Goal: Task Accomplishment & Management: Manage account settings

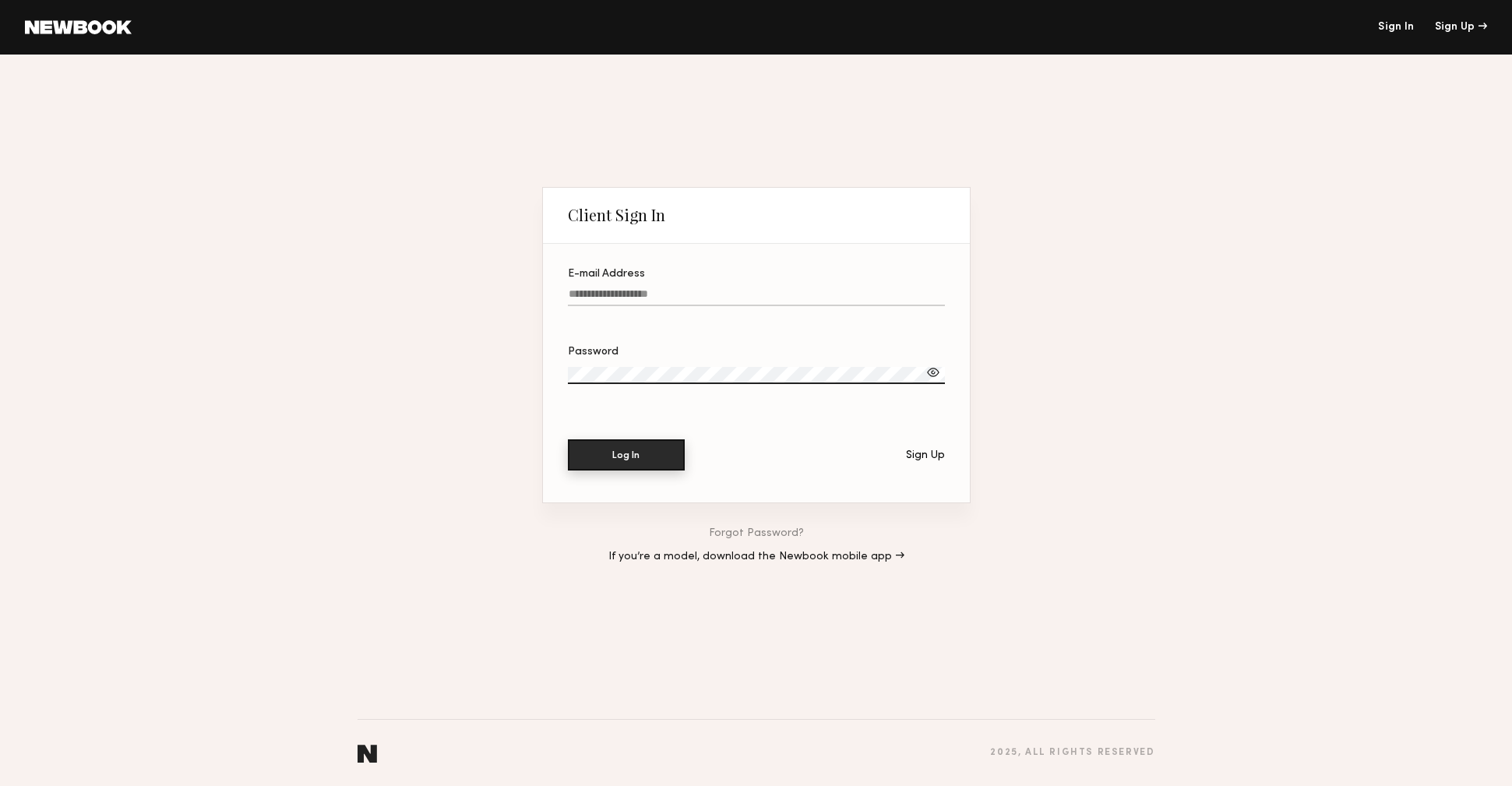
type input "**********"
click at [632, 449] on button "Log In" at bounding box center [626, 454] width 117 height 31
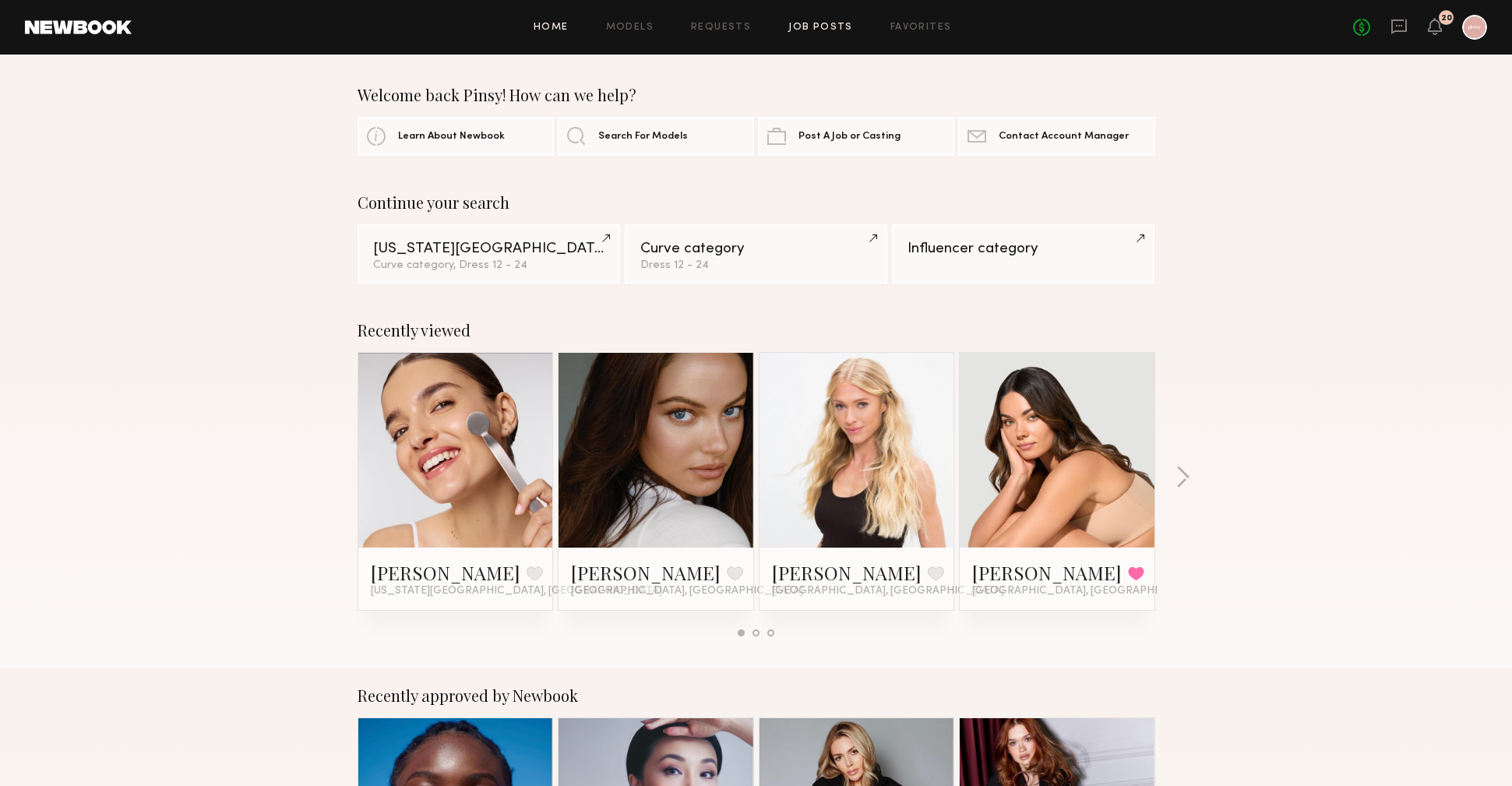
click at [796, 28] on link "Job Posts" at bounding box center [820, 27] width 64 height 10
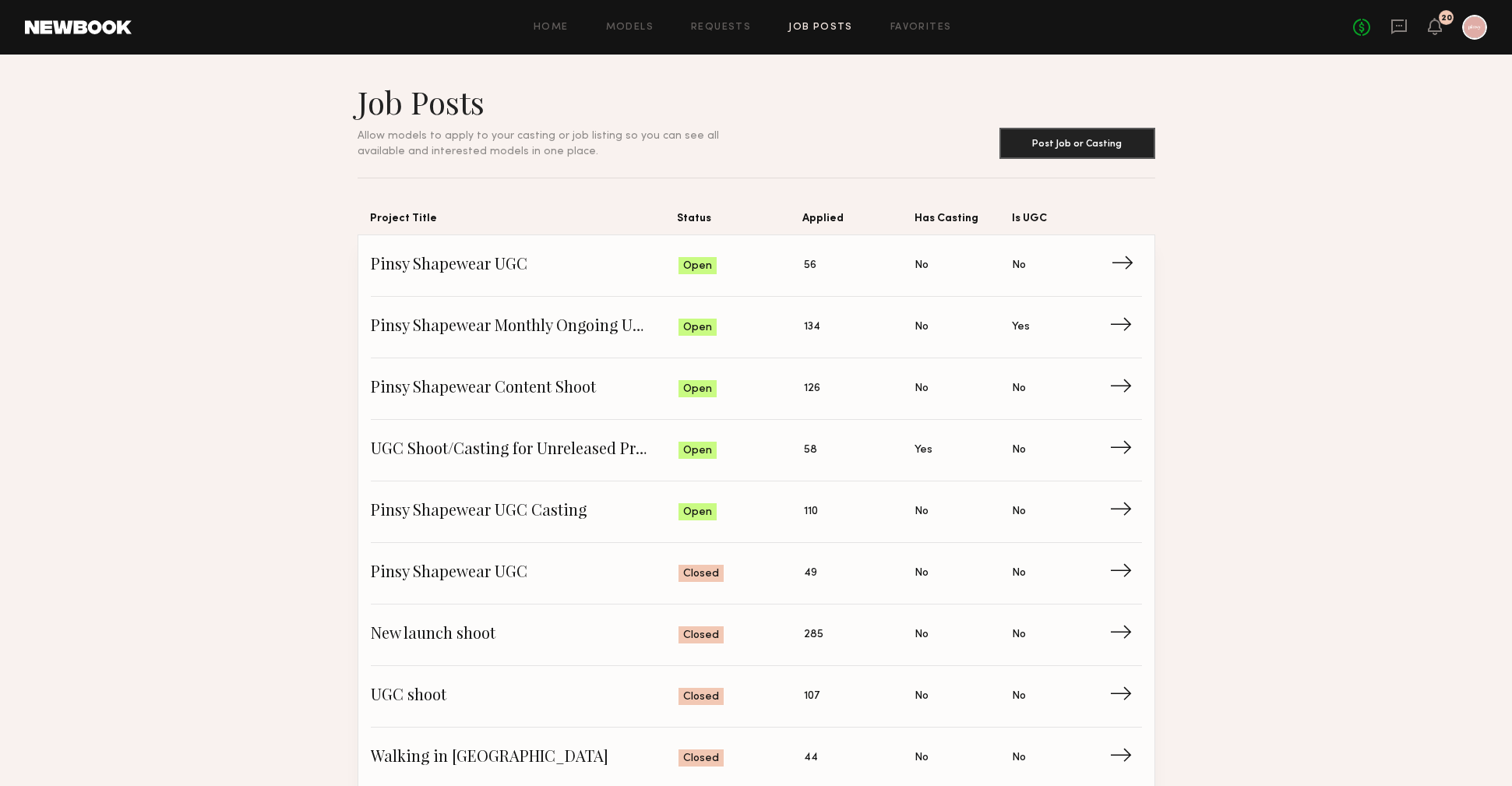
click at [468, 271] on span "Pinsy Shapewear UGC" at bounding box center [525, 265] width 309 height 23
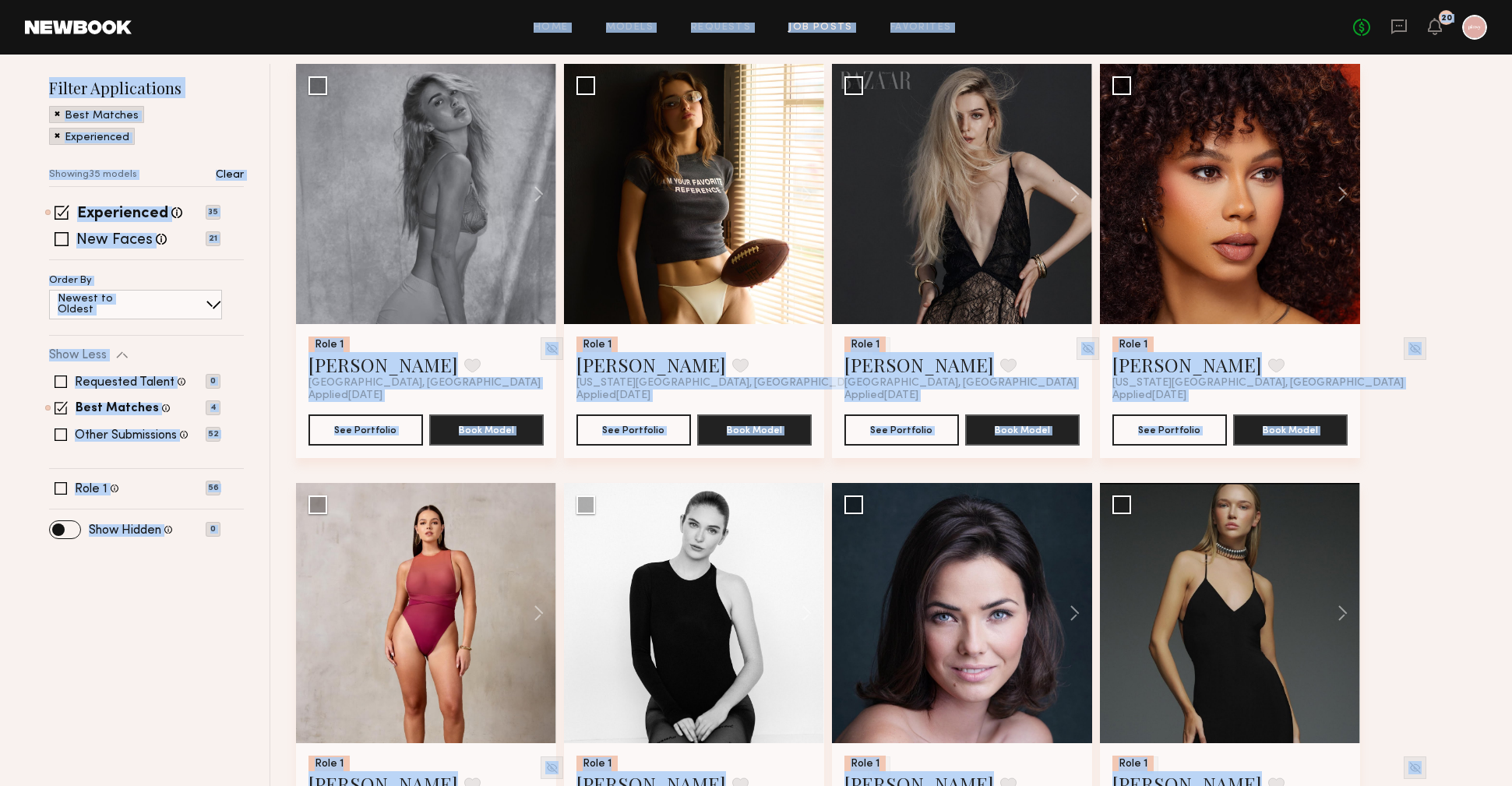
scroll to position [452, 0]
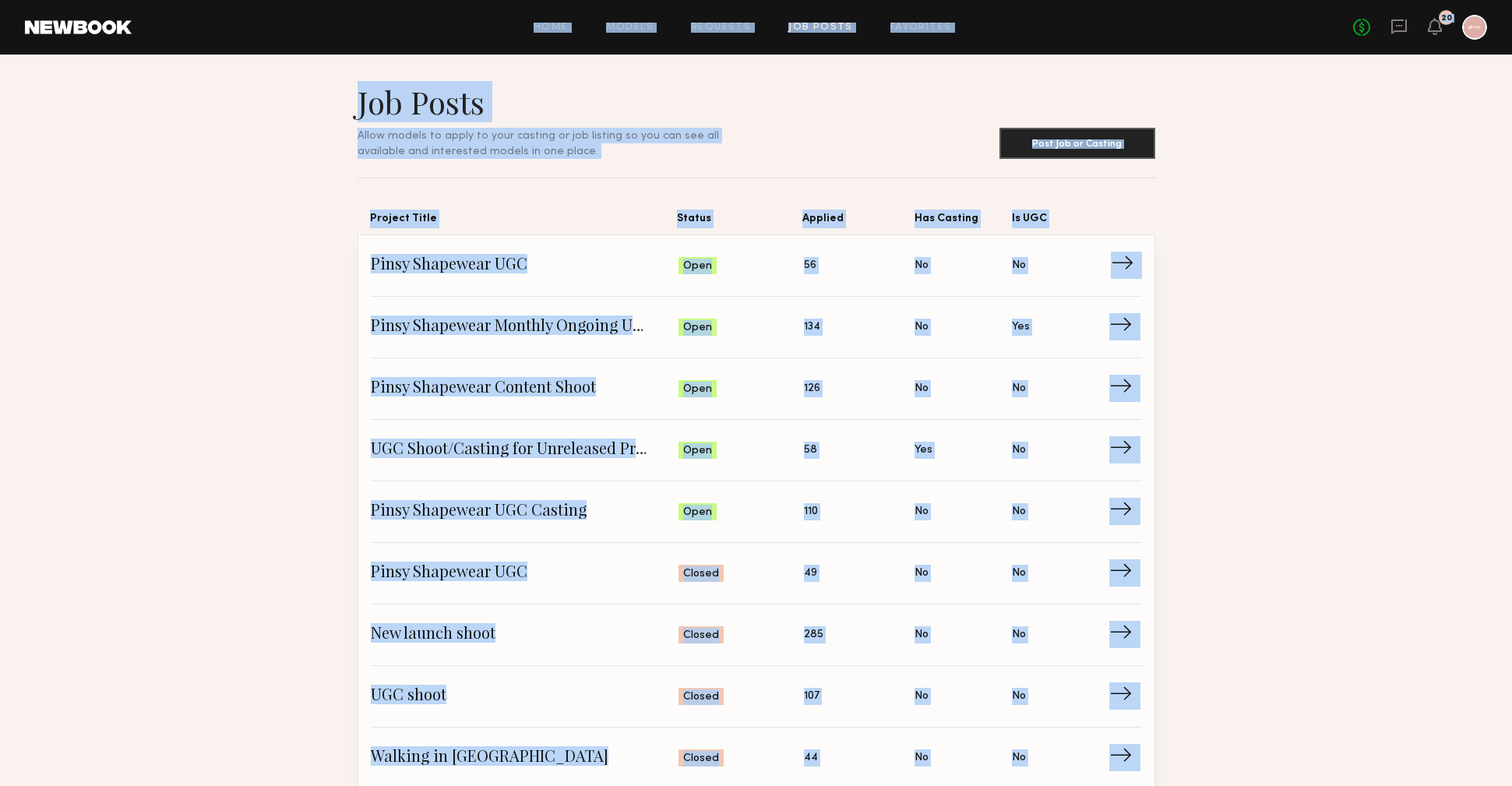
click at [460, 270] on span "Pinsy Shapewear UGC" at bounding box center [525, 265] width 309 height 23
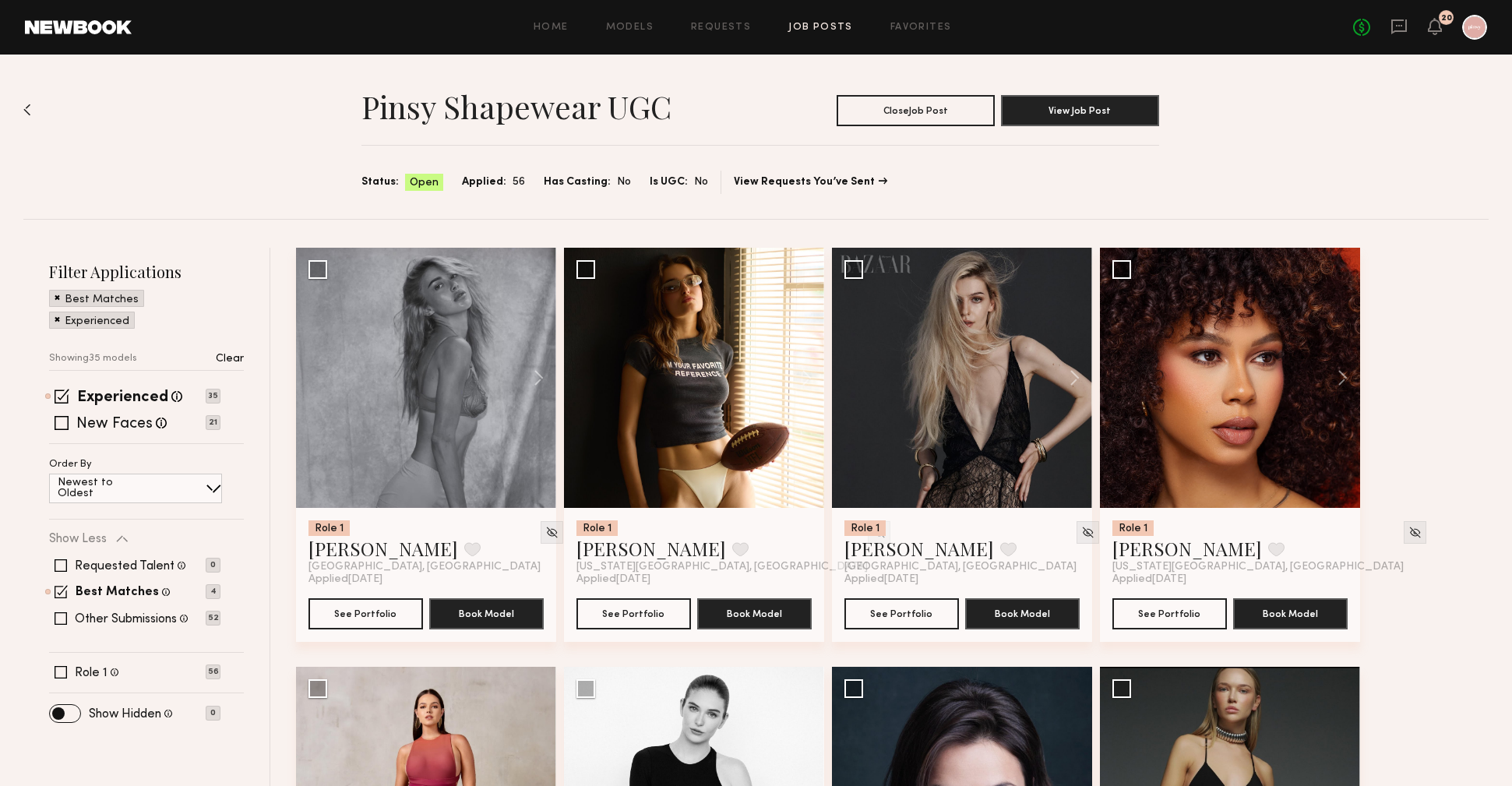
click at [496, 177] on span "Applied:" at bounding box center [484, 182] width 45 height 18
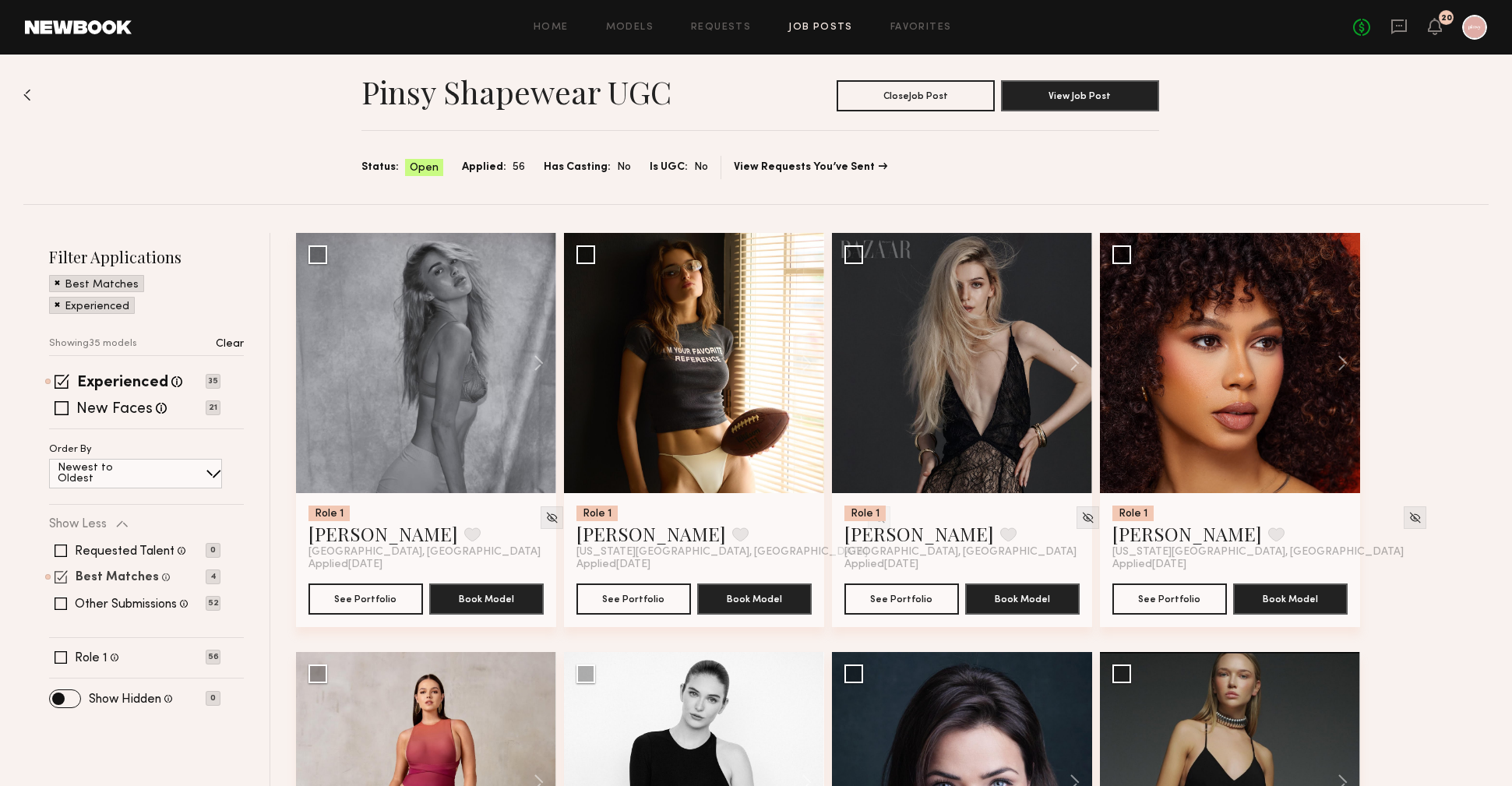
click at [106, 574] on label "Best Matches" at bounding box center [117, 578] width 84 height 13
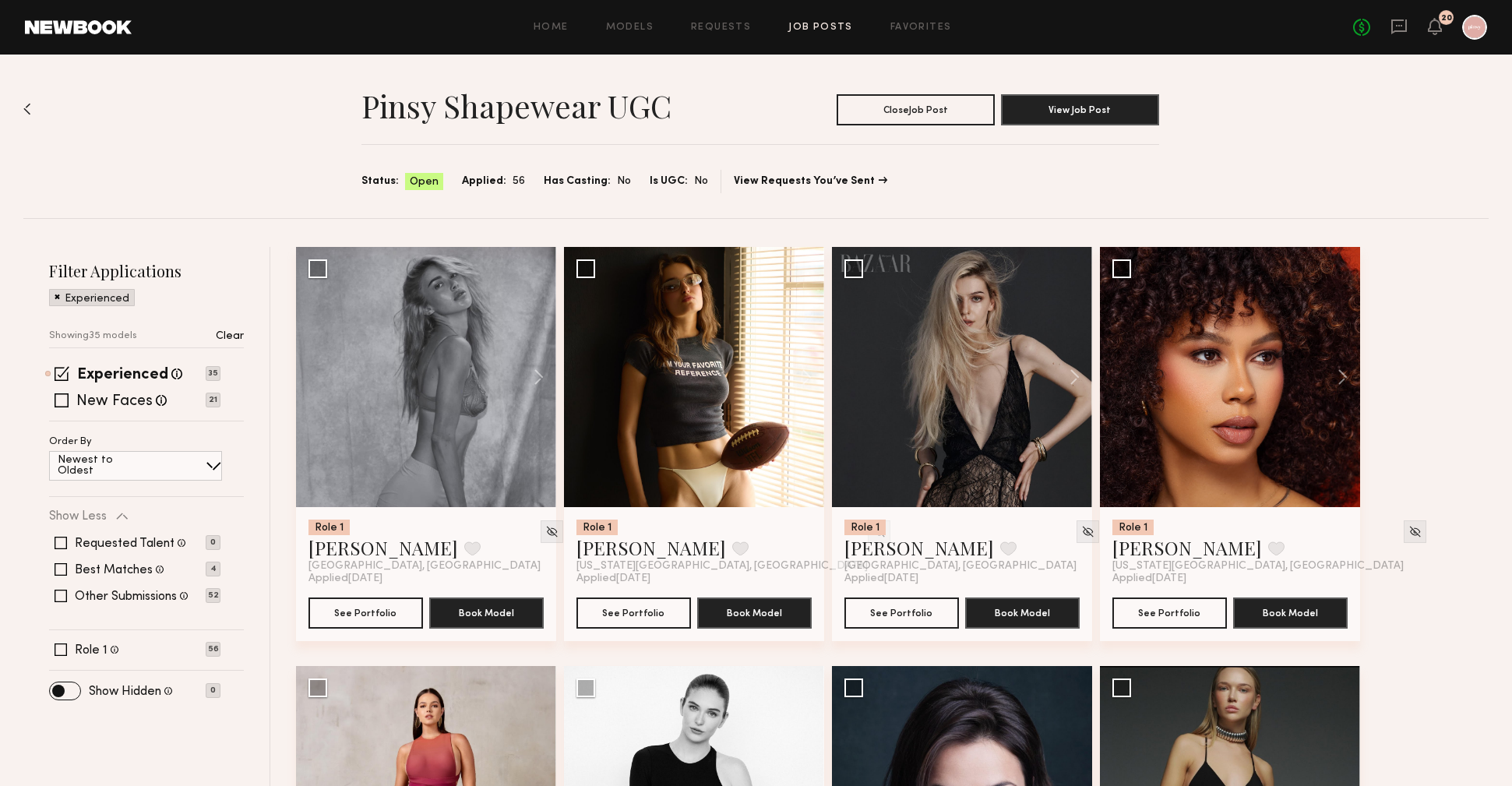
scroll to position [0, 0]
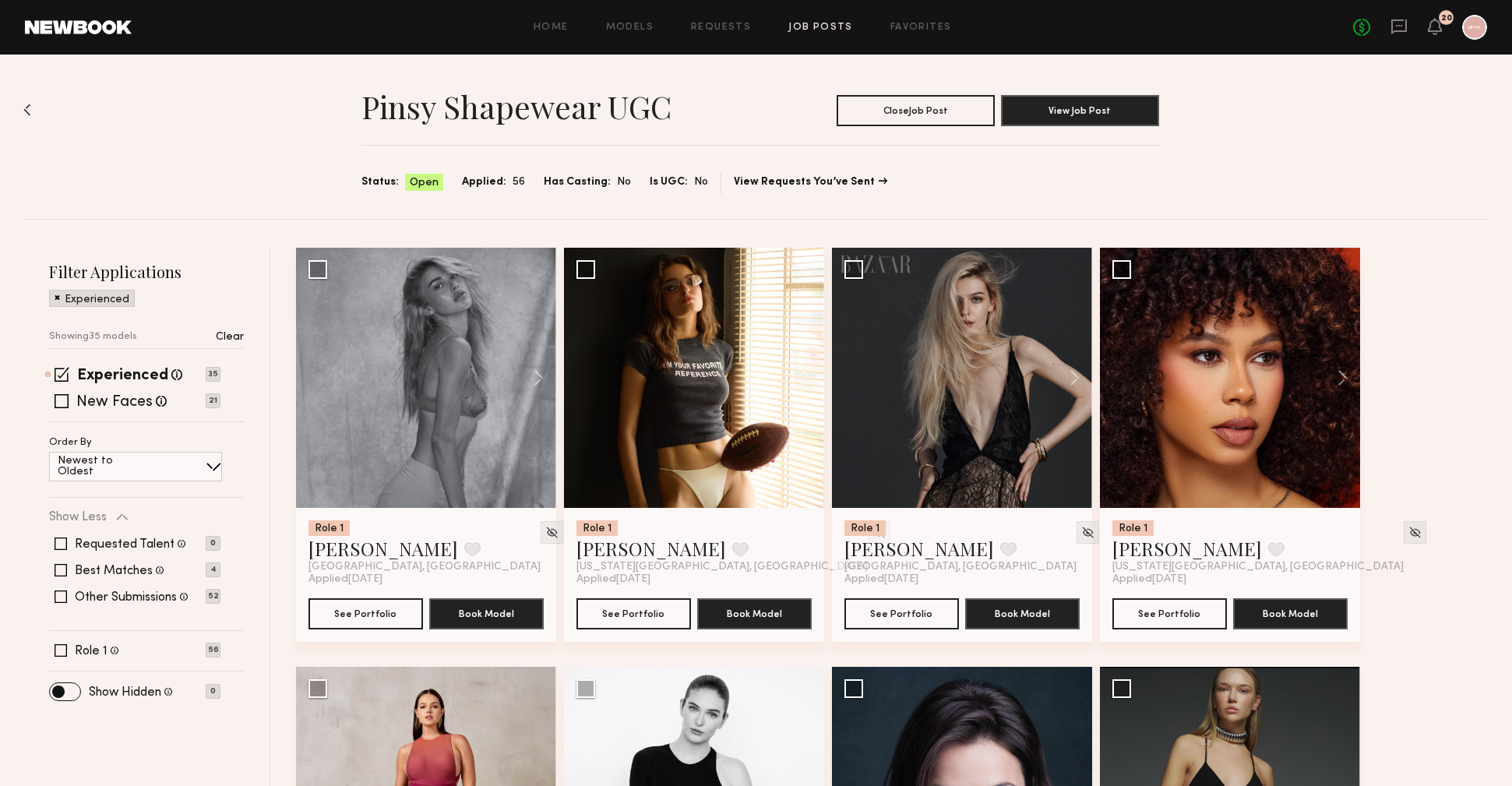
click at [57, 297] on span at bounding box center [57, 297] width 6 height 14
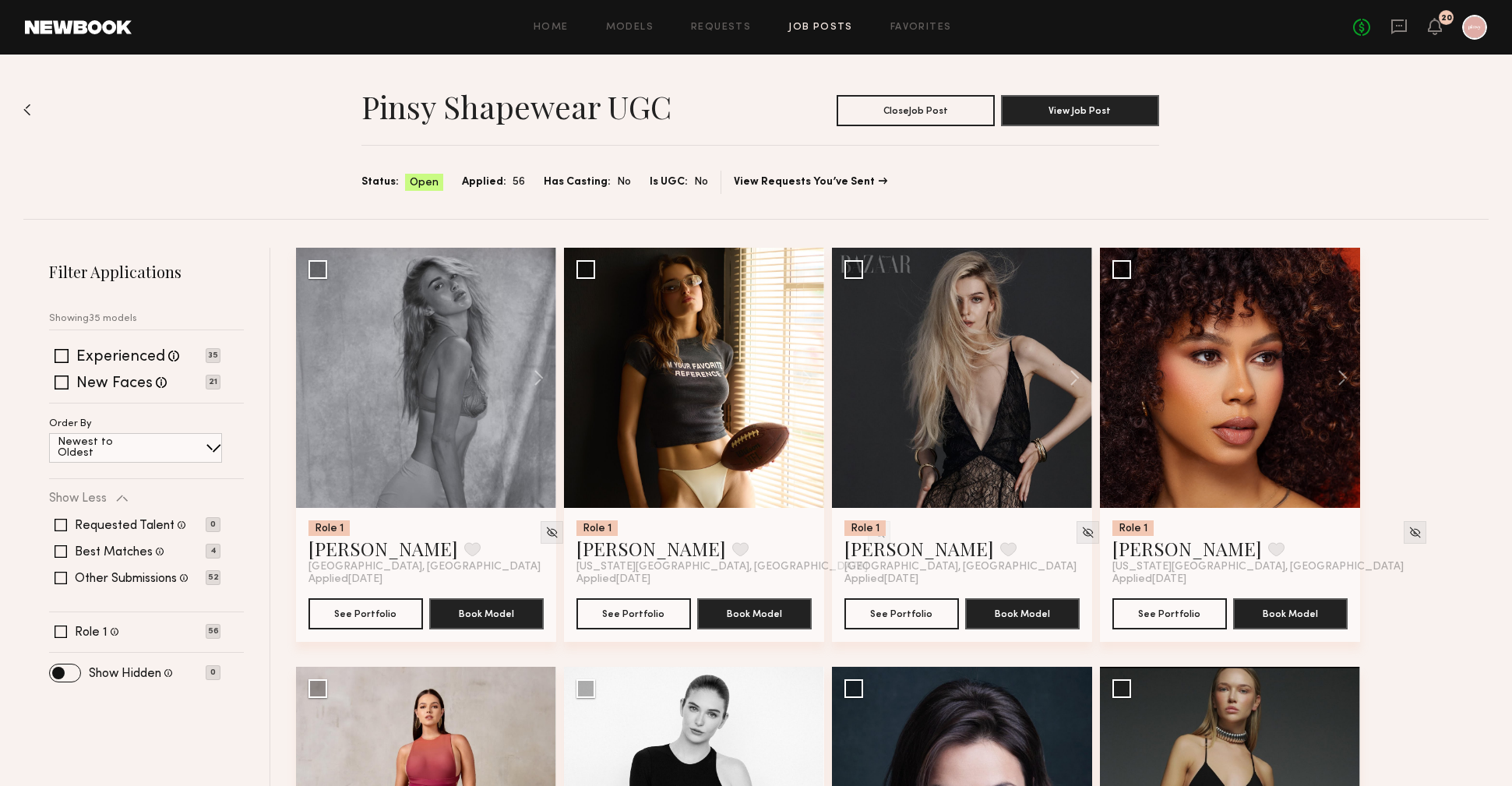
scroll to position [2, 0]
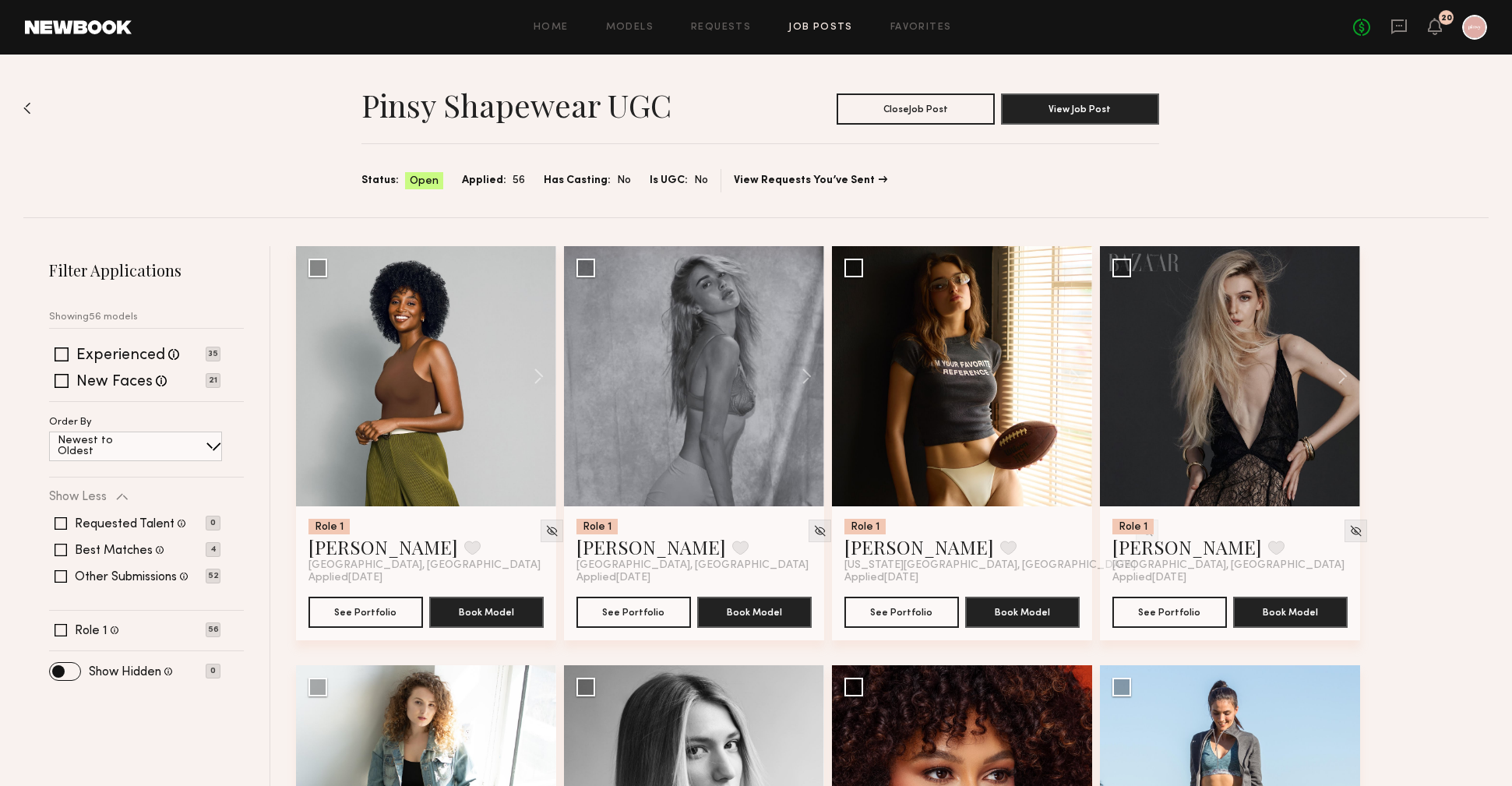
click at [494, 178] on span "Applied:" at bounding box center [484, 181] width 45 height 18
click at [513, 178] on span "56" at bounding box center [519, 181] width 13 height 18
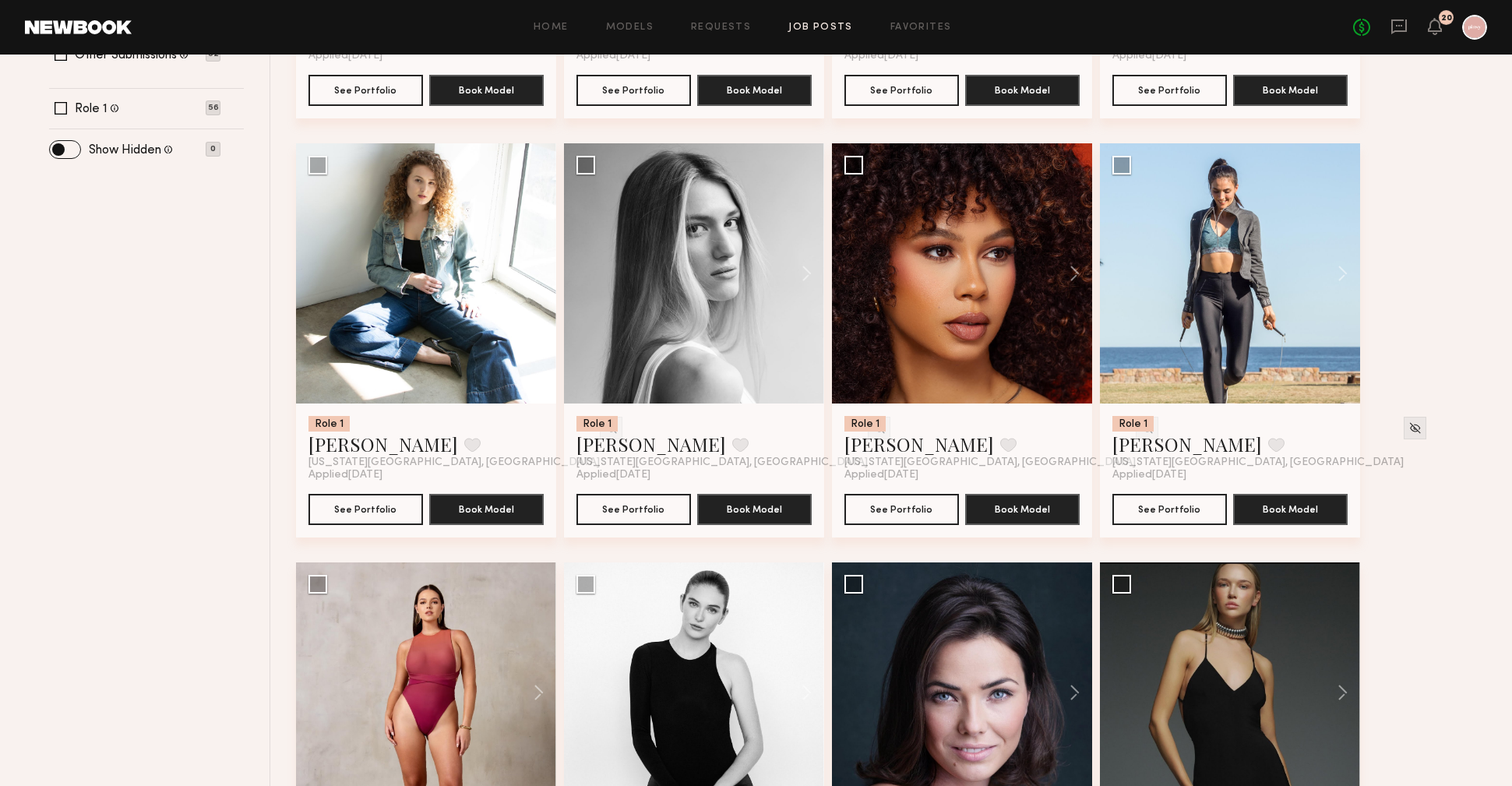
scroll to position [0, 0]
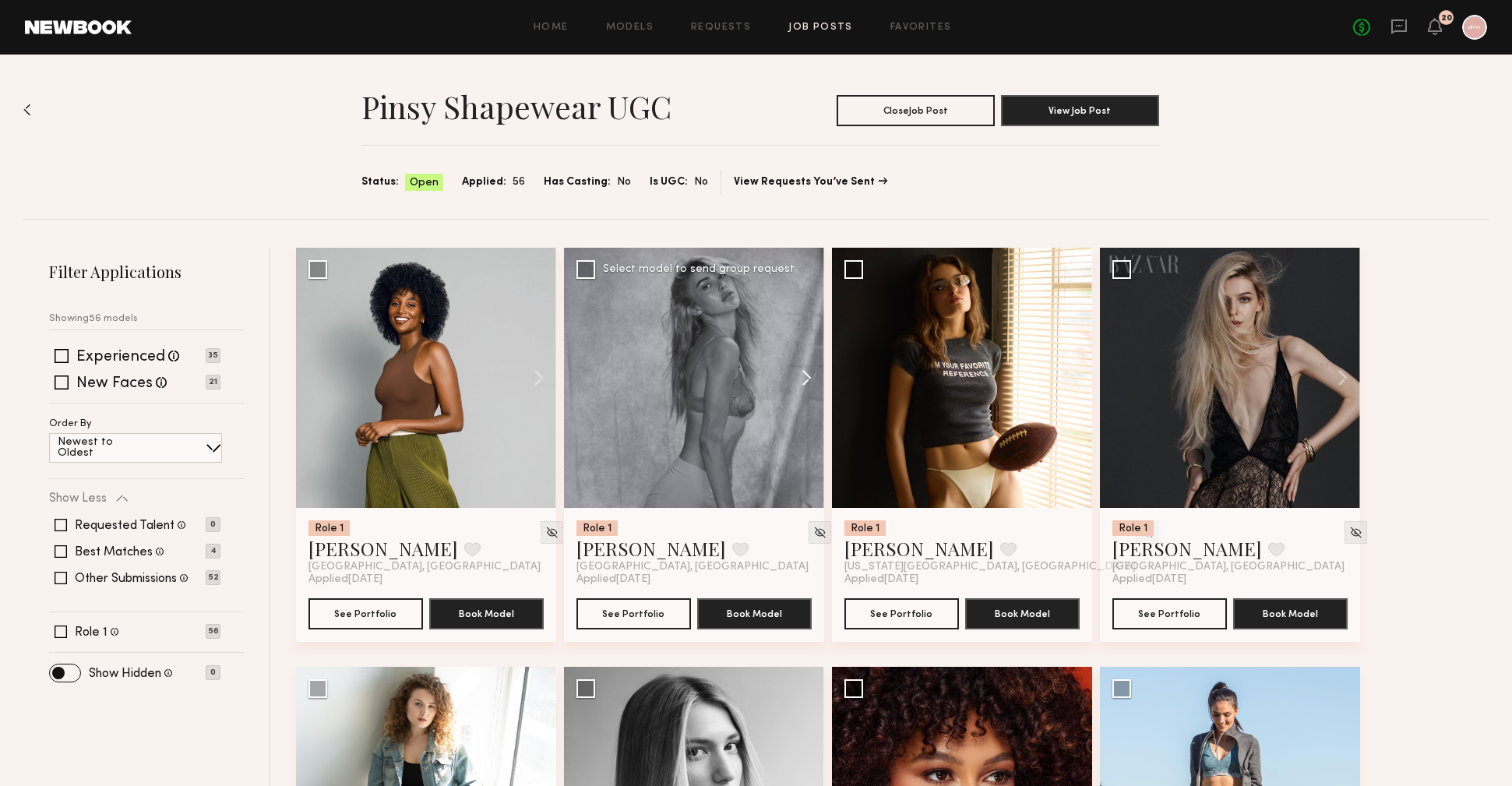
click at [805, 377] on button at bounding box center [799, 377] width 50 height 260
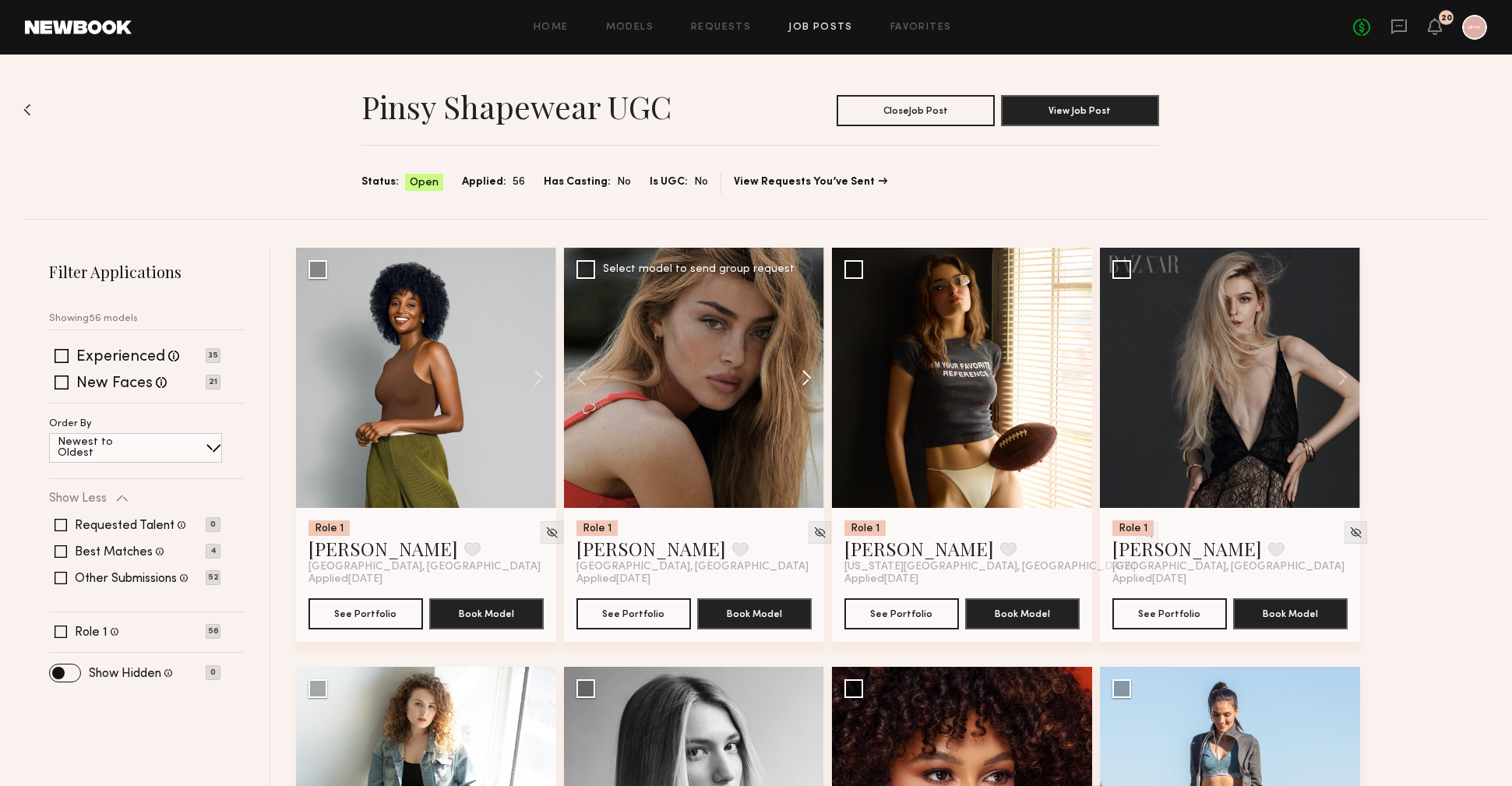
click at [805, 377] on button at bounding box center [799, 377] width 50 height 260
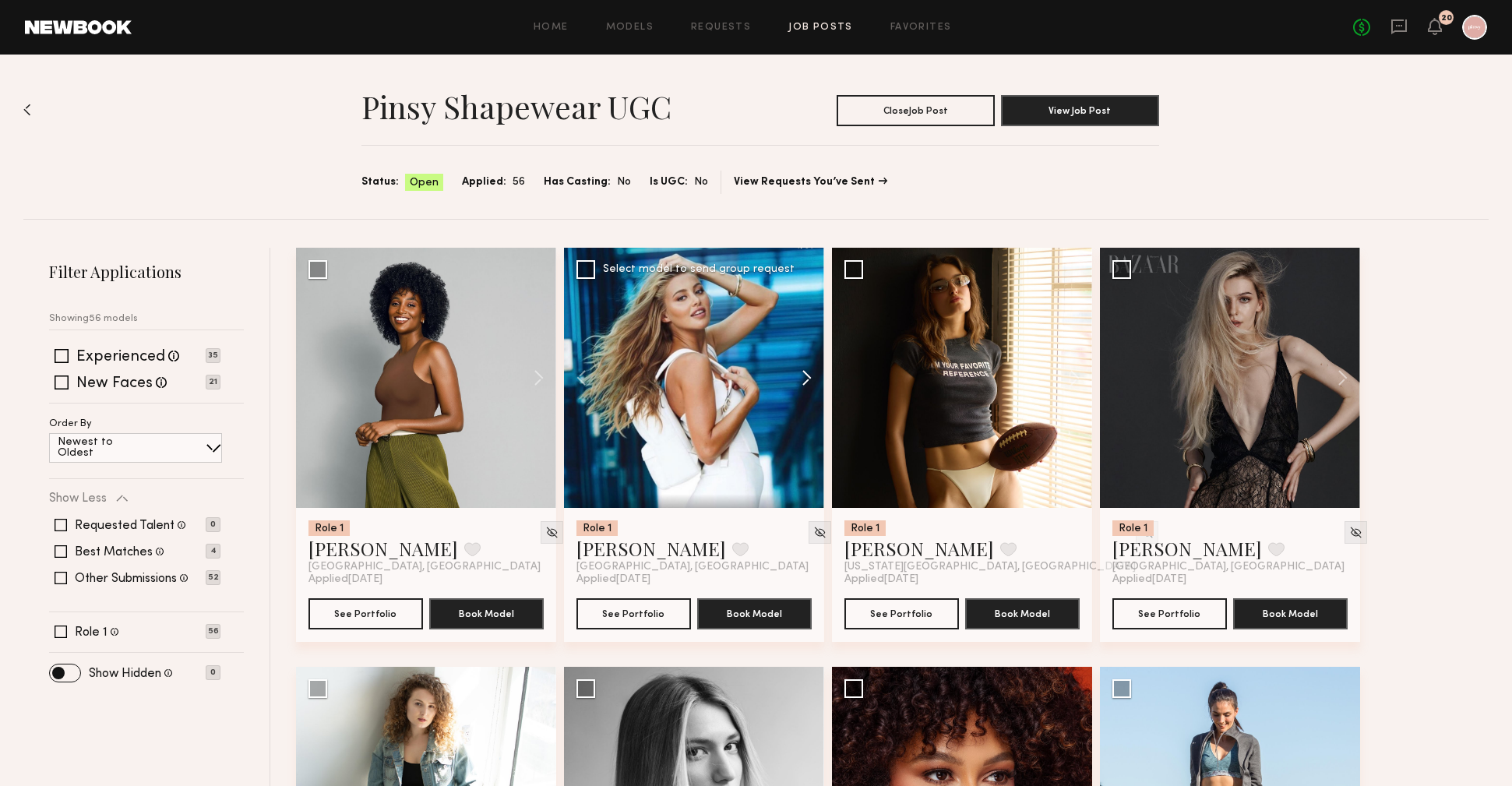
click at [805, 377] on button at bounding box center [799, 377] width 50 height 260
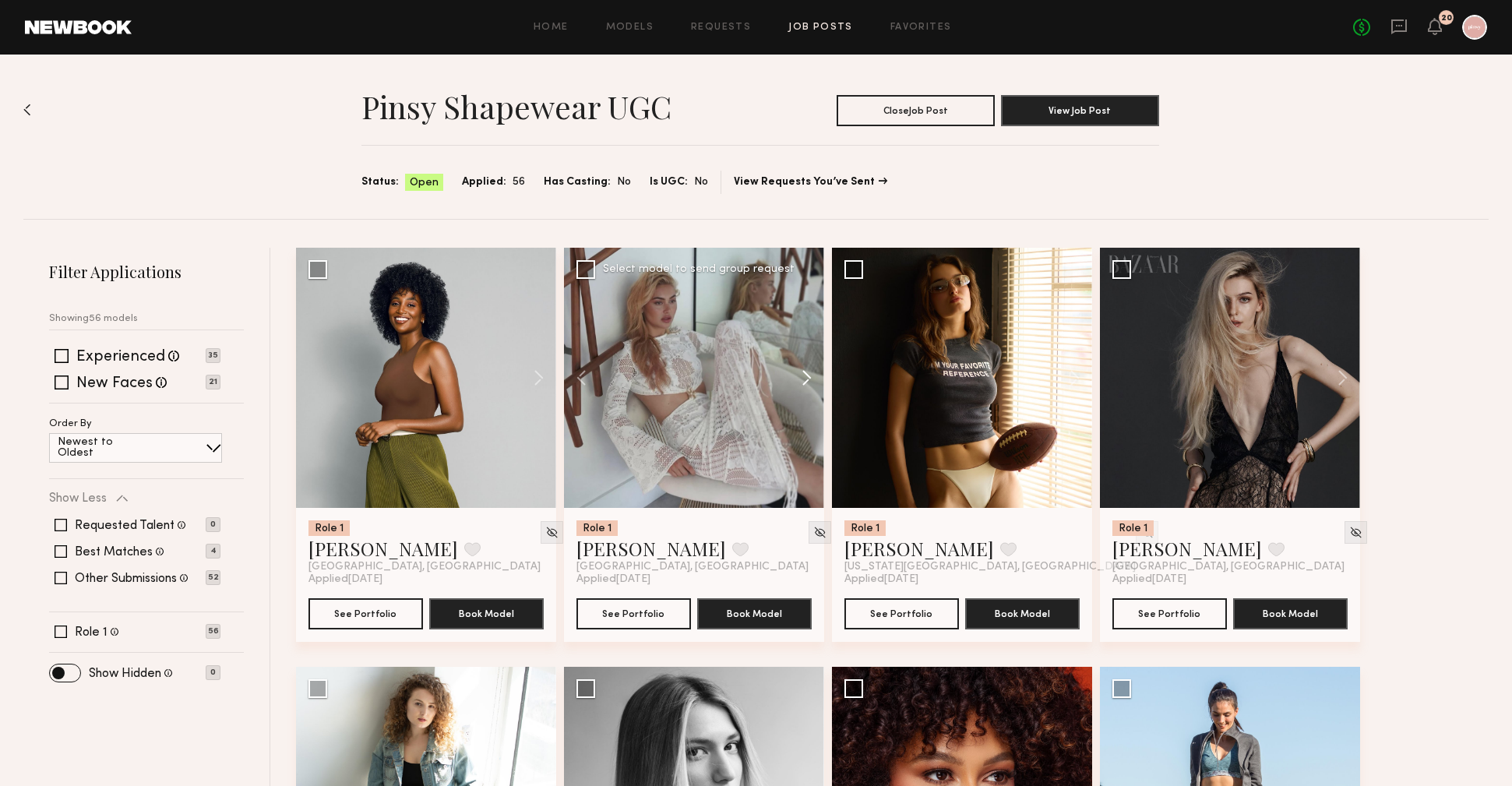
click at [805, 377] on button at bounding box center [799, 377] width 50 height 260
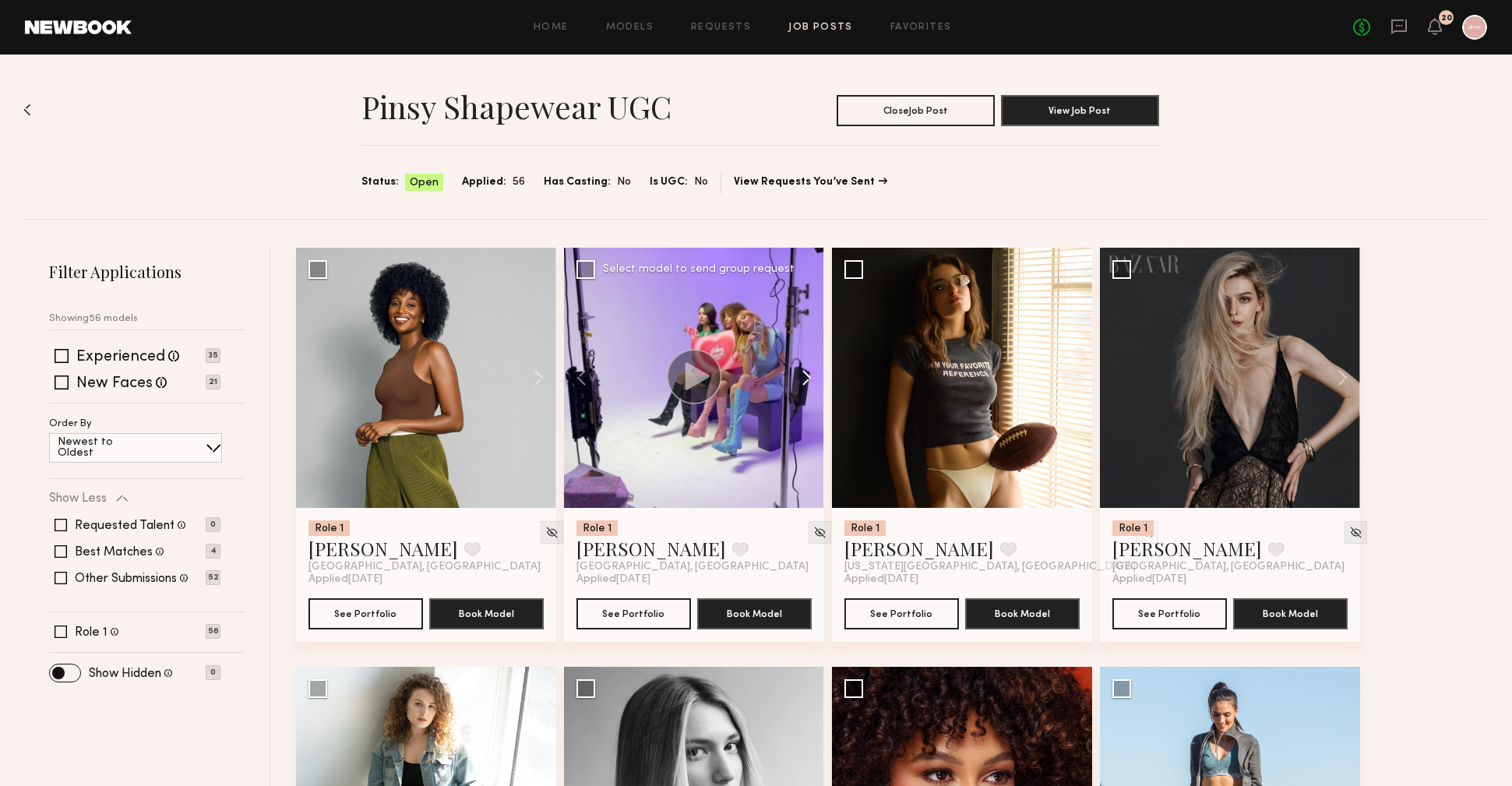
click at [805, 377] on button at bounding box center [799, 377] width 50 height 260
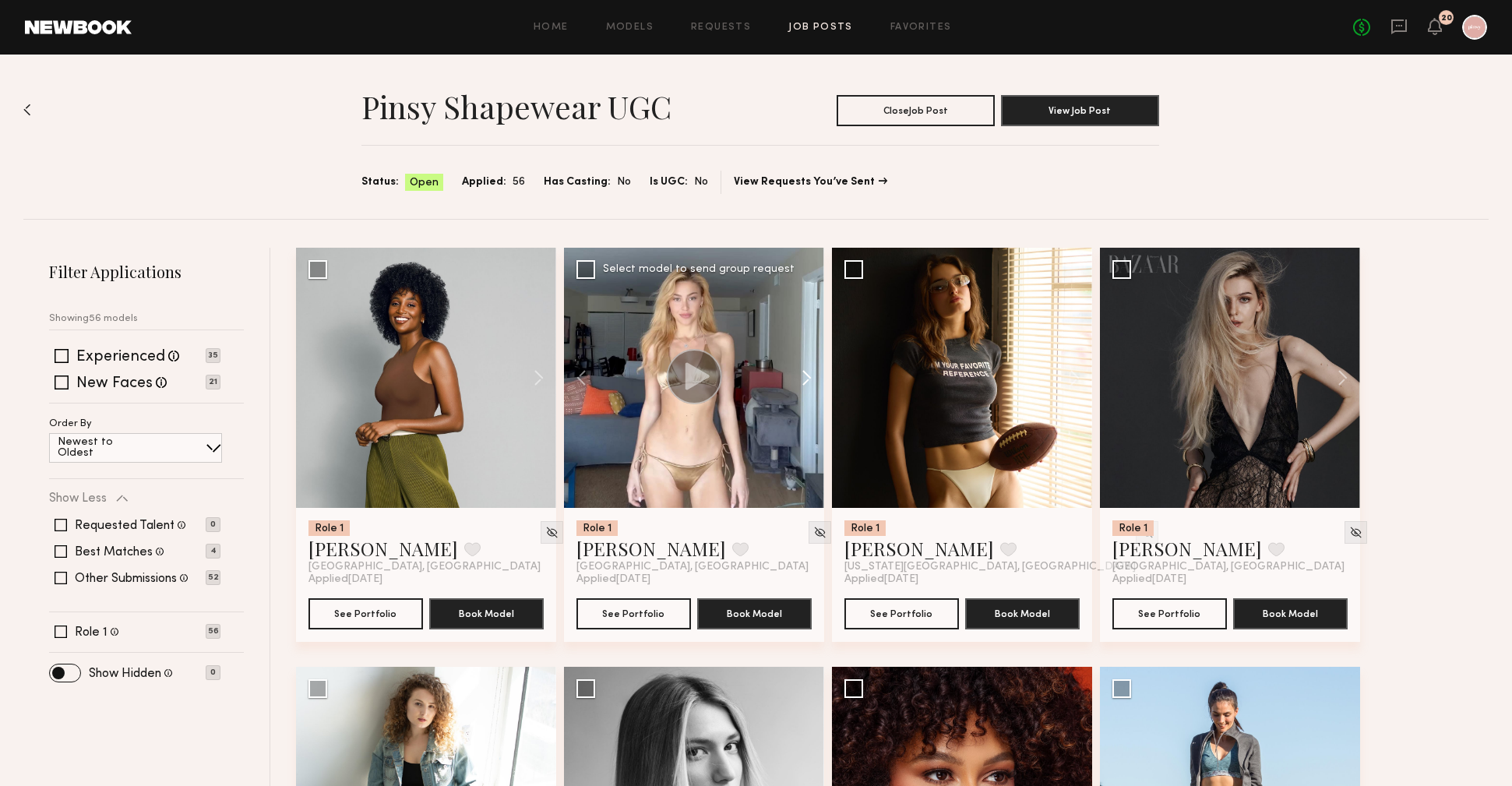
click at [805, 377] on button at bounding box center [799, 377] width 50 height 260
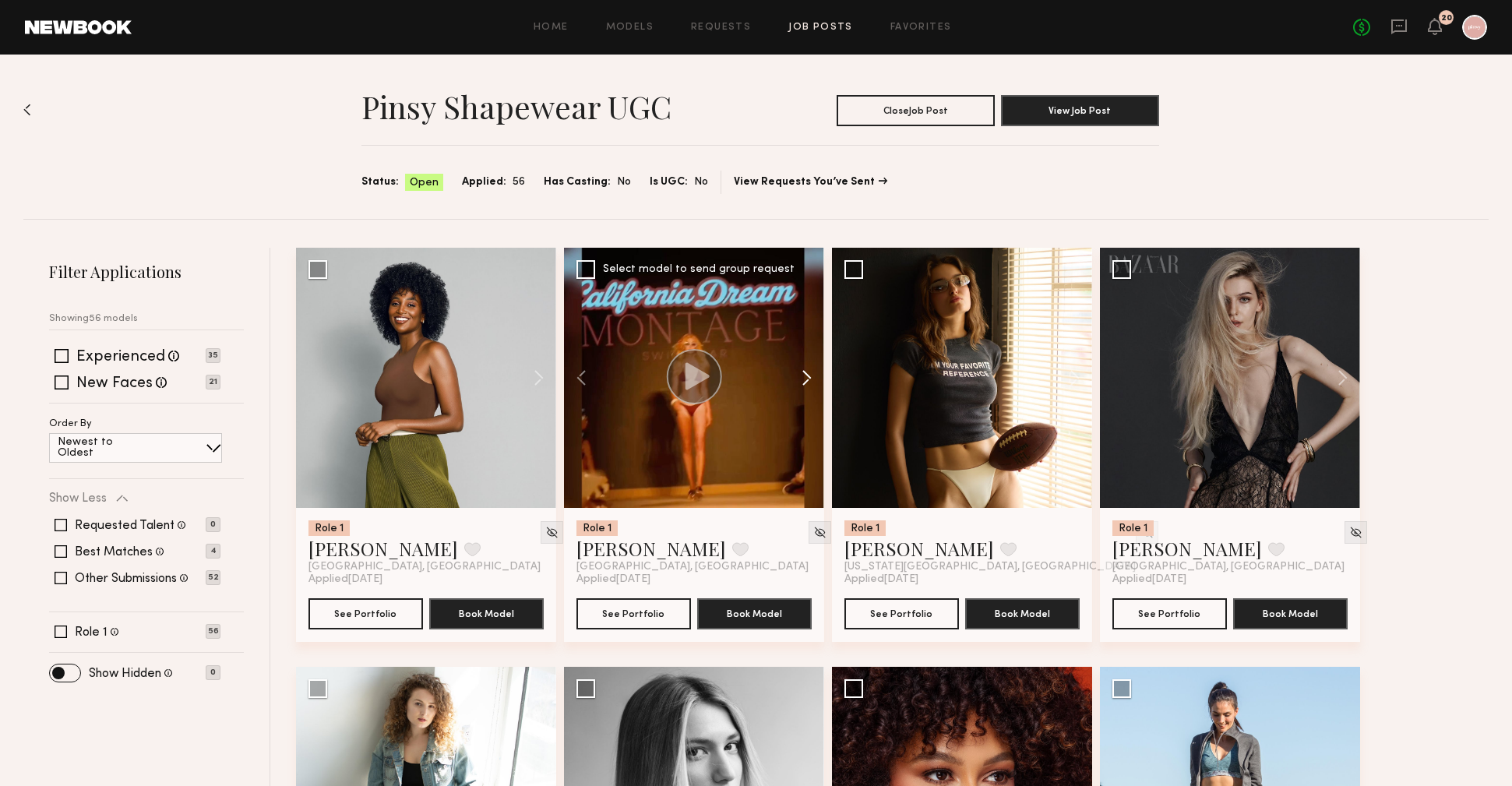
click at [807, 383] on button at bounding box center [799, 377] width 50 height 260
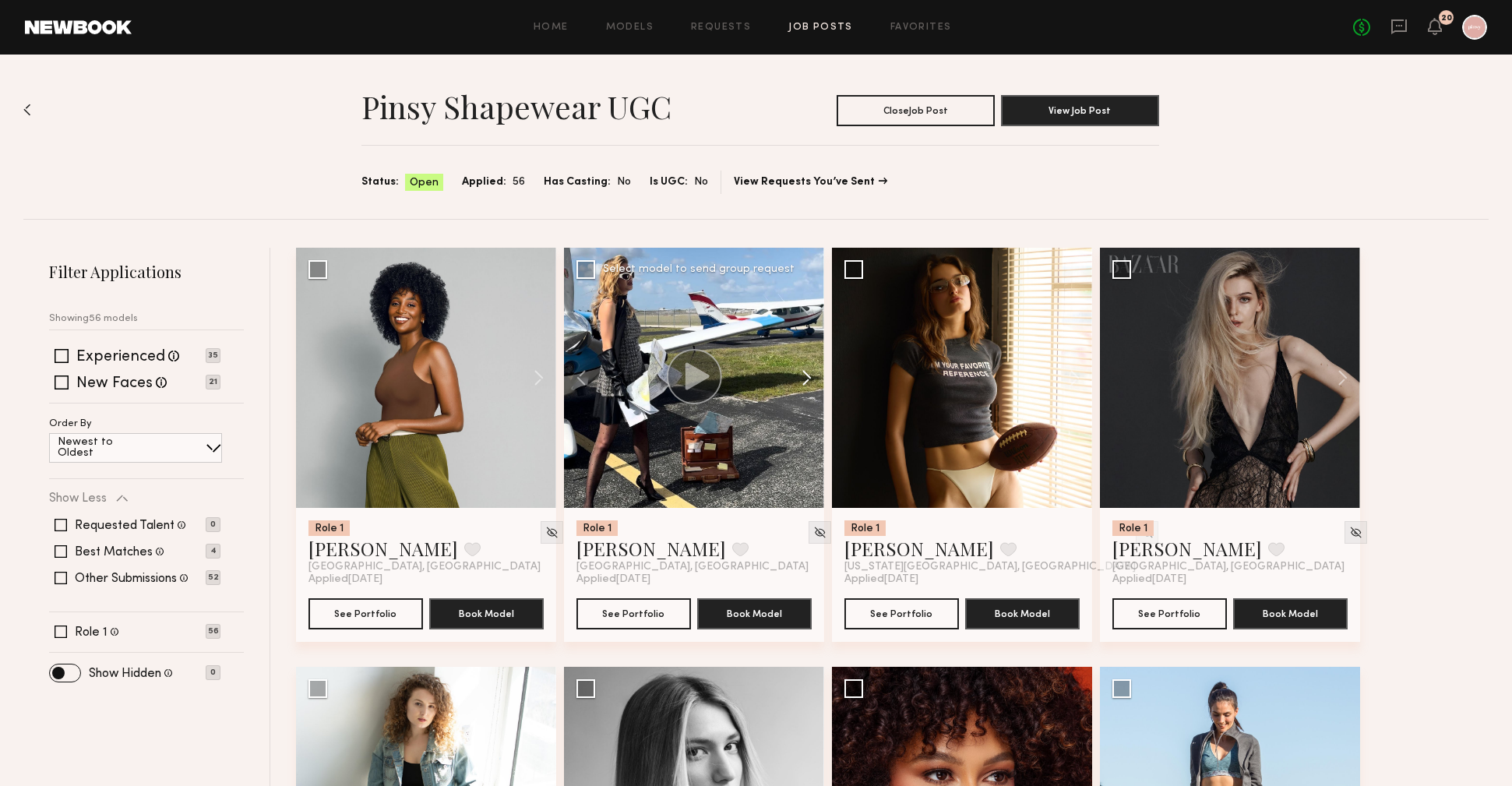
click at [807, 383] on button at bounding box center [799, 377] width 50 height 260
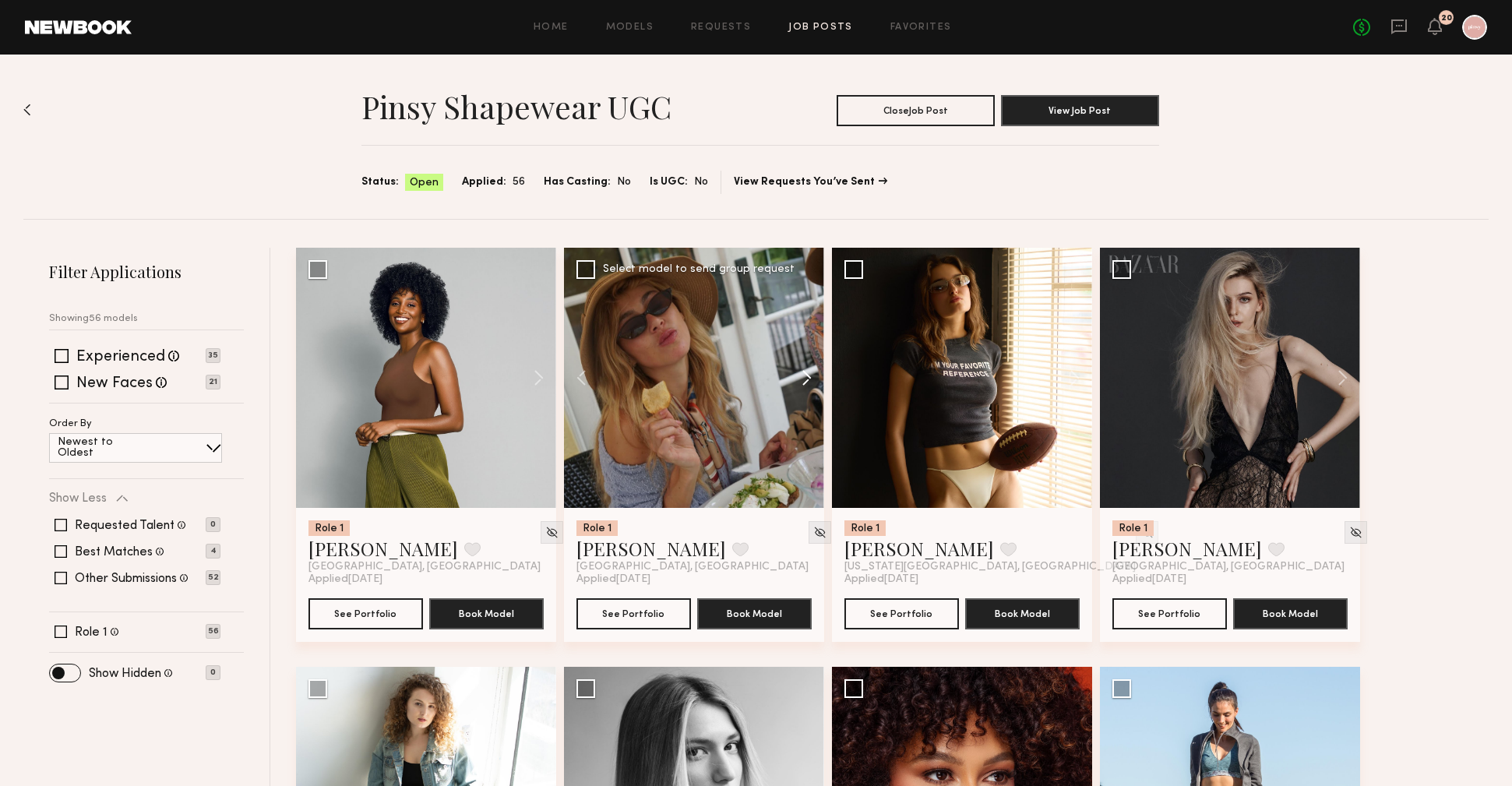
click at [807, 383] on button at bounding box center [799, 377] width 50 height 260
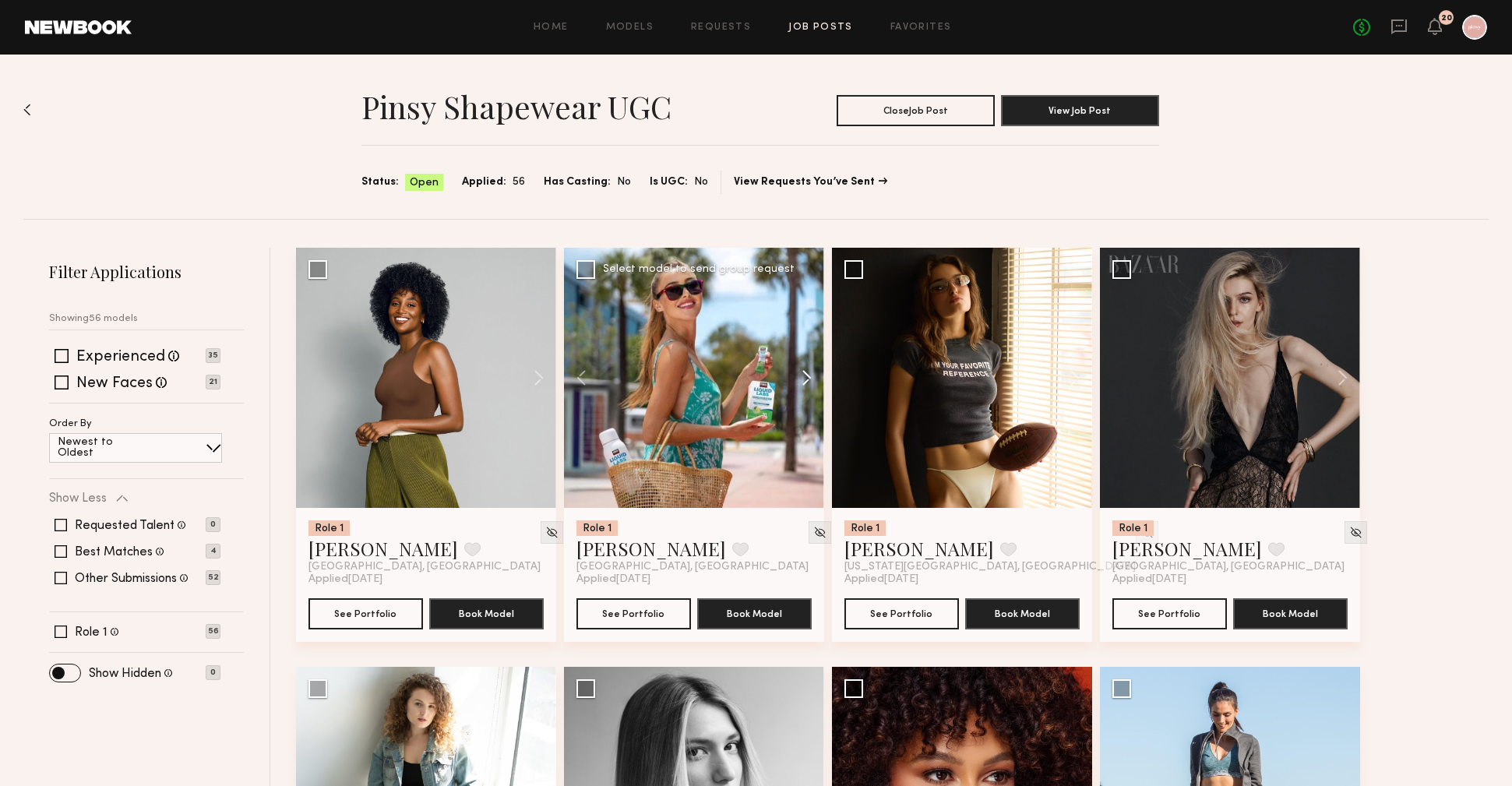
click at [807, 383] on button at bounding box center [799, 377] width 50 height 260
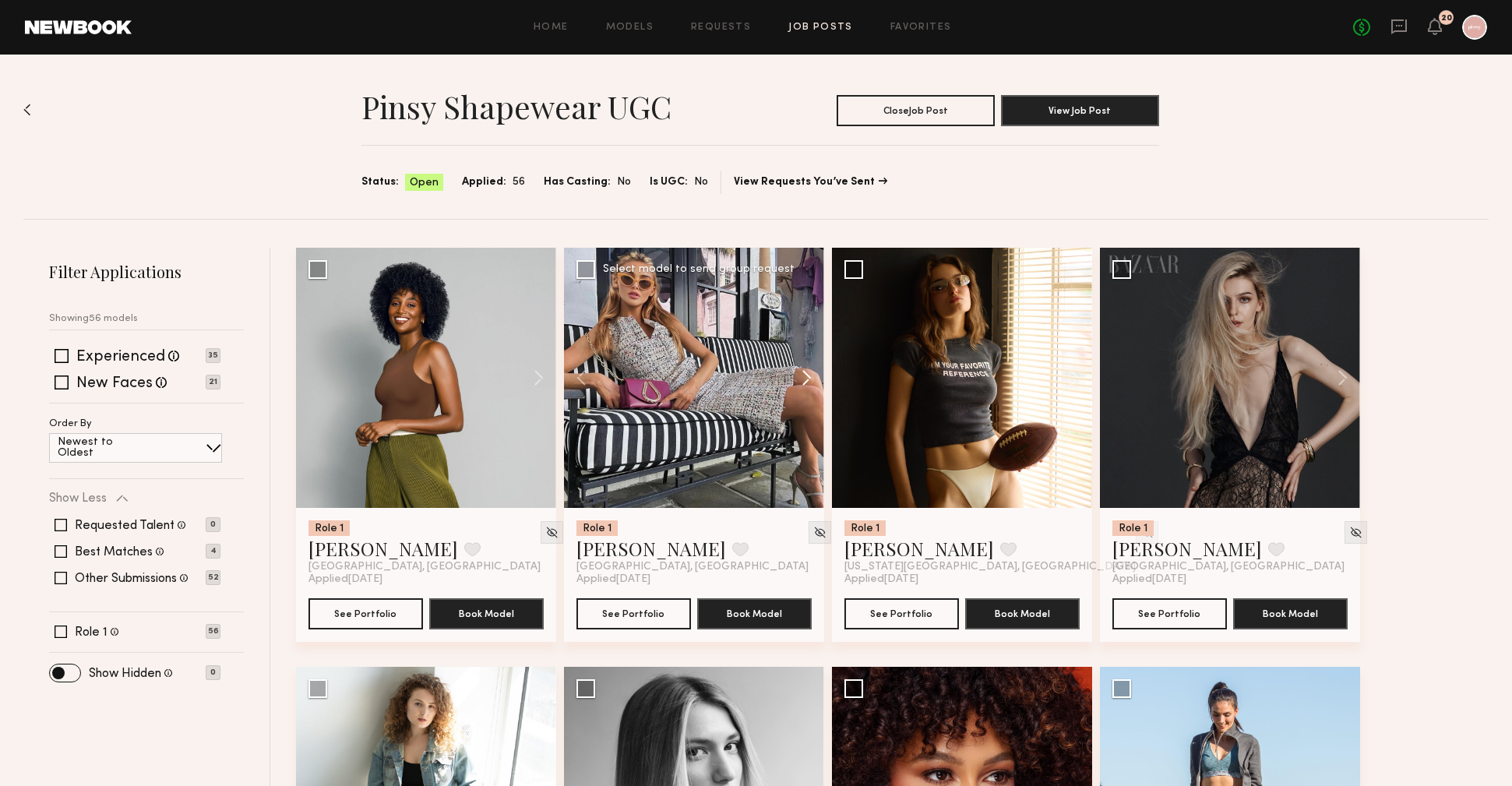
click at [807, 383] on button at bounding box center [799, 377] width 50 height 260
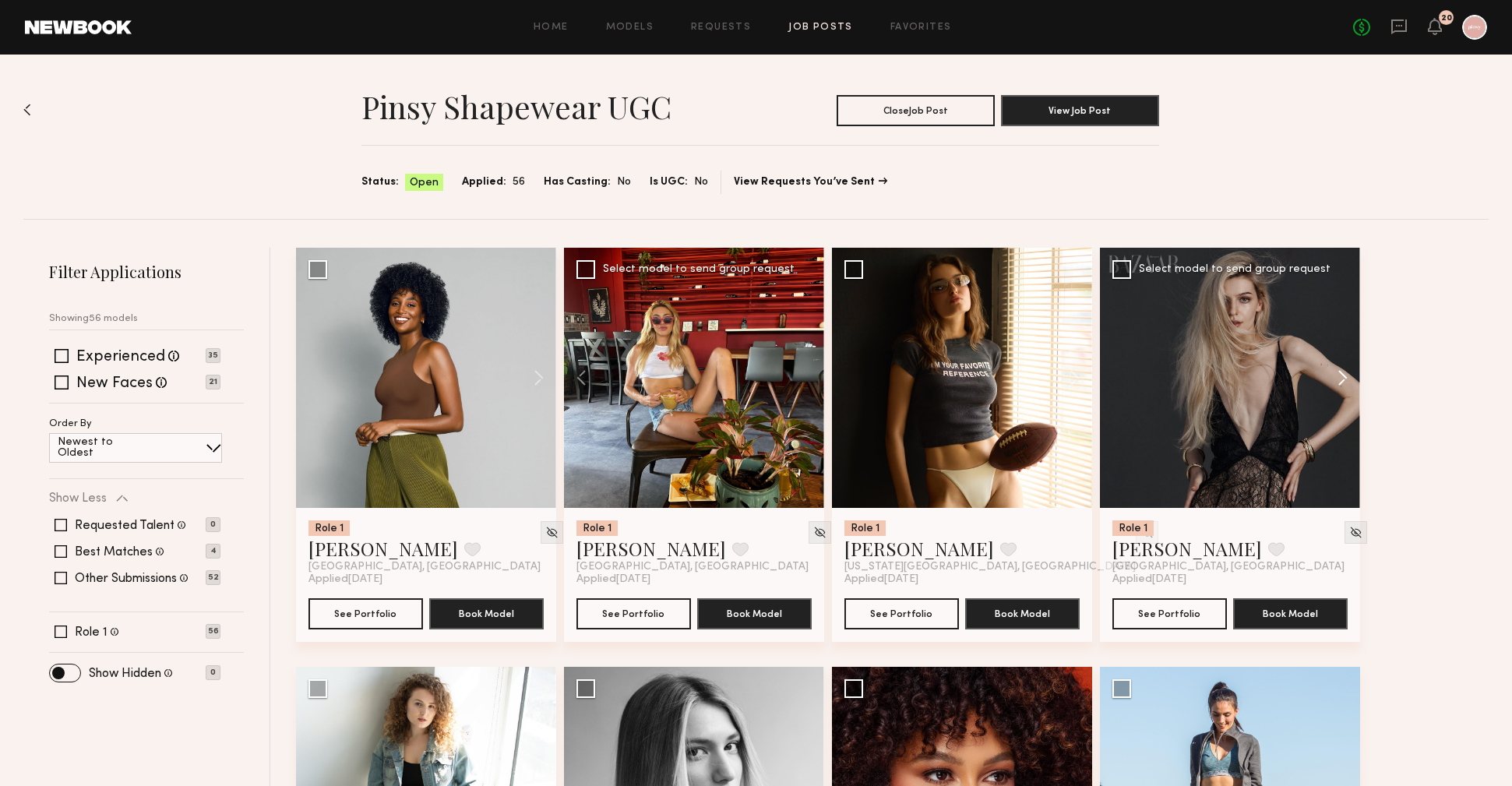
click at [1347, 381] on button at bounding box center [1335, 377] width 50 height 260
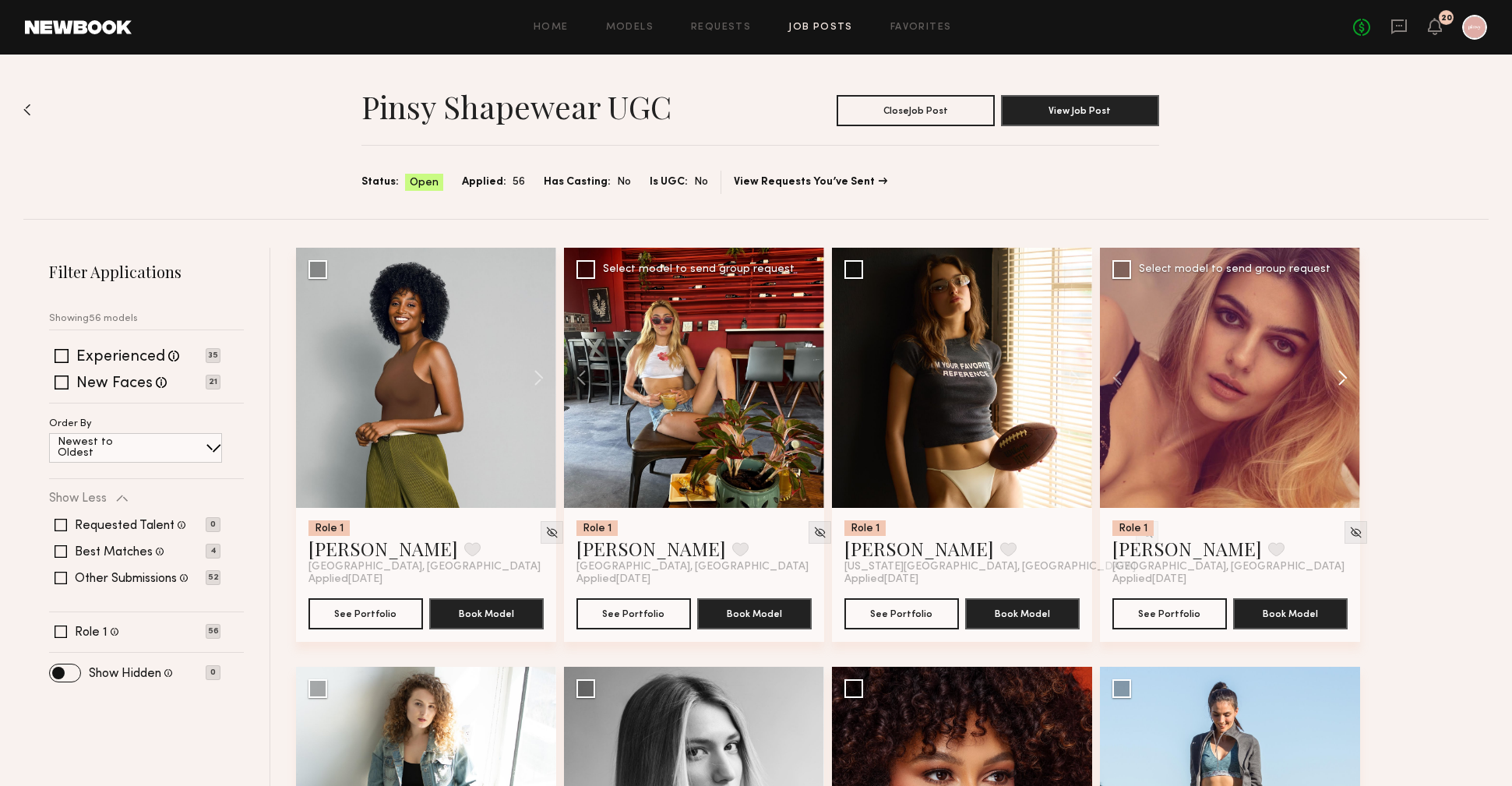
click at [1347, 381] on button at bounding box center [1335, 377] width 50 height 260
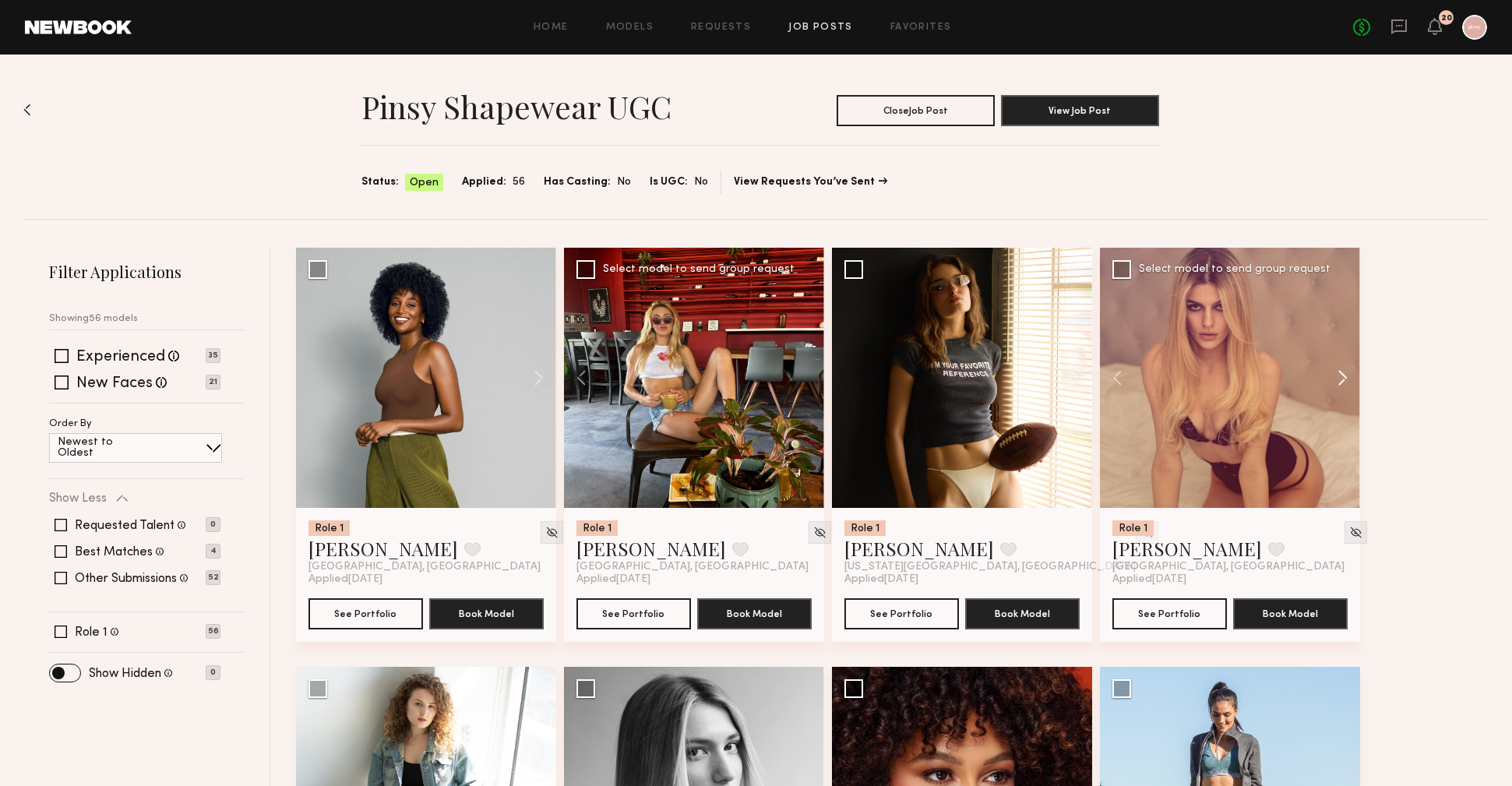
click at [1347, 381] on button at bounding box center [1335, 377] width 50 height 260
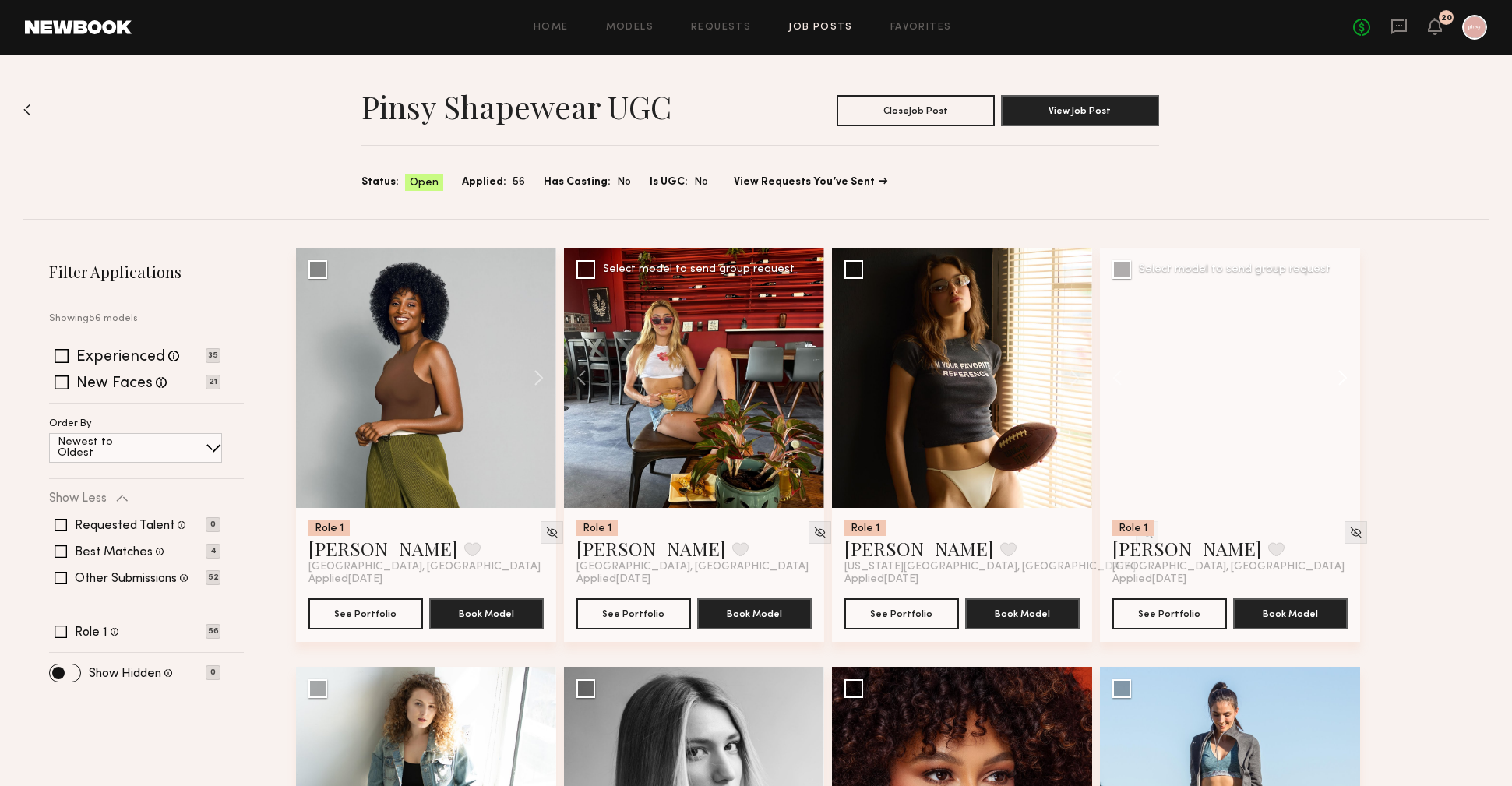
click at [1347, 381] on button at bounding box center [1335, 377] width 50 height 260
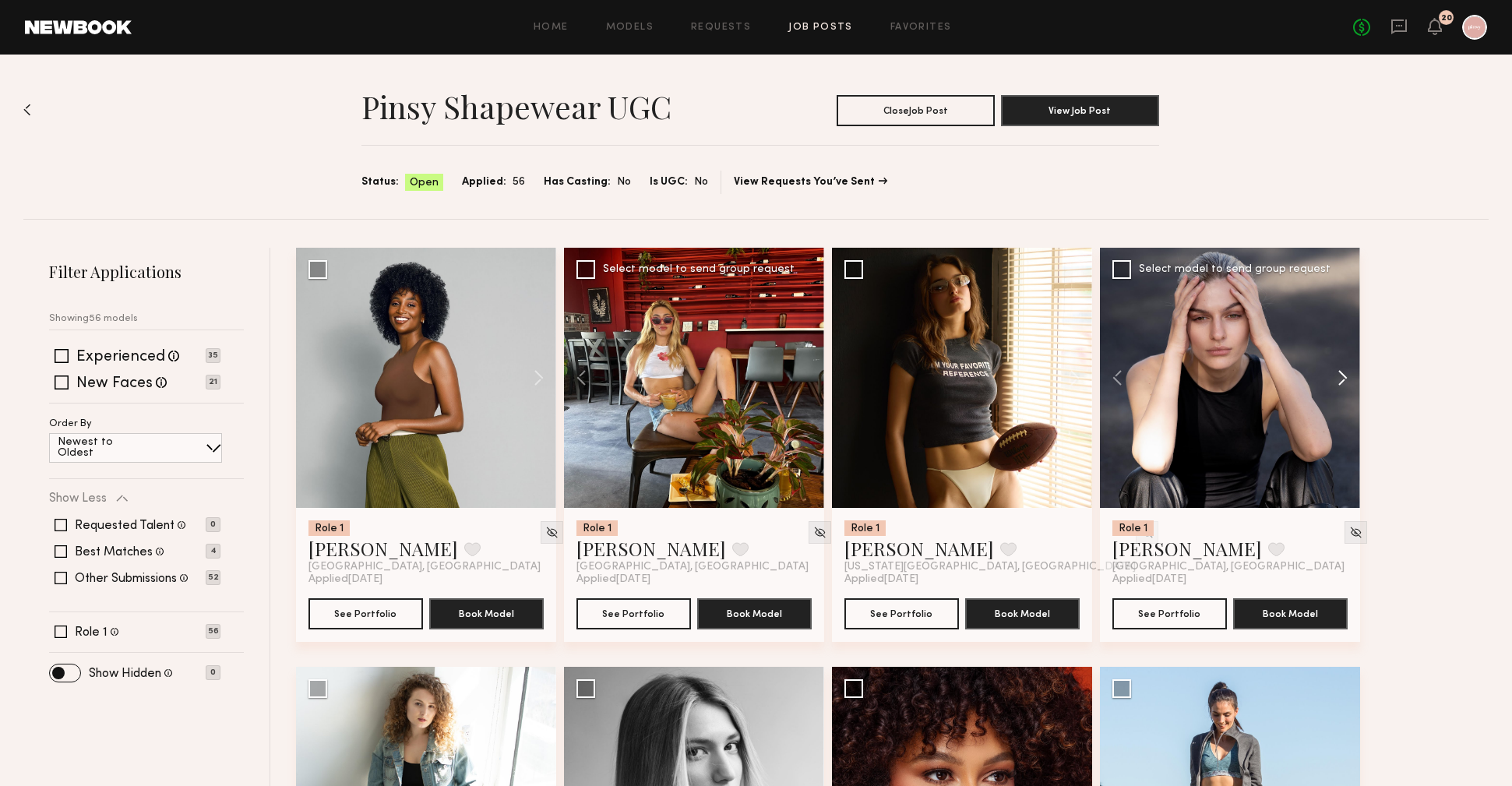
click at [1347, 381] on button at bounding box center [1335, 377] width 50 height 260
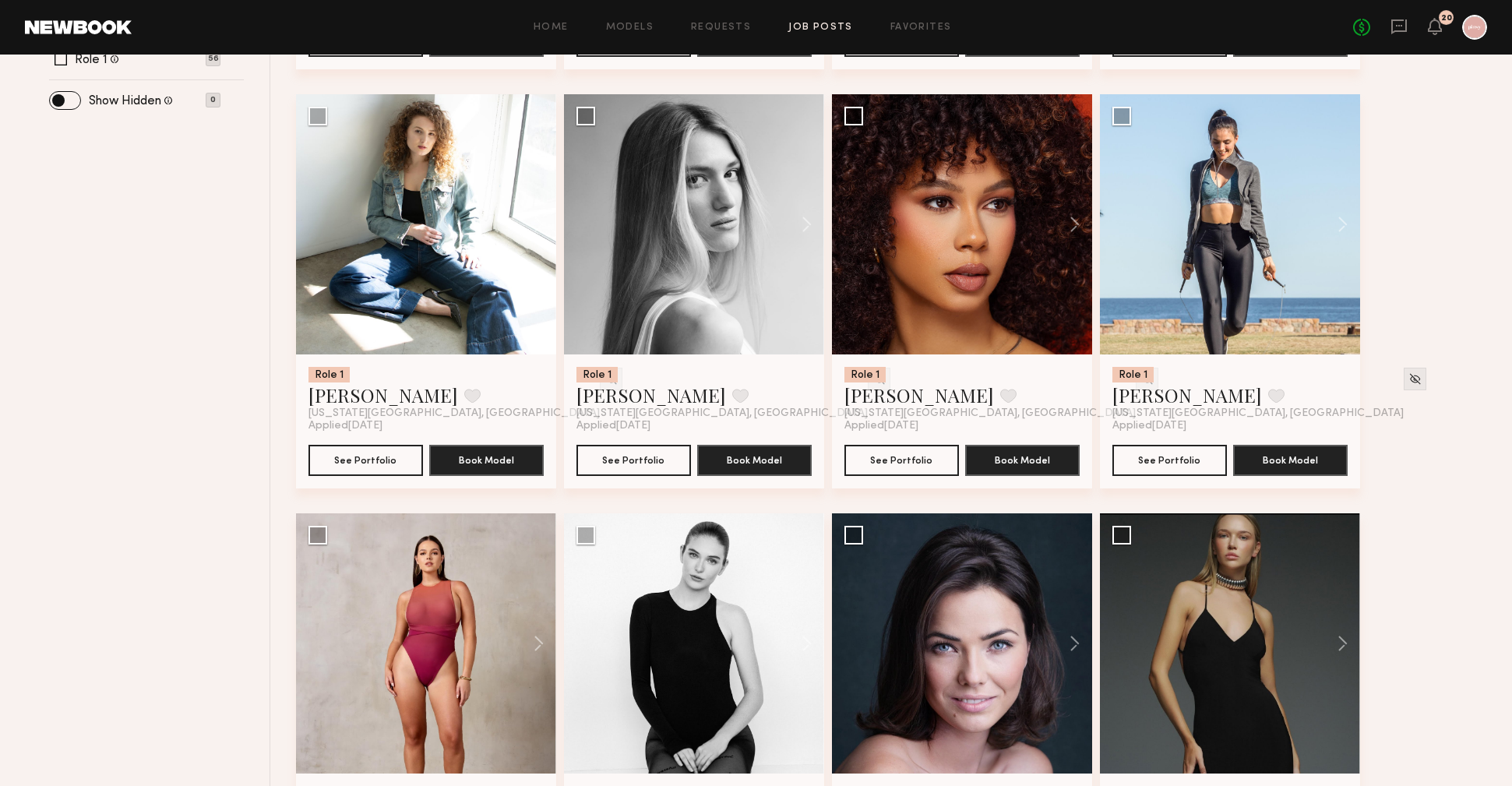
scroll to position [909, 0]
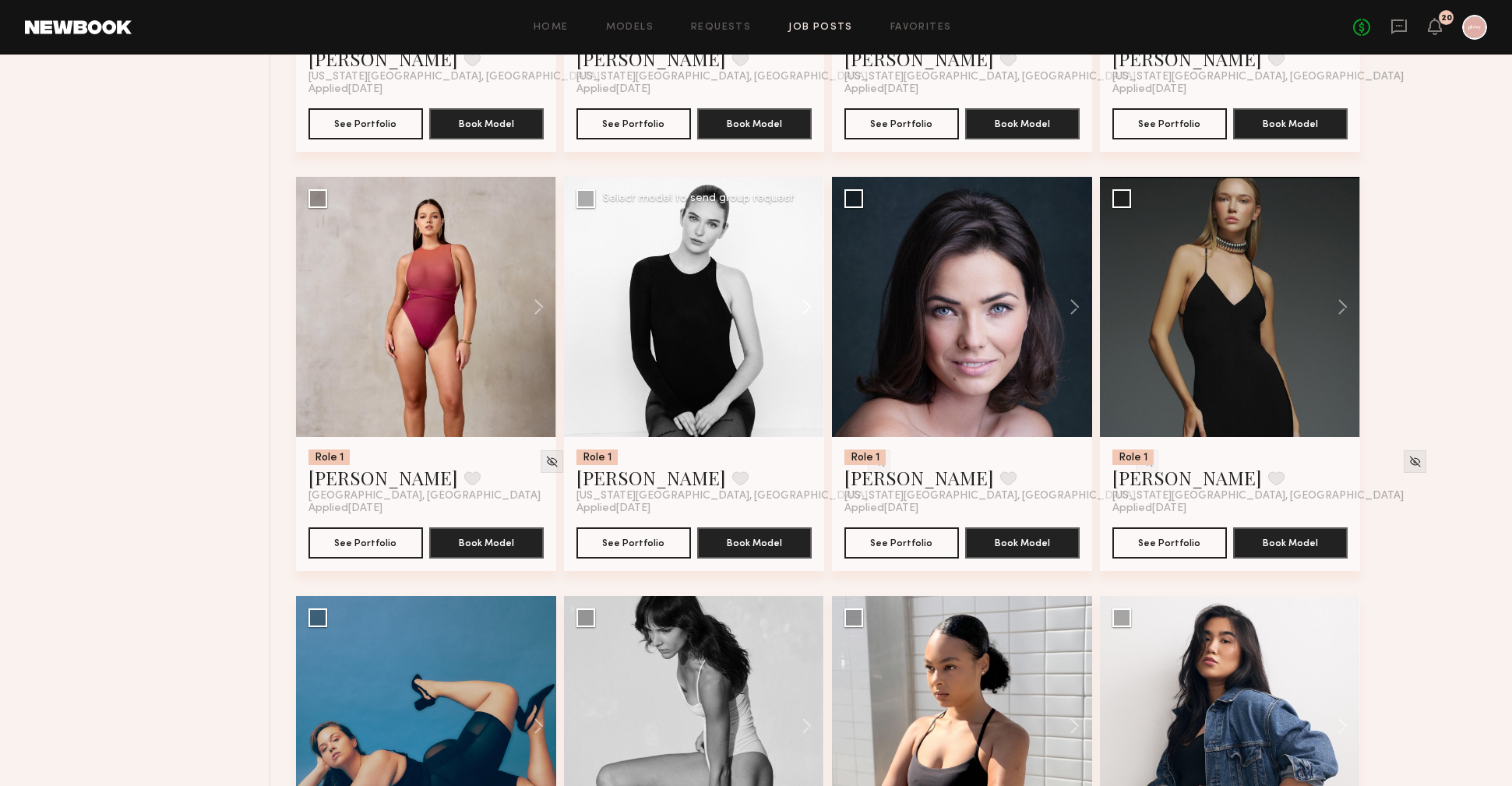
click at [810, 308] on button at bounding box center [799, 306] width 50 height 260
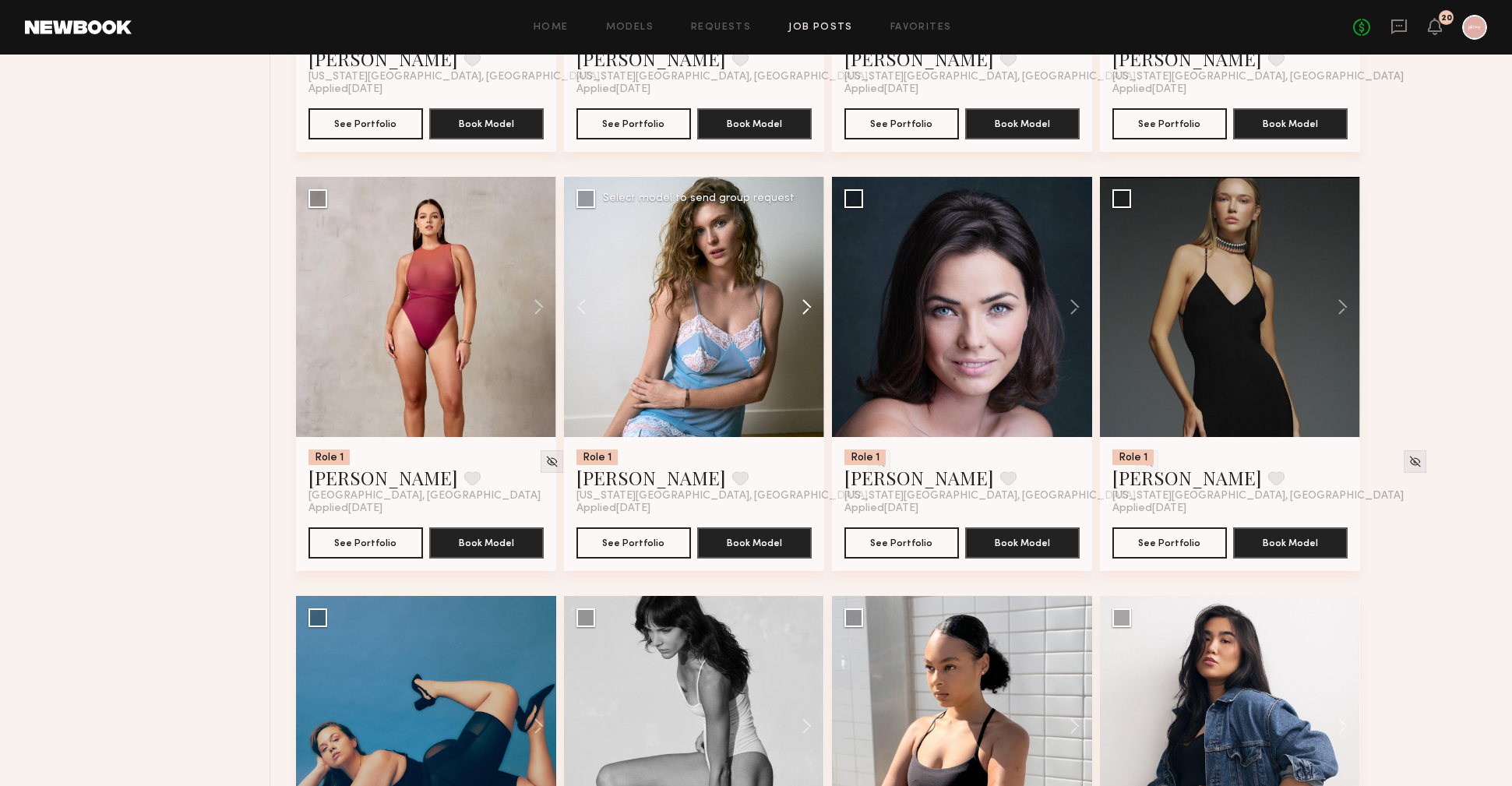
click at [810, 308] on button at bounding box center [799, 306] width 50 height 260
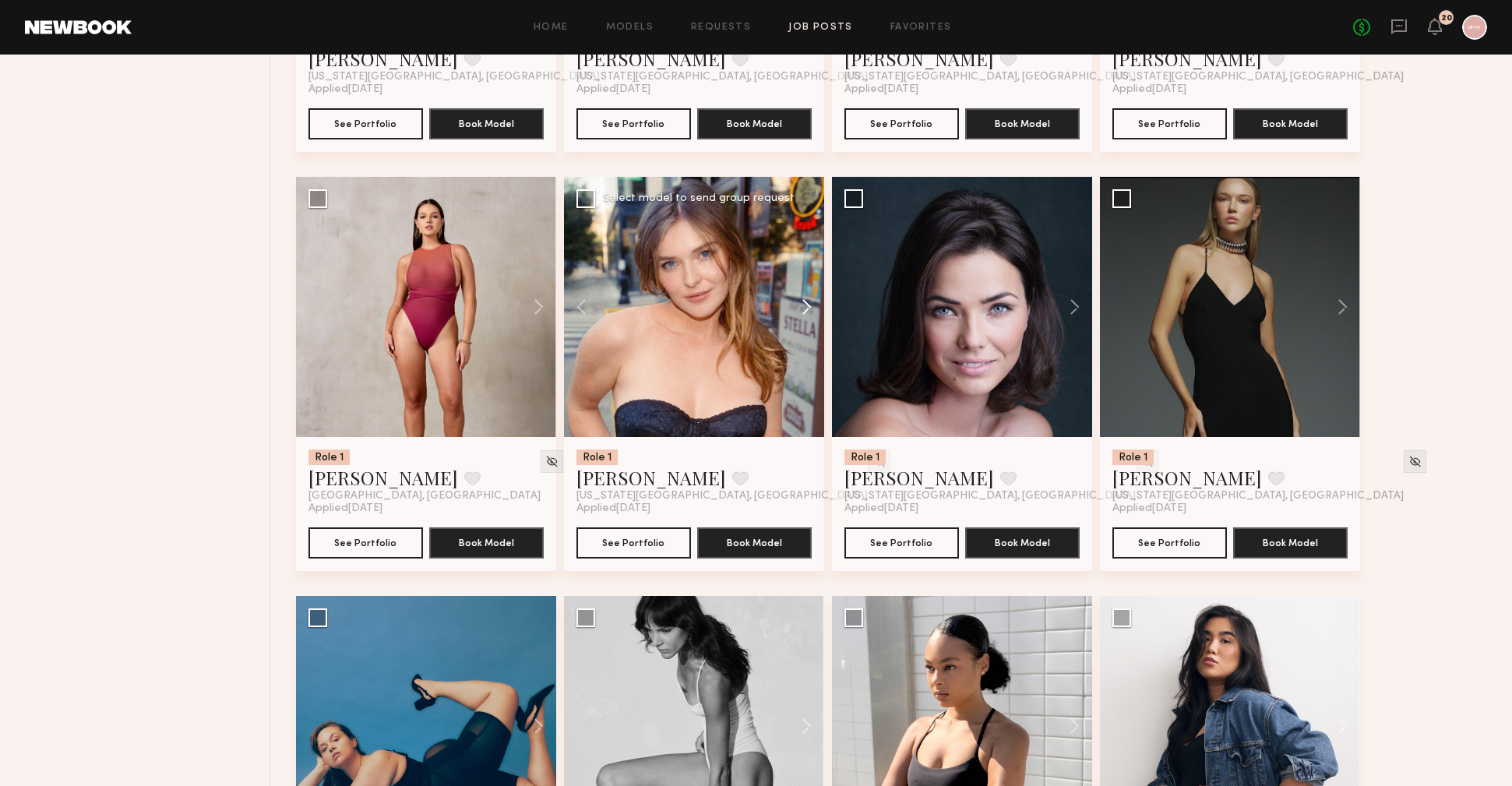
click at [810, 308] on button at bounding box center [799, 306] width 50 height 260
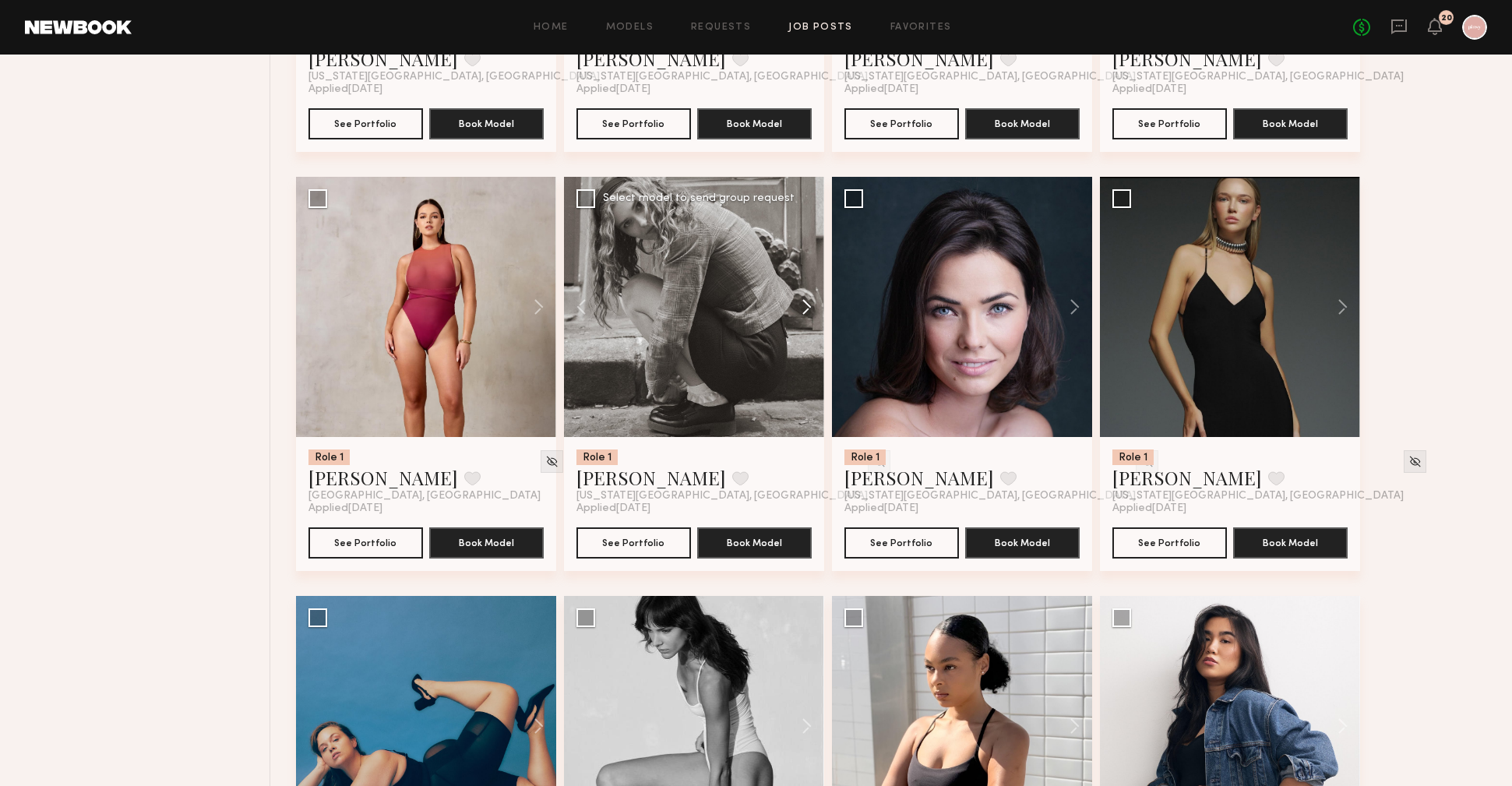
click at [810, 308] on button at bounding box center [799, 306] width 50 height 260
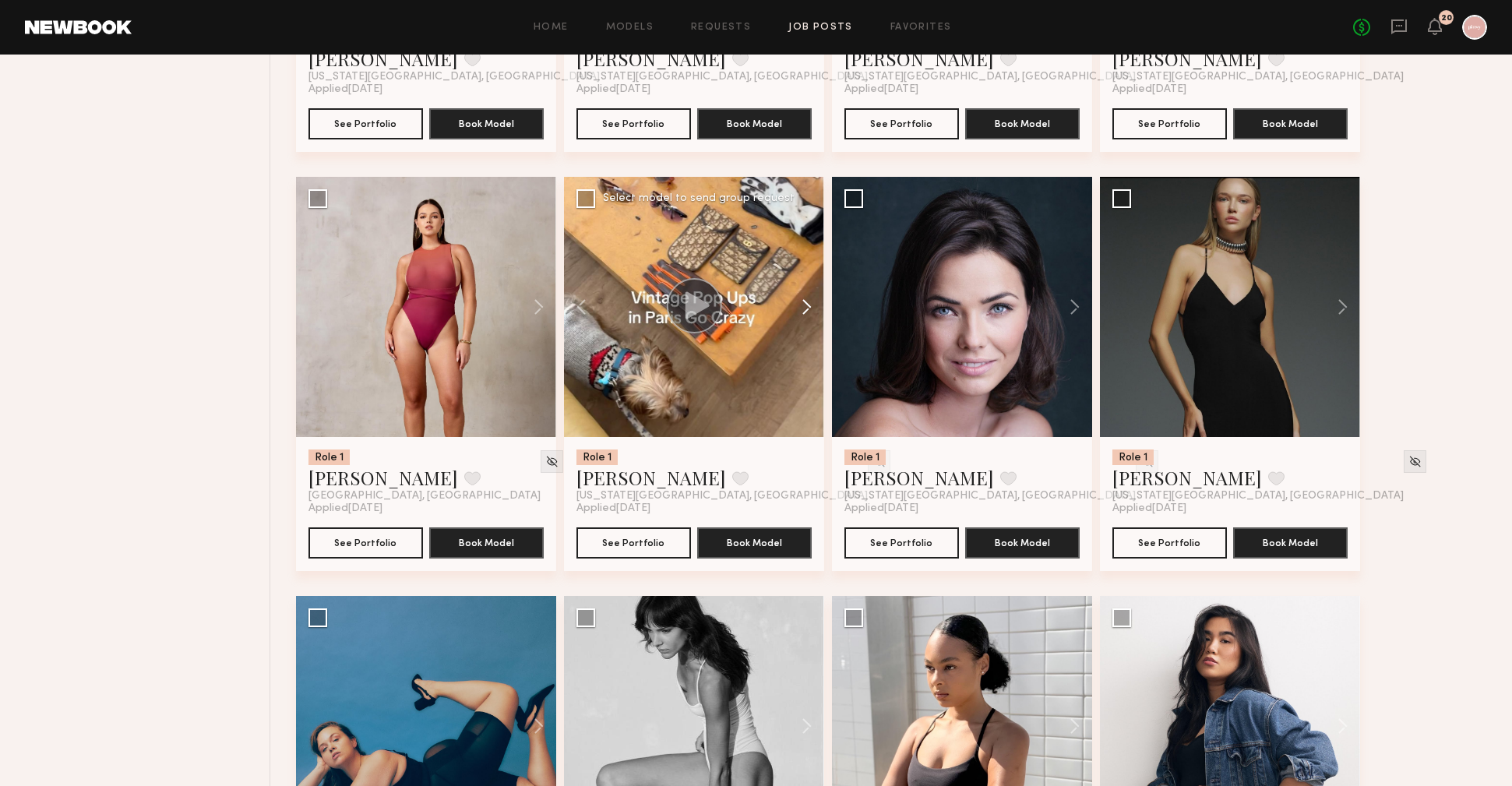
click at [810, 308] on button at bounding box center [799, 306] width 50 height 260
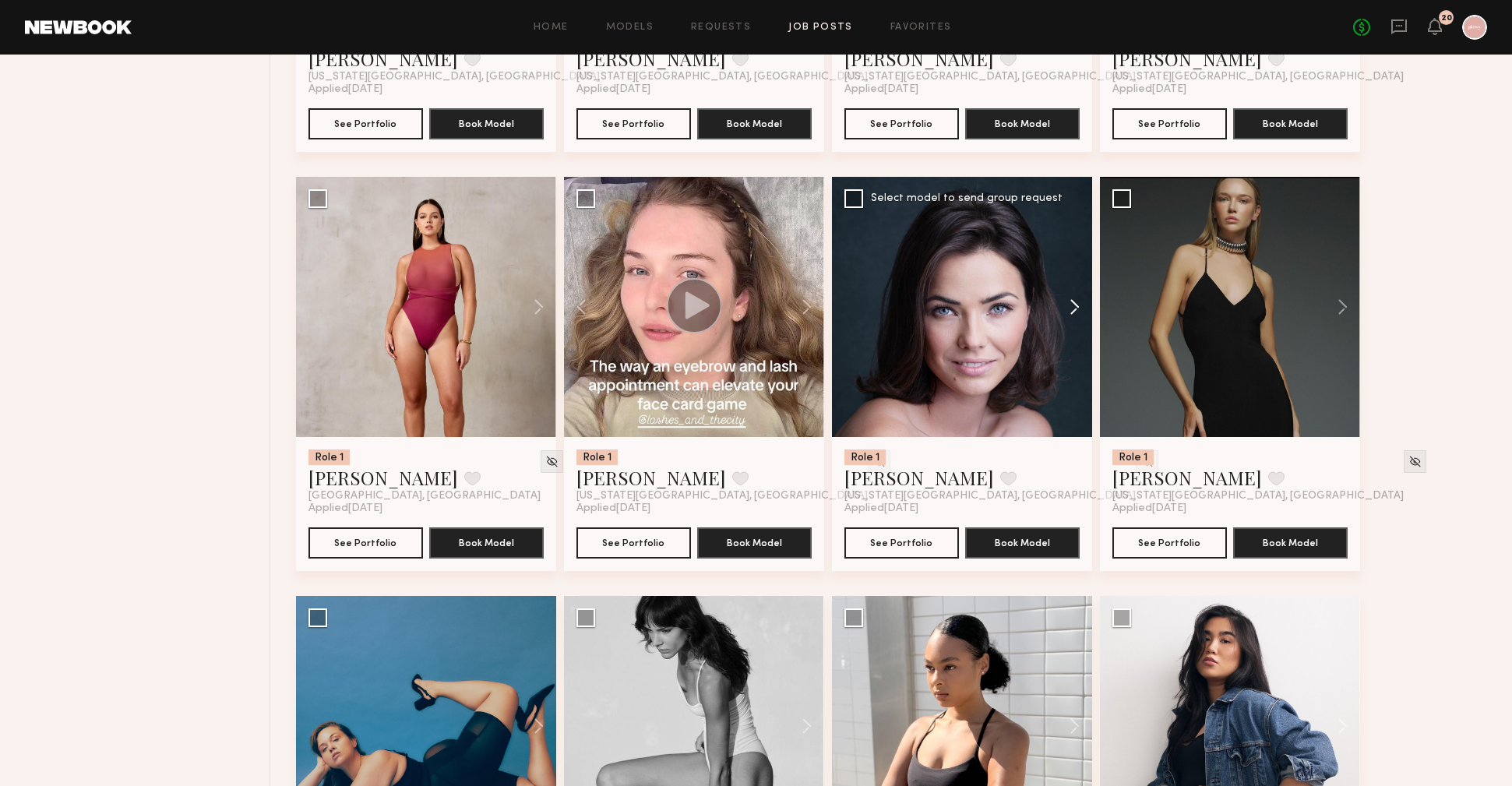
click at [1078, 309] on button at bounding box center [1067, 306] width 50 height 260
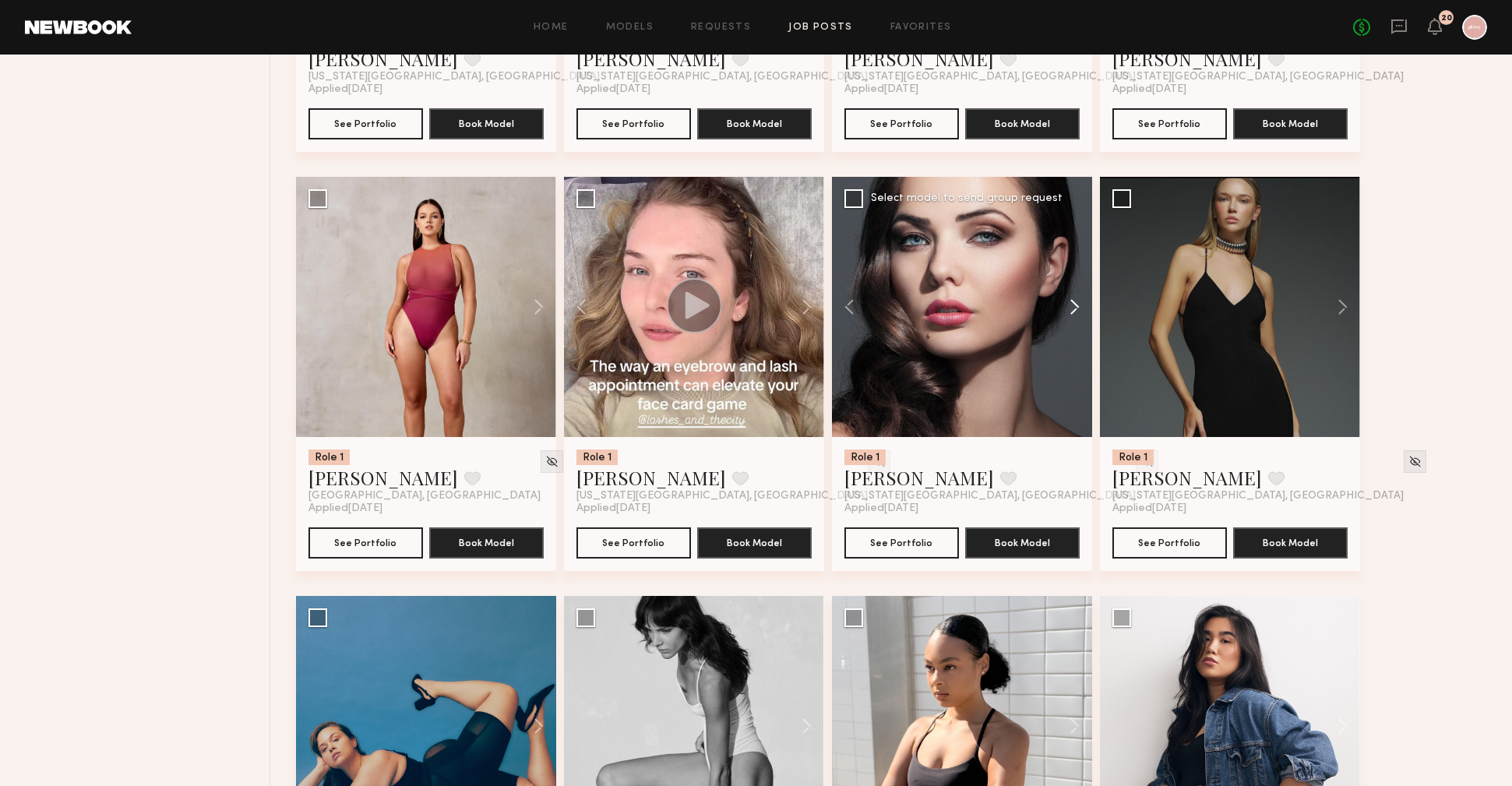
click at [1078, 309] on button at bounding box center [1067, 306] width 50 height 260
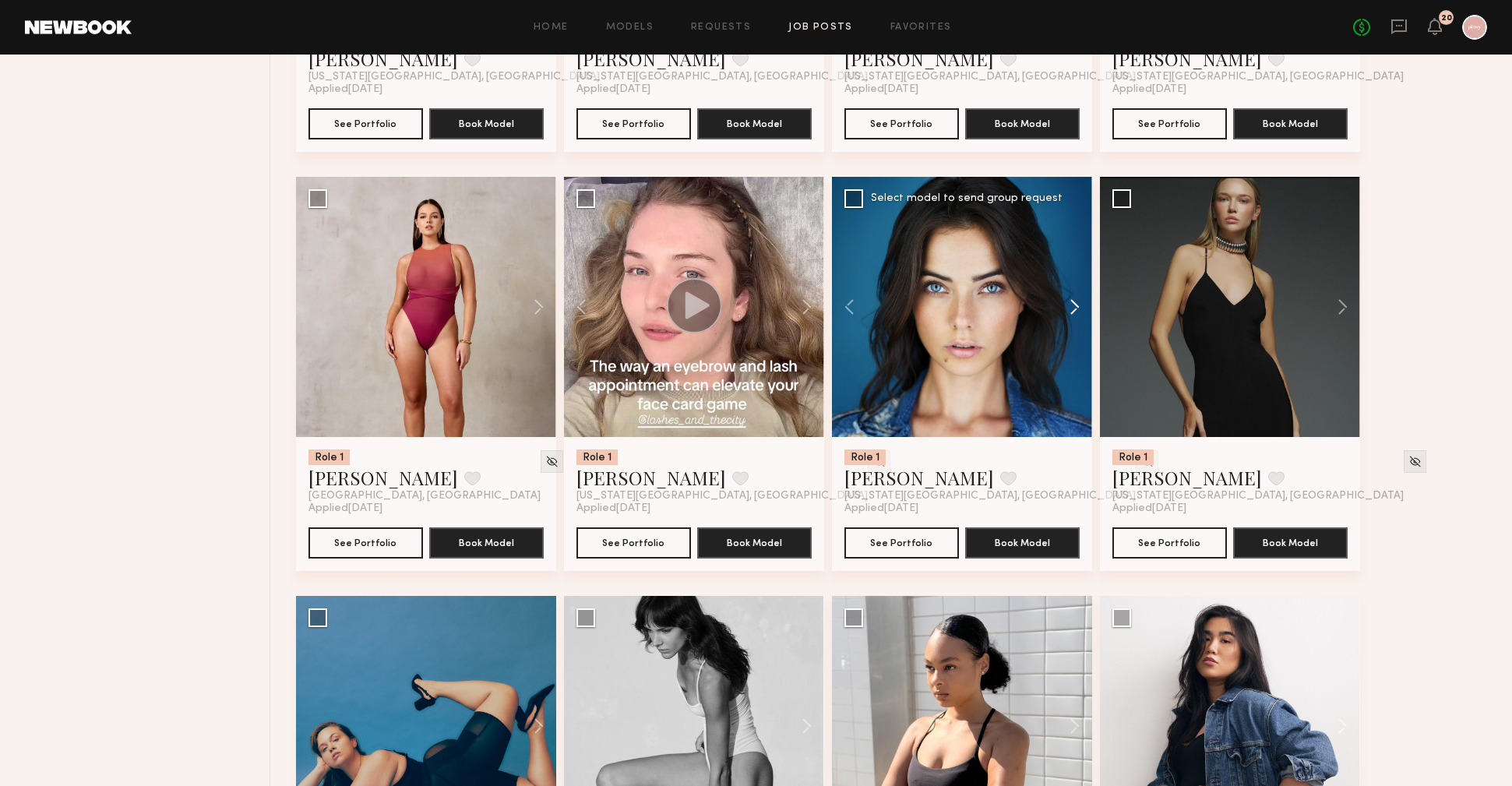
click at [1078, 309] on button at bounding box center [1067, 306] width 50 height 260
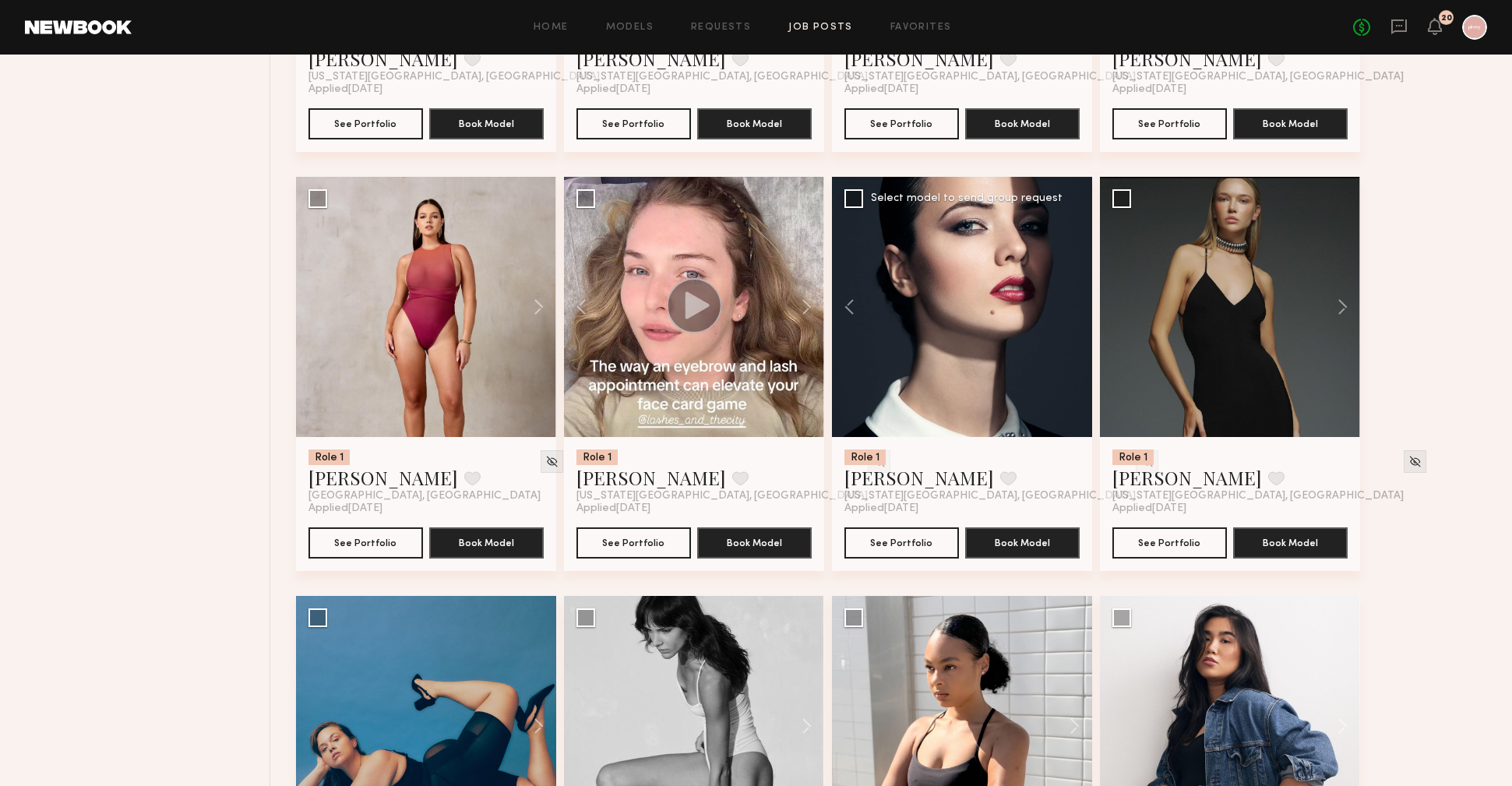
click at [1078, 309] on div at bounding box center [962, 306] width 260 height 260
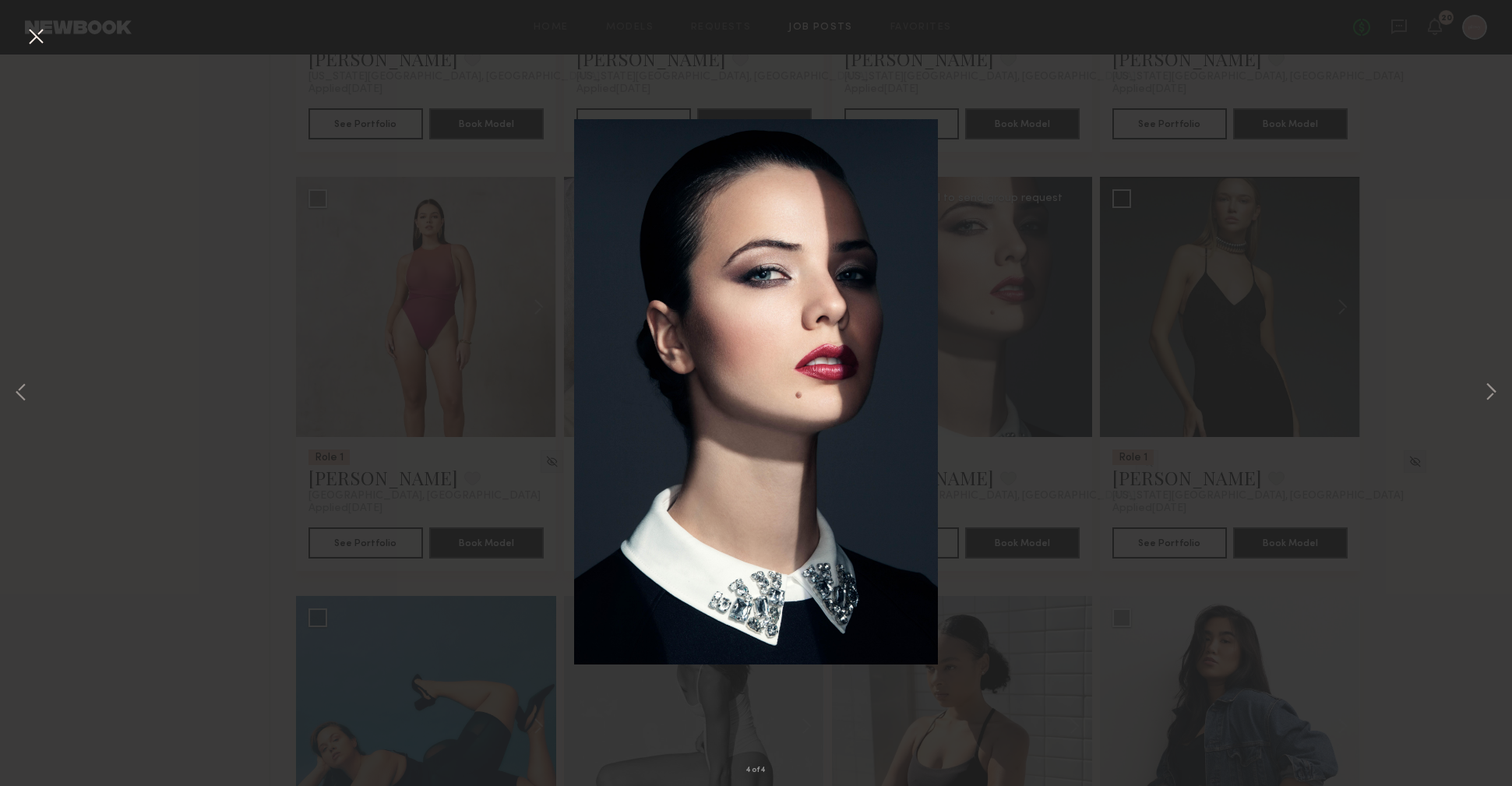
click at [1078, 309] on div "4 of 4" at bounding box center [756, 393] width 1512 height 786
click at [1415, 328] on div "4 of 4" at bounding box center [756, 393] width 1512 height 786
click at [41, 36] on button at bounding box center [35, 37] width 25 height 28
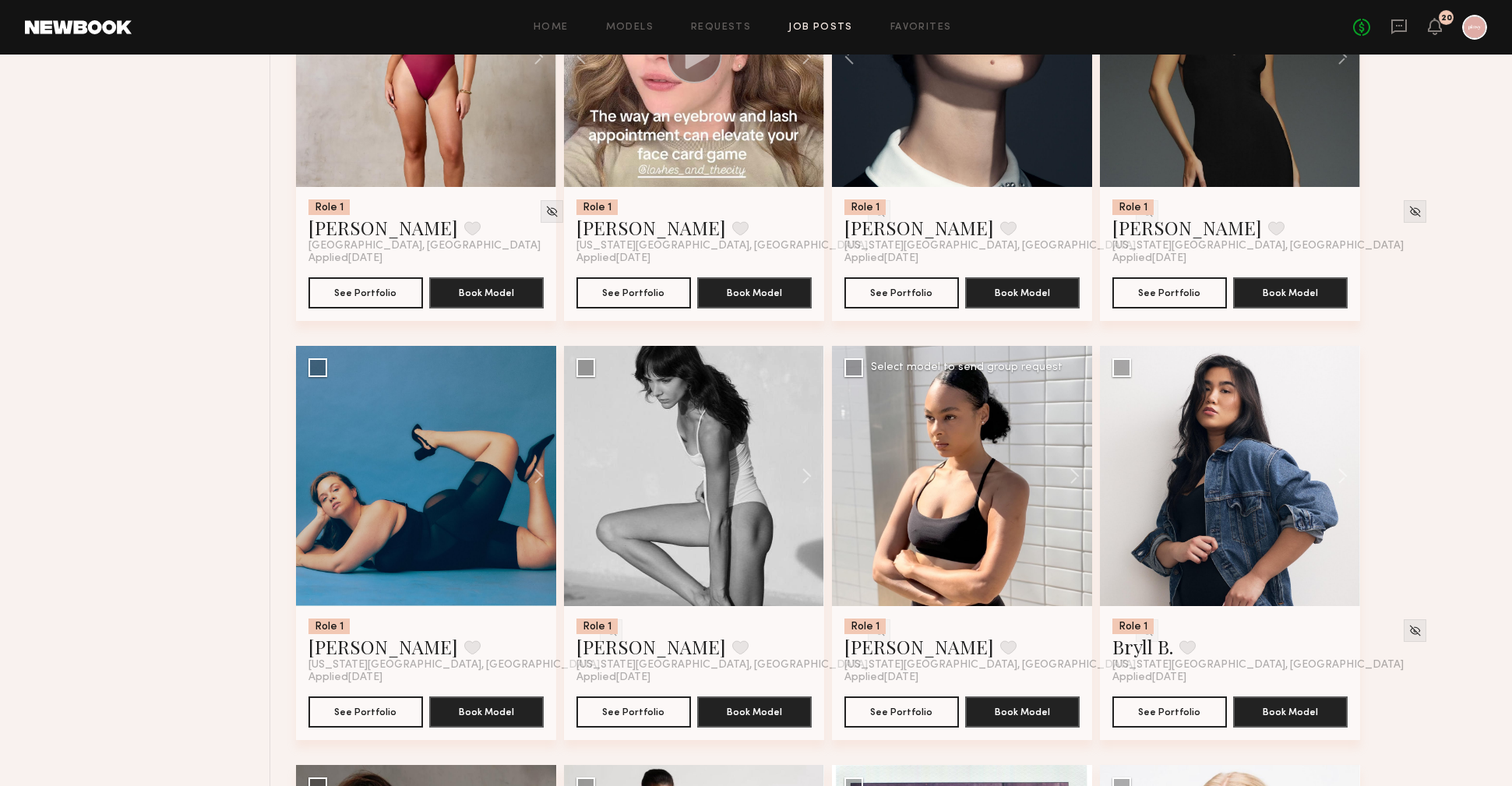
scroll to position [1153, 0]
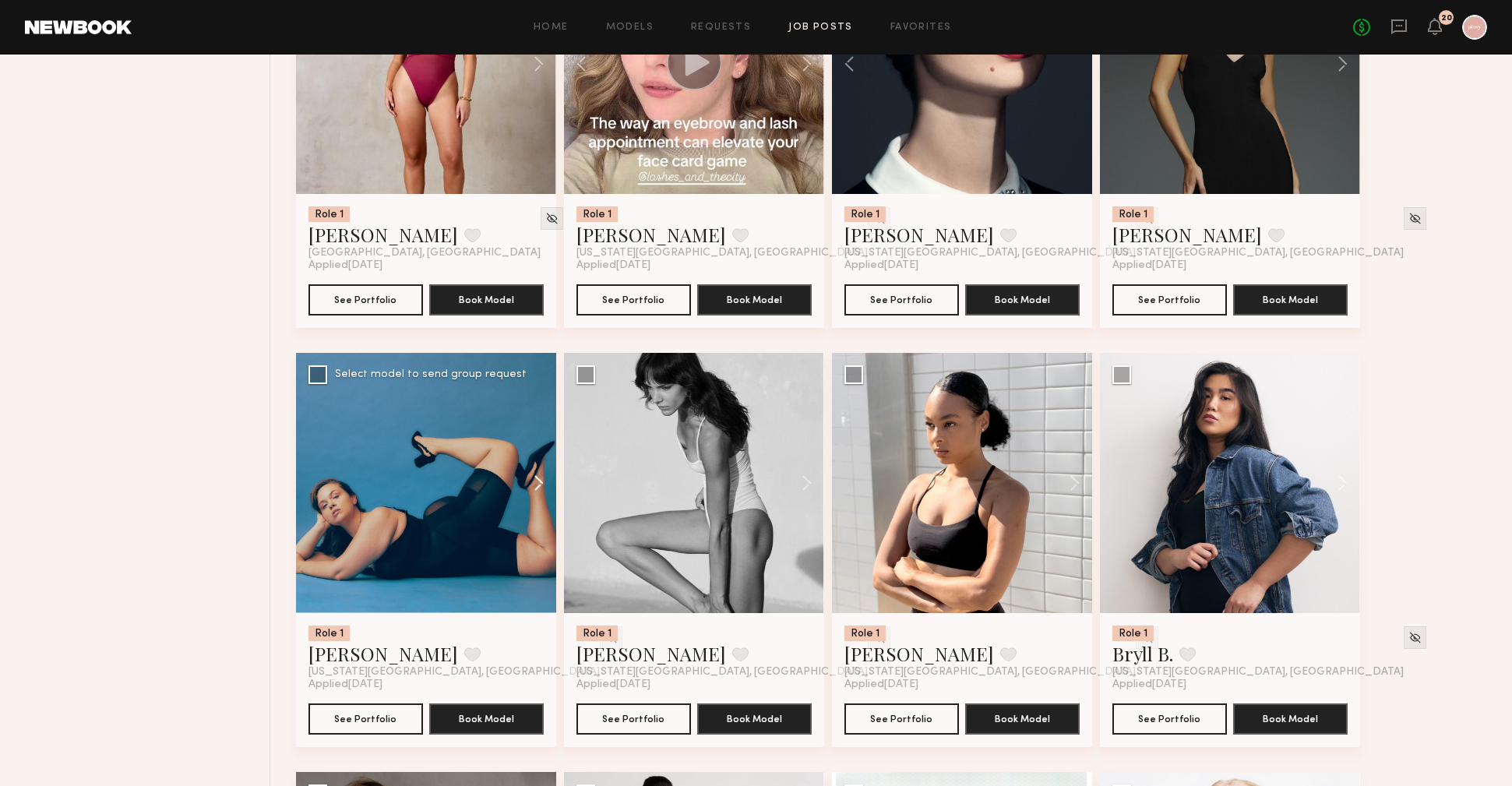
click at [536, 481] on button at bounding box center [531, 483] width 50 height 260
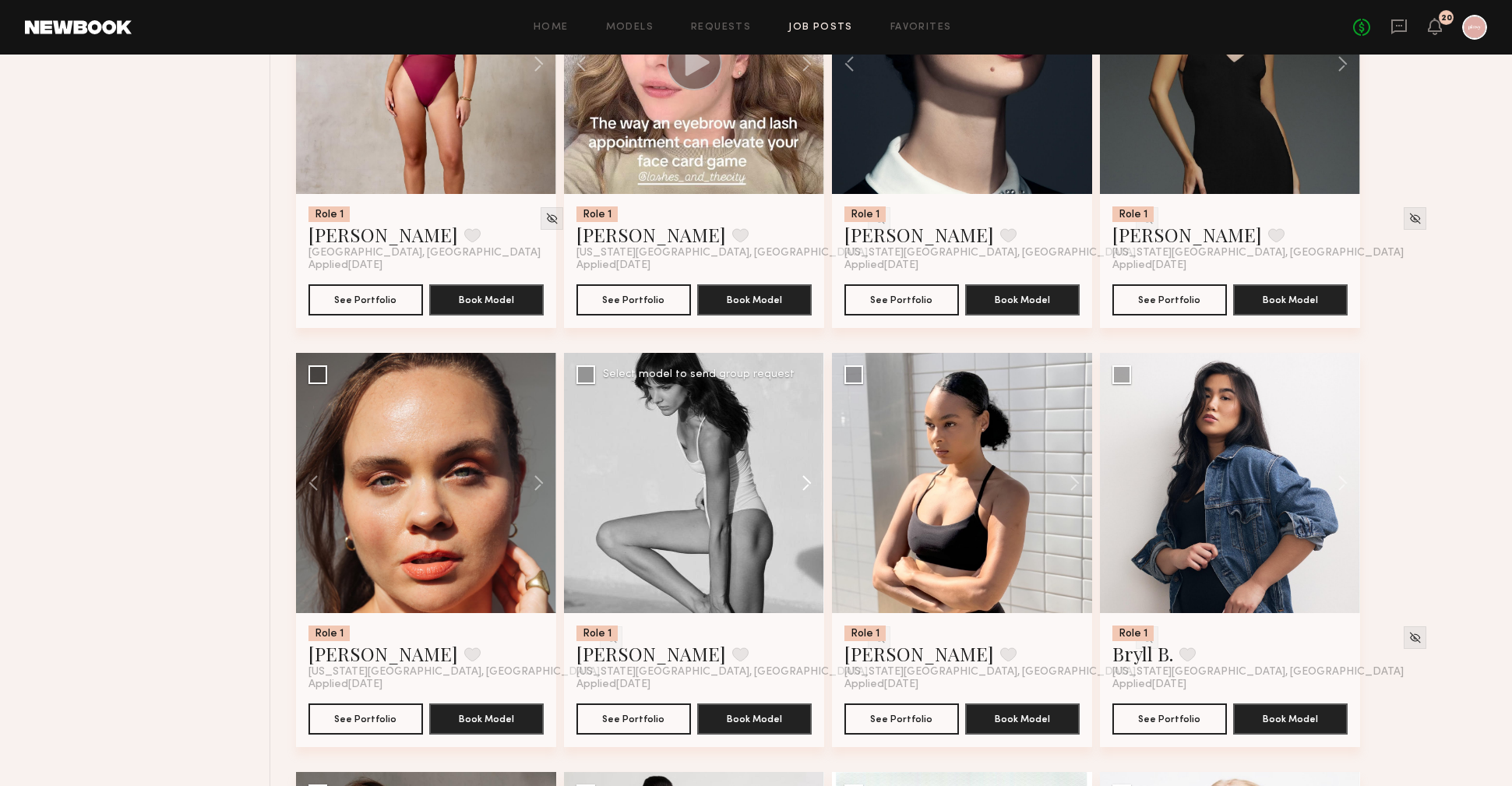
click at [811, 487] on button at bounding box center [799, 483] width 50 height 260
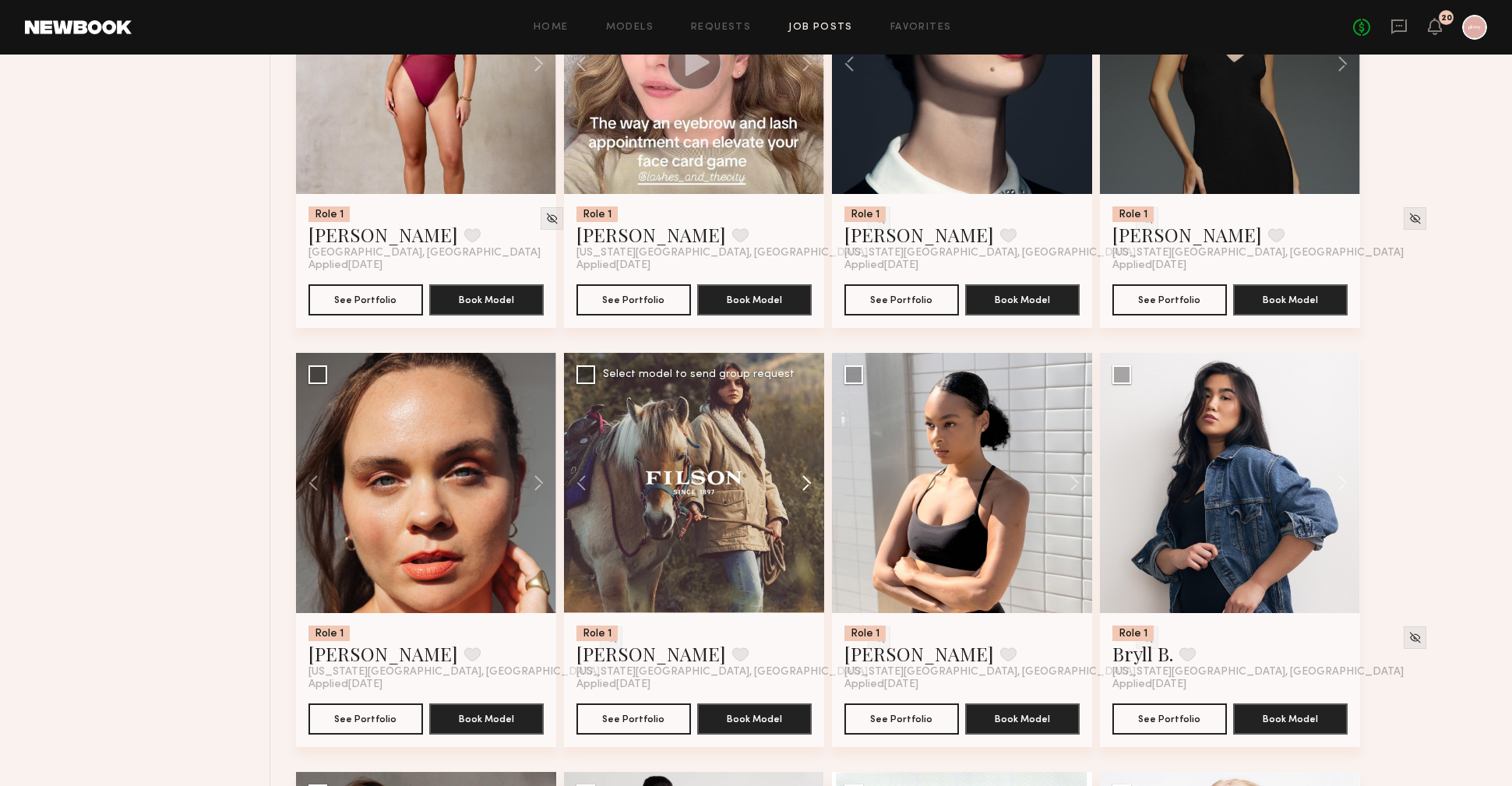
click at [809, 486] on button at bounding box center [799, 483] width 50 height 260
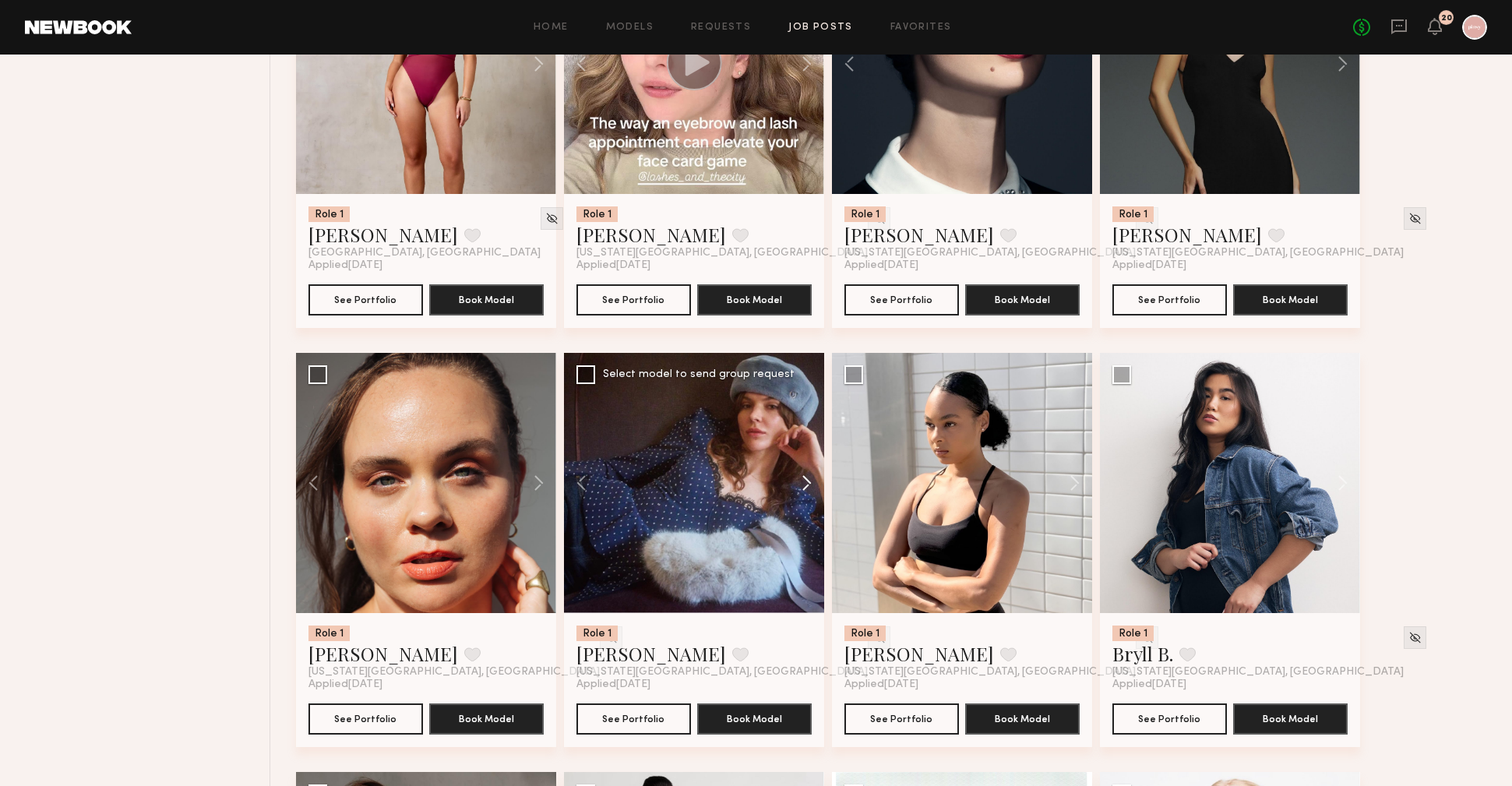
click at [809, 486] on button at bounding box center [799, 483] width 50 height 260
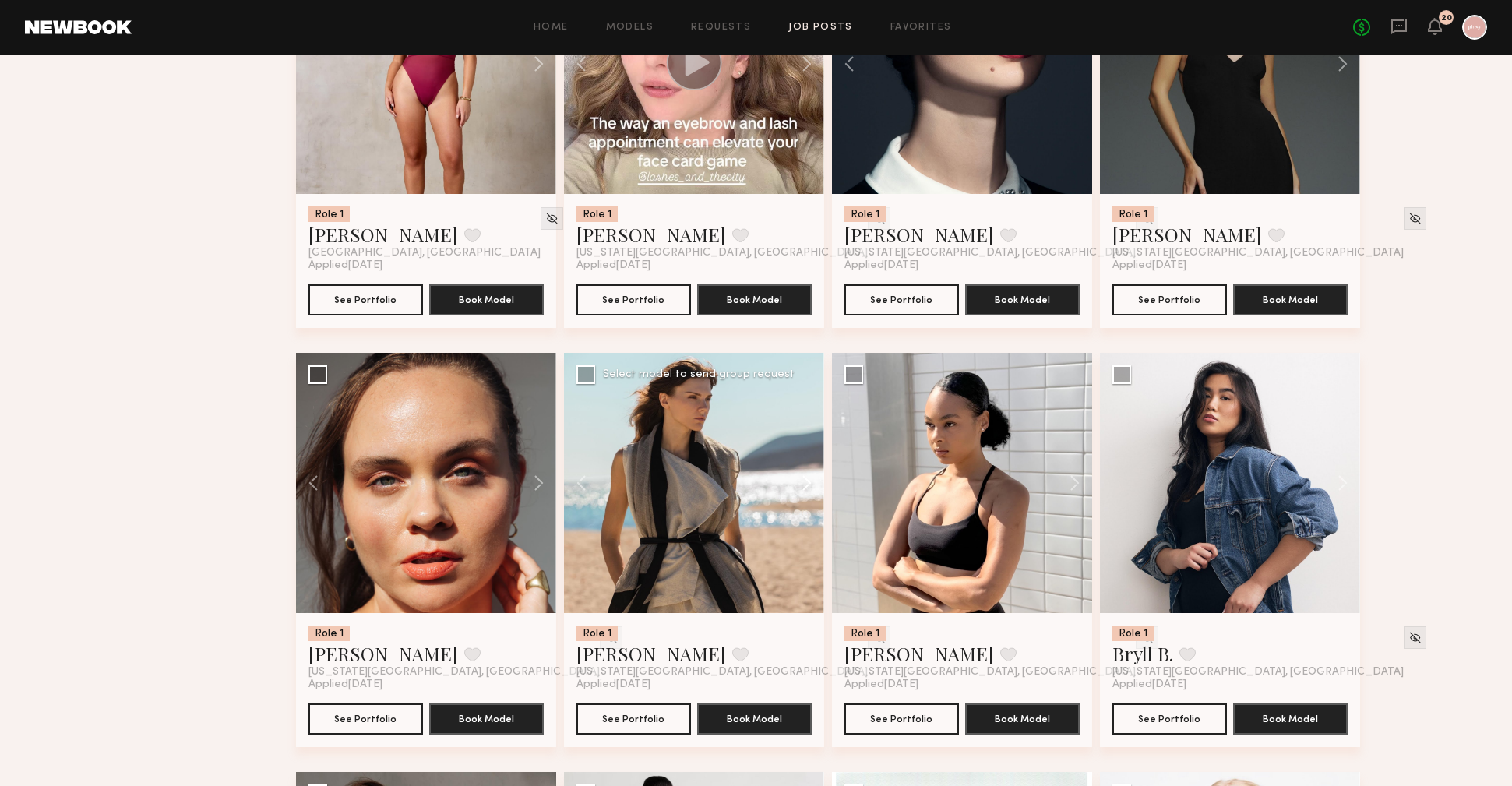
click at [809, 486] on button at bounding box center [799, 483] width 50 height 260
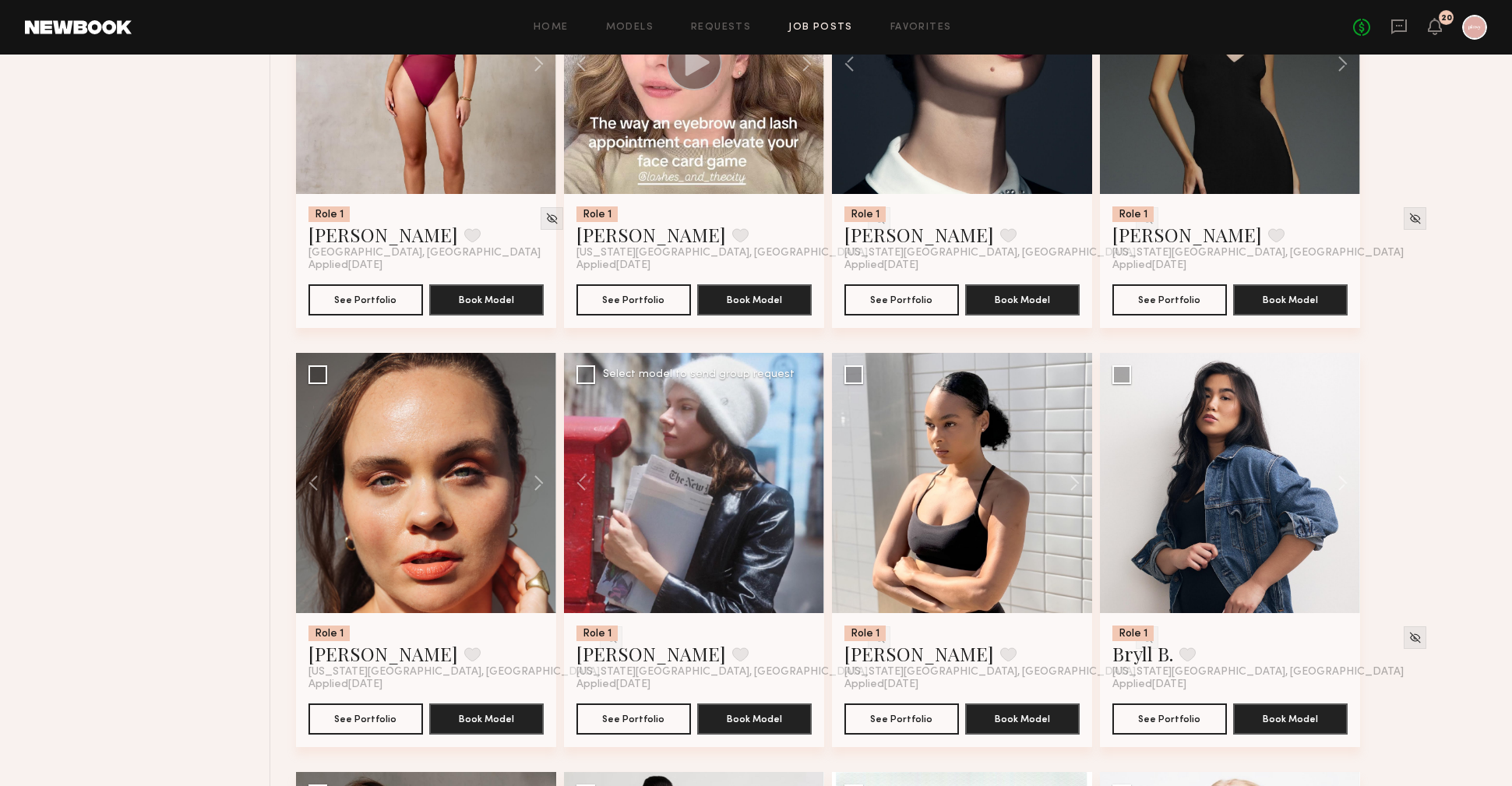
click at [809, 486] on div at bounding box center [694, 483] width 260 height 260
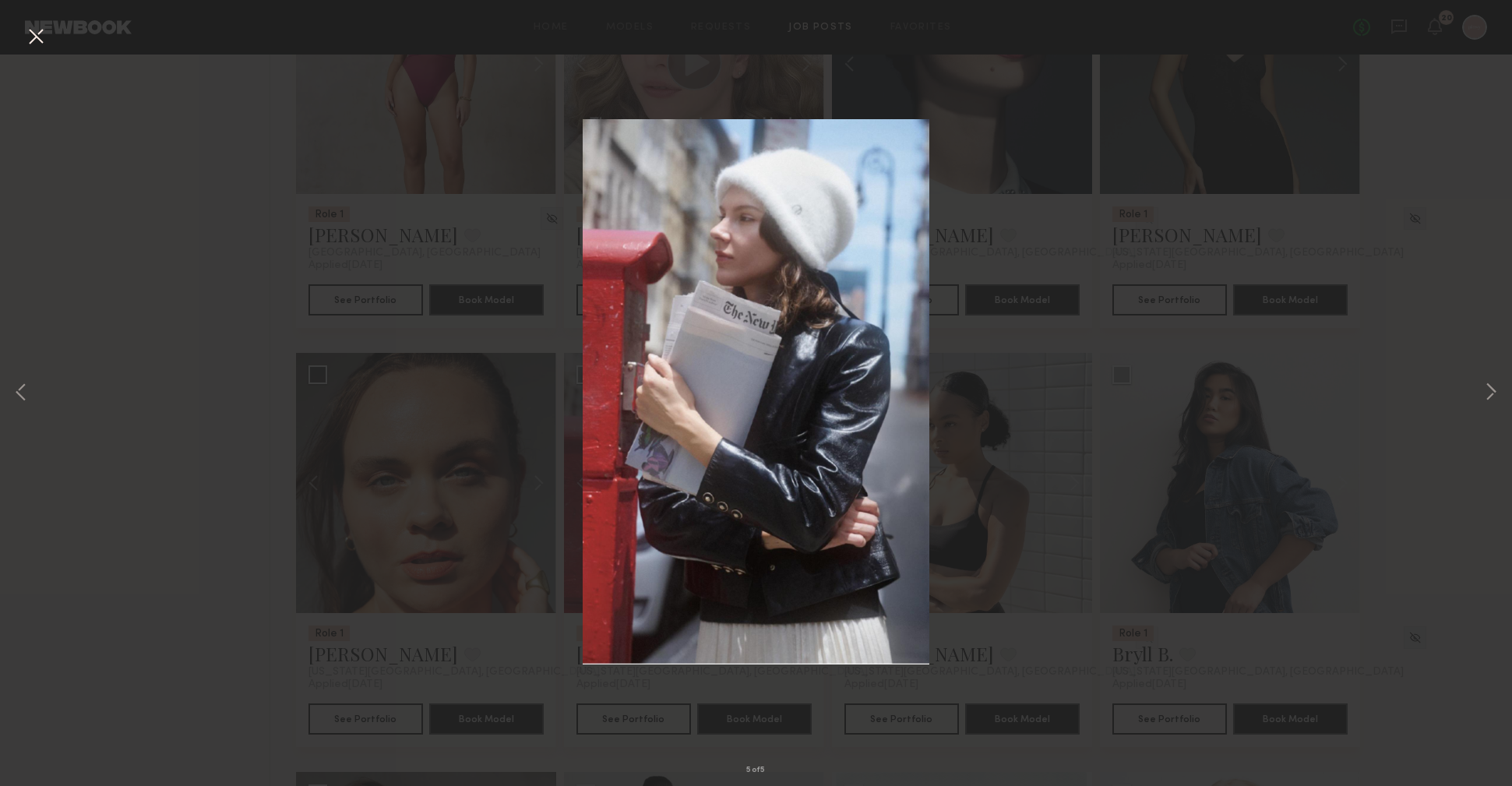
click at [38, 29] on button at bounding box center [35, 37] width 25 height 28
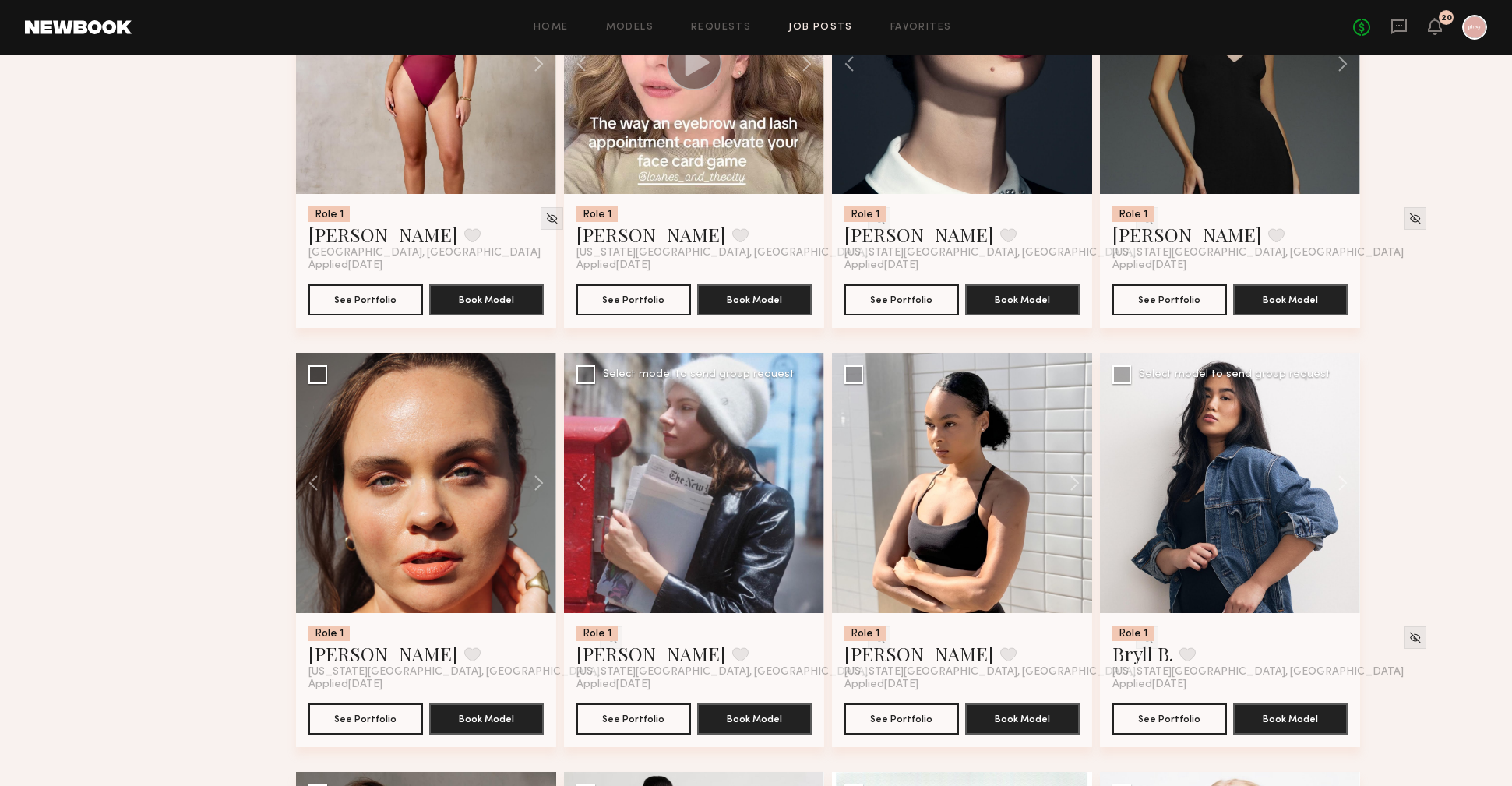
scroll to position [0, 0]
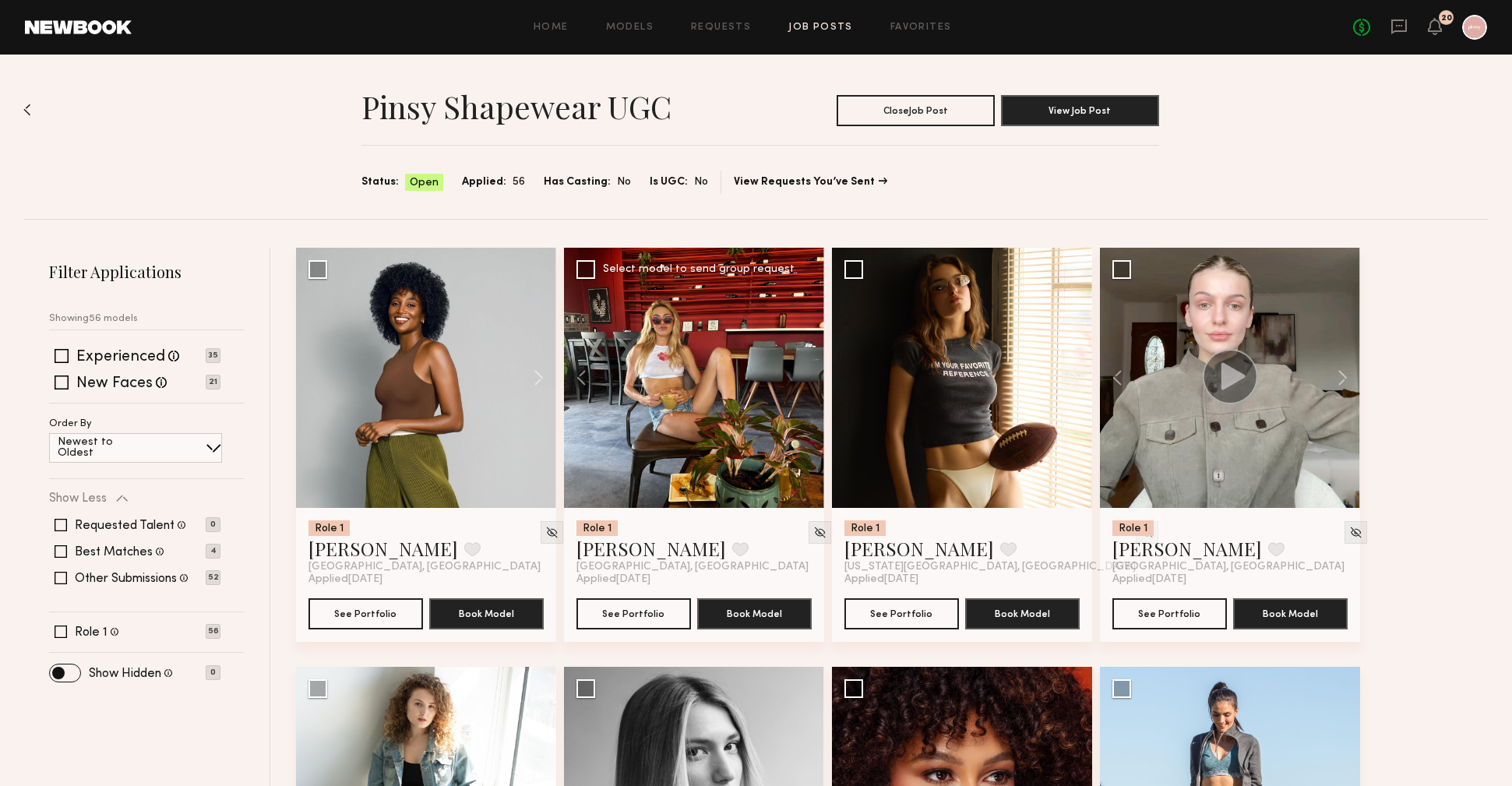
click at [193, 442] on div "Newest to Oldest" at bounding box center [135, 448] width 173 height 29
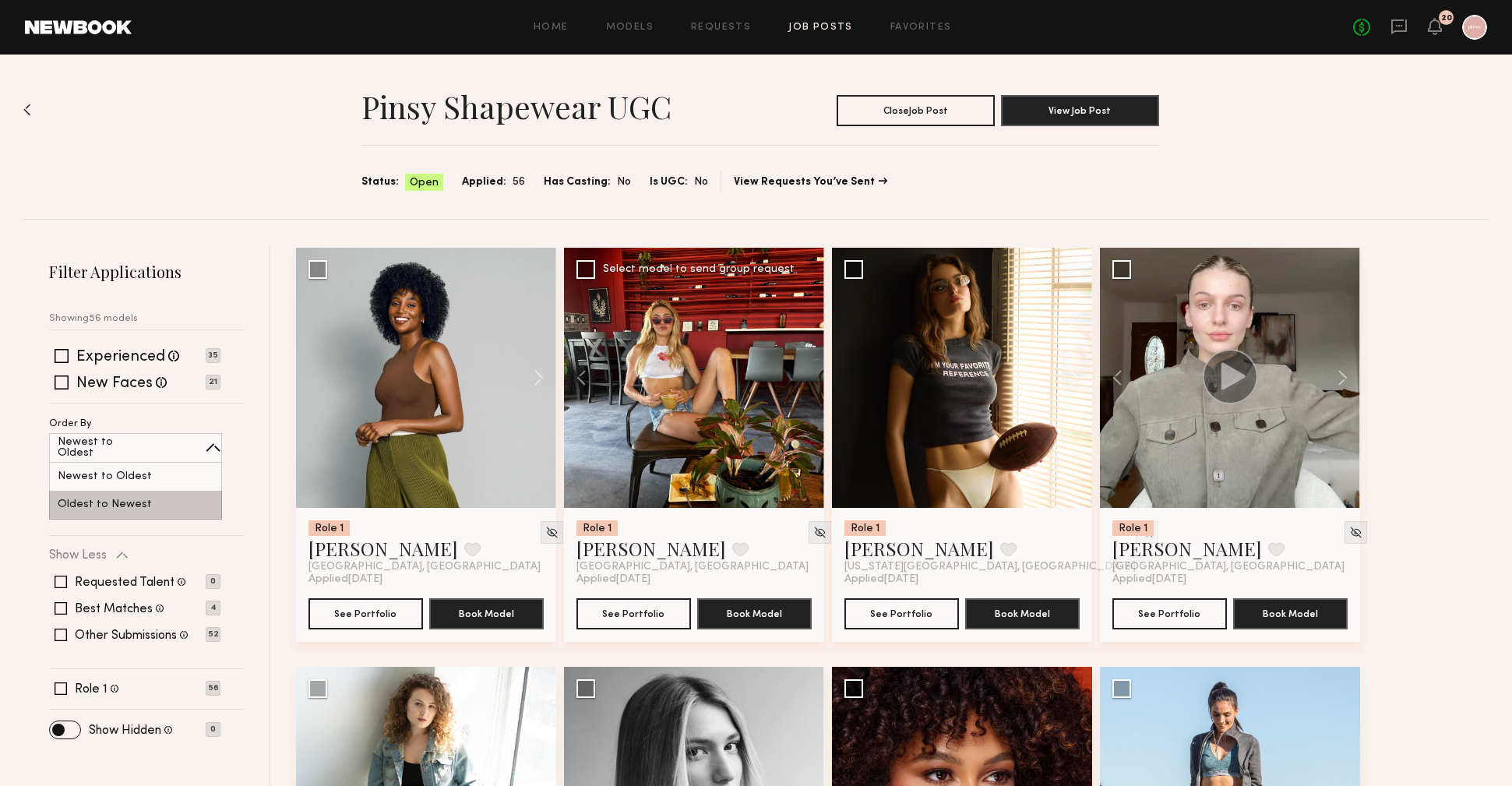
click at [103, 498] on div "Oldest to Newest" at bounding box center [135, 505] width 173 height 29
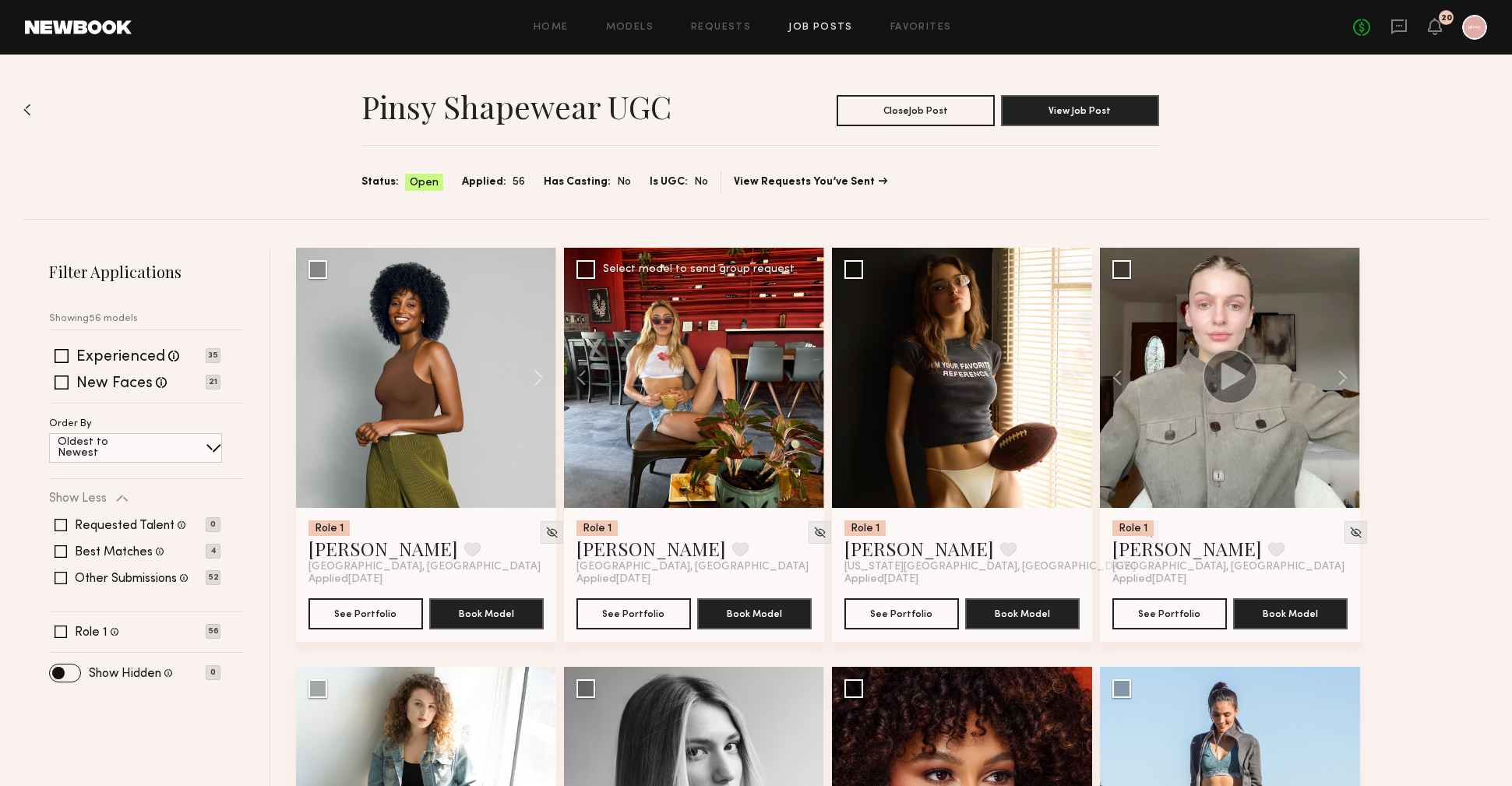
click at [127, 449] on p "Oldest to Newest" at bounding box center [103, 448] width 93 height 21
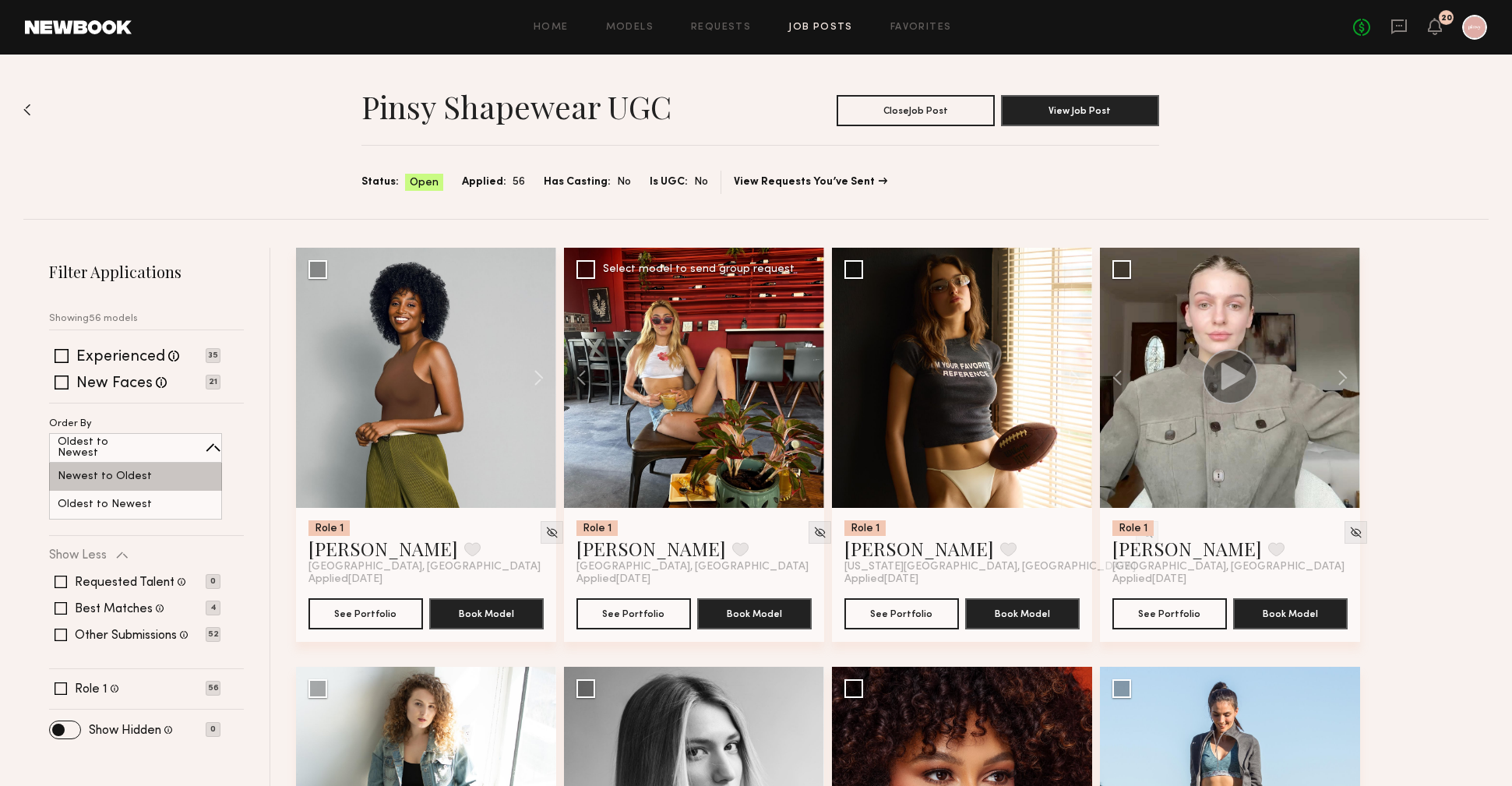
click at [125, 472] on p "Newest to Oldest" at bounding box center [104, 477] width 95 height 11
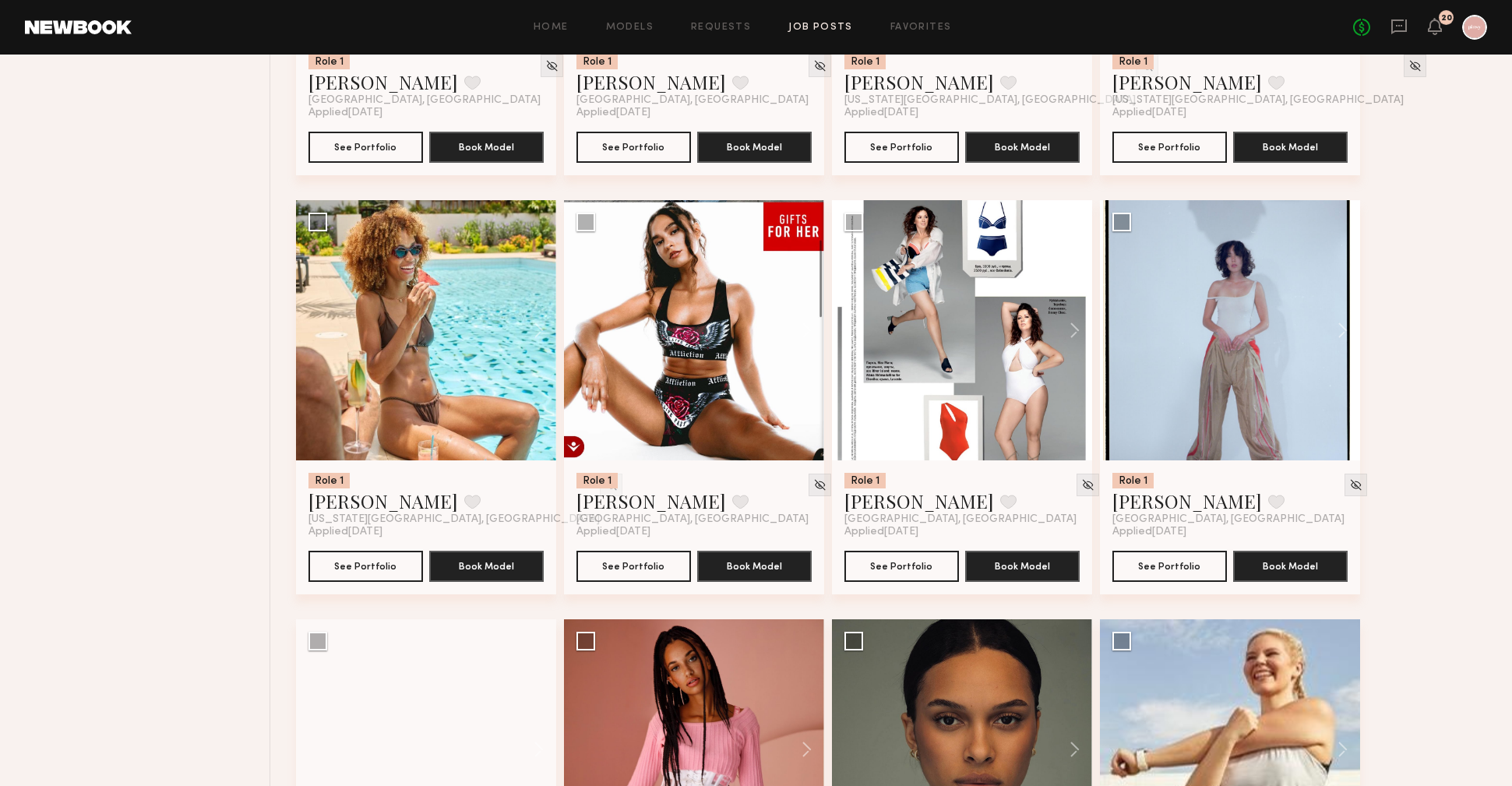
scroll to position [3819, 0]
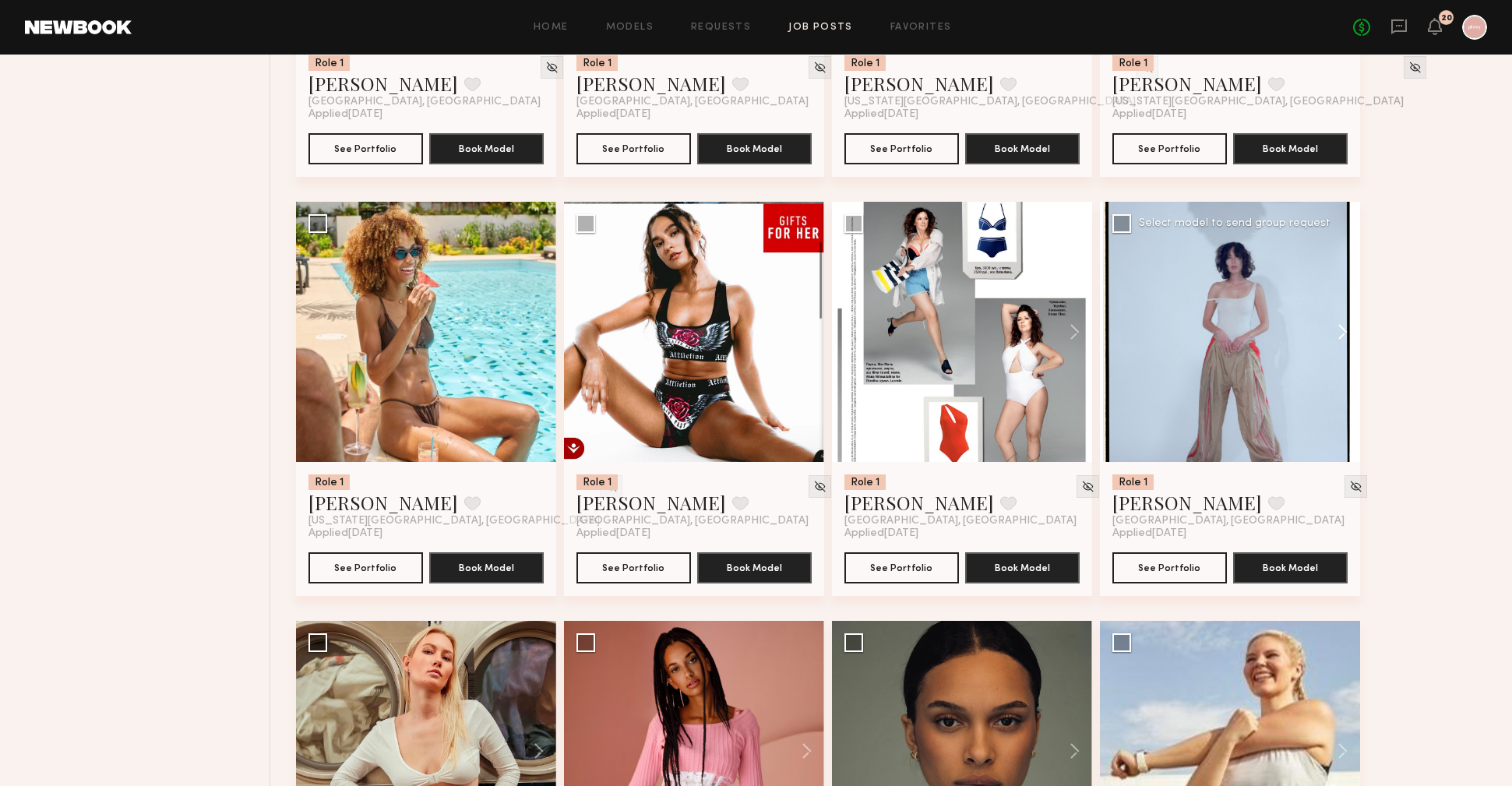
click at [1343, 333] on button at bounding box center [1335, 332] width 50 height 260
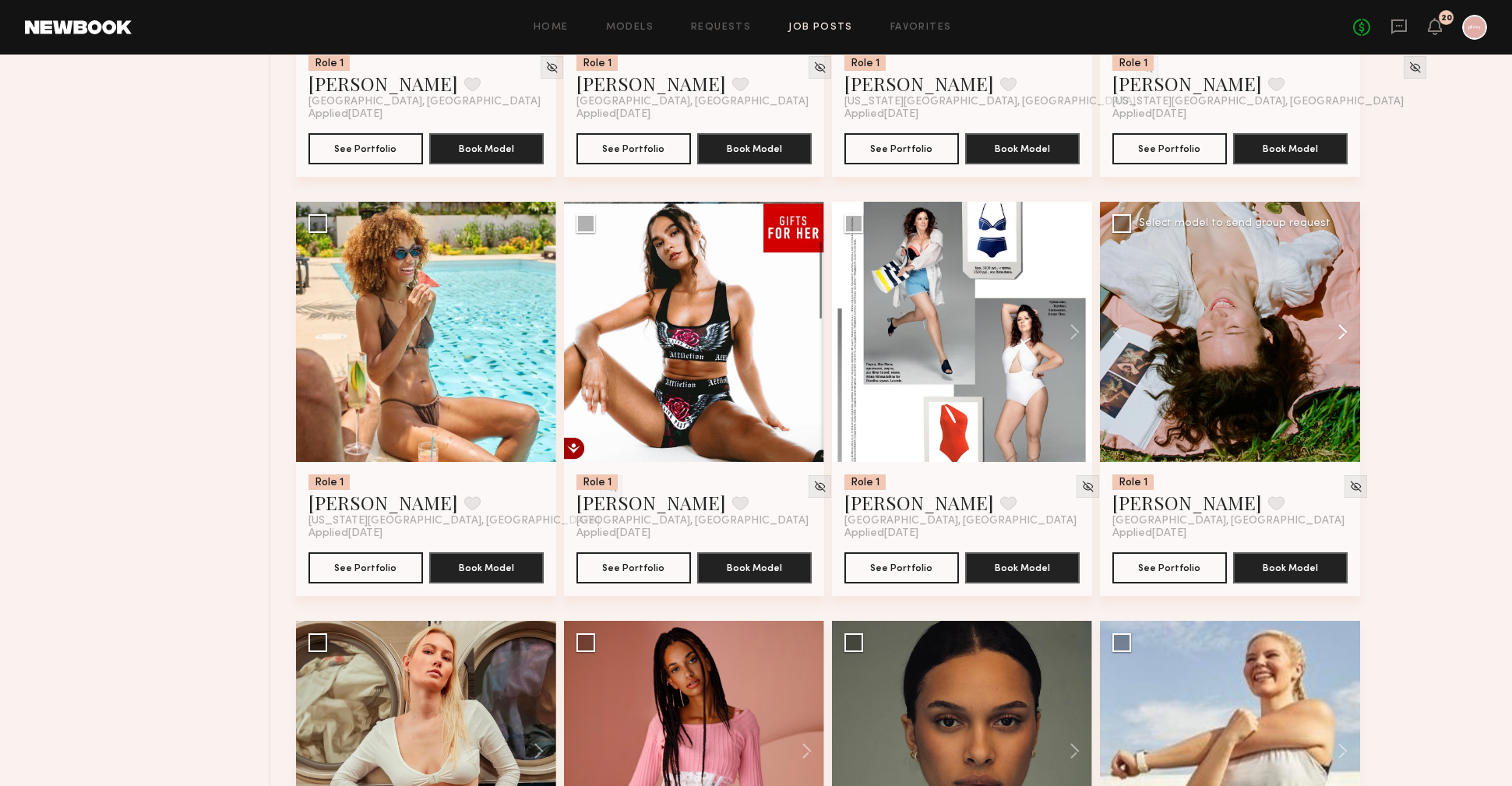
click at [1343, 333] on button at bounding box center [1335, 332] width 50 height 260
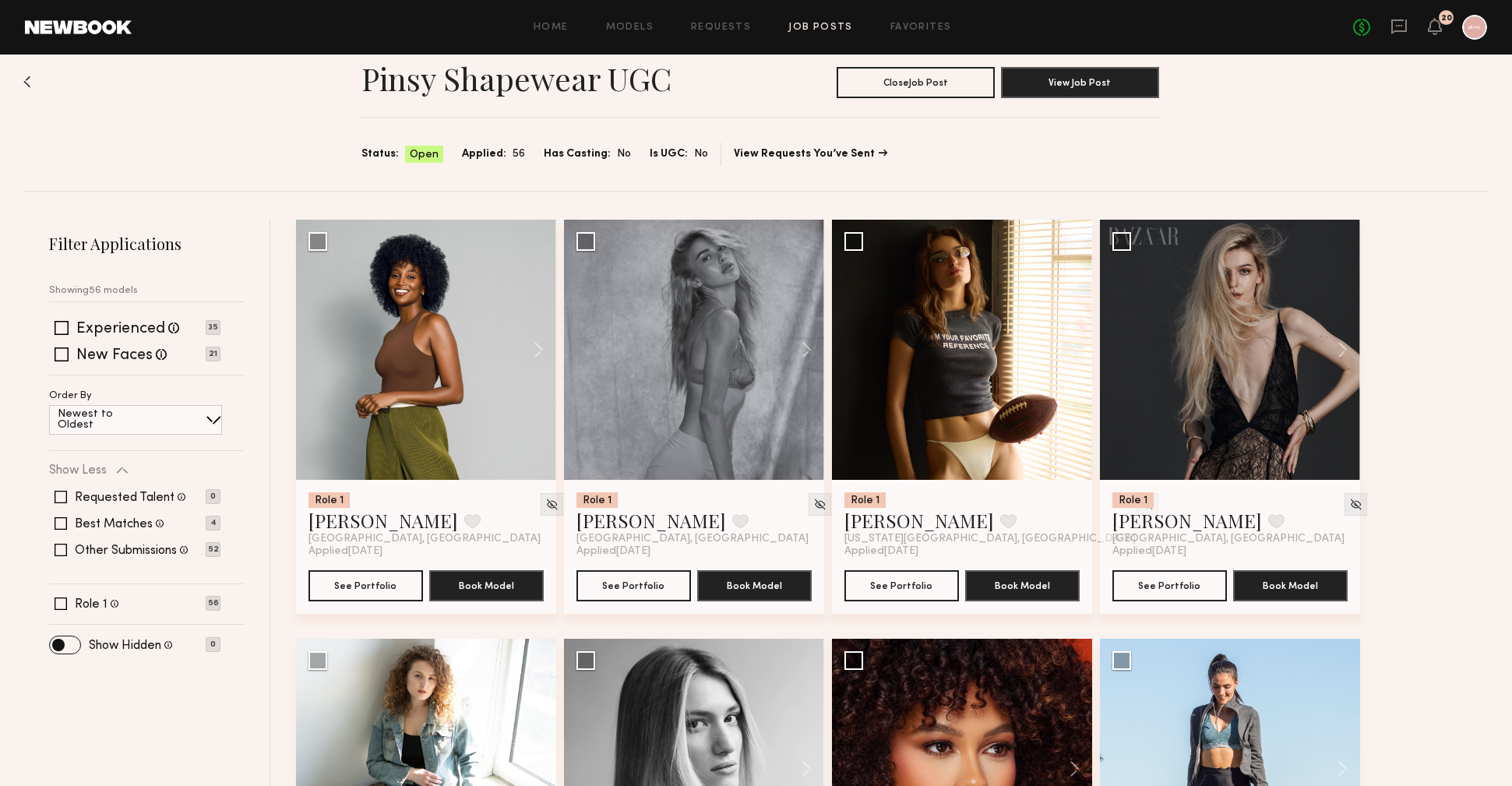
scroll to position [33, 0]
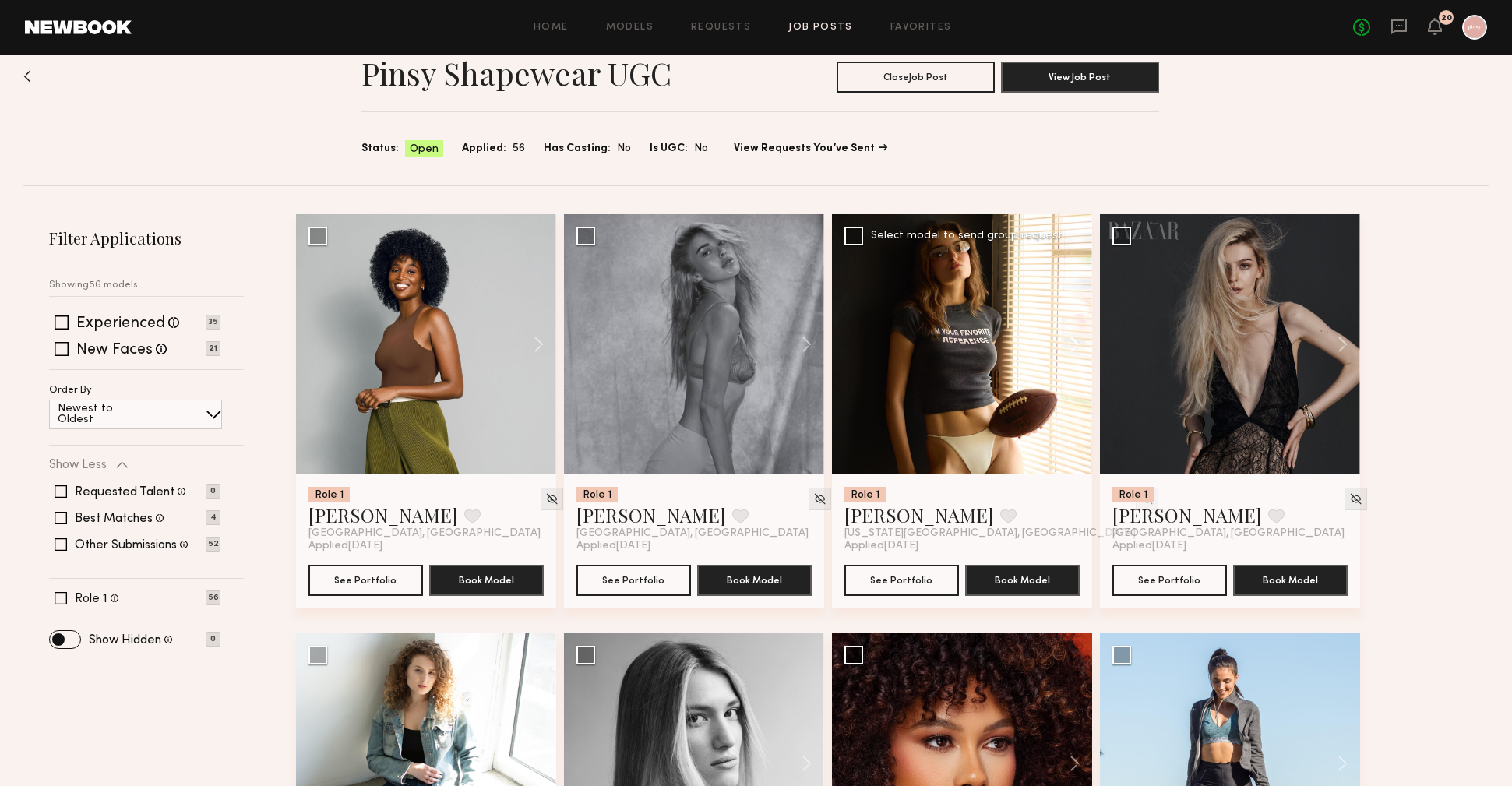
click at [1071, 345] on button at bounding box center [1067, 344] width 50 height 260
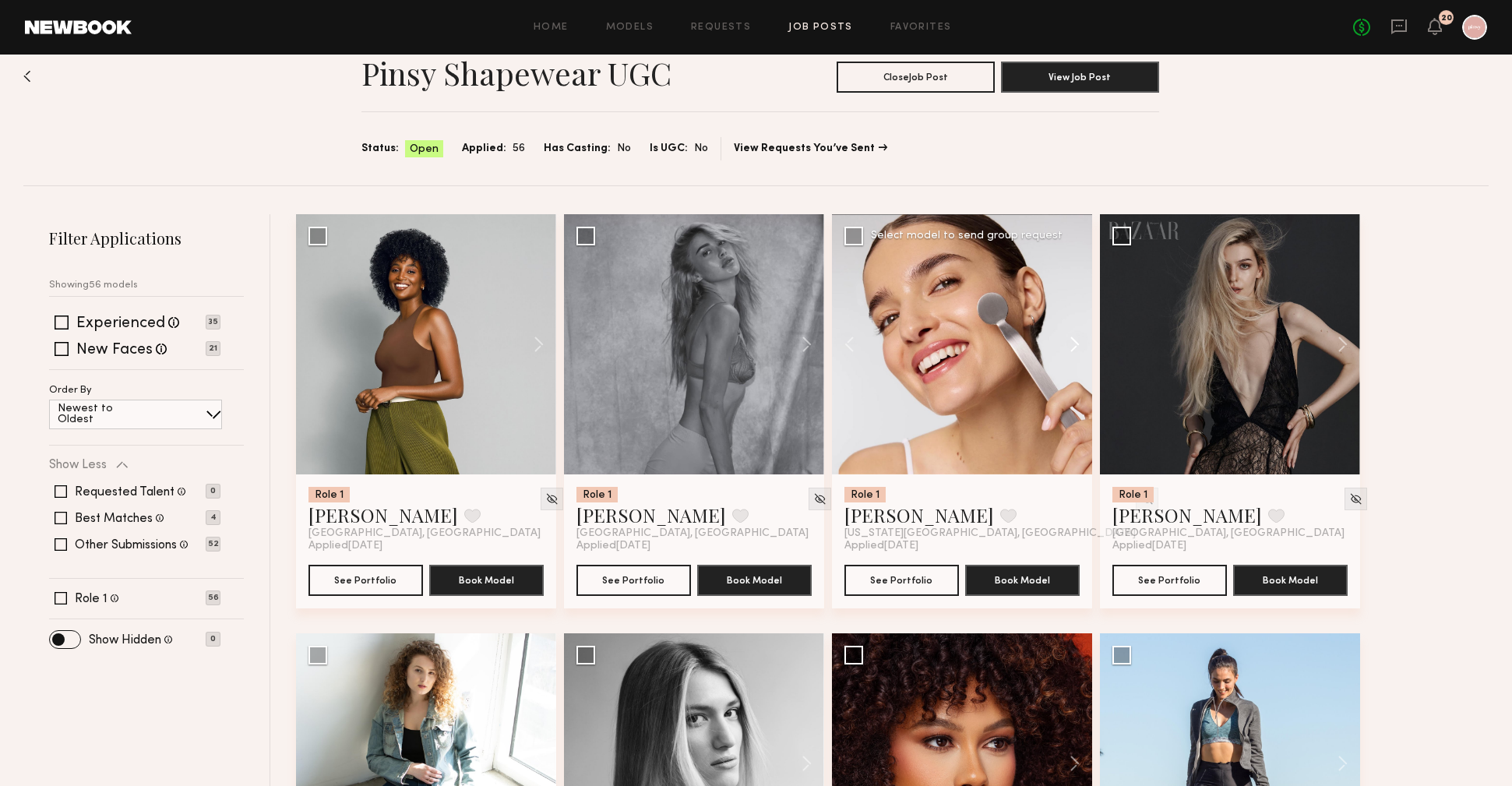
click at [1071, 345] on button at bounding box center [1067, 344] width 50 height 260
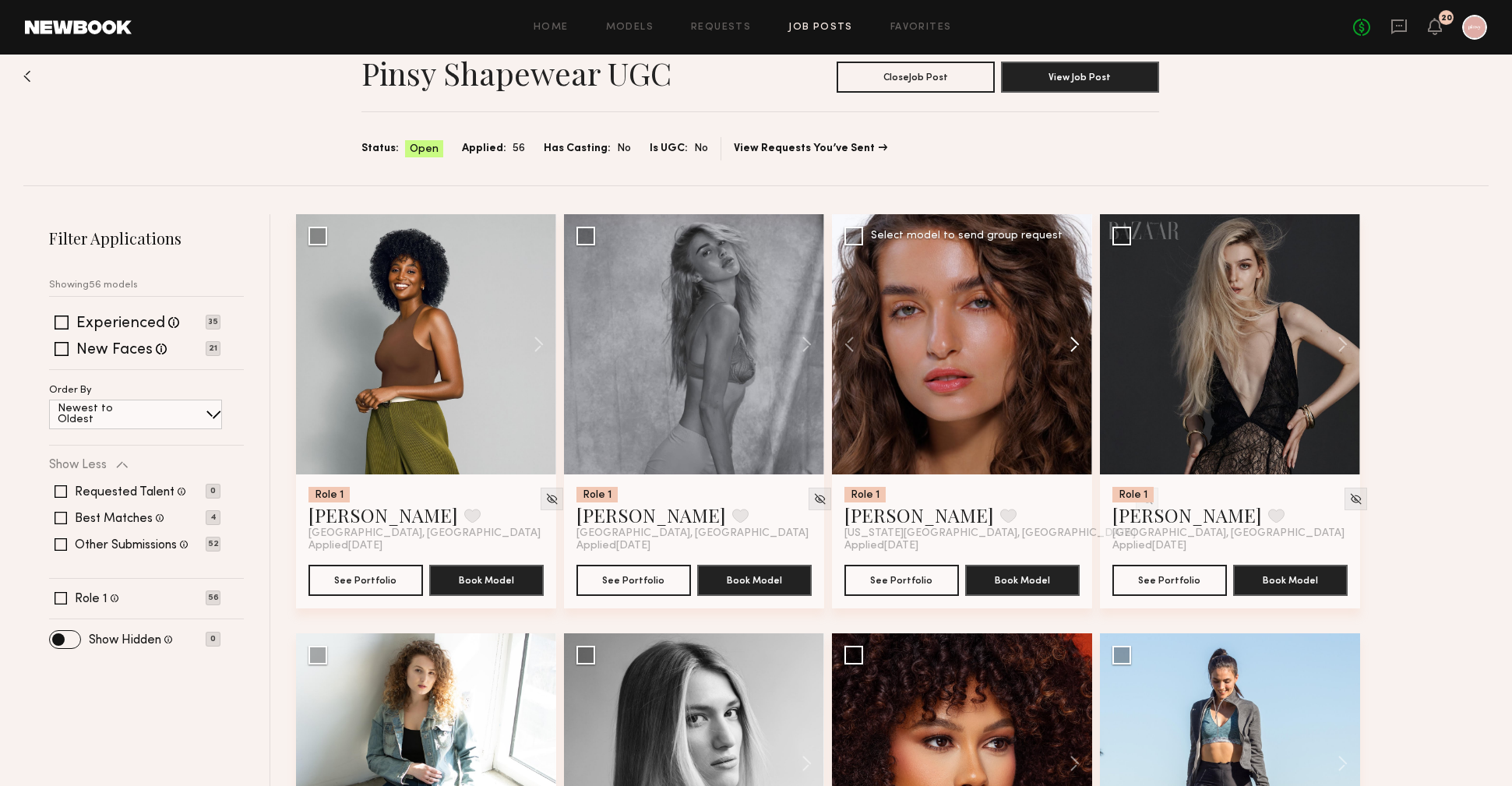
click at [1071, 345] on button at bounding box center [1067, 344] width 50 height 260
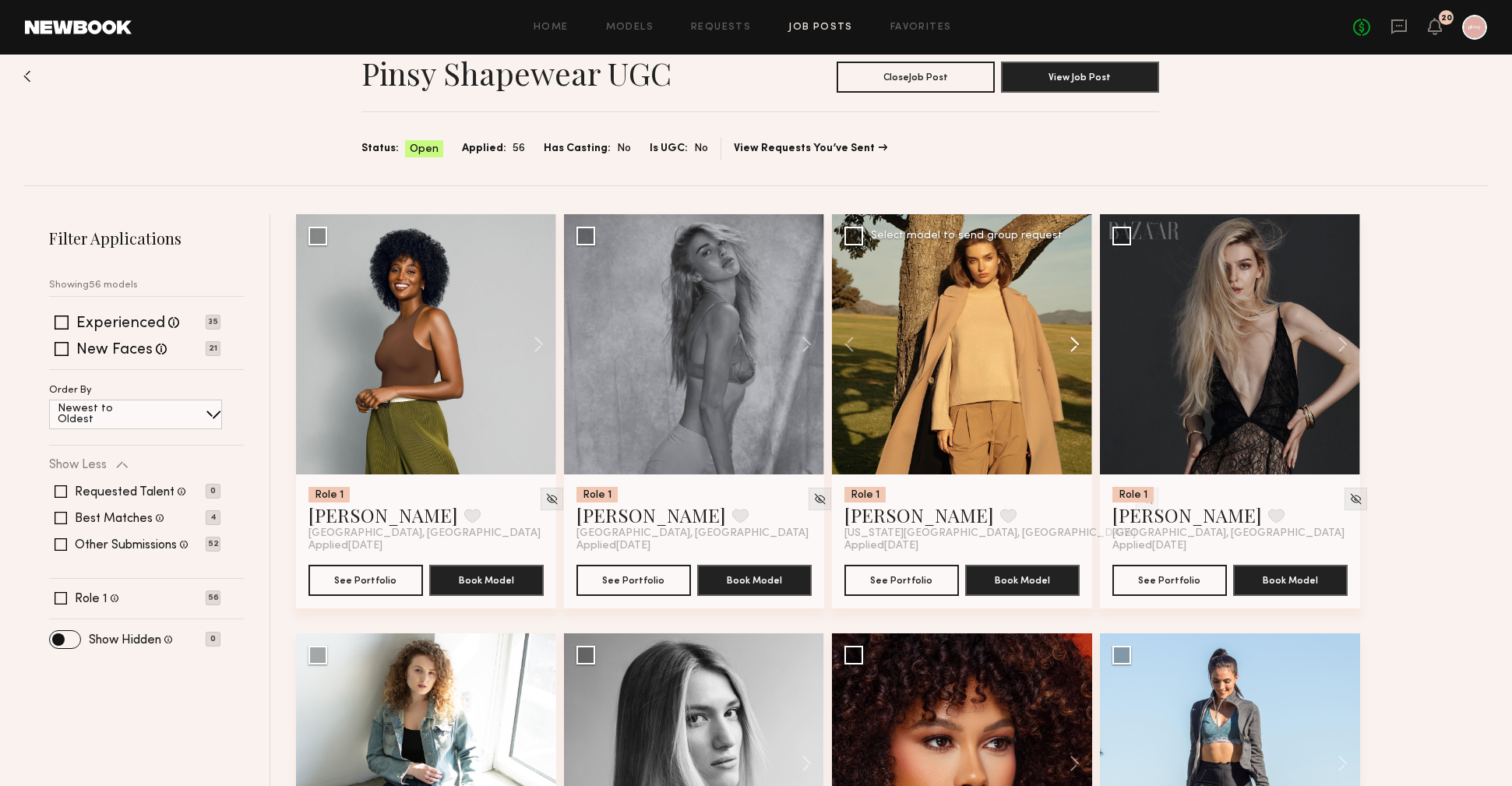
click at [1071, 345] on button at bounding box center [1067, 344] width 50 height 260
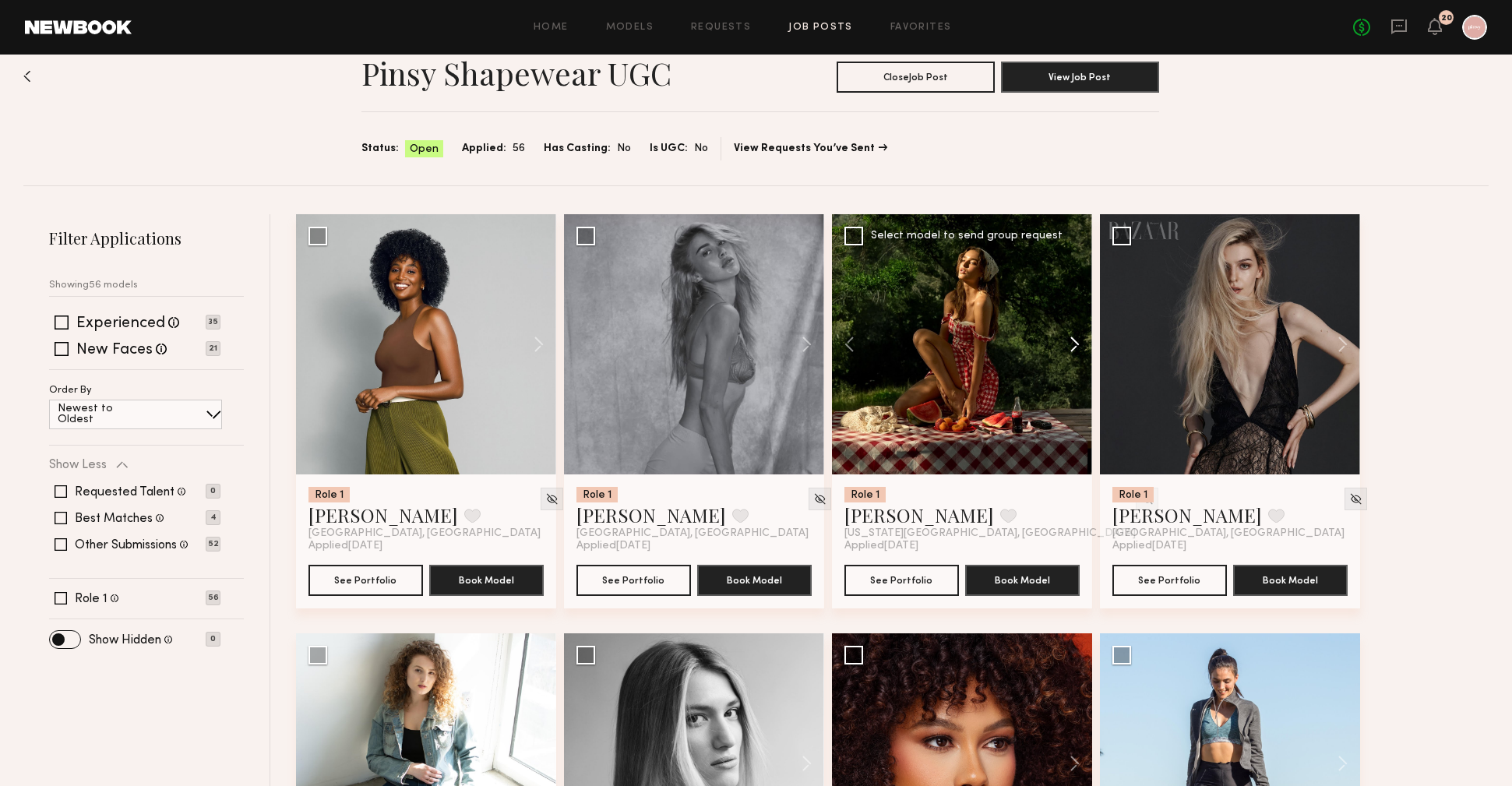
click at [1071, 345] on button at bounding box center [1067, 344] width 50 height 260
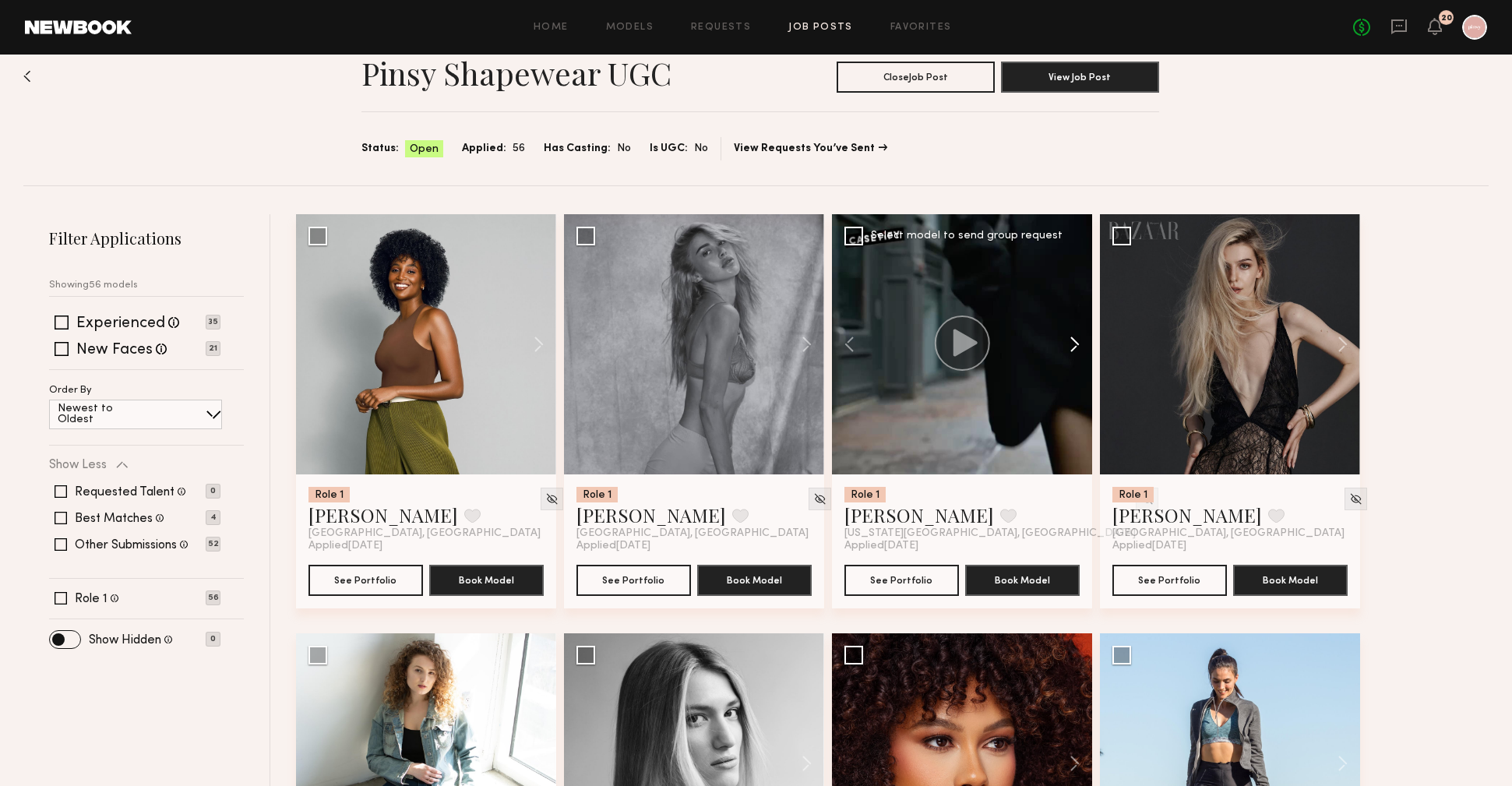
click at [1071, 345] on button at bounding box center [1067, 344] width 50 height 260
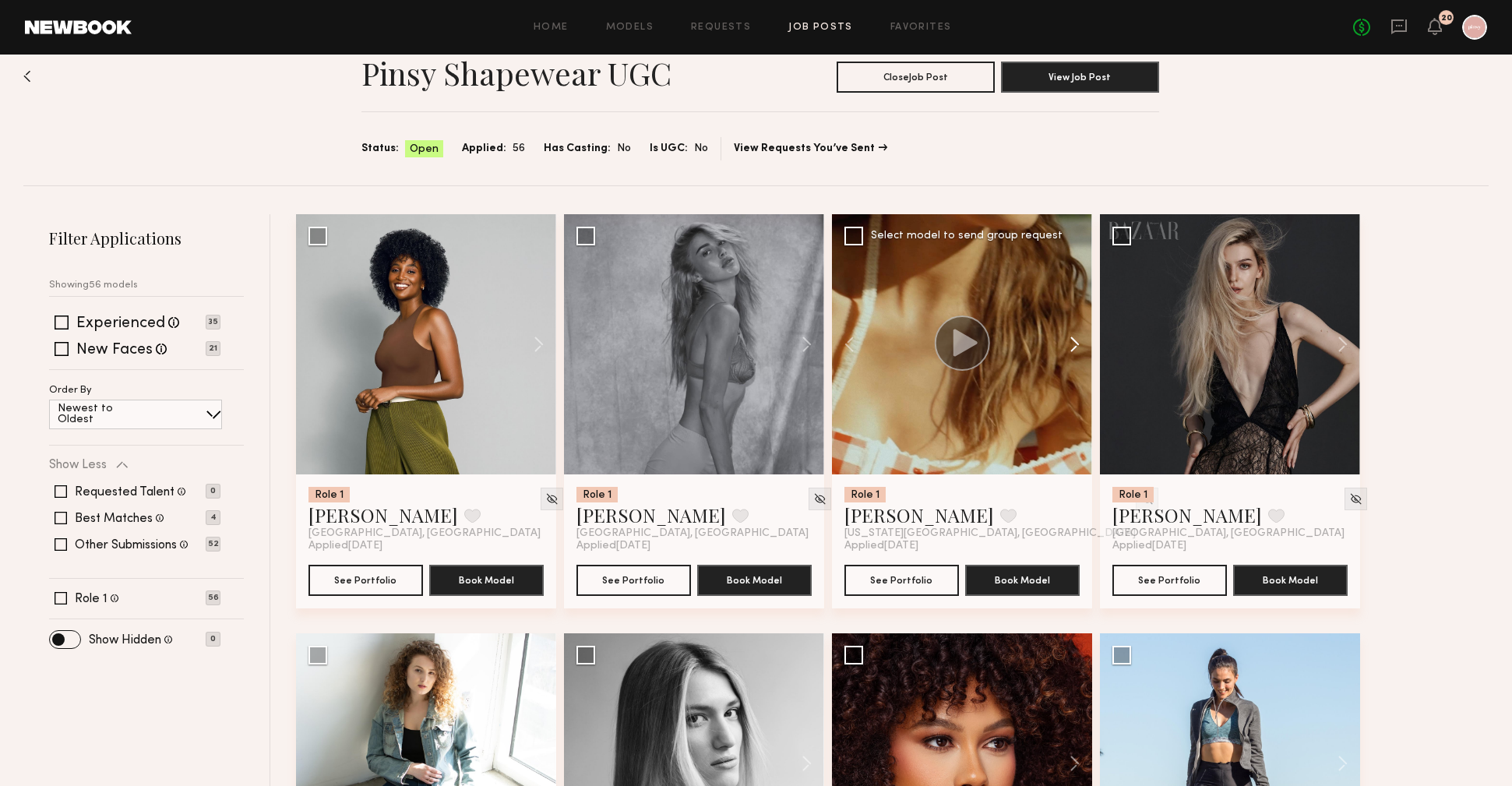
click at [1071, 345] on button at bounding box center [1067, 344] width 50 height 260
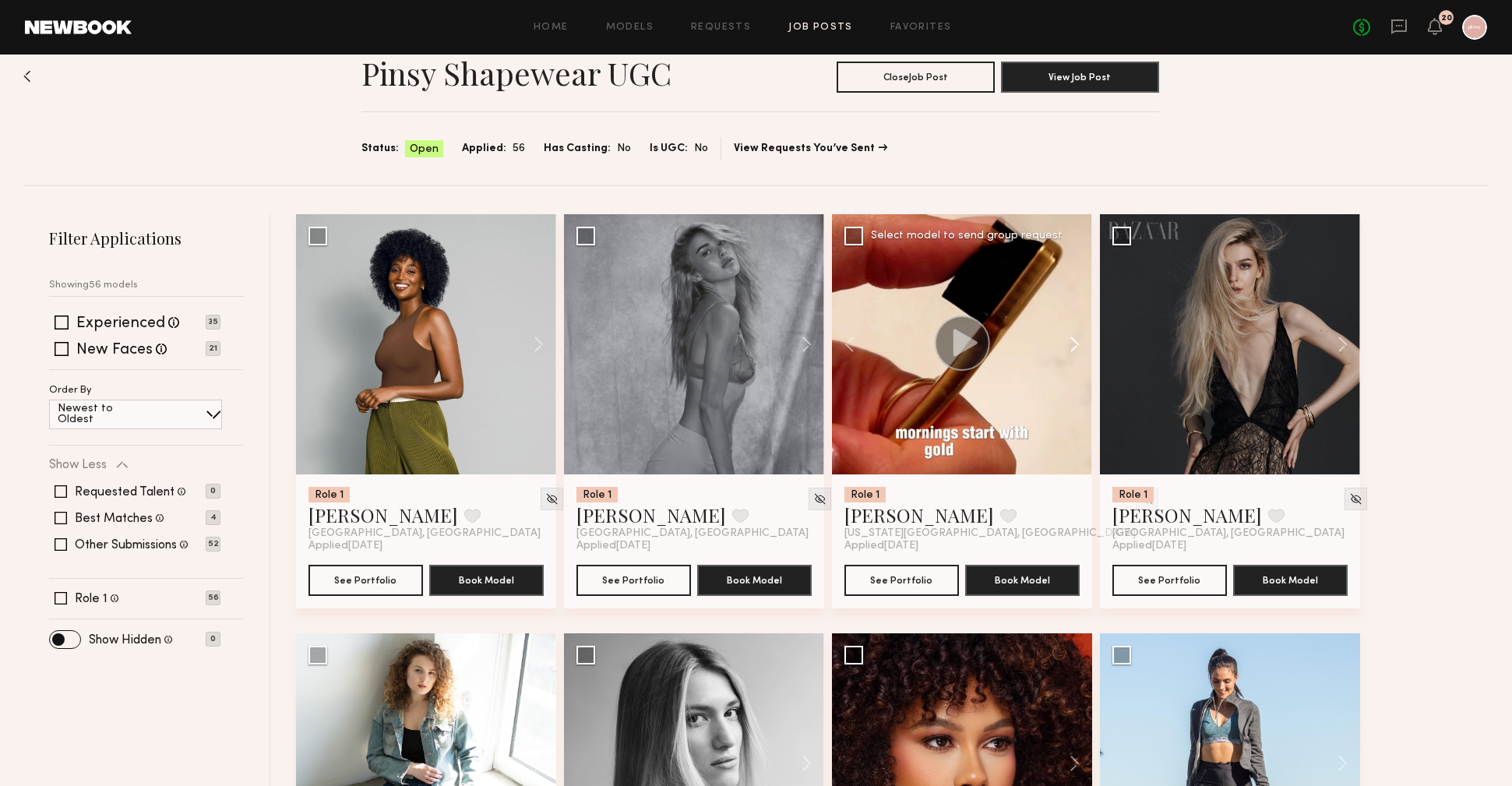
click at [1071, 345] on button at bounding box center [1067, 344] width 50 height 260
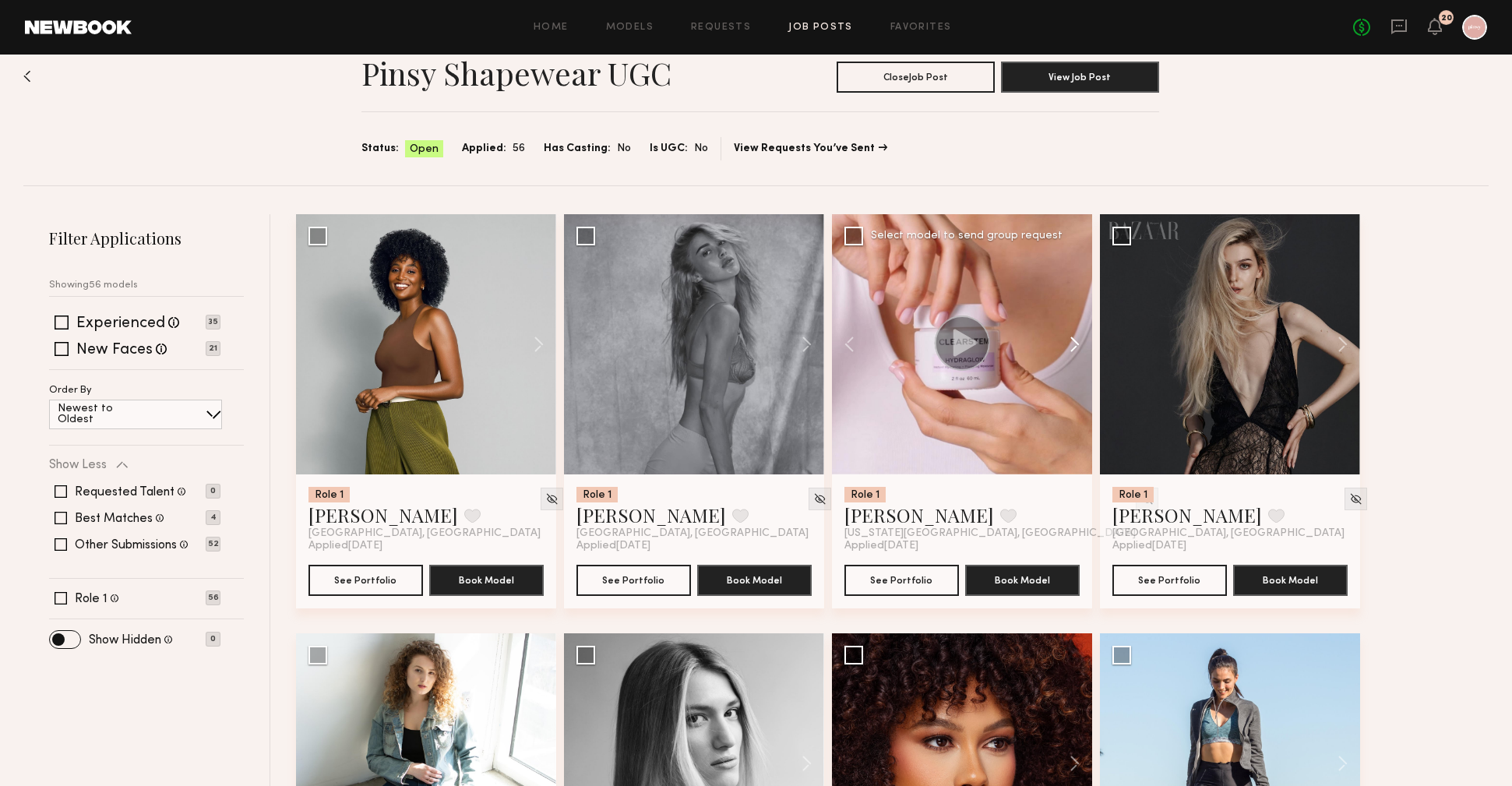
click at [1071, 345] on button at bounding box center [1067, 344] width 50 height 260
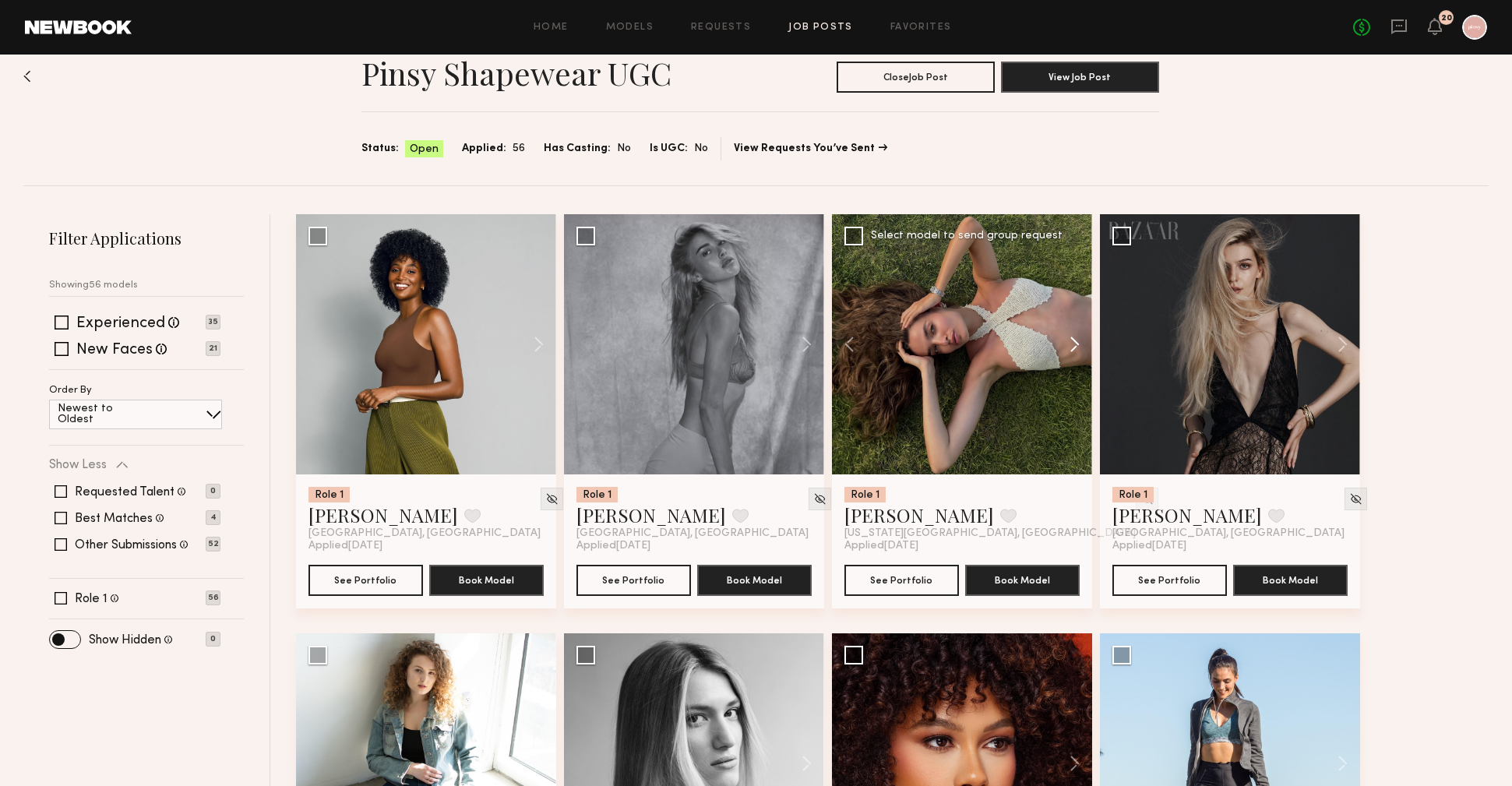
click at [1071, 345] on button at bounding box center [1067, 344] width 50 height 260
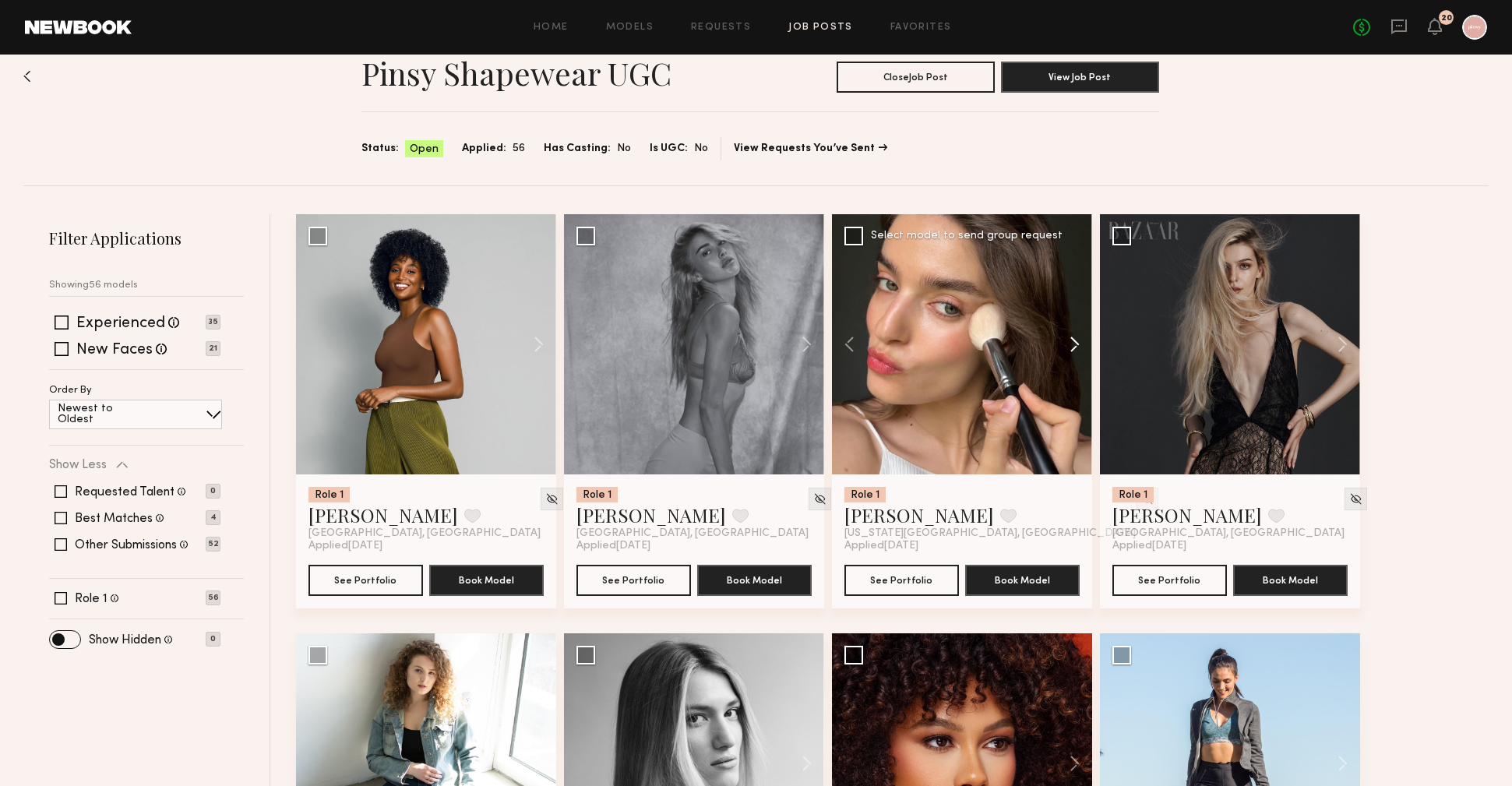
click at [1071, 345] on button at bounding box center [1067, 344] width 50 height 260
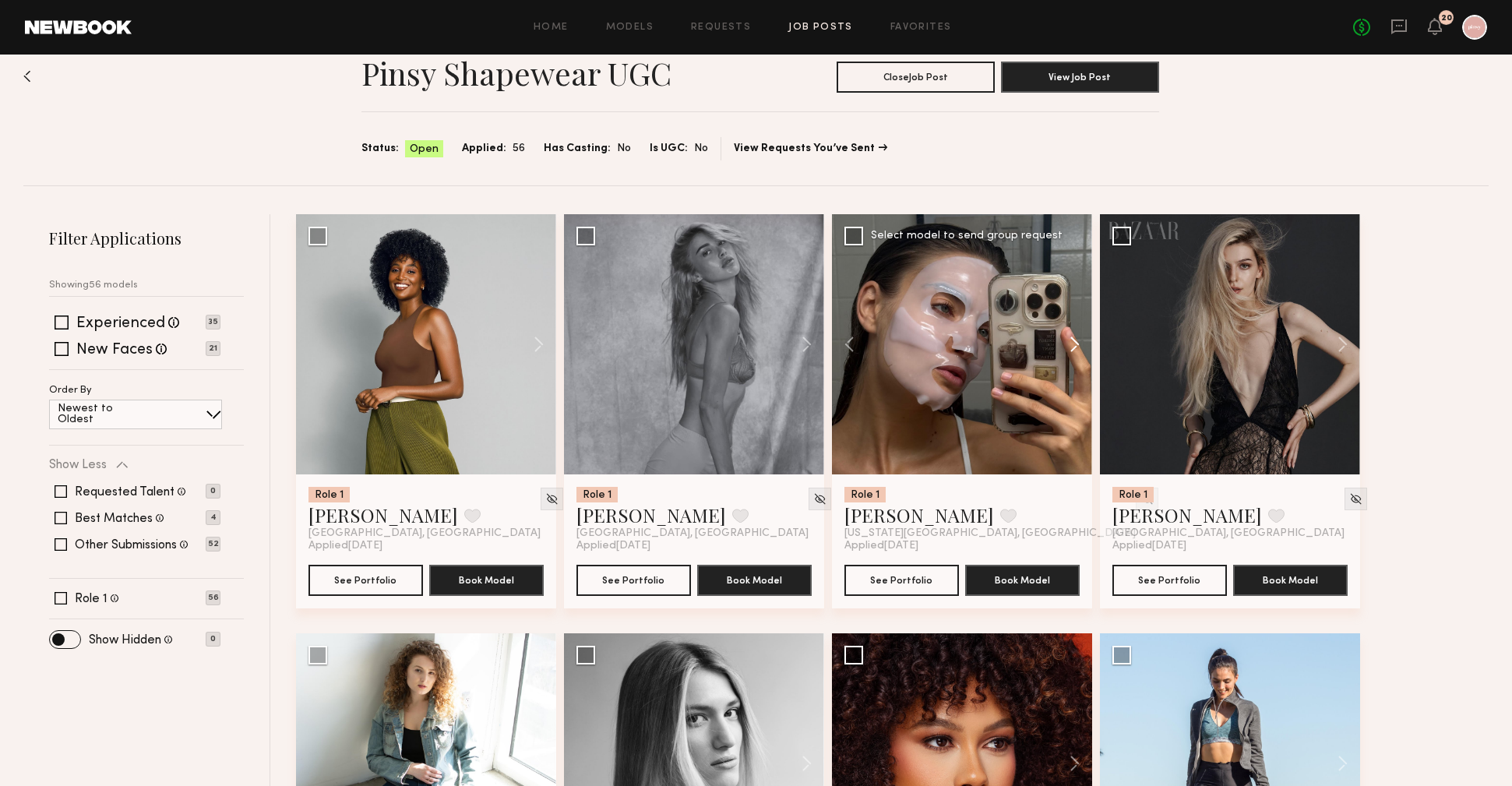
click at [1071, 345] on button at bounding box center [1067, 344] width 50 height 260
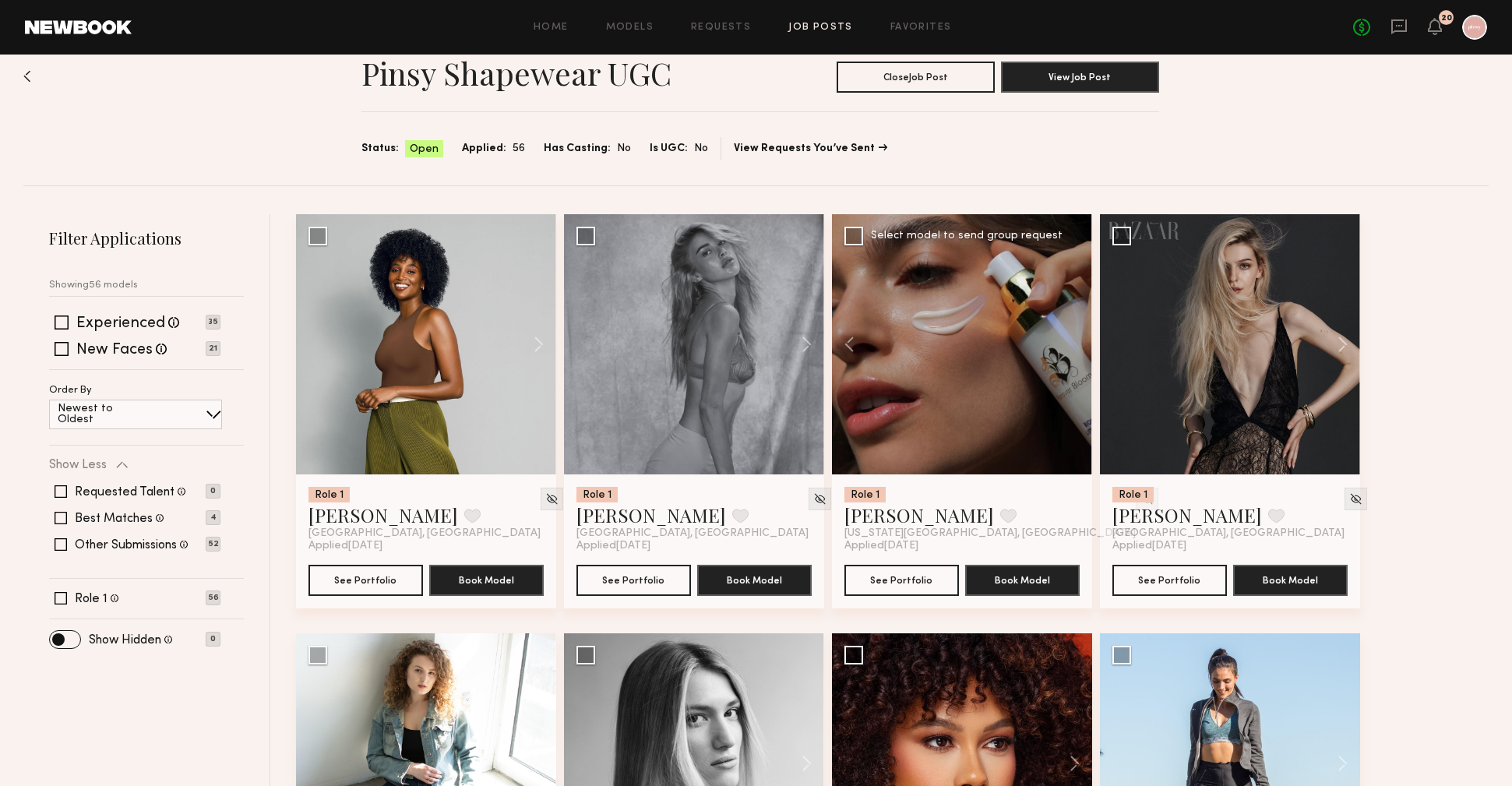
click at [1071, 345] on div at bounding box center [962, 344] width 260 height 260
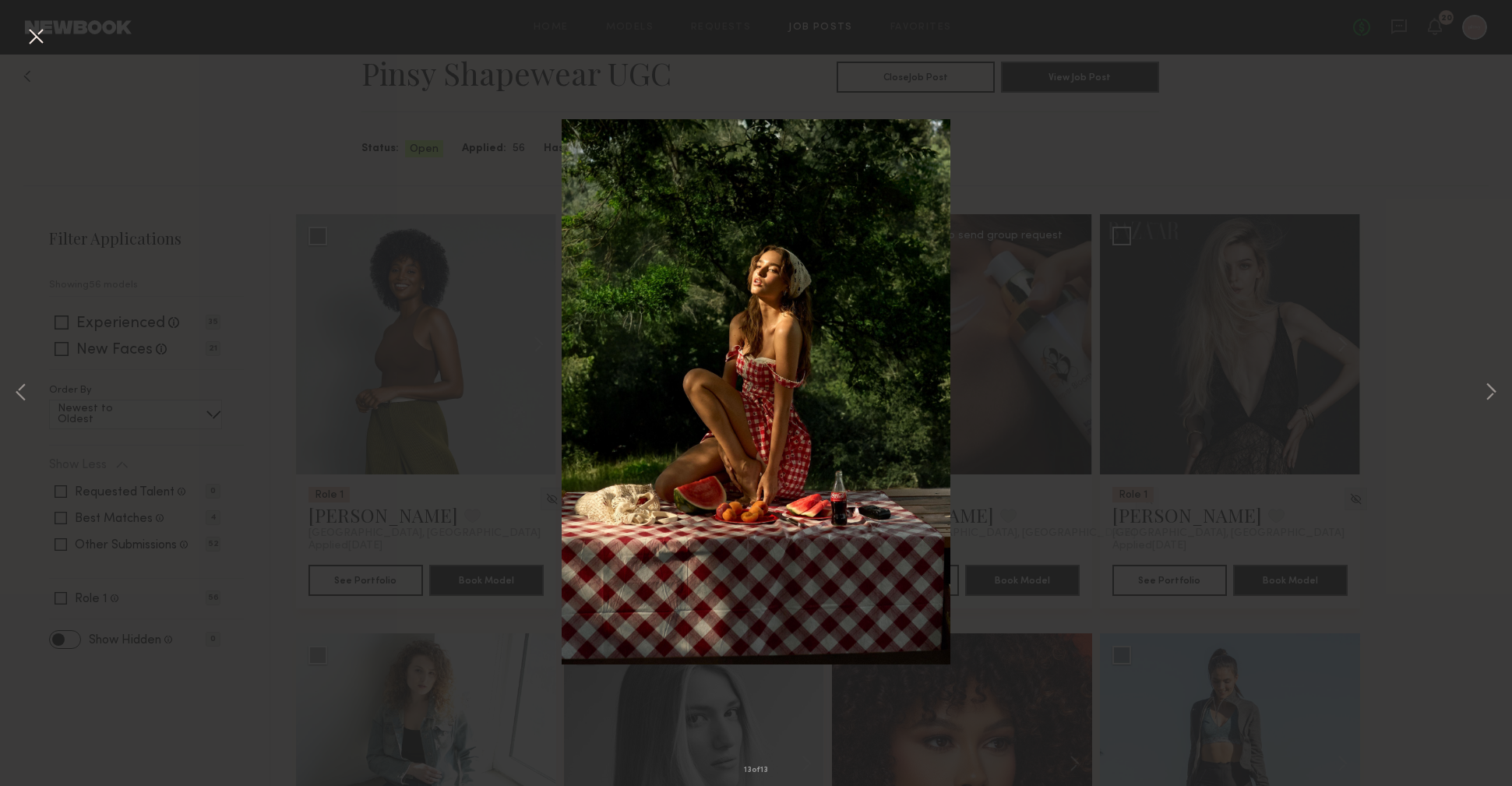
click at [1128, 399] on div "13 of 13" at bounding box center [756, 393] width 1512 height 786
click at [41, 39] on button at bounding box center [35, 37] width 25 height 28
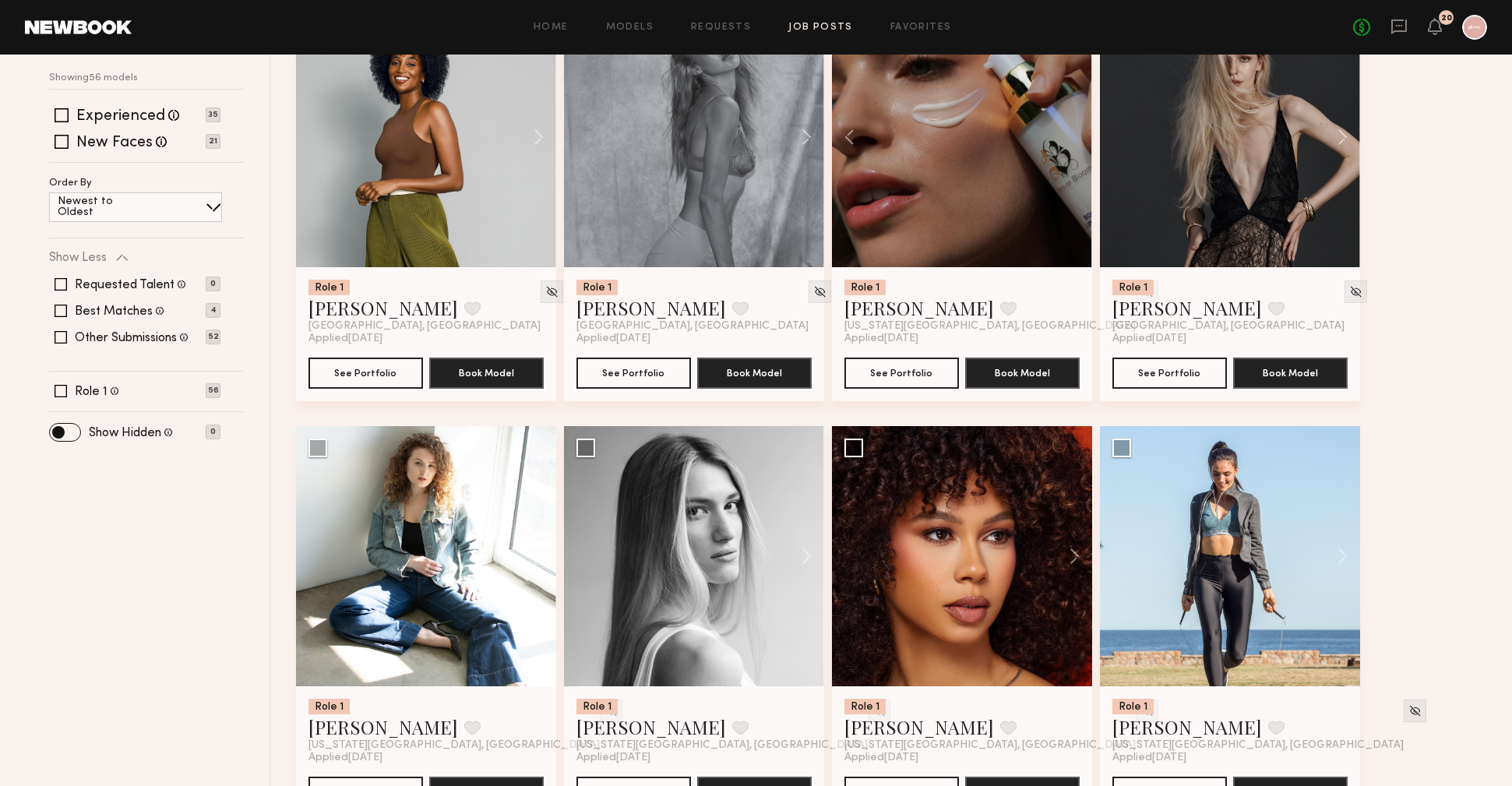
scroll to position [491, 0]
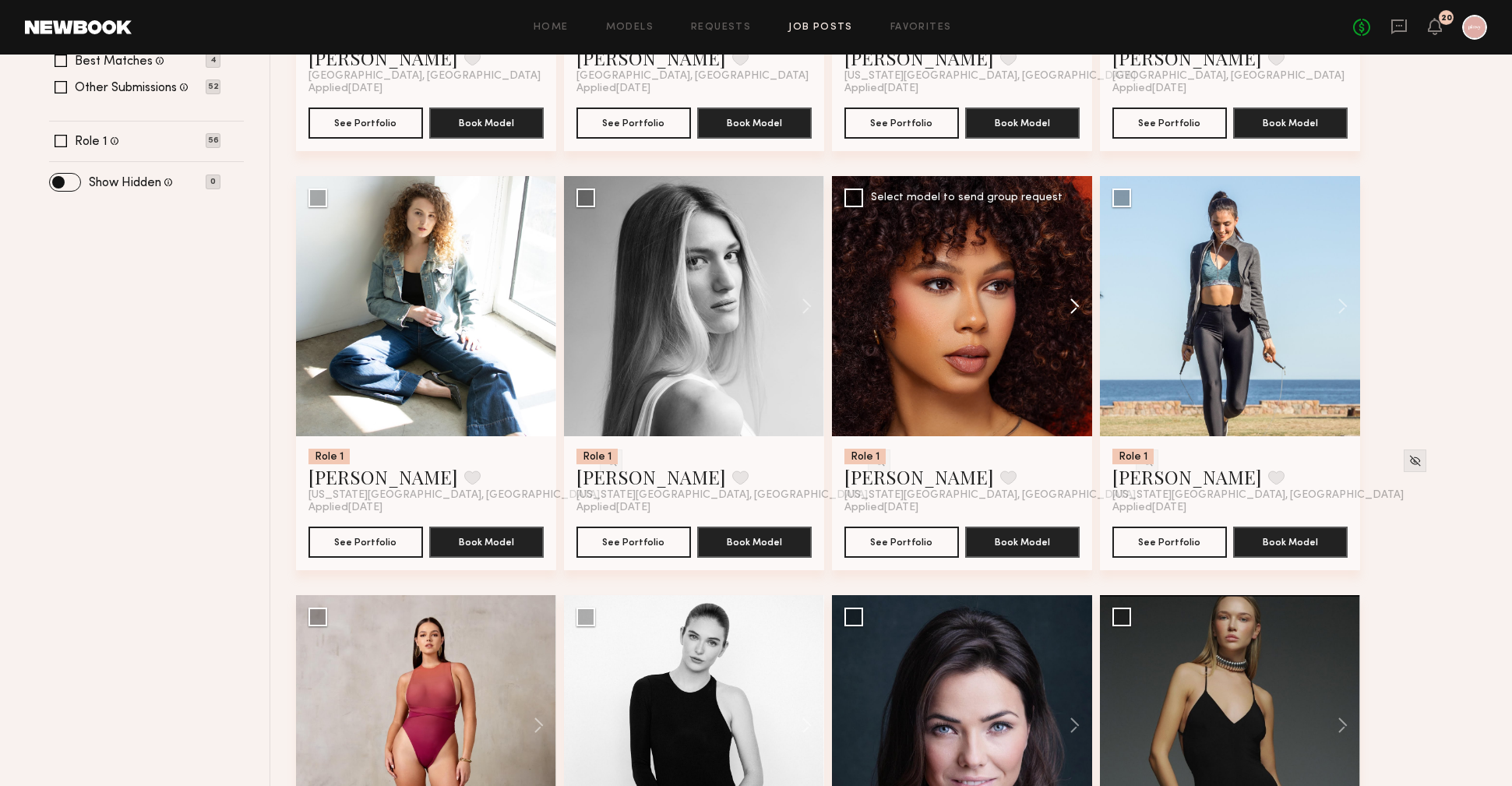
click at [1074, 302] on button at bounding box center [1067, 305] width 50 height 260
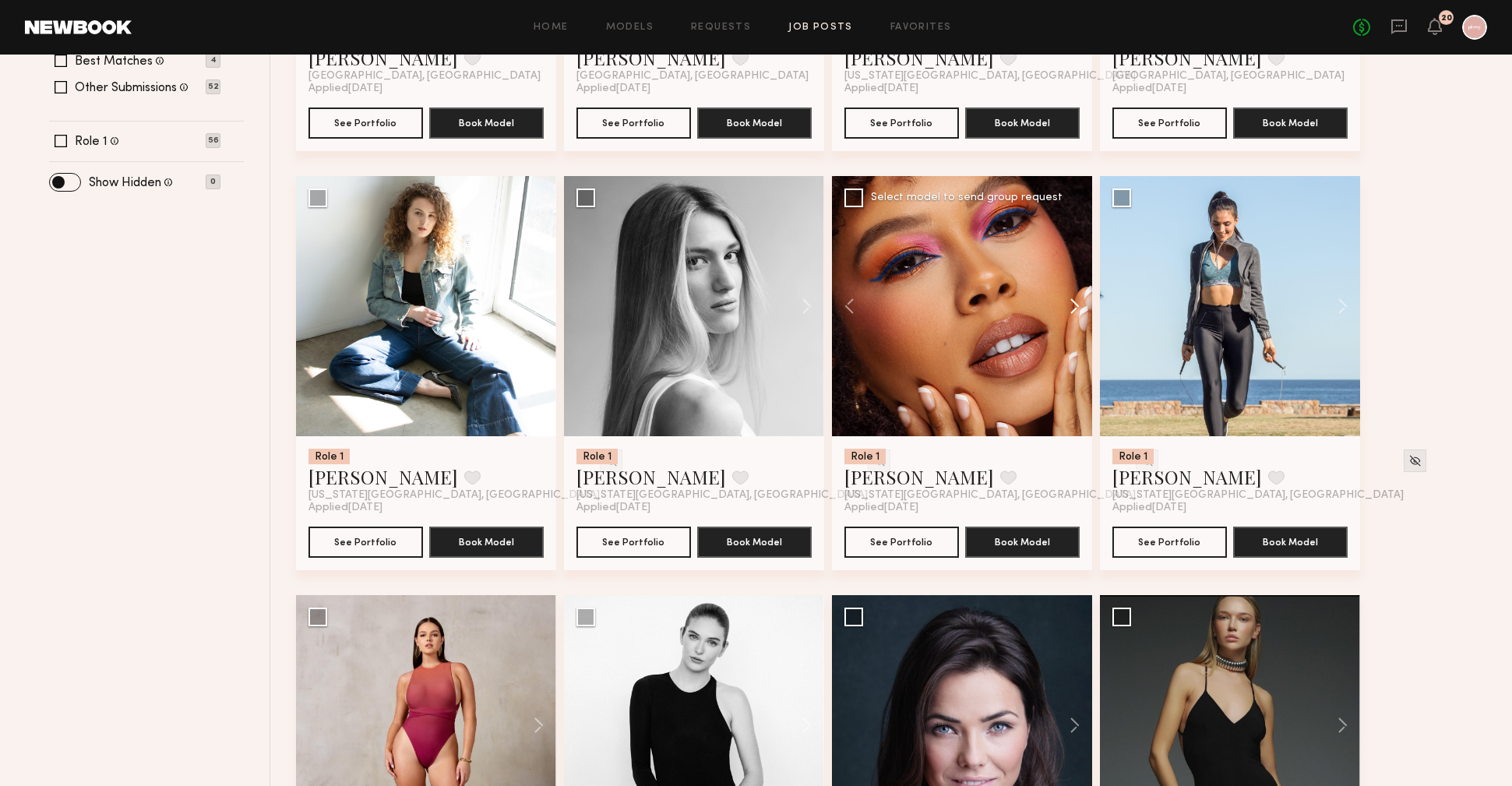
click at [1074, 302] on button at bounding box center [1067, 305] width 50 height 260
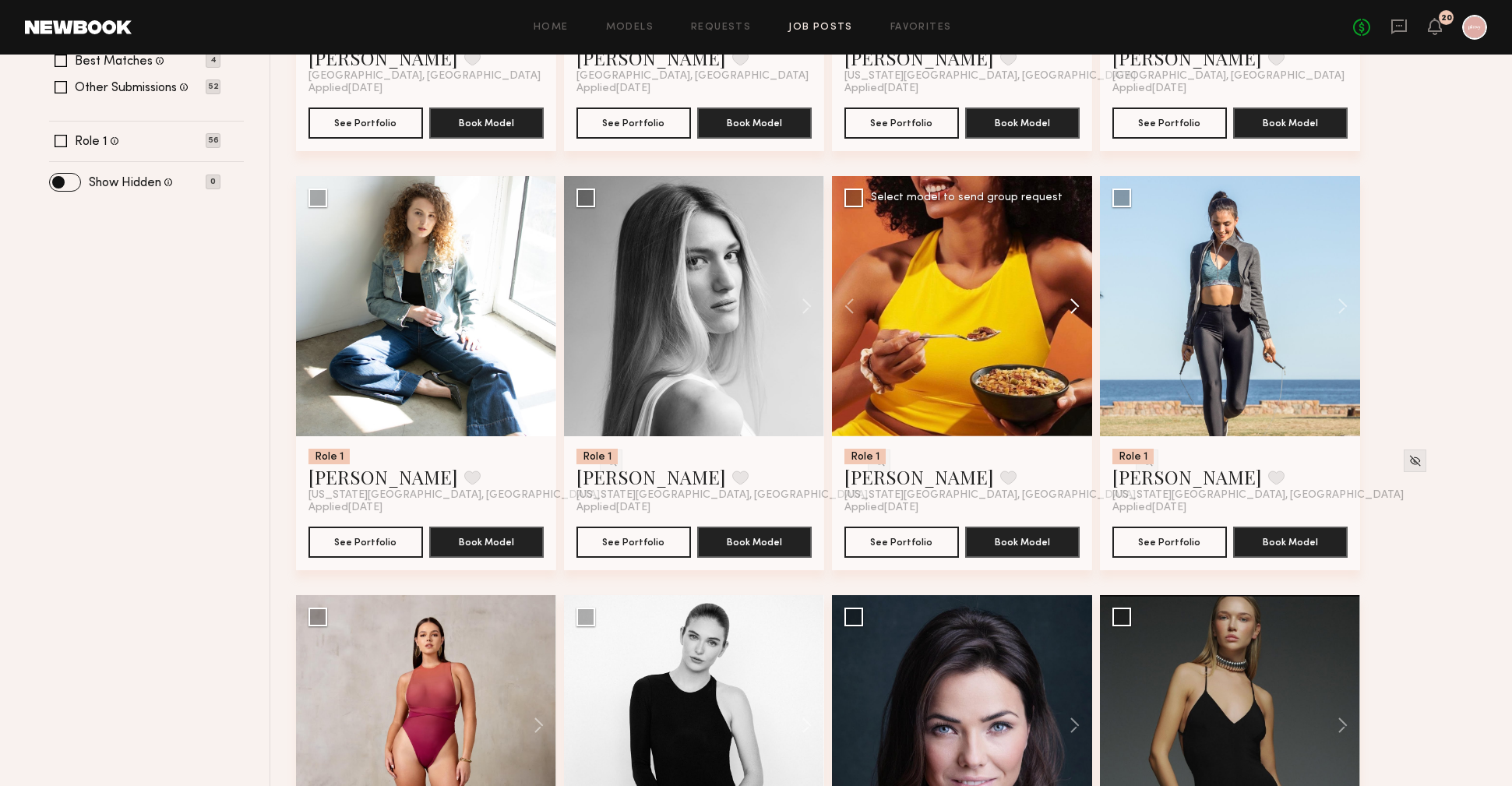
click at [1074, 302] on button at bounding box center [1067, 305] width 50 height 260
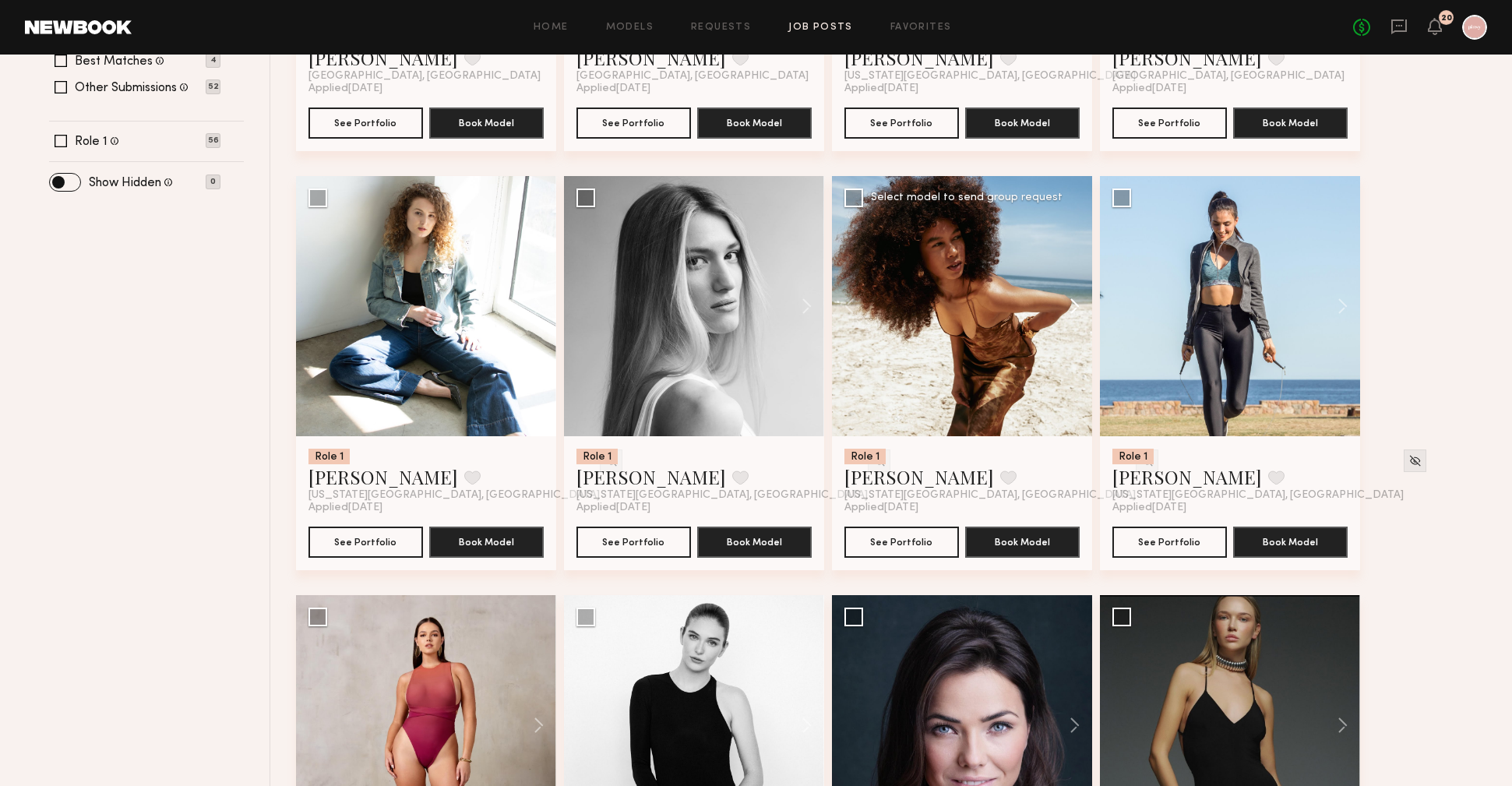
click at [1074, 302] on button at bounding box center [1067, 305] width 50 height 260
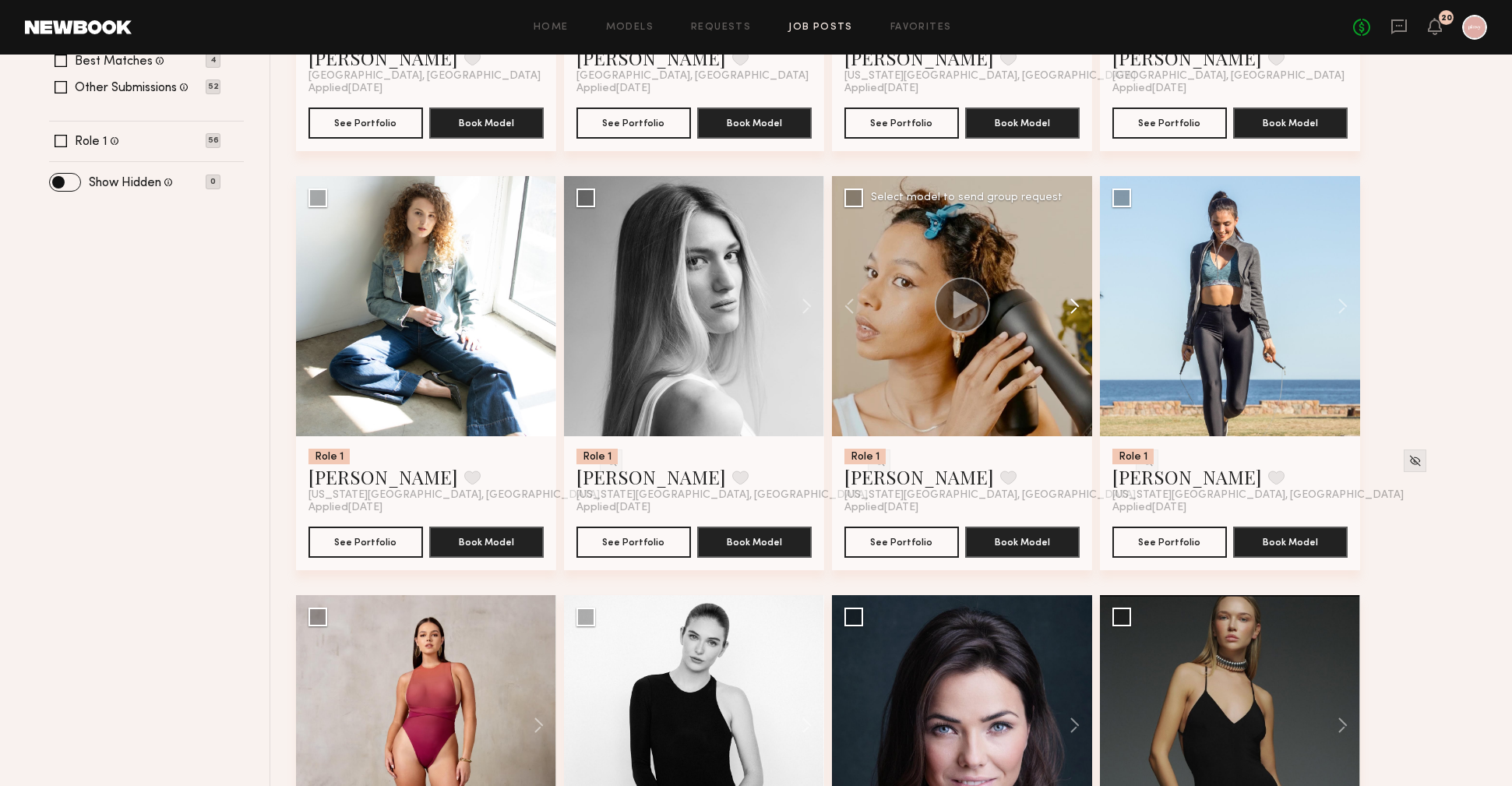
click at [1074, 302] on button at bounding box center [1067, 305] width 50 height 260
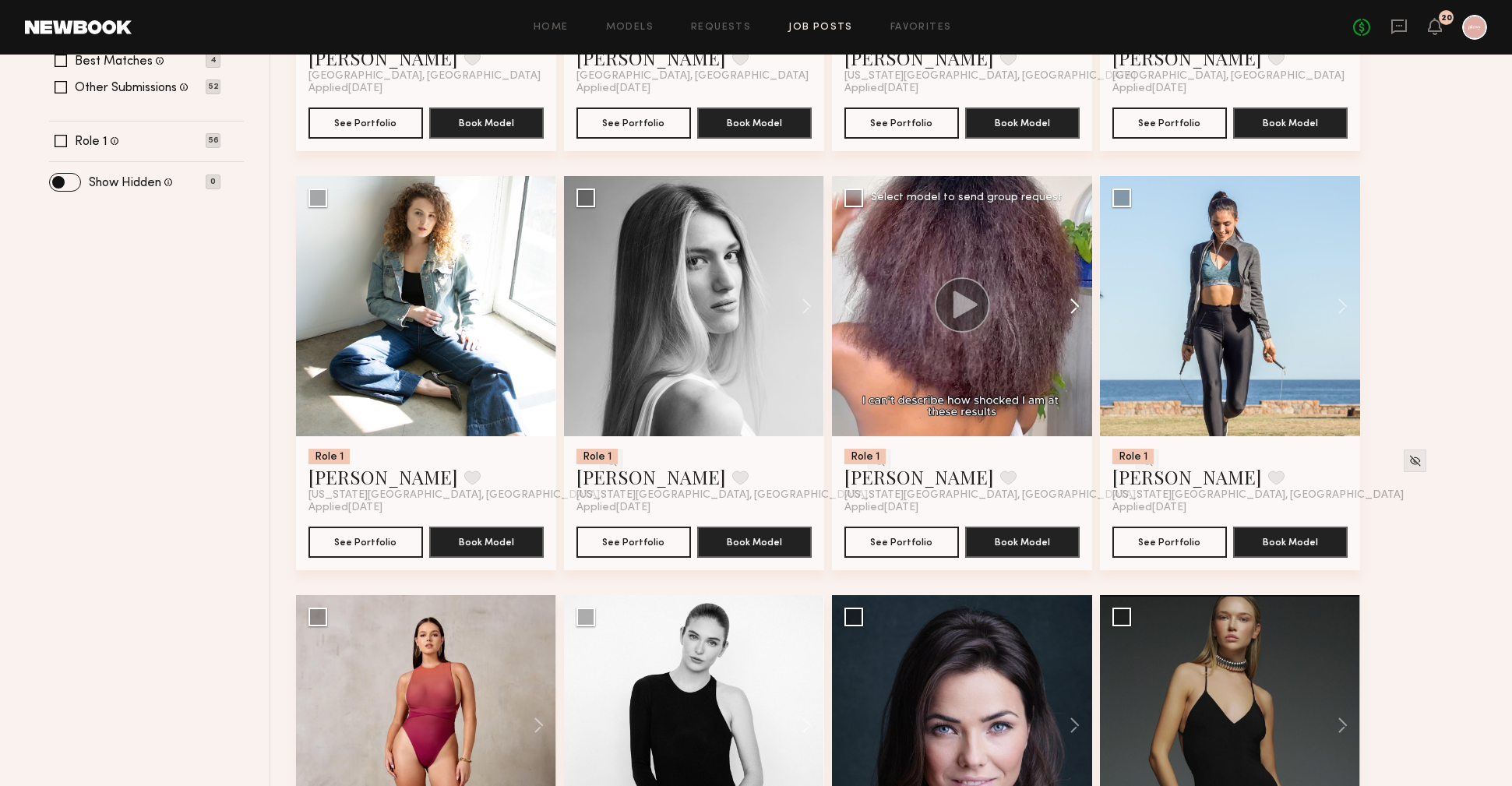
click at [1074, 302] on button at bounding box center [1067, 305] width 50 height 260
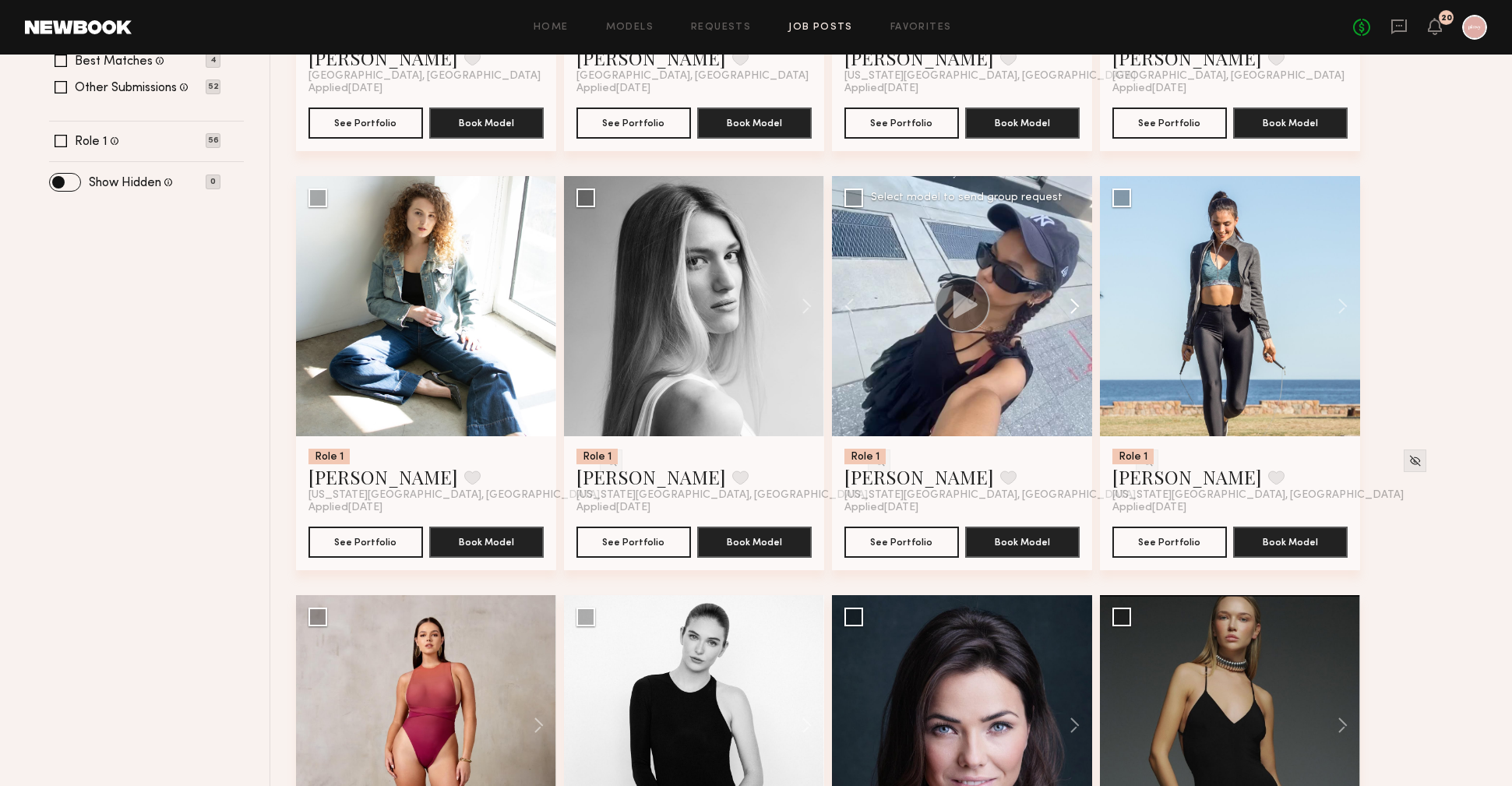
click at [1074, 302] on button at bounding box center [1067, 305] width 50 height 260
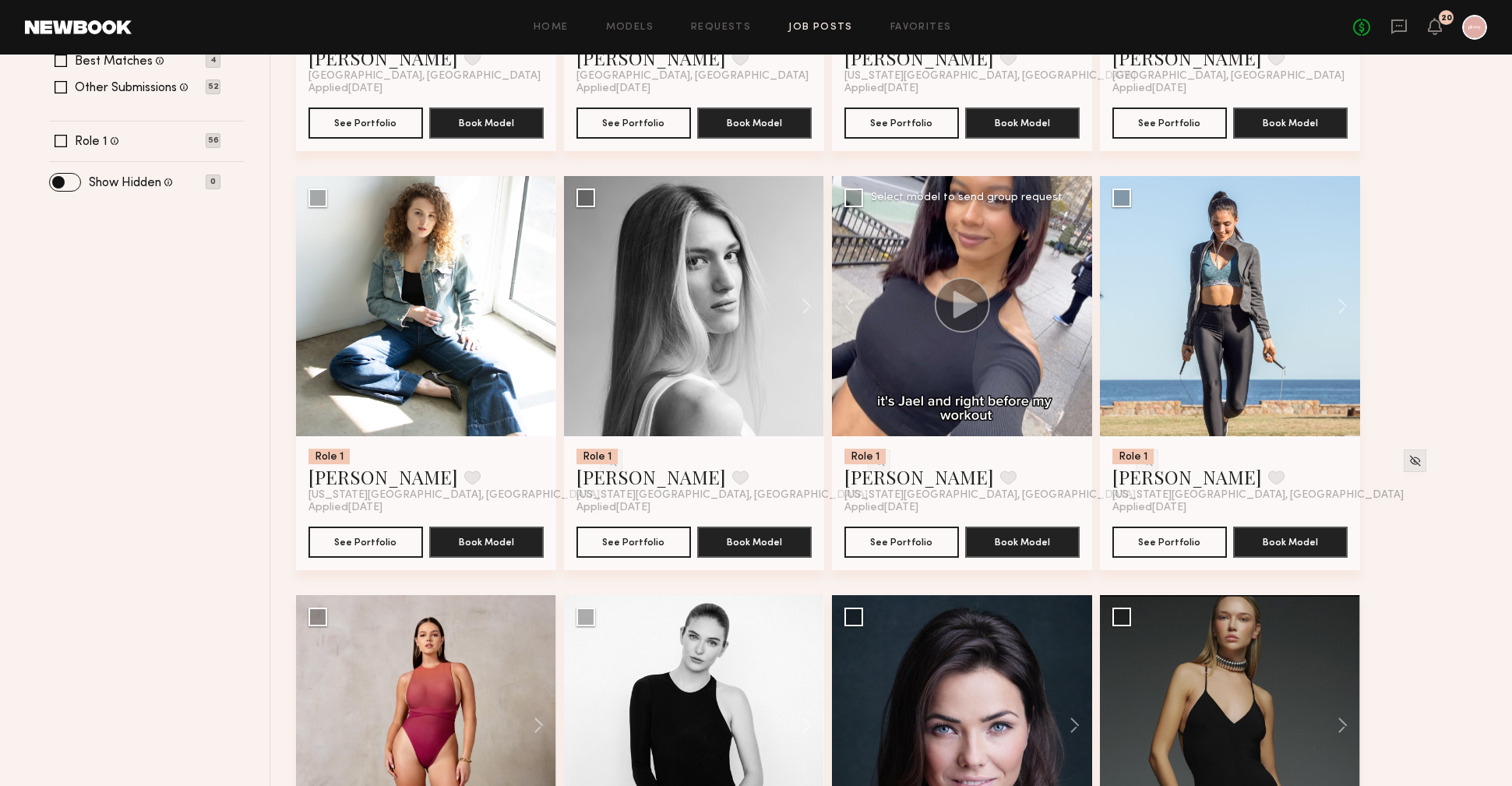
click at [1074, 302] on div at bounding box center [962, 305] width 260 height 260
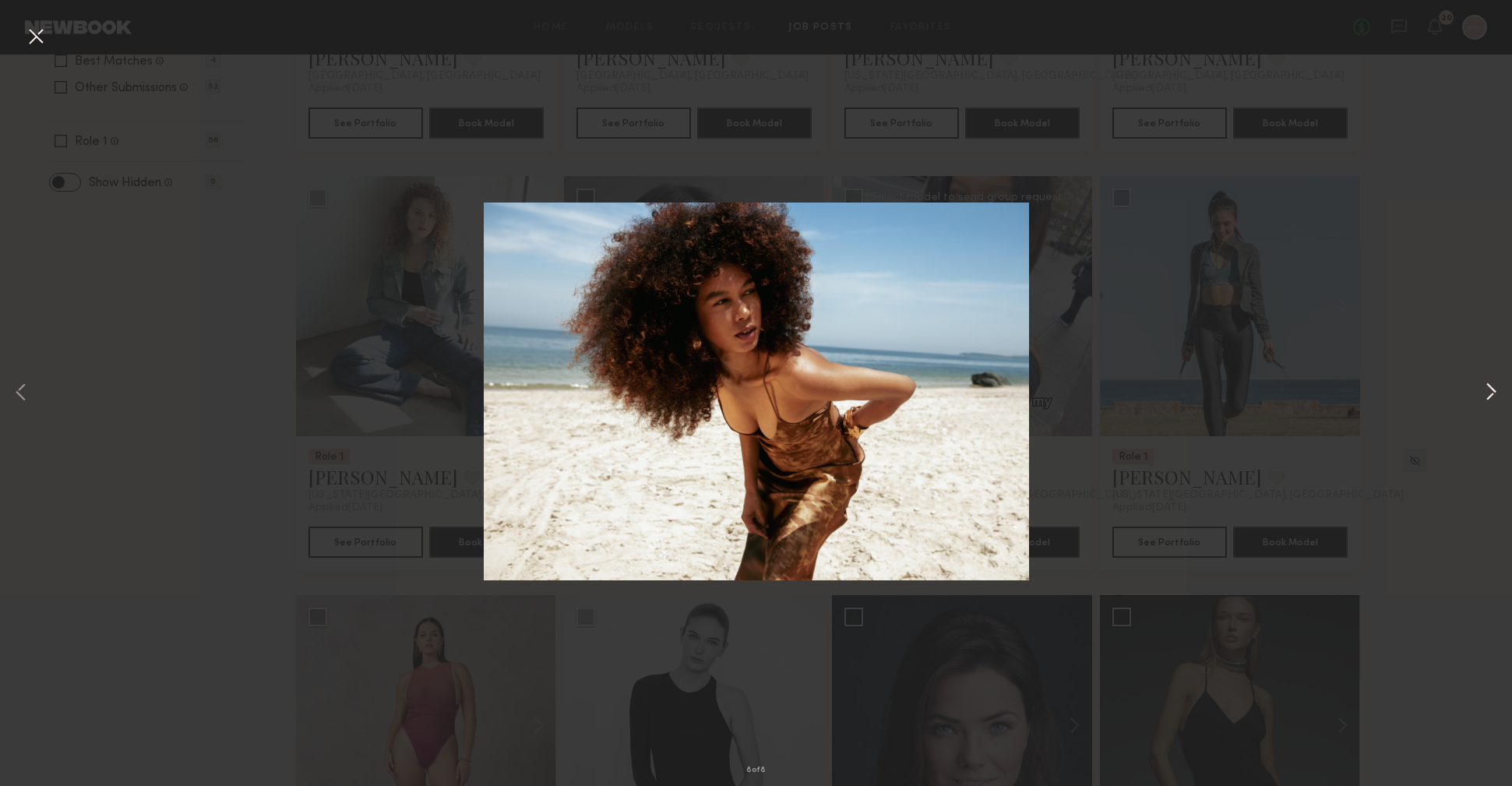
click at [1497, 393] on button at bounding box center [1491, 393] width 19 height 628
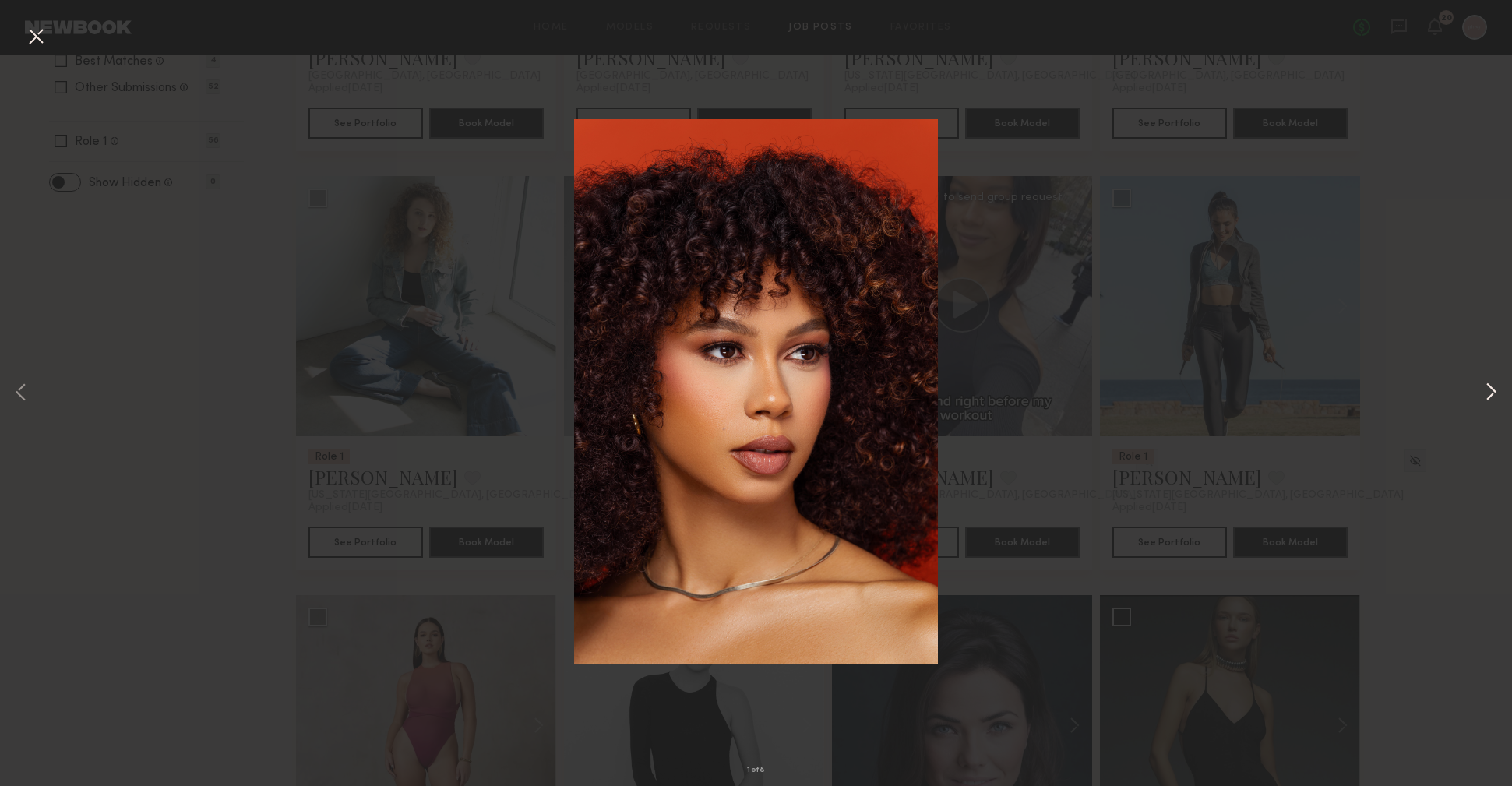
click at [1497, 393] on button at bounding box center [1491, 393] width 19 height 628
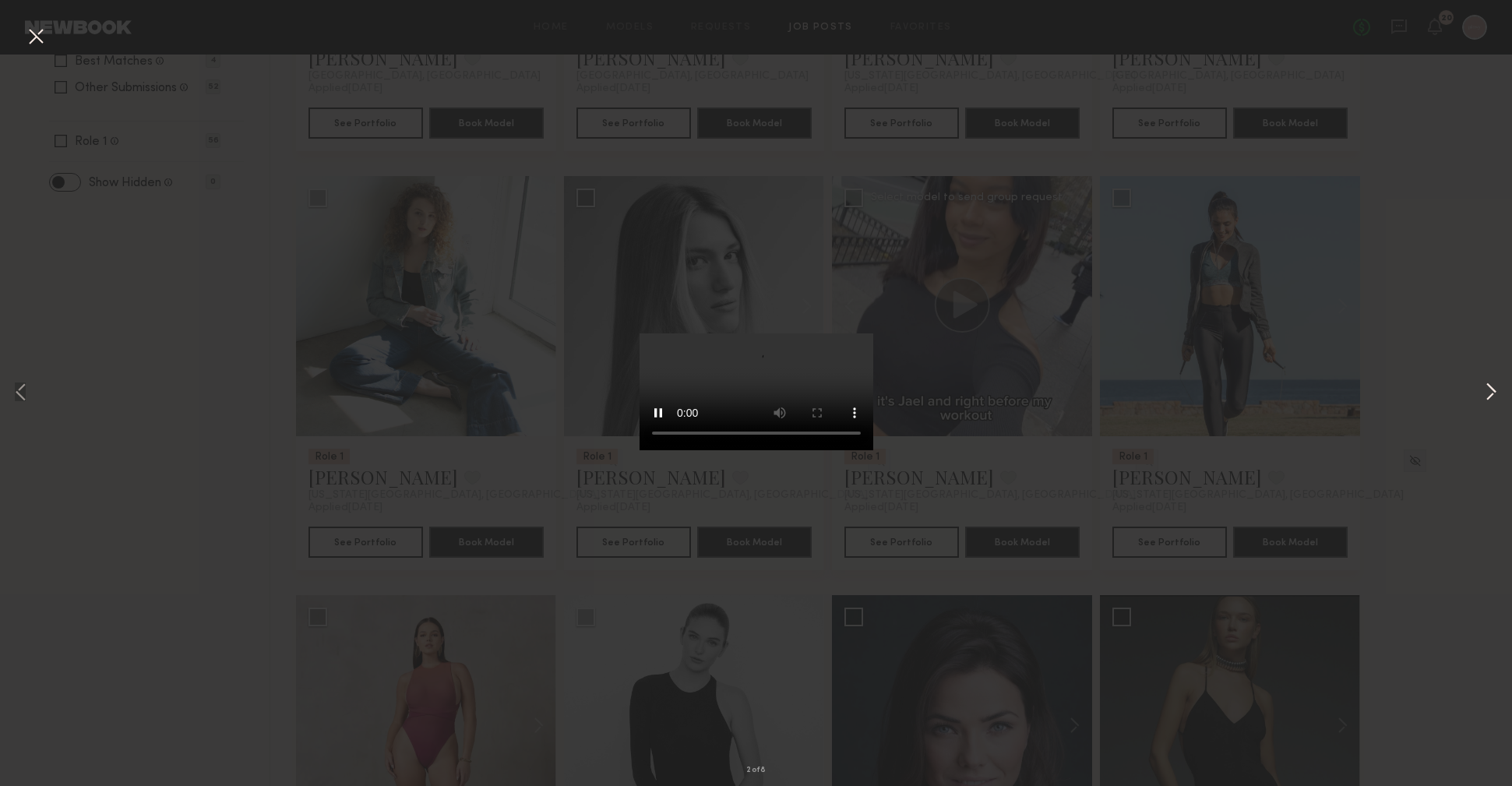
click at [1491, 395] on button at bounding box center [1491, 393] width 19 height 628
click at [1463, 374] on div "3 of 8" at bounding box center [756, 393] width 1512 height 786
click at [40, 35] on button at bounding box center [35, 37] width 25 height 28
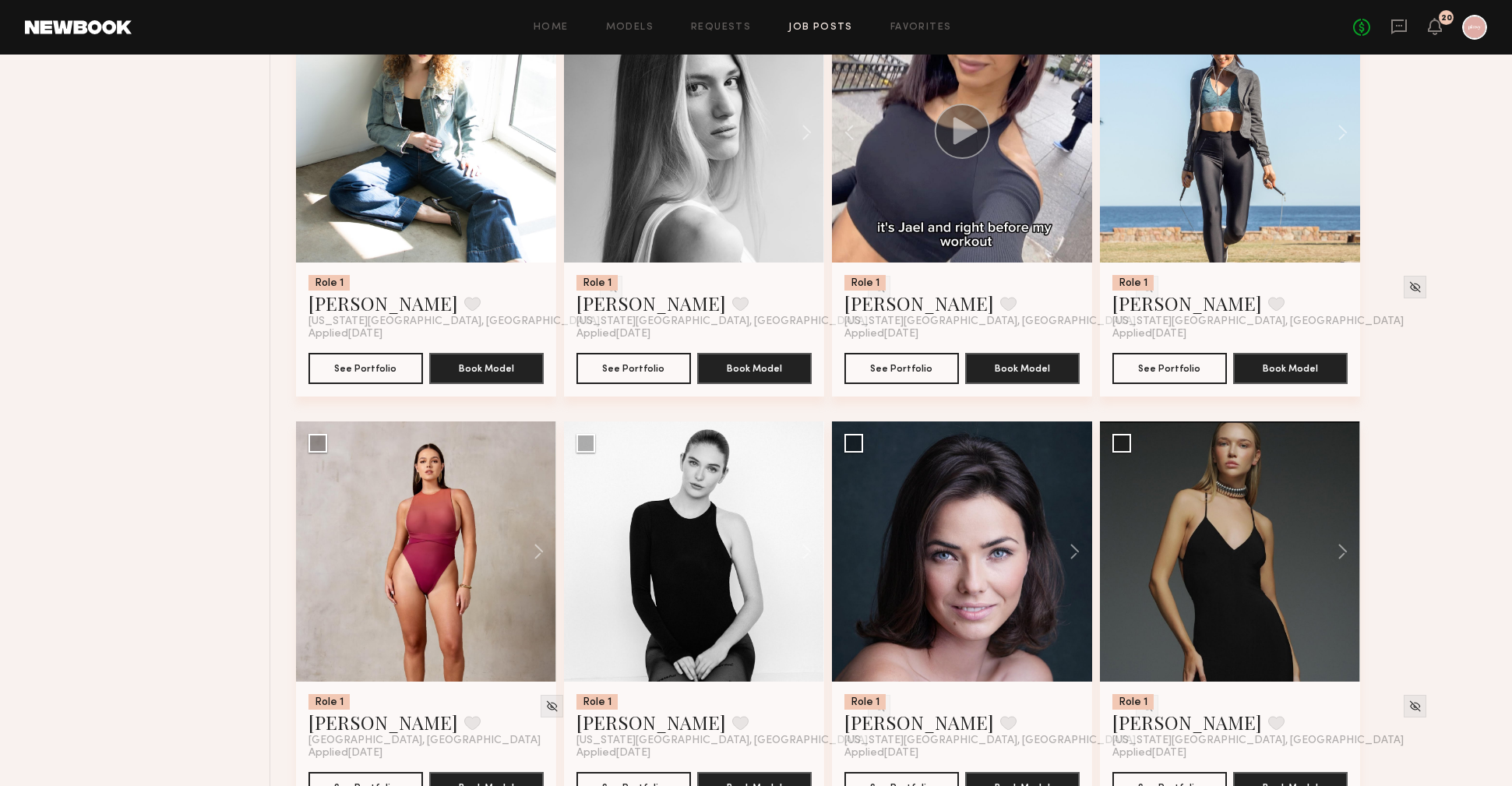
scroll to position [792, 0]
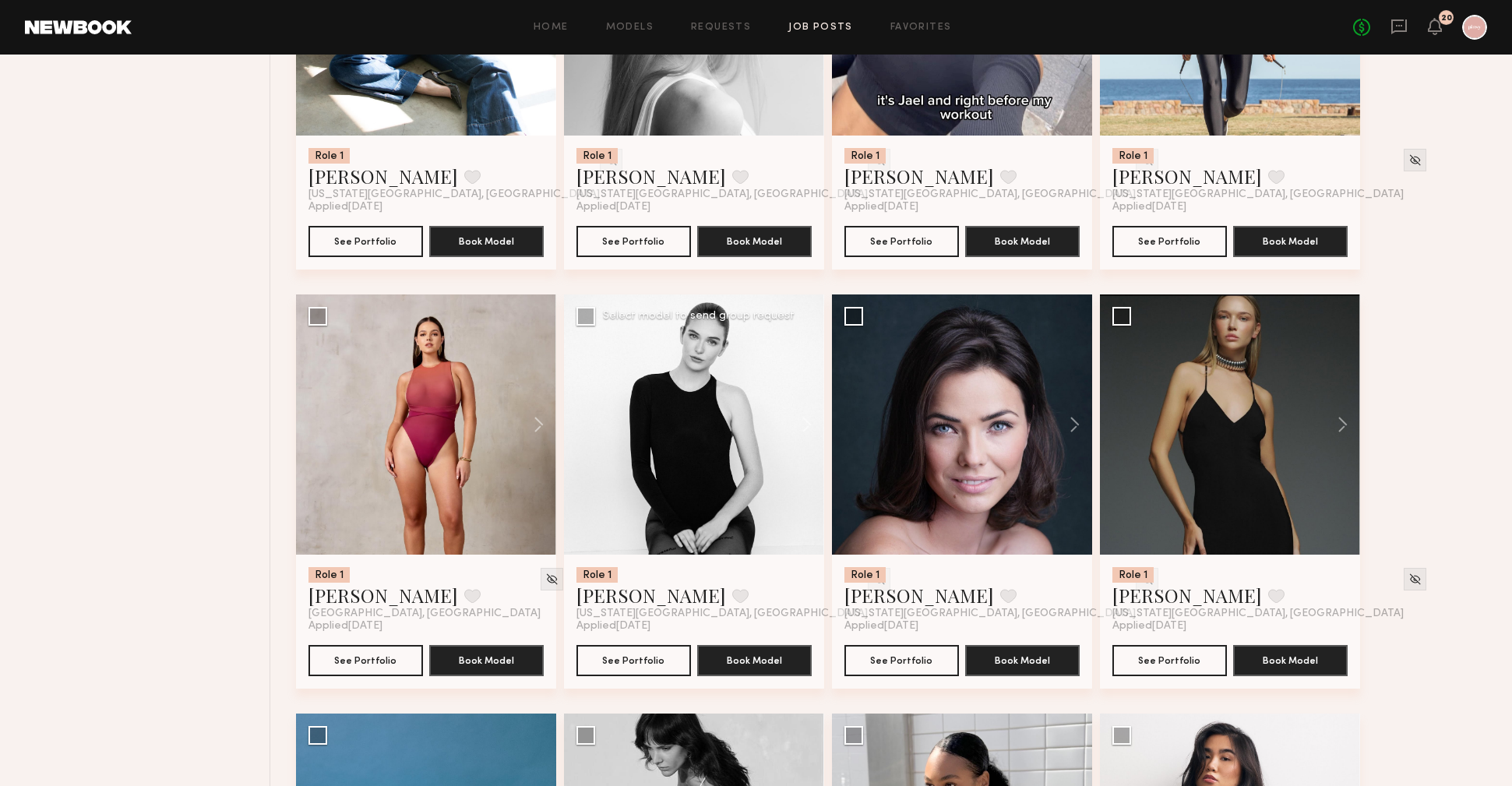
click at [740, 405] on div at bounding box center [694, 424] width 260 height 260
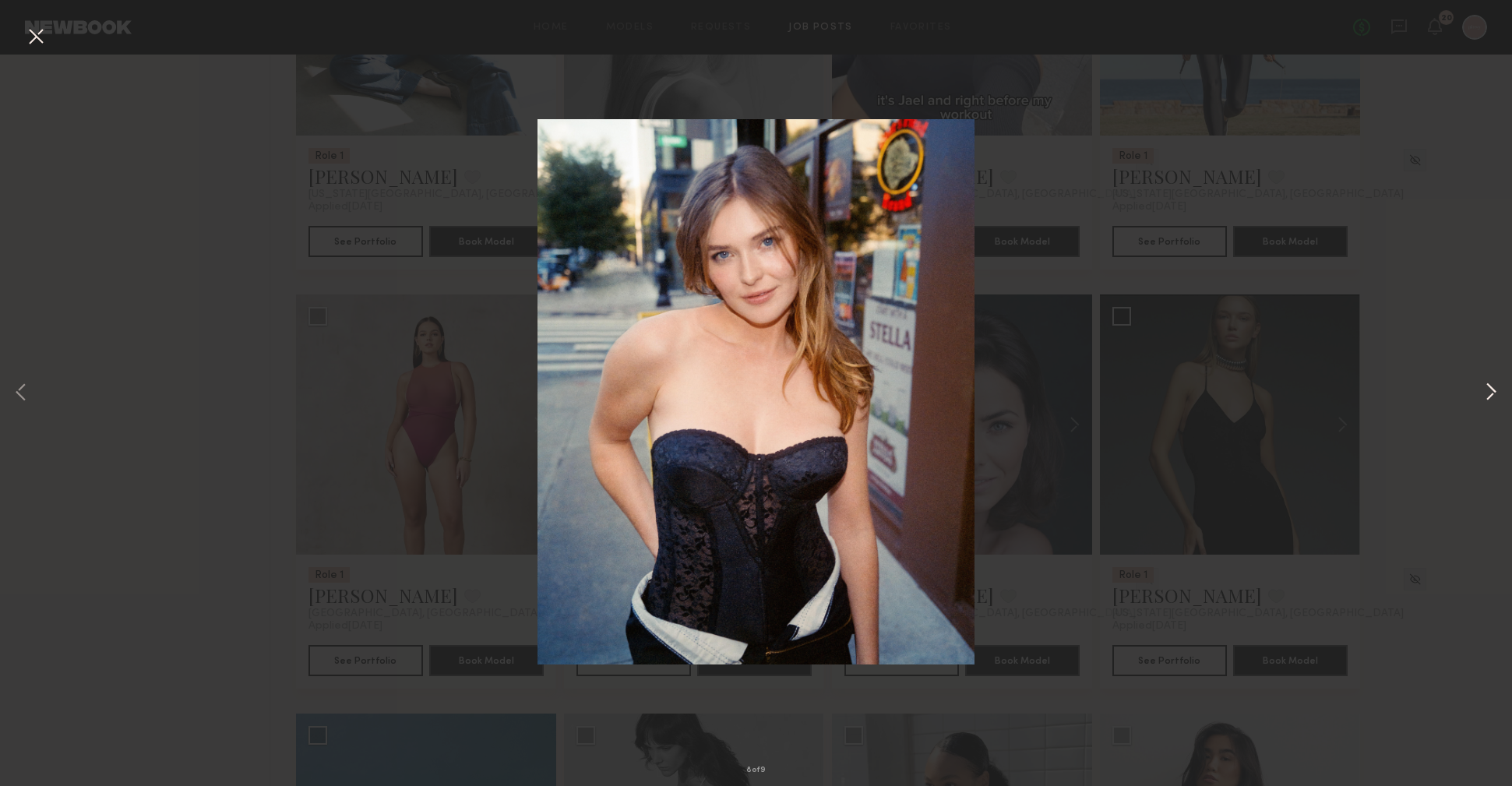
click at [1491, 386] on button at bounding box center [1491, 393] width 19 height 628
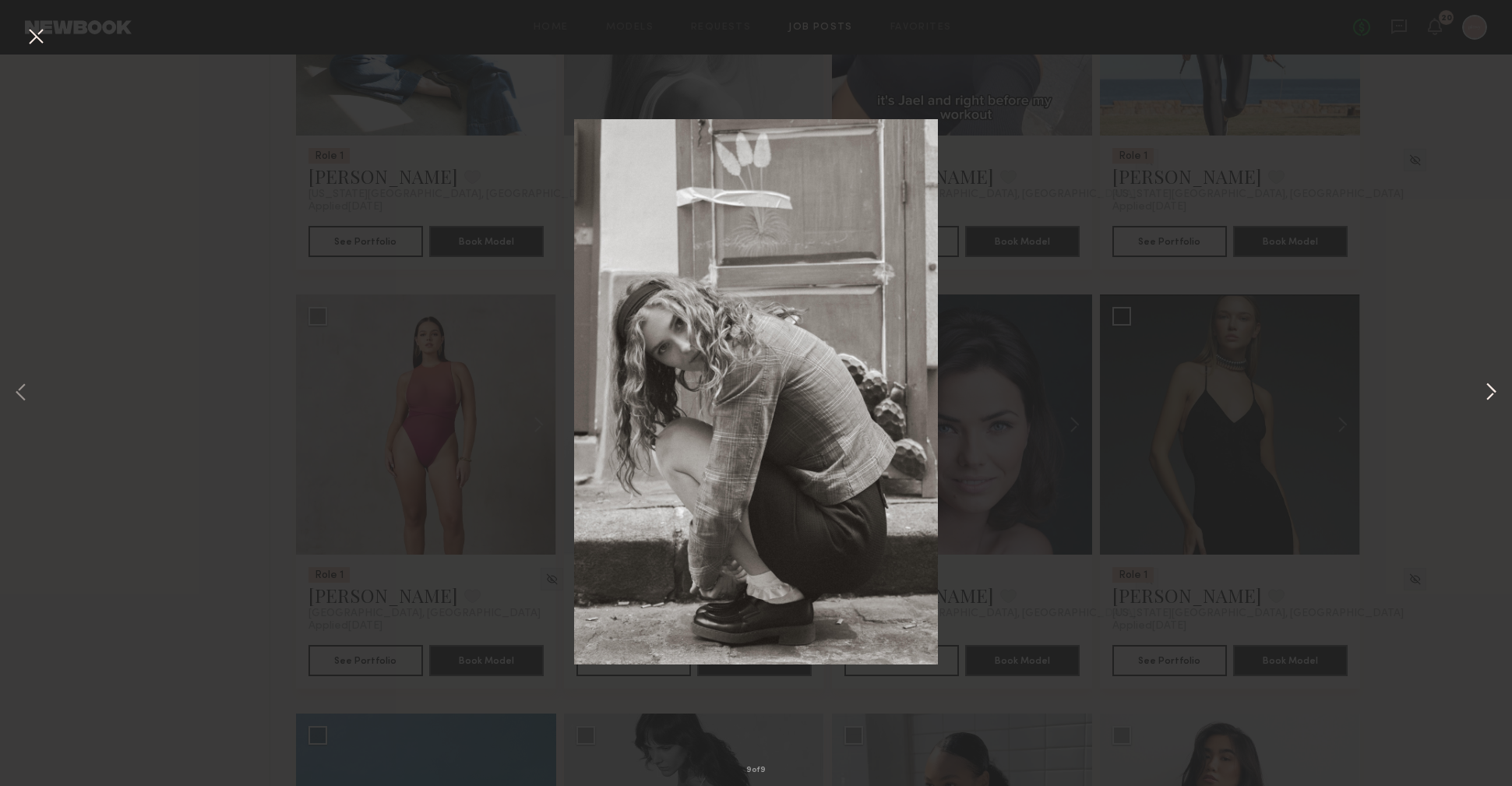
click at [1495, 387] on button at bounding box center [1491, 393] width 19 height 628
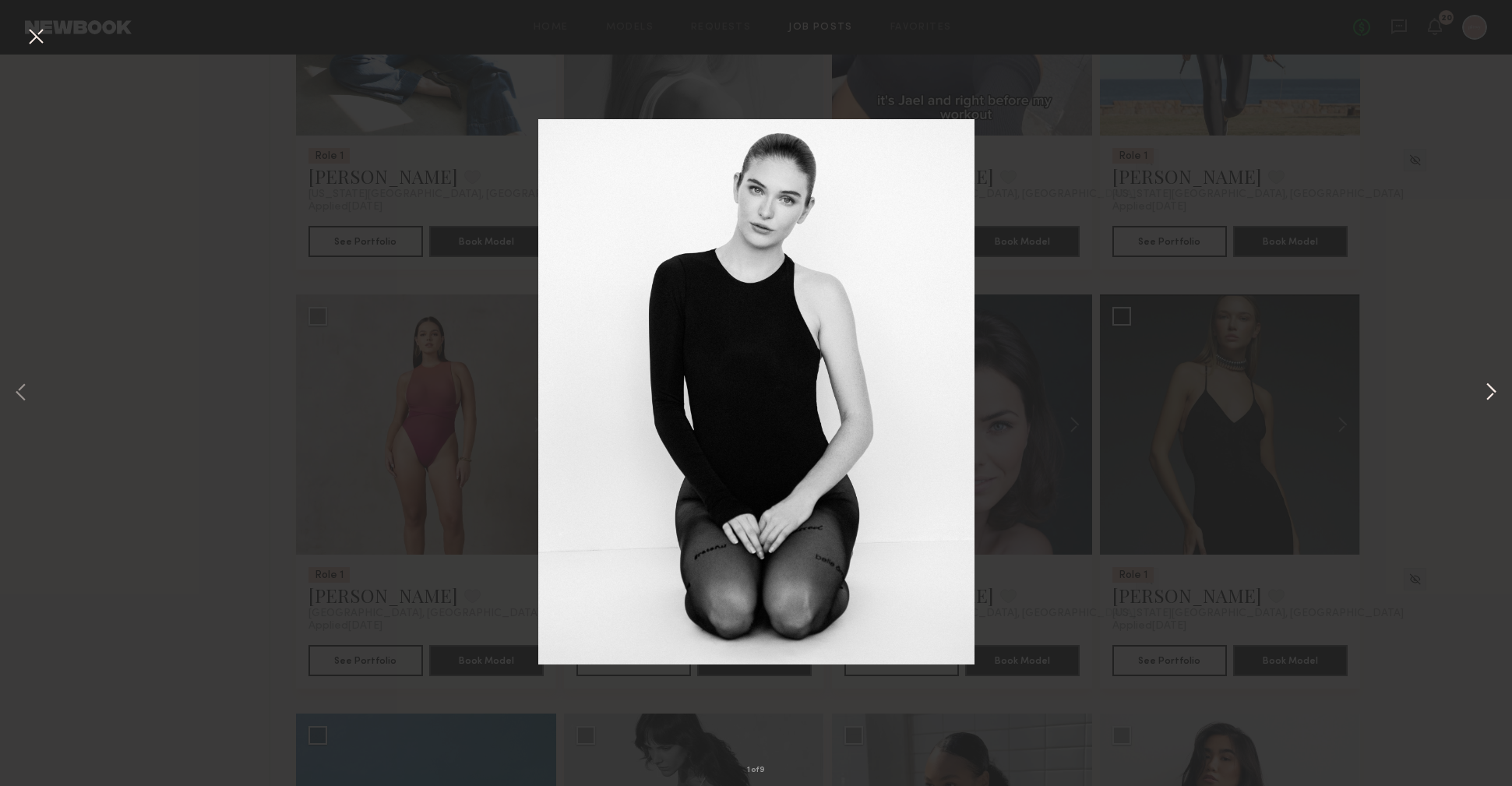
click at [1495, 387] on button at bounding box center [1491, 393] width 19 height 628
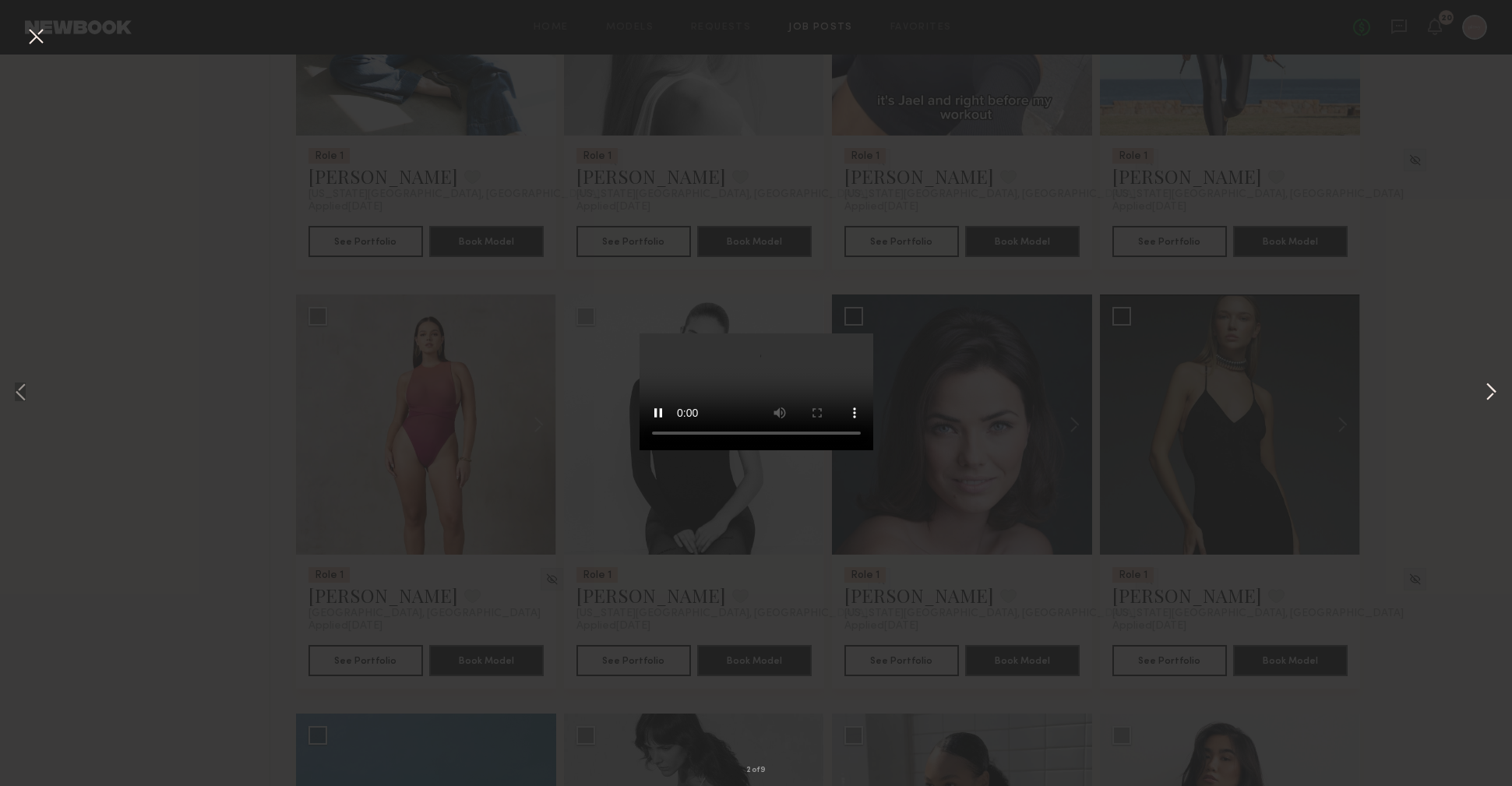
click at [1495, 387] on button at bounding box center [1491, 393] width 19 height 628
click at [1436, 371] on div "3 of 9" at bounding box center [756, 393] width 1512 height 786
click at [1382, 438] on div "3 of 9" at bounding box center [756, 393] width 1512 height 786
click at [25, 33] on button at bounding box center [35, 37] width 25 height 28
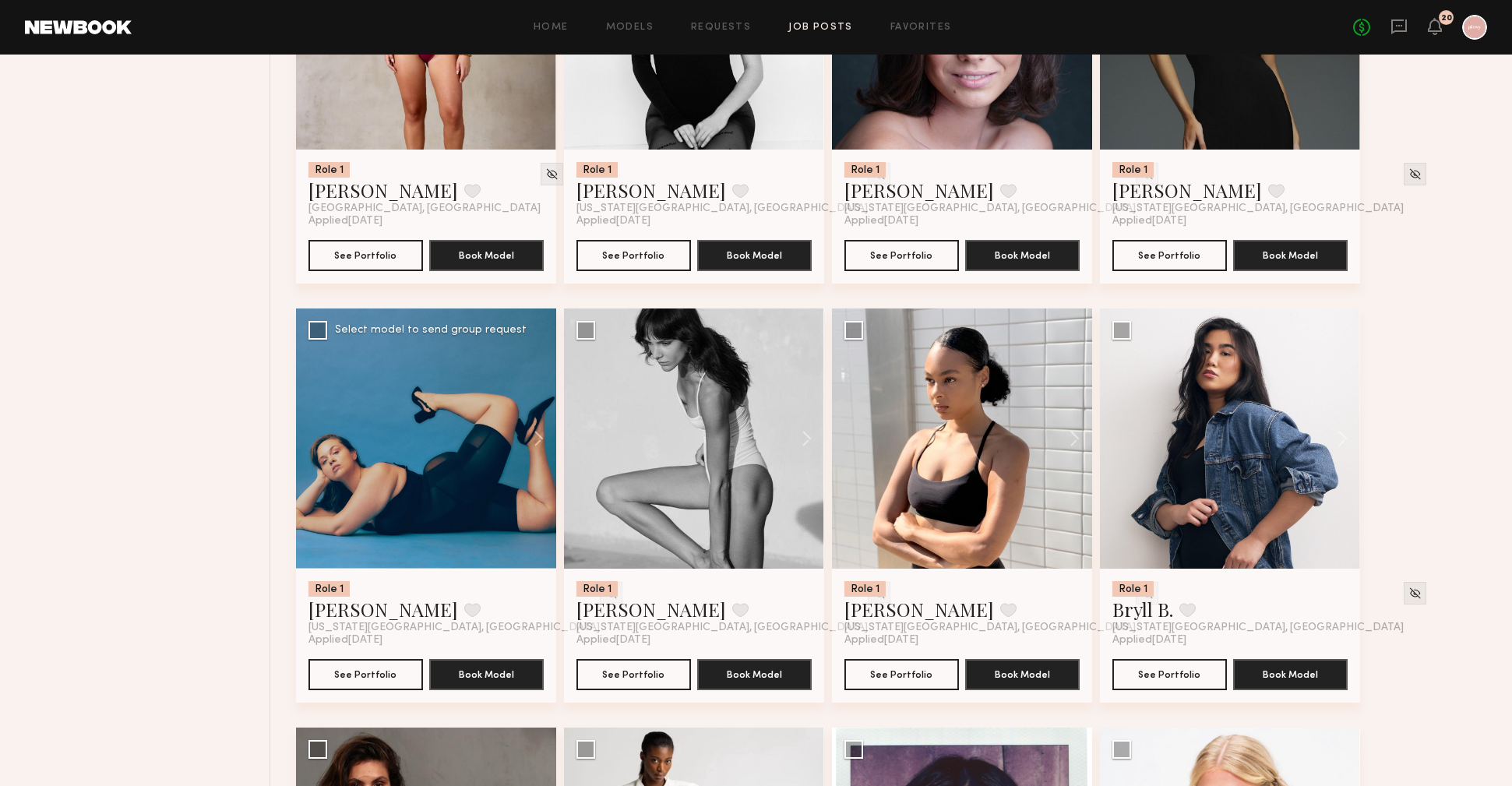
scroll to position [1217, 0]
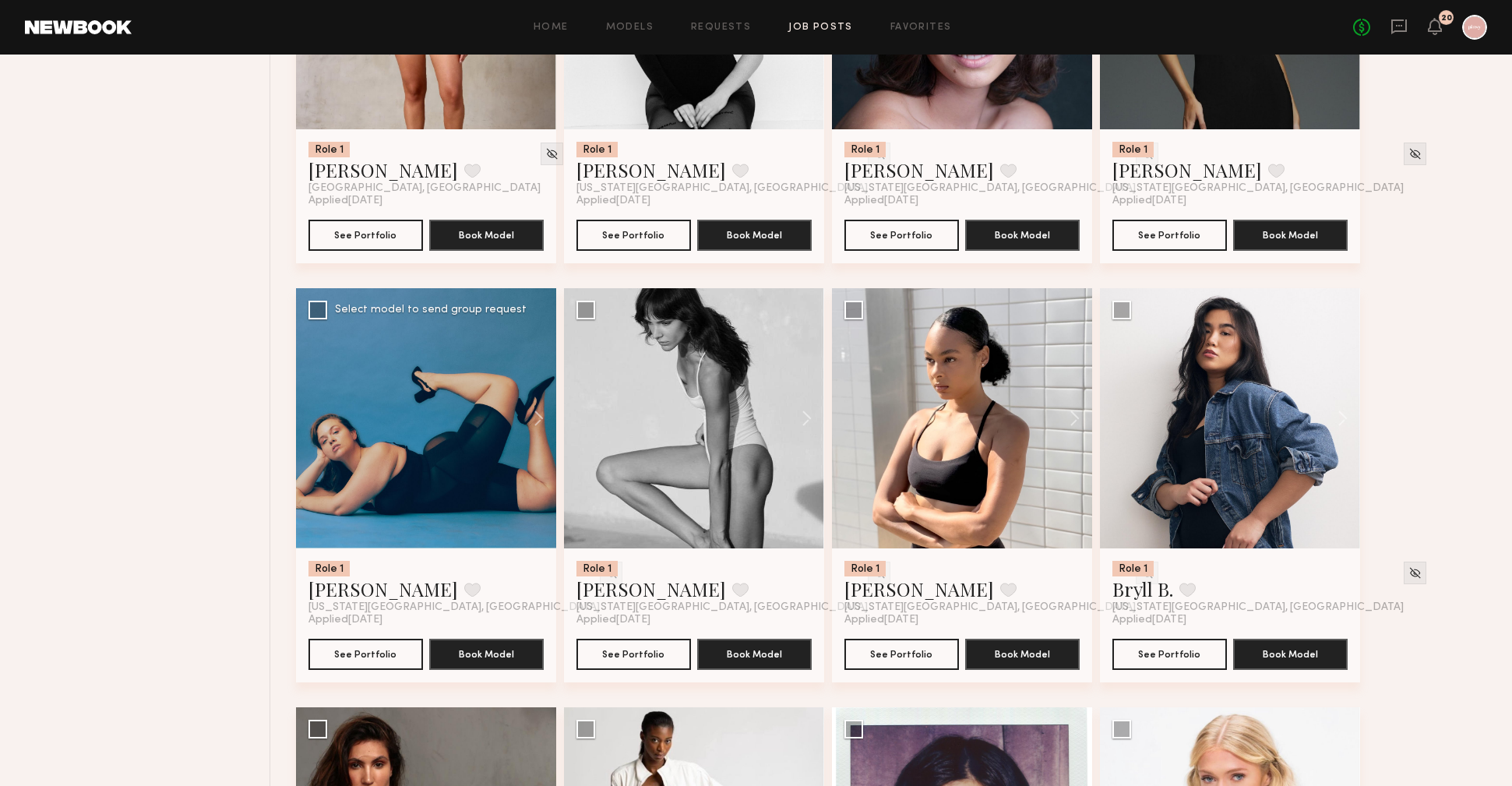
click at [397, 392] on div at bounding box center [426, 418] width 260 height 260
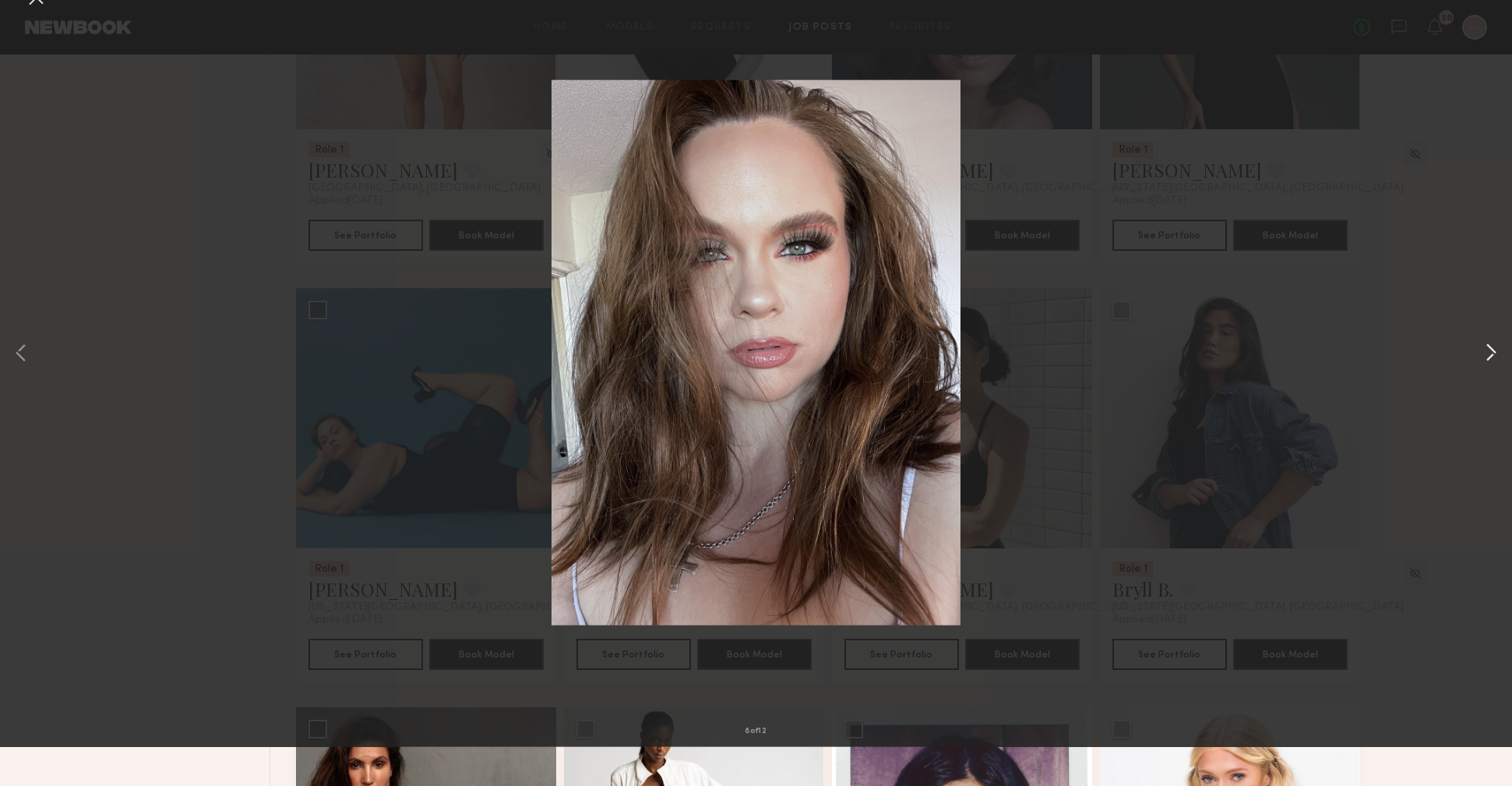
click at [1497, 387] on button at bounding box center [1491, 393] width 19 height 628
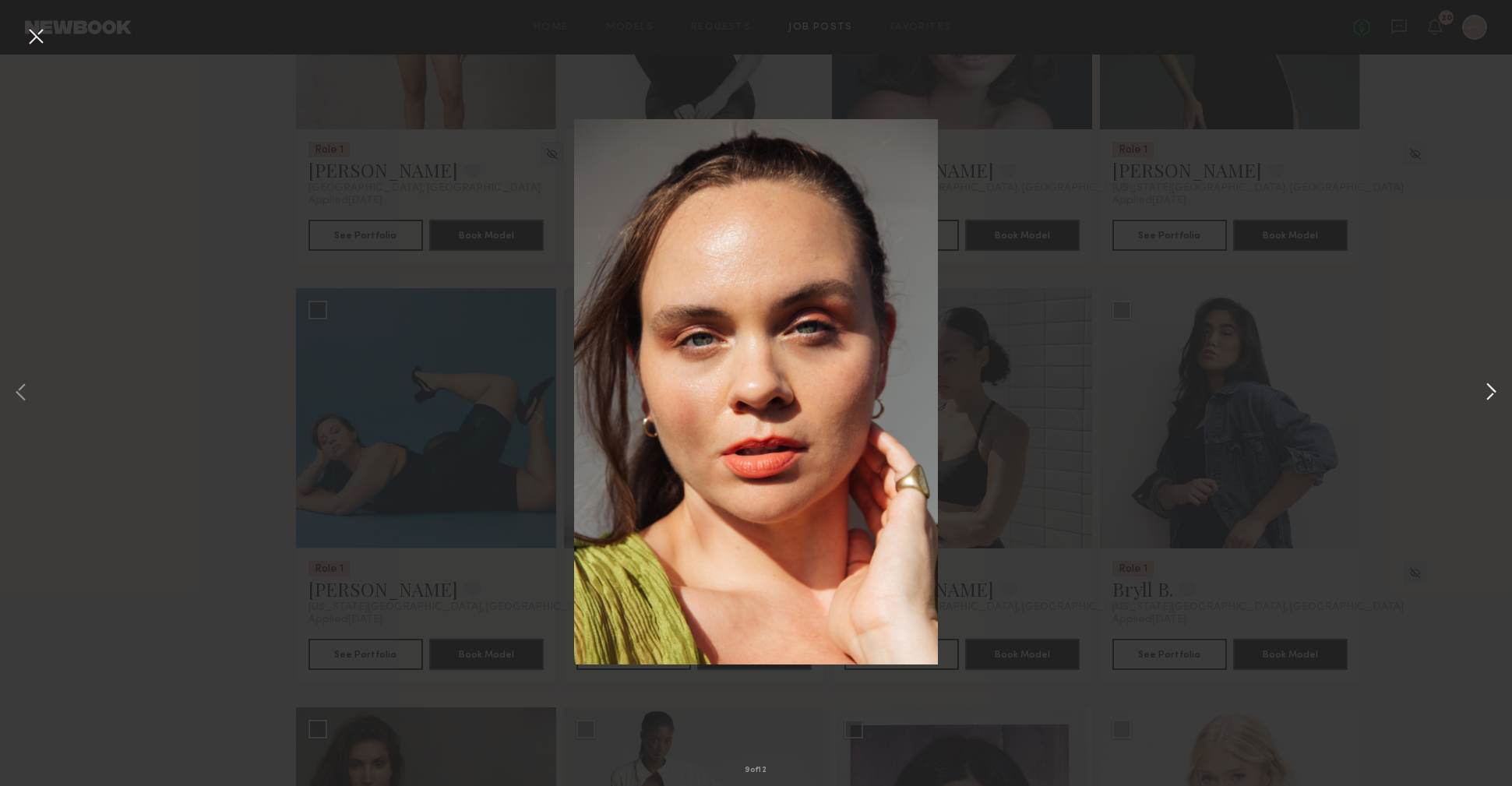
click at [1497, 387] on button at bounding box center [1491, 393] width 19 height 628
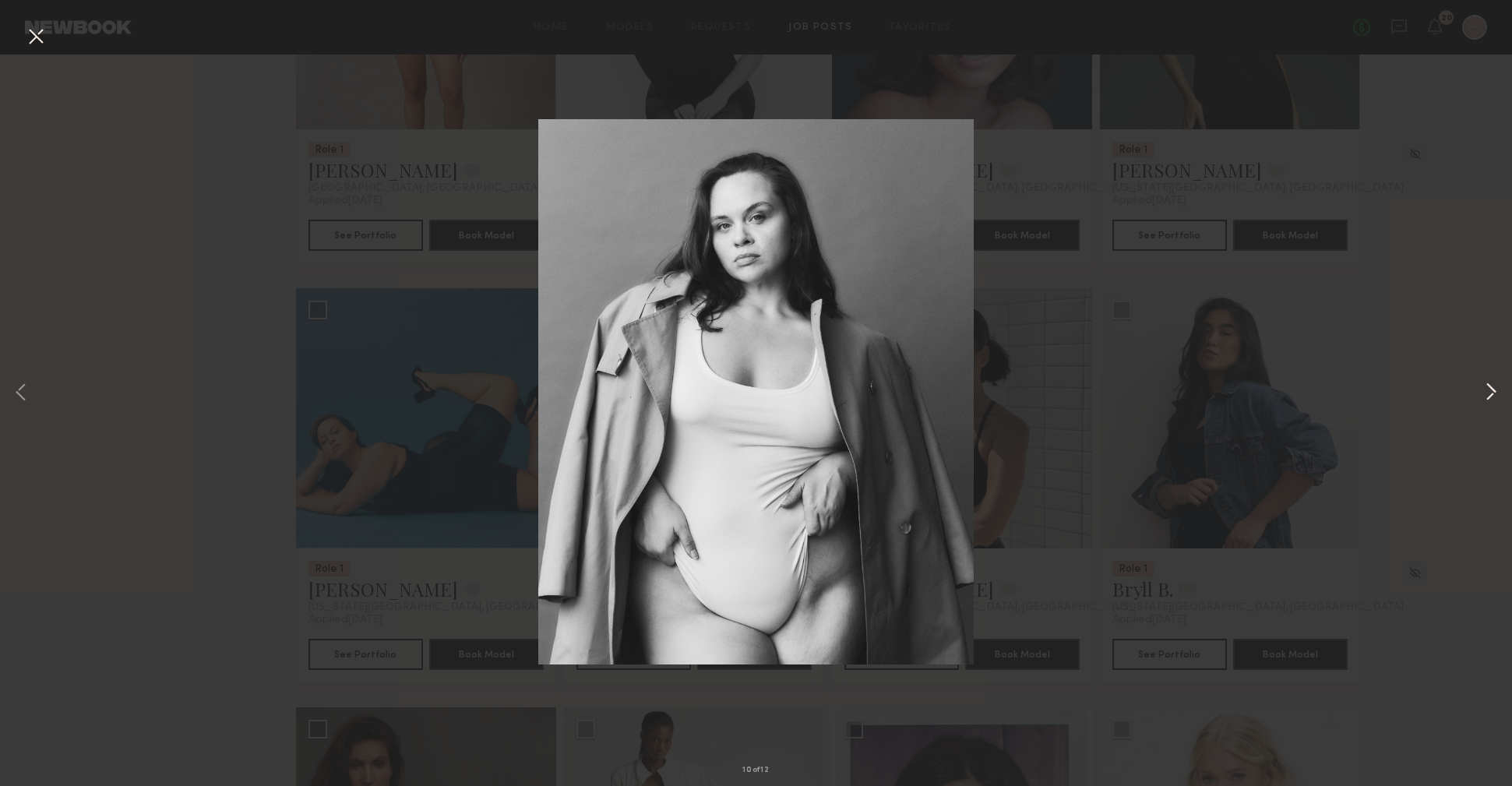
click at [1497, 387] on button at bounding box center [1491, 393] width 19 height 628
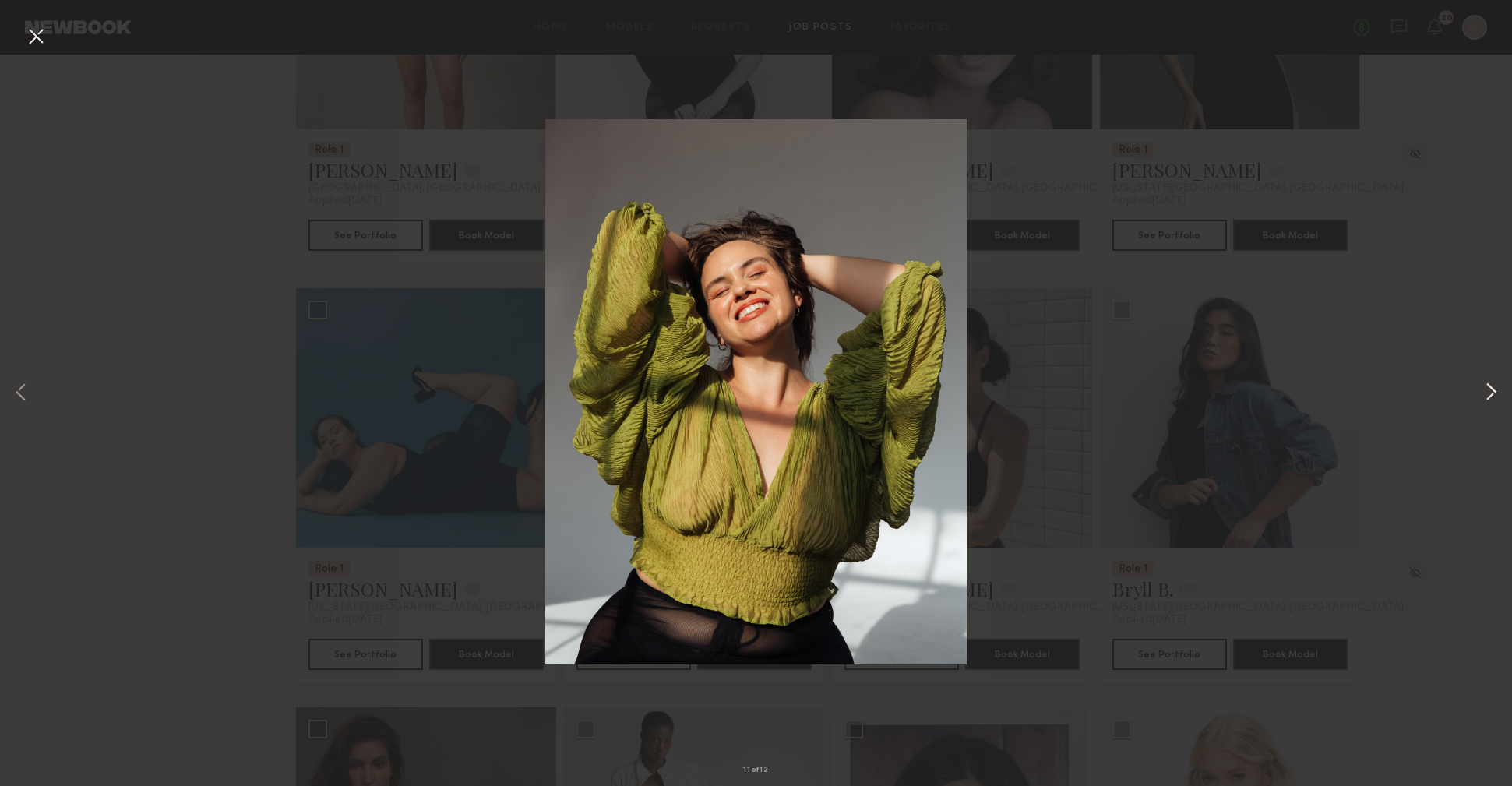
click at [1497, 387] on button at bounding box center [1491, 393] width 19 height 628
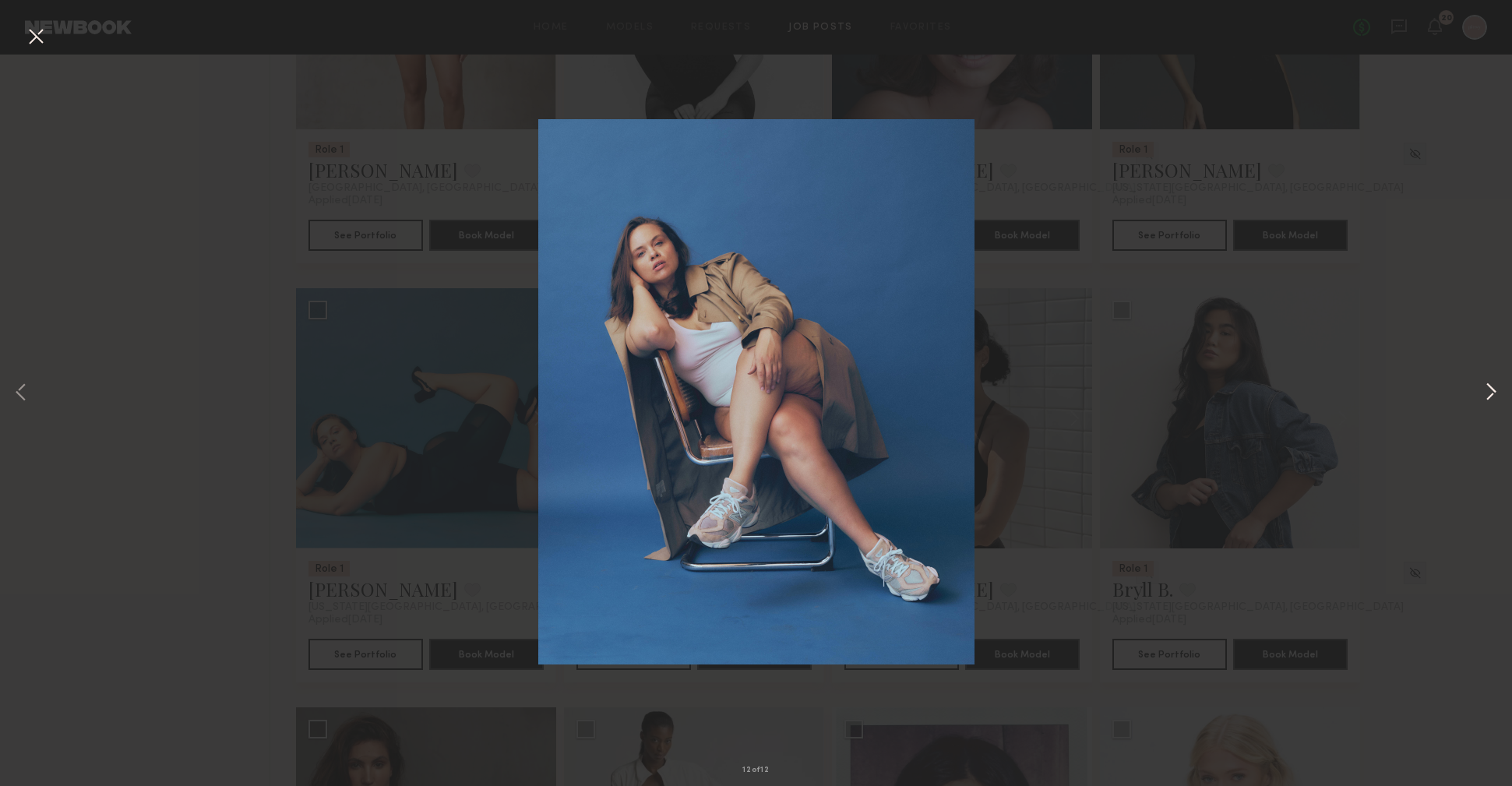
click at [1497, 387] on button at bounding box center [1491, 393] width 19 height 628
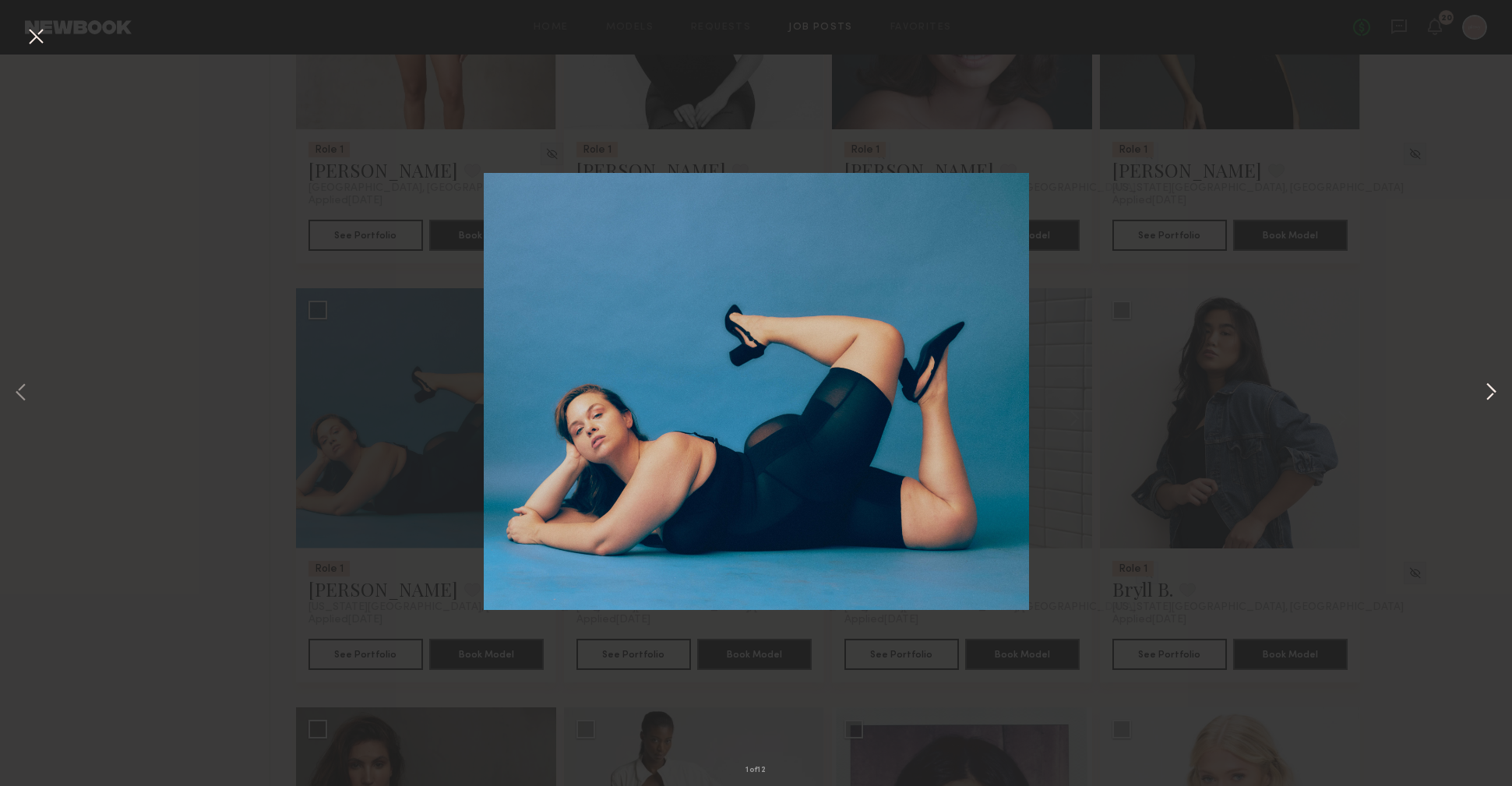
click at [1497, 387] on button at bounding box center [1491, 393] width 19 height 628
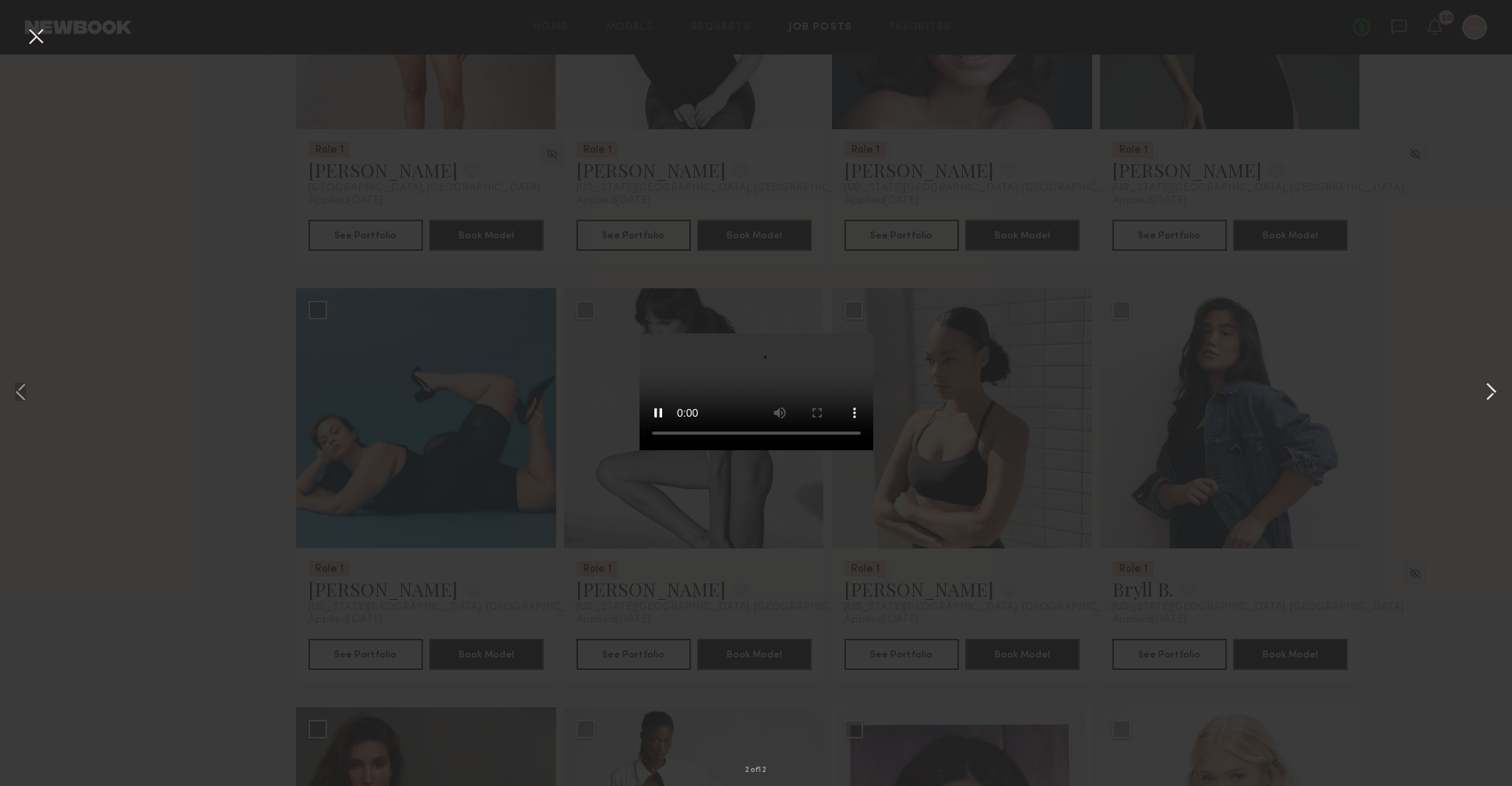
click at [1497, 387] on button at bounding box center [1491, 393] width 19 height 628
click at [33, 41] on button at bounding box center [35, 37] width 25 height 28
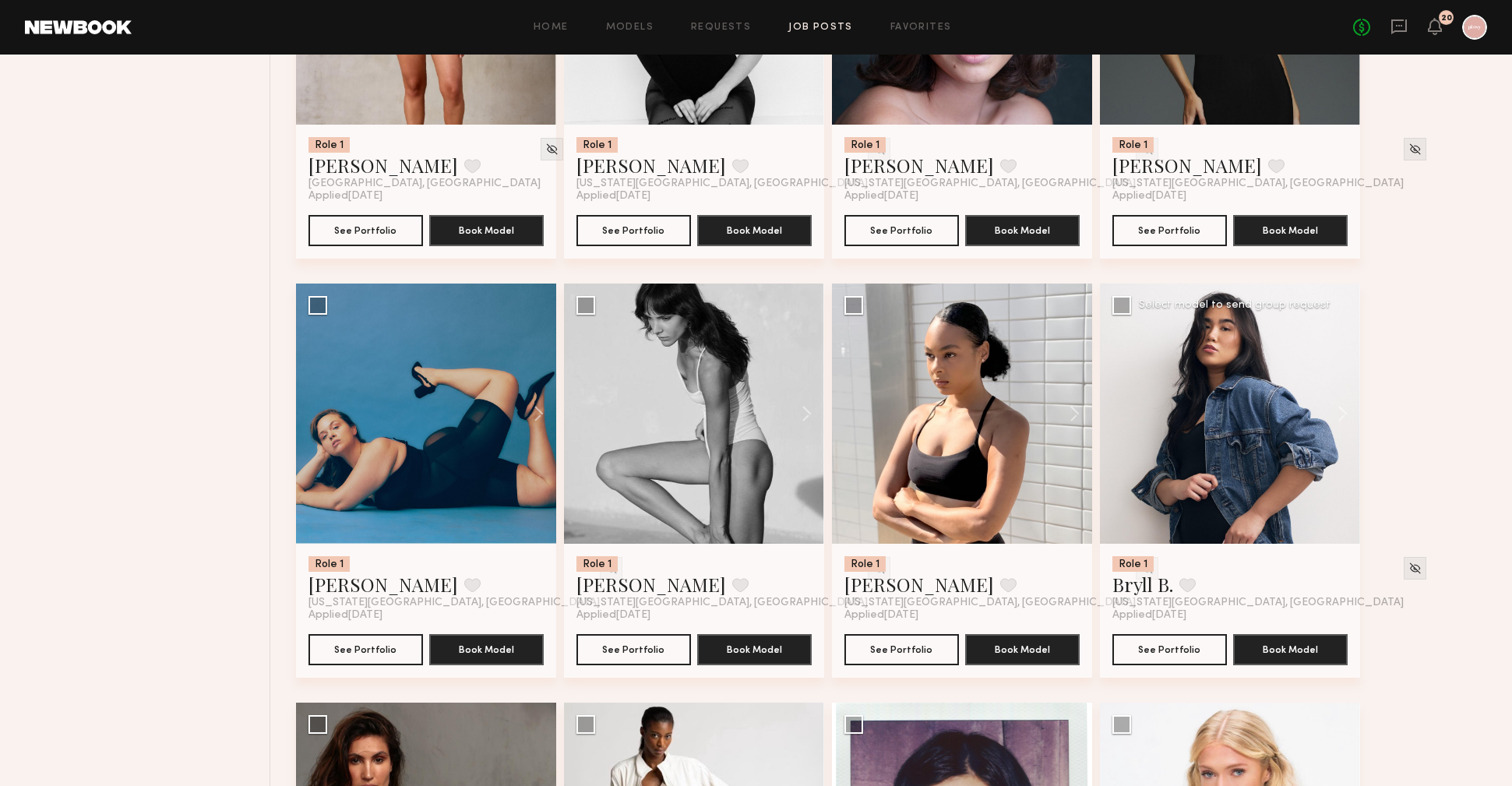
scroll to position [1223, 0]
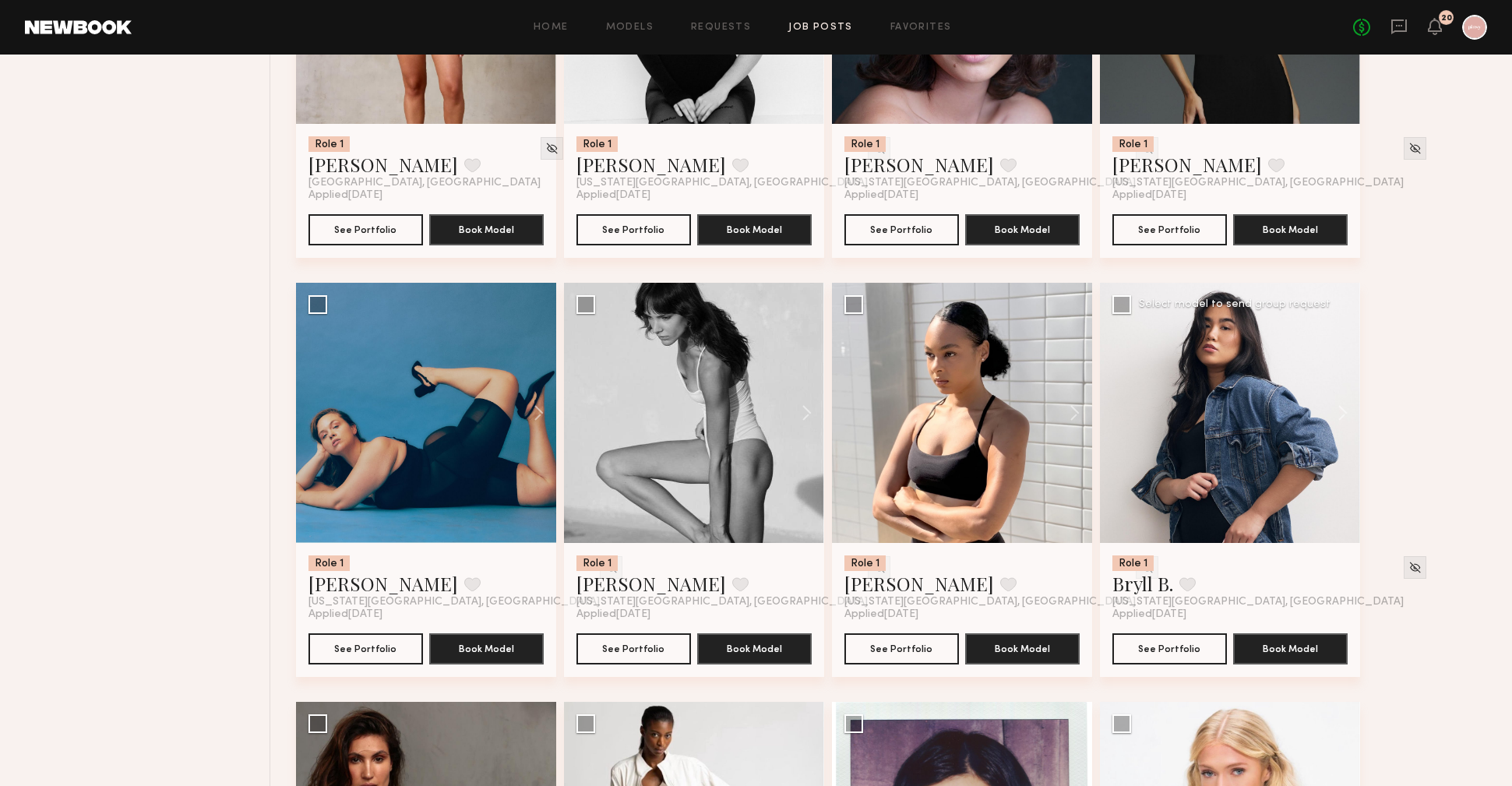
click at [1192, 395] on div at bounding box center [1230, 413] width 260 height 260
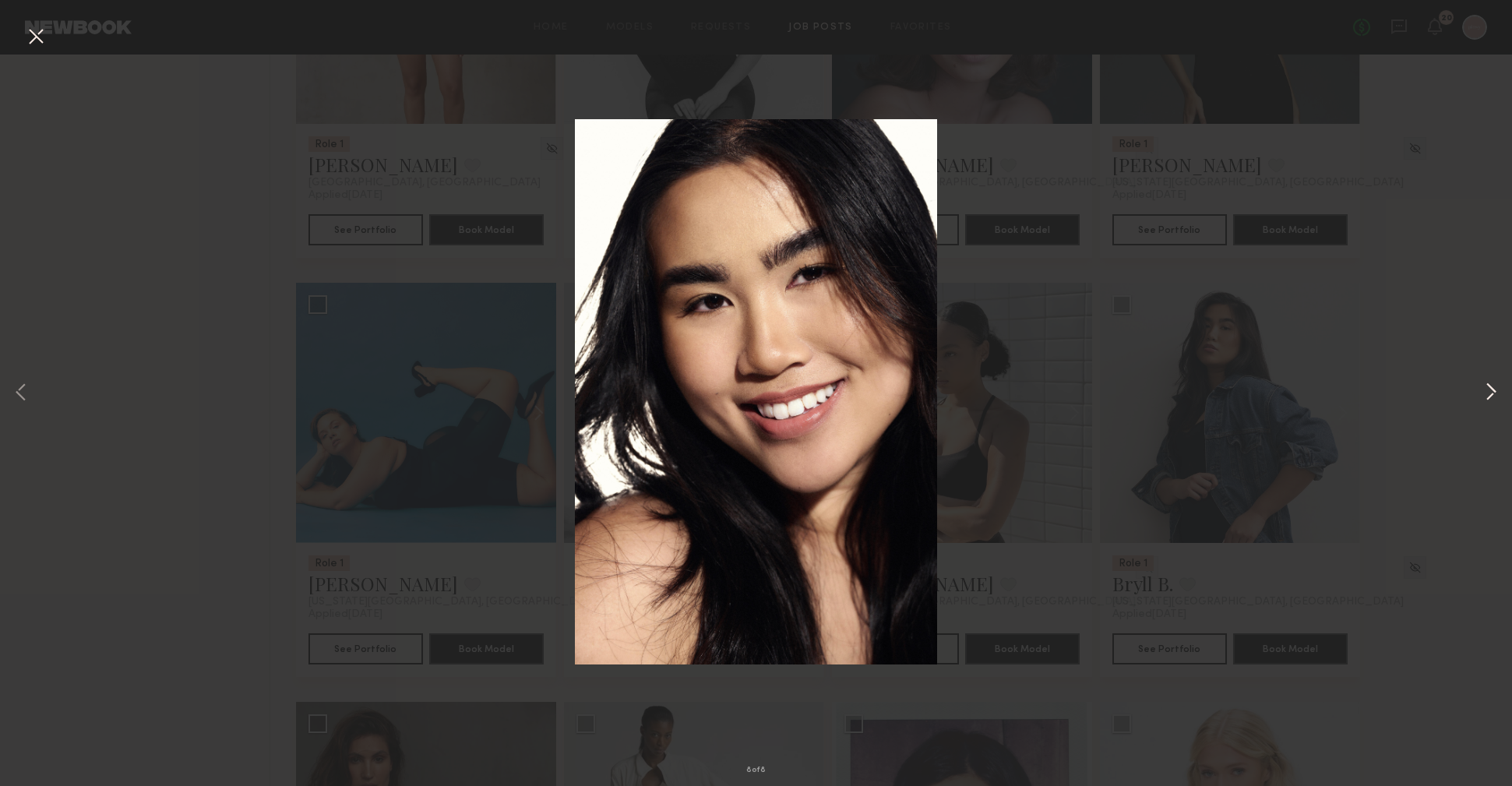
click at [1494, 390] on button at bounding box center [1491, 393] width 19 height 628
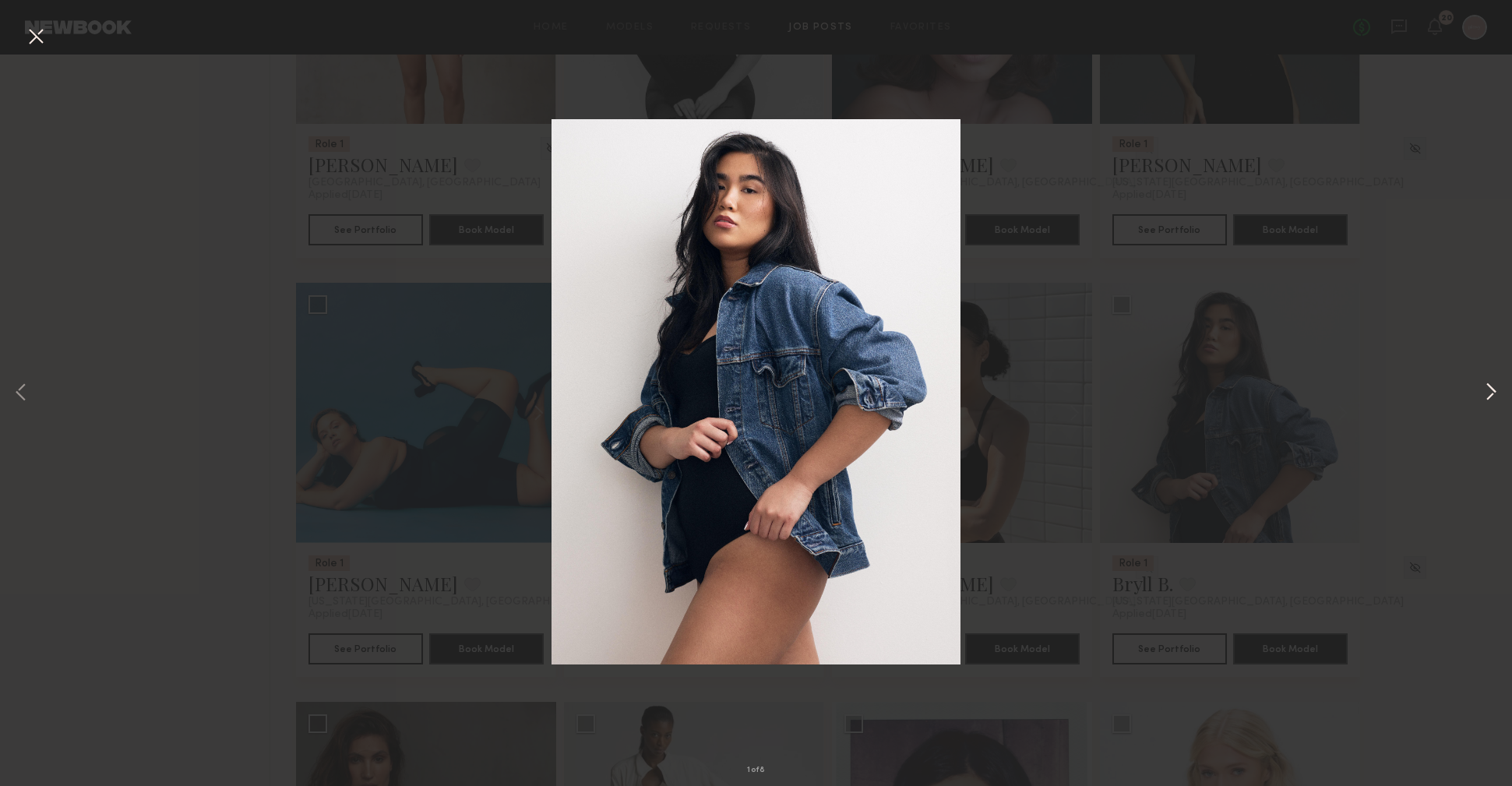
click at [1494, 390] on button at bounding box center [1491, 393] width 19 height 628
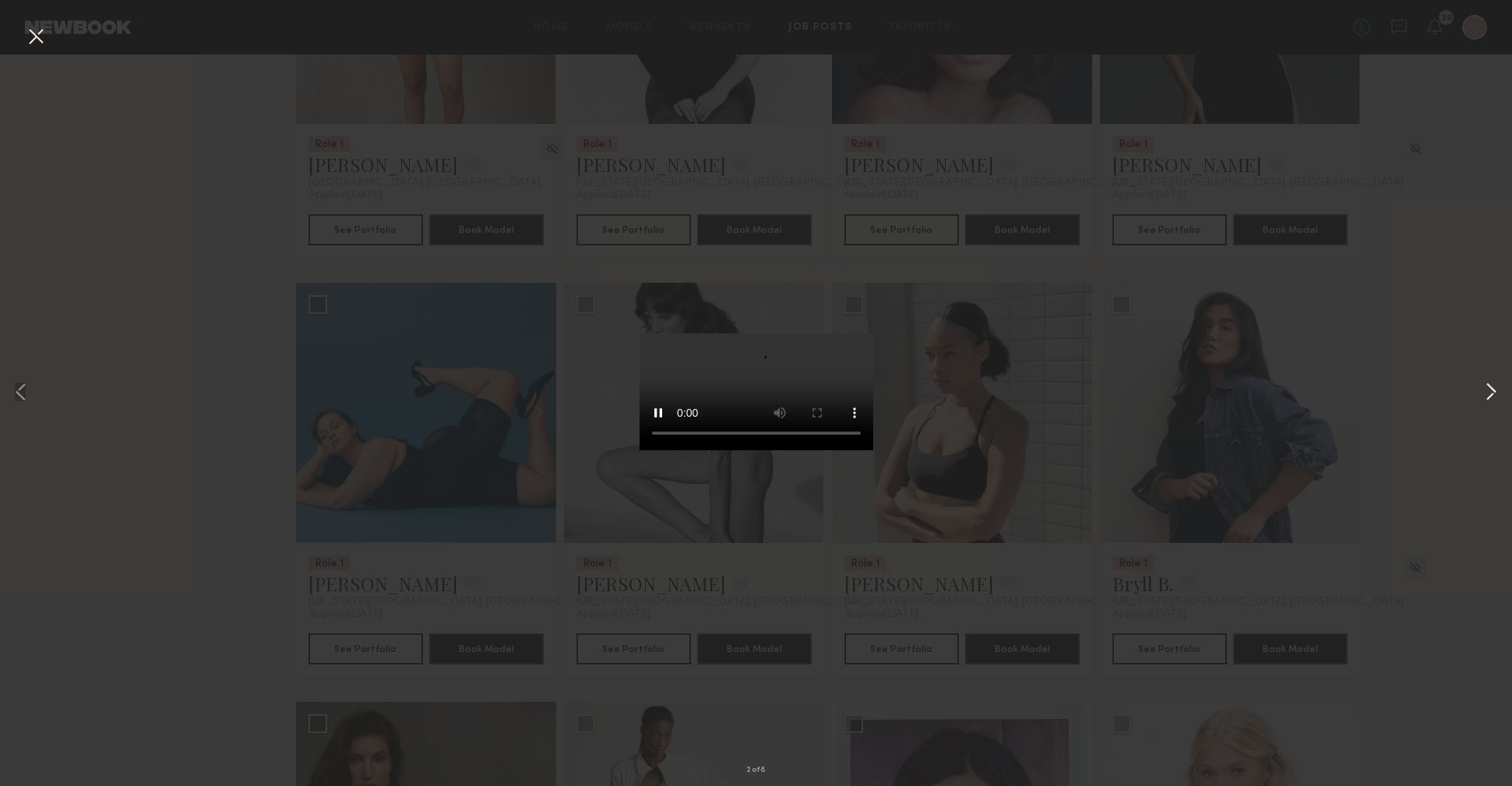
click at [1494, 390] on button at bounding box center [1491, 393] width 19 height 628
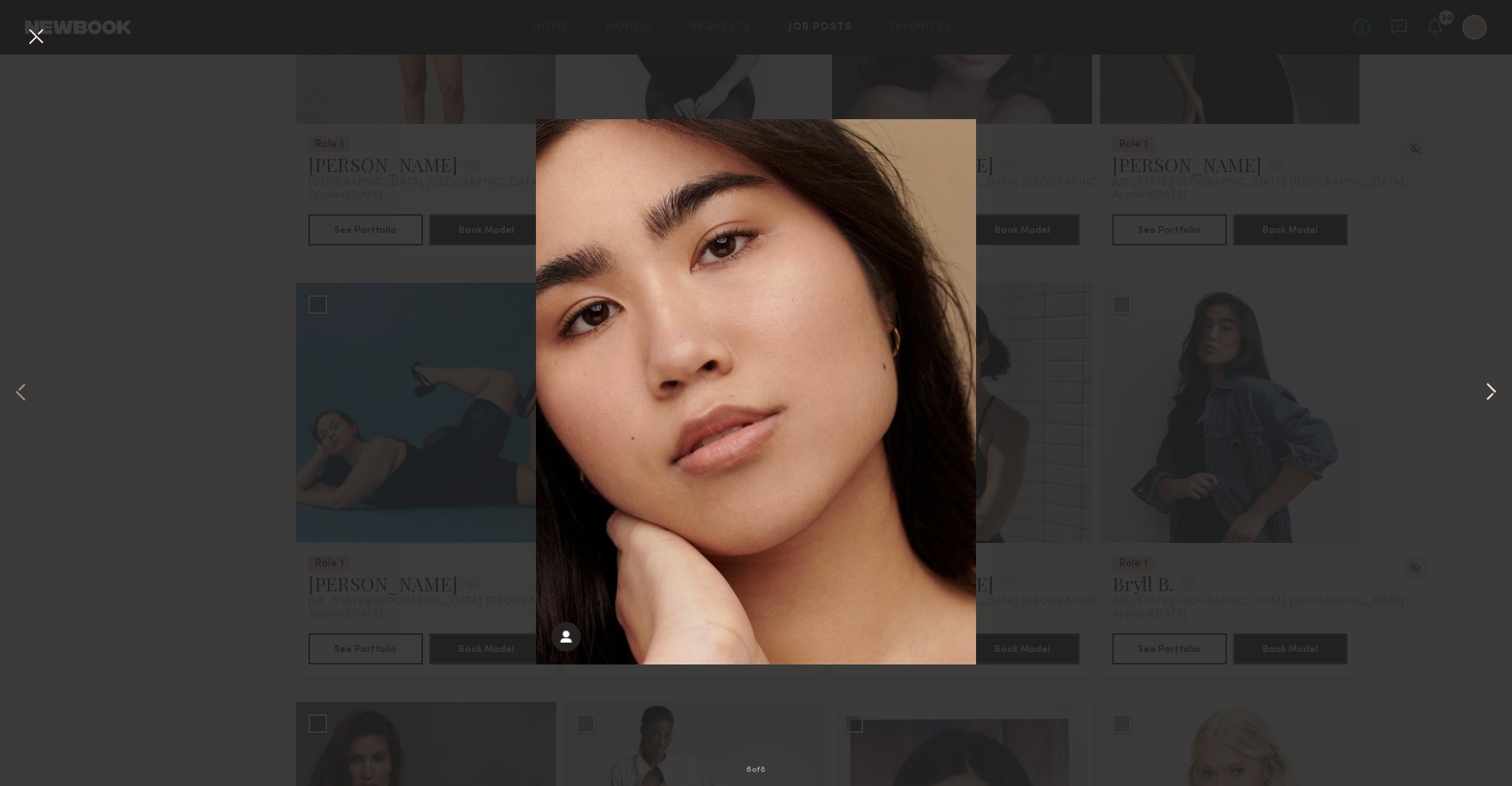
click at [1494, 390] on button at bounding box center [1491, 393] width 19 height 628
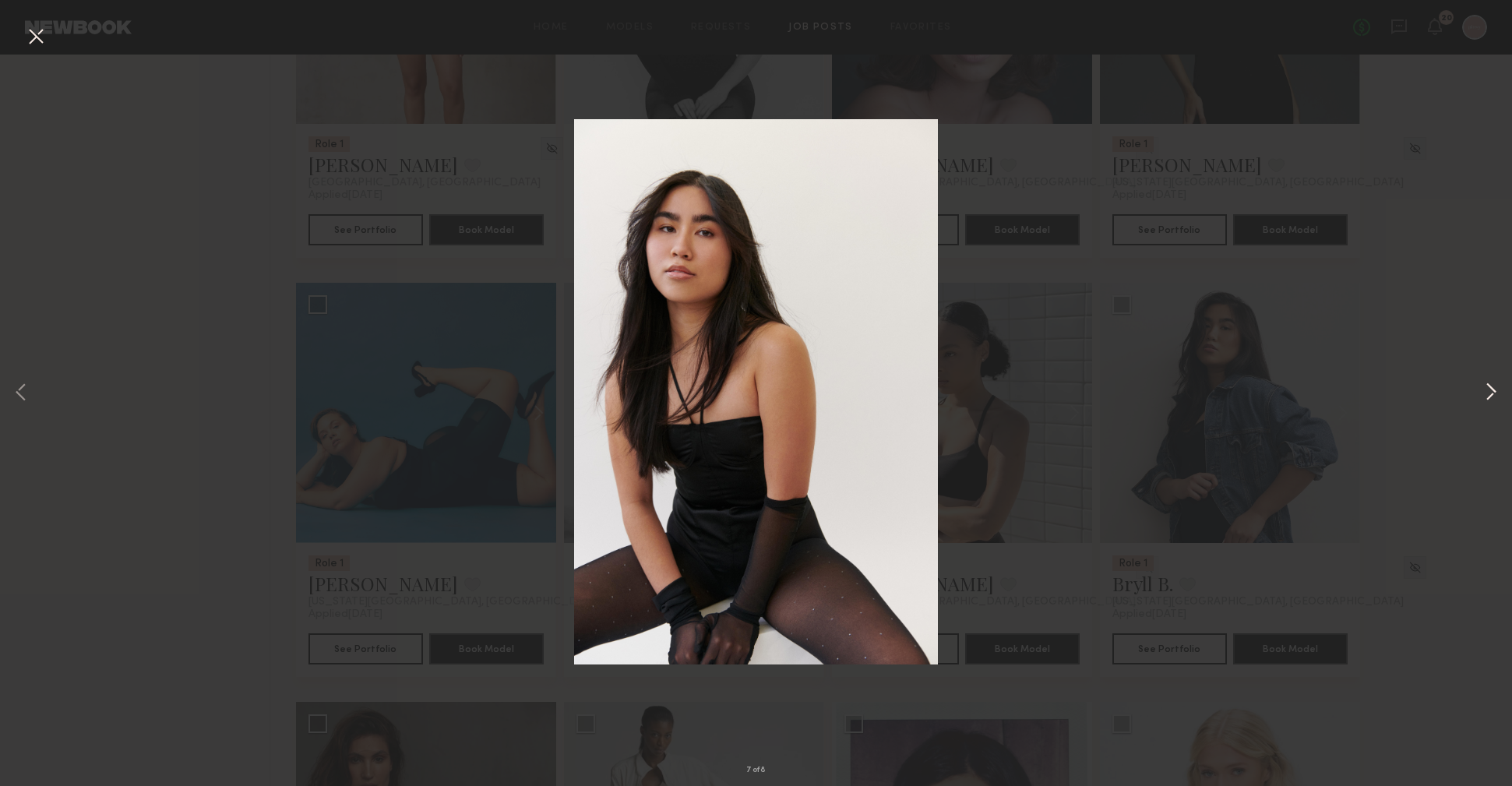
click at [1494, 390] on button at bounding box center [1491, 393] width 19 height 628
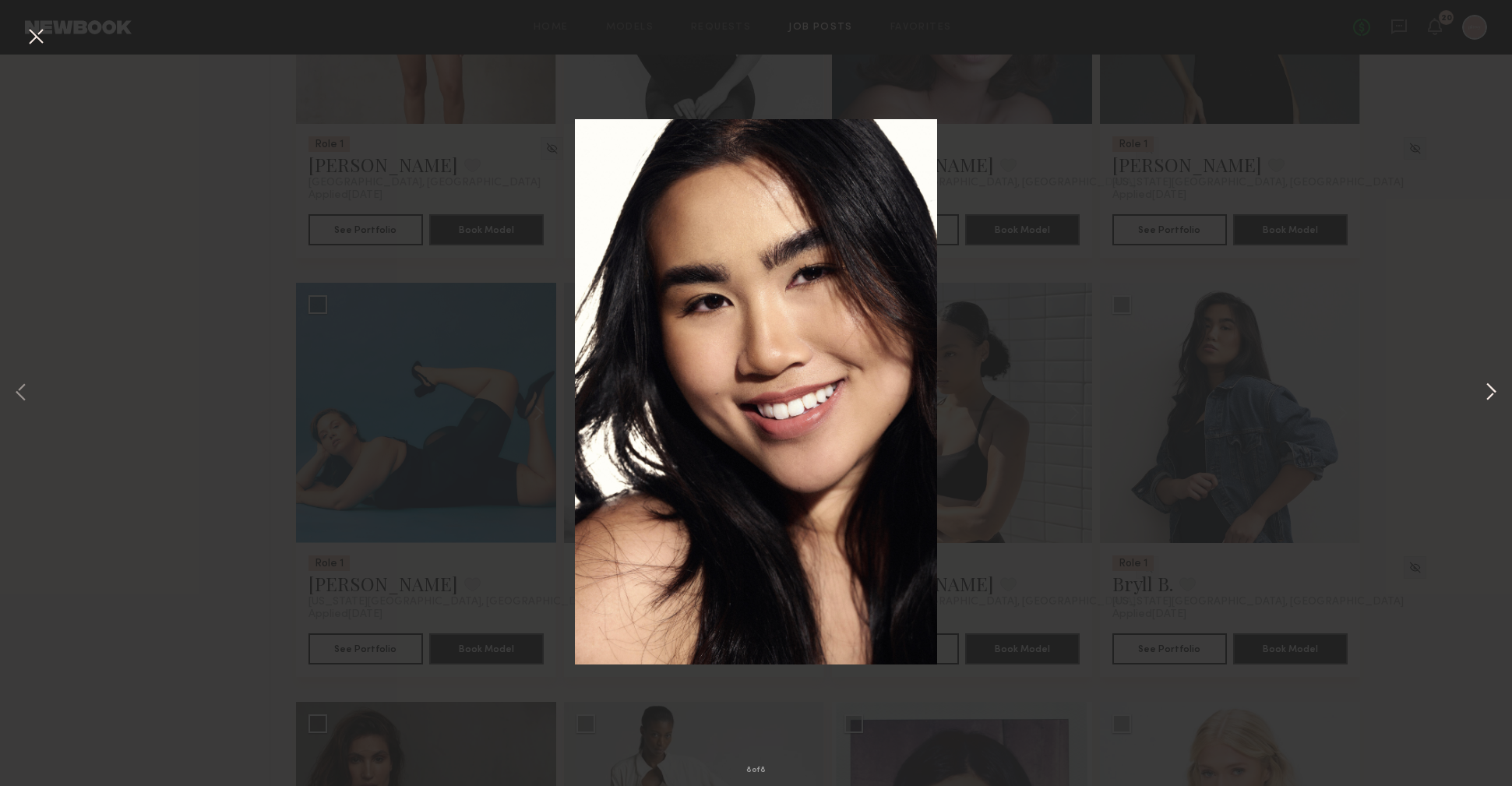
click at [1494, 390] on button at bounding box center [1491, 393] width 19 height 628
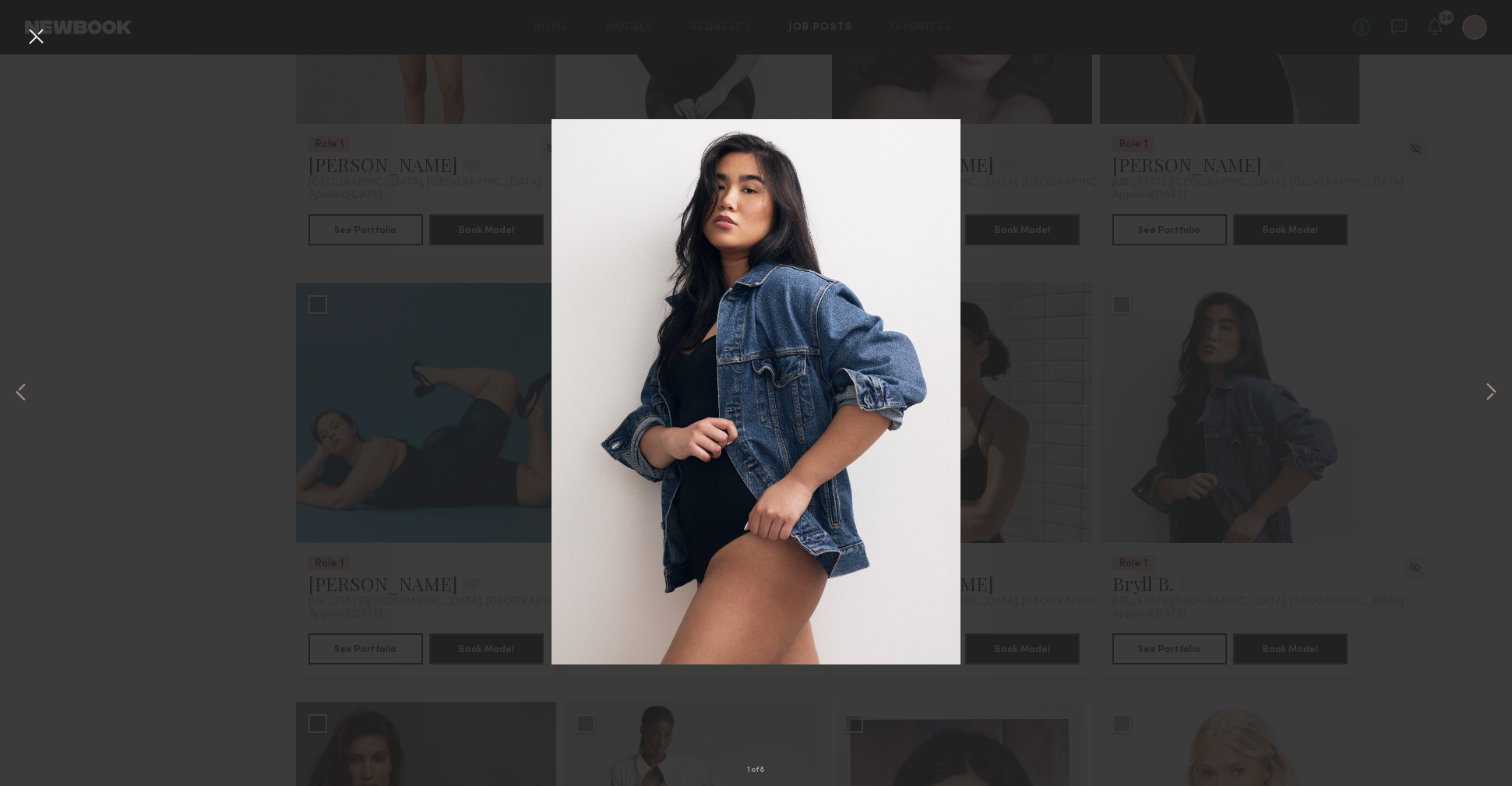
click at [1450, 375] on div "1 of 8" at bounding box center [756, 393] width 1512 height 786
drag, startPoint x: 40, startPoint y: 31, endPoint x: 186, endPoint y: 28, distance: 146.0
click at [40, 31] on button at bounding box center [35, 37] width 25 height 28
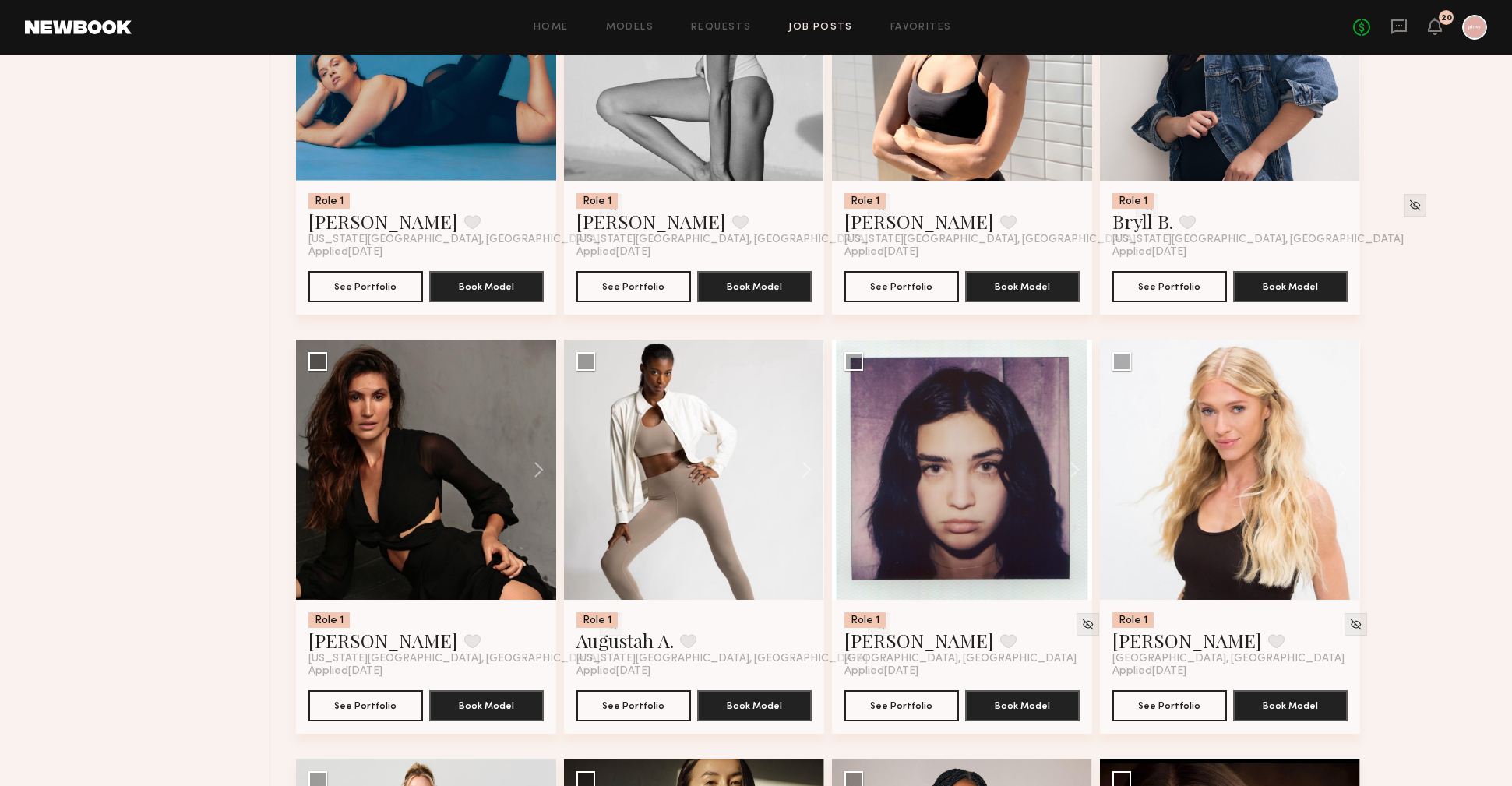
scroll to position [1573, 0]
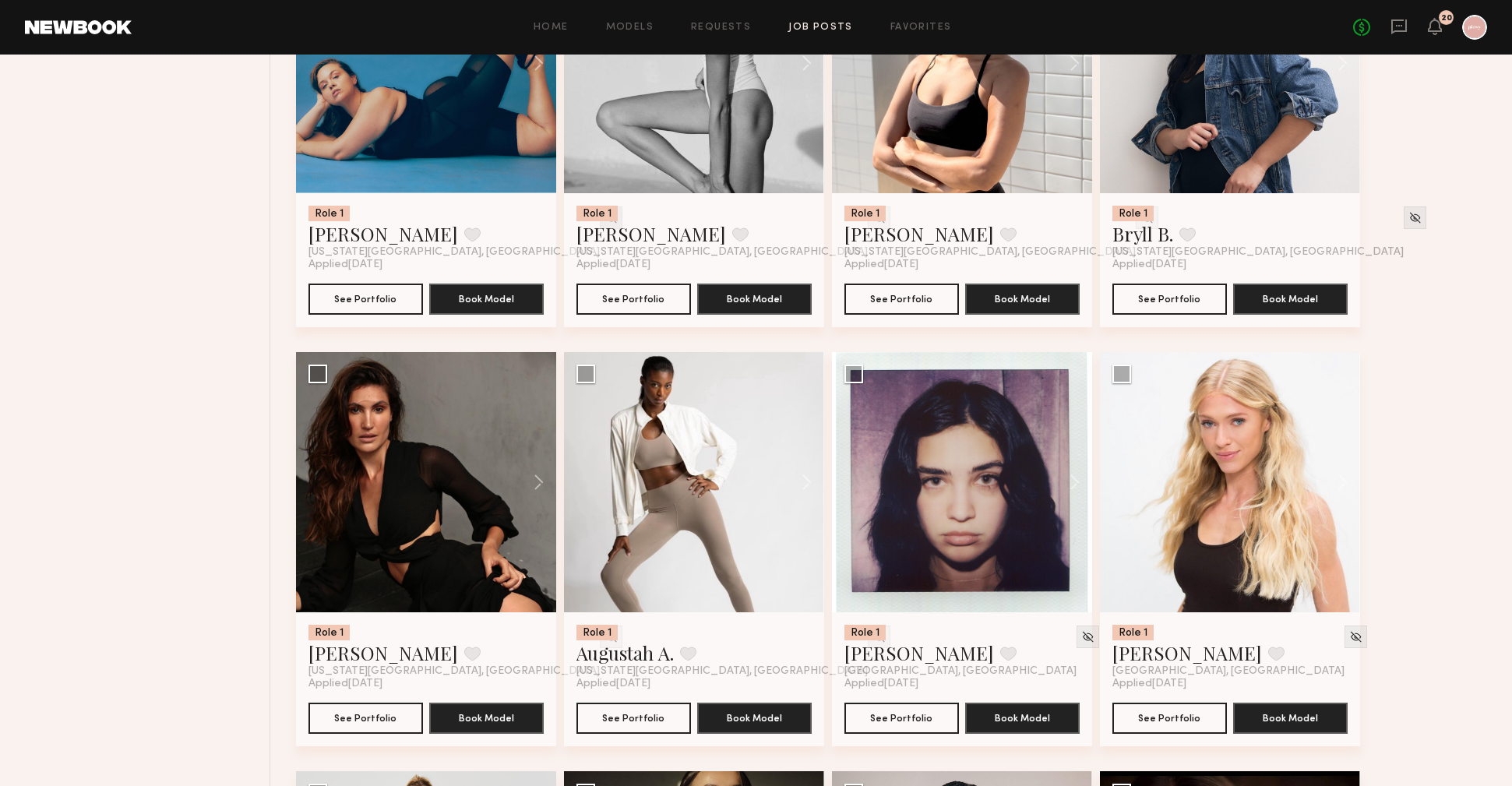
click at [604, 217] on img at bounding box center [611, 217] width 14 height 14
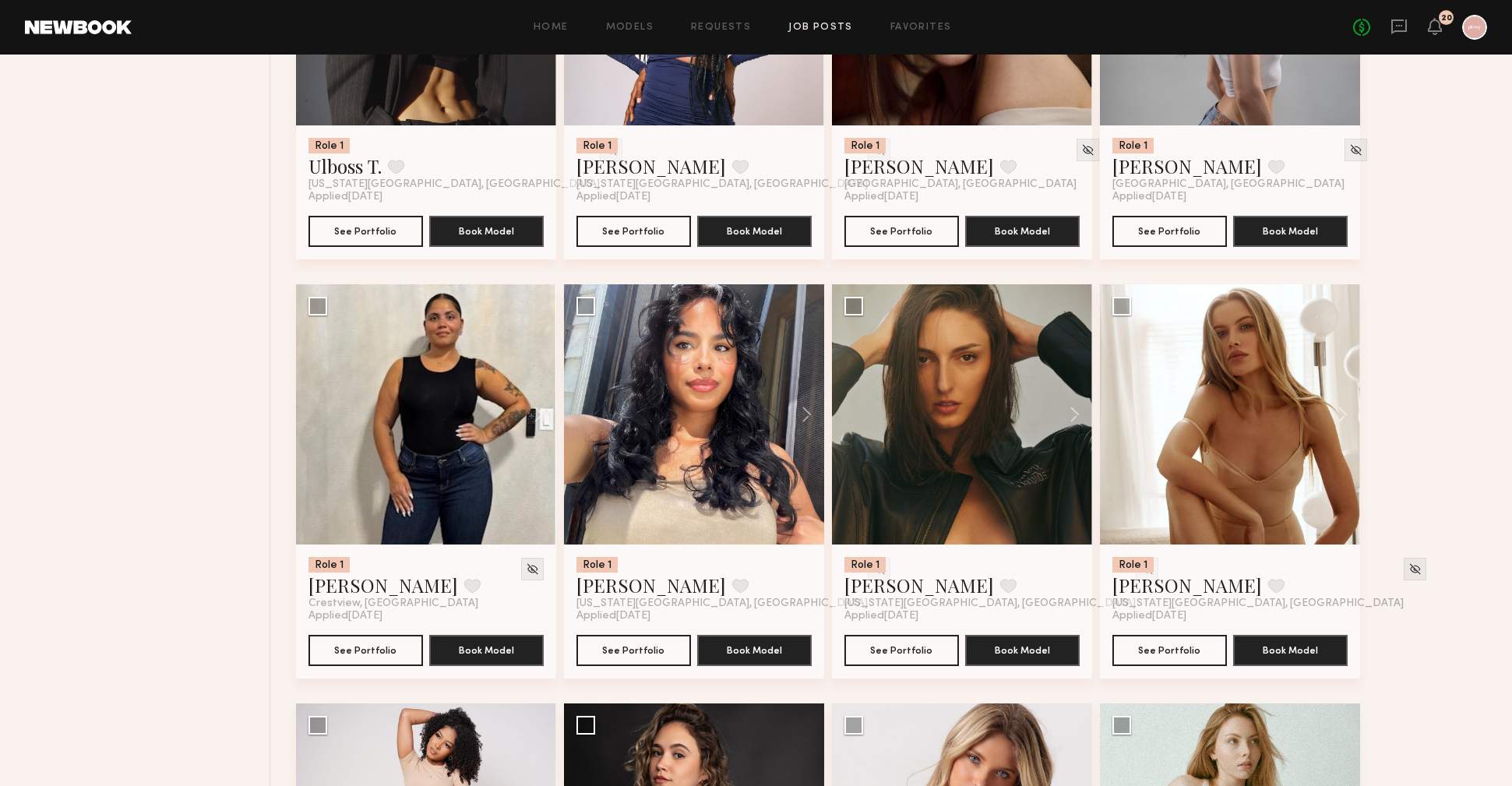
scroll to position [2494, 0]
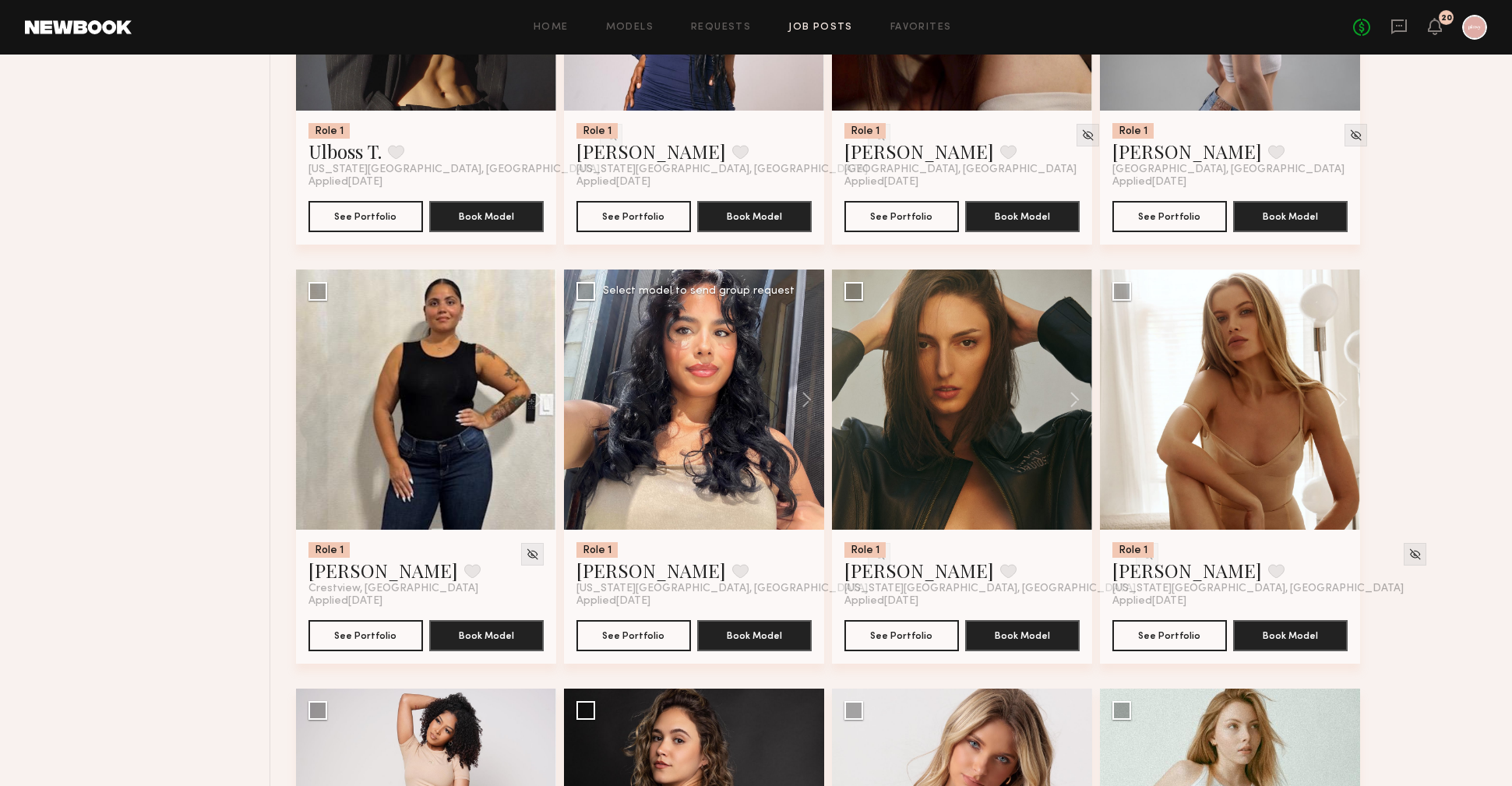
click at [752, 444] on div at bounding box center [694, 399] width 260 height 260
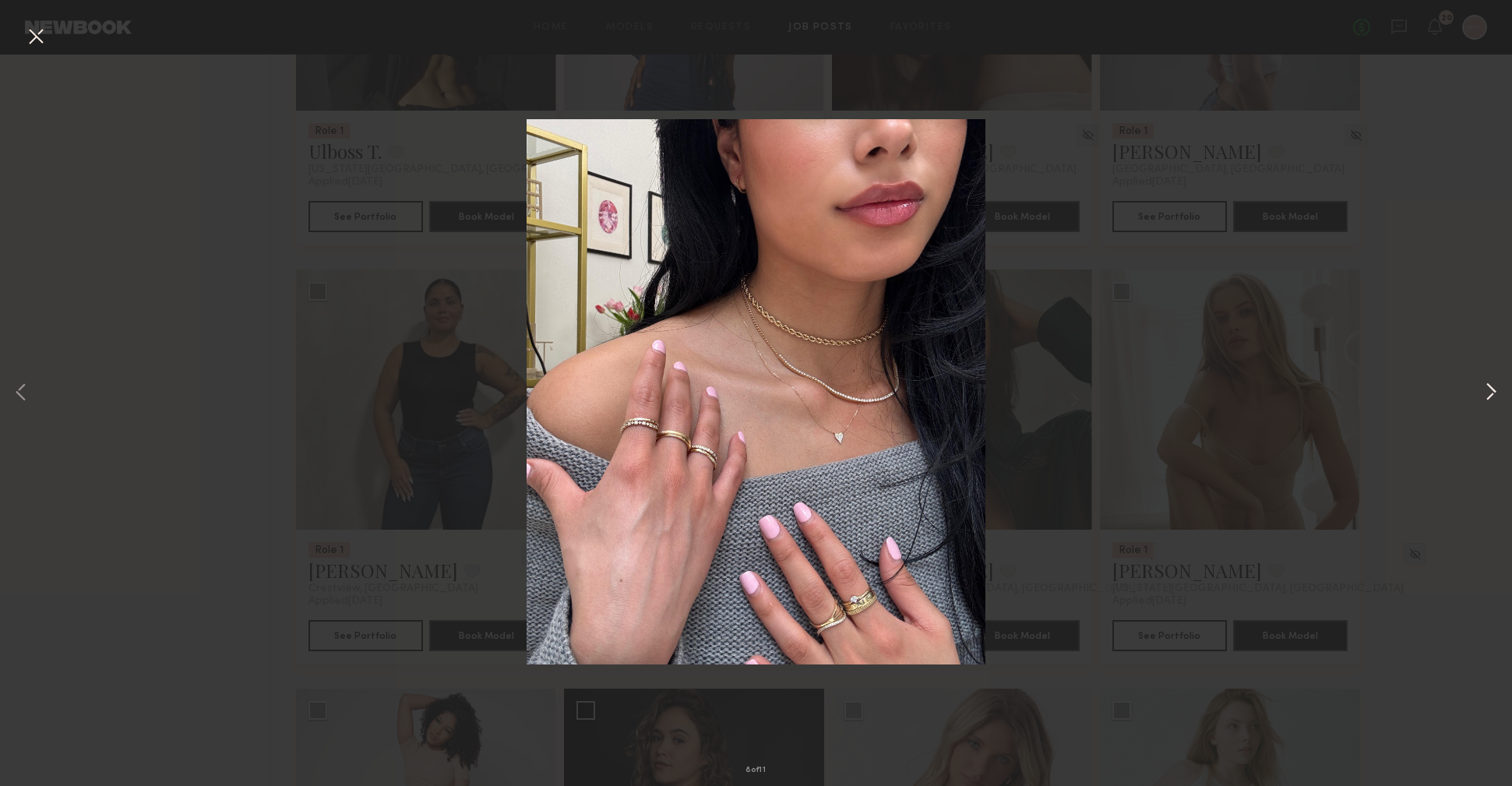
click at [1494, 392] on button at bounding box center [1491, 393] width 19 height 628
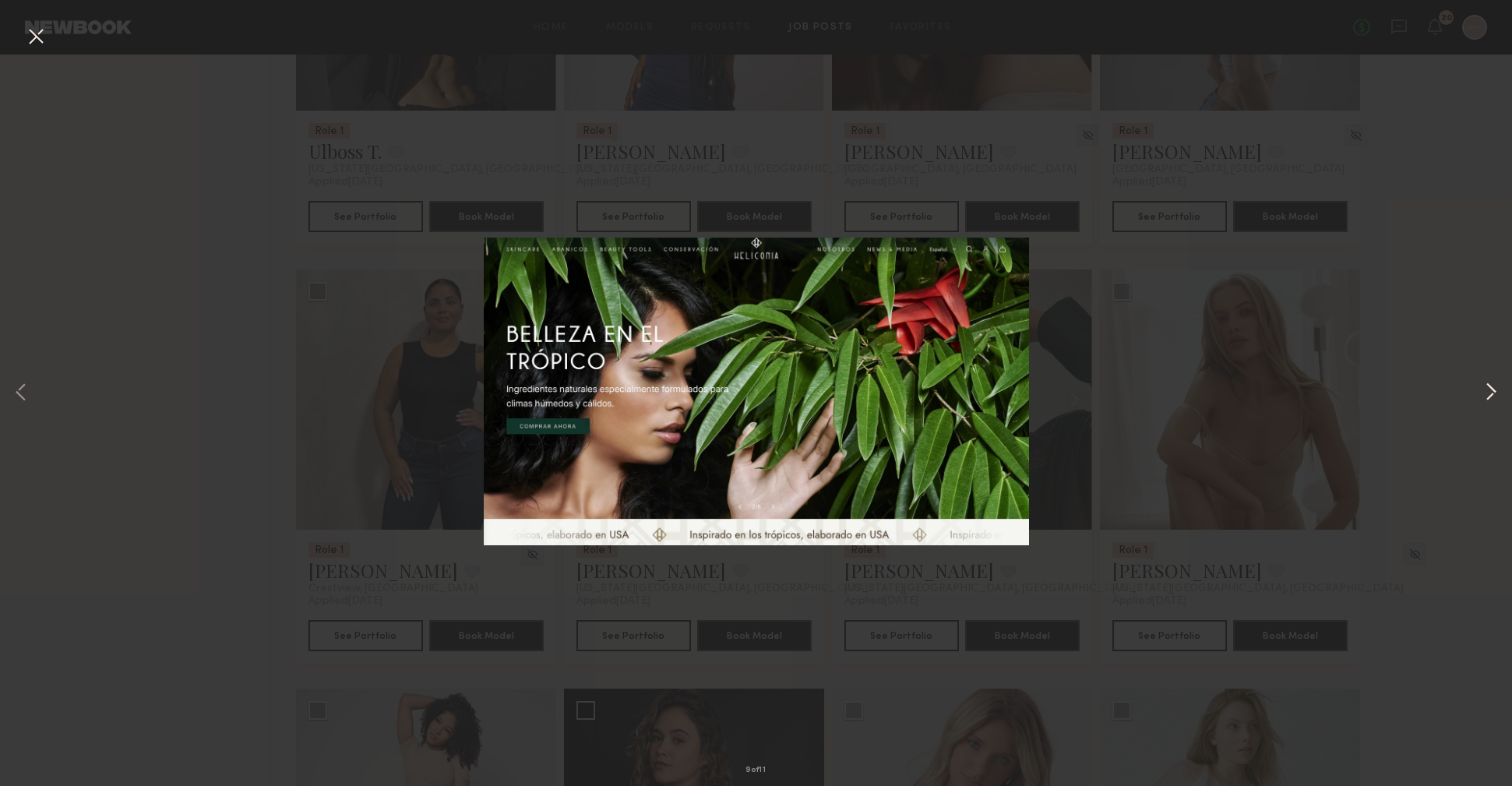
click at [1494, 392] on button at bounding box center [1491, 393] width 19 height 628
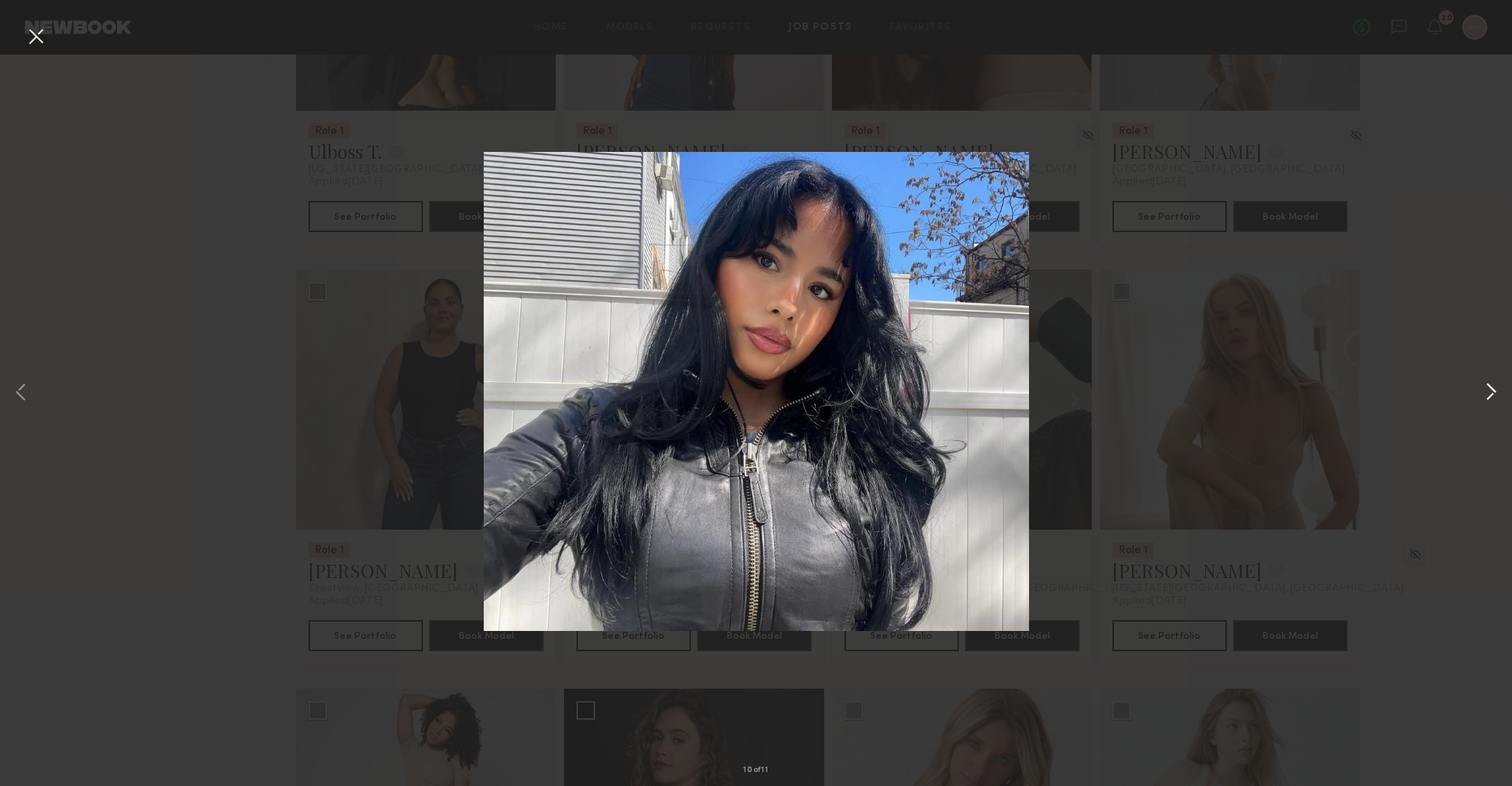
click at [1494, 392] on button at bounding box center [1491, 393] width 19 height 628
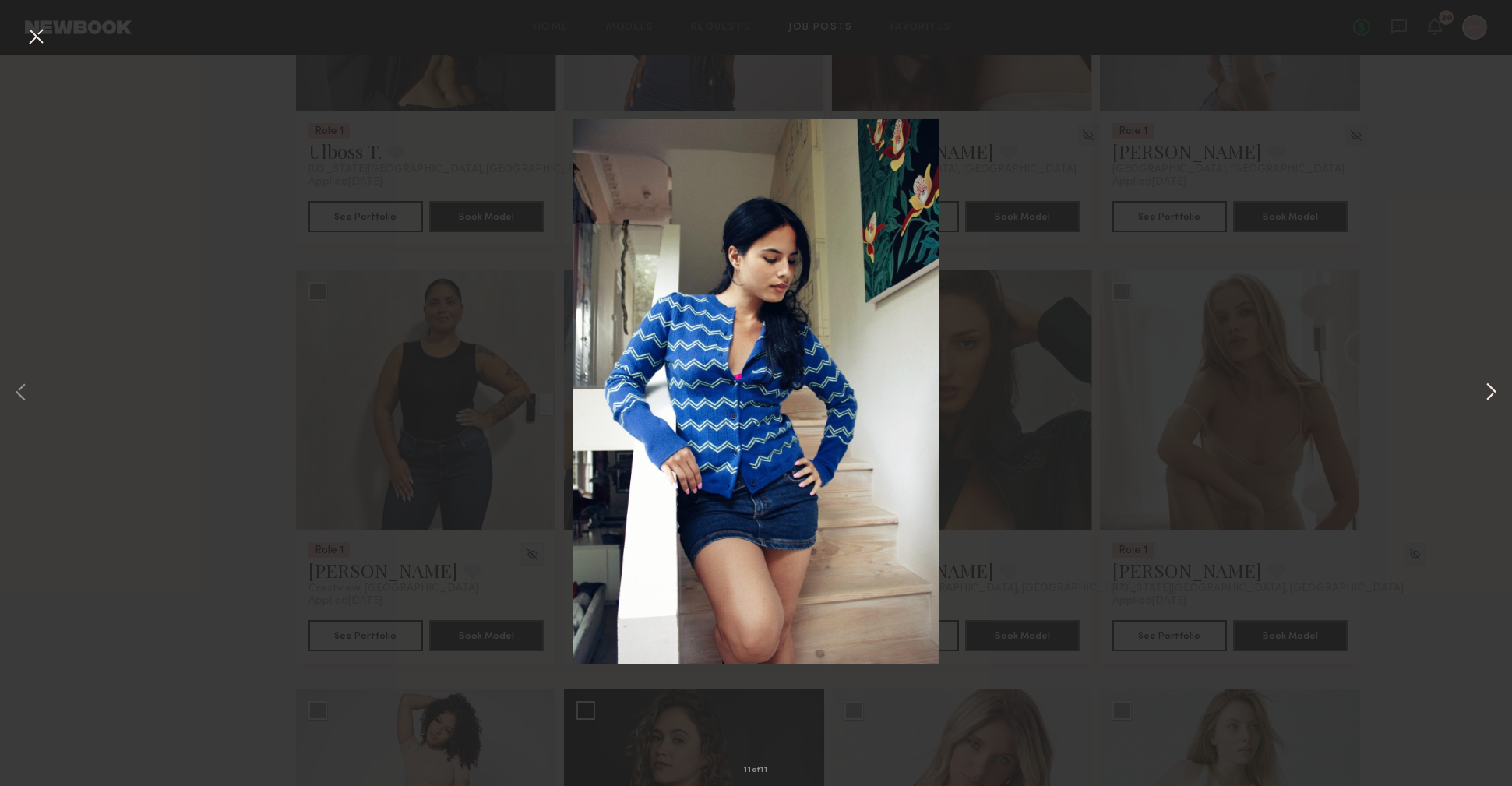
click at [1494, 392] on button at bounding box center [1491, 393] width 19 height 628
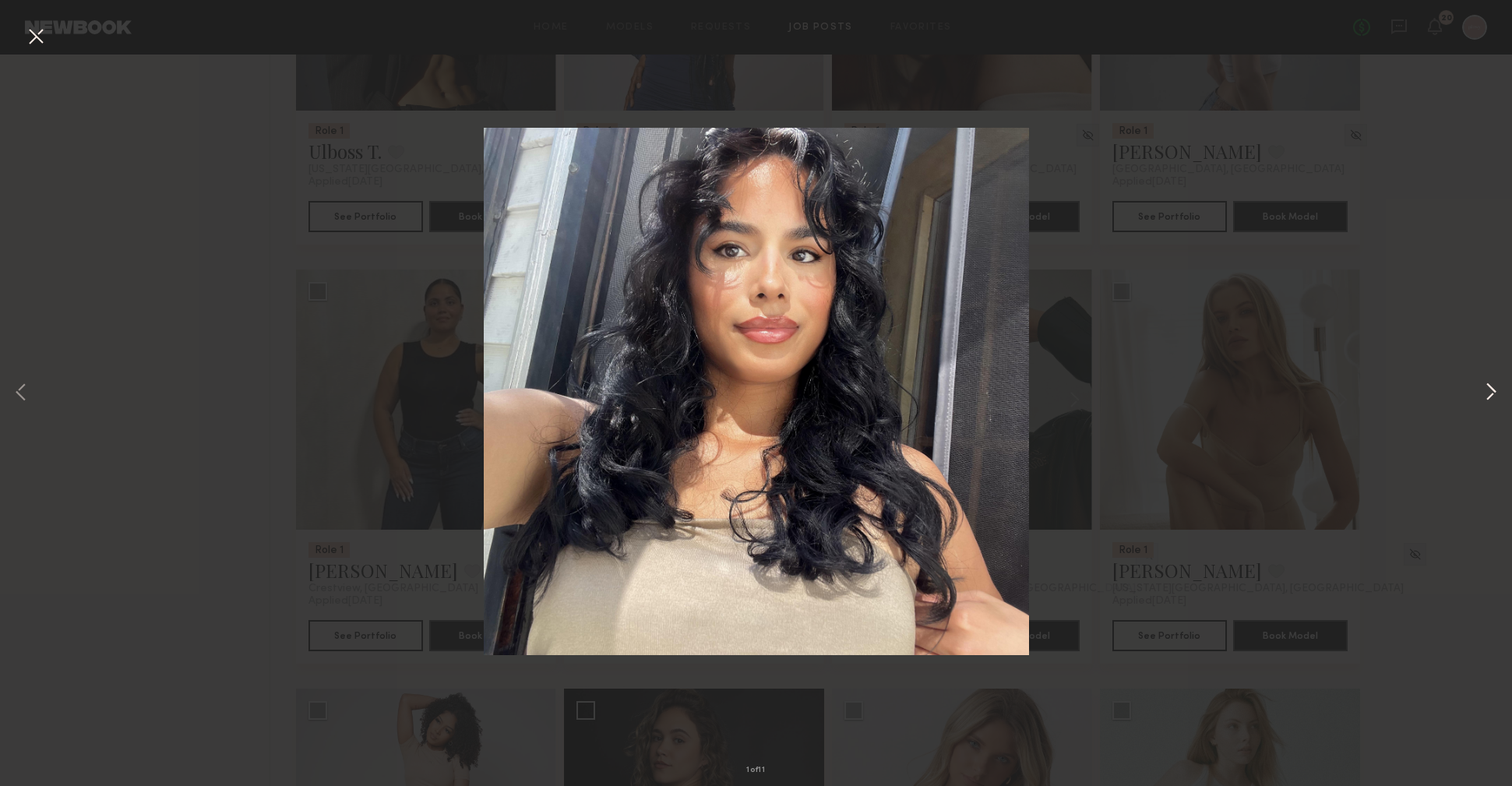
click at [1494, 392] on button at bounding box center [1491, 393] width 19 height 628
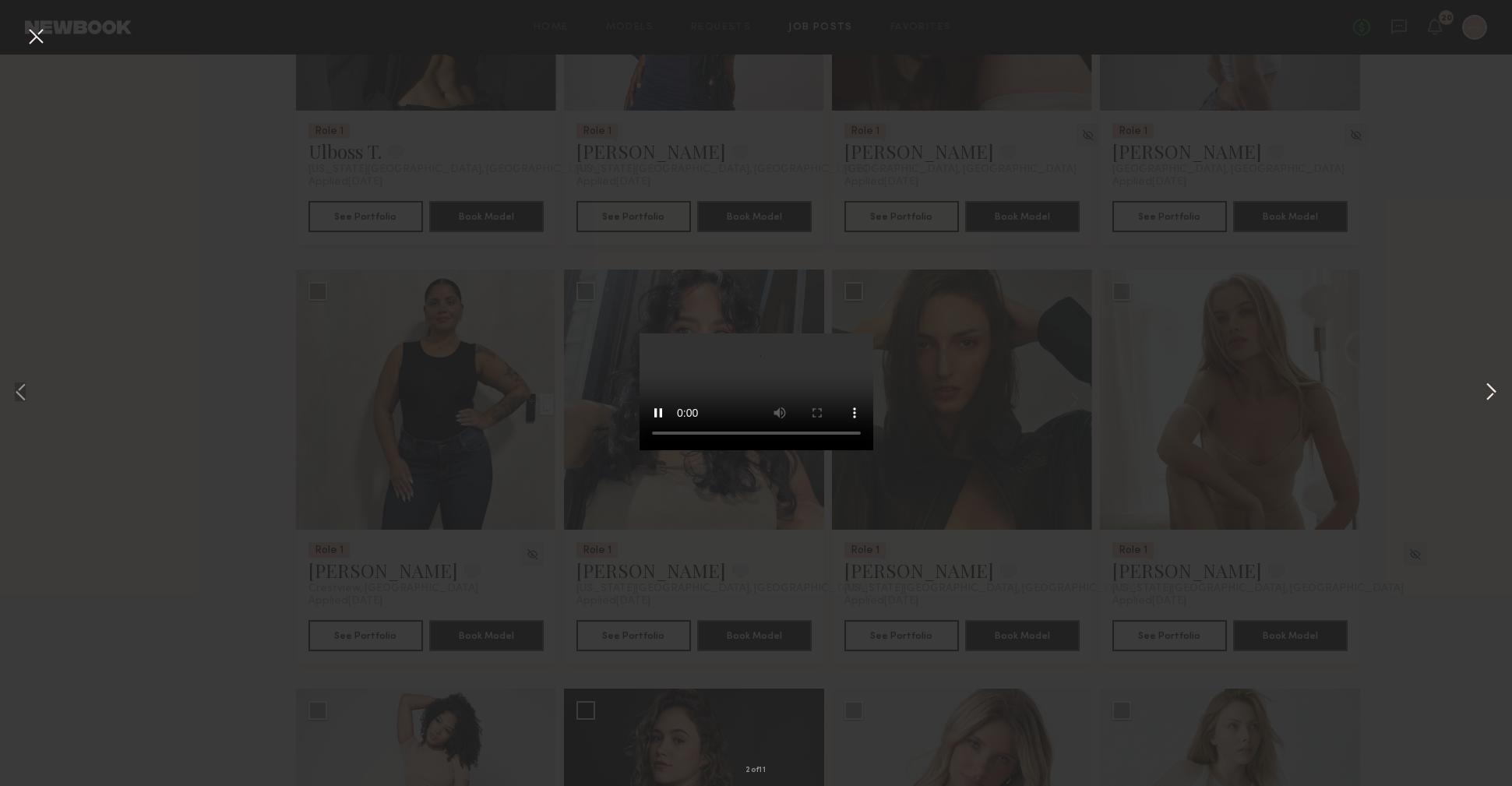
click at [1494, 392] on button at bounding box center [1491, 393] width 19 height 628
click at [1490, 388] on button at bounding box center [1491, 393] width 19 height 628
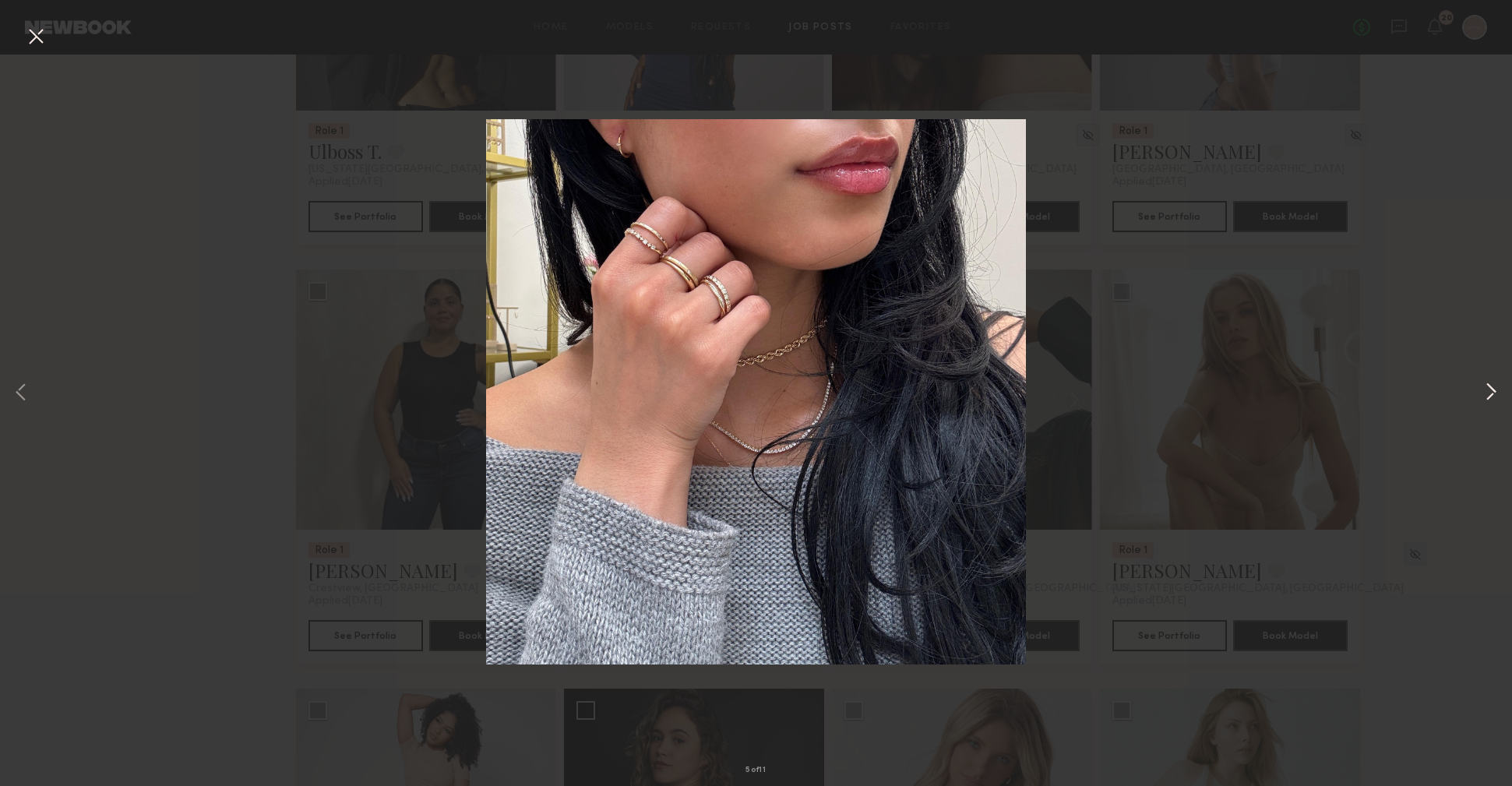
click at [1492, 385] on button at bounding box center [1491, 393] width 19 height 628
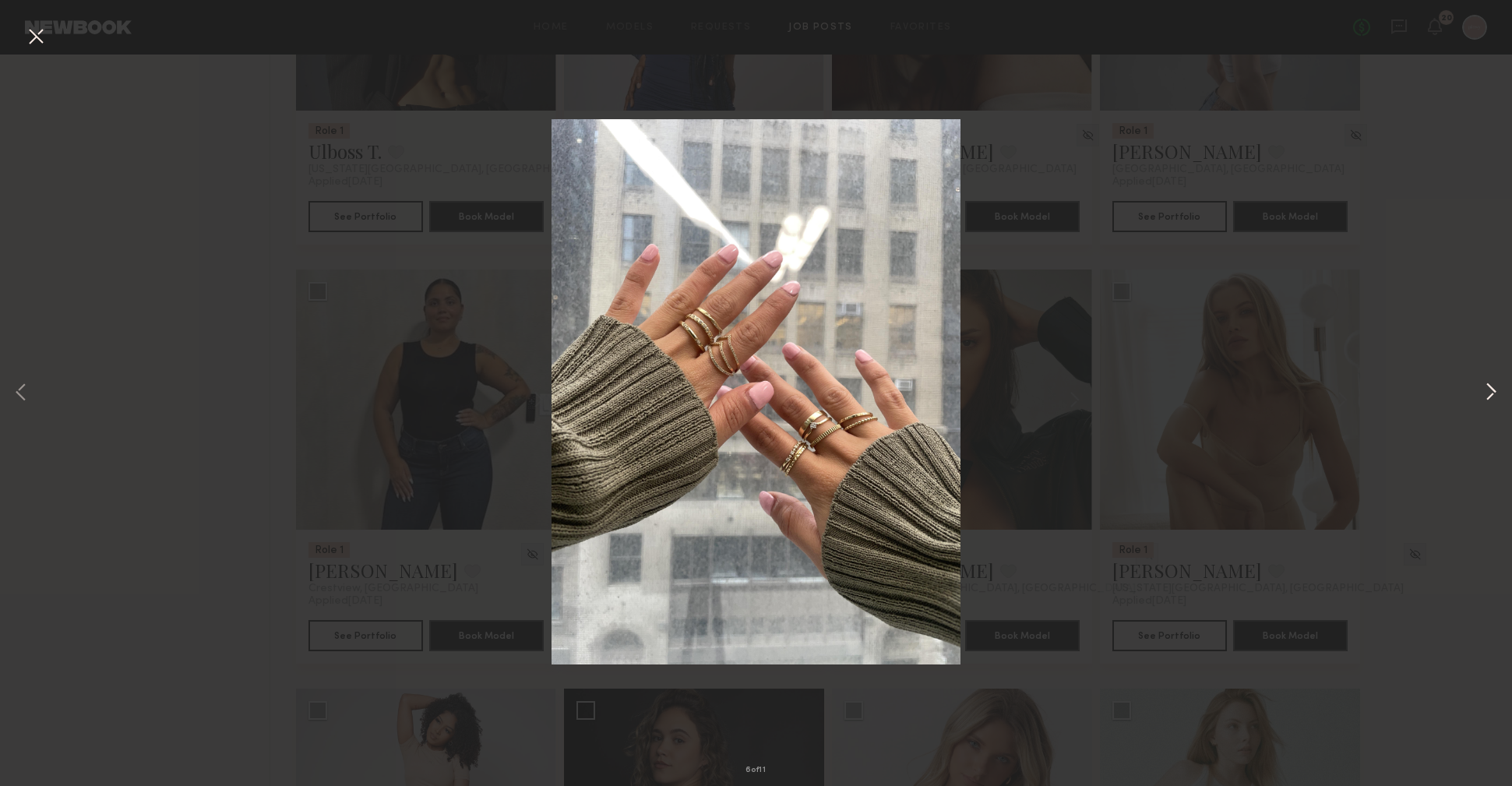
click at [1491, 390] on button at bounding box center [1491, 393] width 19 height 628
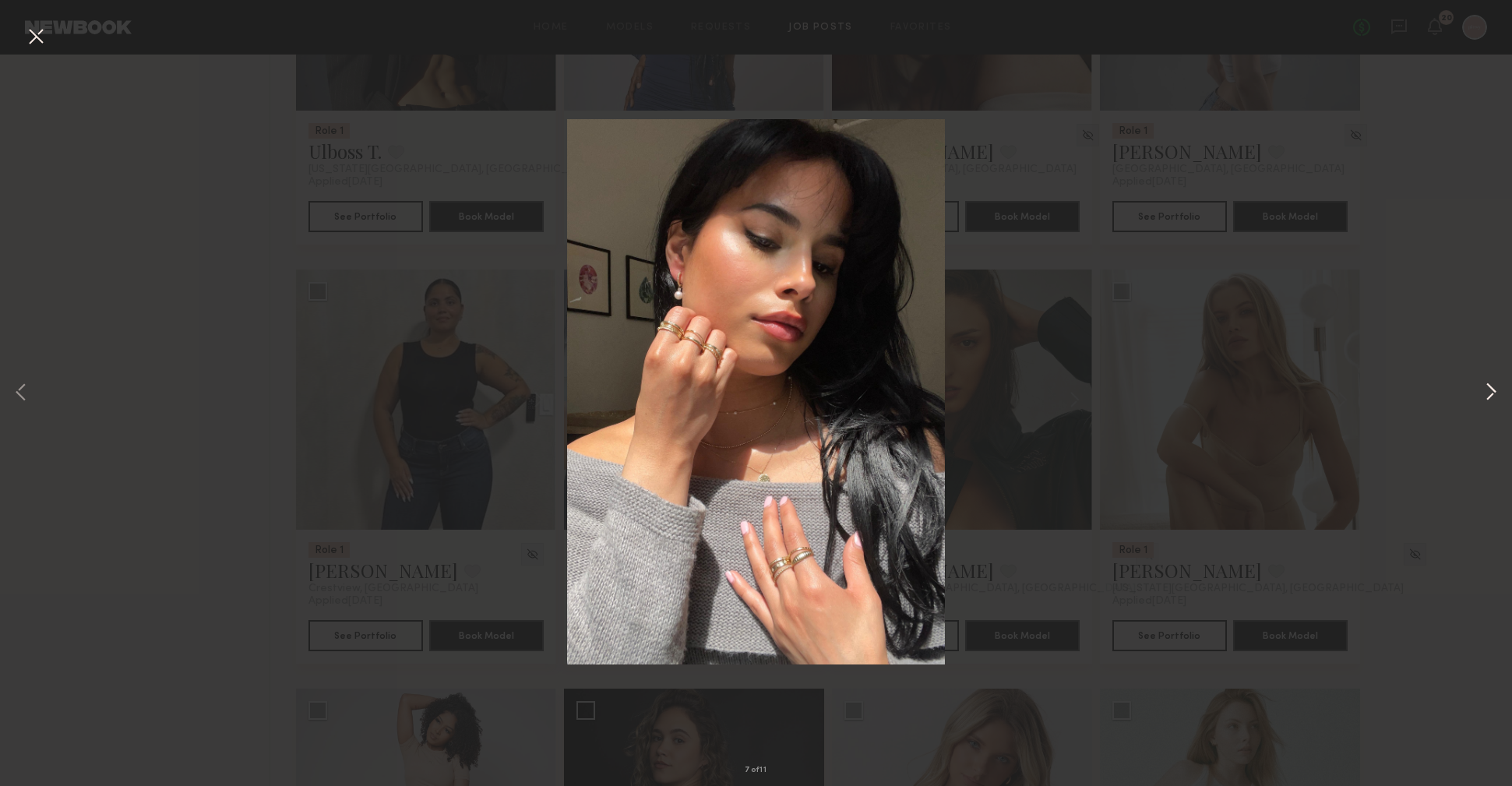
click at [1491, 390] on button at bounding box center [1491, 393] width 19 height 628
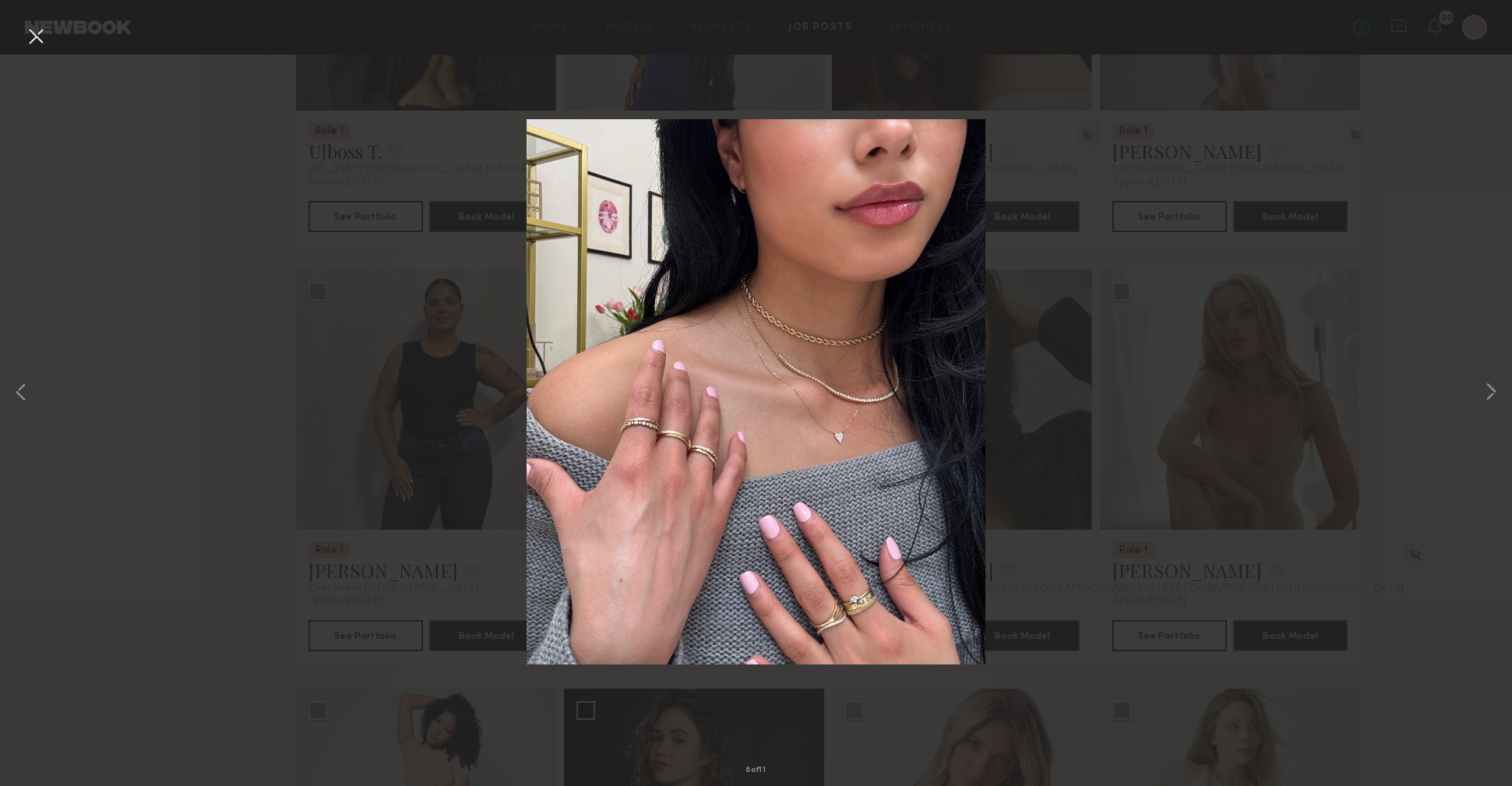
click at [1435, 341] on div "8 of 11" at bounding box center [756, 393] width 1512 height 786
click at [177, 241] on div "8 of 11" at bounding box center [756, 393] width 1512 height 786
click at [37, 35] on button at bounding box center [35, 37] width 25 height 28
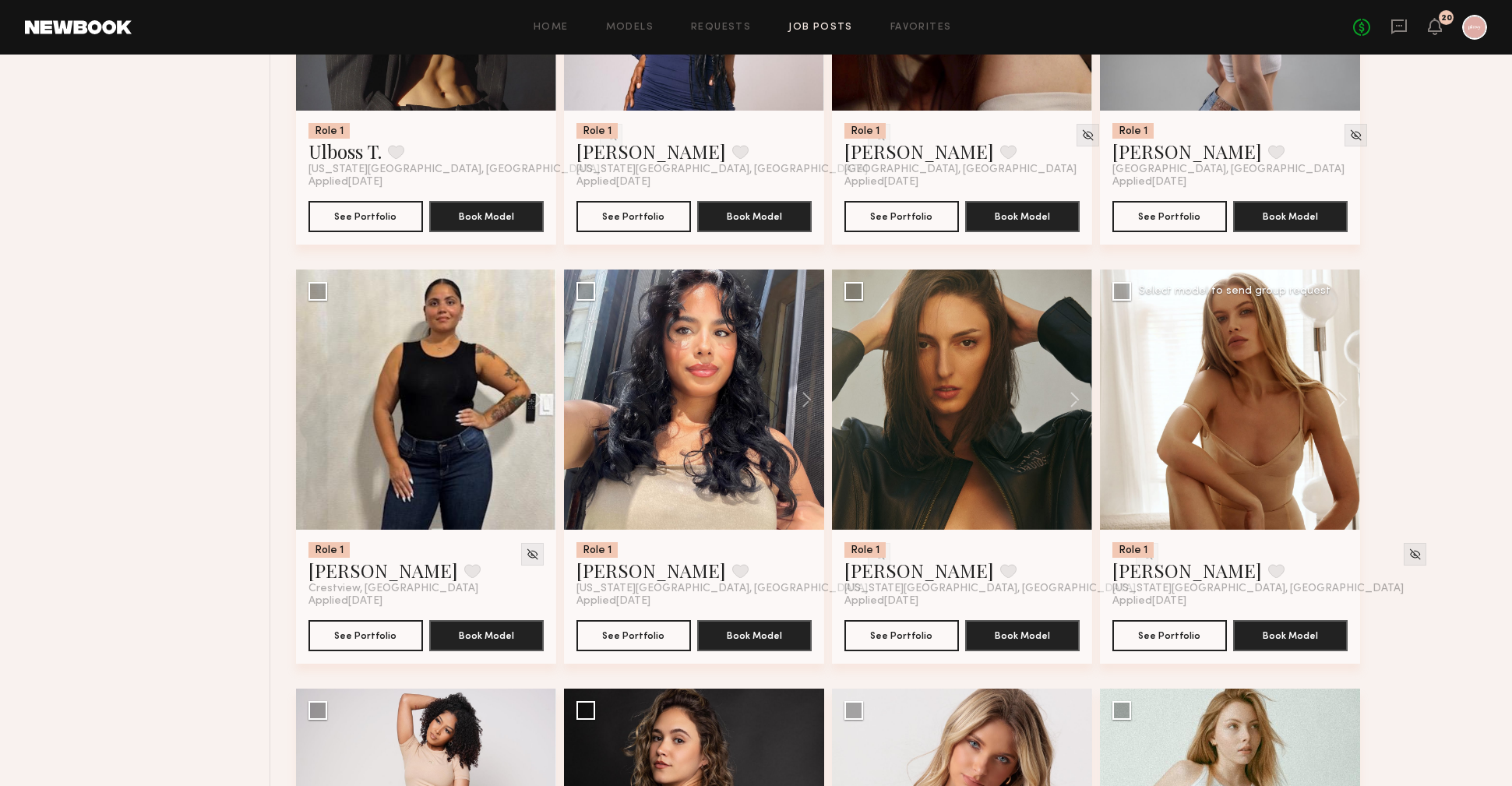
click at [1290, 474] on div at bounding box center [1230, 399] width 260 height 260
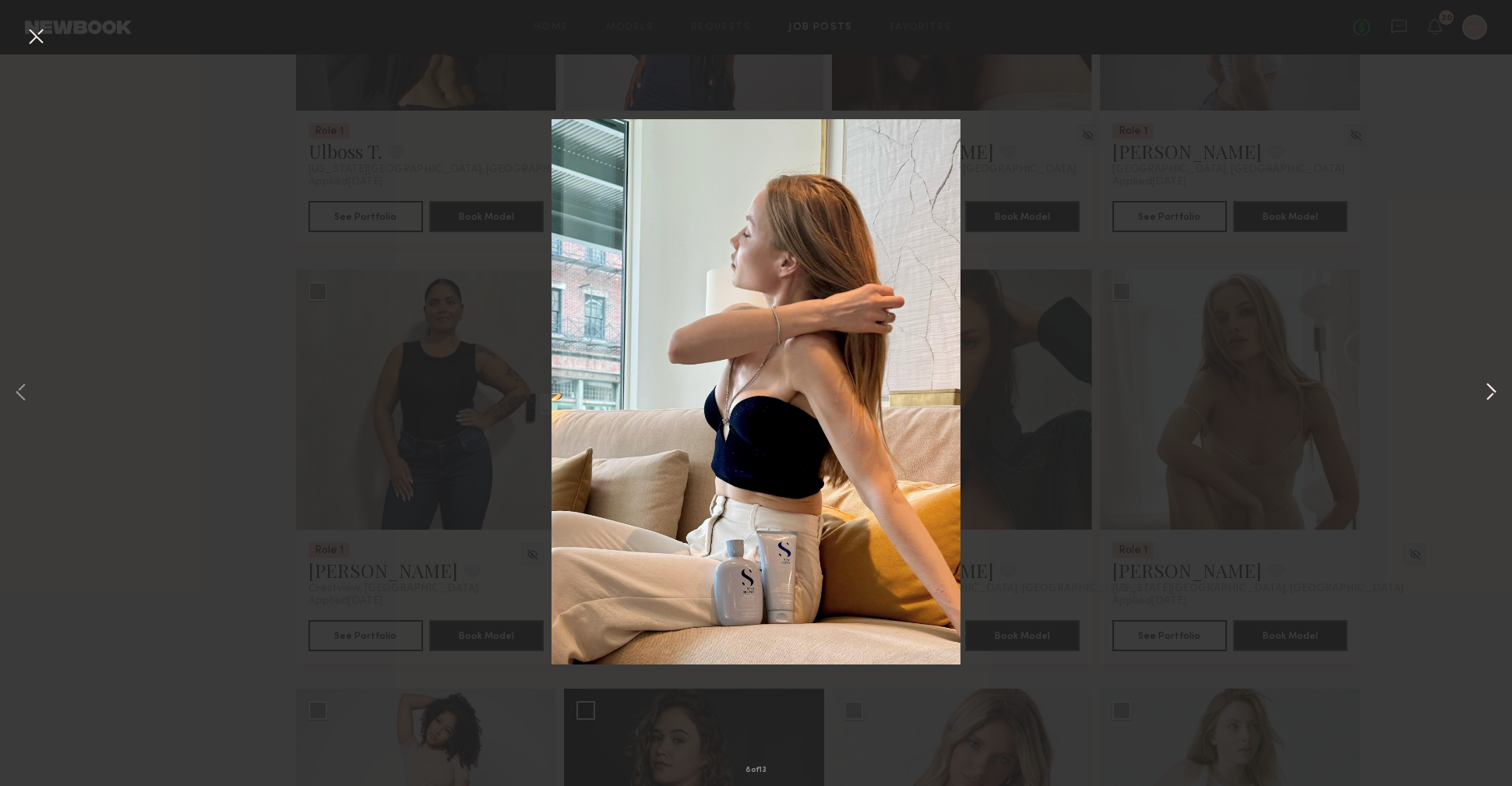
click at [1494, 393] on button at bounding box center [1491, 393] width 19 height 628
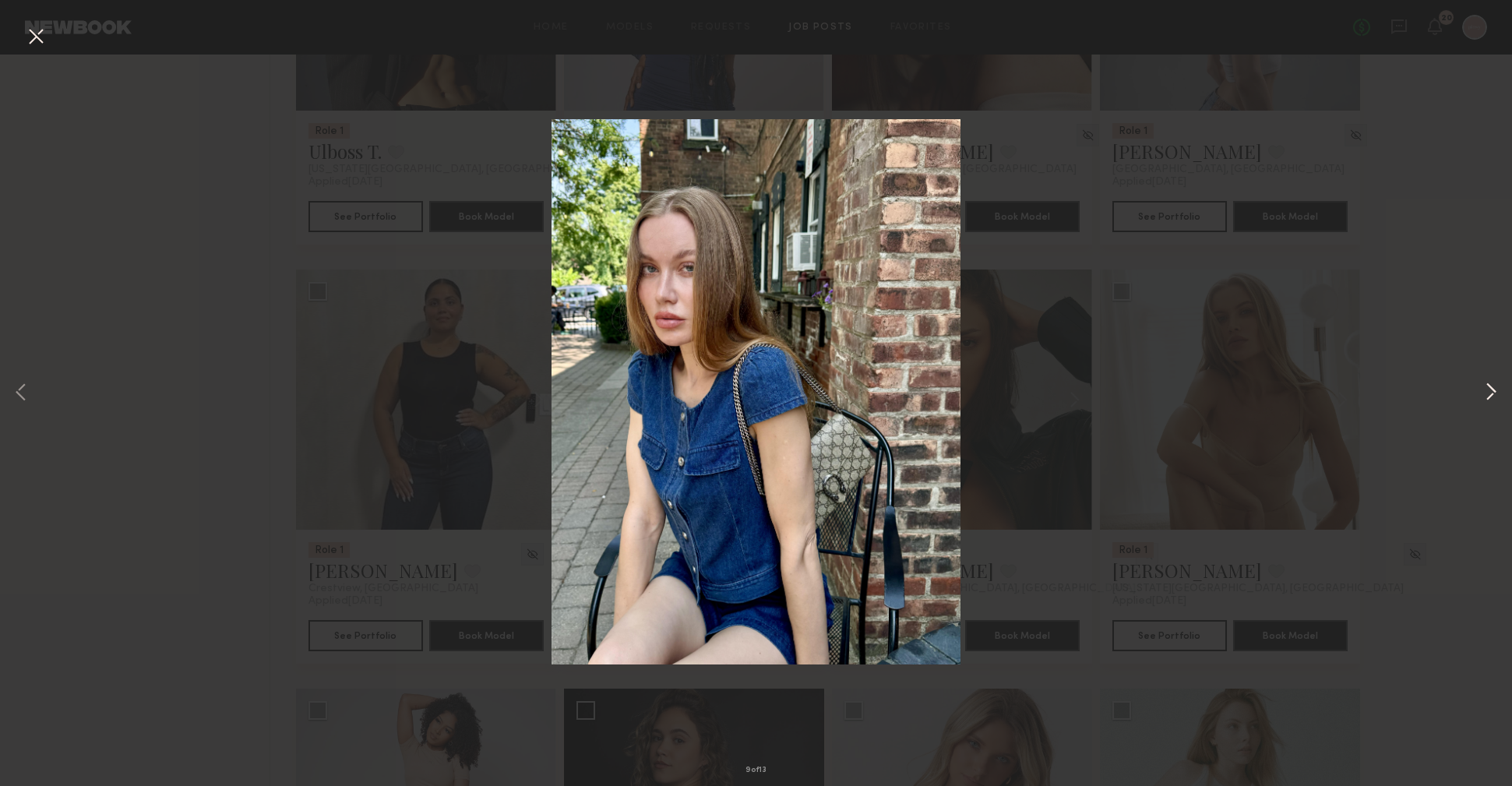
click at [1494, 393] on button at bounding box center [1491, 393] width 19 height 628
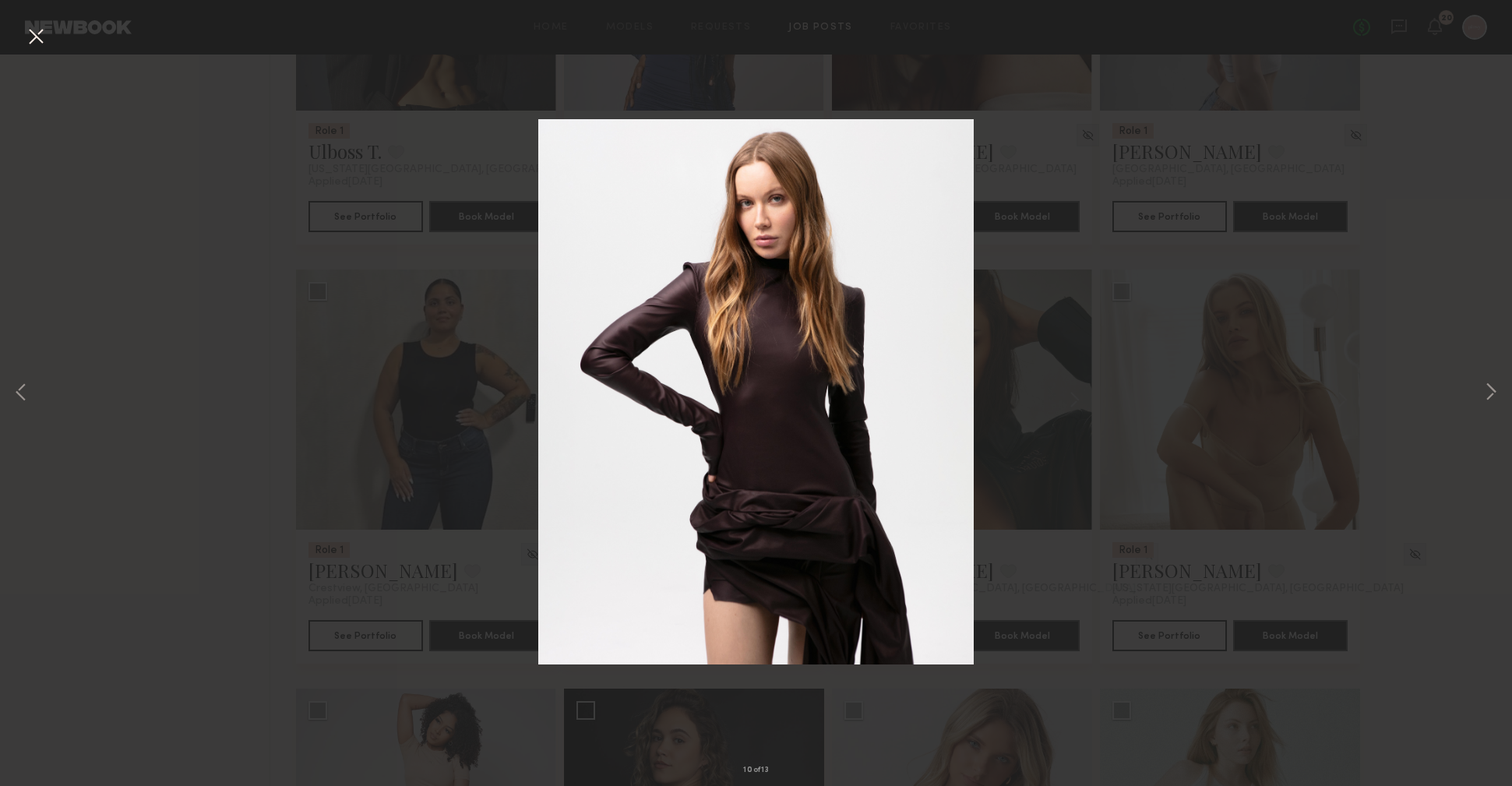
click at [44, 38] on button at bounding box center [35, 37] width 25 height 28
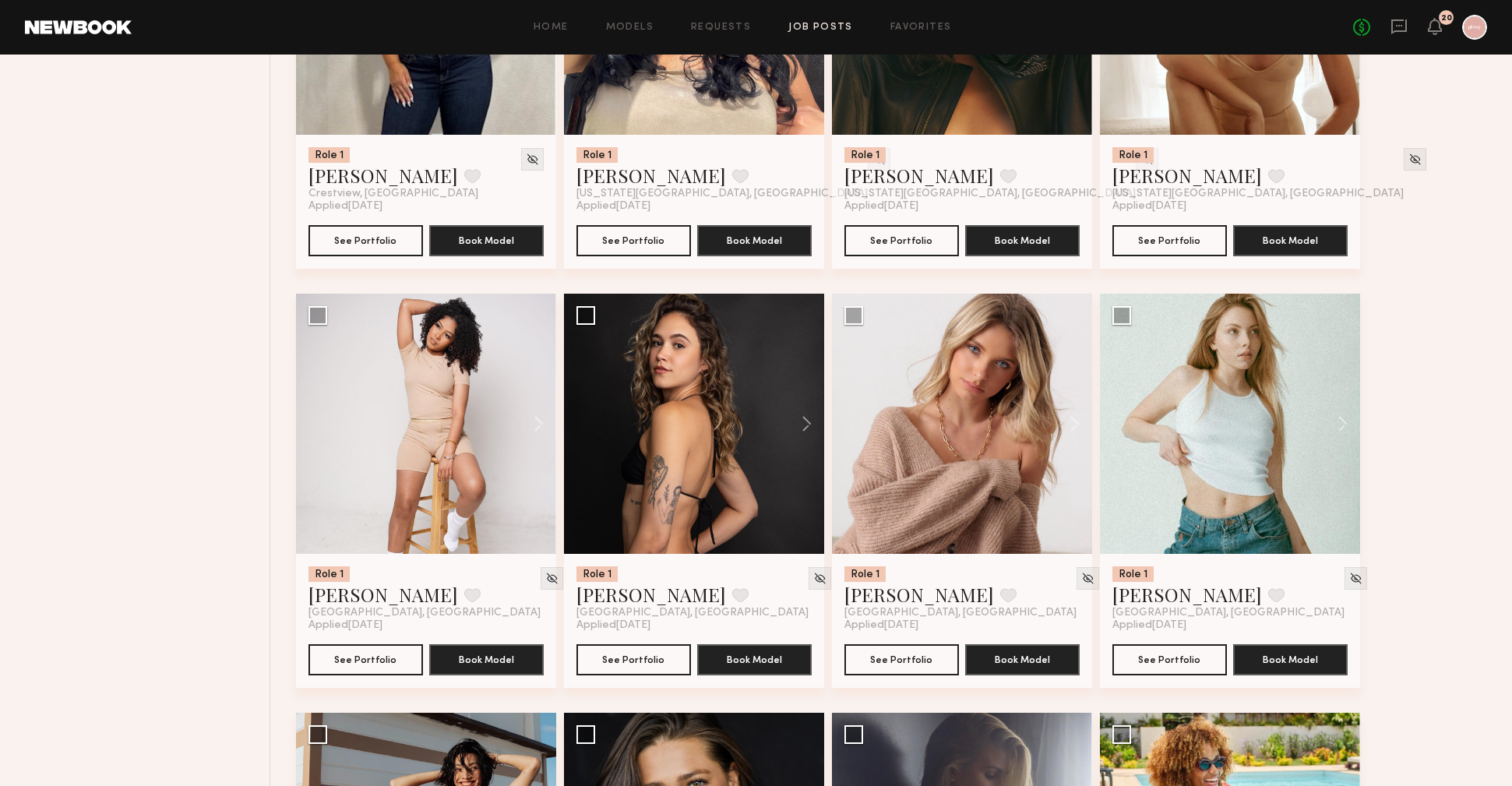
scroll to position [3560, 0]
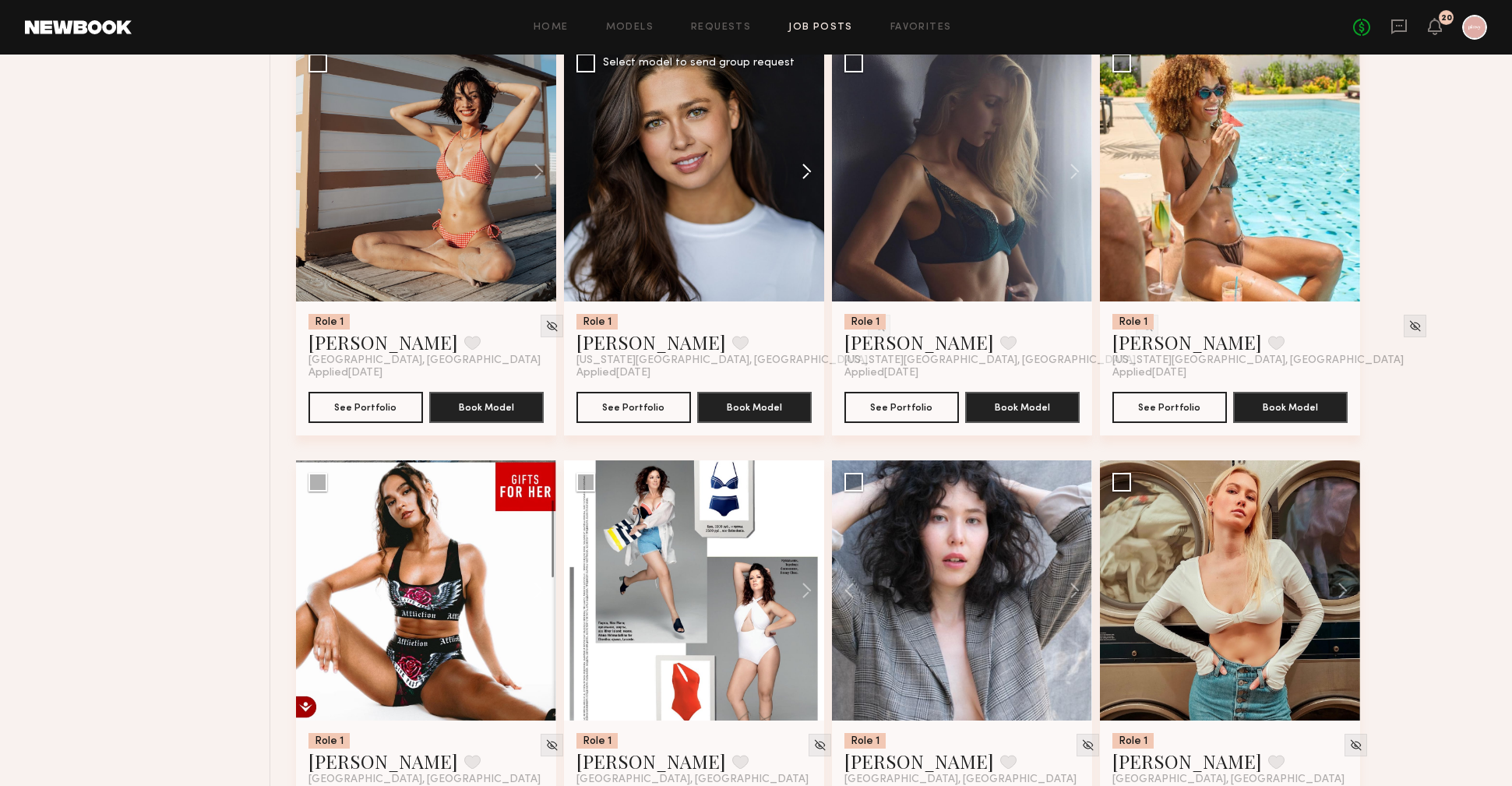
click at [805, 181] on button at bounding box center [799, 171] width 50 height 260
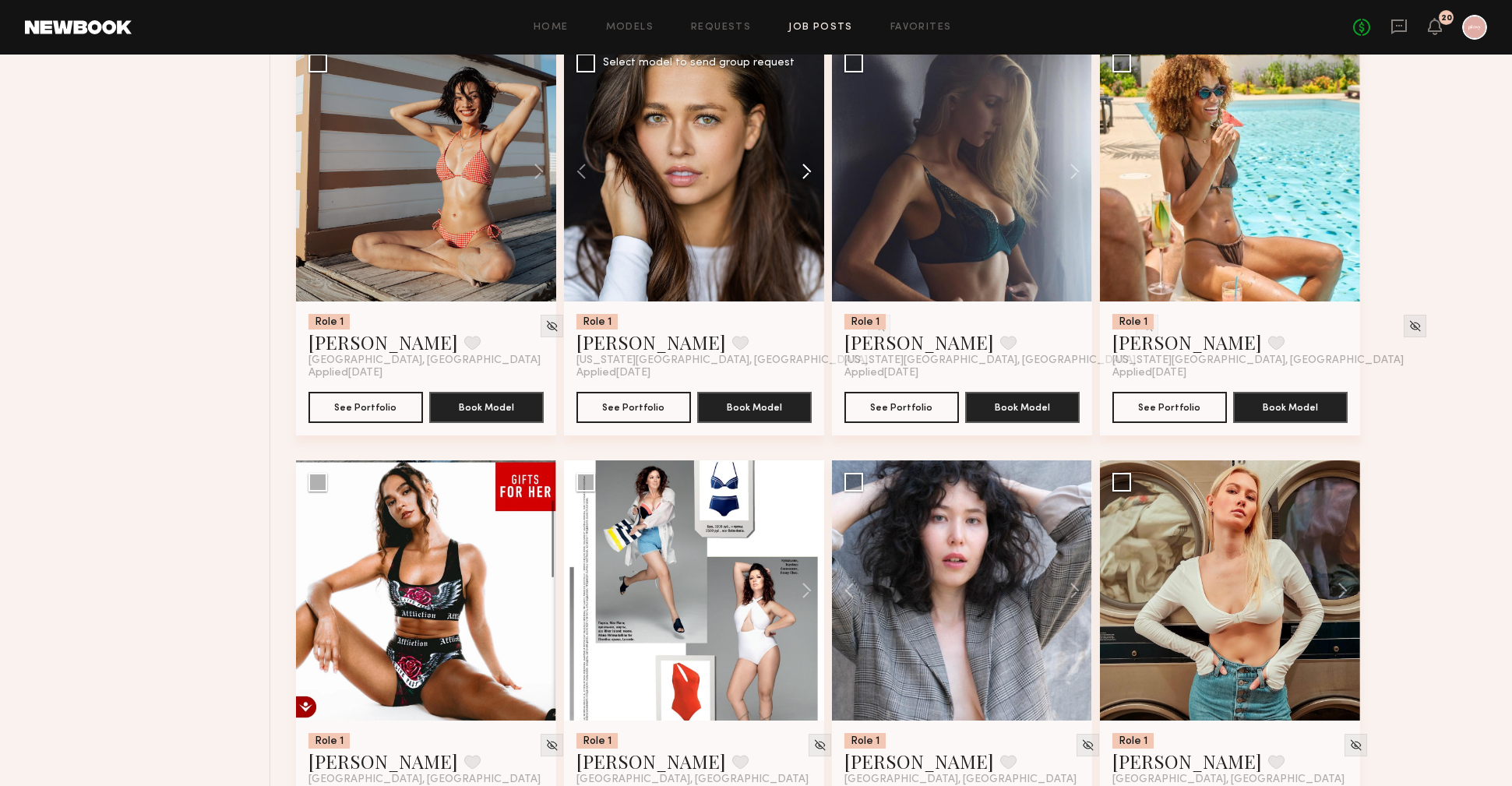
click at [805, 181] on button at bounding box center [799, 171] width 50 height 260
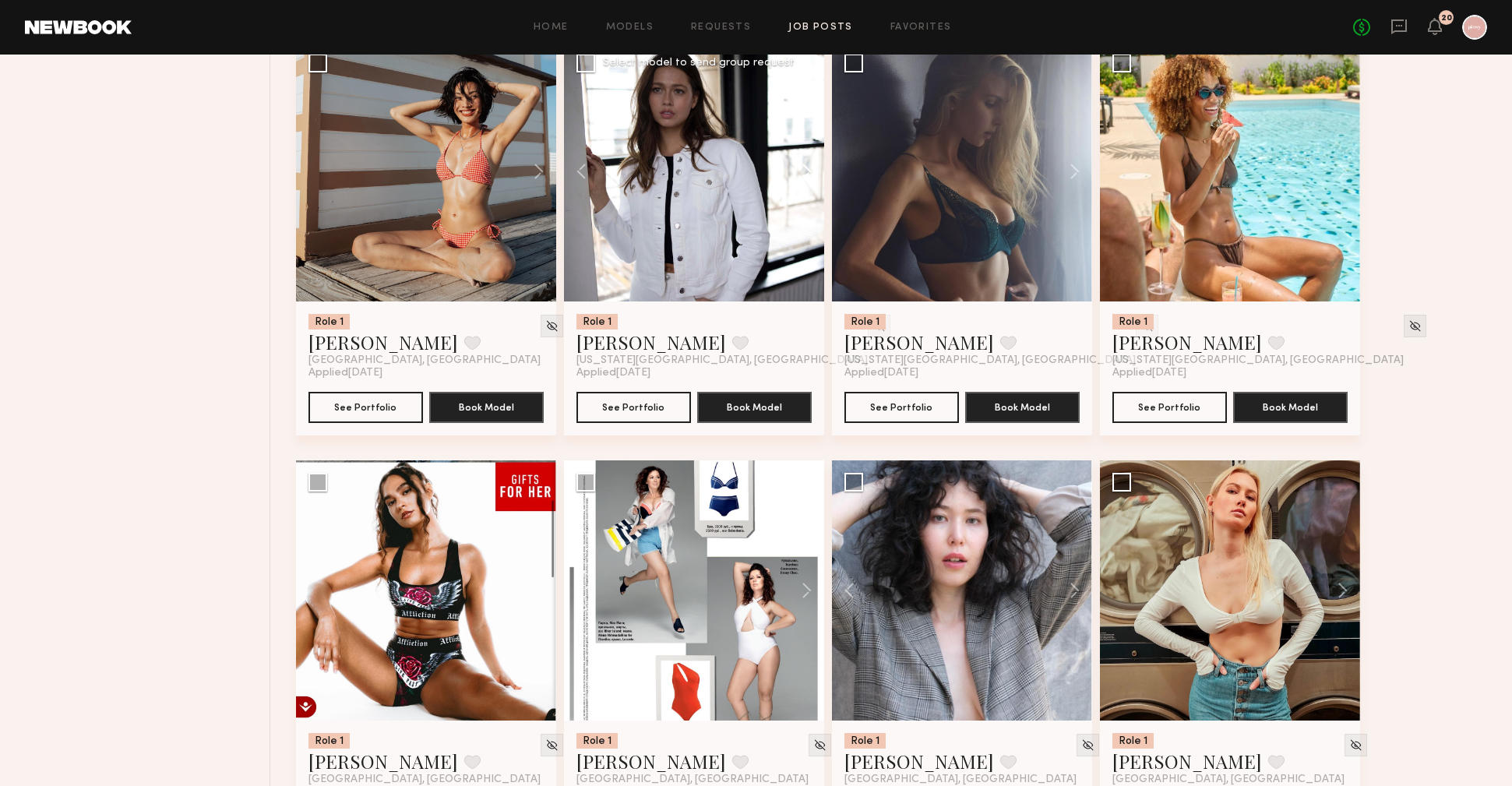
click at [805, 181] on button at bounding box center [799, 171] width 50 height 260
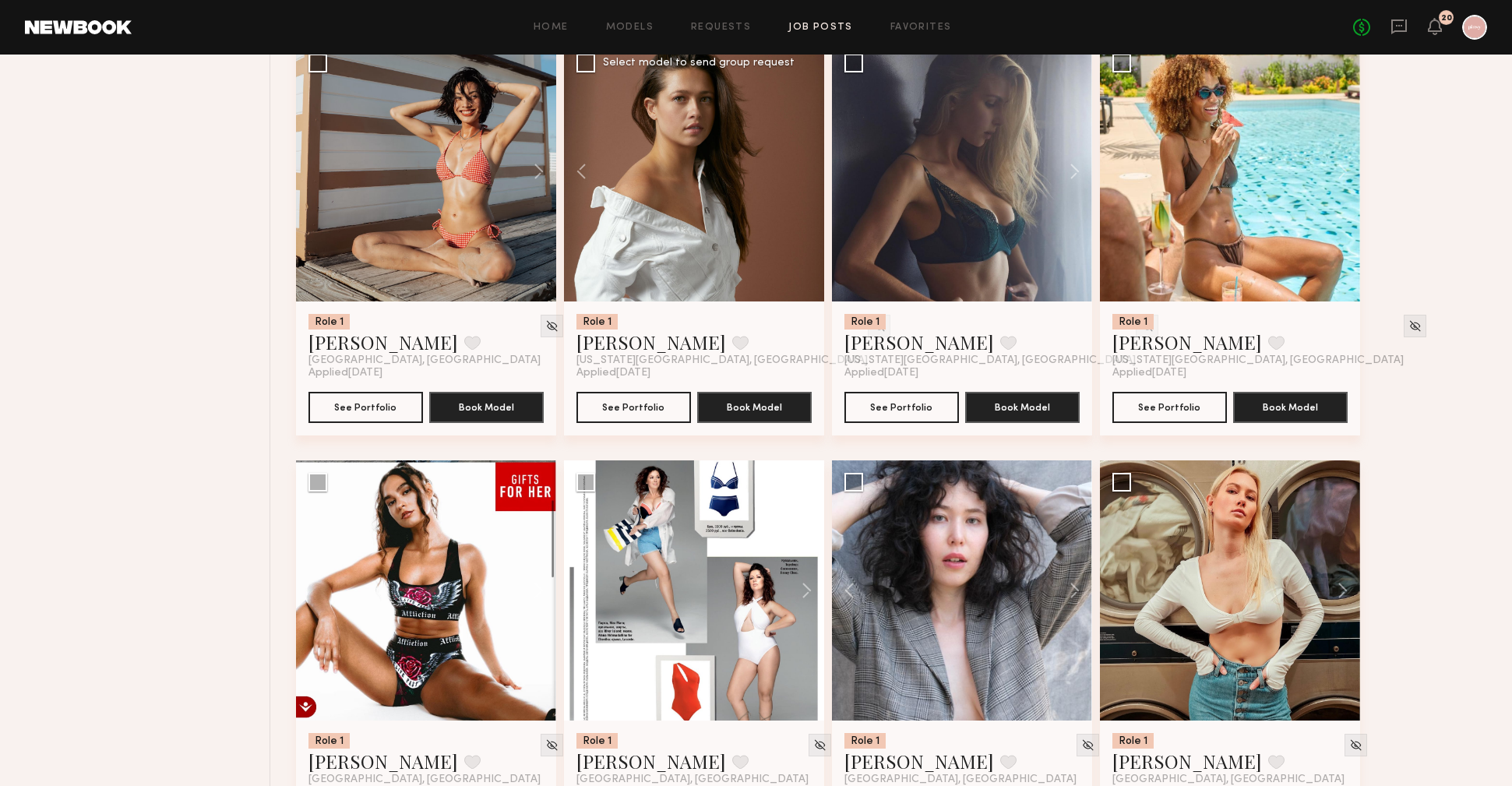
click at [805, 181] on div at bounding box center [694, 171] width 260 height 260
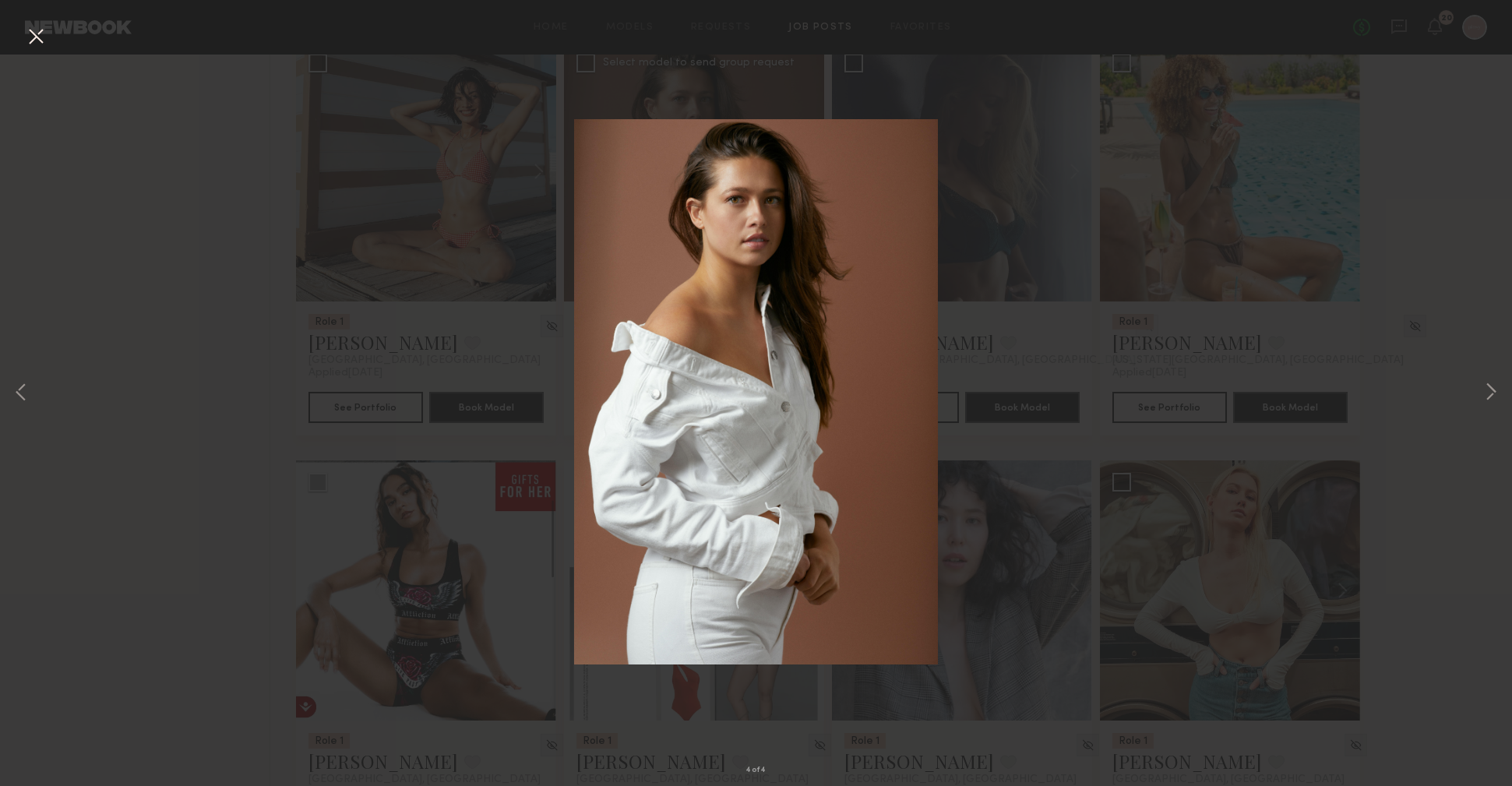
click at [805, 181] on img at bounding box center [756, 392] width 363 height 546
click at [1425, 273] on div "4 of 4" at bounding box center [756, 393] width 1512 height 786
click at [36, 37] on button at bounding box center [35, 37] width 25 height 28
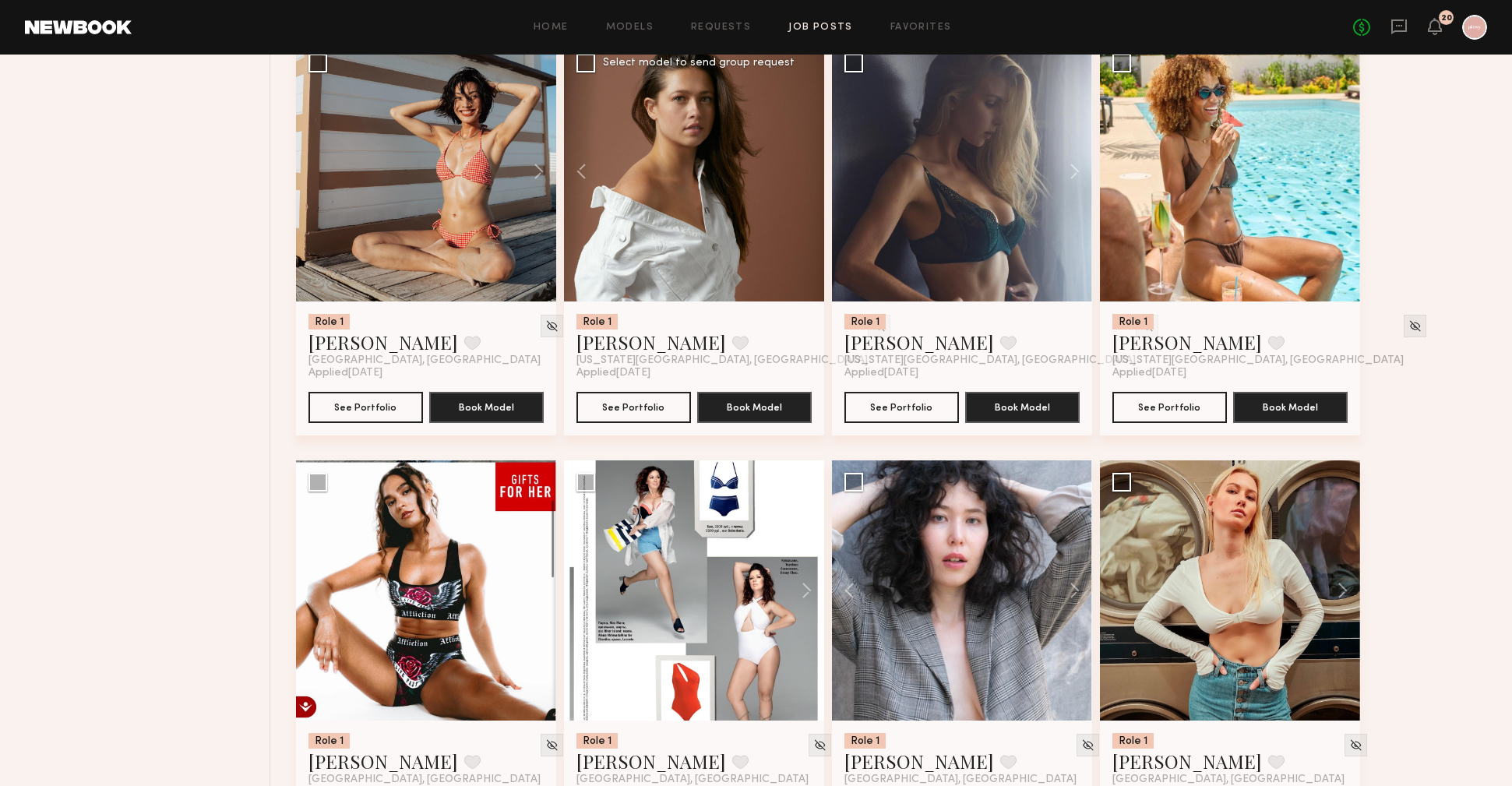
scroll to position [2674, 0]
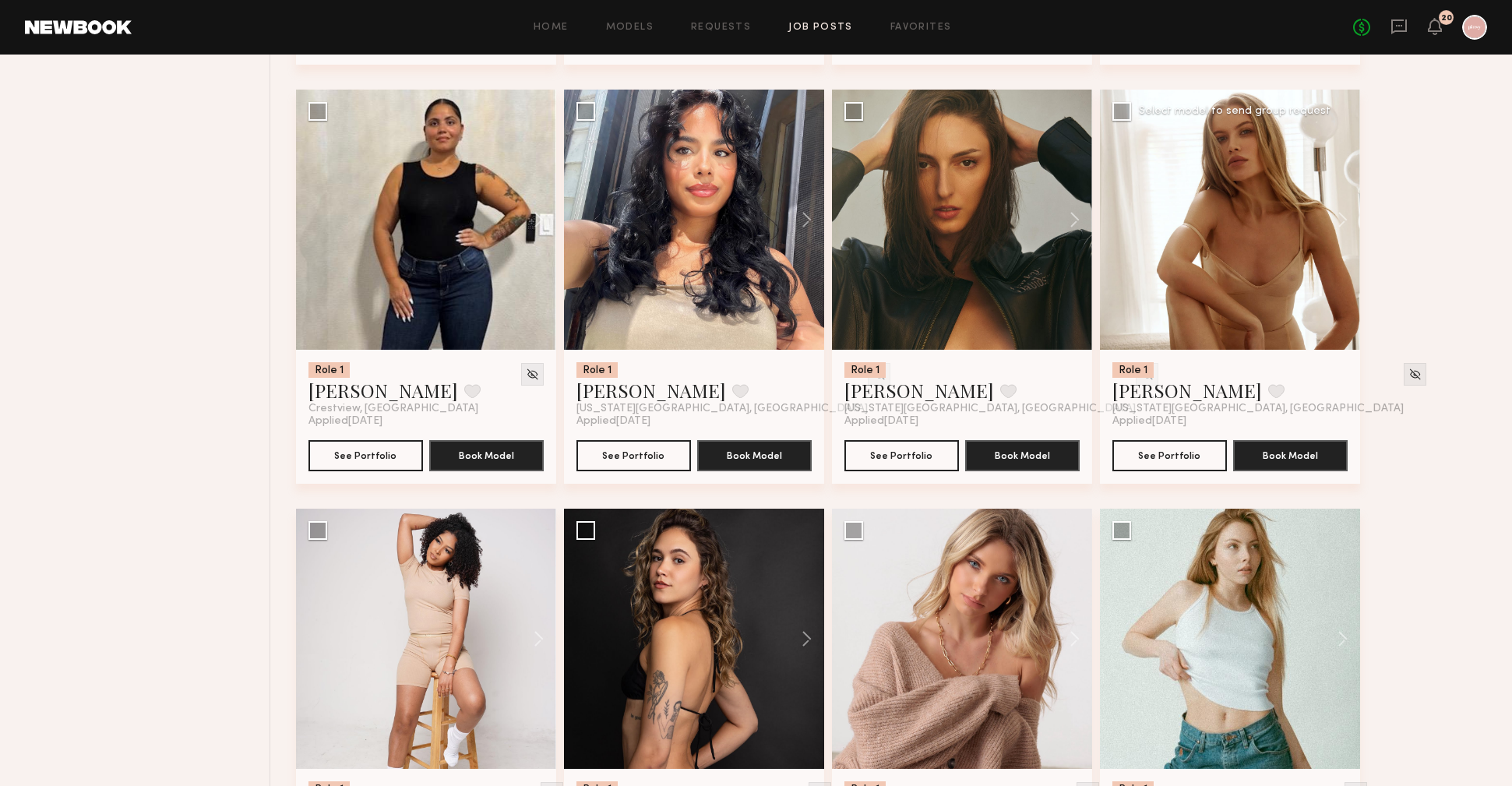
click at [1254, 260] on div at bounding box center [1230, 220] width 260 height 260
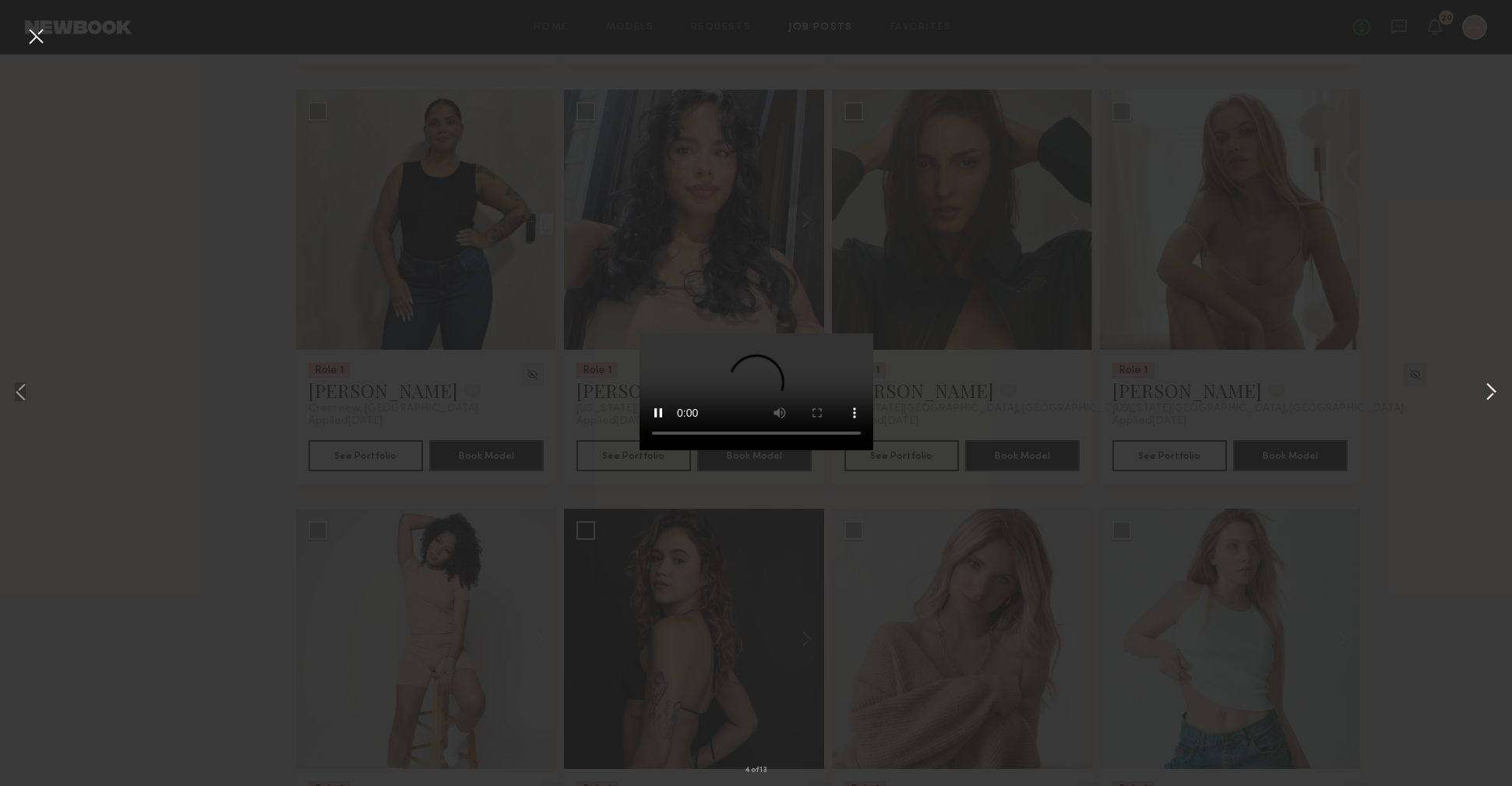
click at [1490, 396] on button at bounding box center [1491, 393] width 19 height 628
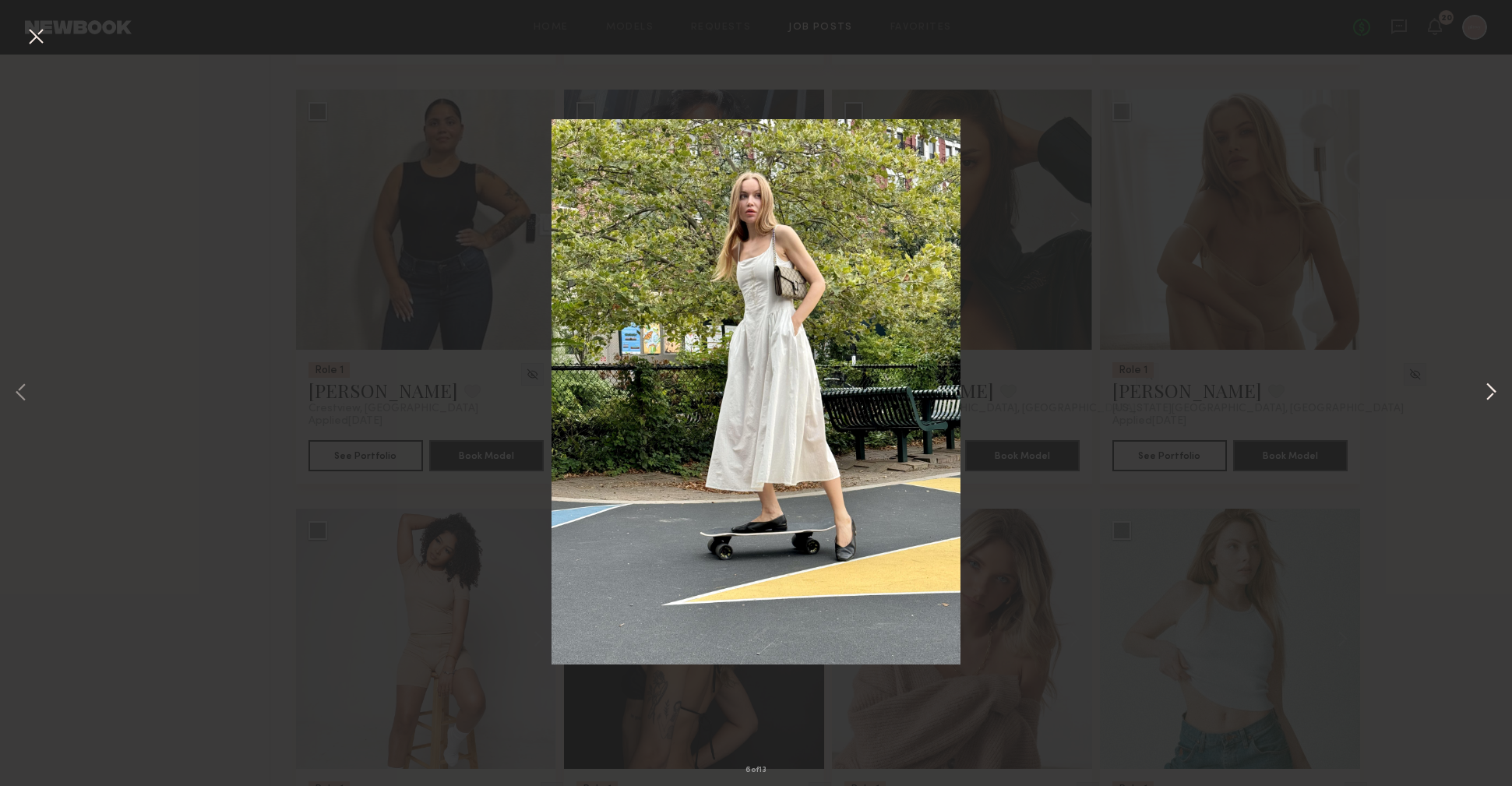
click at [1490, 396] on button at bounding box center [1491, 393] width 19 height 628
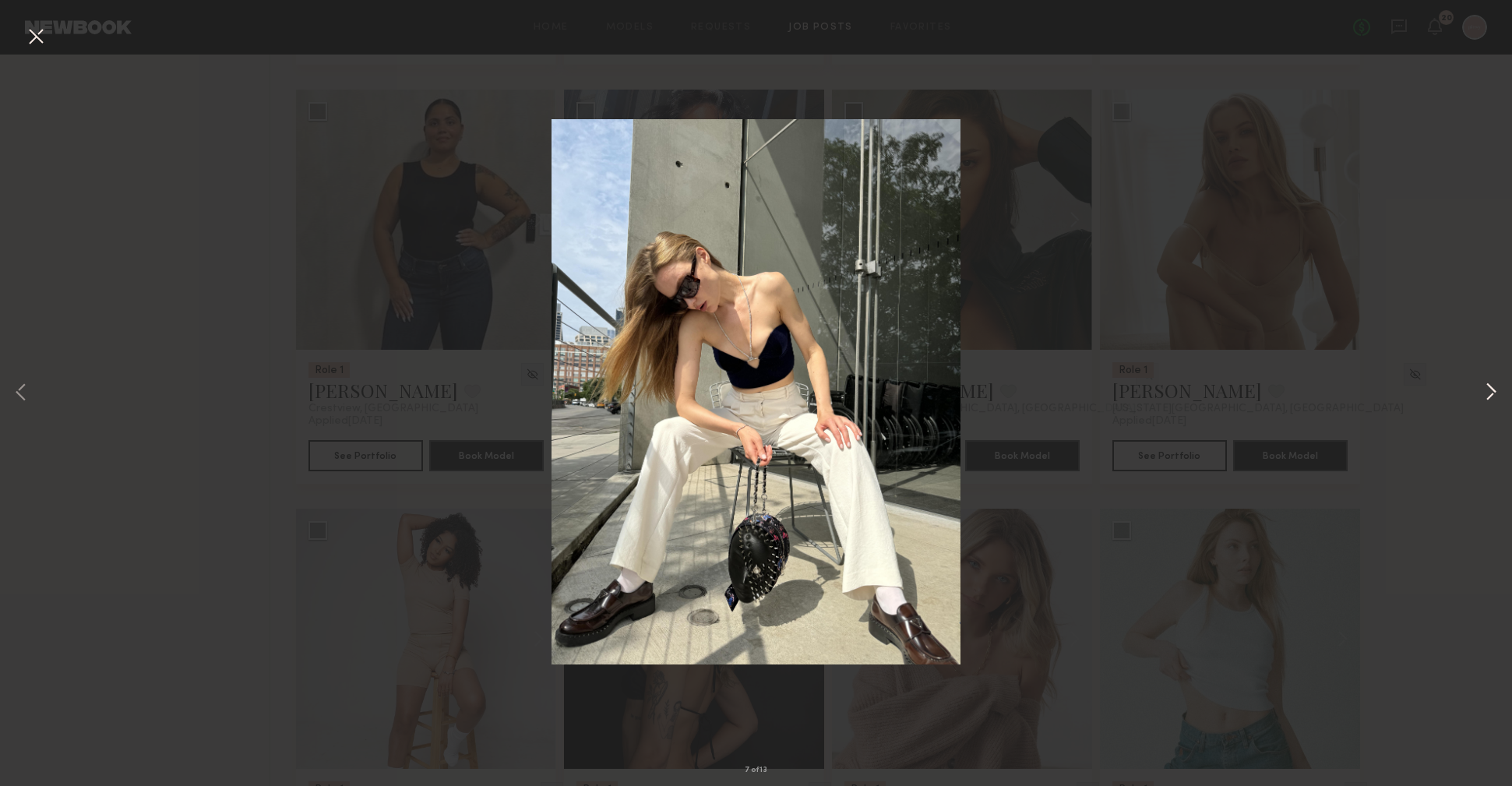
click at [1491, 395] on button at bounding box center [1491, 393] width 19 height 628
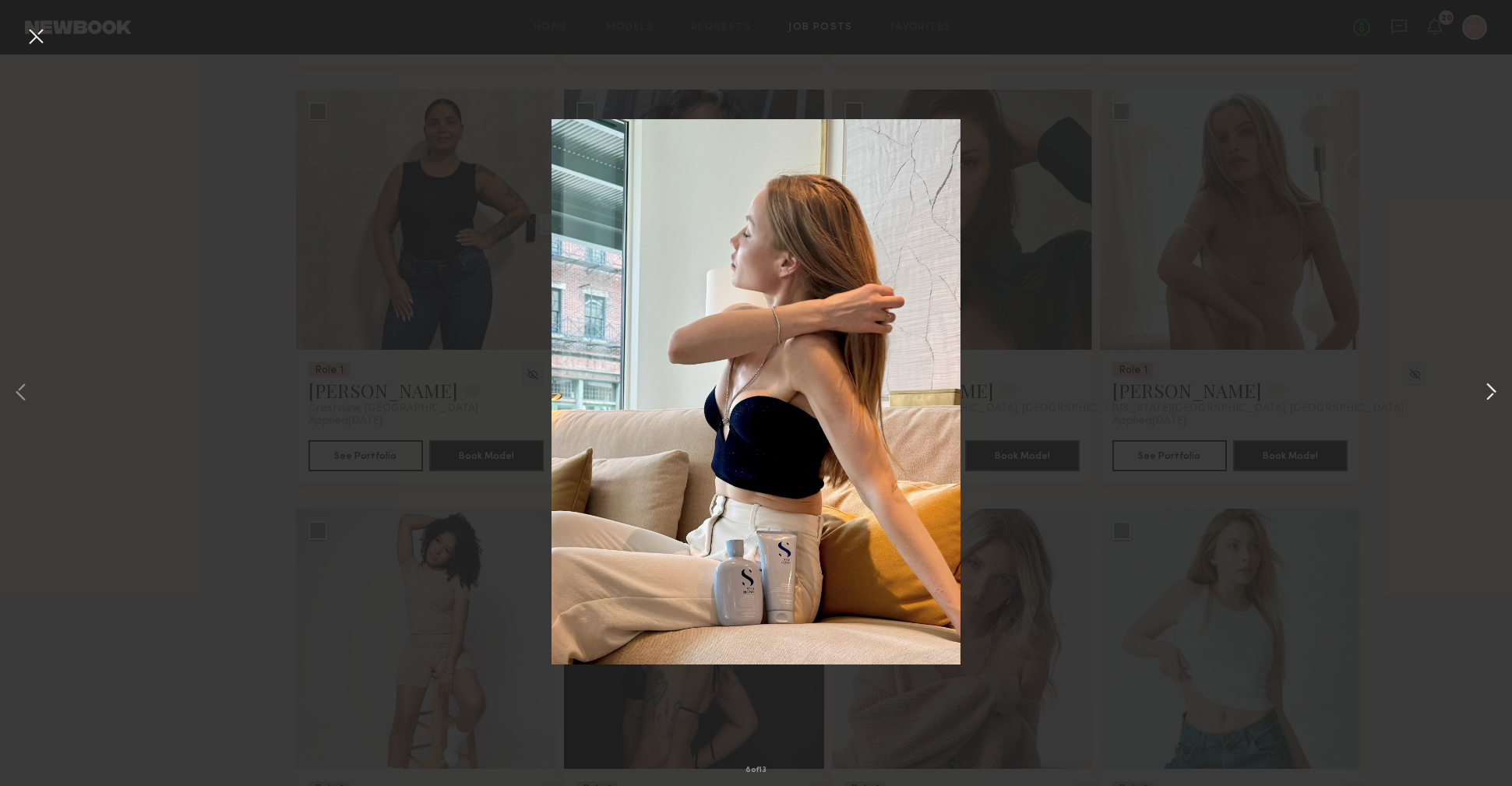
click at [1491, 395] on button at bounding box center [1491, 393] width 19 height 628
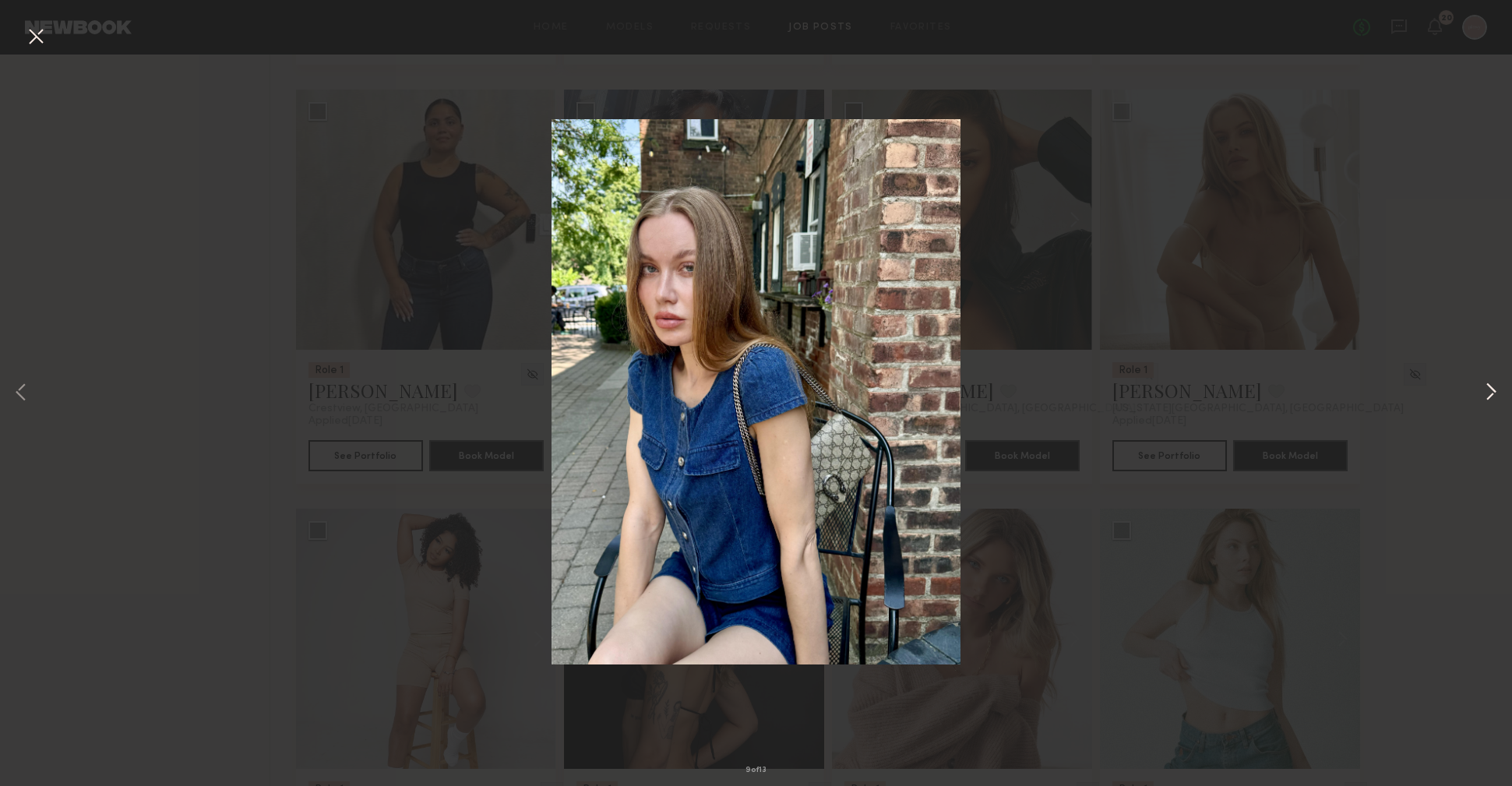
click at [1491, 395] on button at bounding box center [1491, 393] width 19 height 628
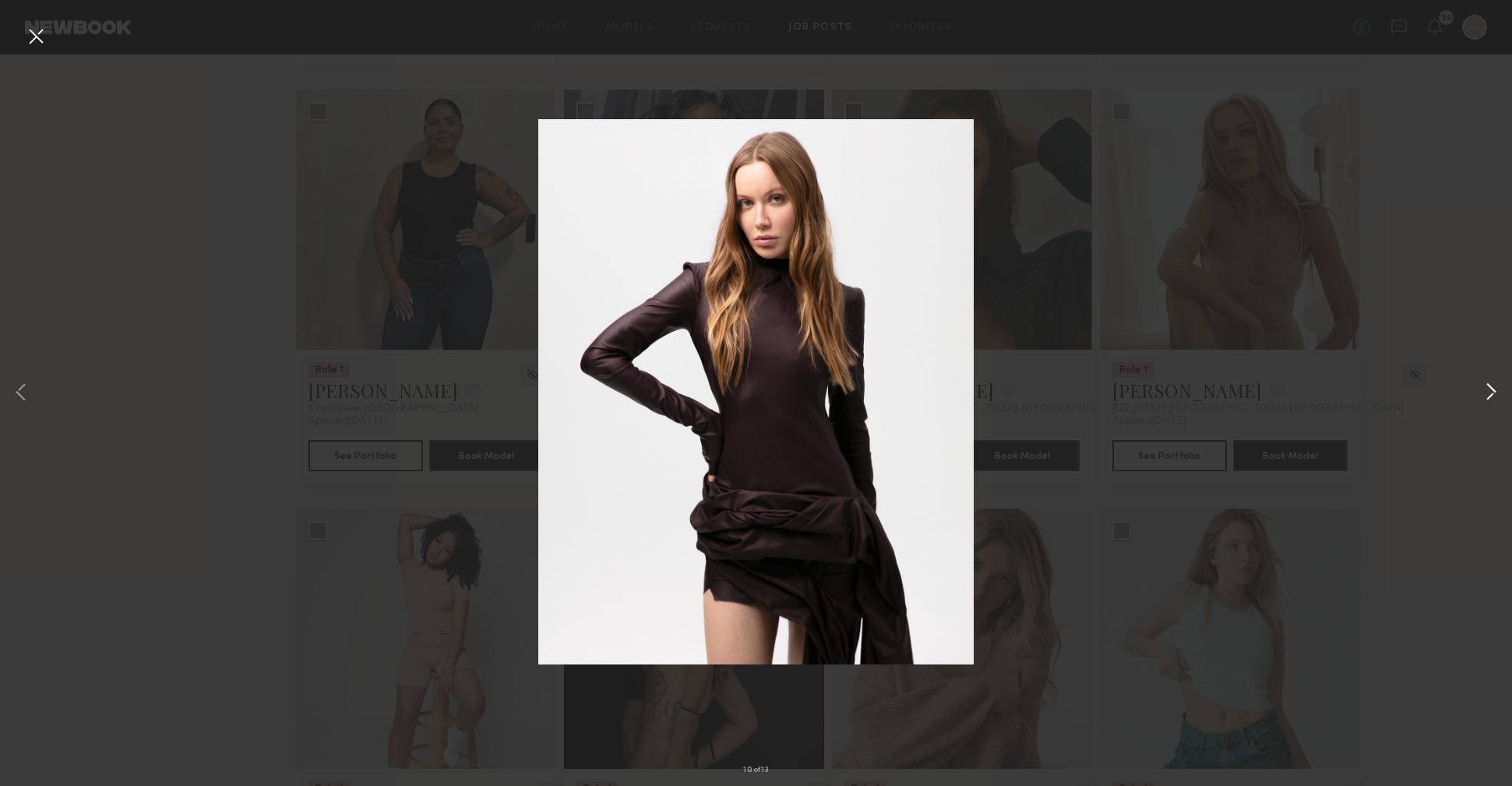
click at [1491, 395] on button at bounding box center [1491, 393] width 19 height 628
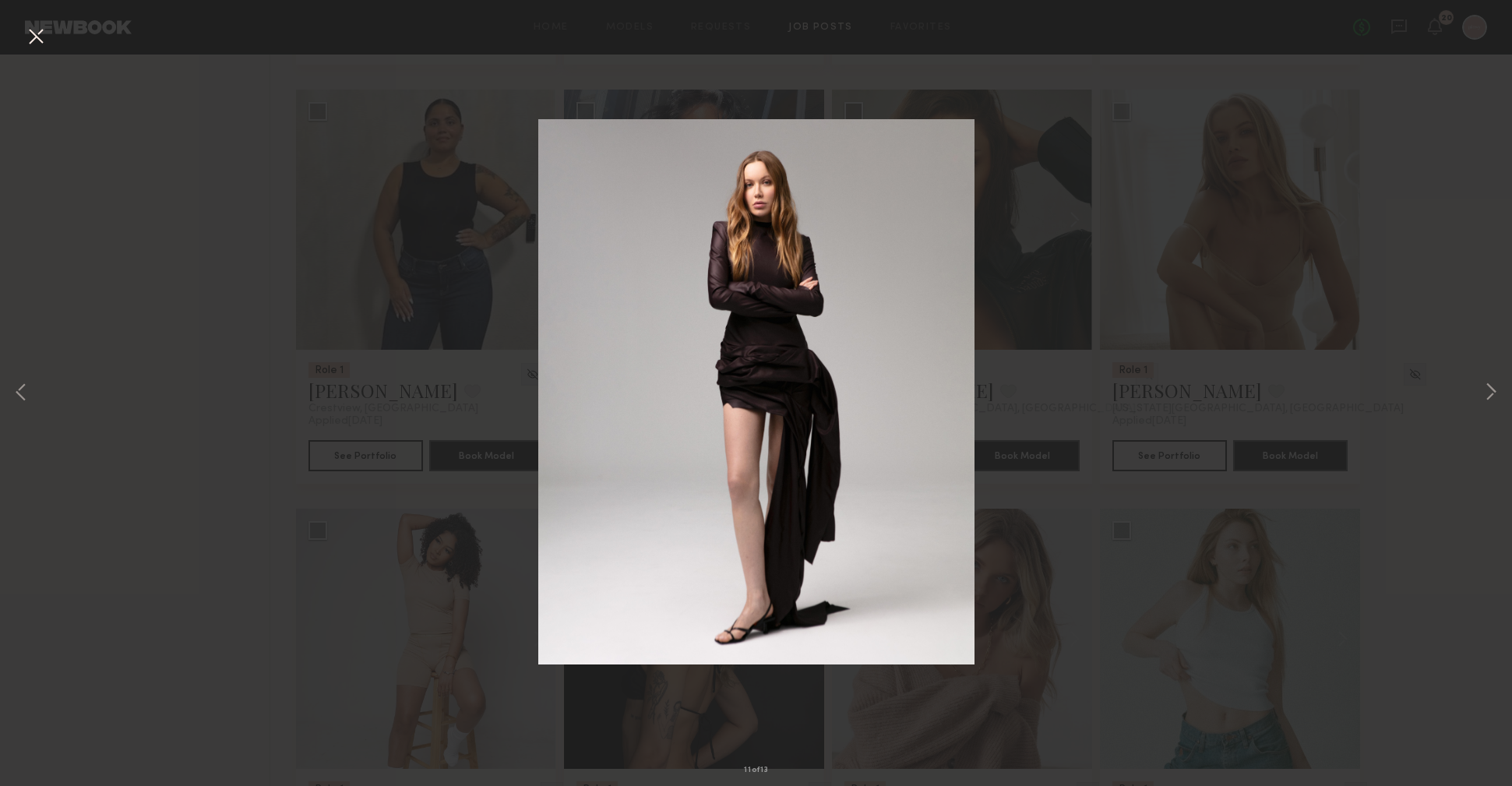
click at [1350, 390] on div "11 of 13" at bounding box center [756, 393] width 1512 height 786
click at [42, 42] on button at bounding box center [35, 37] width 25 height 28
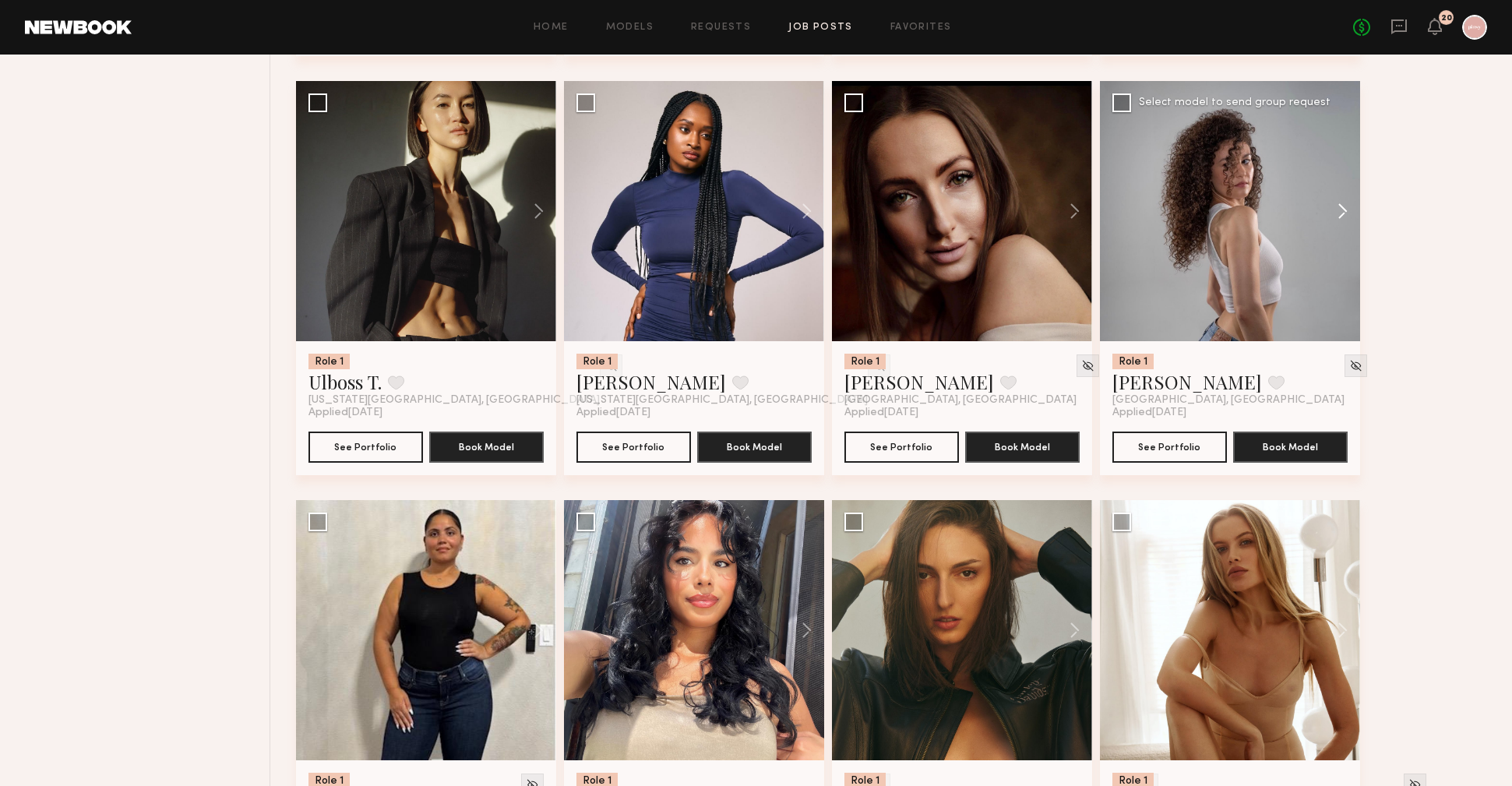
scroll to position [3056, 0]
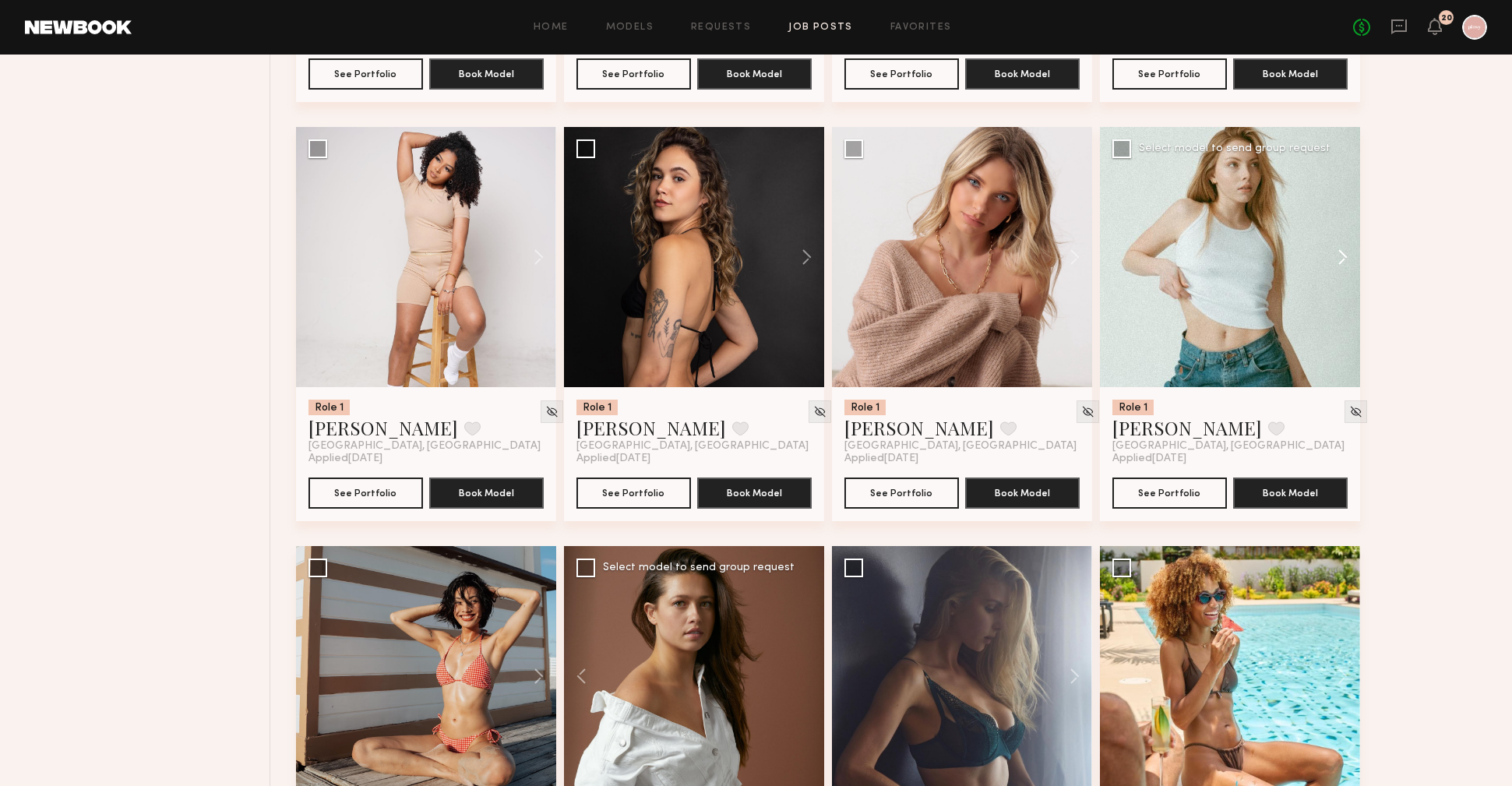
click at [1345, 263] on button at bounding box center [1335, 257] width 50 height 260
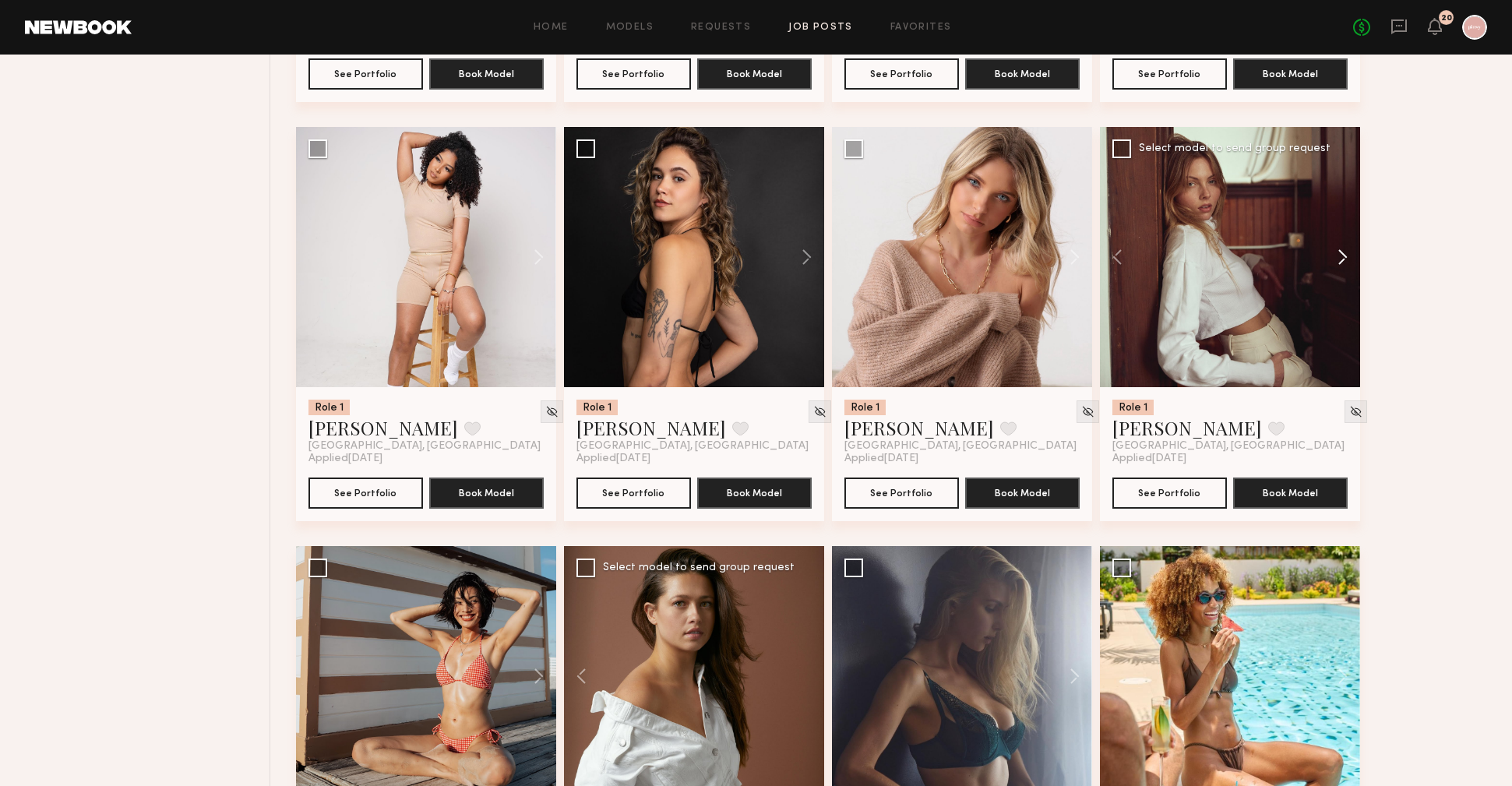
click at [1345, 263] on button at bounding box center [1335, 257] width 50 height 260
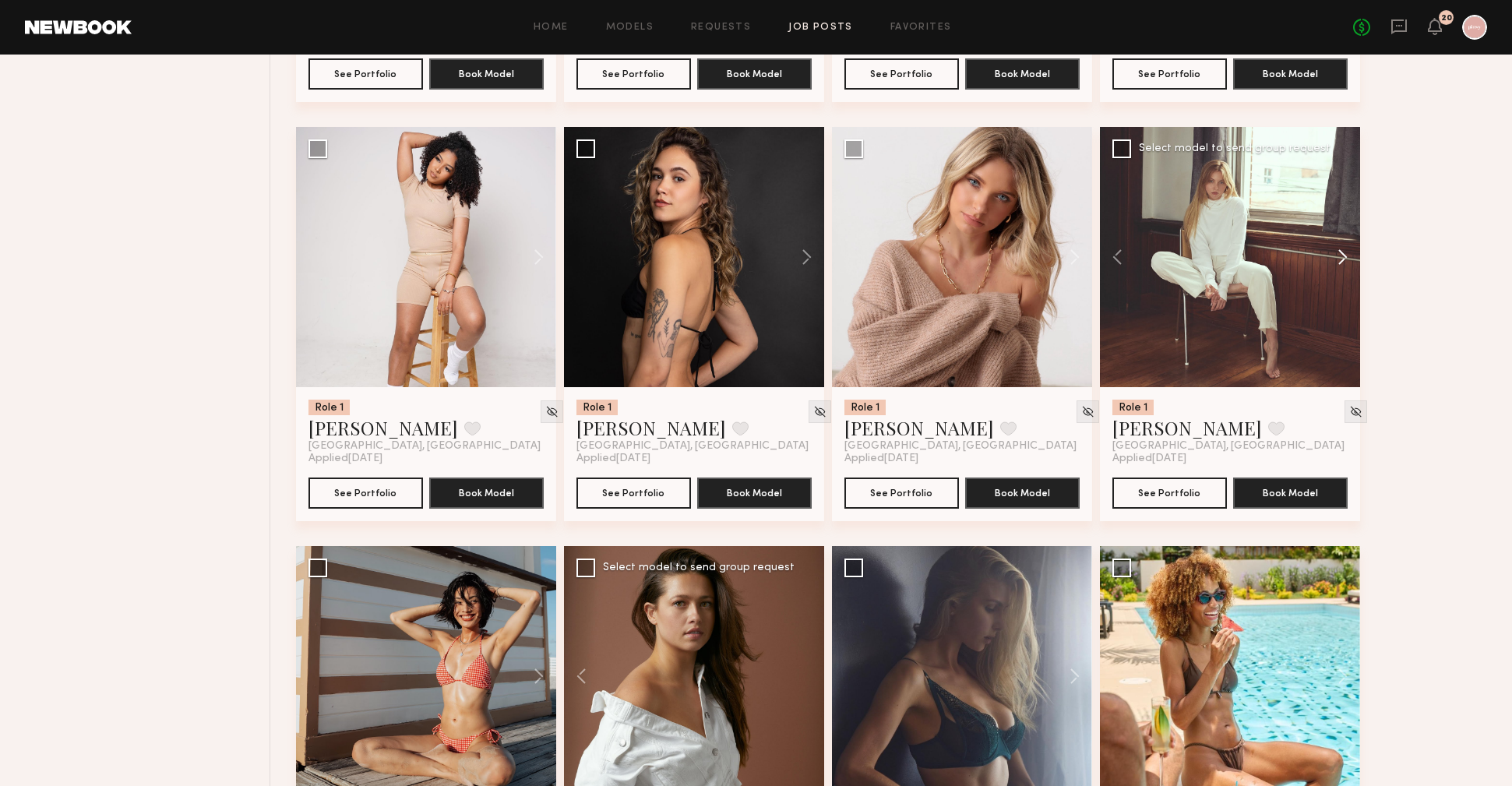
click at [1345, 263] on button at bounding box center [1335, 257] width 50 height 260
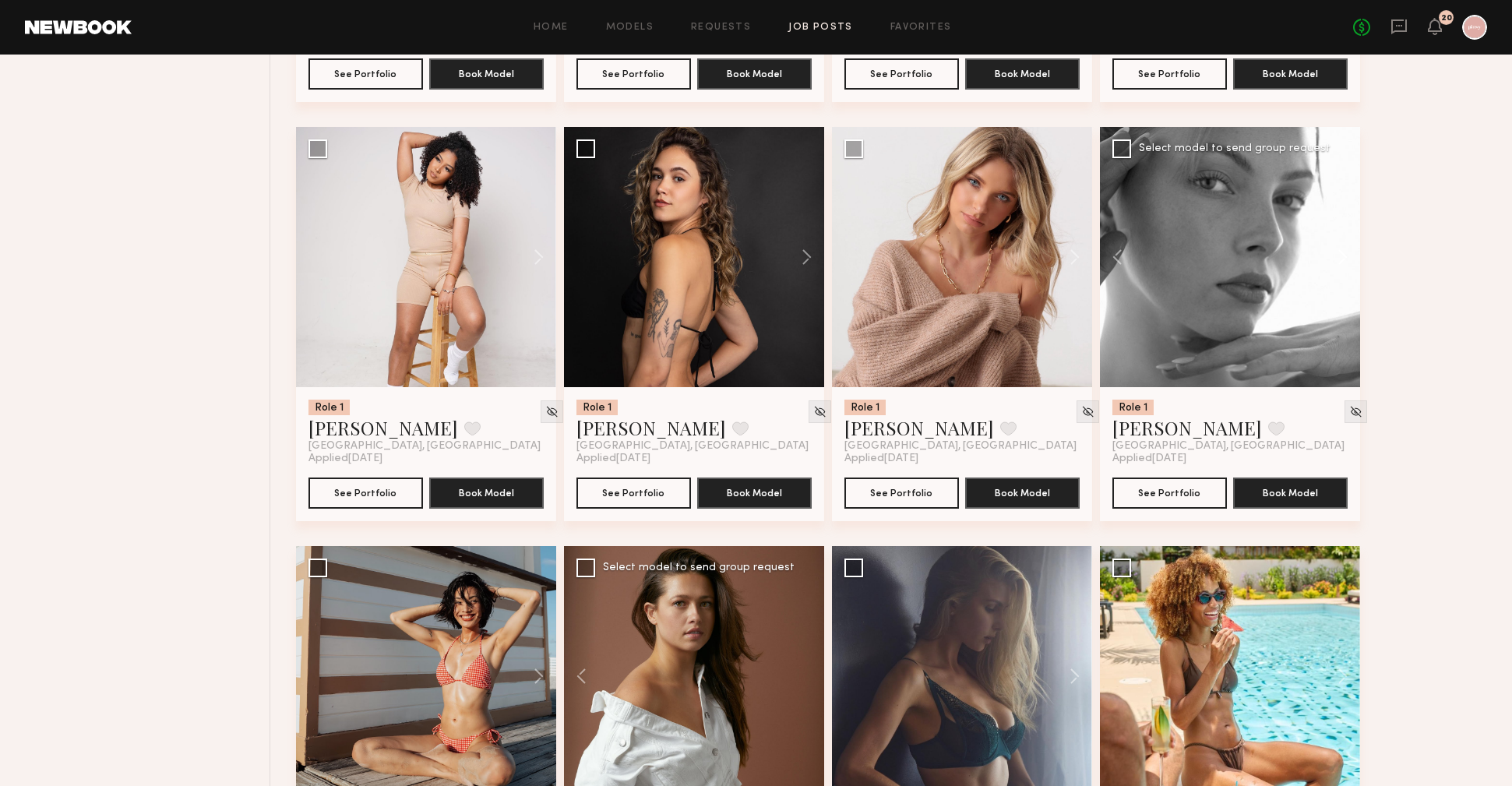
click at [1345, 263] on button at bounding box center [1335, 257] width 50 height 260
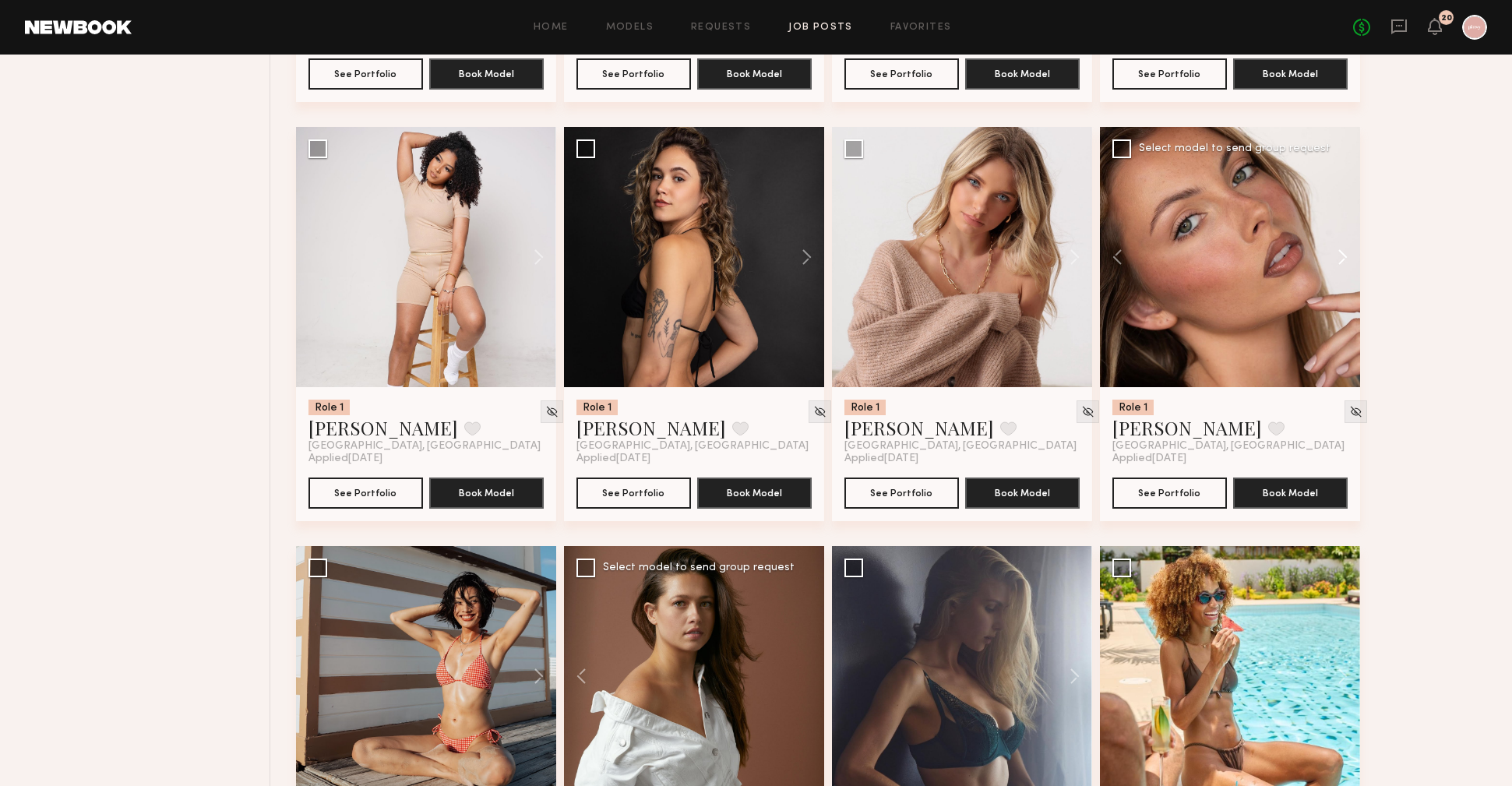
click at [1345, 263] on button at bounding box center [1335, 257] width 50 height 260
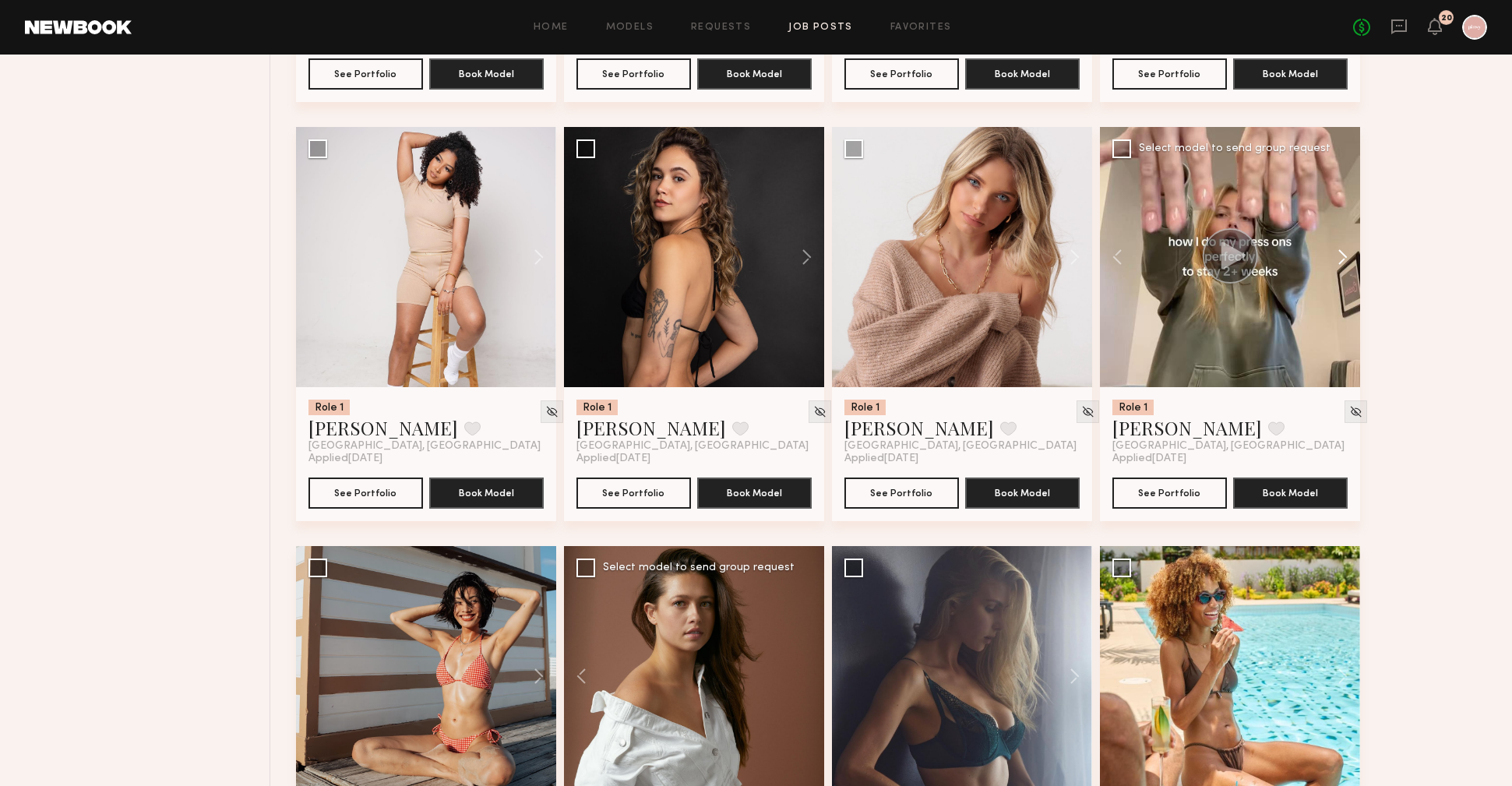
click at [1345, 263] on button at bounding box center [1335, 257] width 50 height 260
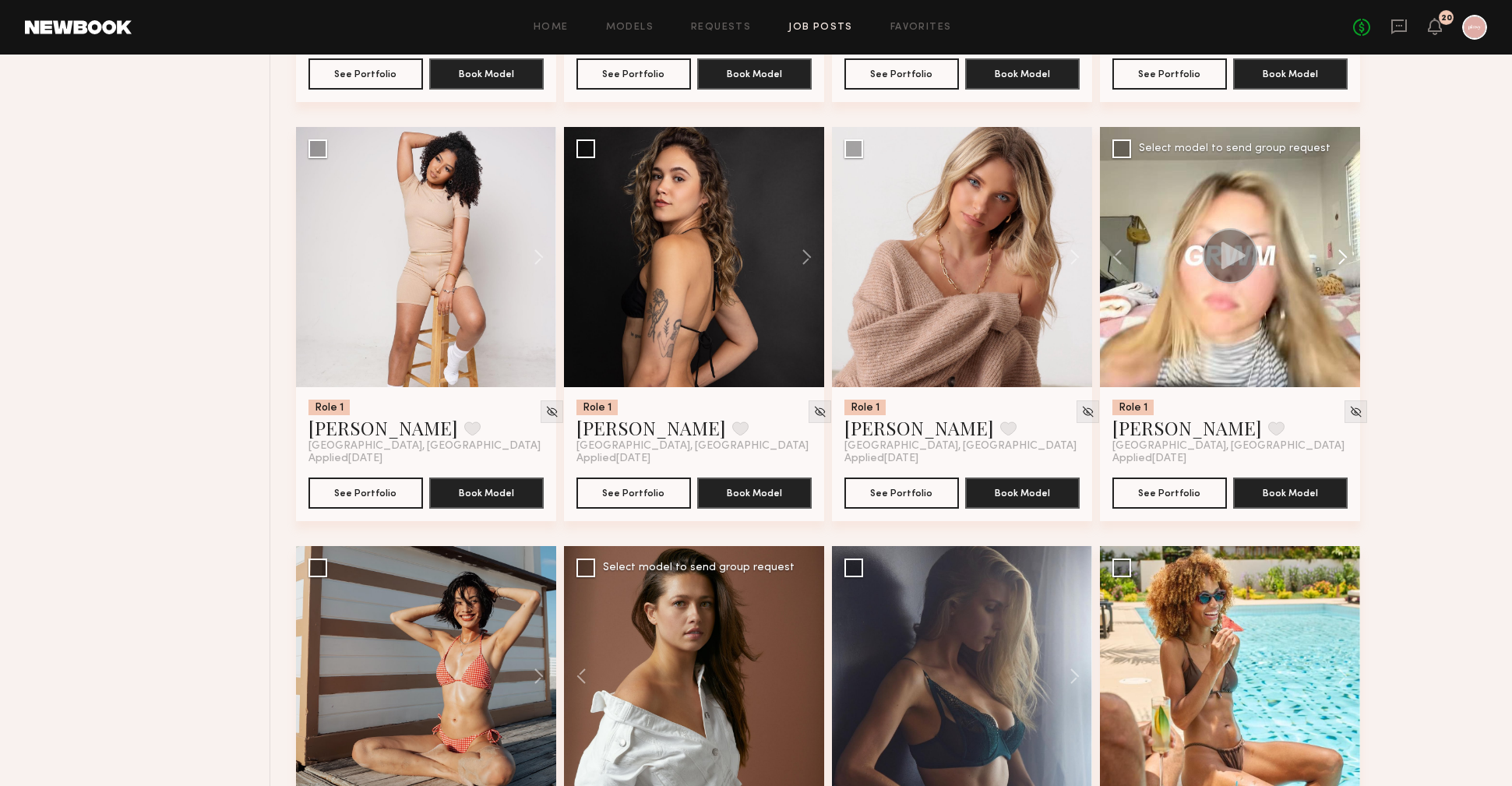
click at [1345, 263] on button at bounding box center [1335, 257] width 50 height 260
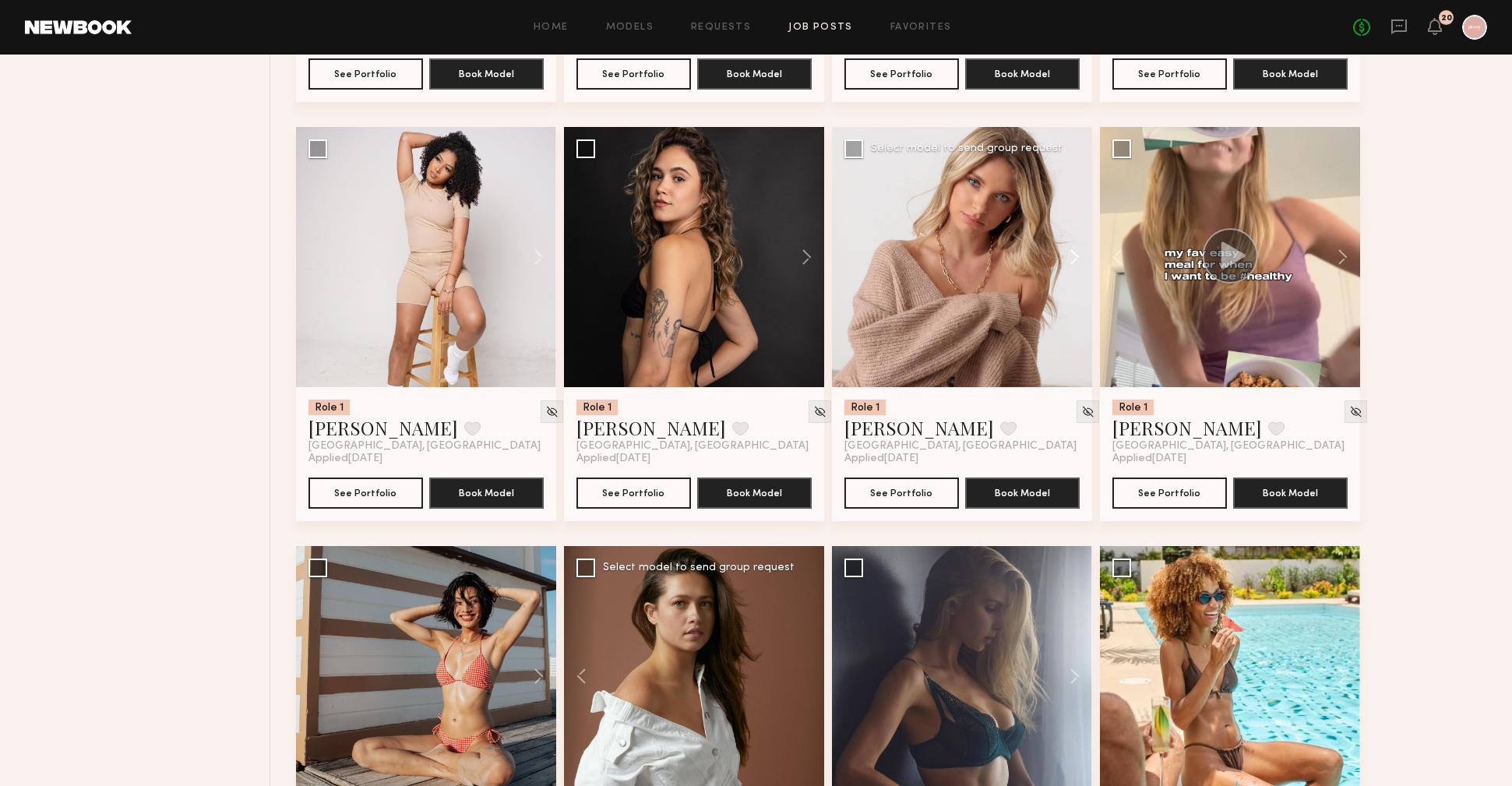
click at [1078, 258] on button at bounding box center [1067, 257] width 50 height 260
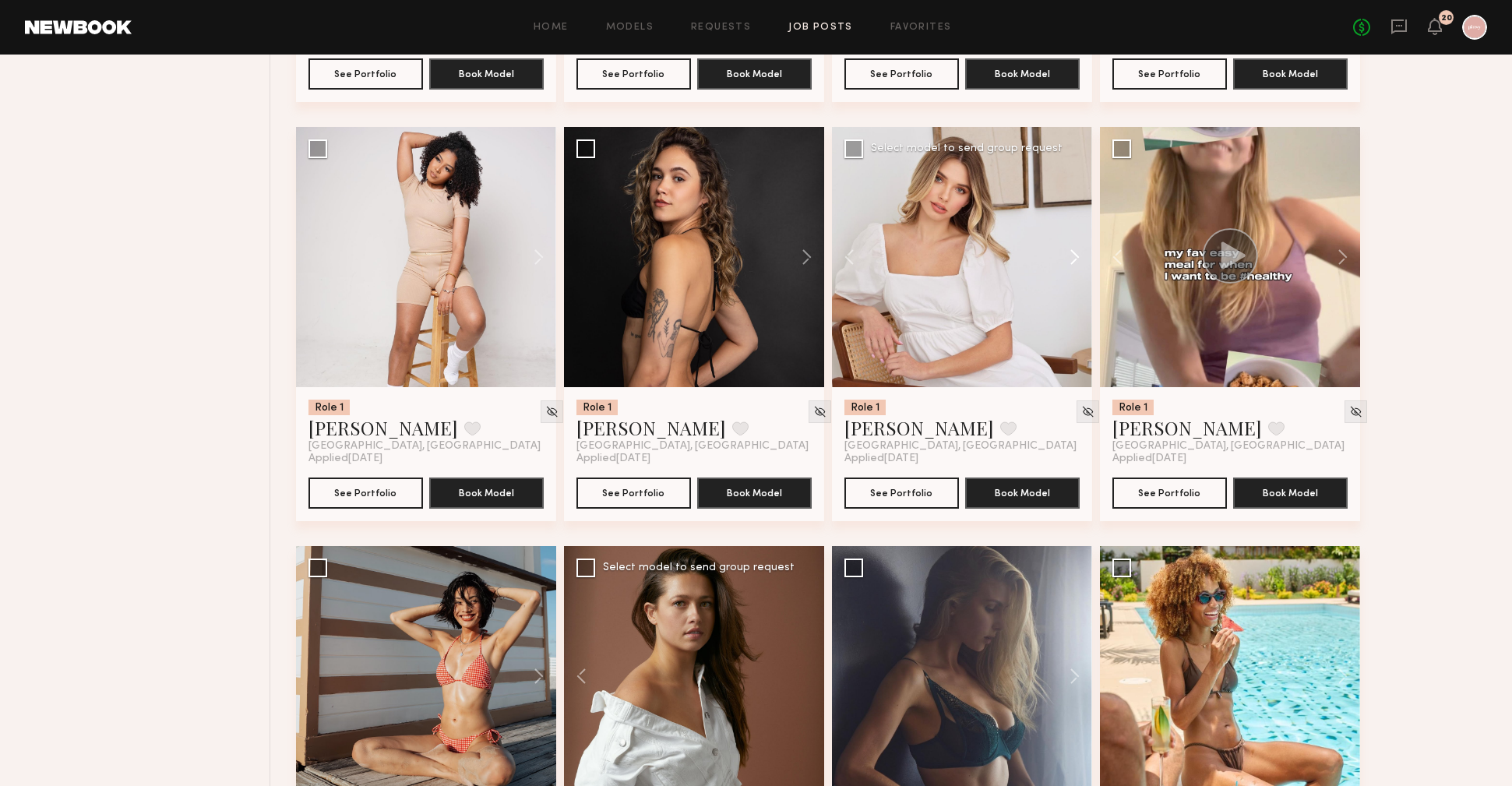
click at [1078, 258] on button at bounding box center [1067, 257] width 50 height 260
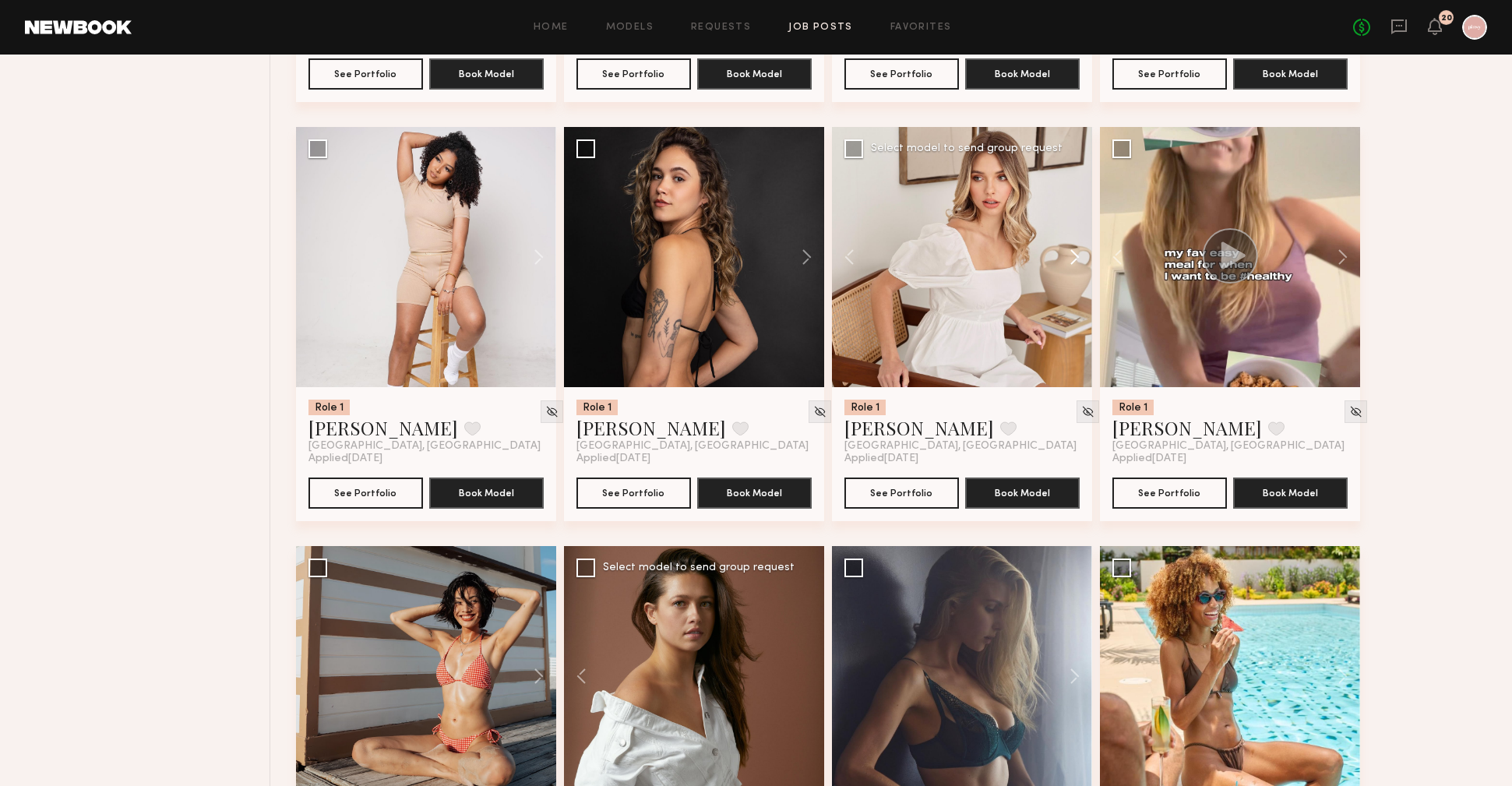
click at [1078, 258] on button at bounding box center [1067, 257] width 50 height 260
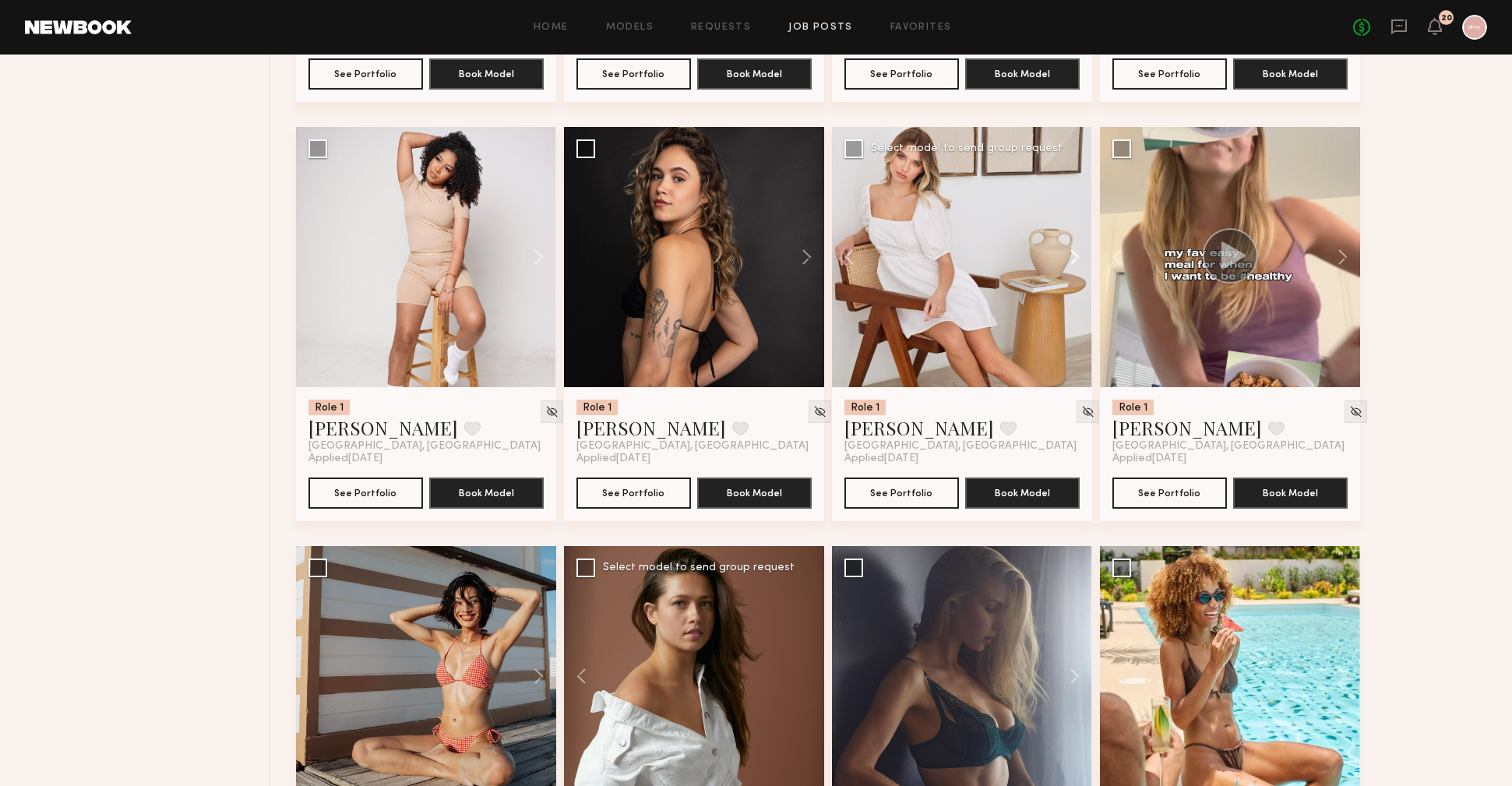
click at [1078, 258] on button at bounding box center [1067, 257] width 50 height 260
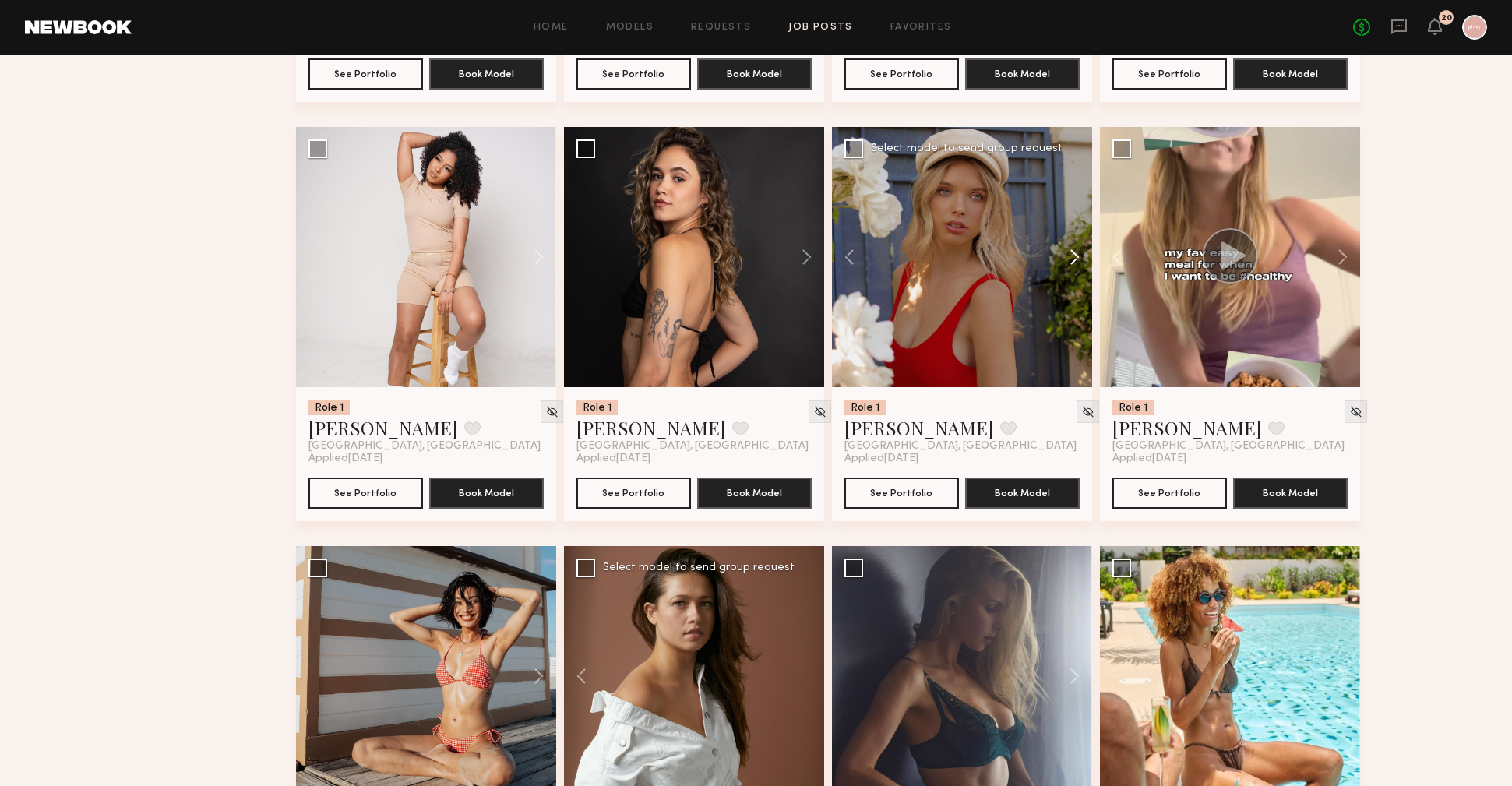
click at [1078, 258] on button at bounding box center [1067, 257] width 50 height 260
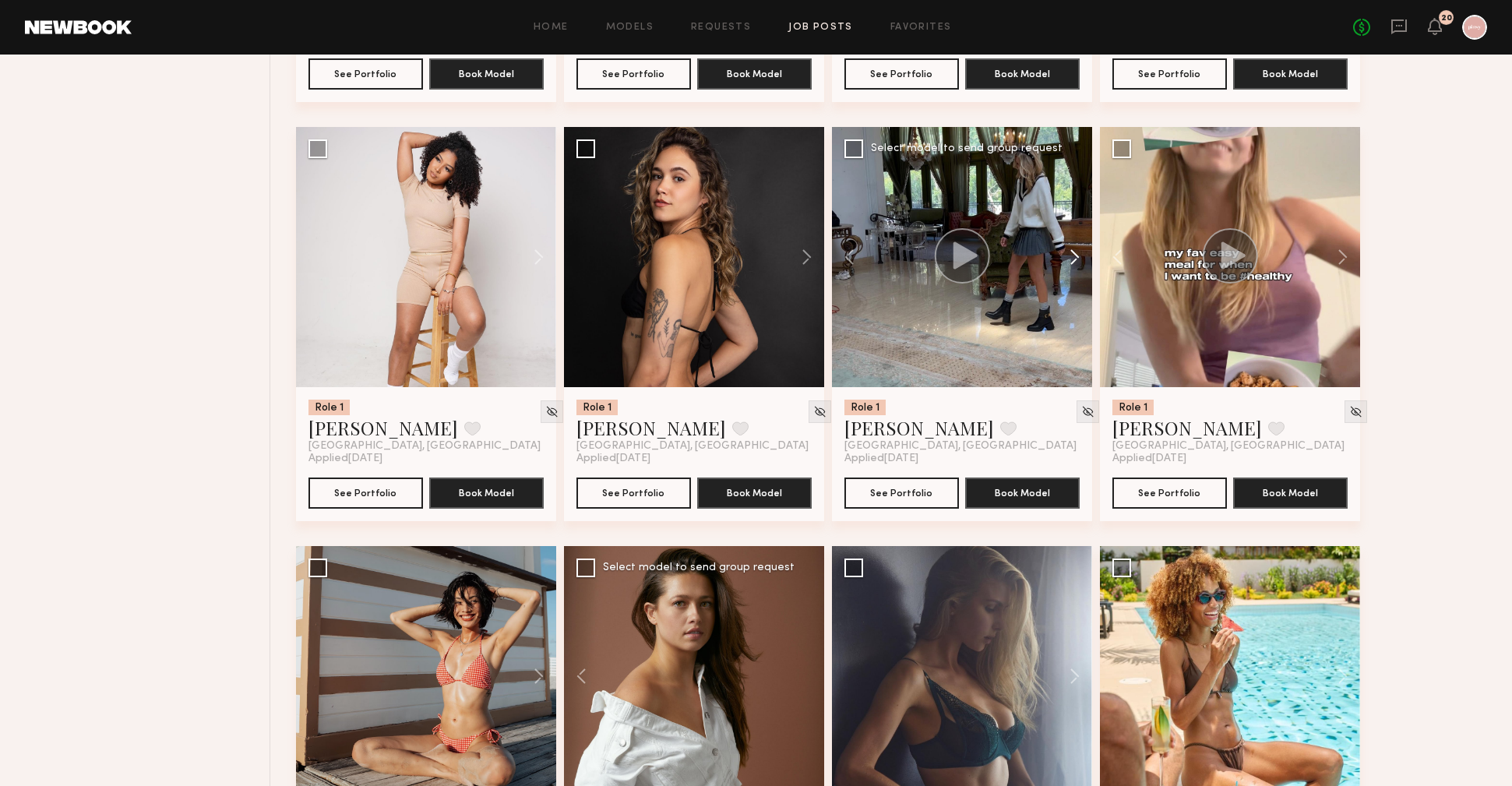
click at [1078, 258] on button at bounding box center [1067, 257] width 50 height 260
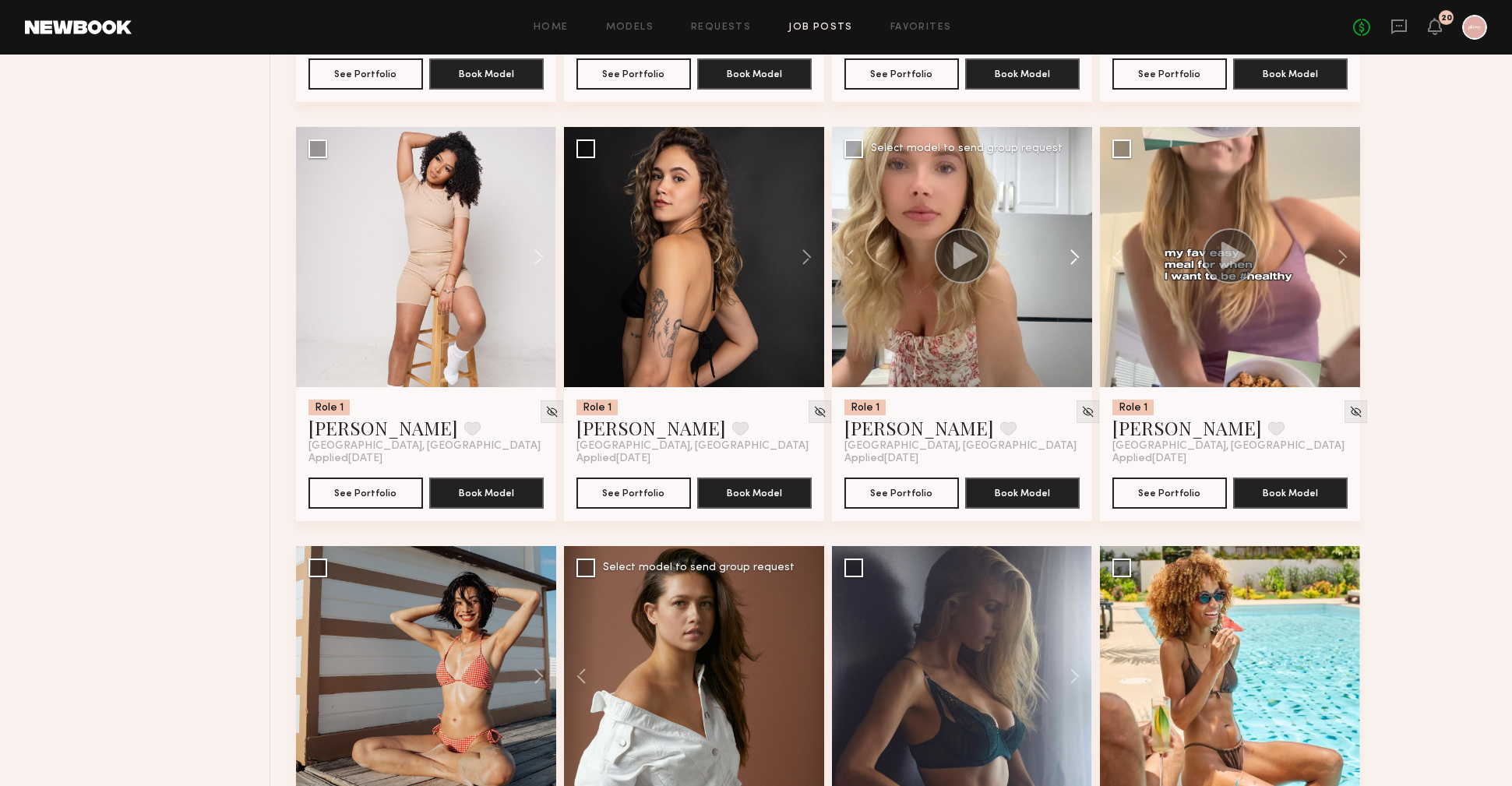
click at [1078, 258] on button at bounding box center [1067, 257] width 50 height 260
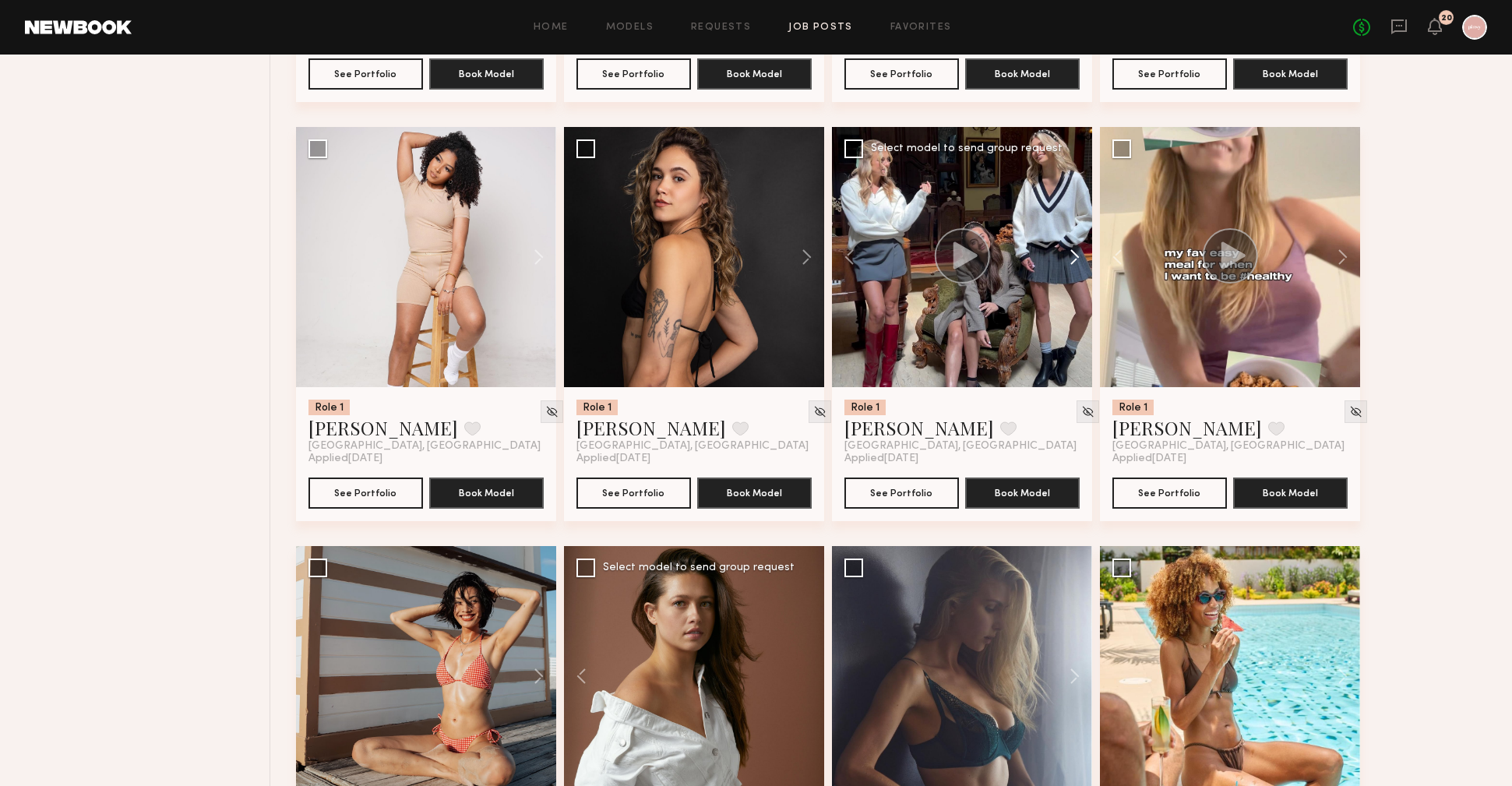
click at [1078, 258] on button at bounding box center [1067, 257] width 50 height 260
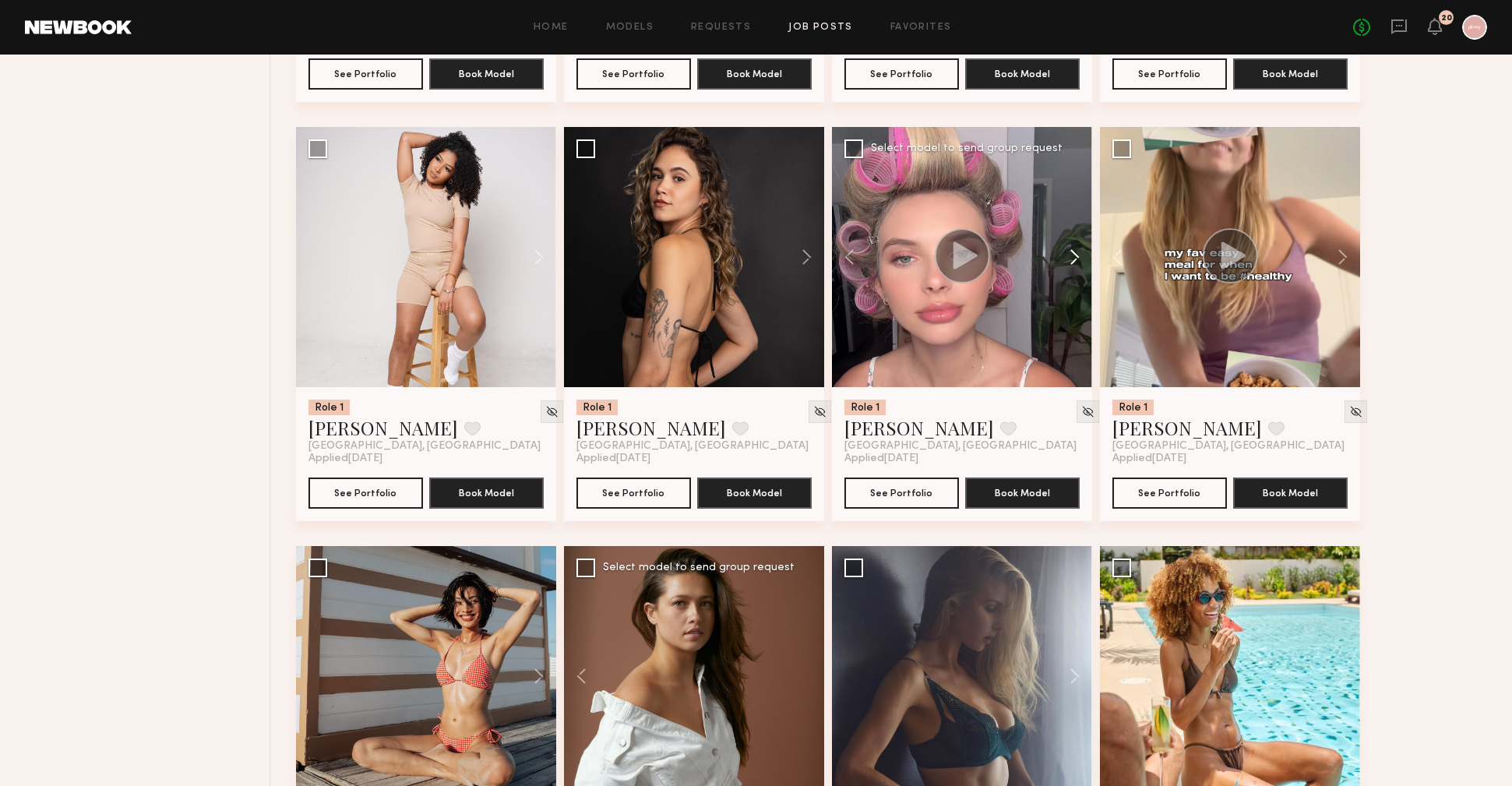
click at [1078, 258] on button at bounding box center [1067, 257] width 50 height 260
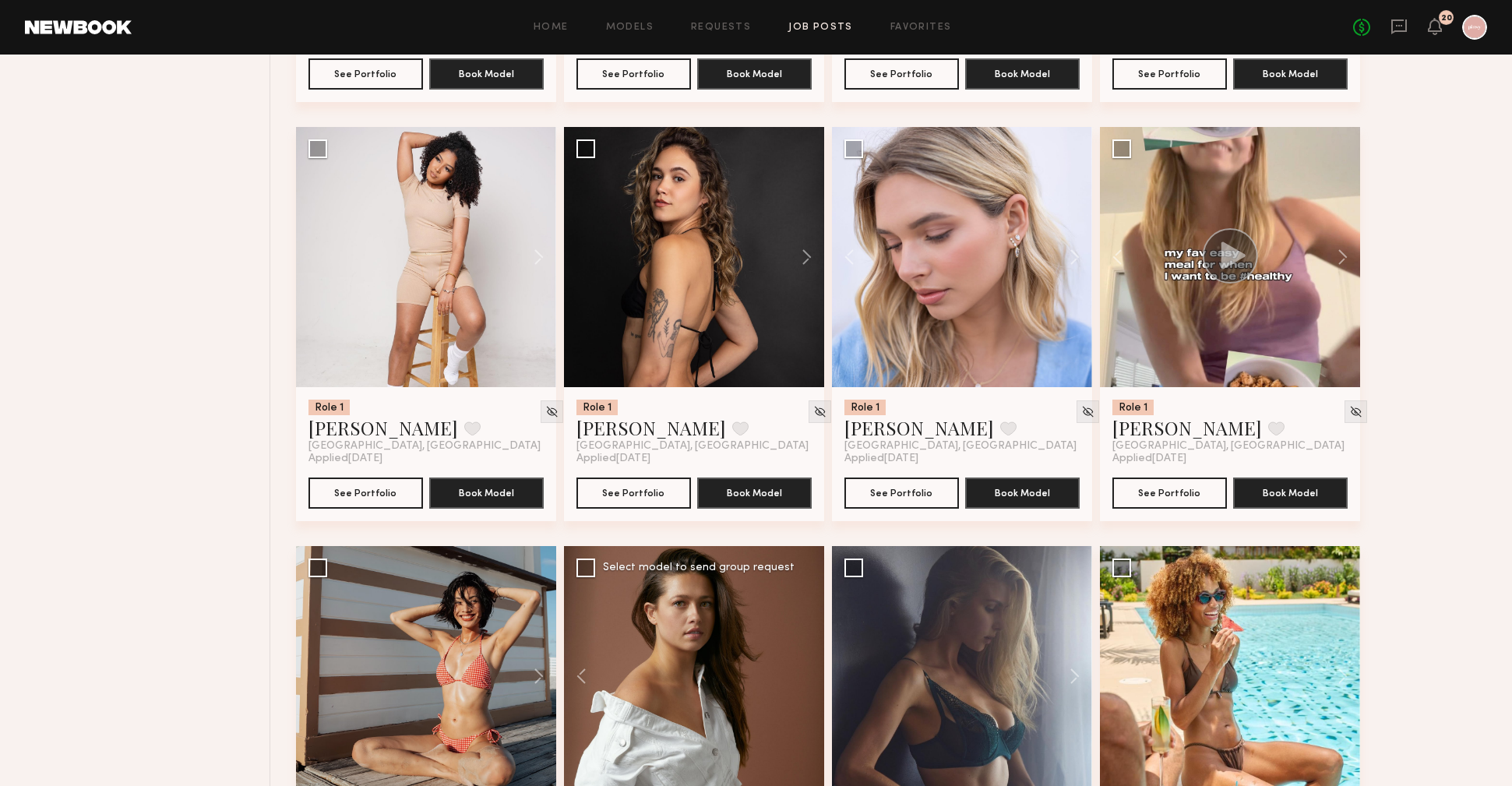
scroll to position [3639, 0]
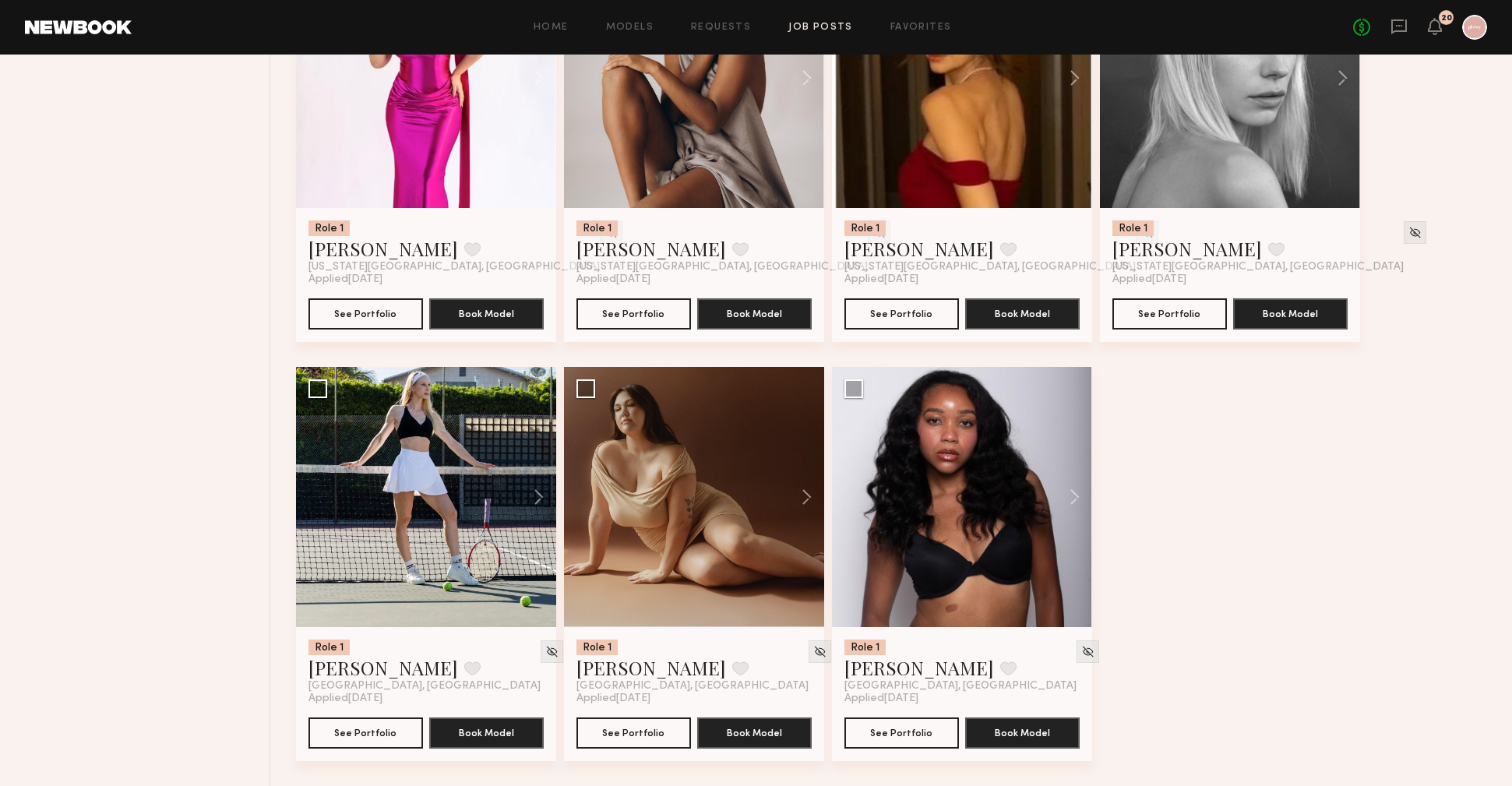
scroll to position [4352, 0]
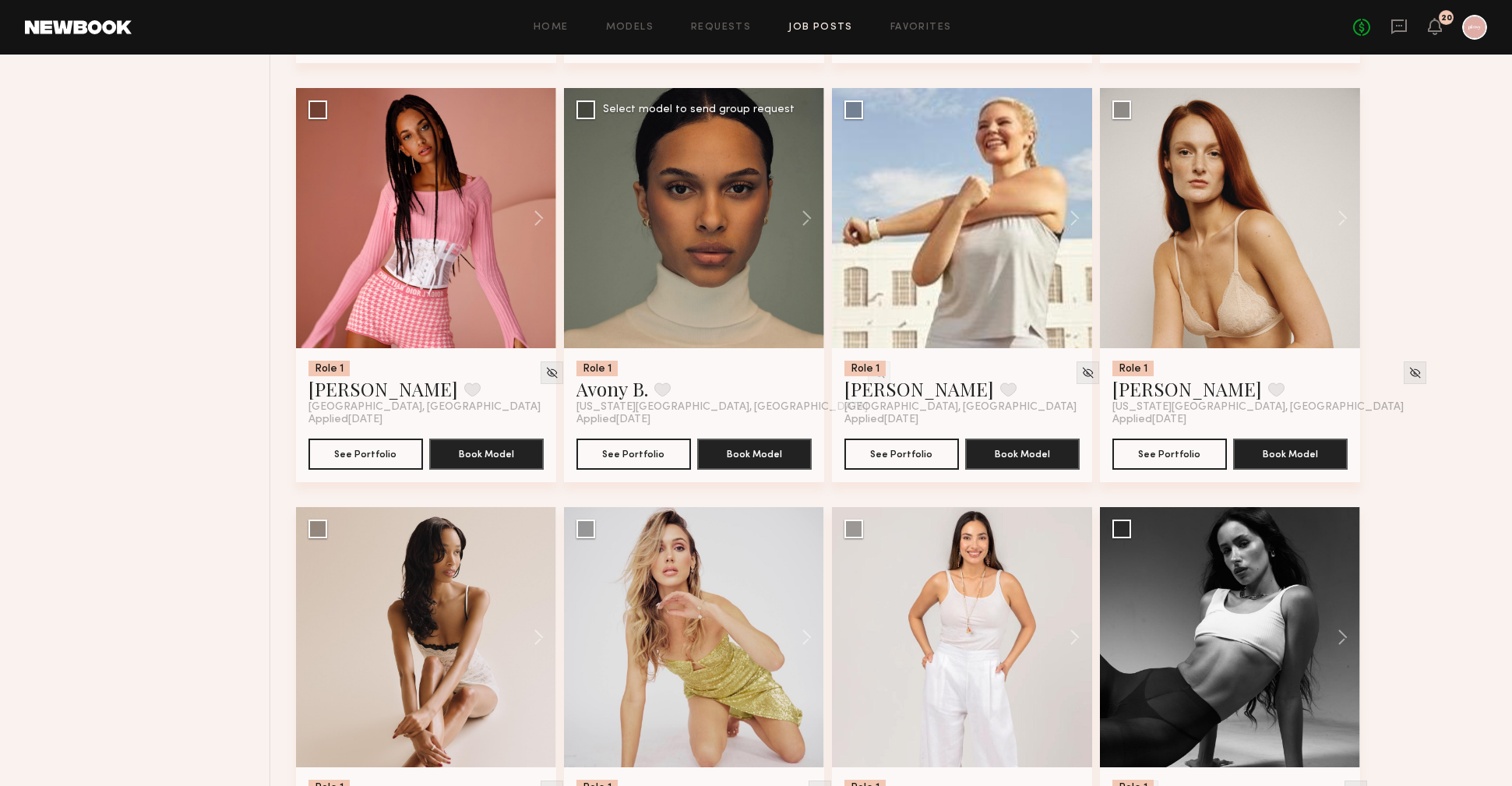
click at [750, 250] on div at bounding box center [694, 218] width 260 height 260
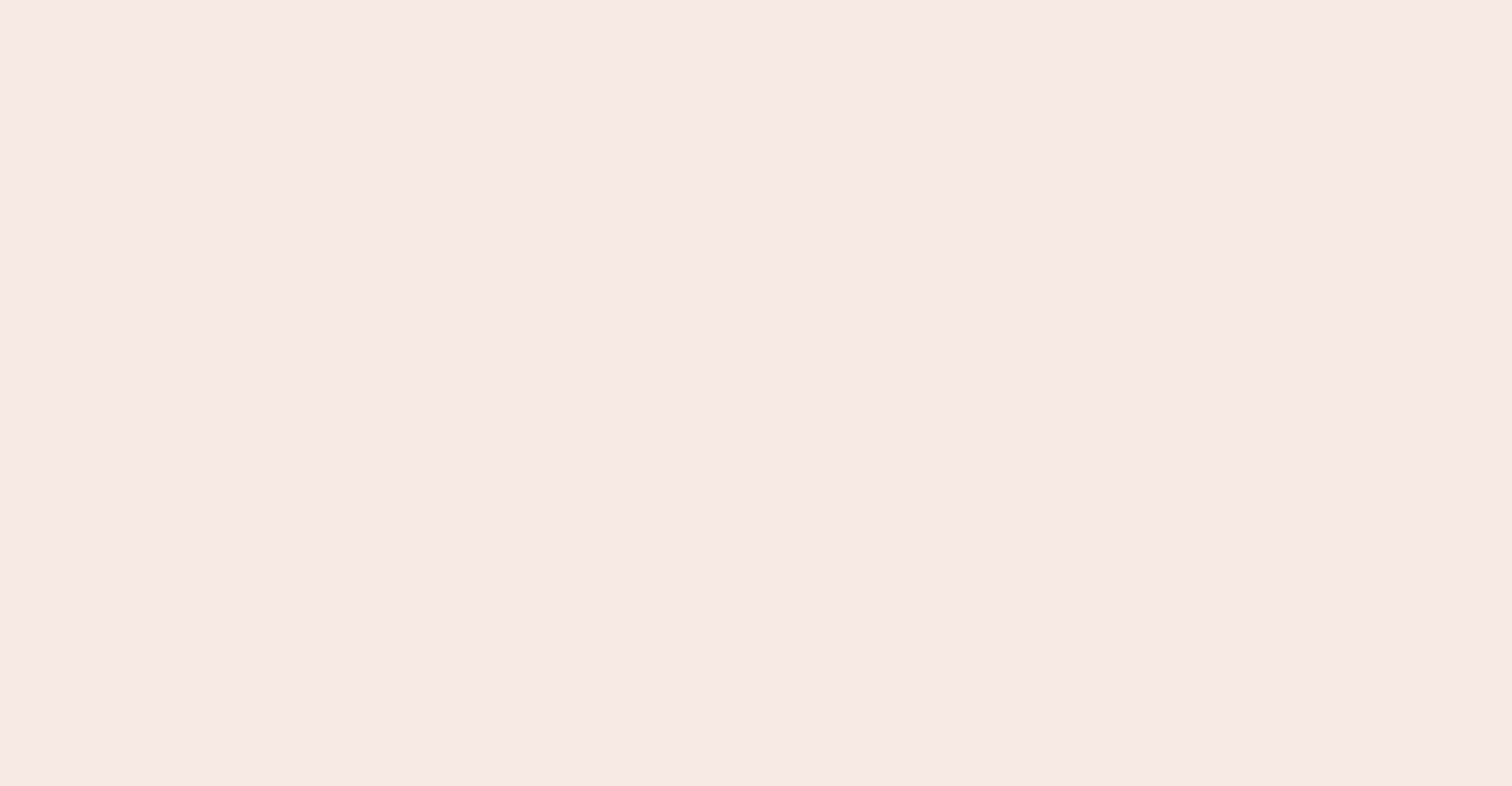
scroll to position [0, 0]
click at [750, 250] on common-react-bridge at bounding box center [756, 393] width 1512 height 786
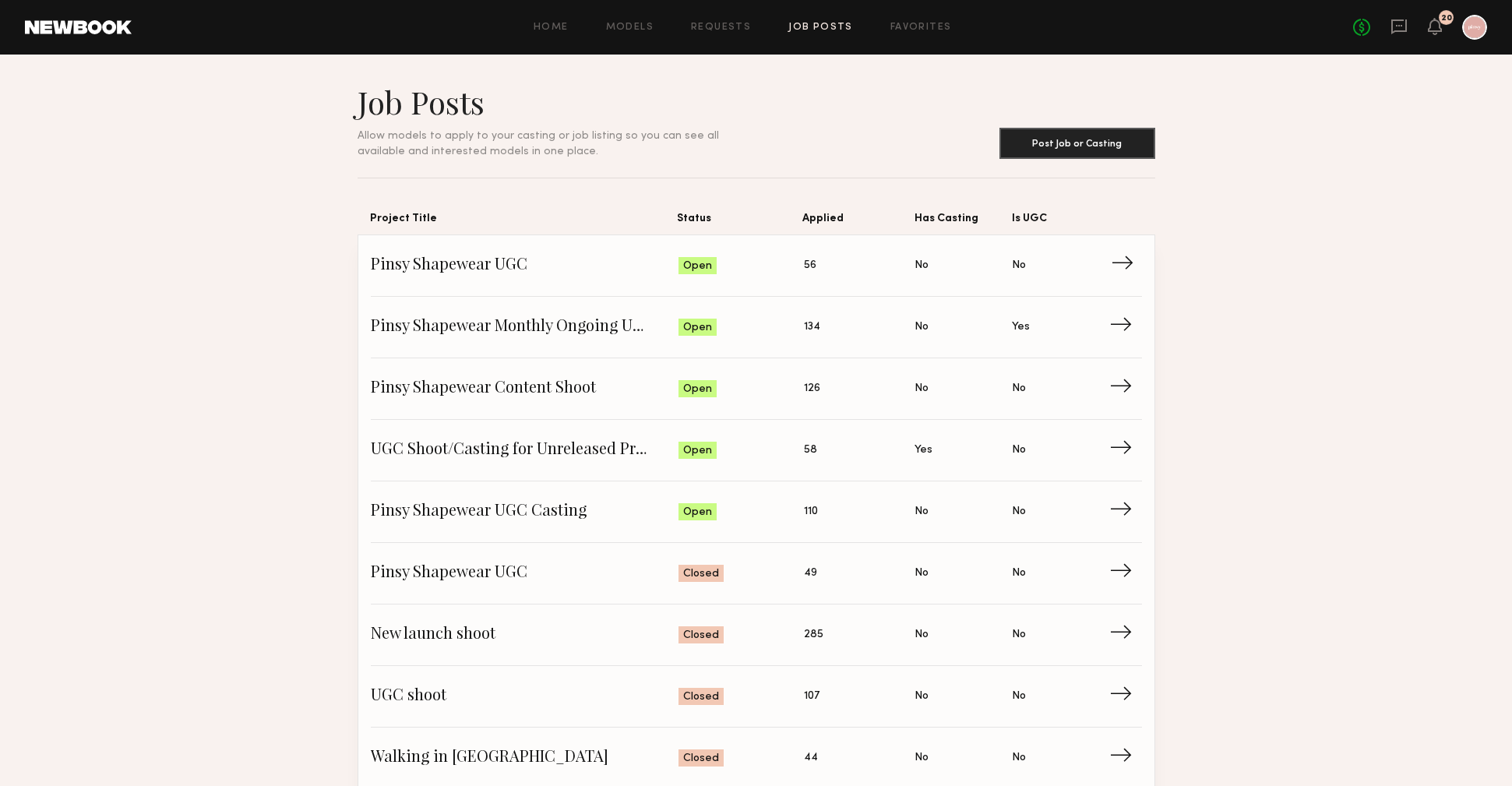
click at [414, 260] on span "Pinsy Shapewear UGC" at bounding box center [525, 265] width 309 height 23
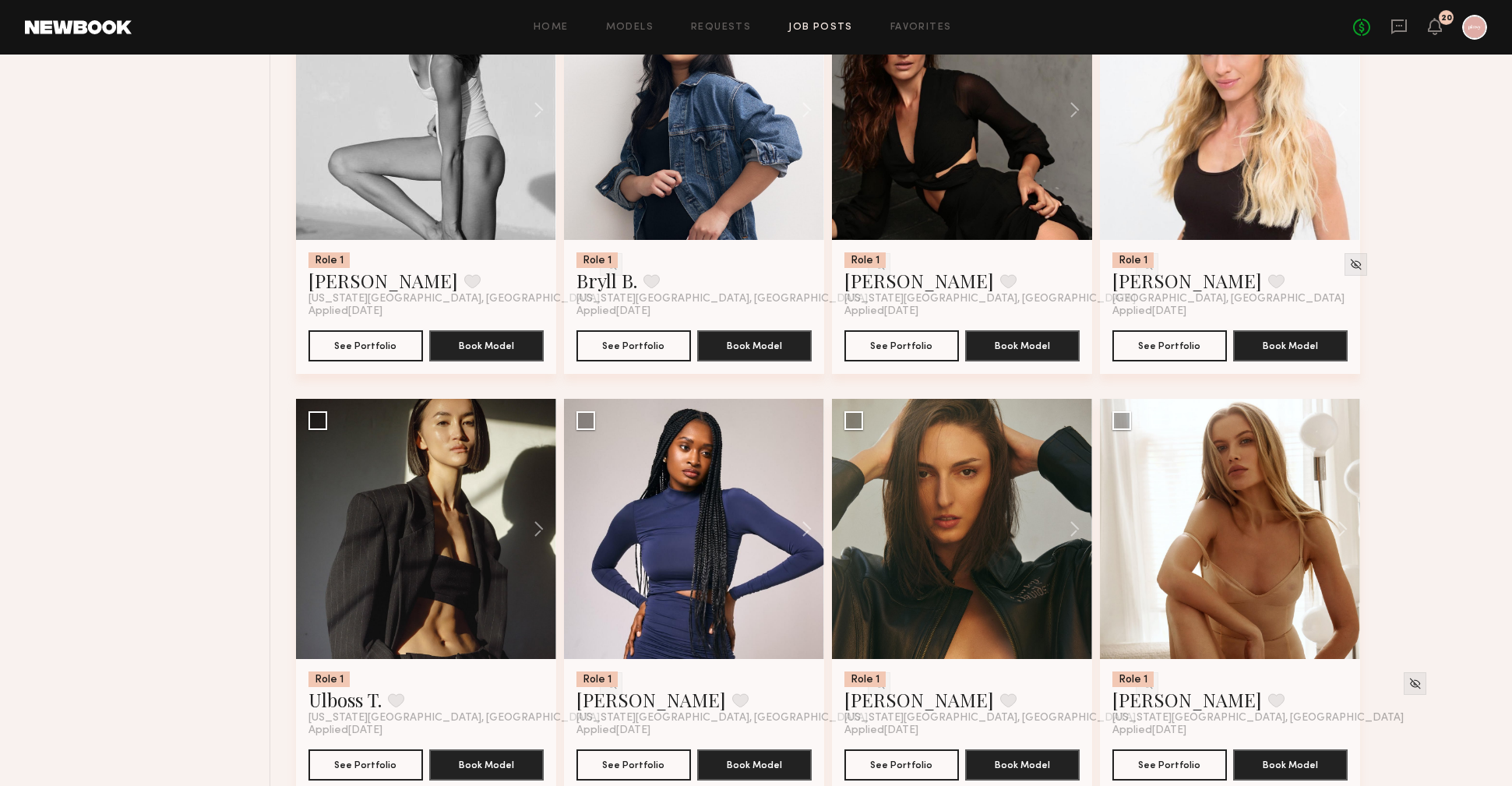
scroll to position [2674, 0]
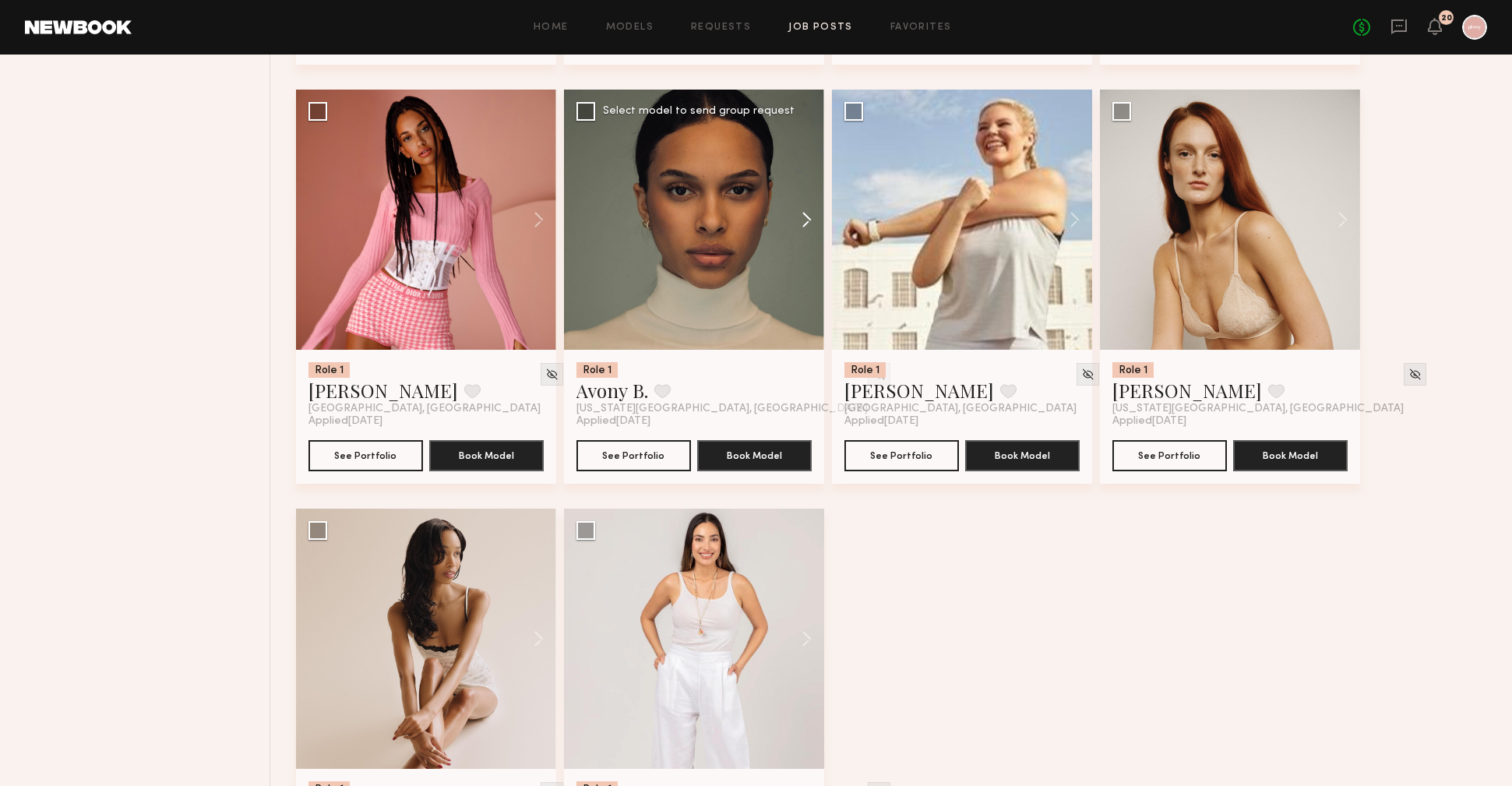
click at [807, 224] on button at bounding box center [799, 220] width 50 height 260
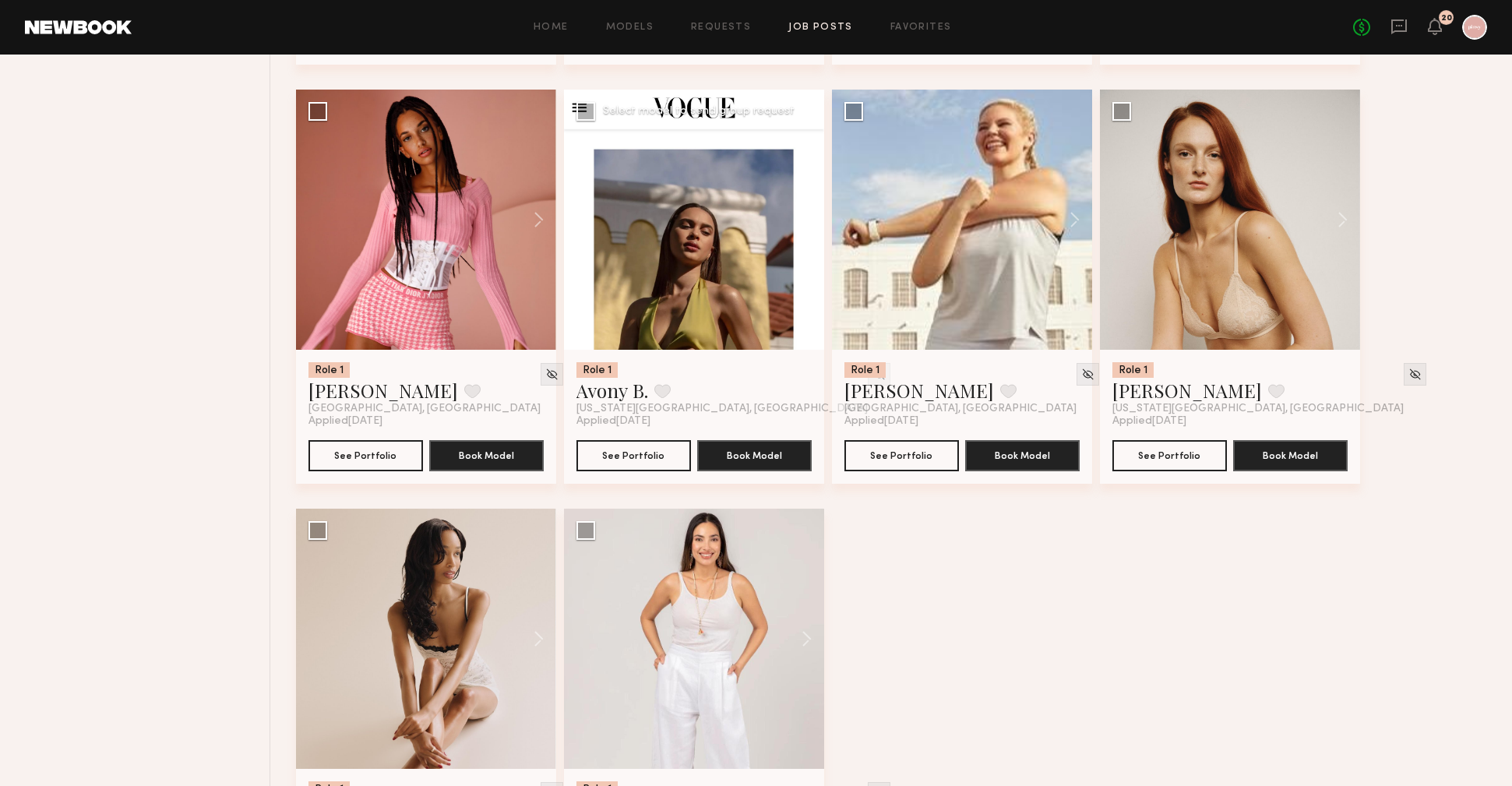
click at [807, 224] on button at bounding box center [799, 220] width 50 height 260
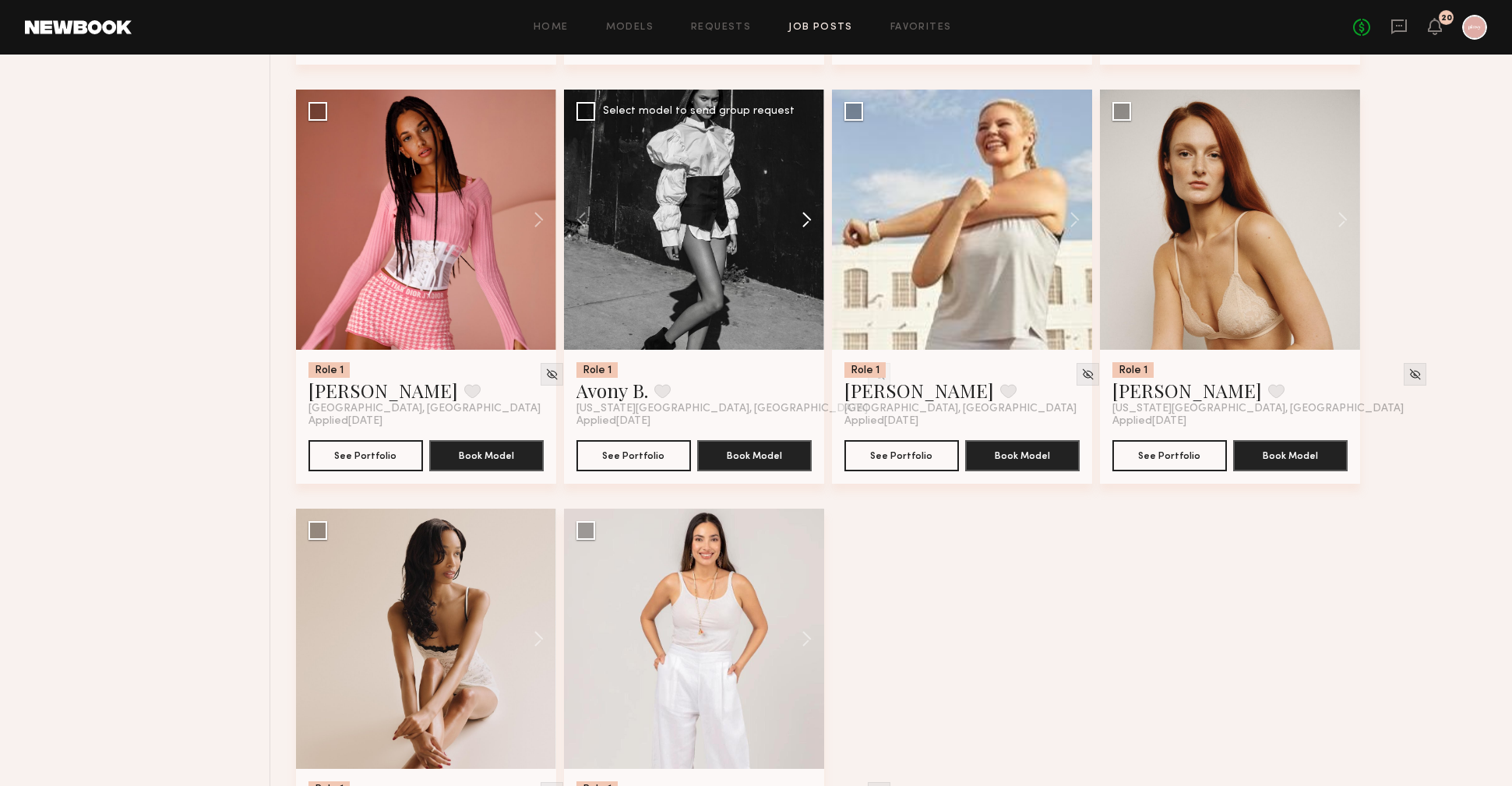
click at [807, 224] on button at bounding box center [799, 220] width 50 height 260
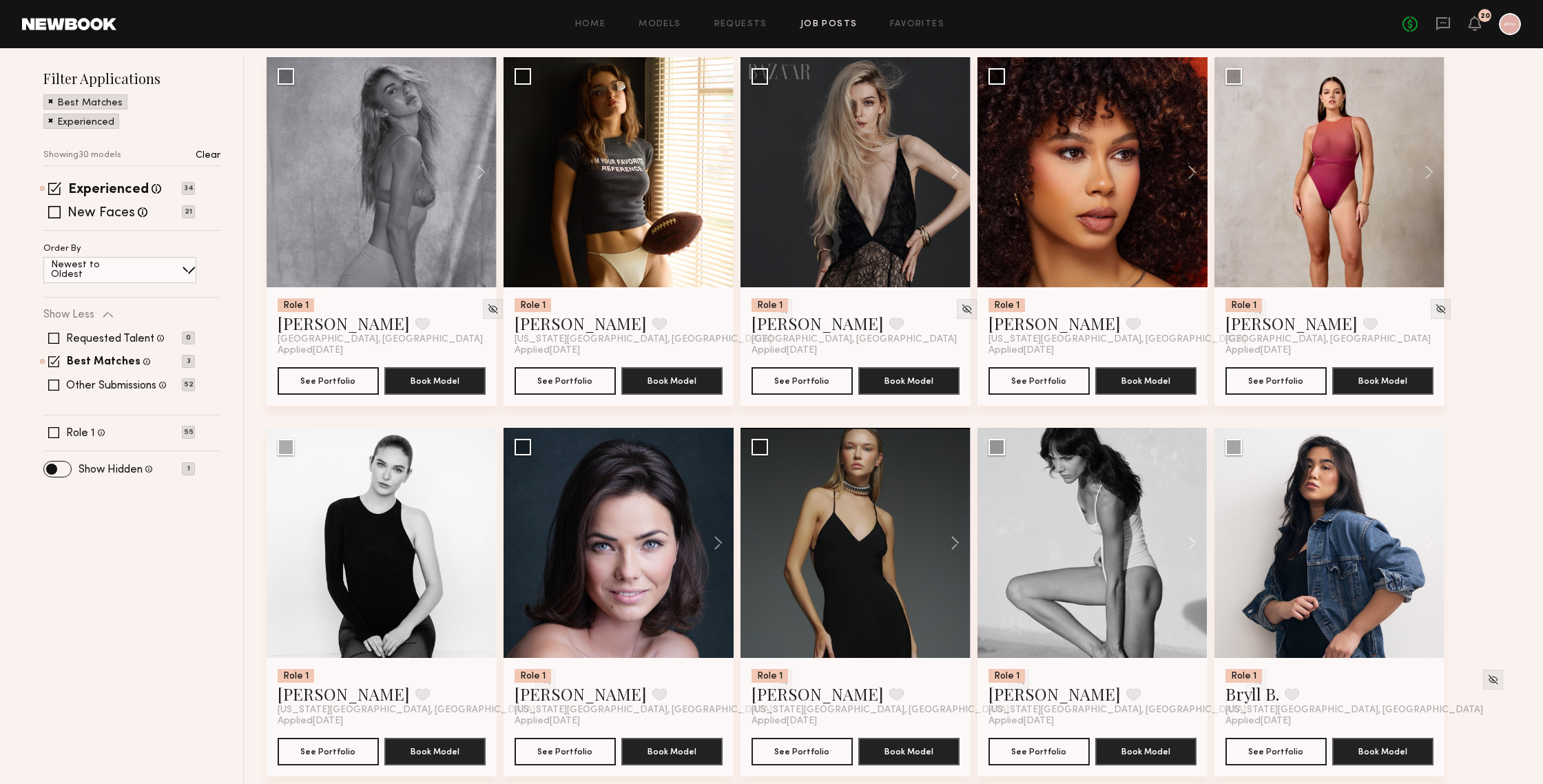
scroll to position [146, 0]
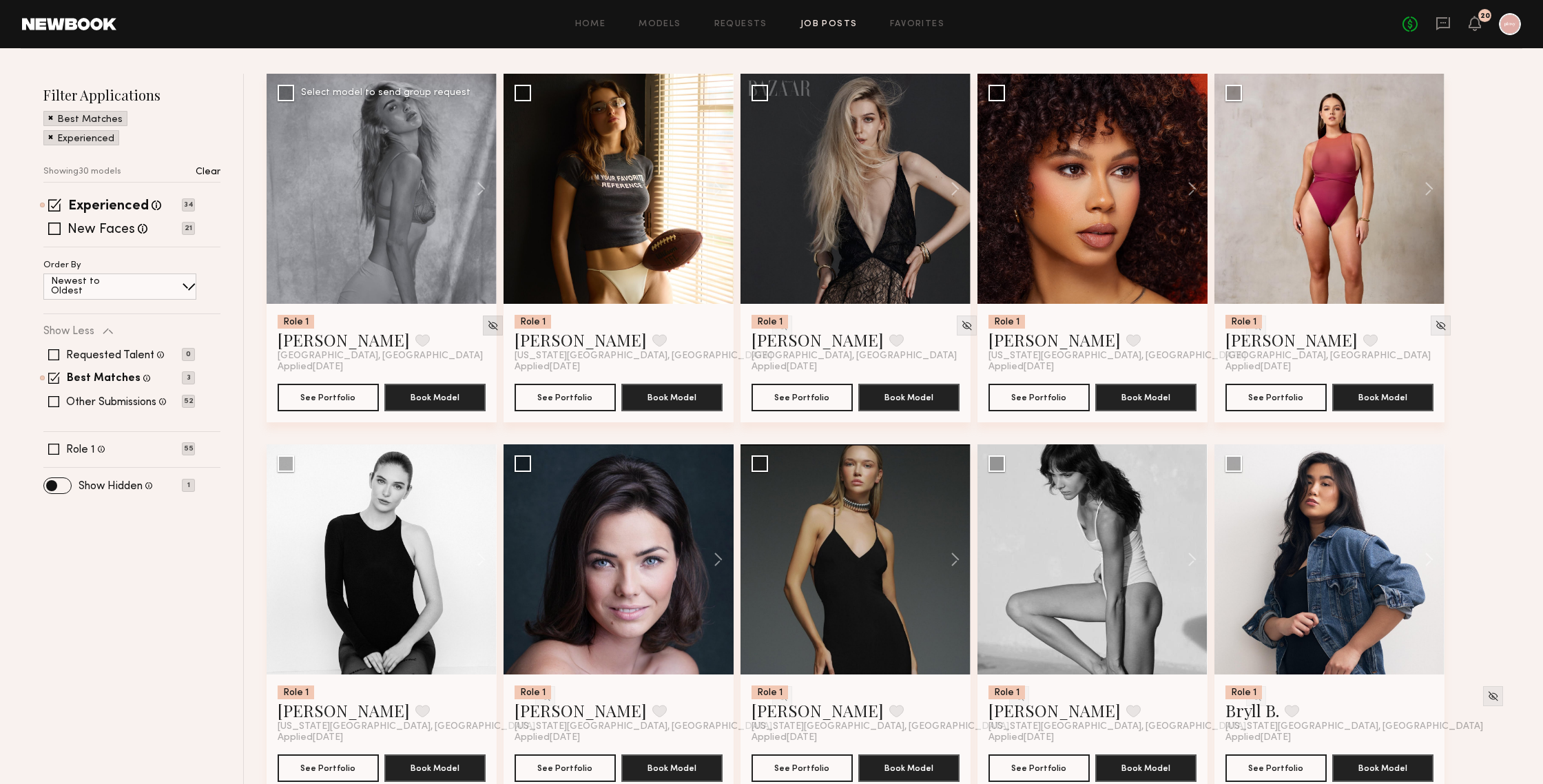
click at [487, 325] on img at bounding box center [493, 326] width 12 height 12
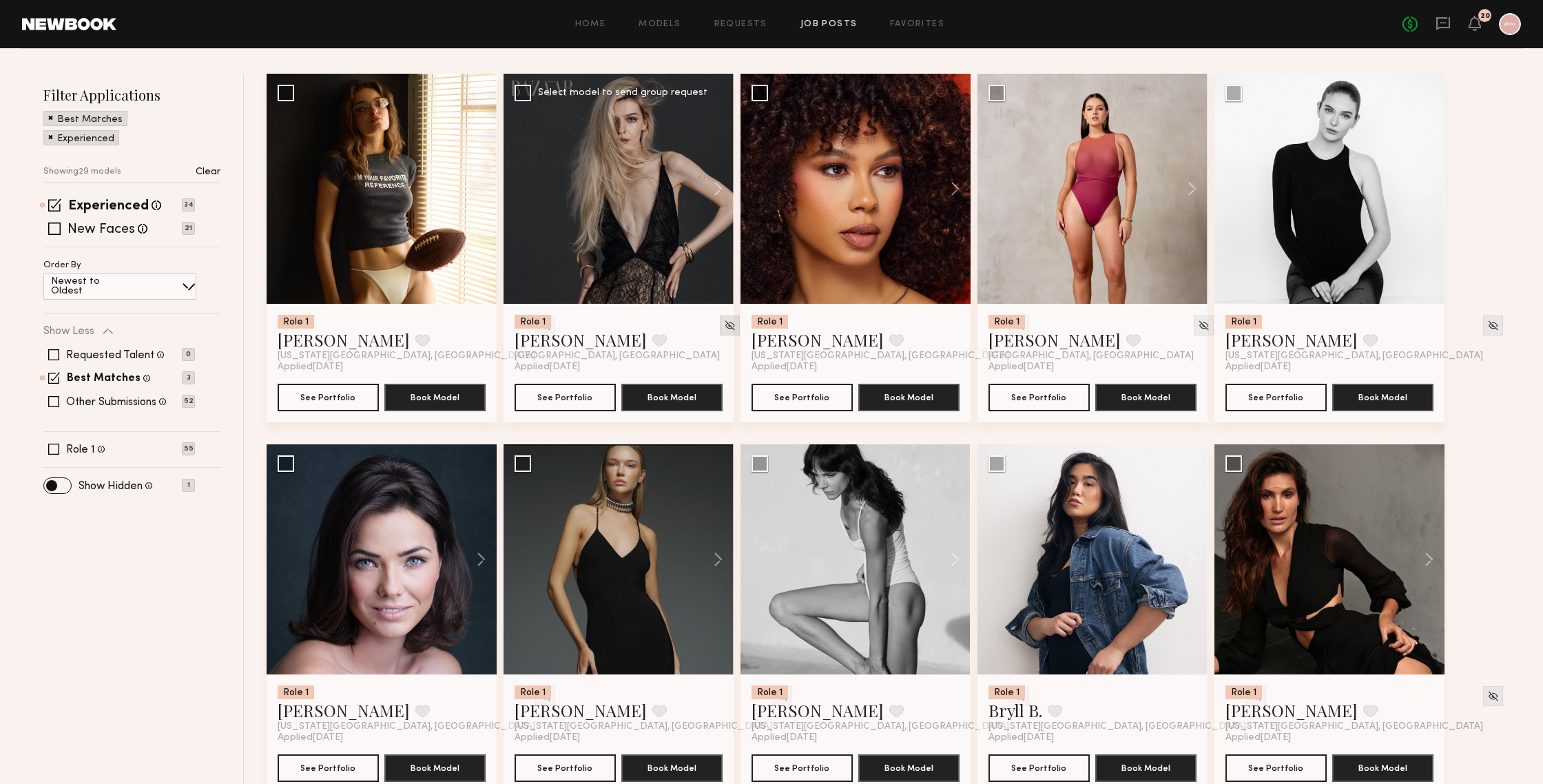
click at [1013, 328] on img at bounding box center [1019, 326] width 12 height 12
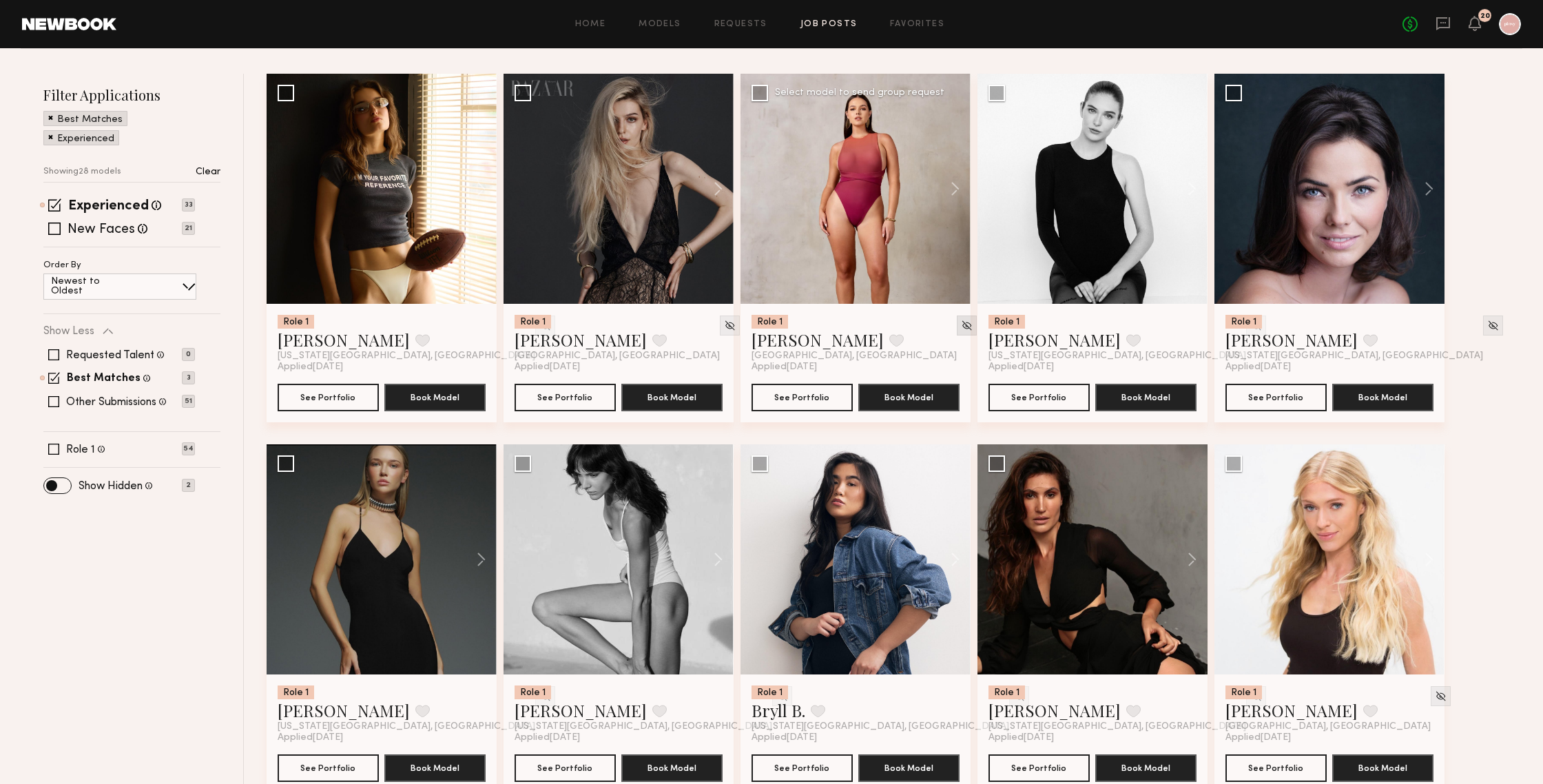
click at [961, 326] on img at bounding box center [966, 326] width 12 height 12
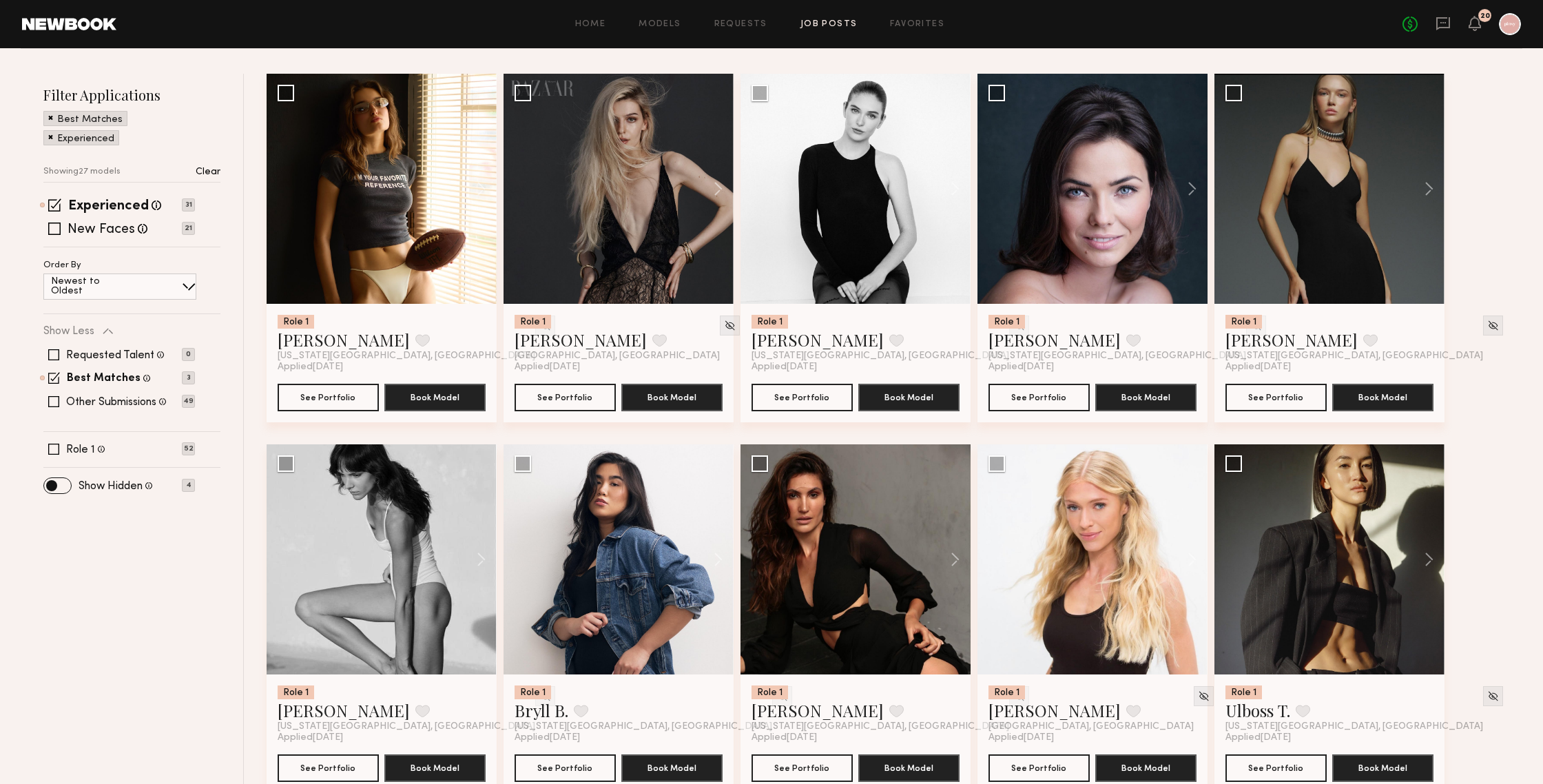
scroll to position [150, 0]
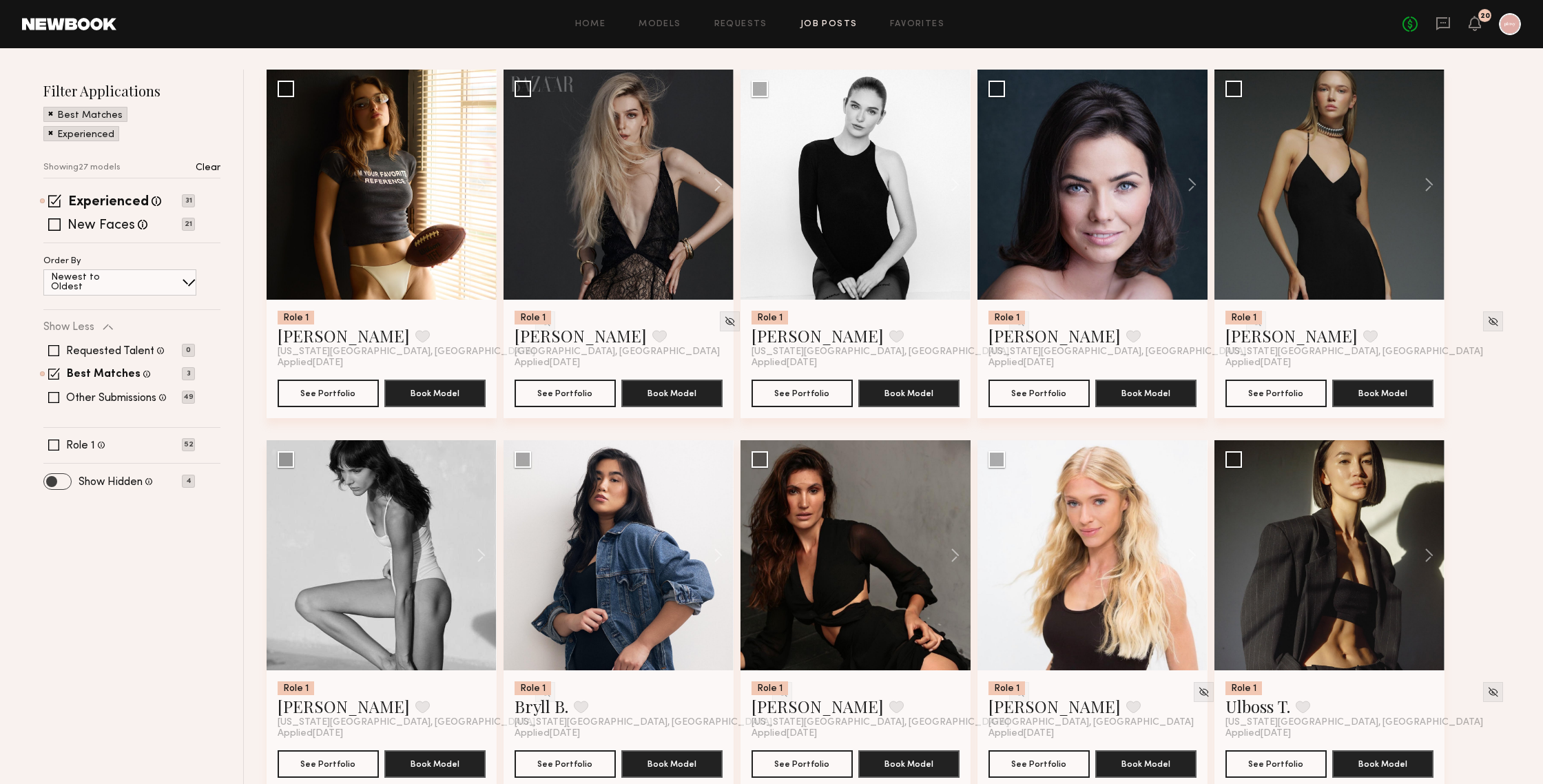
click at [62, 486] on span at bounding box center [58, 482] width 27 height 15
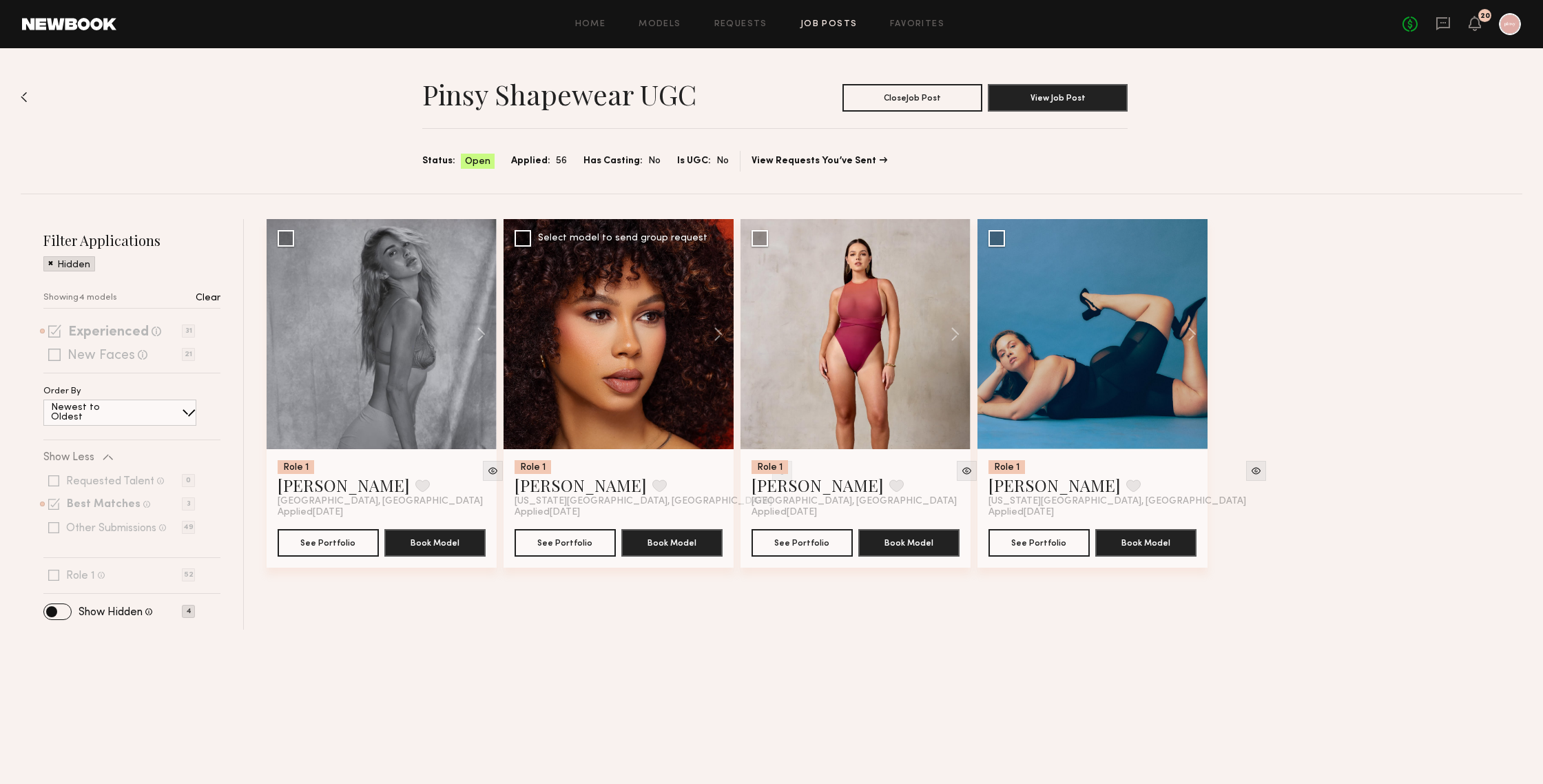
click at [776, 472] on img at bounding box center [782, 470] width 12 height 12
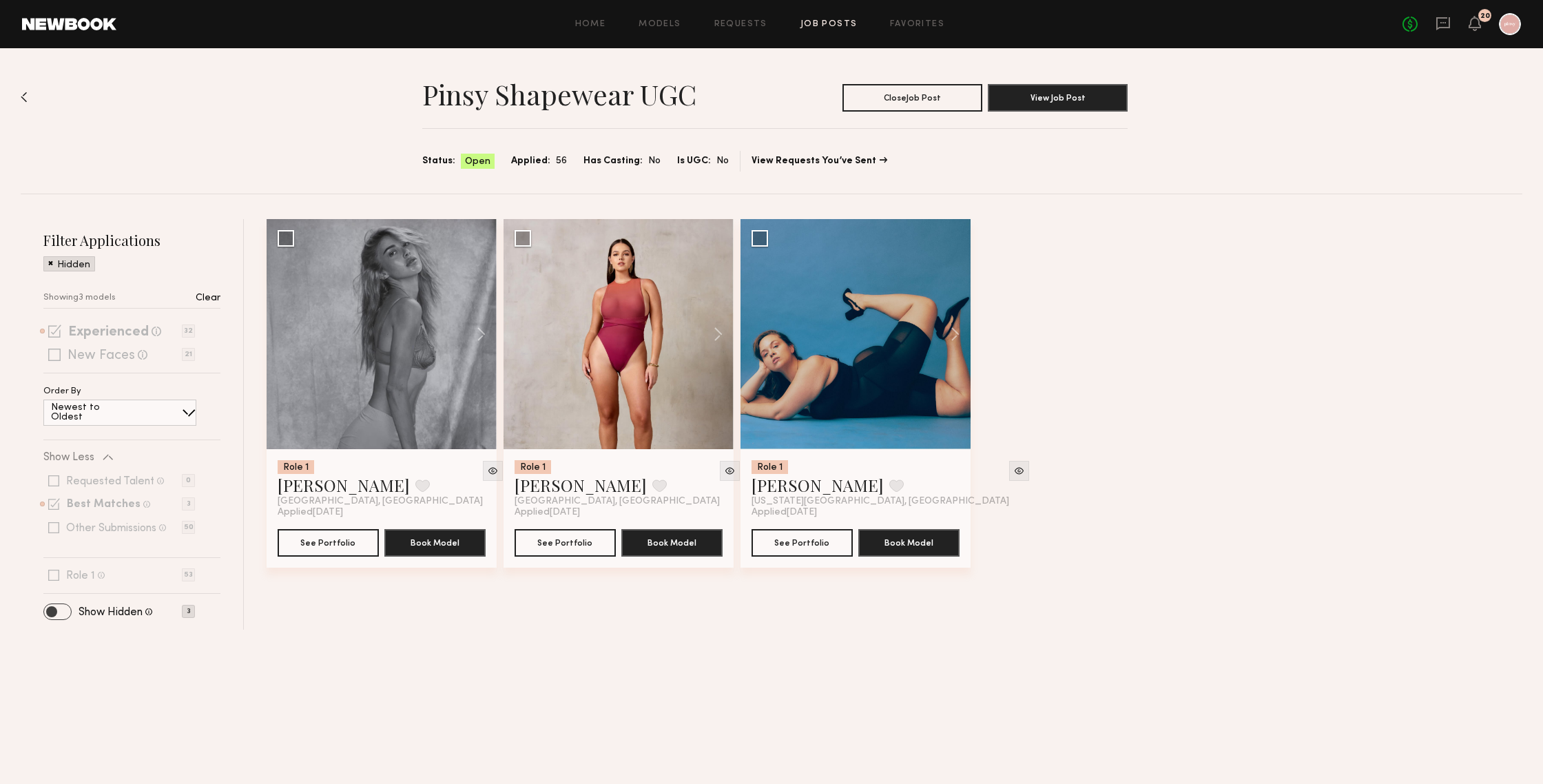
click at [51, 610] on span at bounding box center [58, 612] width 27 height 15
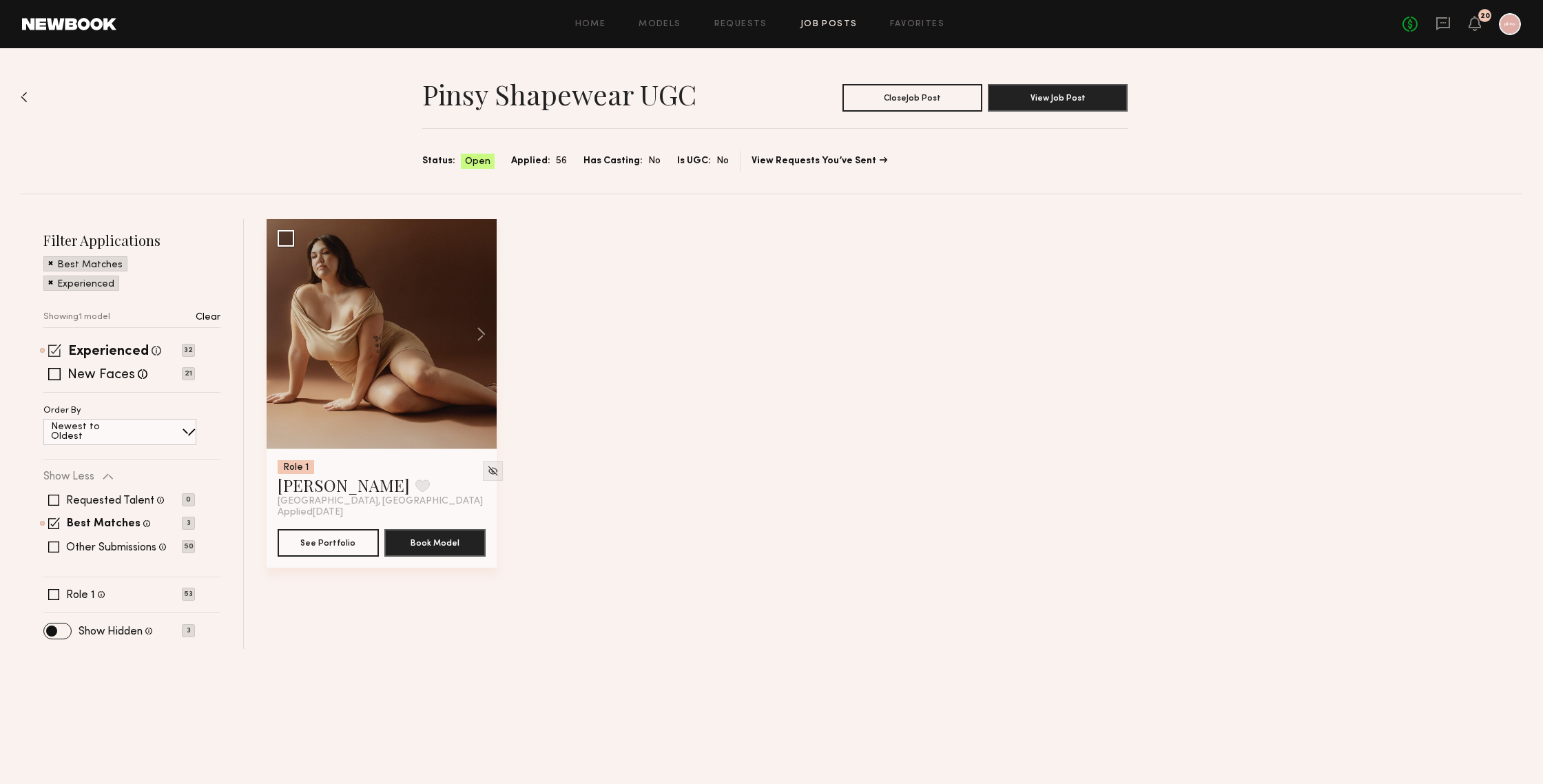
click at [51, 351] on span at bounding box center [55, 350] width 13 height 13
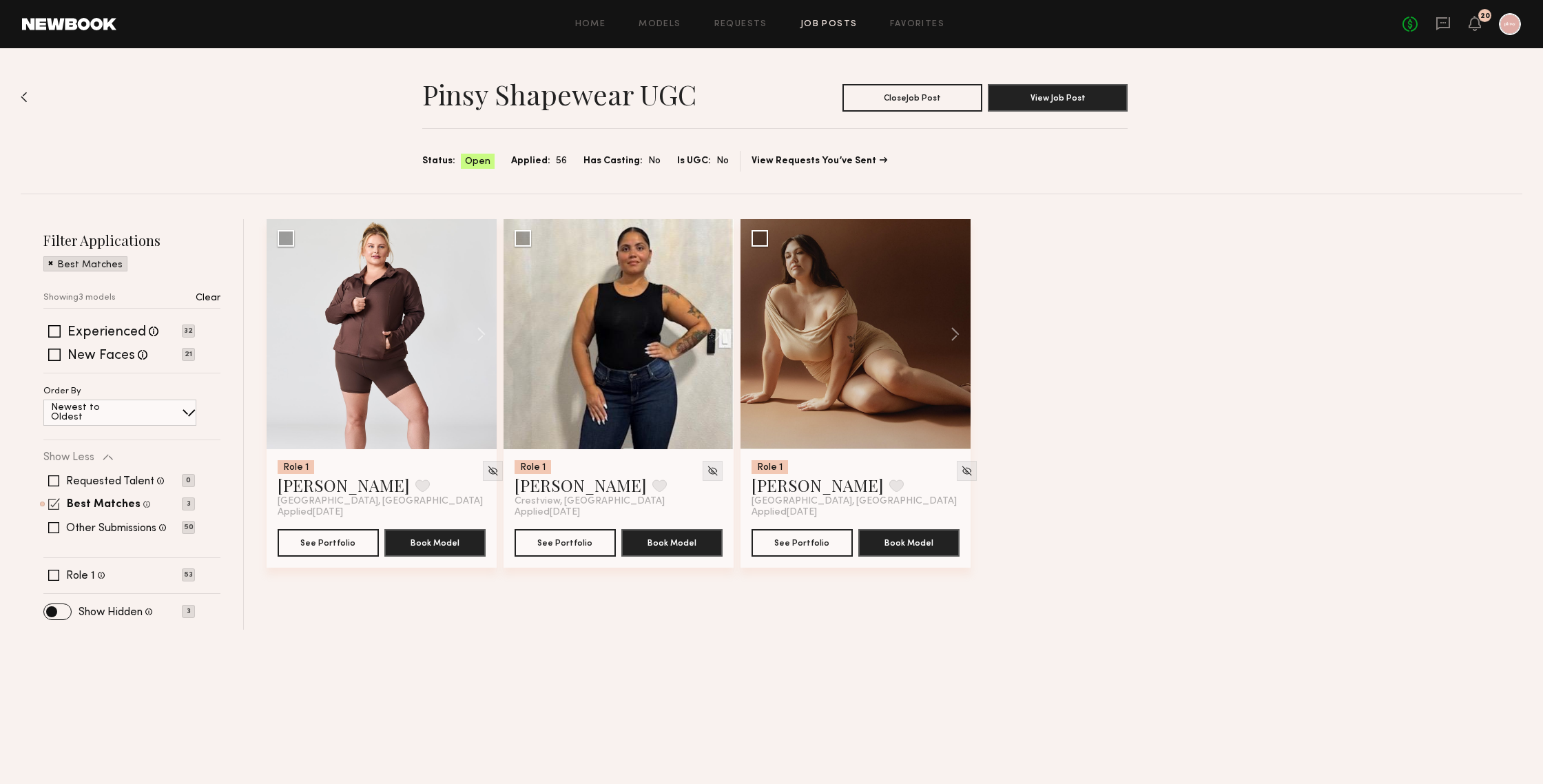
click at [55, 503] on span at bounding box center [54, 503] width 12 height 12
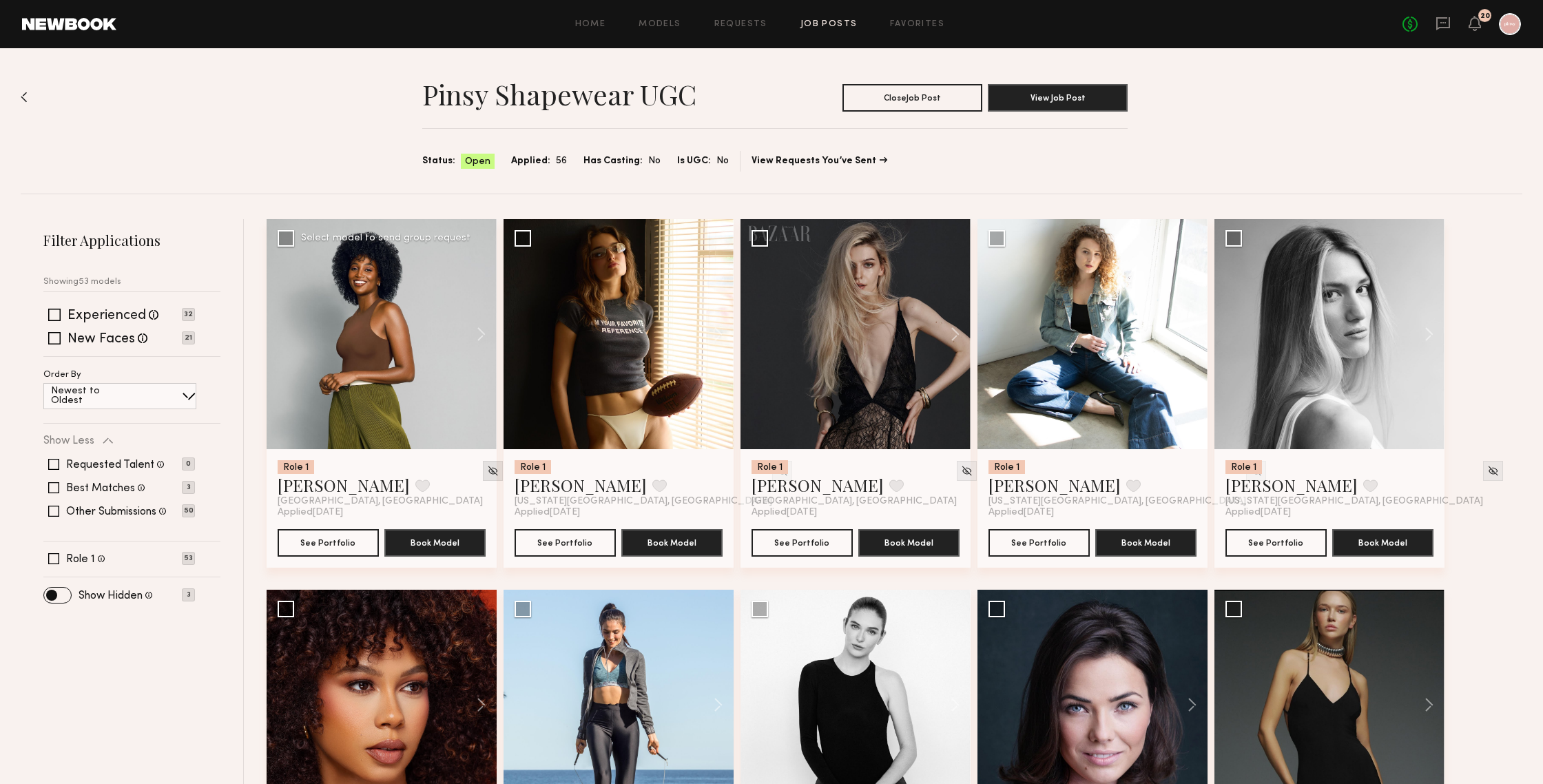
click at [487, 469] on img at bounding box center [493, 470] width 12 height 12
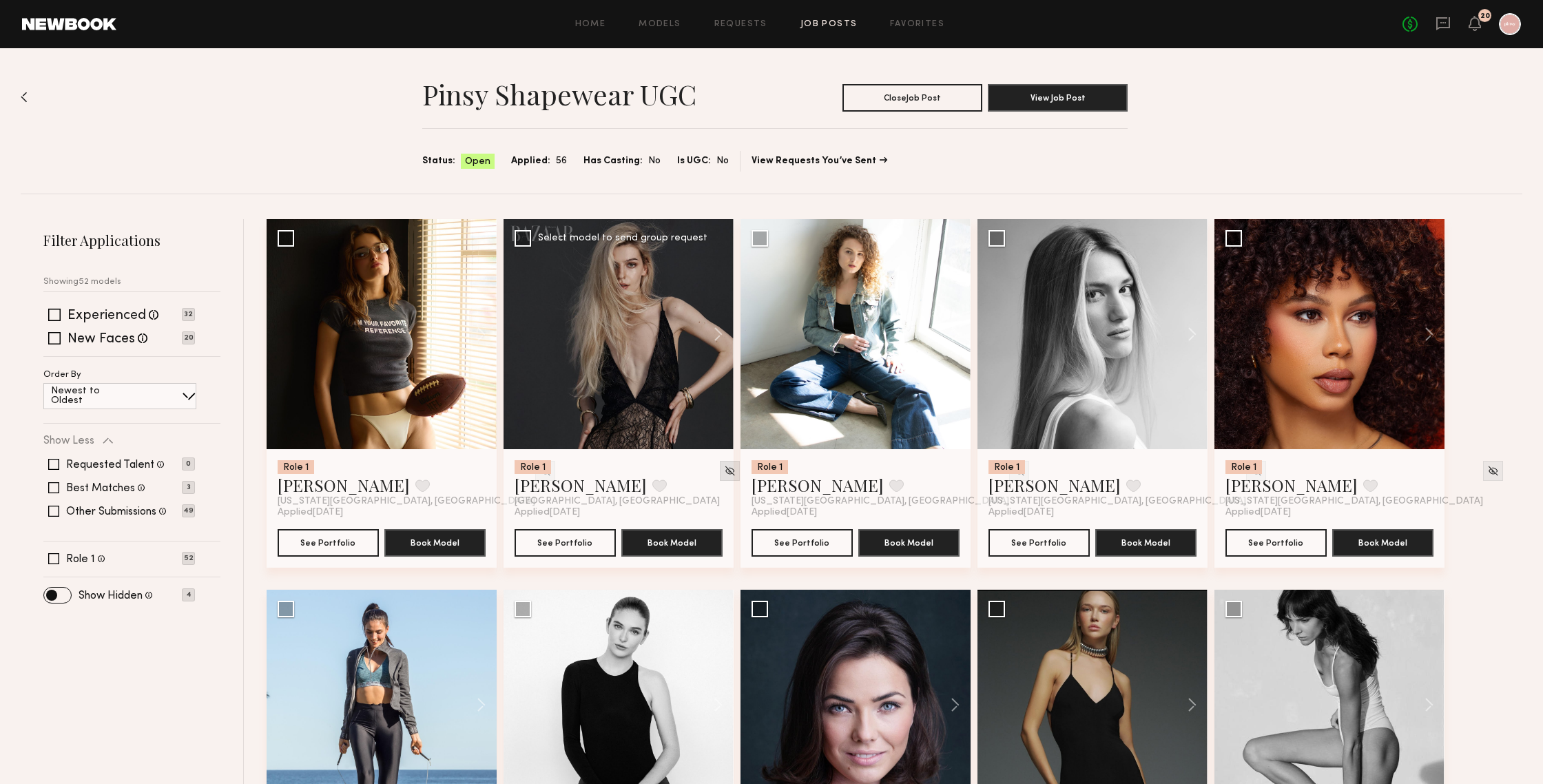
click at [724, 468] on img at bounding box center [729, 470] width 12 height 12
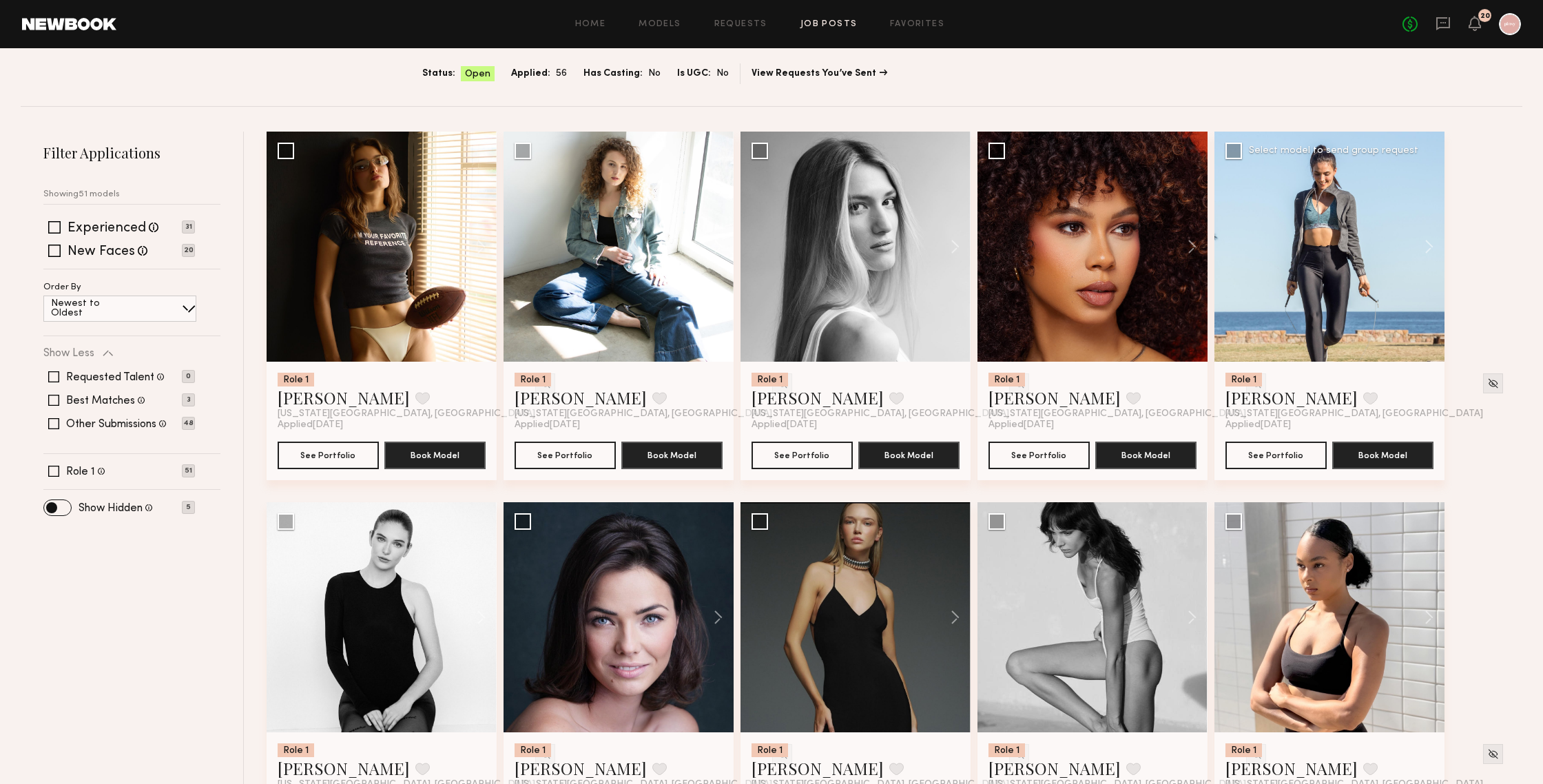
scroll to position [93, 0]
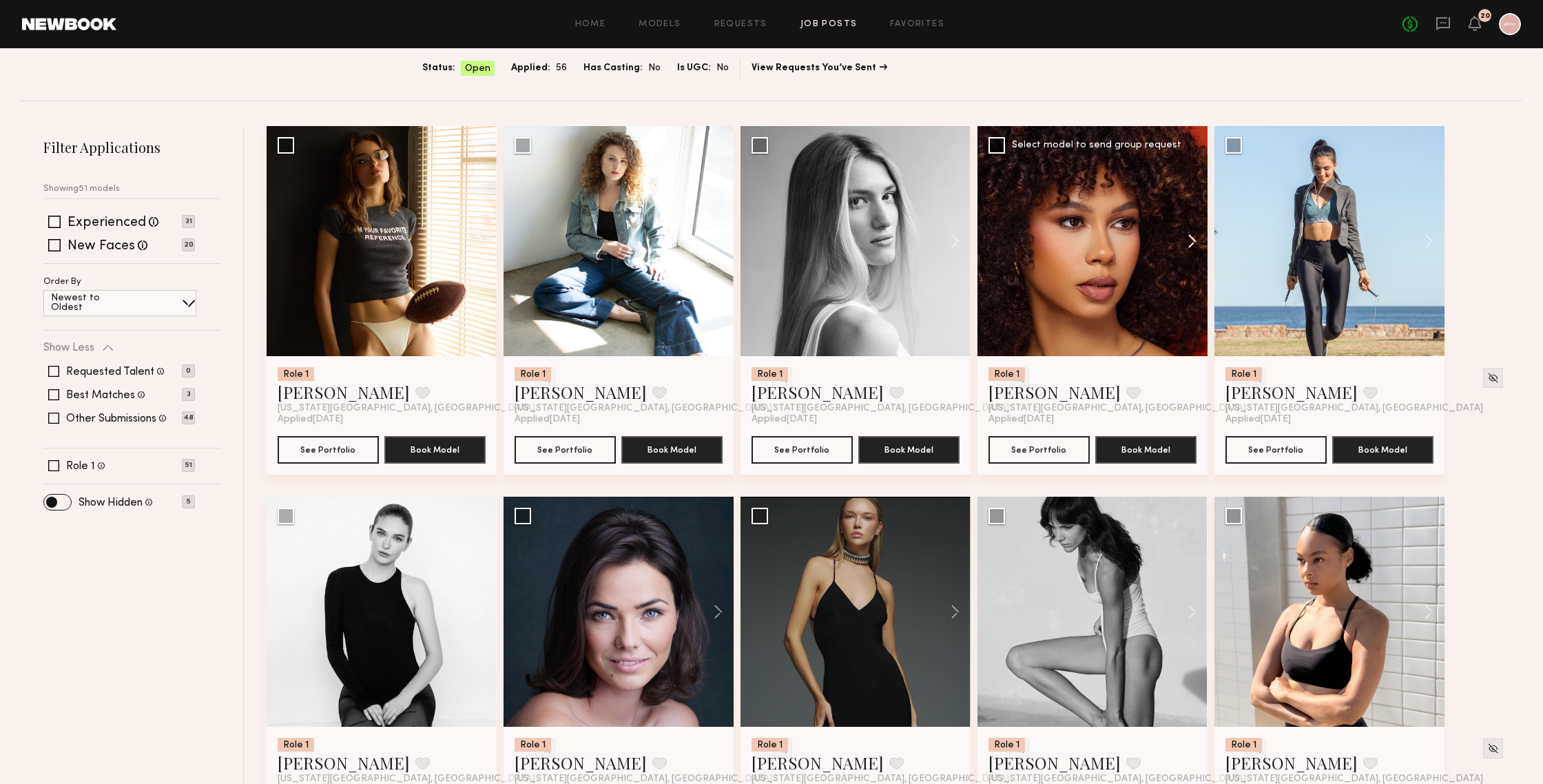
click at [1192, 237] on button at bounding box center [1185, 240] width 44 height 230
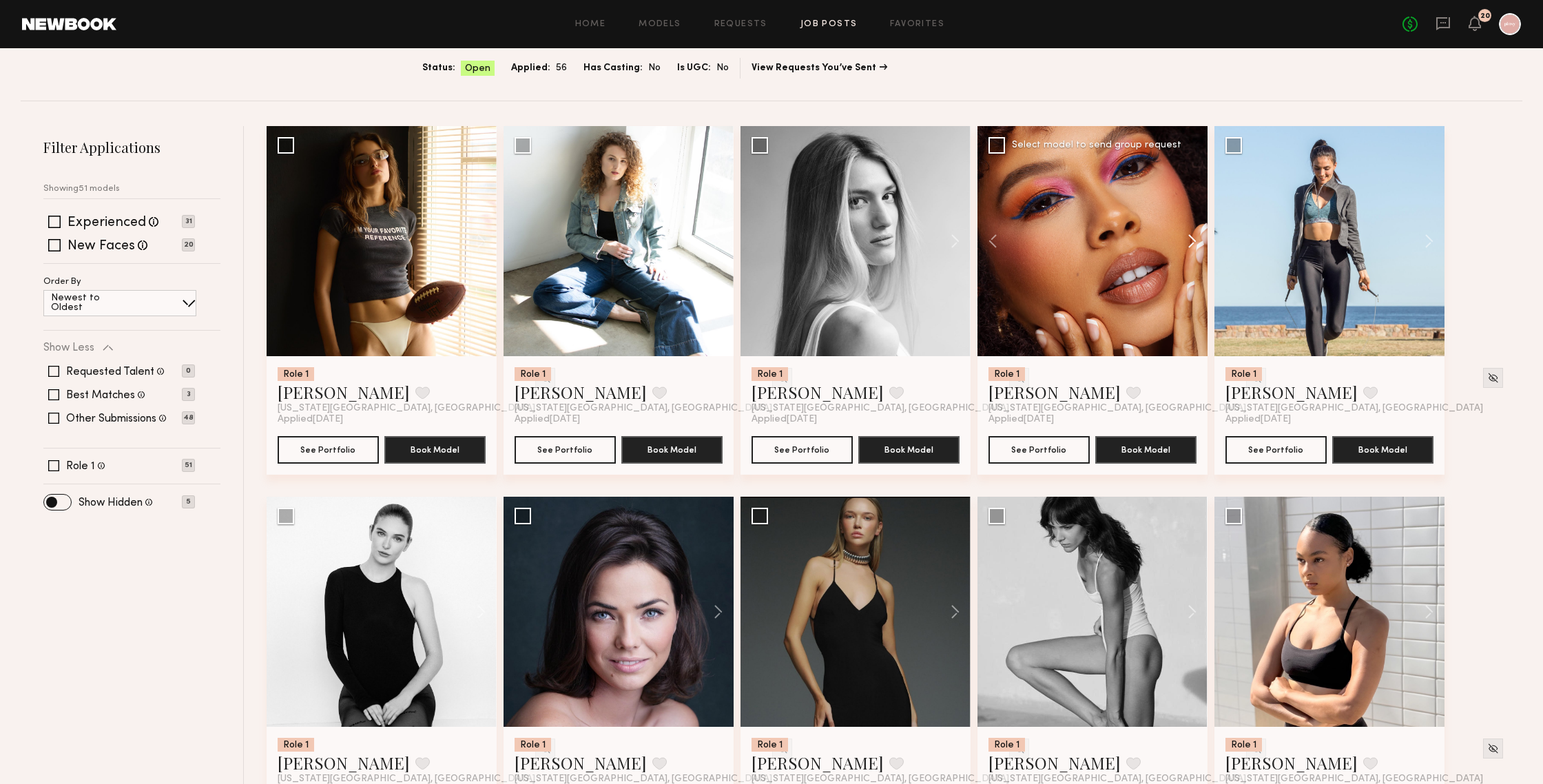
click at [1192, 237] on button at bounding box center [1185, 240] width 44 height 230
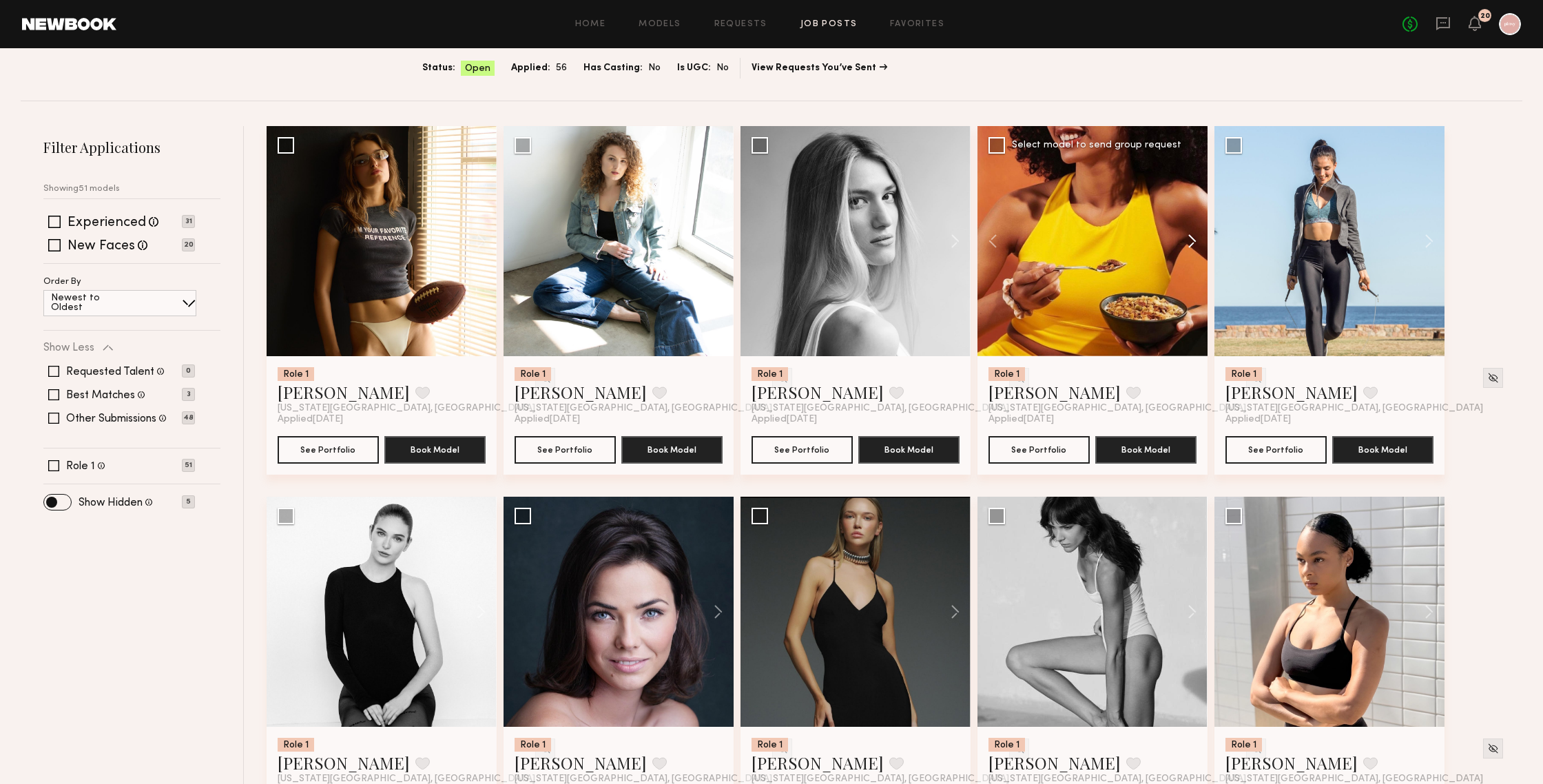
click at [1192, 237] on button at bounding box center [1185, 240] width 44 height 230
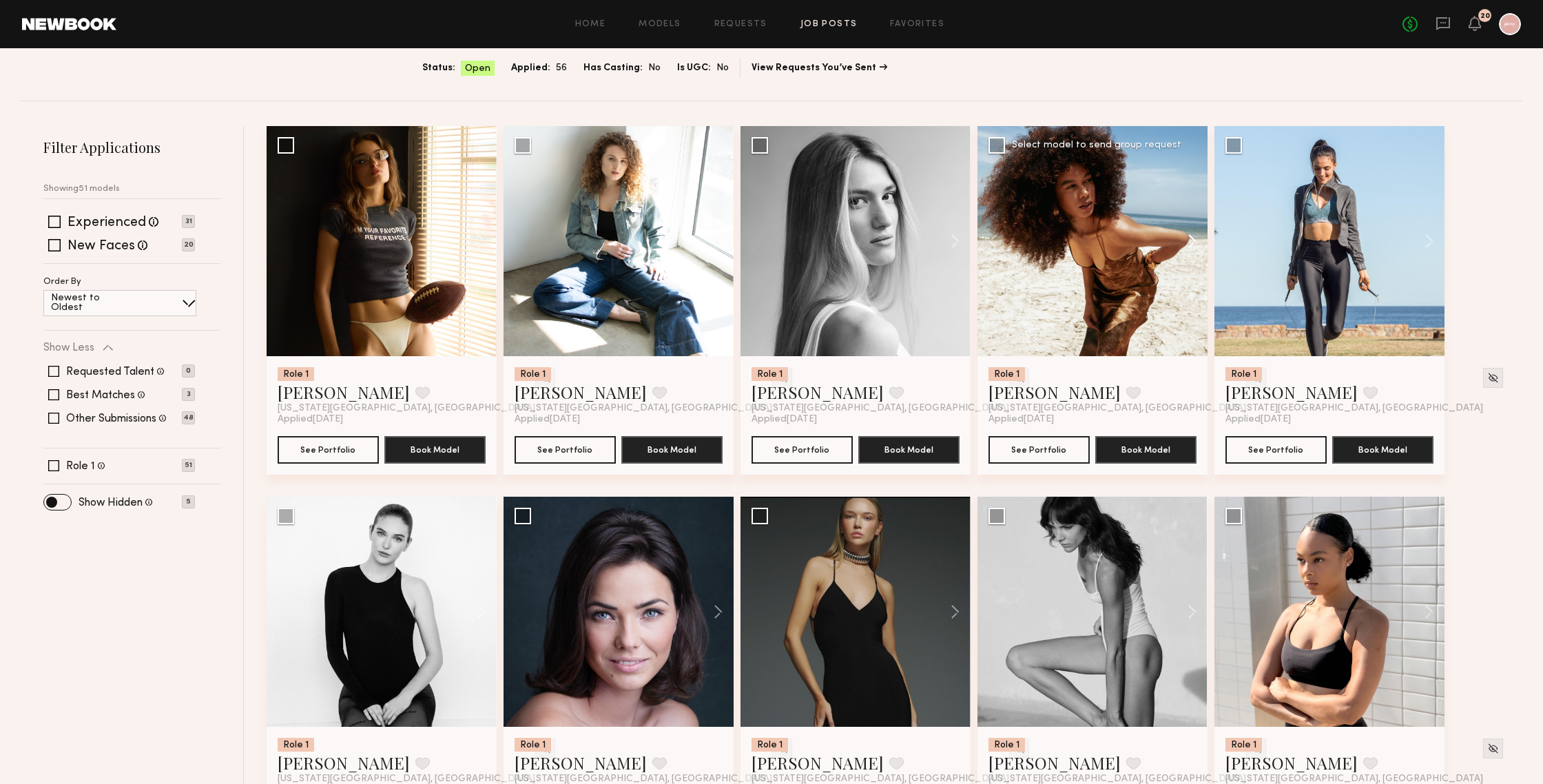
click at [1192, 237] on button at bounding box center [1185, 240] width 44 height 230
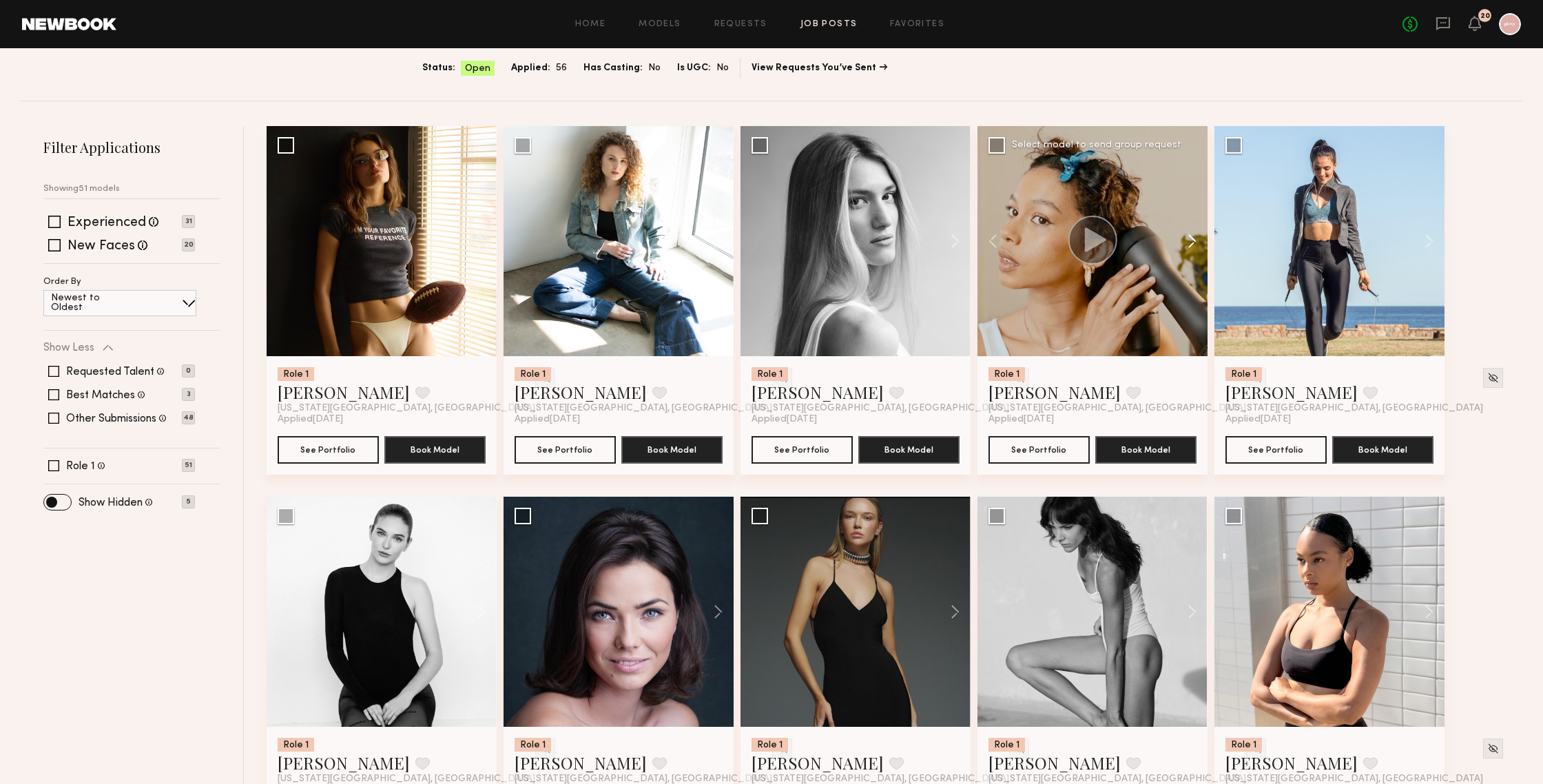
click at [1192, 237] on button at bounding box center [1185, 240] width 44 height 230
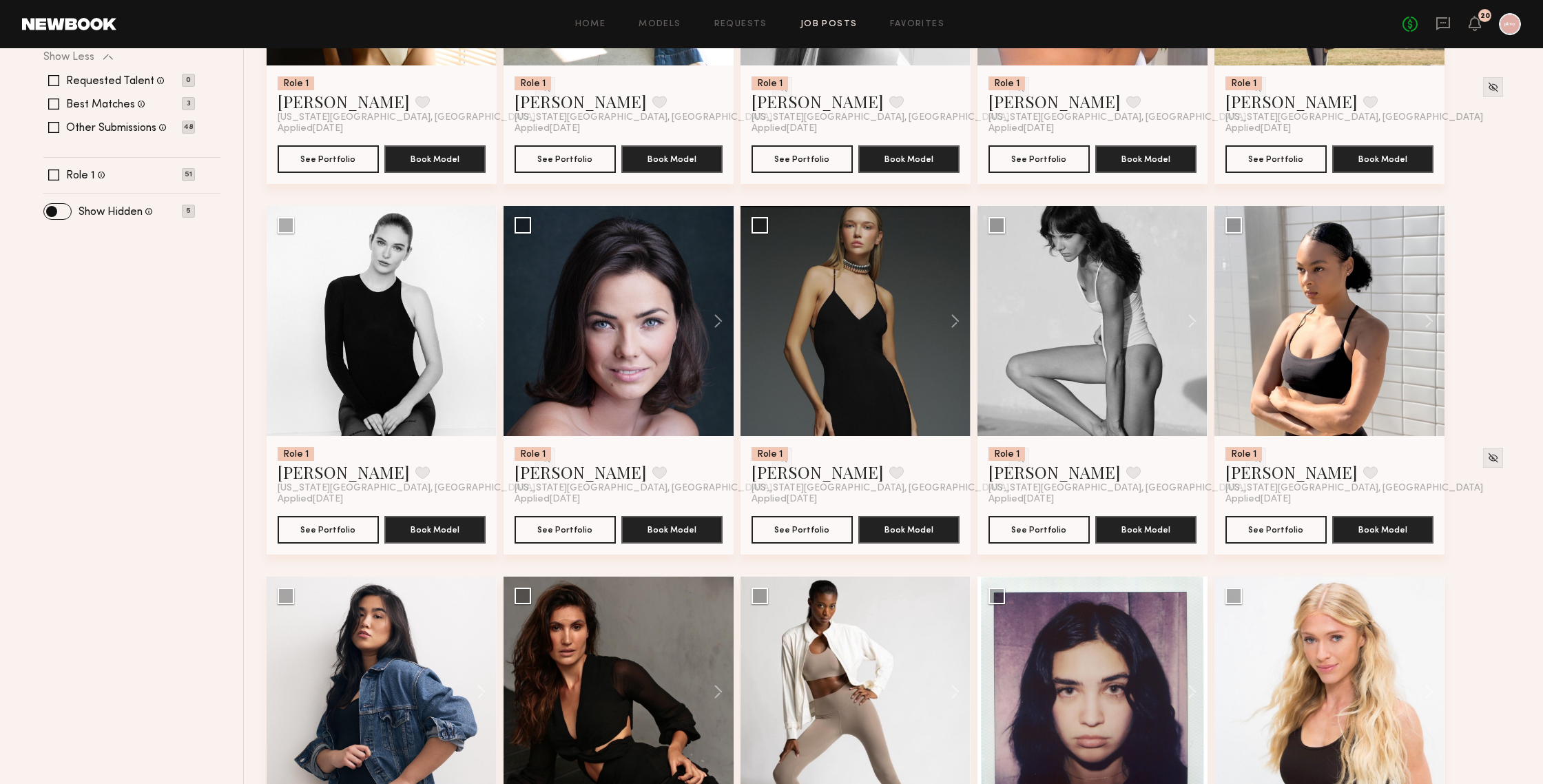
scroll to position [437, 0]
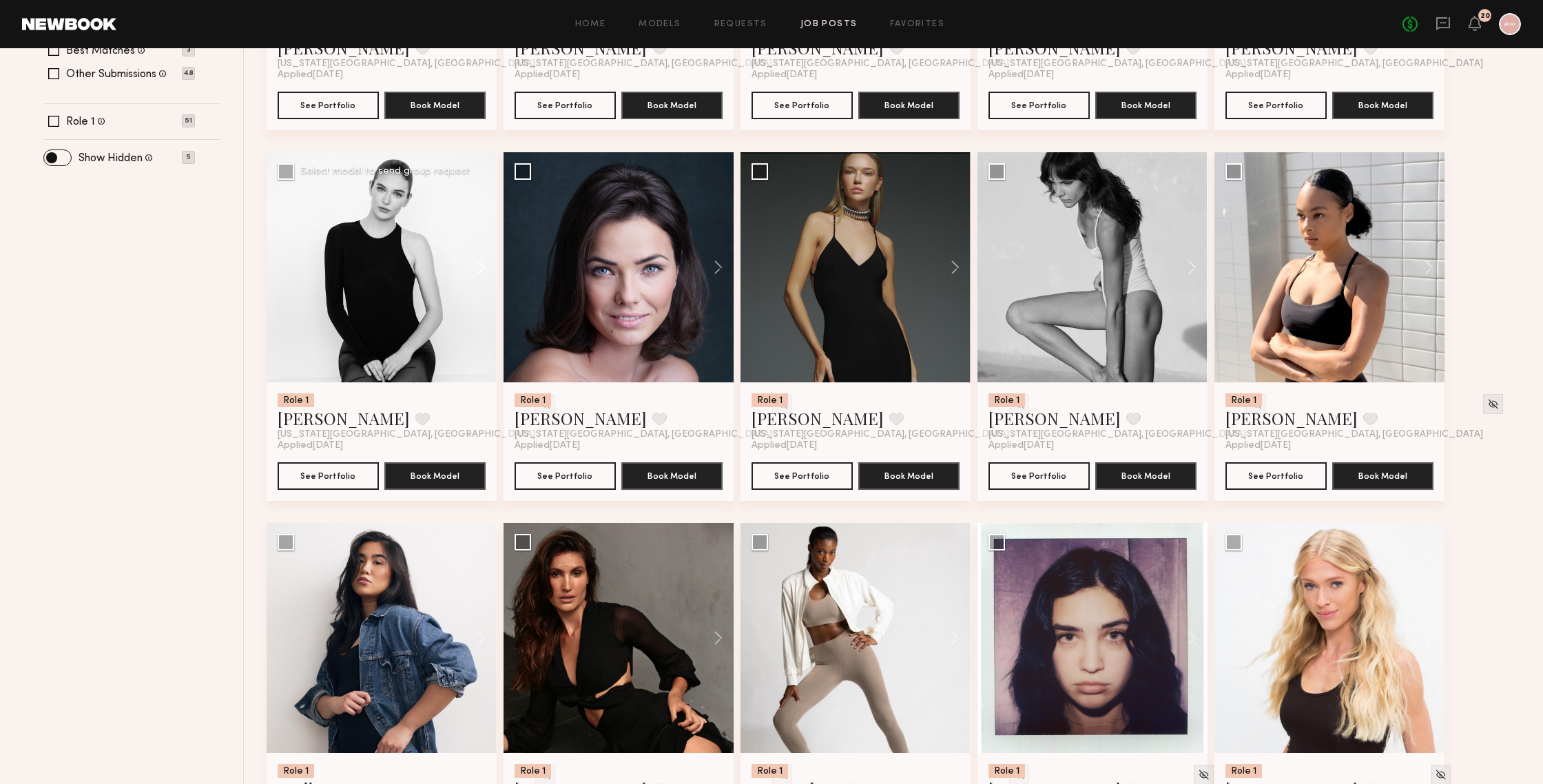
click at [480, 260] on button at bounding box center [475, 266] width 44 height 230
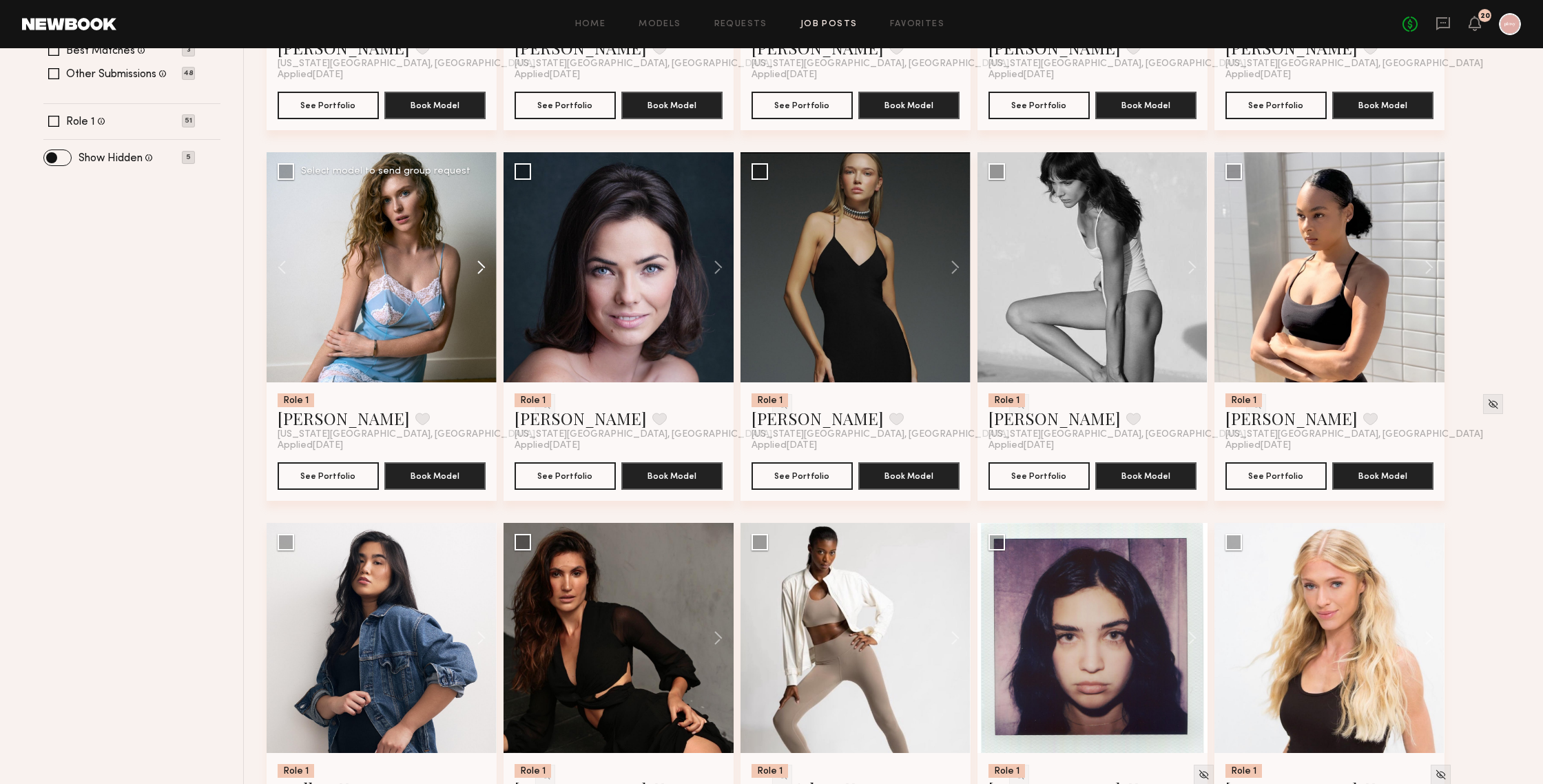
click at [480, 260] on button at bounding box center [475, 266] width 44 height 230
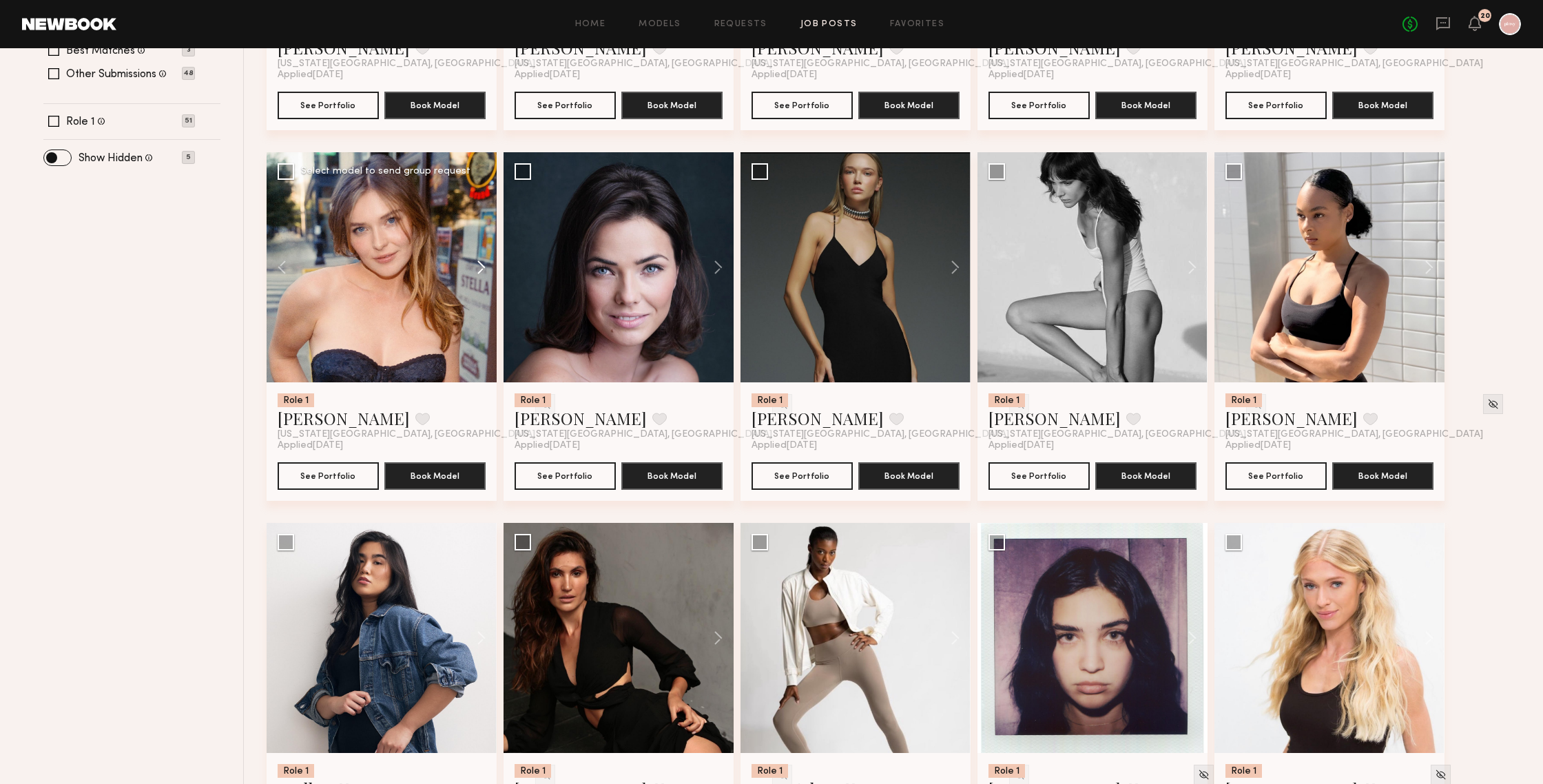
click at [480, 260] on button at bounding box center [475, 266] width 44 height 230
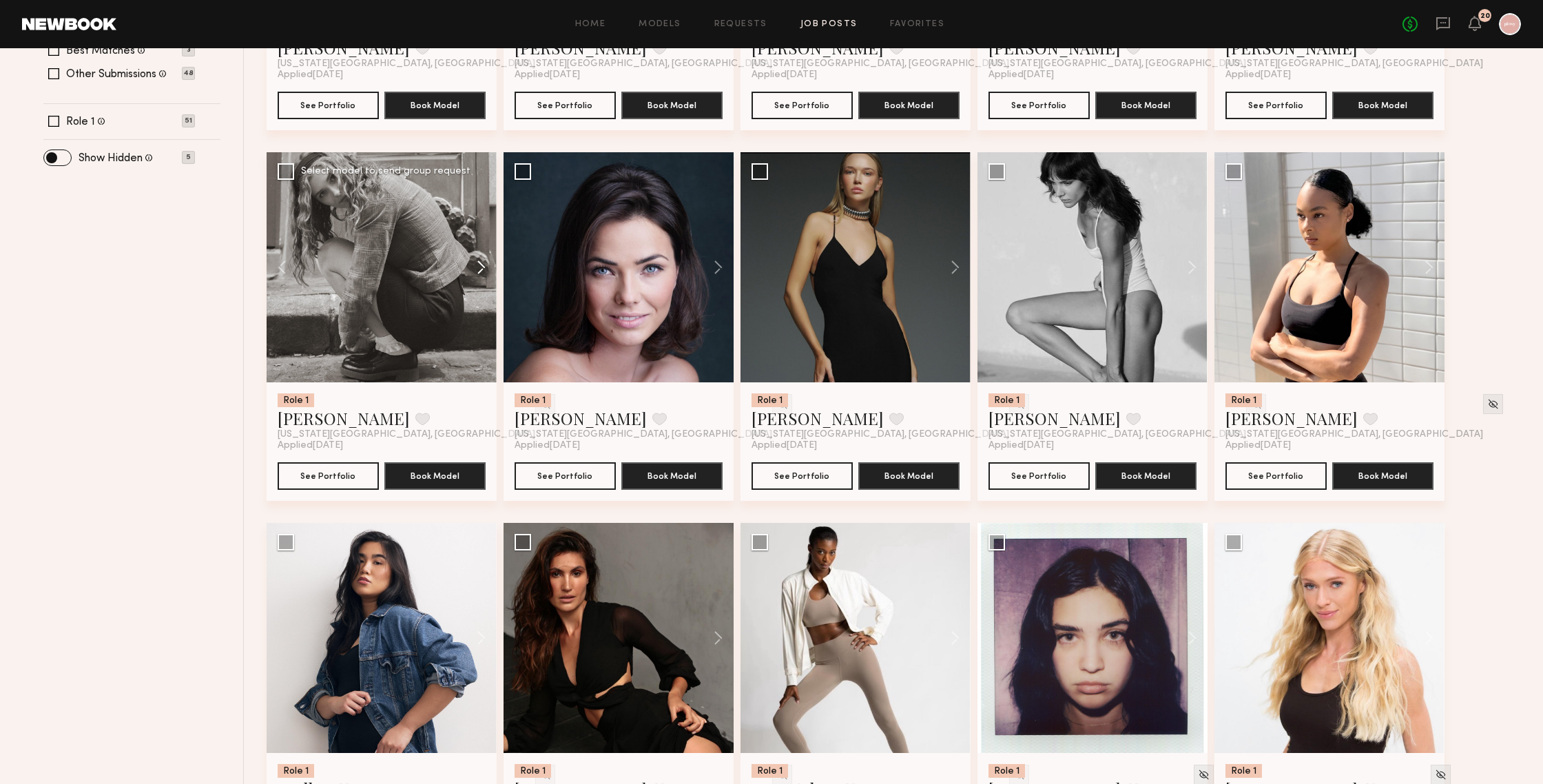
click at [480, 260] on button at bounding box center [475, 266] width 44 height 230
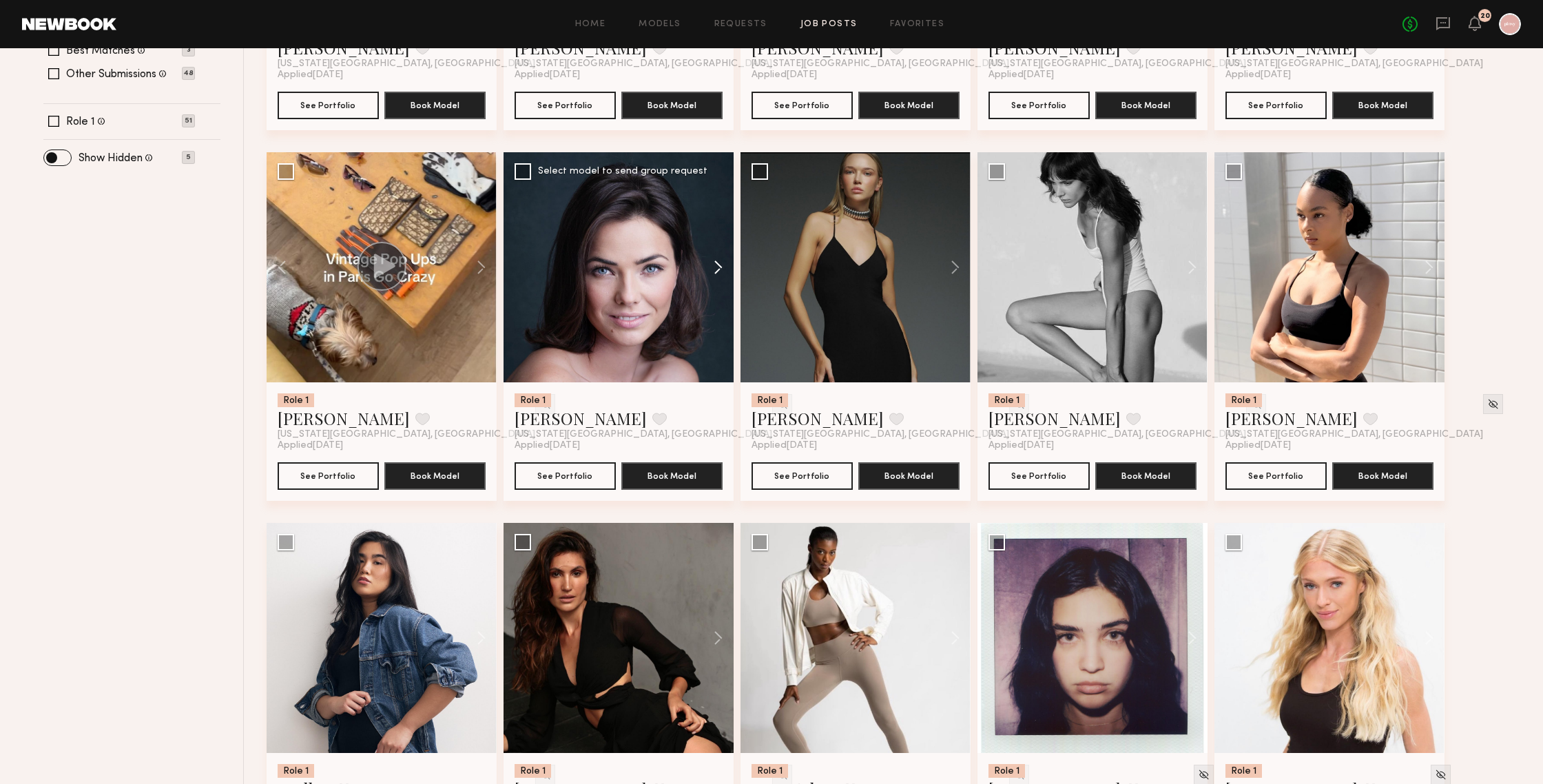
click at [723, 271] on button at bounding box center [712, 266] width 44 height 230
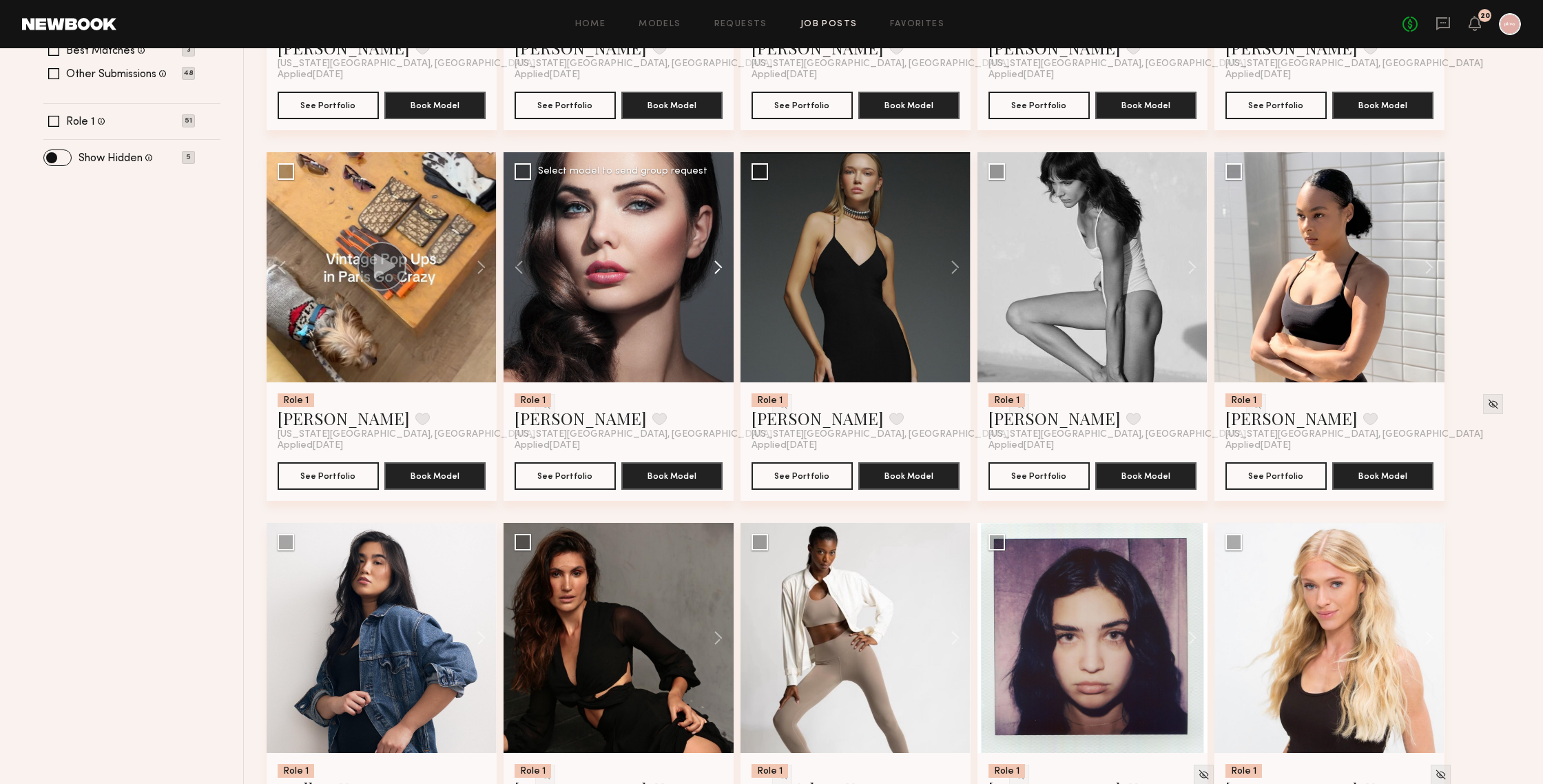
click at [723, 271] on button at bounding box center [712, 266] width 44 height 230
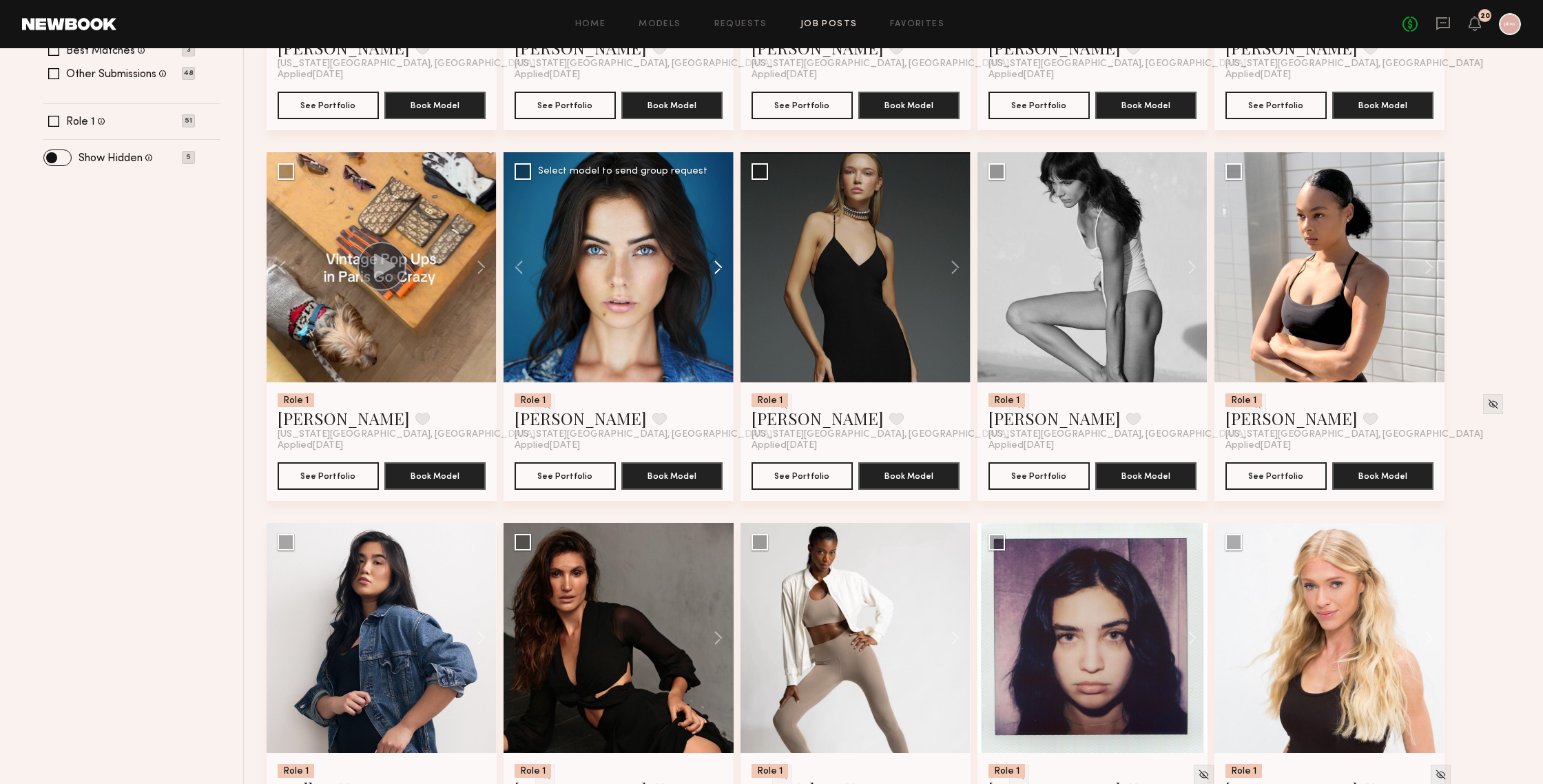
click at [723, 271] on button at bounding box center [712, 266] width 44 height 230
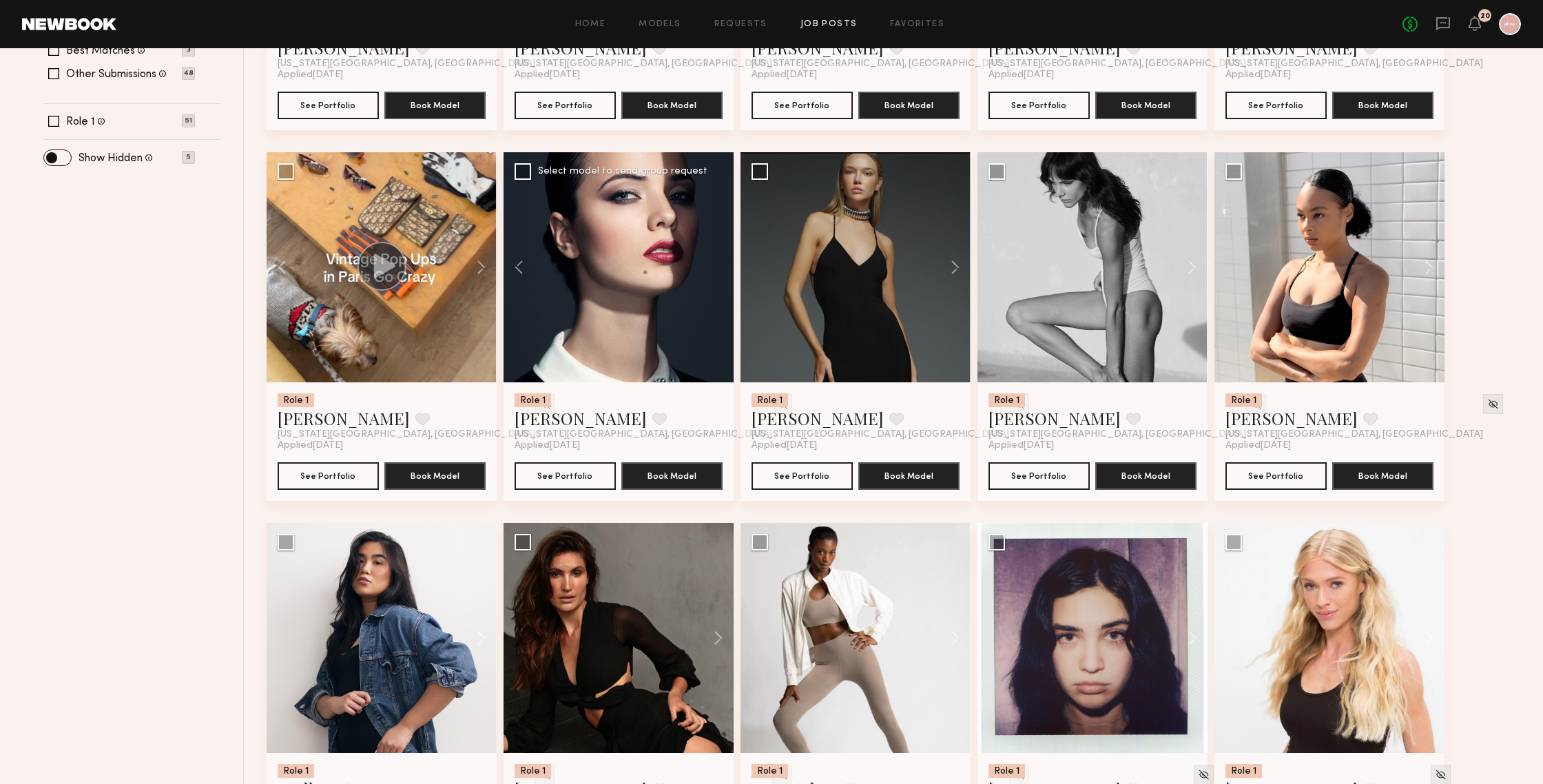
click at [723, 271] on div at bounding box center [618, 266] width 230 height 230
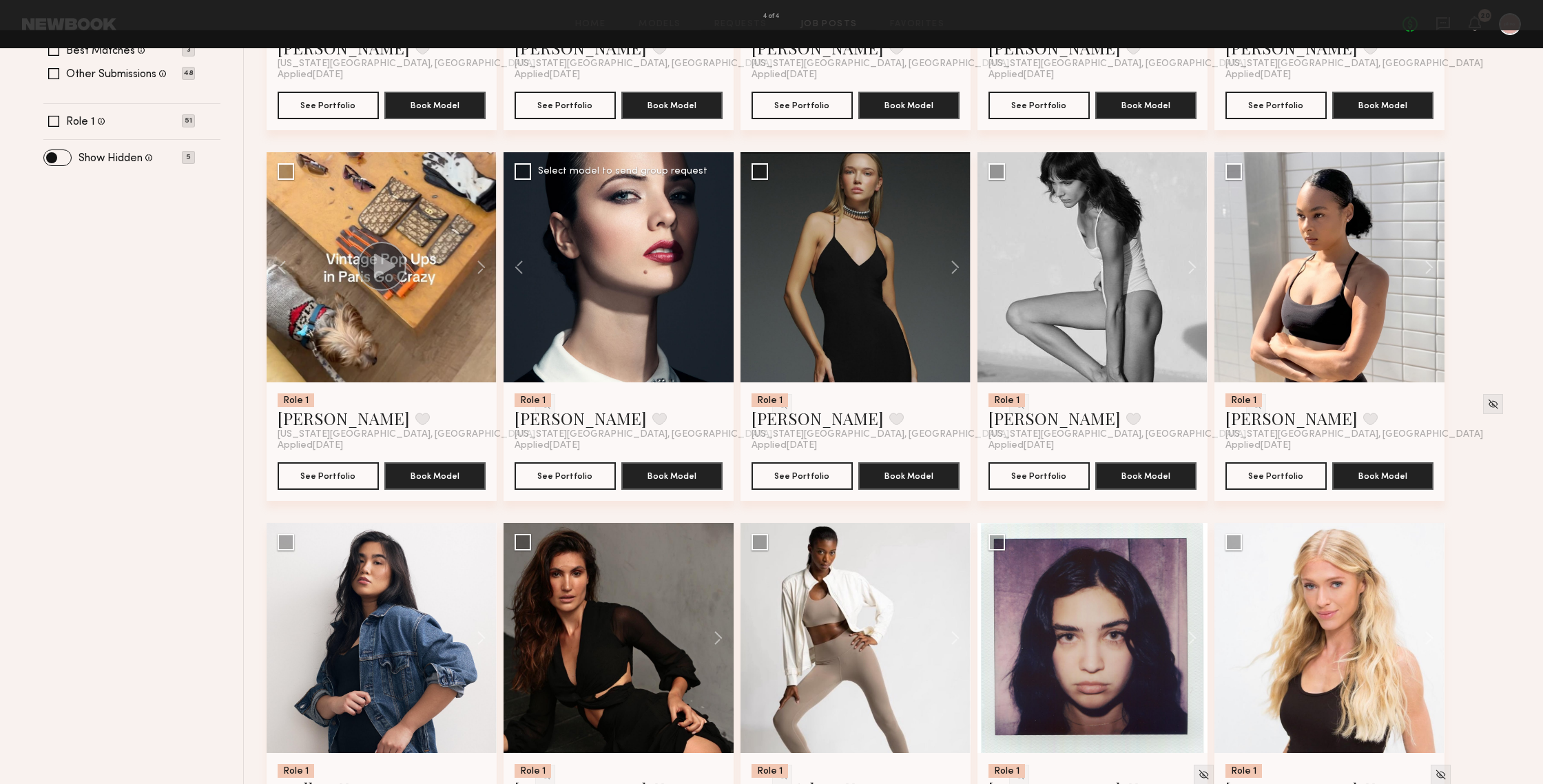
click at [39, 27] on button at bounding box center [31, 32] width 22 height 25
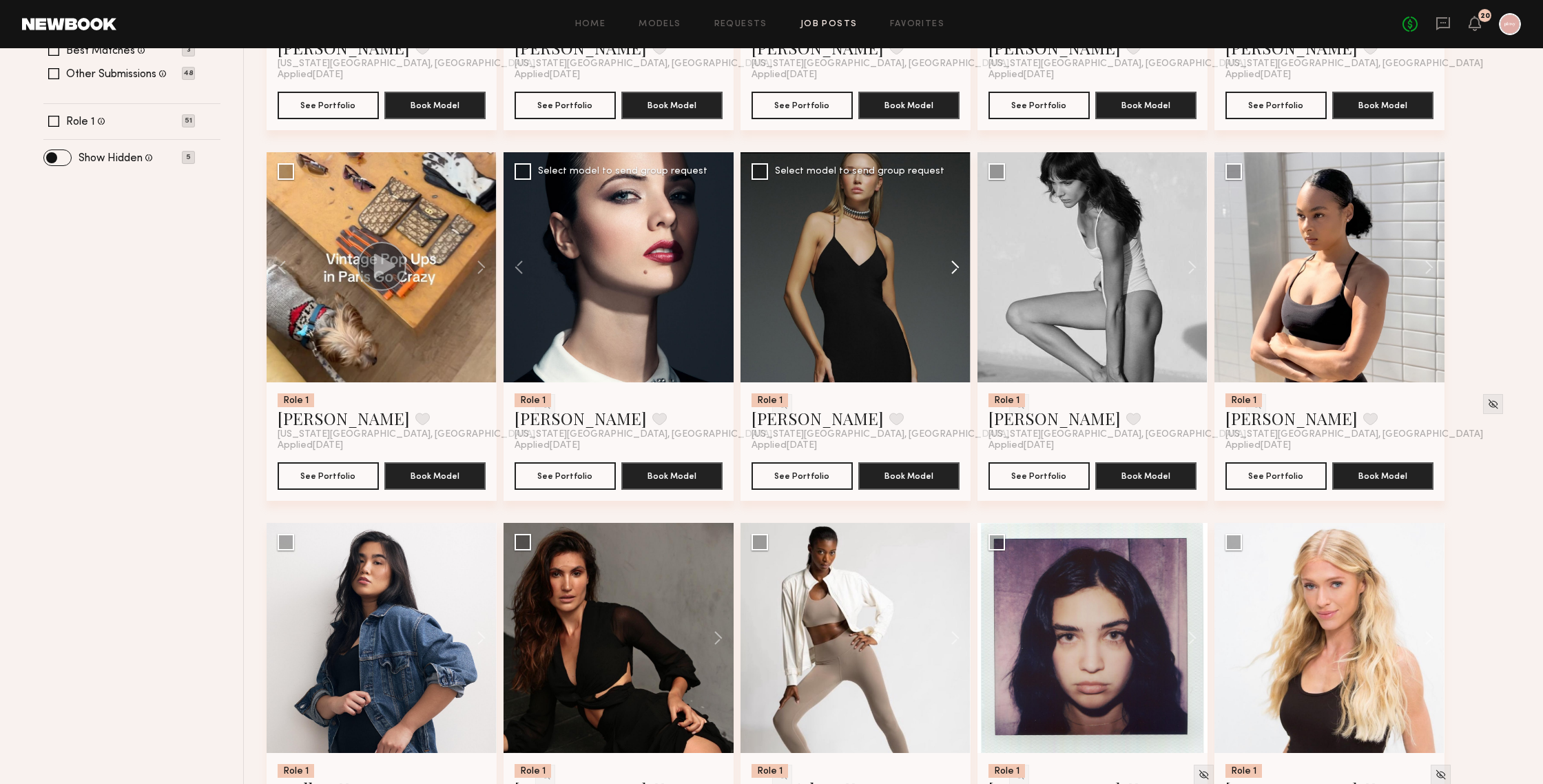
click at [956, 268] on button at bounding box center [948, 266] width 44 height 230
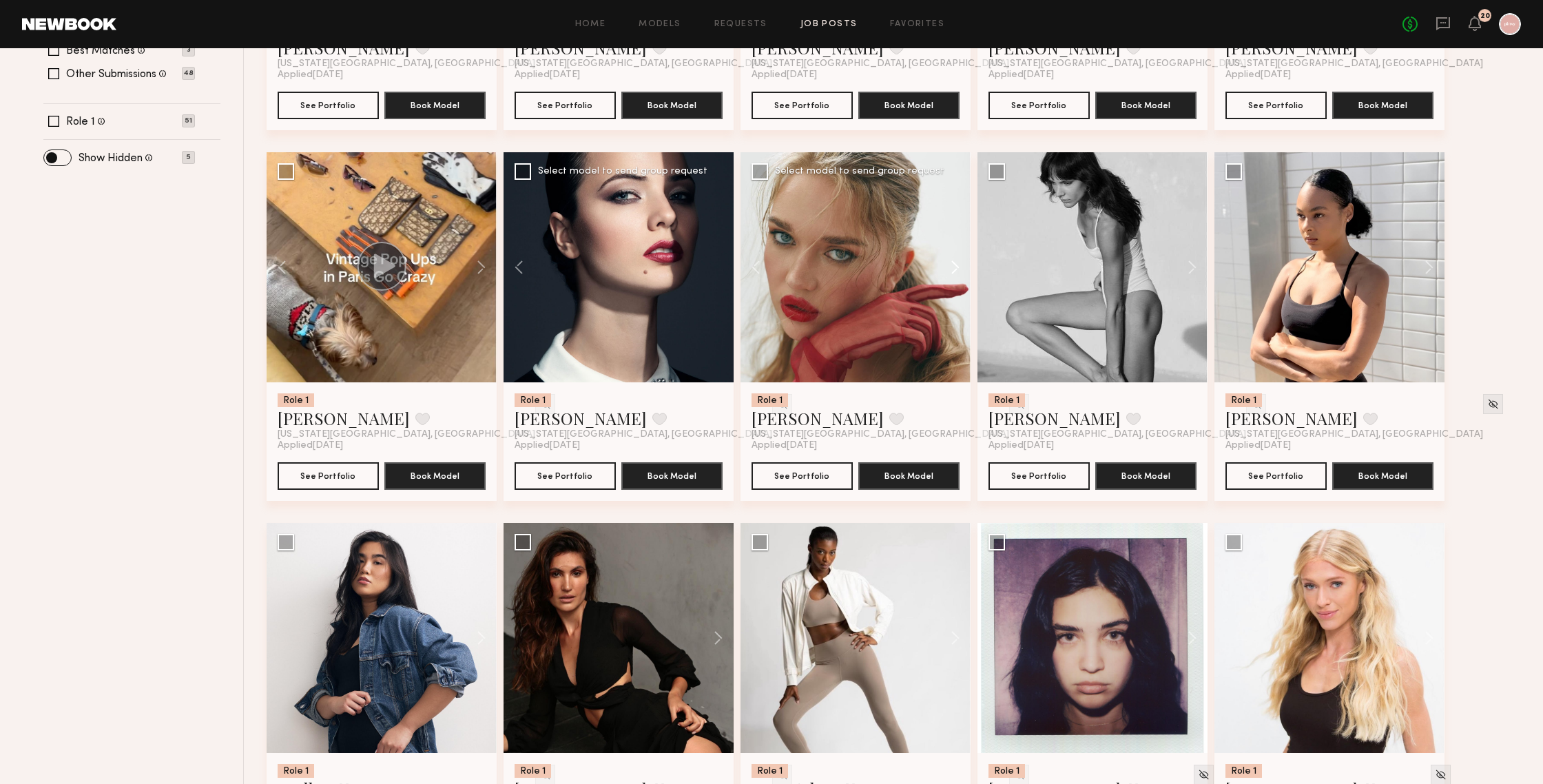
click at [956, 268] on button at bounding box center [948, 266] width 44 height 230
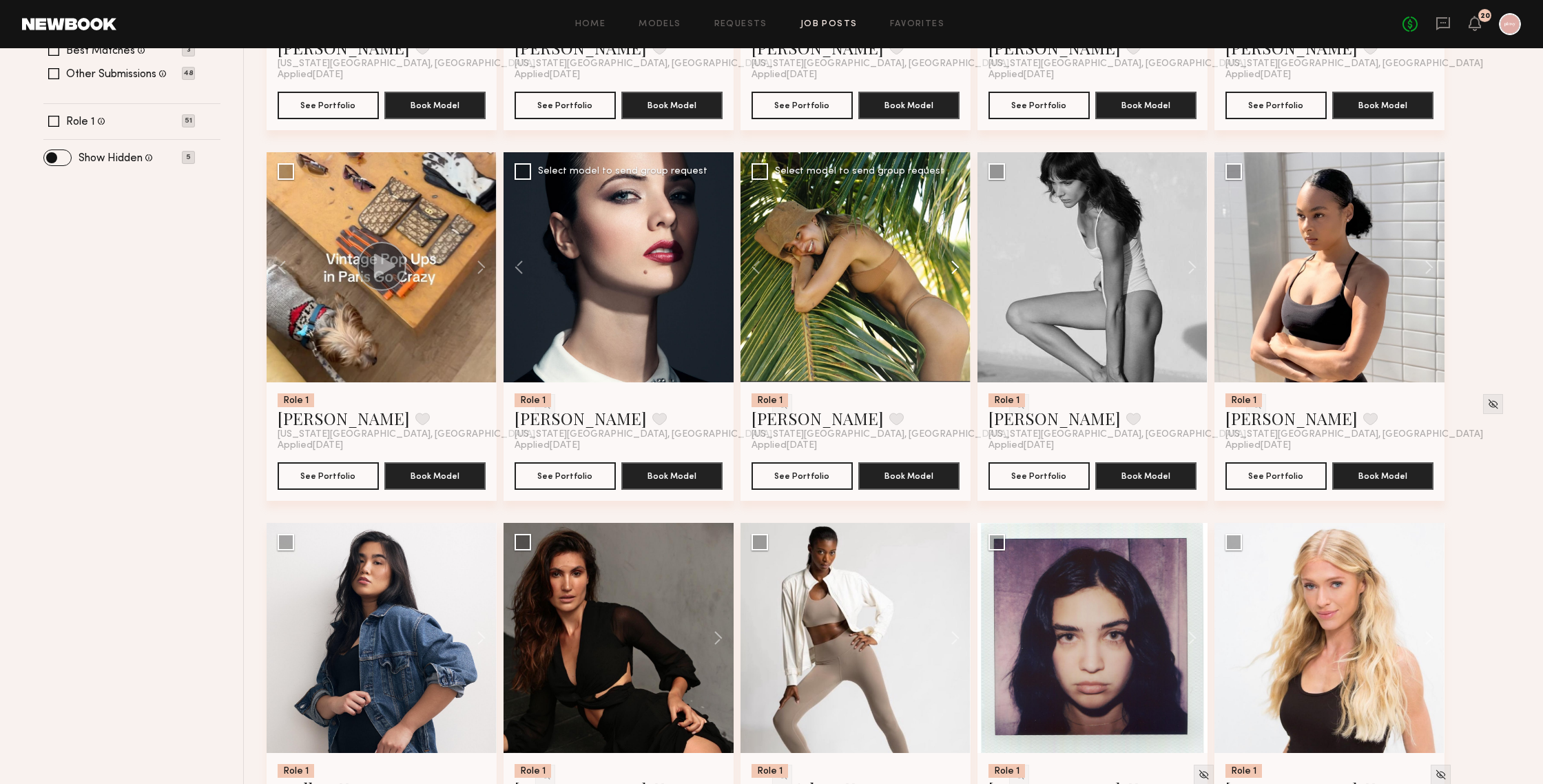
click at [956, 268] on button at bounding box center [948, 266] width 44 height 230
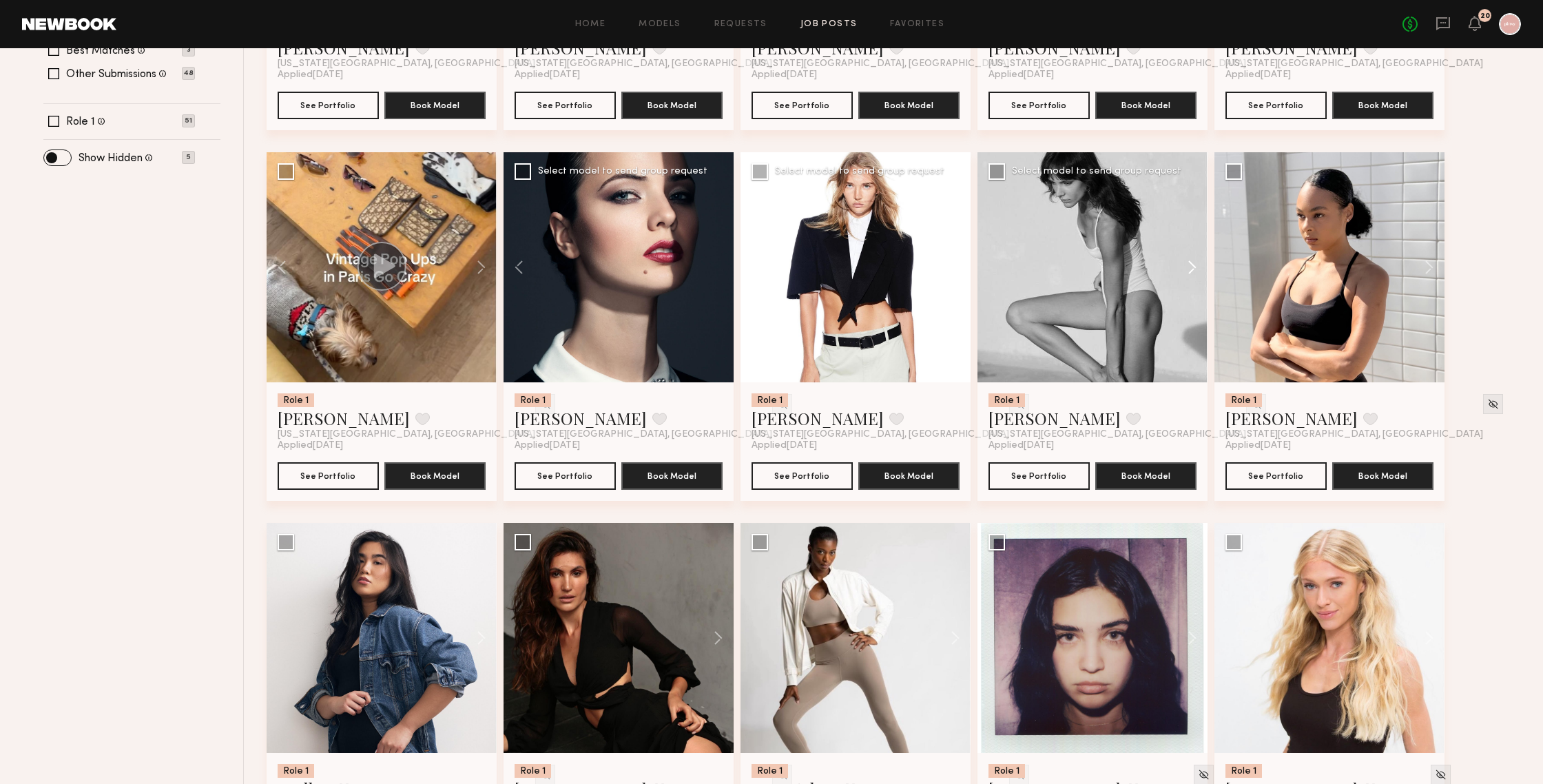
drag, startPoint x: 956, startPoint y: 268, endPoint x: 1188, endPoint y: 311, distance: 236.0
click at [1192, 268] on button at bounding box center [1185, 266] width 44 height 230
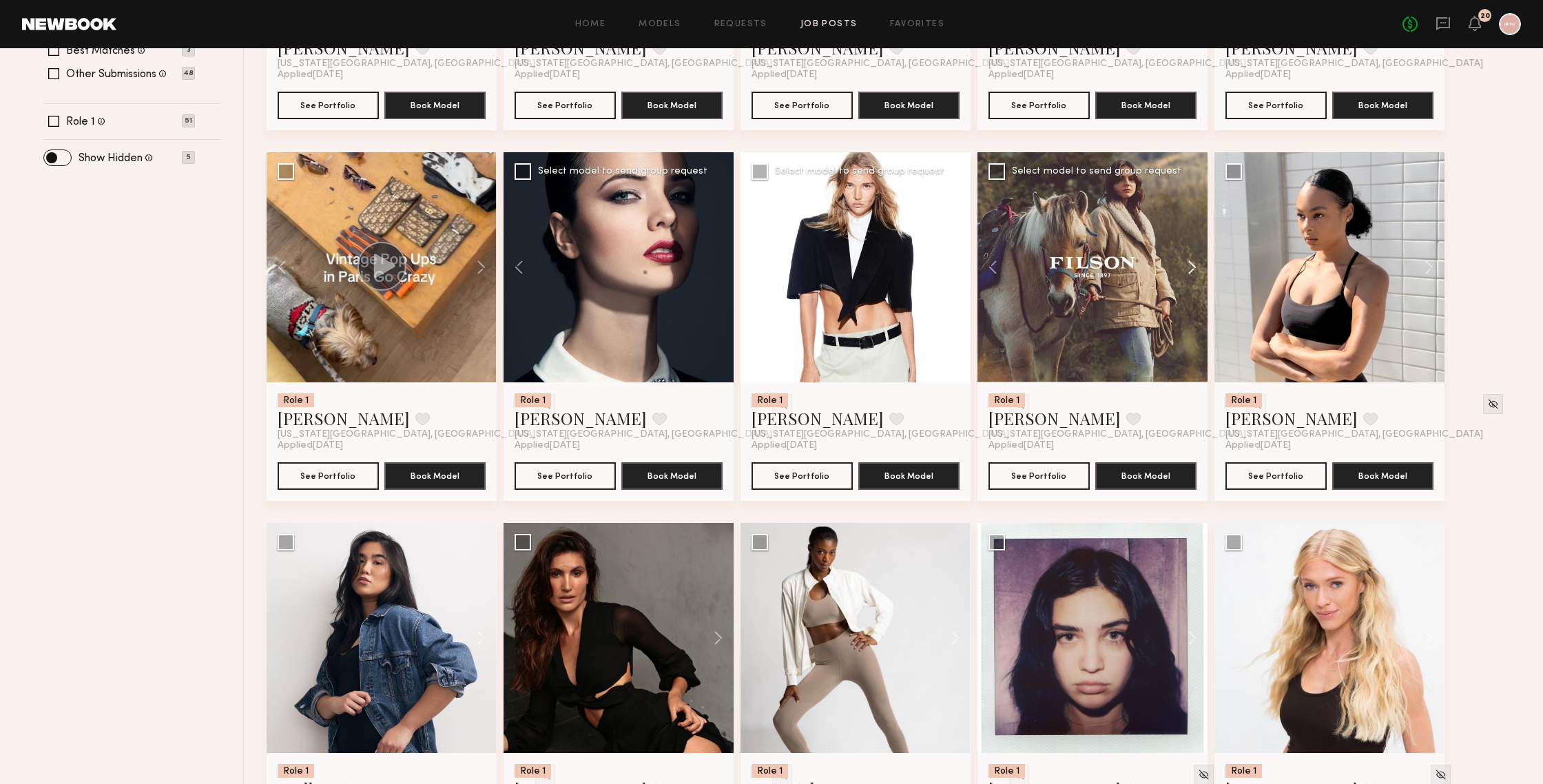
click at [1192, 268] on button at bounding box center [1185, 266] width 44 height 230
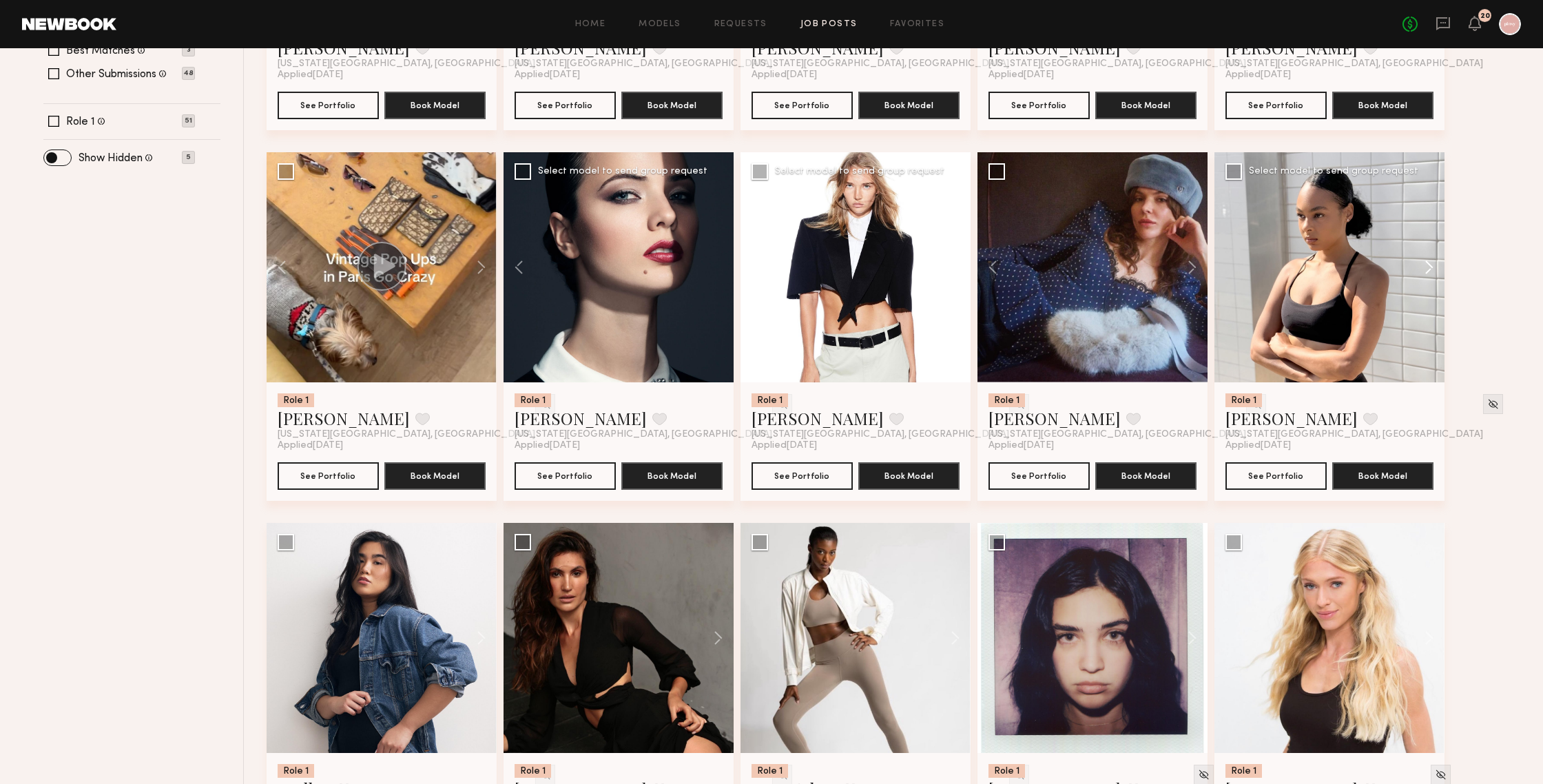
click at [1336, 264] on button at bounding box center [1422, 266] width 44 height 230
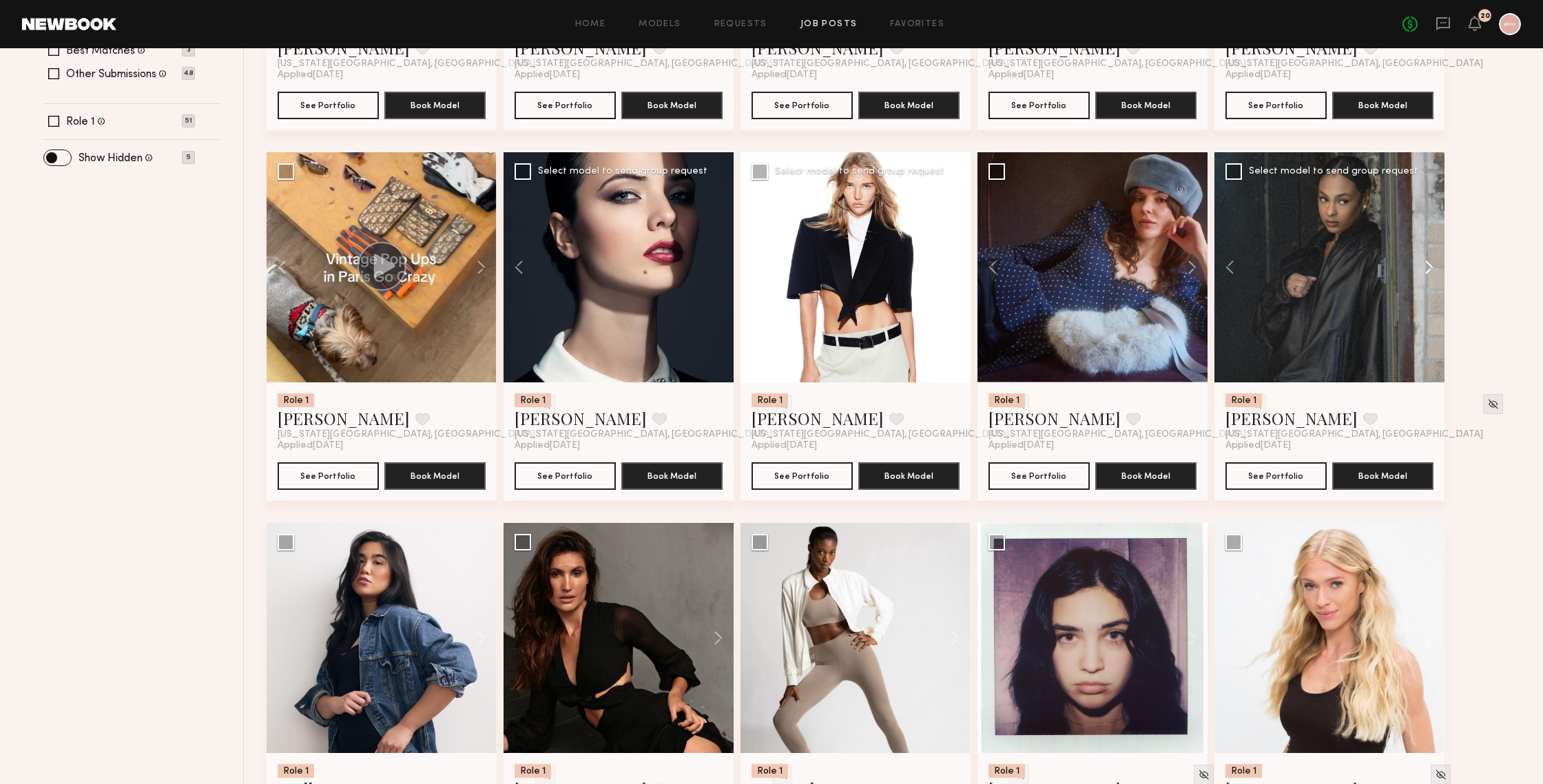
click at [1336, 264] on button at bounding box center [1422, 266] width 44 height 230
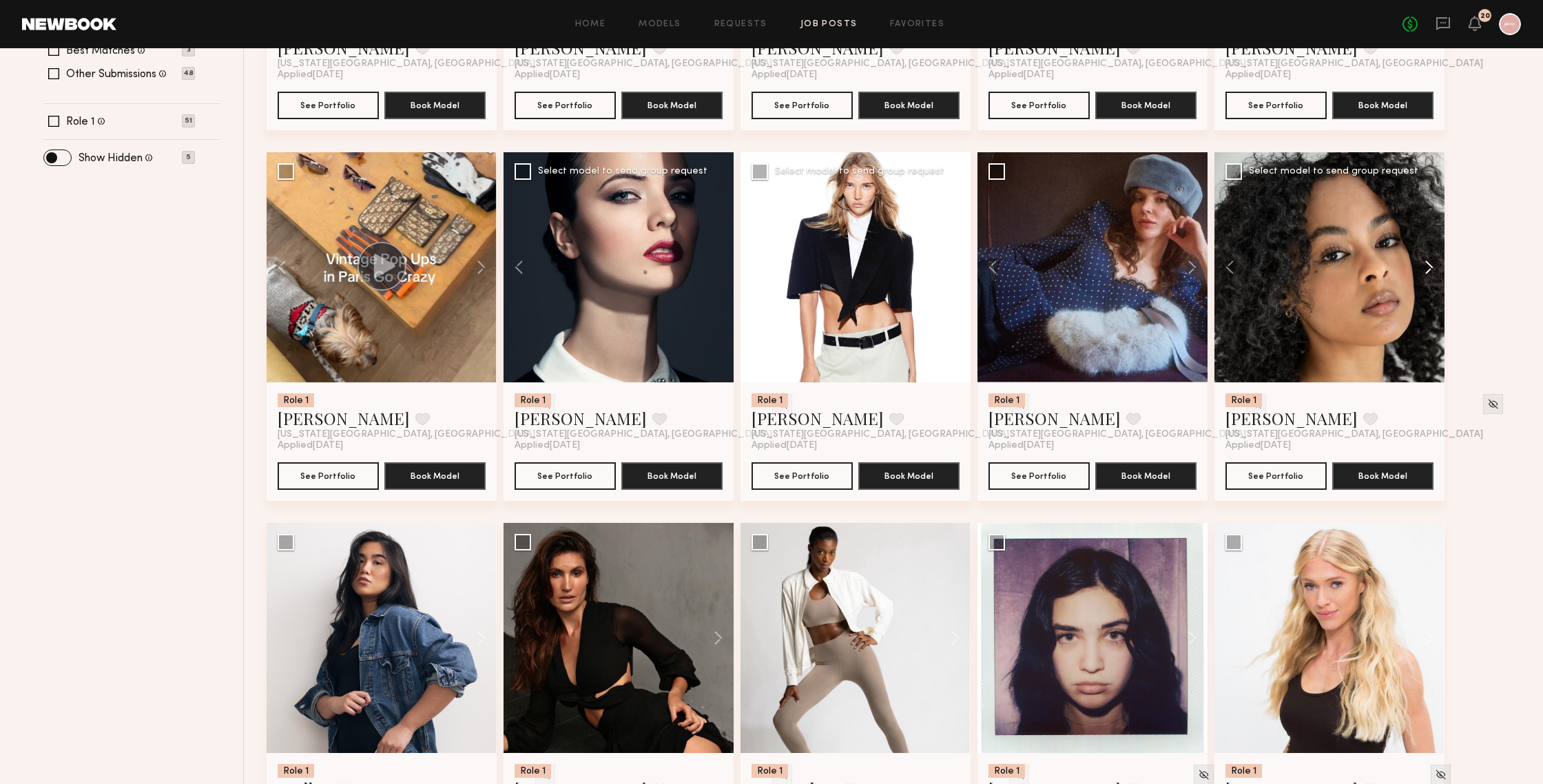
click at [1336, 264] on button at bounding box center [1422, 266] width 44 height 230
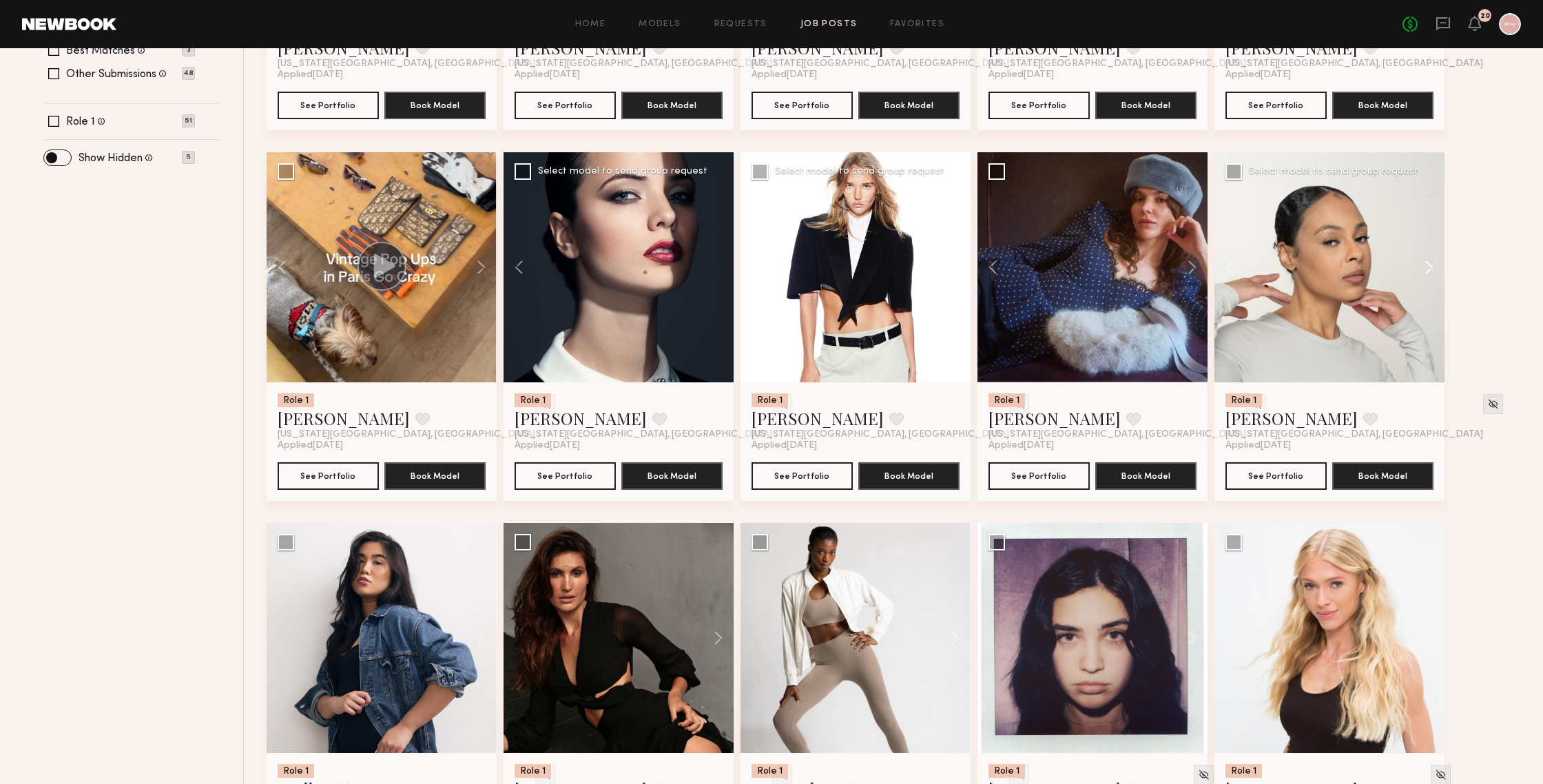
click at [1336, 264] on button at bounding box center [1422, 266] width 44 height 230
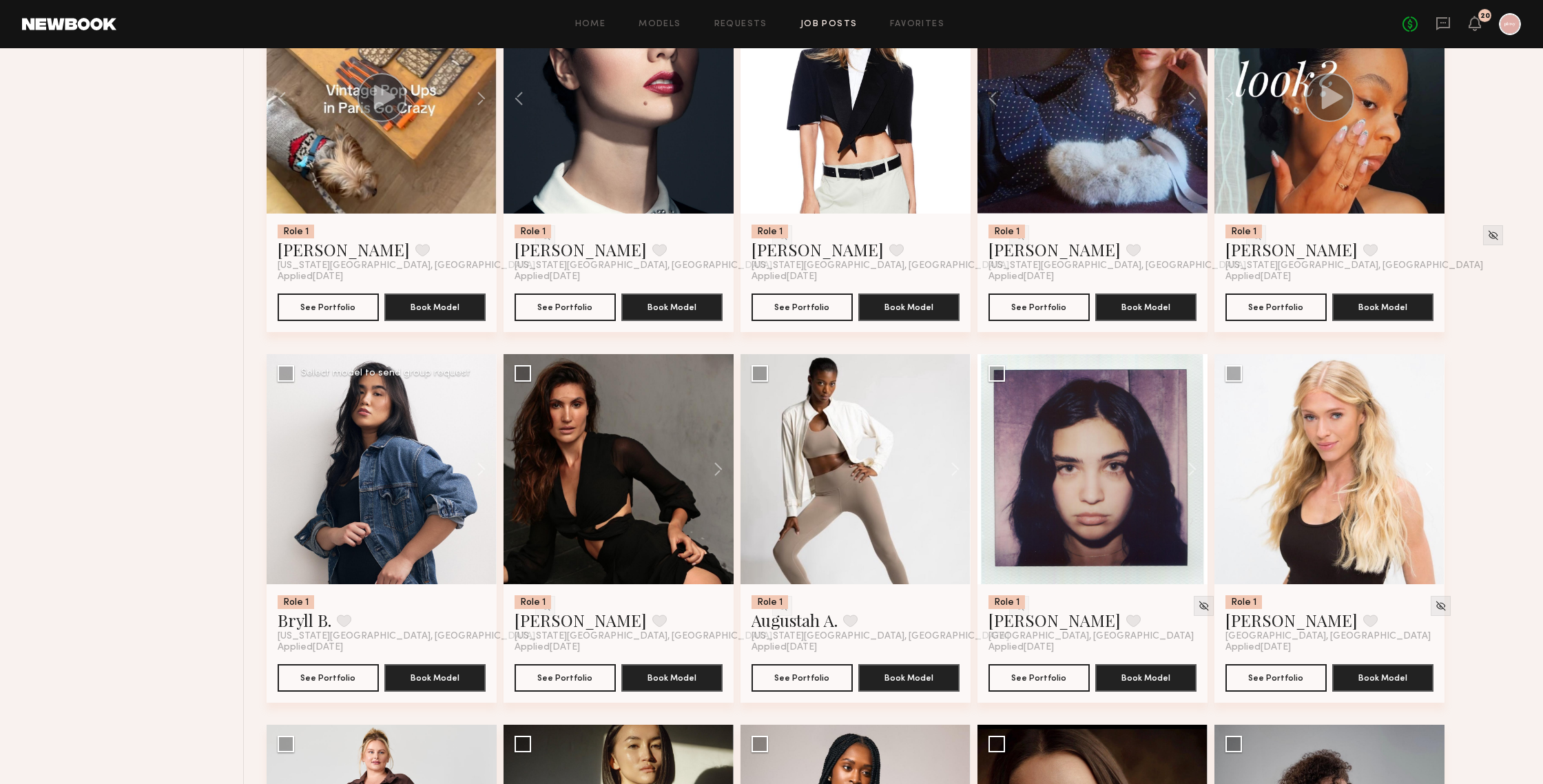
scroll to position [607, 0]
click at [1198, 607] on img at bounding box center [1203, 605] width 12 height 12
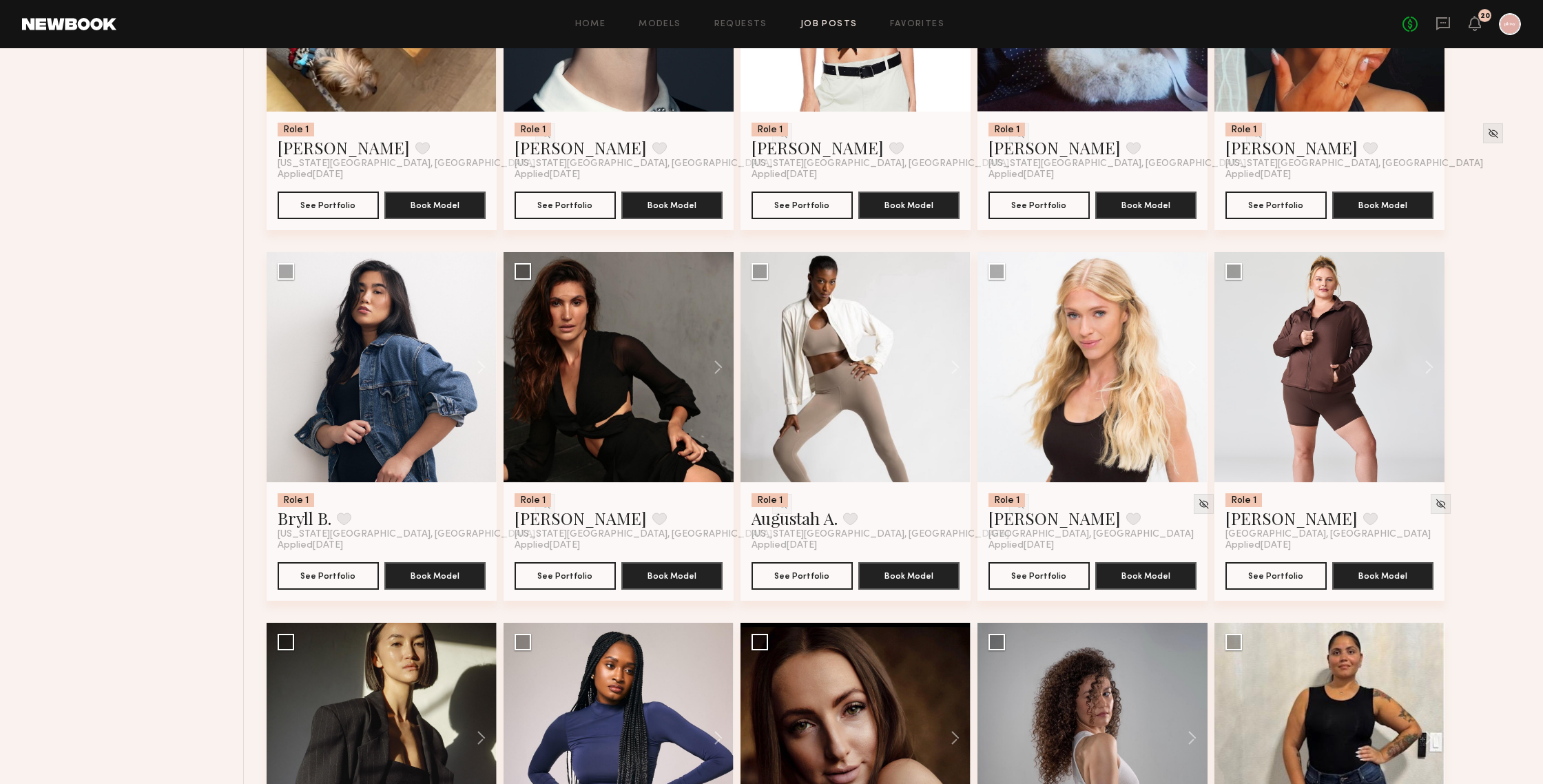
scroll to position [716, 0]
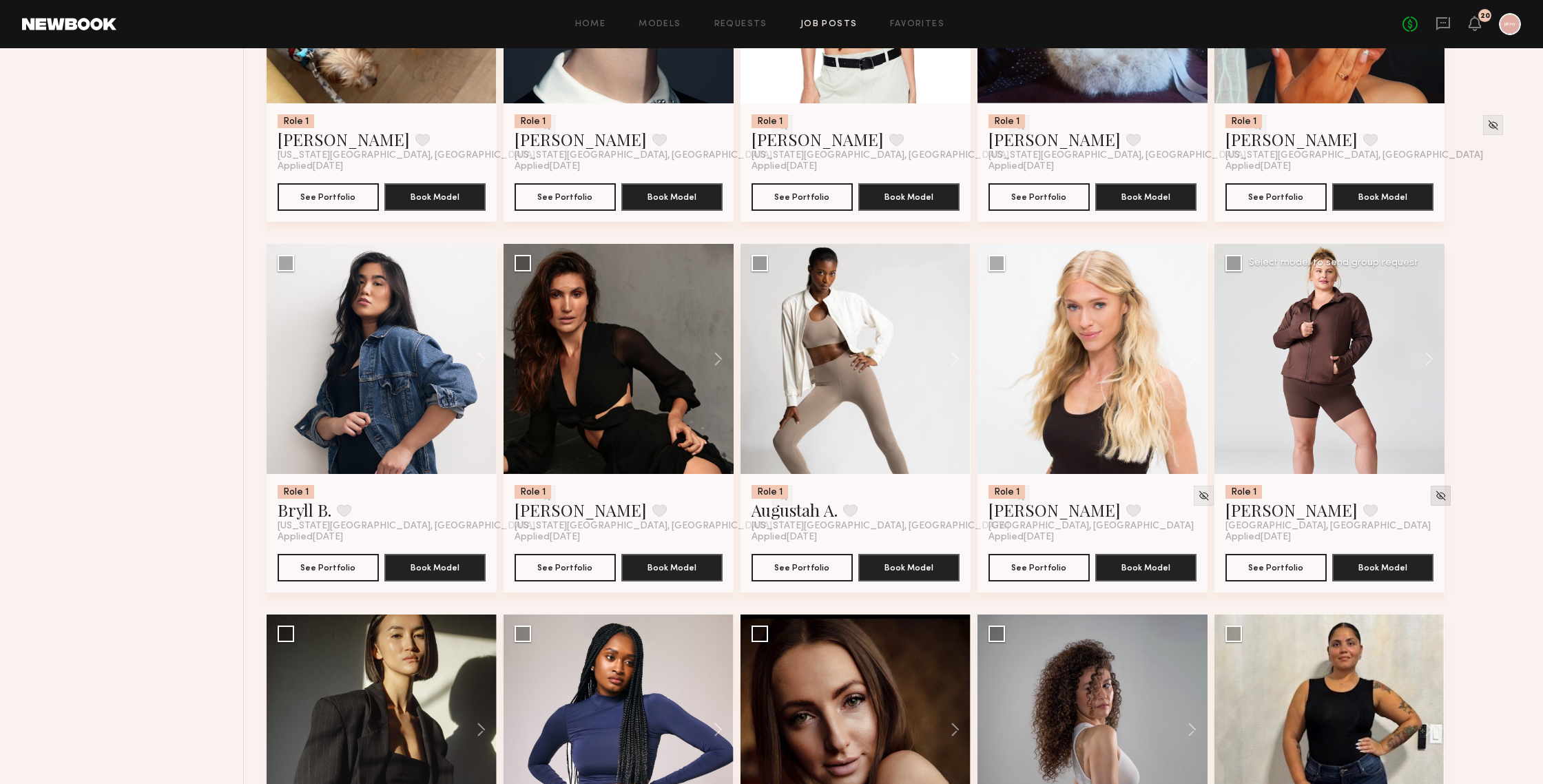
click at [1336, 494] on img at bounding box center [1440, 495] width 12 height 12
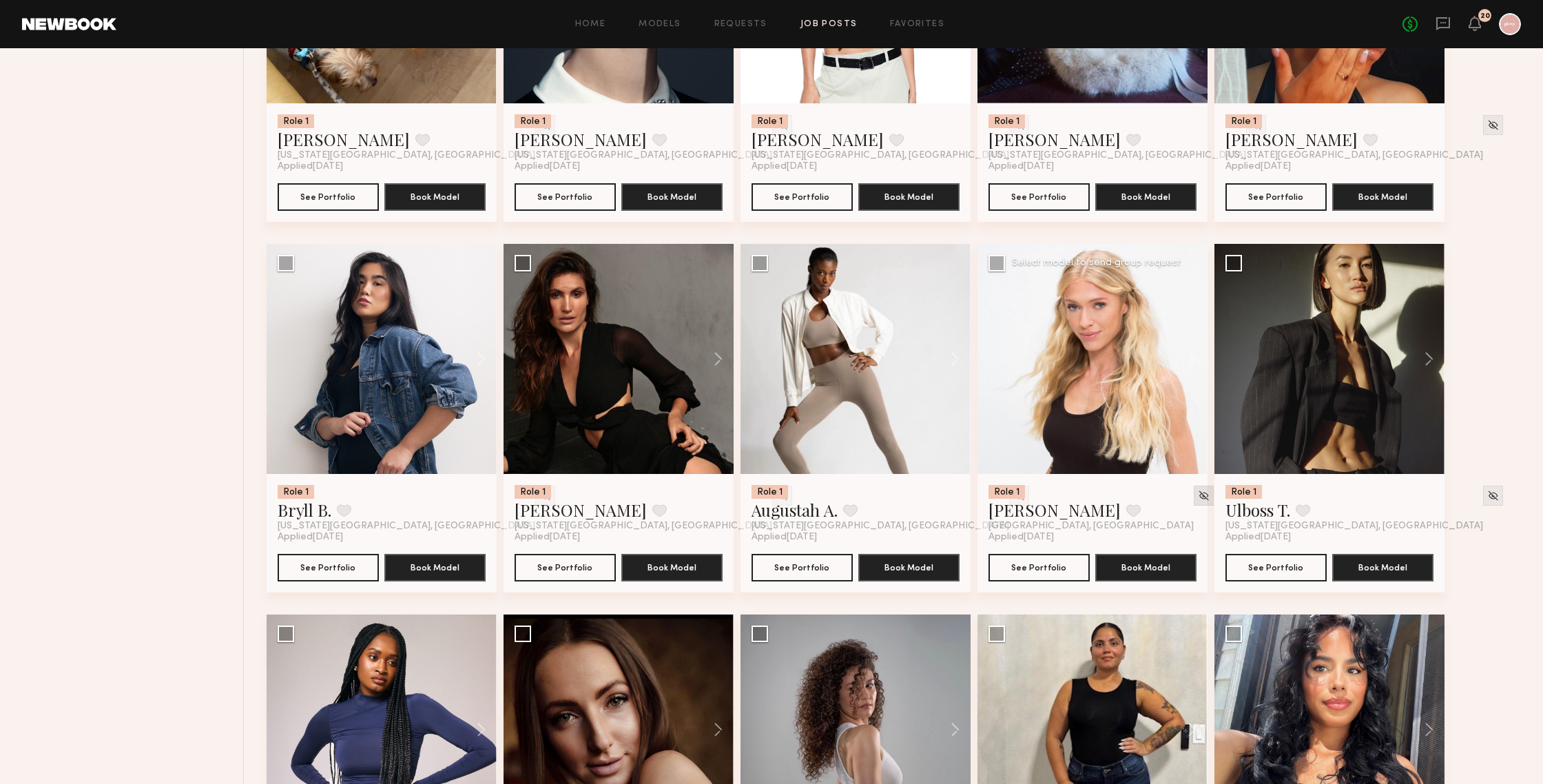
click at [1198, 498] on img at bounding box center [1203, 495] width 12 height 12
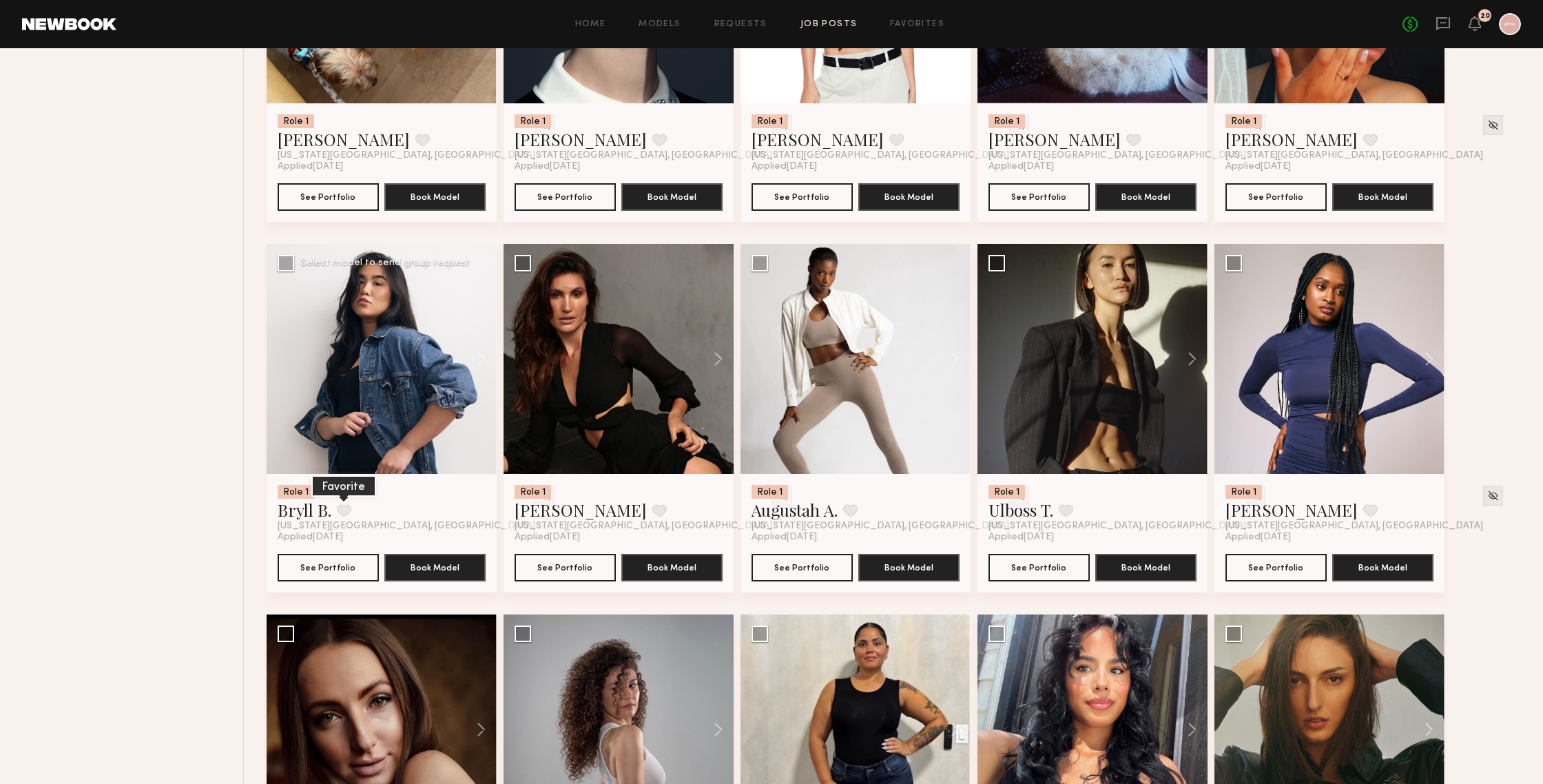
click at [346, 512] on button at bounding box center [344, 510] width 15 height 13
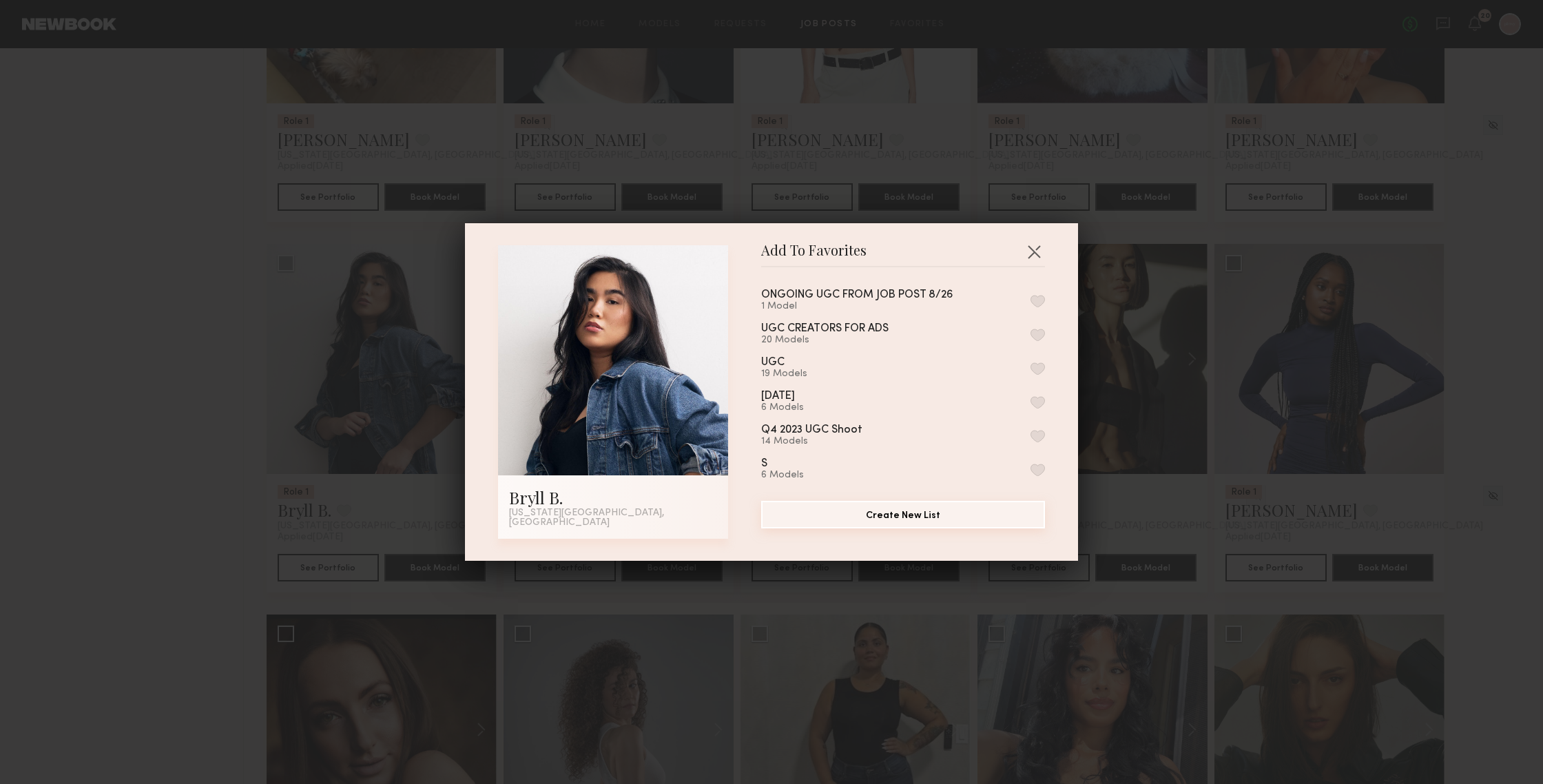
click at [895, 522] on button "Create New List" at bounding box center [903, 514] width 284 height 27
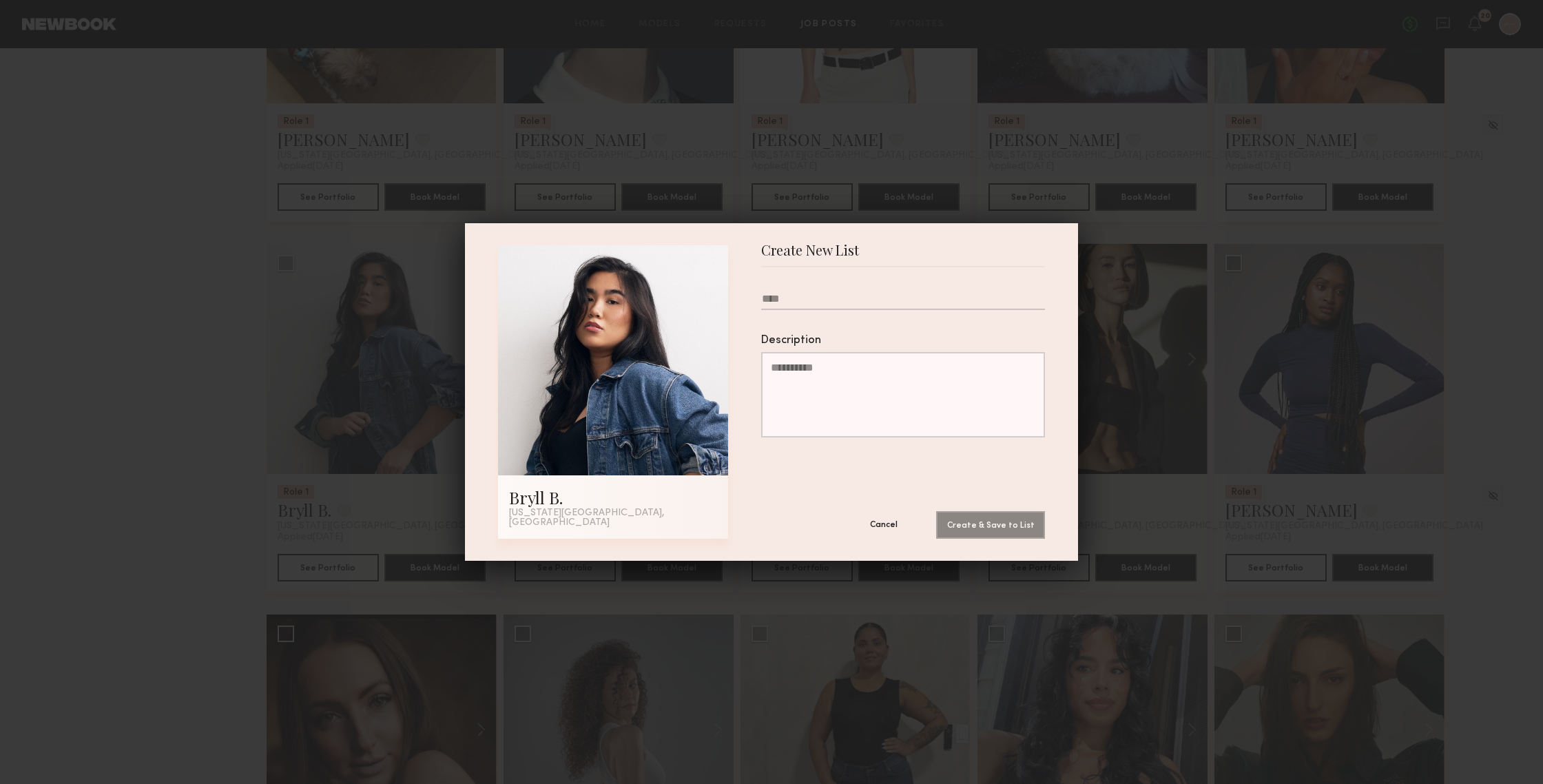
click at [885, 526] on button "Cancel" at bounding box center [884, 524] width 83 height 27
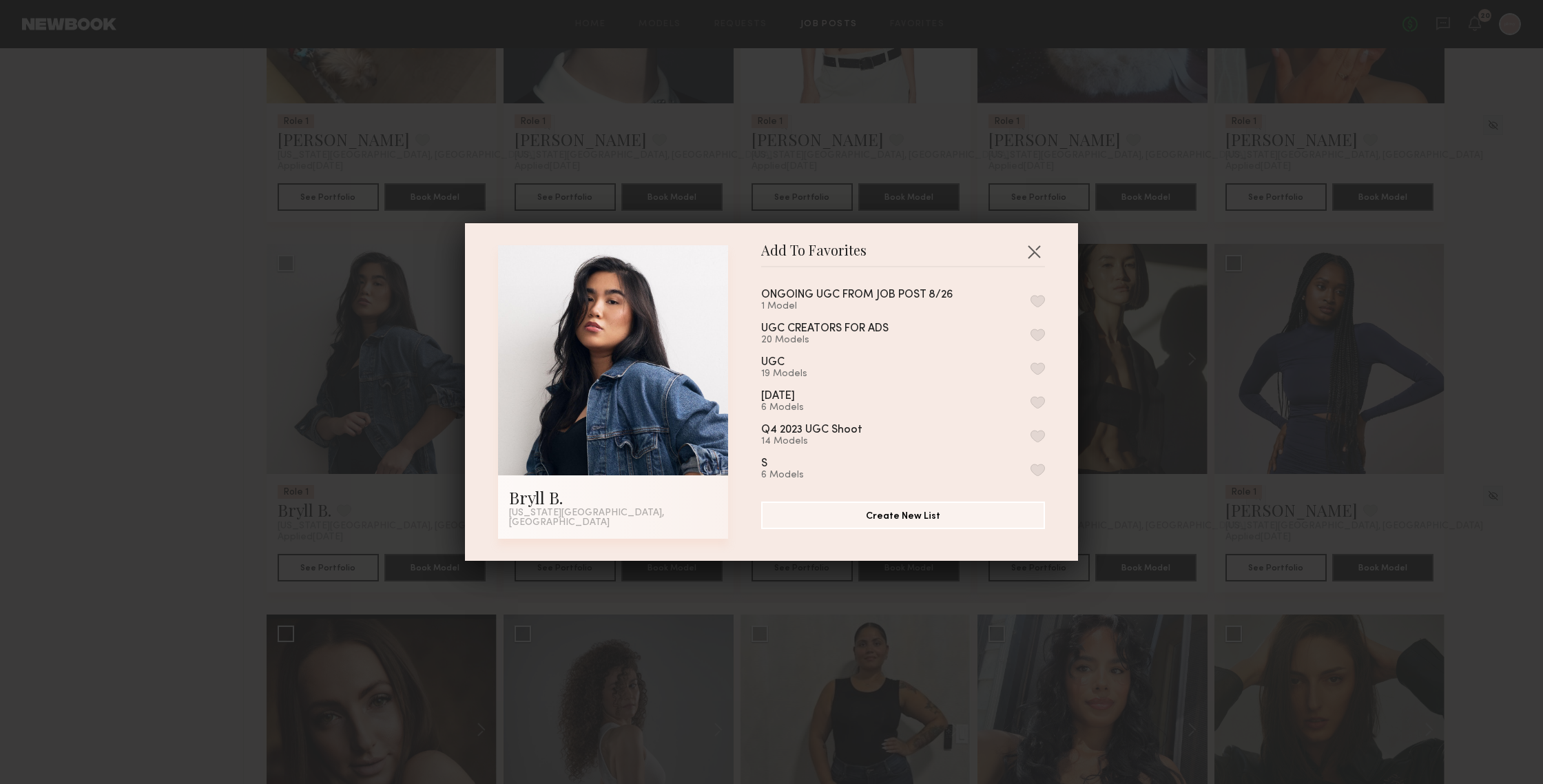
click at [1042, 302] on button "button" at bounding box center [1037, 301] width 15 height 13
click at [1040, 257] on button "button" at bounding box center [1034, 251] width 22 height 22
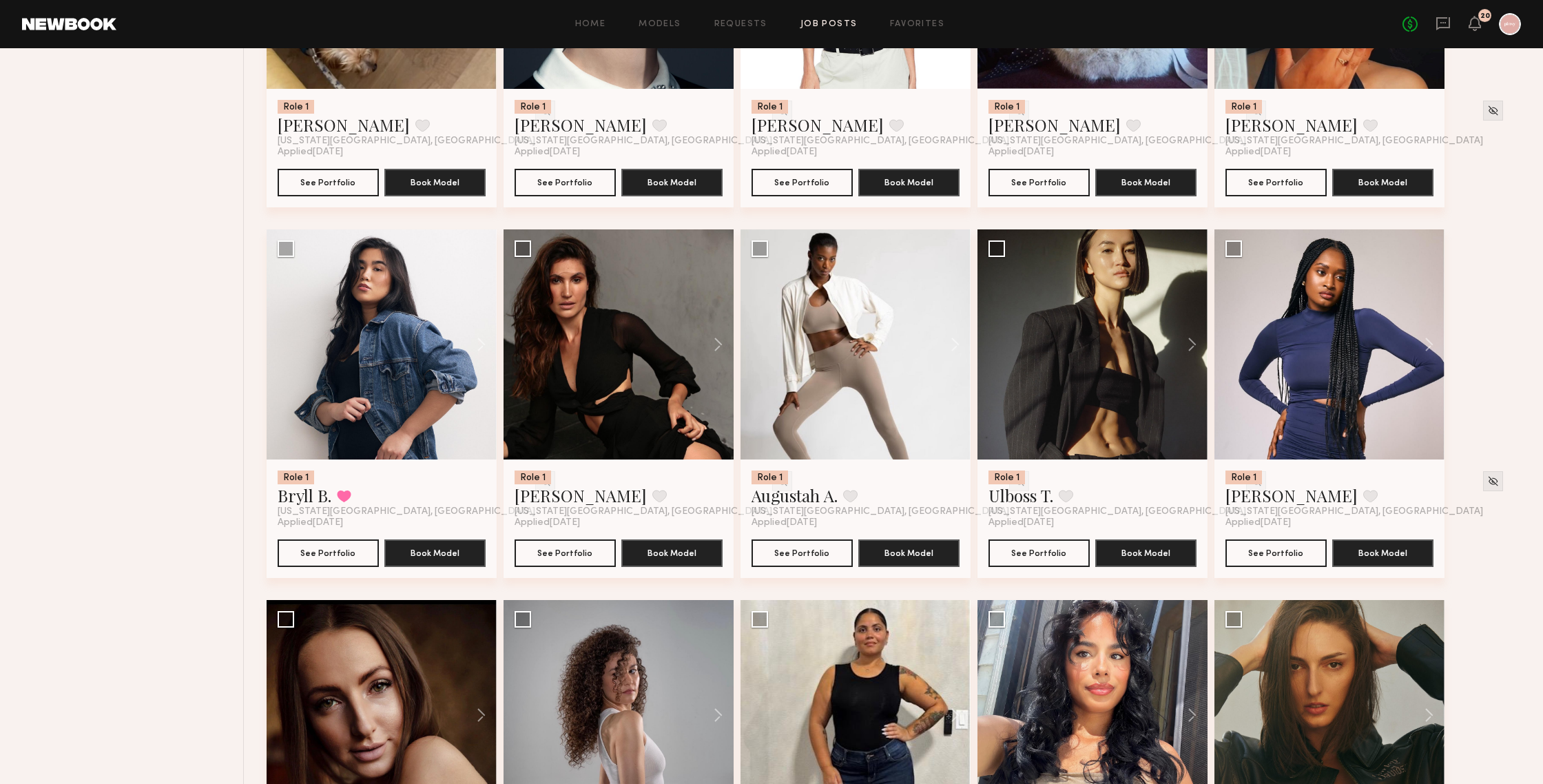
scroll to position [735, 0]
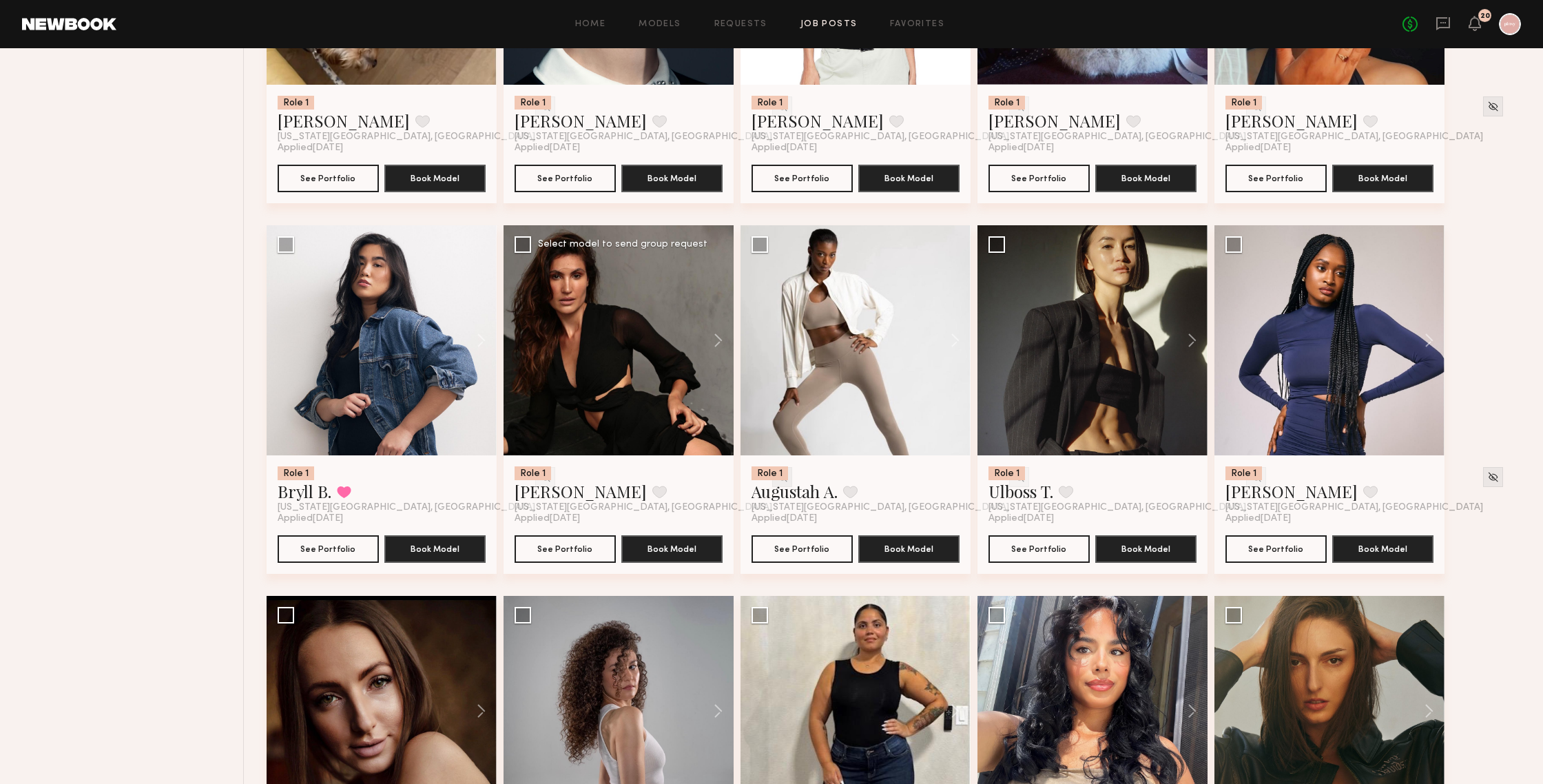
click at [776, 479] on img at bounding box center [782, 477] width 12 height 12
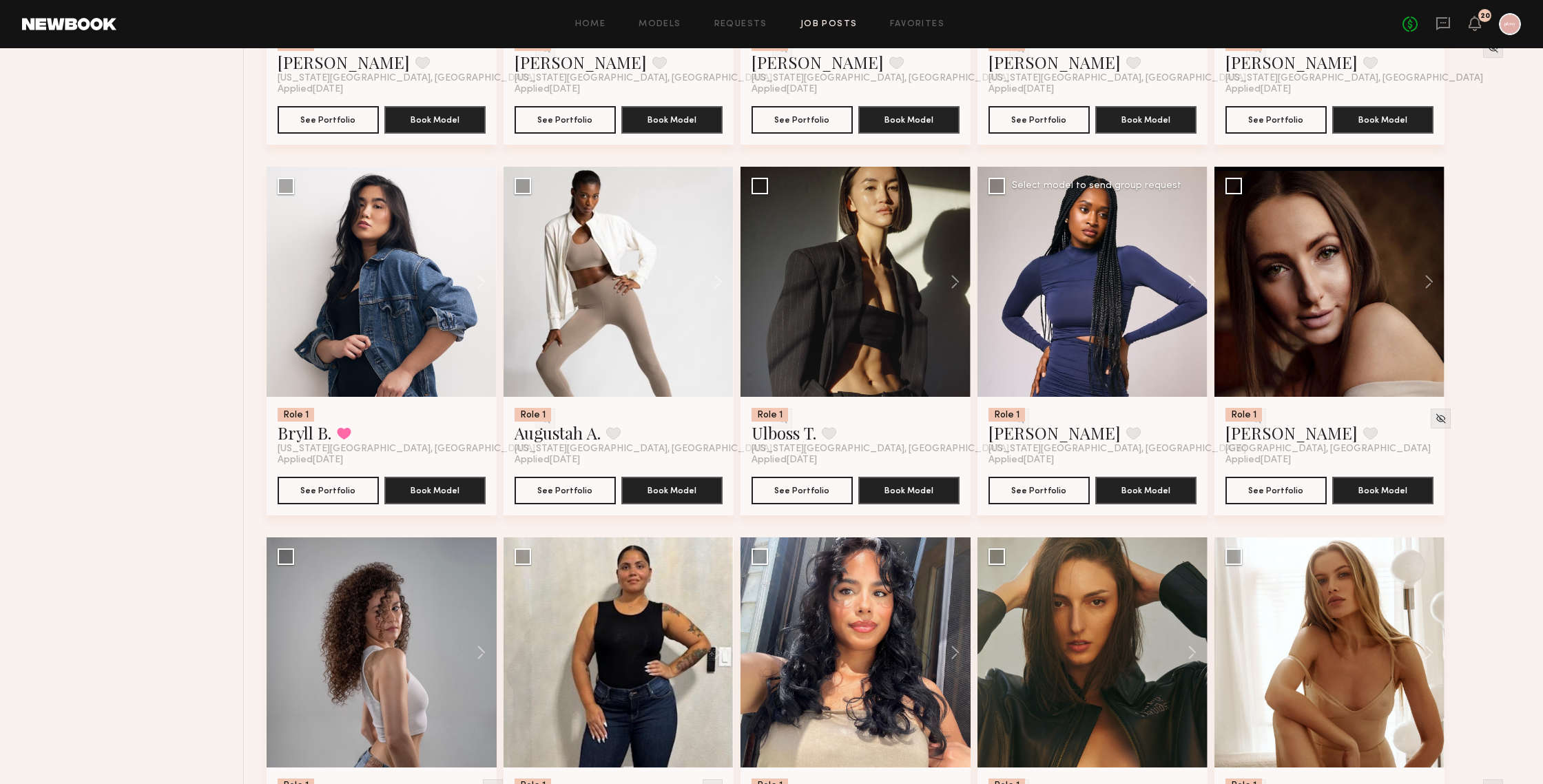
scroll to position [827, 0]
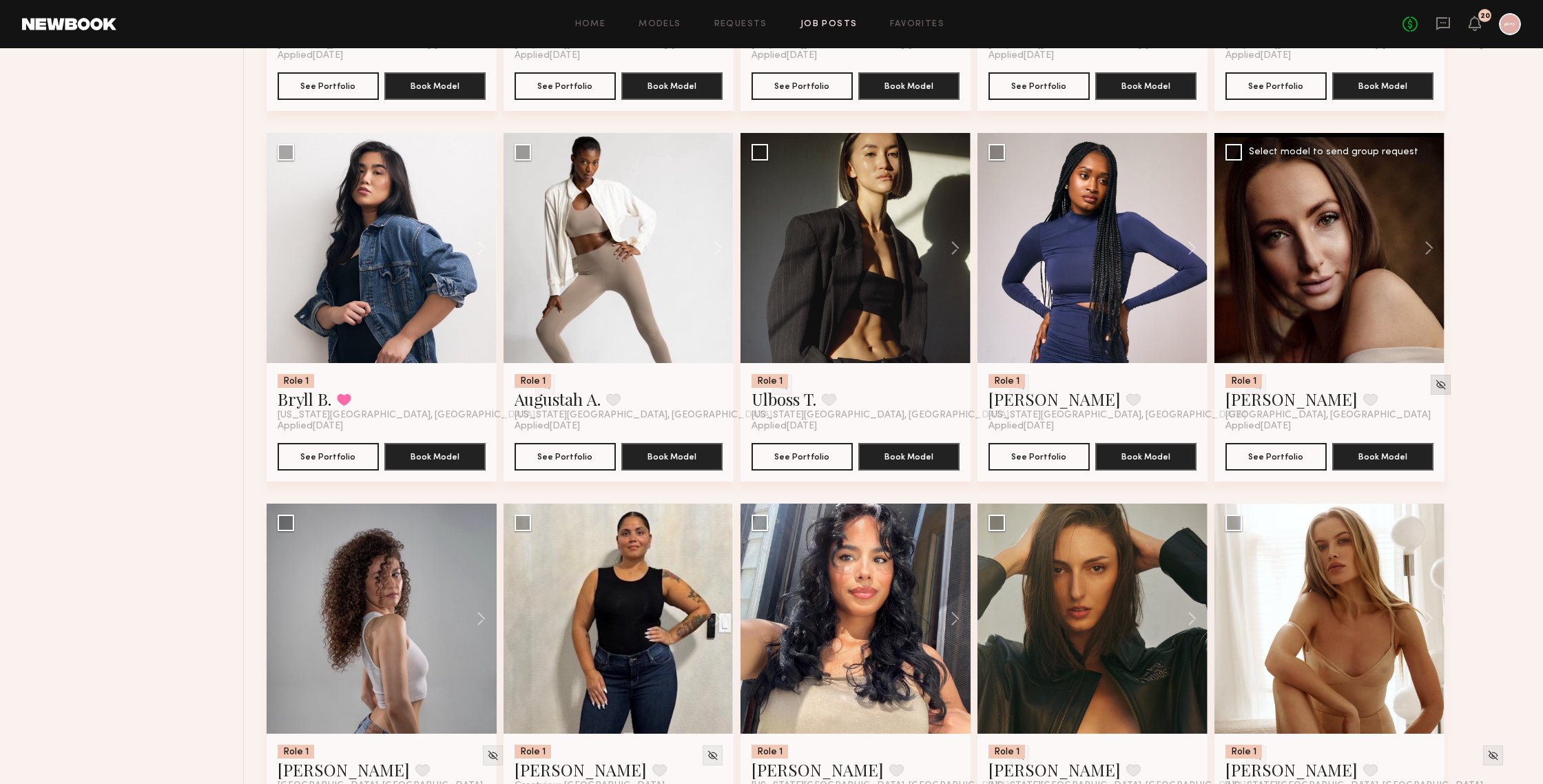
click at [1336, 387] on img at bounding box center [1440, 385] width 12 height 12
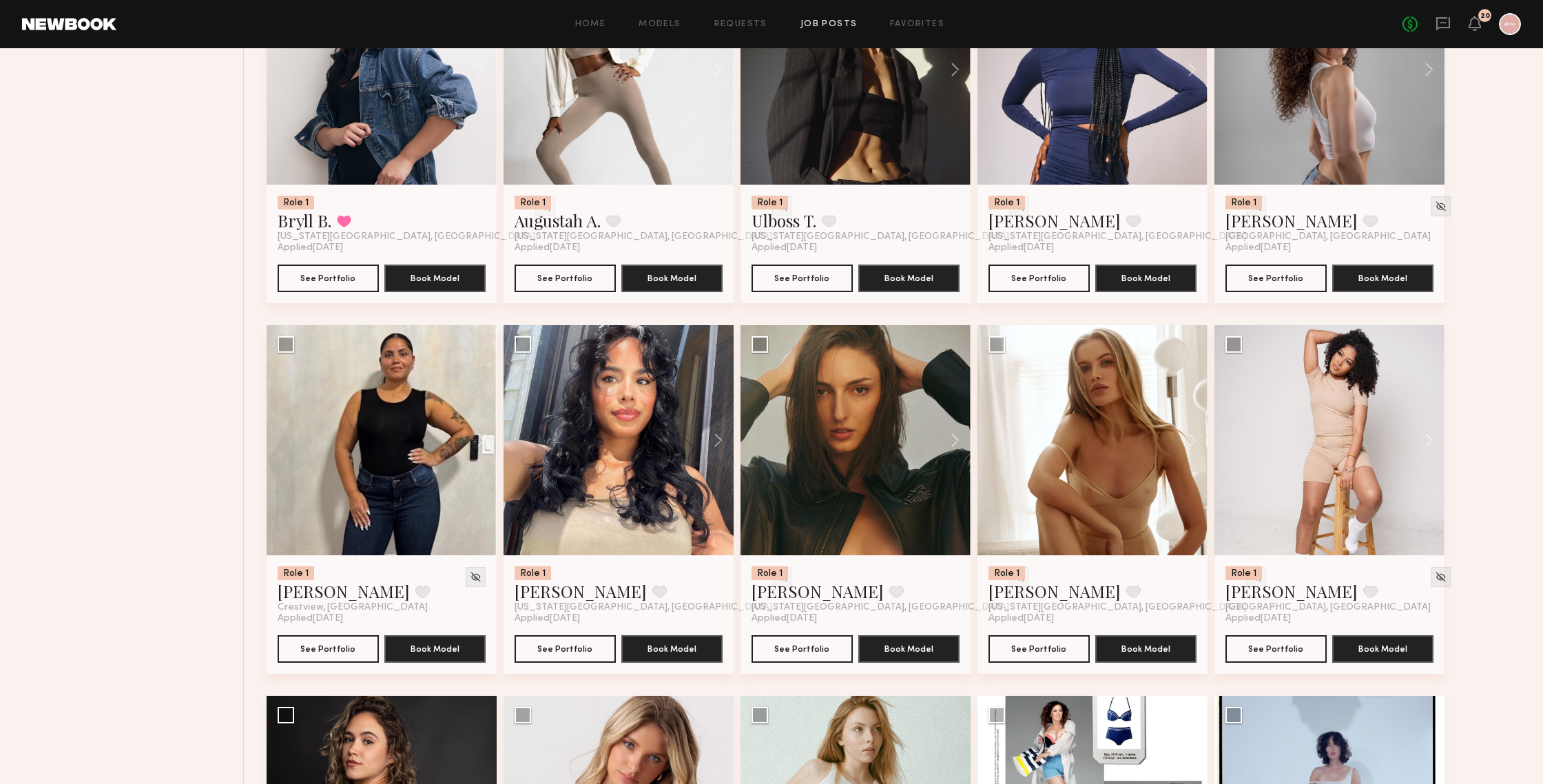
scroll to position [1084, 0]
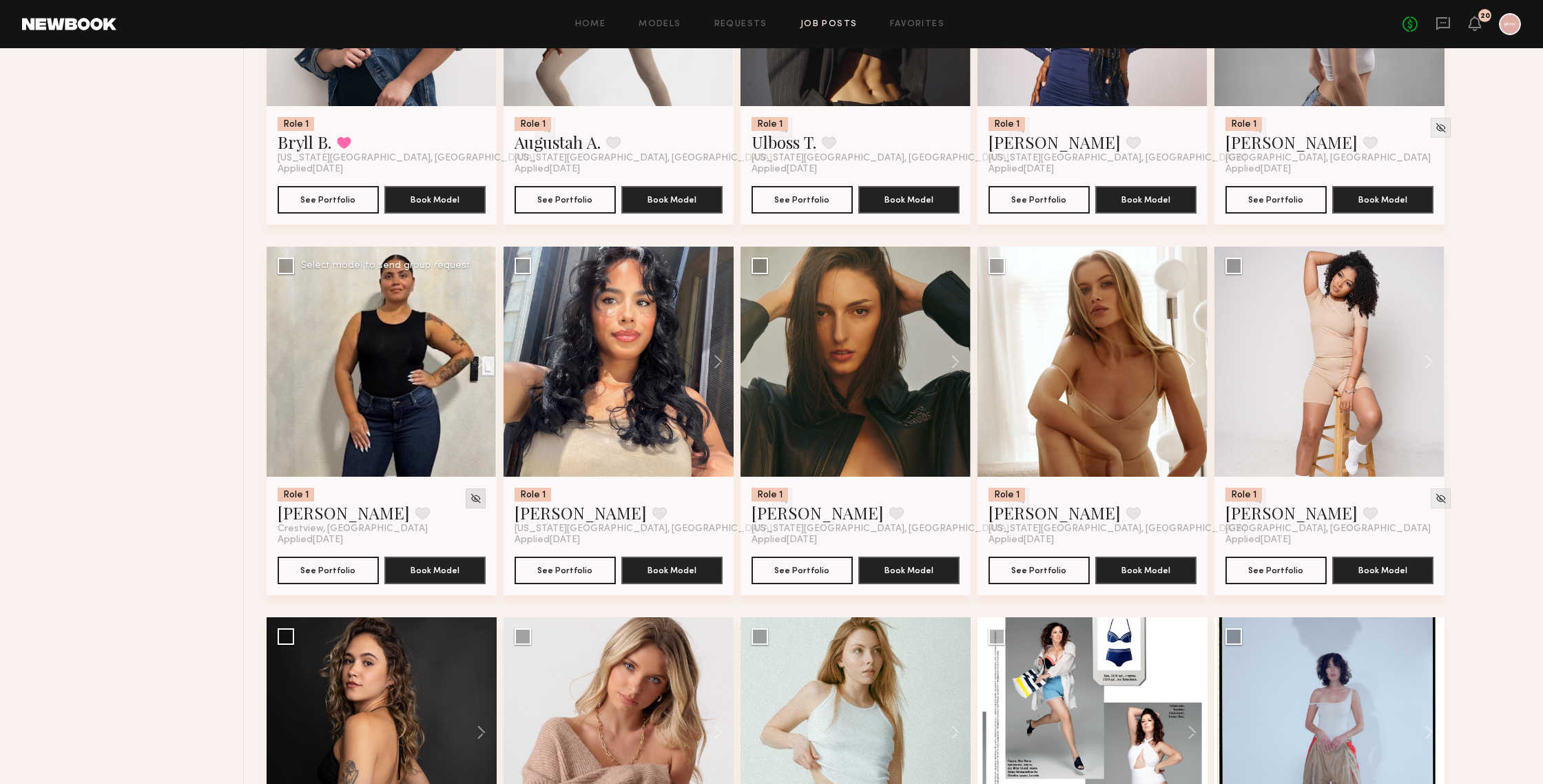
click at [473, 499] on img at bounding box center [475, 498] width 12 height 12
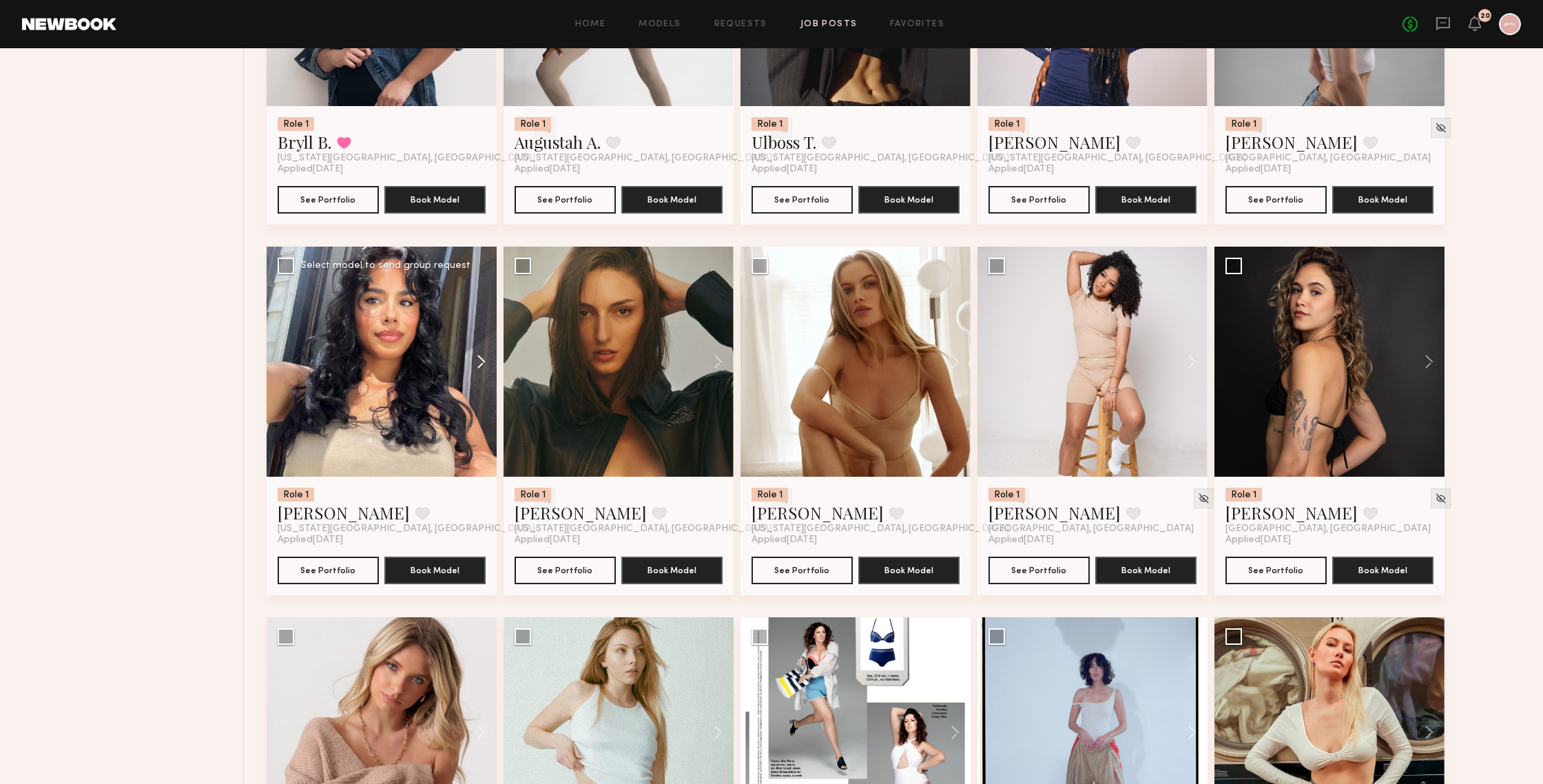
click at [482, 359] on button at bounding box center [475, 361] width 44 height 230
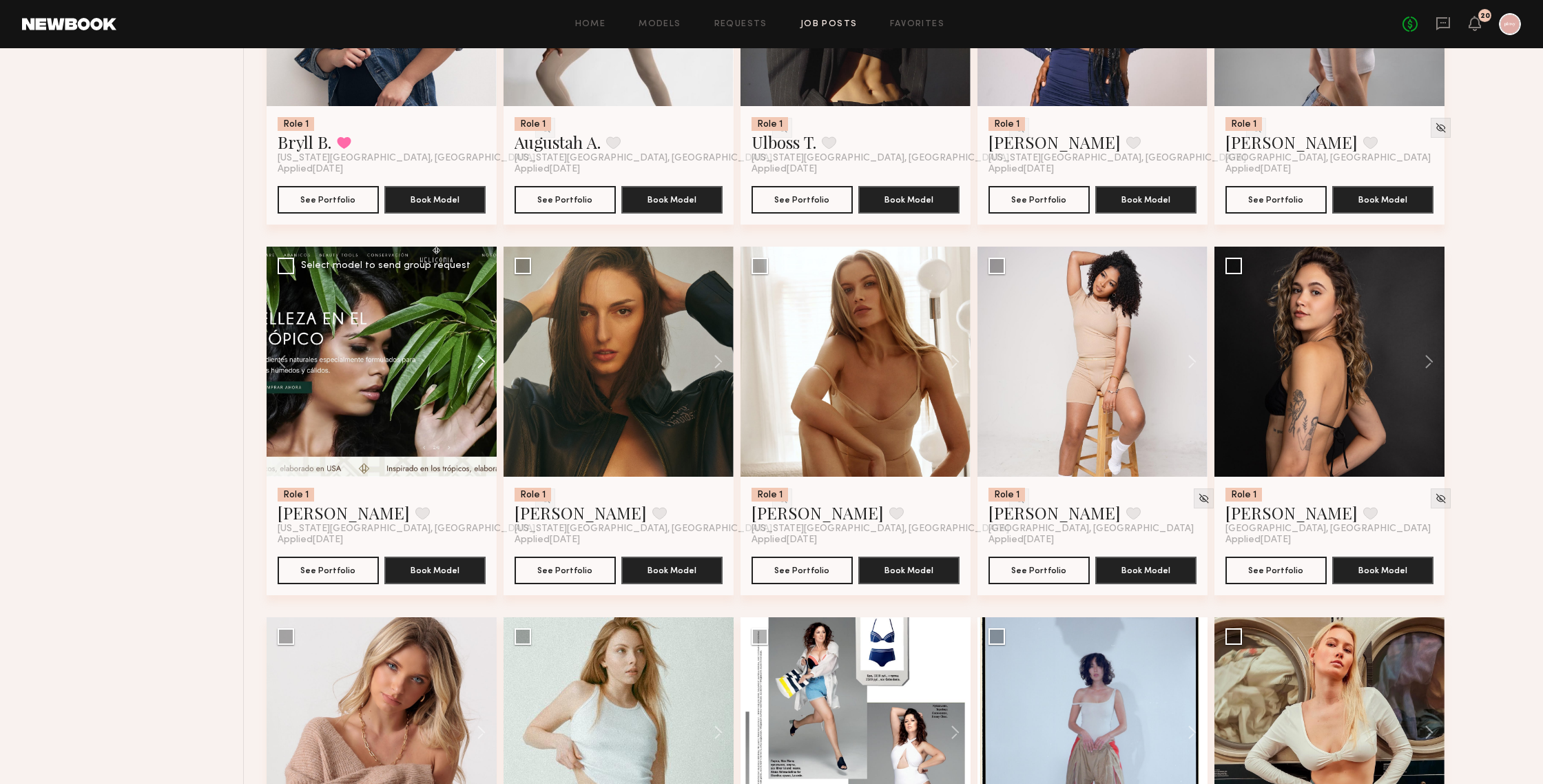
click at [482, 359] on button at bounding box center [475, 361] width 44 height 230
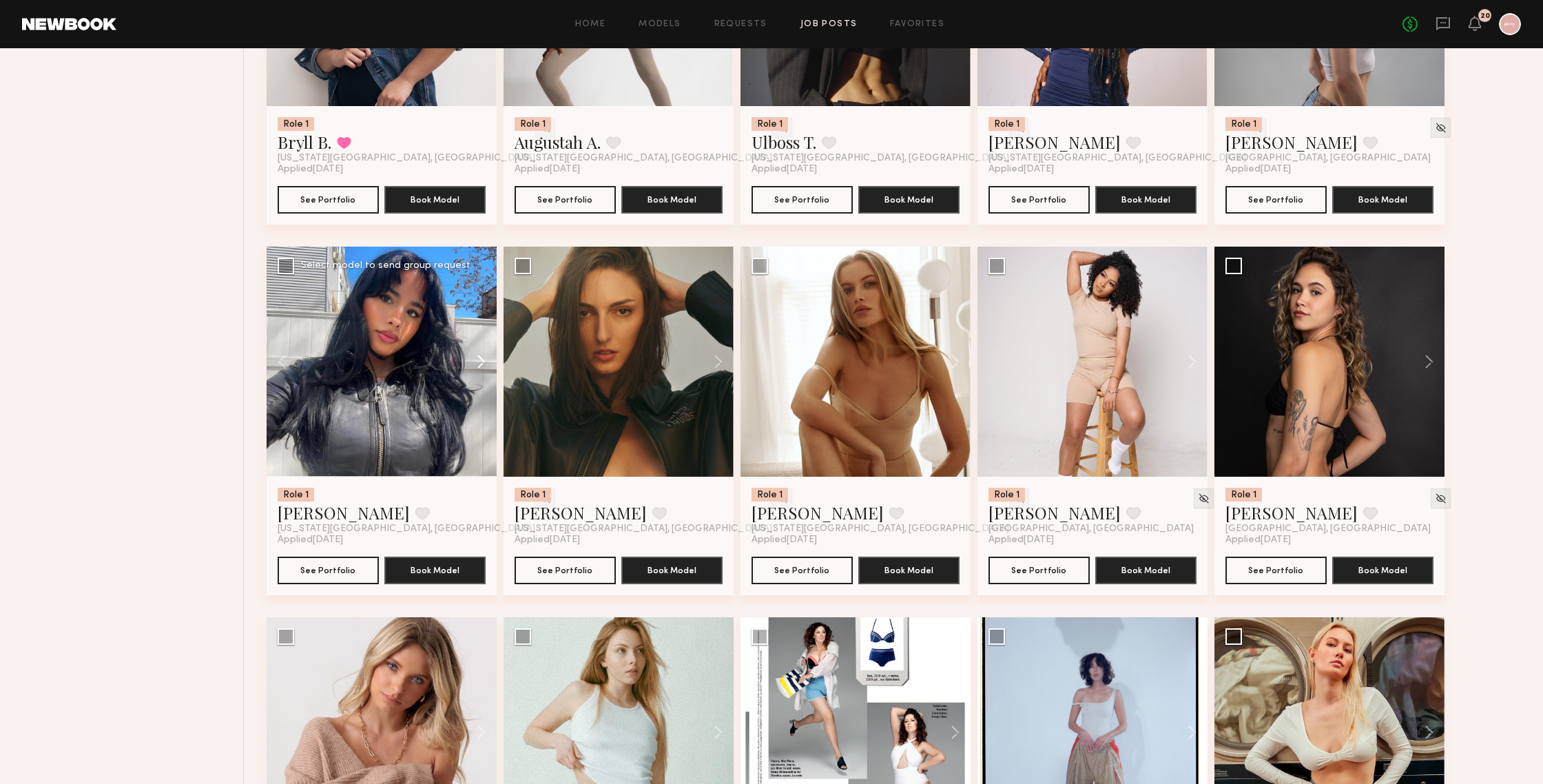
click at [482, 359] on button at bounding box center [475, 361] width 44 height 230
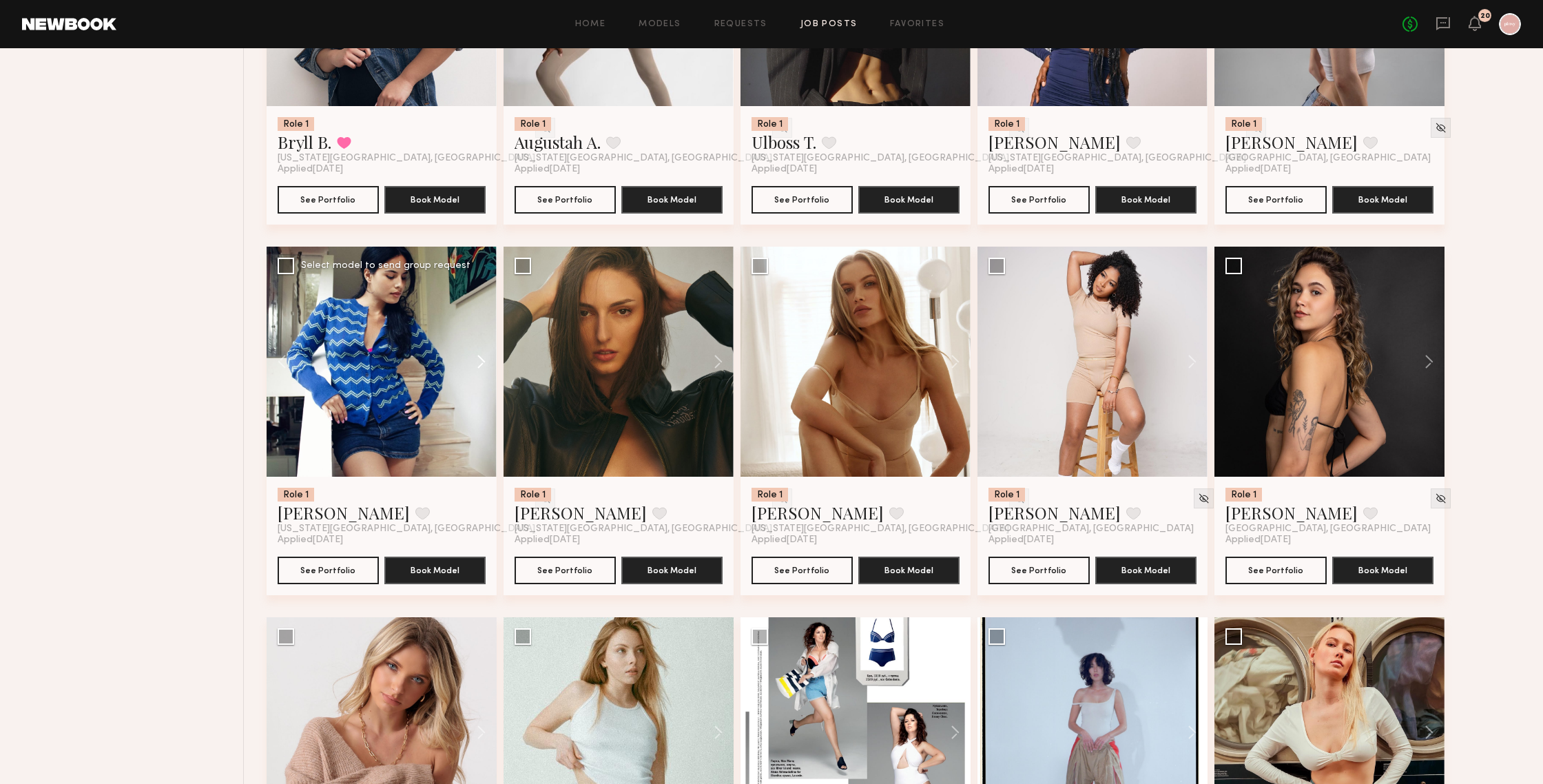
click at [482, 359] on button at bounding box center [475, 361] width 44 height 230
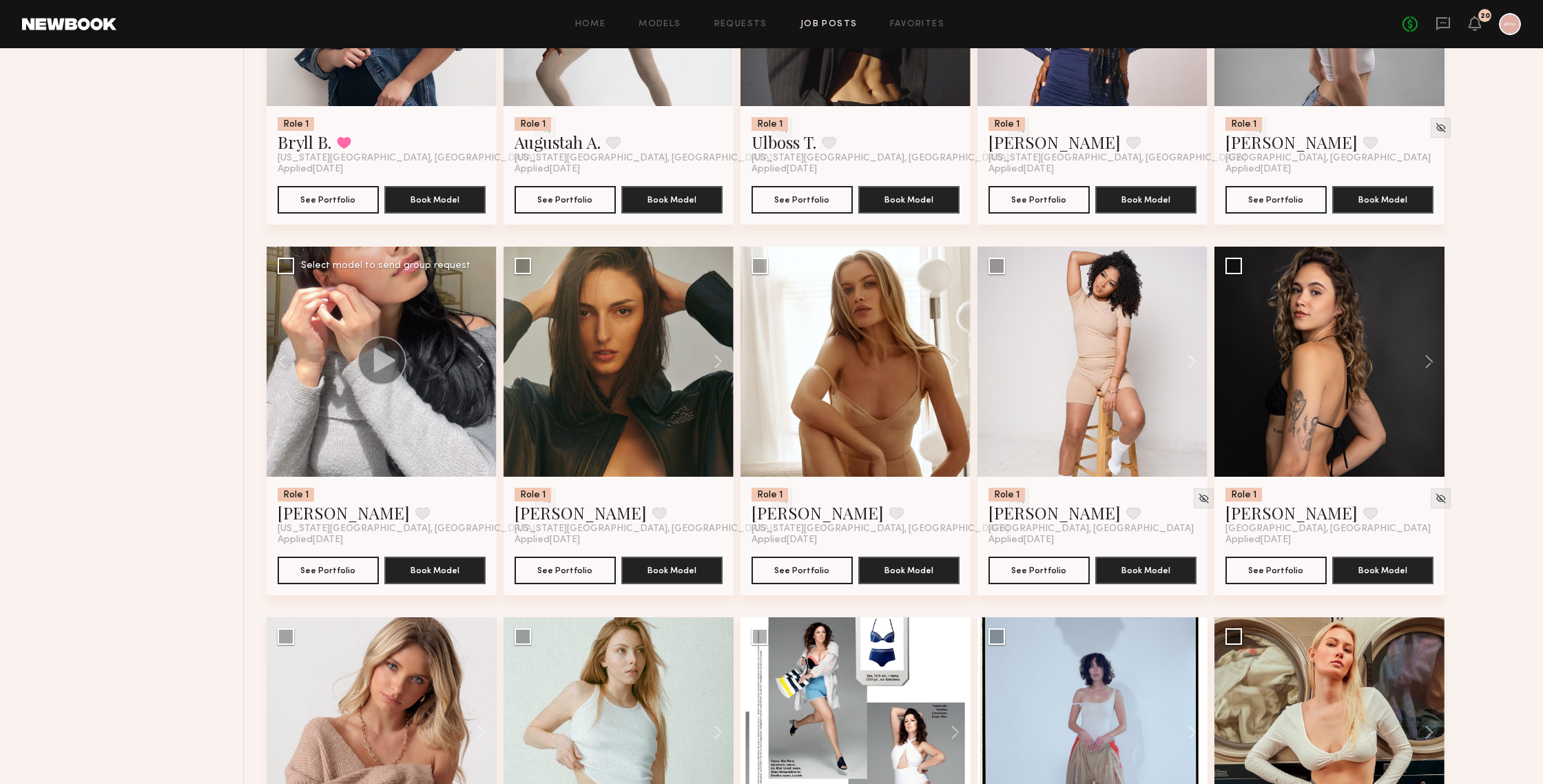
drag, startPoint x: 482, startPoint y: 359, endPoint x: 440, endPoint y: 383, distance: 48.4
click at [440, 383] on div at bounding box center [381, 361] width 230 height 230
click at [440, 383] on div "5 of 11" at bounding box center [772, 392] width 1543 height 784
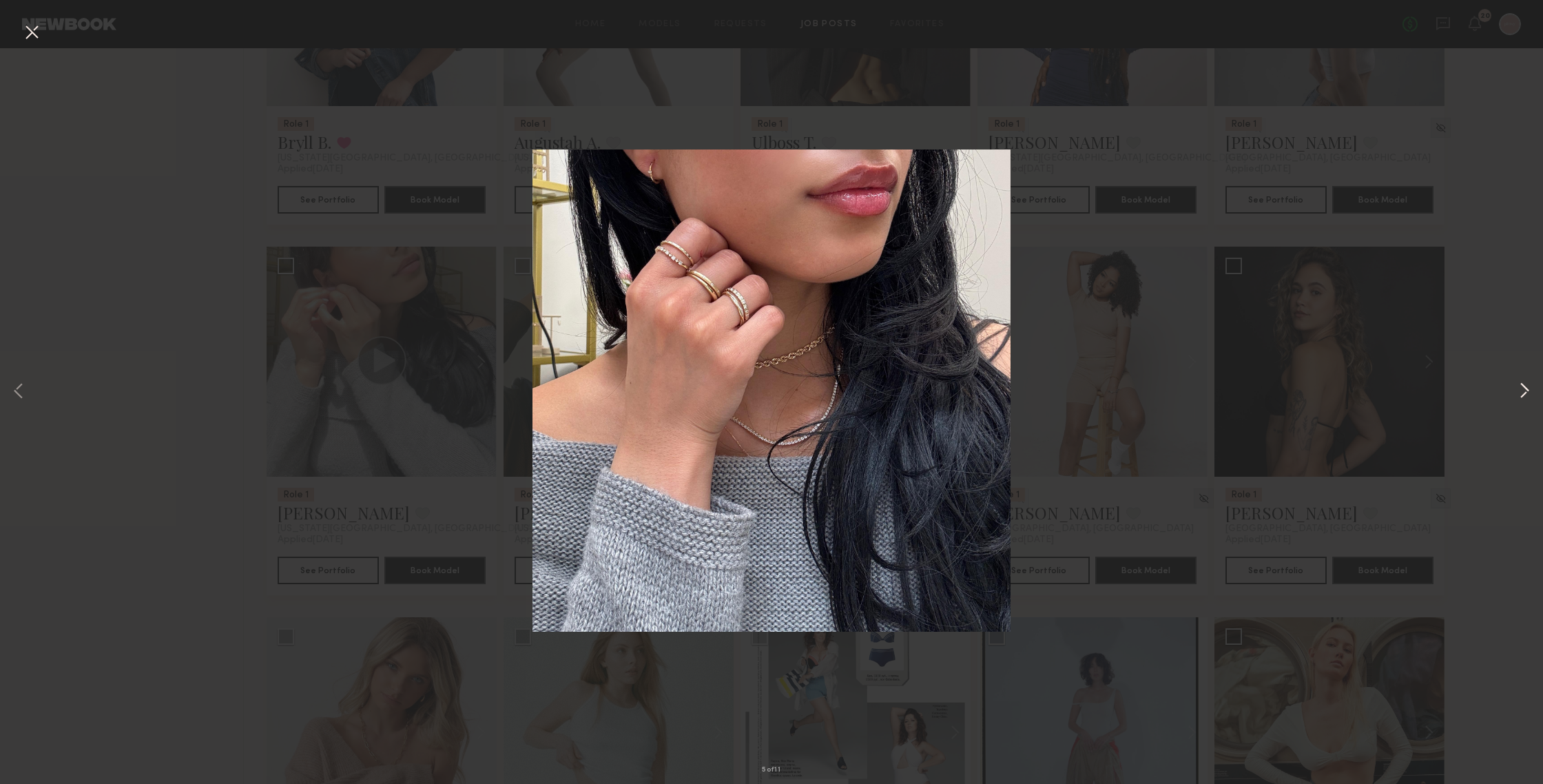
click at [1336, 387] on button at bounding box center [1525, 392] width 17 height 626
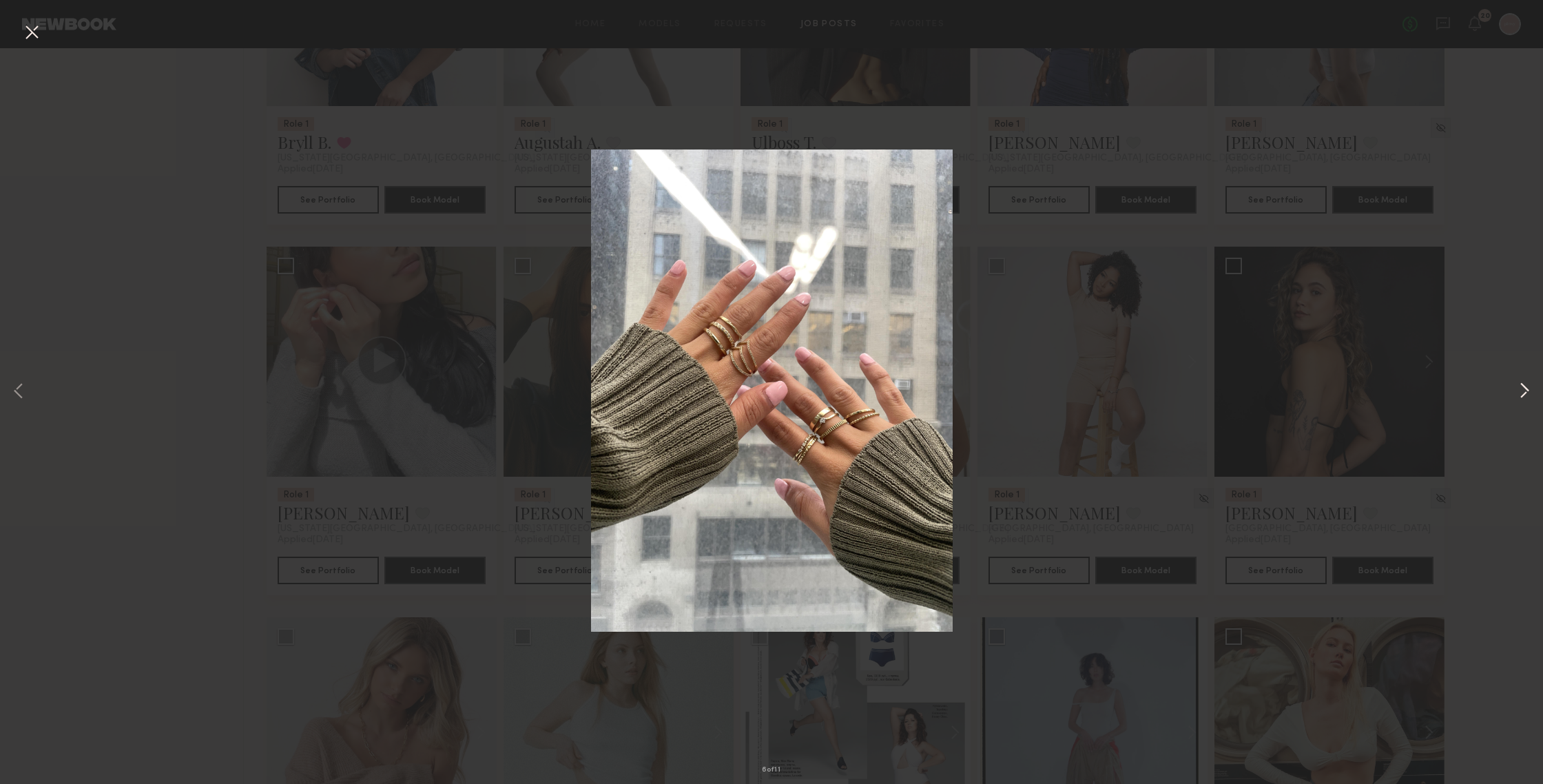
click at [1336, 387] on button at bounding box center [1525, 392] width 17 height 626
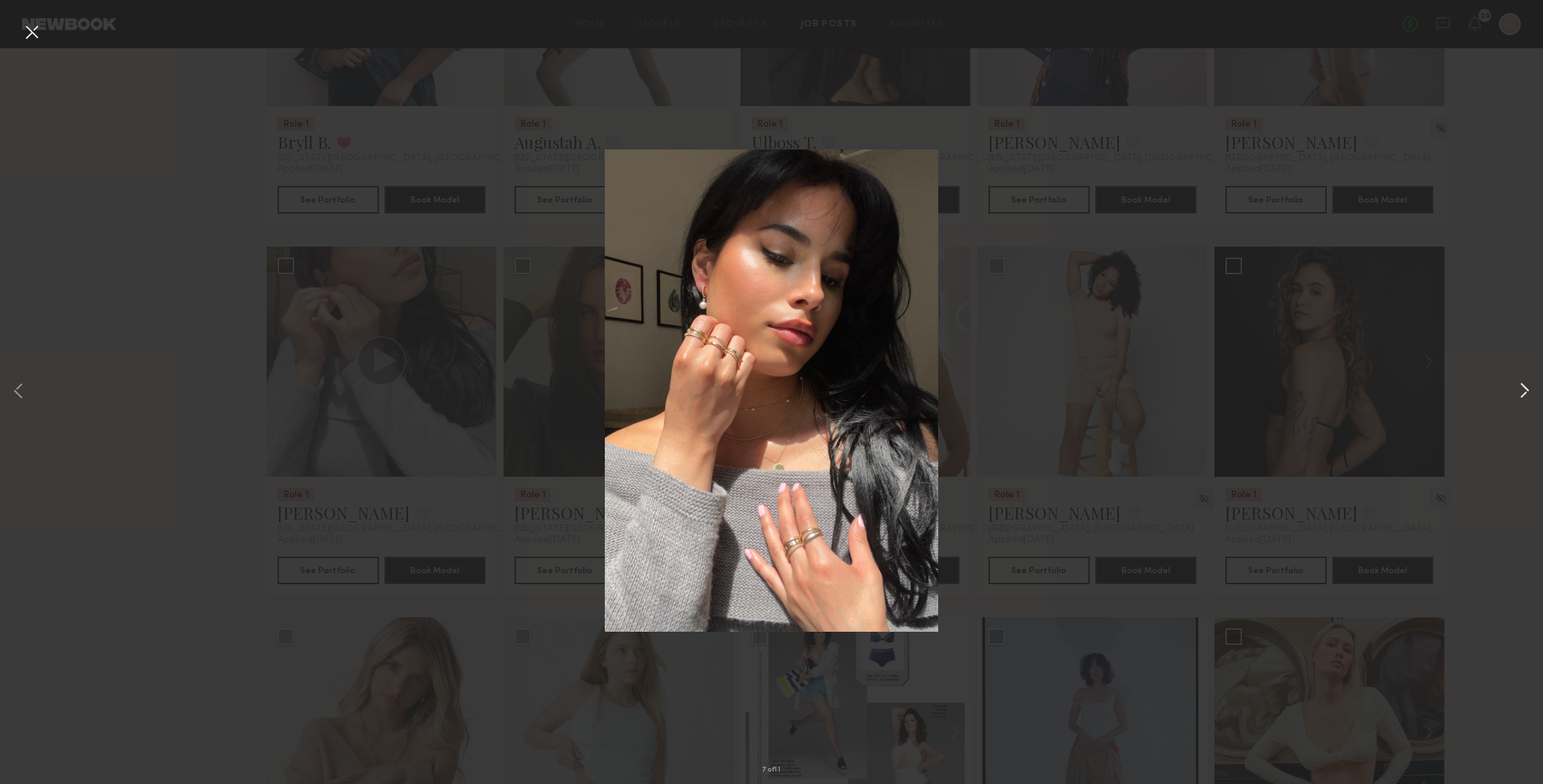
click at [1336, 387] on button at bounding box center [1525, 392] width 17 height 626
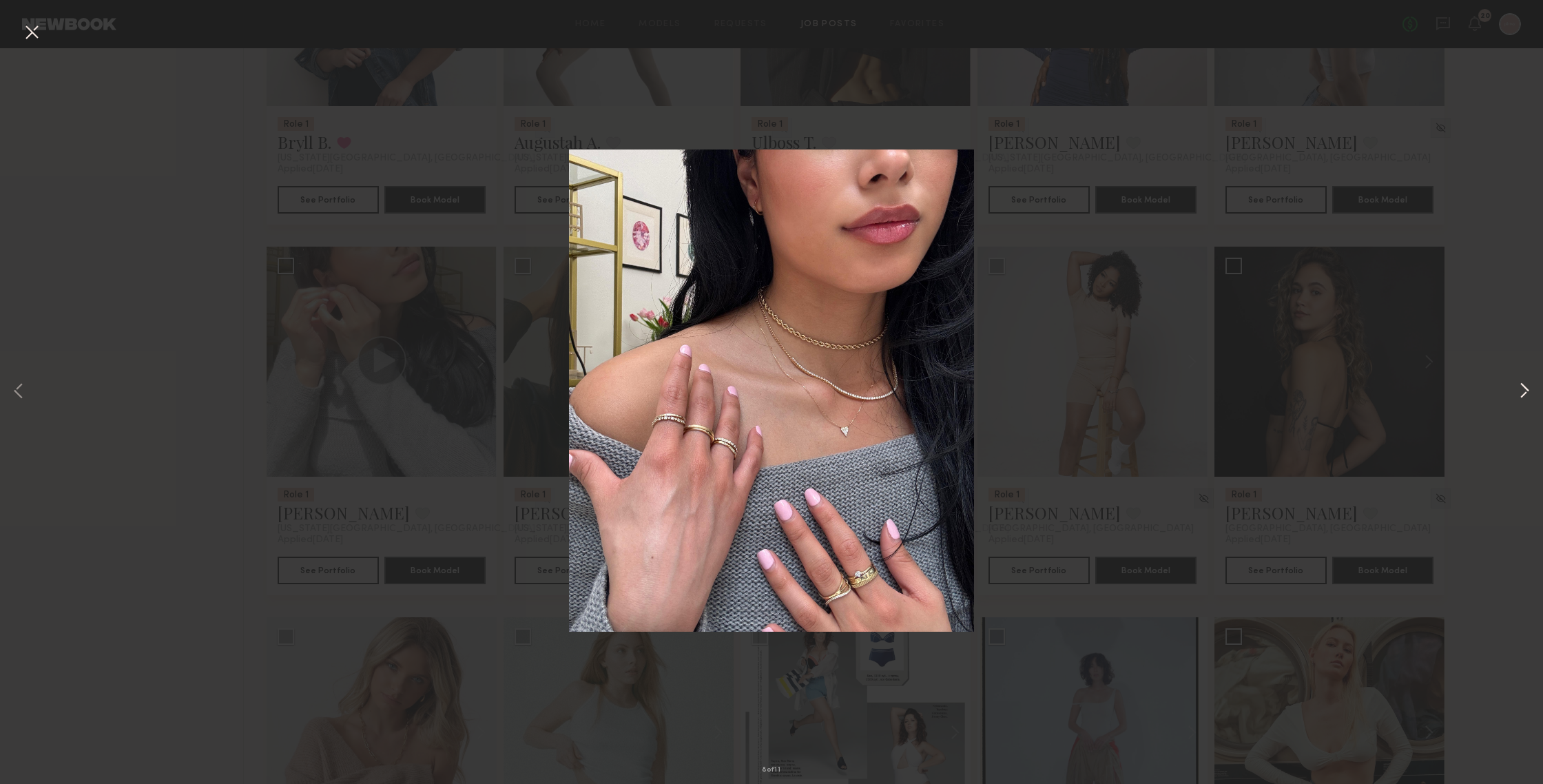
click at [1336, 387] on button at bounding box center [1525, 392] width 17 height 626
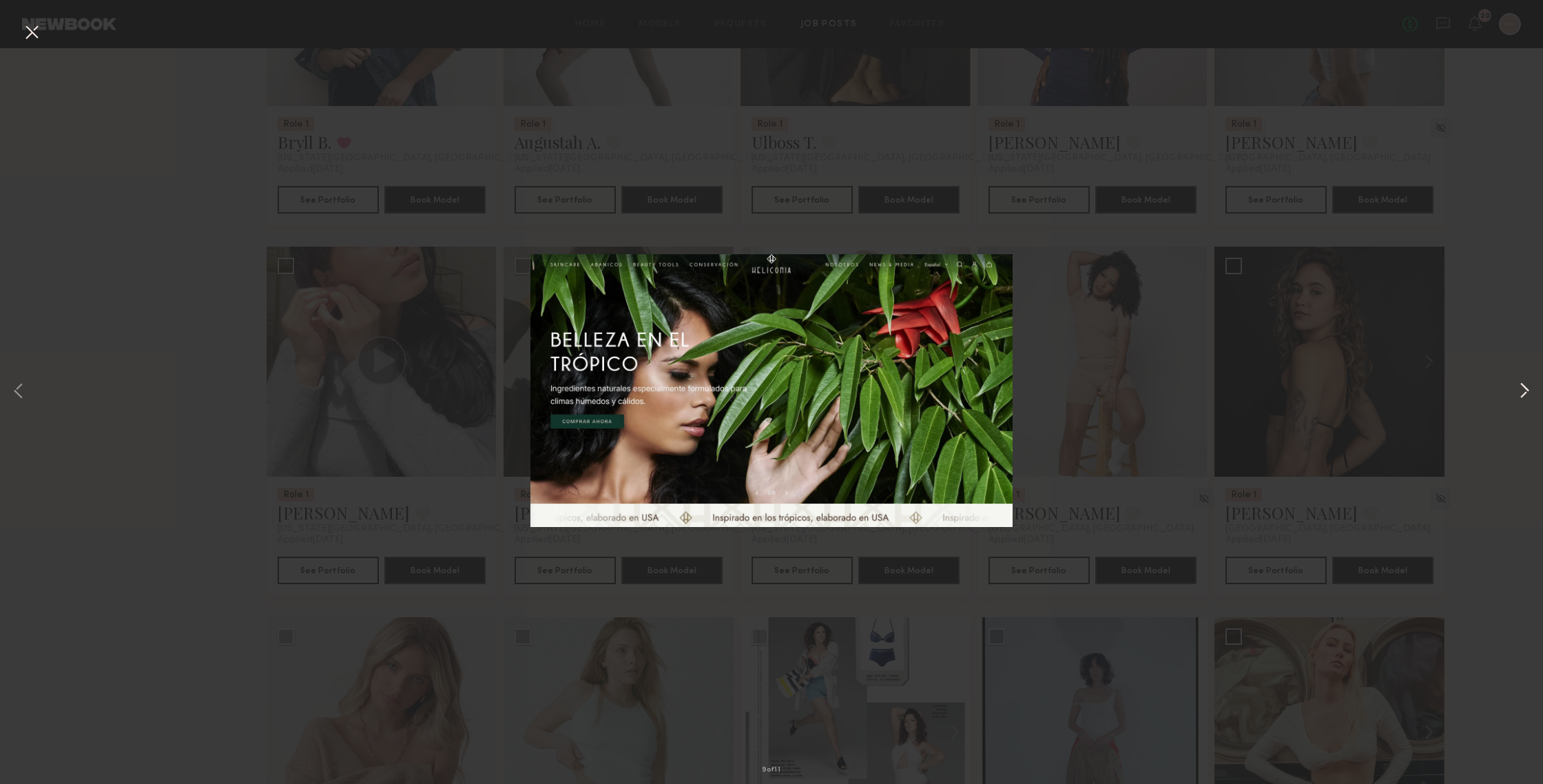
click at [1336, 387] on button at bounding box center [1525, 392] width 17 height 626
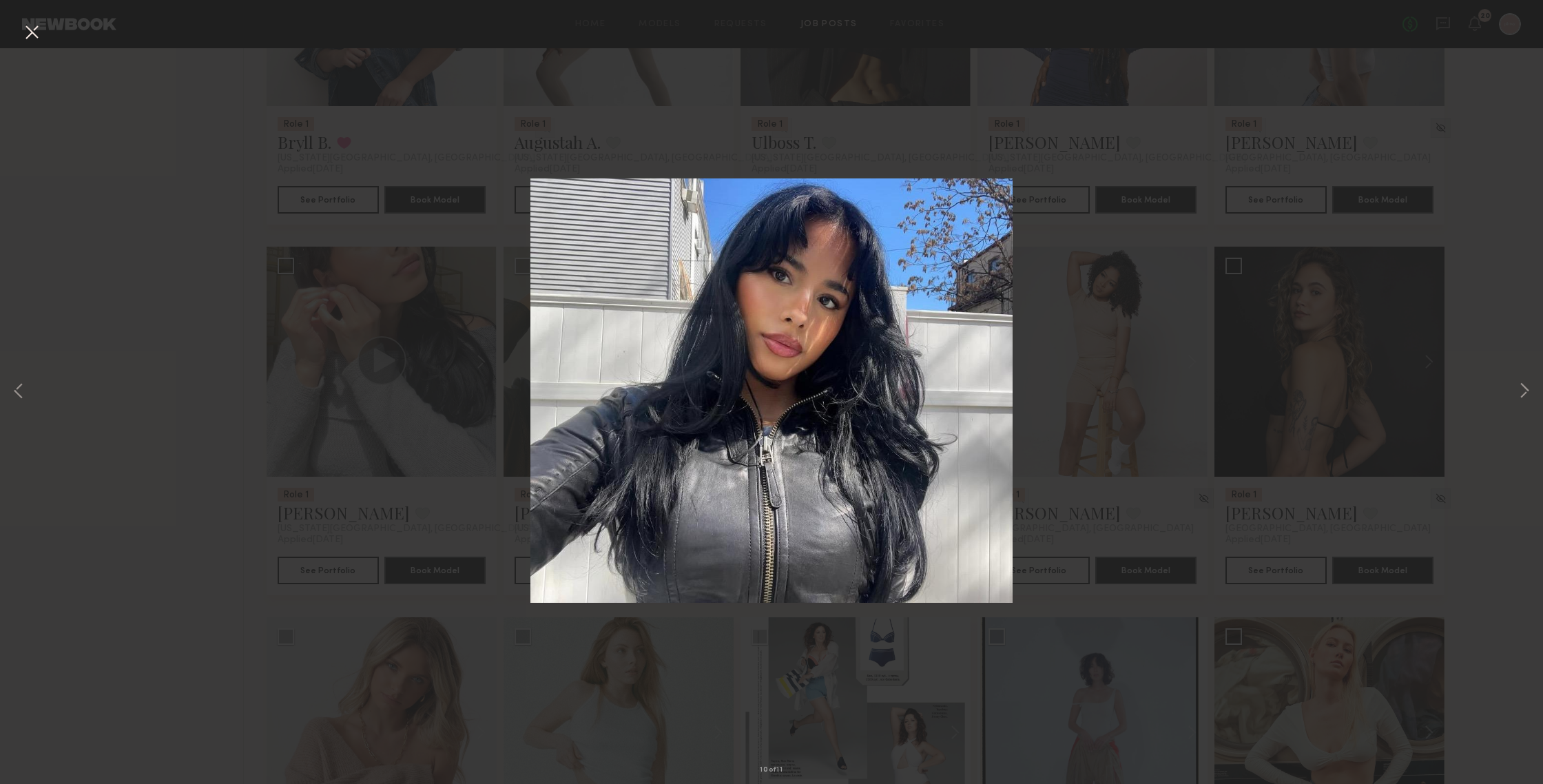
click at [1336, 352] on div "10 of 11" at bounding box center [772, 392] width 1543 height 784
click at [24, 30] on button at bounding box center [31, 32] width 22 height 25
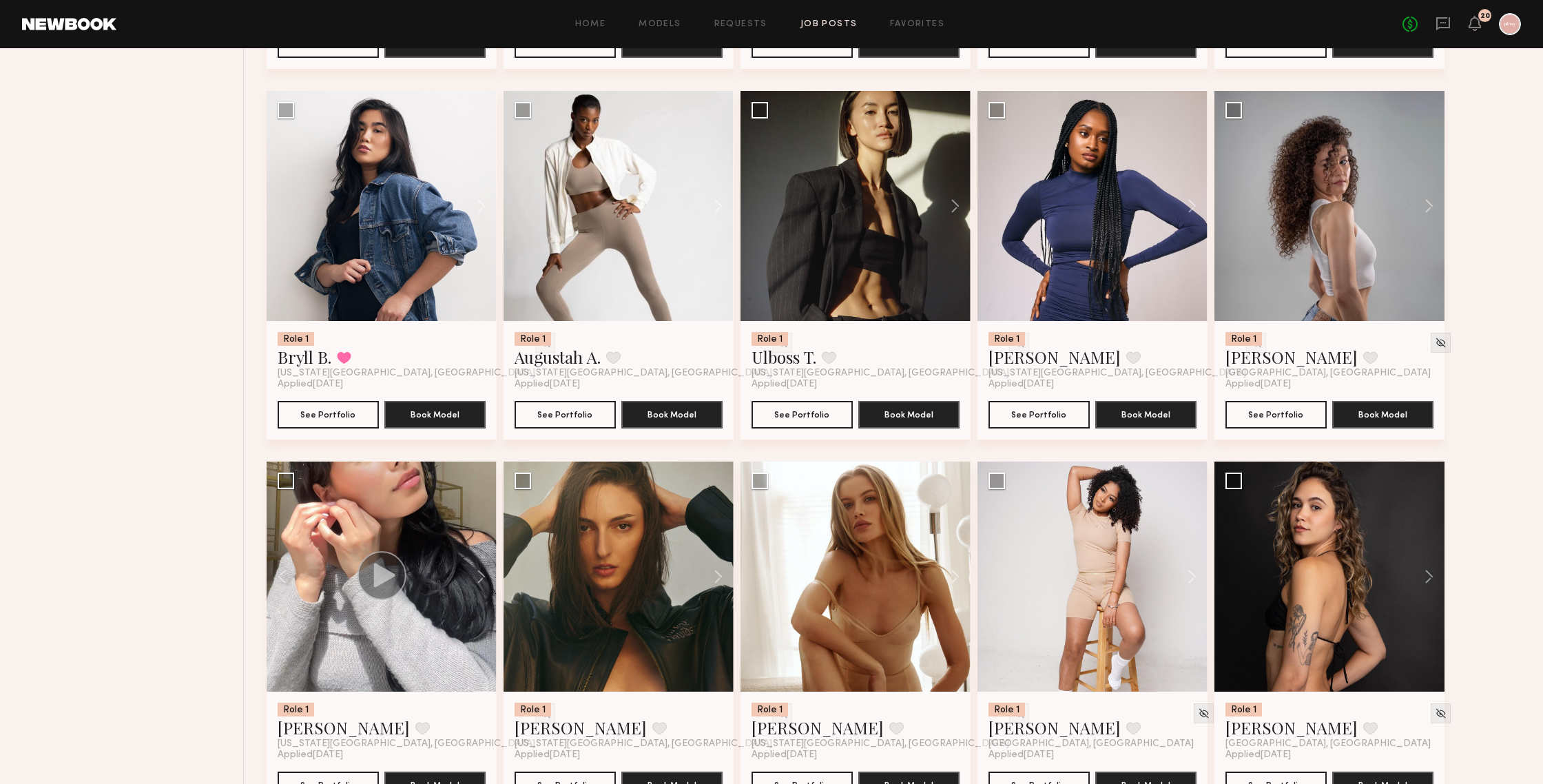
scroll to position [814, 0]
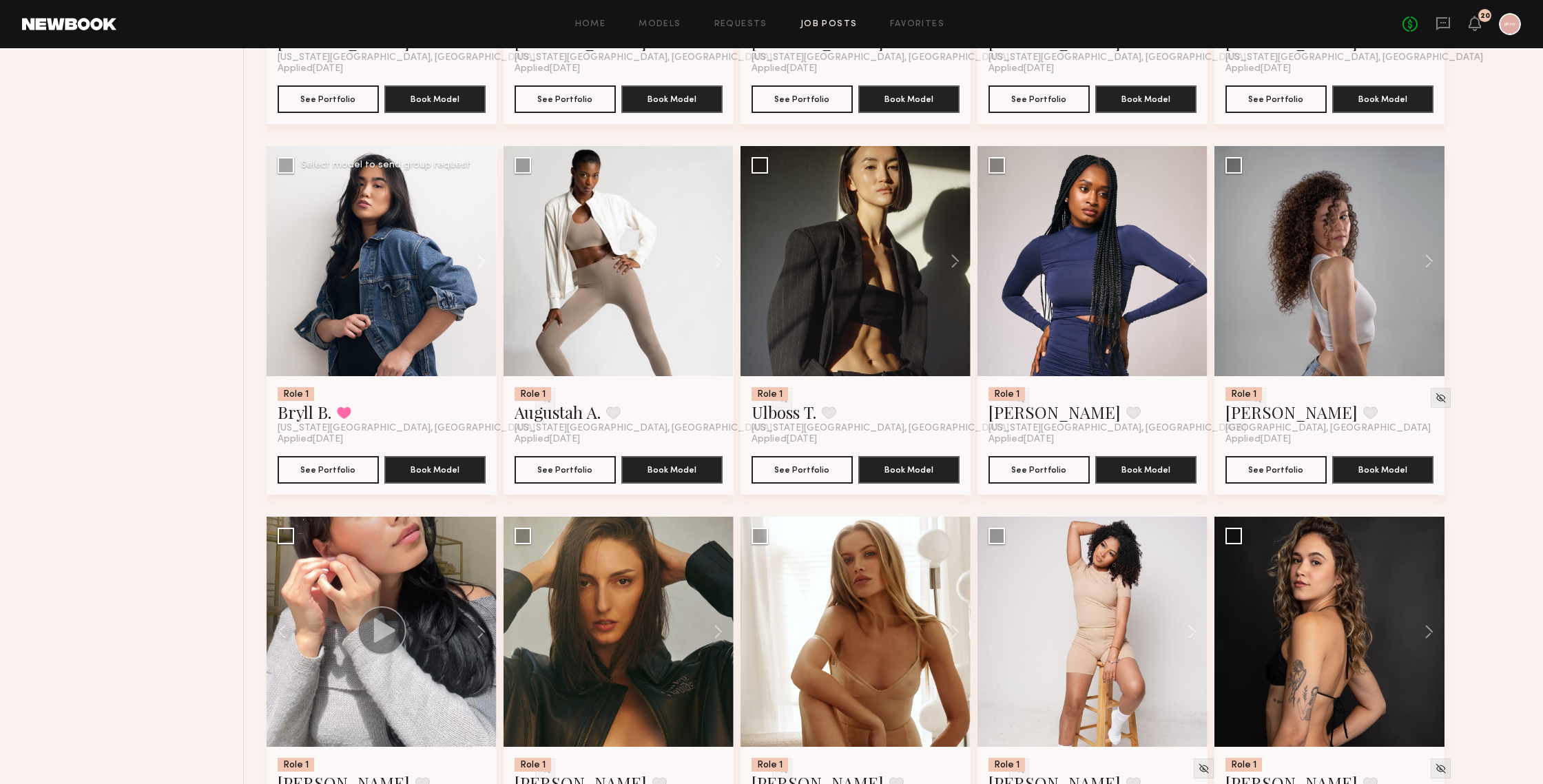
click at [378, 264] on div at bounding box center [381, 261] width 230 height 230
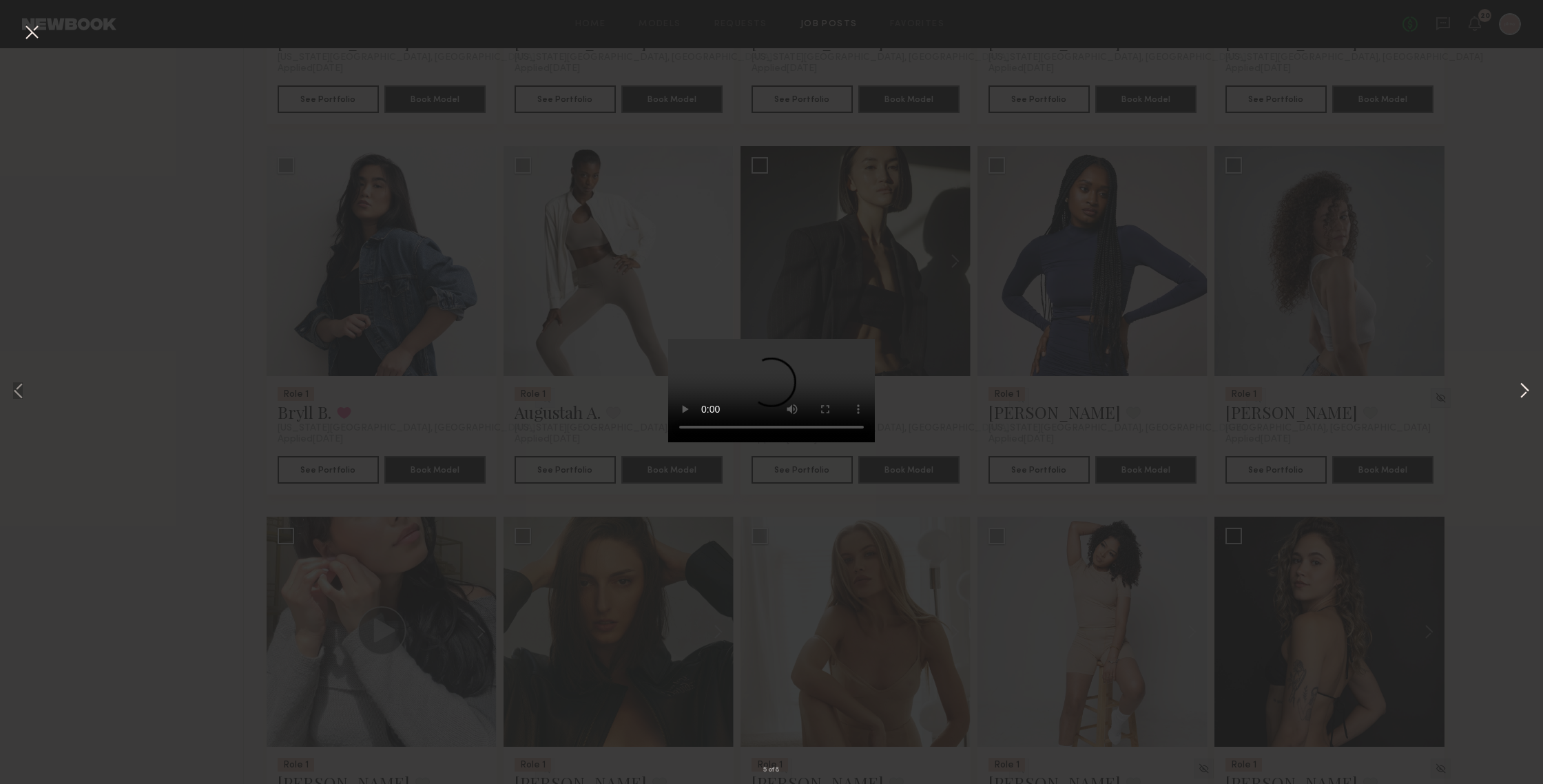
click at [1336, 387] on button at bounding box center [1525, 392] width 17 height 626
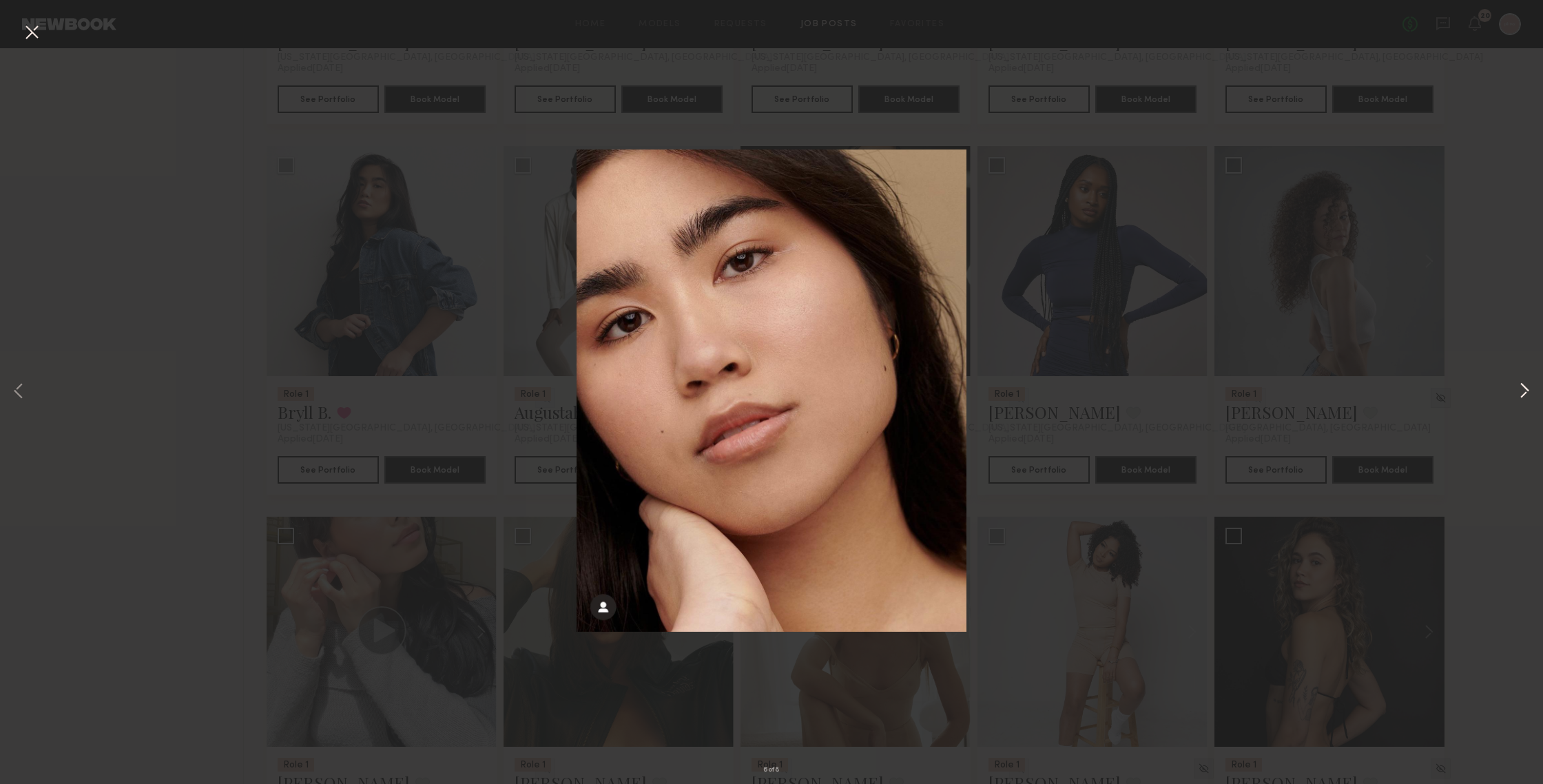
click at [1336, 387] on button at bounding box center [1525, 392] width 17 height 626
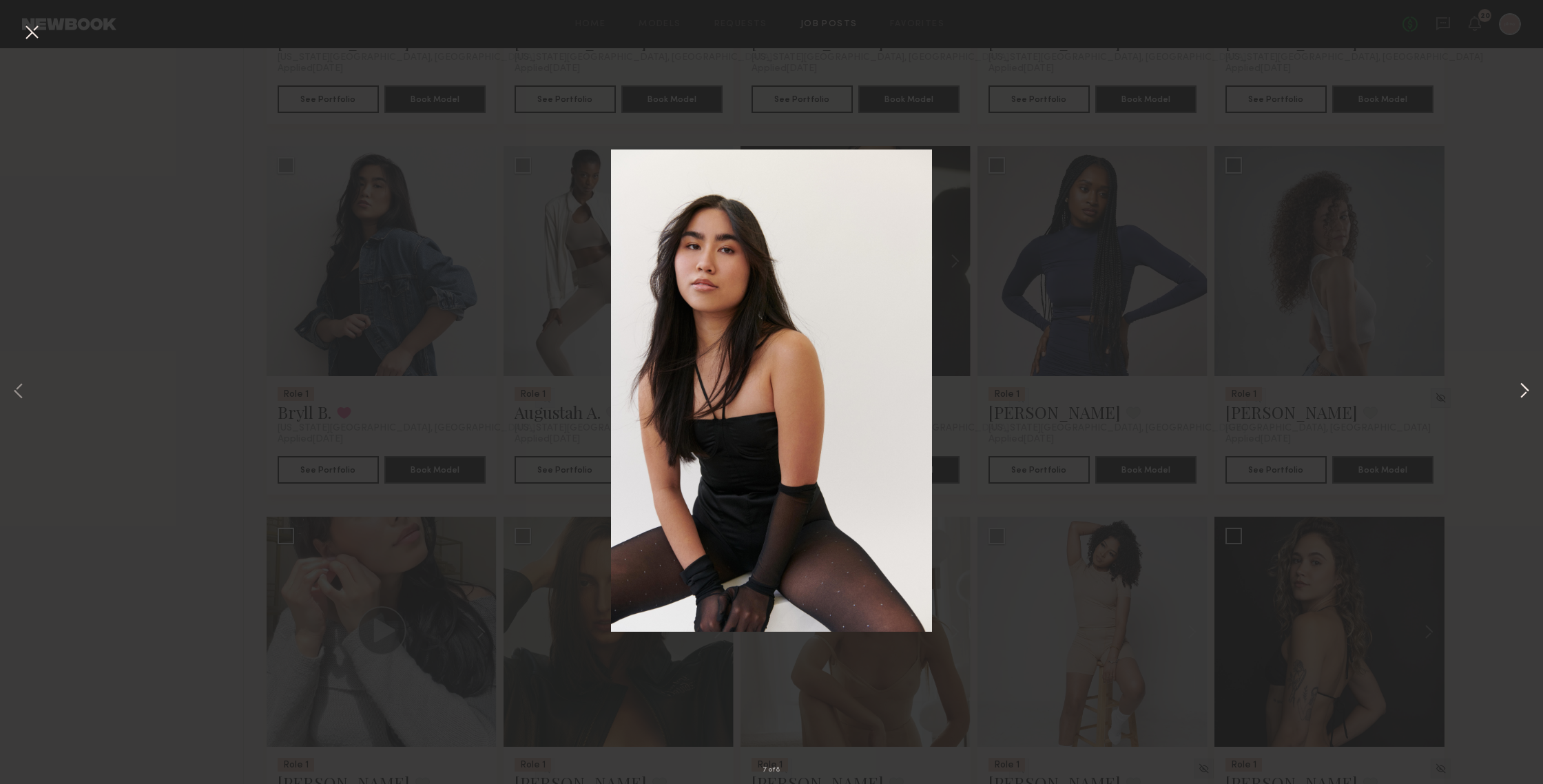
click at [1336, 387] on button at bounding box center [1525, 392] width 17 height 626
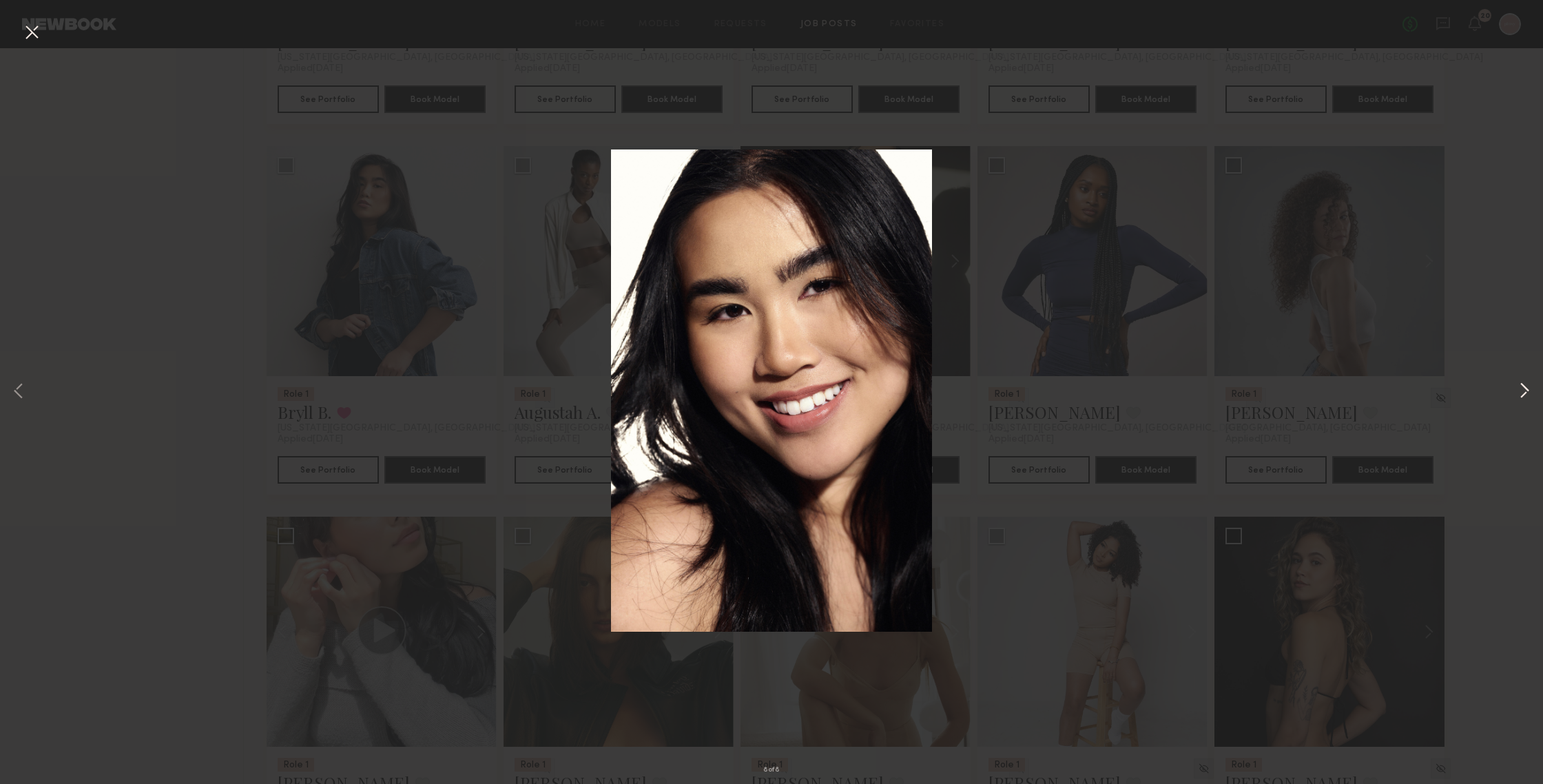
click at [1336, 387] on button at bounding box center [1525, 392] width 17 height 626
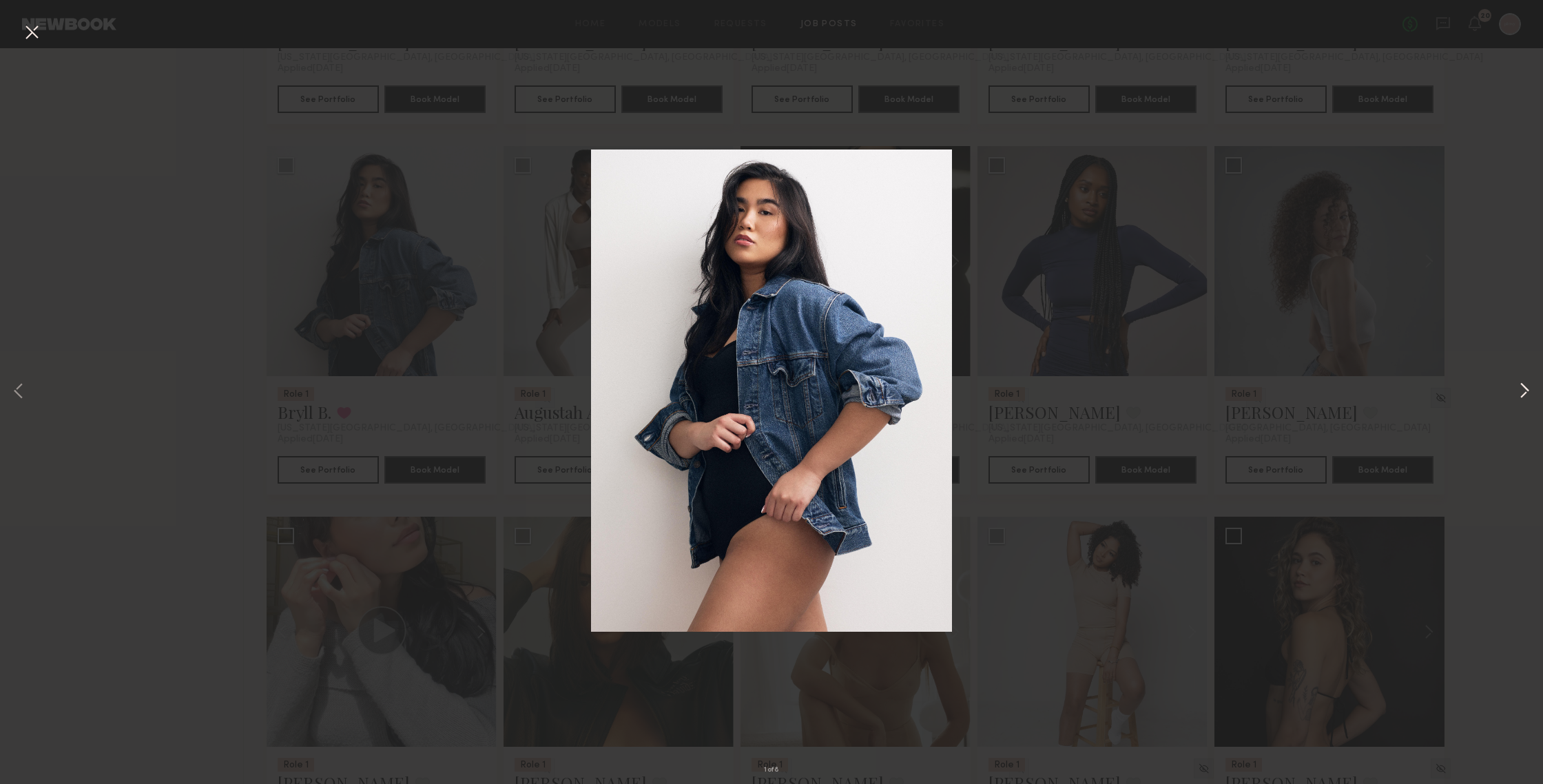
click at [1336, 389] on button at bounding box center [1525, 392] width 17 height 626
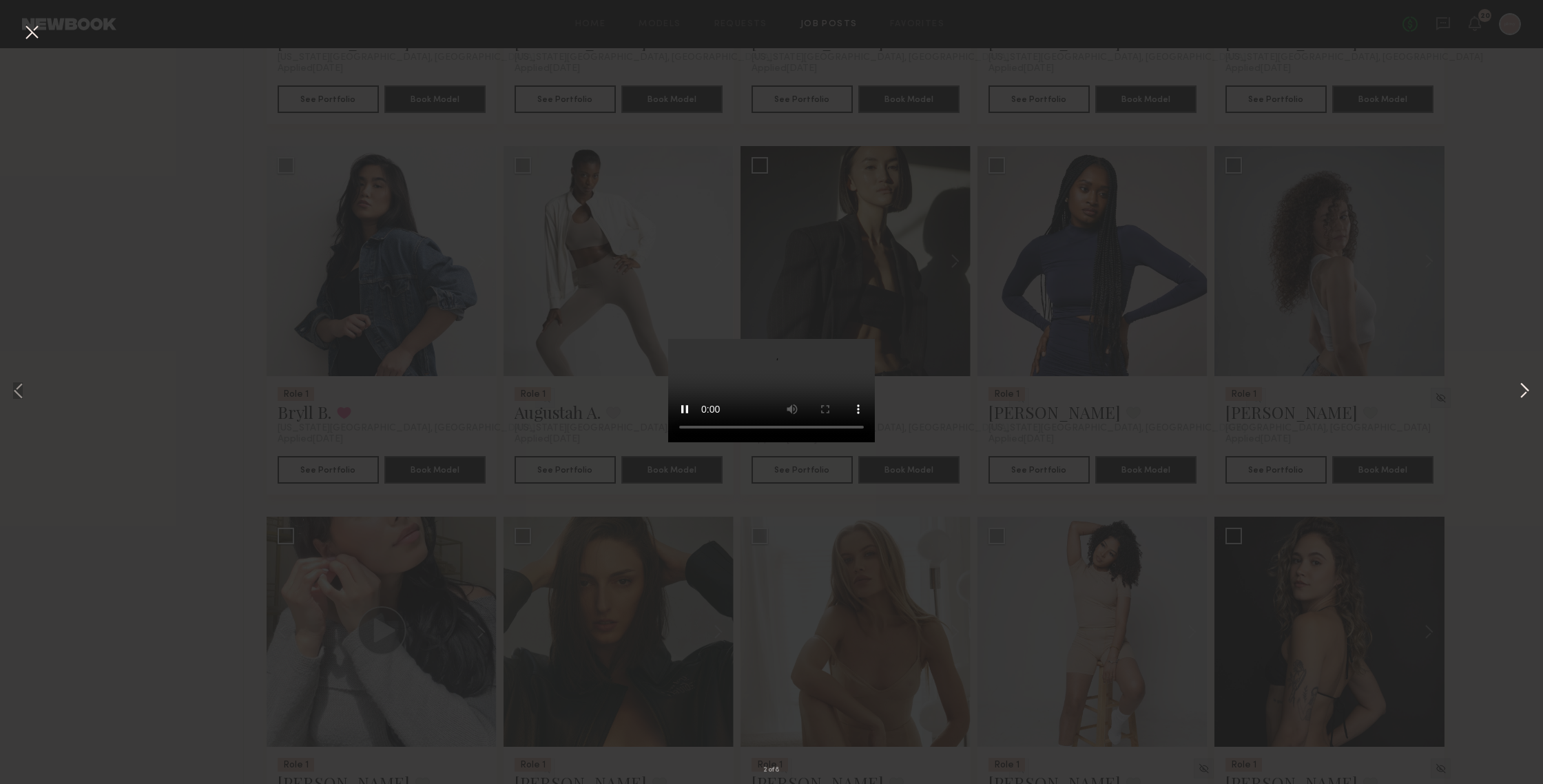
click at [1336, 392] on button at bounding box center [1525, 392] width 17 height 626
click at [41, 32] on button at bounding box center [31, 32] width 22 height 25
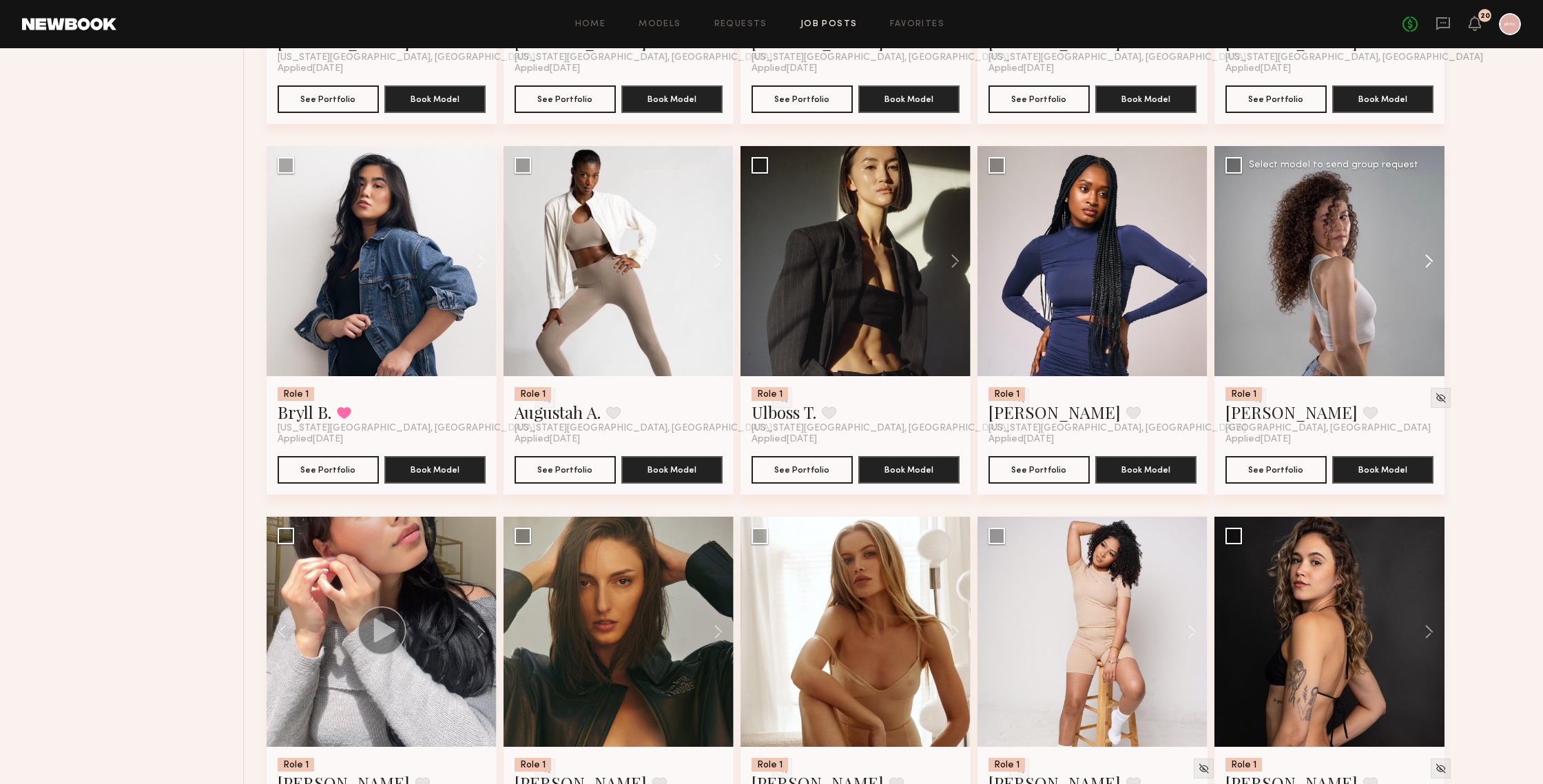
click at [1336, 257] on button at bounding box center [1422, 261] width 44 height 230
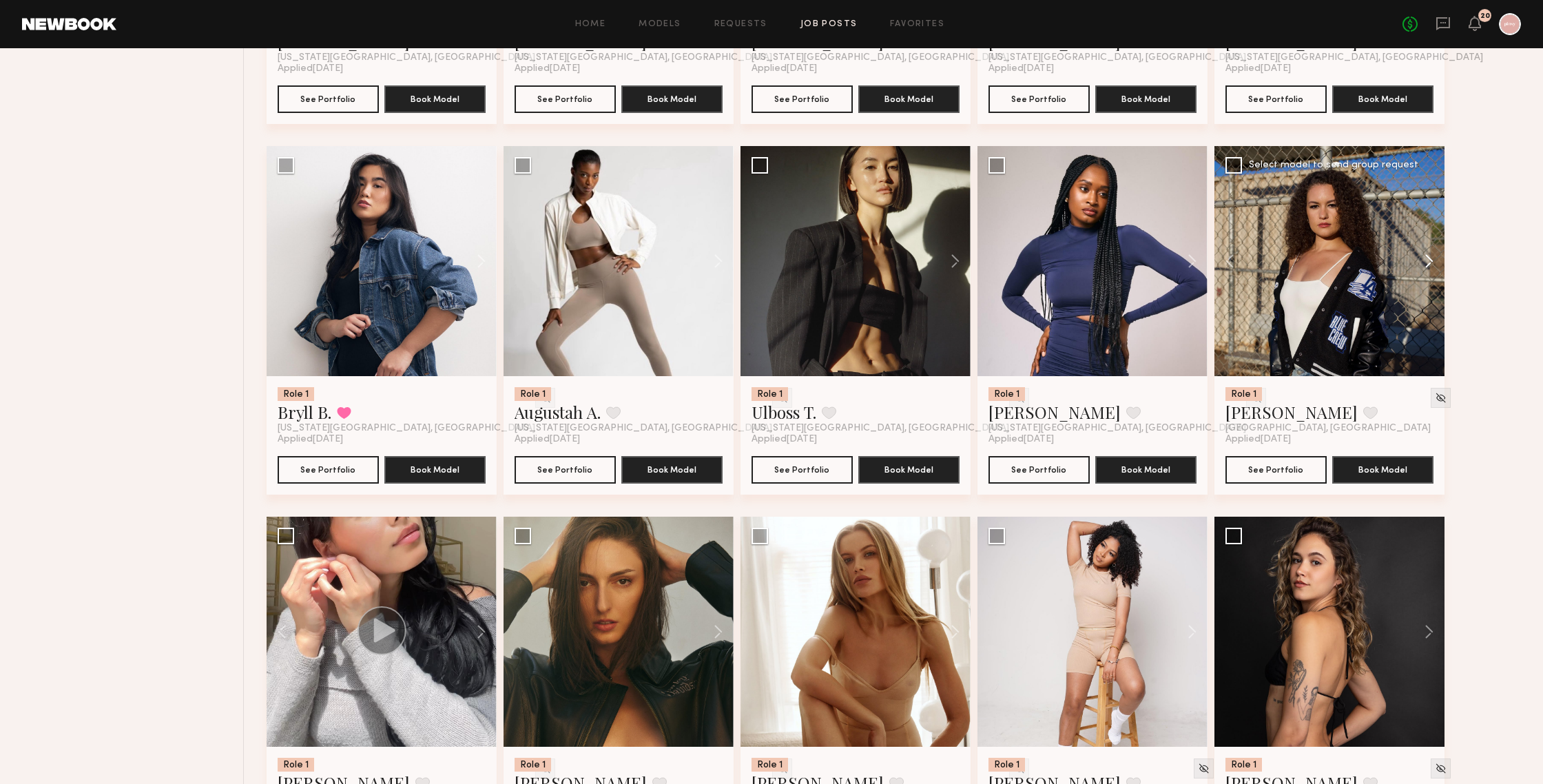
click at [1336, 257] on button at bounding box center [1422, 261] width 44 height 230
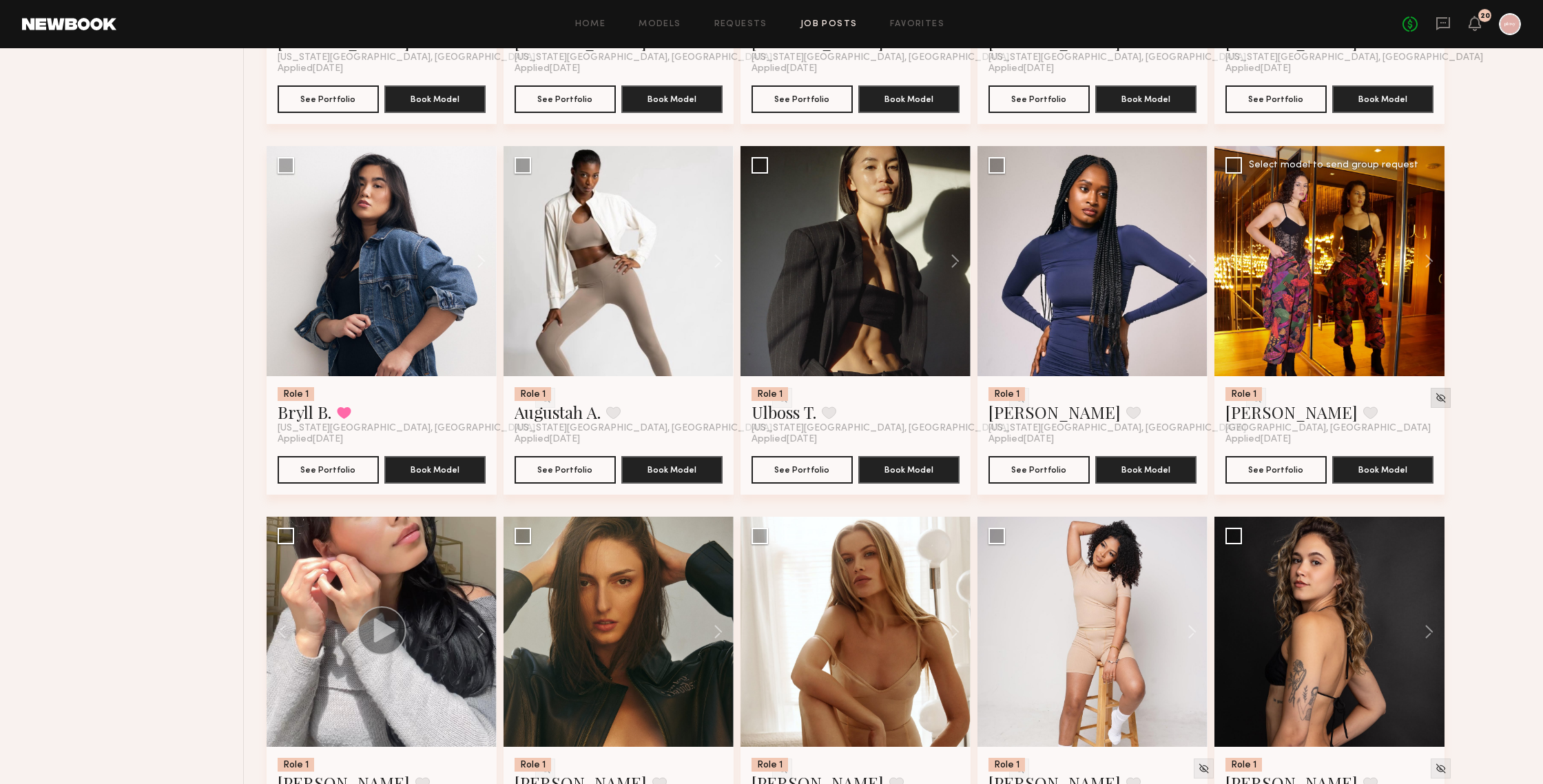
click at [1336, 400] on img at bounding box center [1440, 397] width 12 height 12
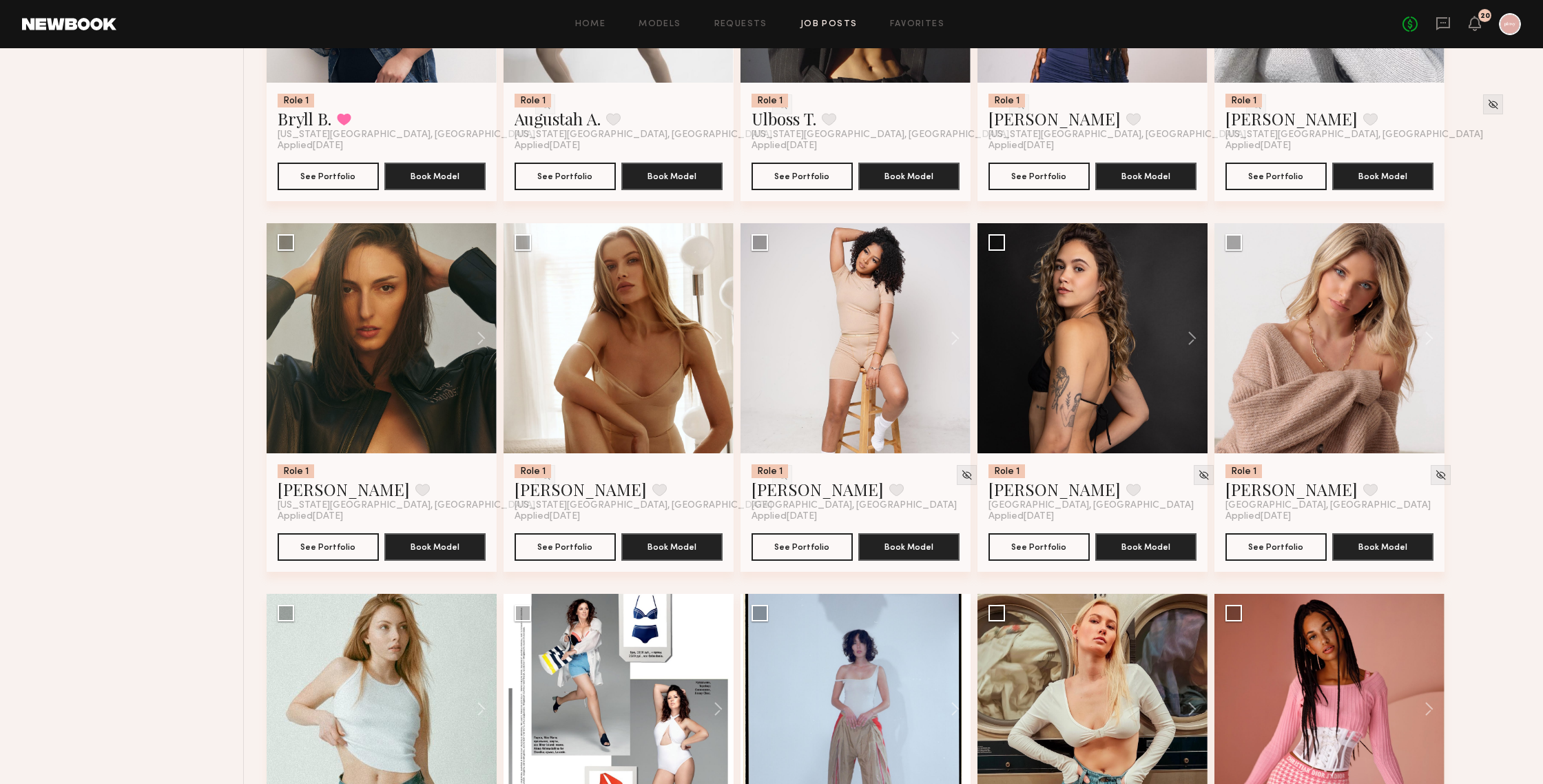
scroll to position [1109, 0]
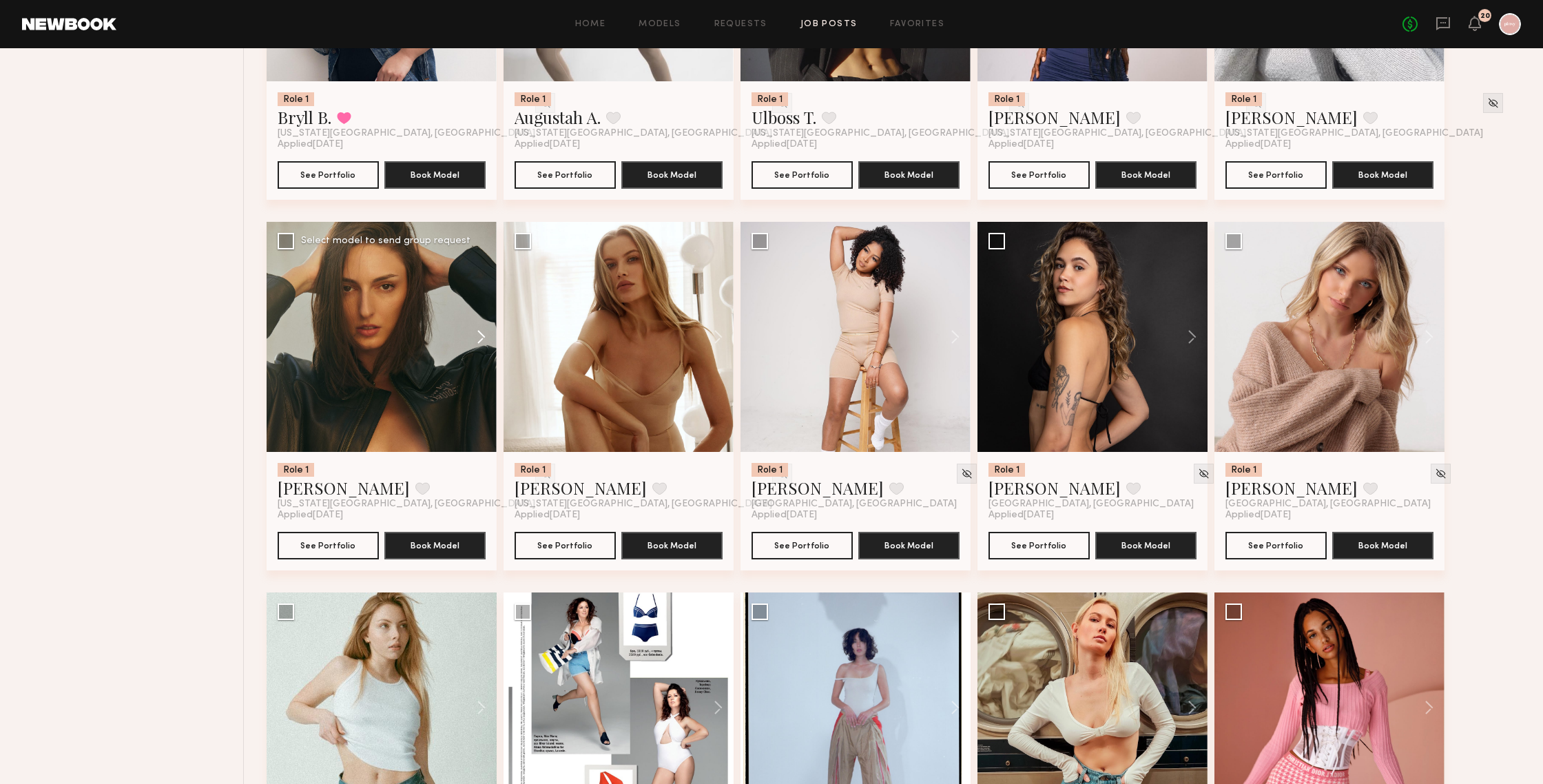
click at [481, 340] on button at bounding box center [475, 336] width 44 height 230
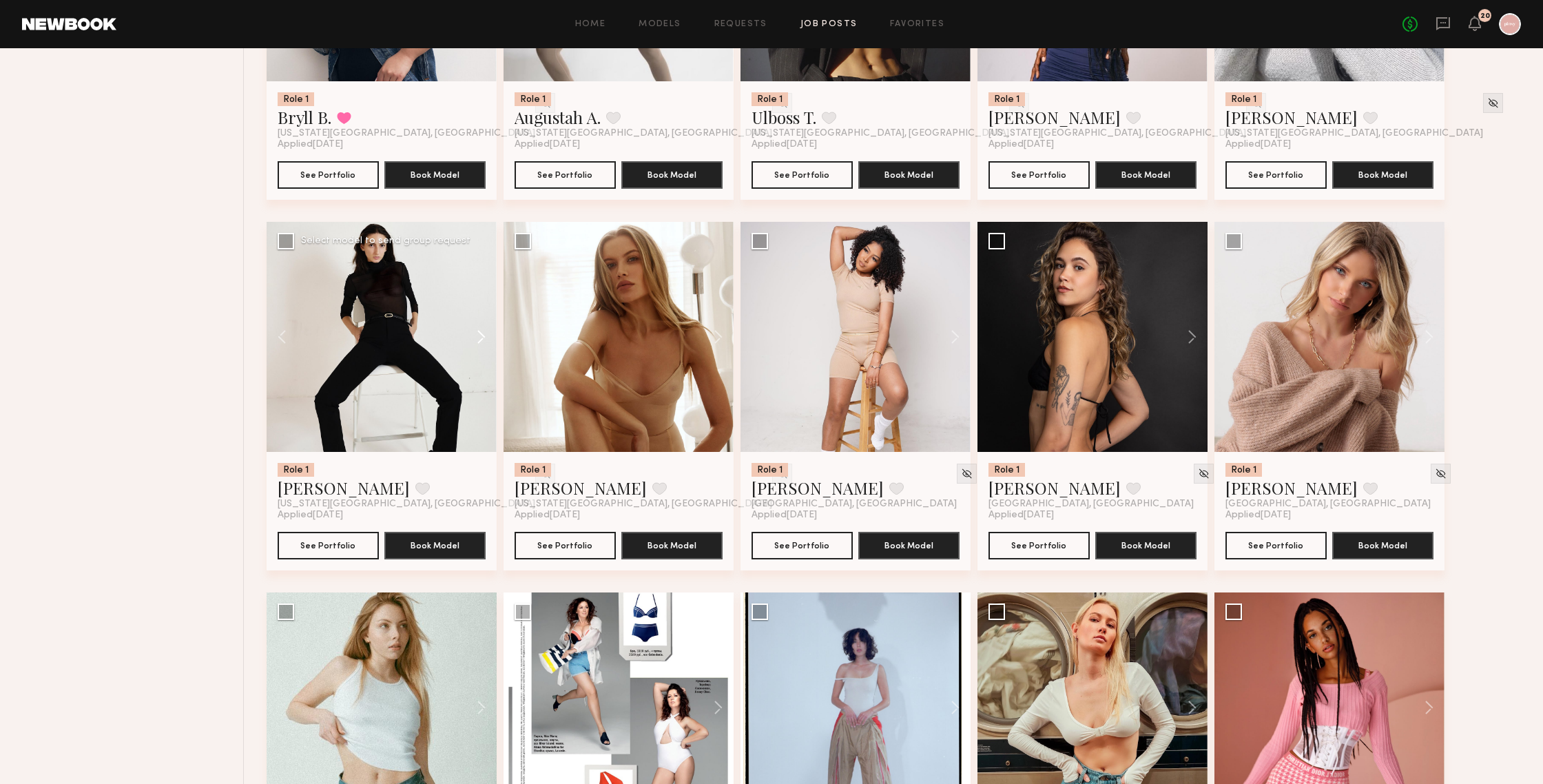
click at [481, 340] on button at bounding box center [475, 336] width 44 height 230
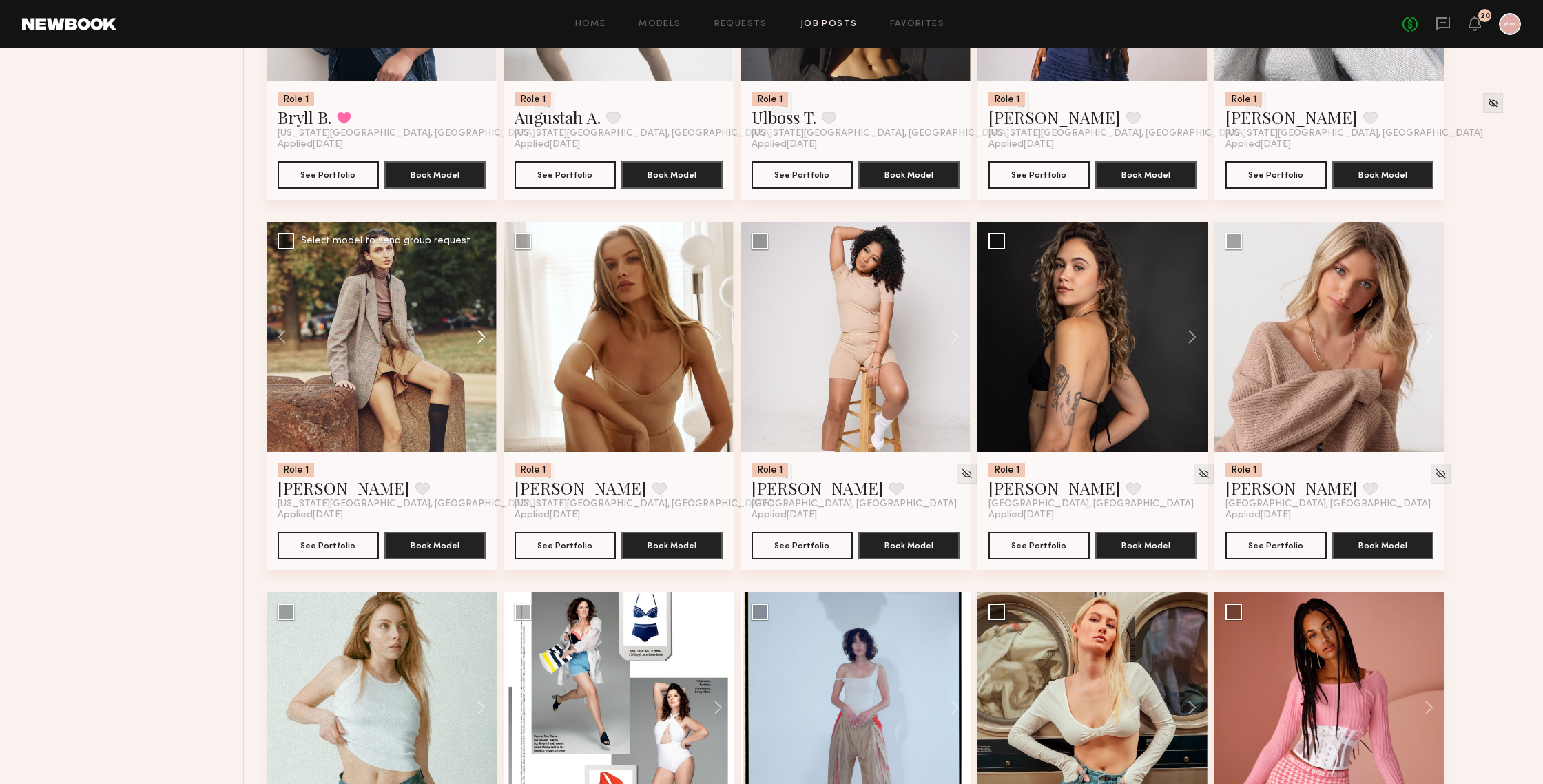
click at [481, 340] on button at bounding box center [475, 336] width 44 height 230
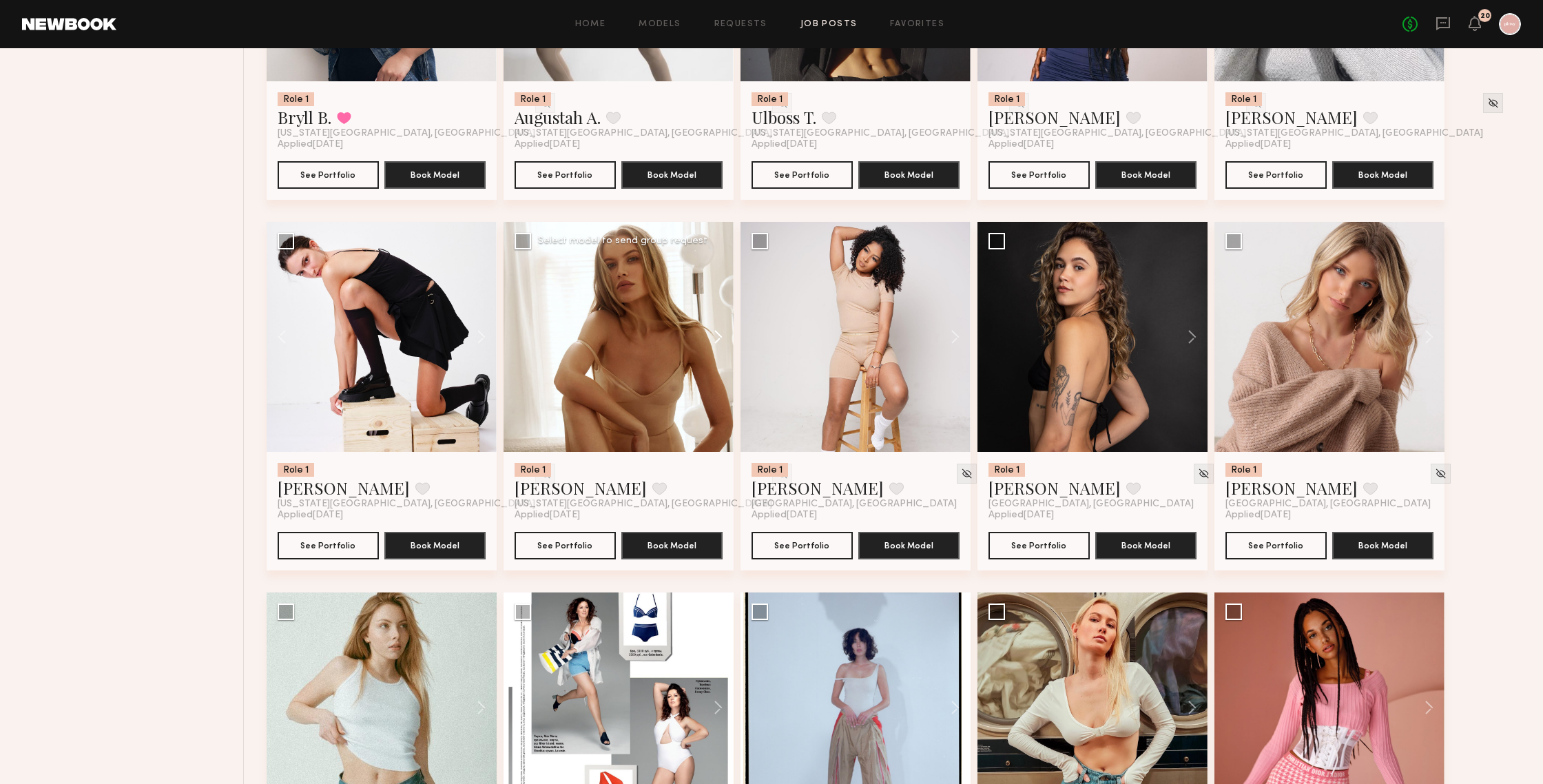
click at [718, 338] on button at bounding box center [712, 336] width 44 height 230
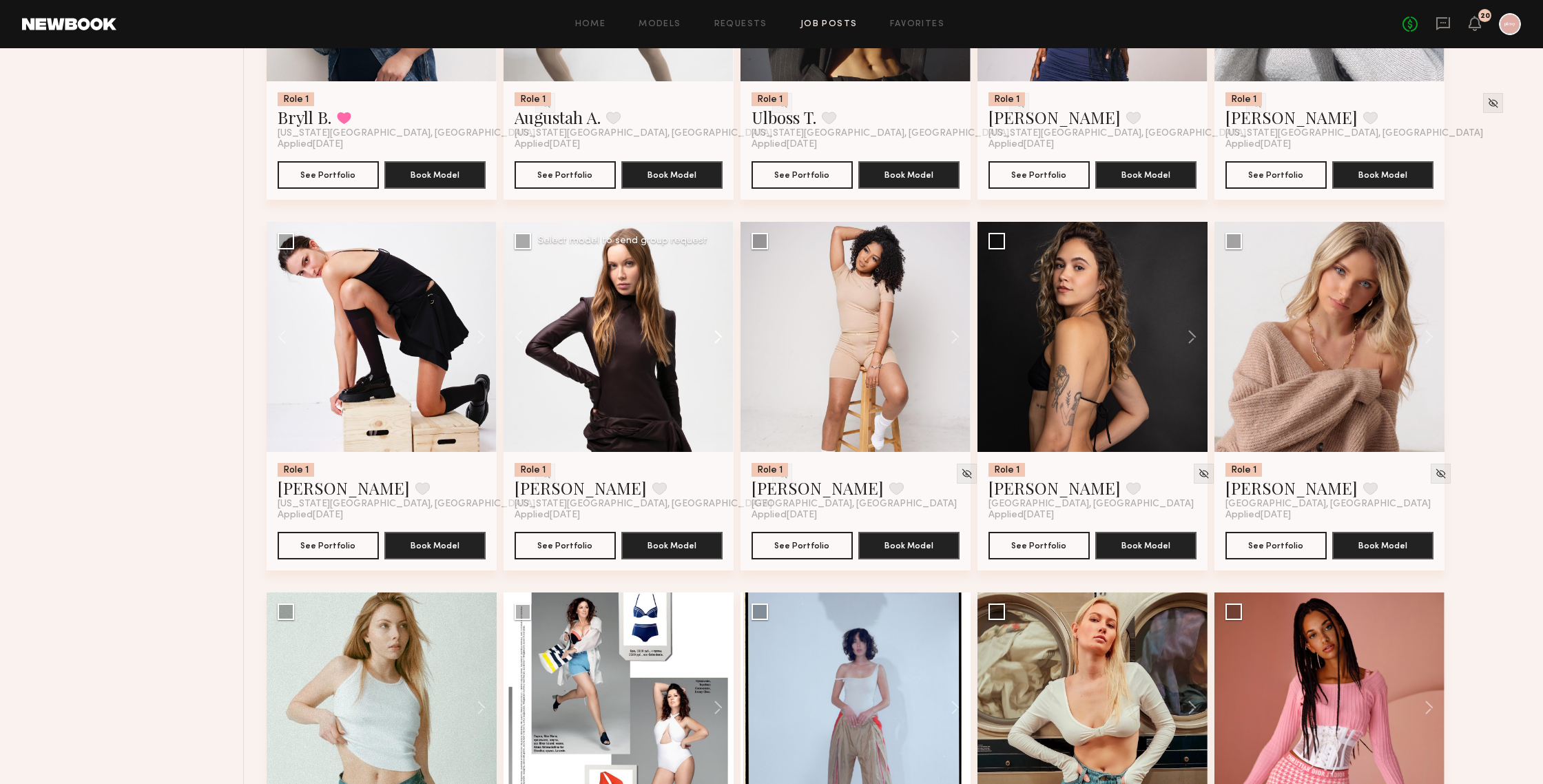
click at [718, 338] on button at bounding box center [712, 336] width 44 height 230
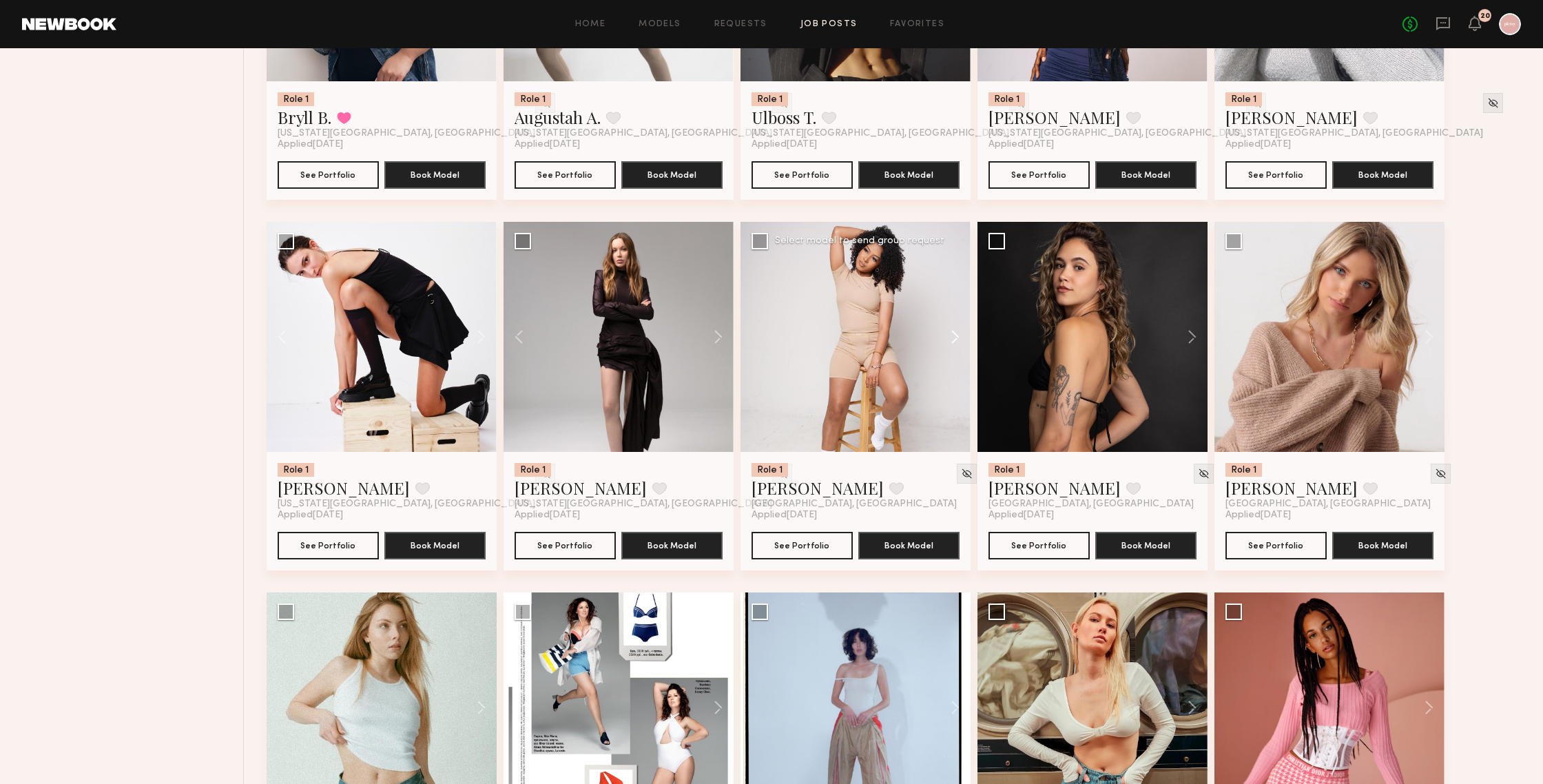
click at [955, 333] on button at bounding box center [948, 336] width 44 height 230
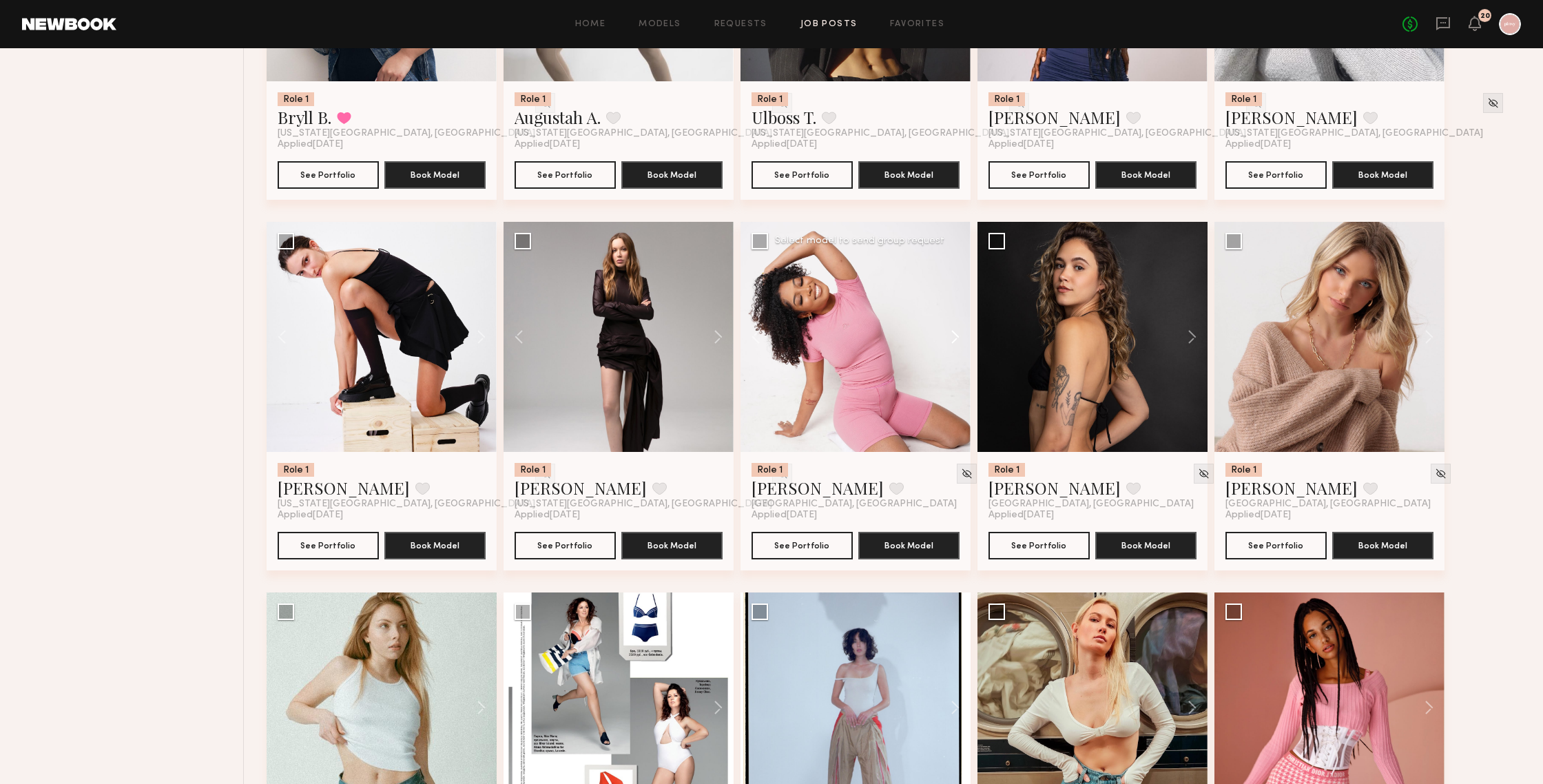
click at [955, 333] on button at bounding box center [948, 336] width 44 height 230
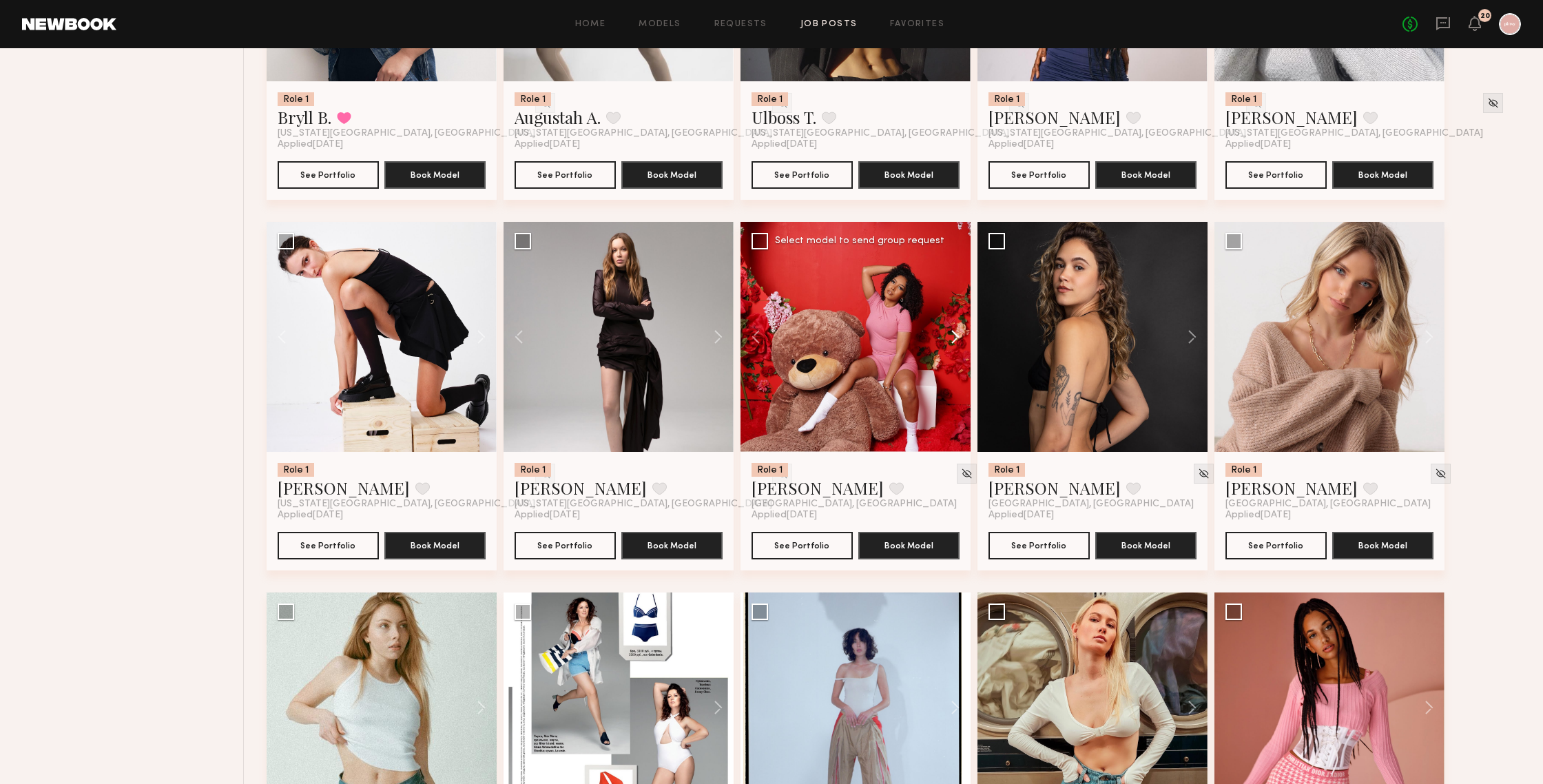
click at [955, 333] on button at bounding box center [948, 336] width 44 height 230
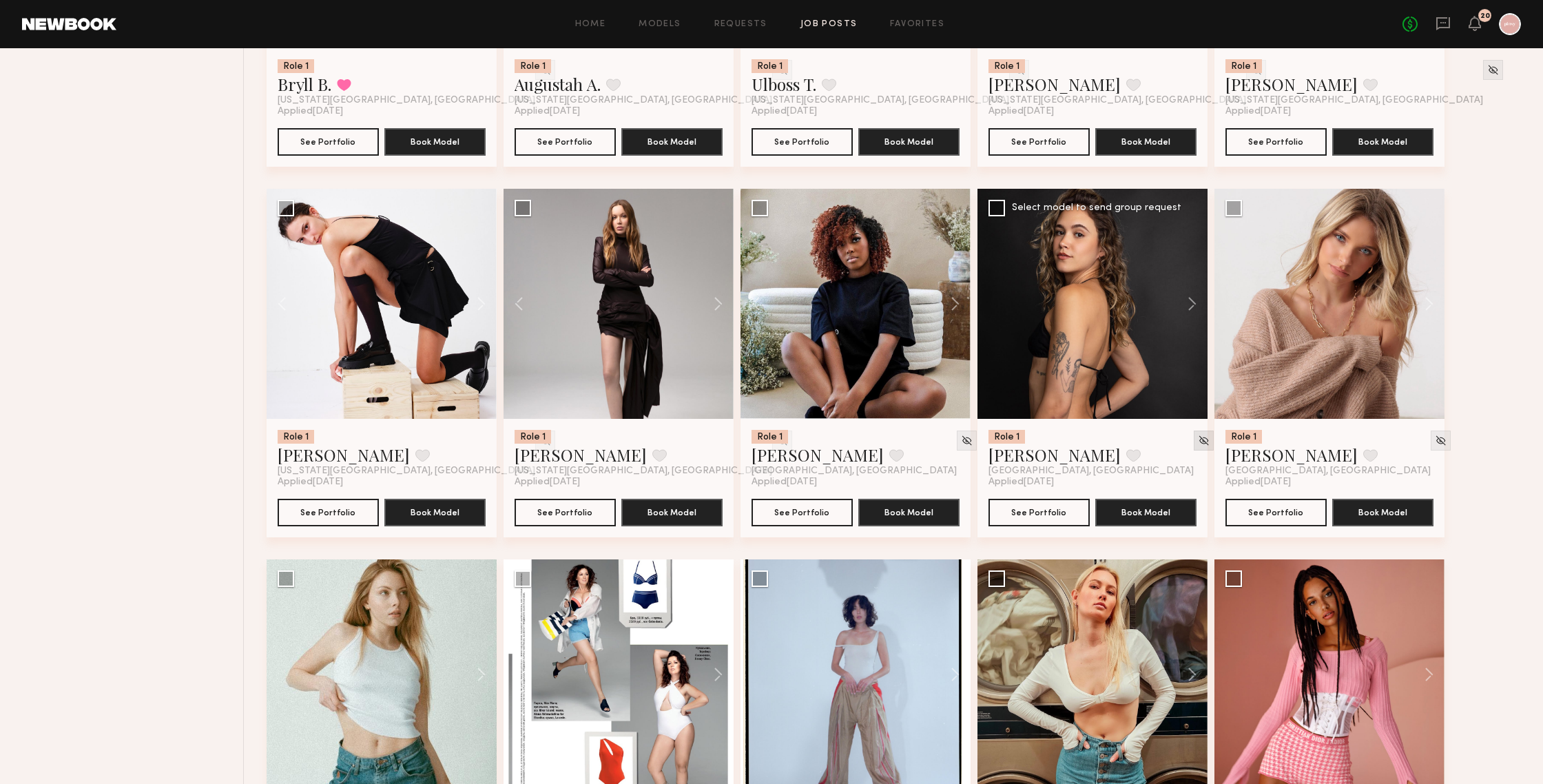
scroll to position [1139, 0]
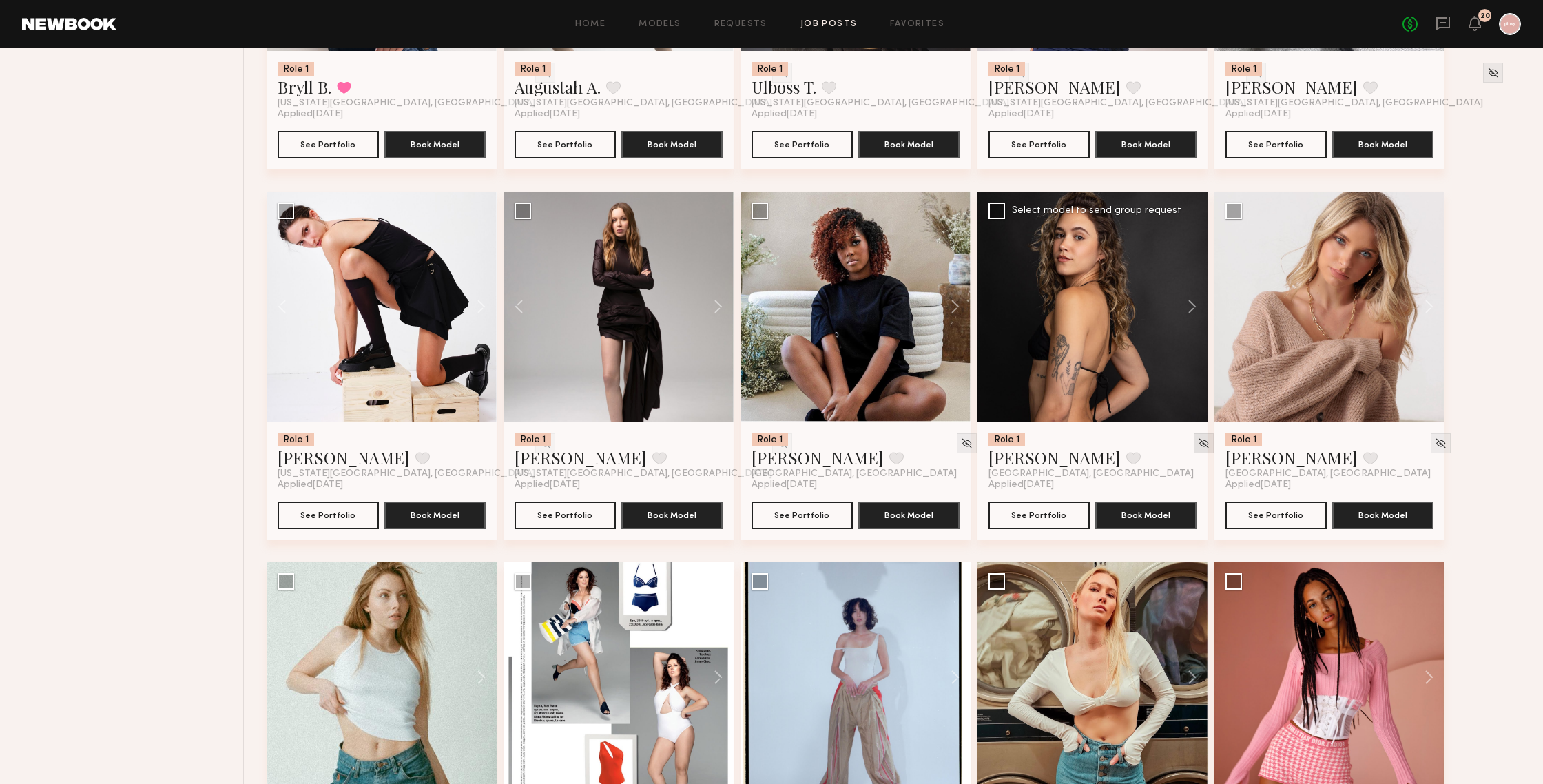
click at [1198, 449] on img at bounding box center [1203, 443] width 12 height 12
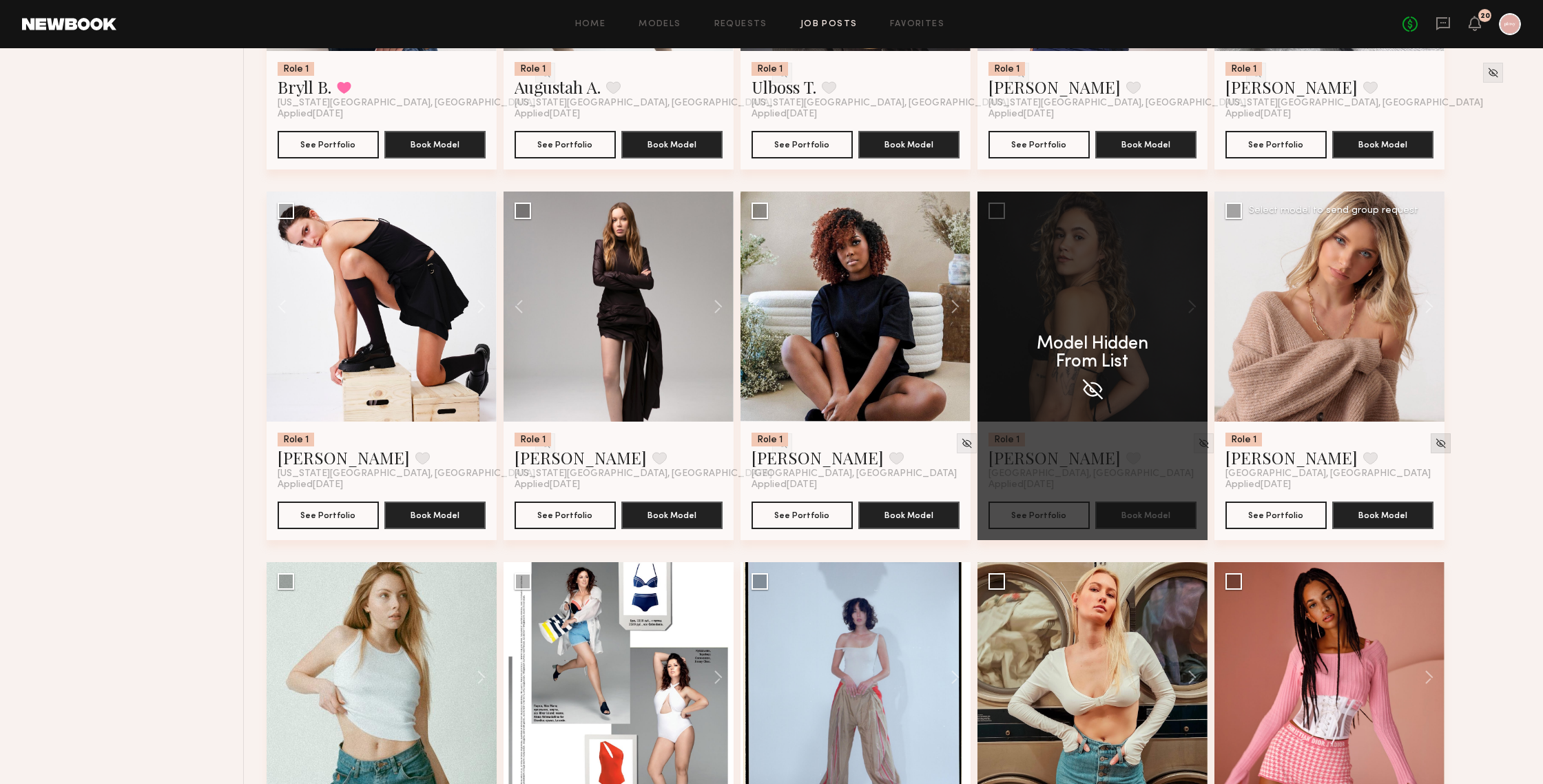
click at [1336, 445] on div "Role 1 [PERSON_NAME] Favorite [US_STATE][GEOGRAPHIC_DATA], [GEOGRAPHIC_DATA] Ap…" at bounding box center [897, 562] width 1262 height 2964
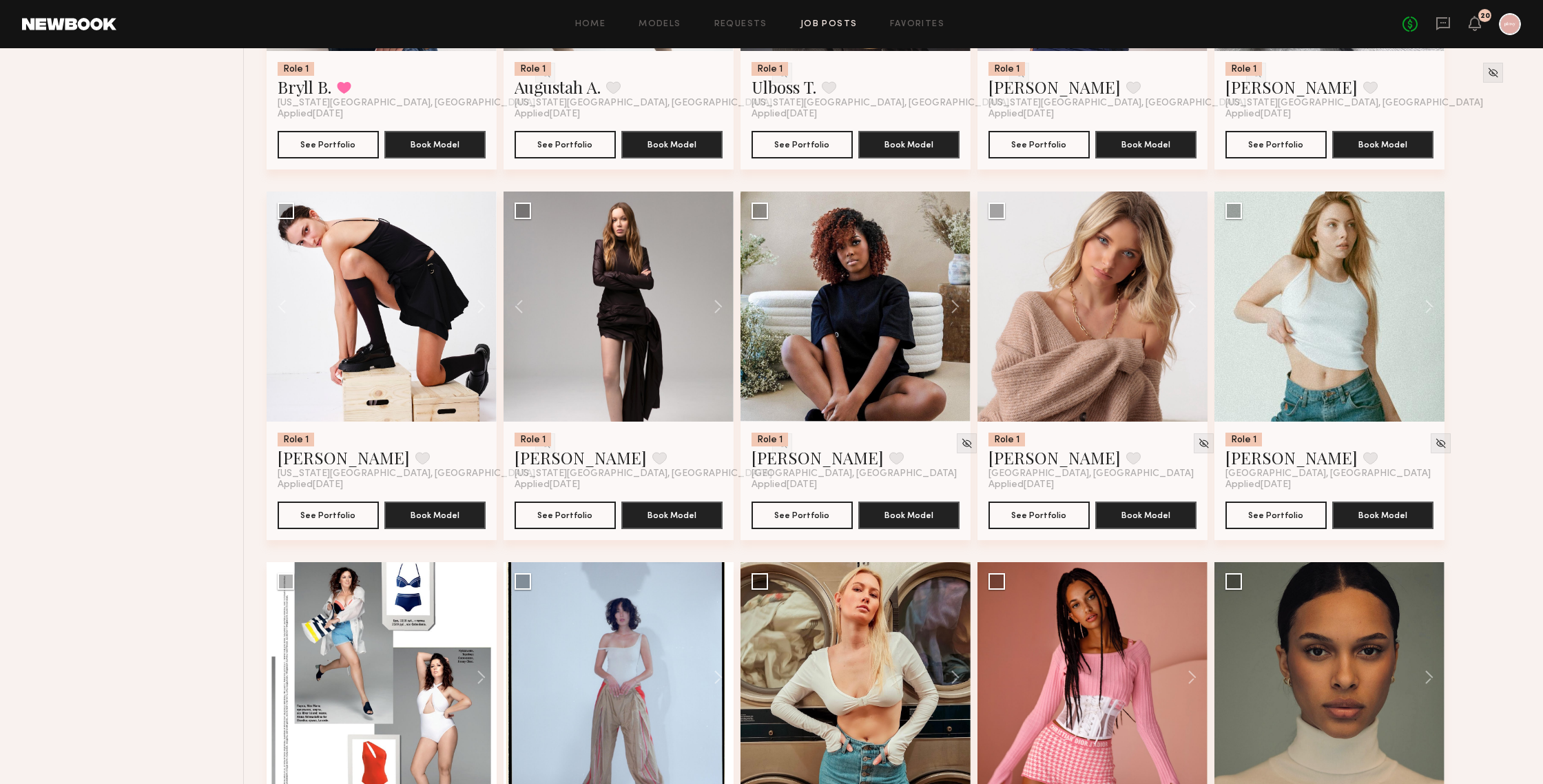
scroll to position [1194, 0]
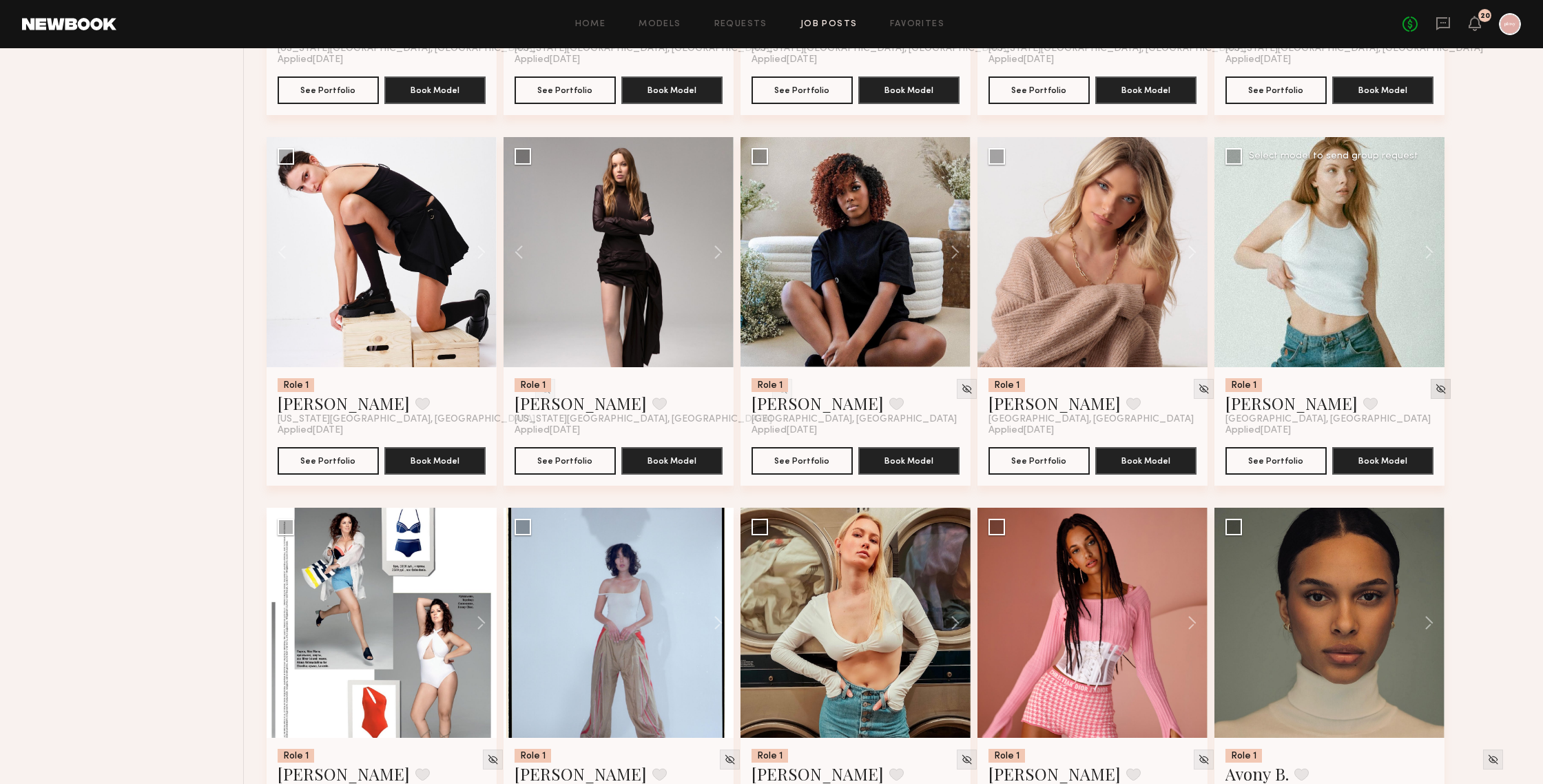
click at [1336, 390] on img at bounding box center [1440, 389] width 12 height 12
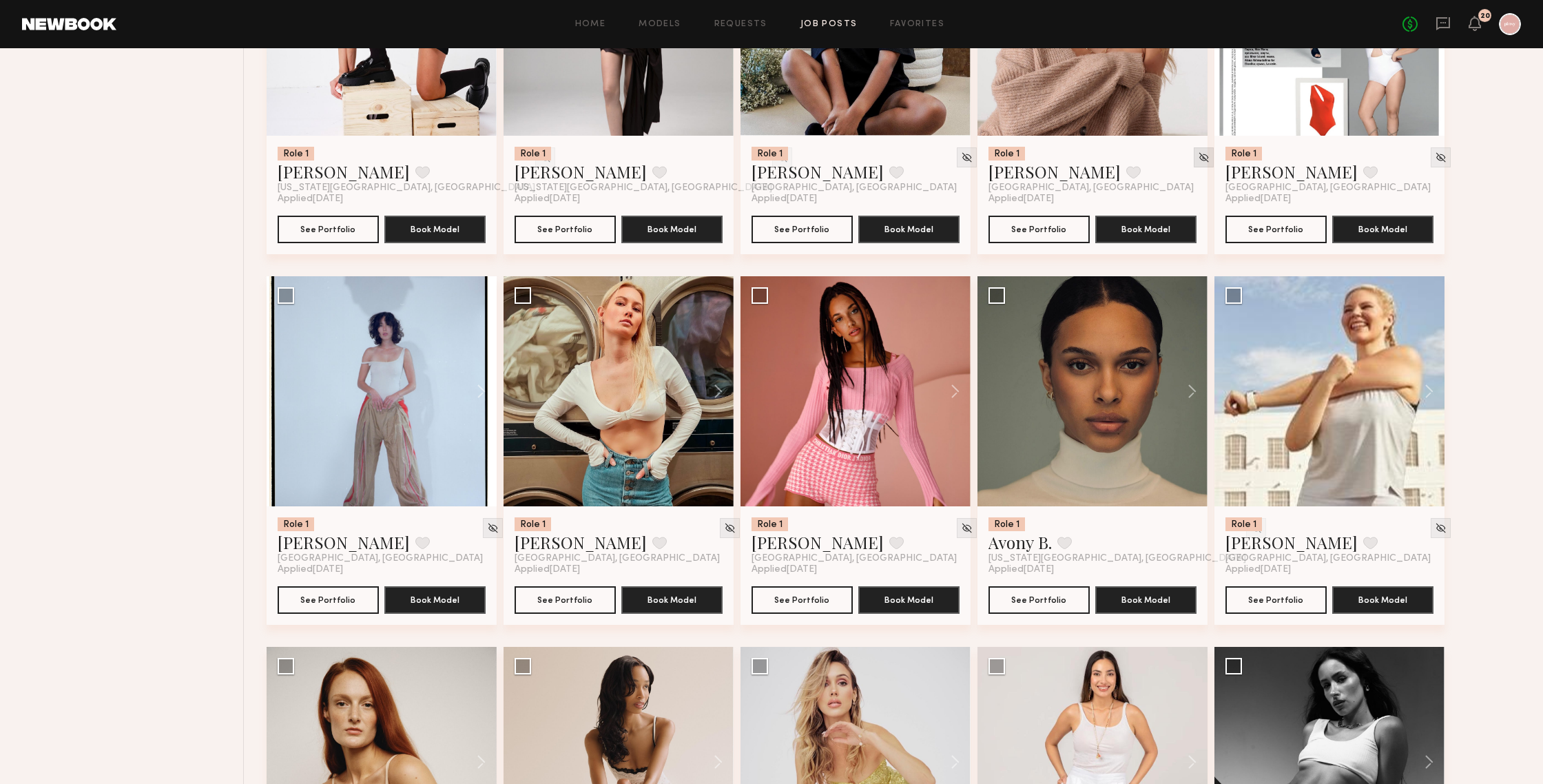
scroll to position [1426, 0]
click at [479, 389] on button at bounding box center [475, 390] width 44 height 230
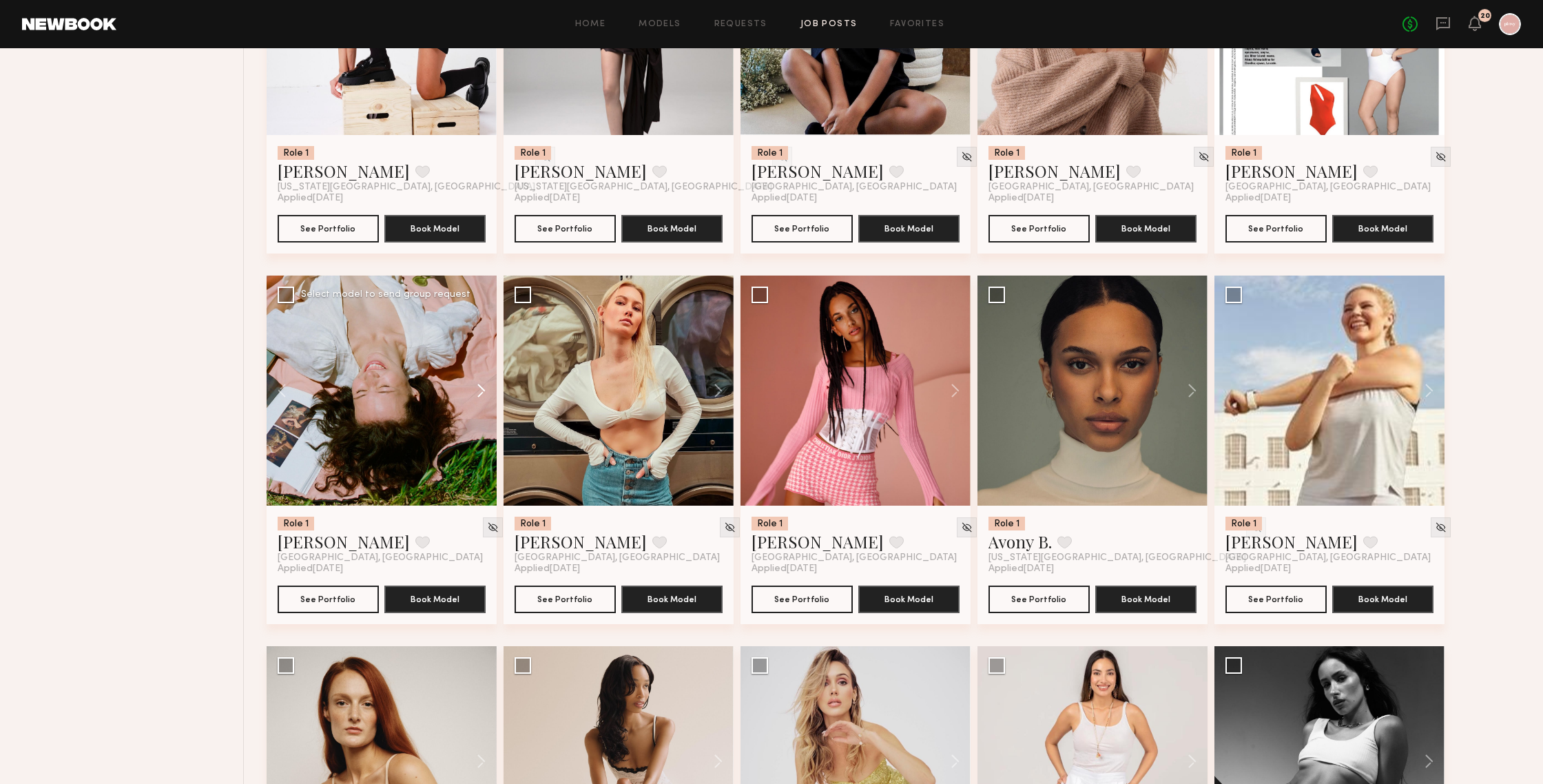
click at [479, 389] on button at bounding box center [475, 390] width 44 height 230
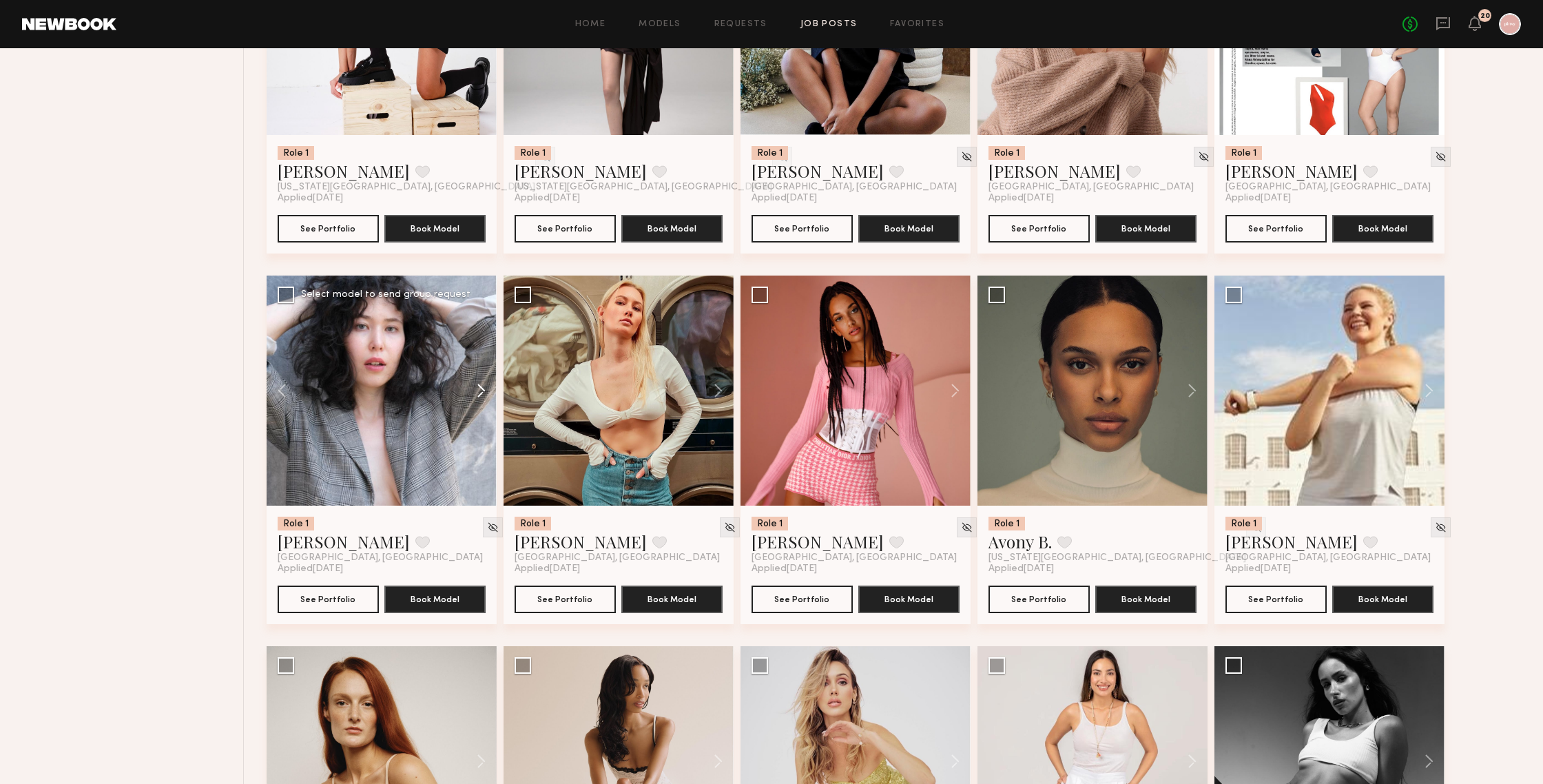
click at [479, 389] on button at bounding box center [475, 390] width 44 height 230
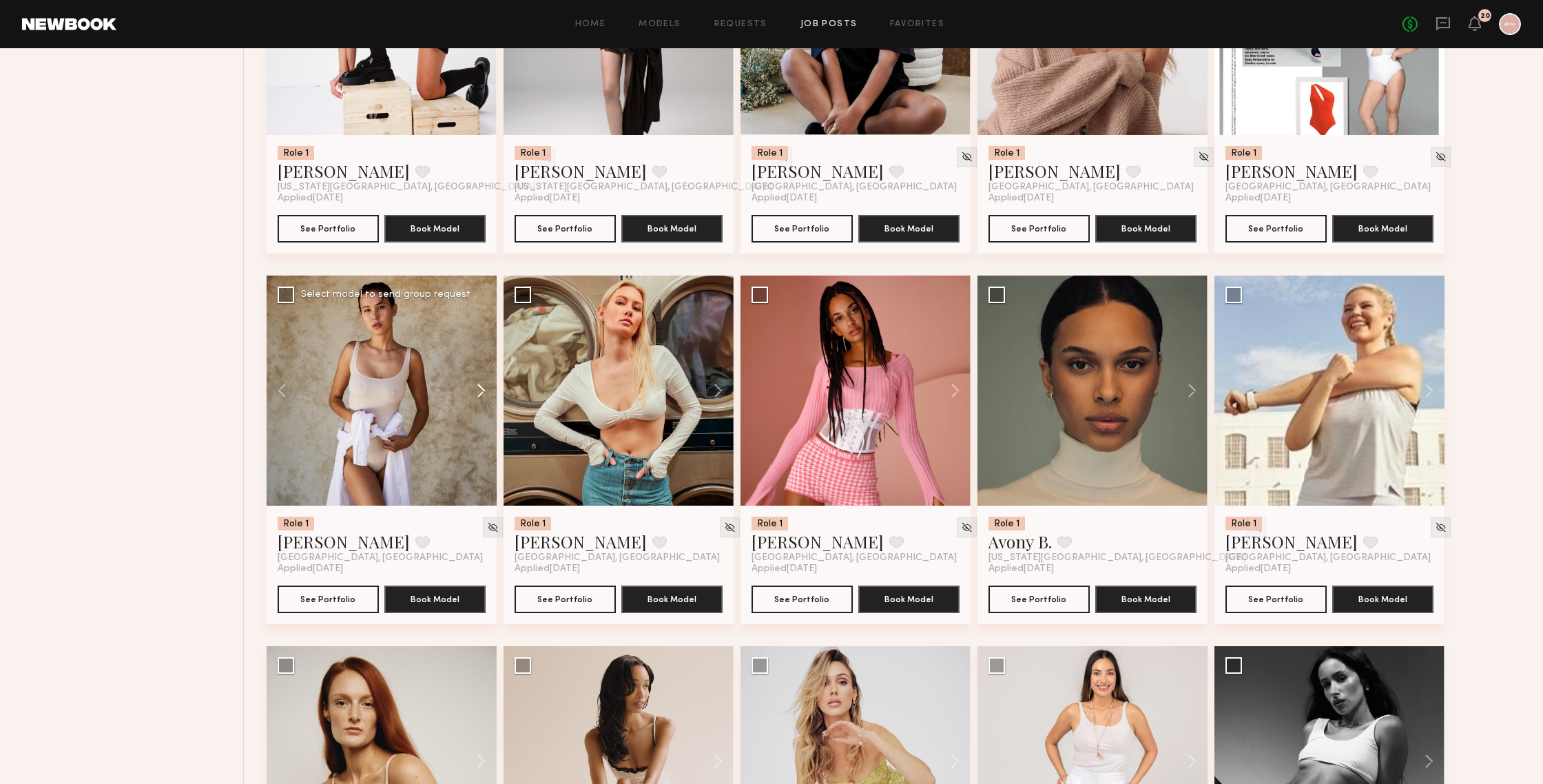
click at [479, 389] on button at bounding box center [475, 390] width 44 height 230
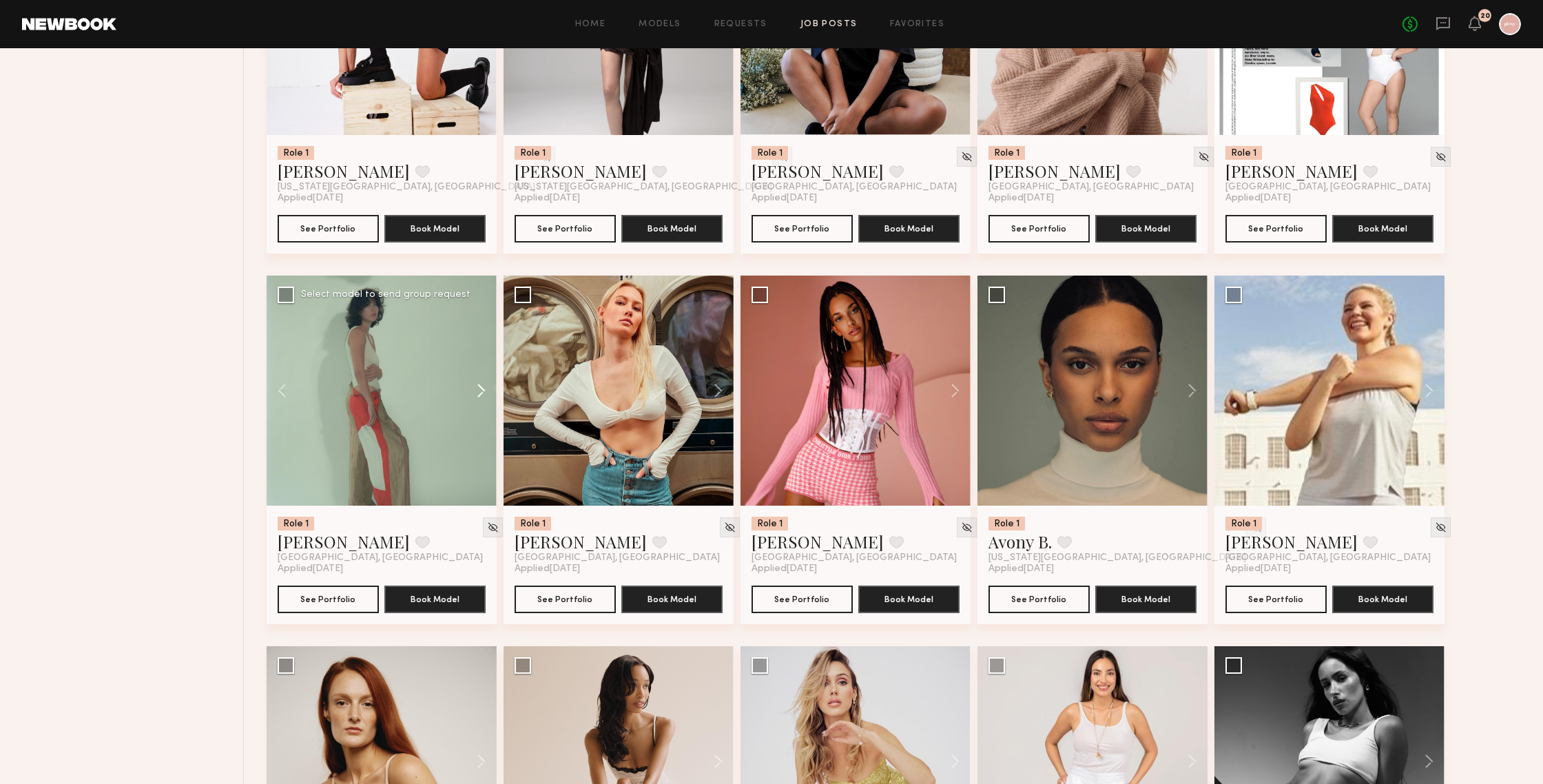
click at [479, 389] on button at bounding box center [475, 390] width 44 height 230
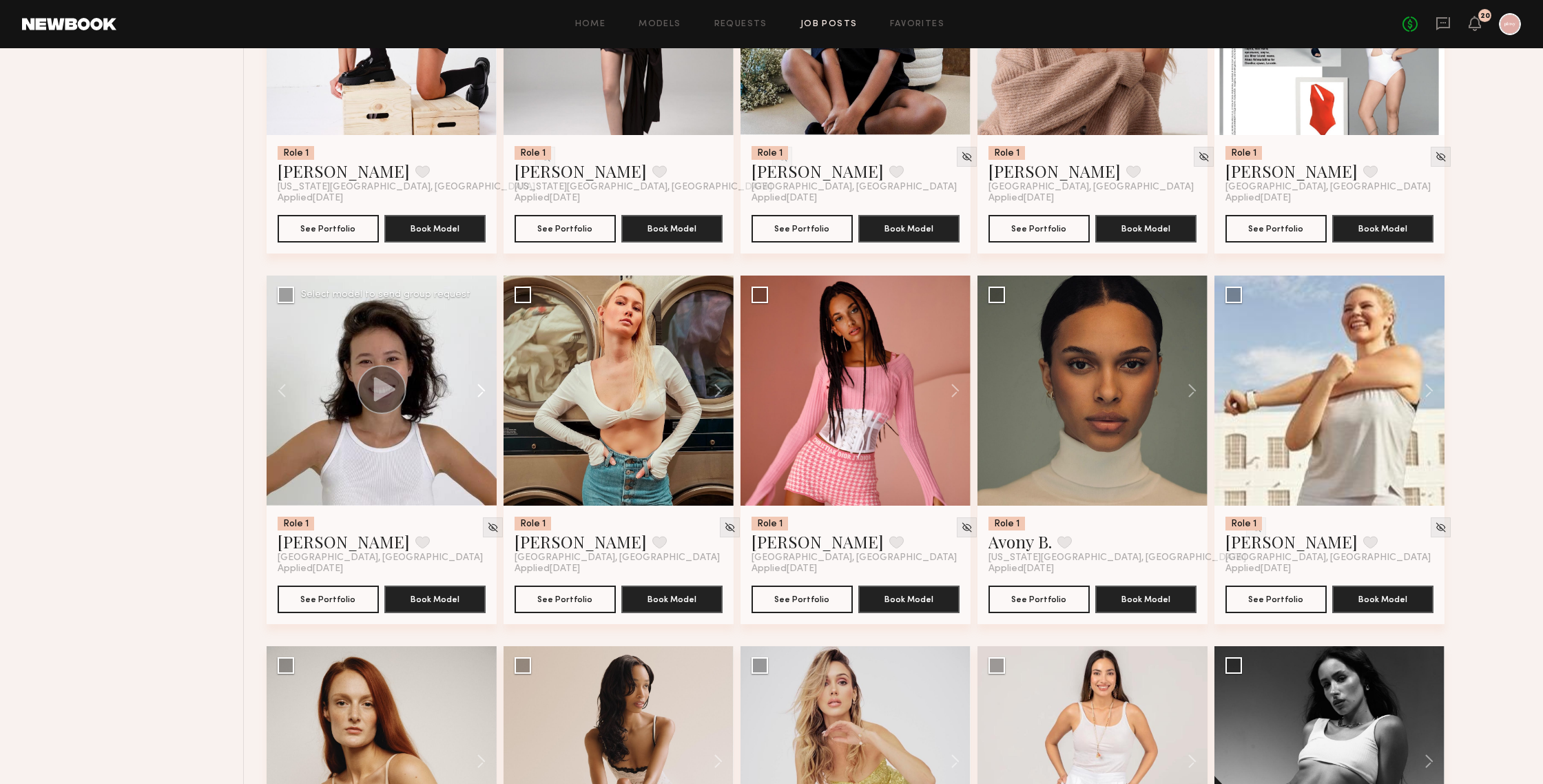
click at [479, 389] on button at bounding box center [475, 390] width 44 height 230
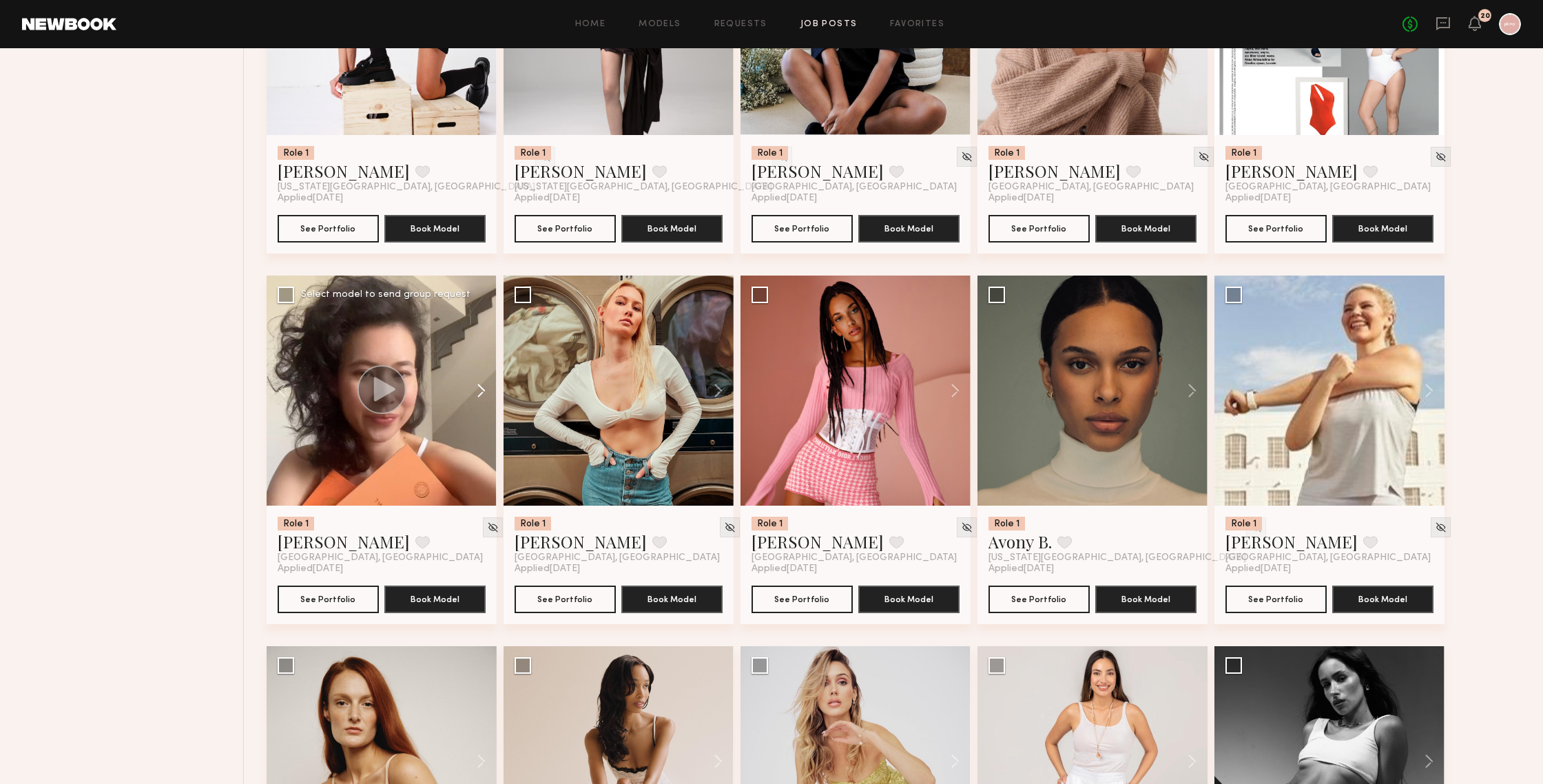
click at [479, 389] on button at bounding box center [475, 390] width 44 height 230
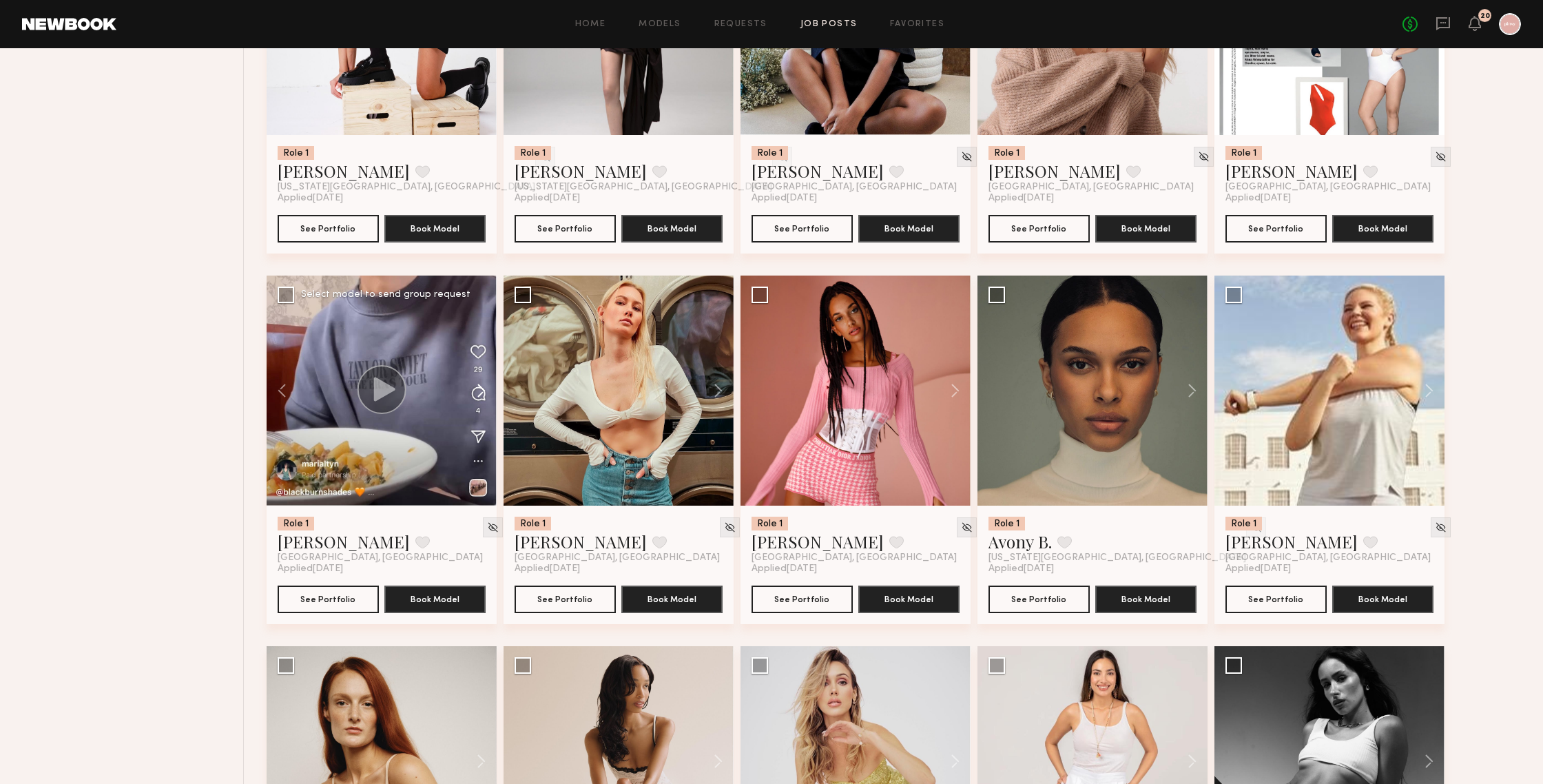
click at [479, 389] on button at bounding box center [475, 390] width 44 height 230
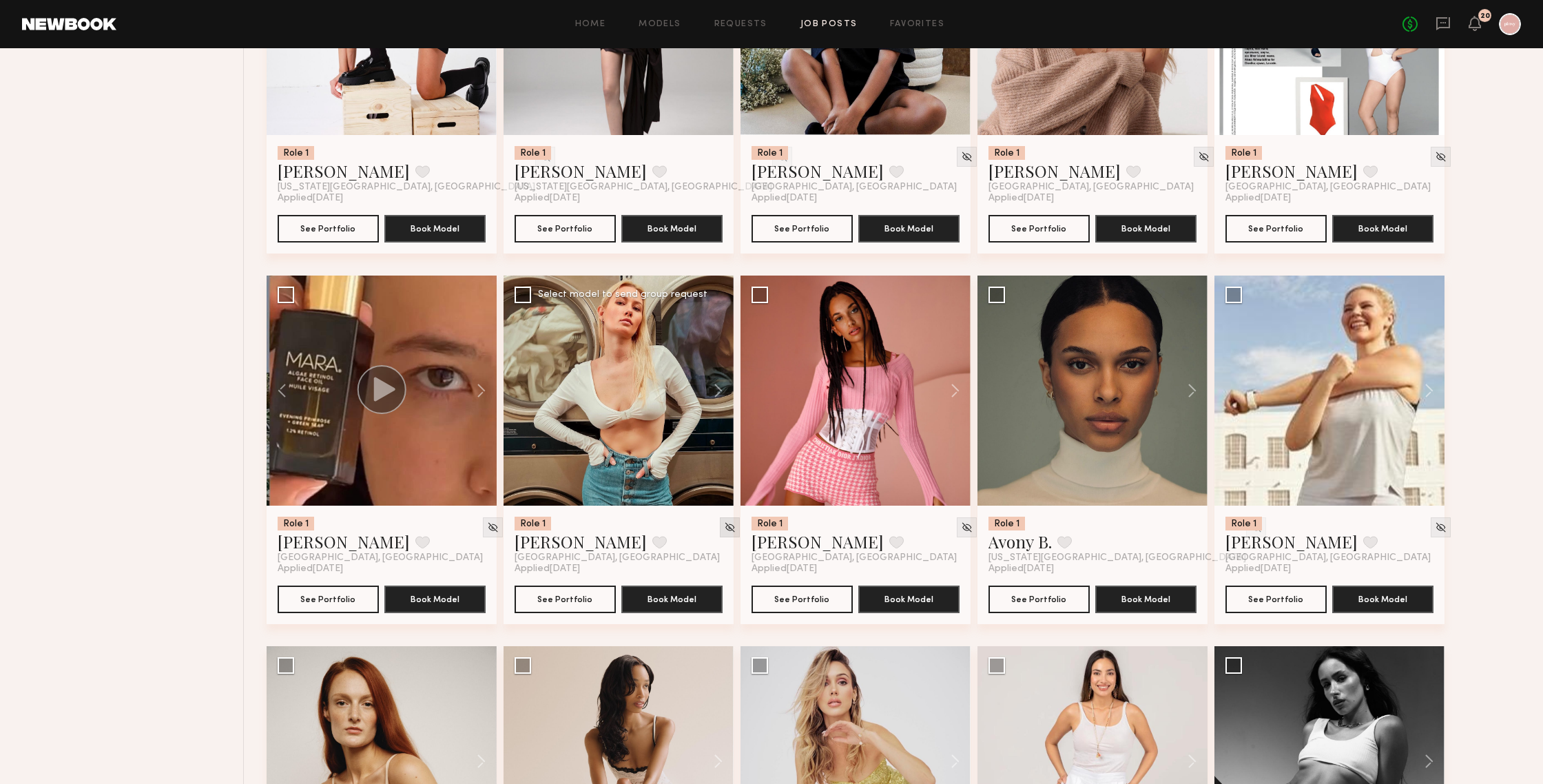
click at [724, 529] on img at bounding box center [729, 527] width 12 height 12
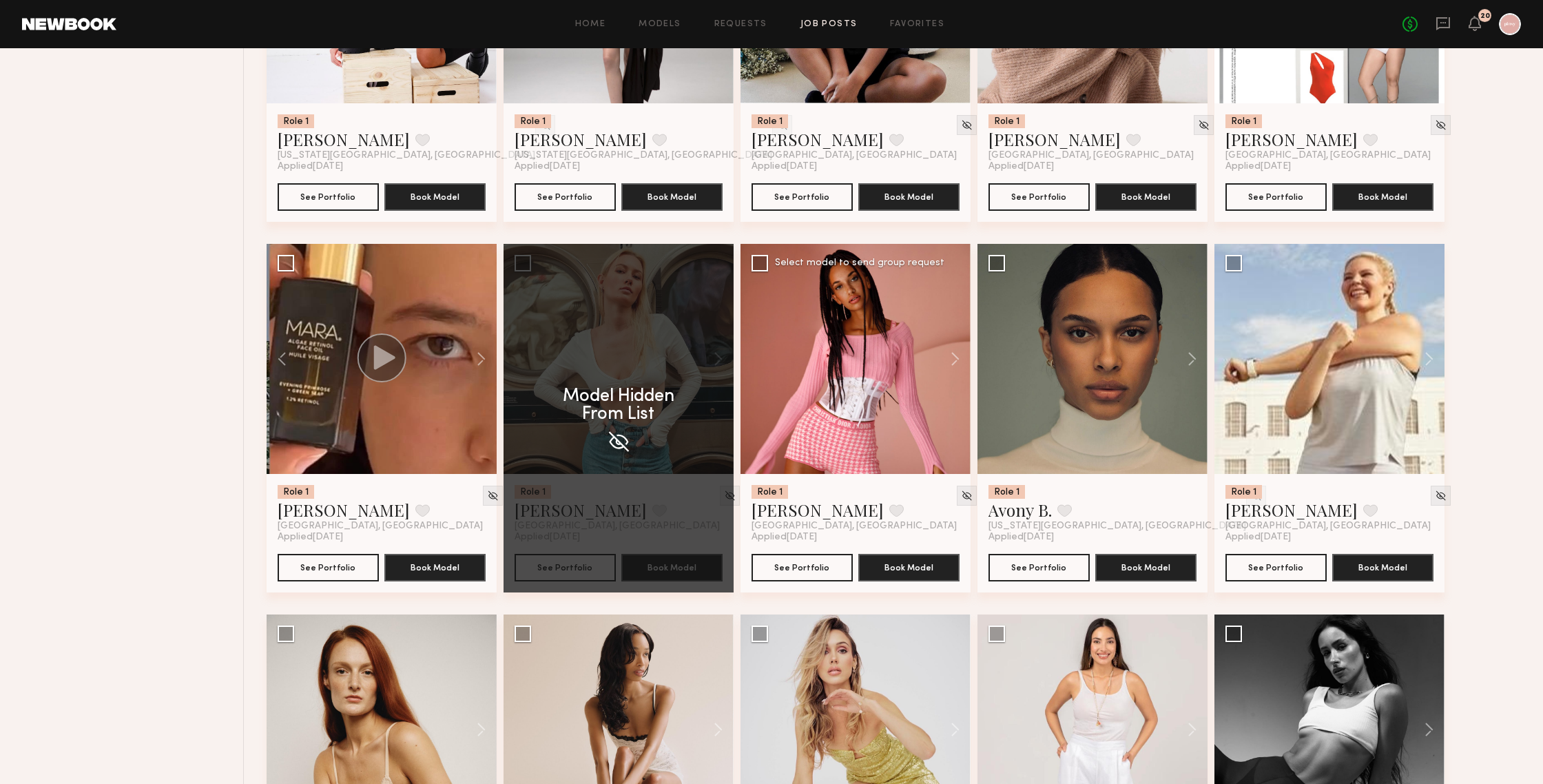
scroll to position [1458, 0]
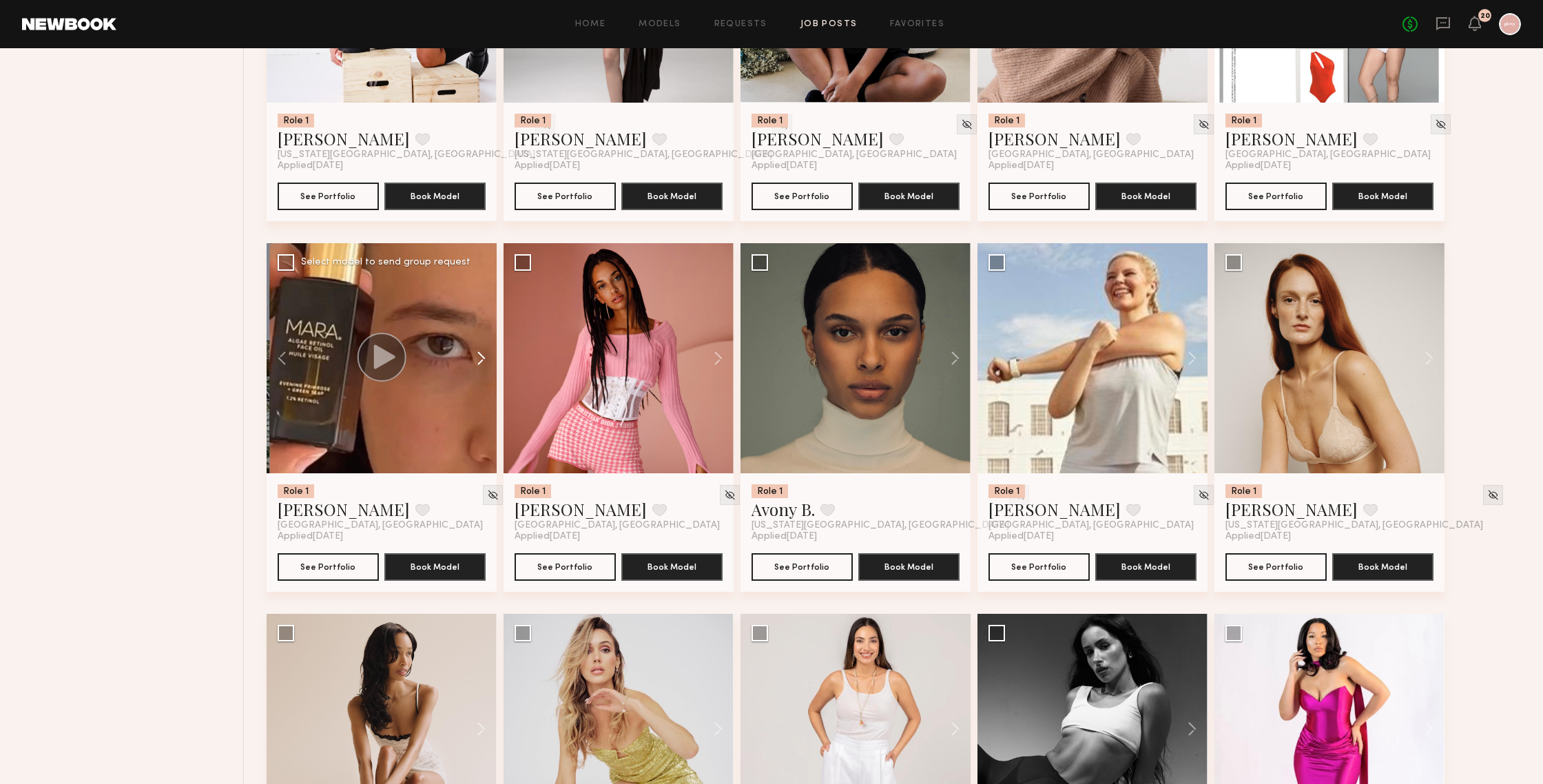
click at [475, 356] on button at bounding box center [475, 358] width 44 height 230
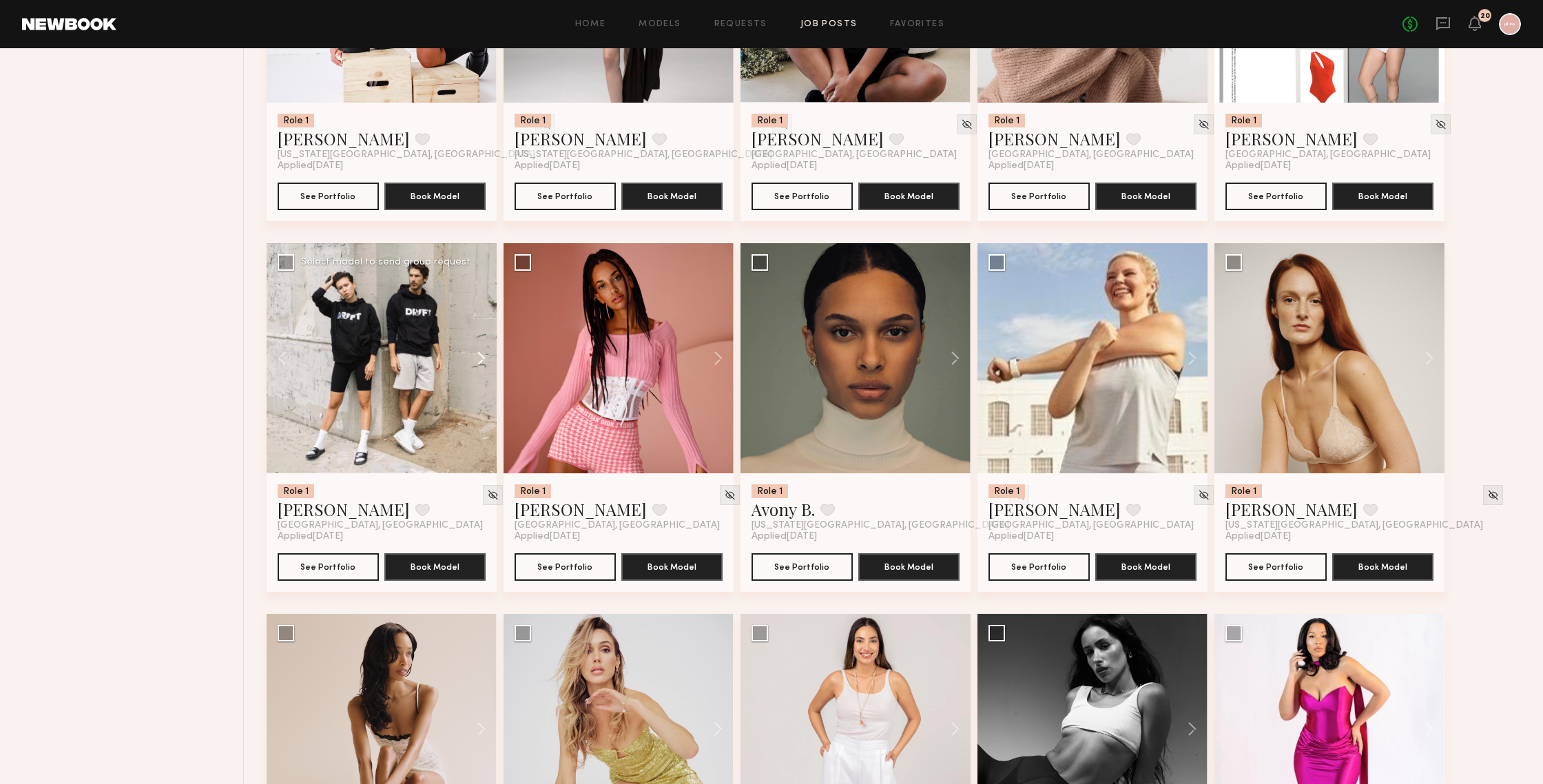
click at [475, 356] on button at bounding box center [475, 358] width 44 height 230
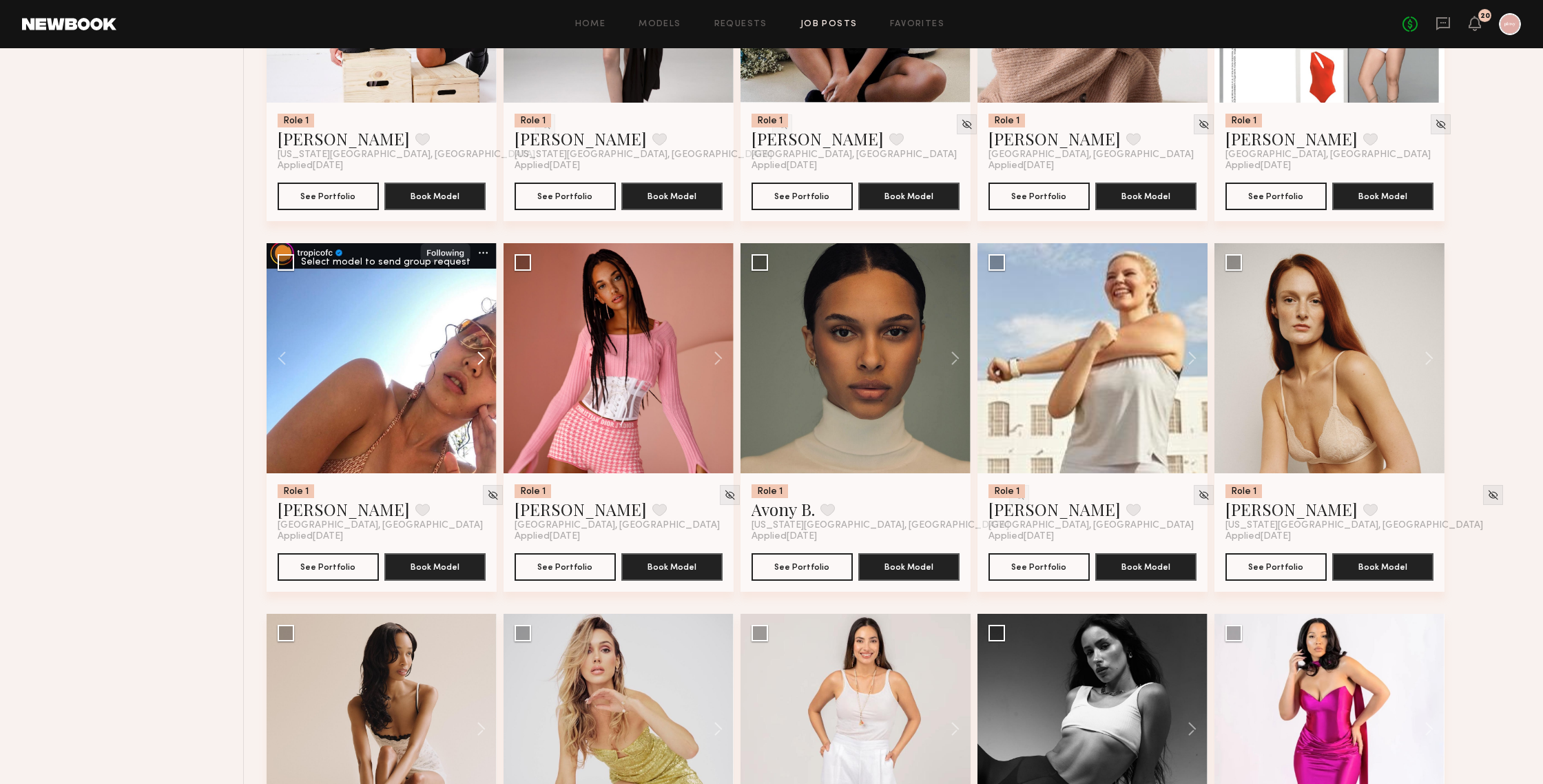
click at [475, 356] on button at bounding box center [475, 358] width 44 height 230
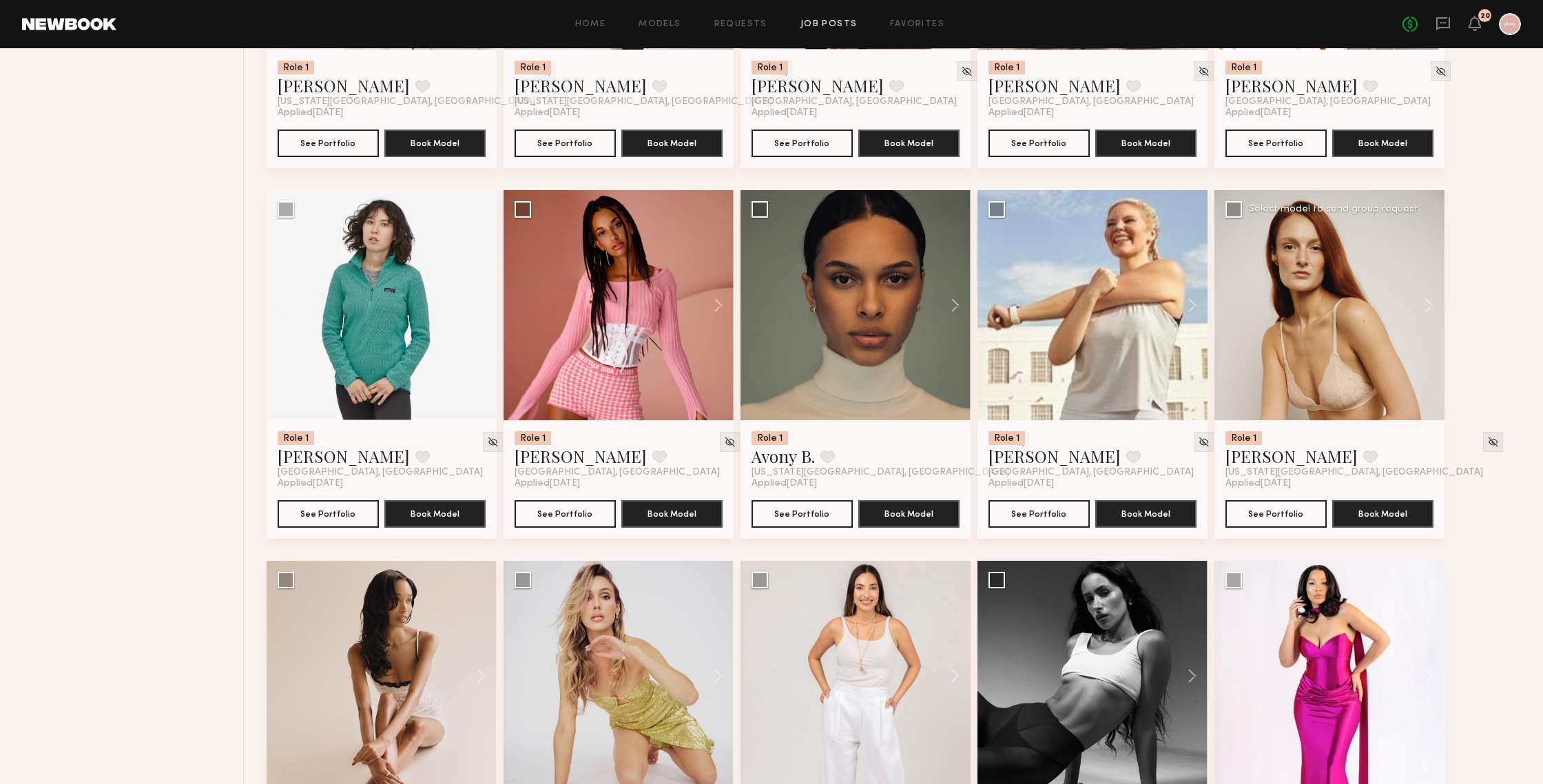
scroll to position [1512, 0]
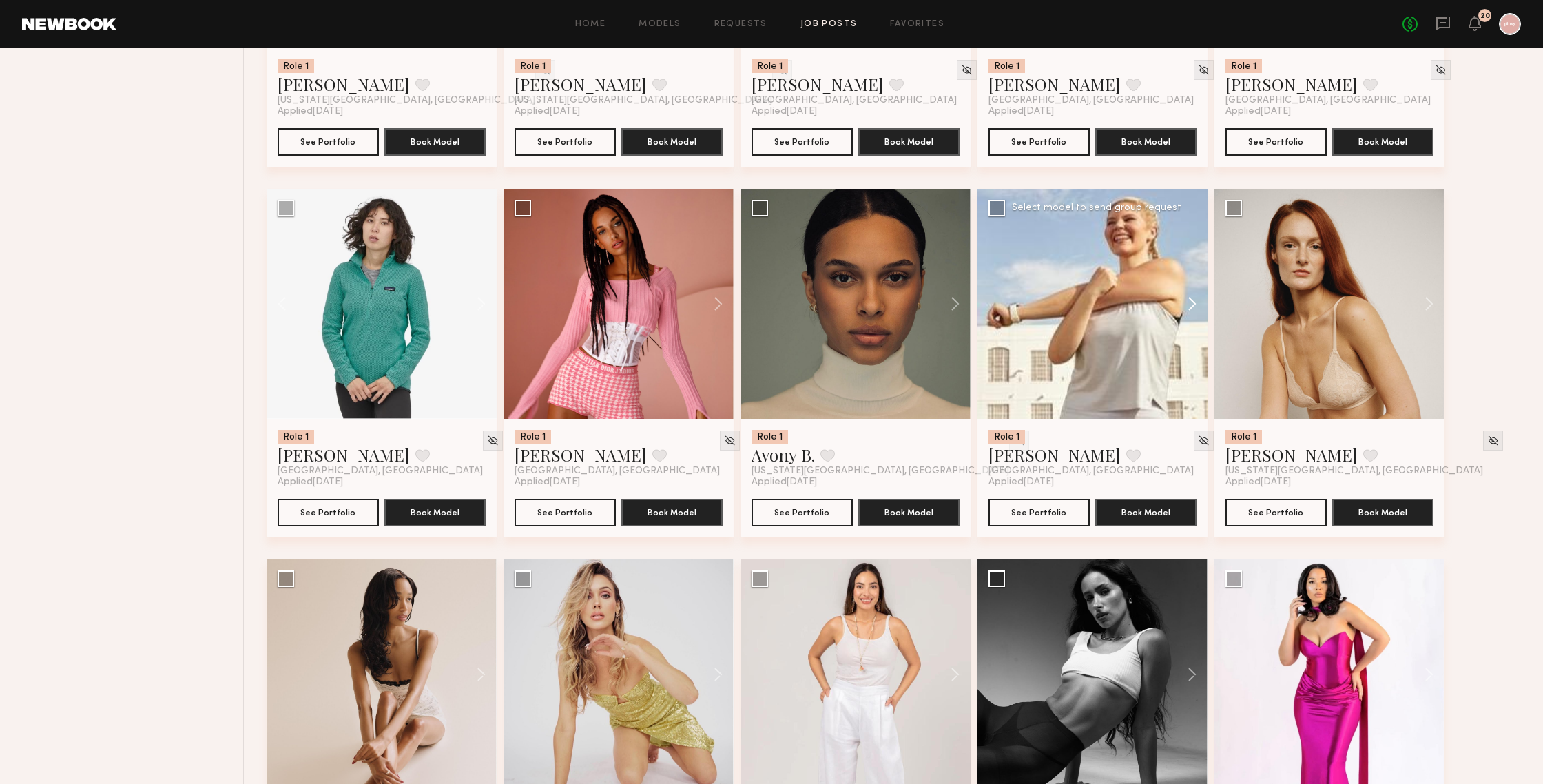
click at [1189, 306] on button at bounding box center [1185, 303] width 44 height 230
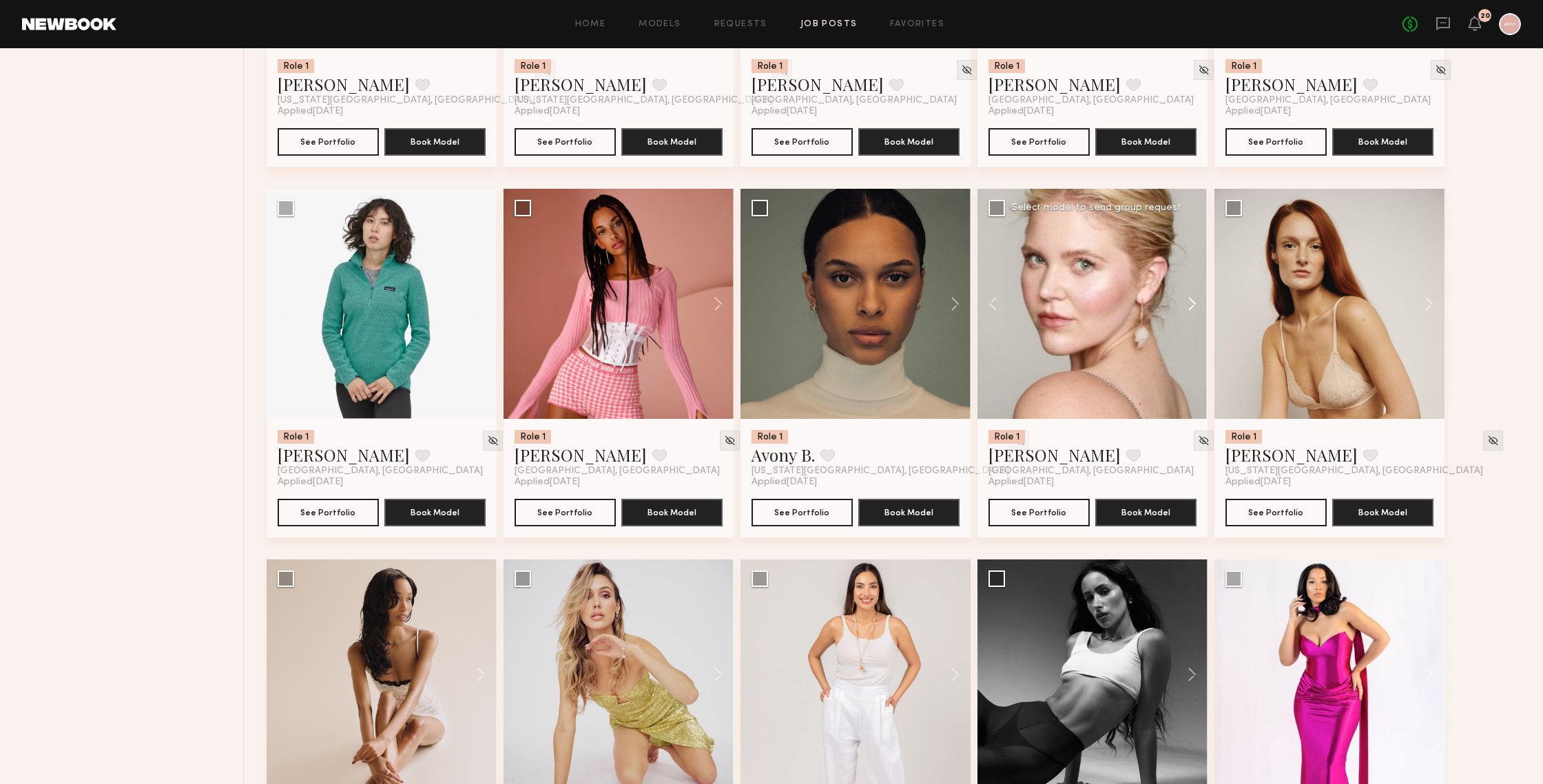
click at [1186, 307] on button at bounding box center [1185, 303] width 44 height 230
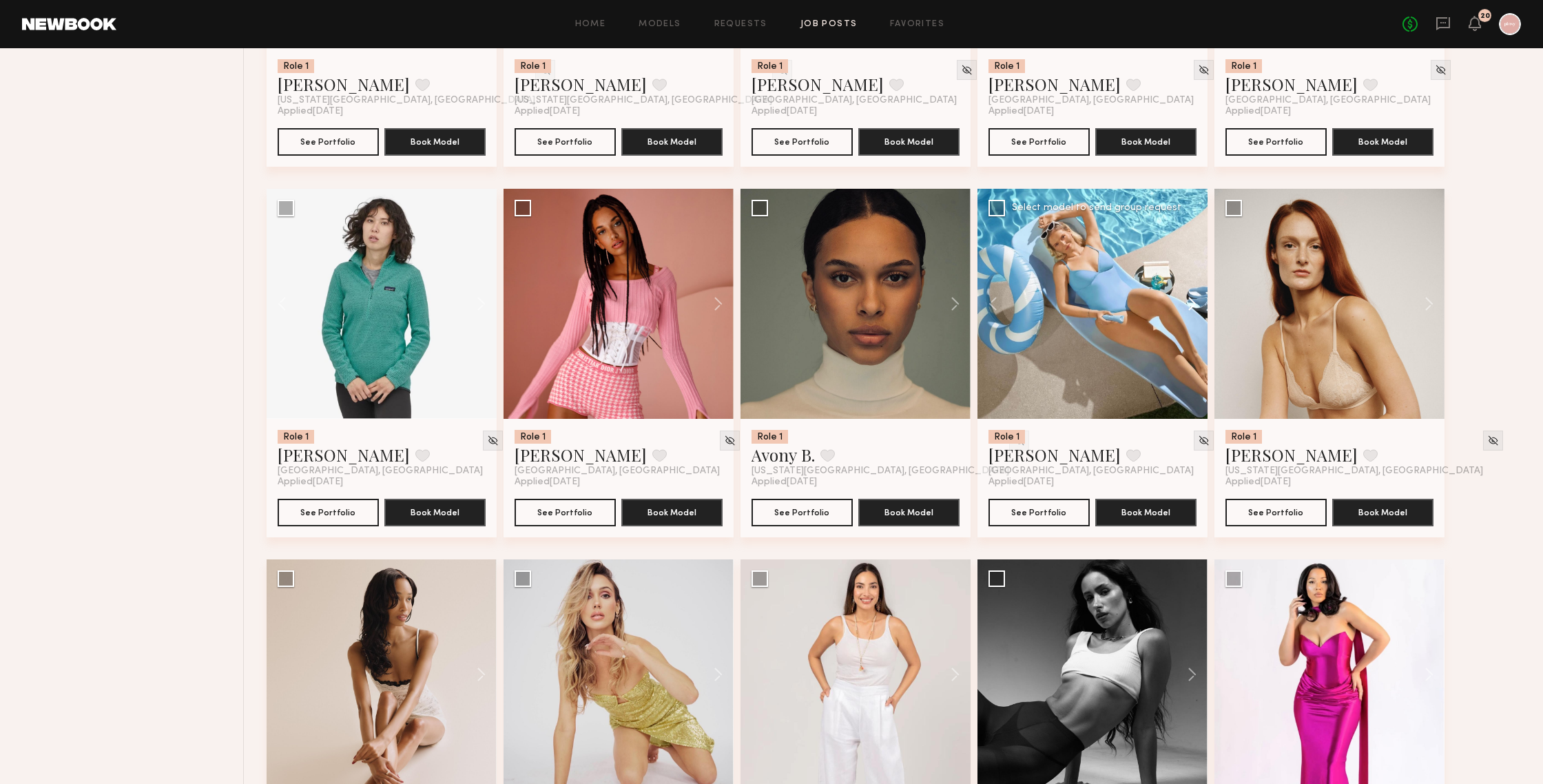
click at [1186, 307] on button at bounding box center [1185, 303] width 44 height 230
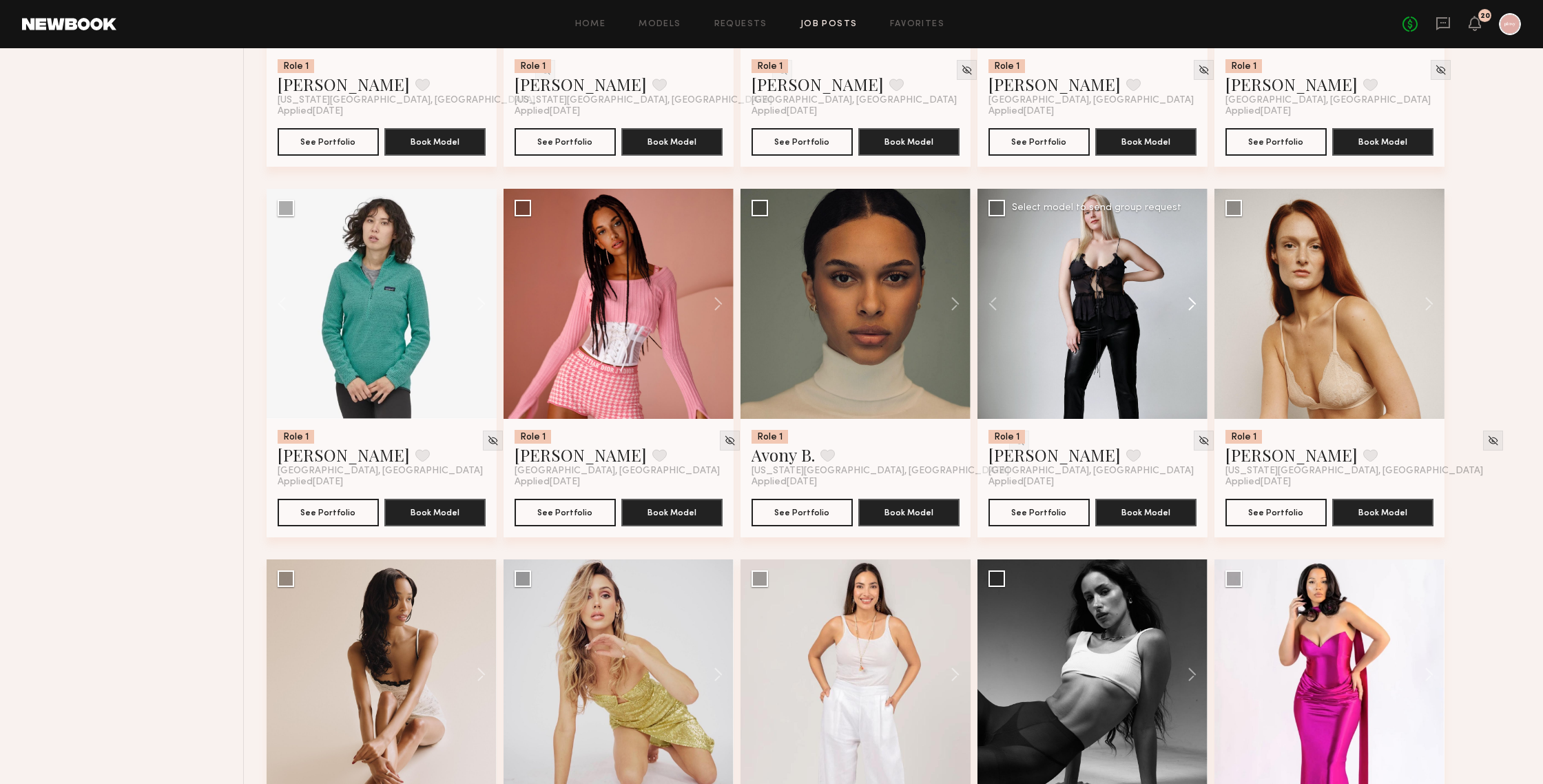
click at [1186, 307] on button at bounding box center [1185, 303] width 44 height 230
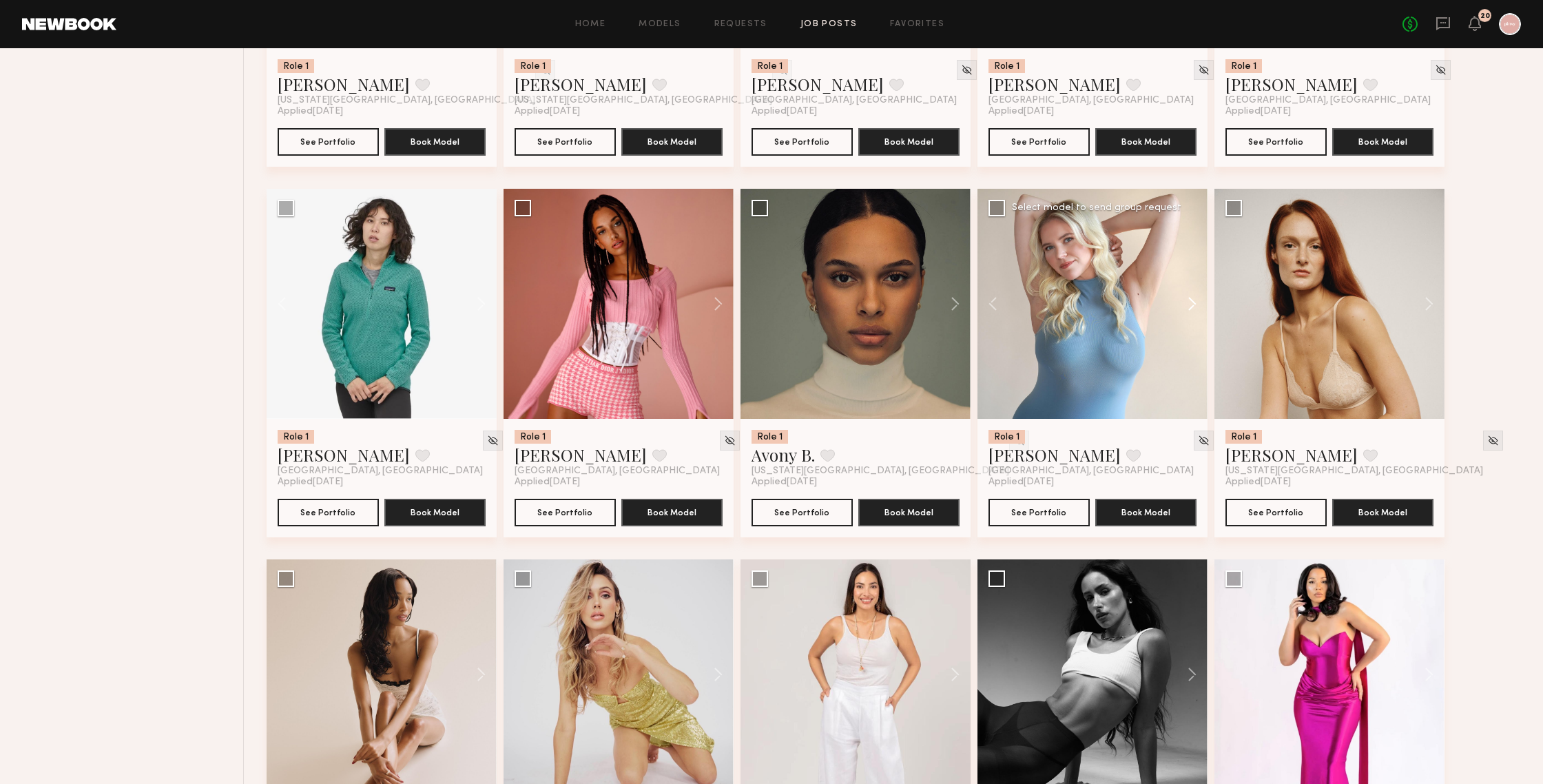
click at [1186, 307] on button at bounding box center [1185, 303] width 44 height 230
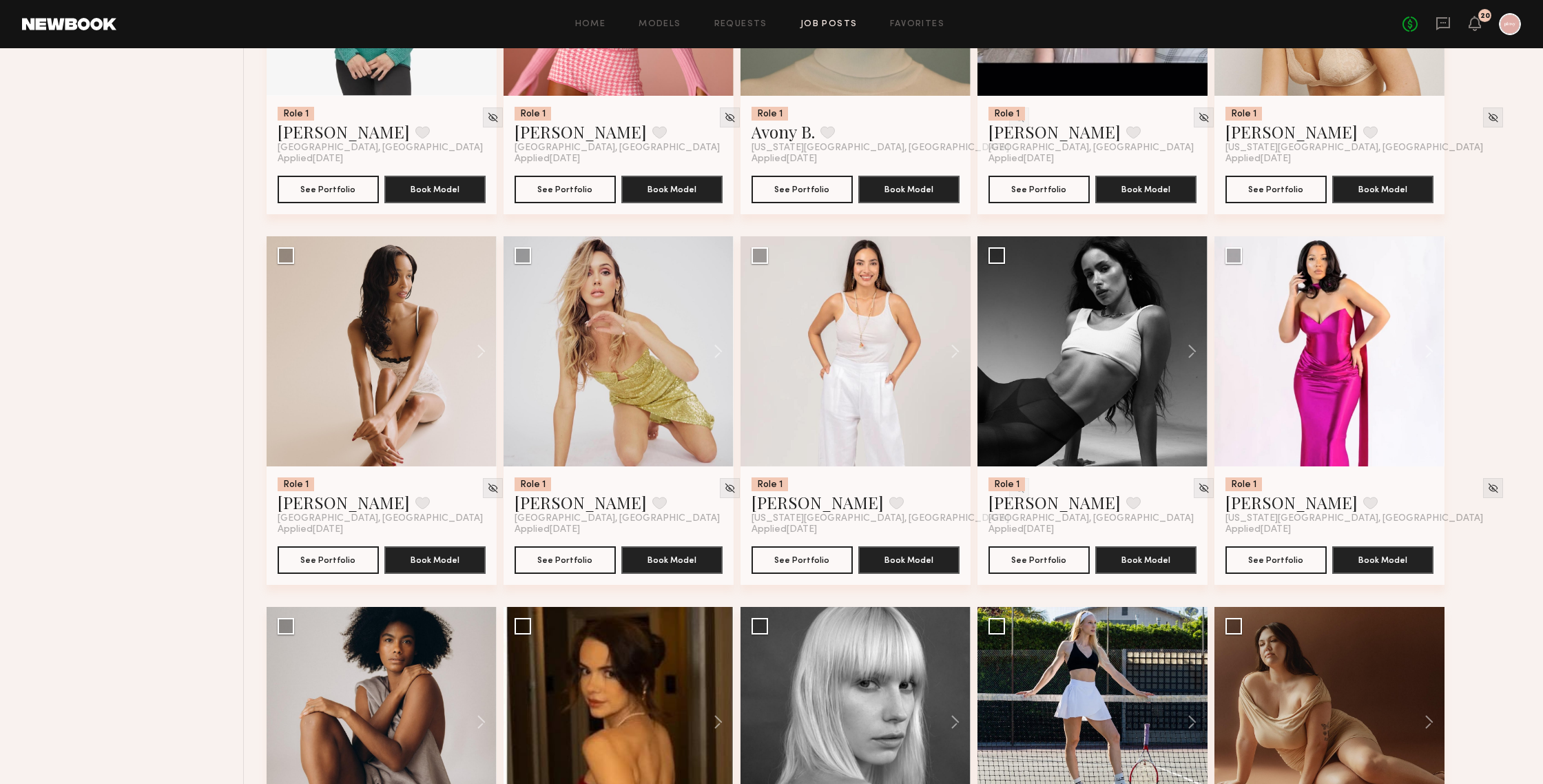
scroll to position [1853, 0]
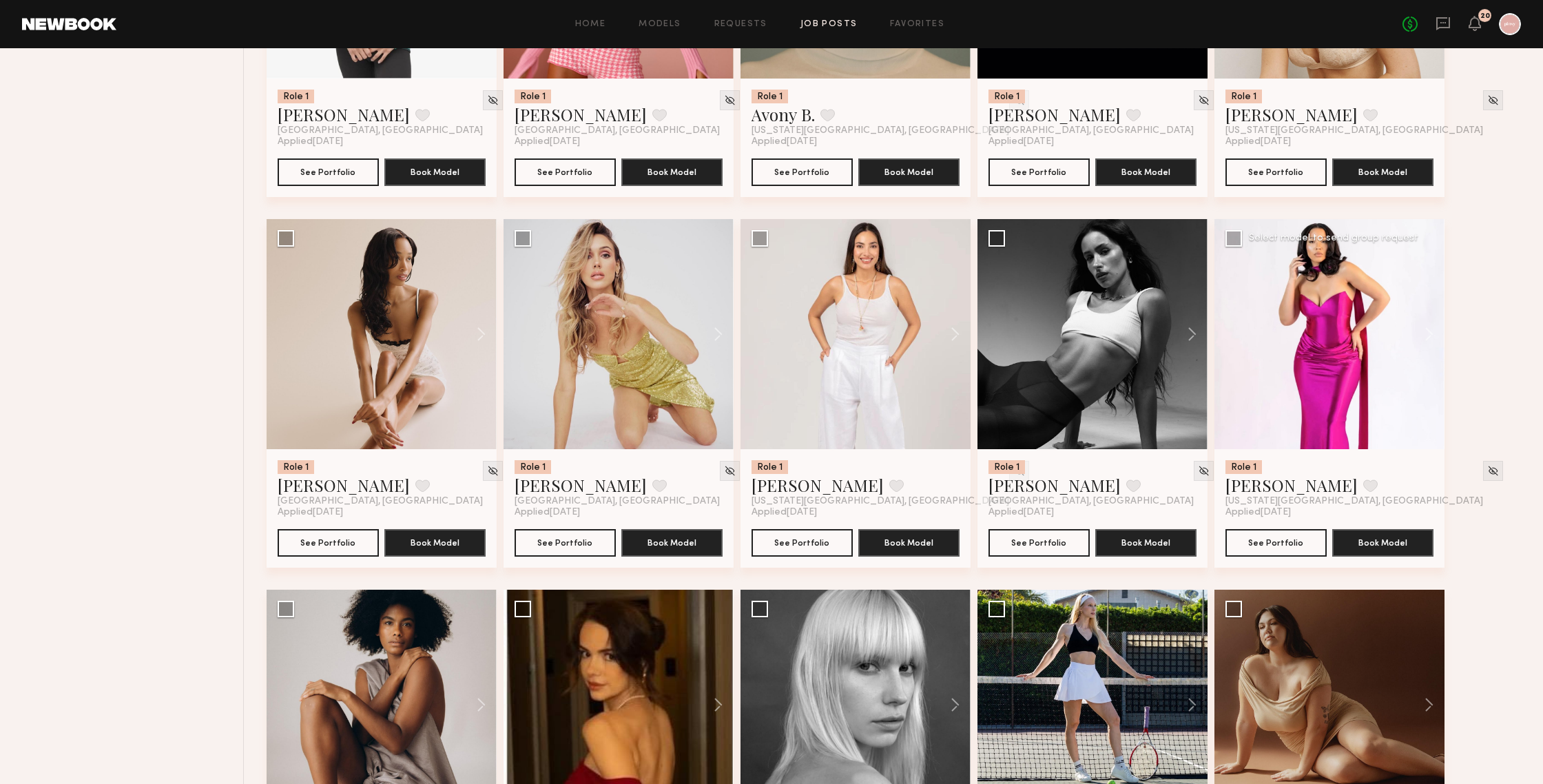
click at [1336, 352] on div at bounding box center [1329, 333] width 230 height 230
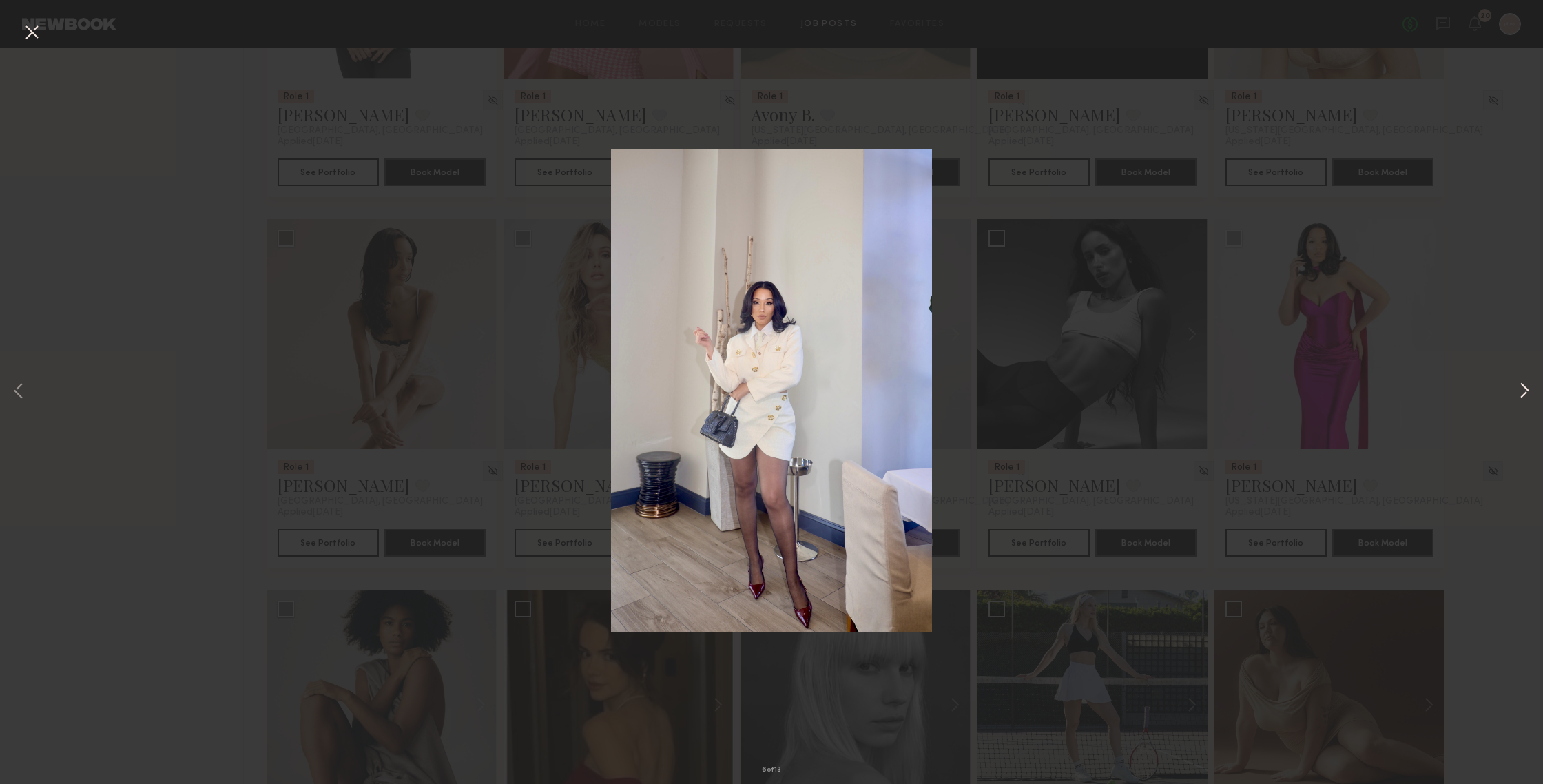
click at [1336, 390] on button at bounding box center [1525, 392] width 17 height 626
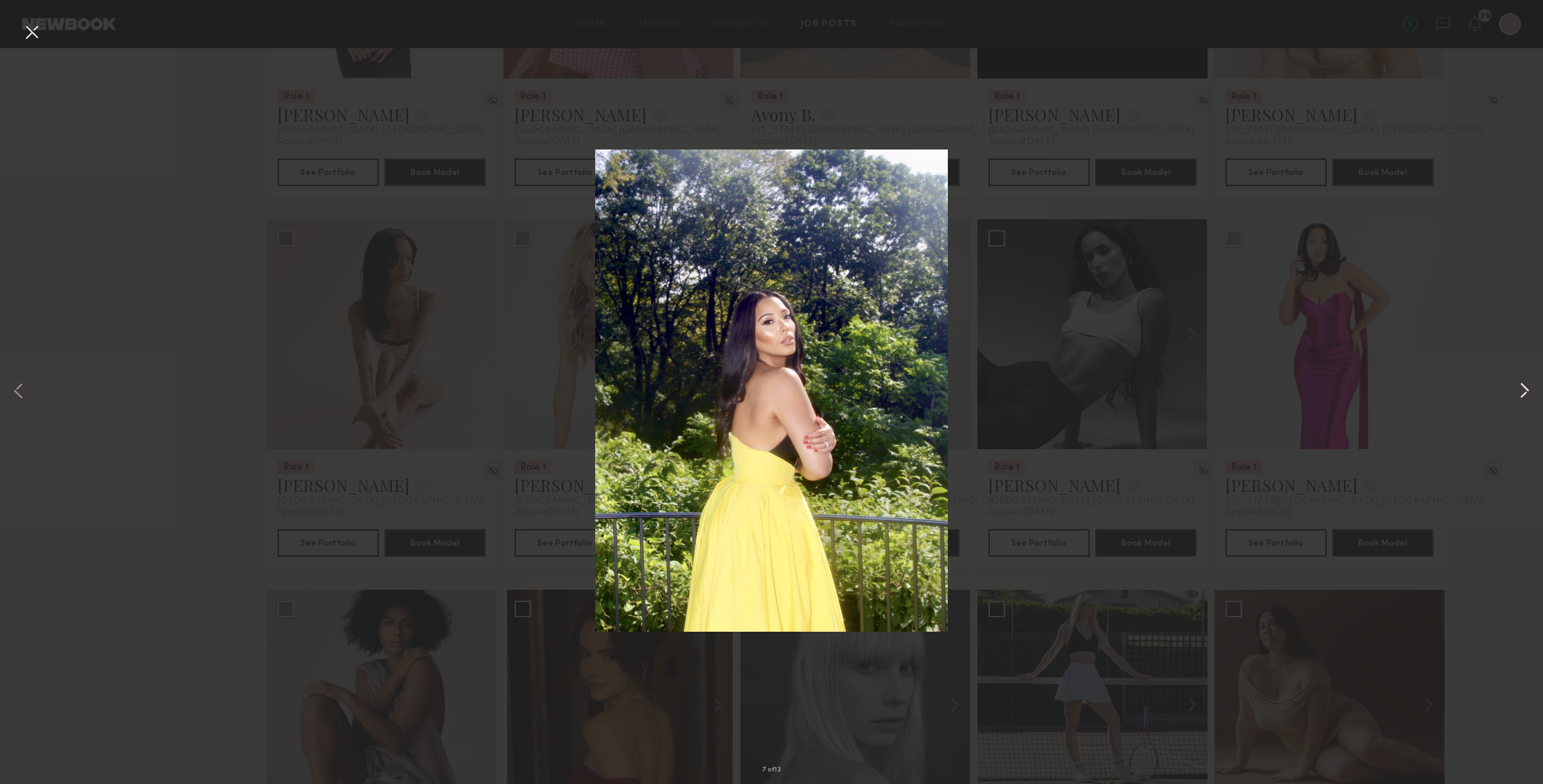
click at [1336, 390] on button at bounding box center [1525, 392] width 17 height 626
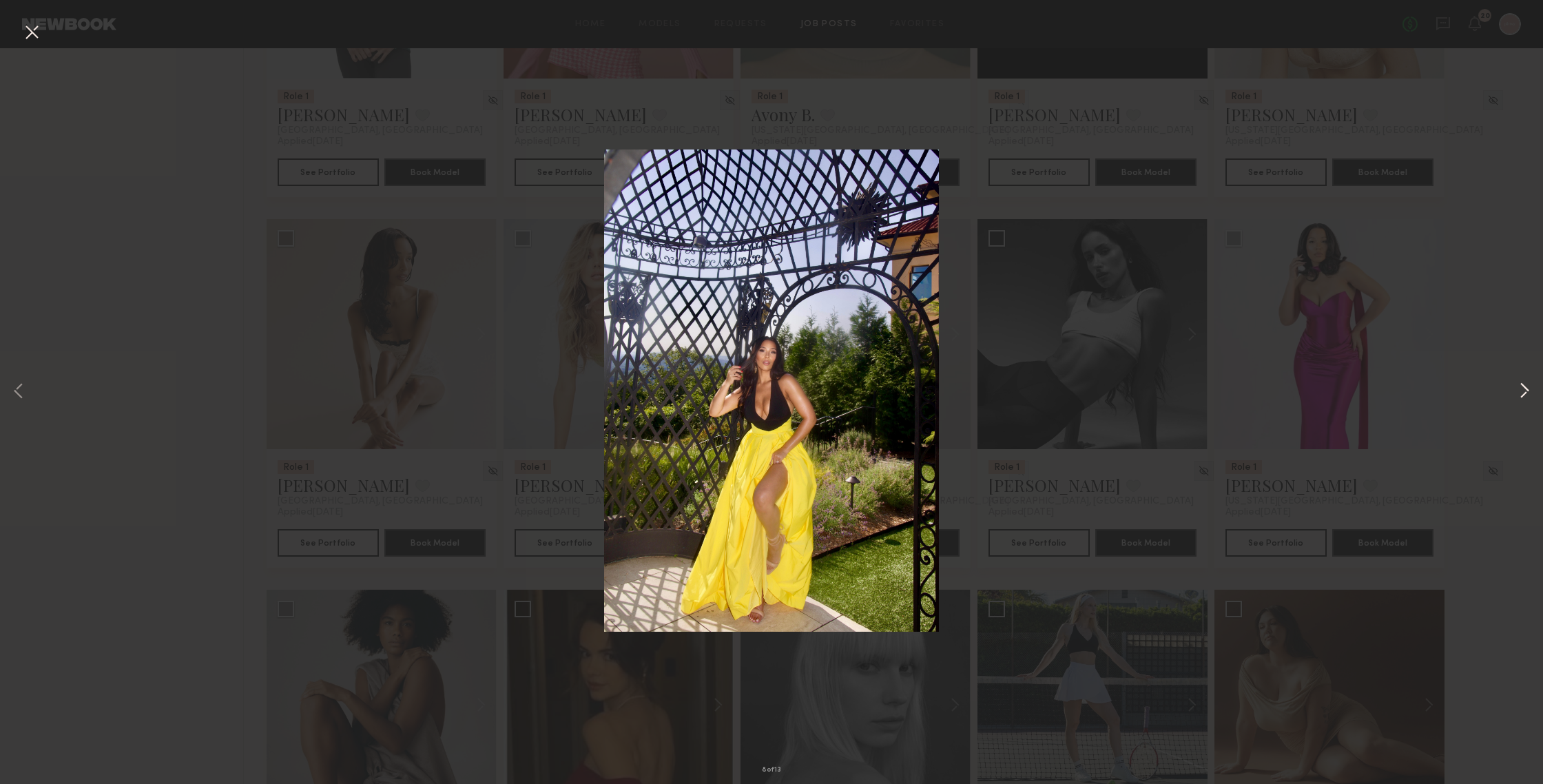
click at [1336, 389] on button at bounding box center [1525, 392] width 17 height 626
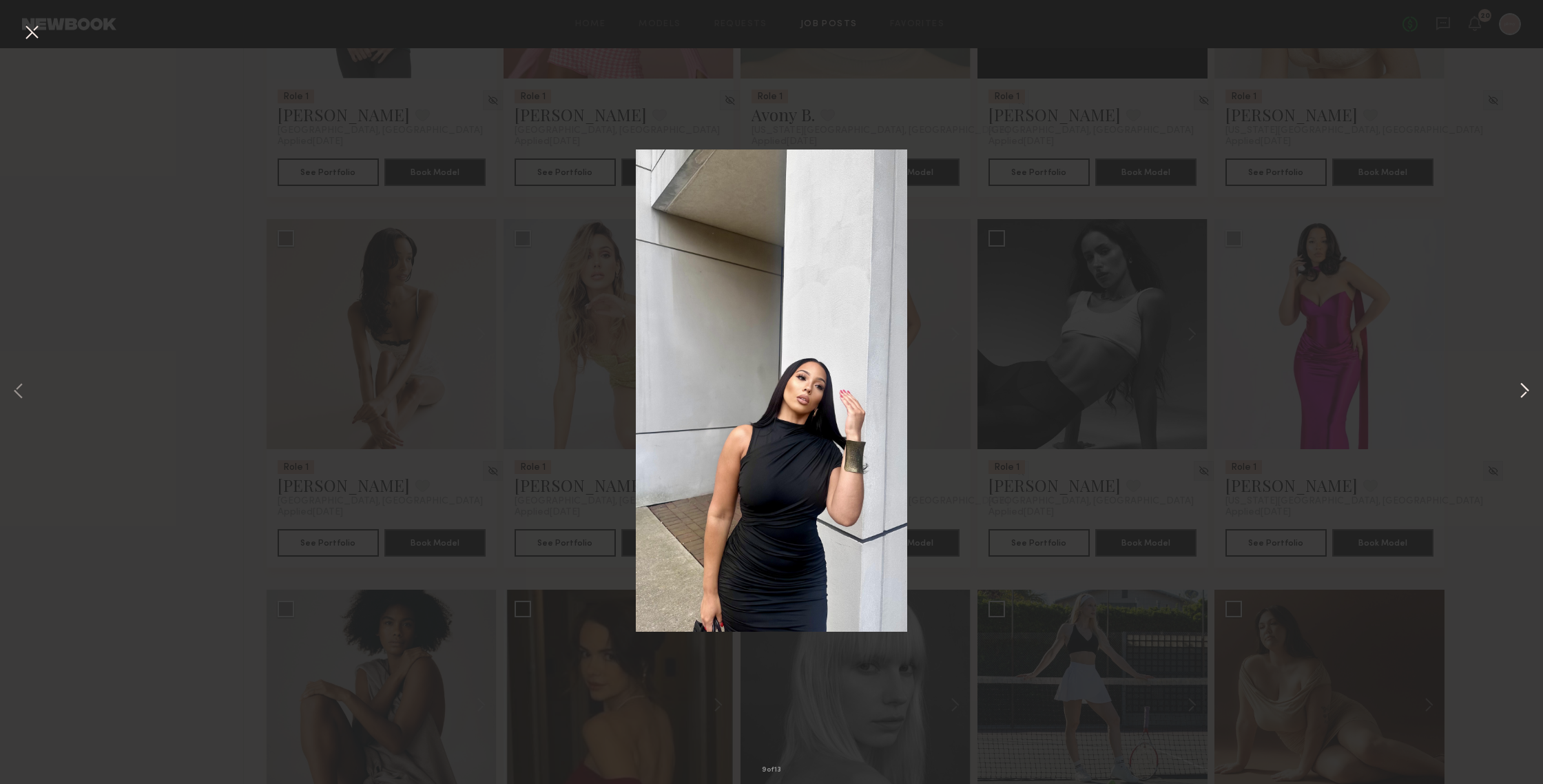
click at [1336, 389] on button at bounding box center [1525, 392] width 17 height 626
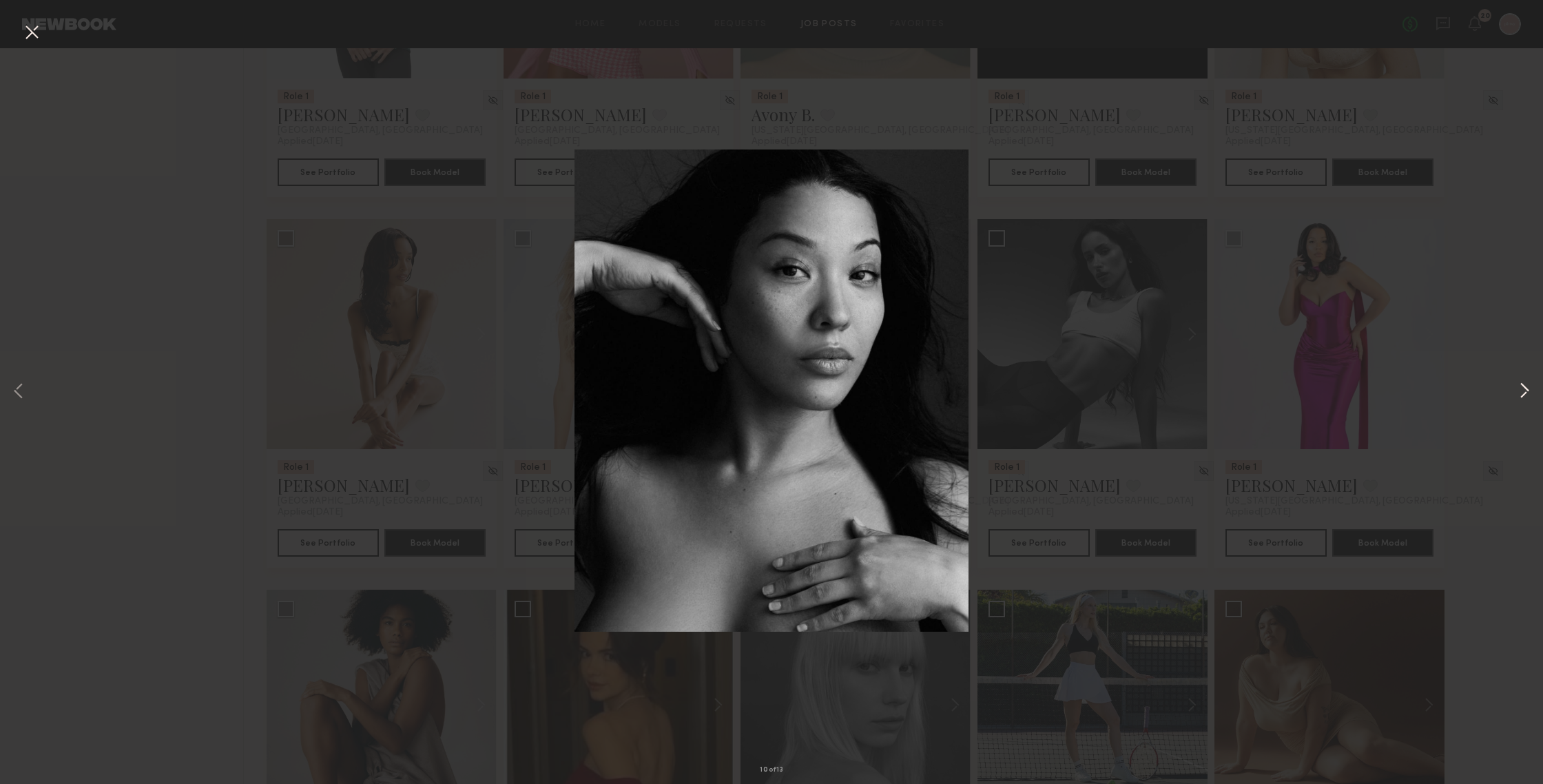
click at [1336, 389] on button at bounding box center [1525, 392] width 17 height 626
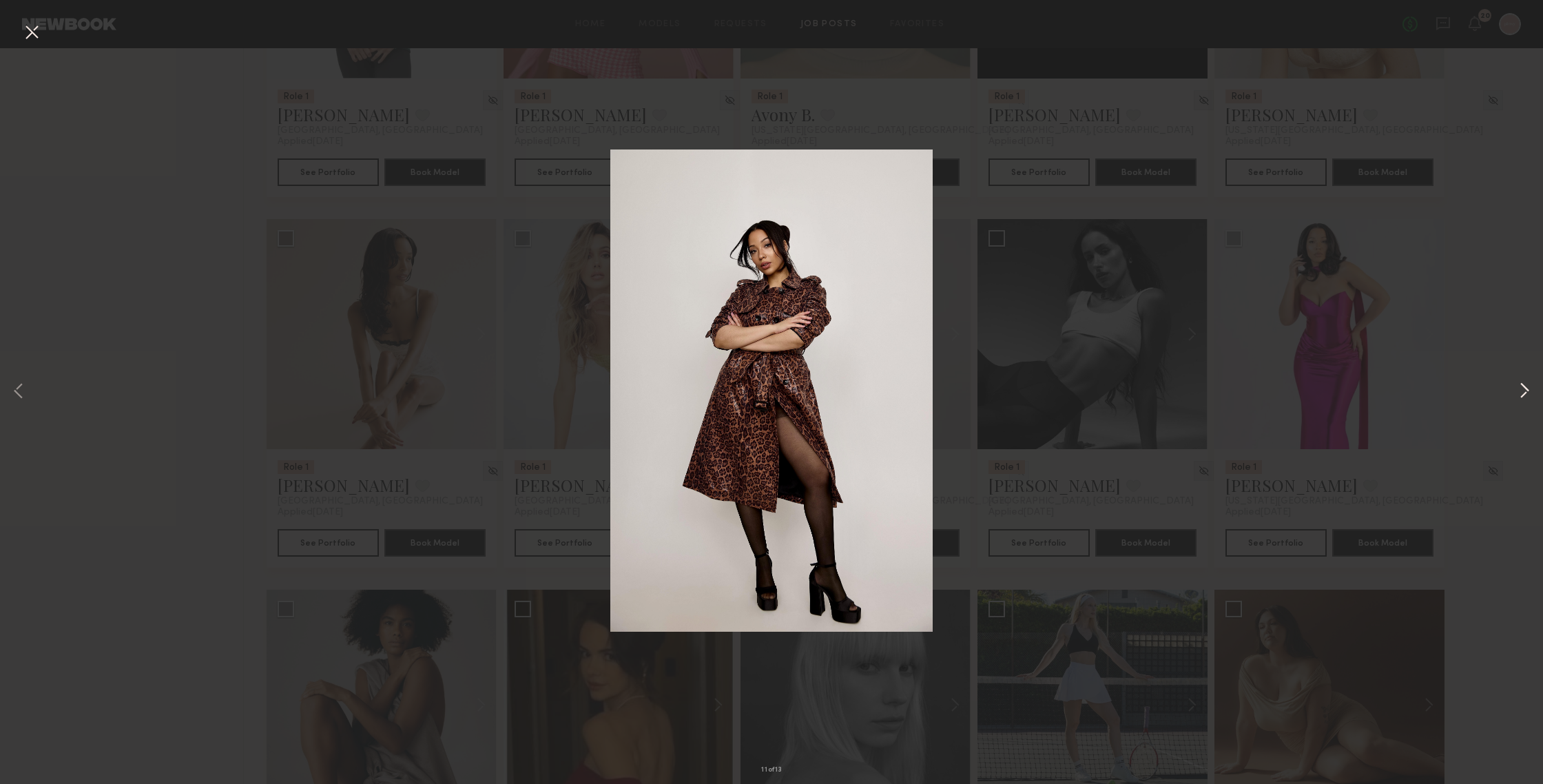
click at [1336, 389] on button at bounding box center [1525, 392] width 17 height 626
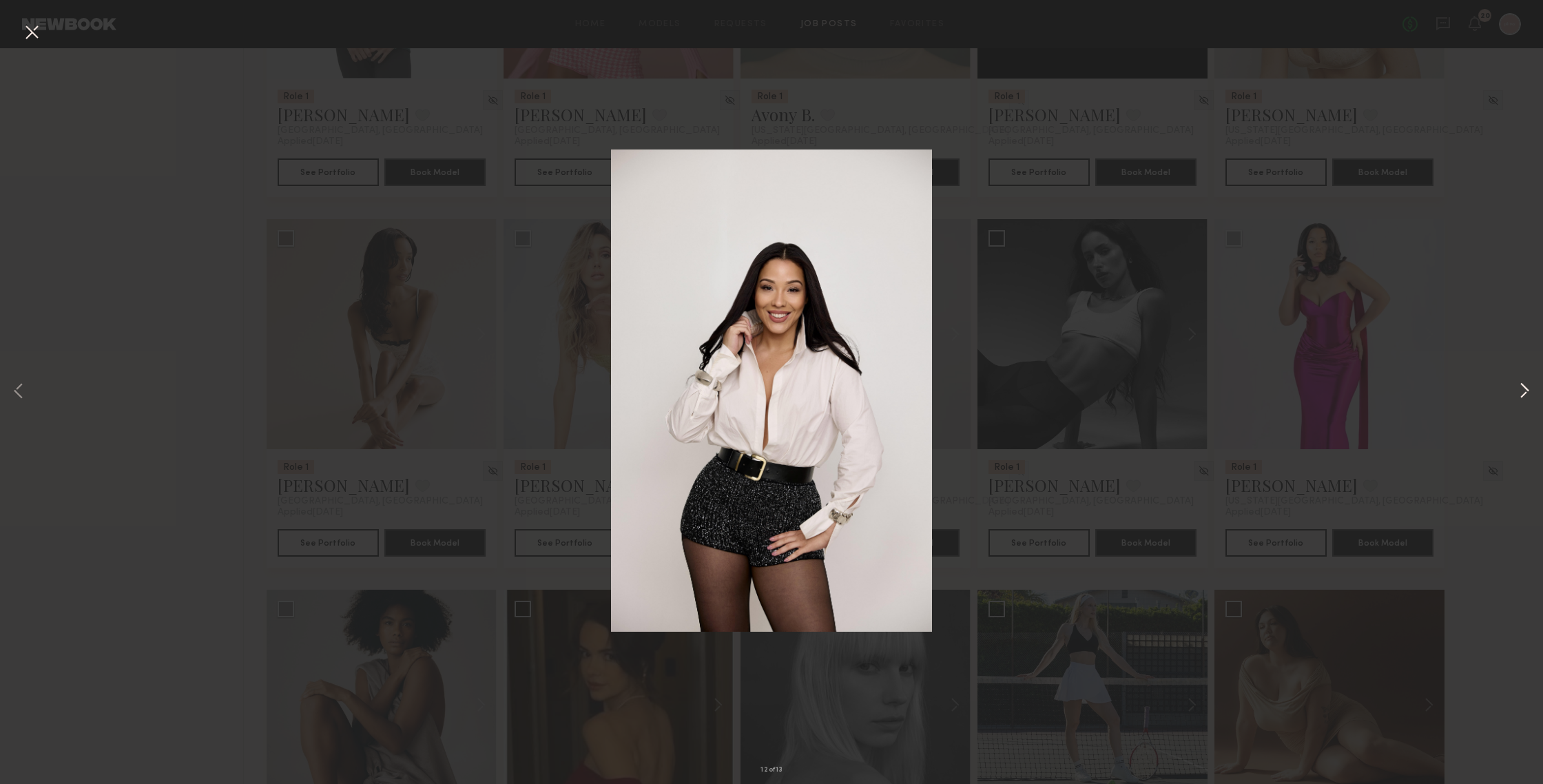
click at [1336, 389] on button at bounding box center [1525, 392] width 17 height 626
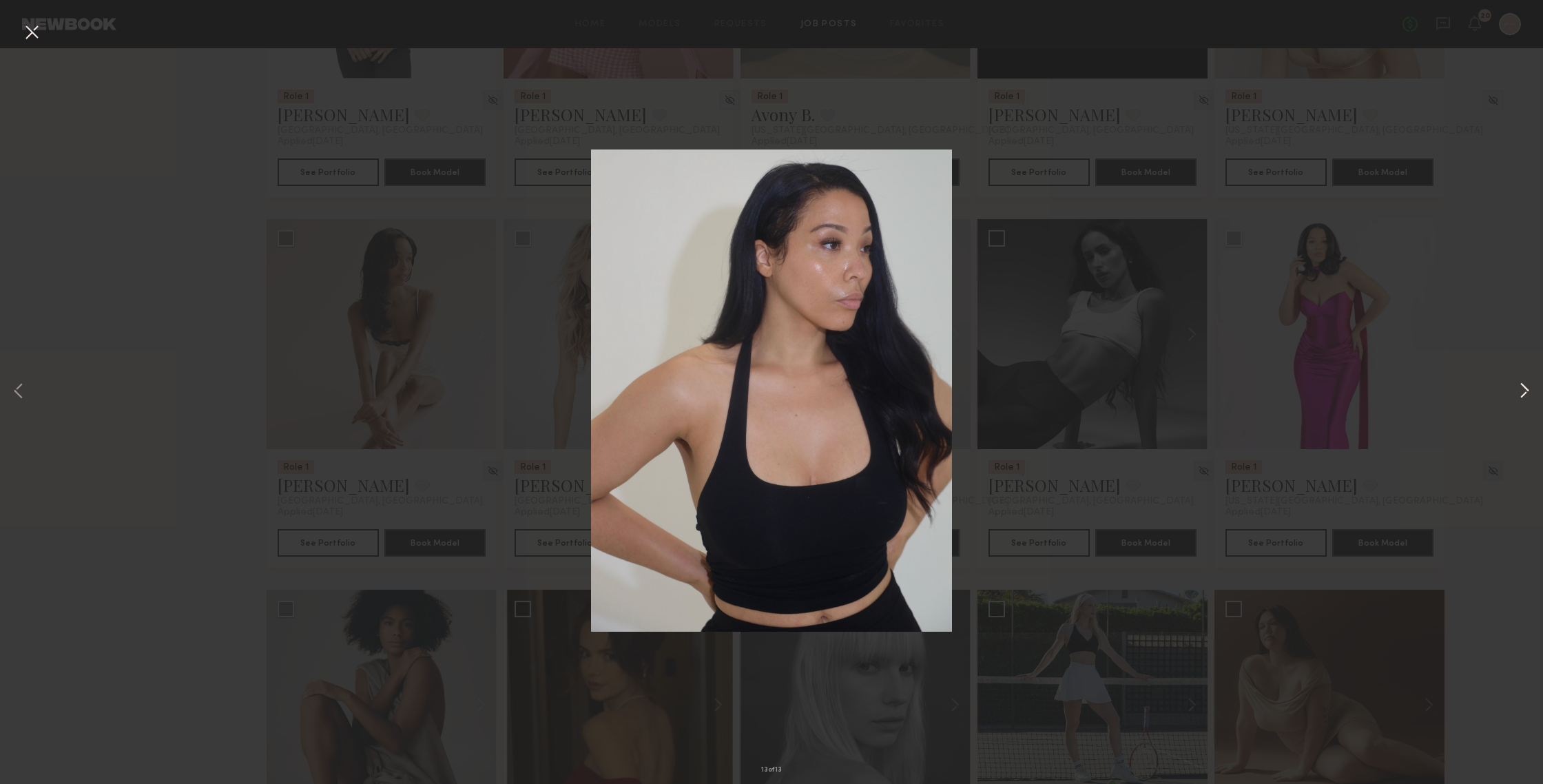
click at [1336, 386] on button at bounding box center [1525, 392] width 17 height 626
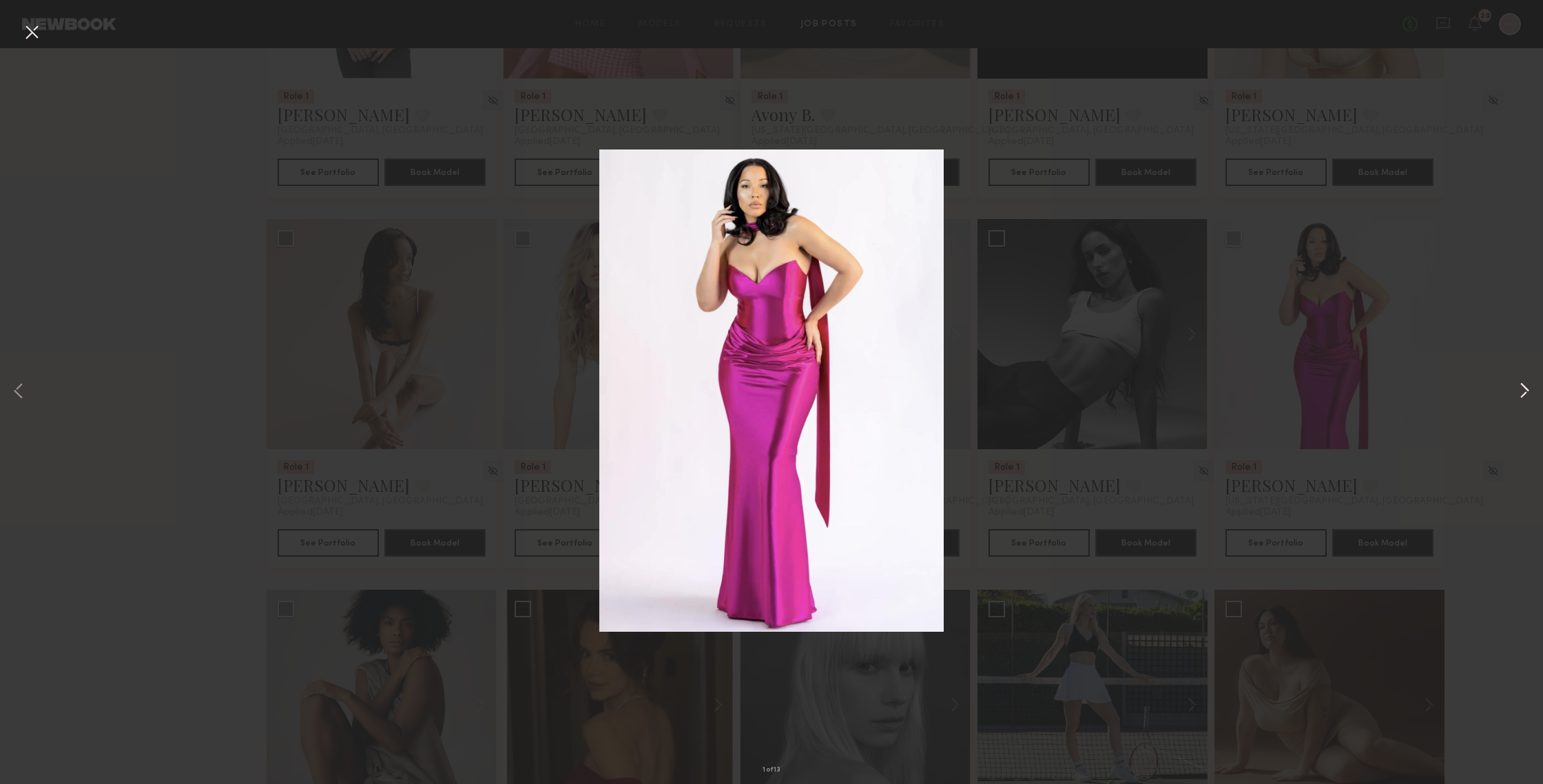
click at [1336, 386] on button at bounding box center [1525, 392] width 17 height 626
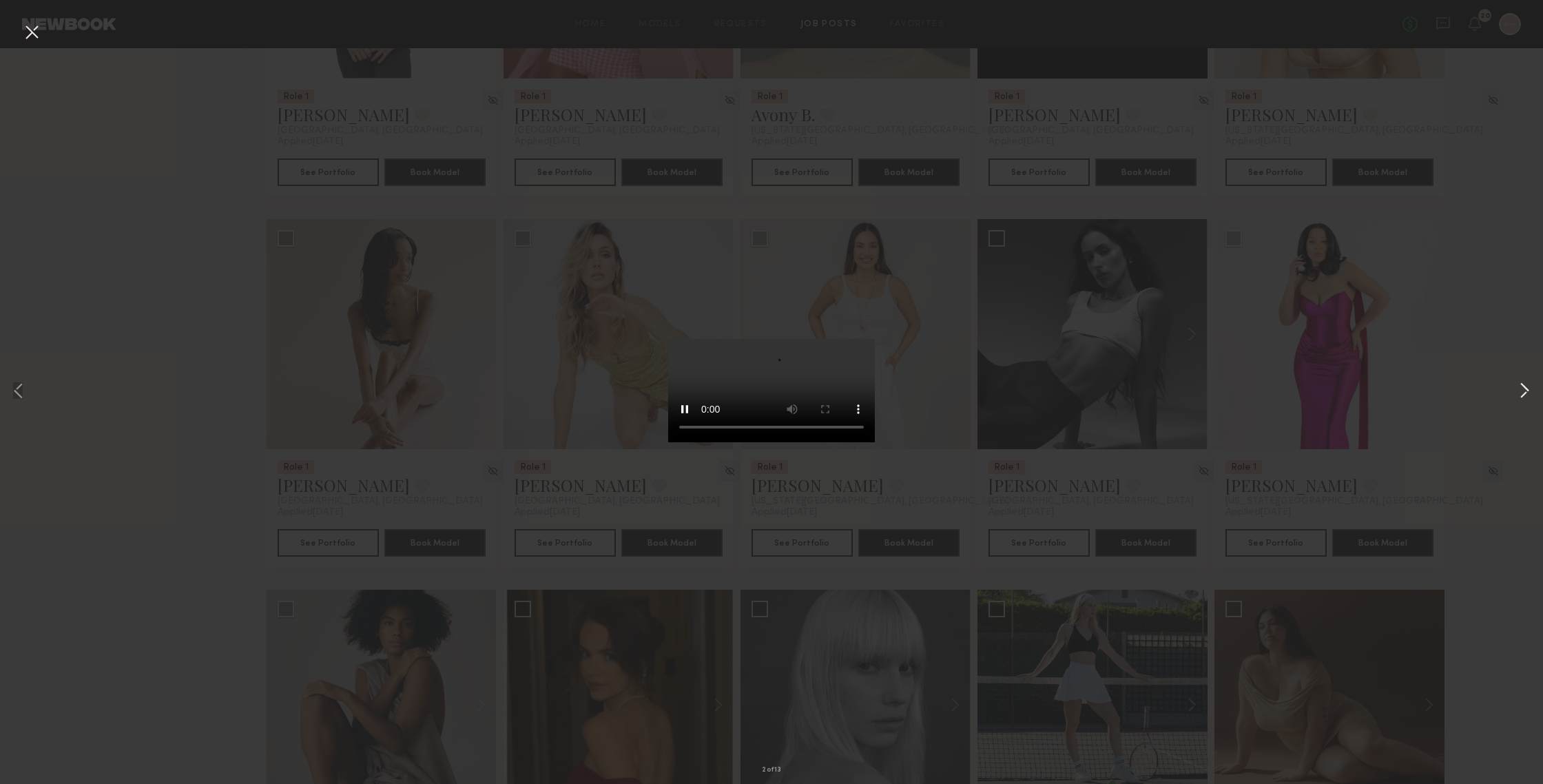
click at [1336, 386] on button at bounding box center [1525, 392] width 17 height 626
click at [1336, 383] on button at bounding box center [1525, 392] width 17 height 626
click at [1336, 294] on div "5 of 13" at bounding box center [772, 392] width 1543 height 784
click at [30, 34] on button at bounding box center [31, 32] width 22 height 25
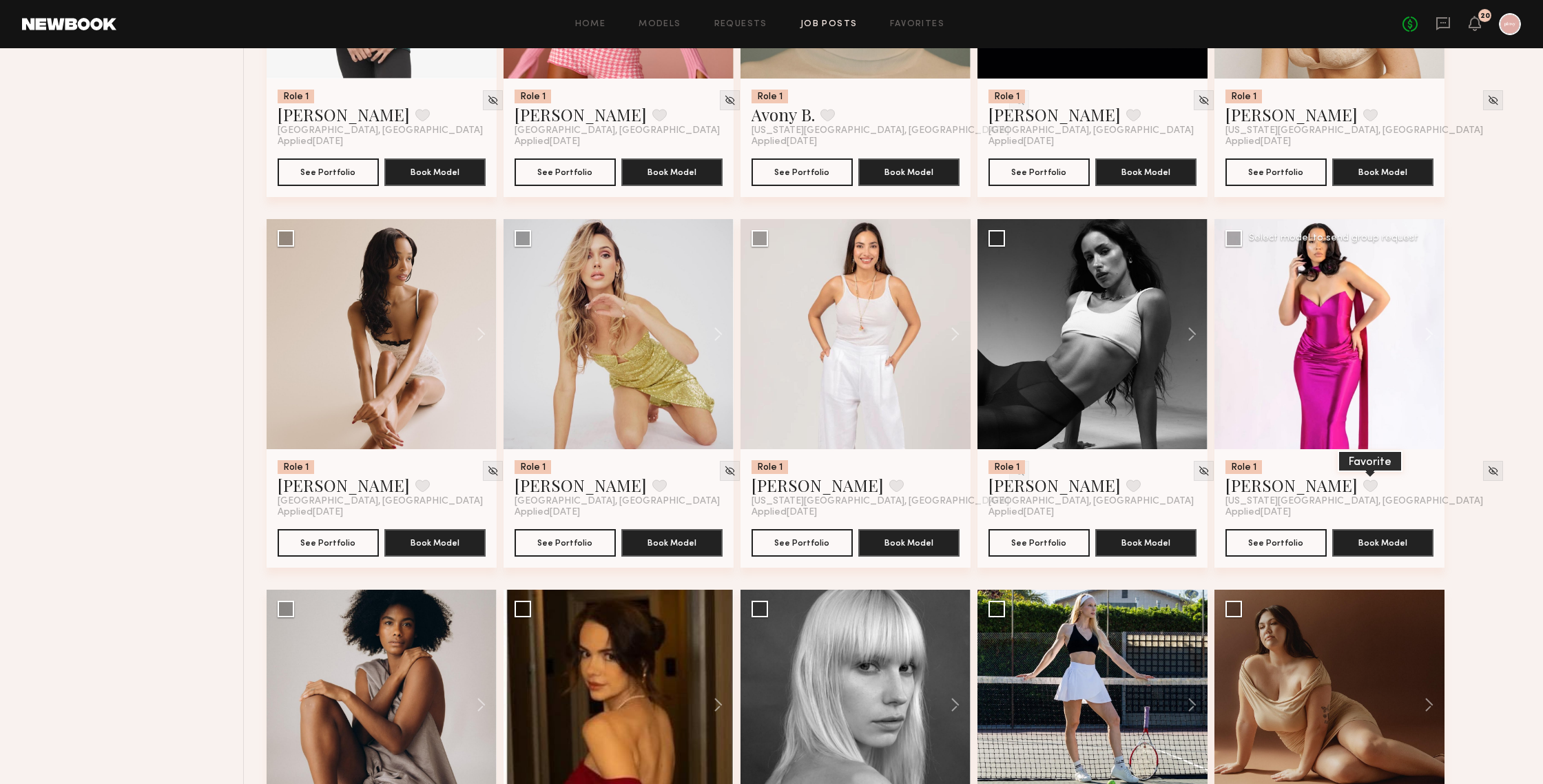
click at [1336, 491] on button at bounding box center [1370, 486] width 15 height 13
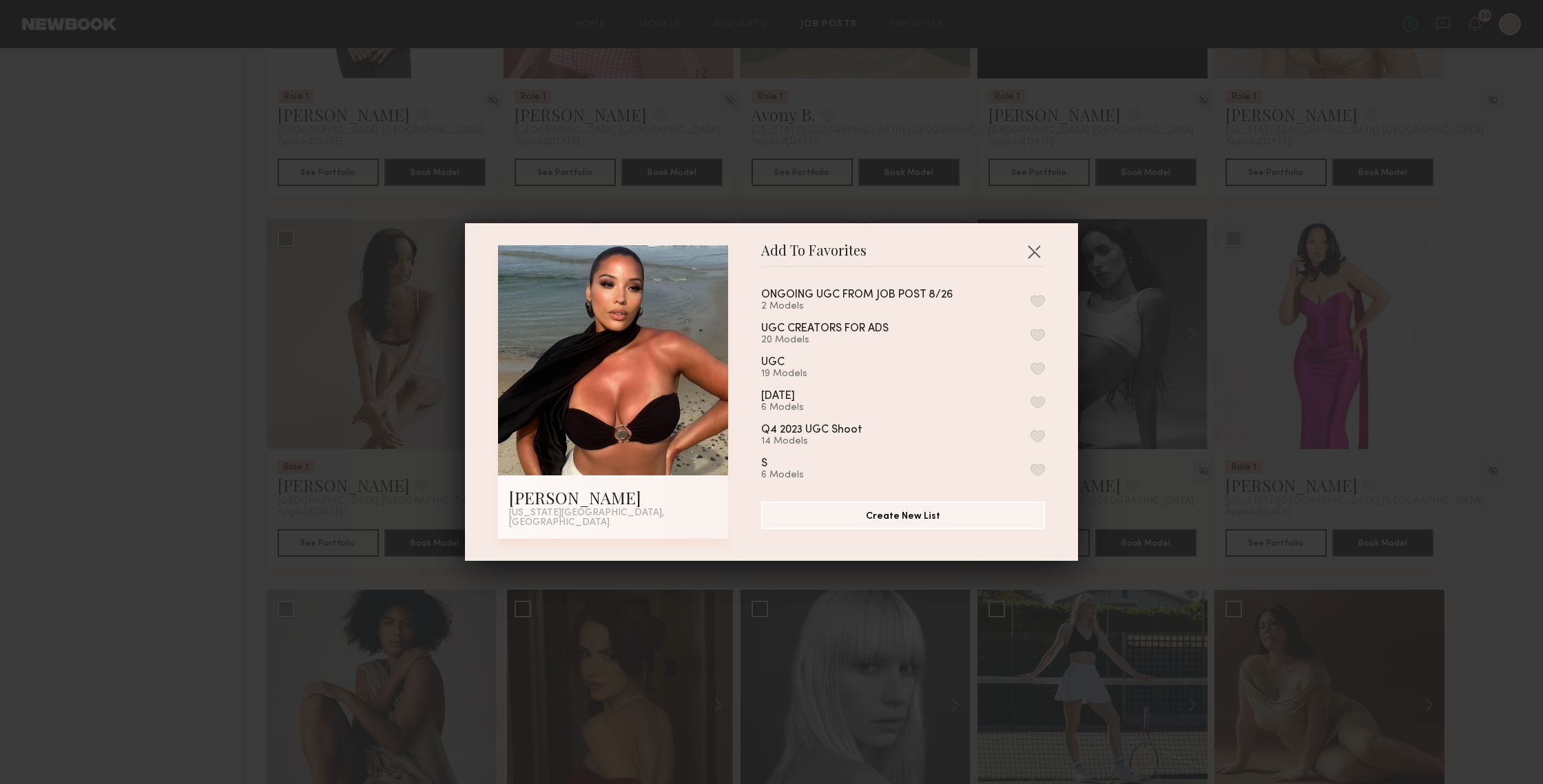
click at [1043, 304] on button "button" at bounding box center [1037, 301] width 15 height 13
click at [1028, 255] on button "button" at bounding box center [1034, 251] width 22 height 22
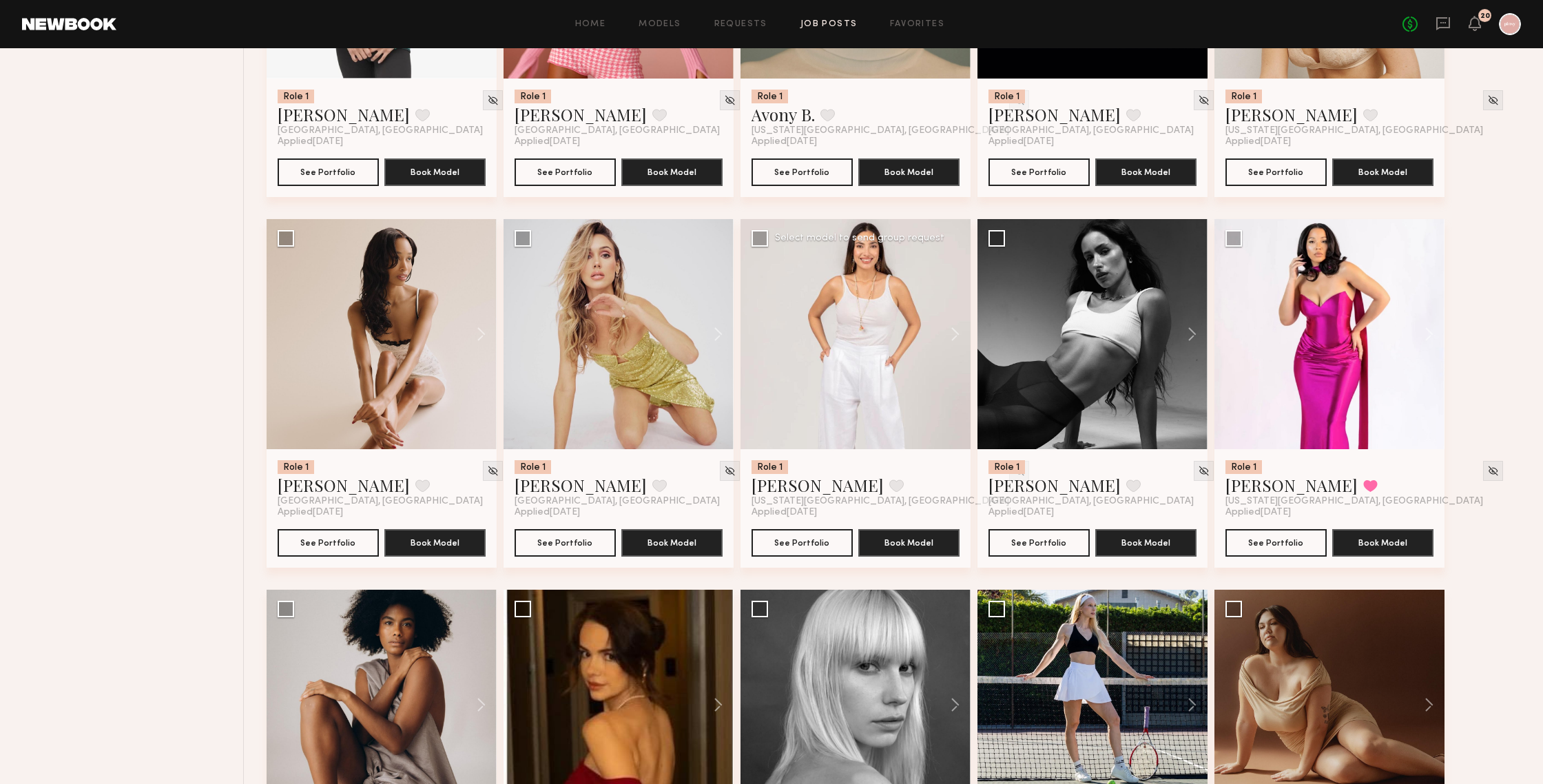
click at [904, 366] on div at bounding box center [855, 333] width 230 height 230
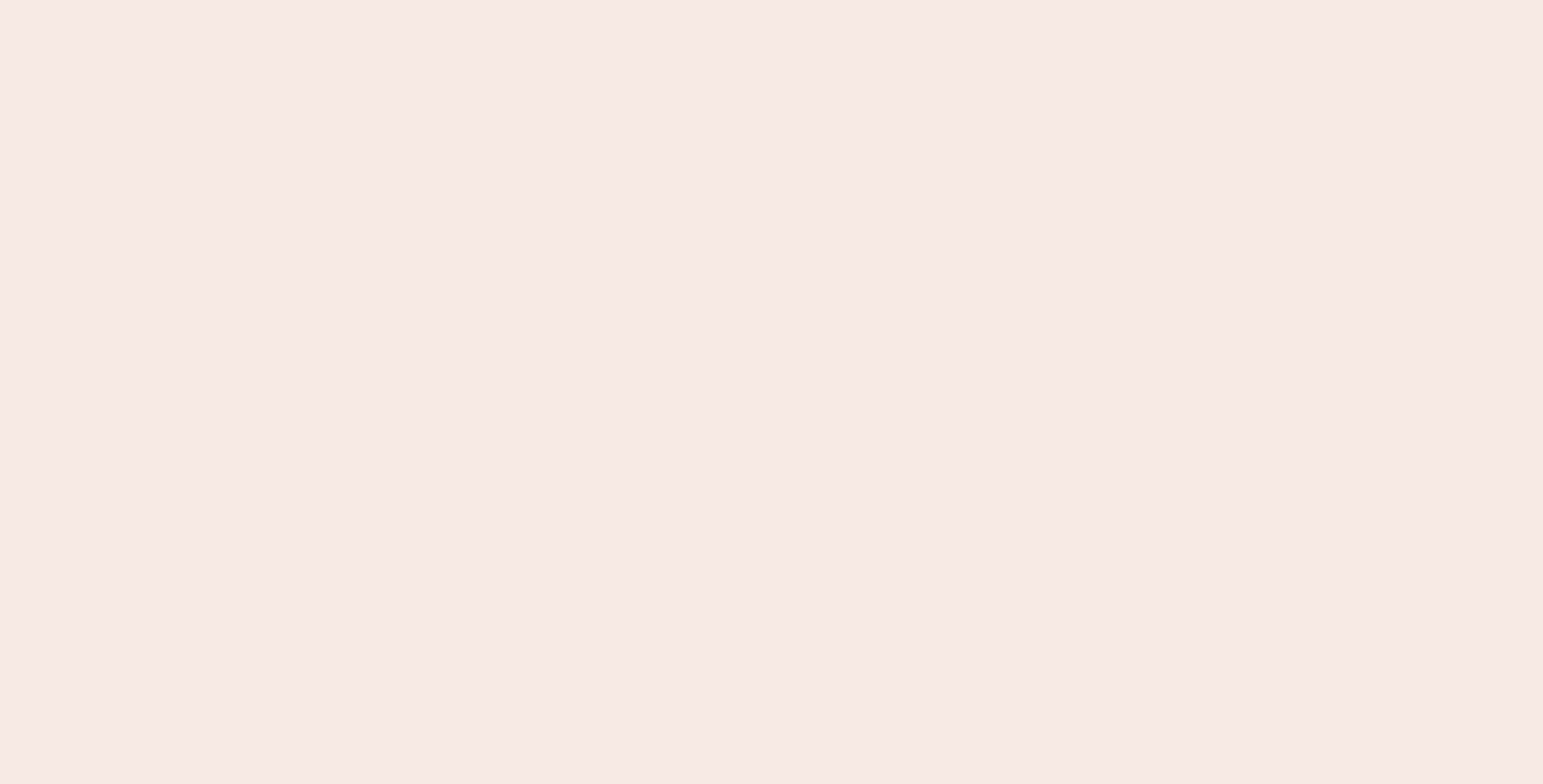
scroll to position [0, 0]
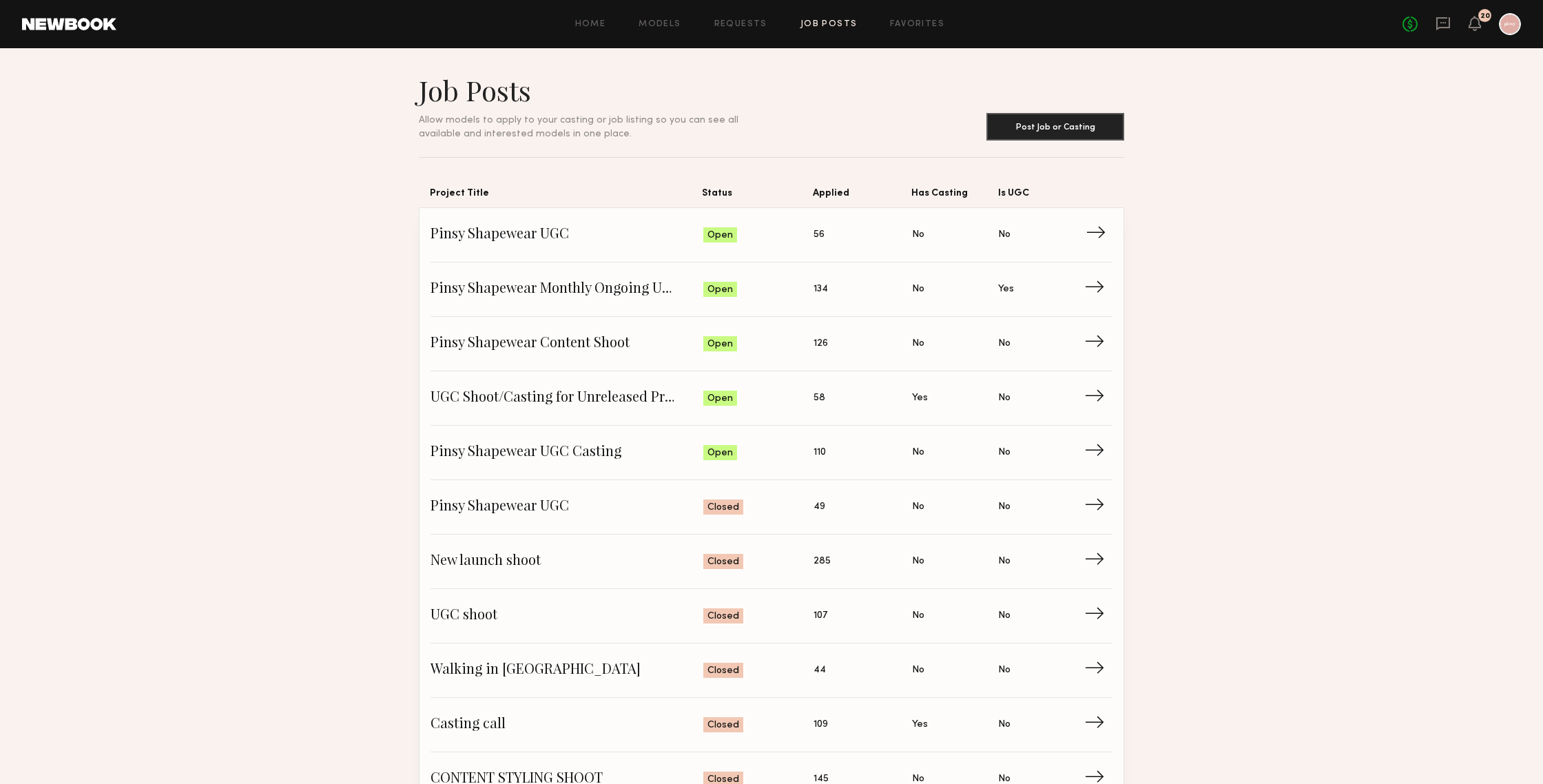
click at [471, 234] on span "Pinsy Shapewear UGC" at bounding box center [567, 234] width 273 height 20
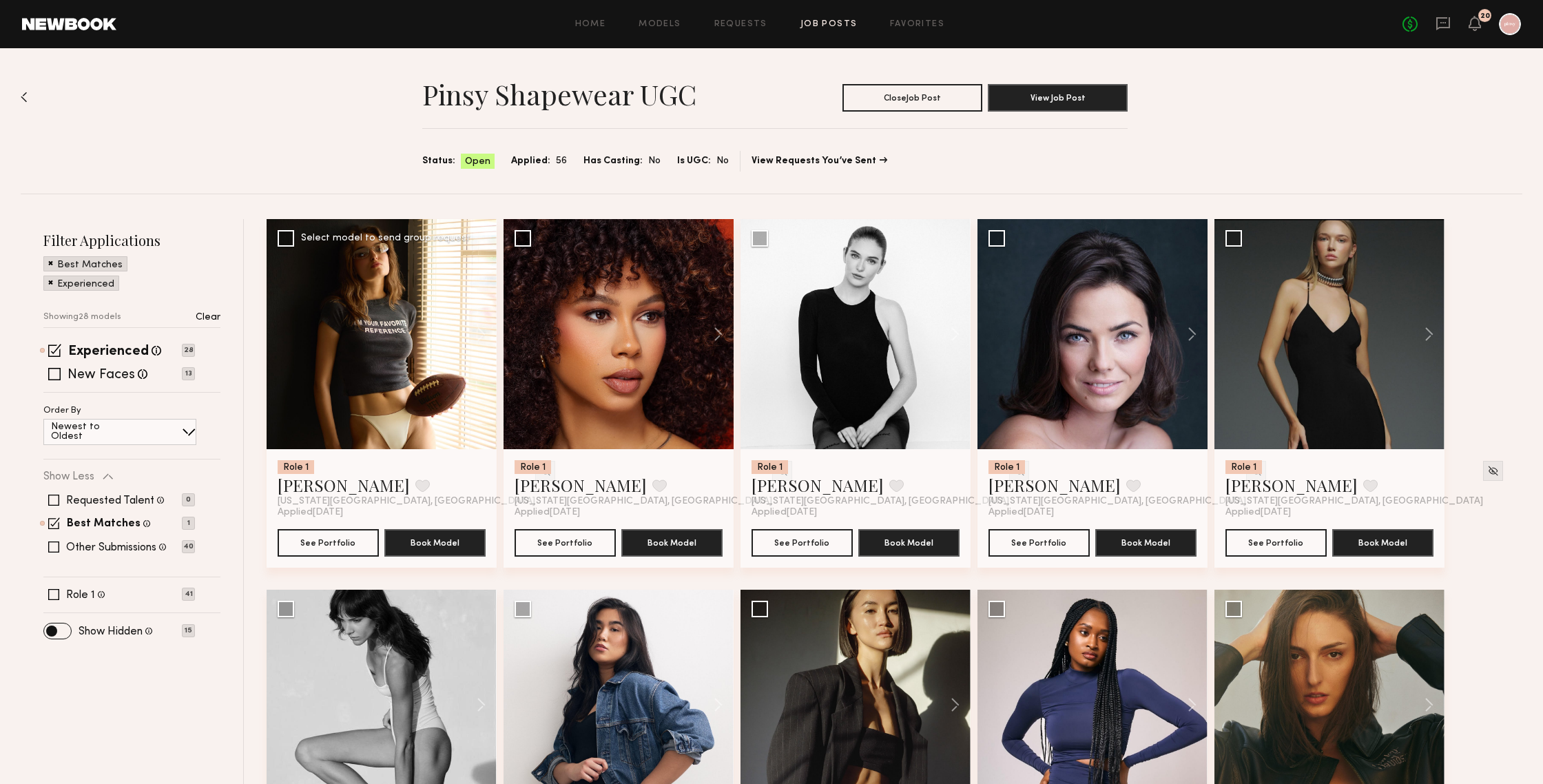
scroll to position [39, 0]
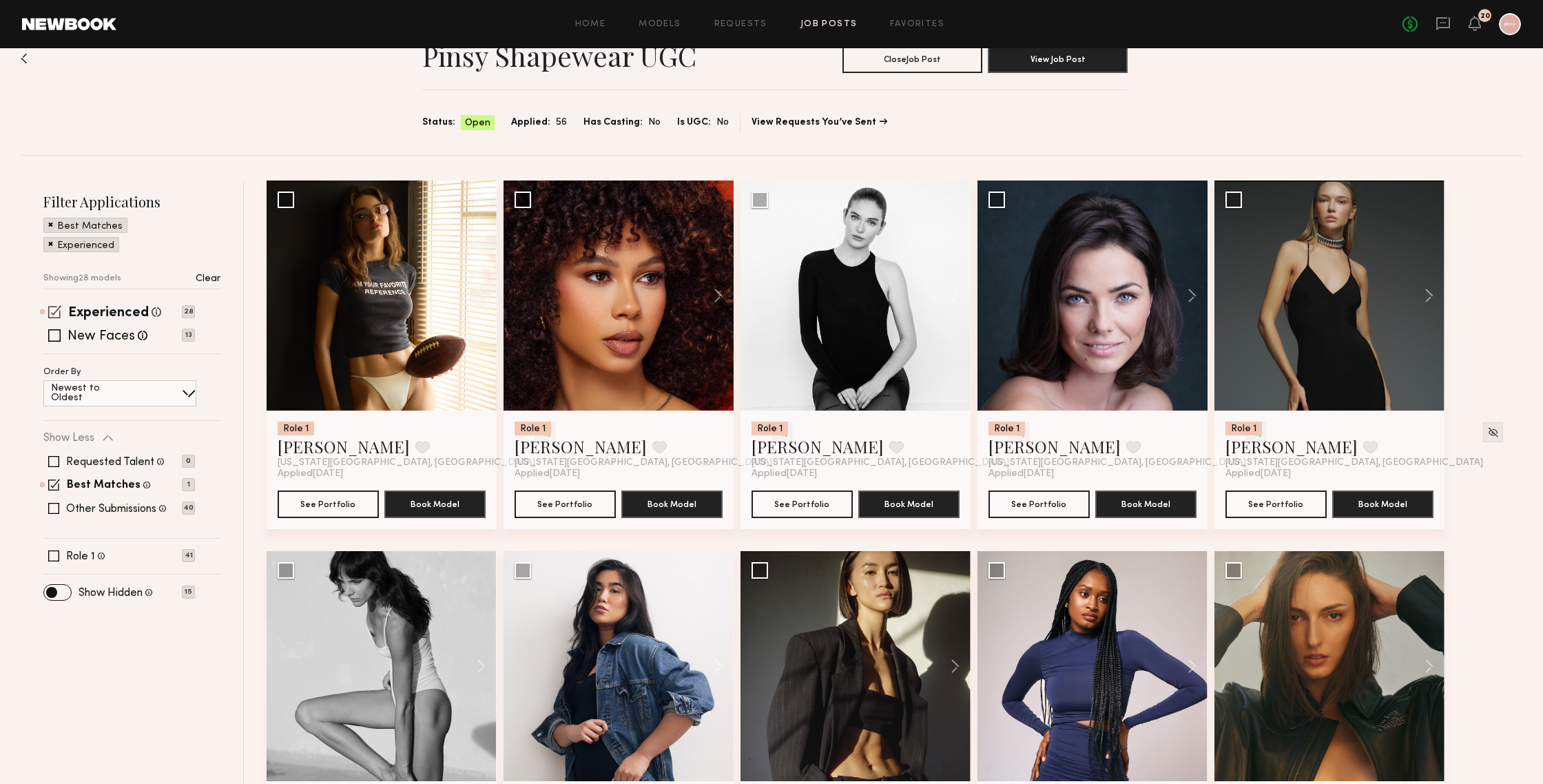
click at [53, 311] on span at bounding box center [55, 311] width 13 height 13
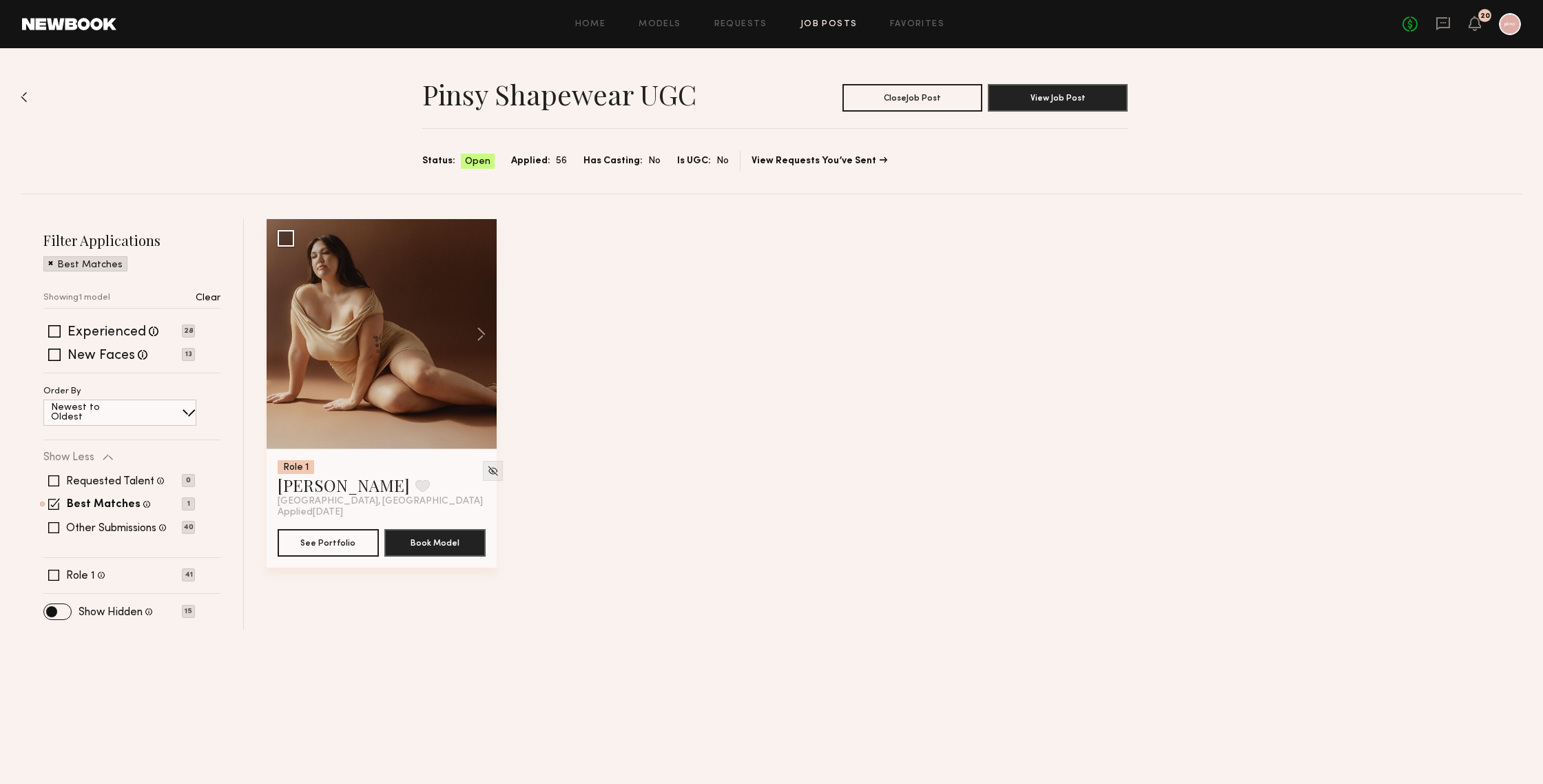
scroll to position [0, 0]
click at [53, 465] on div "Requested Talent Models you have reached out to with requests 0 Best Matches Mo…" at bounding box center [119, 504] width 151 height 83
click at [51, 501] on span at bounding box center [54, 503] width 12 height 12
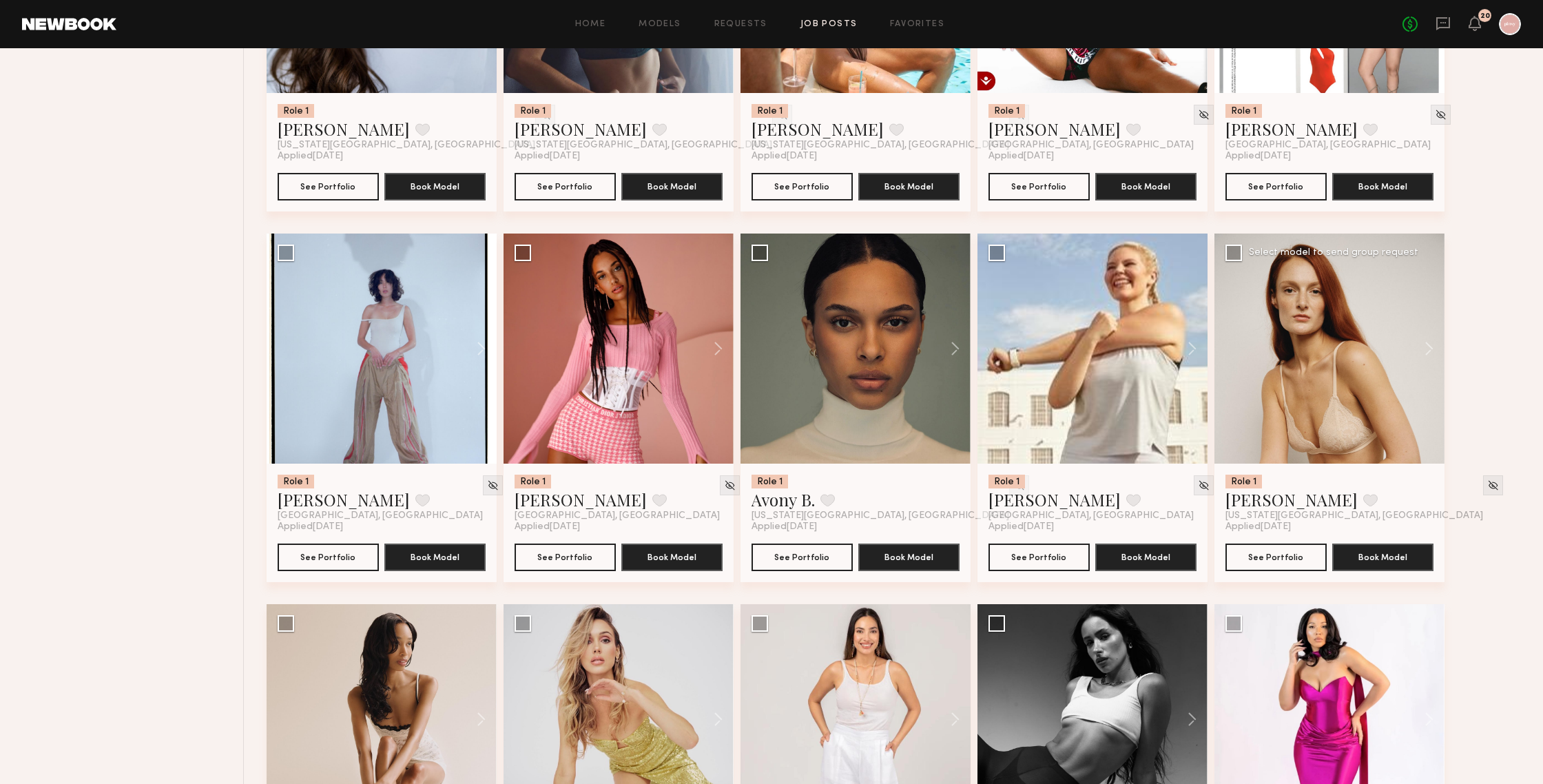
scroll to position [1859, 0]
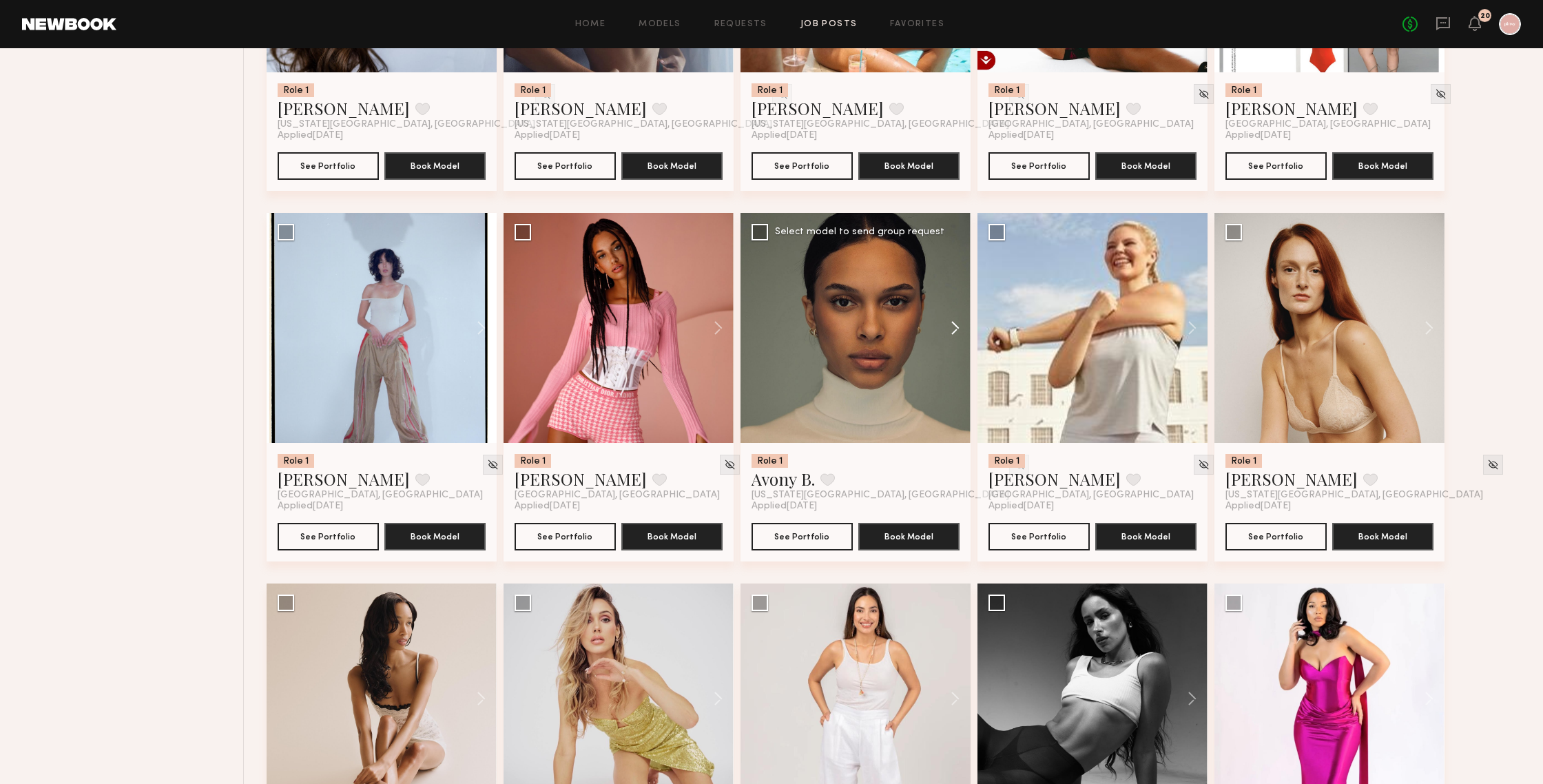
click at [956, 330] on button at bounding box center [948, 328] width 44 height 230
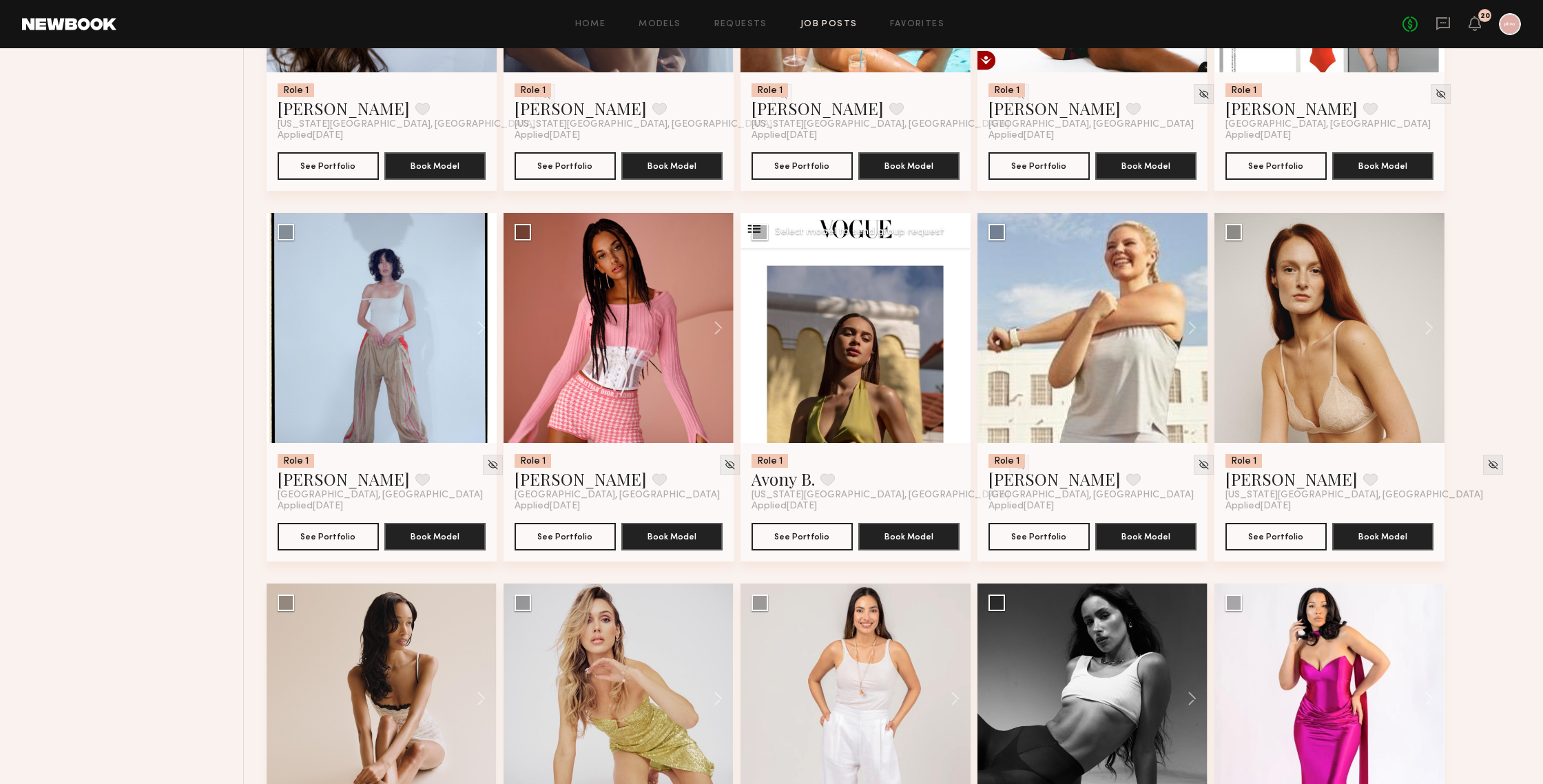
click at [956, 330] on button at bounding box center [948, 328] width 44 height 230
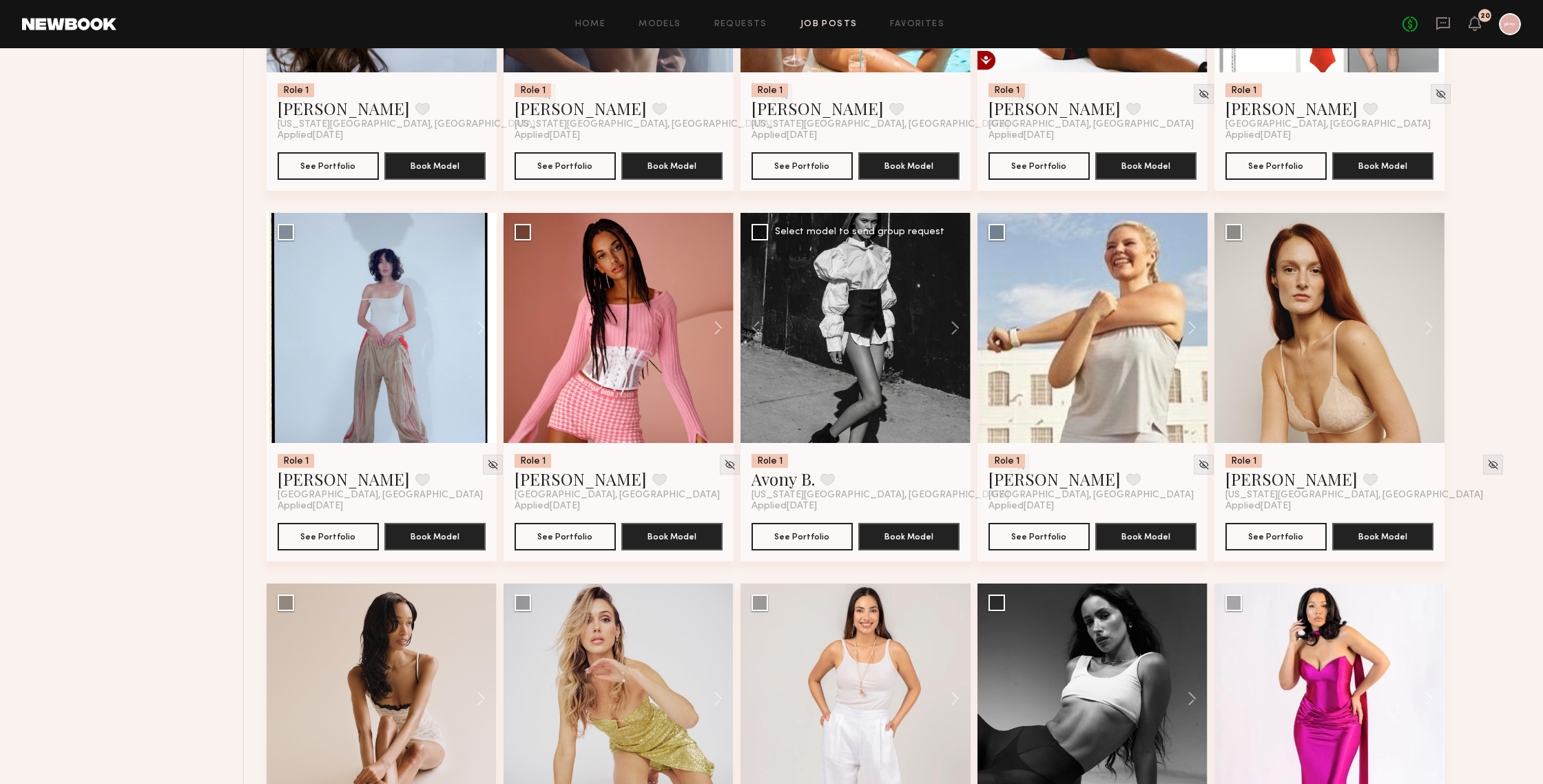
click at [885, 336] on div at bounding box center [855, 328] width 230 height 230
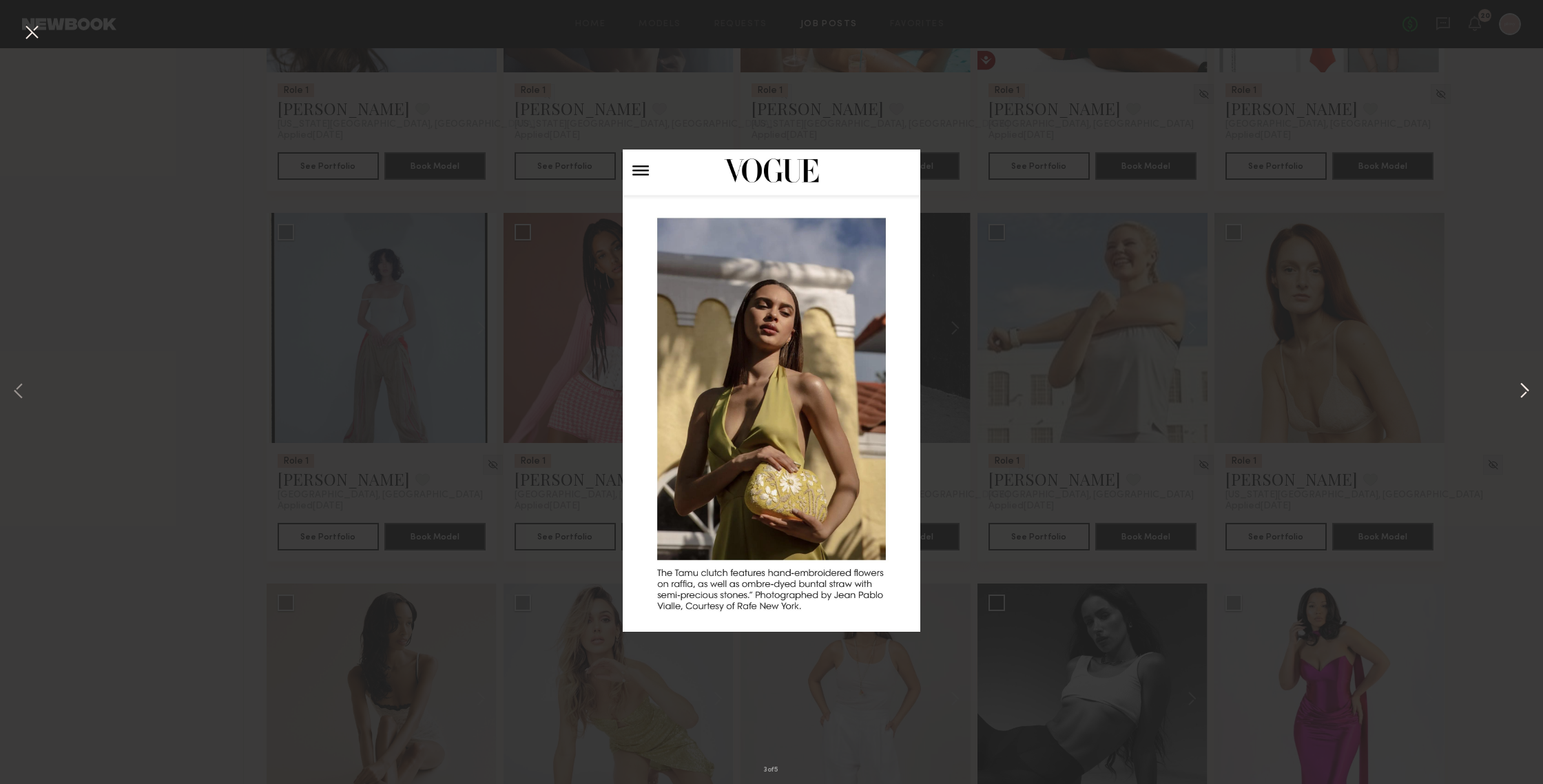
click at [1336, 396] on button at bounding box center [1525, 392] width 17 height 626
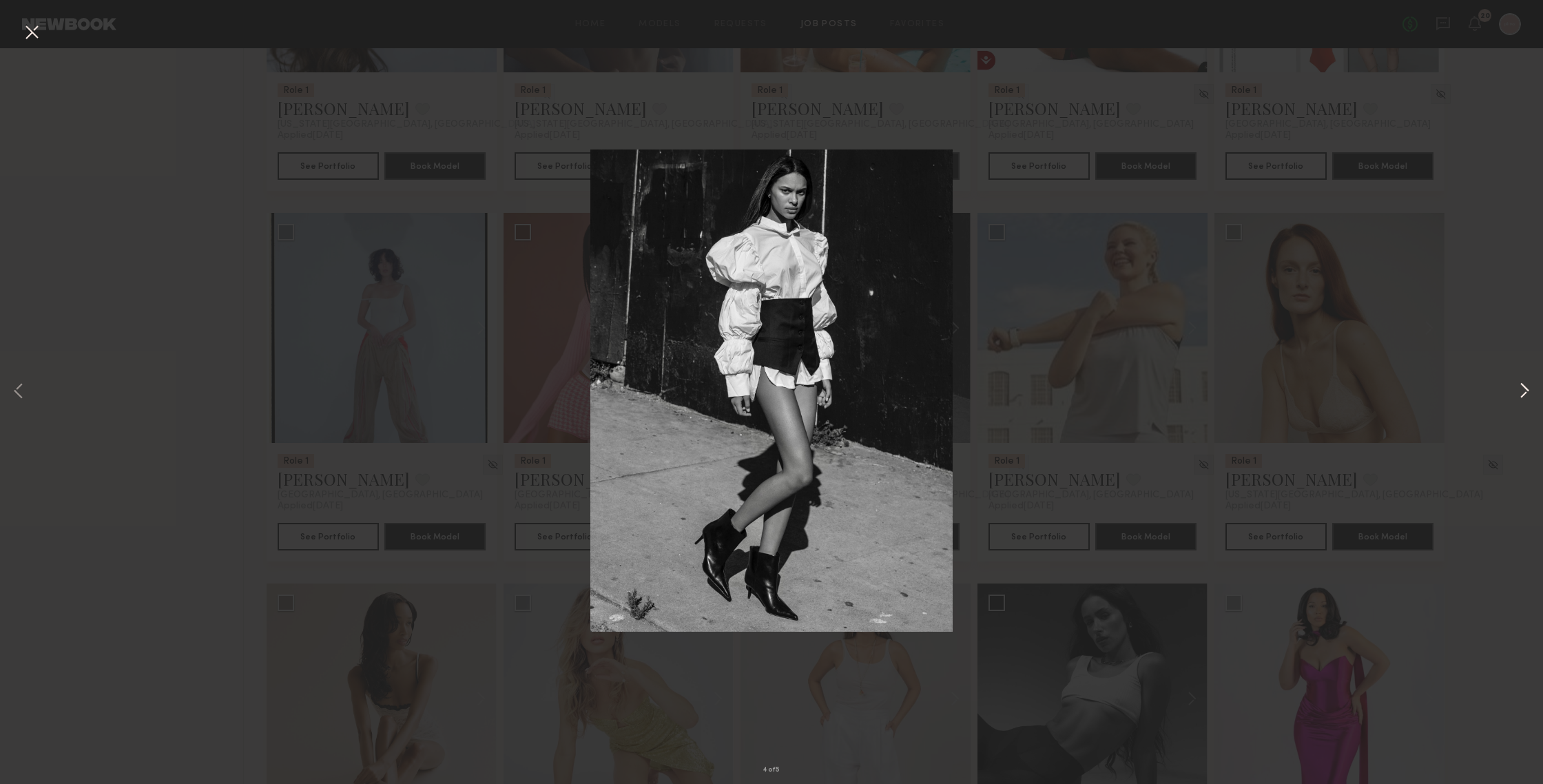
click at [1336, 396] on button at bounding box center [1525, 392] width 17 height 626
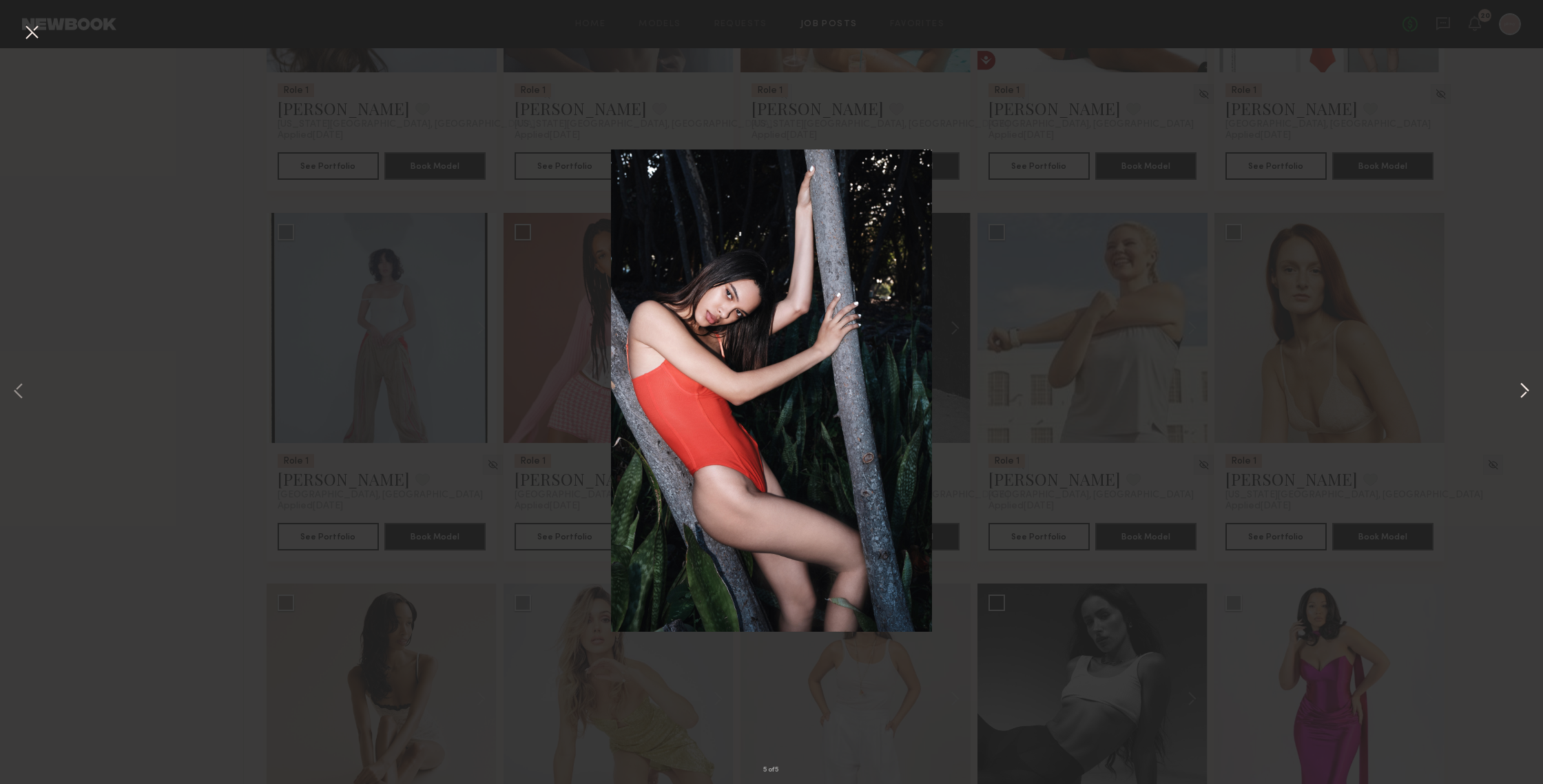
click at [1336, 396] on button at bounding box center [1525, 392] width 17 height 626
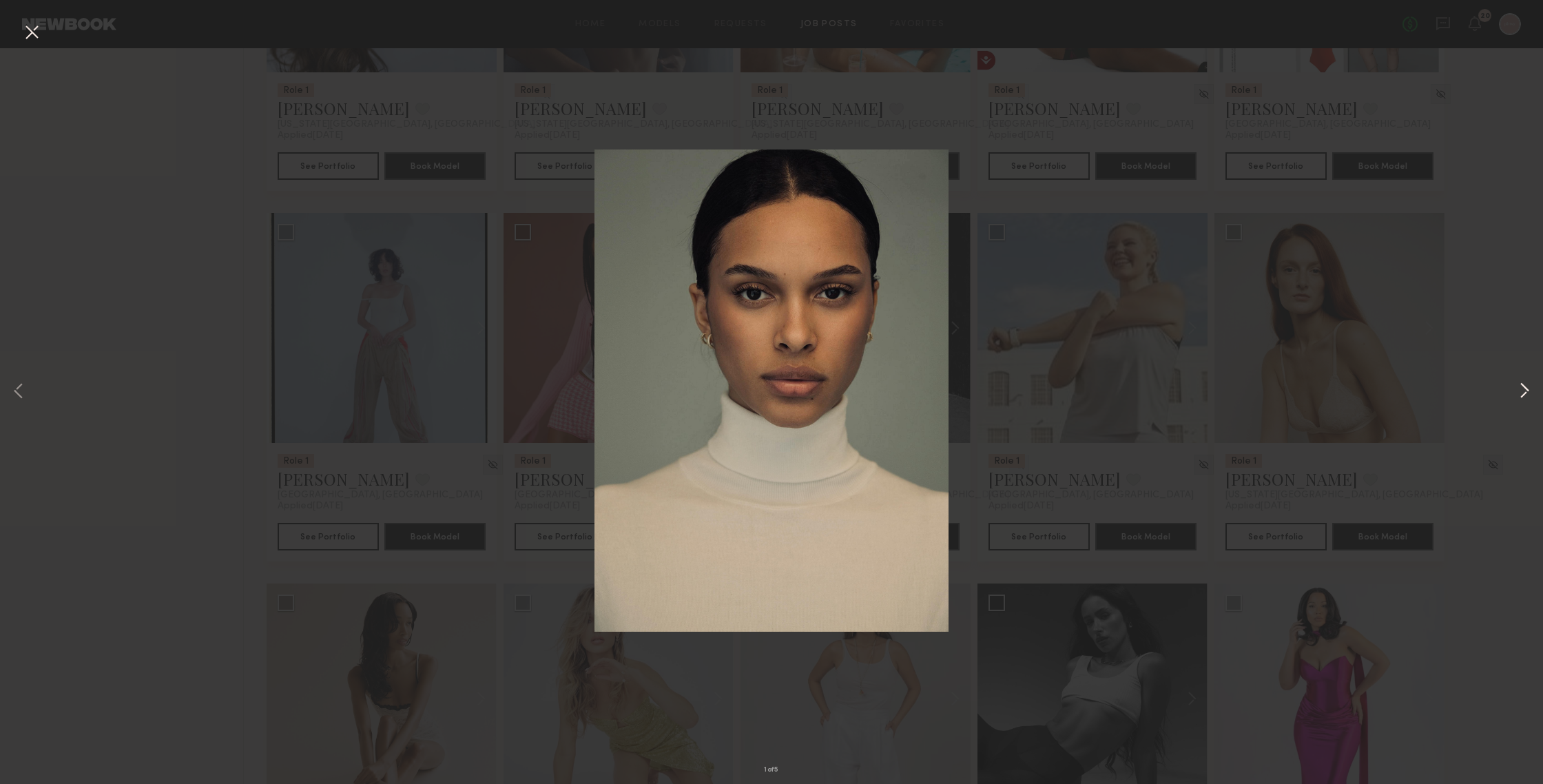
click at [1336, 396] on button at bounding box center [1525, 392] width 17 height 626
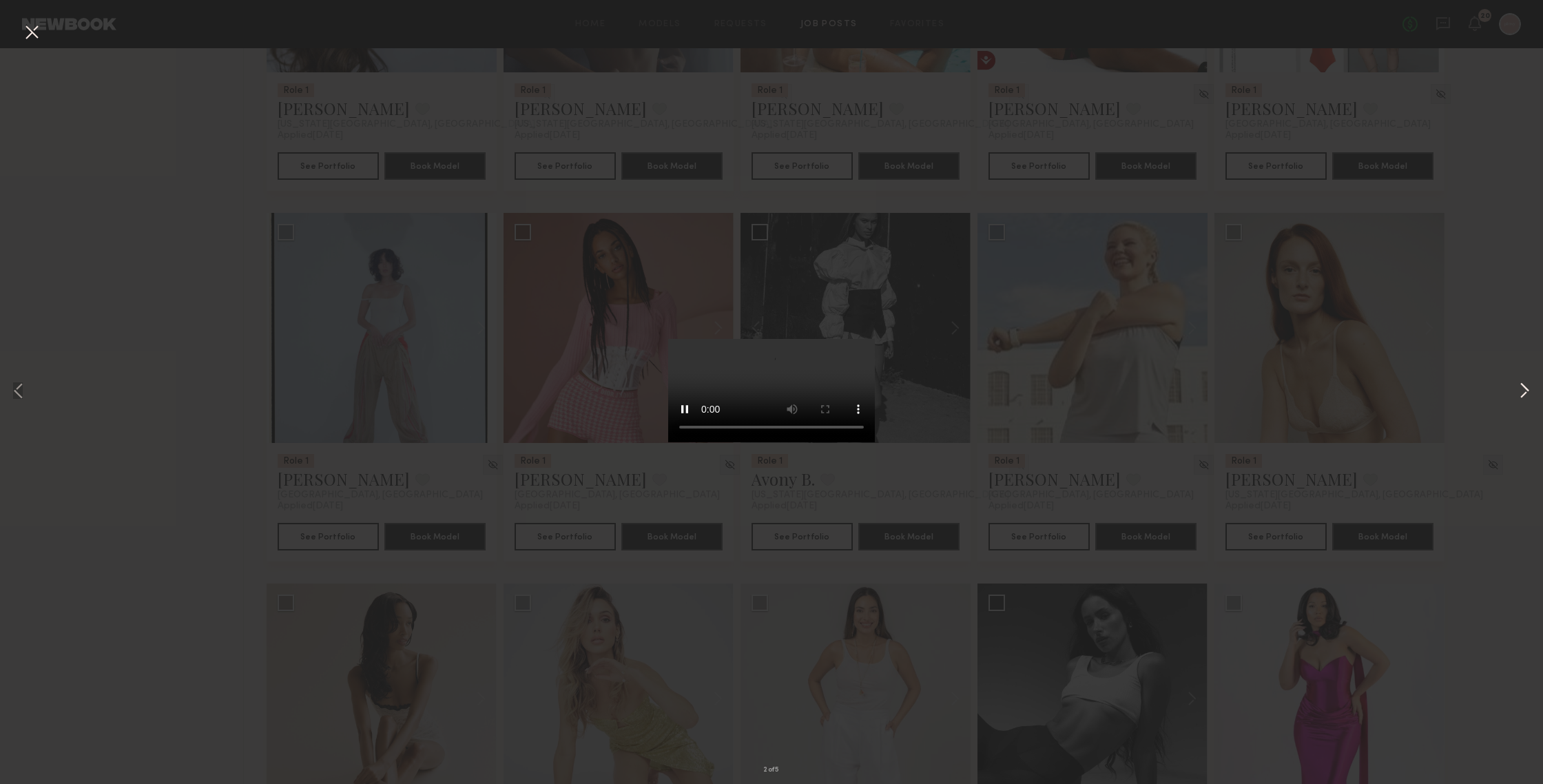
click at [1336, 396] on button at bounding box center [1525, 392] width 17 height 626
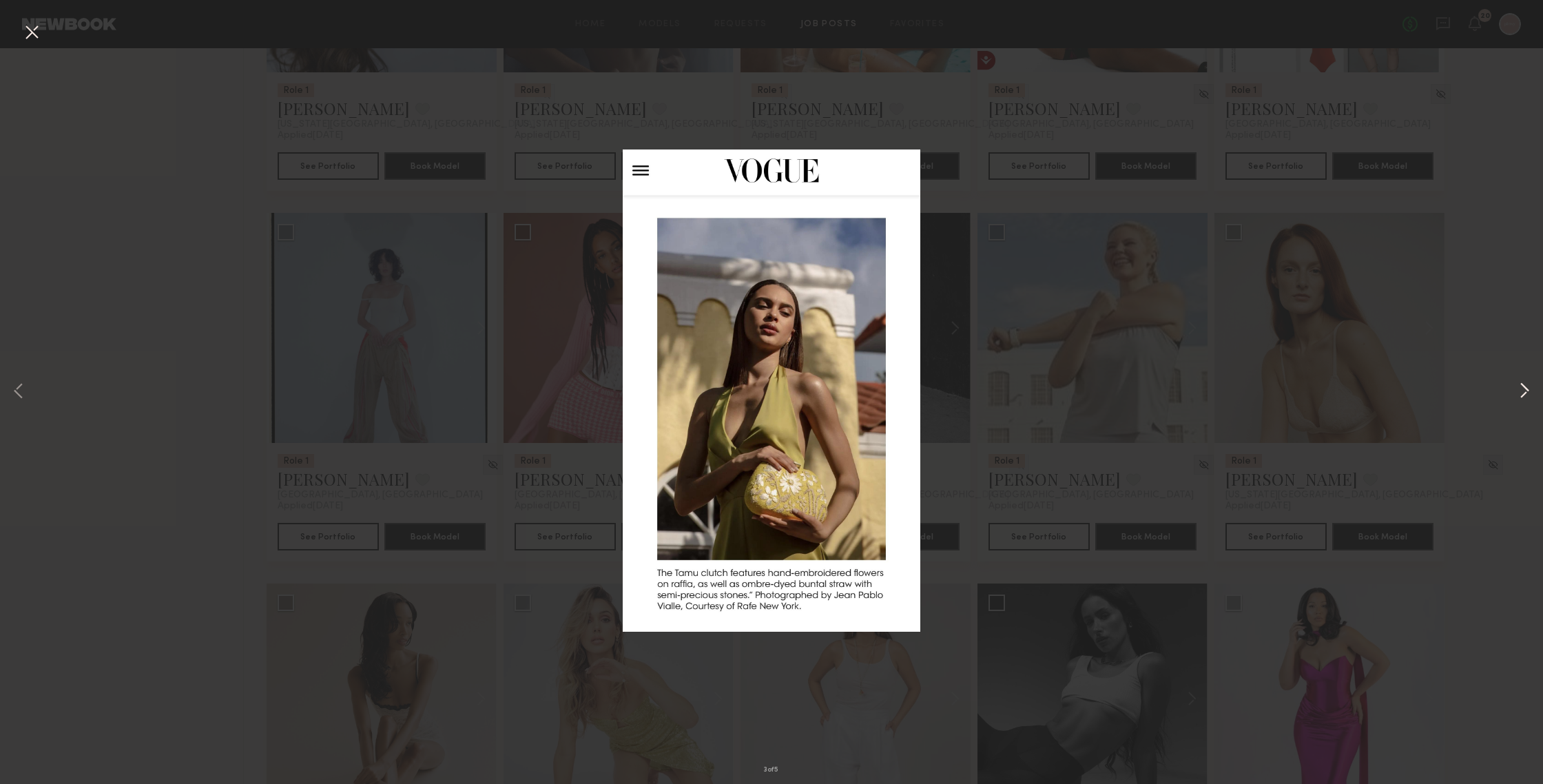
click at [1336, 396] on button at bounding box center [1525, 392] width 17 height 626
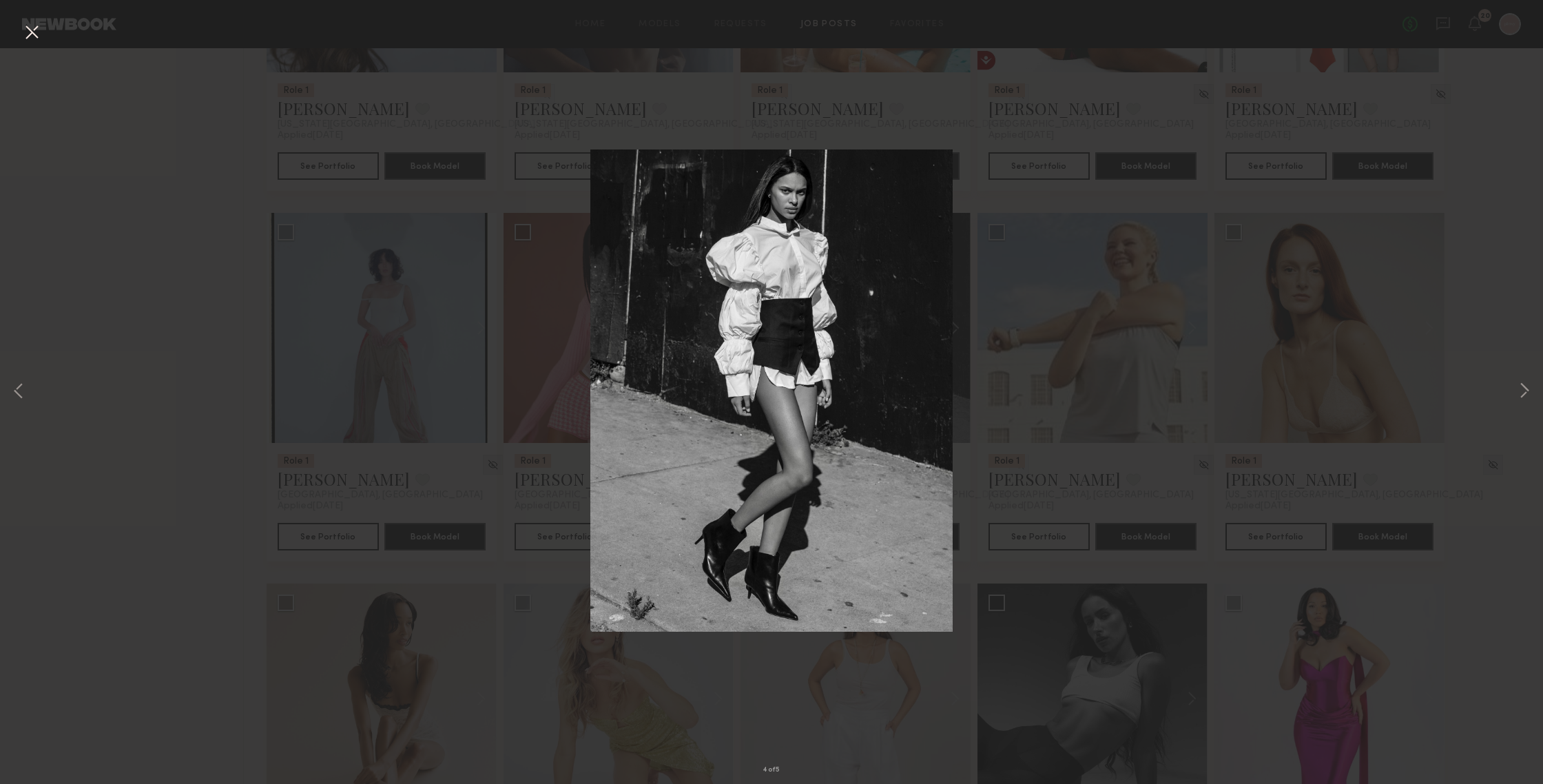
click at [1336, 349] on div "4 of 5" at bounding box center [772, 392] width 1543 height 784
click at [30, 33] on button at bounding box center [31, 32] width 22 height 25
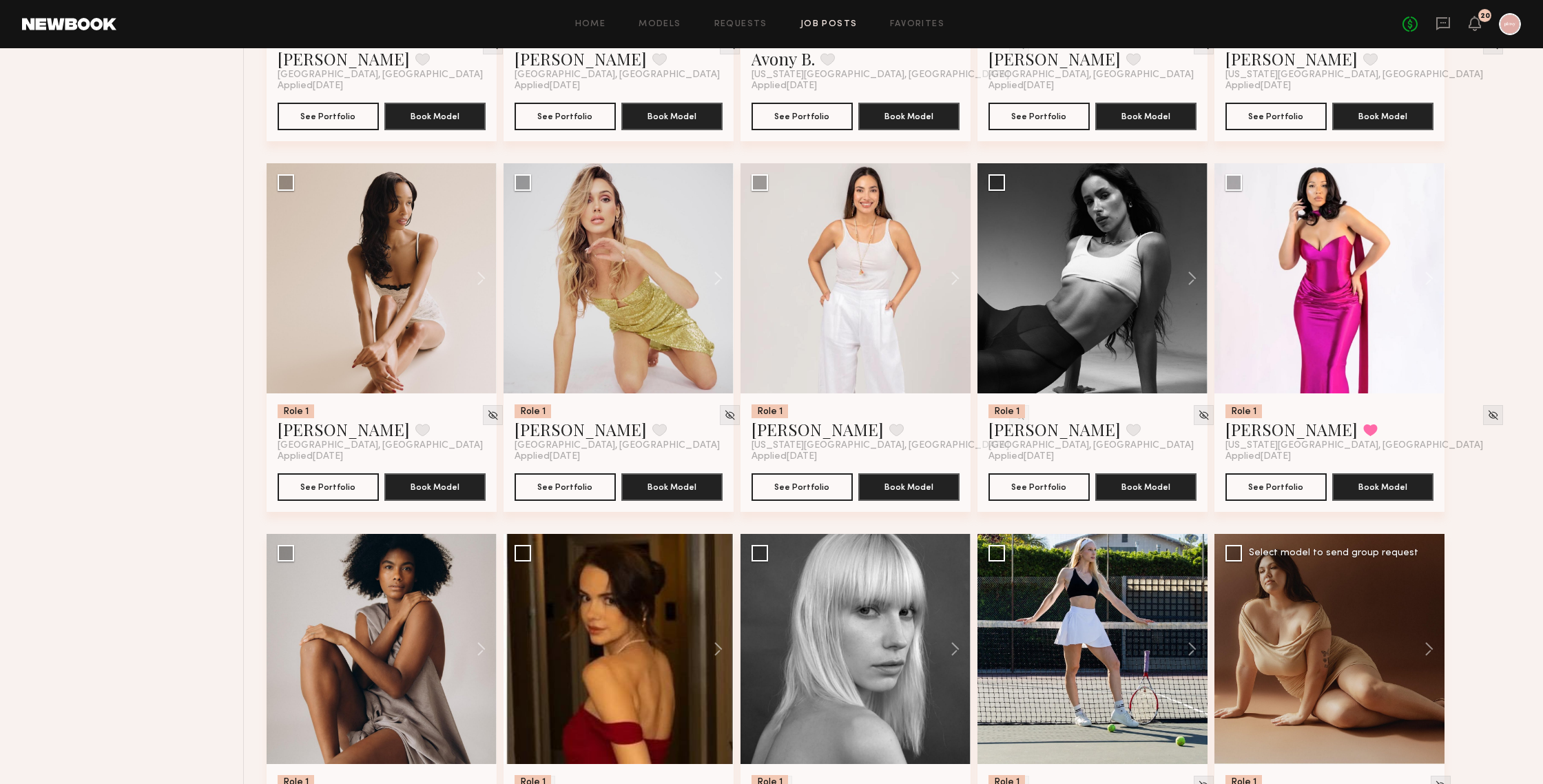
scroll to position [2292, 0]
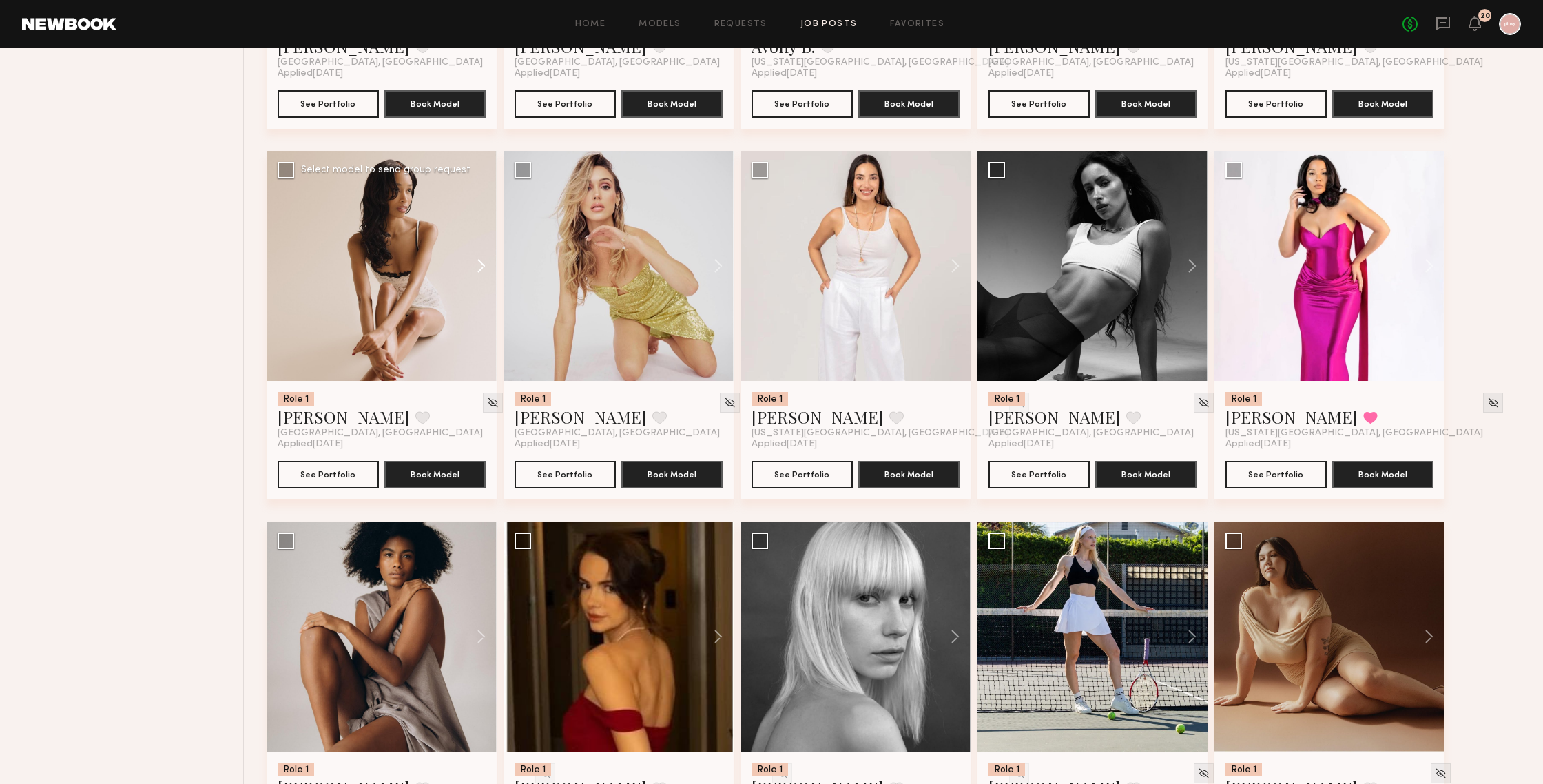
click at [485, 264] on button at bounding box center [475, 266] width 44 height 230
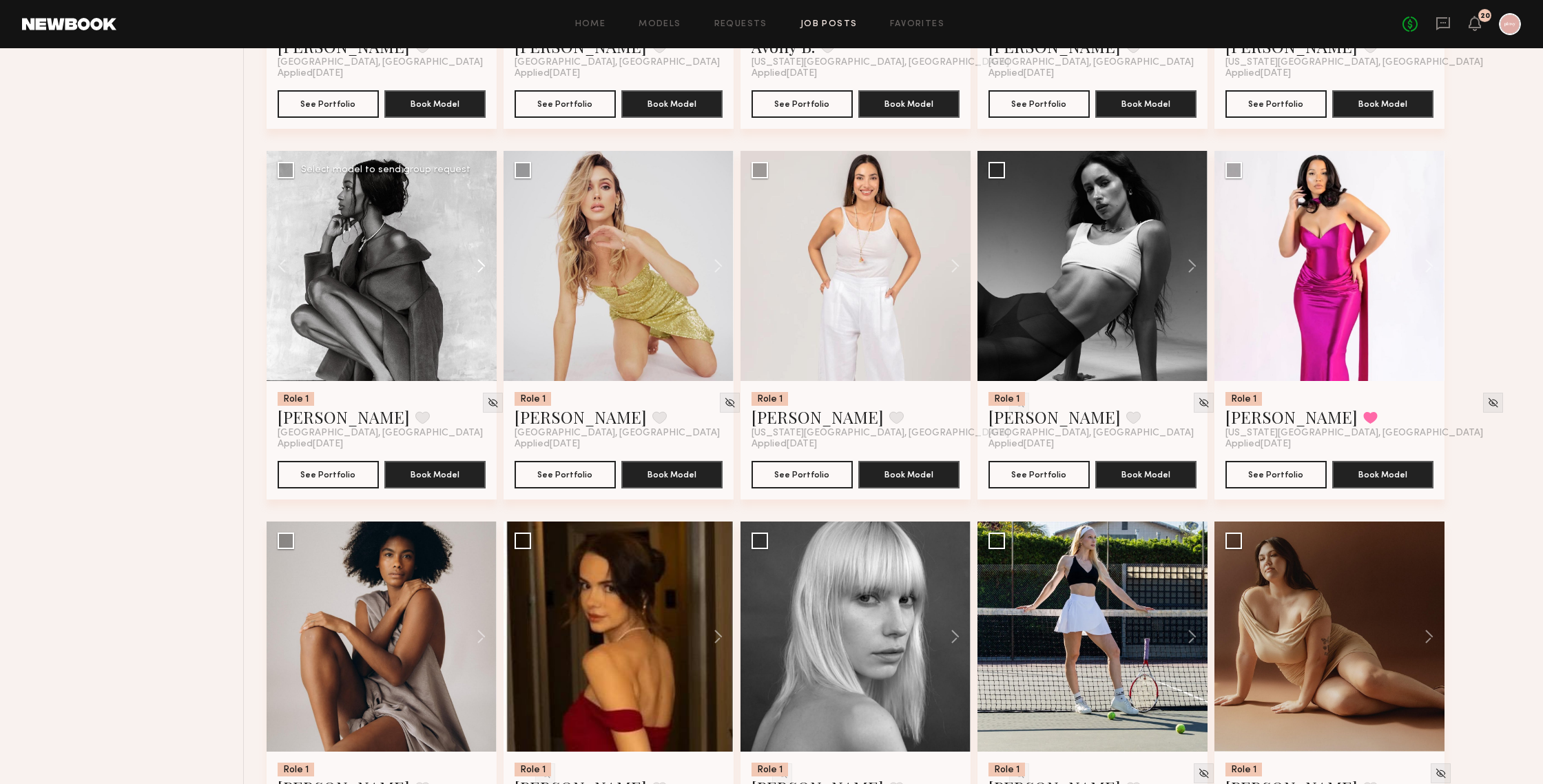
click at [485, 264] on button at bounding box center [475, 266] width 44 height 230
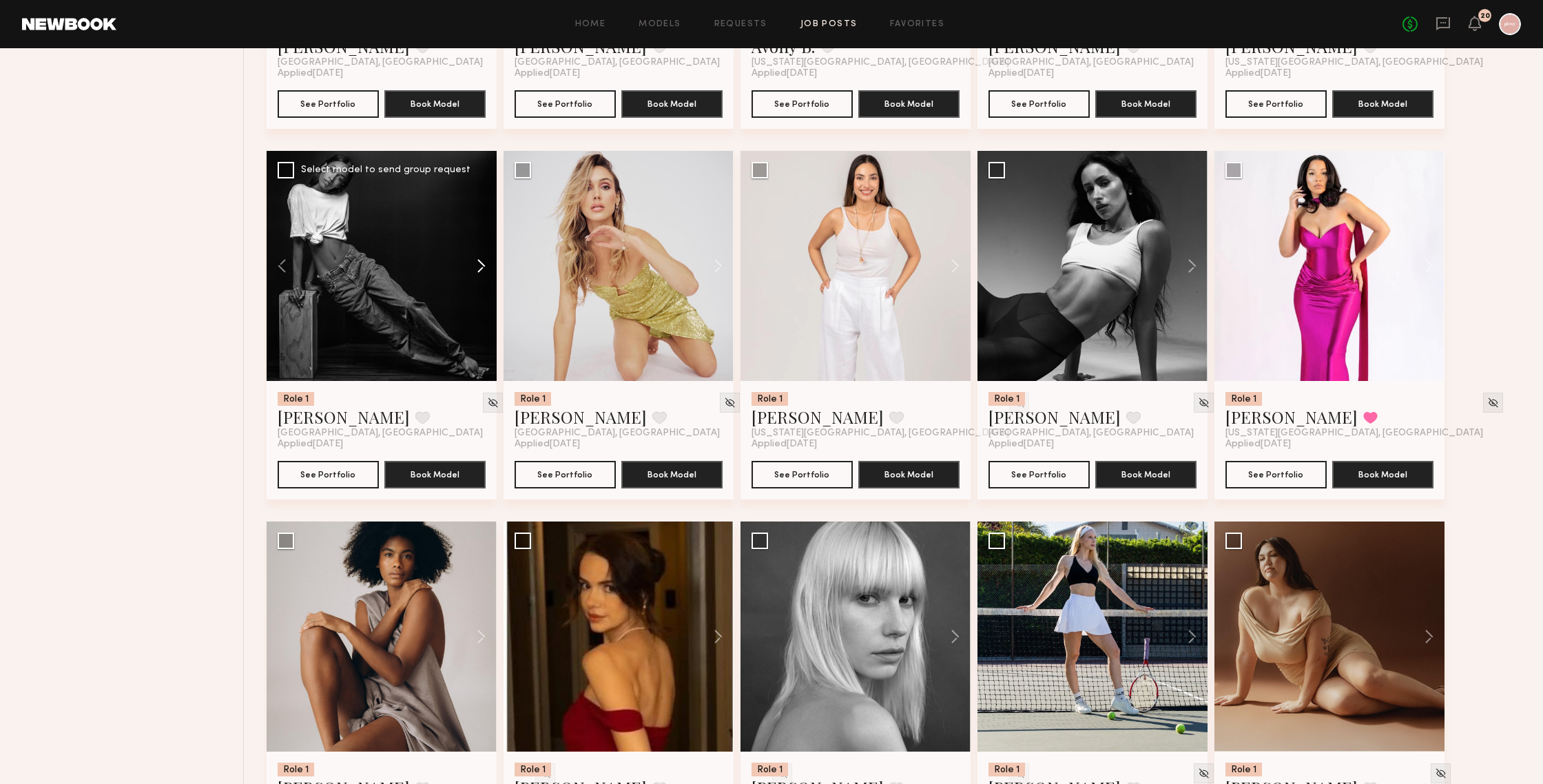
click at [485, 264] on button at bounding box center [475, 266] width 44 height 230
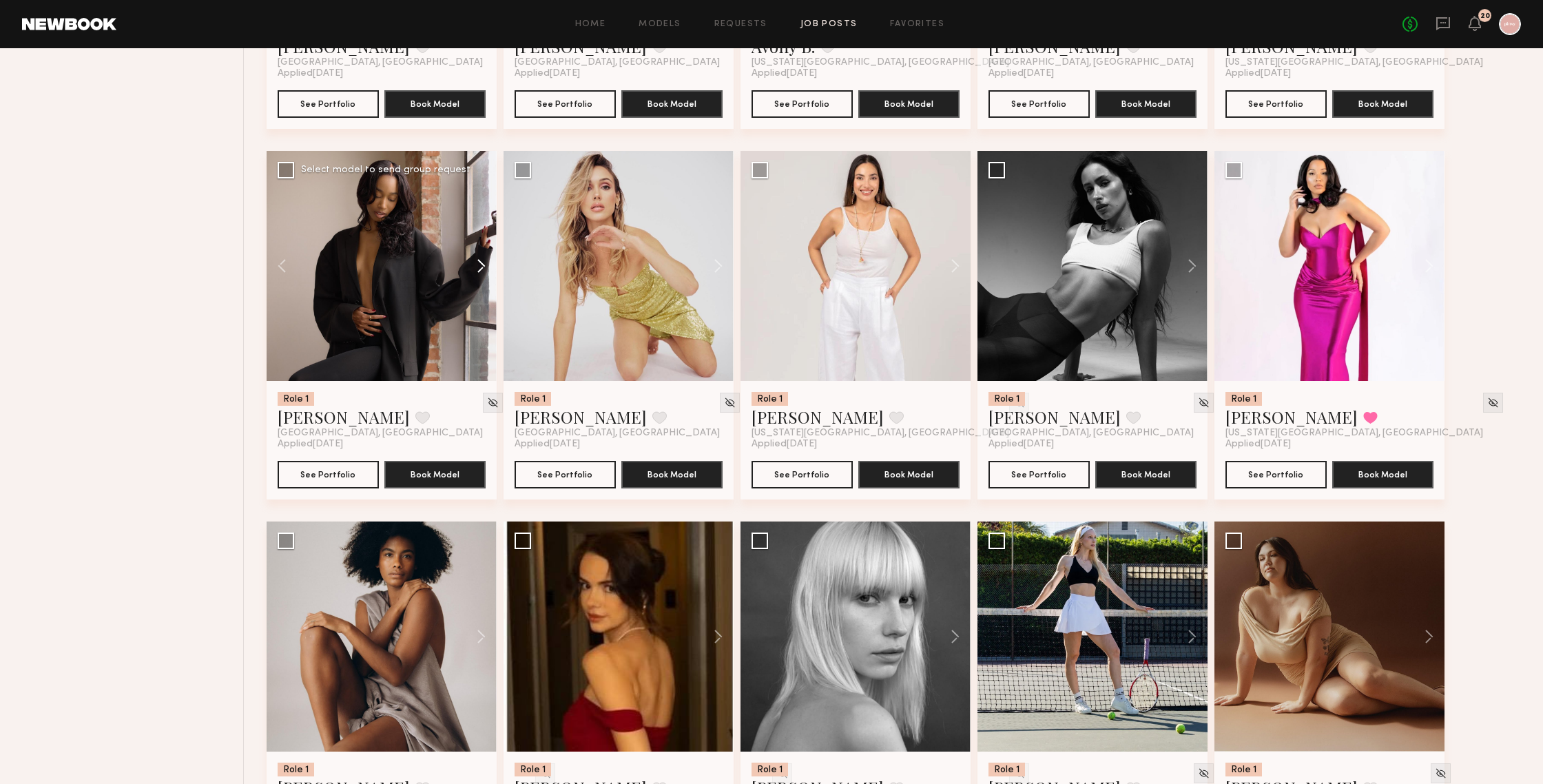
click at [485, 264] on button at bounding box center [475, 266] width 44 height 230
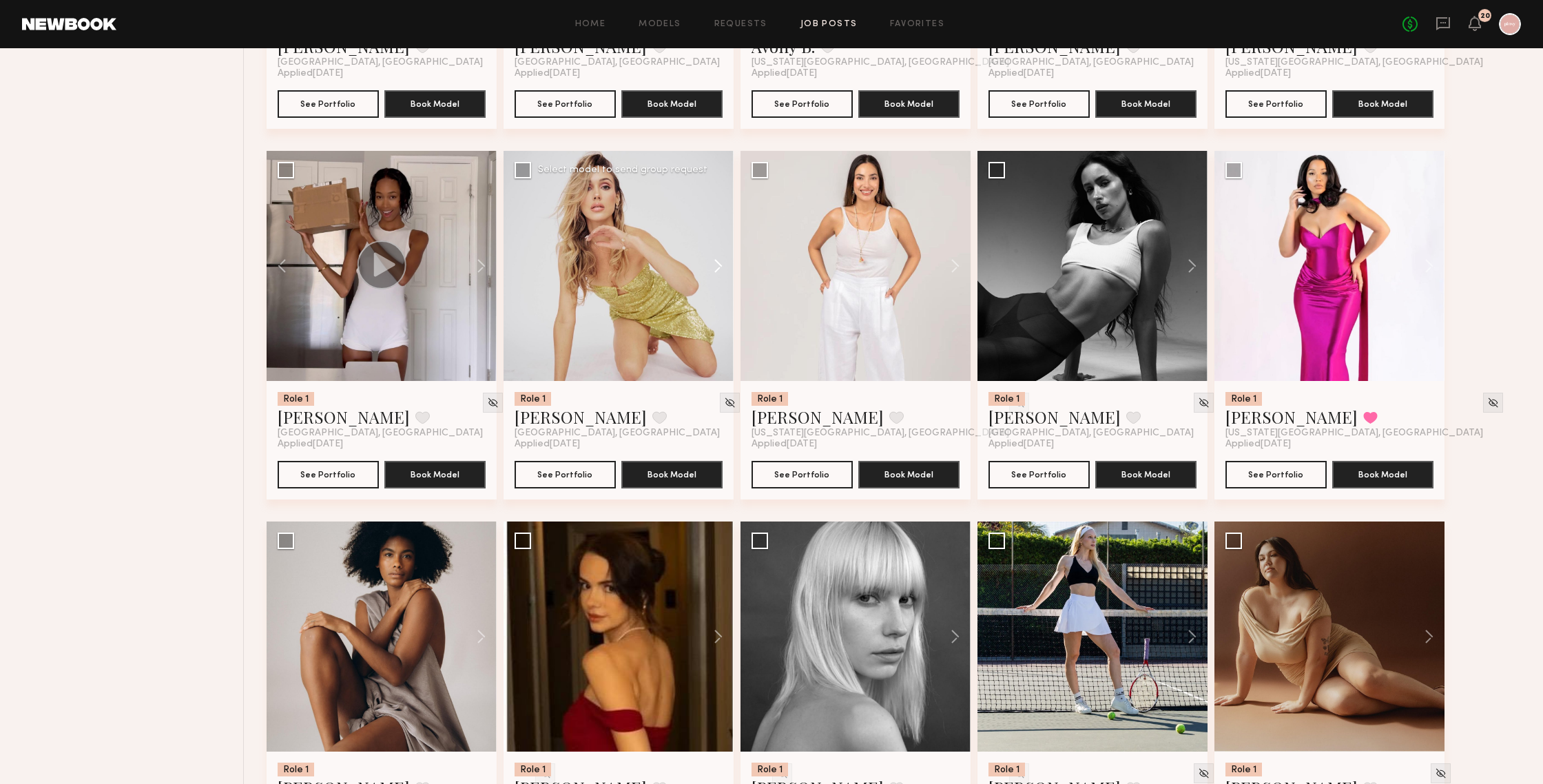
click at [726, 270] on button at bounding box center [712, 266] width 44 height 230
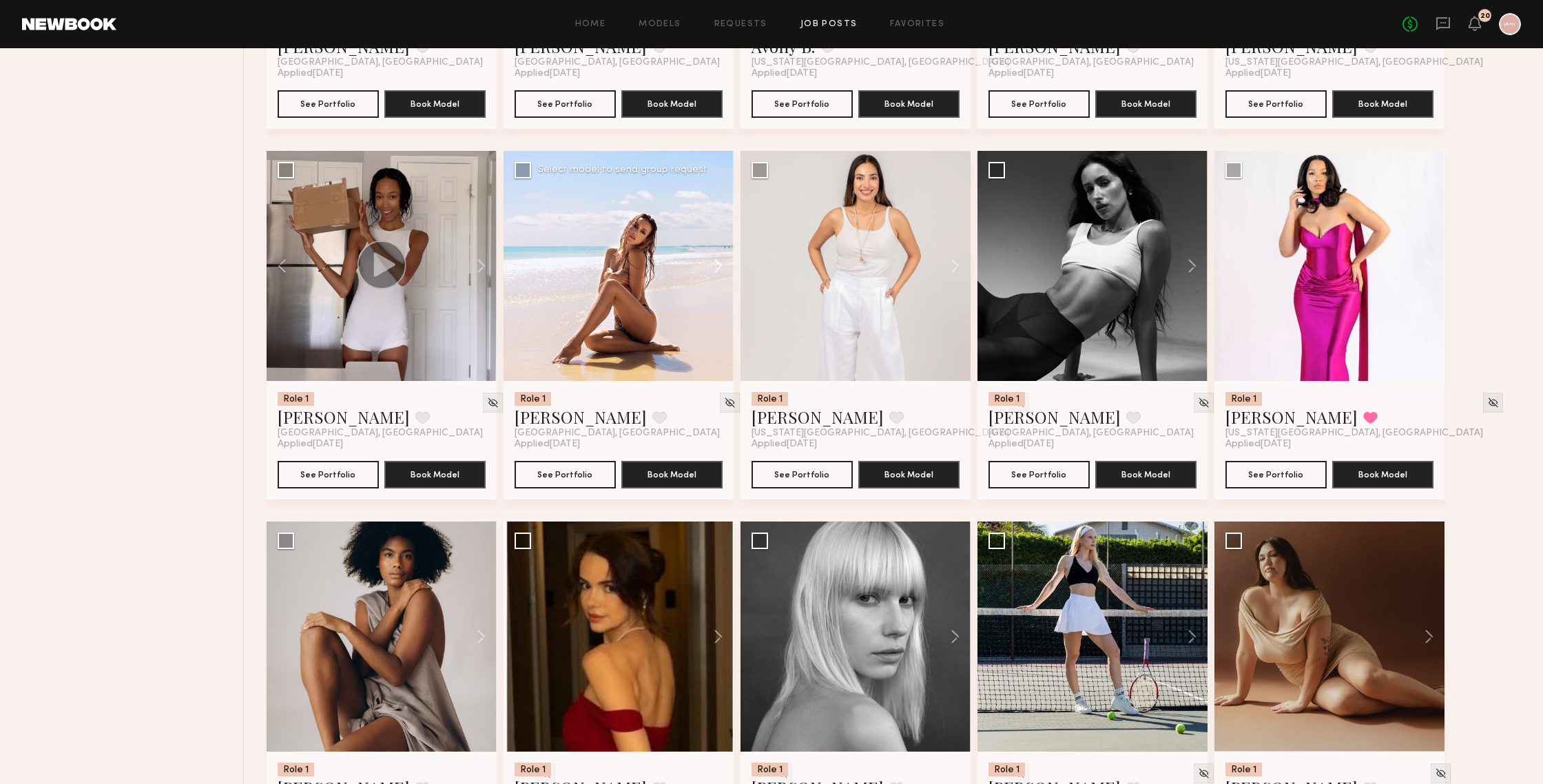
click at [726, 270] on button at bounding box center [712, 266] width 44 height 230
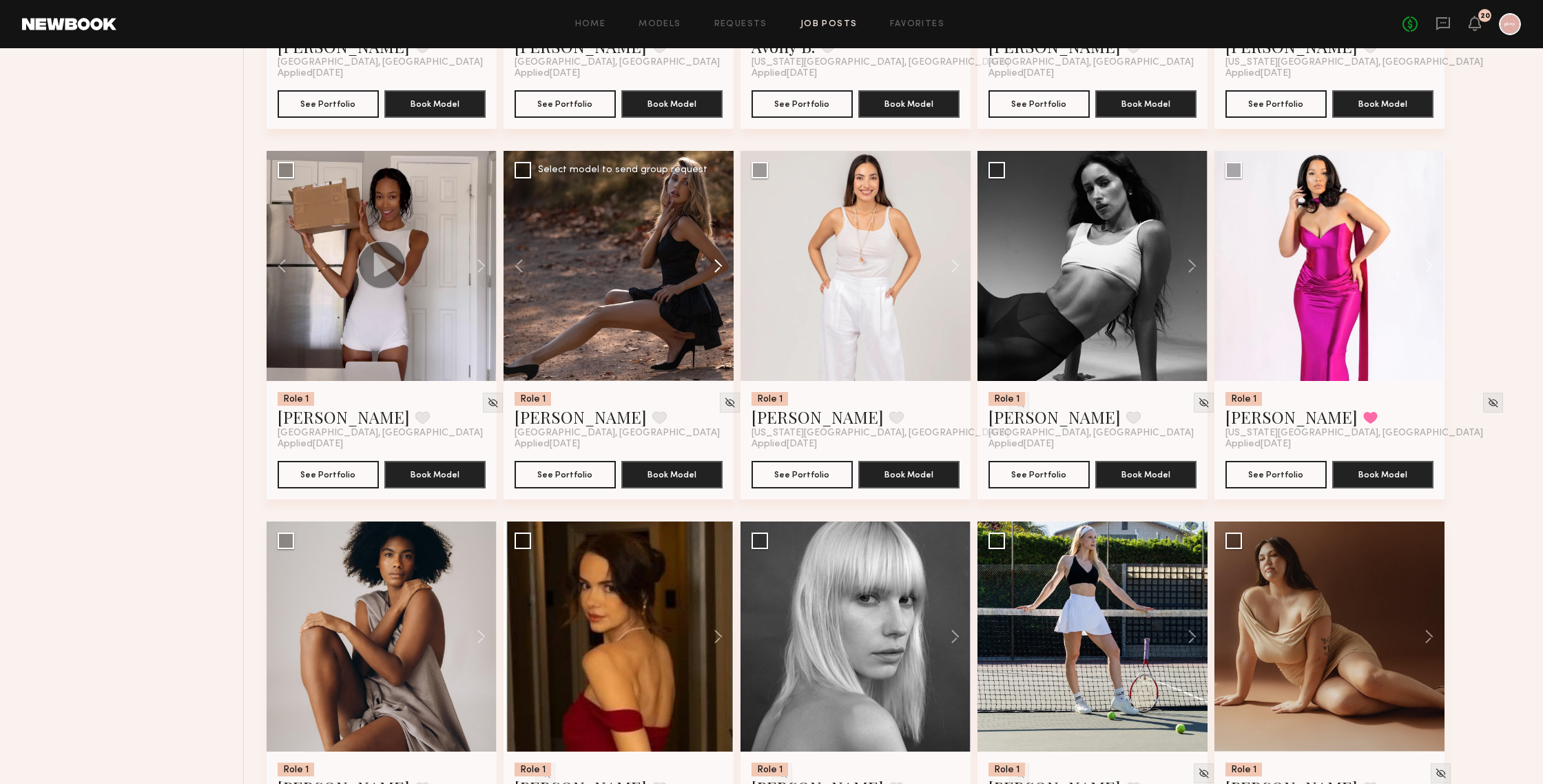
click at [726, 270] on button at bounding box center [712, 266] width 44 height 230
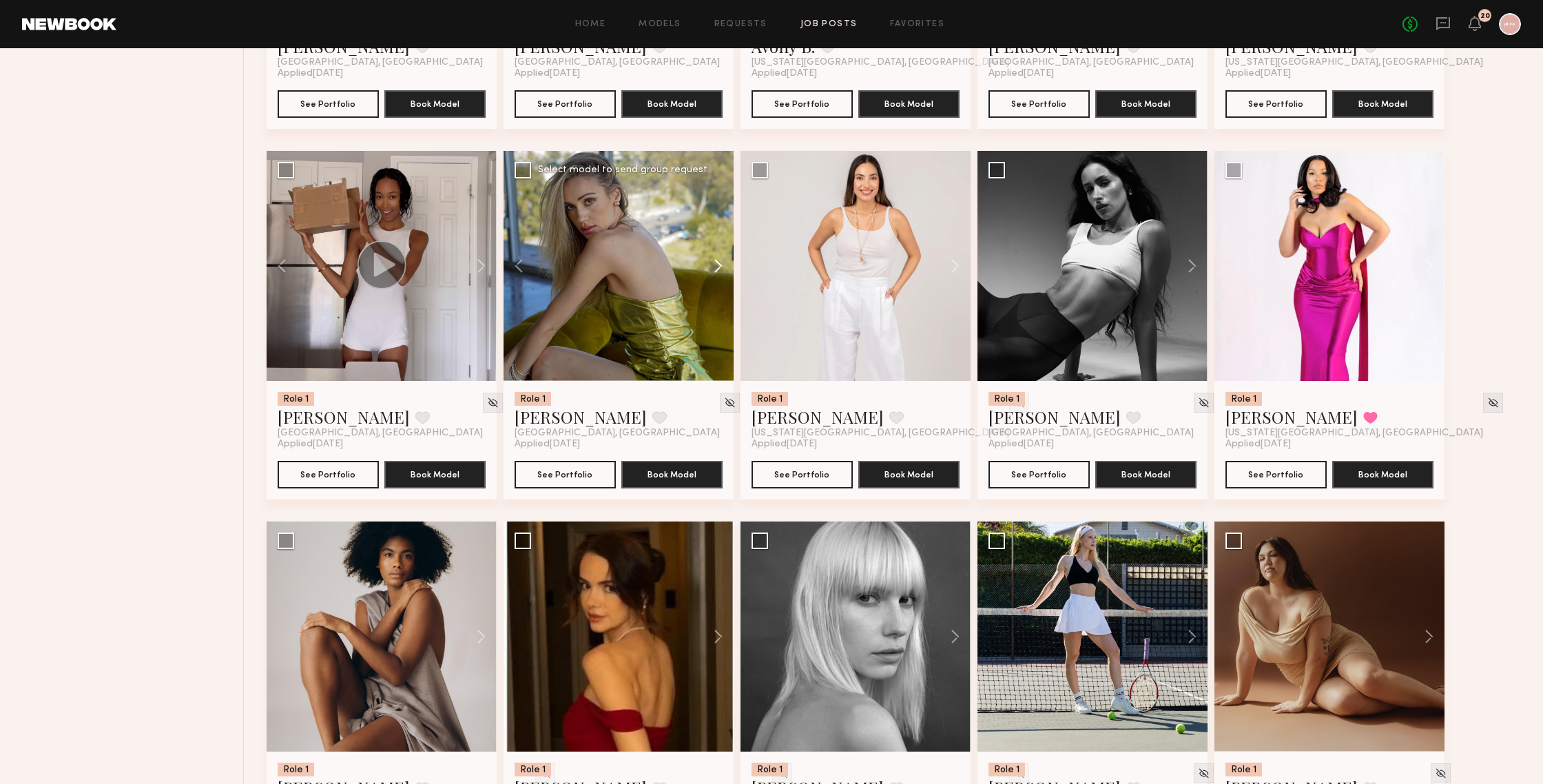
click at [726, 270] on button at bounding box center [712, 266] width 44 height 230
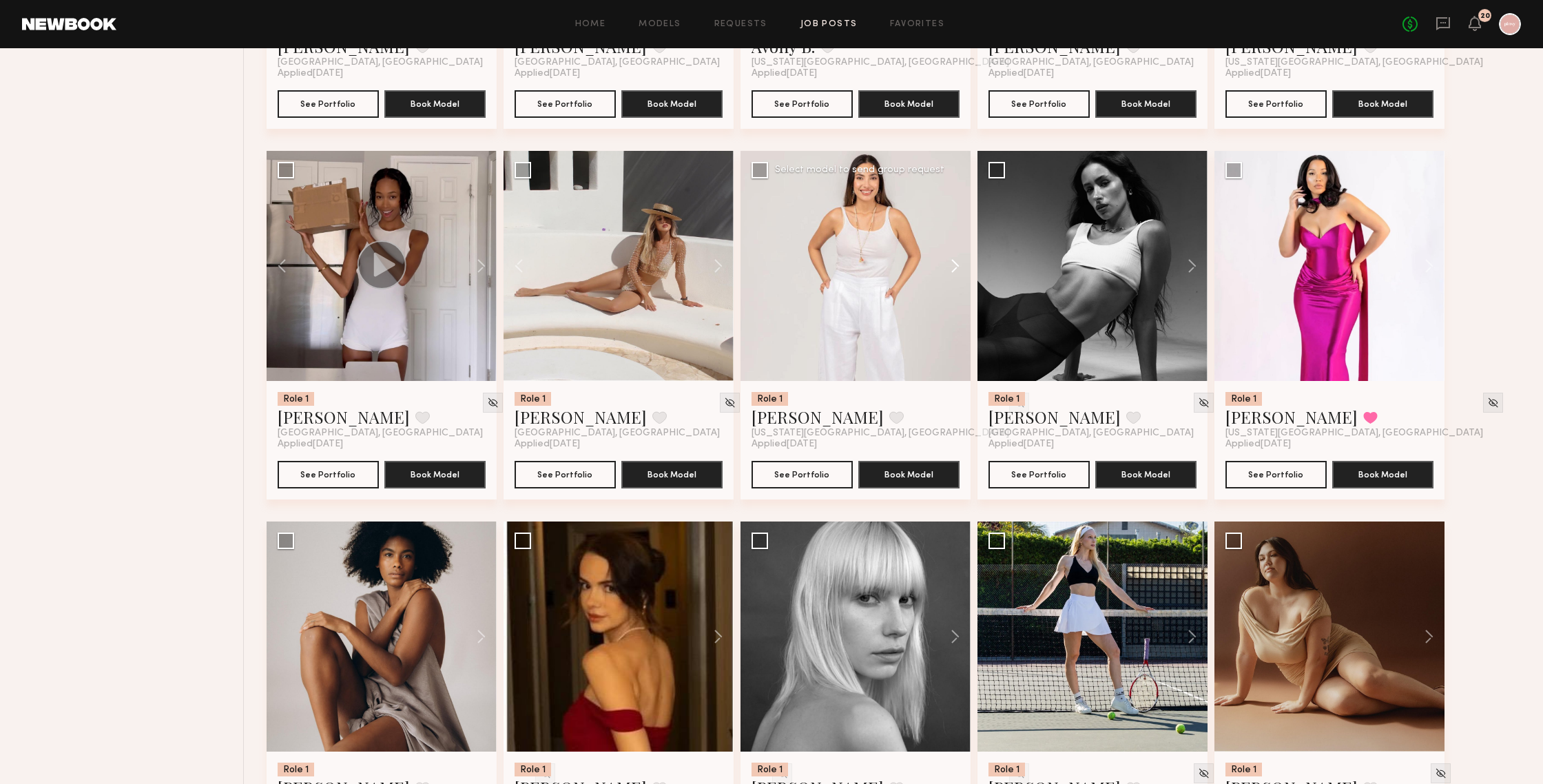
click at [960, 269] on button at bounding box center [948, 266] width 44 height 230
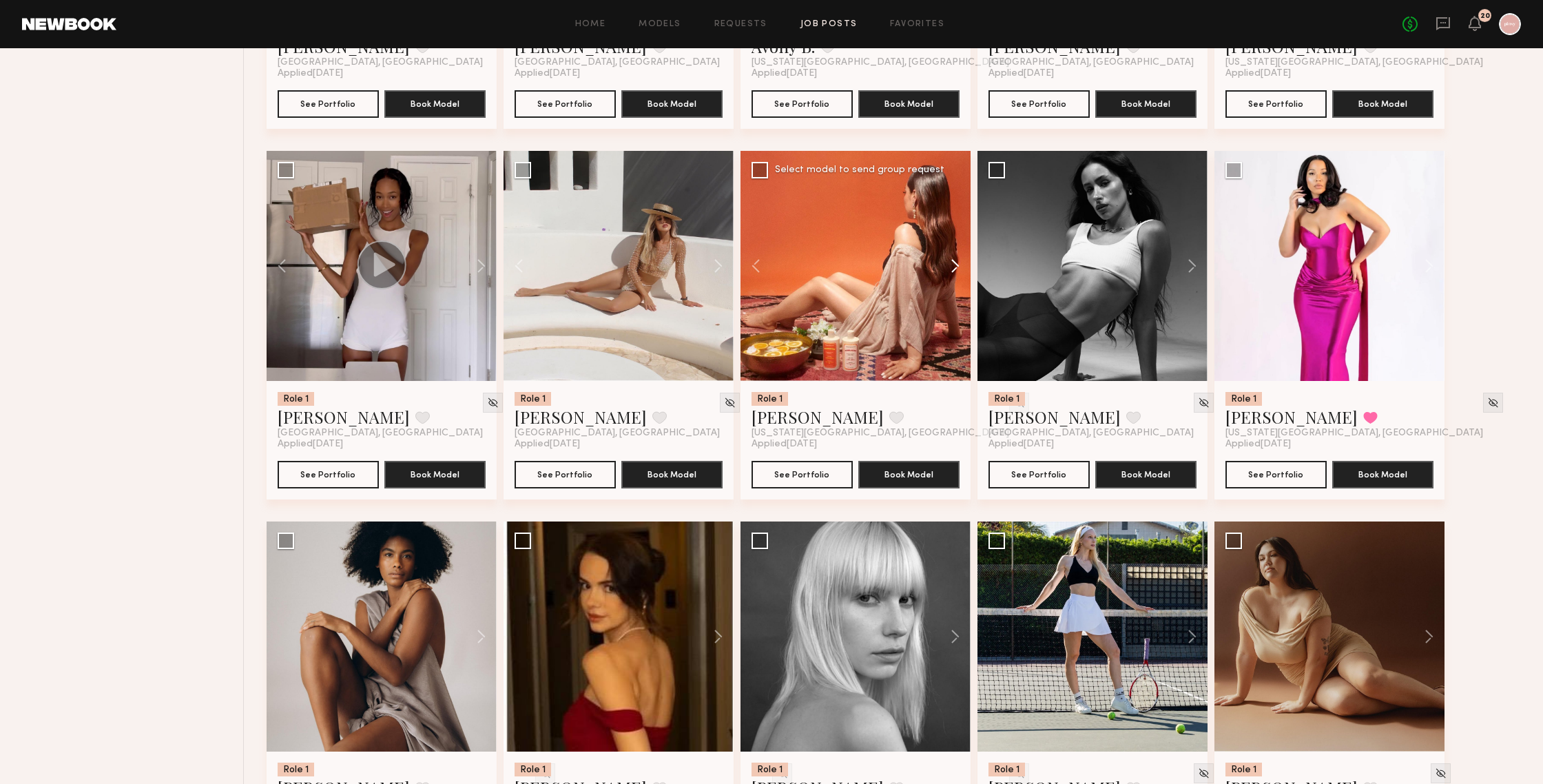
click at [960, 269] on button at bounding box center [948, 266] width 44 height 230
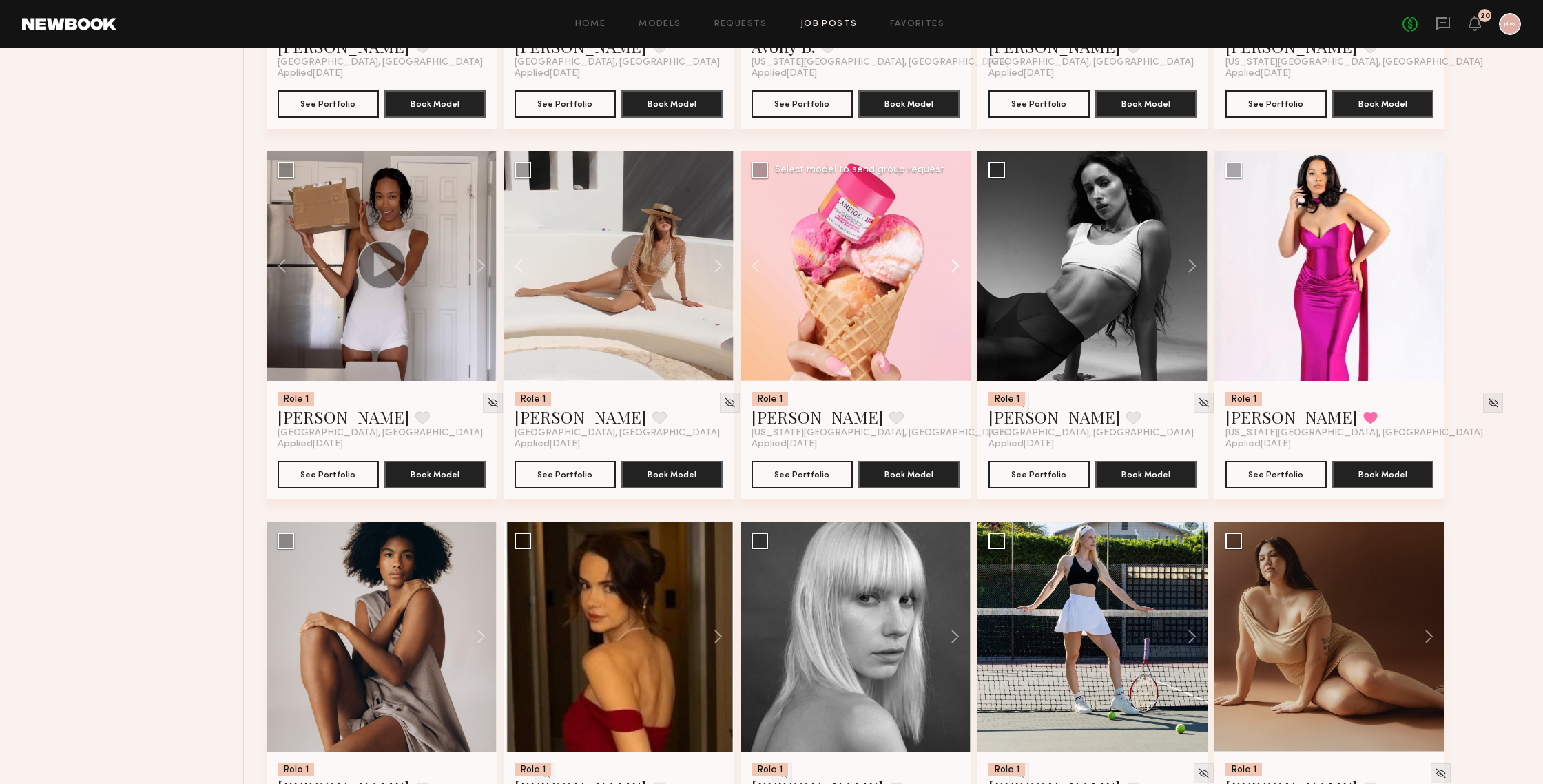
click at [960, 269] on button at bounding box center [948, 266] width 44 height 230
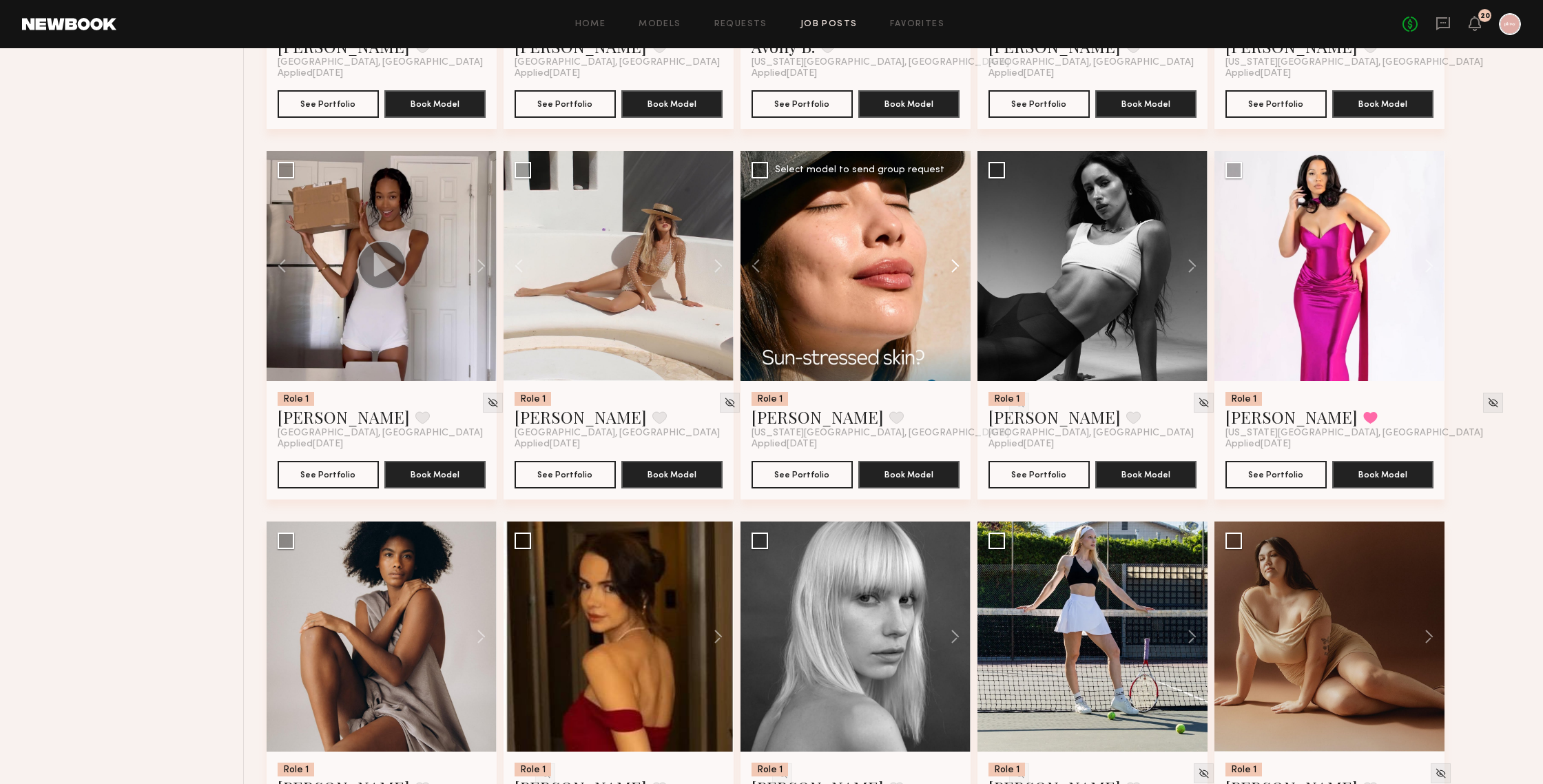
click at [960, 269] on button at bounding box center [948, 266] width 44 height 230
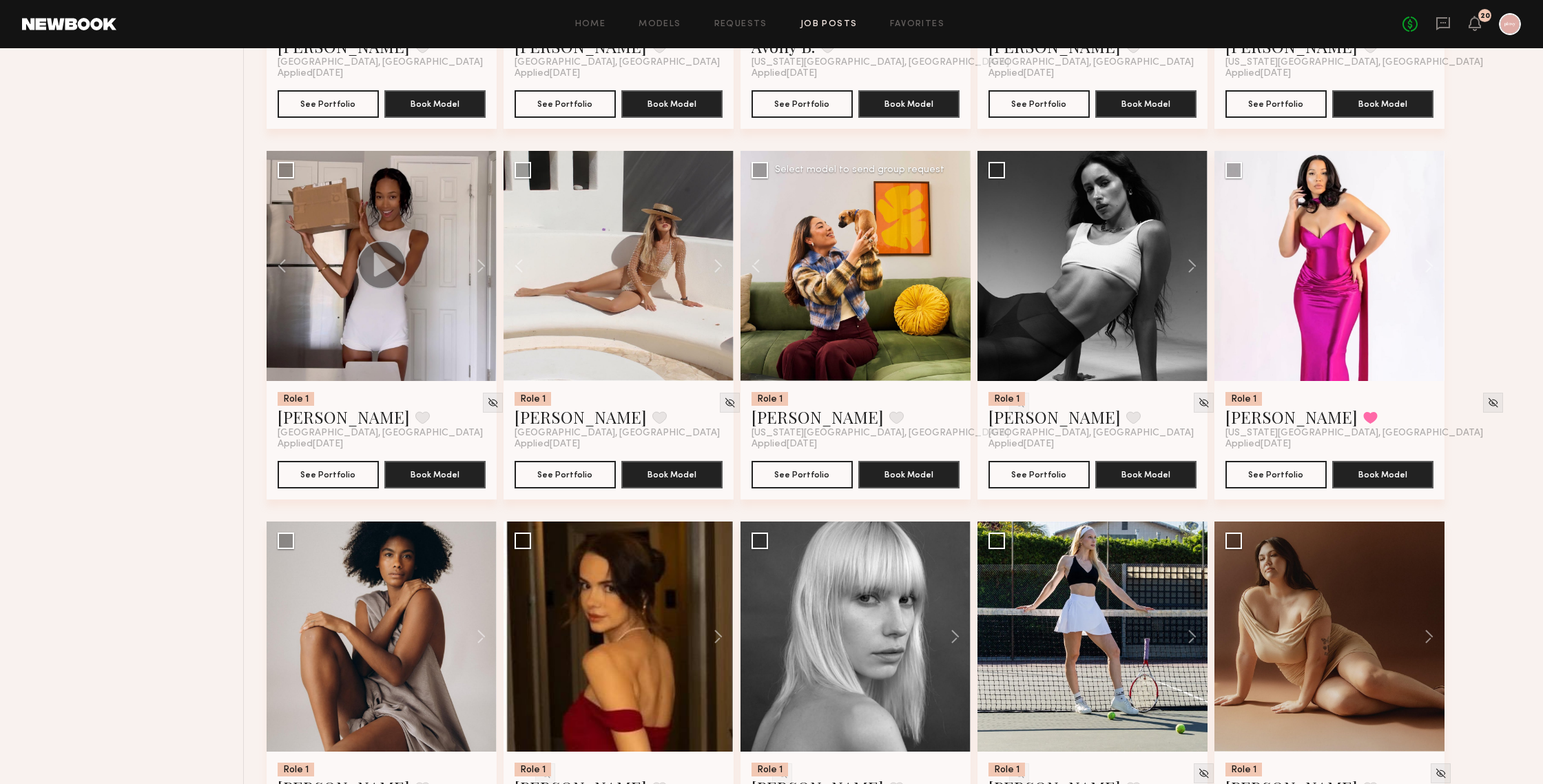
click at [960, 269] on div at bounding box center [855, 266] width 230 height 230
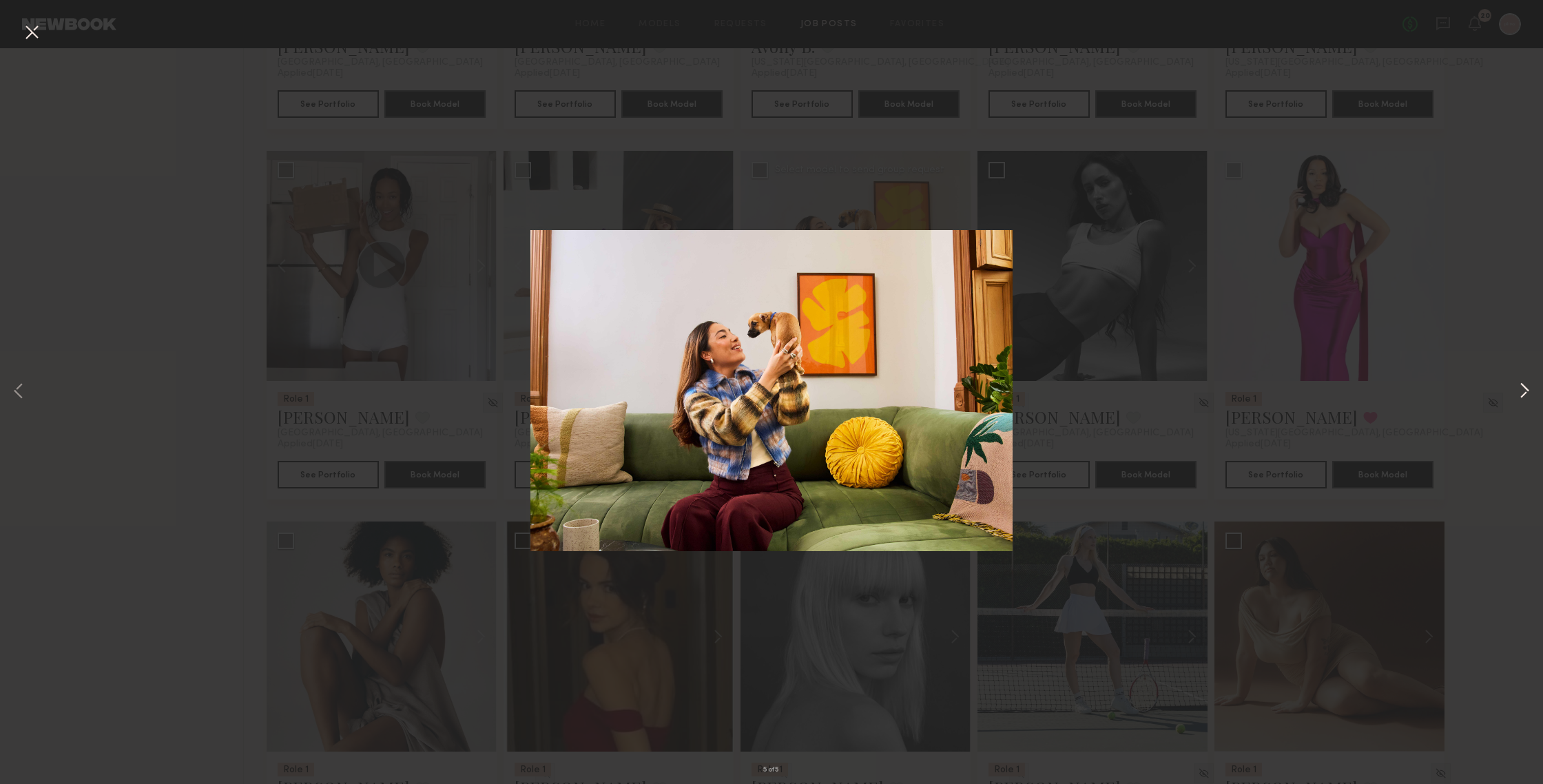
click at [1336, 384] on button at bounding box center [1525, 392] width 17 height 626
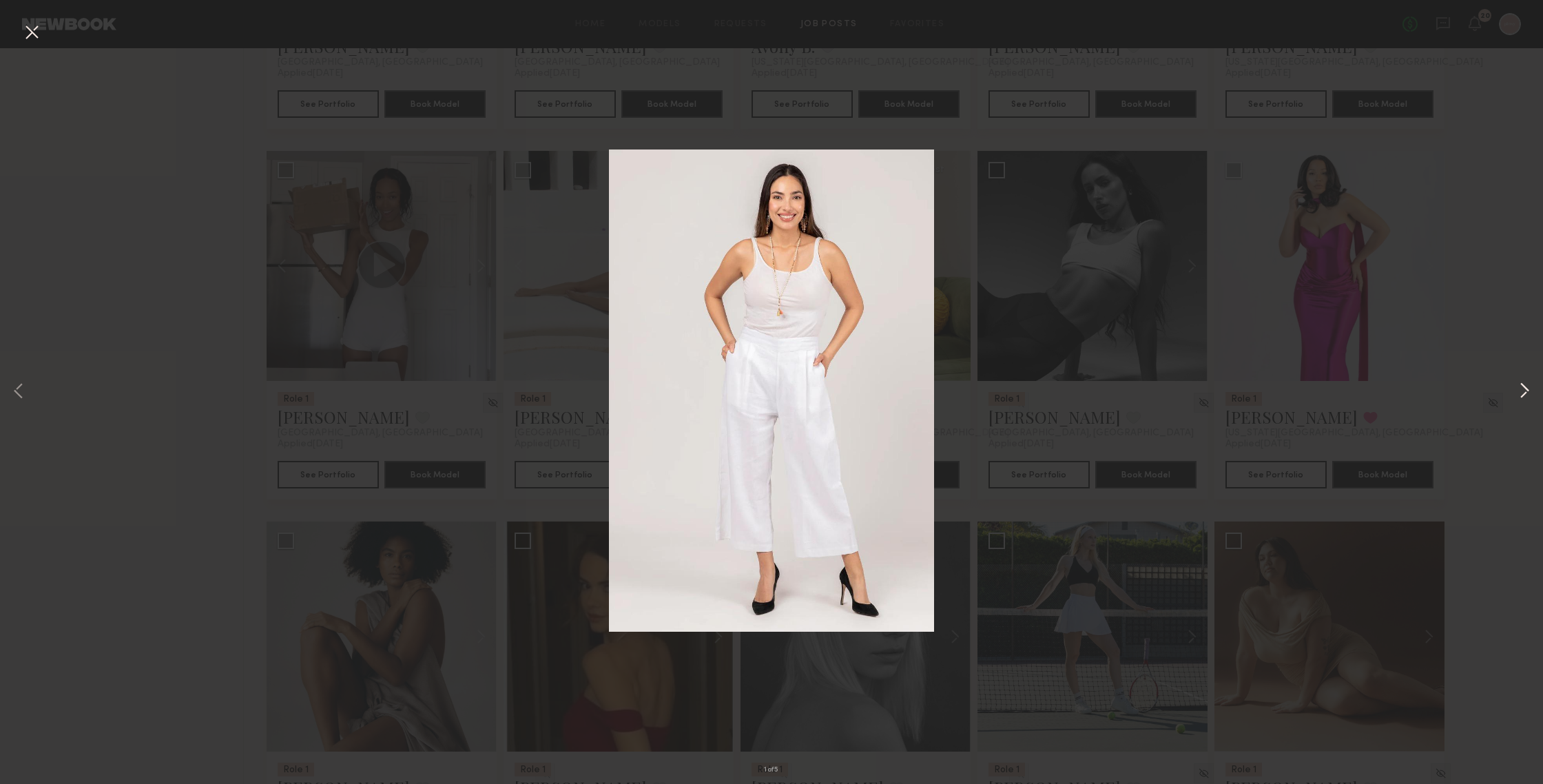
click at [1336, 384] on button at bounding box center [1525, 392] width 17 height 626
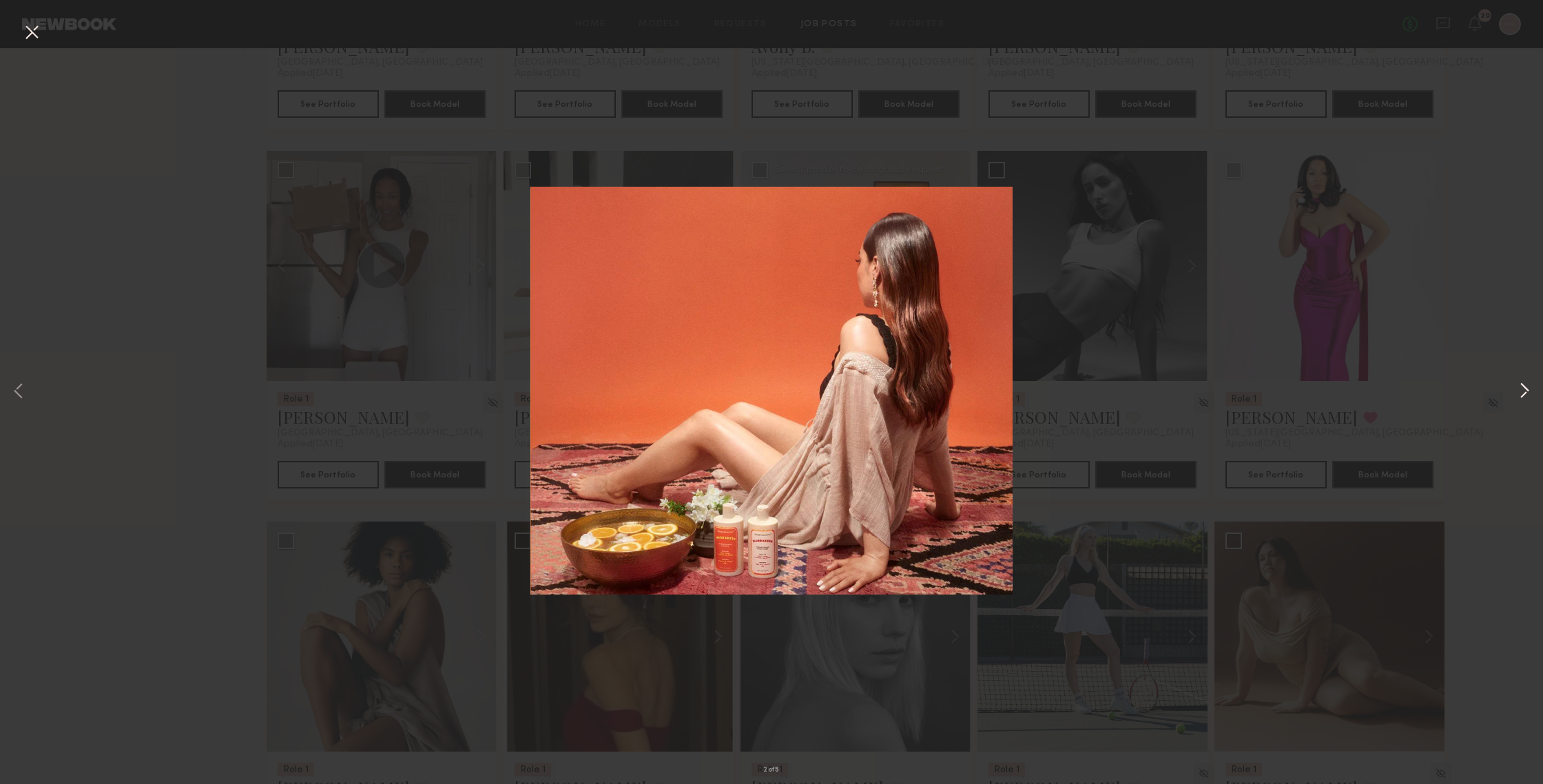
click at [1336, 392] on button at bounding box center [1525, 392] width 17 height 626
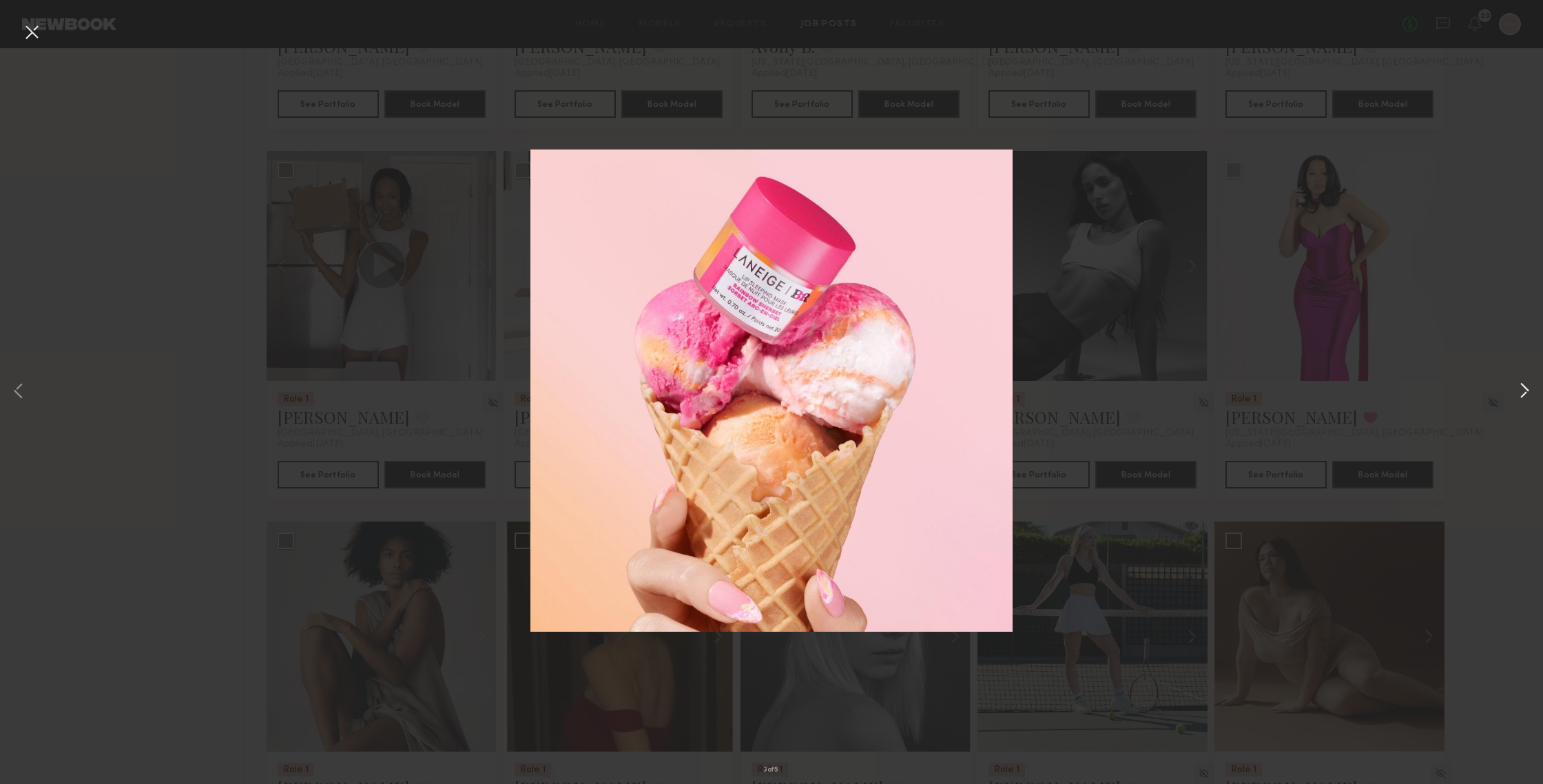
click at [1336, 392] on button at bounding box center [1525, 392] width 17 height 626
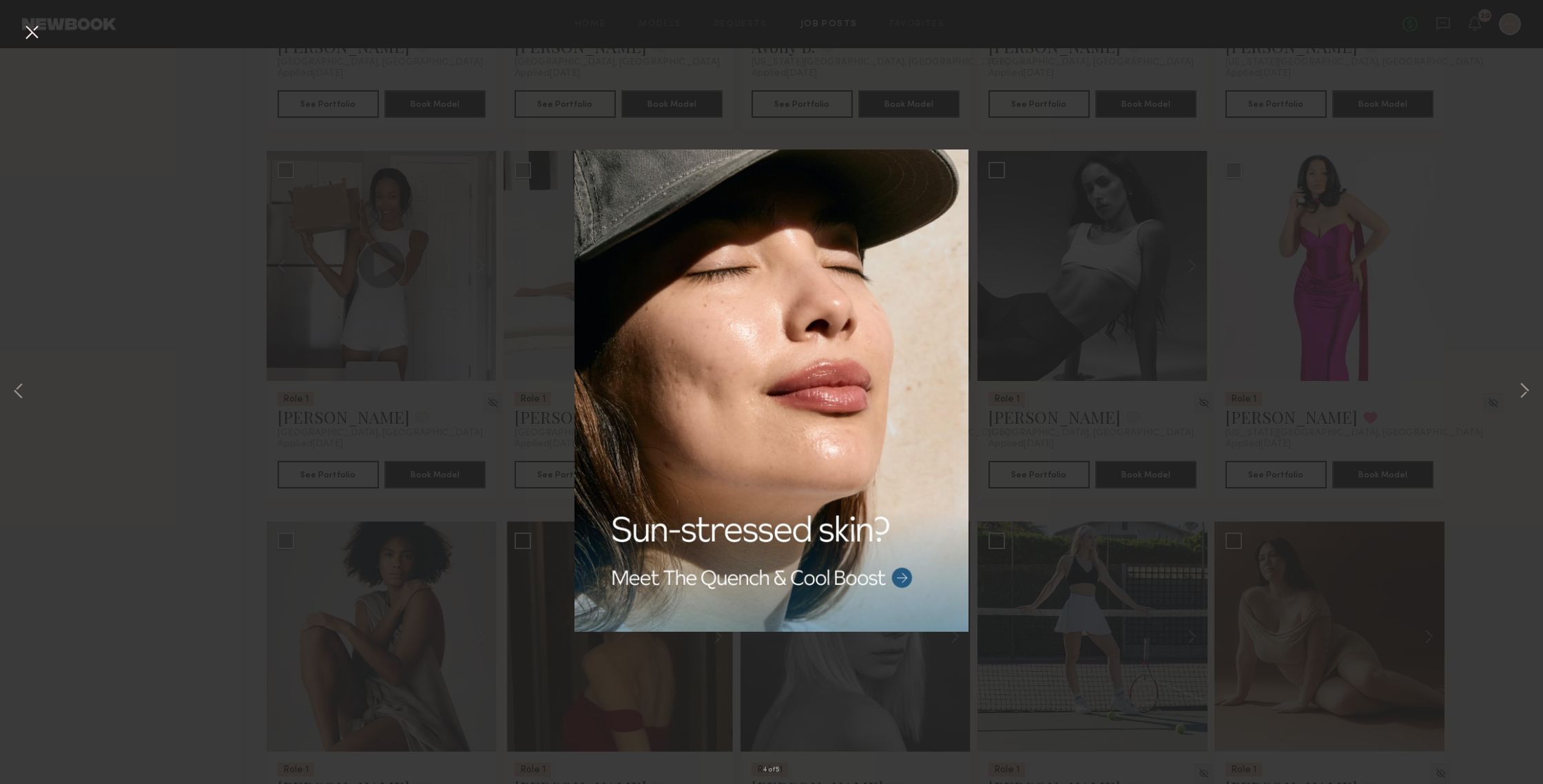
click at [34, 34] on button at bounding box center [31, 32] width 22 height 25
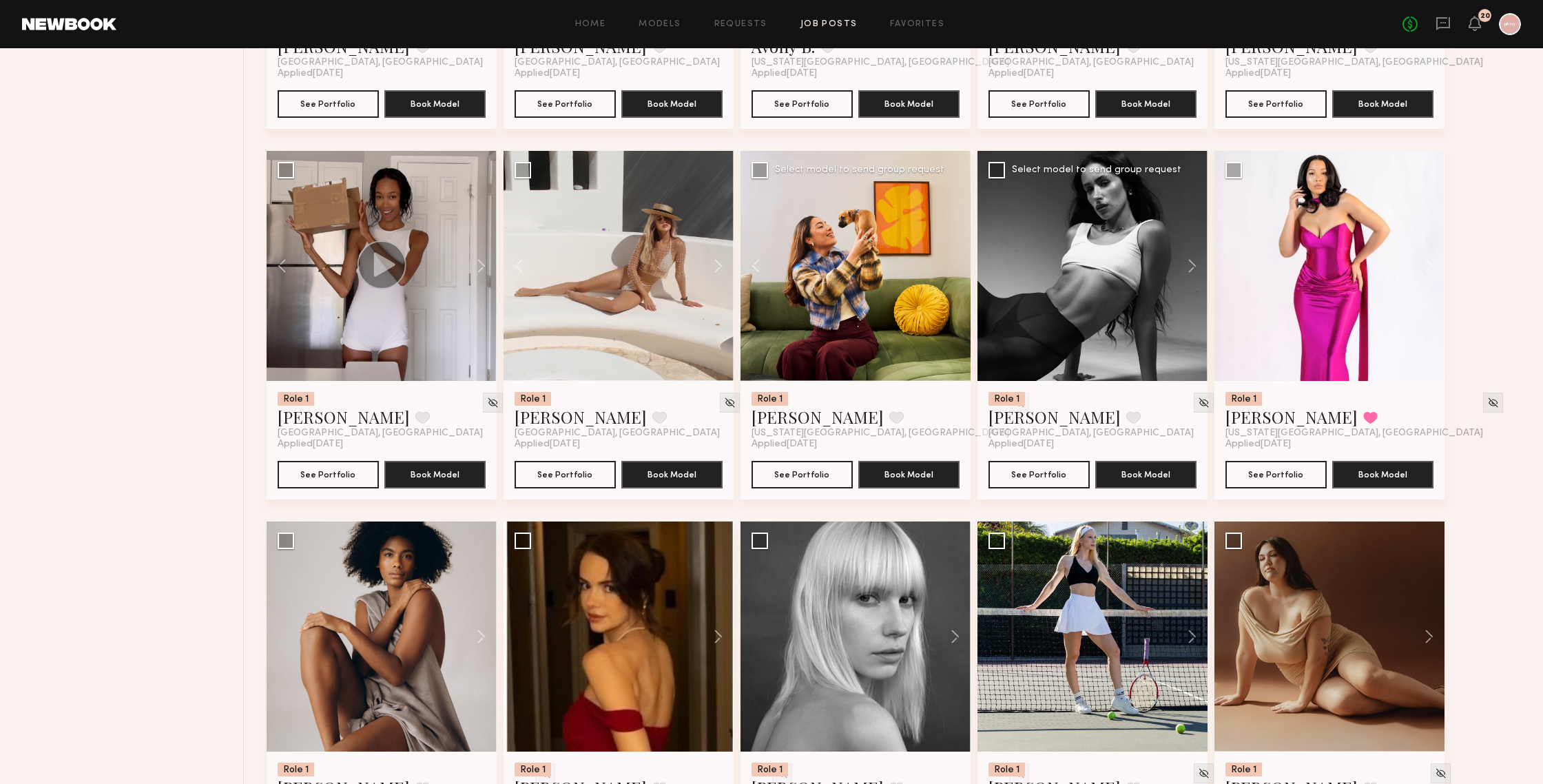
click at [1091, 266] on div at bounding box center [1092, 266] width 230 height 230
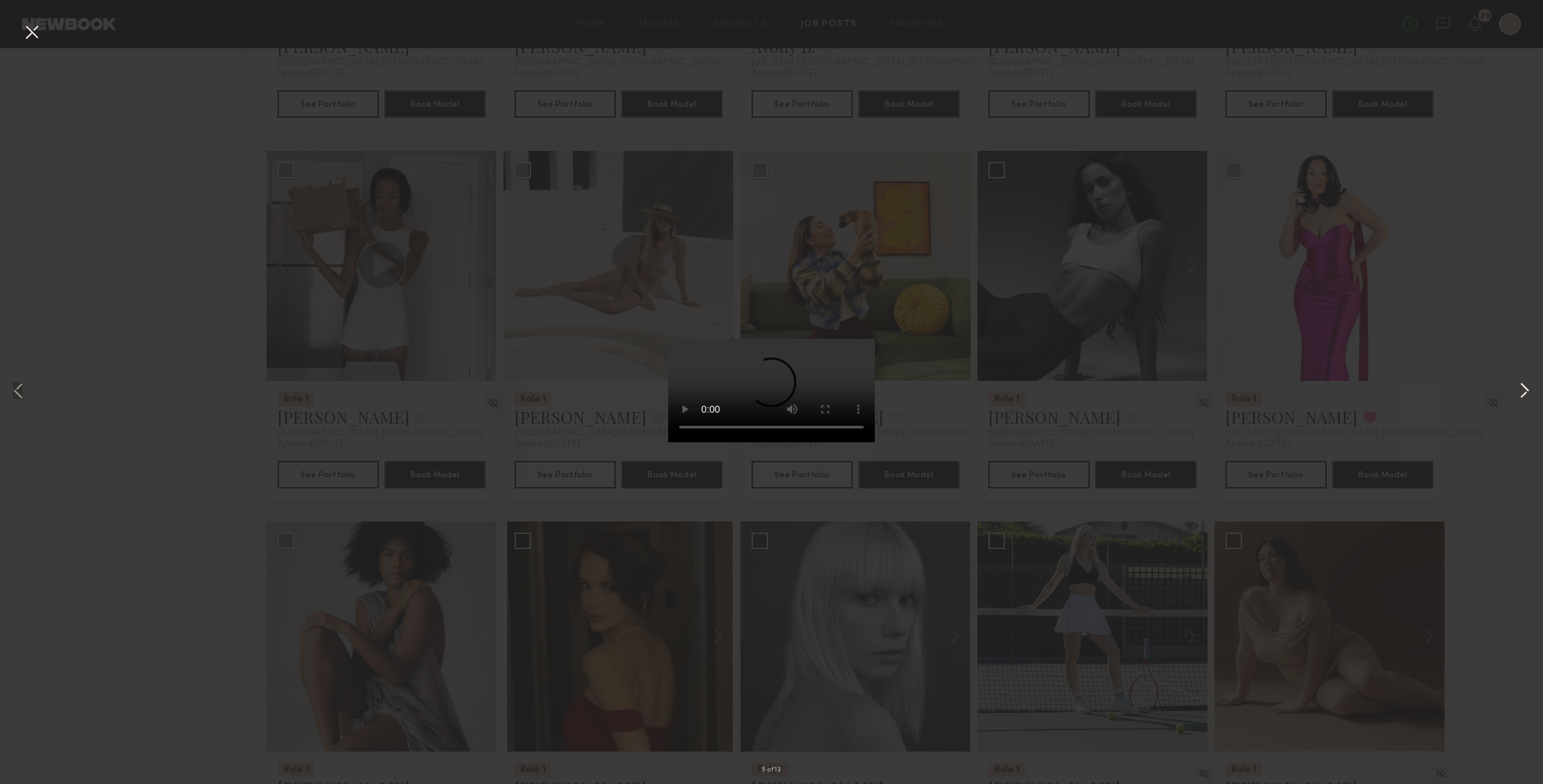
click at [1336, 393] on button at bounding box center [1525, 392] width 17 height 626
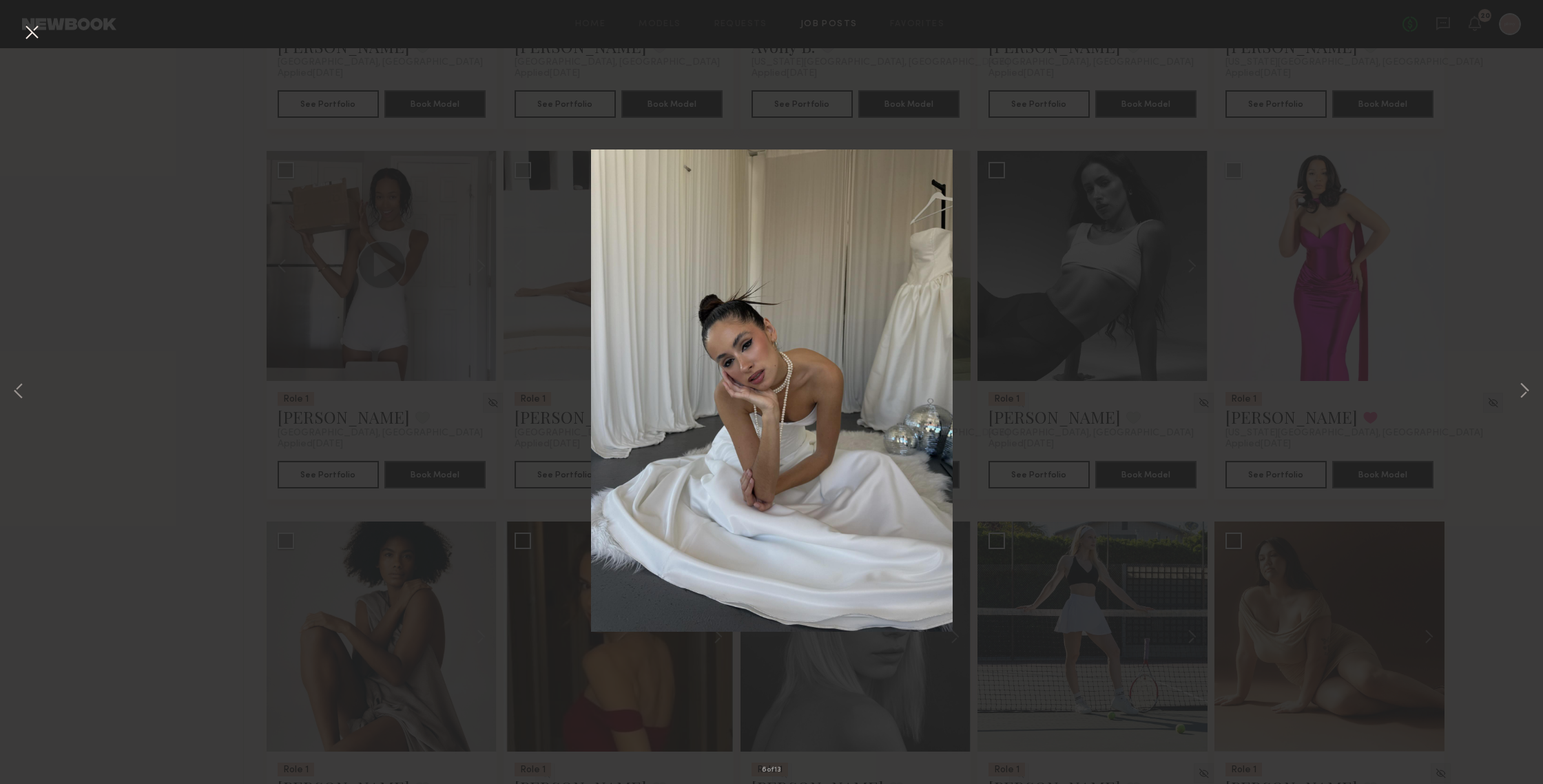
click at [1336, 274] on div "6 of 13" at bounding box center [772, 392] width 1543 height 784
click at [34, 30] on button at bounding box center [31, 32] width 22 height 25
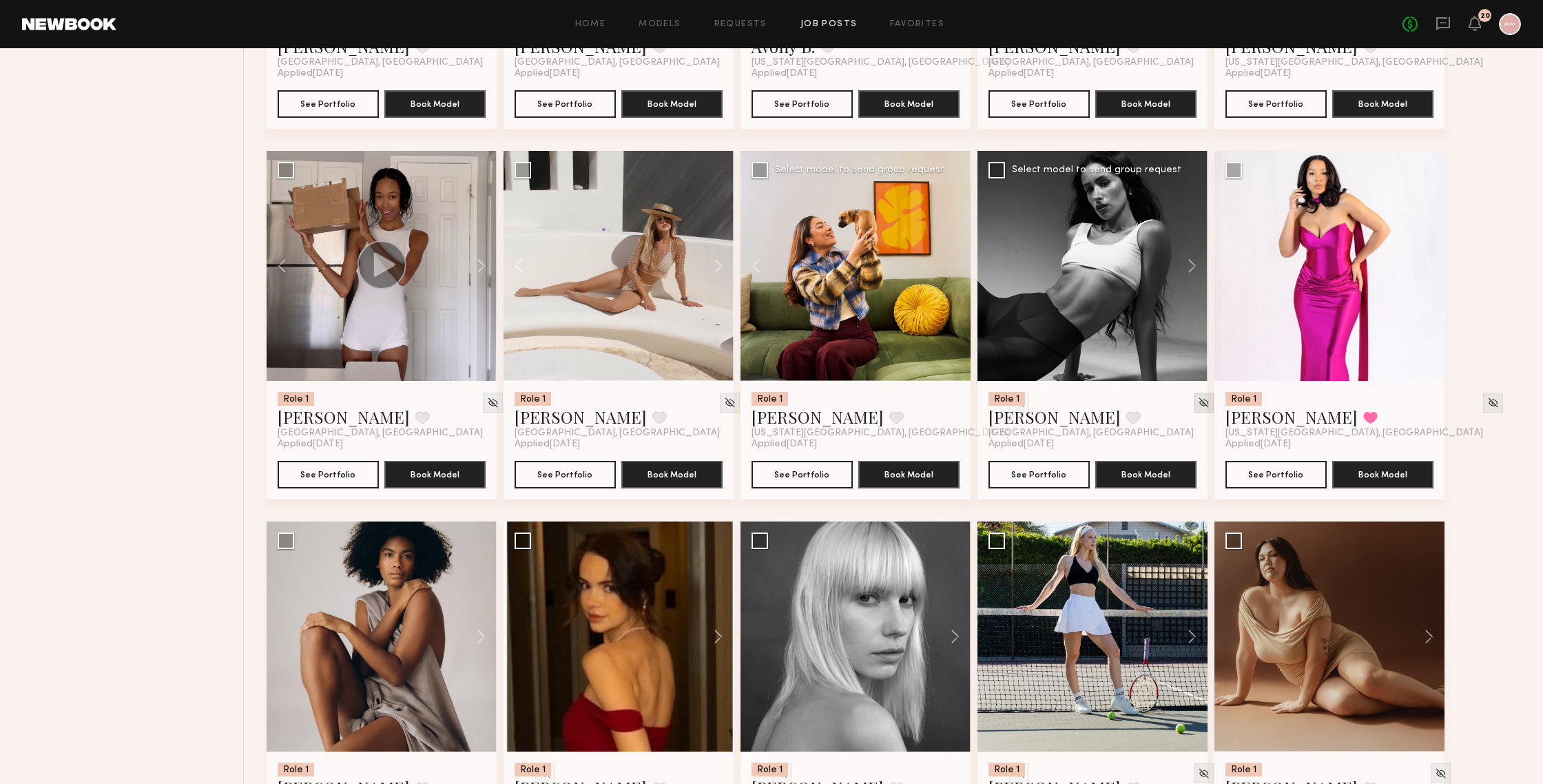
click at [1198, 403] on img at bounding box center [1203, 402] width 12 height 12
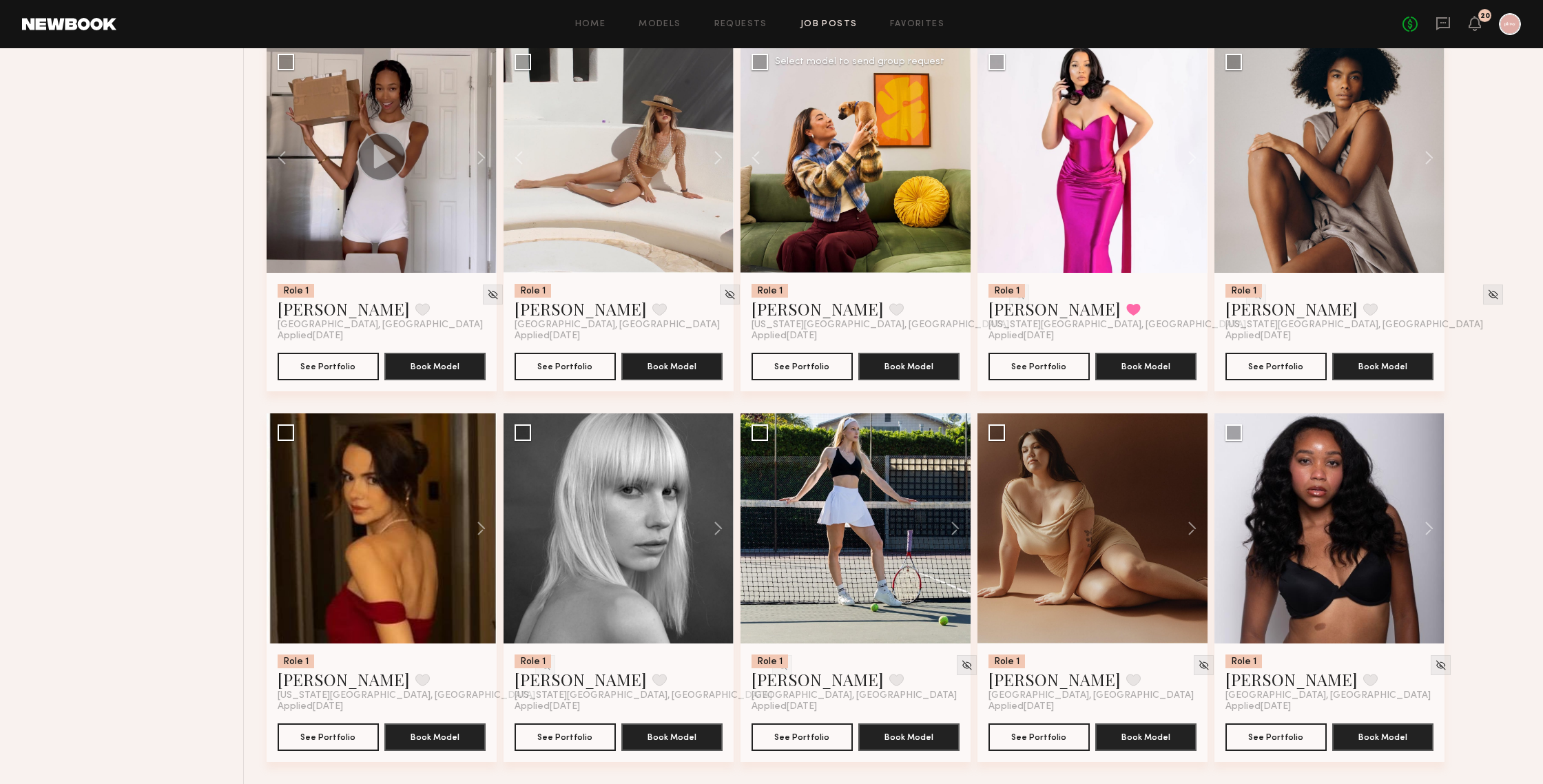
scroll to position [2403, 0]
click at [1082, 535] on div at bounding box center [1092, 528] width 230 height 230
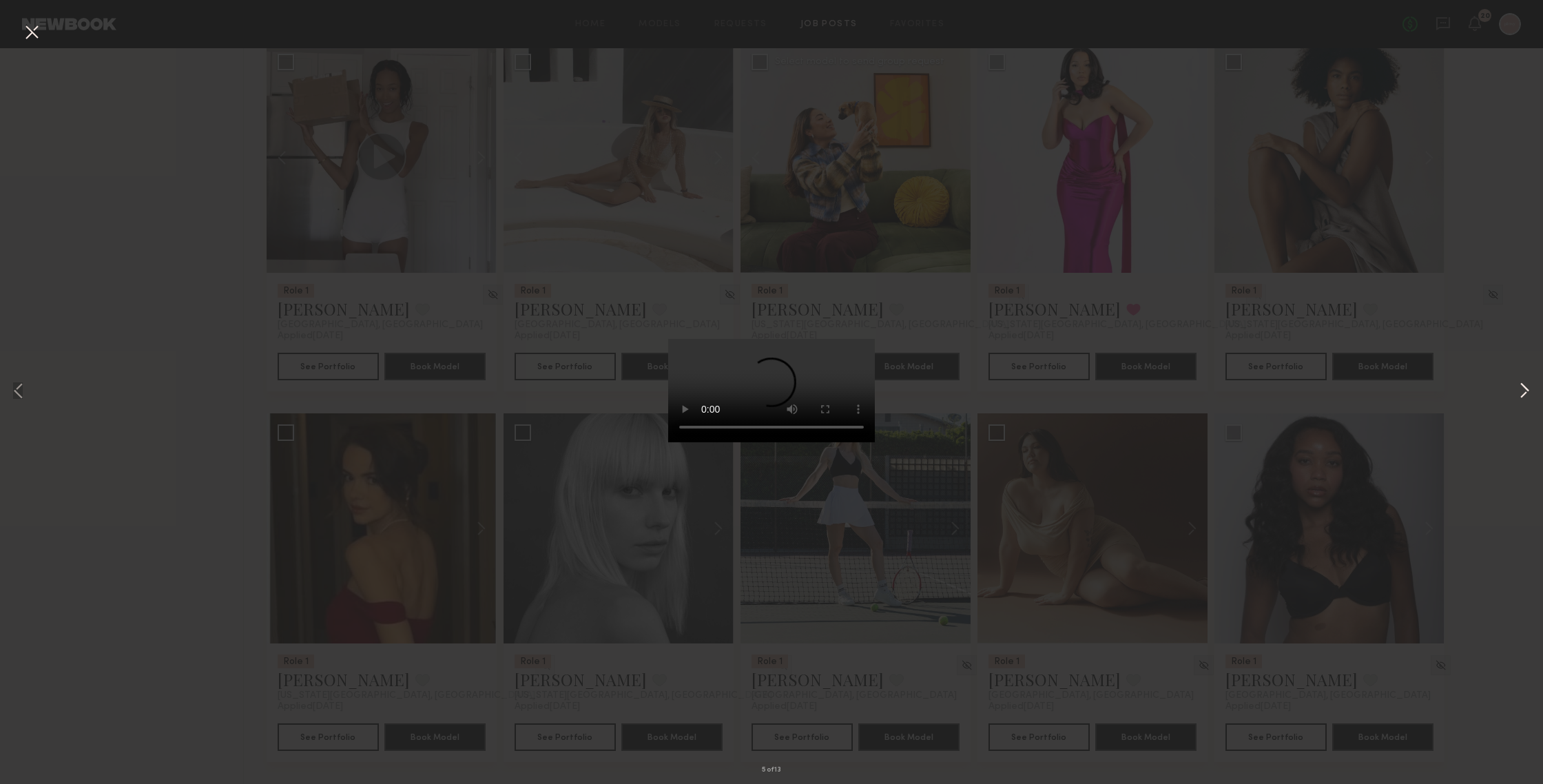
click at [1336, 389] on button at bounding box center [1525, 392] width 17 height 626
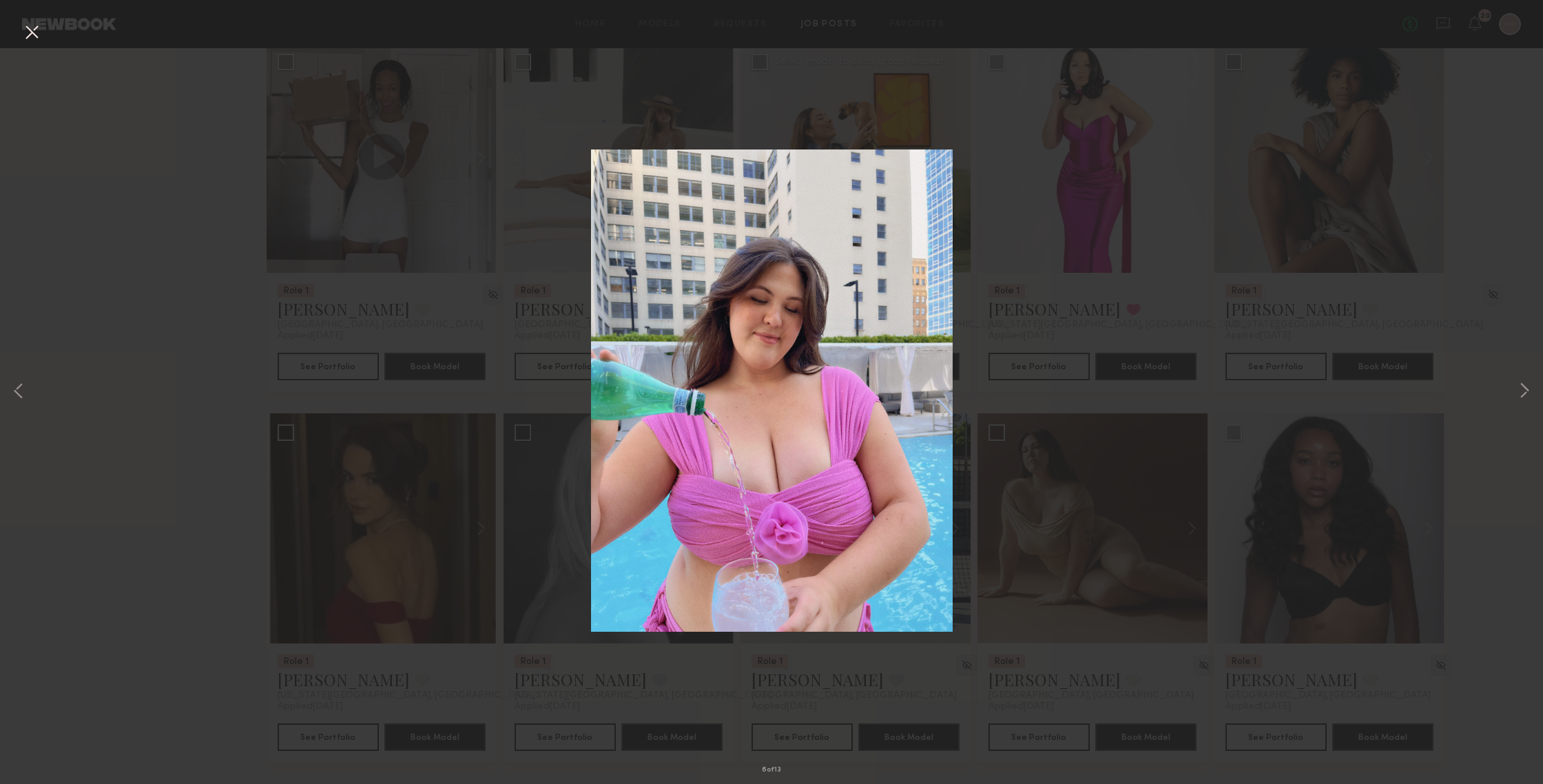
click at [1336, 379] on div "6 of 13" at bounding box center [772, 392] width 1543 height 784
click at [29, 31] on button at bounding box center [31, 32] width 22 height 25
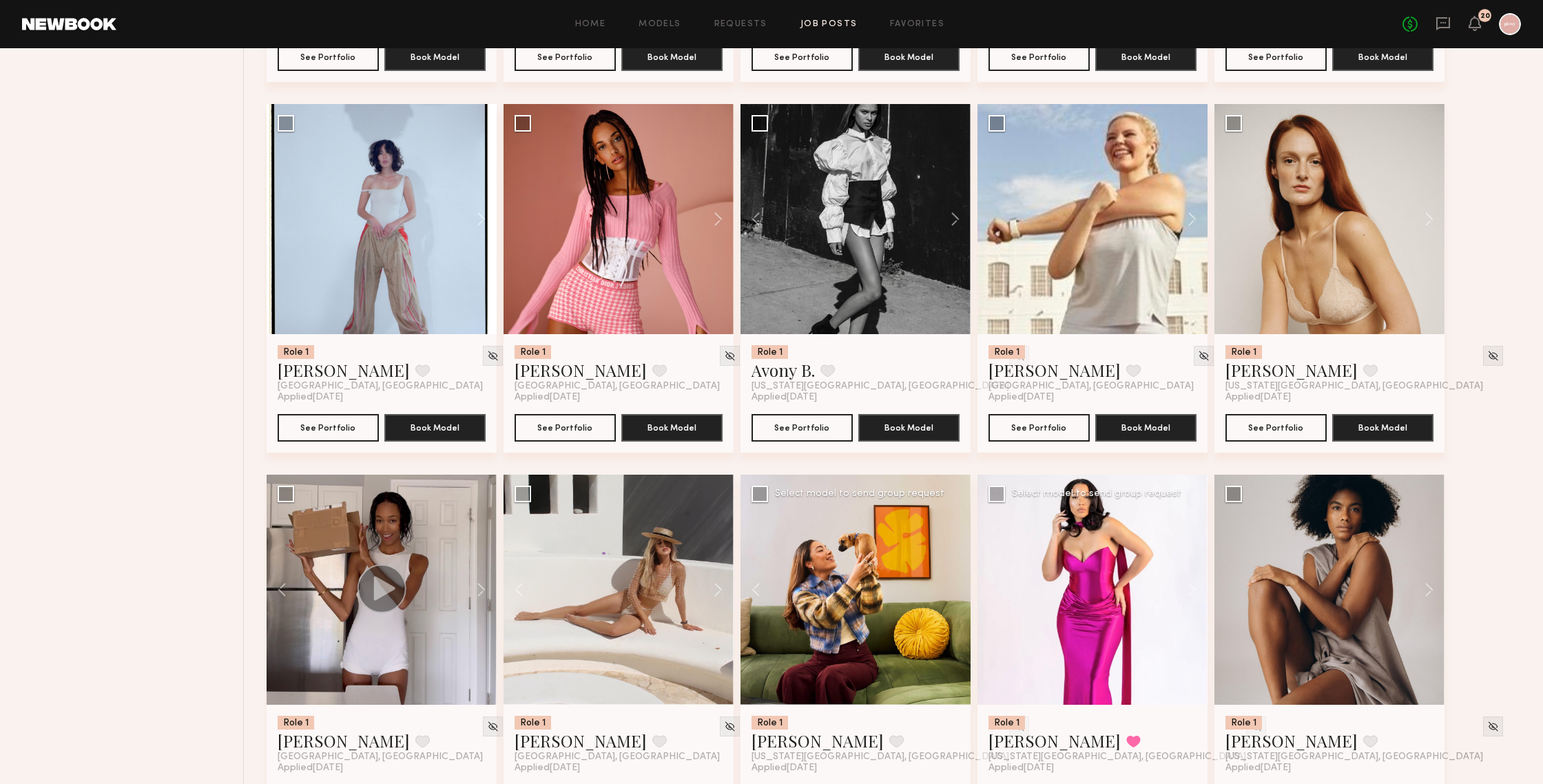
scroll to position [2039, 0]
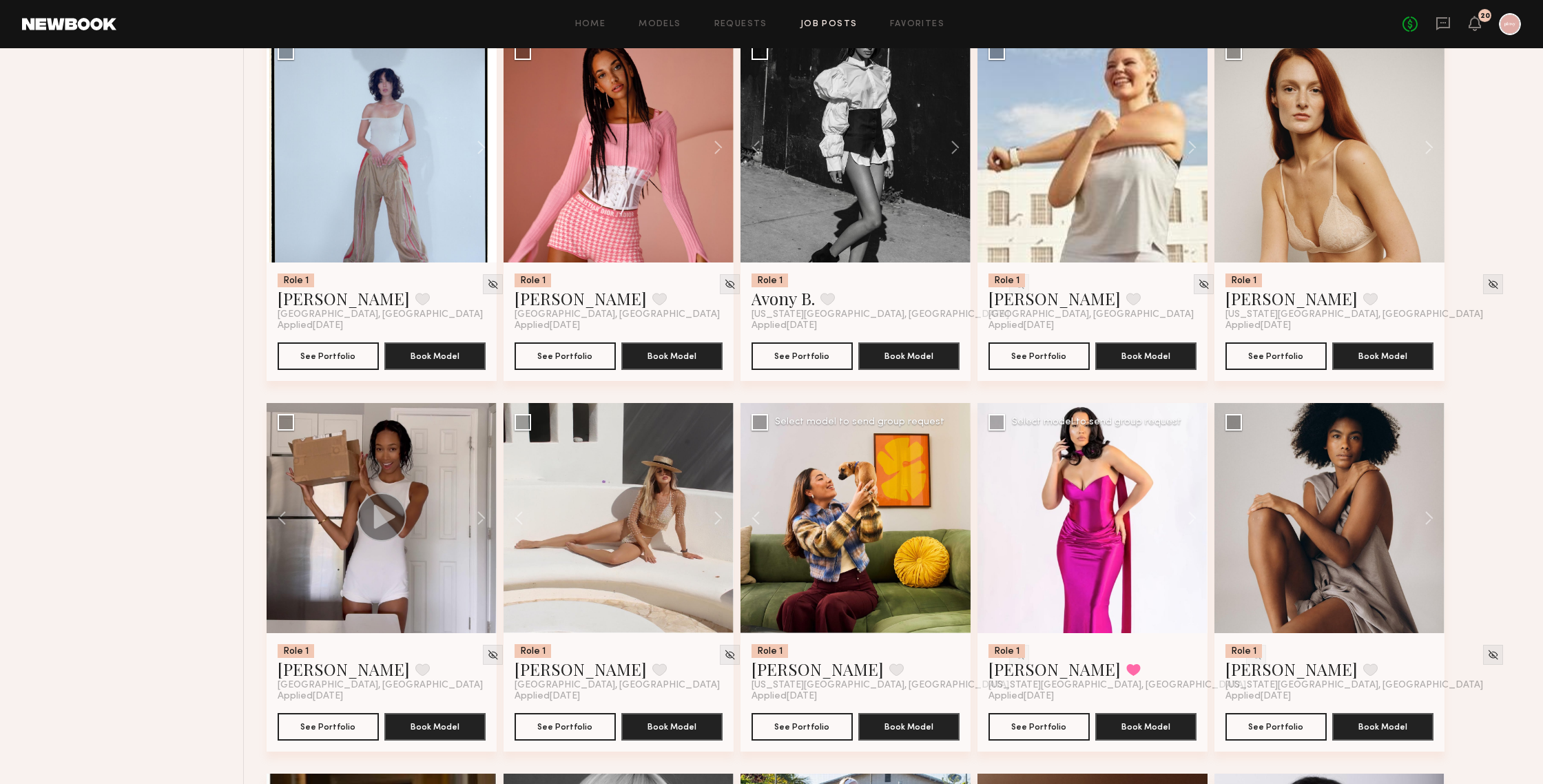
click at [1087, 536] on div at bounding box center [1092, 518] width 230 height 230
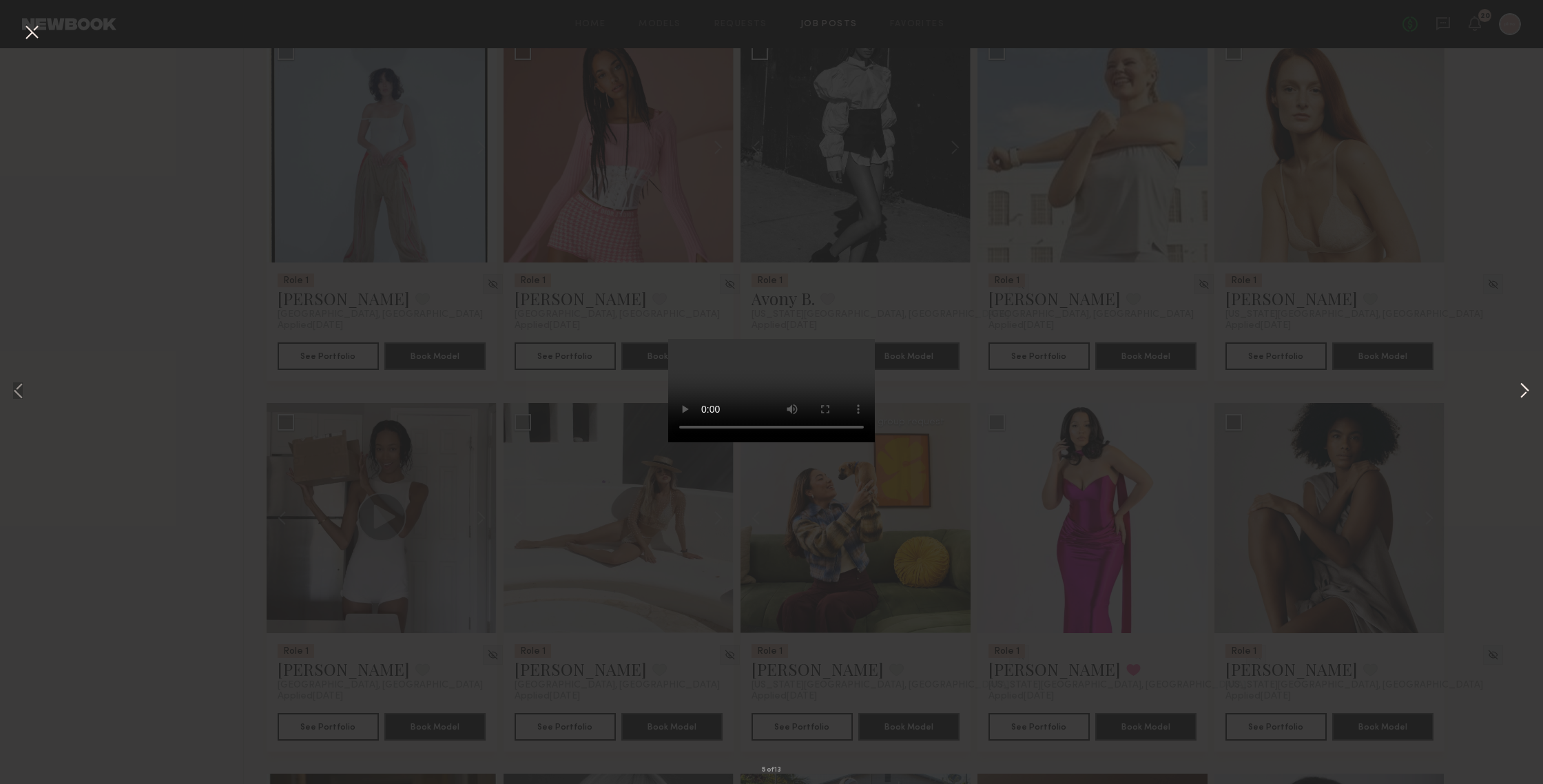
click at [1336, 392] on button at bounding box center [1525, 392] width 17 height 626
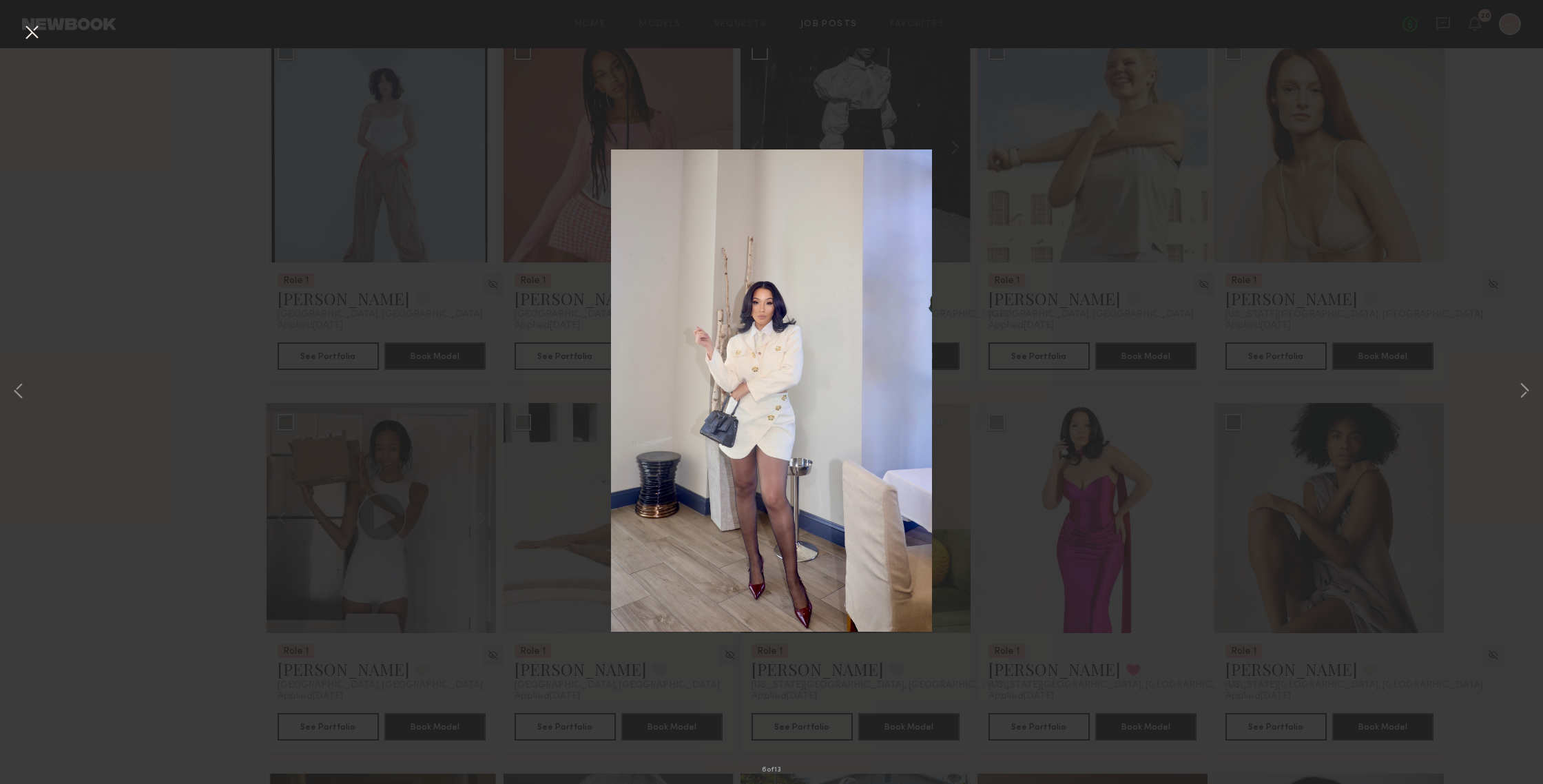
click at [1336, 309] on div "6 of 13" at bounding box center [772, 392] width 1543 height 784
drag, startPoint x: 32, startPoint y: 32, endPoint x: 79, endPoint y: 98, distance: 81.0
click at [32, 32] on button at bounding box center [31, 32] width 22 height 25
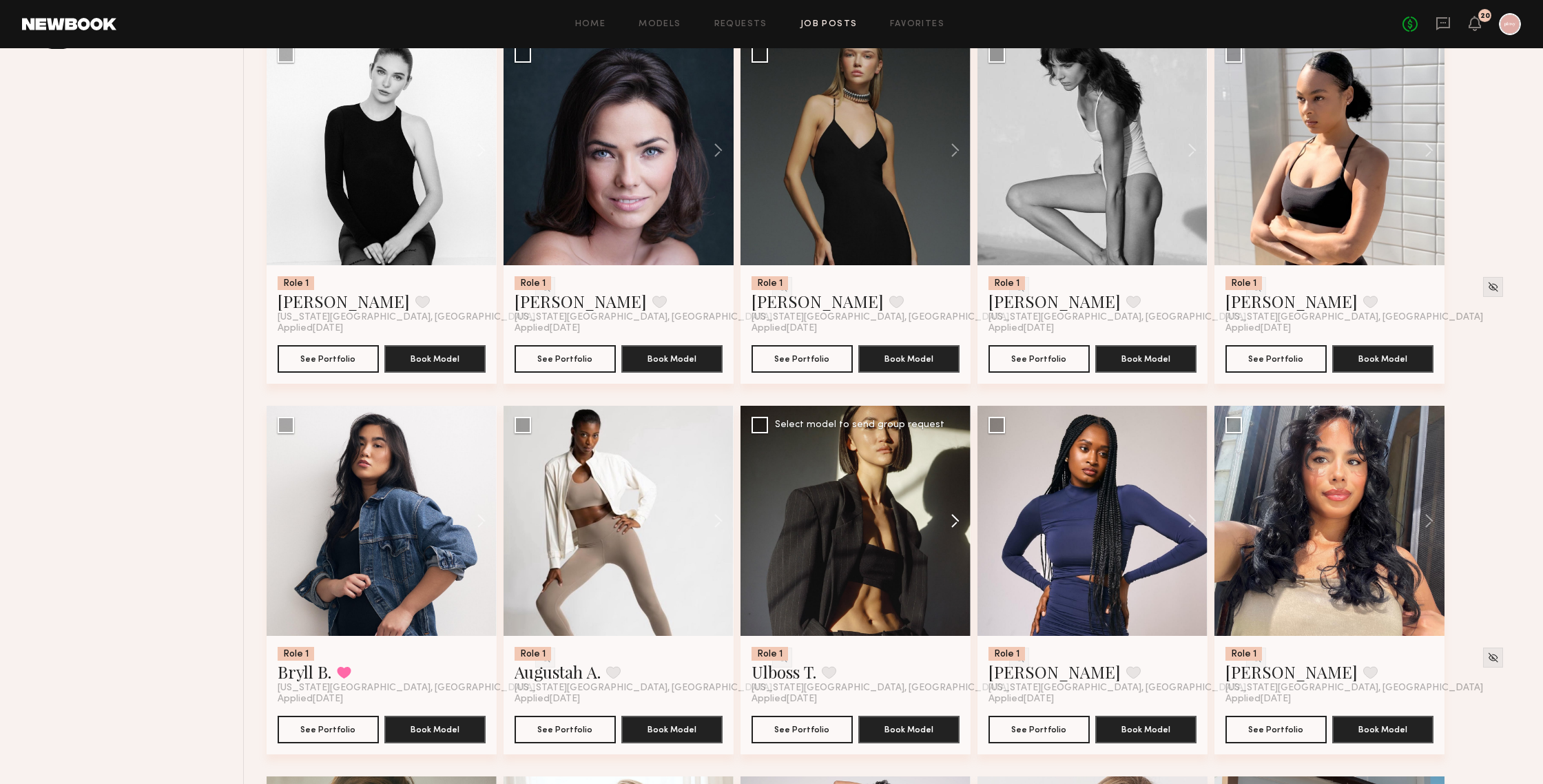
scroll to position [726, 0]
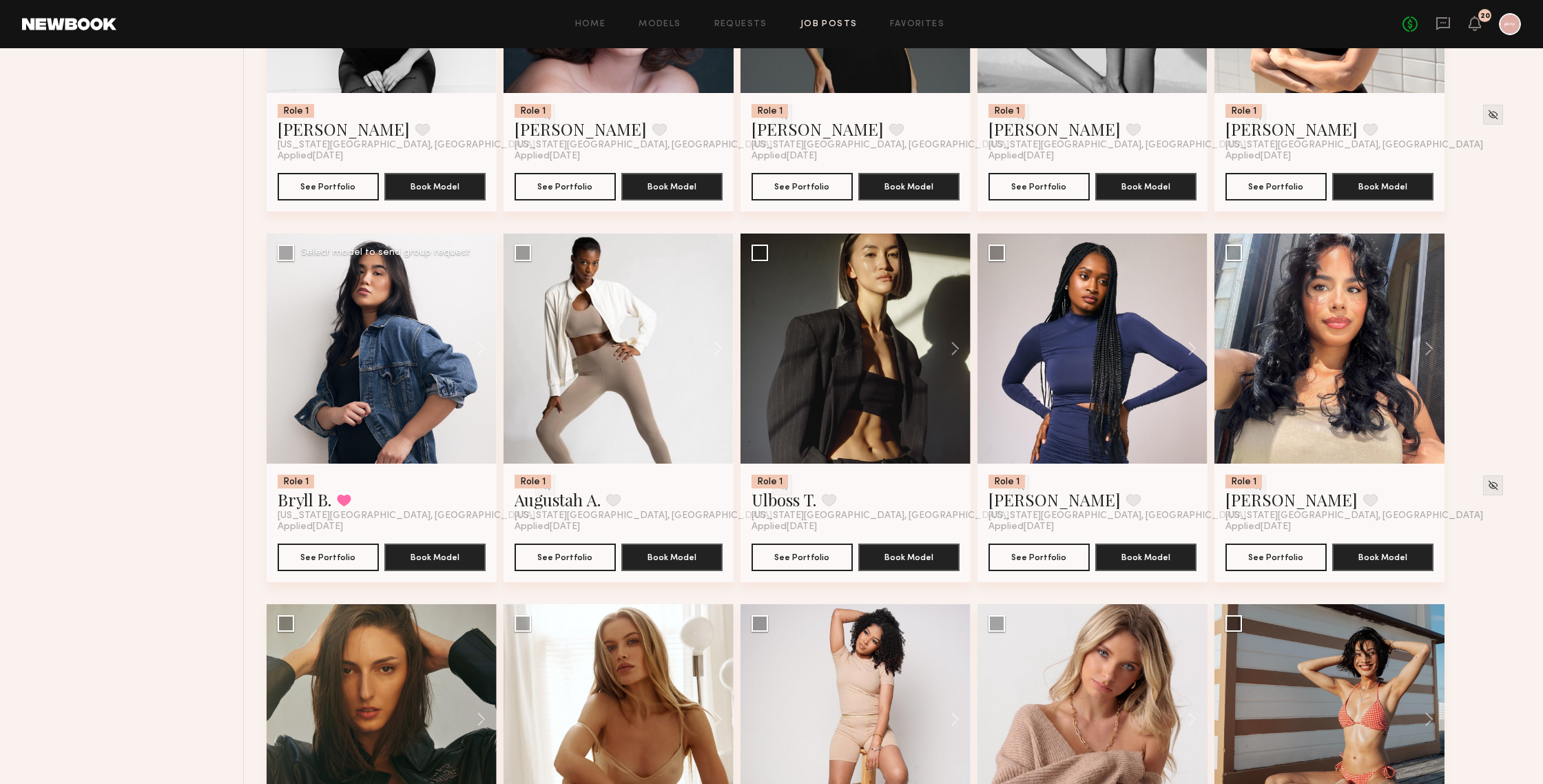
click at [339, 383] on div at bounding box center [381, 348] width 230 height 230
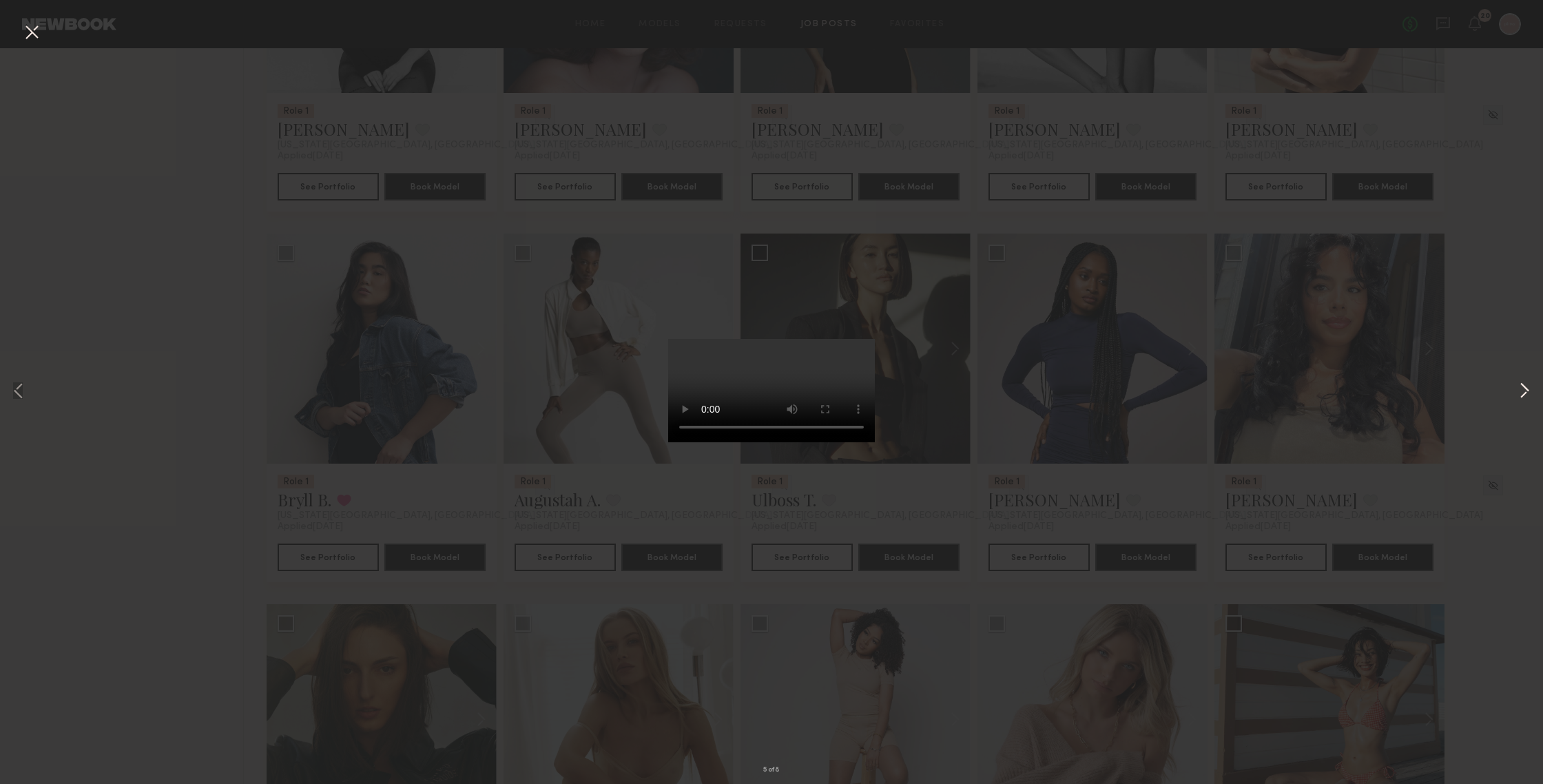
click at [1336, 389] on button at bounding box center [1525, 392] width 17 height 626
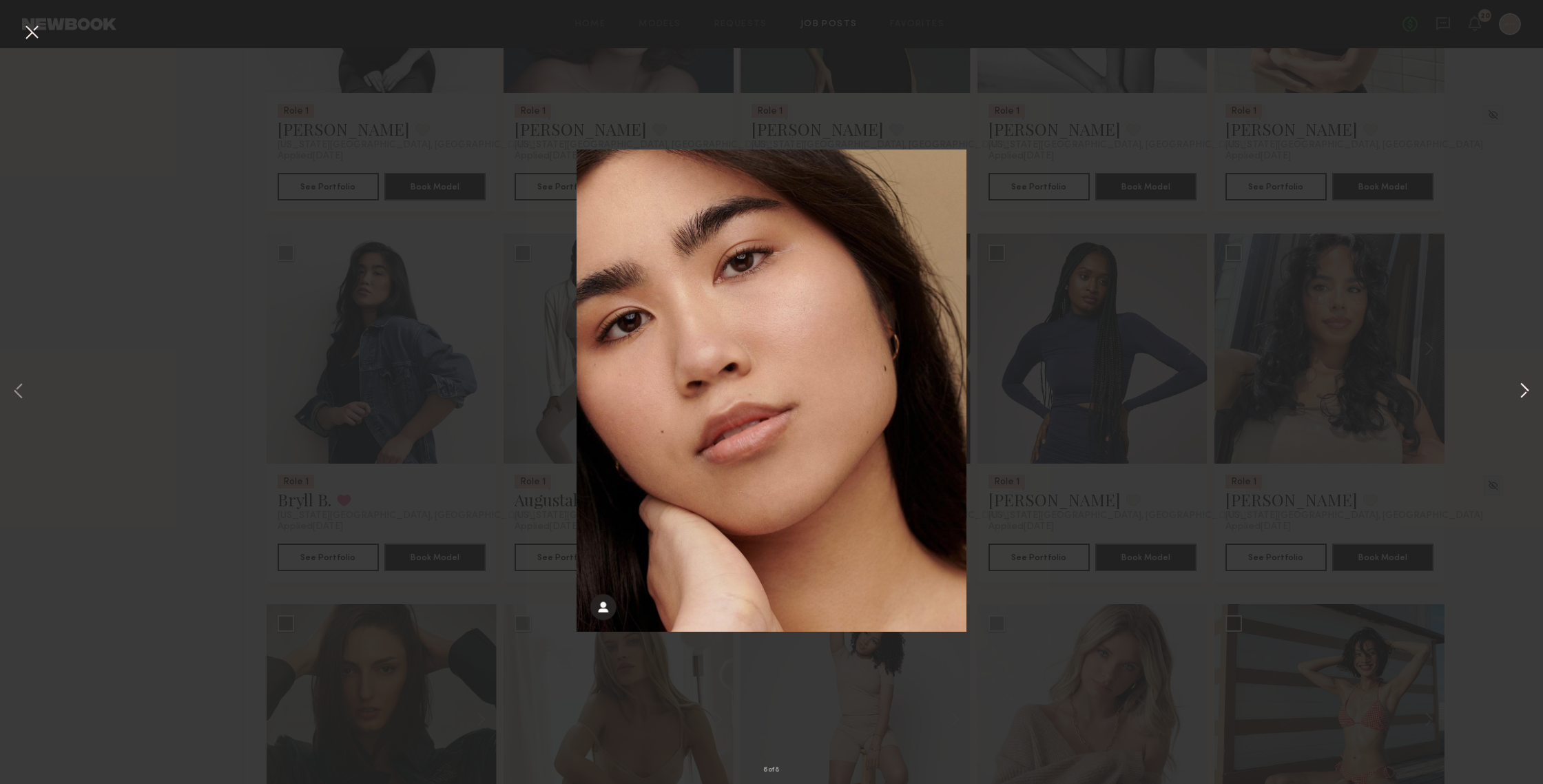
click at [1336, 387] on button at bounding box center [1525, 392] width 17 height 626
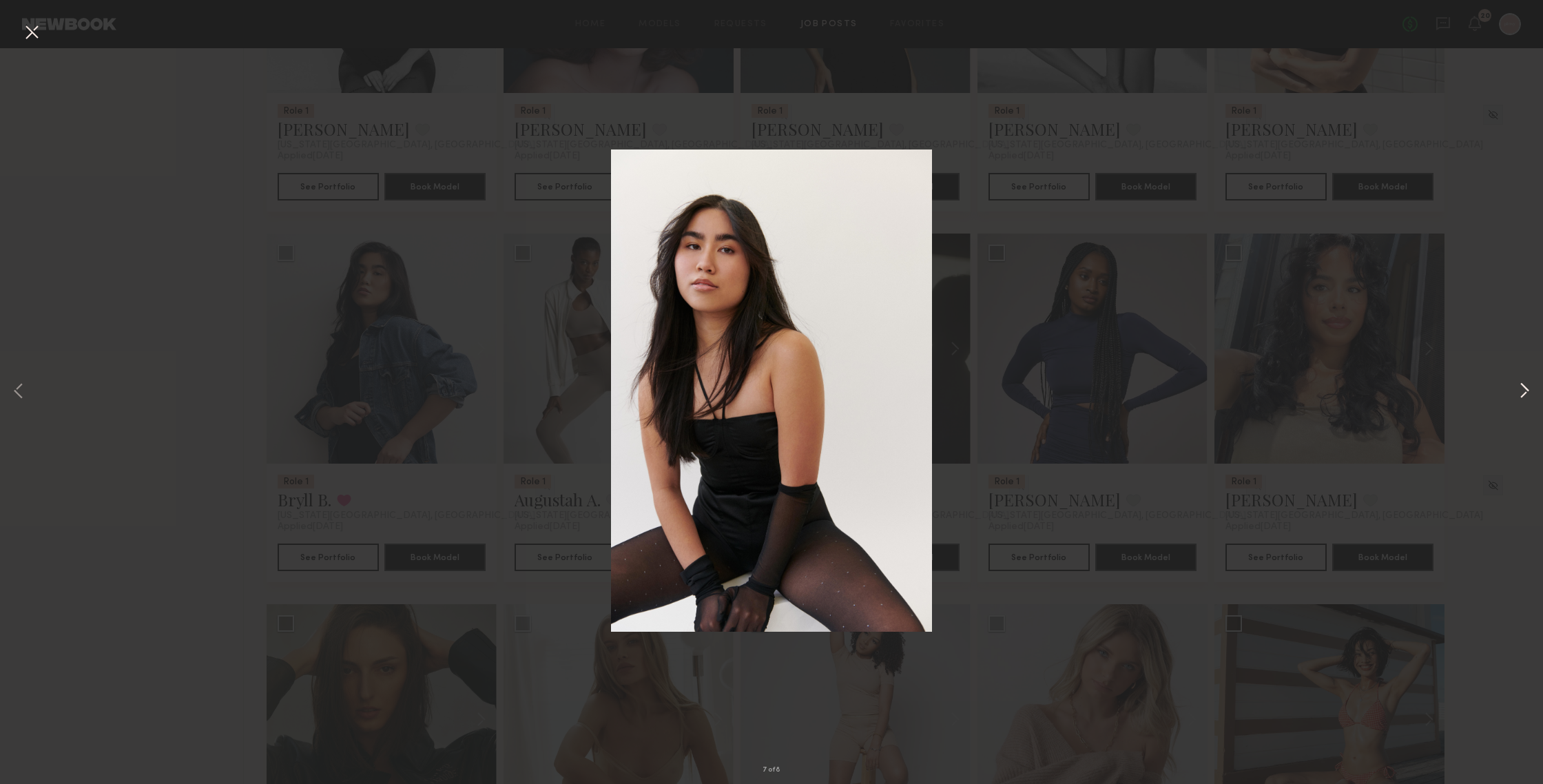
click at [1336, 387] on button at bounding box center [1525, 392] width 17 height 626
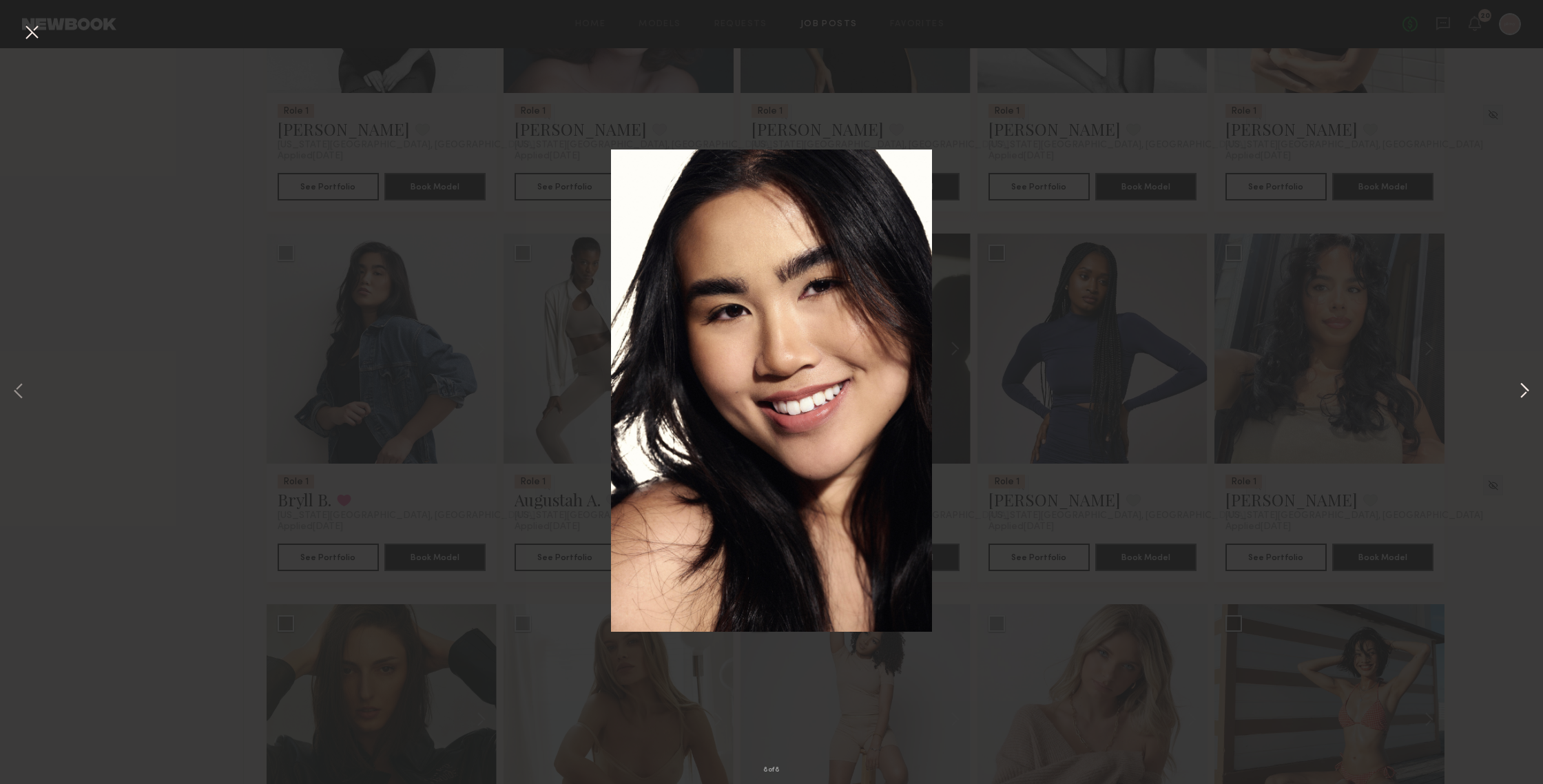
click at [1336, 387] on button at bounding box center [1525, 392] width 17 height 626
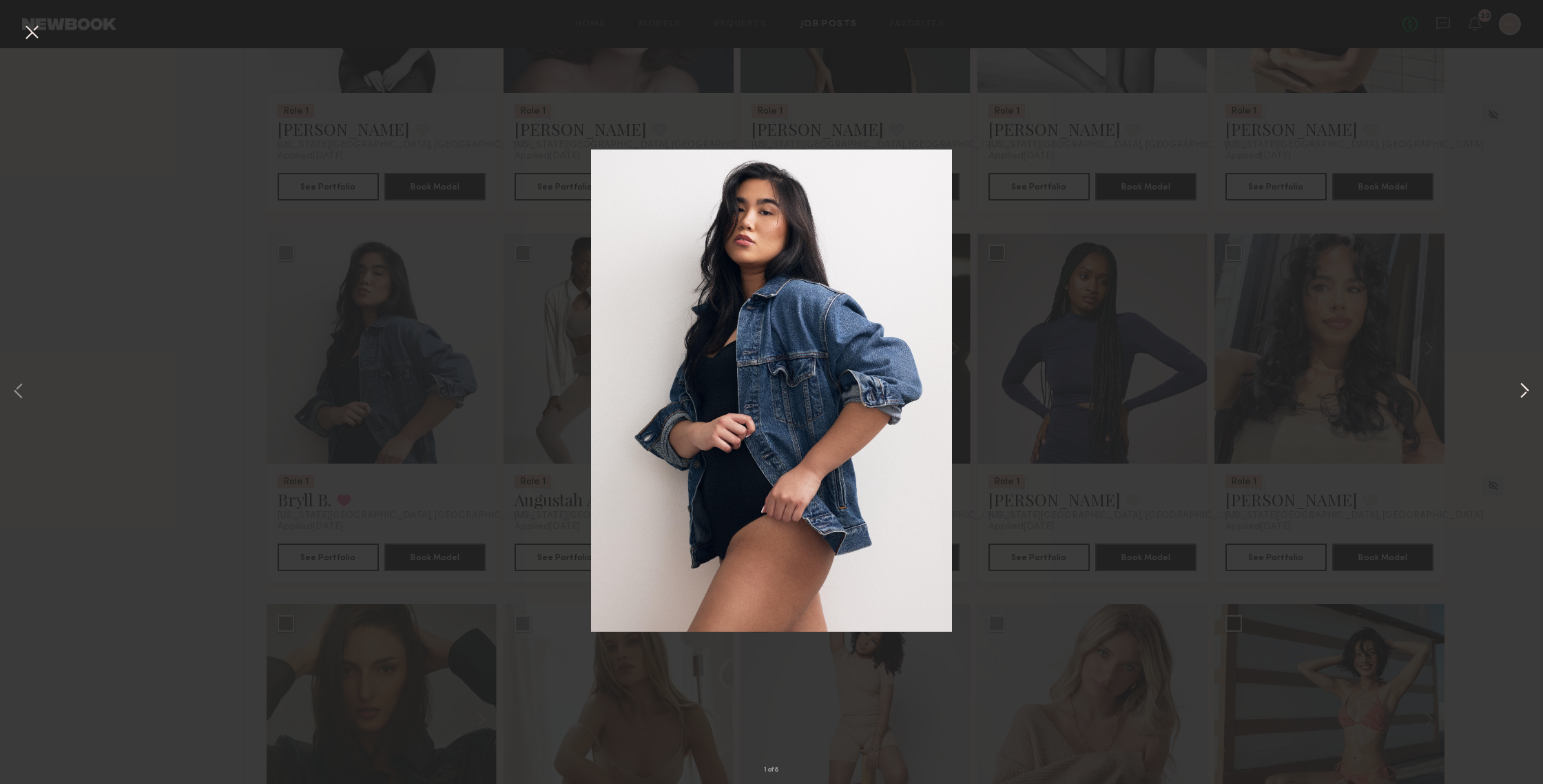
click at [1336, 387] on button at bounding box center [1525, 392] width 17 height 626
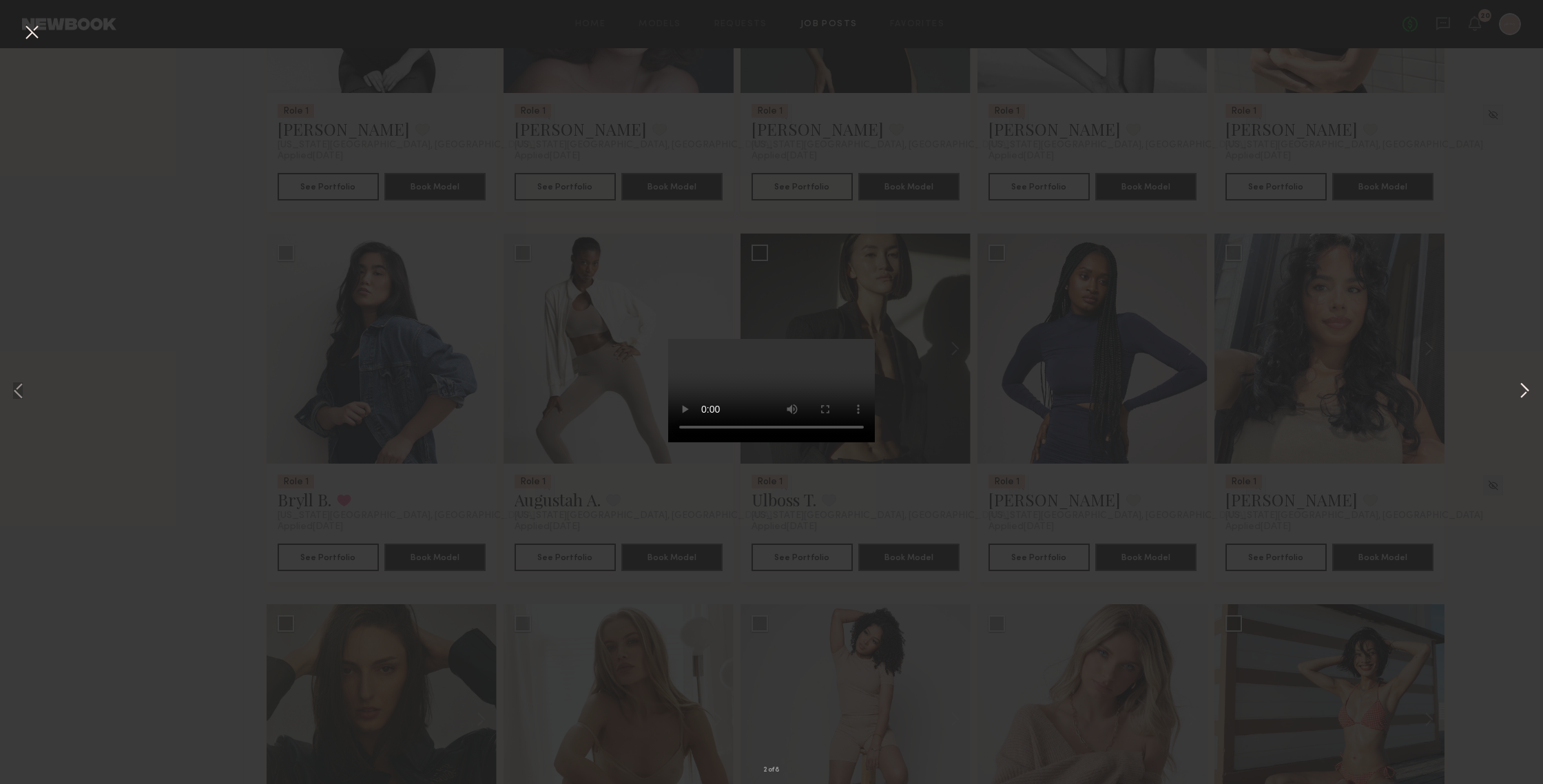
click at [1336, 386] on button at bounding box center [1525, 392] width 17 height 626
click at [1336, 318] on div "3 of 8" at bounding box center [772, 392] width 1543 height 784
click at [34, 33] on button at bounding box center [31, 32] width 22 height 25
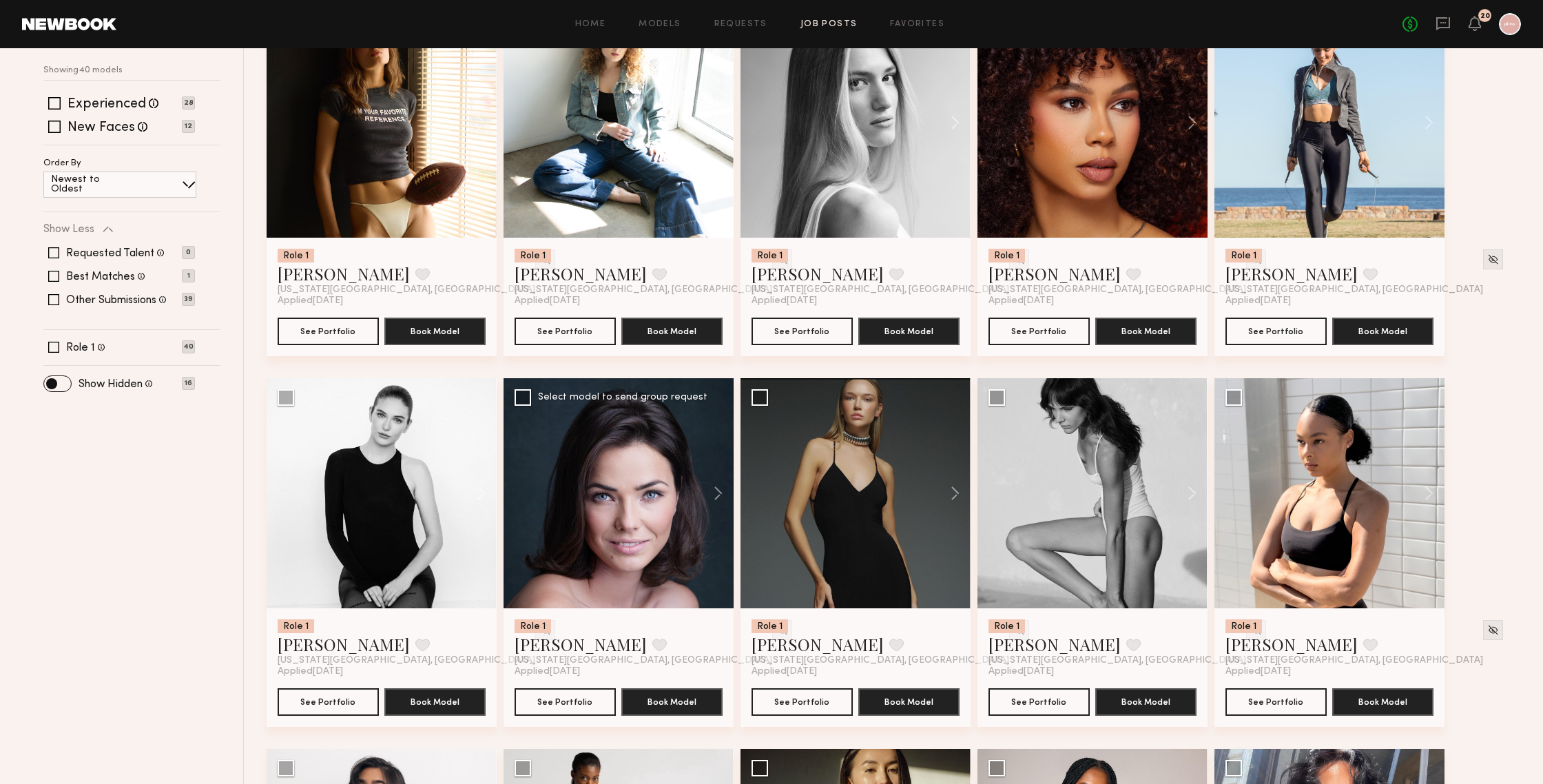
scroll to position [209, 0]
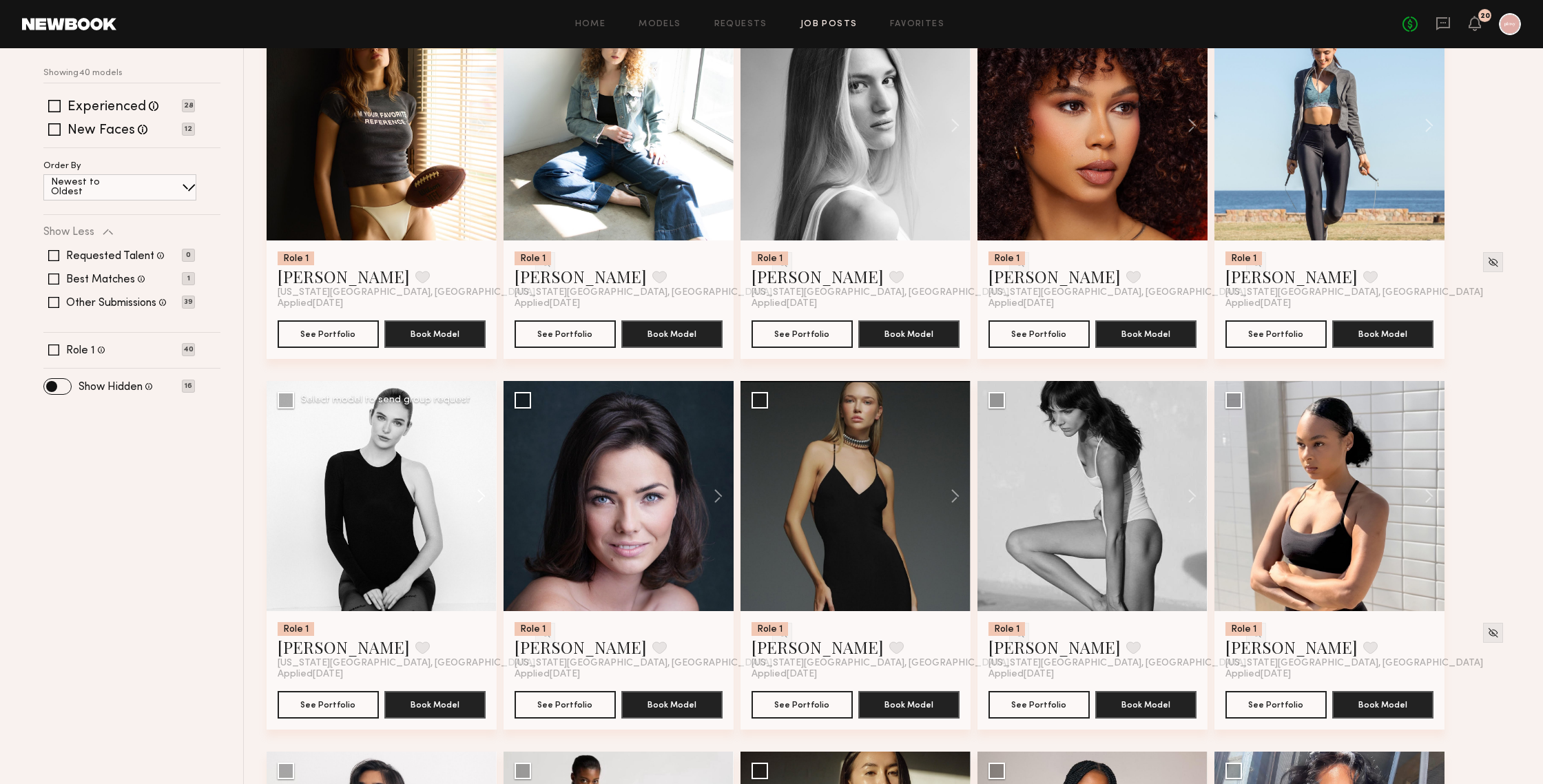
click at [478, 493] on button at bounding box center [475, 496] width 44 height 230
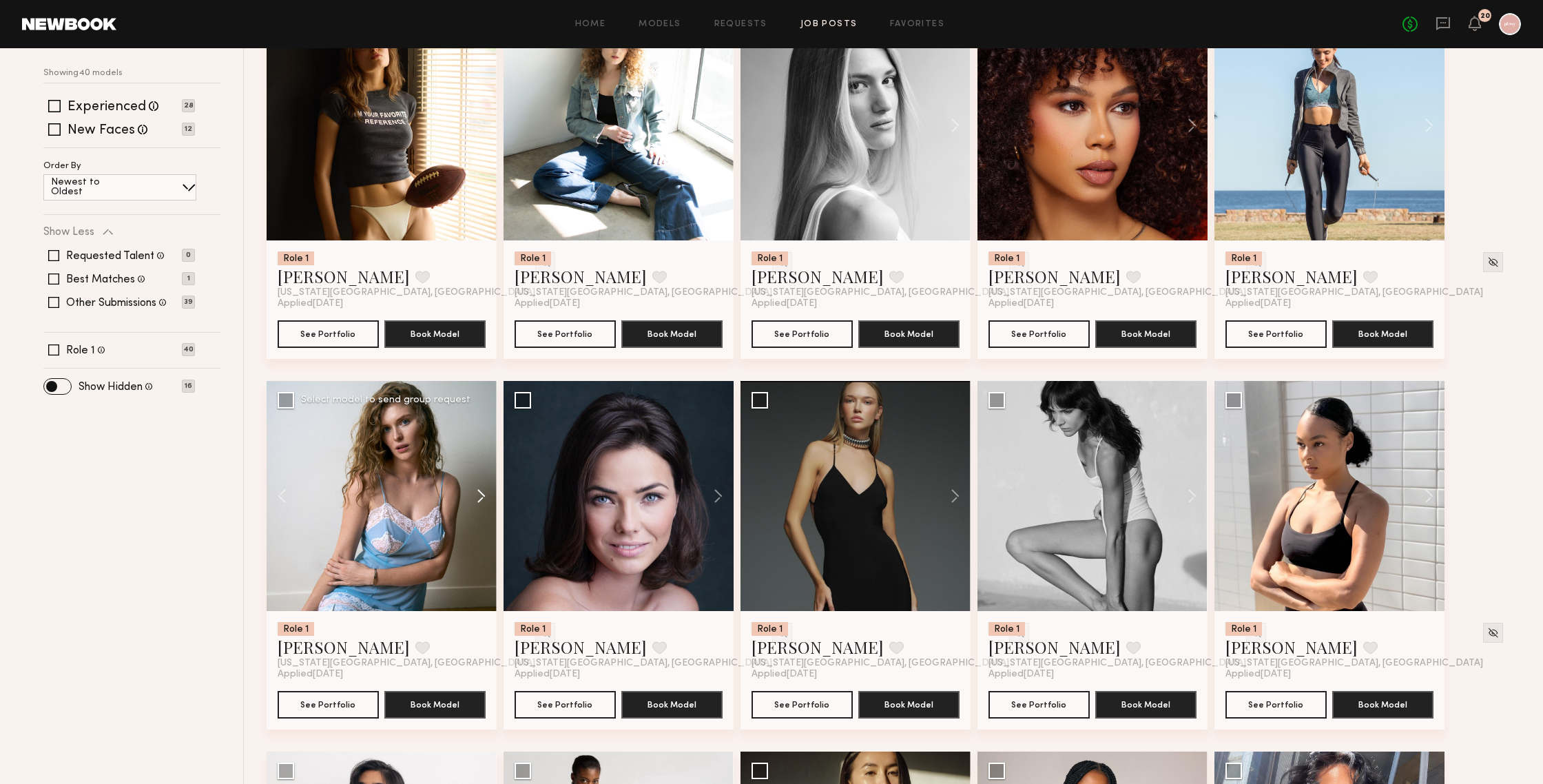
click at [478, 493] on button at bounding box center [475, 496] width 44 height 230
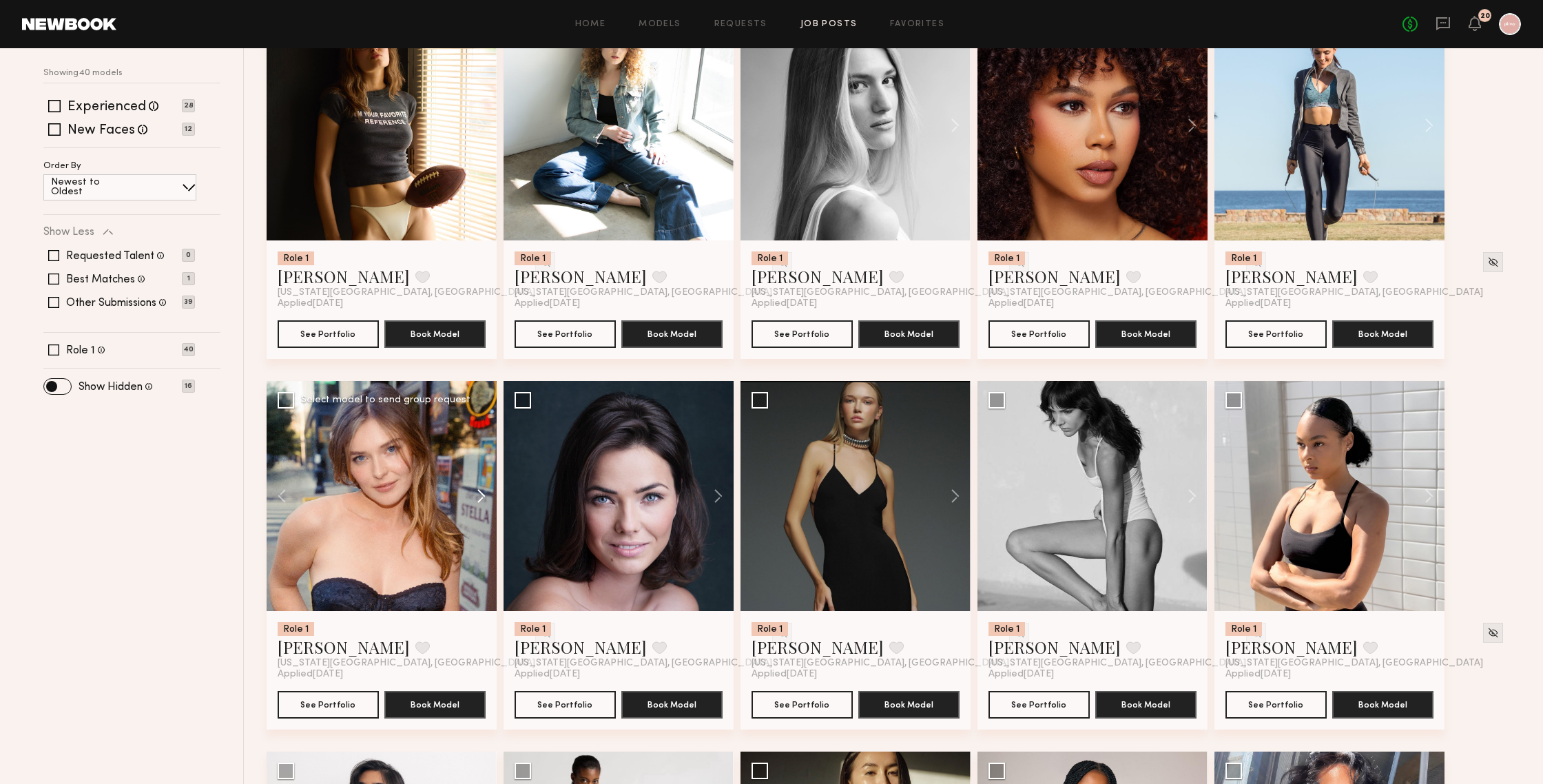
click at [478, 493] on button at bounding box center [475, 496] width 44 height 230
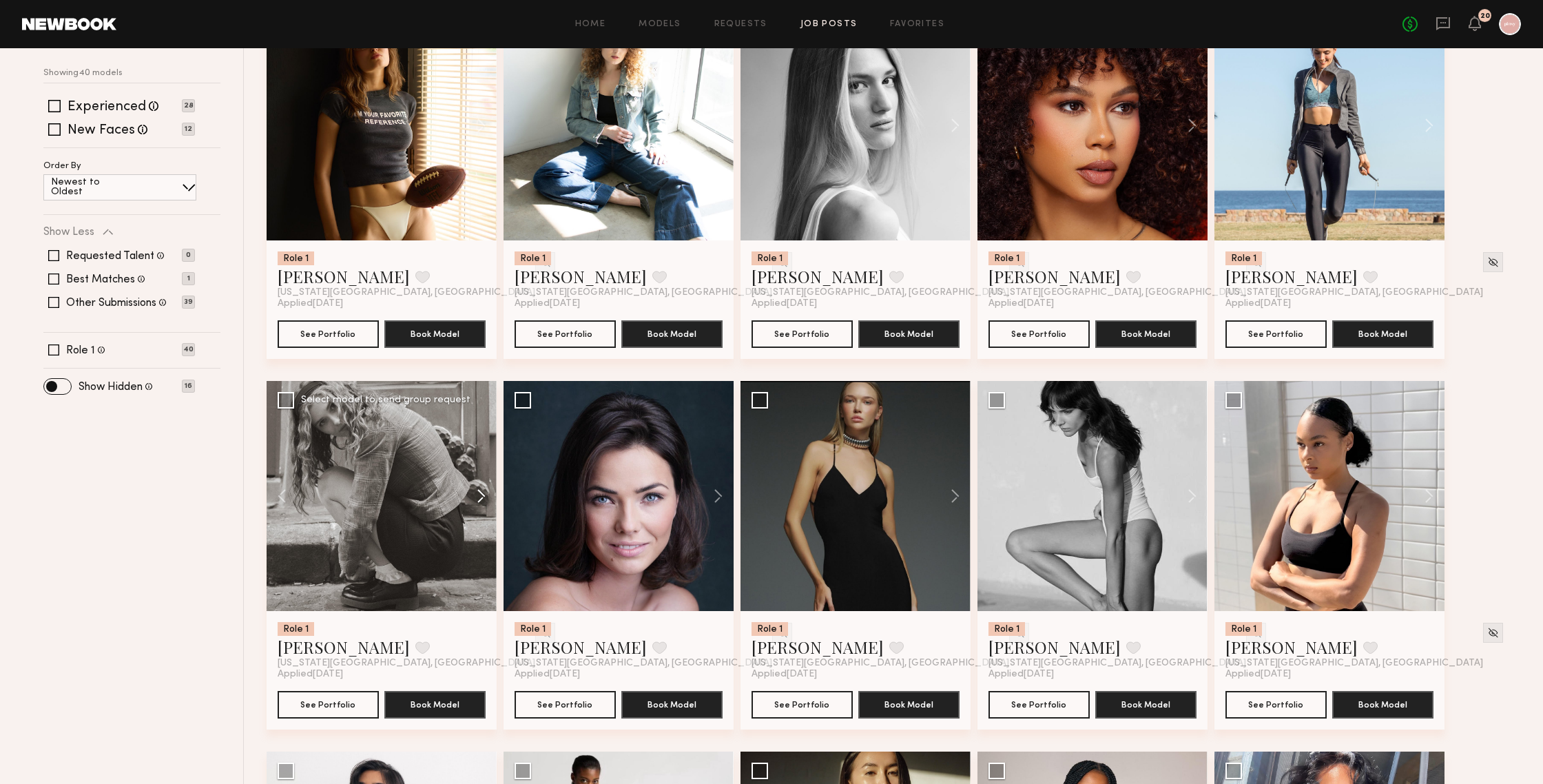
click at [478, 493] on button at bounding box center [475, 496] width 44 height 230
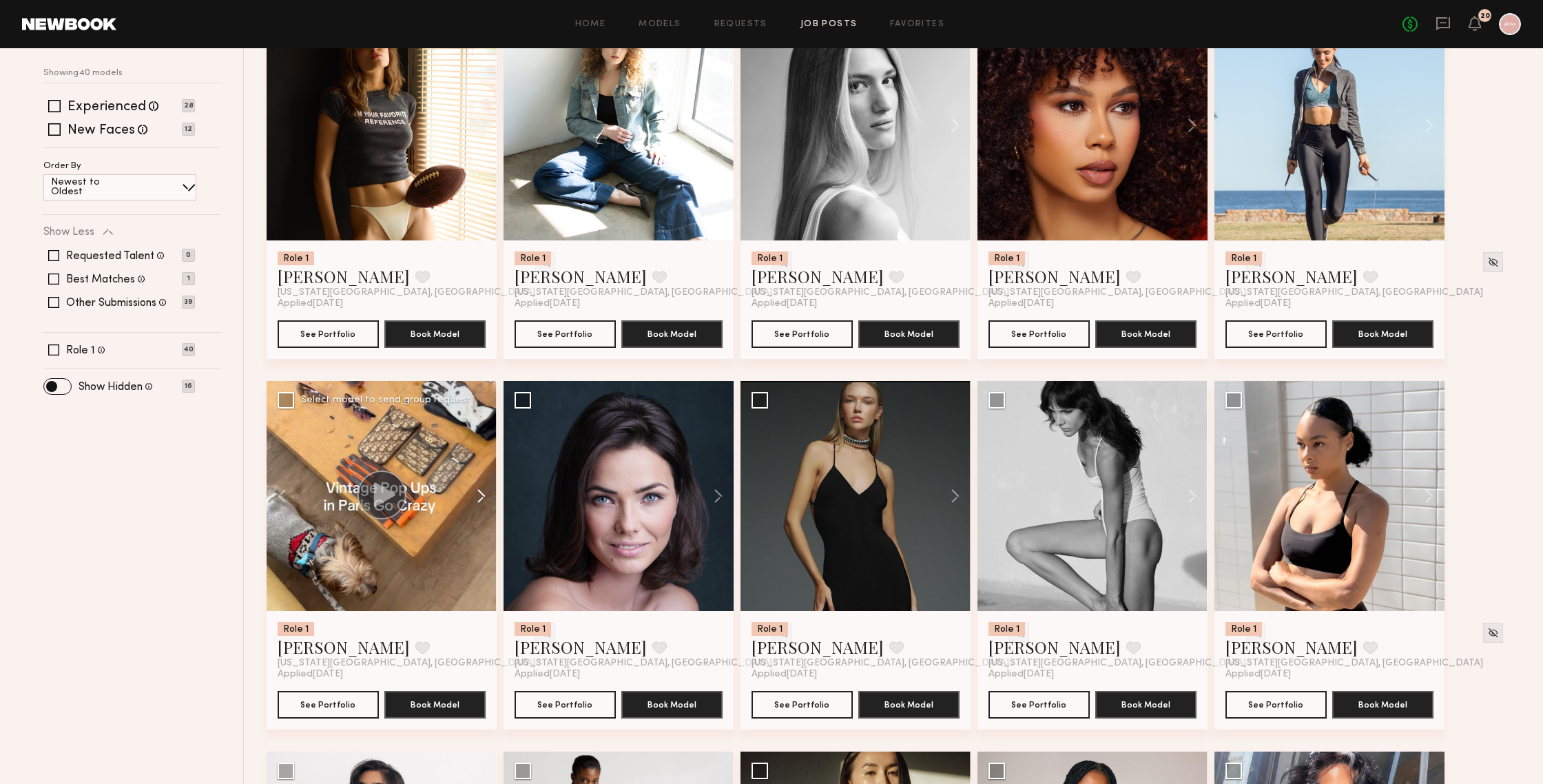
click at [478, 493] on button at bounding box center [475, 496] width 44 height 230
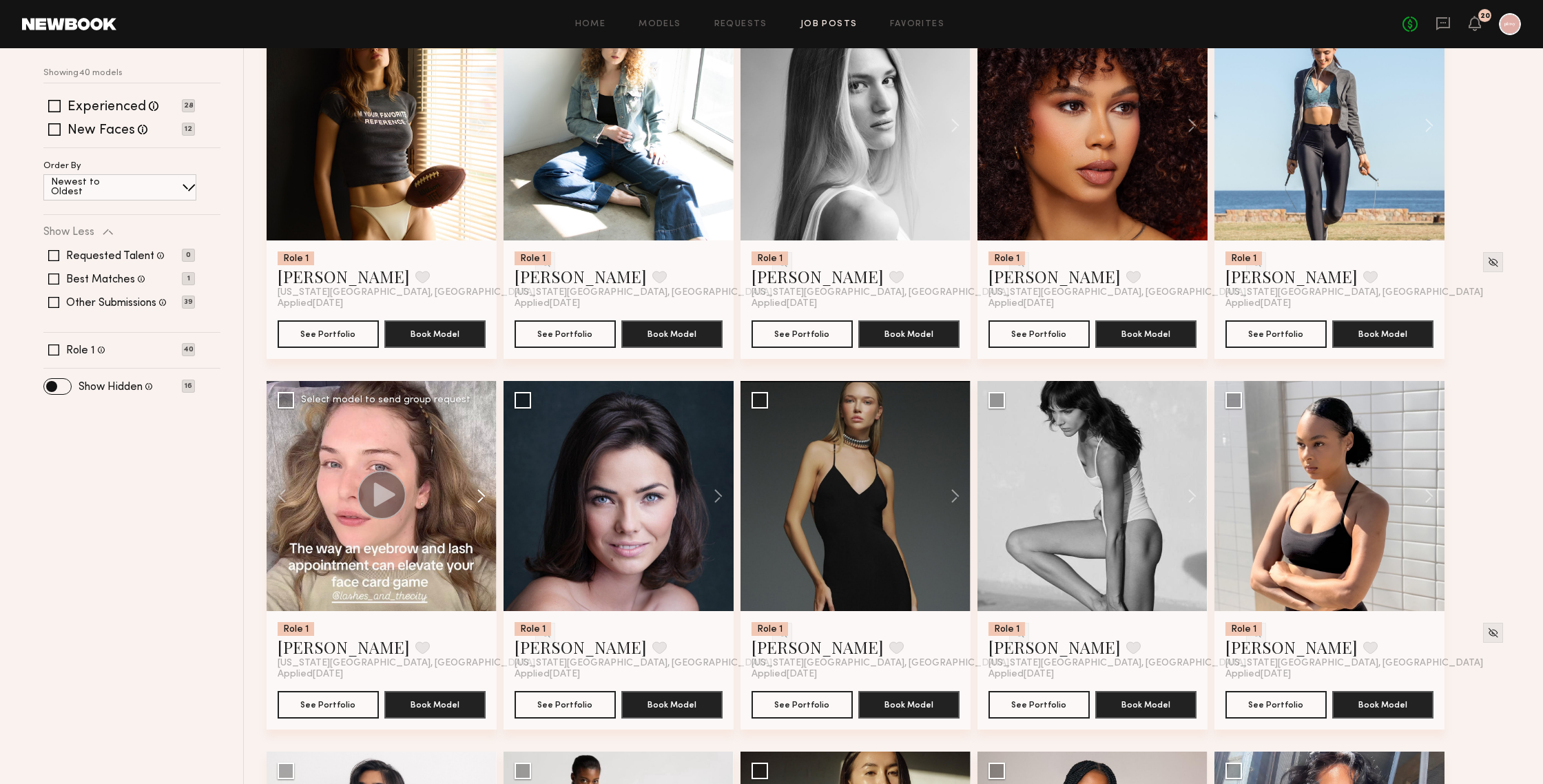
click at [453, 502] on button at bounding box center [475, 496] width 44 height 230
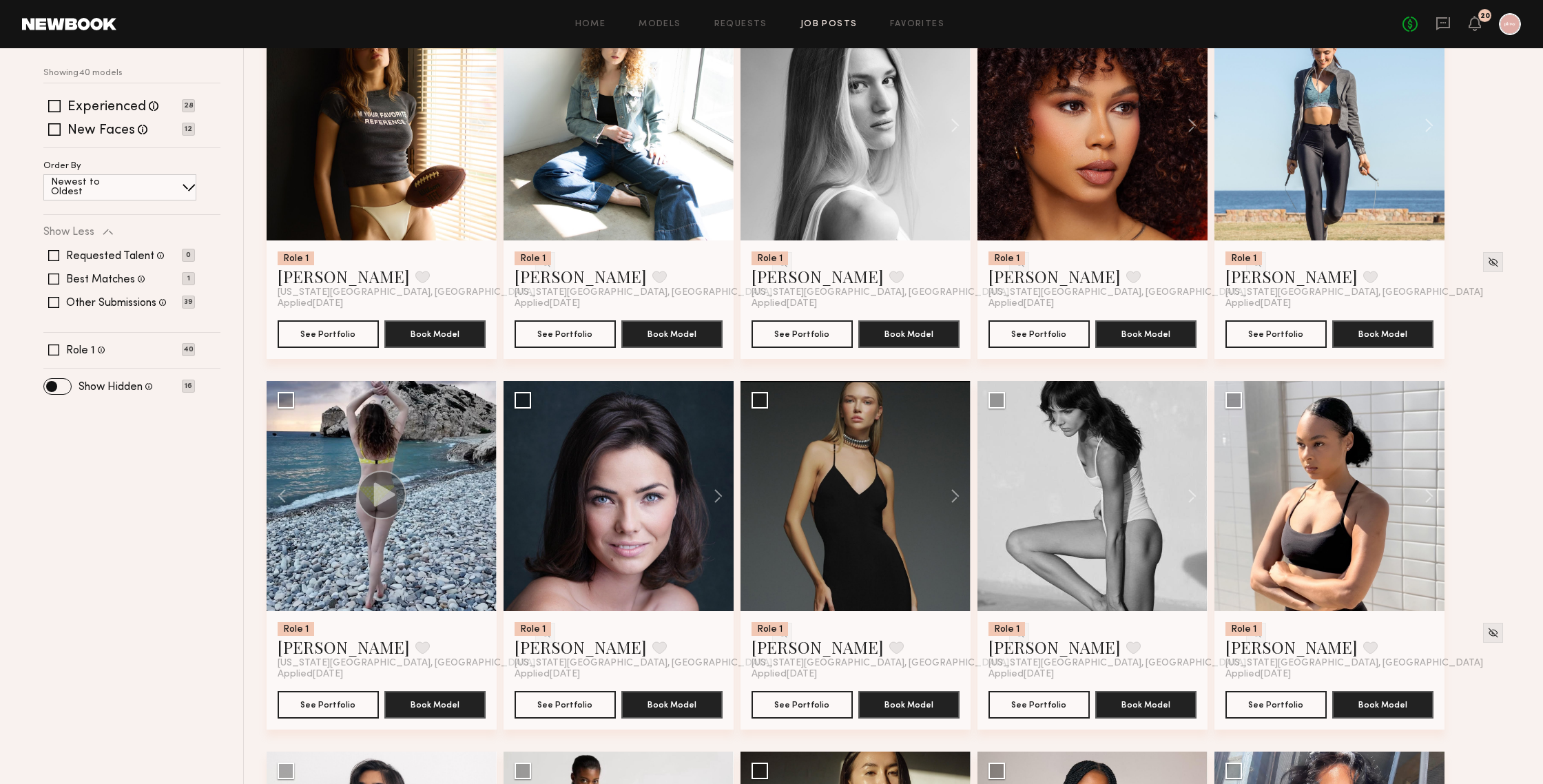
click at [857, 252] on div "Role 1 [PERSON_NAME] Favorite [US_STATE][GEOGRAPHIC_DATA], [GEOGRAPHIC_DATA]" at bounding box center [856, 275] width 208 height 47
click at [863, 210] on div at bounding box center [855, 125] width 230 height 230
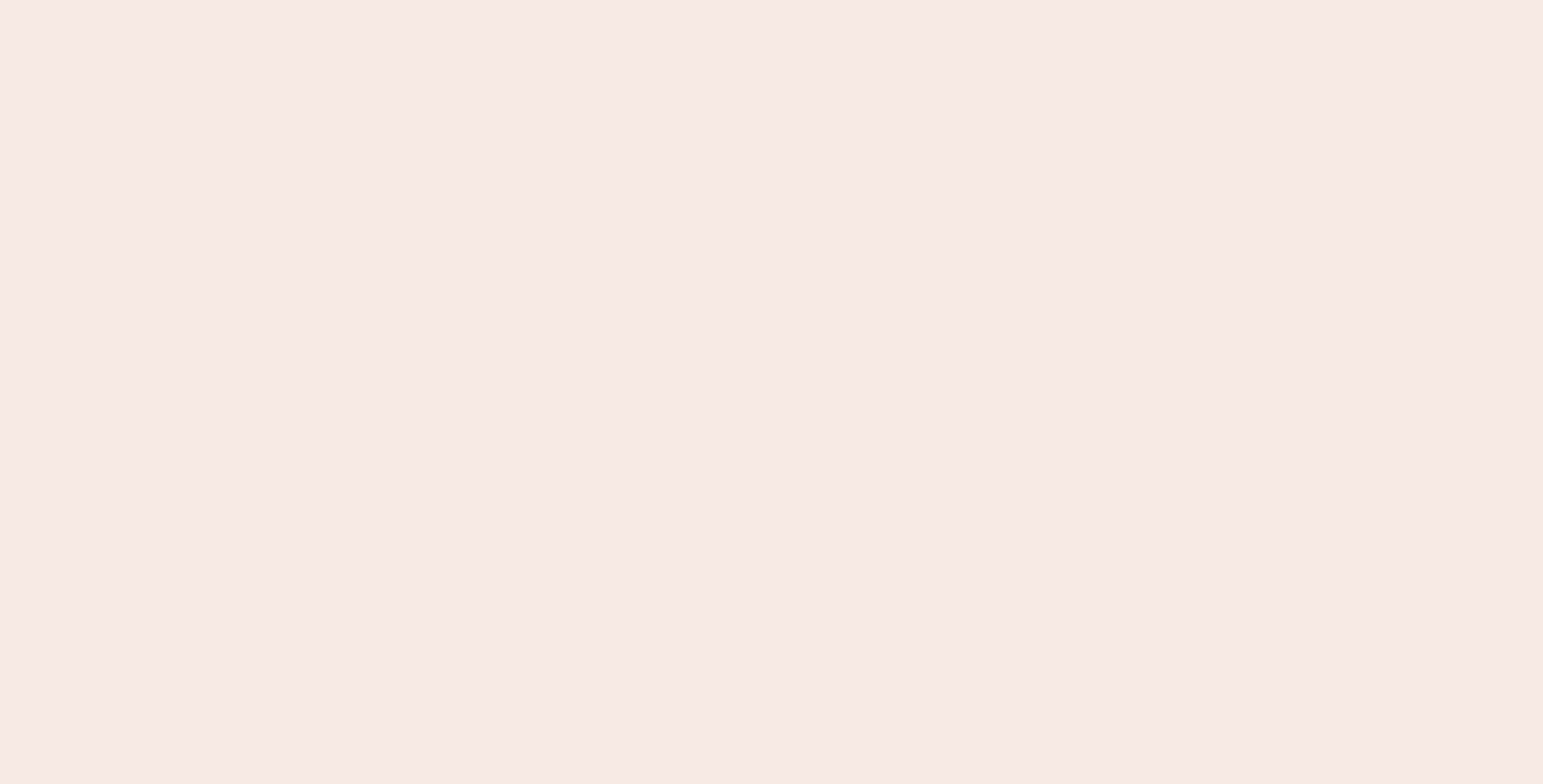
scroll to position [0, 0]
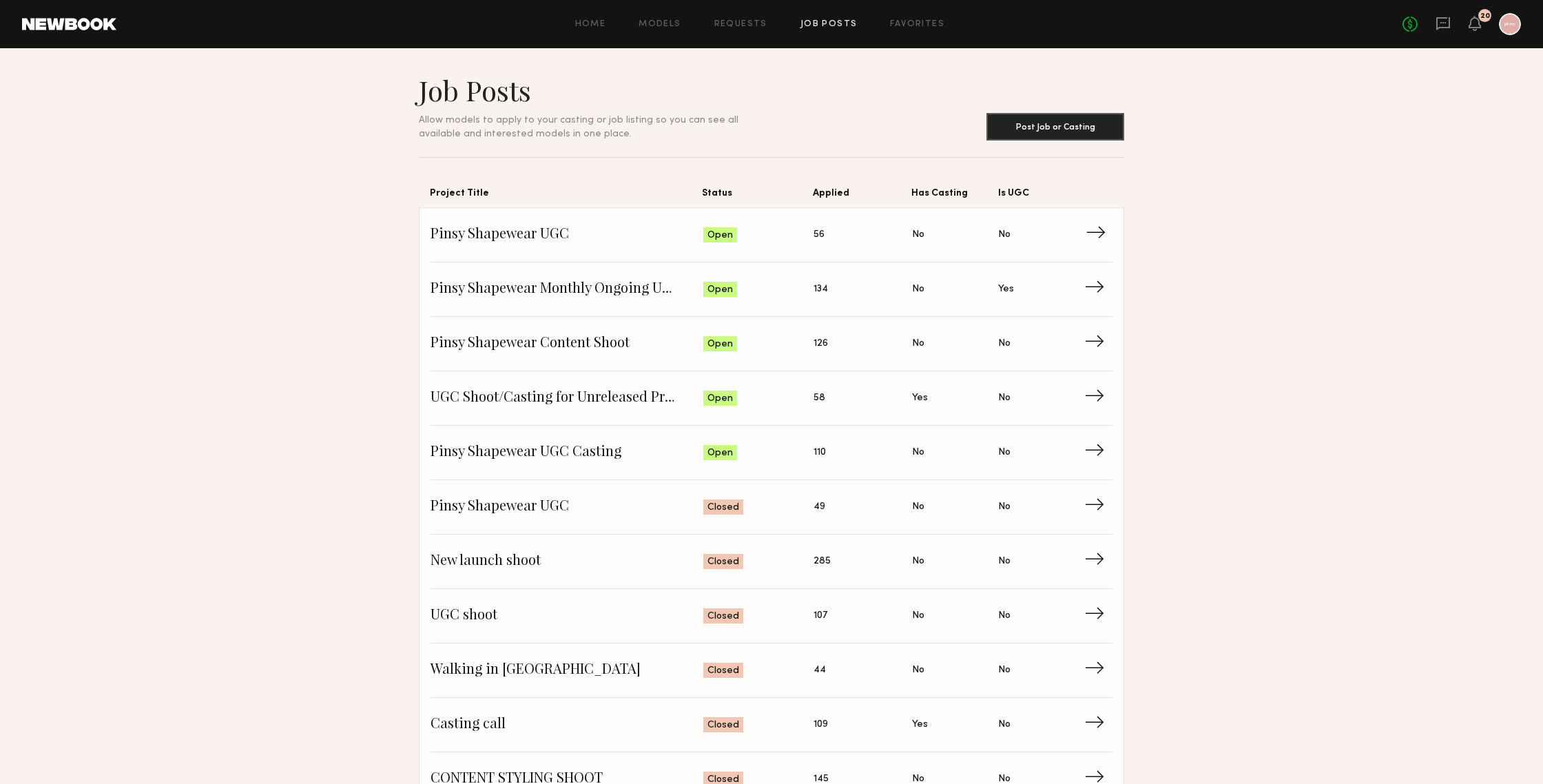
click at [539, 239] on span "Pinsy Shapewear UGC" at bounding box center [567, 234] width 273 height 20
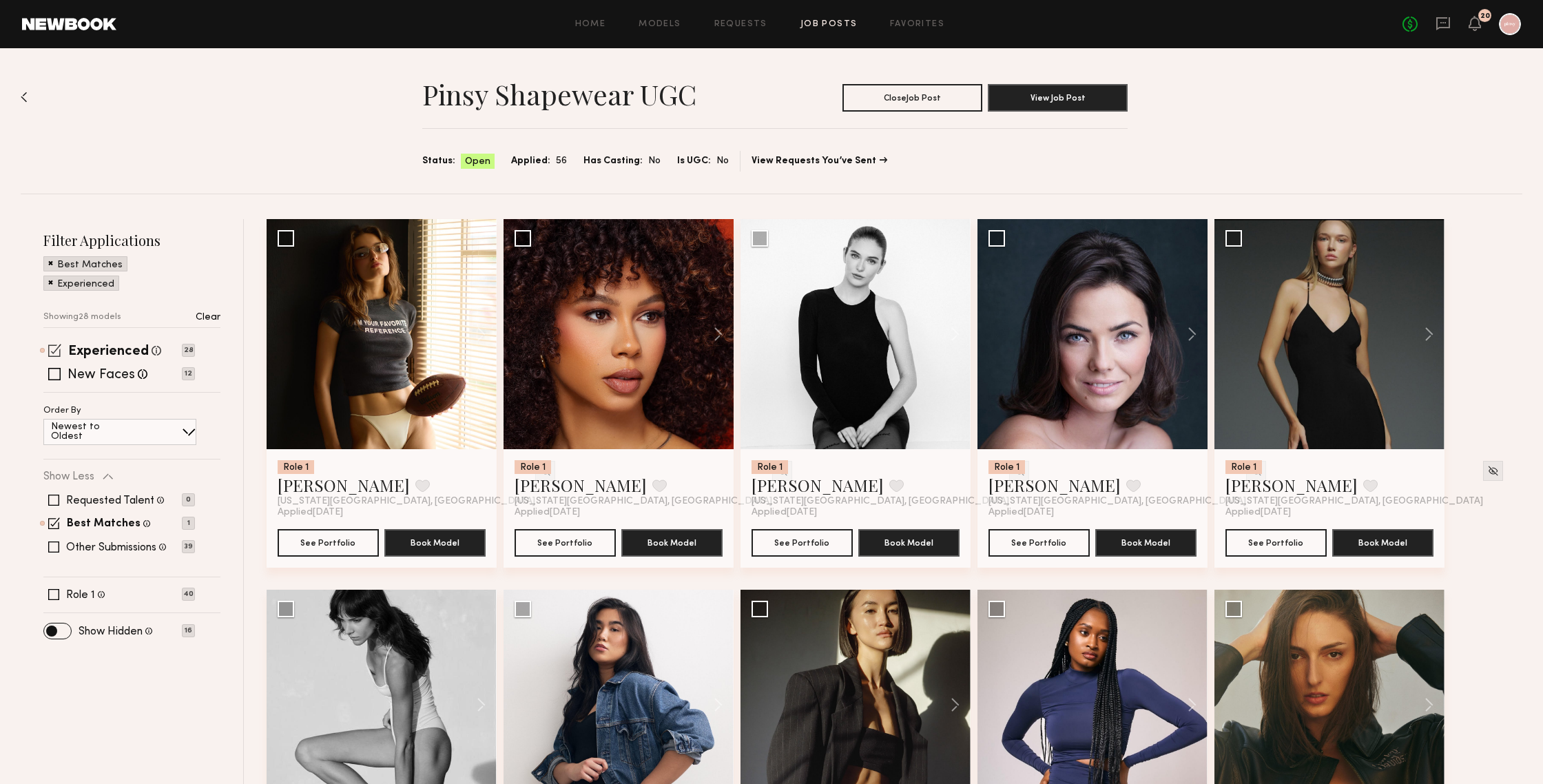
click at [60, 353] on span at bounding box center [55, 350] width 13 height 13
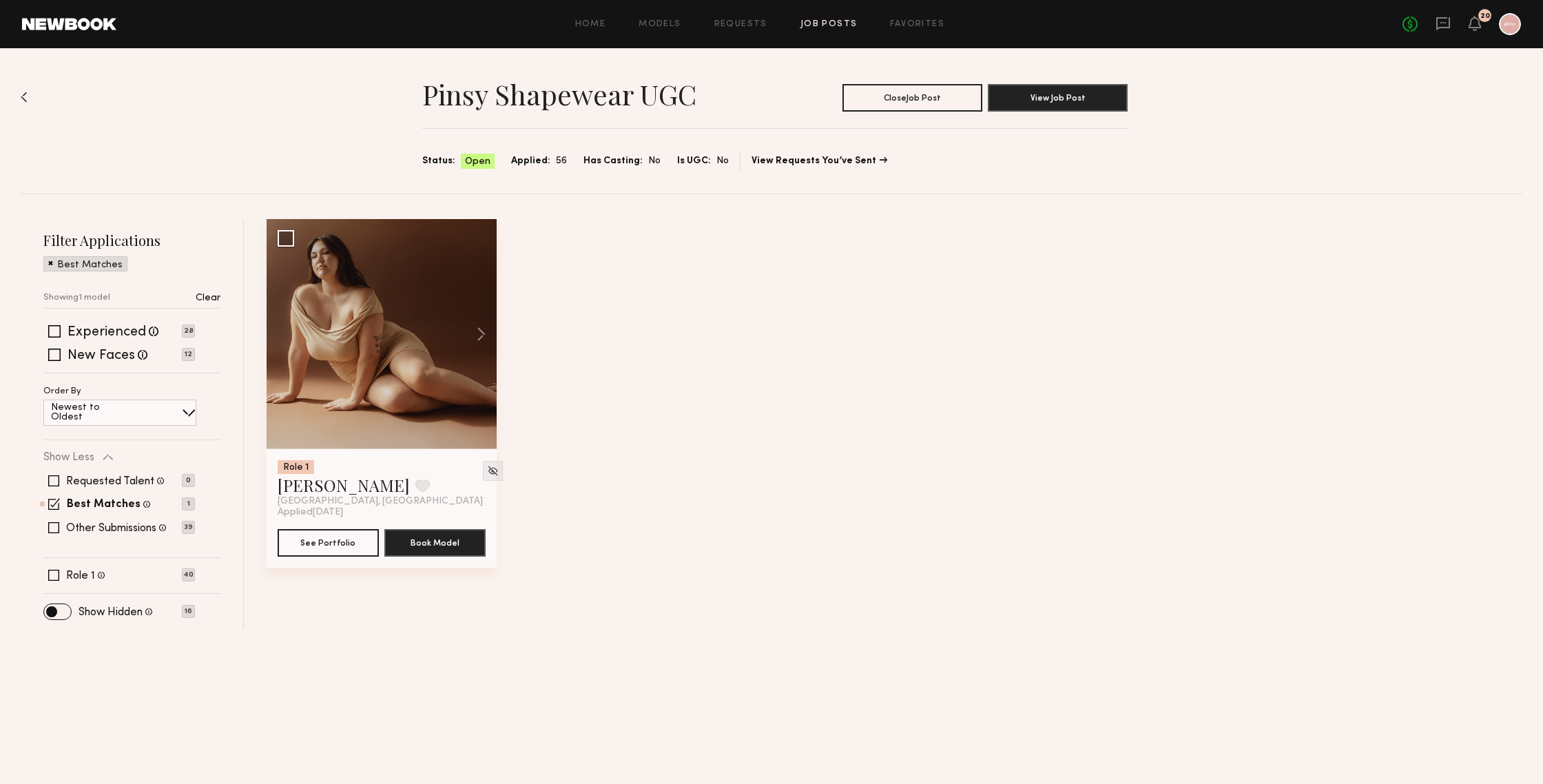
click at [56, 504] on span at bounding box center [54, 503] width 12 height 12
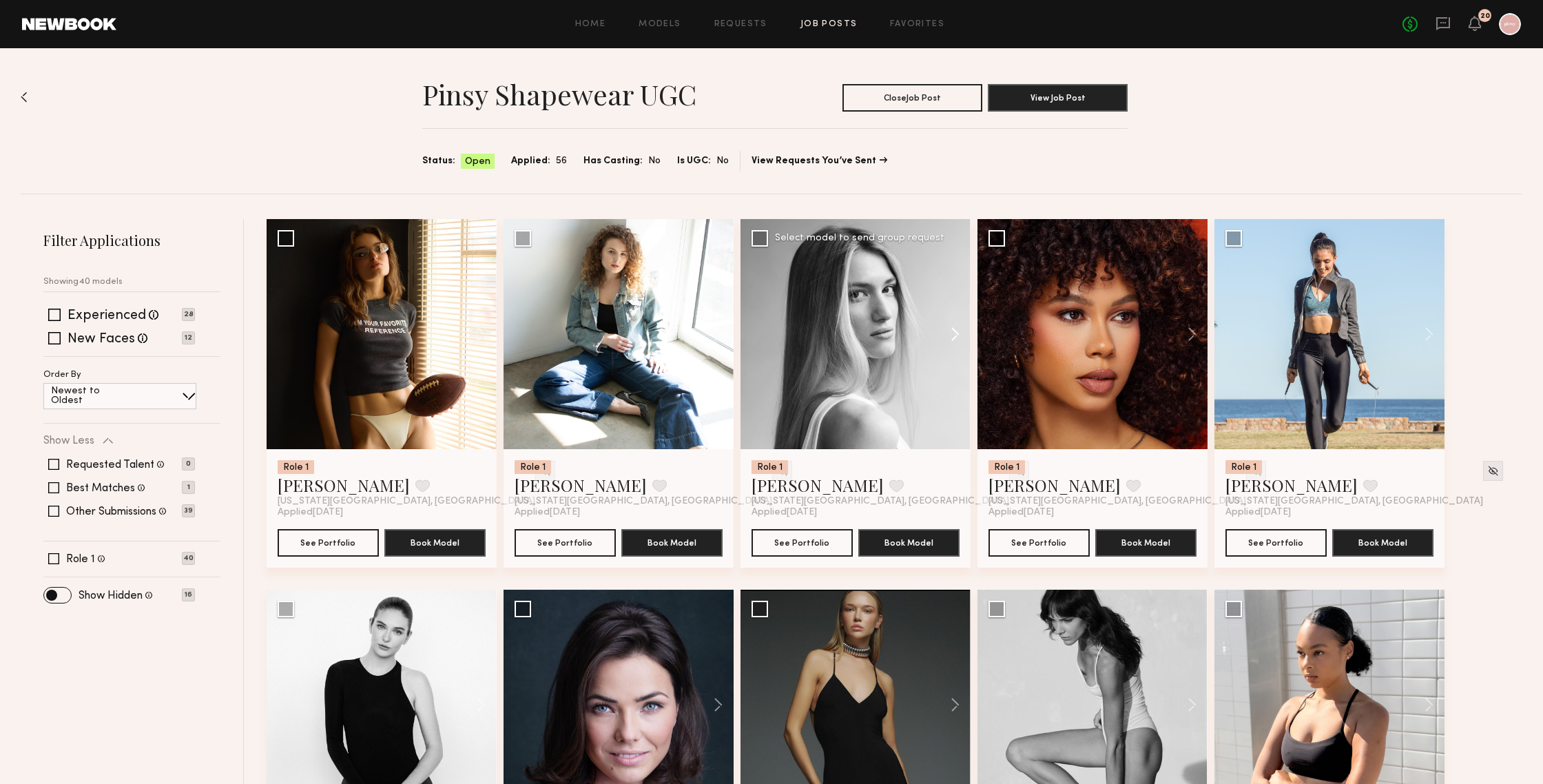
click at [954, 337] on button at bounding box center [948, 333] width 44 height 230
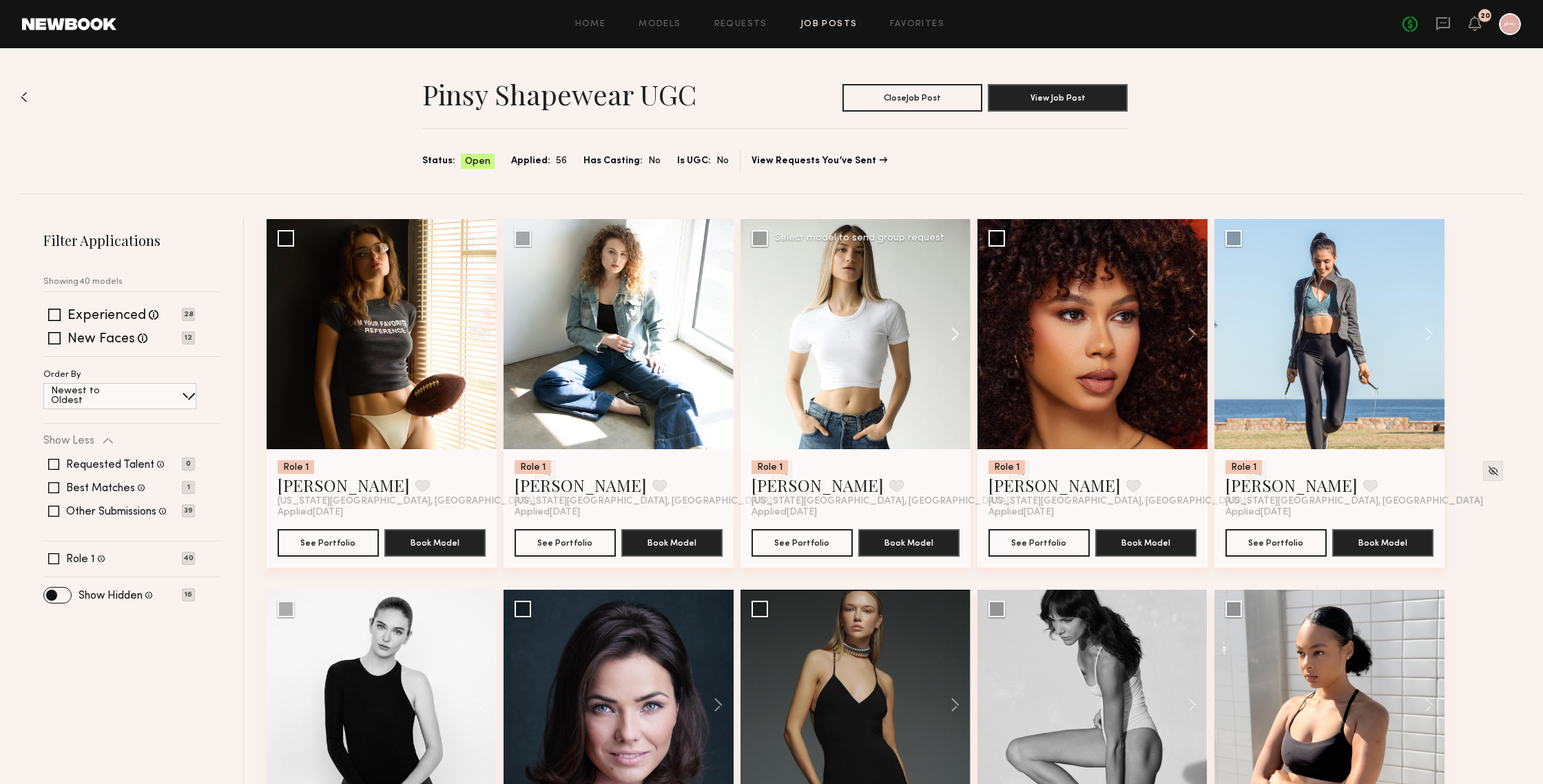
click at [954, 337] on button at bounding box center [948, 333] width 44 height 230
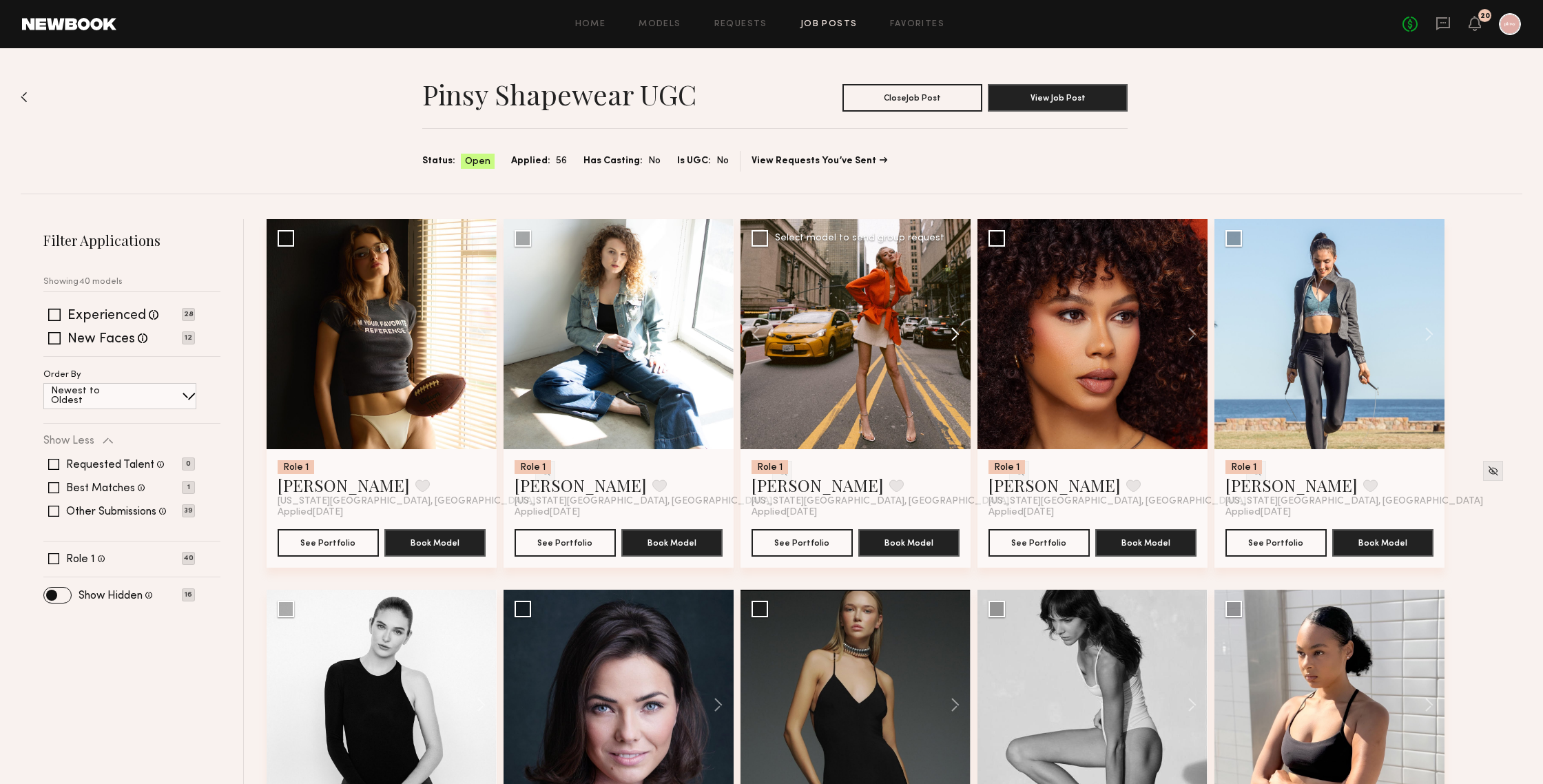
click at [954, 337] on button at bounding box center [948, 333] width 44 height 230
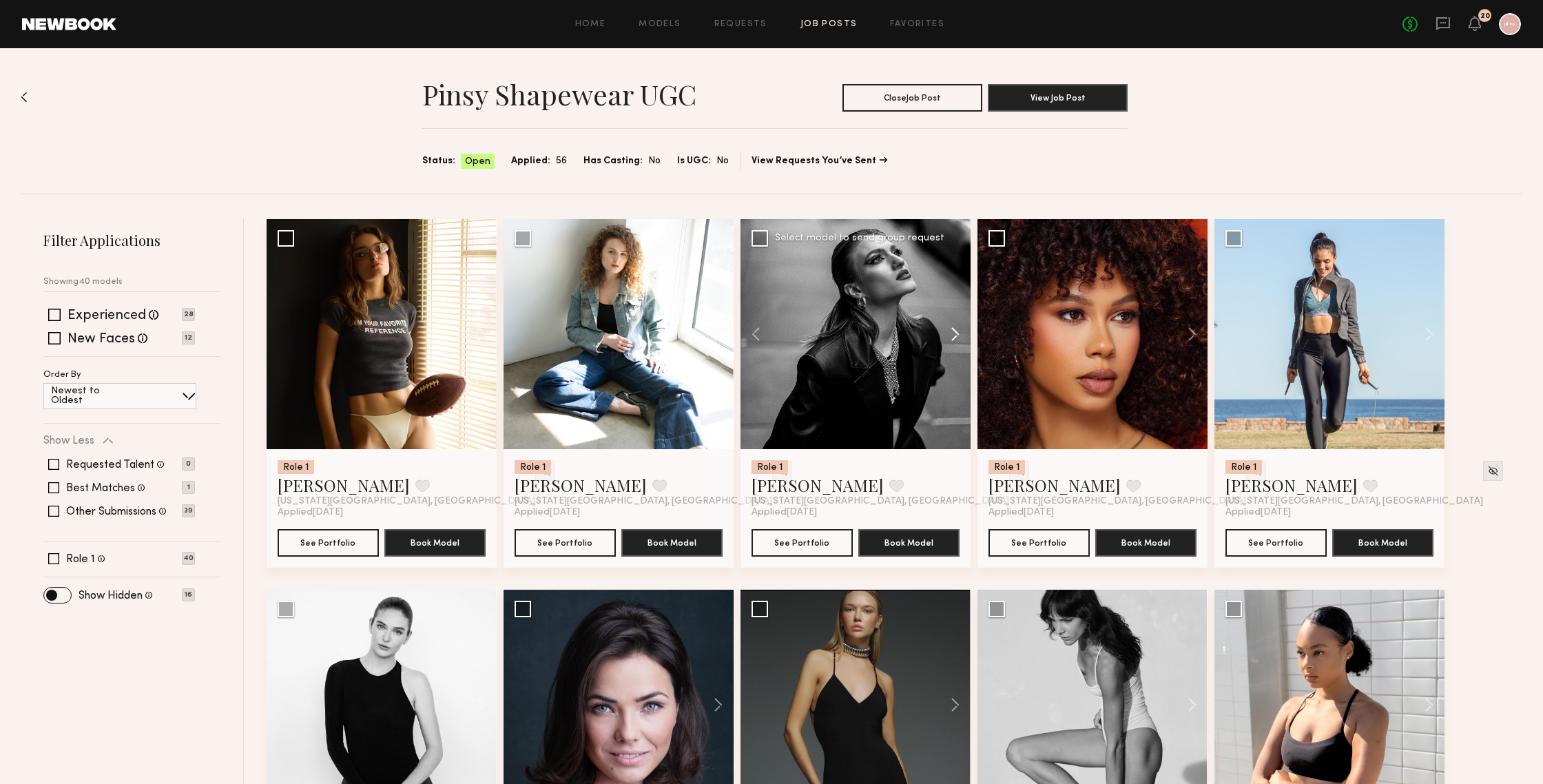
click at [954, 337] on button at bounding box center [948, 333] width 44 height 230
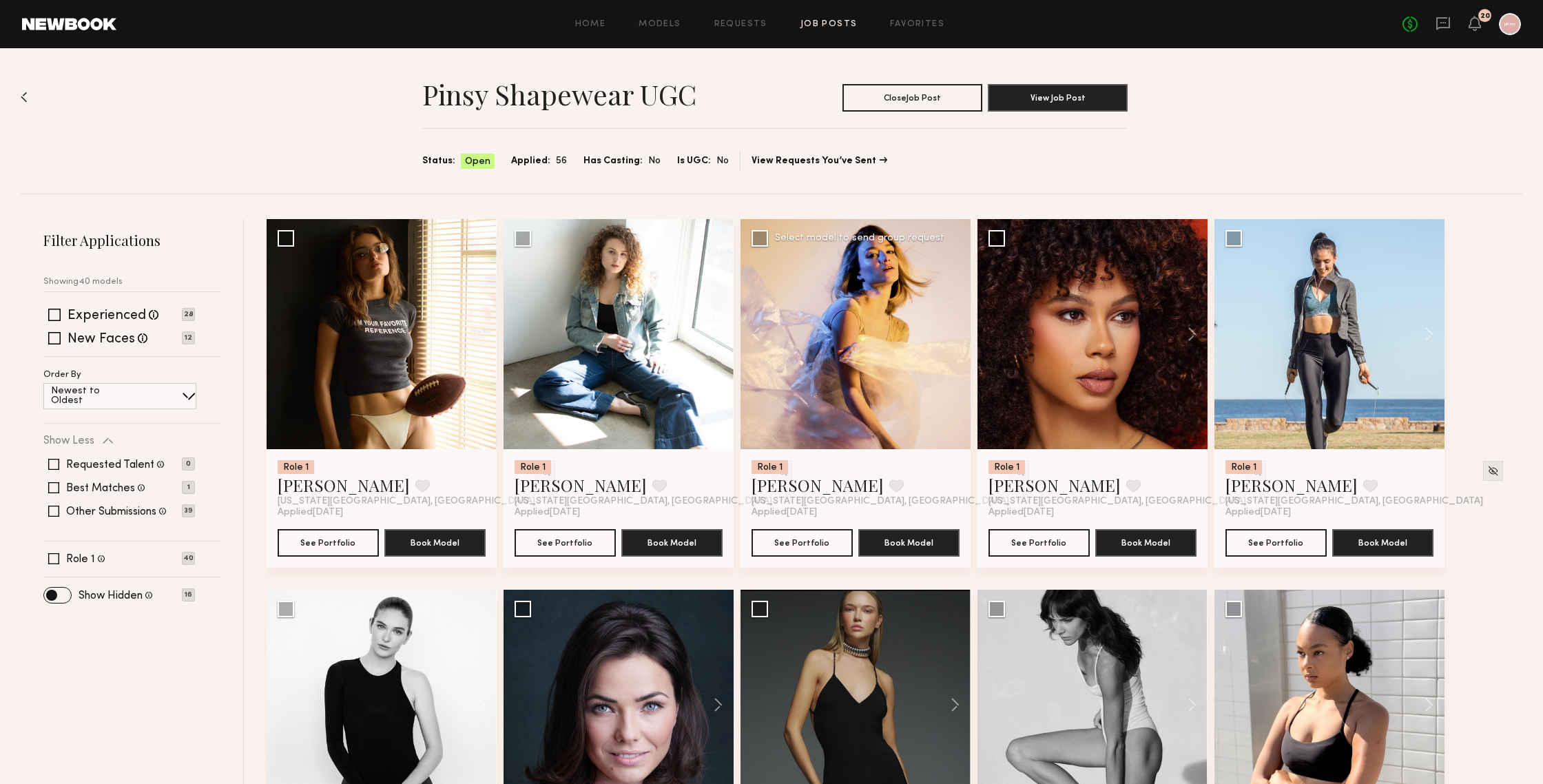
click at [954, 337] on div at bounding box center [855, 333] width 230 height 230
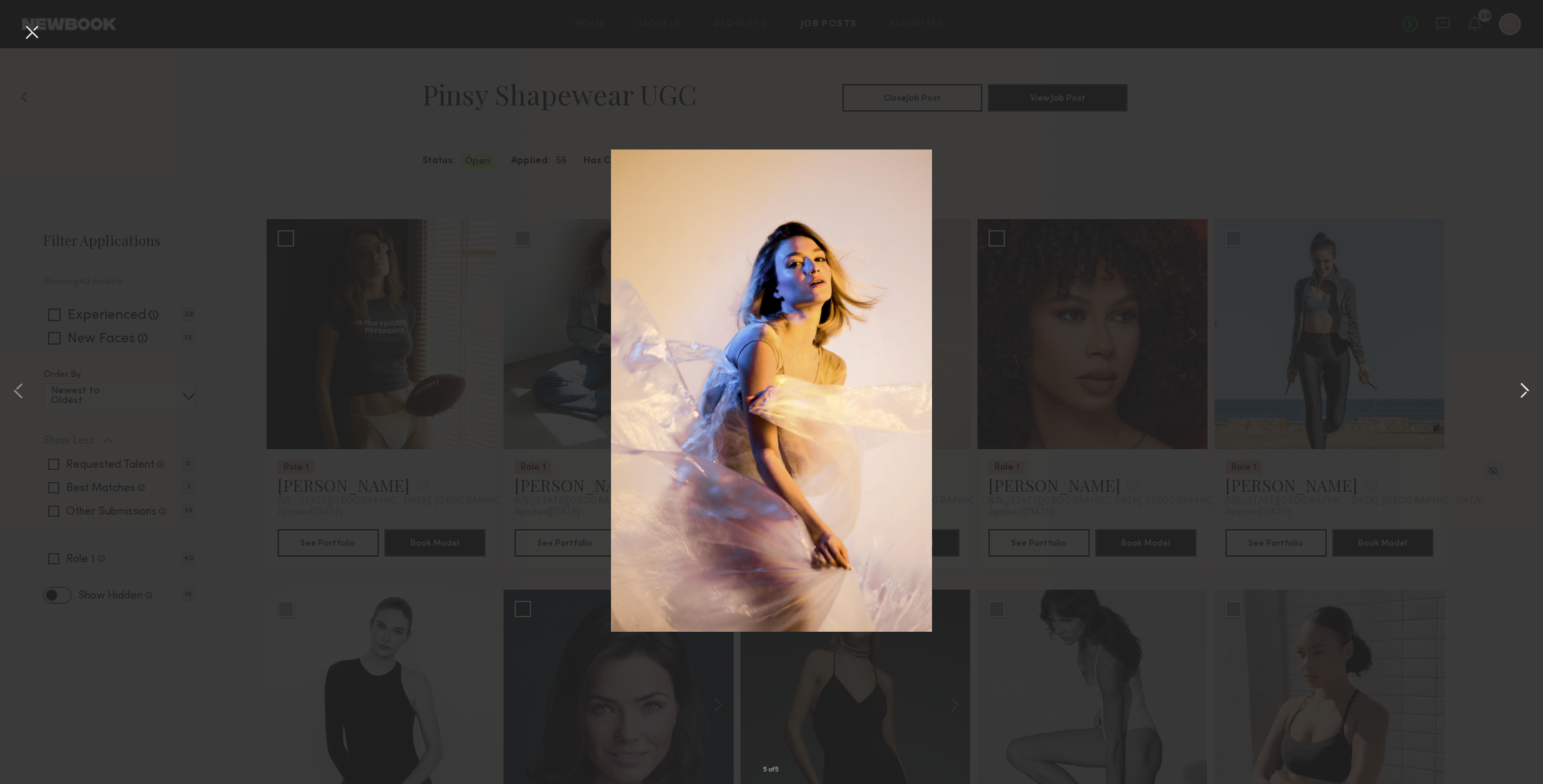
click at [1336, 388] on button at bounding box center [1525, 392] width 17 height 626
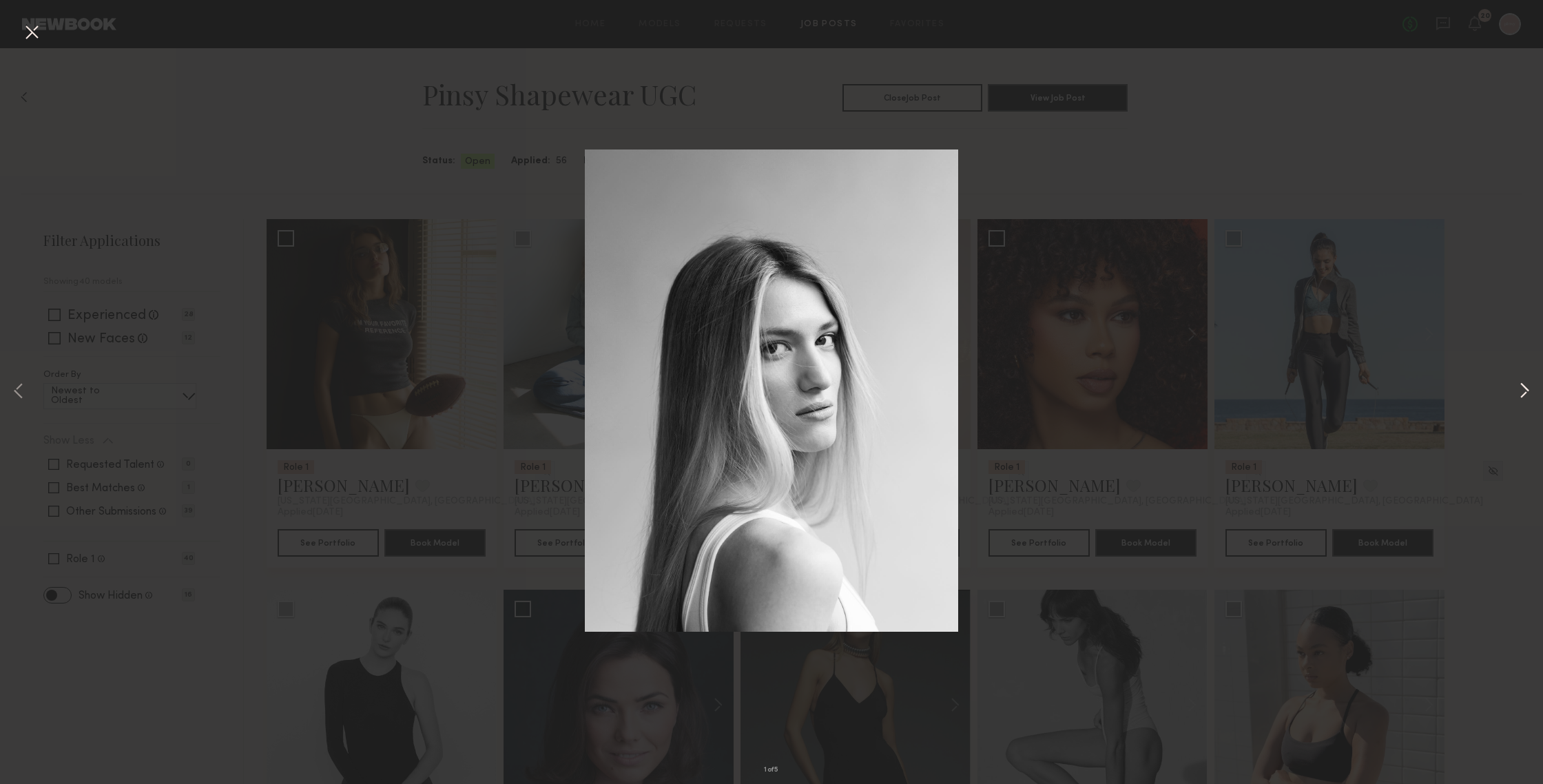
click at [1336, 388] on button at bounding box center [1525, 392] width 17 height 626
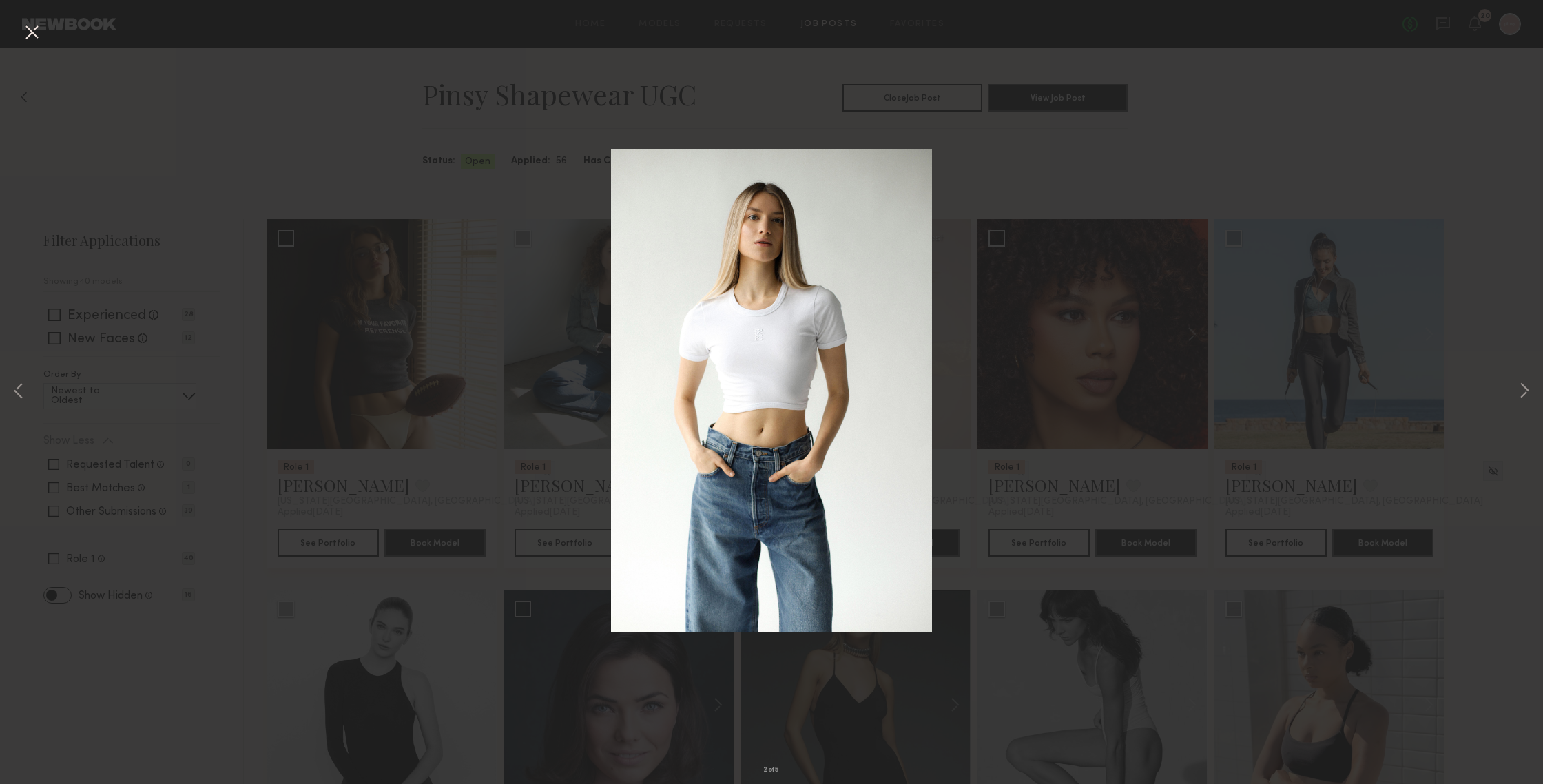
click at [16, 32] on div "2 of 5" at bounding box center [772, 392] width 1543 height 784
click at [37, 34] on button at bounding box center [31, 32] width 22 height 25
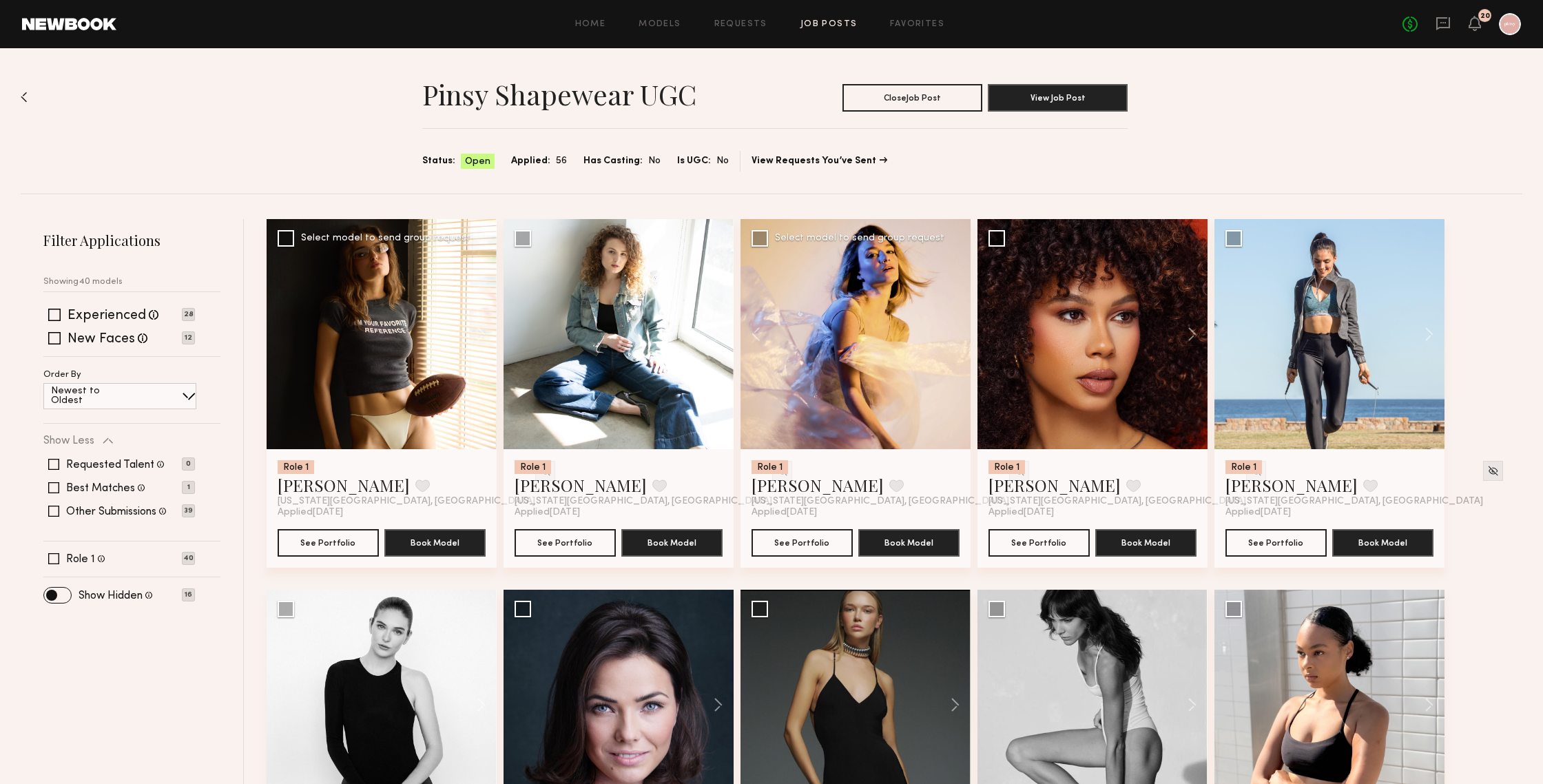
click at [309, 347] on div at bounding box center [381, 333] width 230 height 230
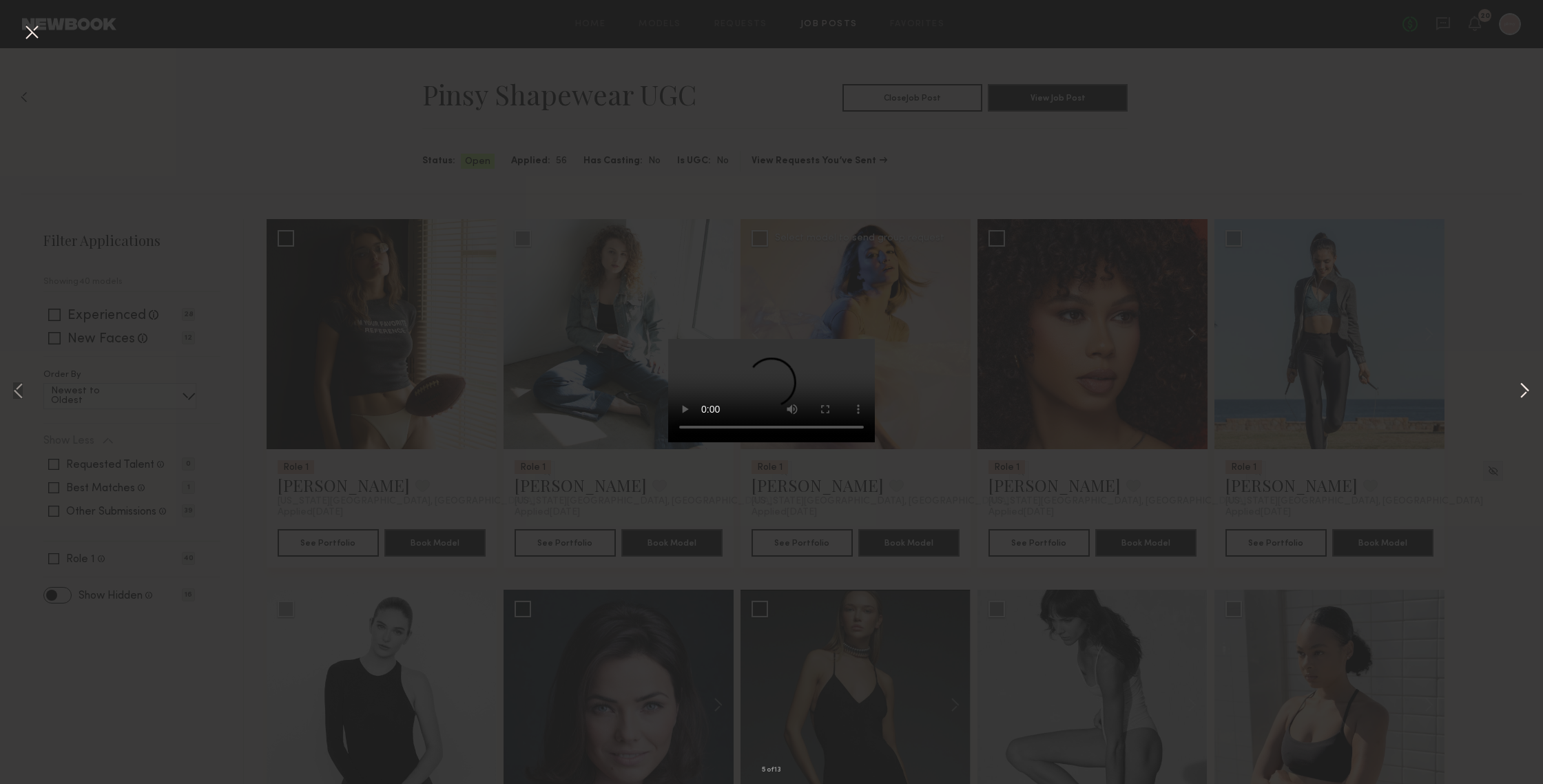
click at [1336, 391] on button at bounding box center [1525, 392] width 17 height 626
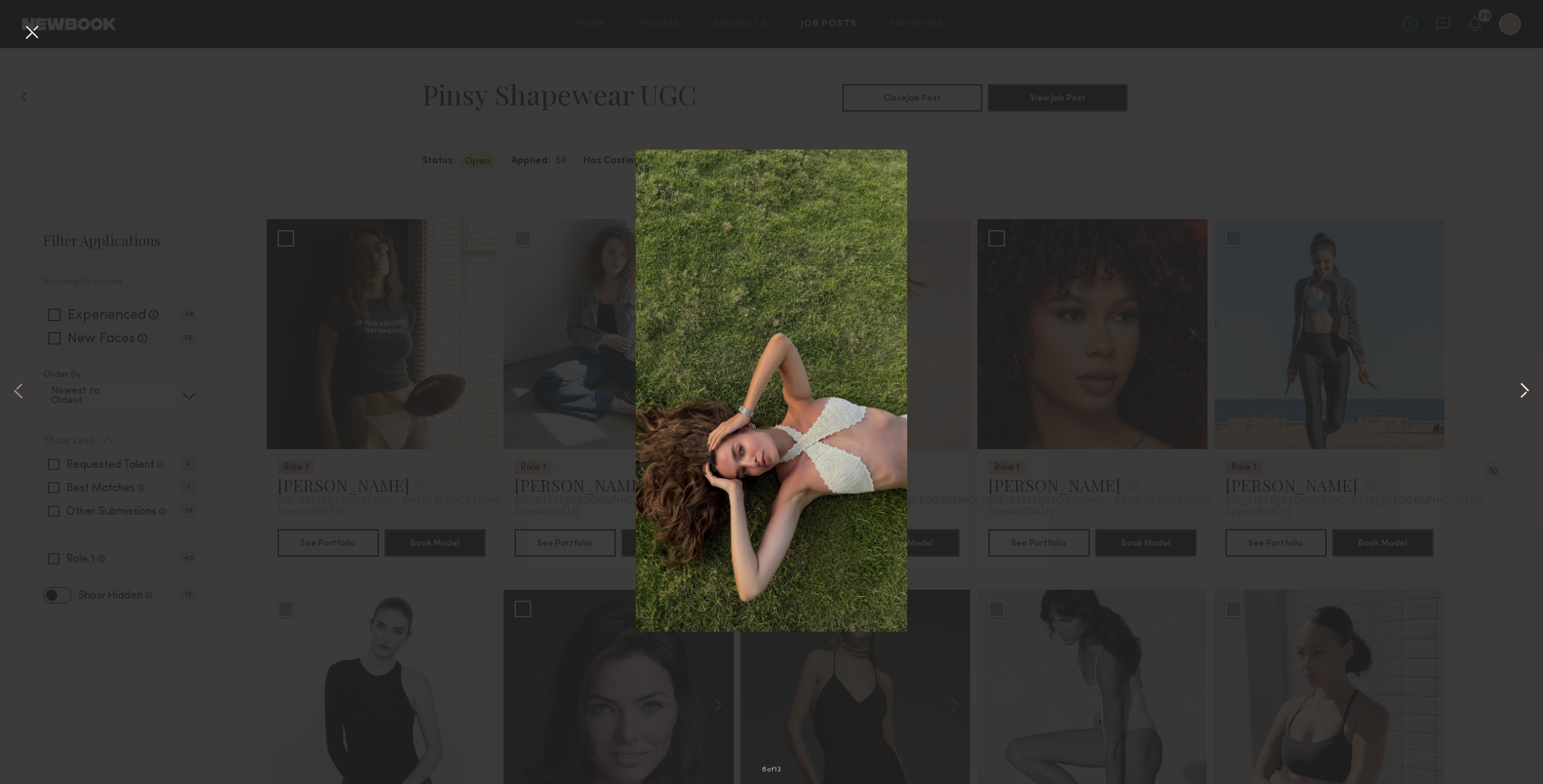
click at [1336, 391] on button at bounding box center [1525, 392] width 17 height 626
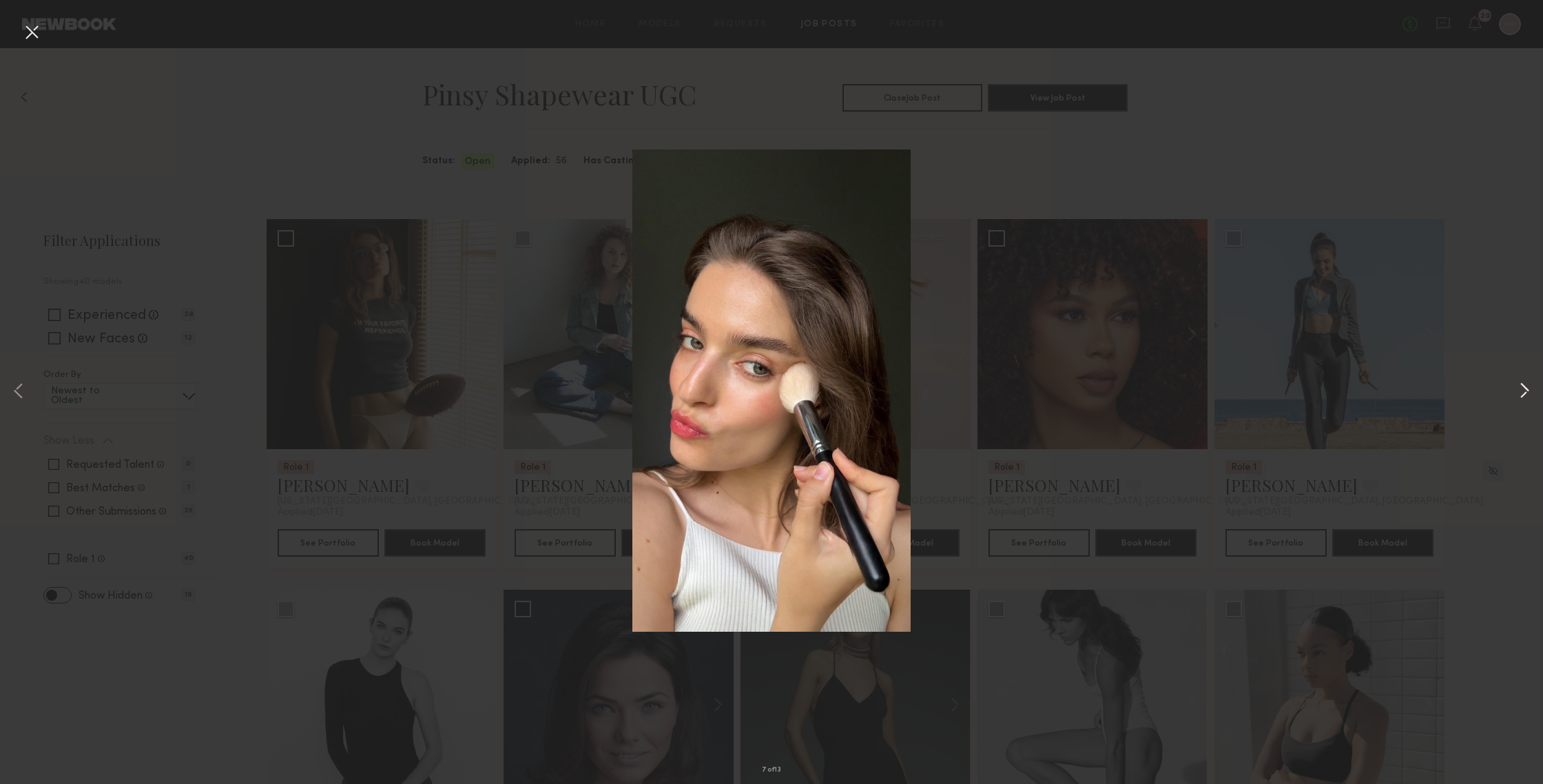
click at [1336, 391] on button at bounding box center [1525, 392] width 17 height 626
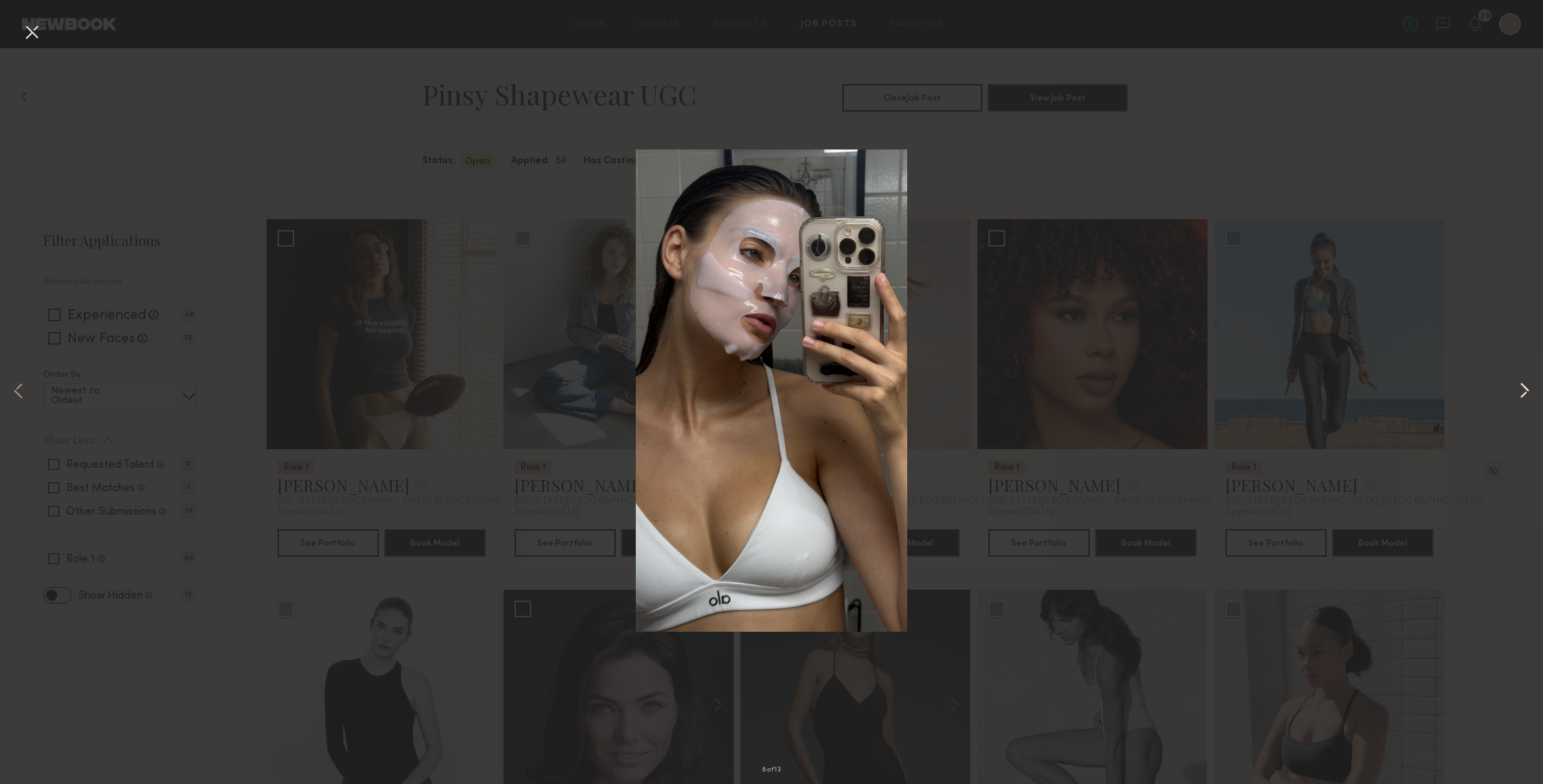
click at [1336, 391] on button at bounding box center [1525, 392] width 17 height 626
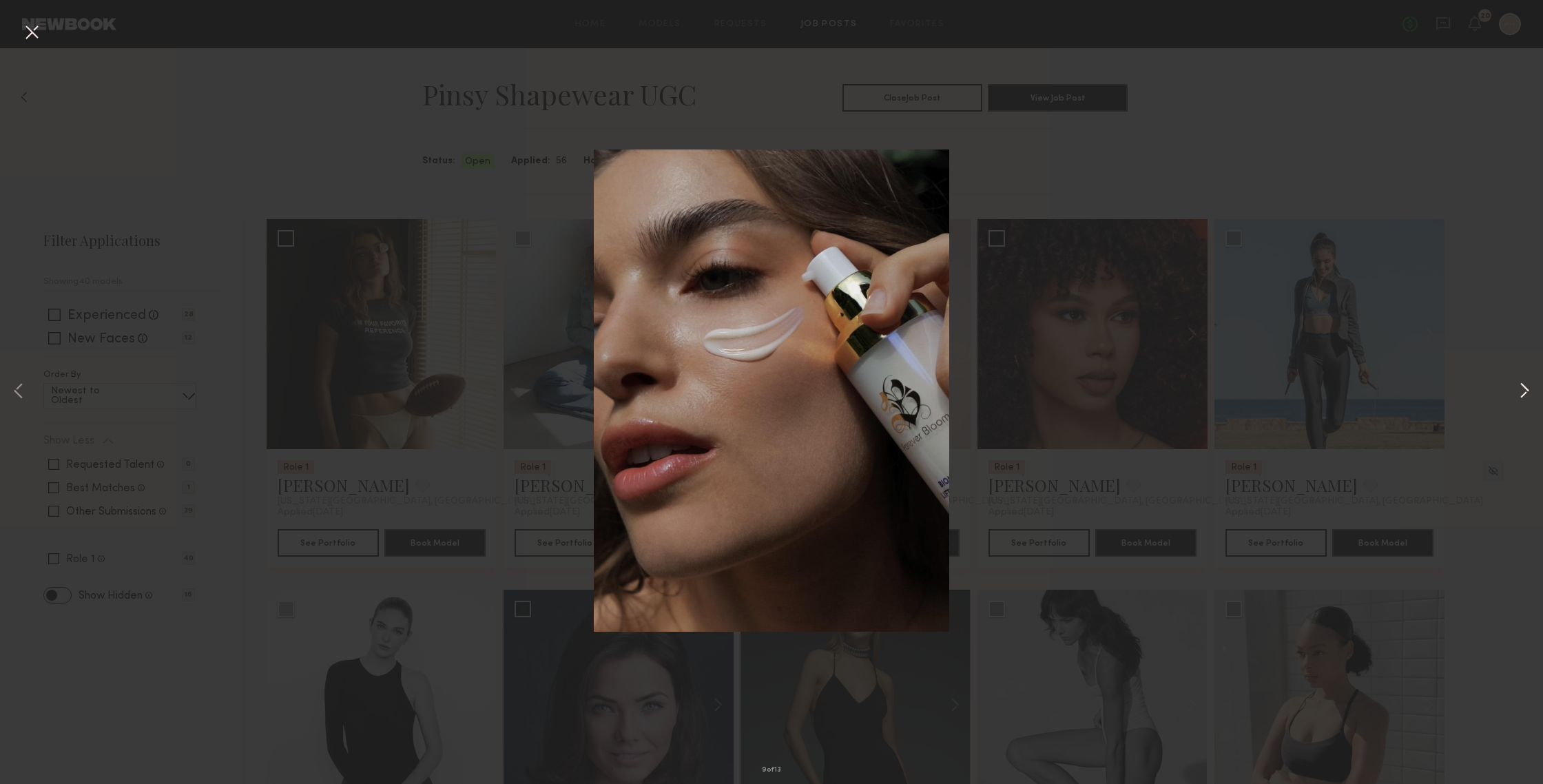
click at [1336, 391] on button at bounding box center [1525, 392] width 17 height 626
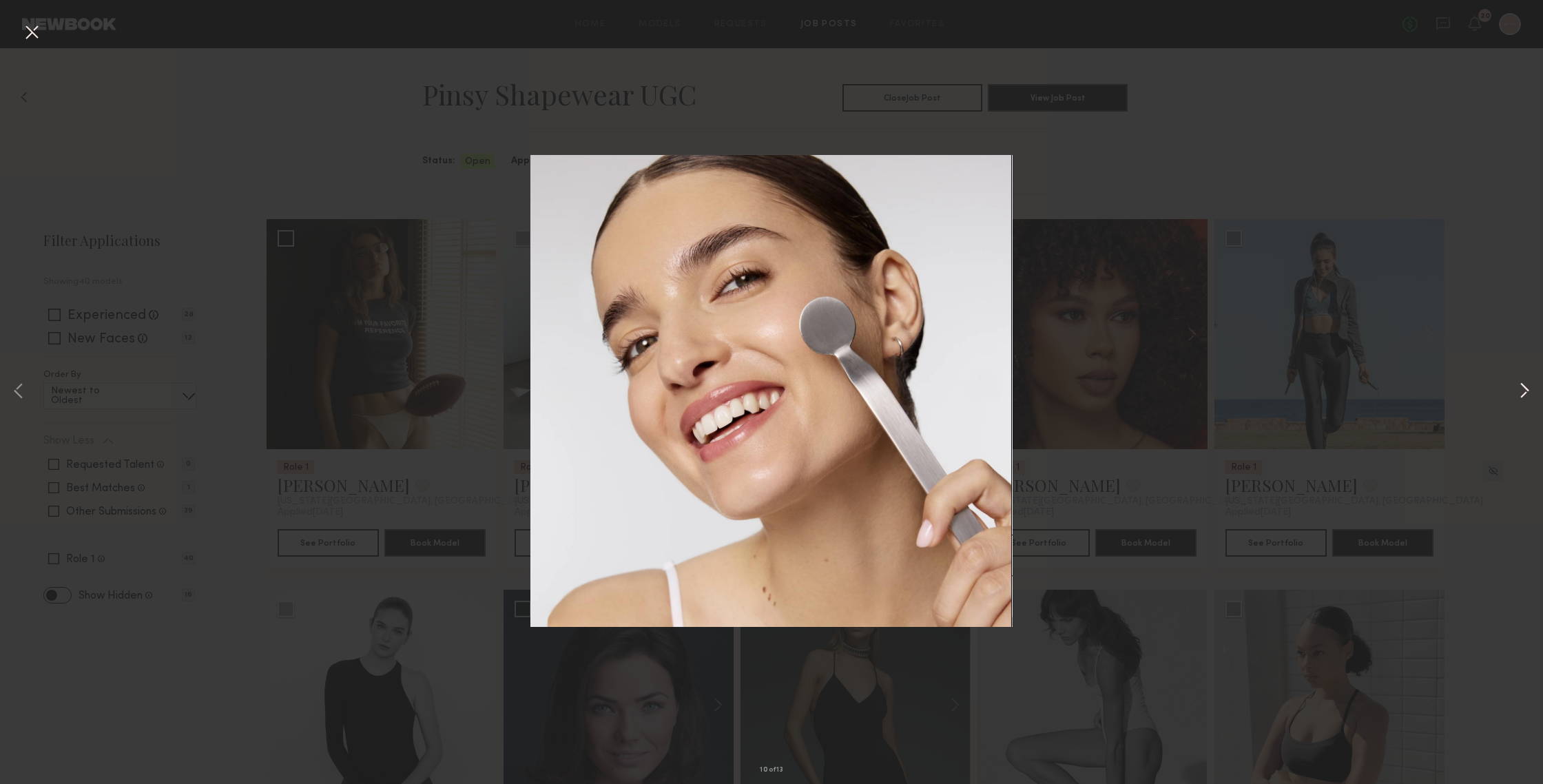
click at [1336, 391] on button at bounding box center [1525, 392] width 17 height 626
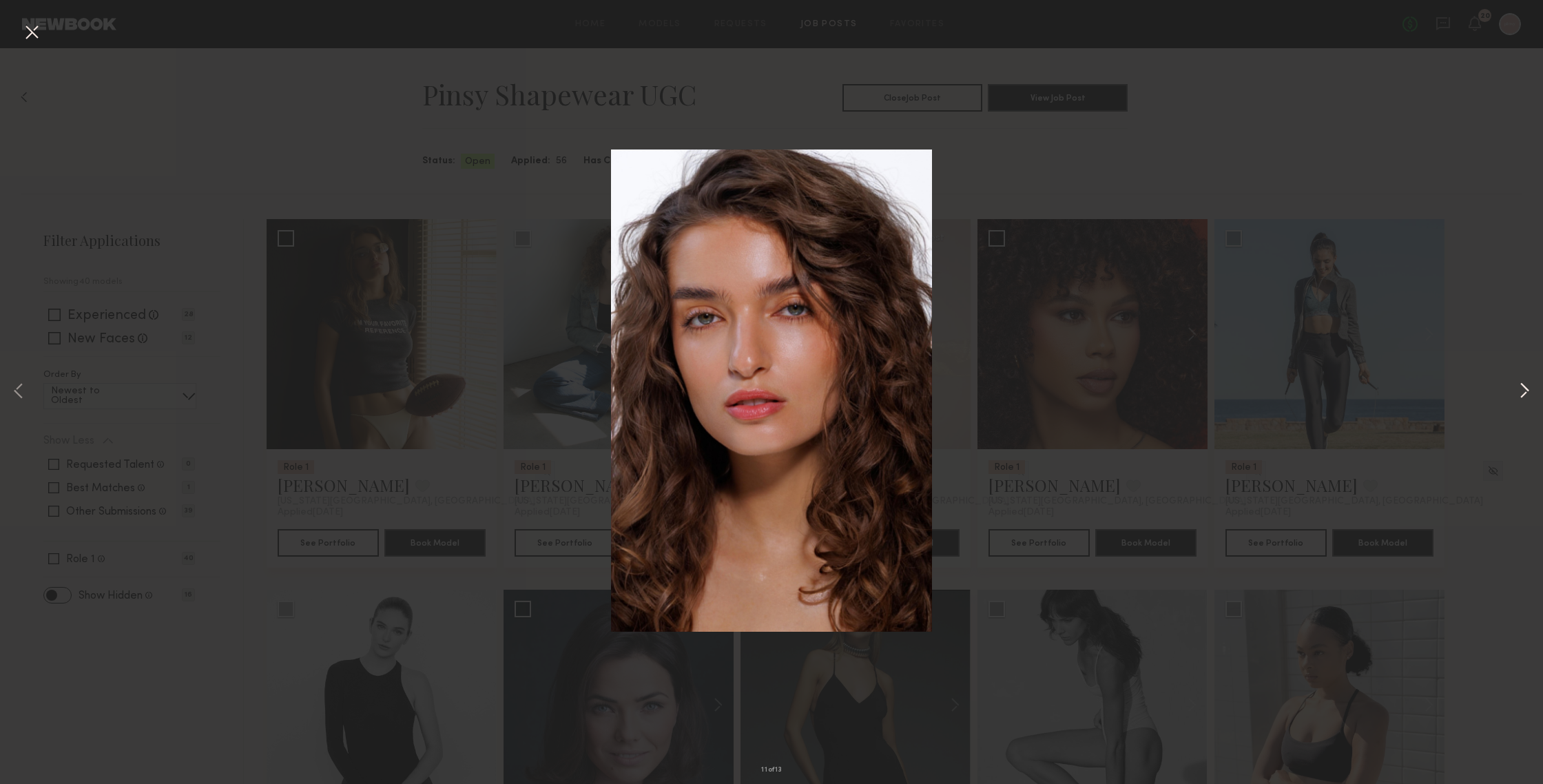
click at [1336, 391] on button at bounding box center [1525, 392] width 17 height 626
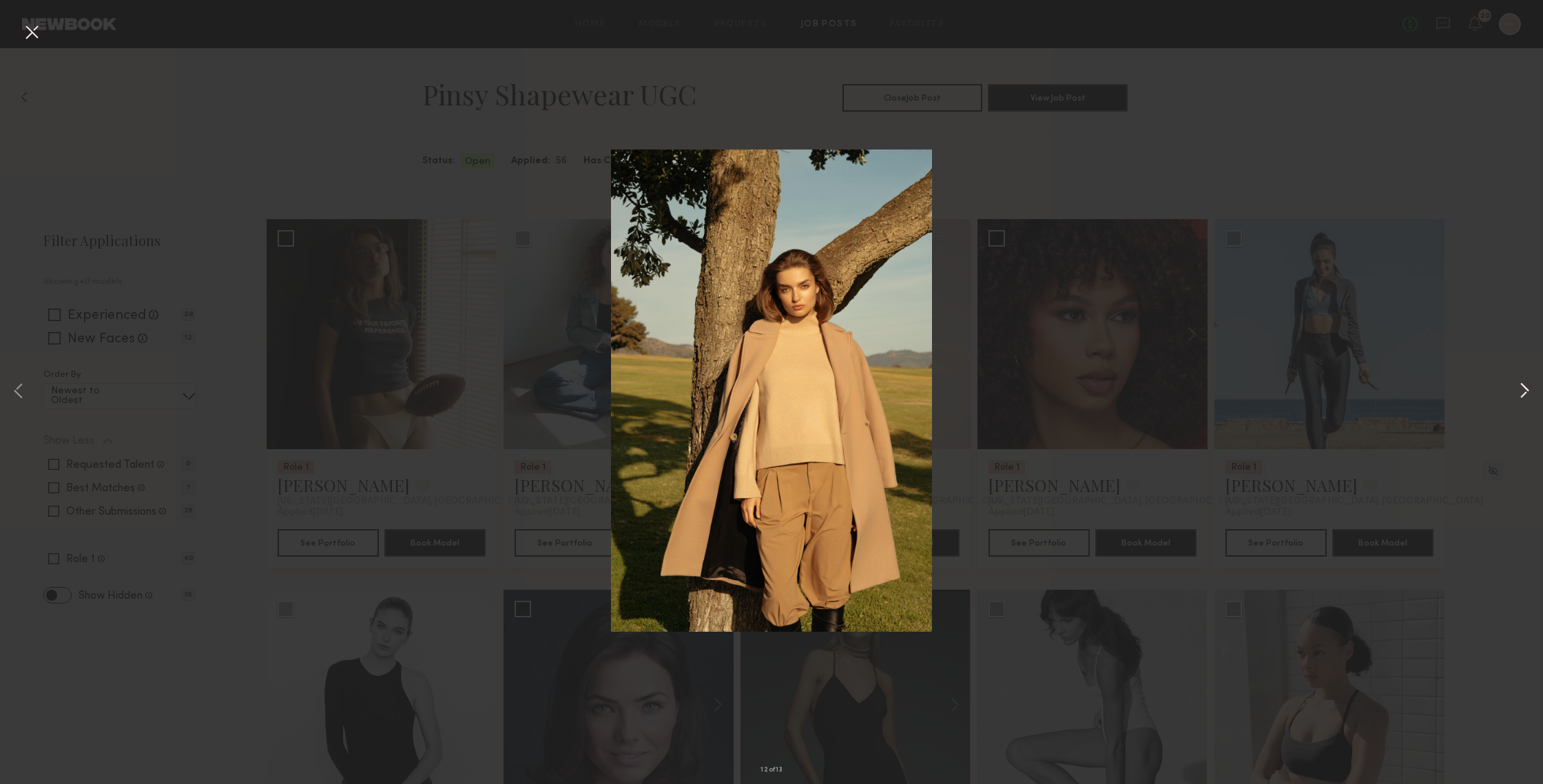
click at [1336, 391] on button at bounding box center [1525, 392] width 17 height 626
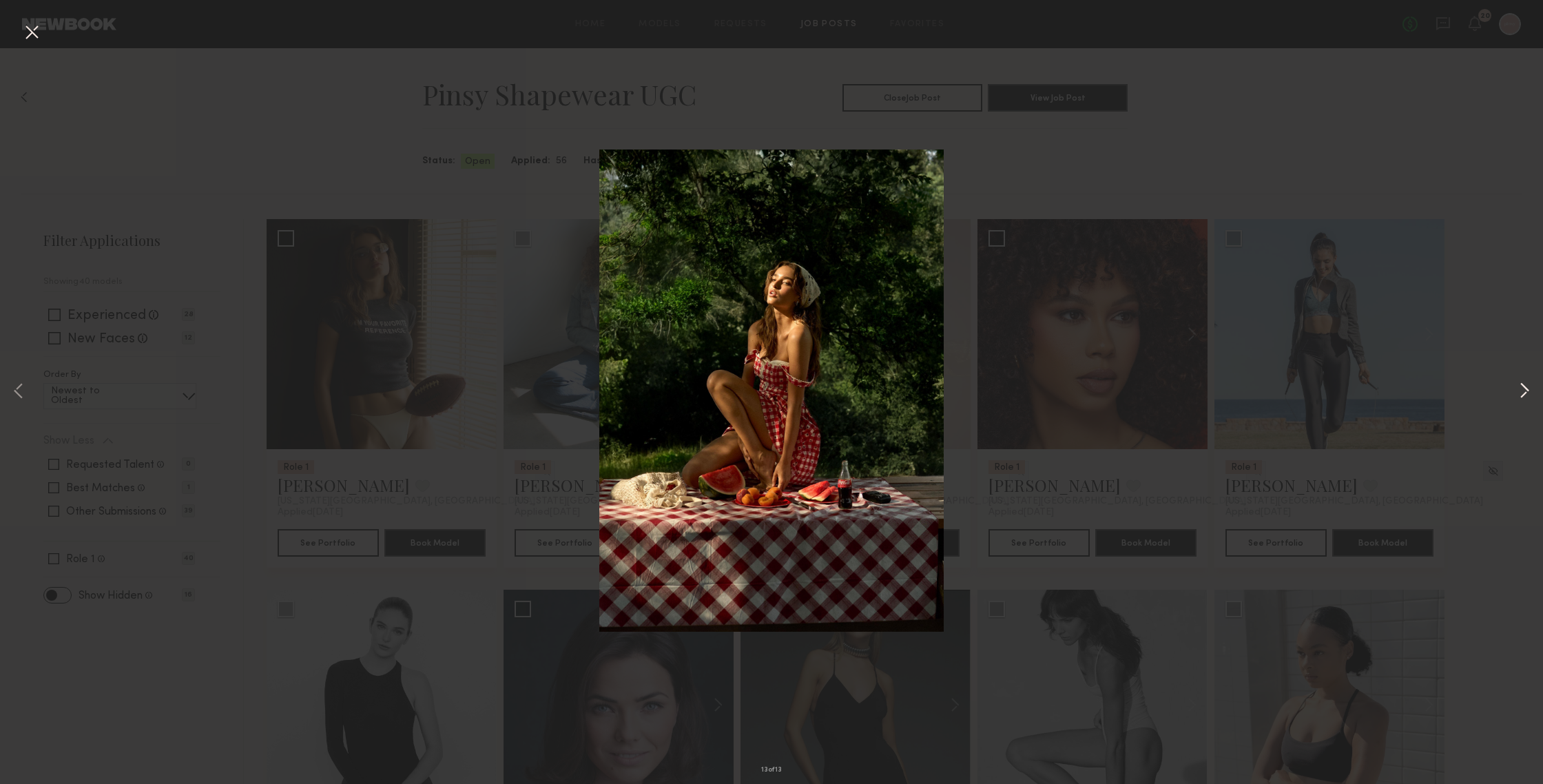
click at [1336, 391] on button at bounding box center [1525, 392] width 17 height 626
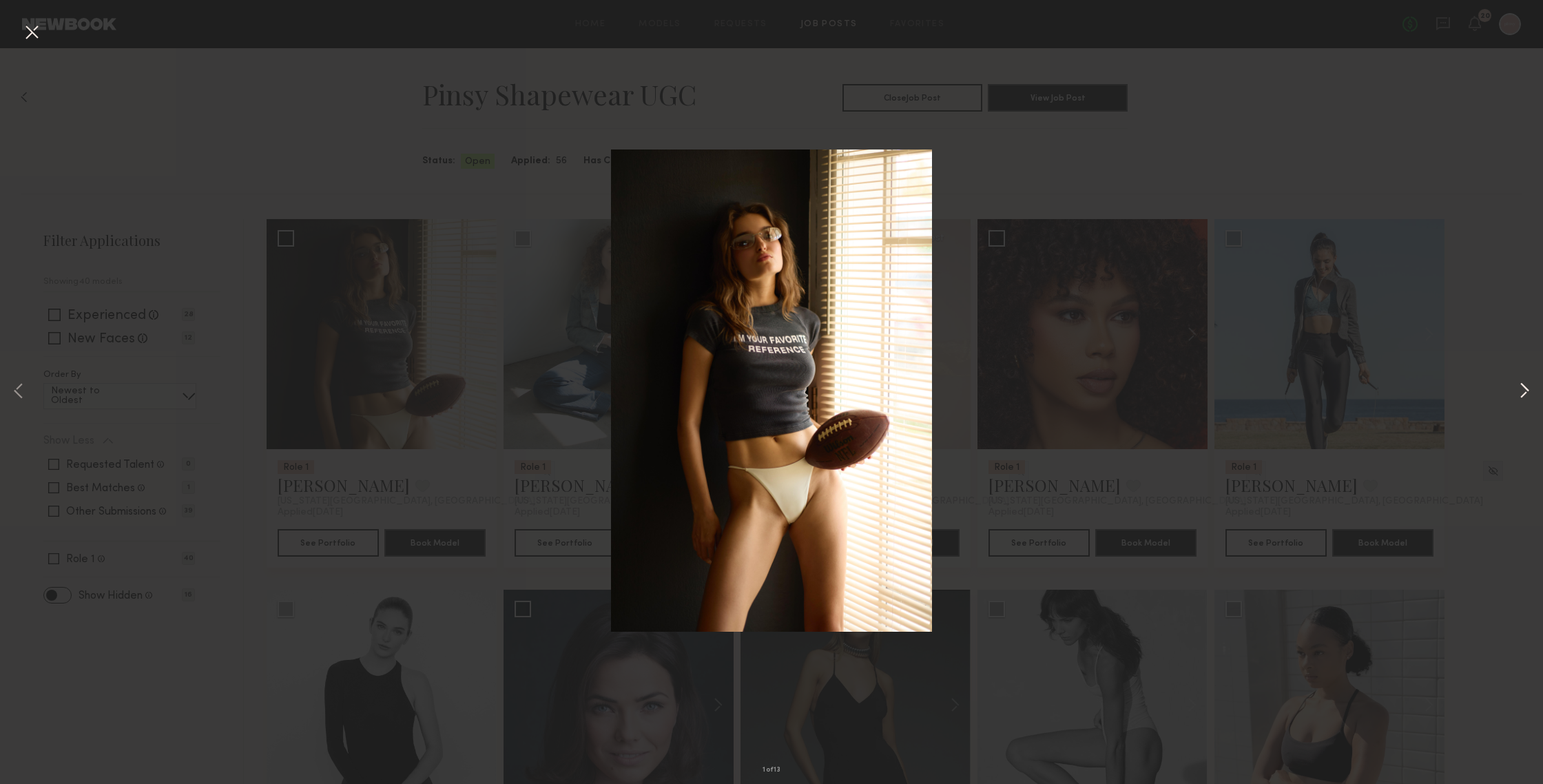
click at [1336, 391] on button at bounding box center [1525, 392] width 17 height 626
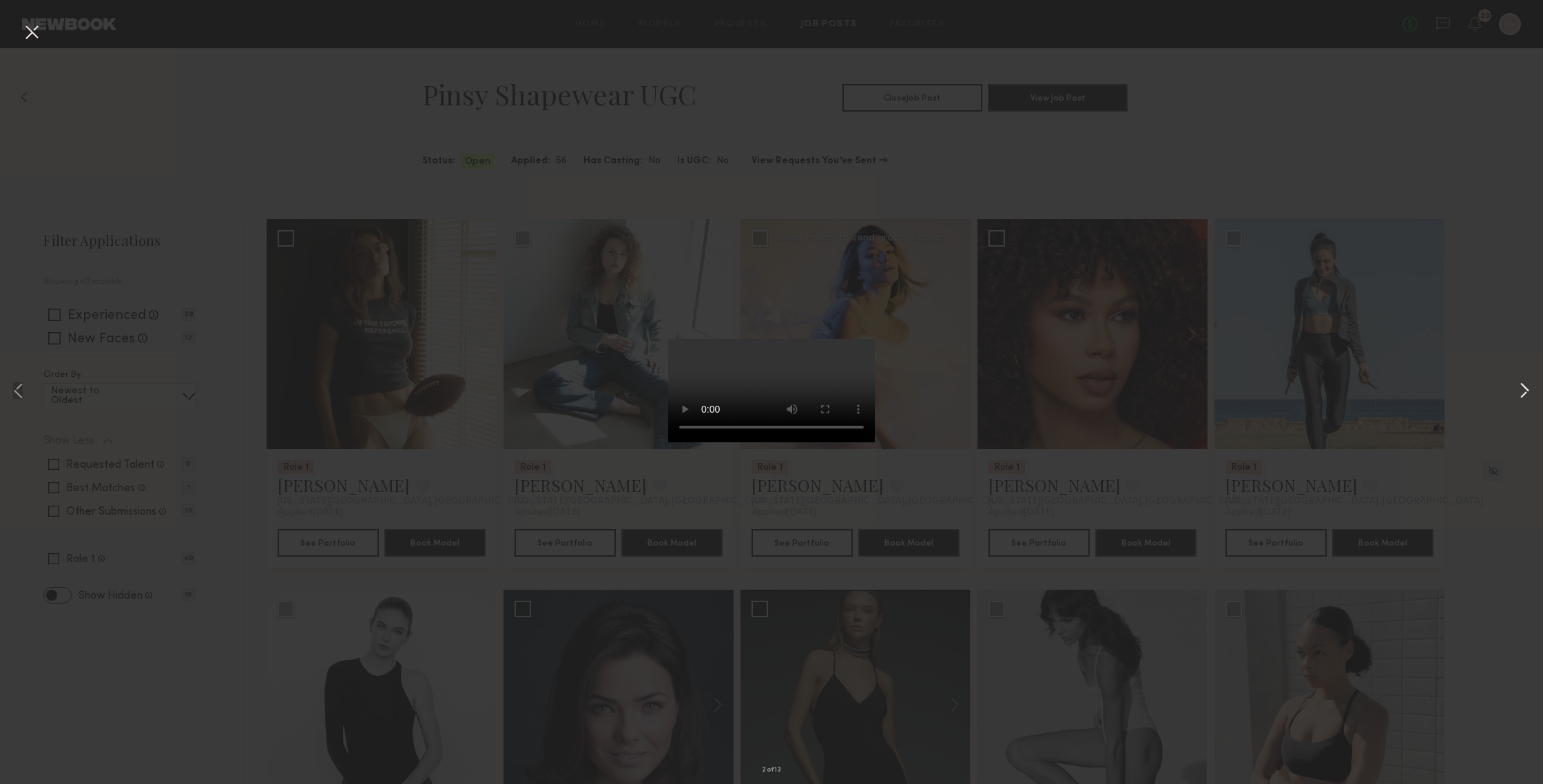
click at [1336, 389] on button at bounding box center [1525, 392] width 17 height 626
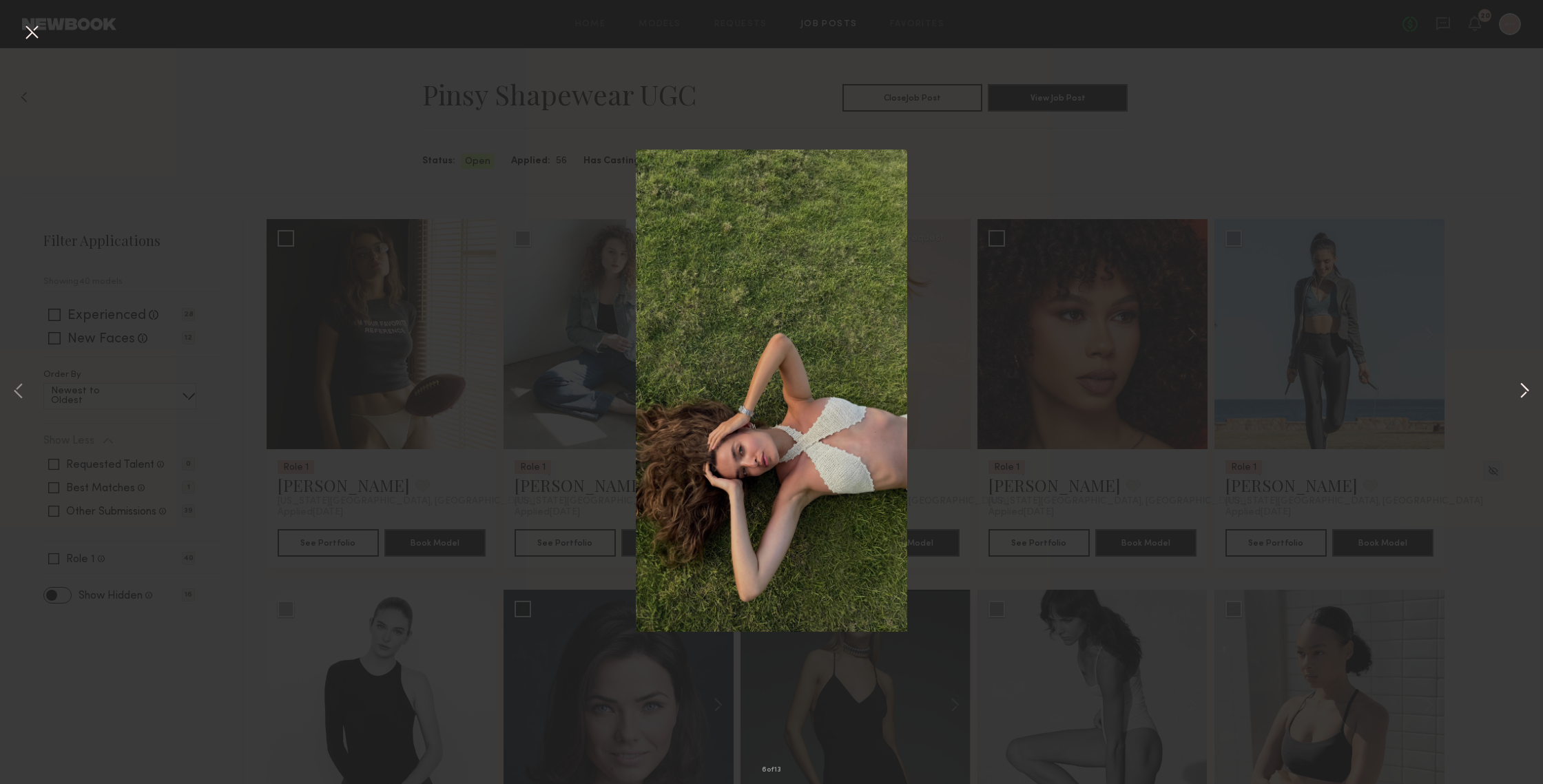
click at [1336, 385] on button at bounding box center [1525, 392] width 17 height 626
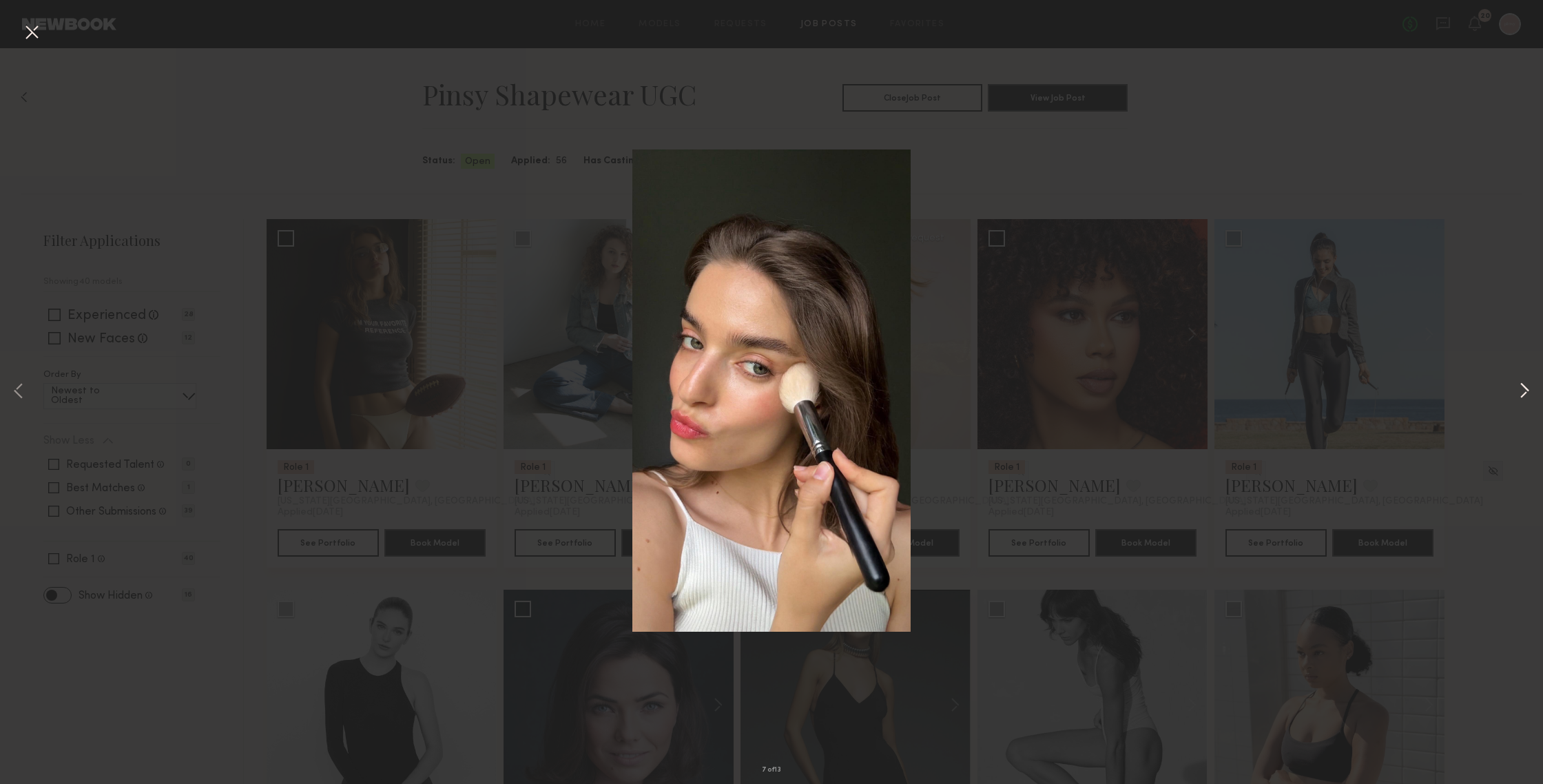
click at [1336, 394] on button at bounding box center [1525, 392] width 17 height 626
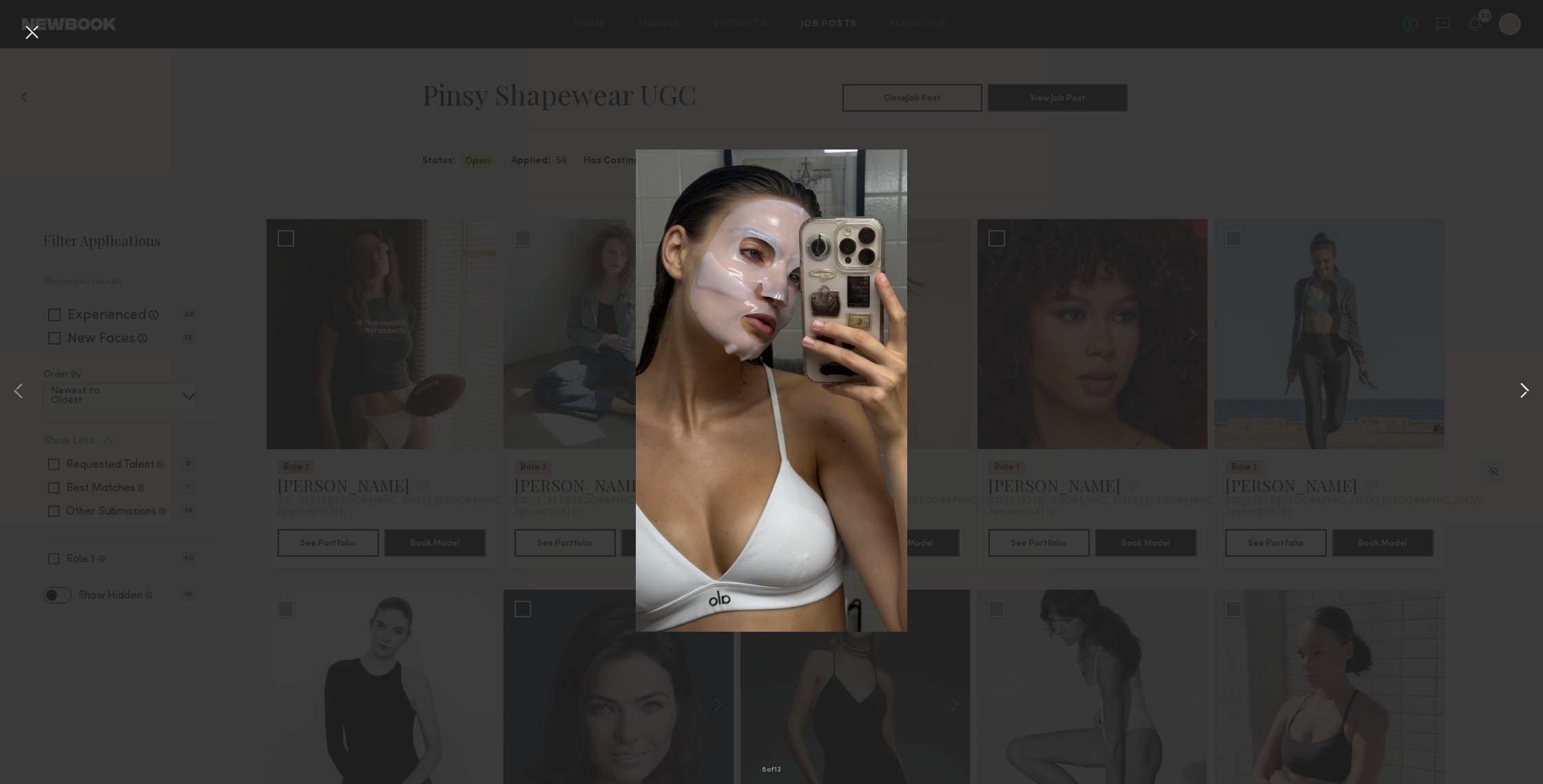
click at [1336, 394] on button at bounding box center [1525, 392] width 17 height 626
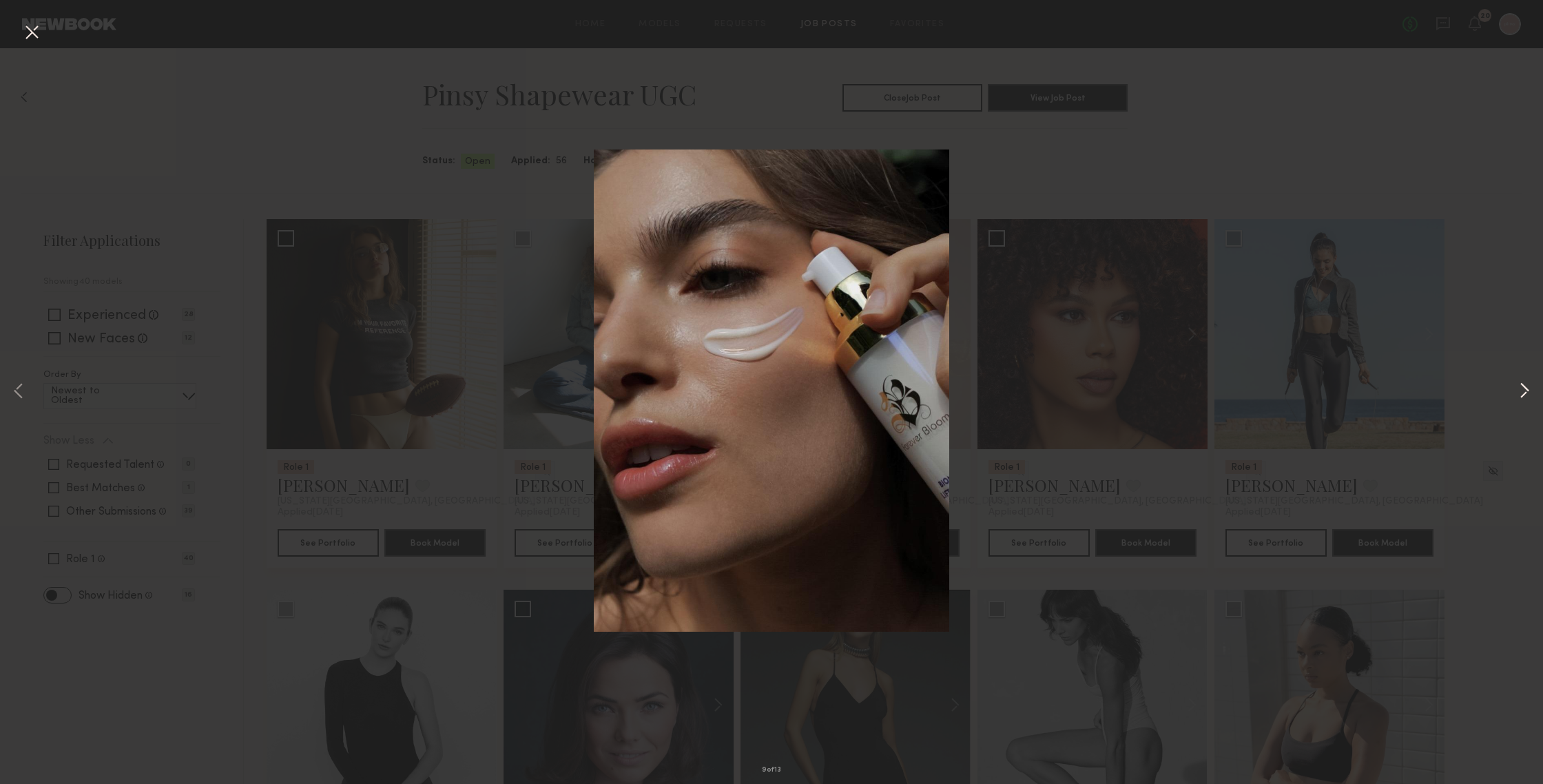
click at [1336, 392] on button at bounding box center [1525, 392] width 17 height 626
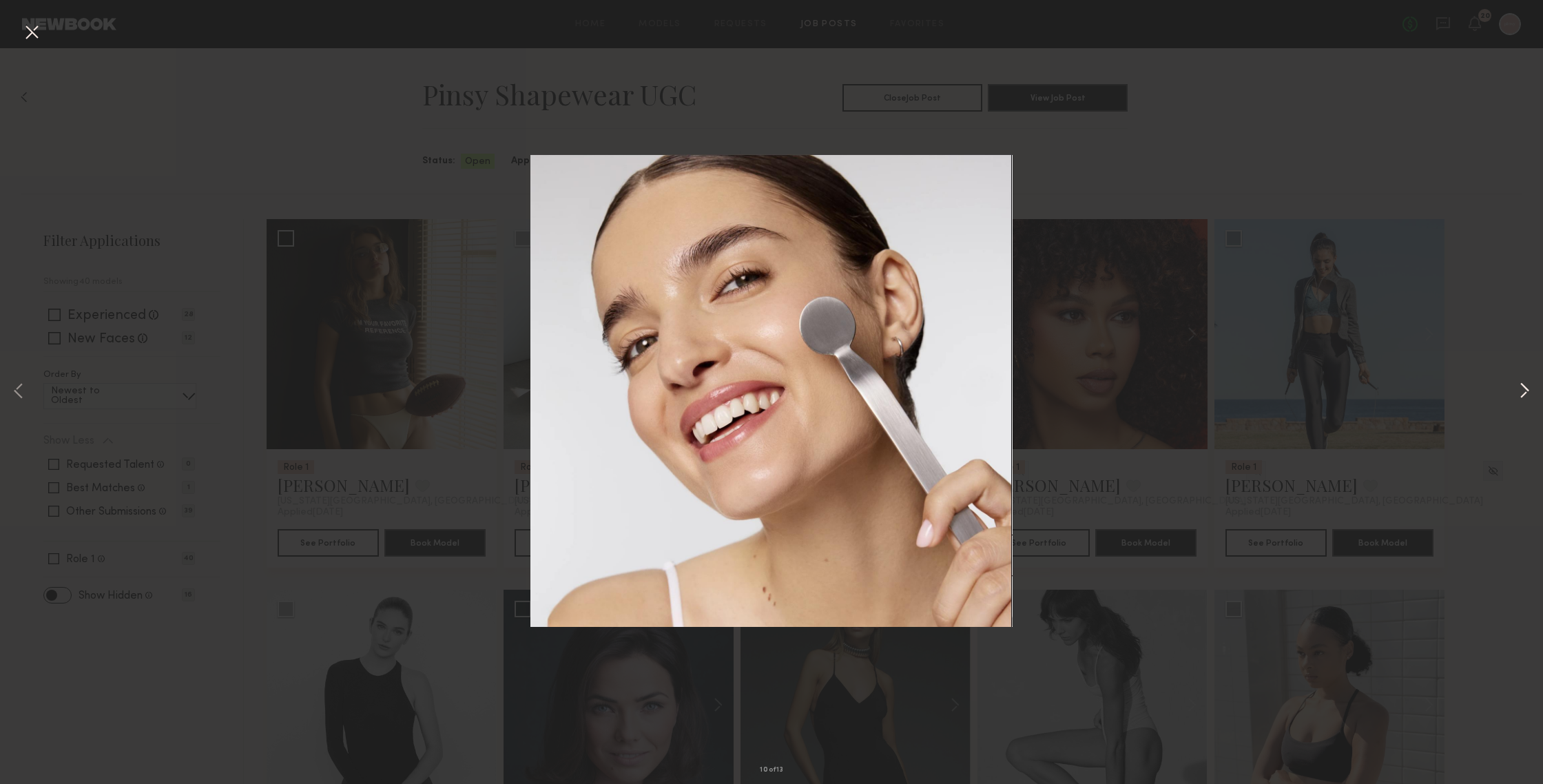
click at [1336, 392] on button at bounding box center [1525, 392] width 17 height 626
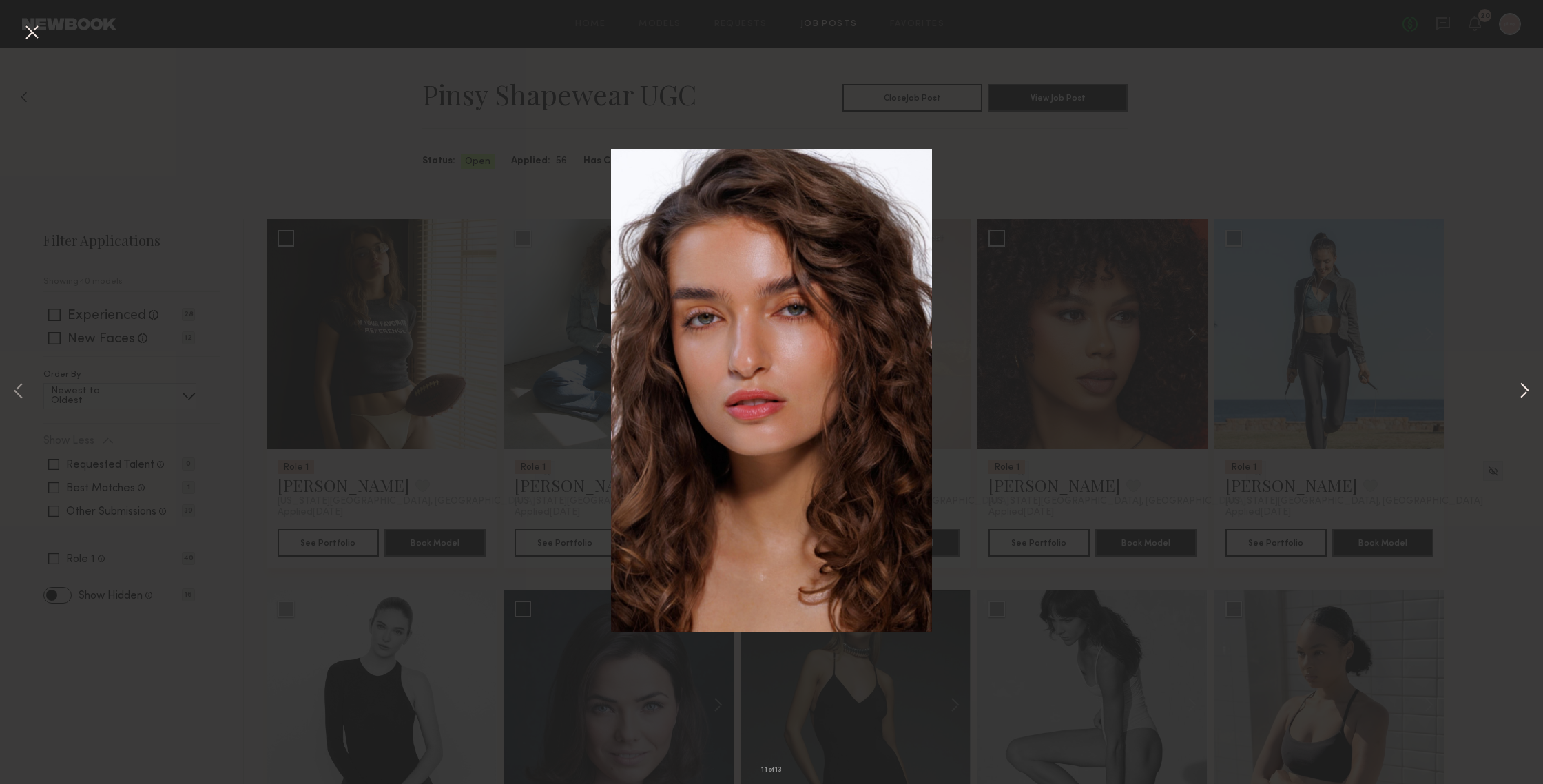
click at [1336, 394] on button at bounding box center [1525, 392] width 17 height 626
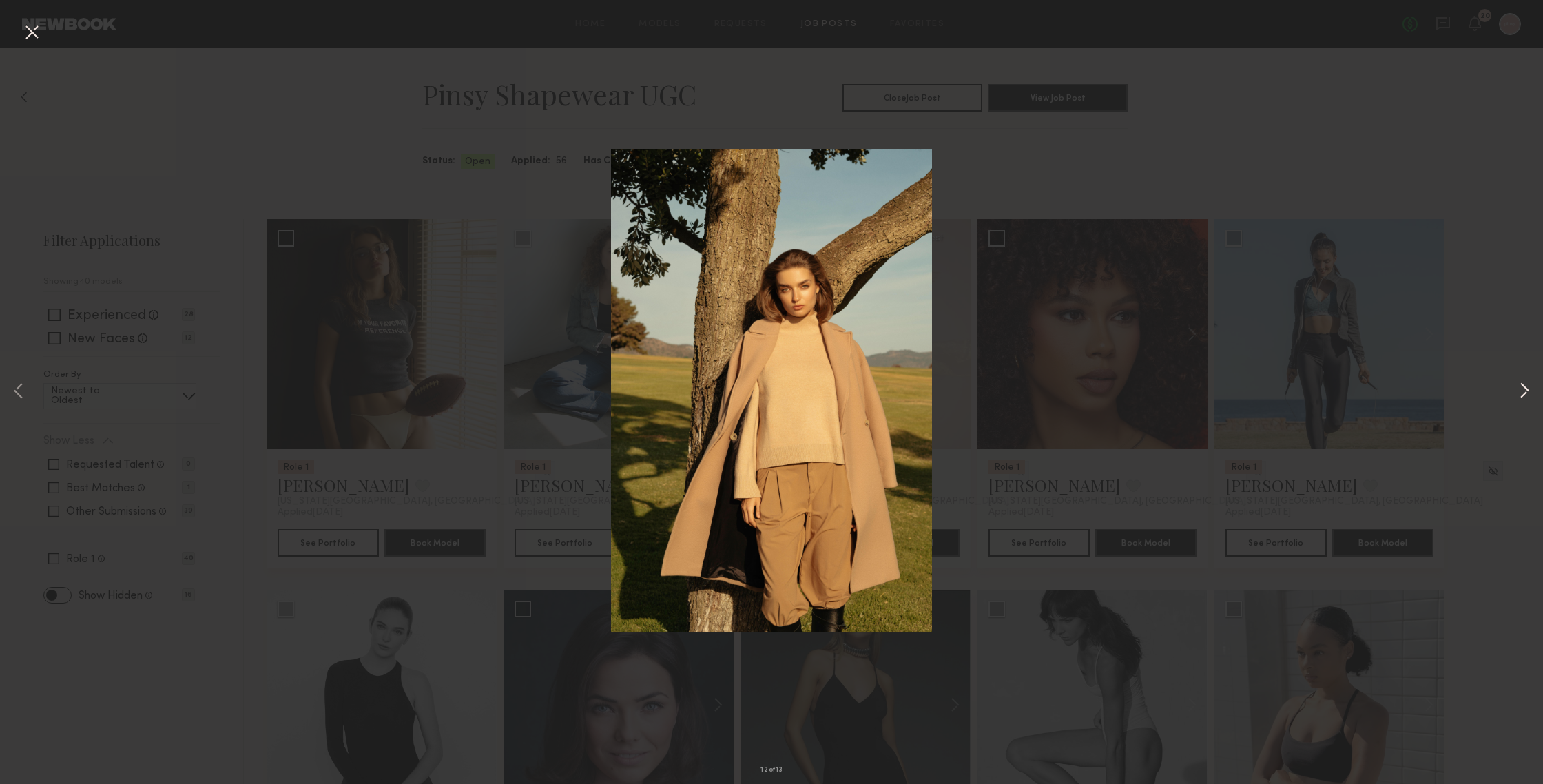
click at [1336, 394] on button at bounding box center [1525, 392] width 17 height 626
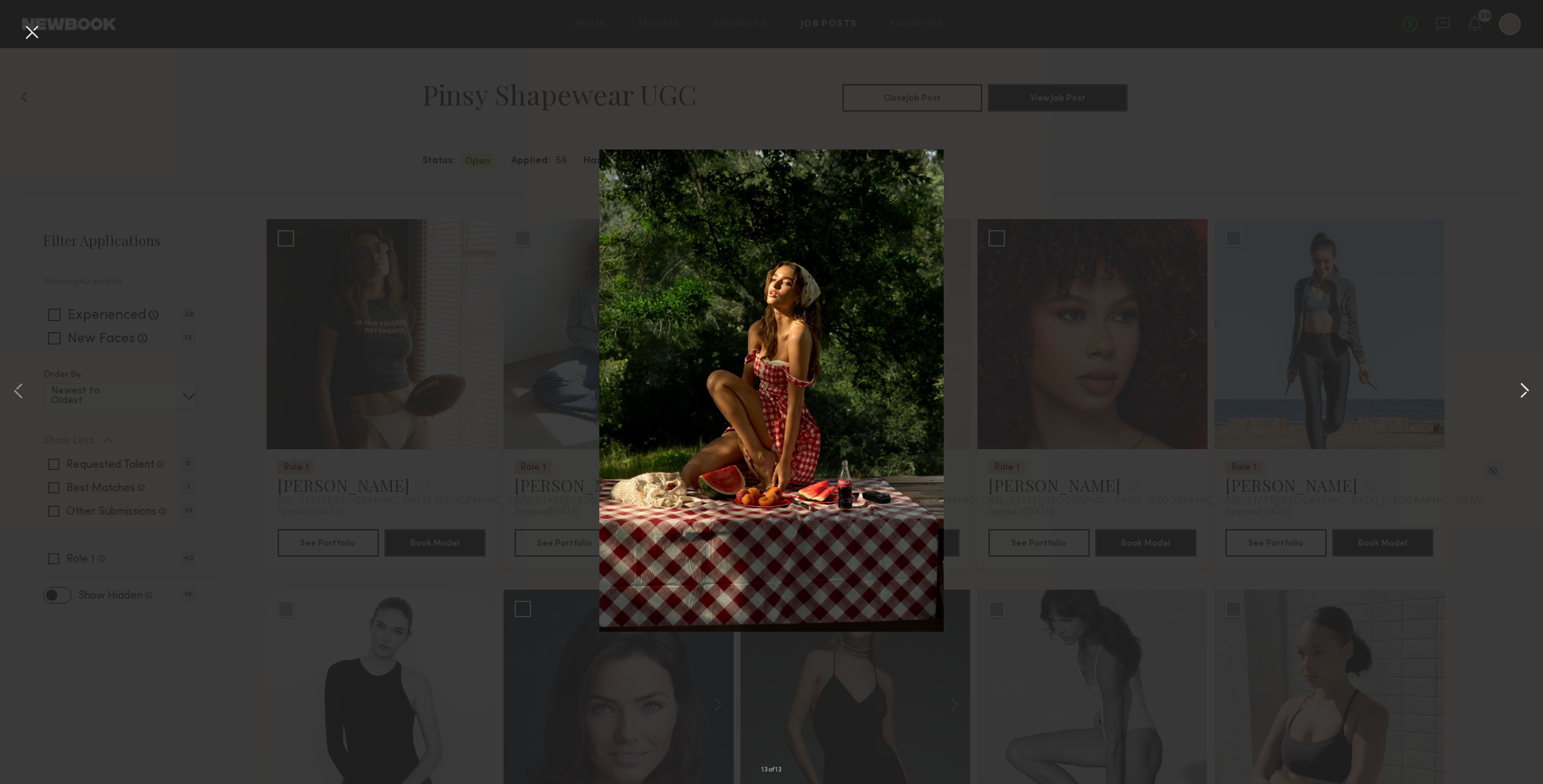
click at [1336, 394] on button at bounding box center [1525, 392] width 17 height 626
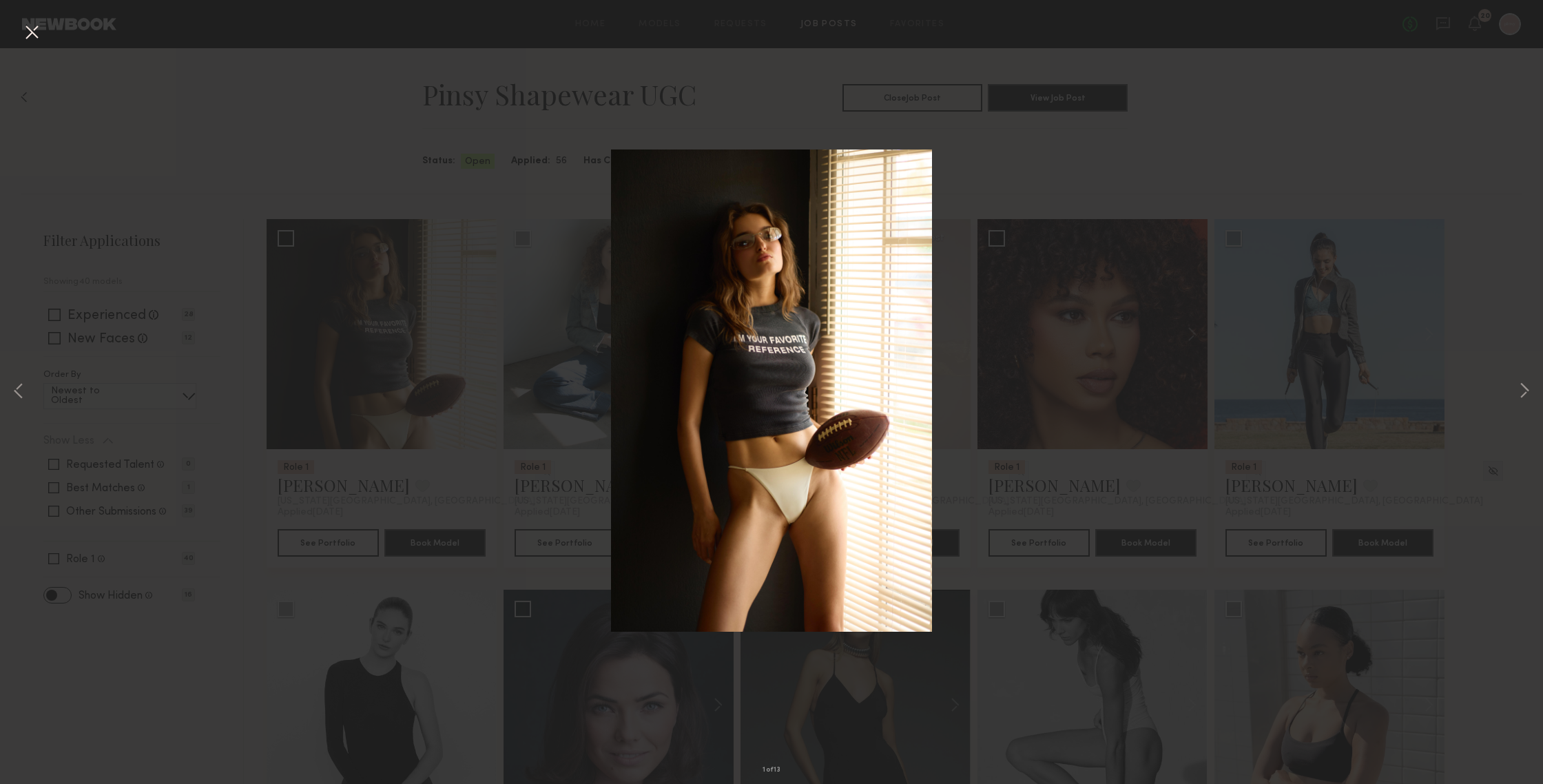
click at [1336, 349] on div "1 of 13" at bounding box center [772, 392] width 1543 height 784
click at [34, 32] on button at bounding box center [31, 32] width 22 height 25
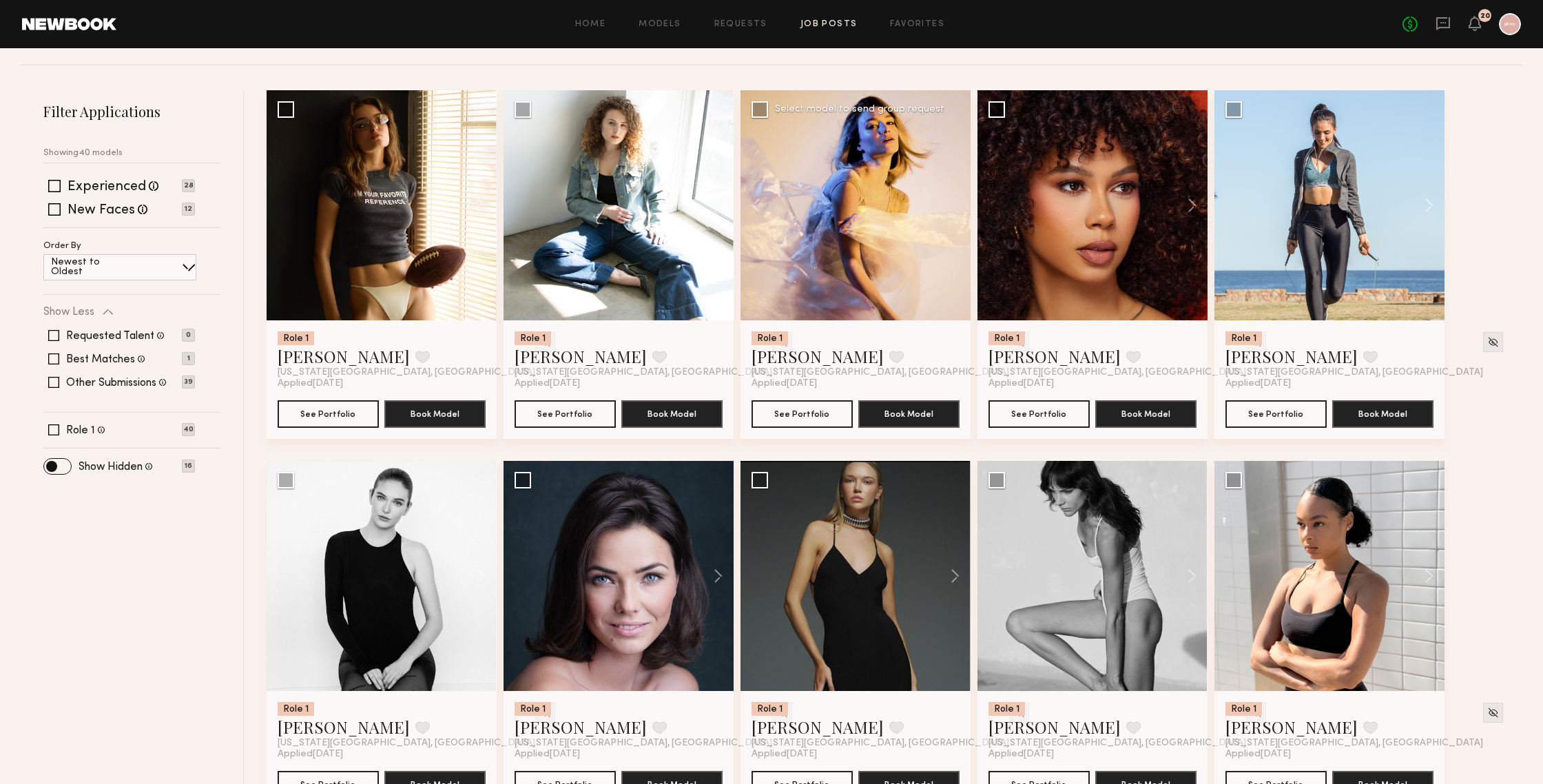
scroll to position [129, 0]
click at [416, 354] on button at bounding box center [423, 356] width 15 height 13
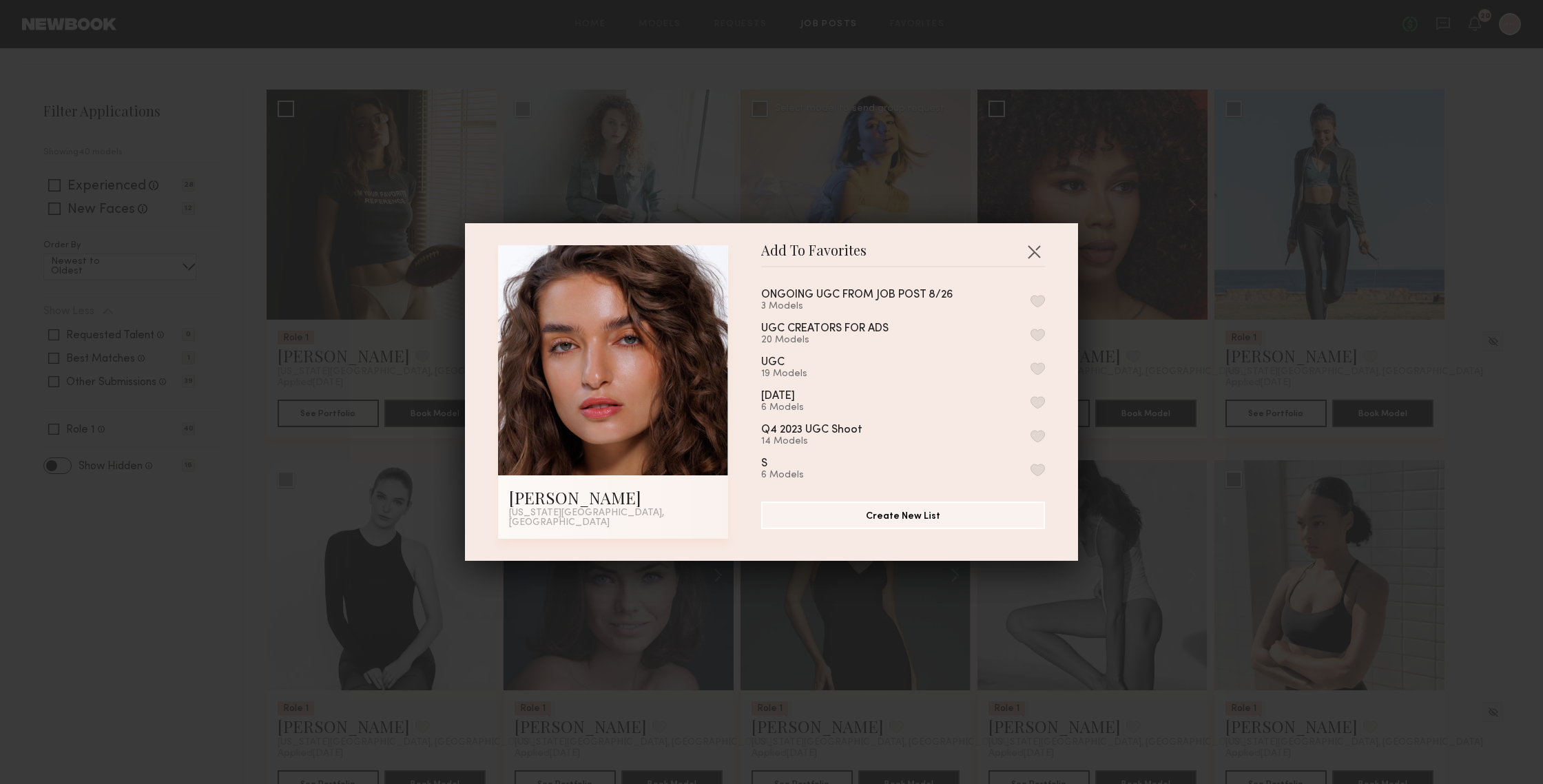
click at [1039, 307] on button "button" at bounding box center [1037, 301] width 15 height 13
click at [1032, 254] on button "button" at bounding box center [1034, 251] width 22 height 22
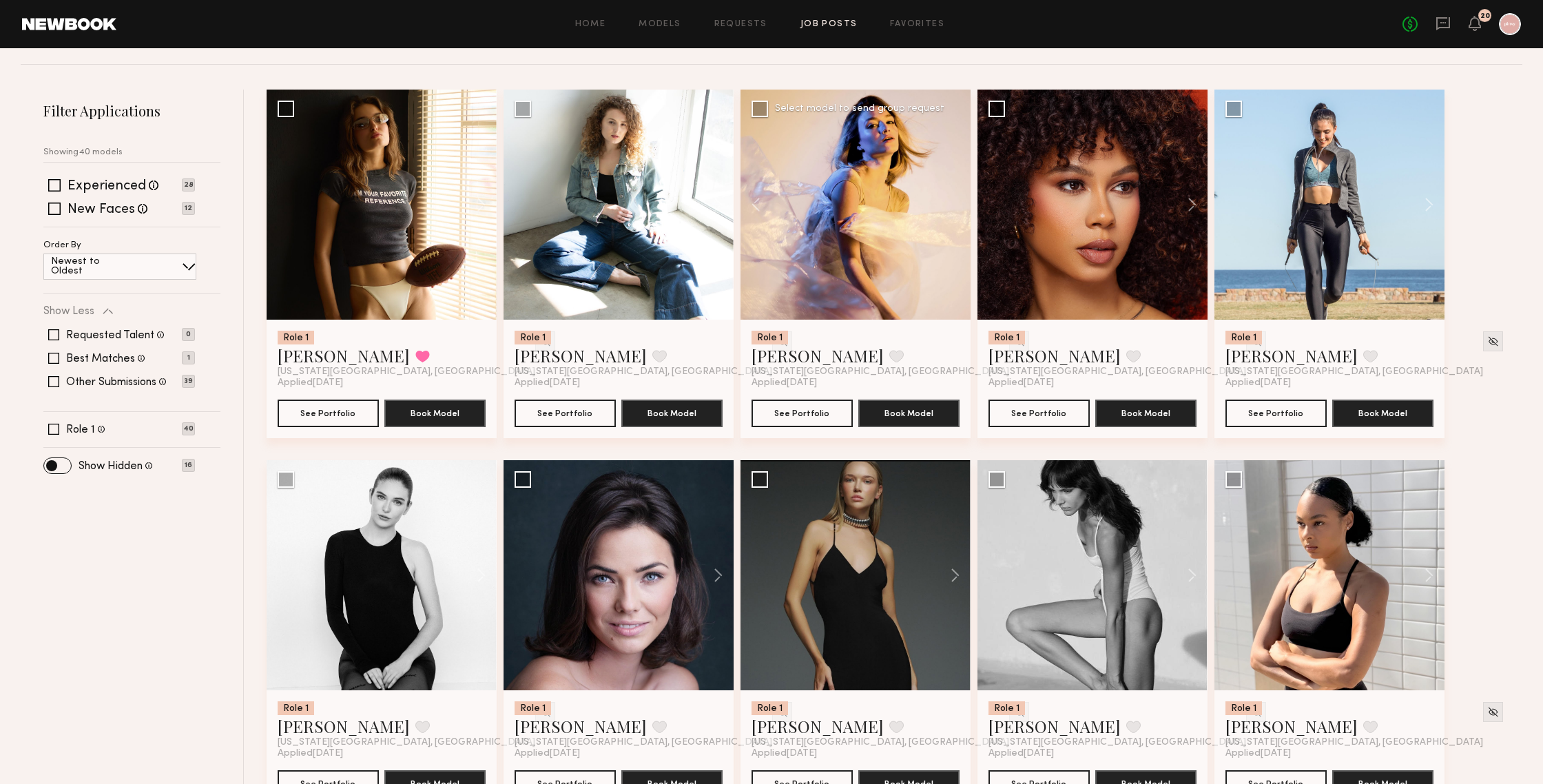
scroll to position [131, 0]
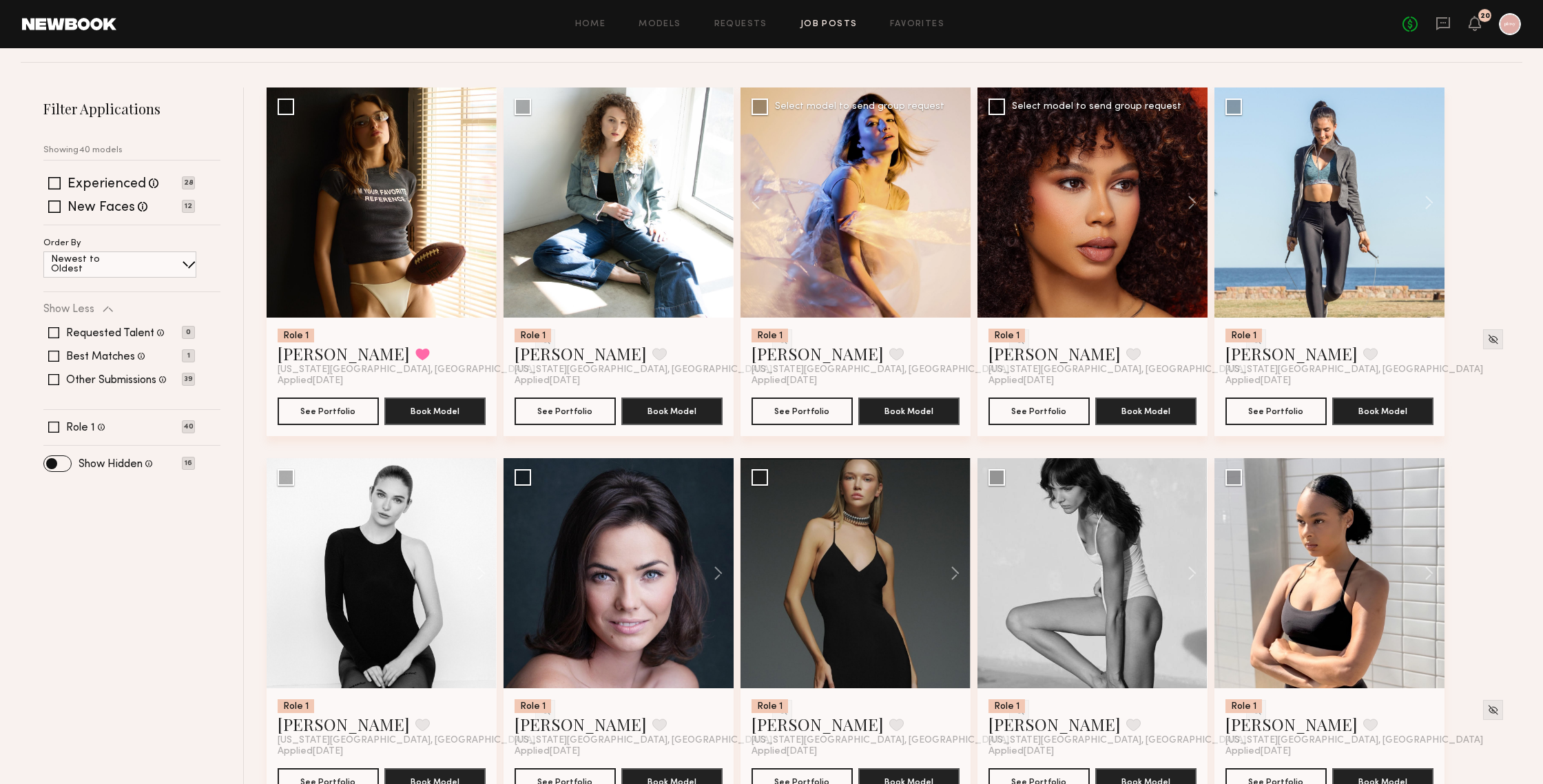
click at [1124, 239] on div at bounding box center [1092, 202] width 230 height 230
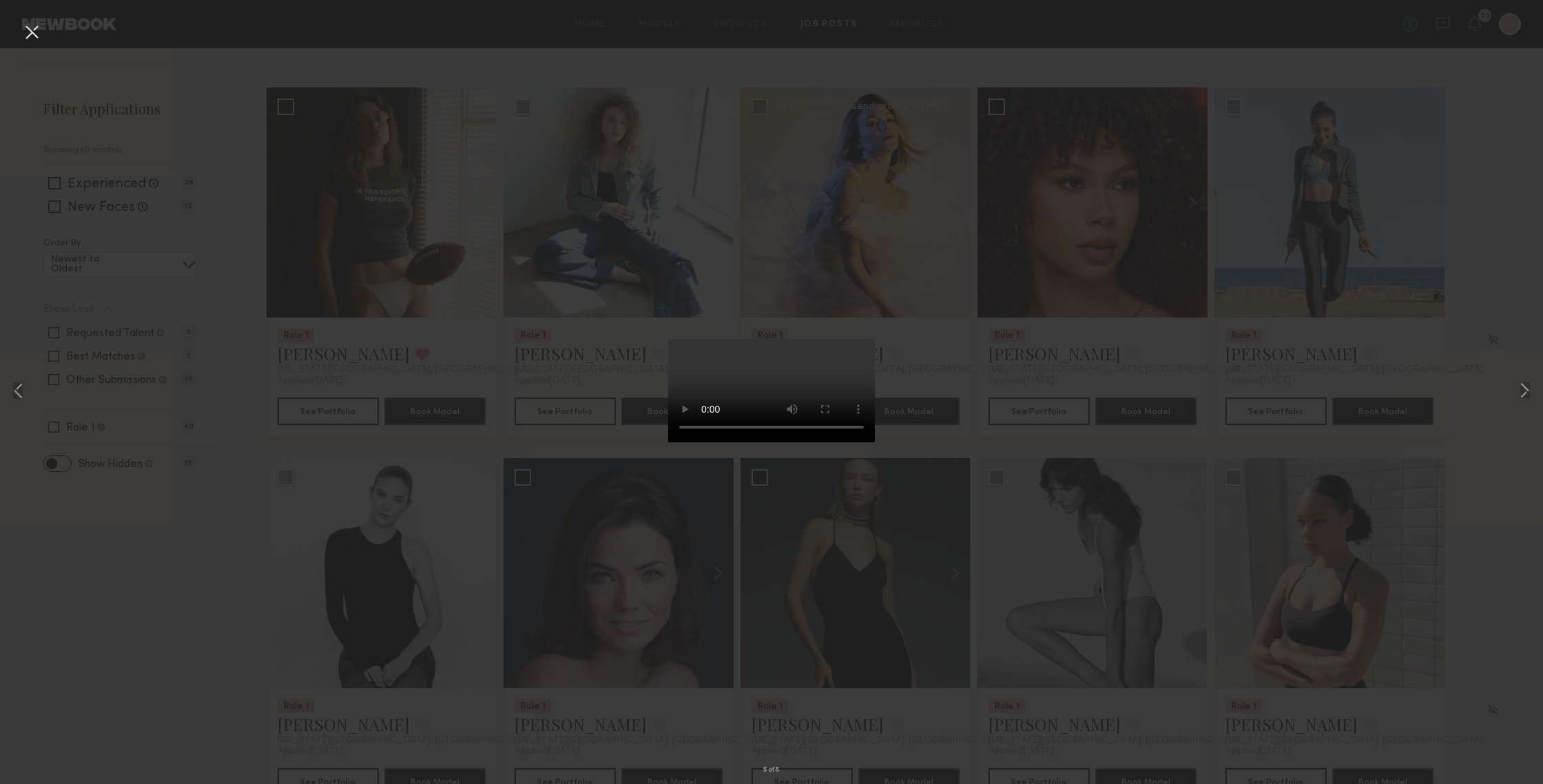
click at [1336, 261] on div "5 of 8" at bounding box center [772, 392] width 1543 height 784
click at [1336, 387] on button at bounding box center [1525, 392] width 17 height 626
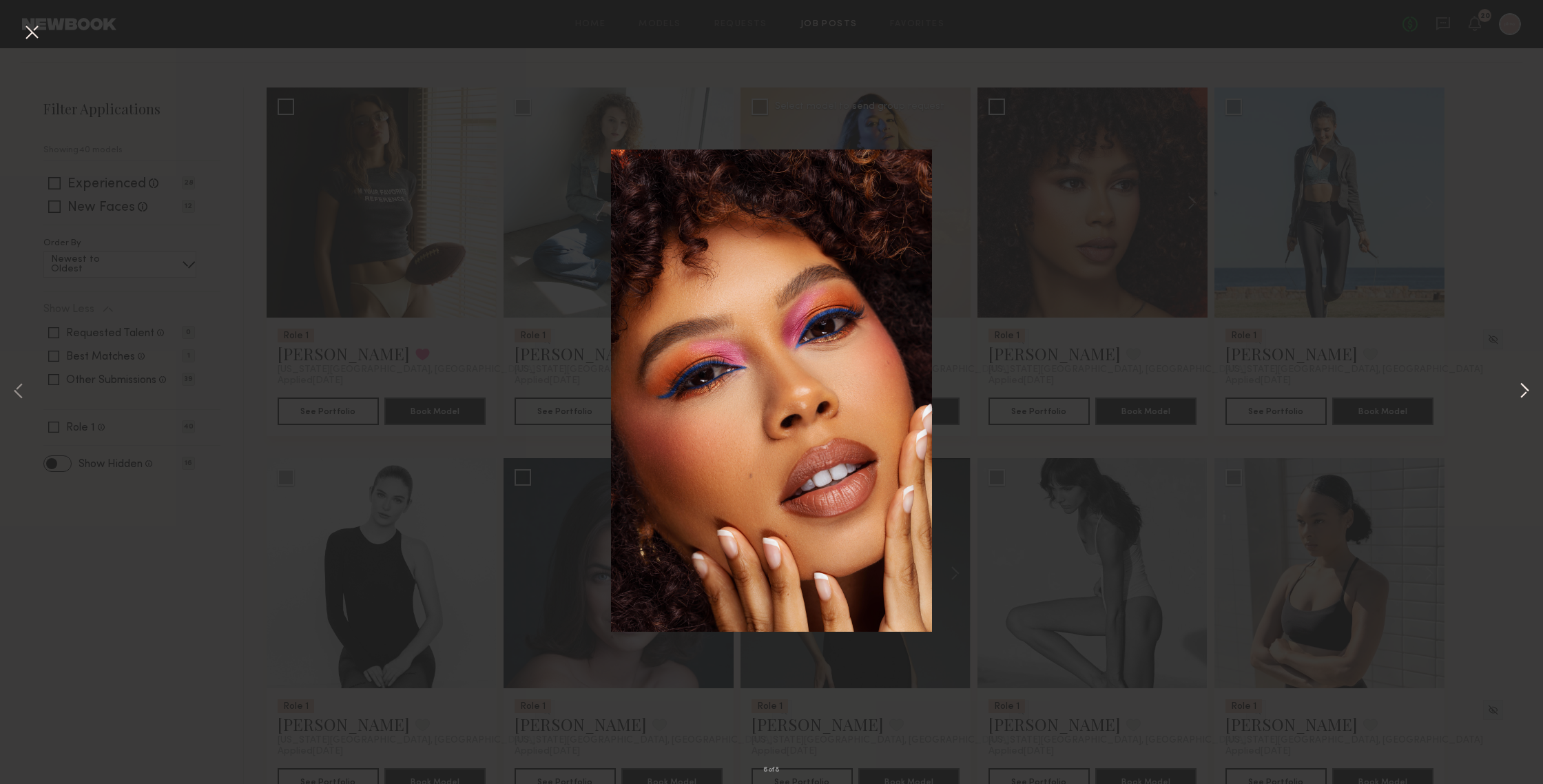
click at [1336, 387] on button at bounding box center [1525, 392] width 17 height 626
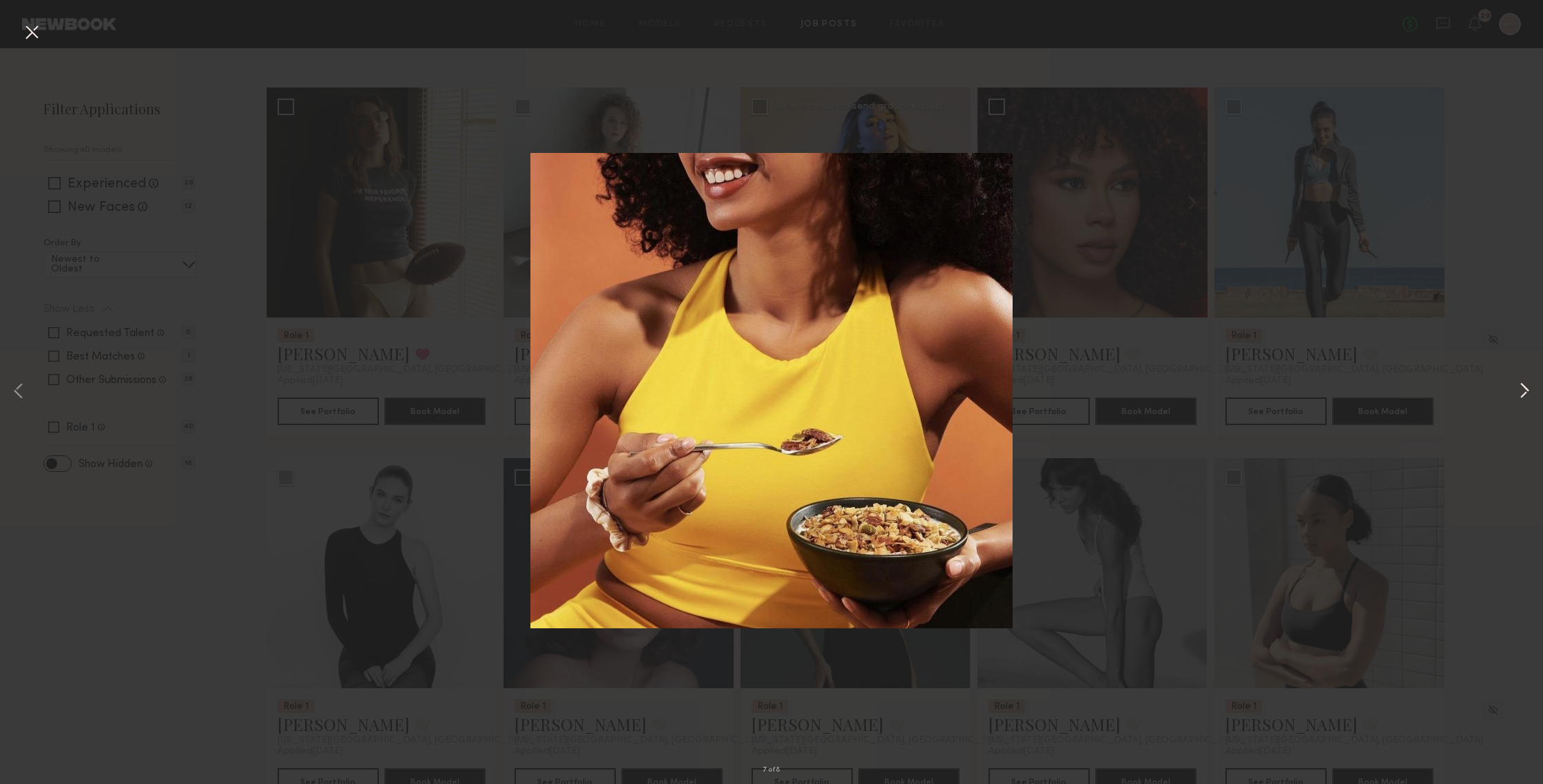
click at [1336, 387] on button at bounding box center [1525, 392] width 17 height 626
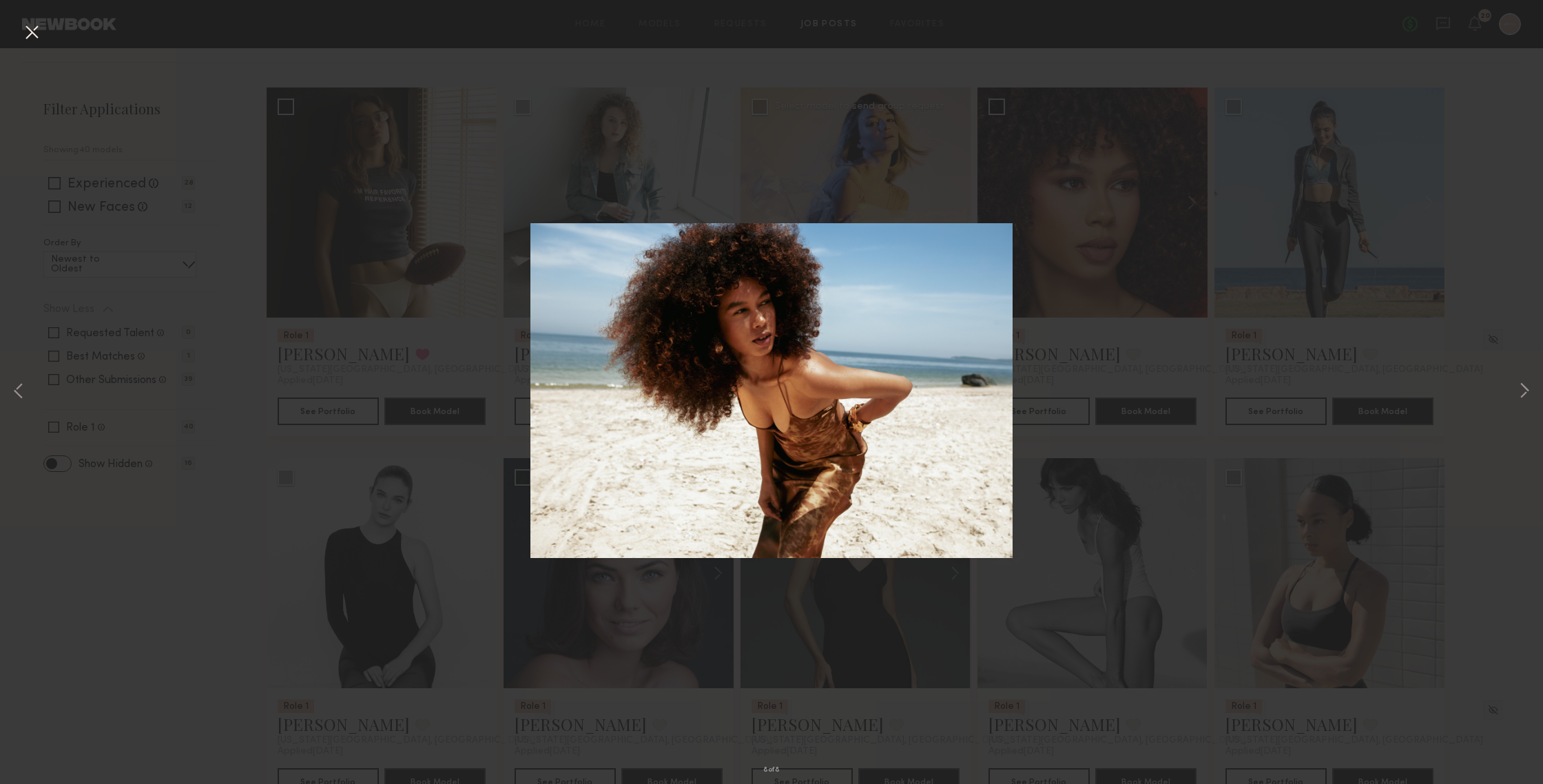
click at [236, 131] on div "8 of 8" at bounding box center [772, 392] width 1543 height 784
click at [39, 33] on button at bounding box center [31, 32] width 22 height 25
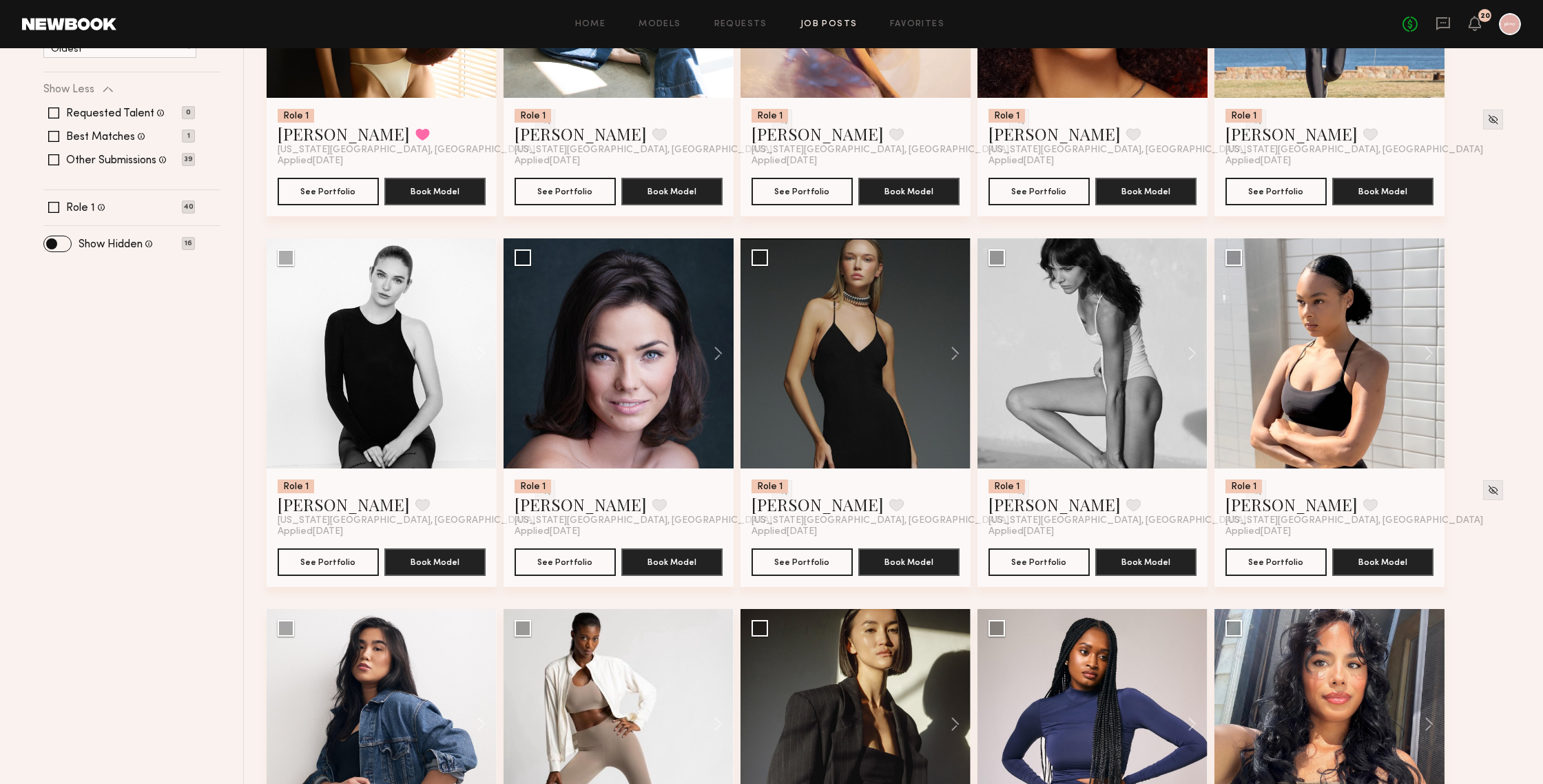
scroll to position [352, 0]
click at [387, 401] on div at bounding box center [381, 352] width 230 height 230
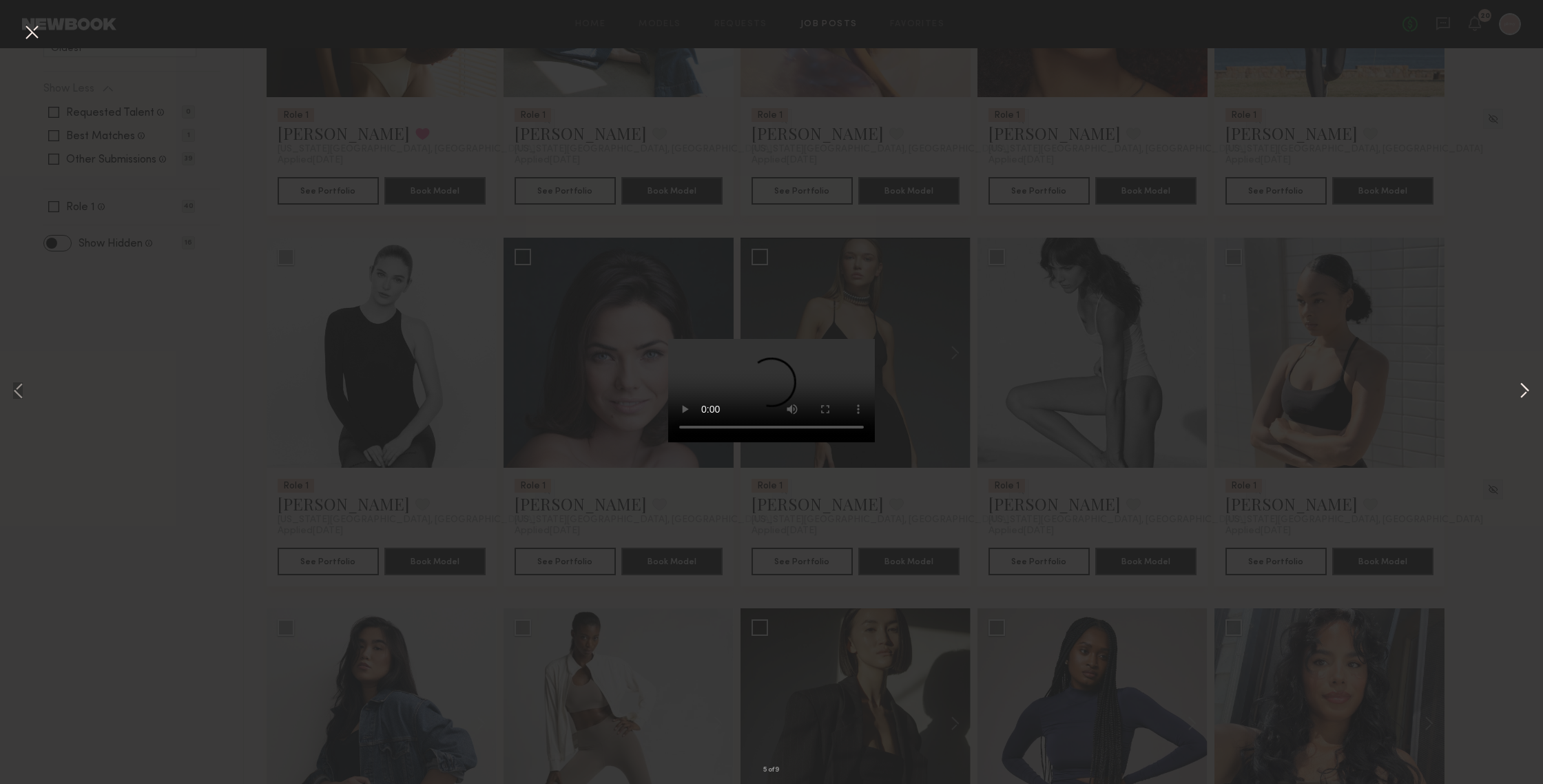
click at [1336, 383] on button at bounding box center [1525, 392] width 17 height 626
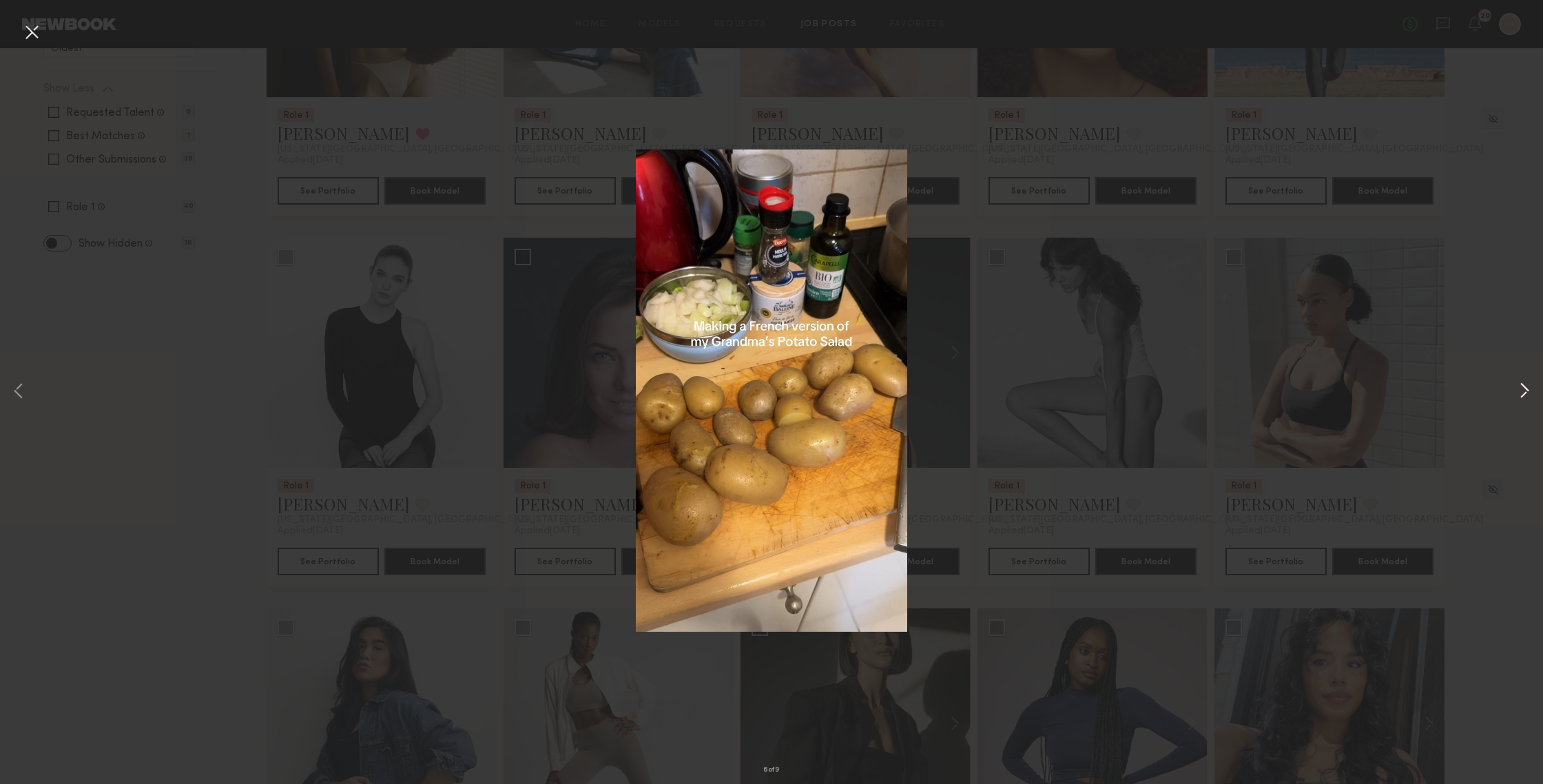
click at [1336, 383] on button at bounding box center [1525, 392] width 17 height 626
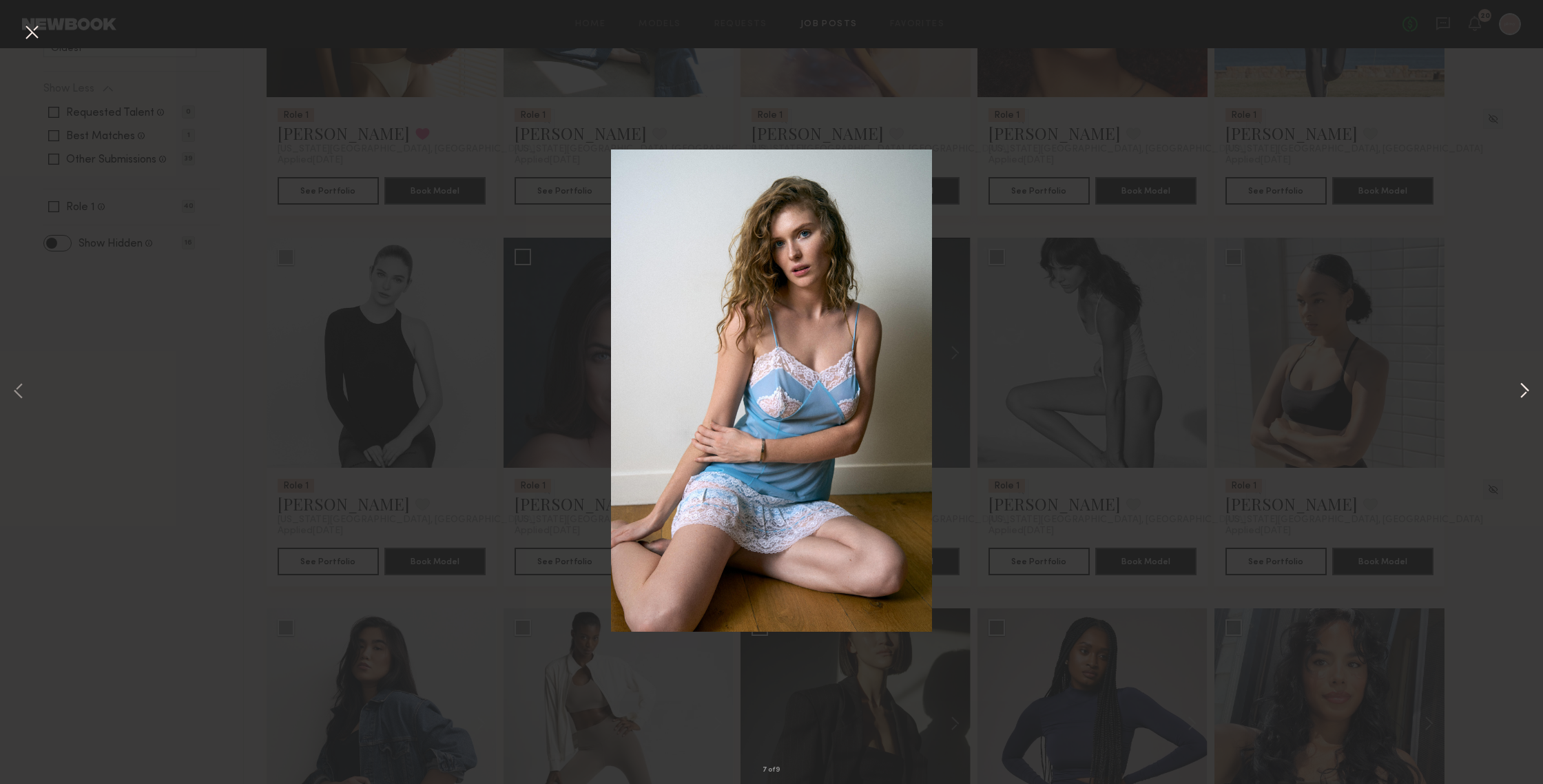
click at [1336, 383] on button at bounding box center [1525, 392] width 17 height 626
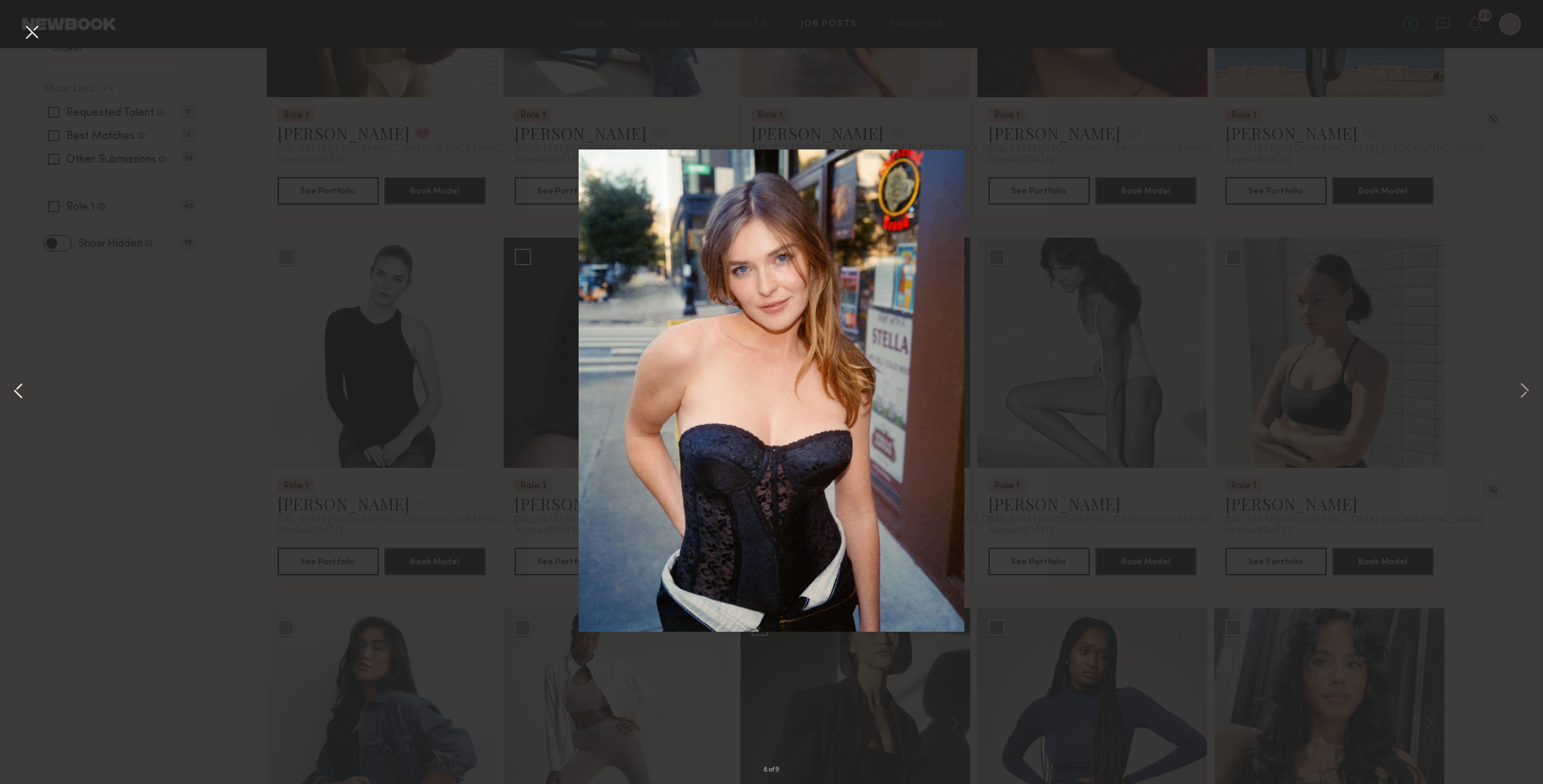
click at [20, 395] on button at bounding box center [19, 392] width 17 height 626
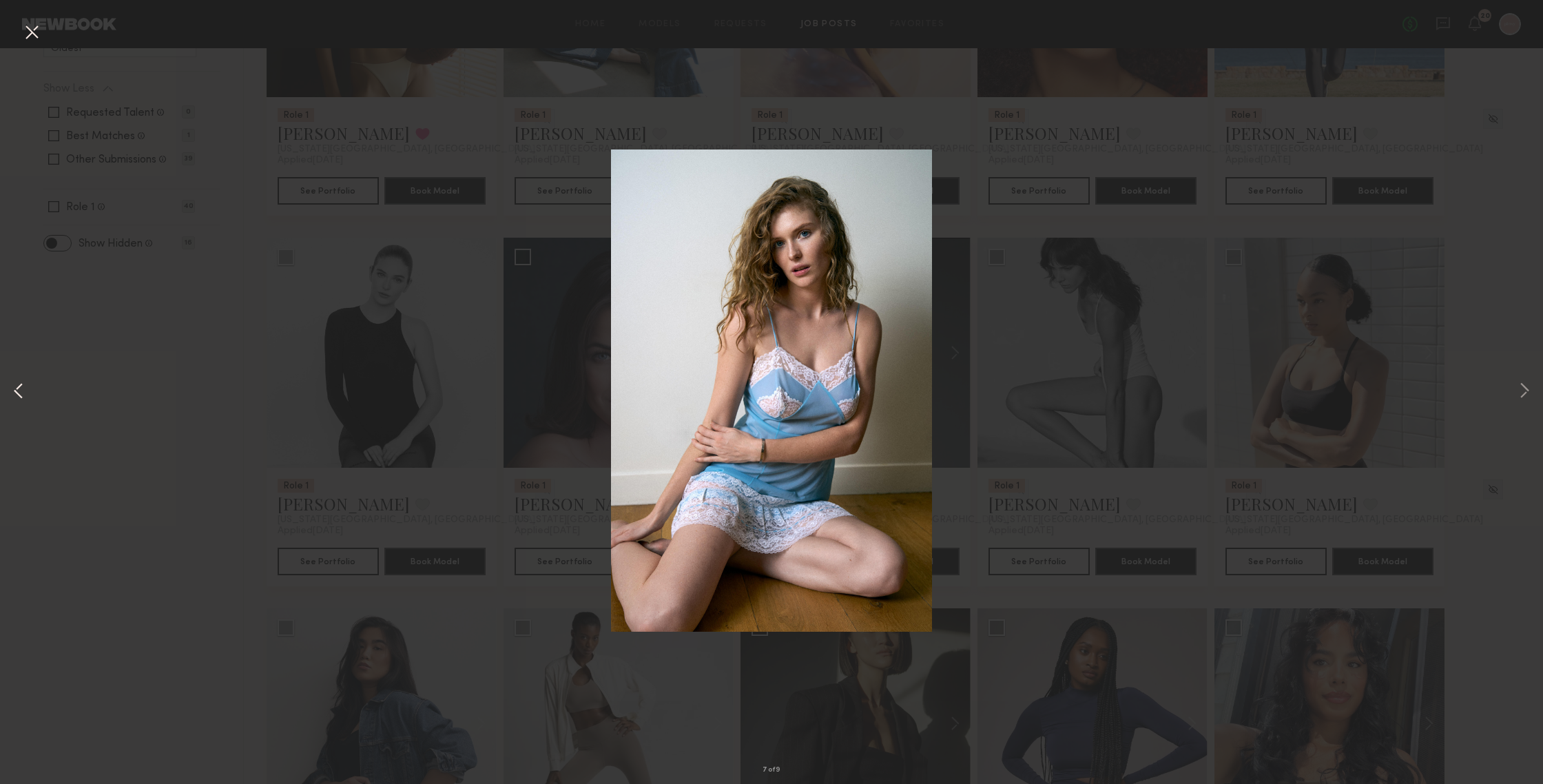
click at [20, 395] on button at bounding box center [19, 392] width 17 height 626
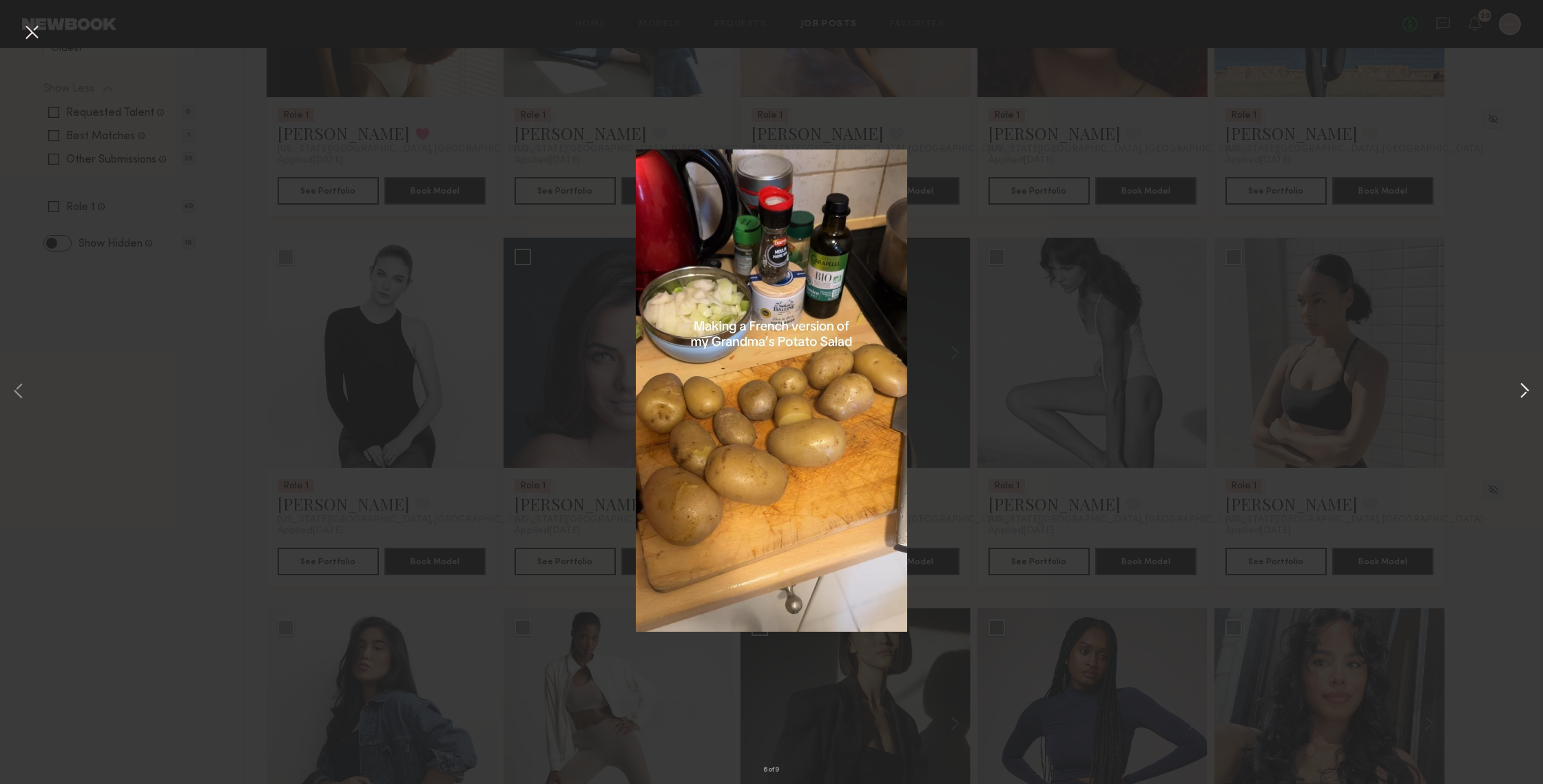
click at [1336, 387] on button at bounding box center [1525, 392] width 17 height 626
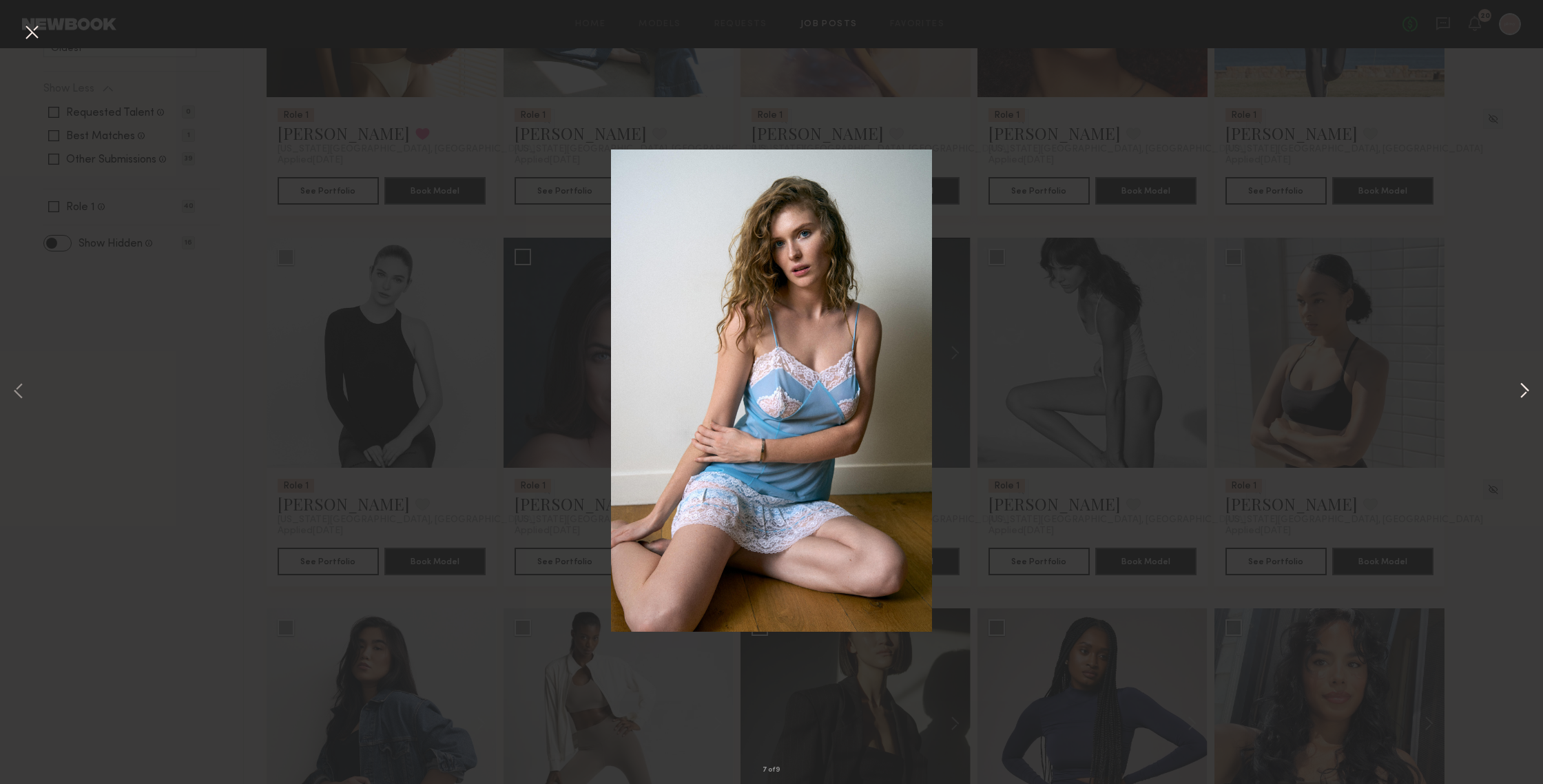
click at [1336, 387] on button at bounding box center [1525, 392] width 17 height 626
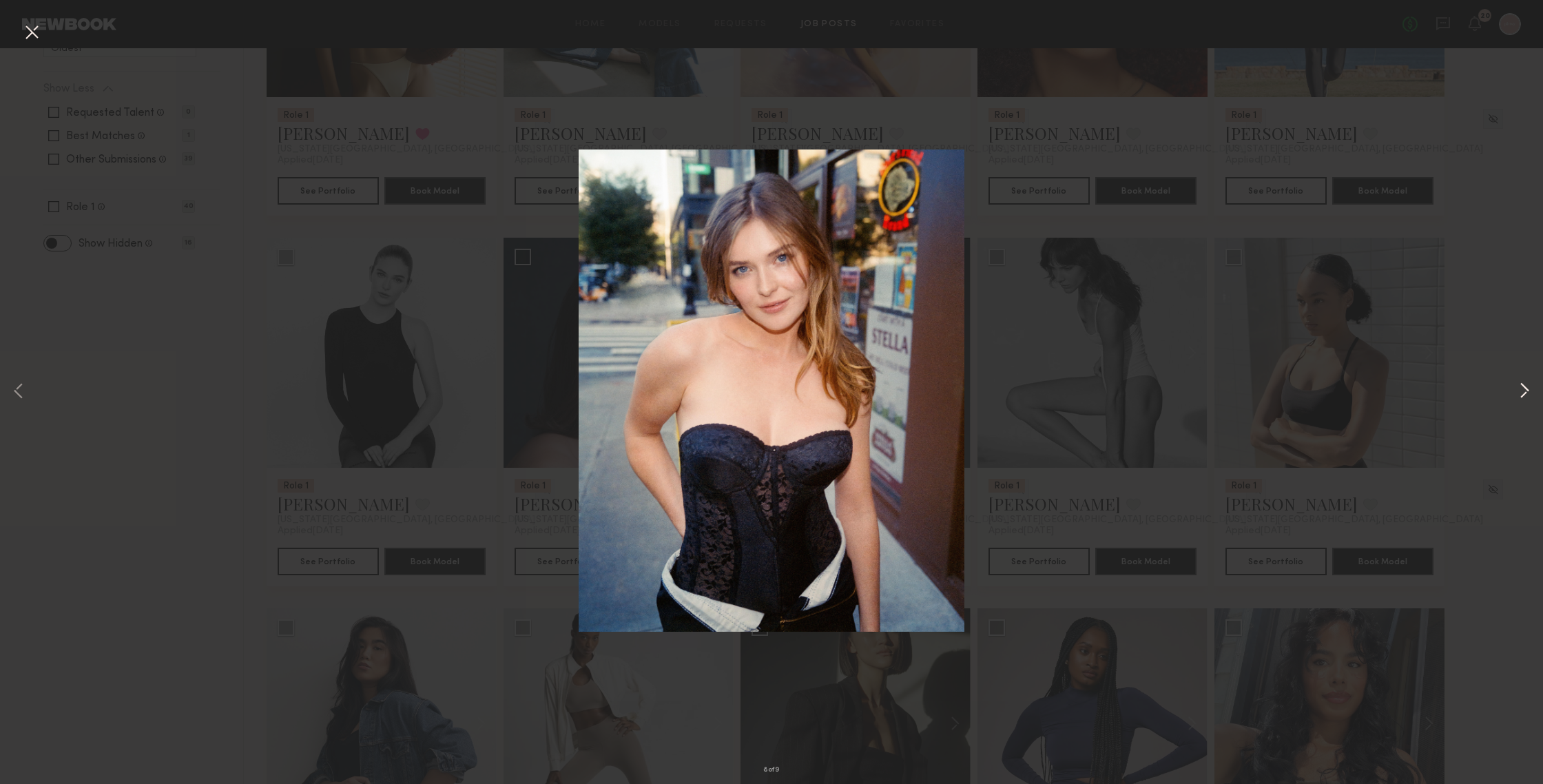
click at [1336, 387] on button at bounding box center [1525, 392] width 17 height 626
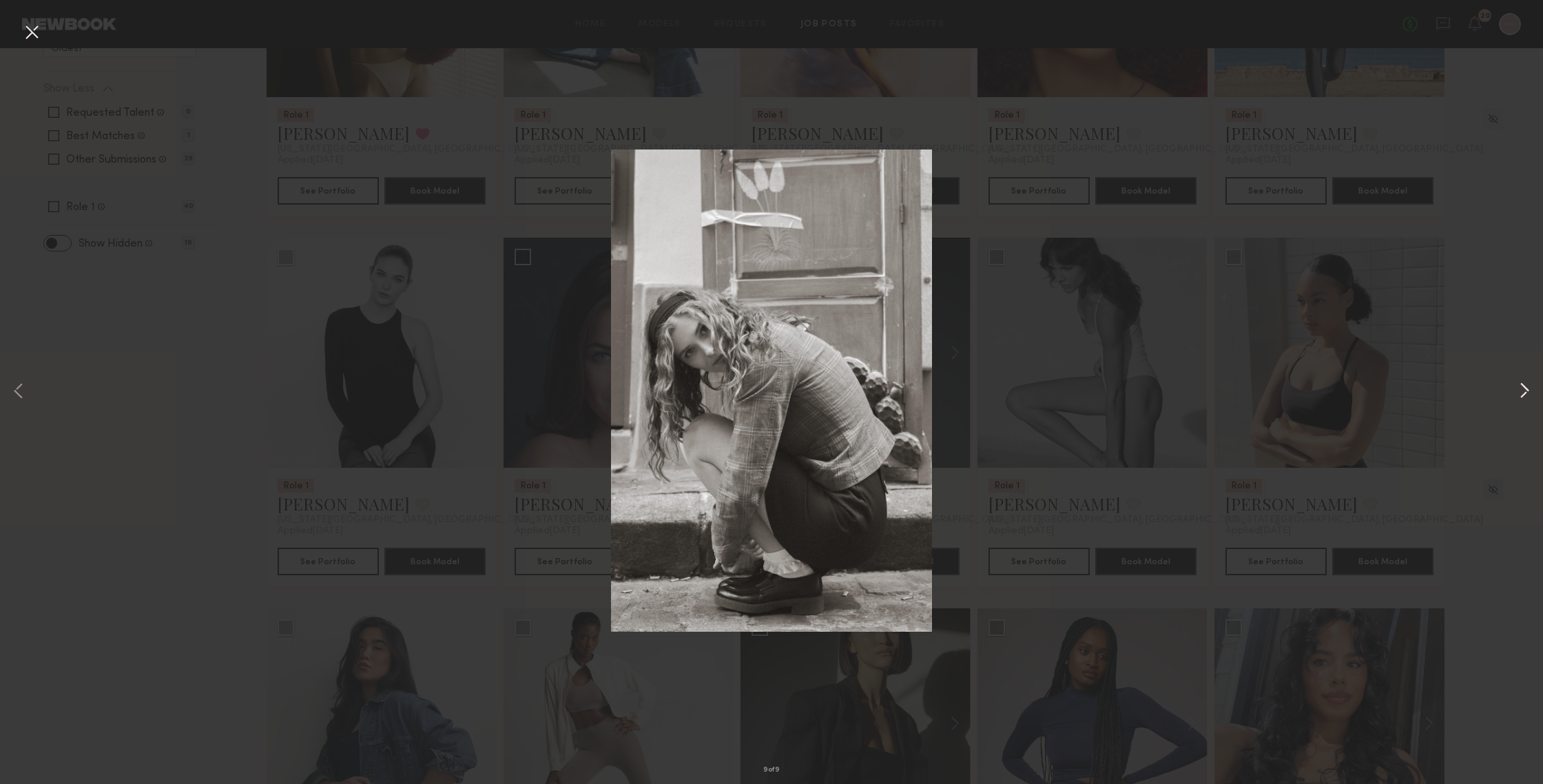
click at [1336, 387] on button at bounding box center [1525, 392] width 17 height 626
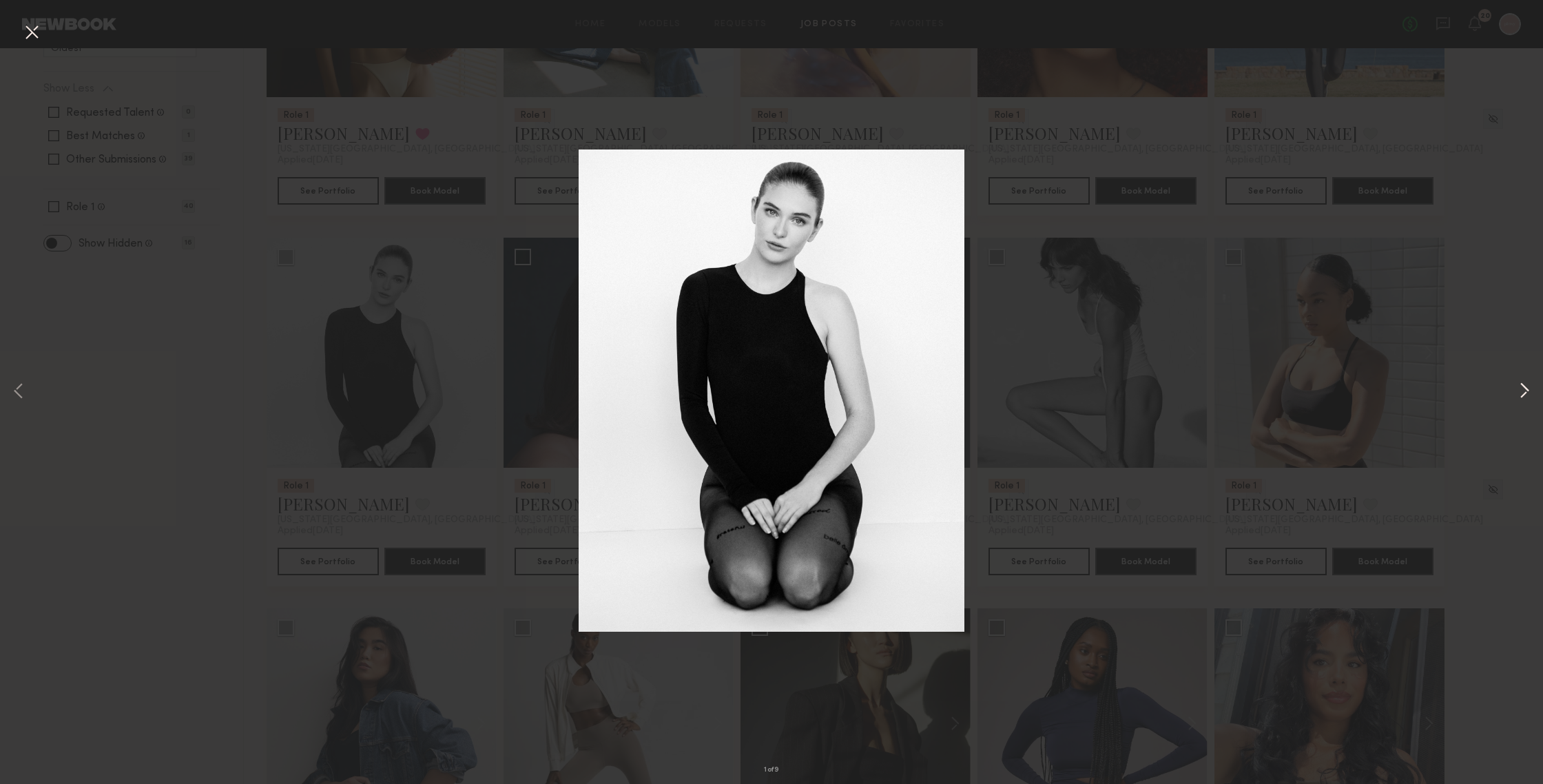
click at [1336, 387] on button at bounding box center [1525, 392] width 17 height 626
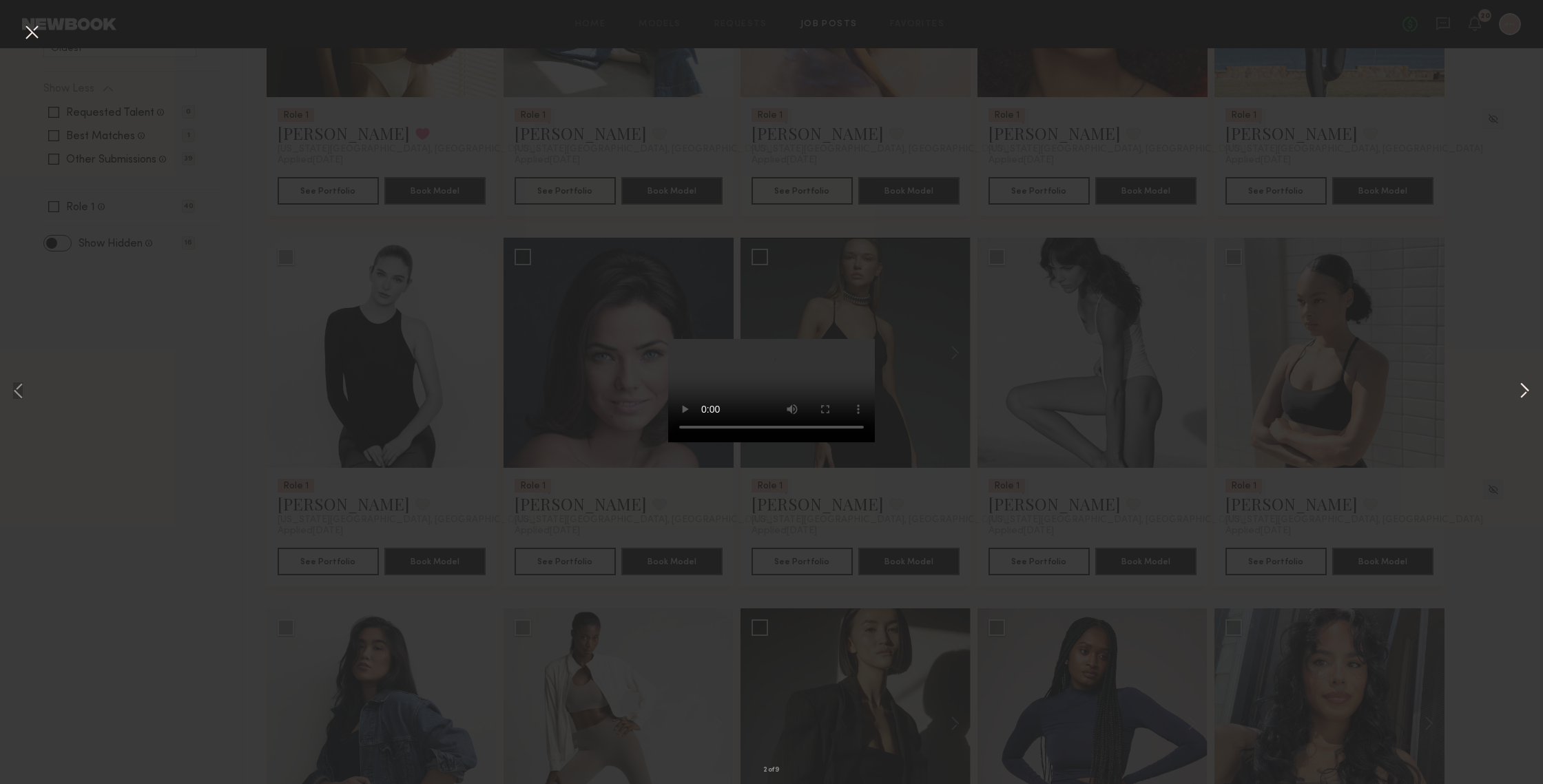
click at [1336, 386] on button at bounding box center [1525, 392] width 17 height 626
click at [1336, 396] on div "5 of 9" at bounding box center [772, 392] width 1543 height 784
click at [38, 27] on button at bounding box center [31, 32] width 22 height 25
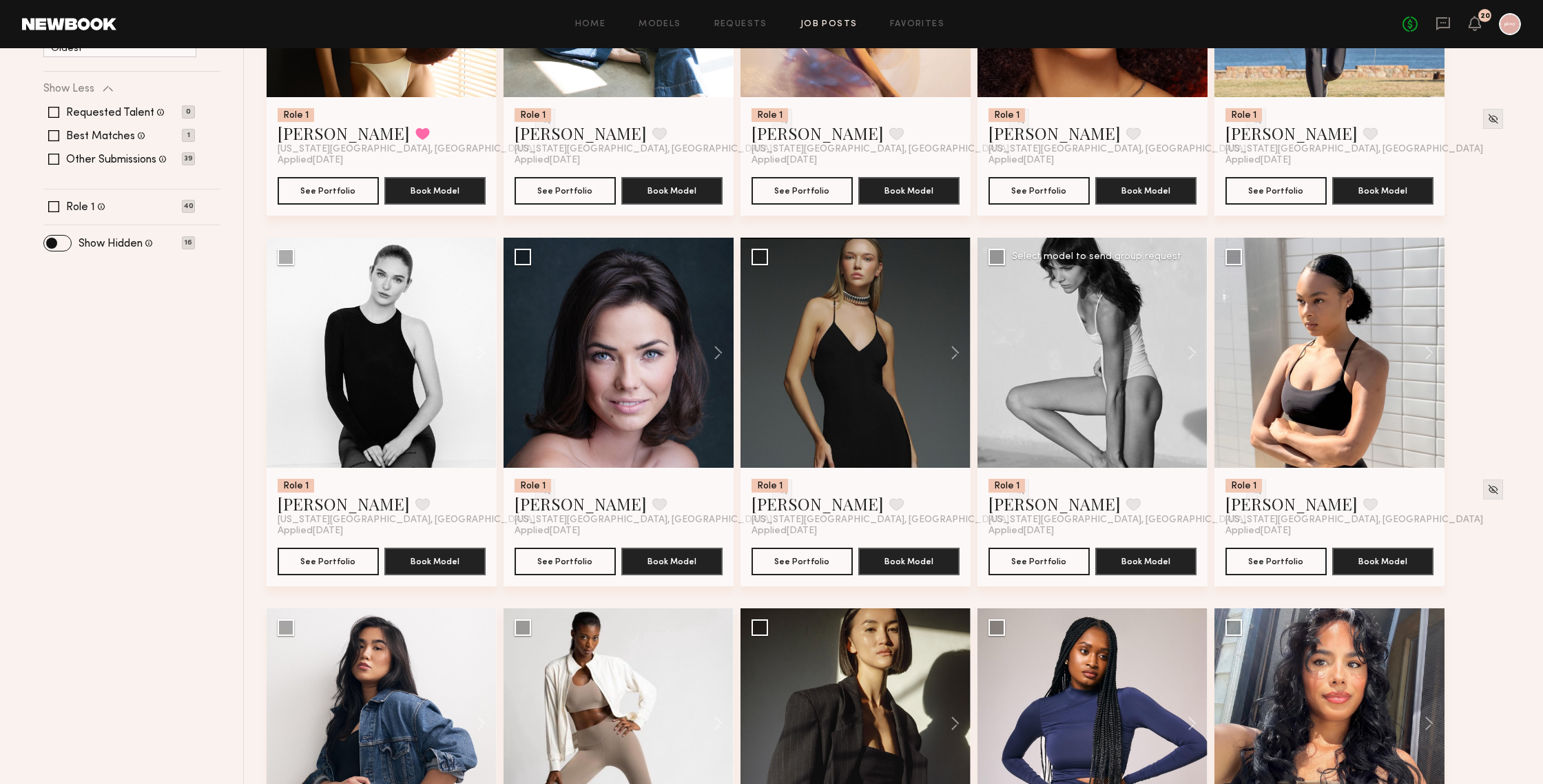
click at [1052, 358] on div at bounding box center [1092, 352] width 230 height 230
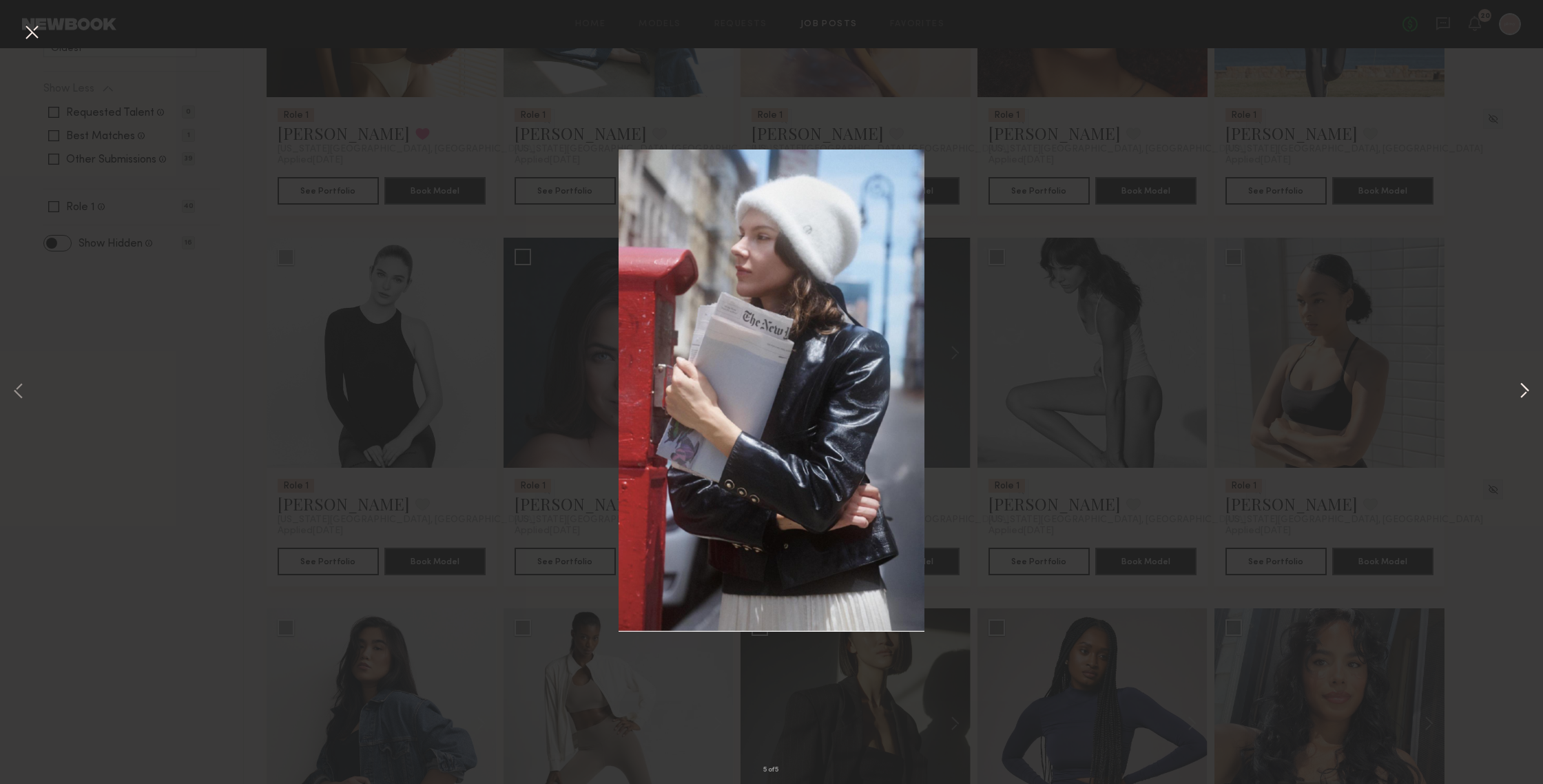
click at [1336, 385] on button at bounding box center [1525, 392] width 17 height 626
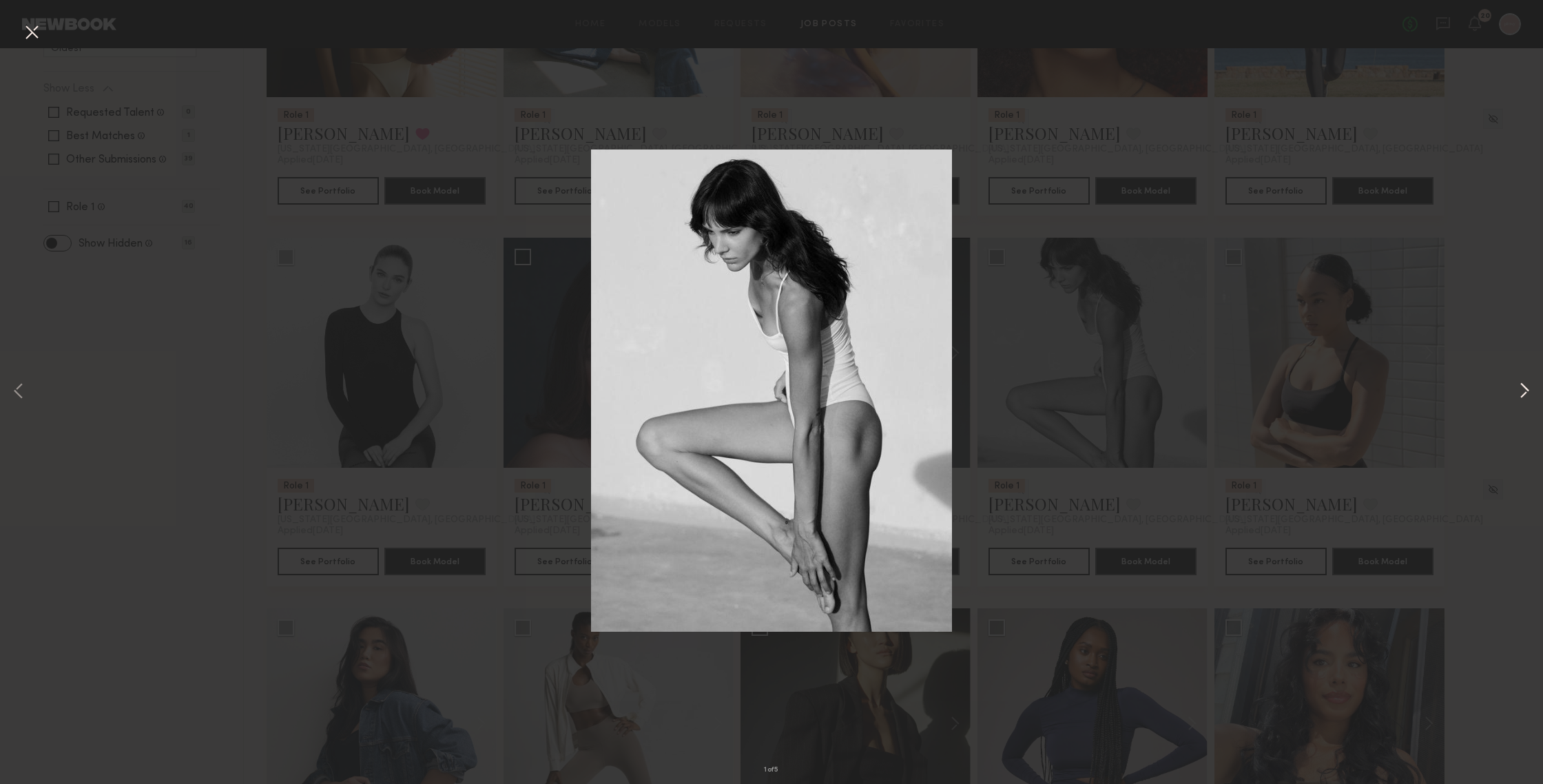
click at [1336, 387] on button at bounding box center [1525, 392] width 17 height 626
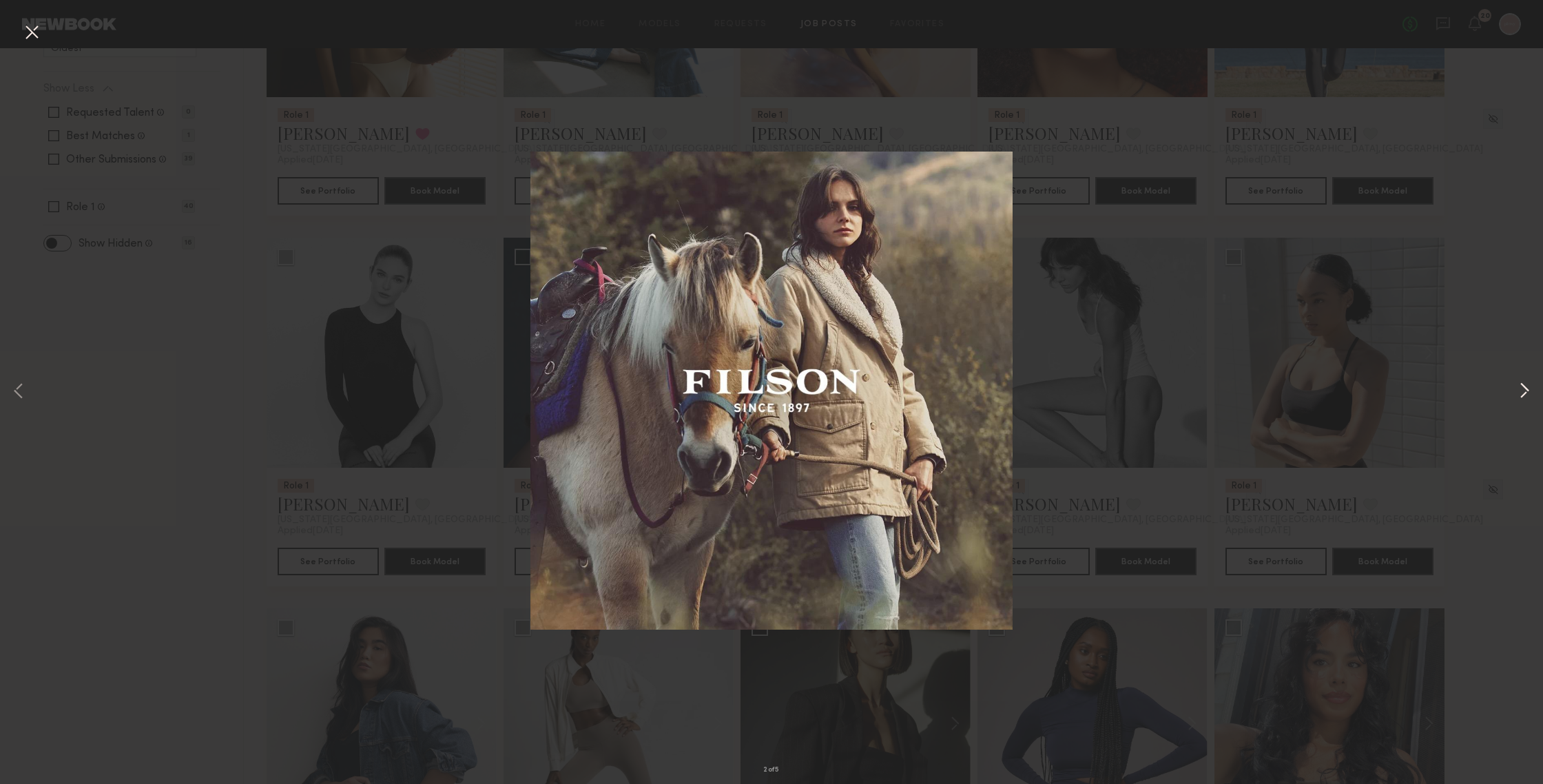
click at [1336, 387] on button at bounding box center [1525, 392] width 17 height 626
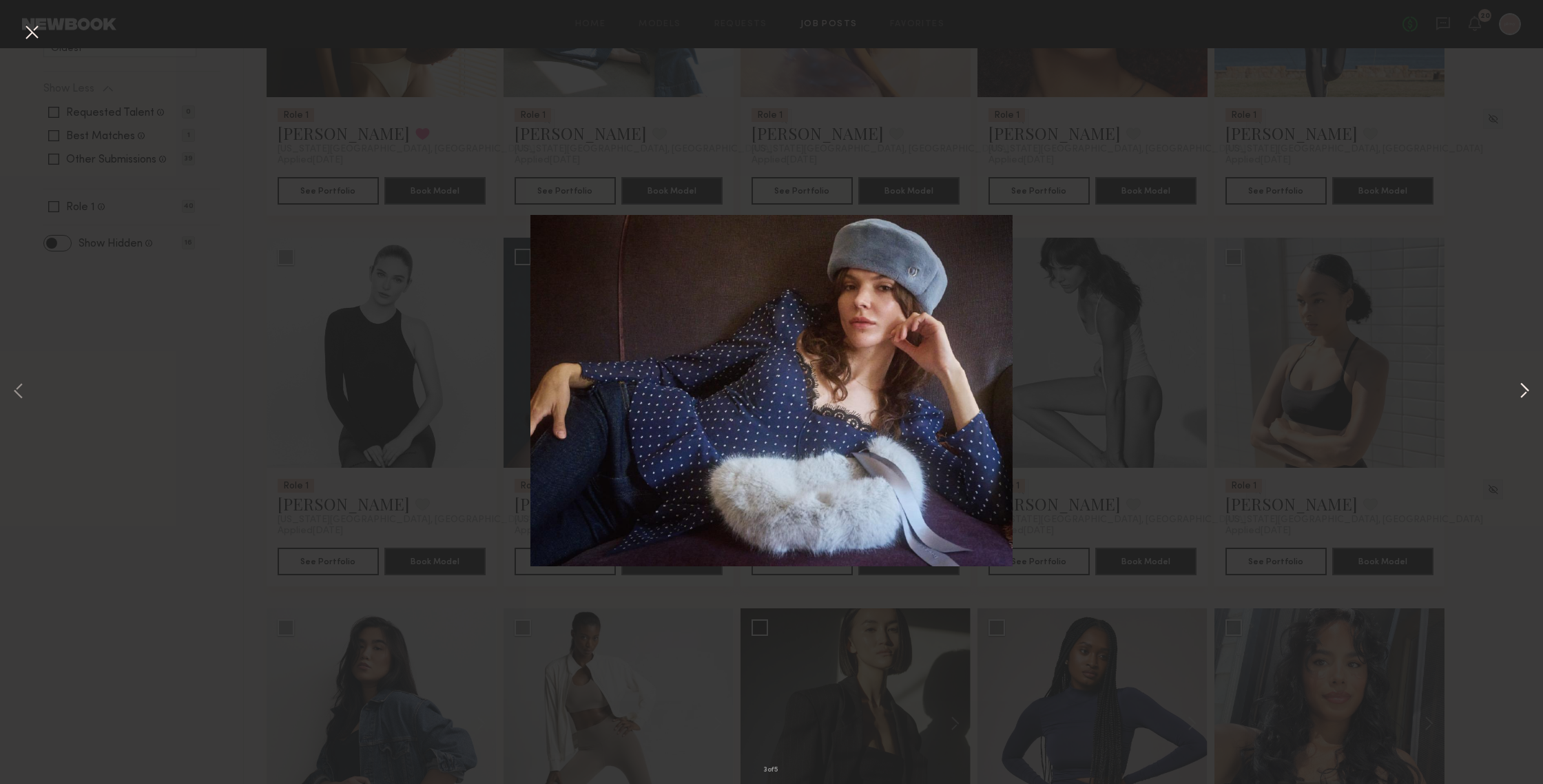
click at [1336, 387] on button at bounding box center [1525, 392] width 17 height 626
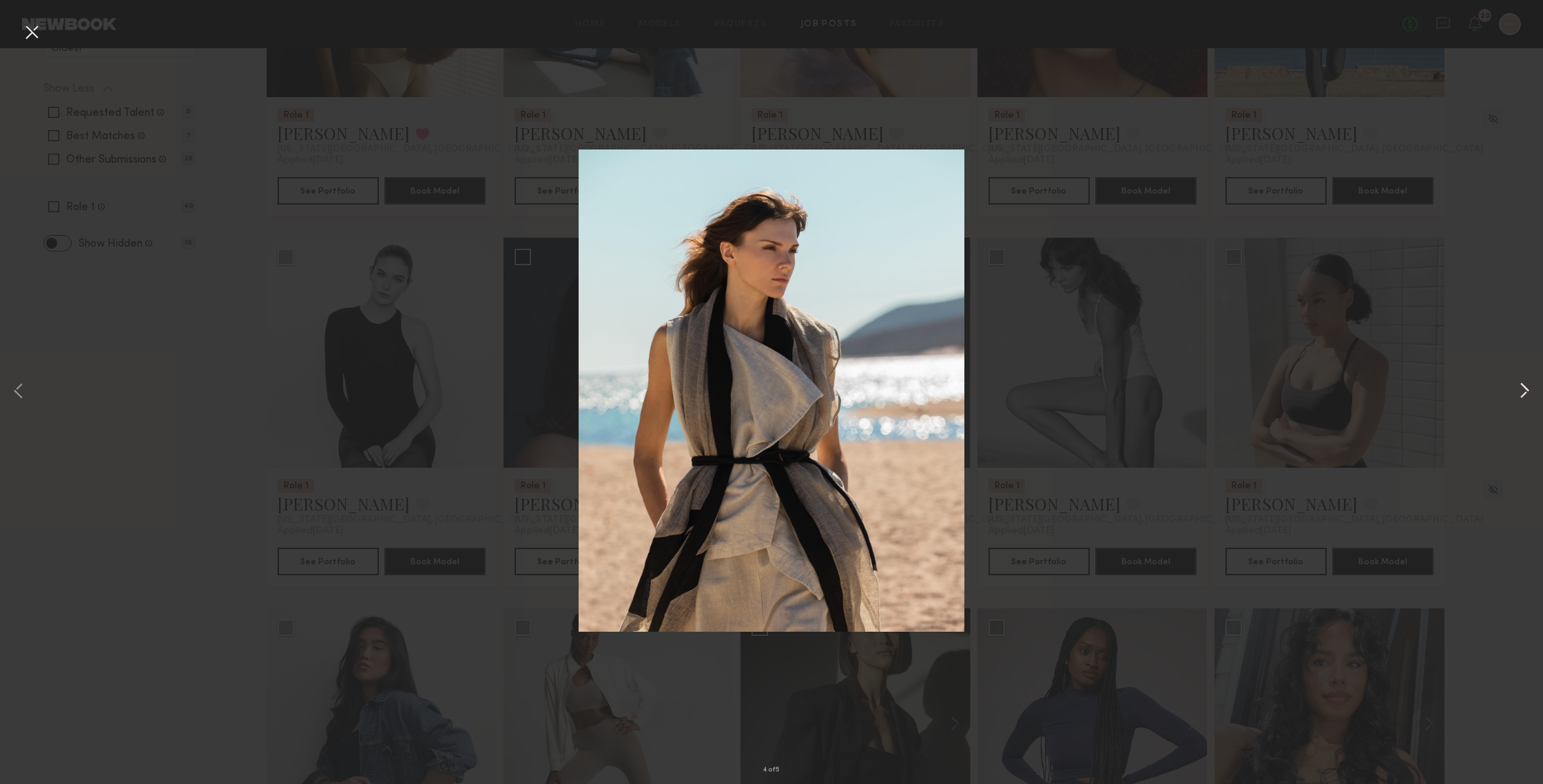
click at [1336, 387] on button at bounding box center [1525, 392] width 17 height 626
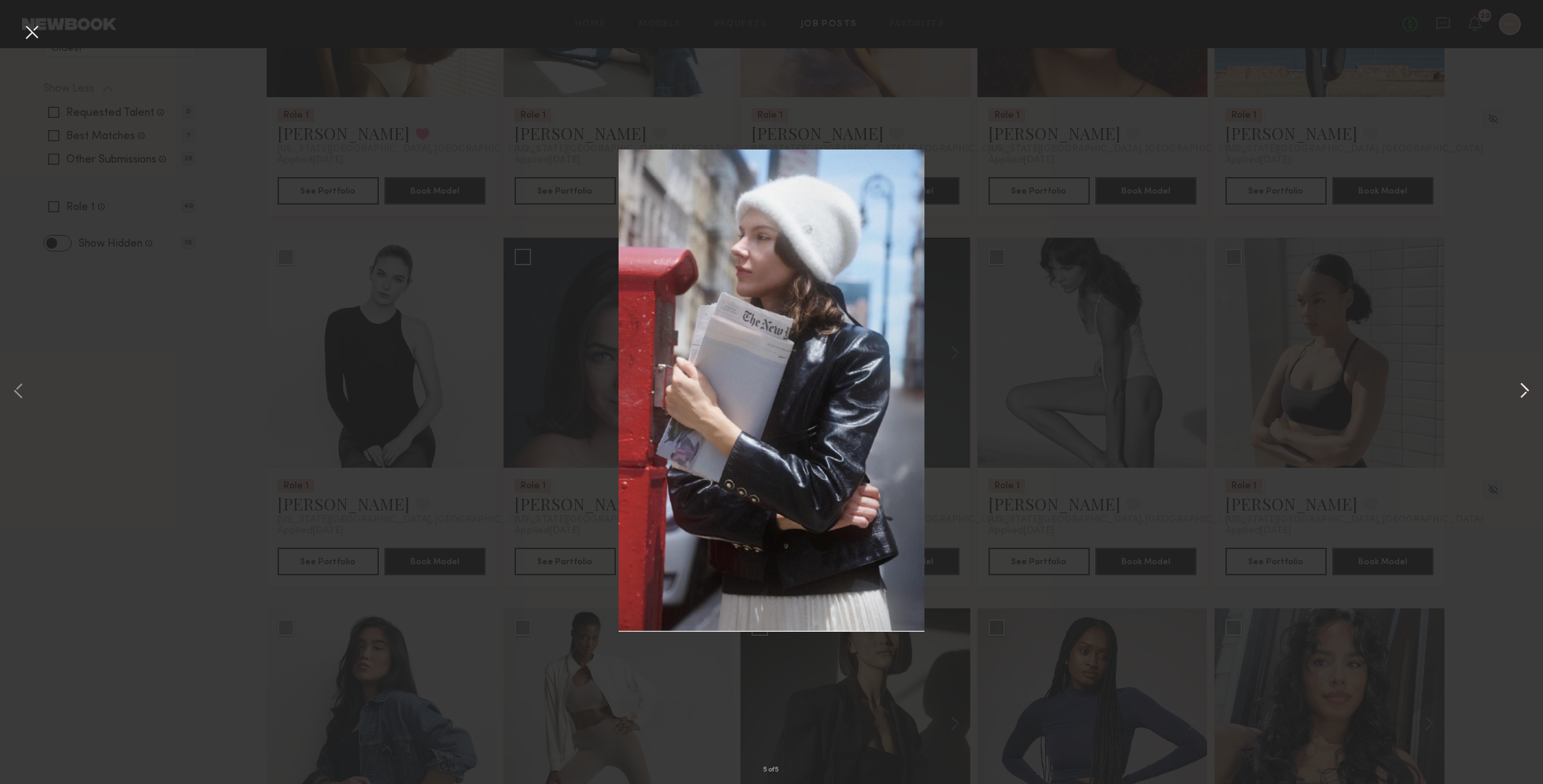
click at [1336, 387] on button at bounding box center [1525, 392] width 17 height 626
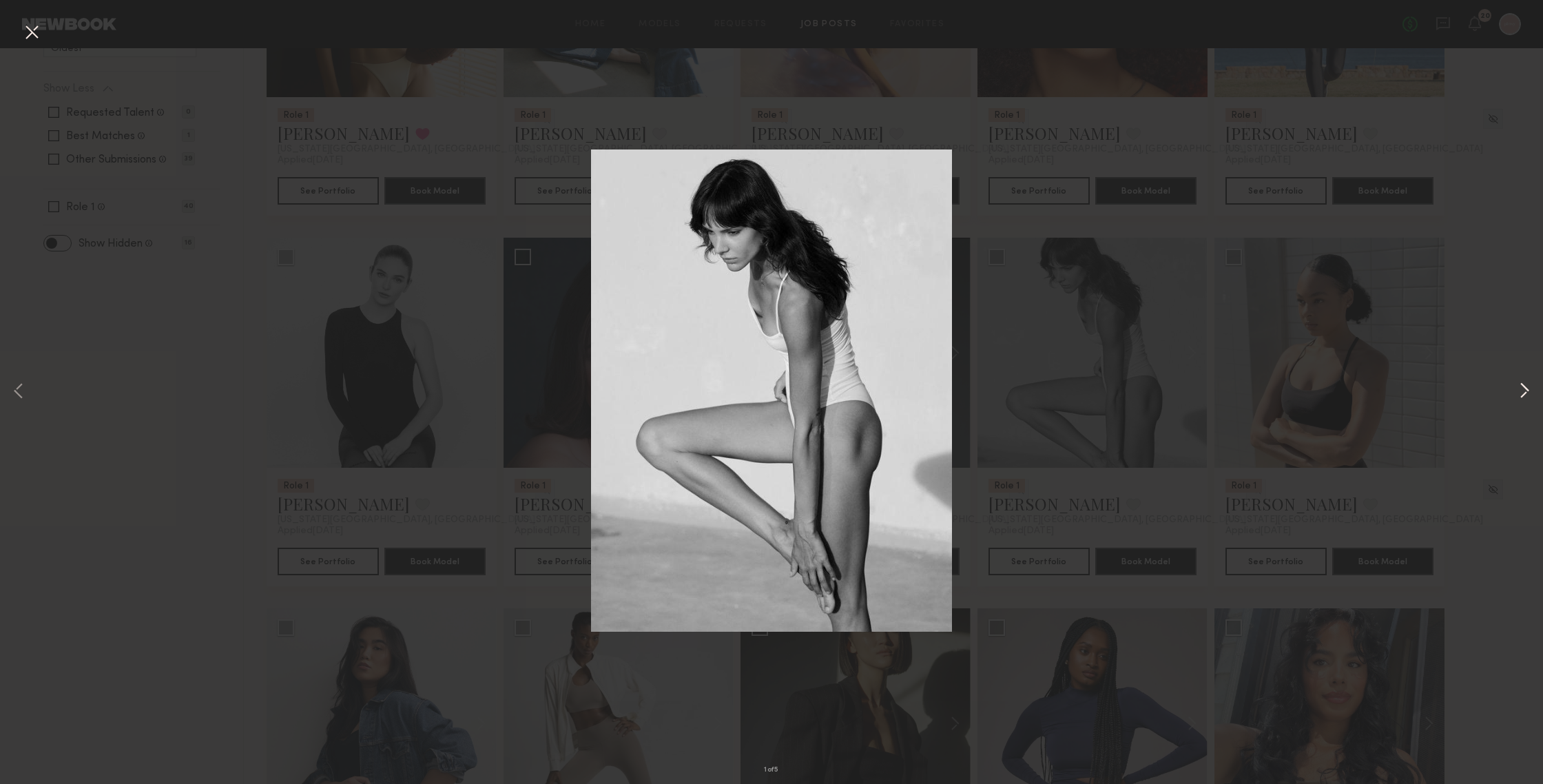
click at [1336, 387] on button at bounding box center [1525, 392] width 17 height 626
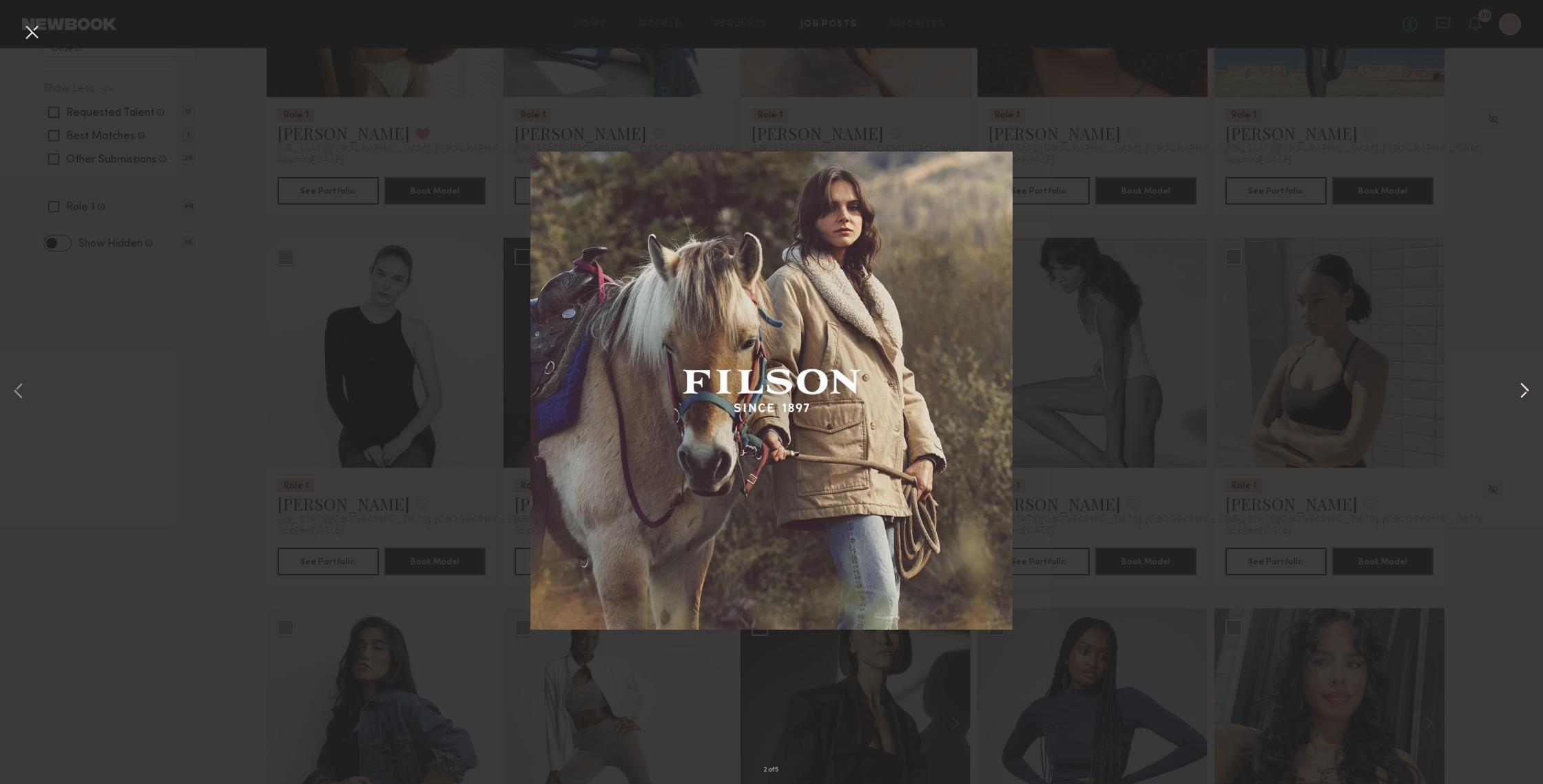
click at [1336, 387] on button at bounding box center [1525, 392] width 17 height 626
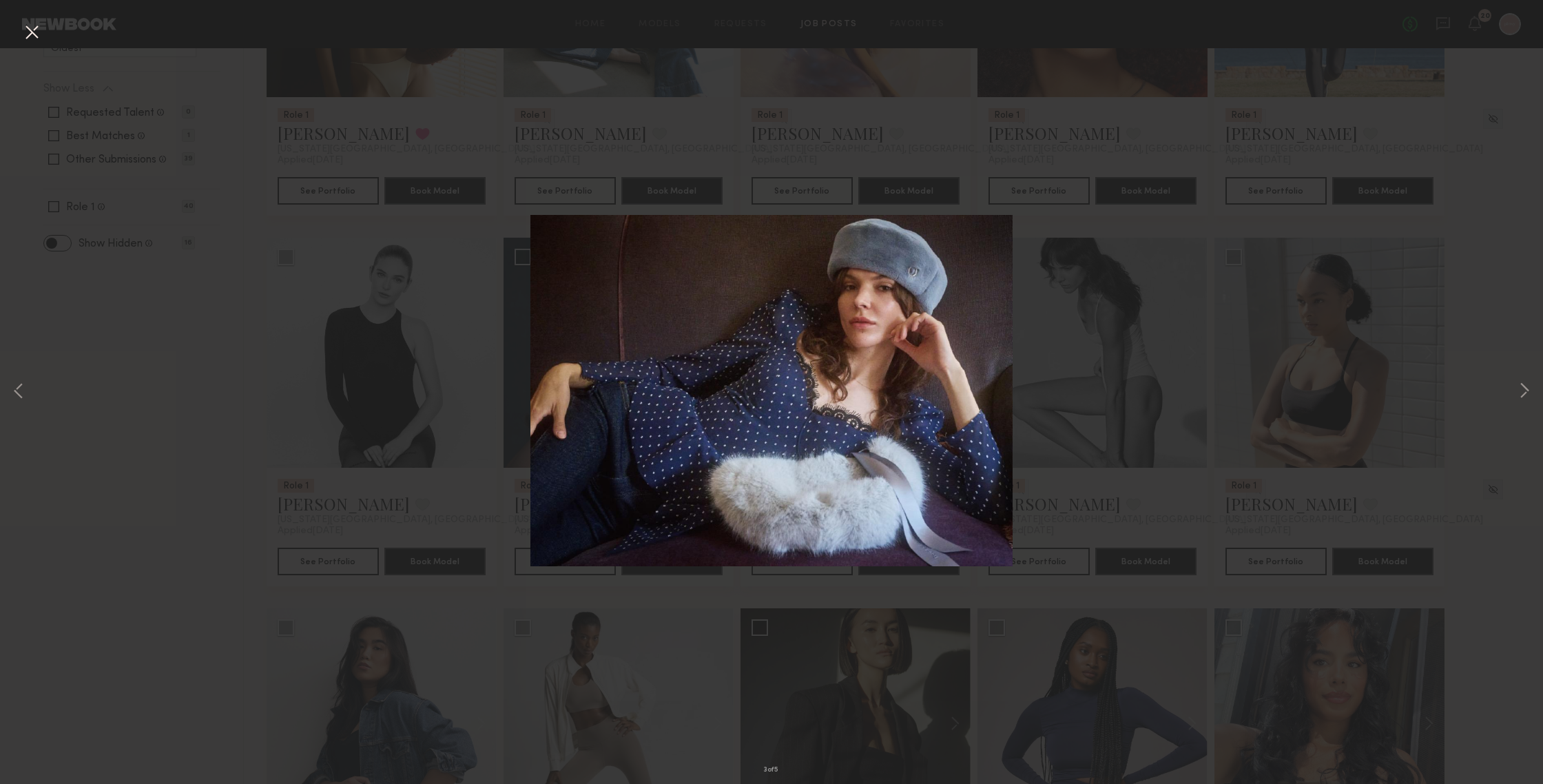
click at [32, 30] on button at bounding box center [31, 32] width 22 height 25
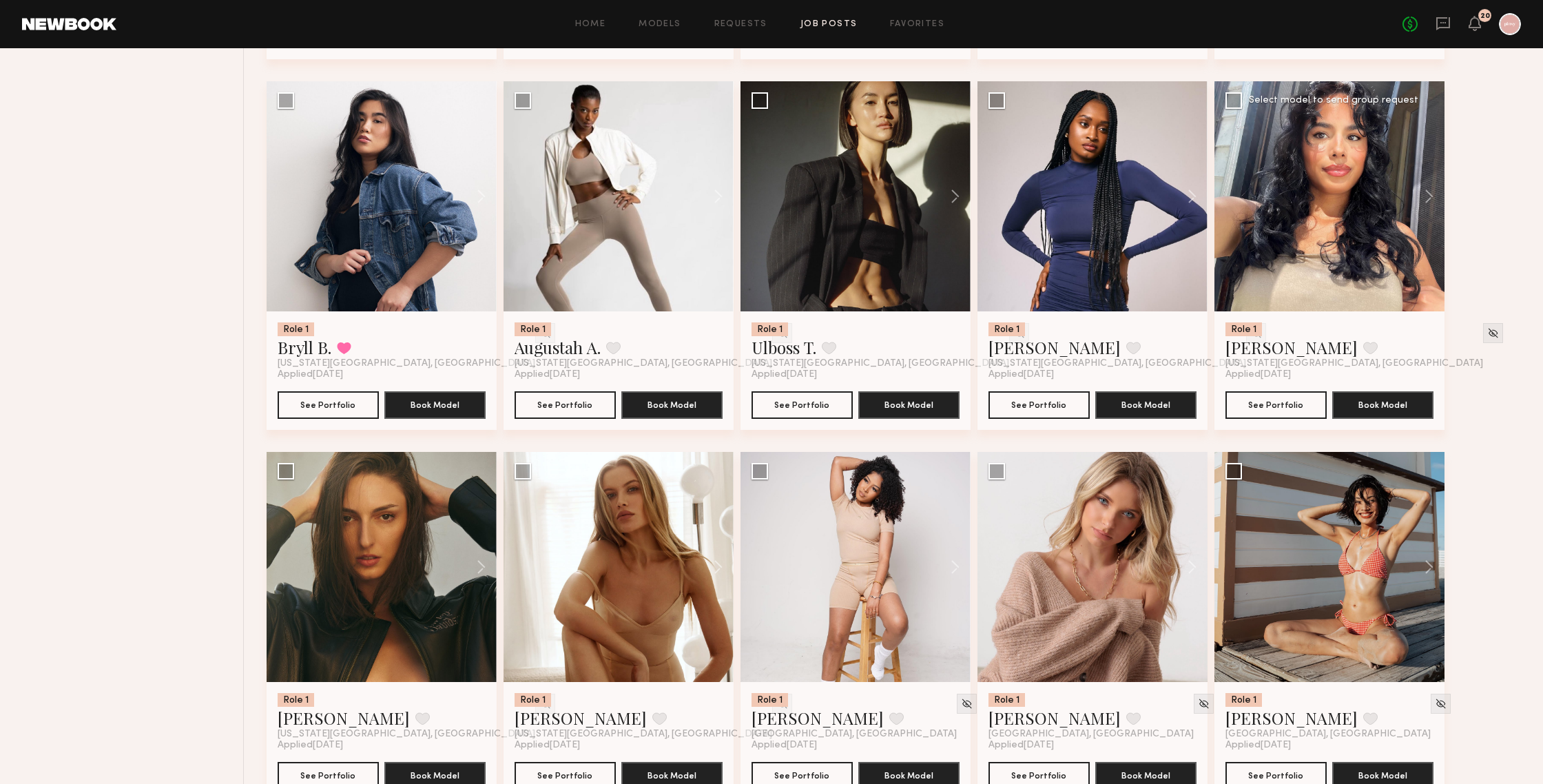
scroll to position [1223, 0]
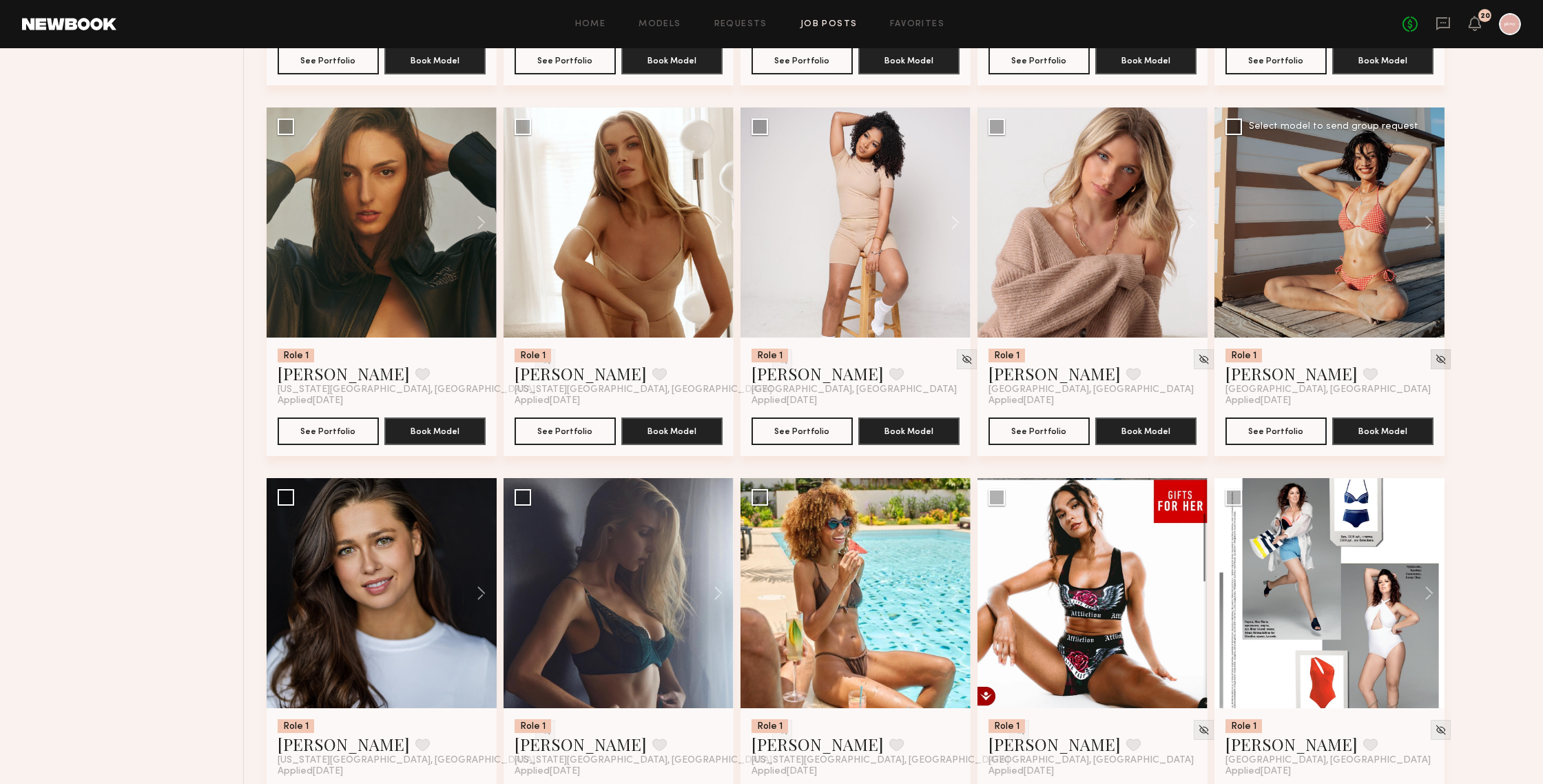
click at [1336, 359] on img at bounding box center [1440, 359] width 12 height 12
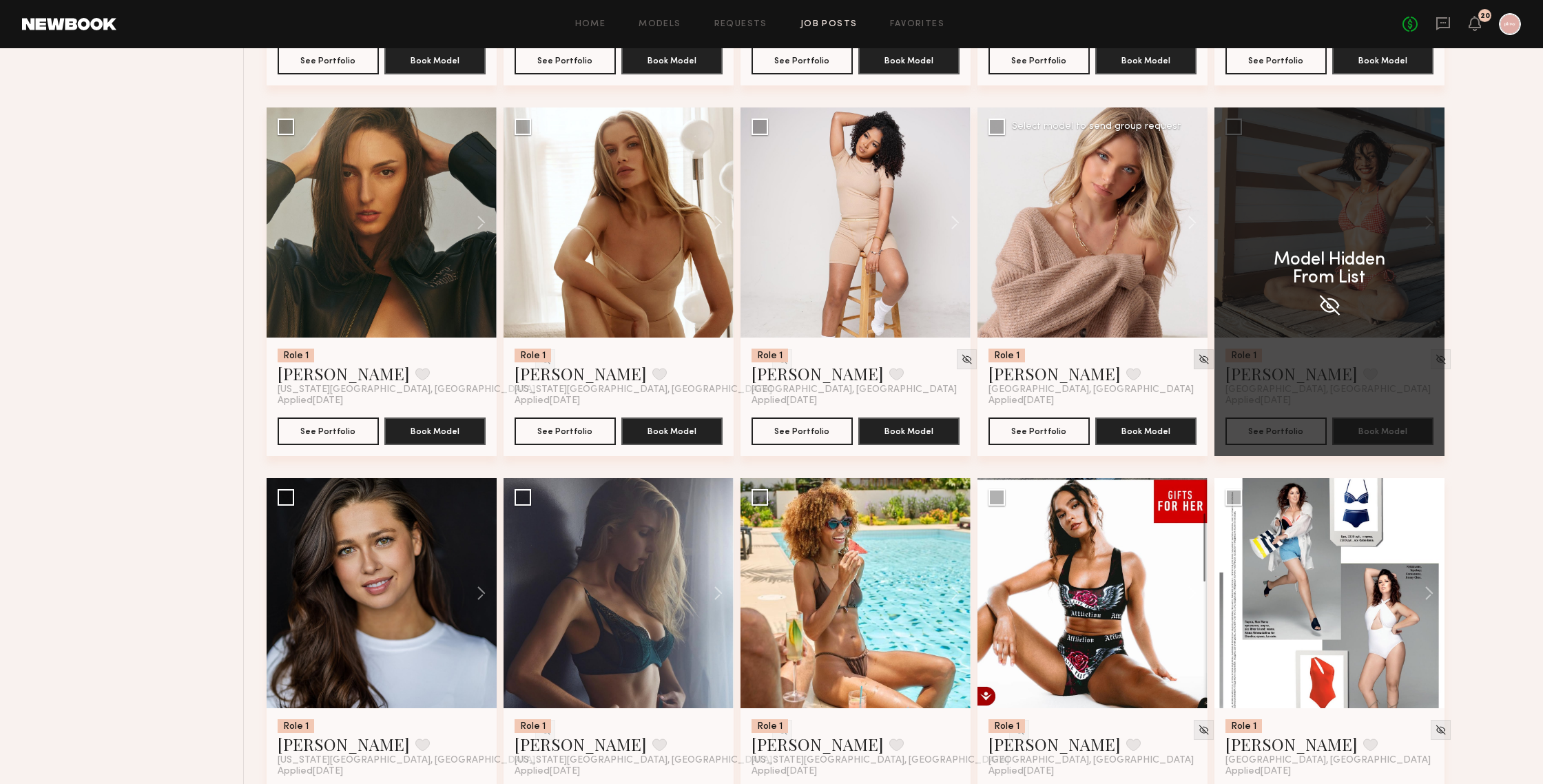
click at [1198, 360] on img at bounding box center [1203, 359] width 12 height 12
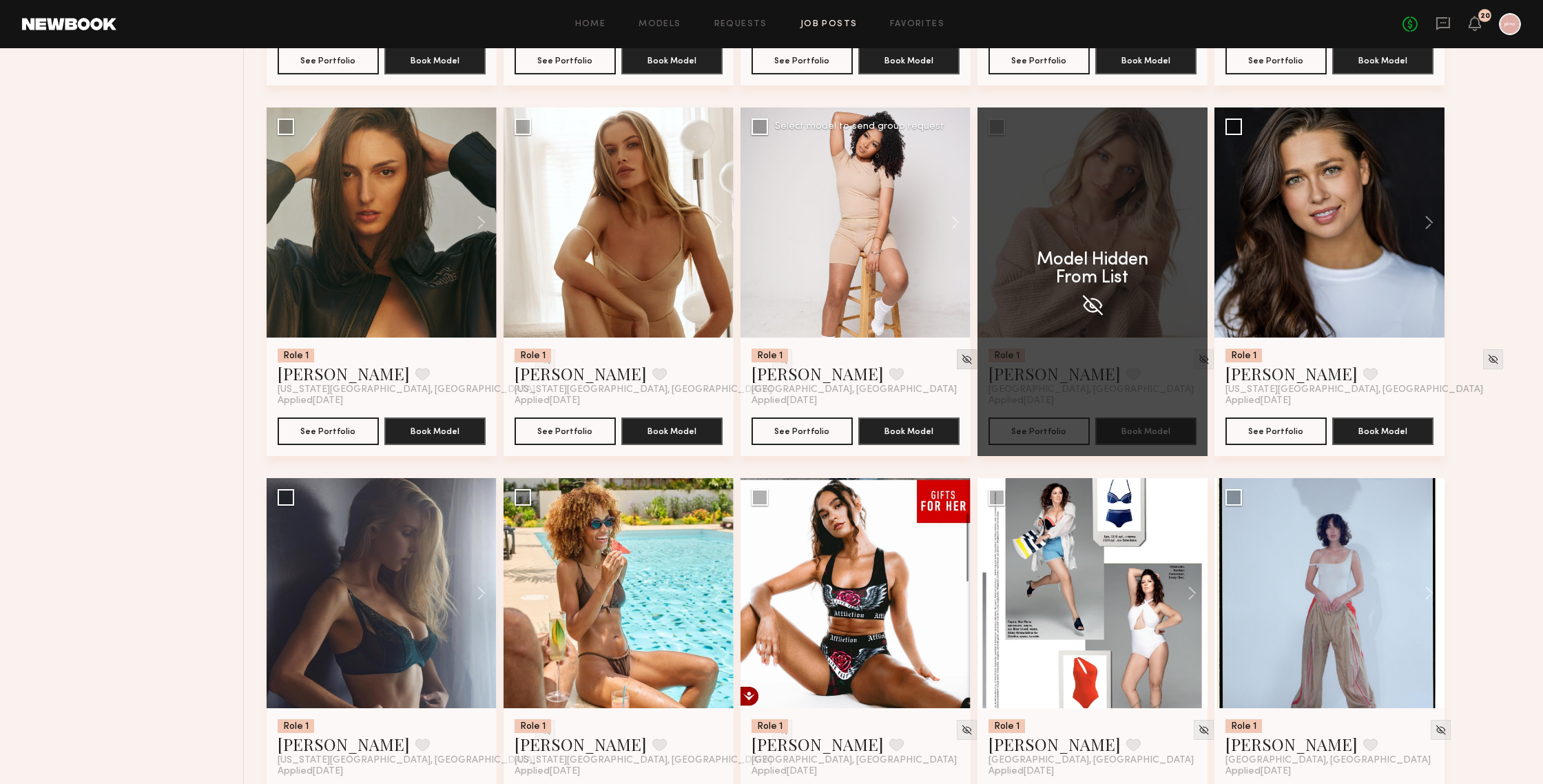
click at [961, 361] on img at bounding box center [966, 359] width 12 height 12
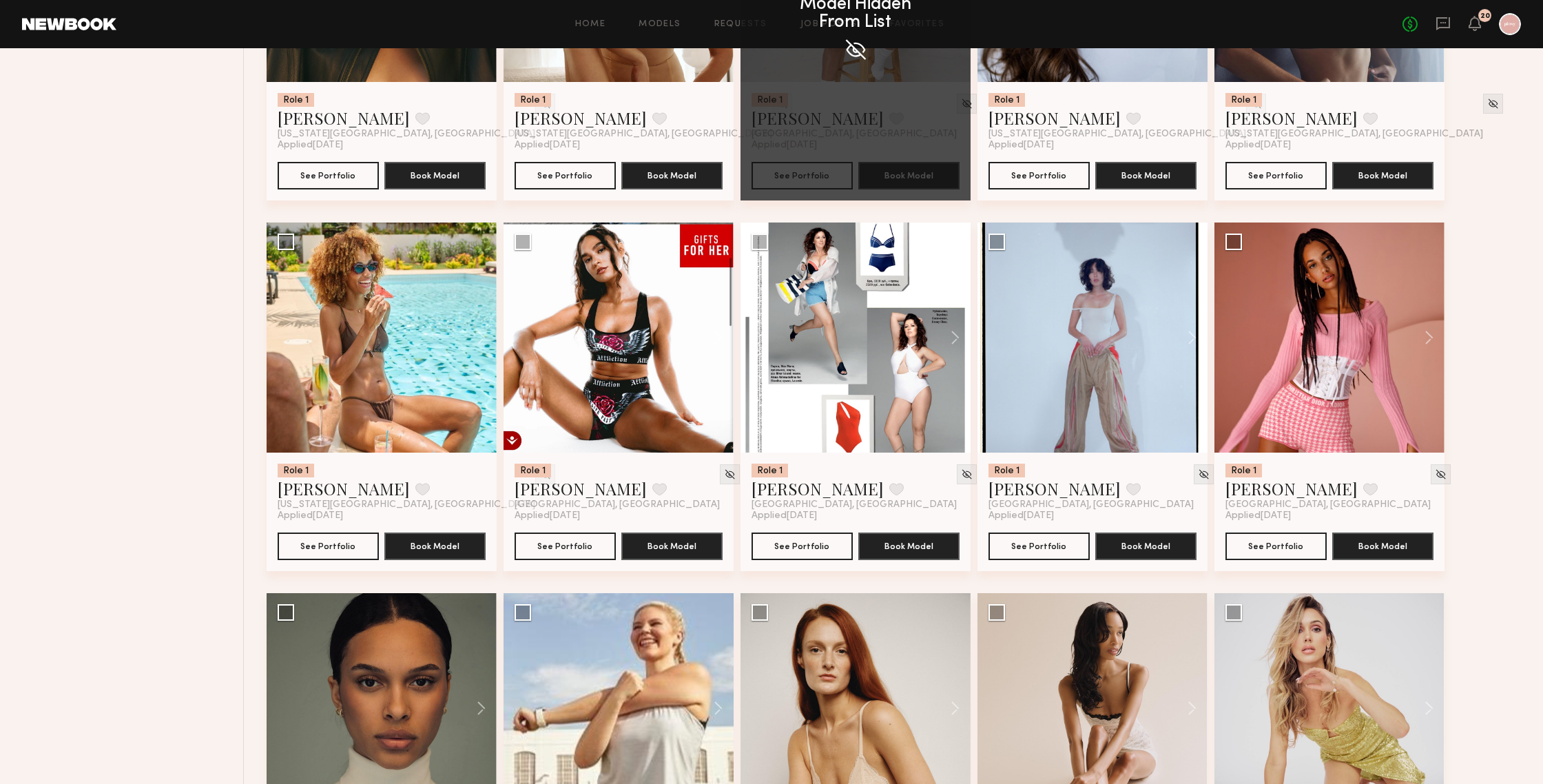
scroll to position [1573, 0]
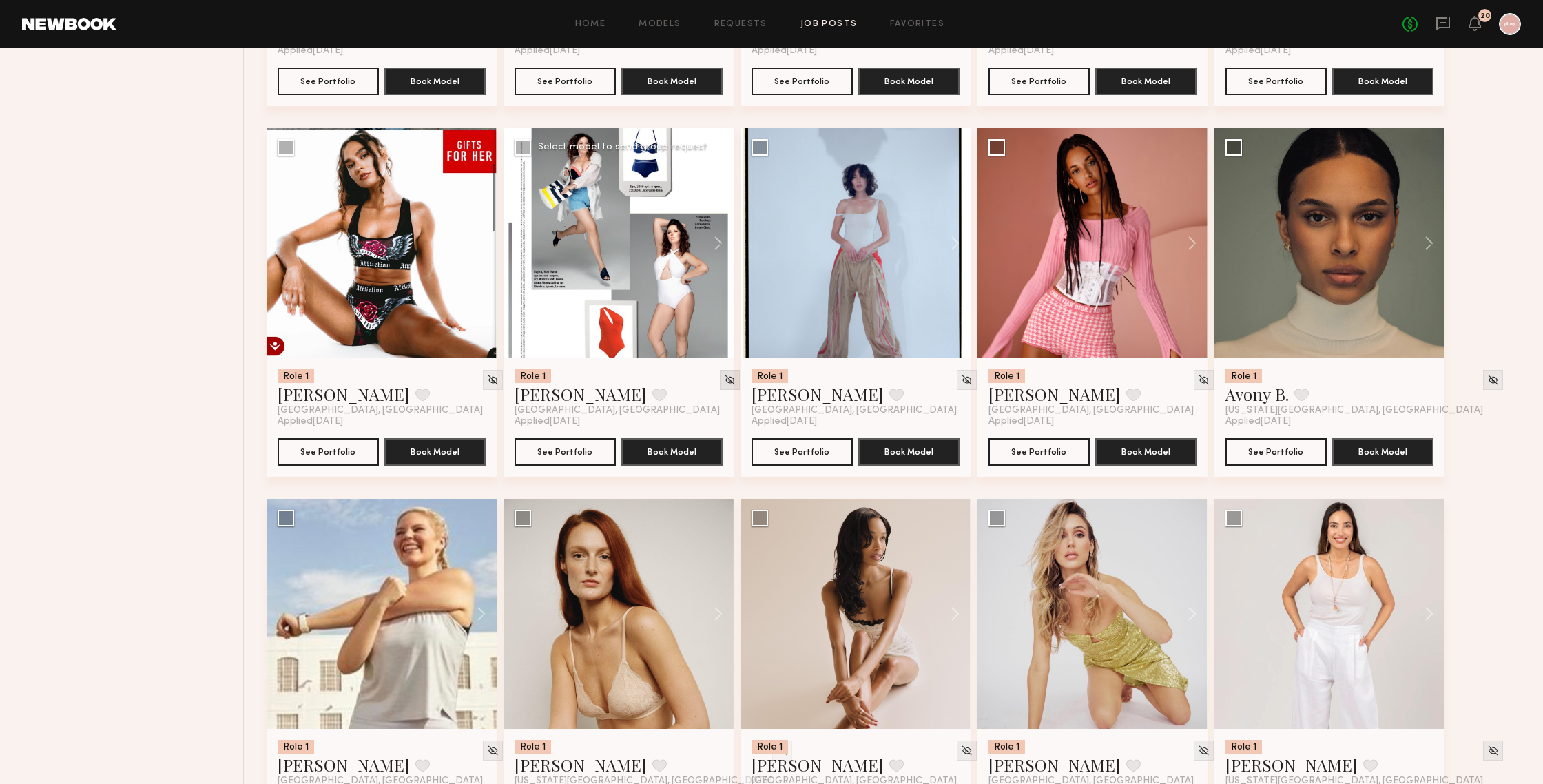
click at [724, 381] on img at bounding box center [729, 380] width 12 height 12
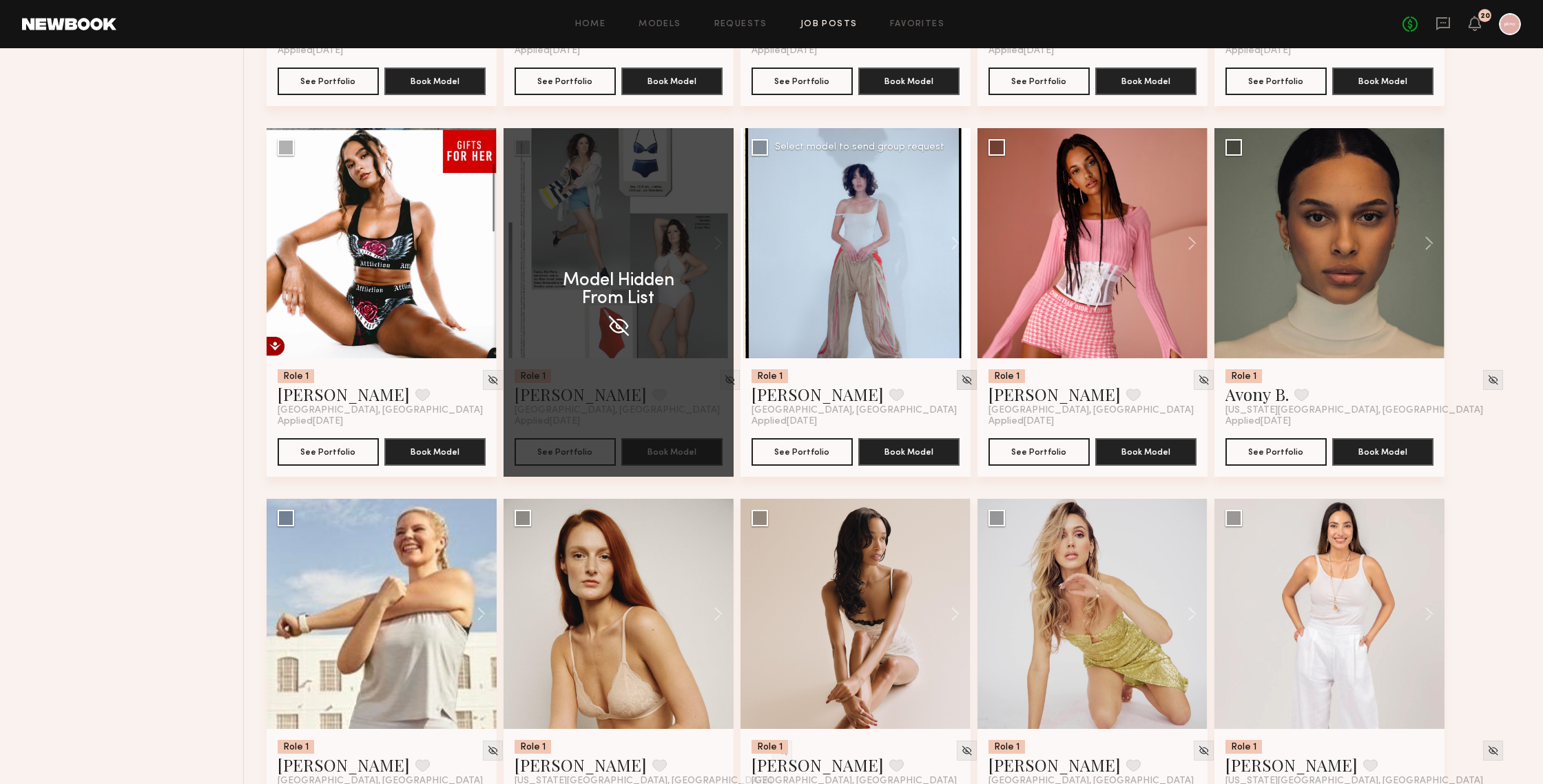
click at [961, 382] on img at bounding box center [966, 380] width 12 height 12
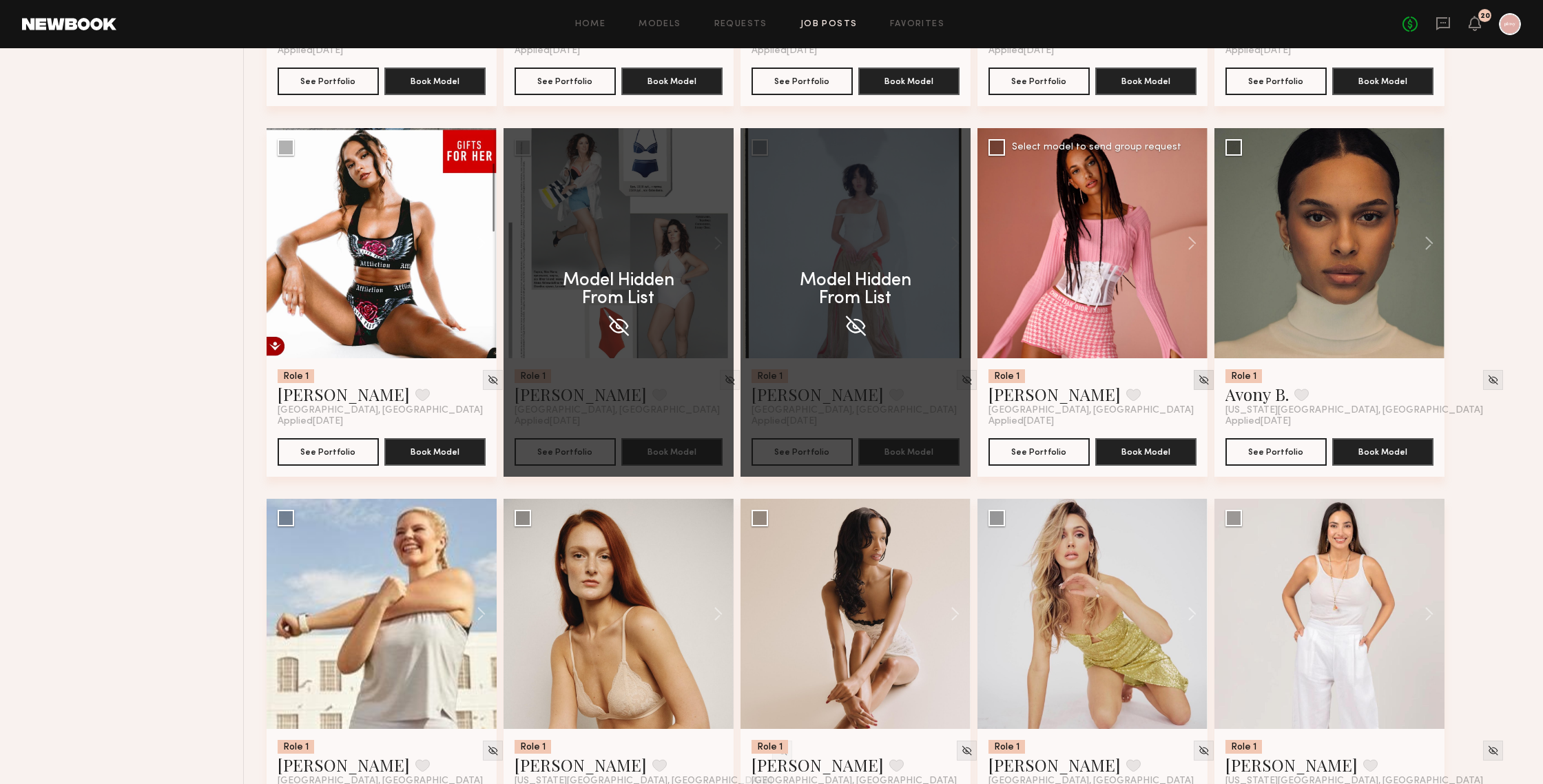
click at [1198, 383] on img at bounding box center [1203, 380] width 12 height 12
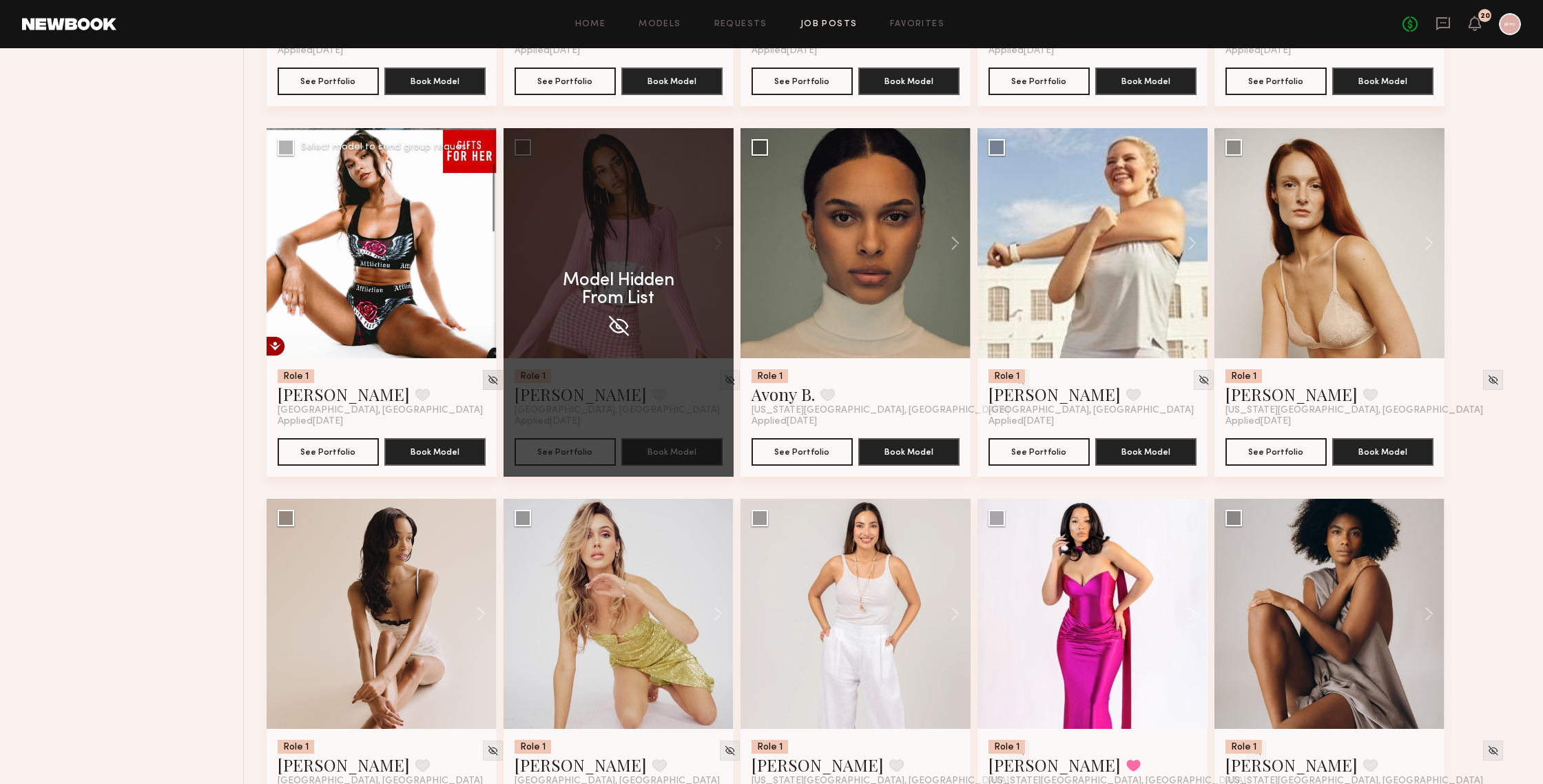
click at [487, 383] on img at bounding box center [493, 380] width 12 height 12
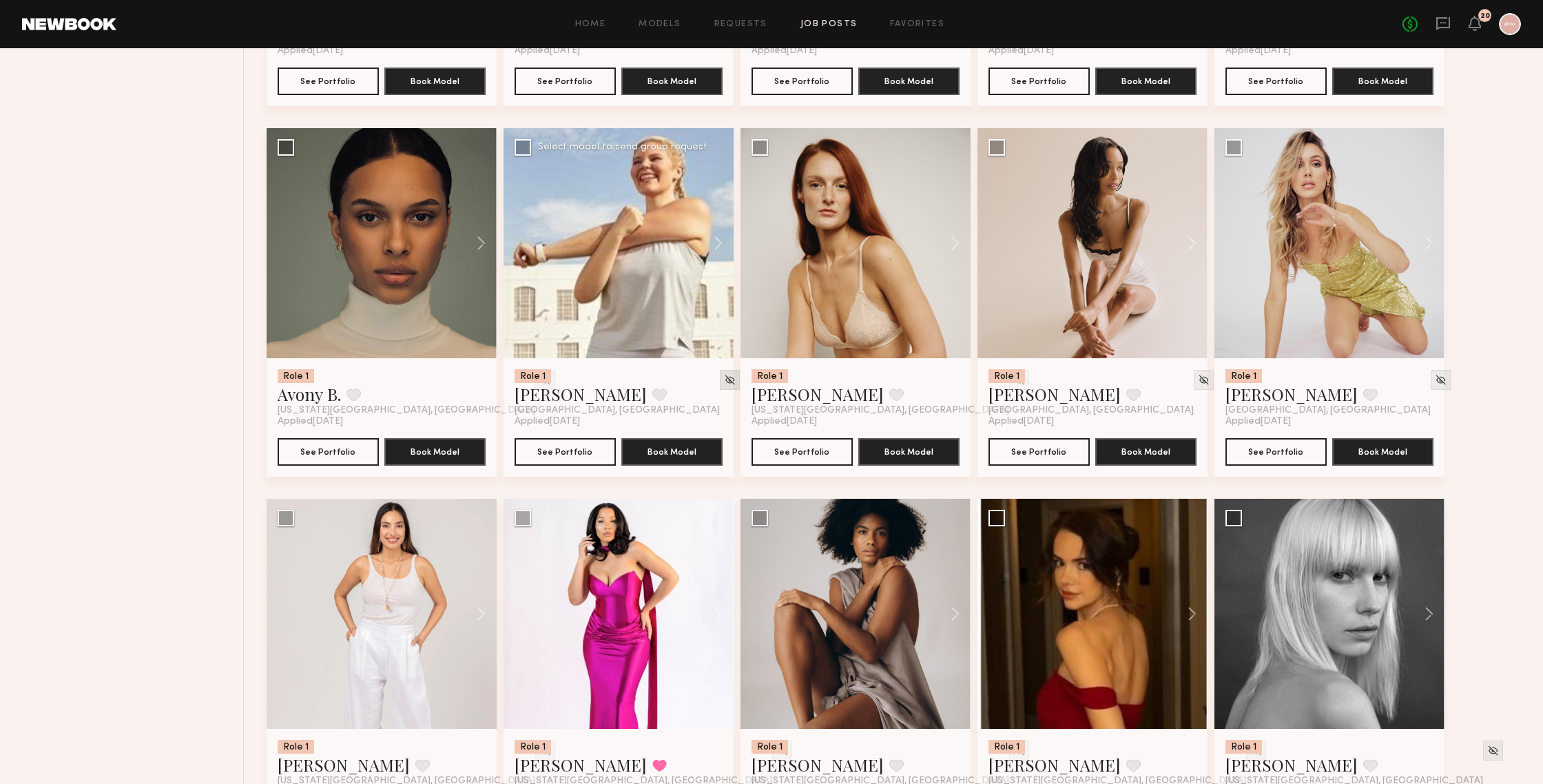
click at [724, 383] on img at bounding box center [729, 380] width 12 height 12
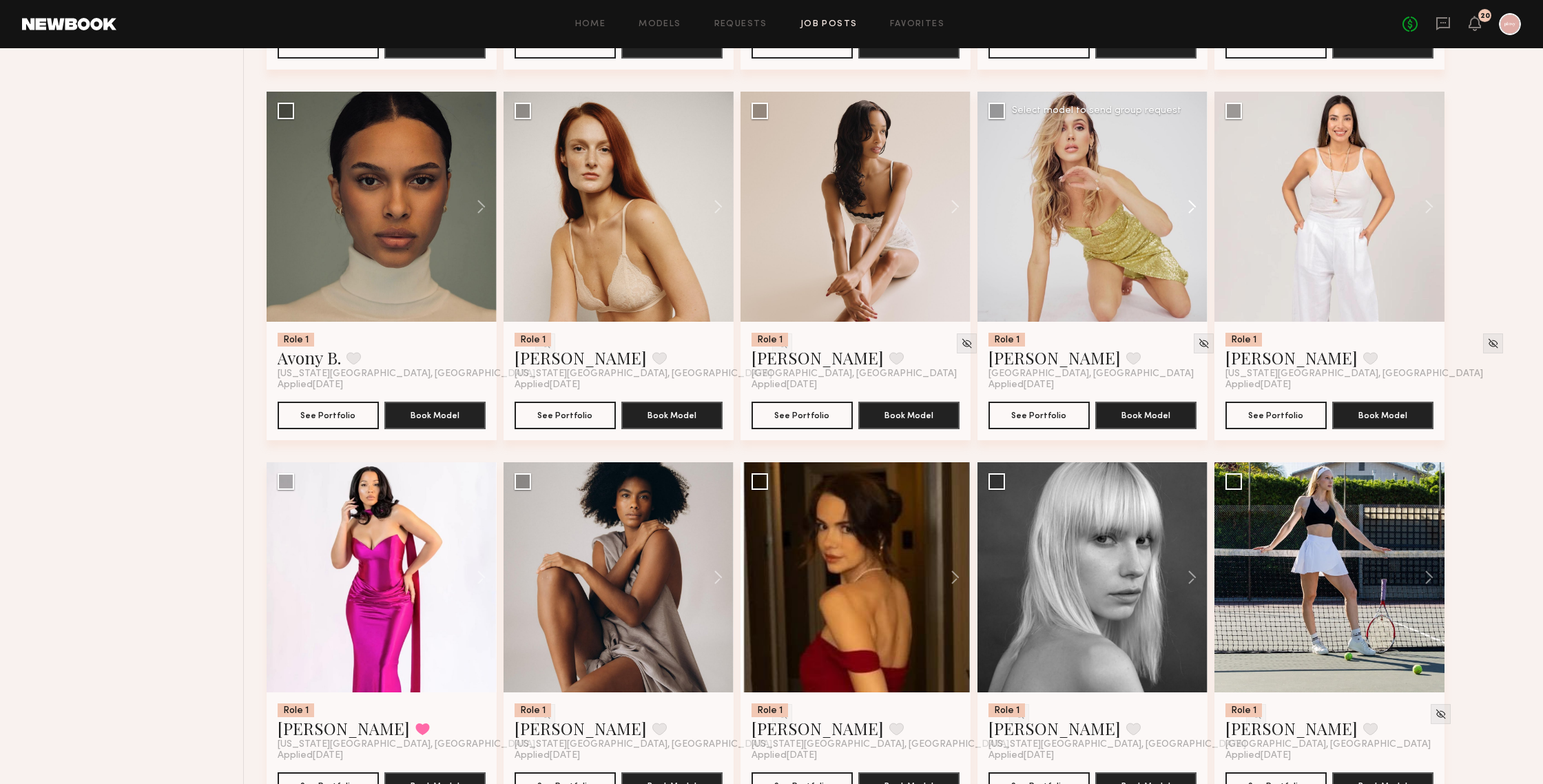
click at [1193, 214] on button at bounding box center [1185, 206] width 44 height 230
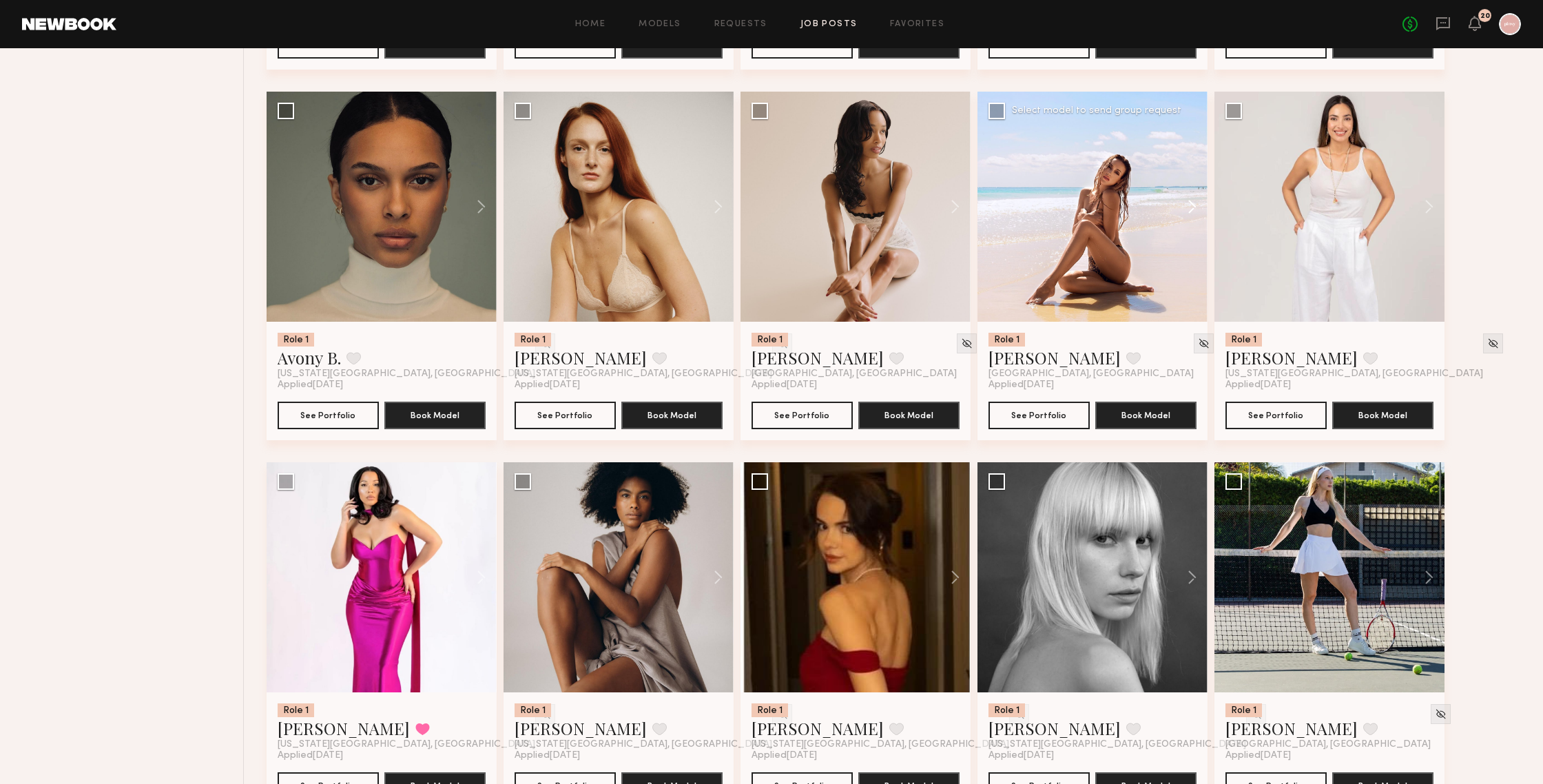
click at [1193, 214] on button at bounding box center [1185, 206] width 44 height 230
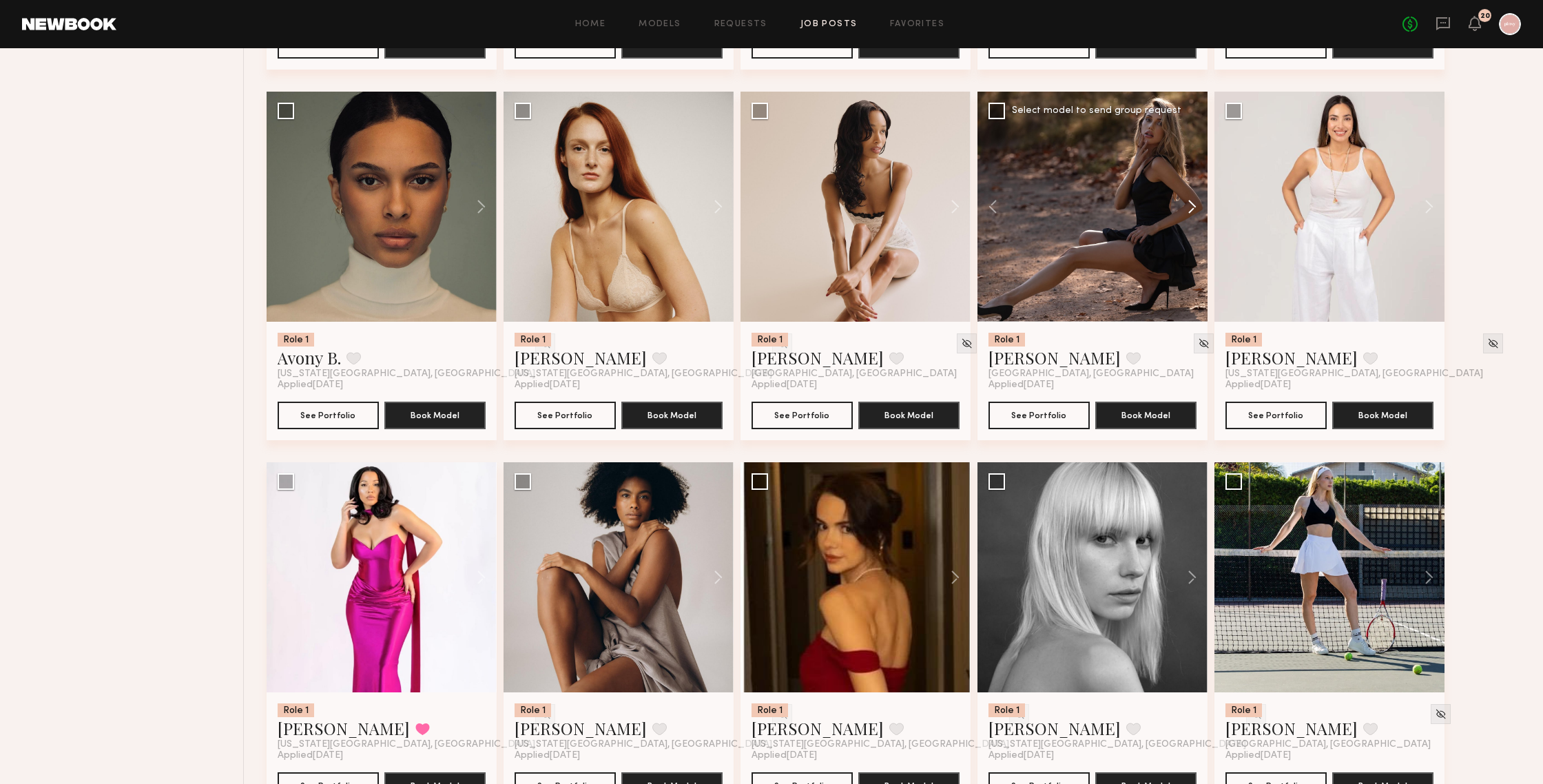
click at [1193, 214] on button at bounding box center [1185, 206] width 44 height 230
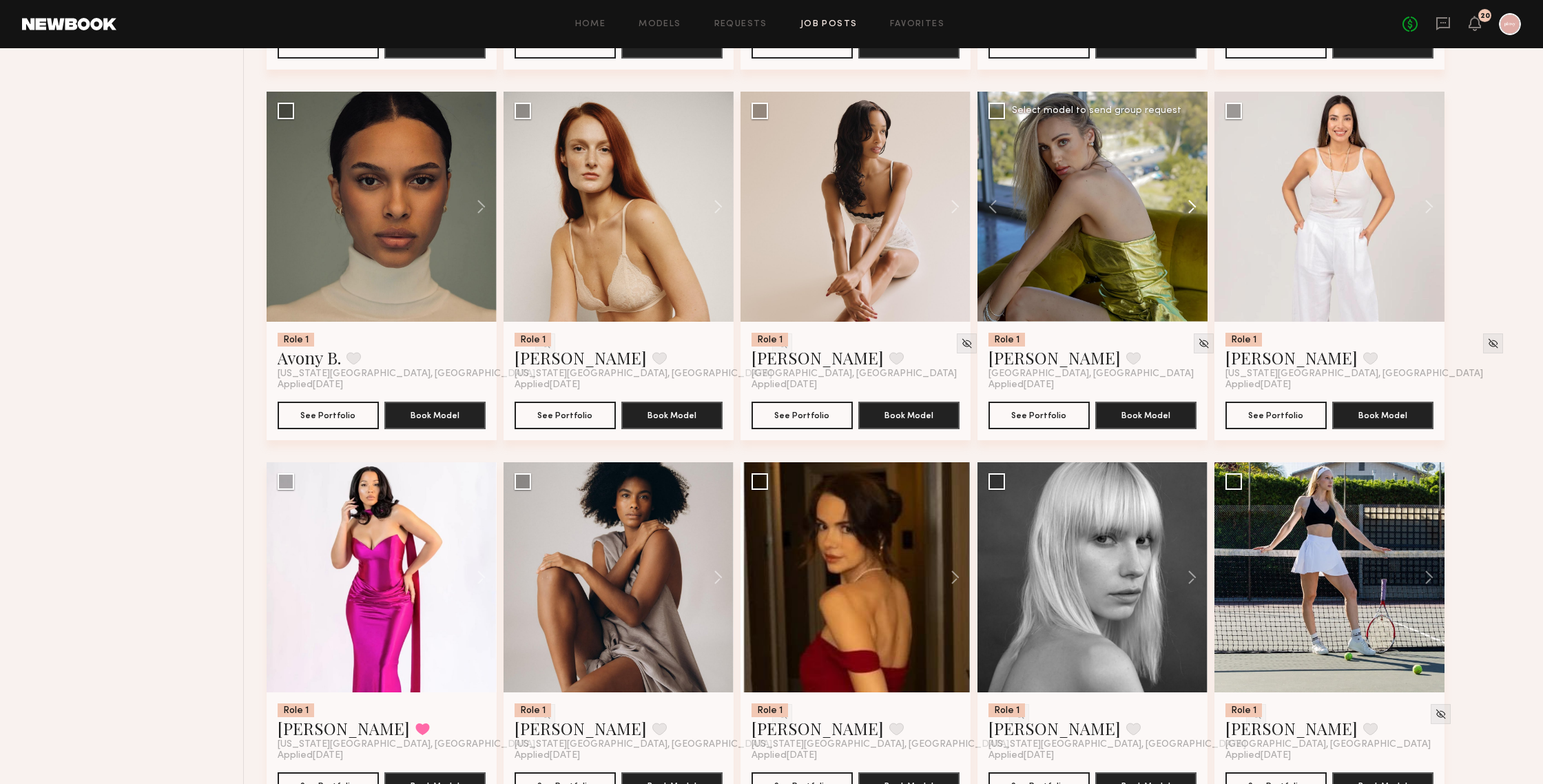
click at [1193, 214] on button at bounding box center [1185, 206] width 44 height 230
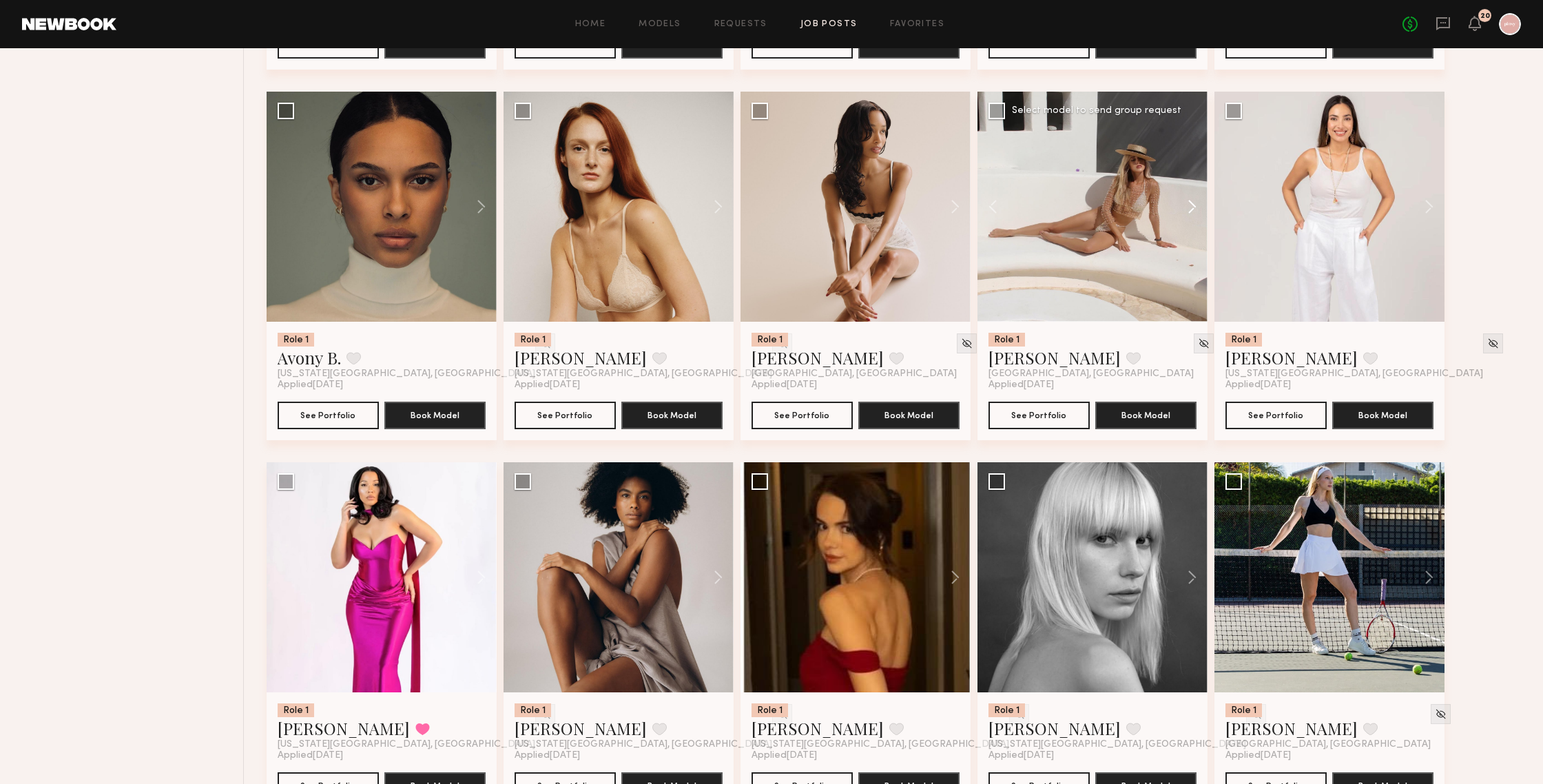
click at [1193, 214] on button at bounding box center [1185, 206] width 44 height 230
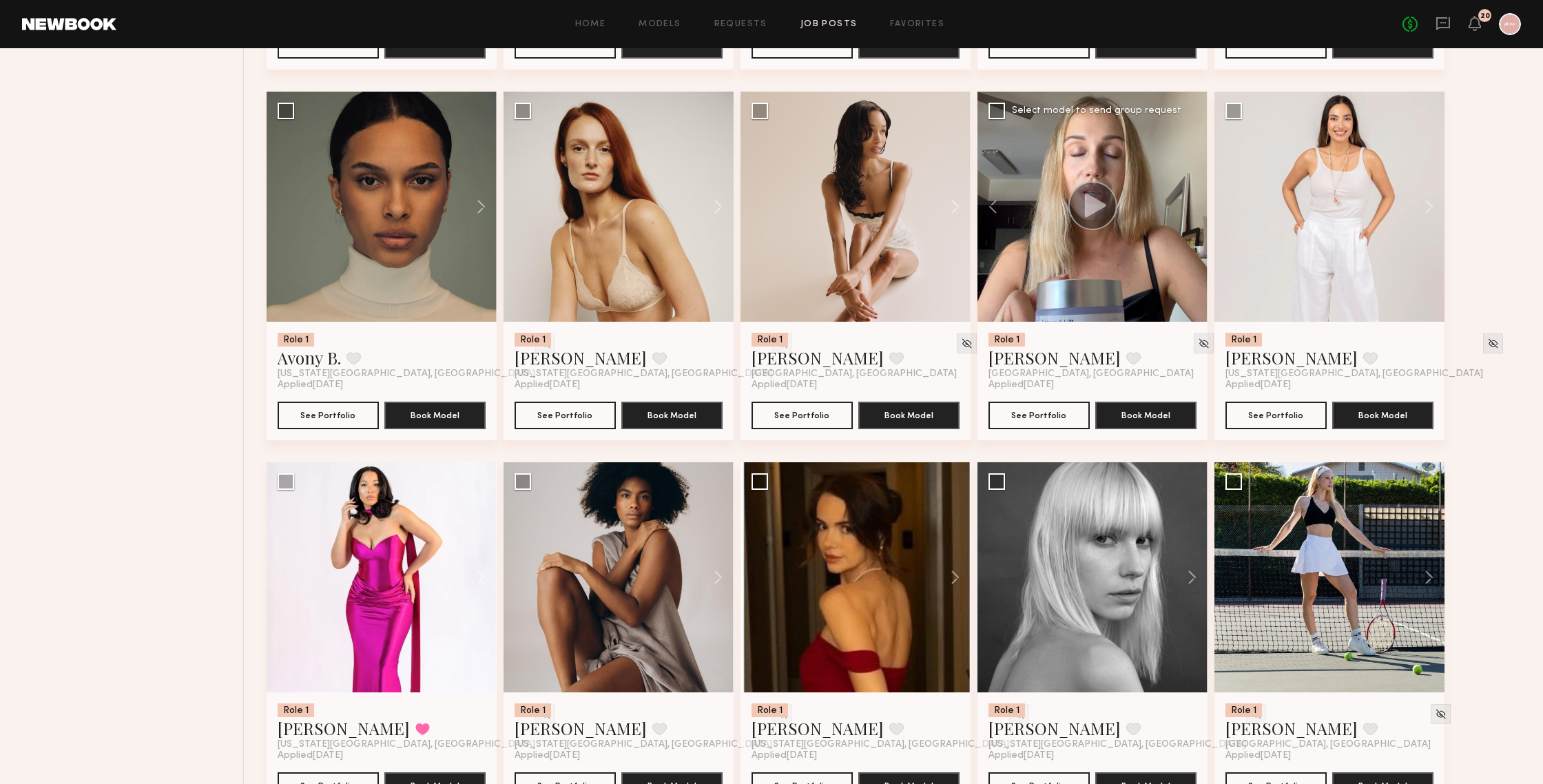
click at [1193, 214] on div at bounding box center [1092, 206] width 230 height 230
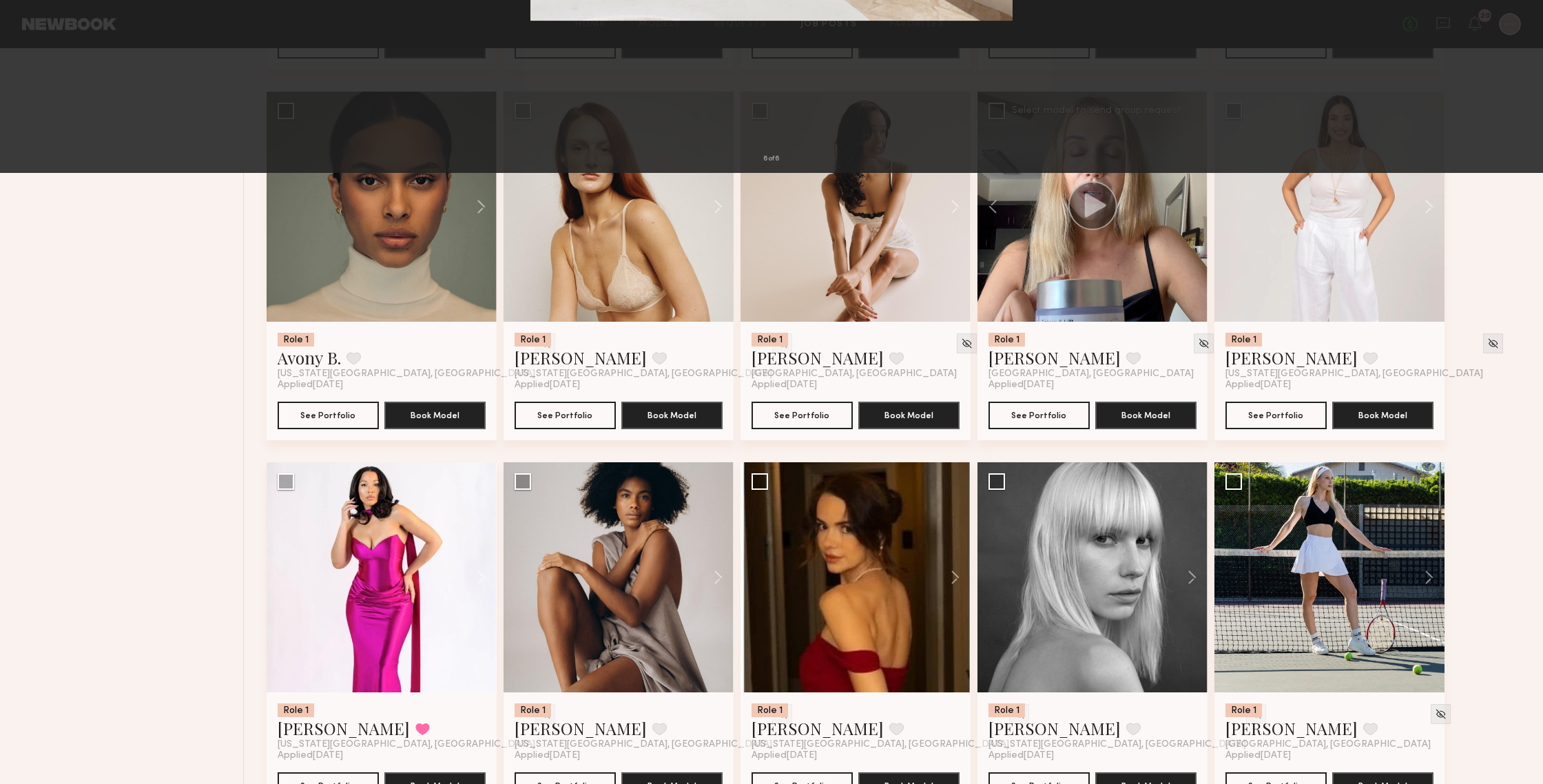
click at [1244, 219] on div "6 of 6" at bounding box center [772, 392] width 1543 height 784
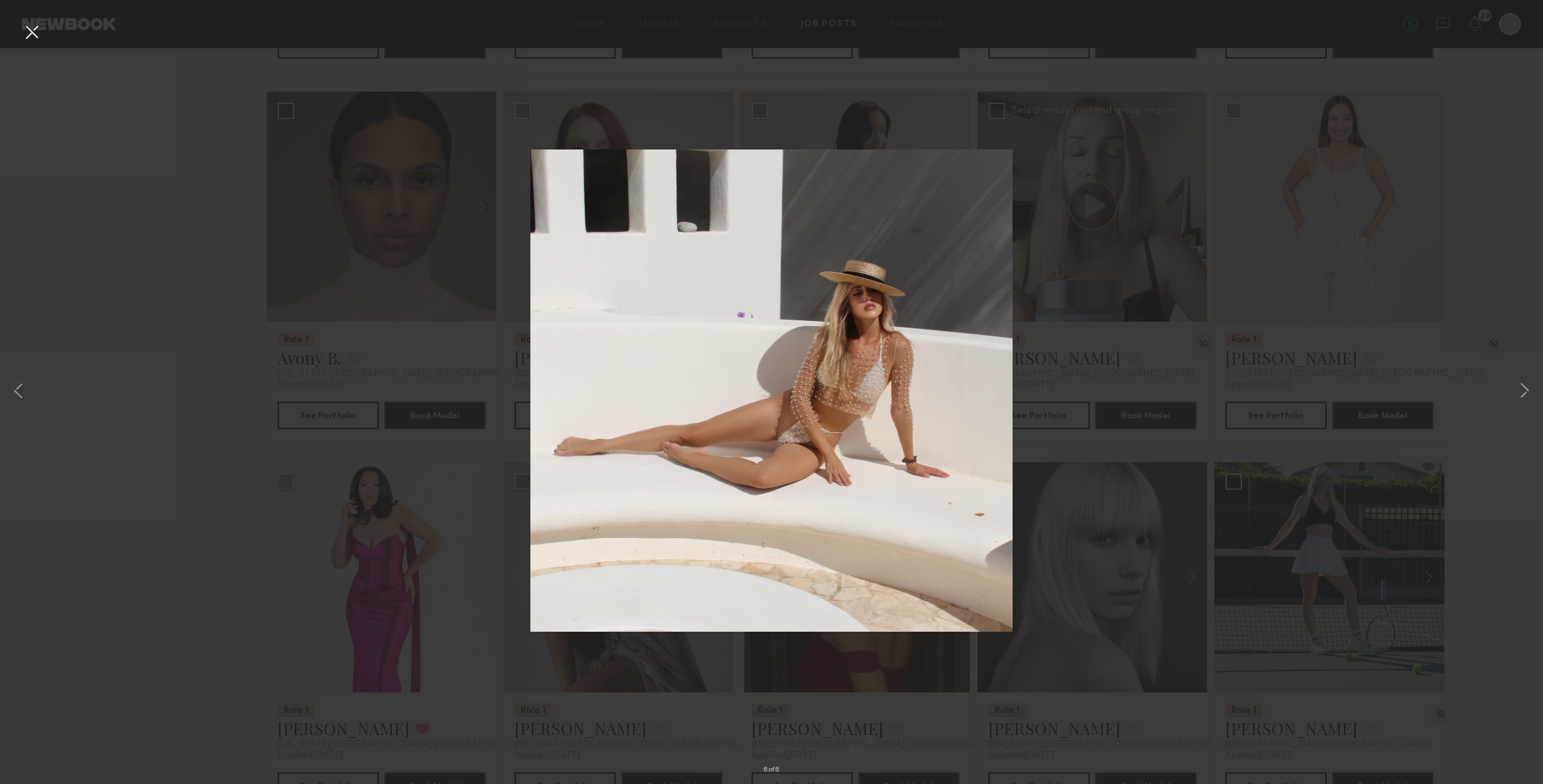
drag, startPoint x: 27, startPoint y: 30, endPoint x: 758, endPoint y: 174, distance: 745.0
click at [27, 30] on button at bounding box center [31, 32] width 22 height 25
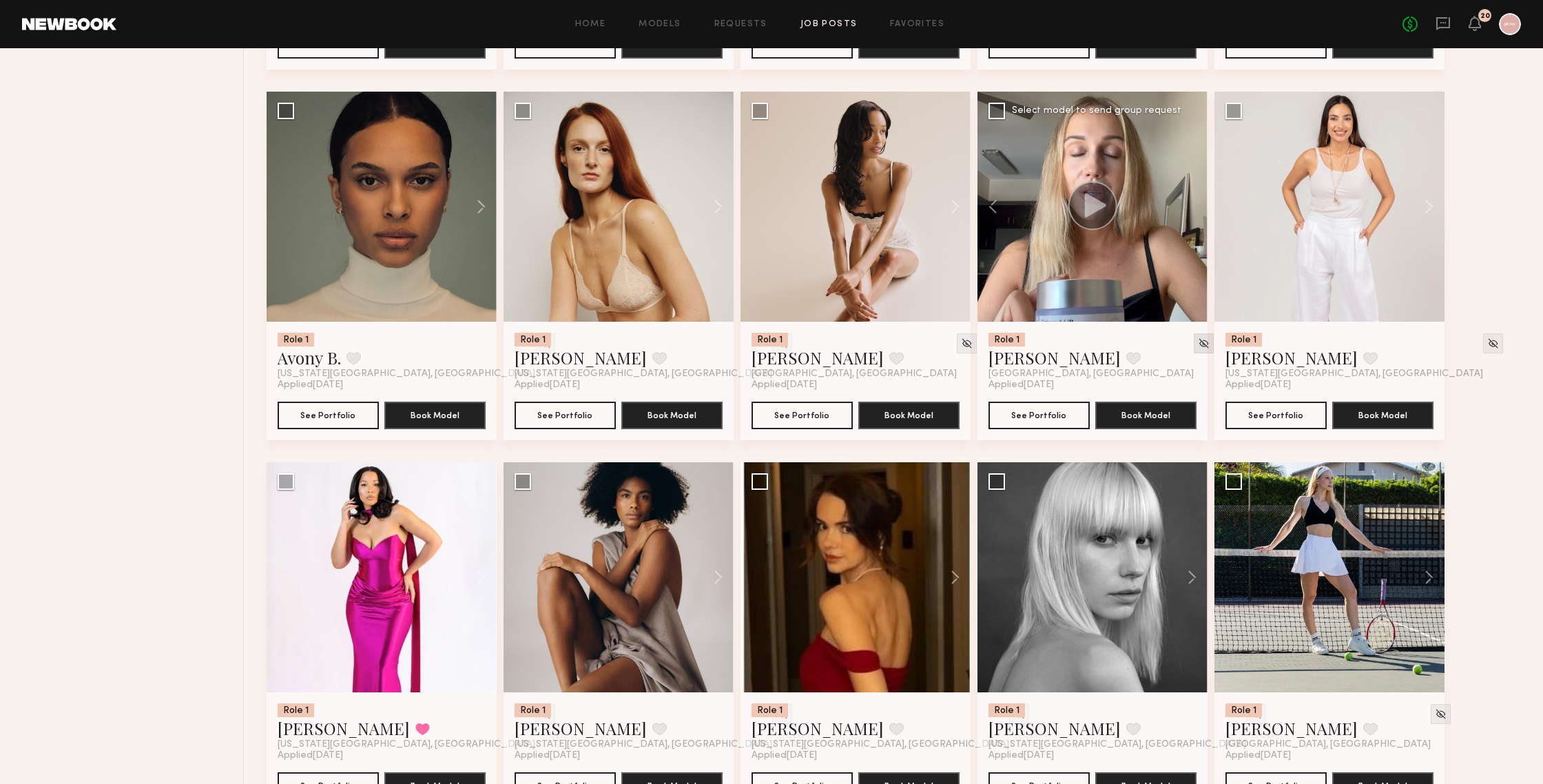
click at [1198, 347] on img at bounding box center [1203, 343] width 12 height 12
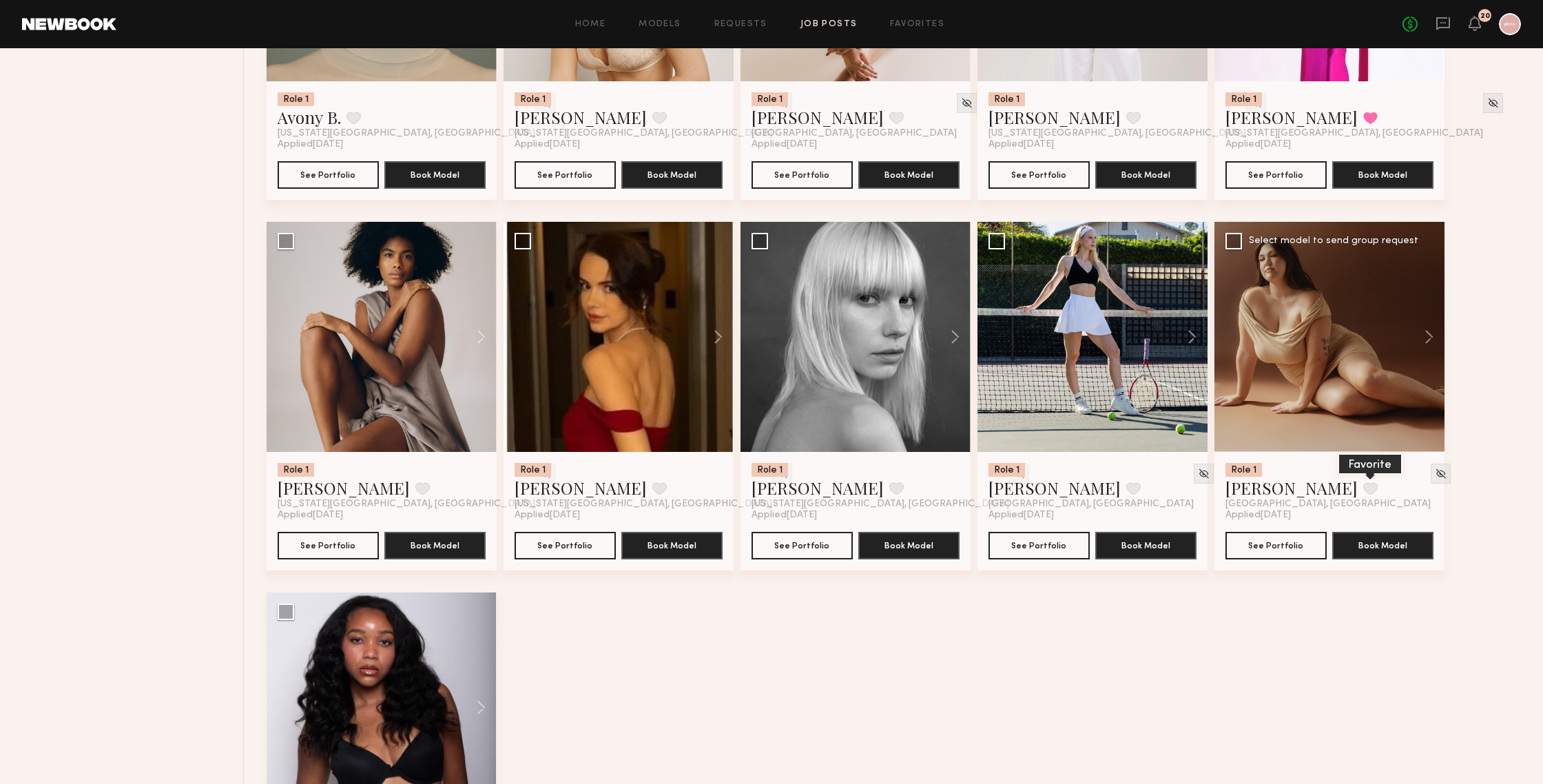
scroll to position [1854, 0]
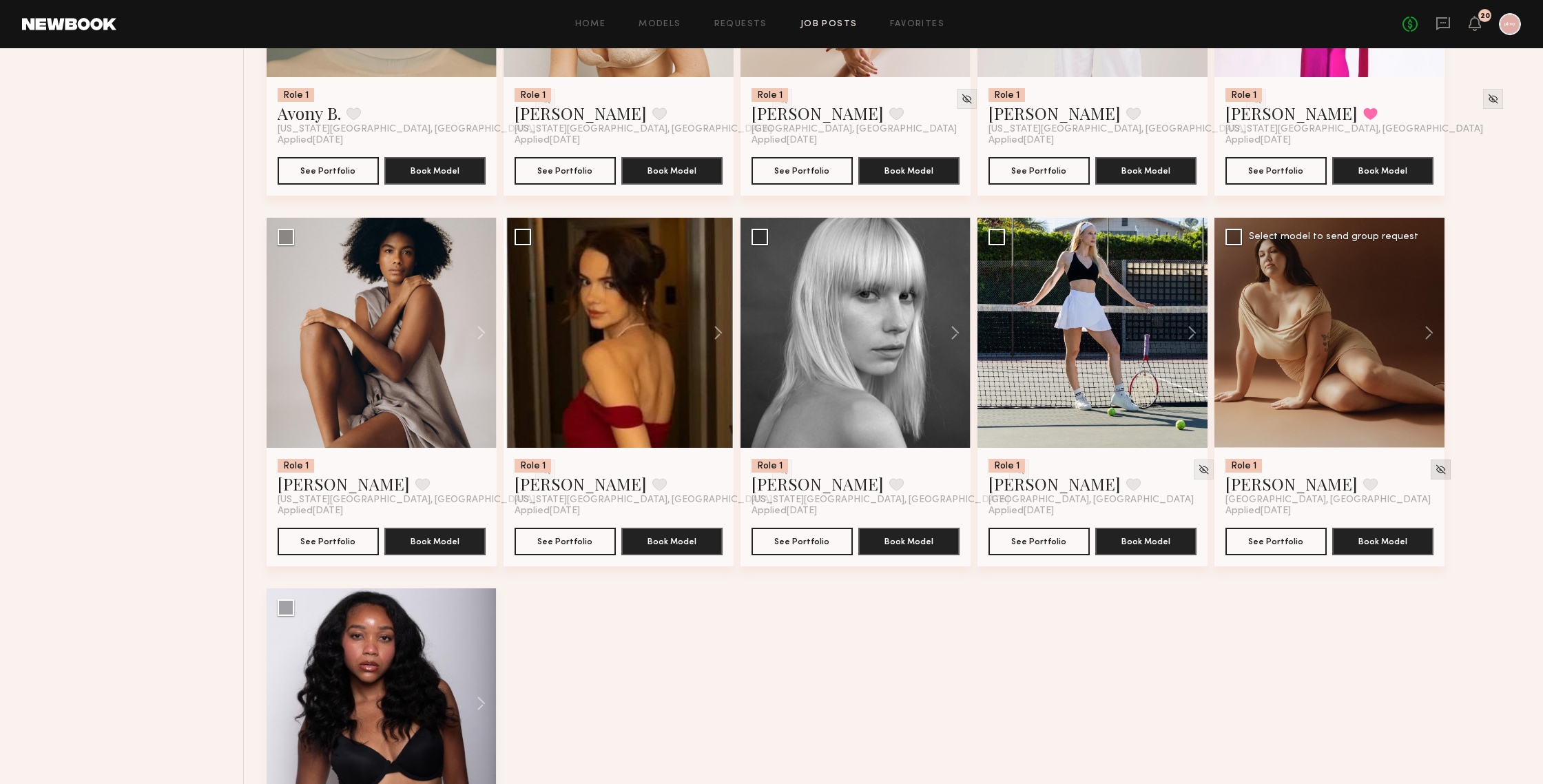
click at [1336, 474] on img at bounding box center [1440, 469] width 12 height 12
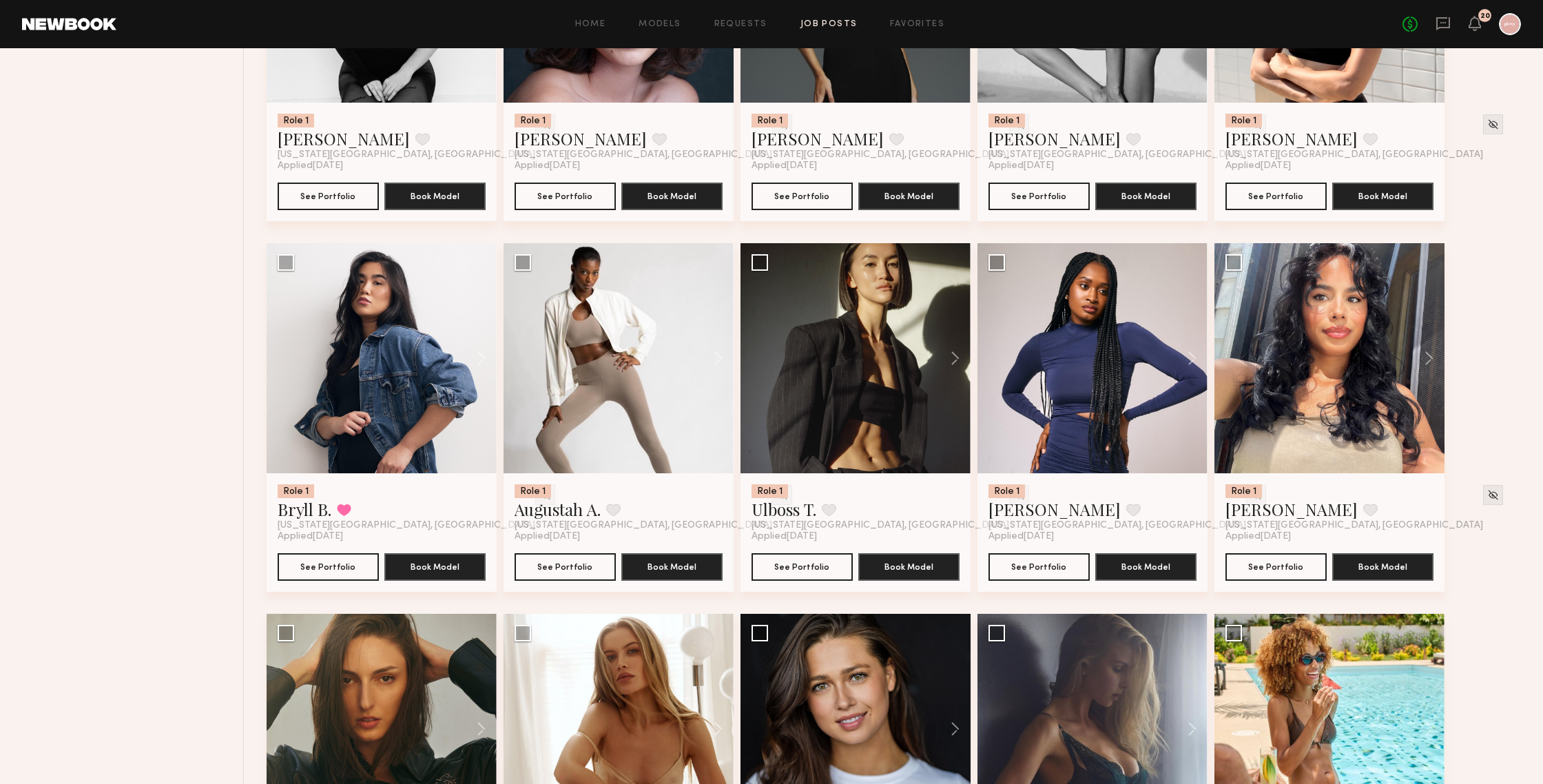
scroll to position [0, 0]
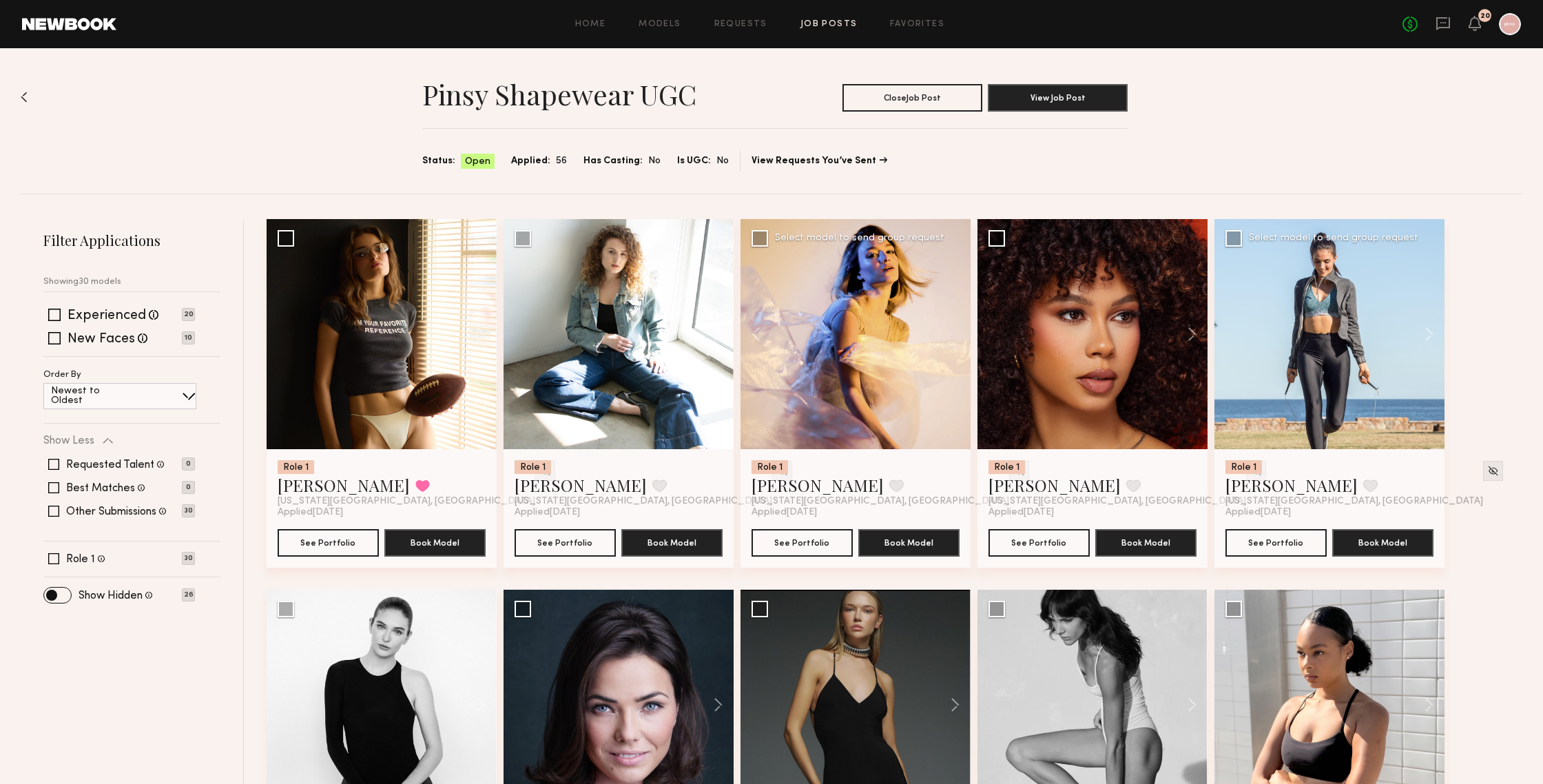
click at [1336, 406] on div at bounding box center [1329, 333] width 230 height 230
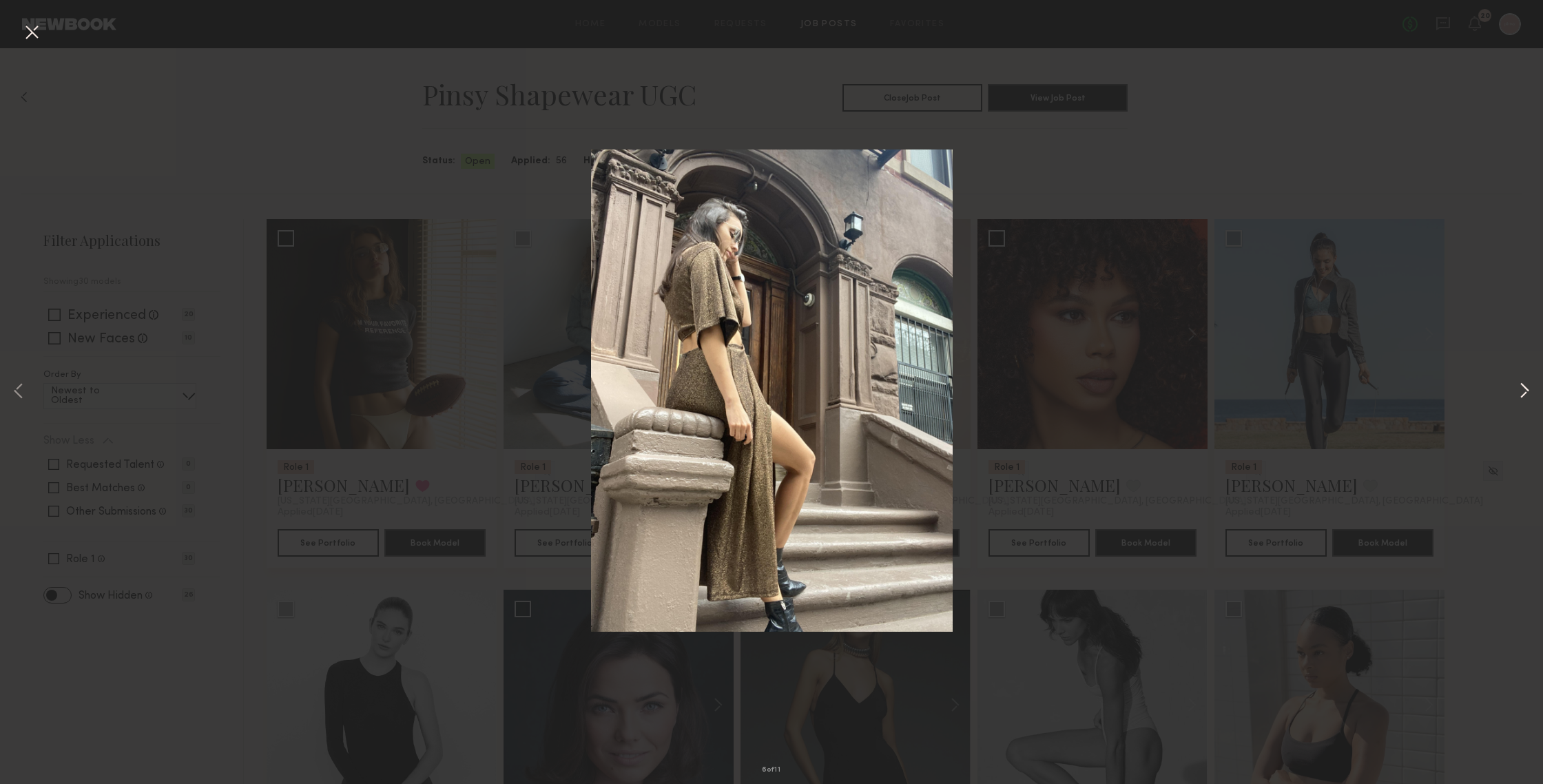
click at [1336, 389] on button at bounding box center [1525, 392] width 17 height 626
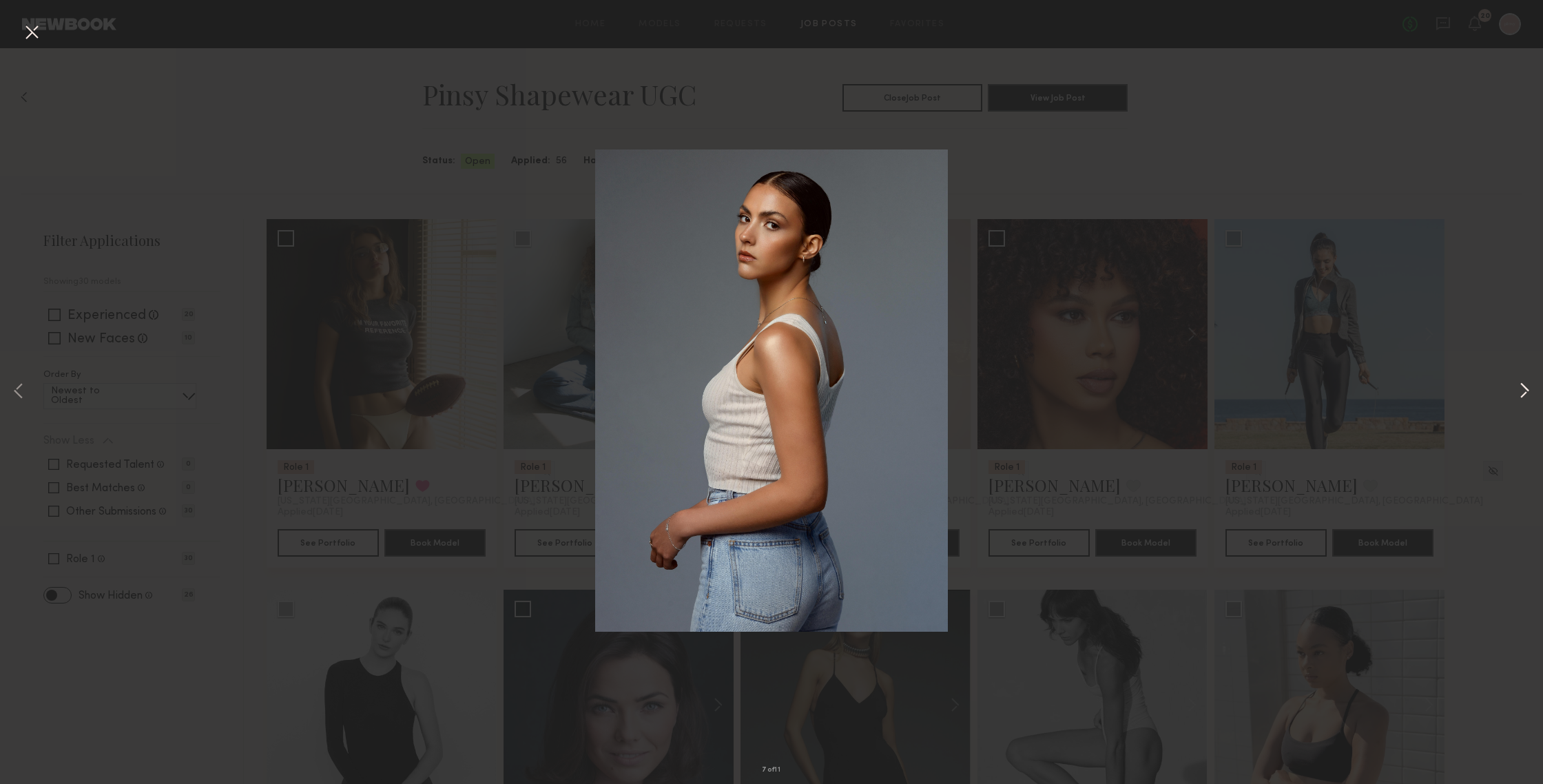
click at [1336, 389] on button at bounding box center [1525, 392] width 17 height 626
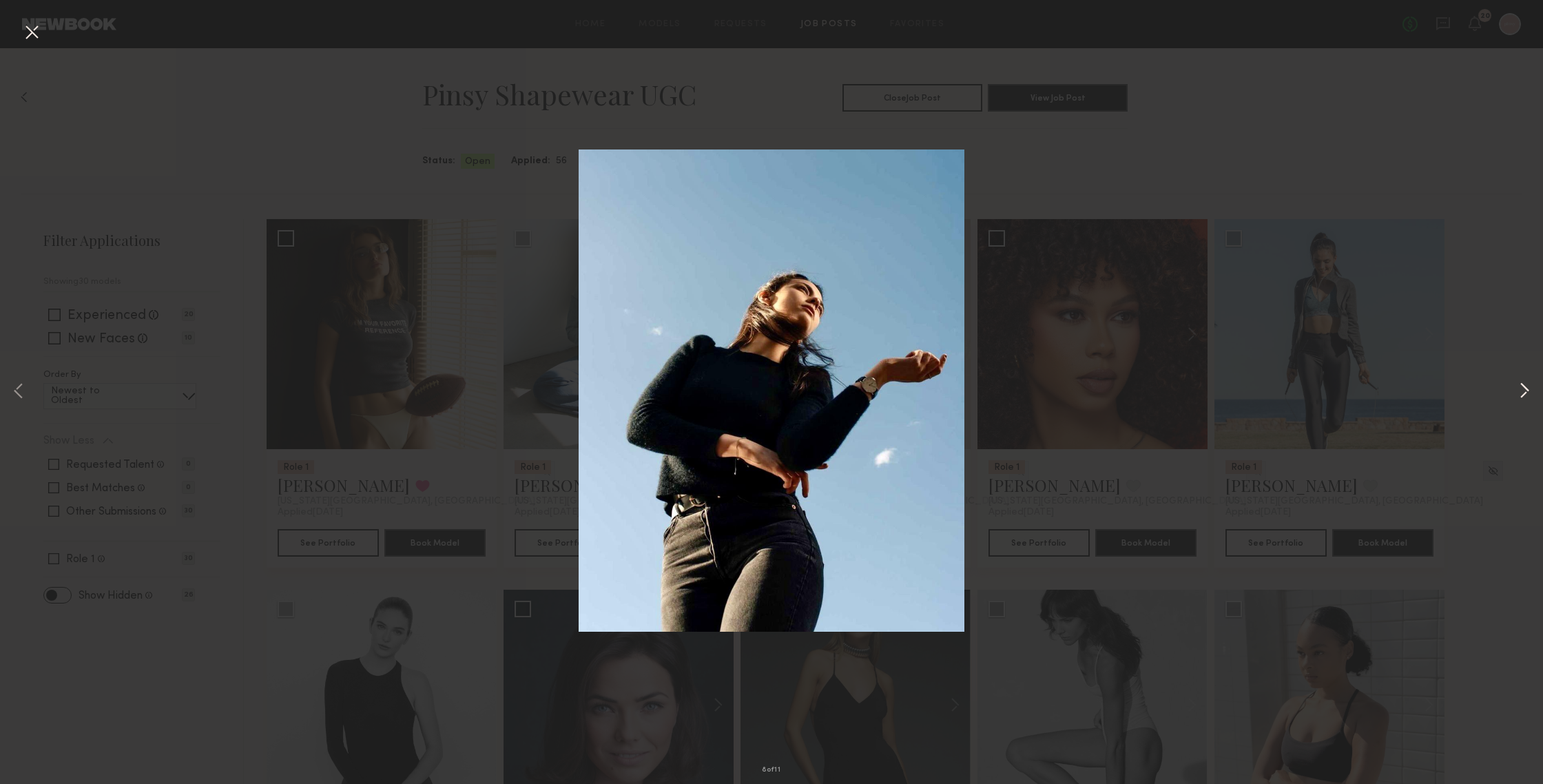
click at [1336, 389] on button at bounding box center [1525, 392] width 17 height 626
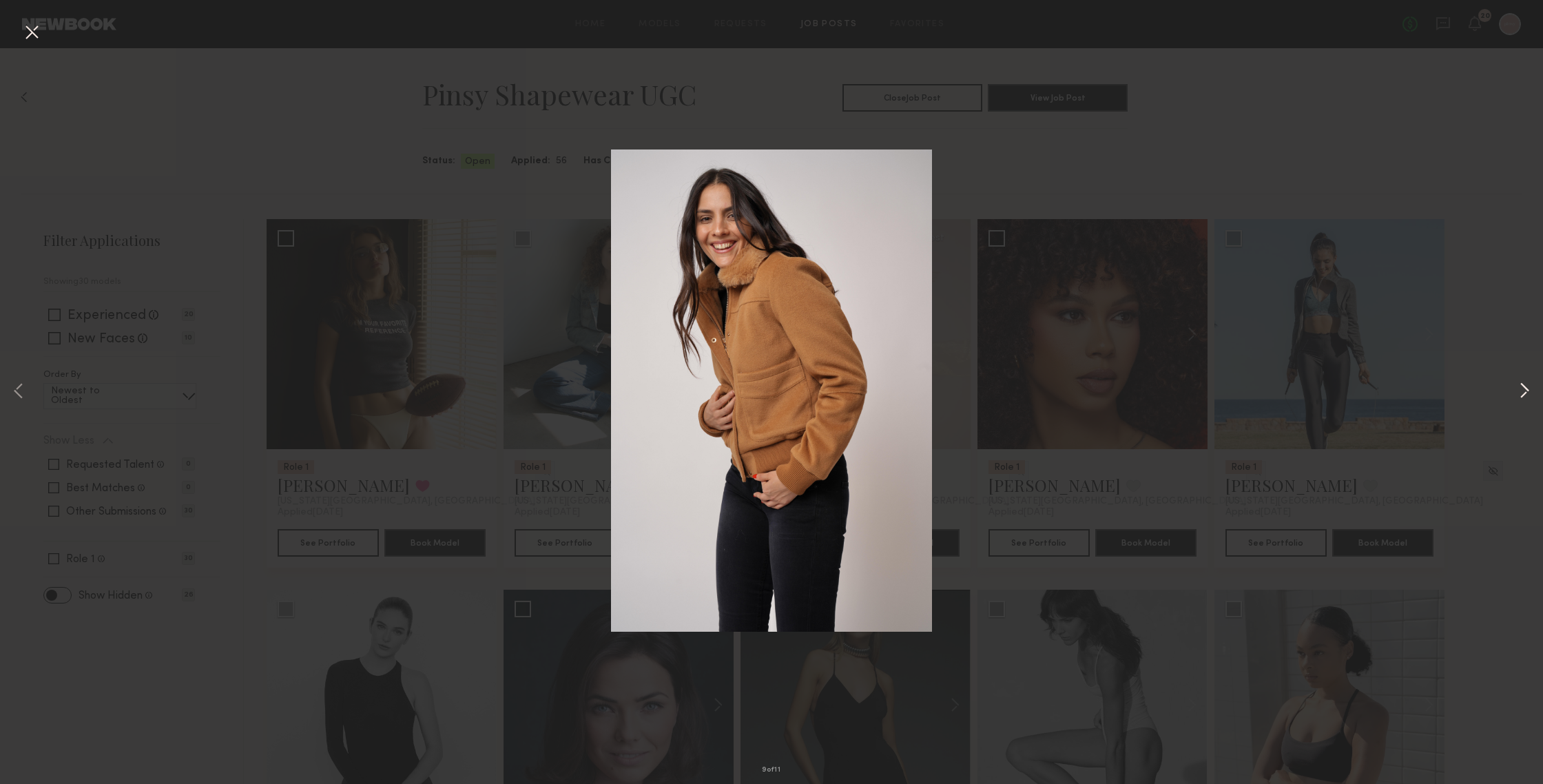
click at [1336, 389] on button at bounding box center [1525, 392] width 17 height 626
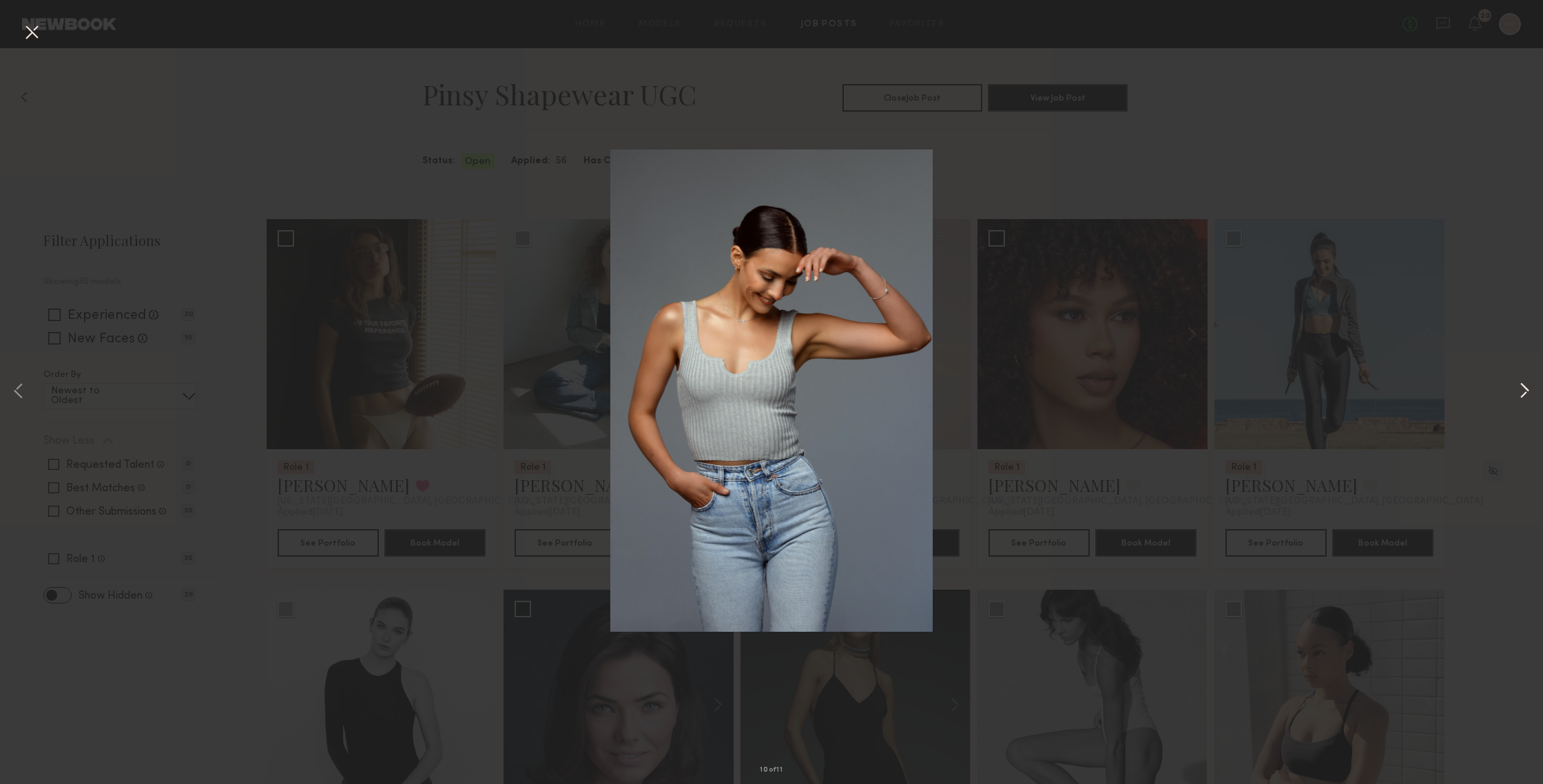
click at [1336, 389] on button at bounding box center [1525, 392] width 17 height 626
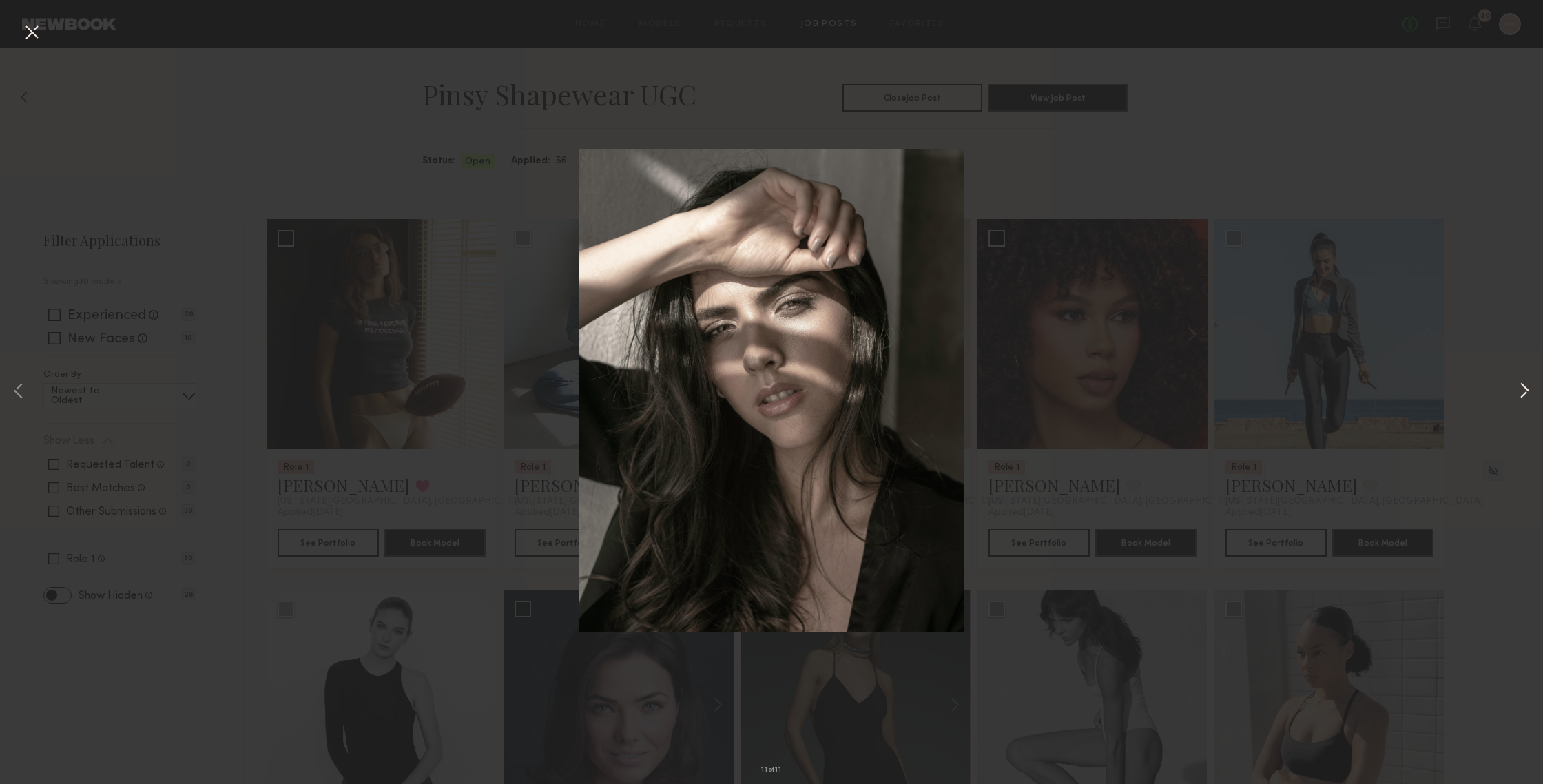
click at [1336, 389] on button at bounding box center [1525, 392] width 17 height 626
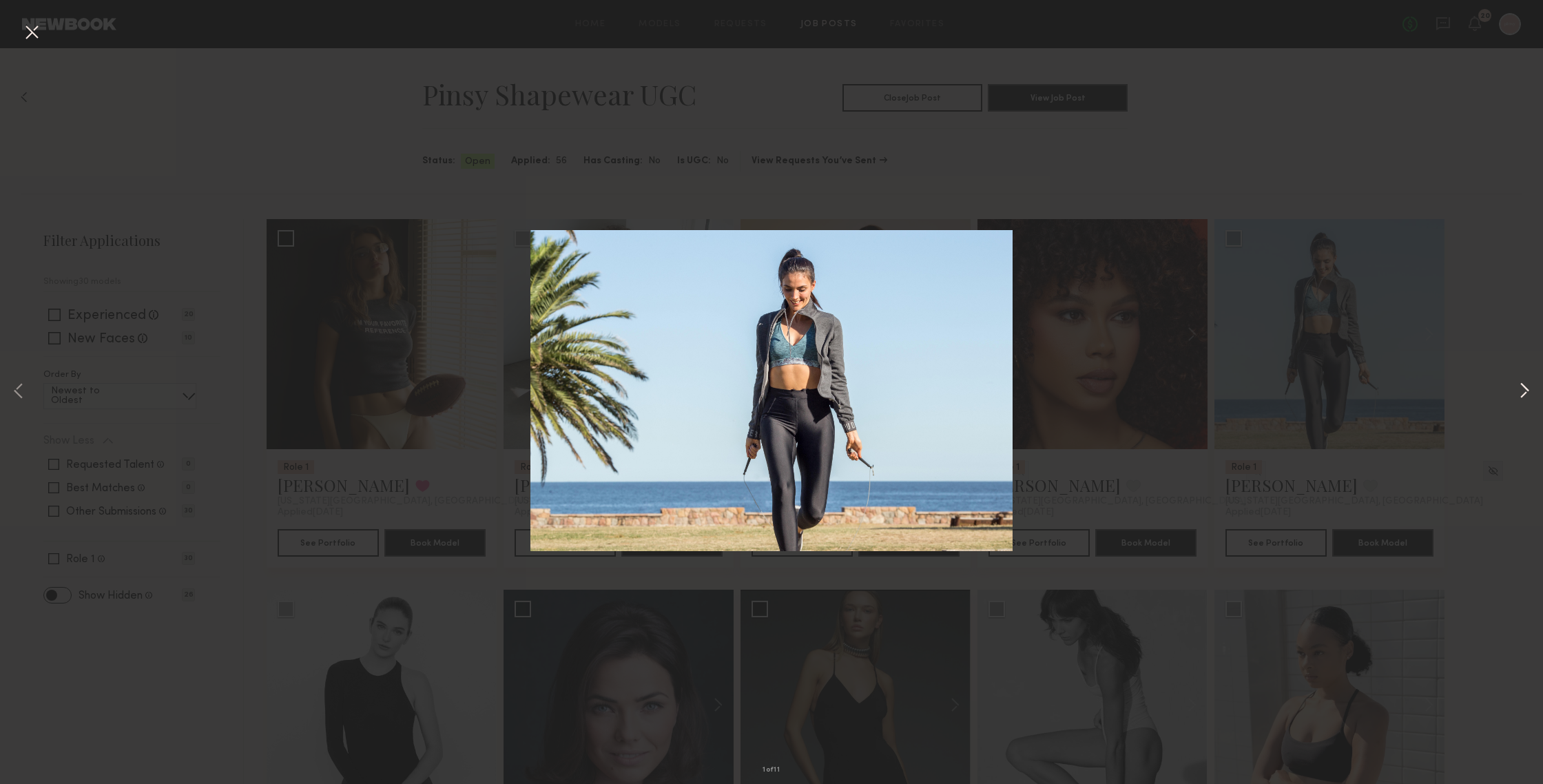
click at [1336, 389] on button at bounding box center [1525, 392] width 17 height 626
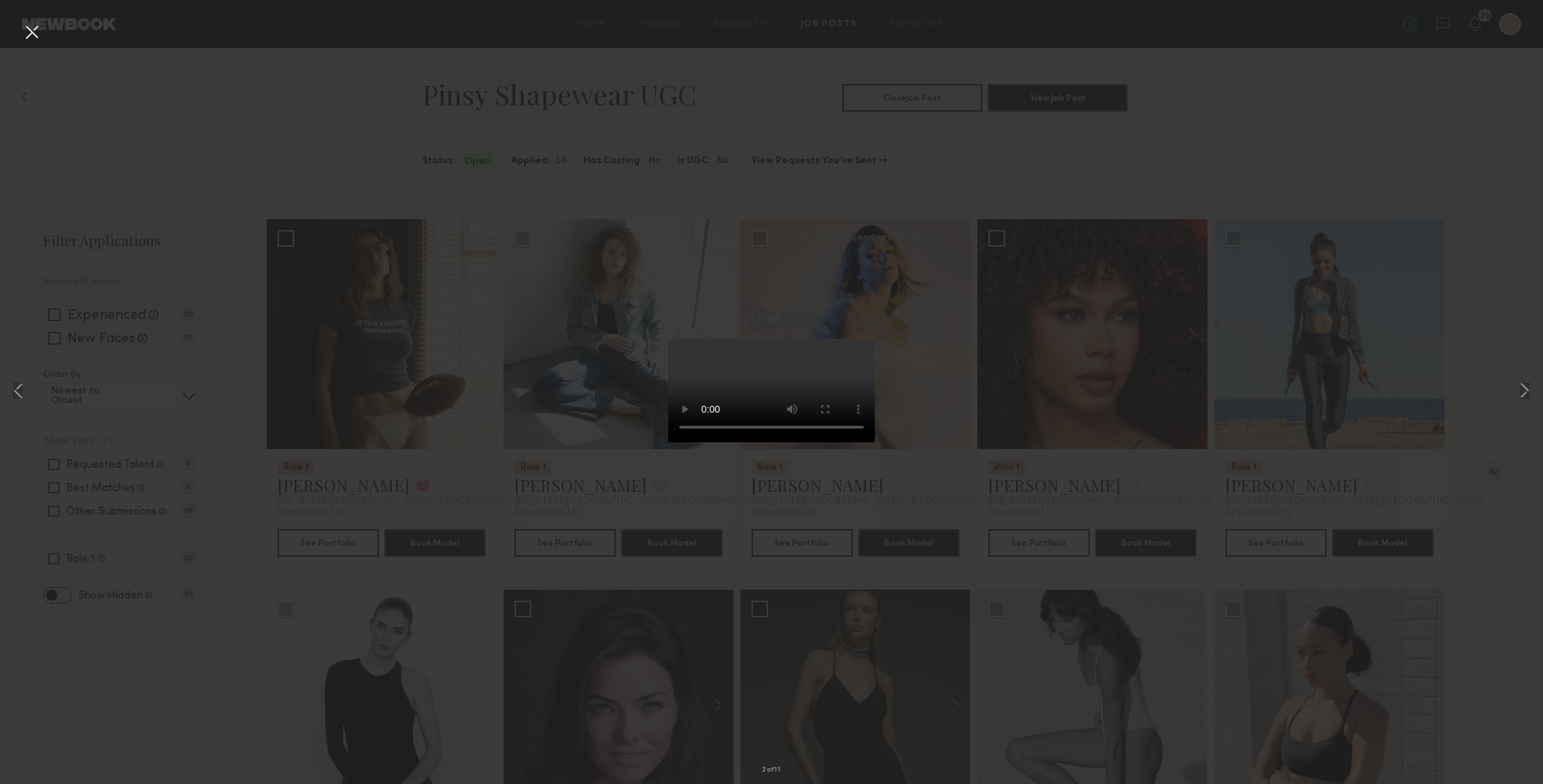
click at [1210, 91] on div "2 of 11" at bounding box center [772, 392] width 1543 height 784
click at [32, 30] on button at bounding box center [31, 32] width 22 height 25
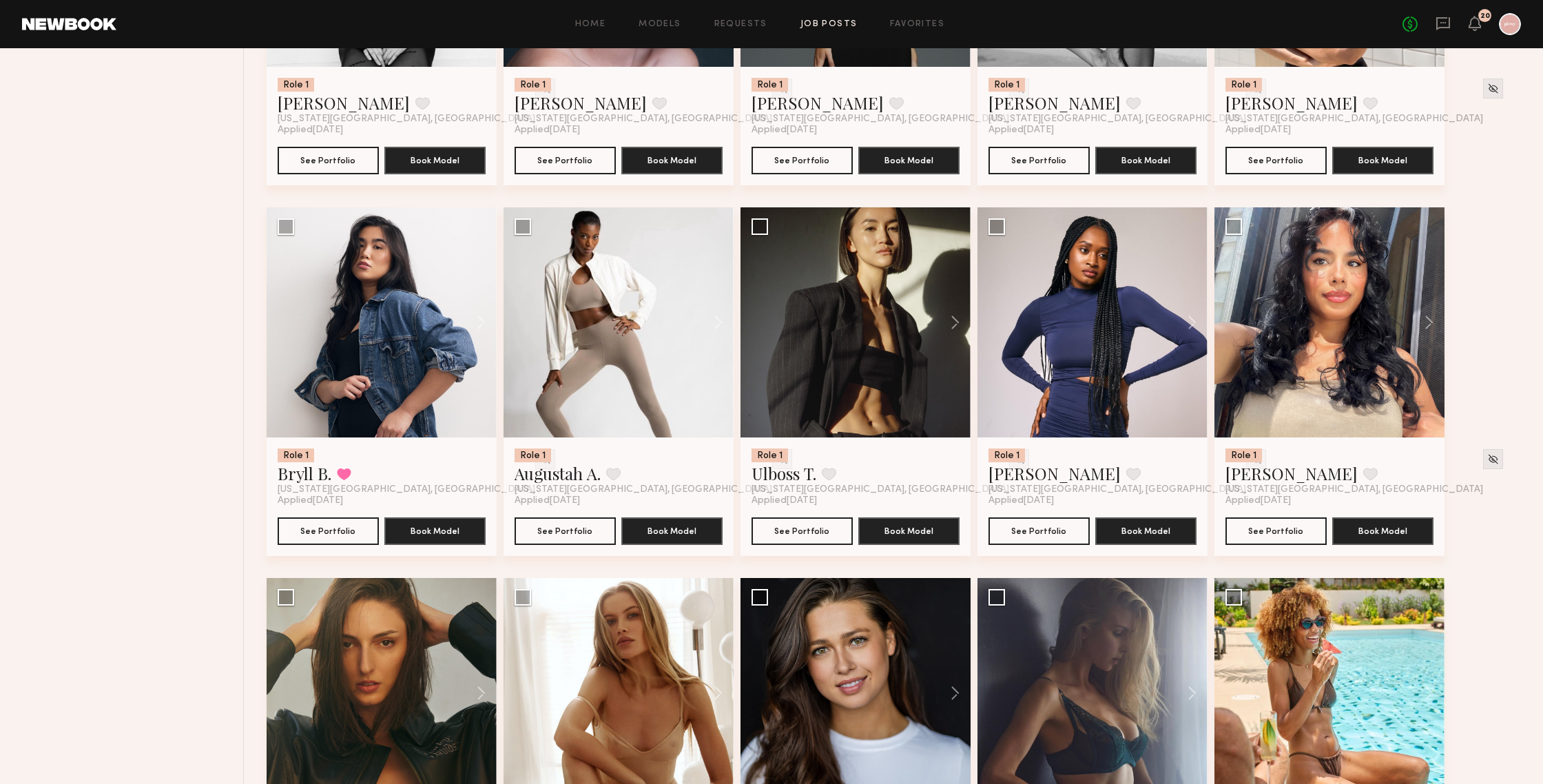
scroll to position [959, 0]
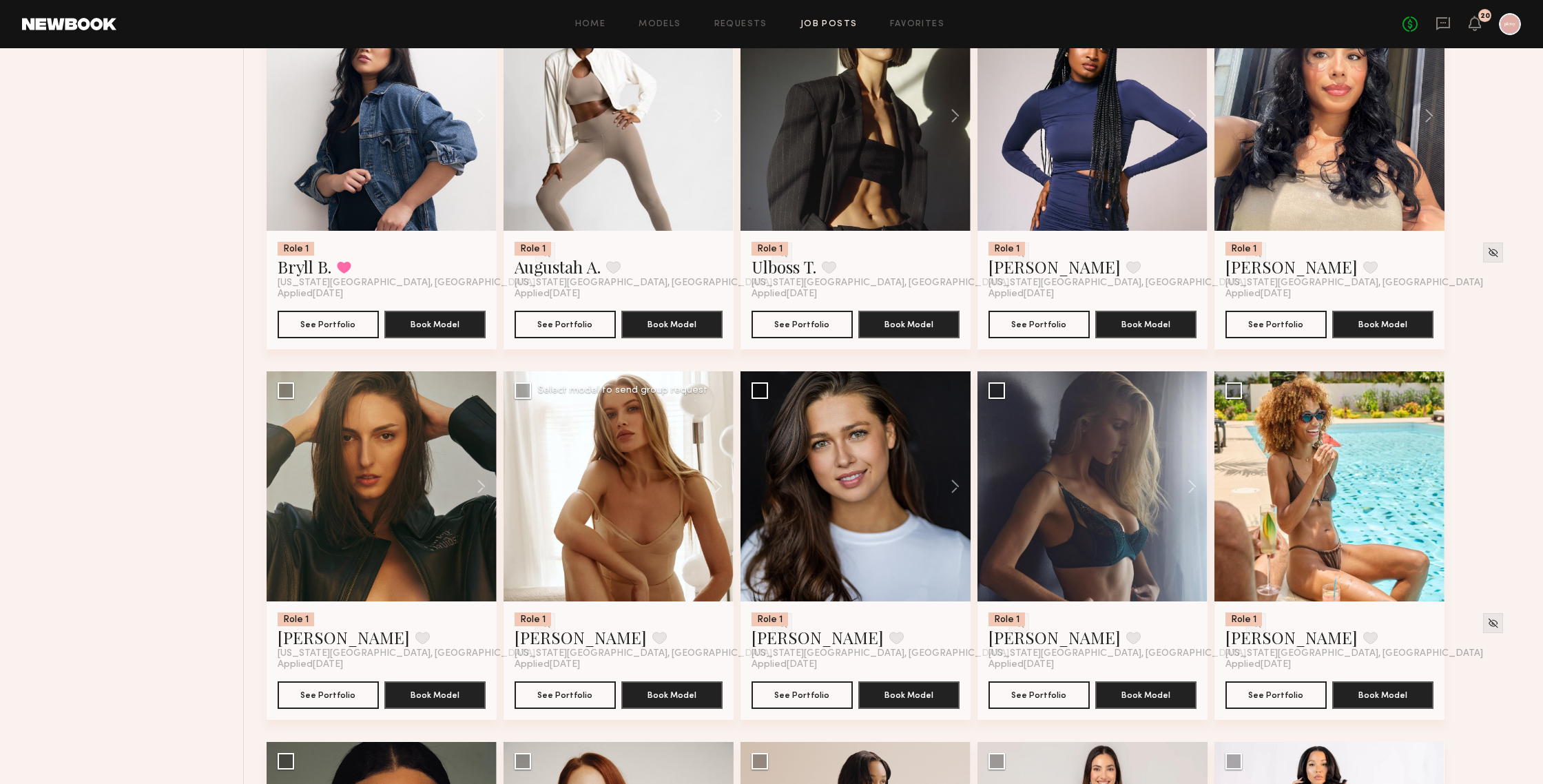
click at [610, 518] on div at bounding box center [618, 486] width 230 height 230
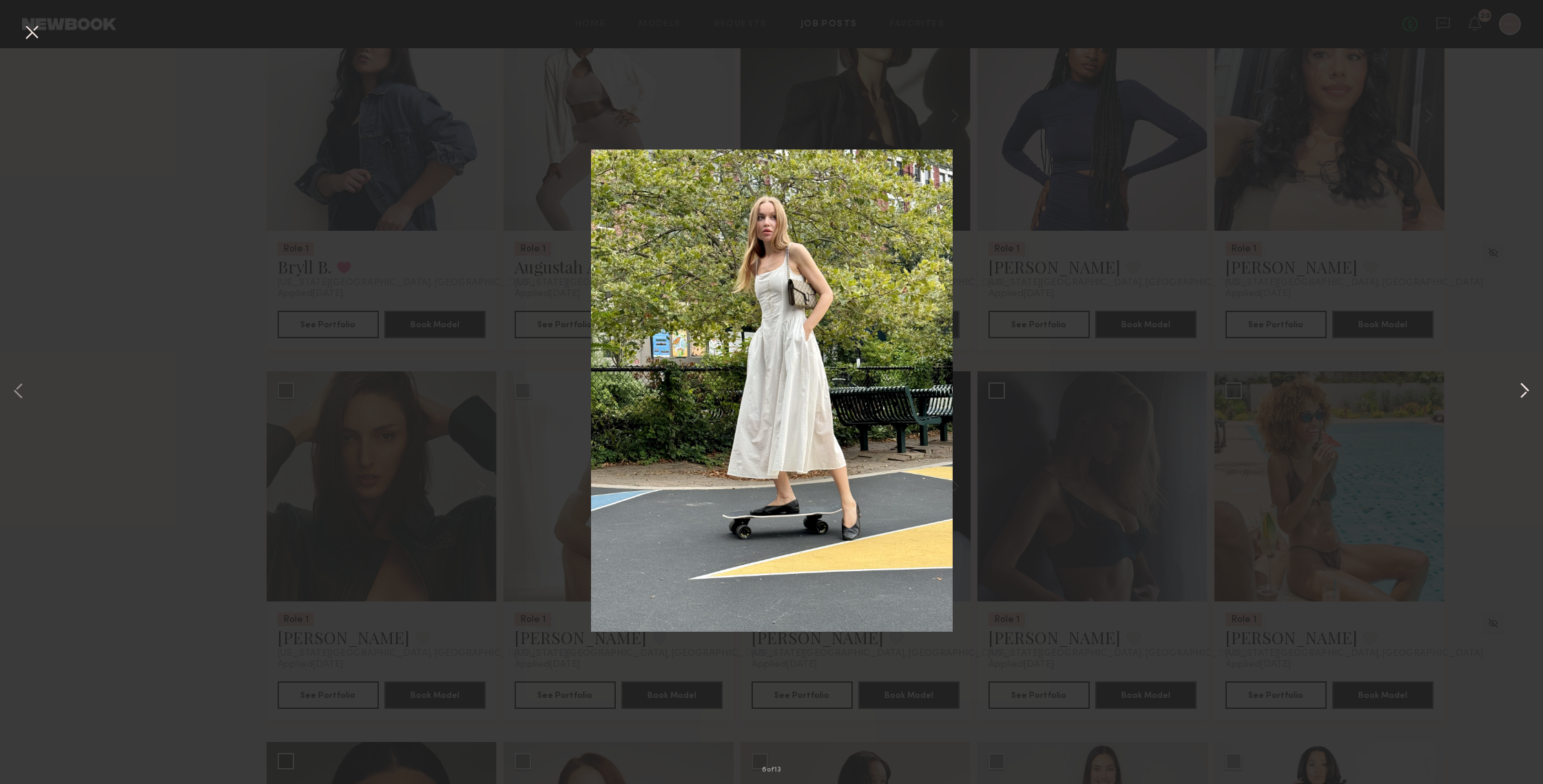
click at [1336, 391] on button at bounding box center [1525, 392] width 17 height 626
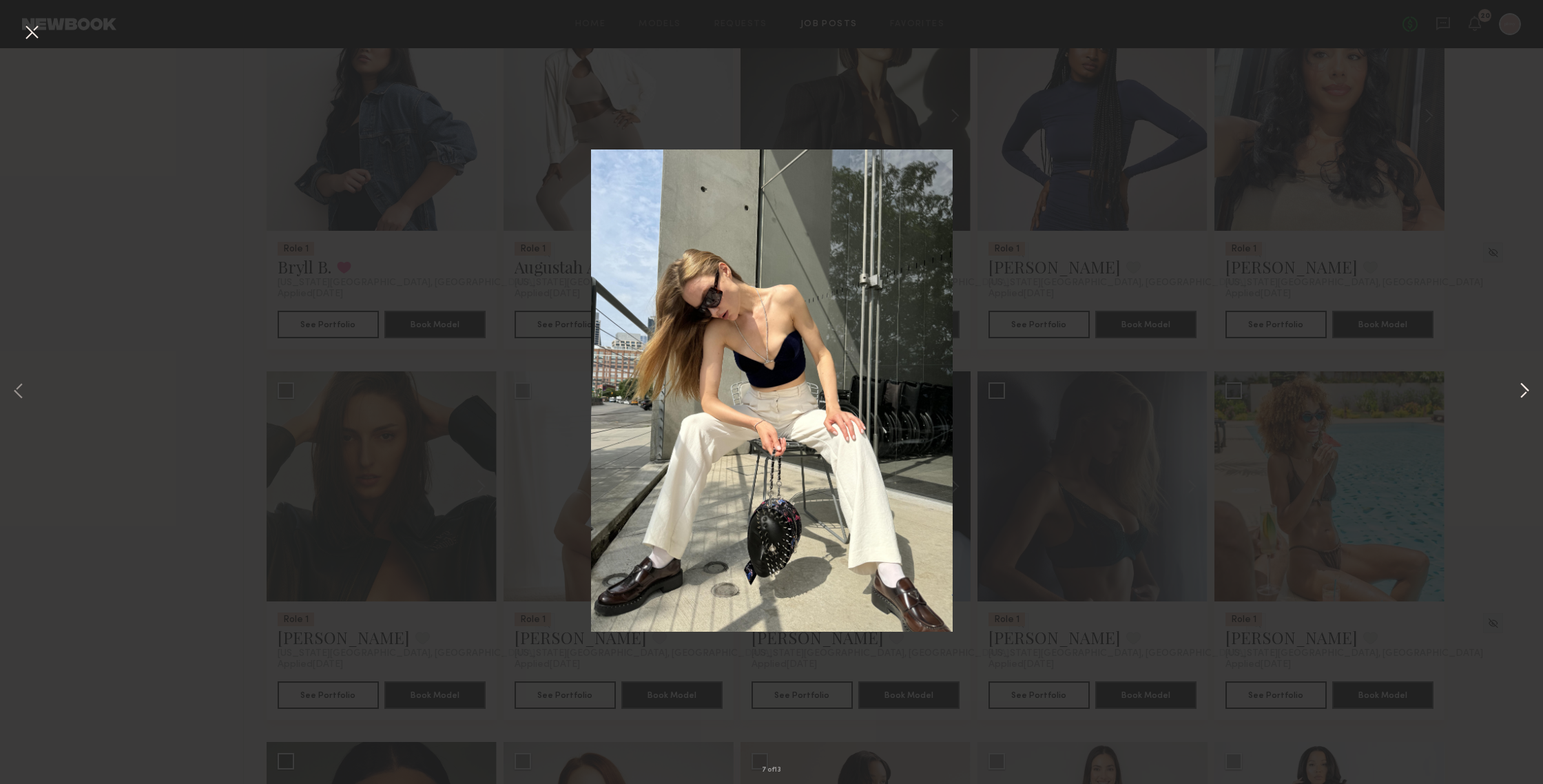
click at [1336, 391] on button at bounding box center [1525, 392] width 17 height 626
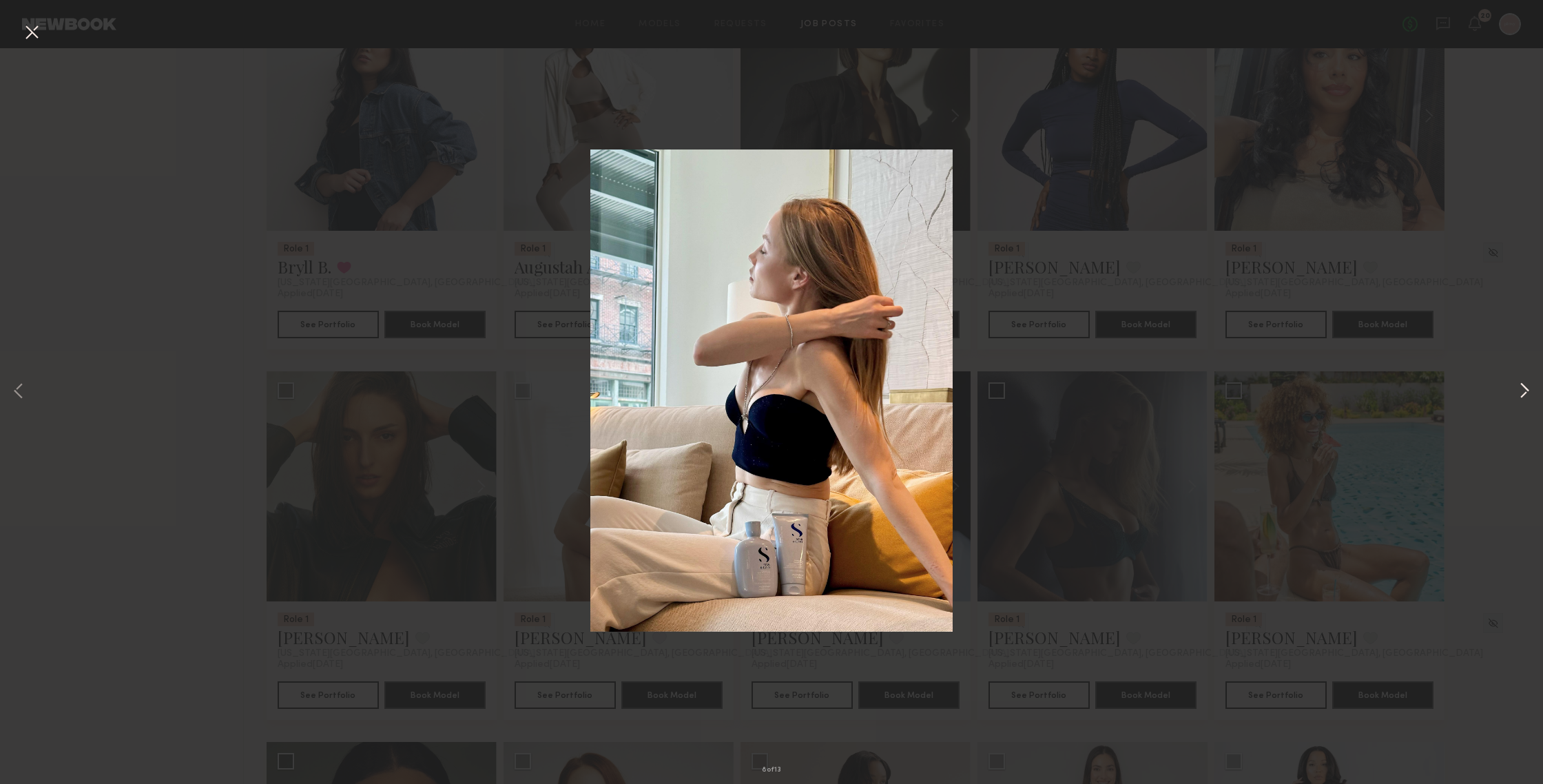
click at [1336, 391] on button at bounding box center [1525, 392] width 17 height 626
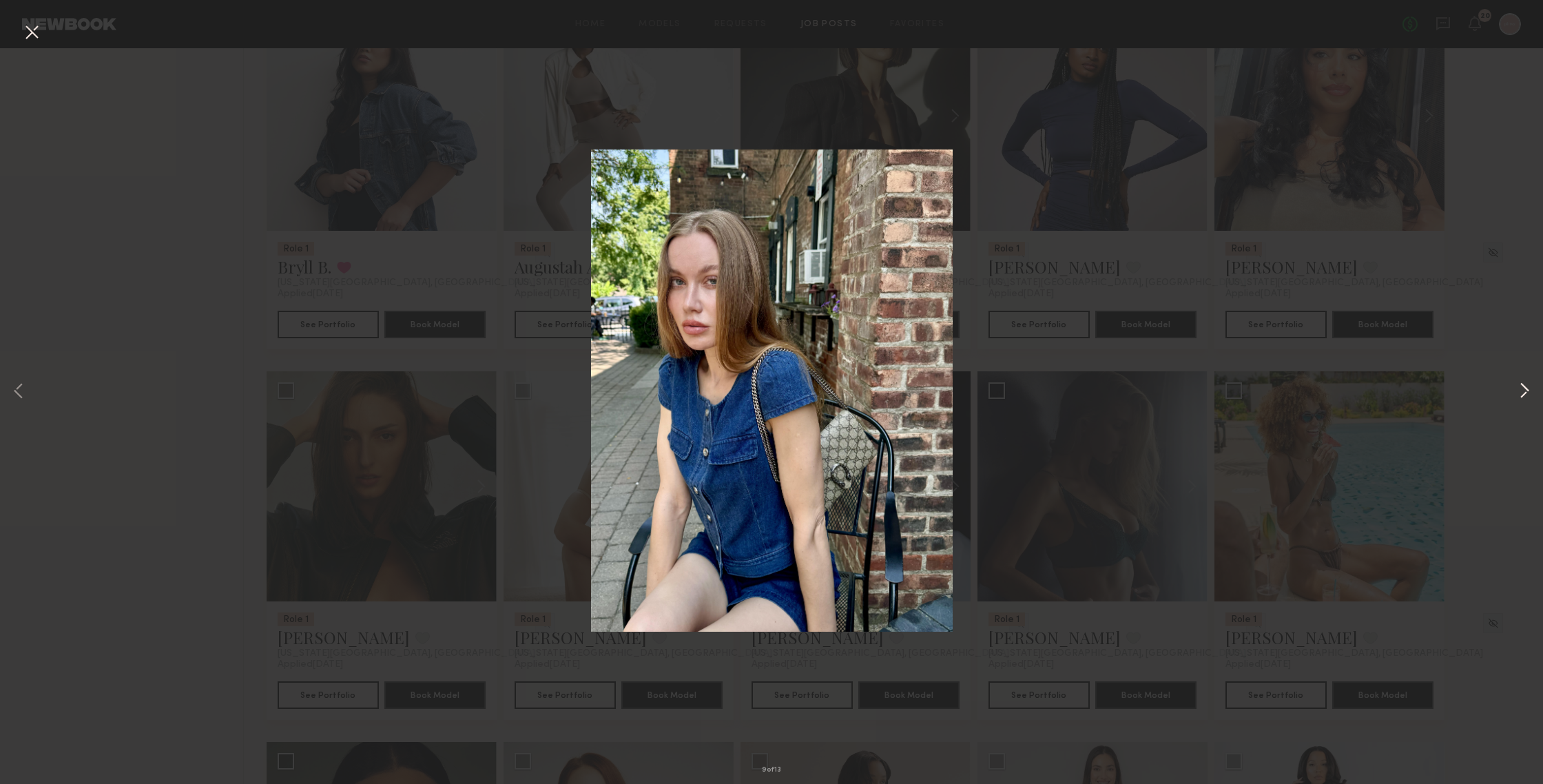
click at [1336, 391] on button at bounding box center [1525, 392] width 17 height 626
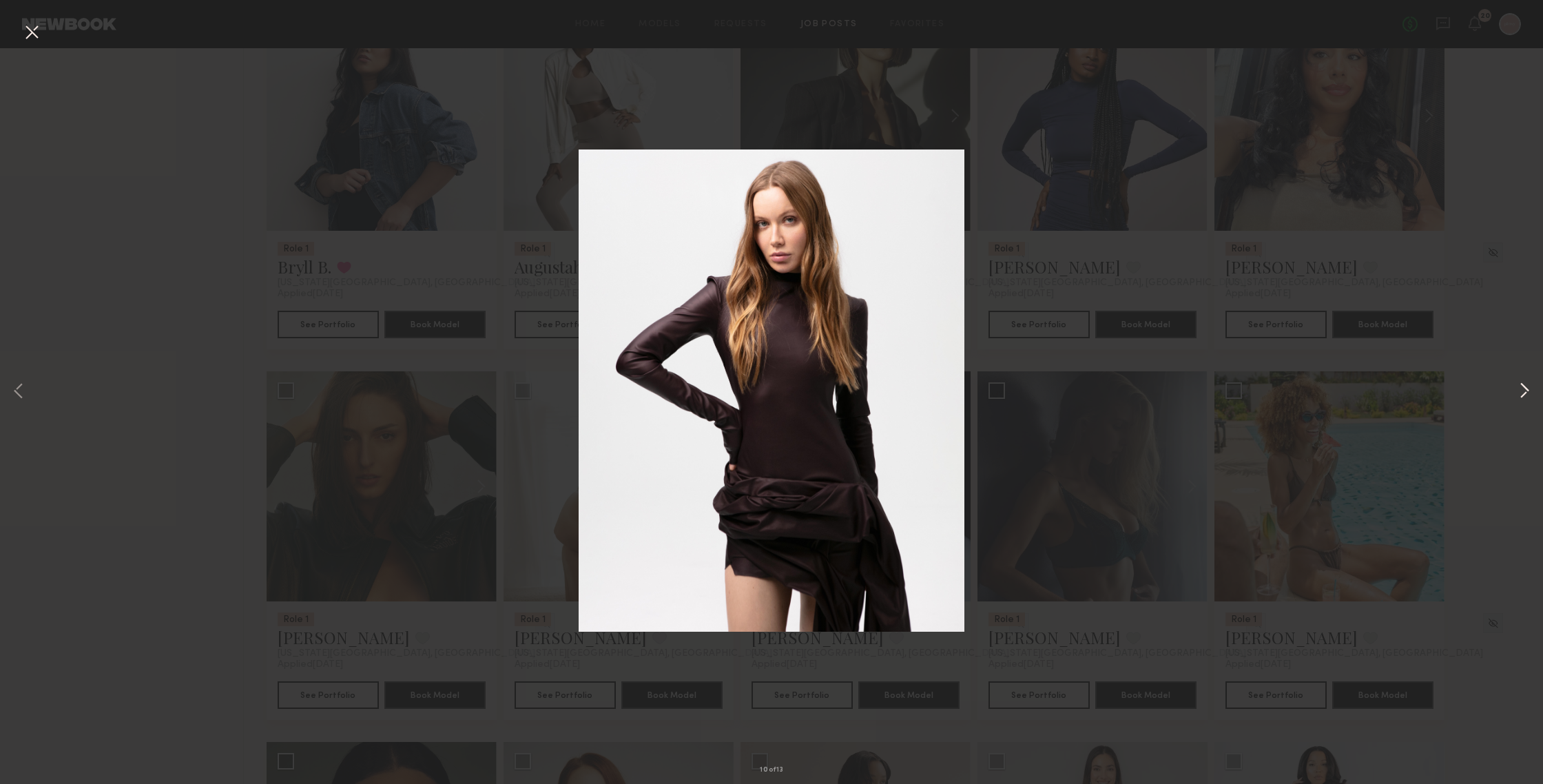
click at [1336, 391] on button at bounding box center [1525, 392] width 17 height 626
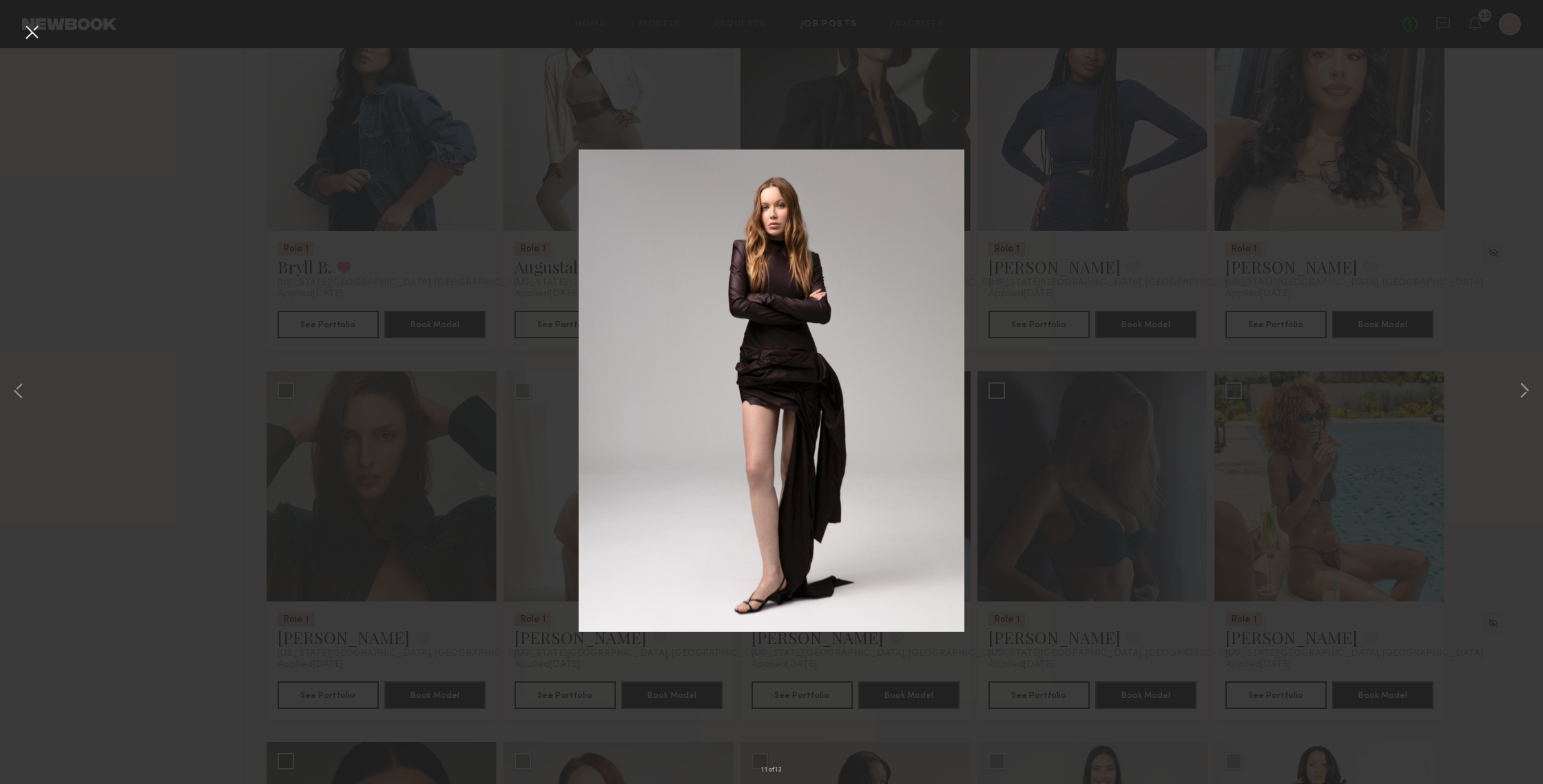
click at [26, 27] on button at bounding box center [31, 32] width 22 height 25
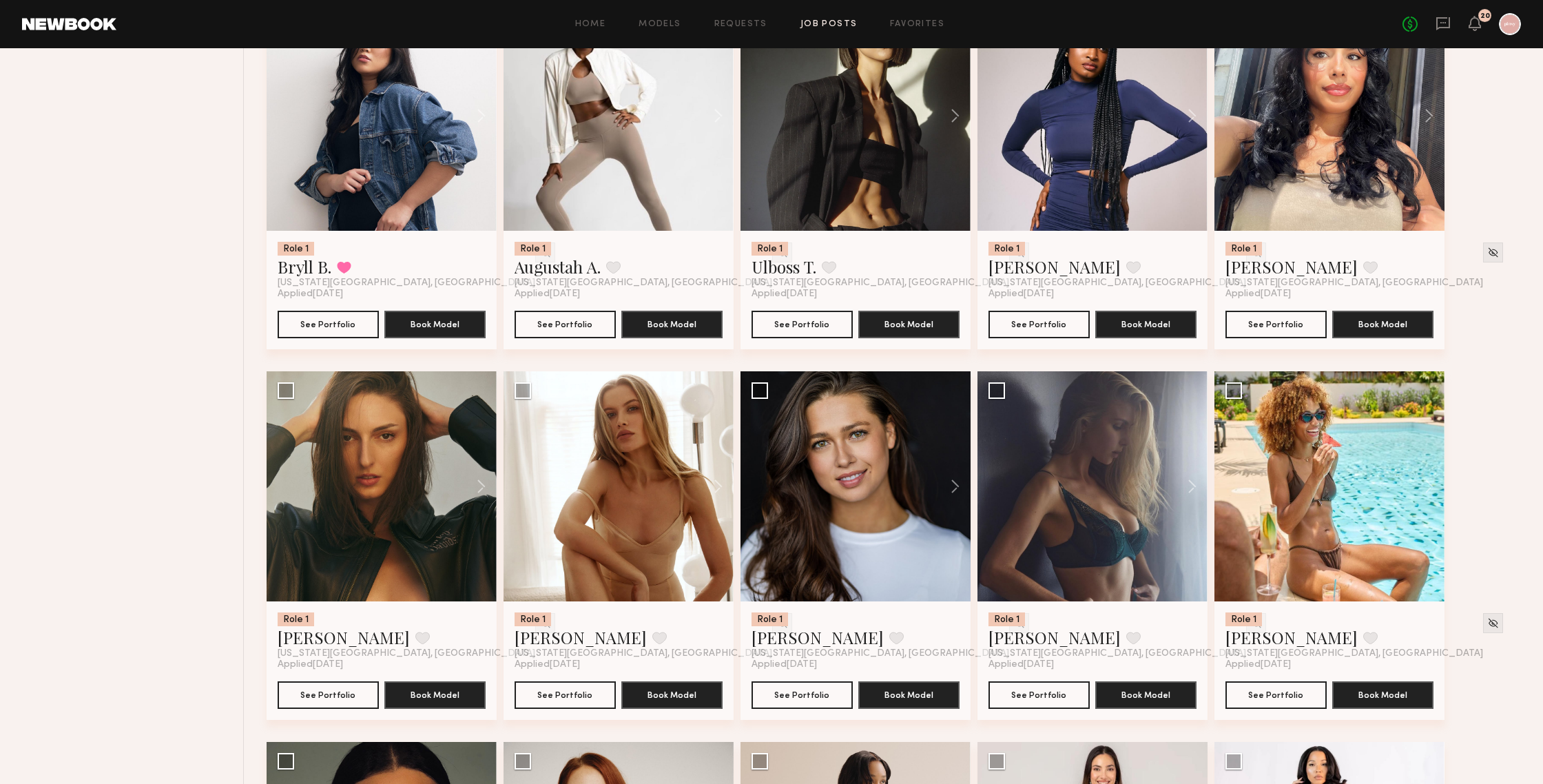
scroll to position [1045, 0]
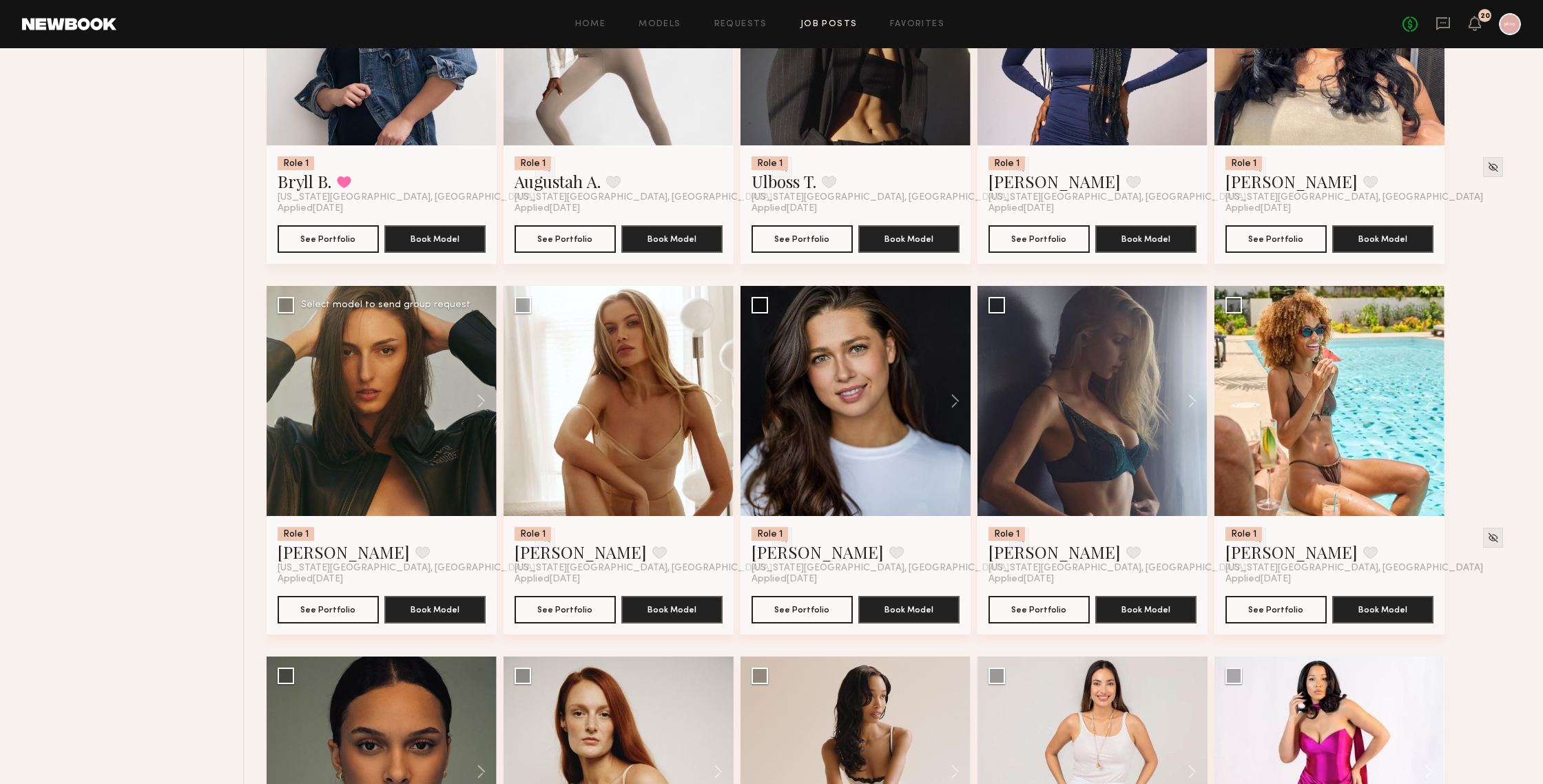
click at [364, 390] on div at bounding box center [381, 401] width 230 height 230
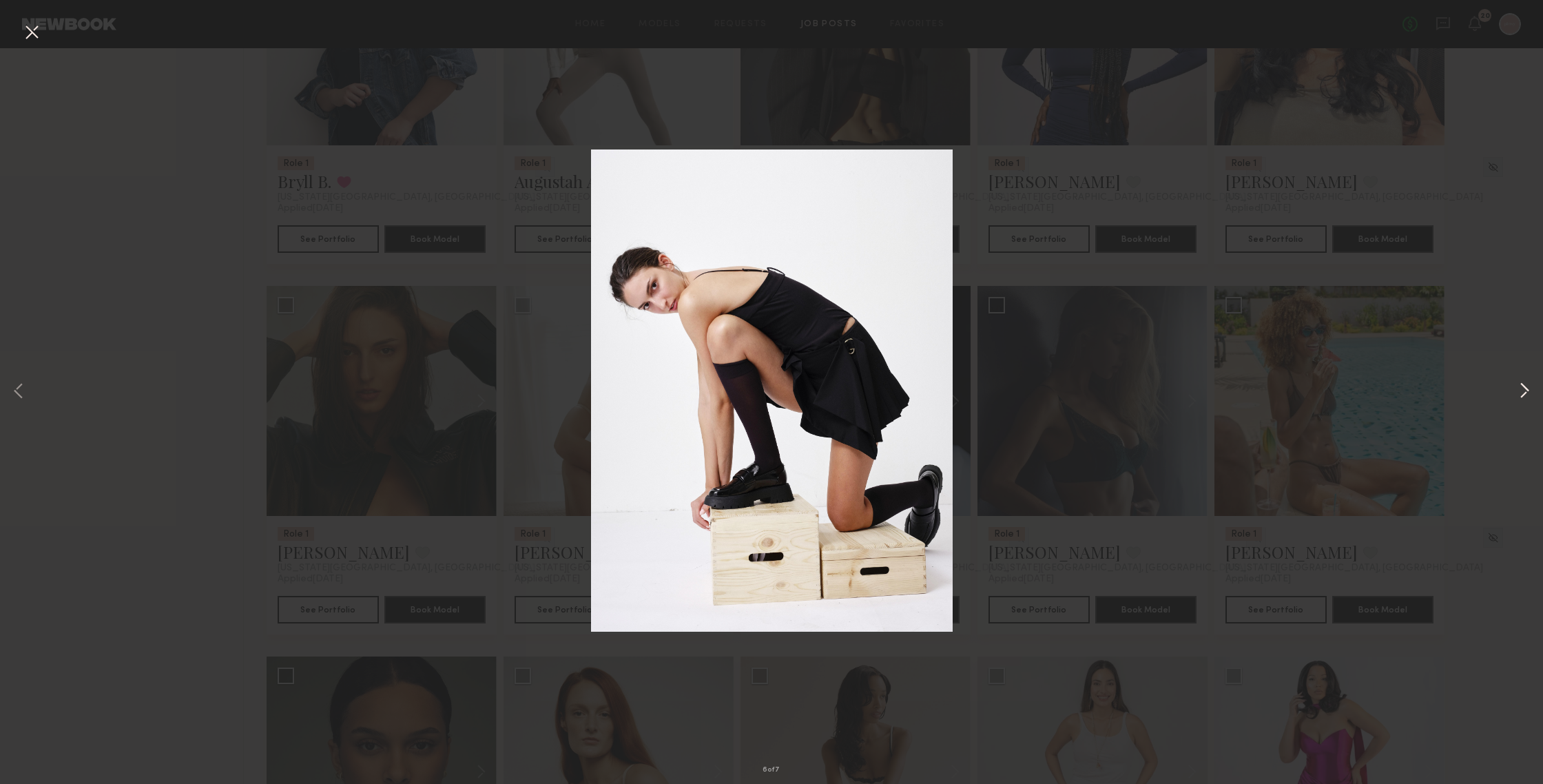
click at [1336, 389] on button at bounding box center [1525, 392] width 17 height 626
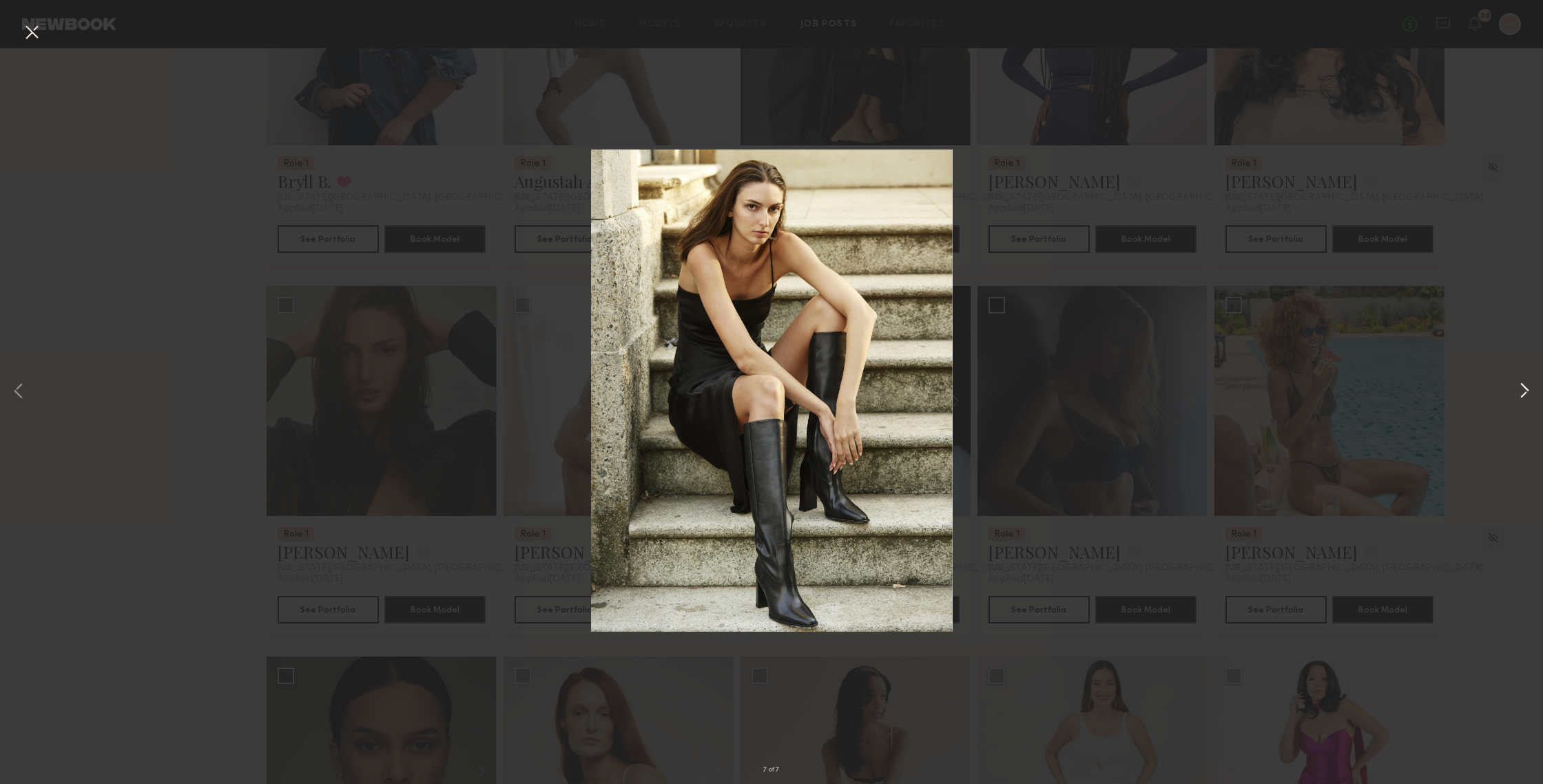
click at [1336, 388] on button at bounding box center [1525, 392] width 17 height 626
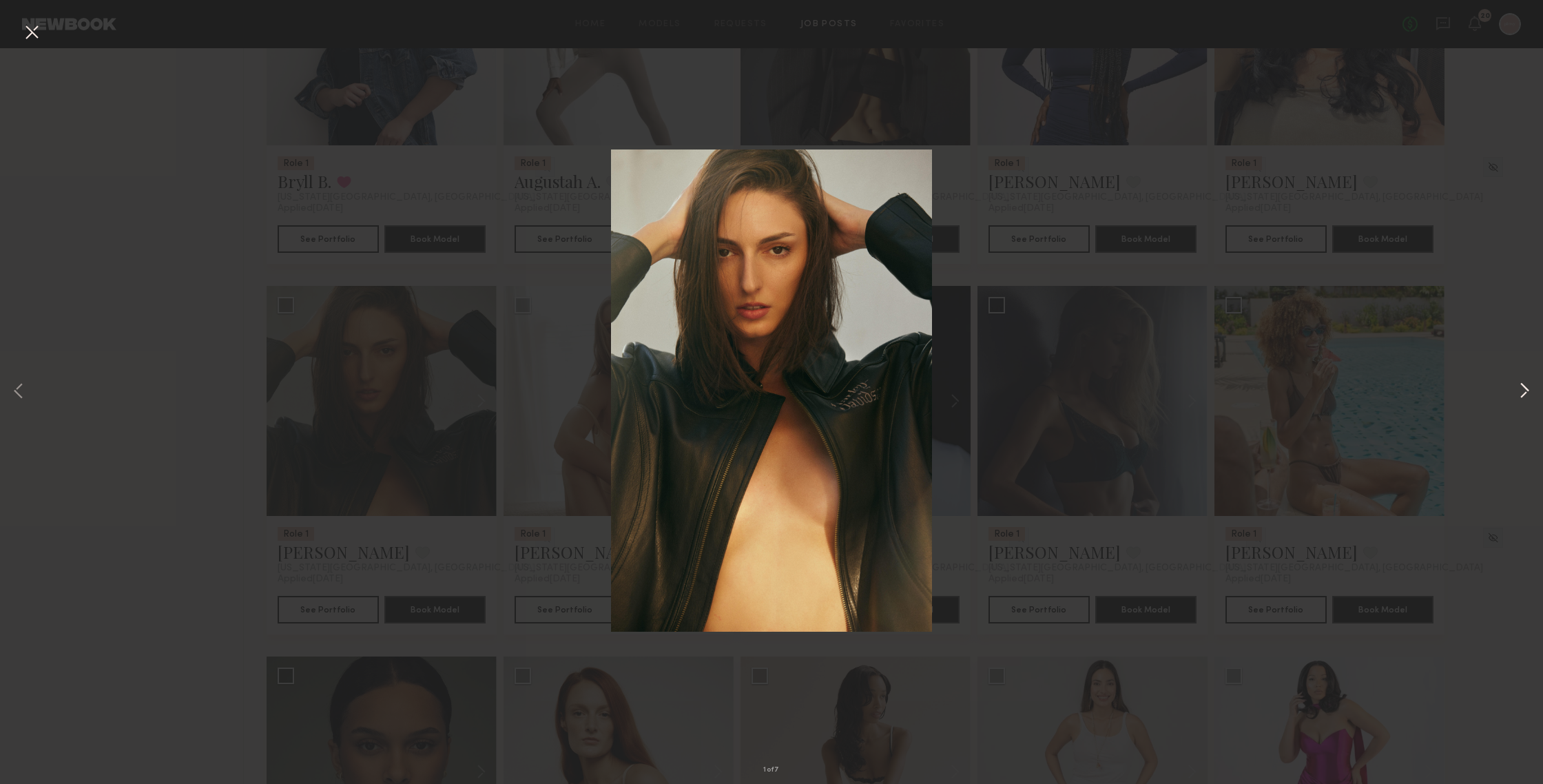
click at [1336, 388] on button at bounding box center [1525, 392] width 17 height 626
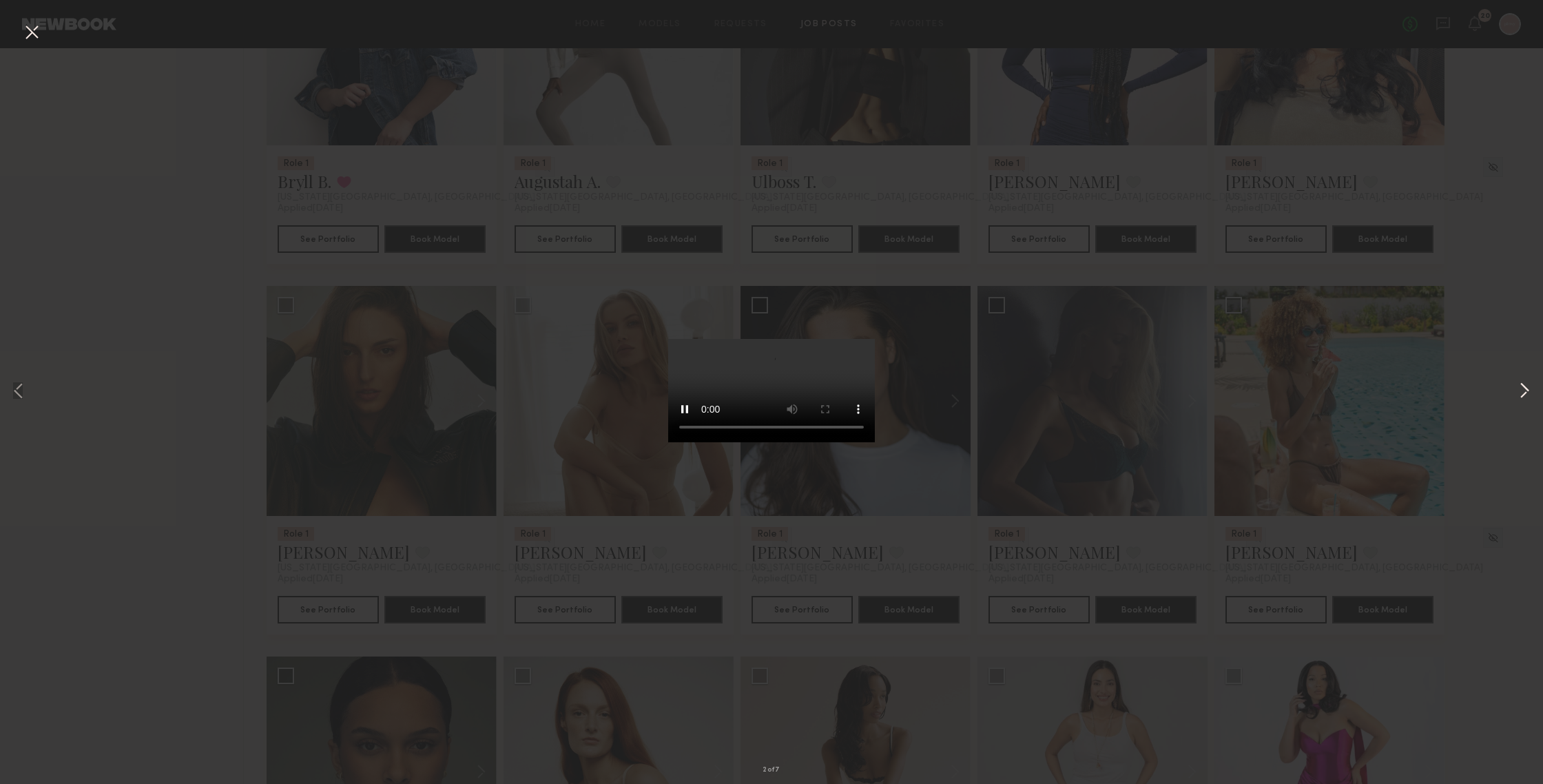
click at [1336, 388] on button at bounding box center [1525, 392] width 17 height 626
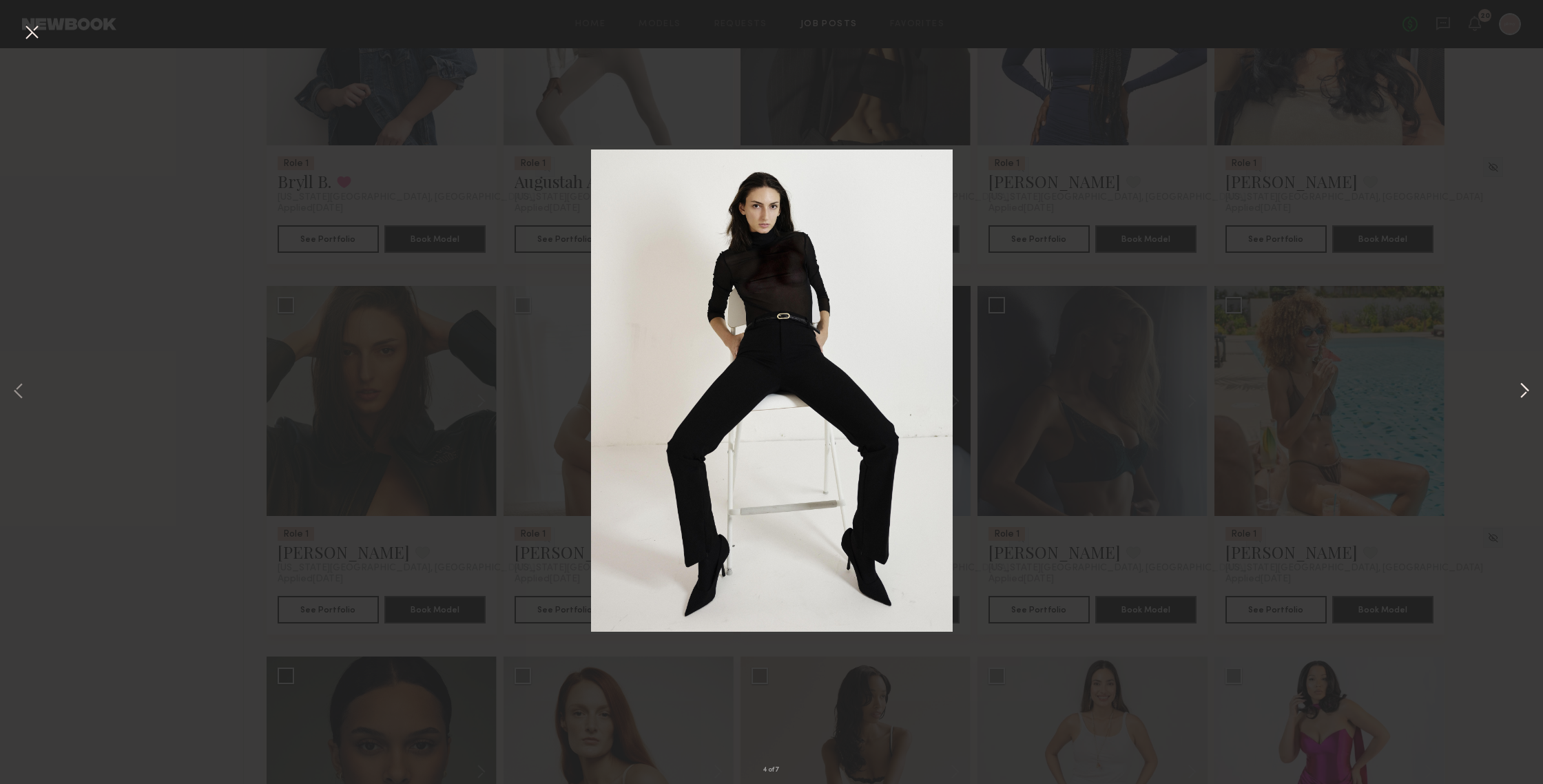
click at [1336, 388] on button at bounding box center [1525, 392] width 17 height 626
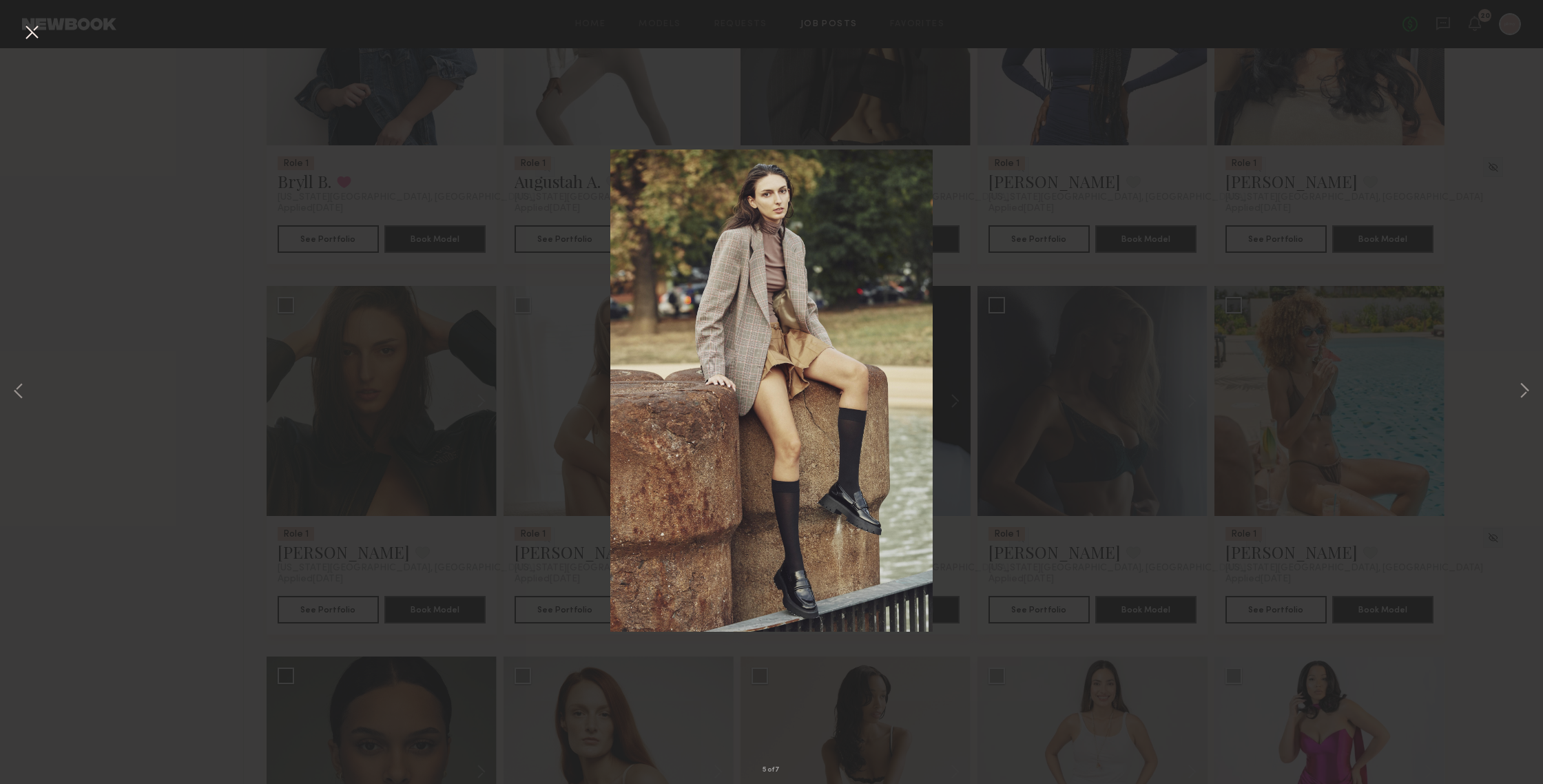
click at [32, 31] on button at bounding box center [31, 32] width 22 height 25
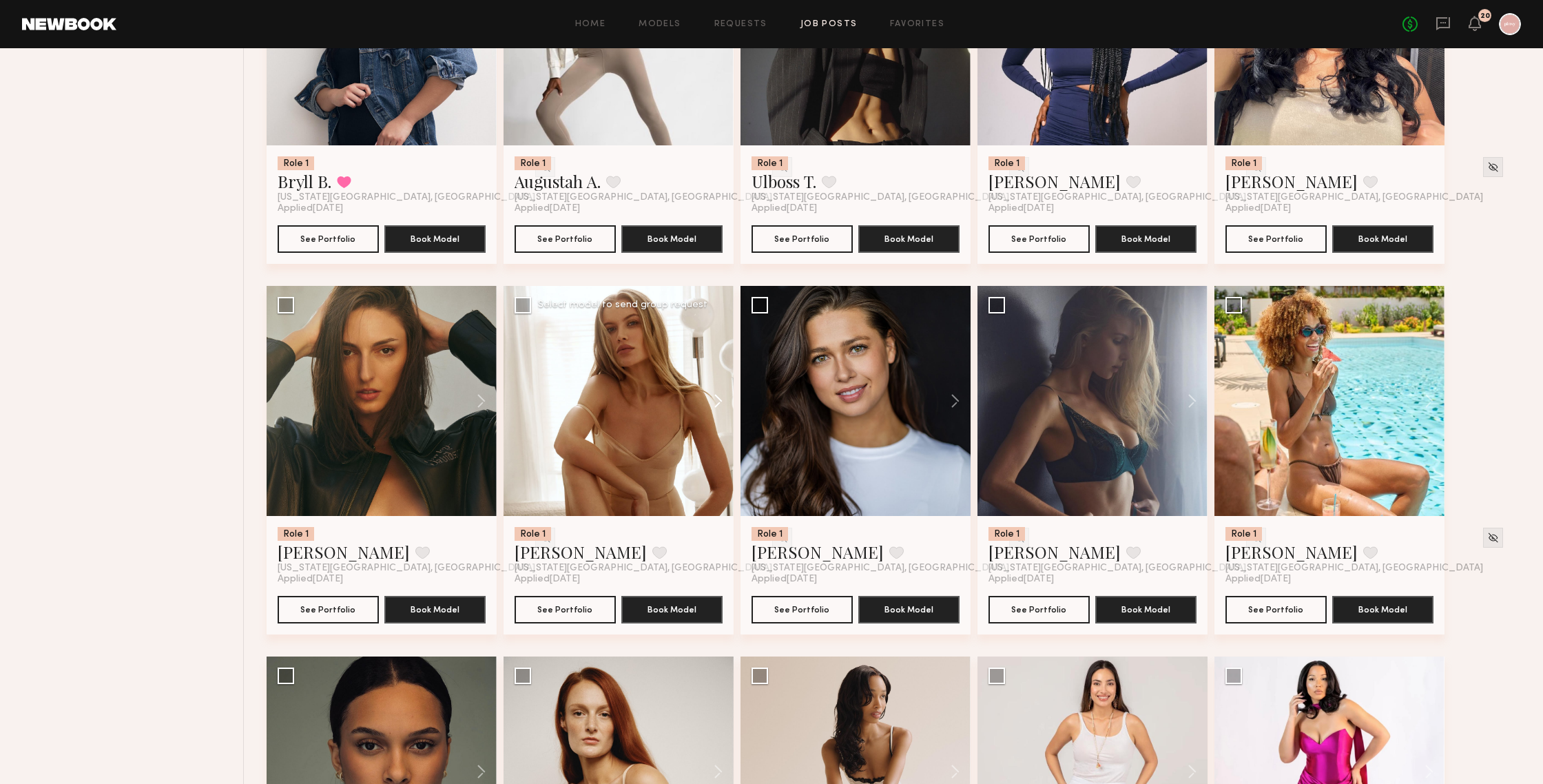
scroll to position [1109, 0]
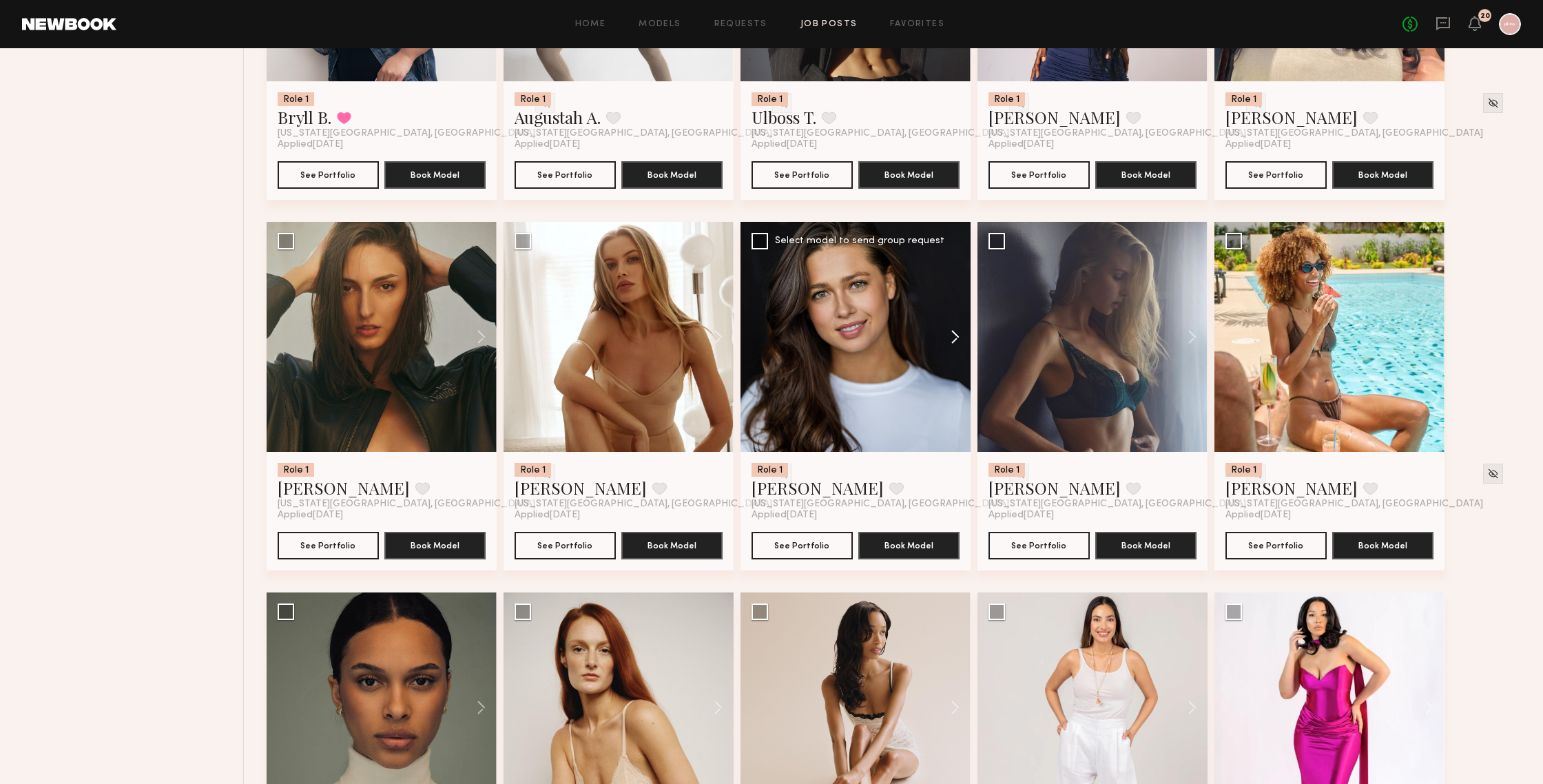
click at [929, 359] on button at bounding box center [948, 336] width 44 height 230
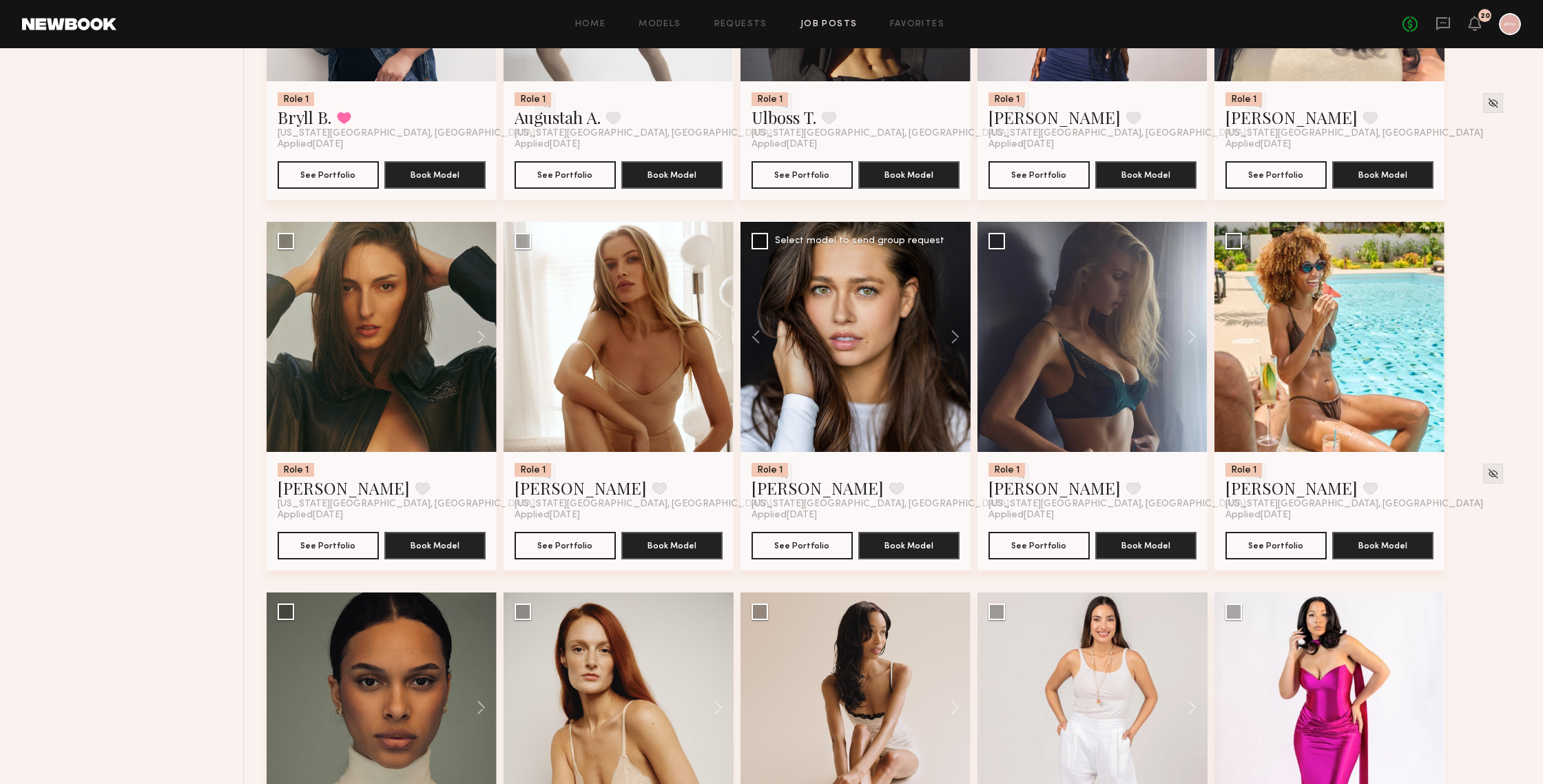
click at [858, 330] on div at bounding box center [855, 336] width 230 height 230
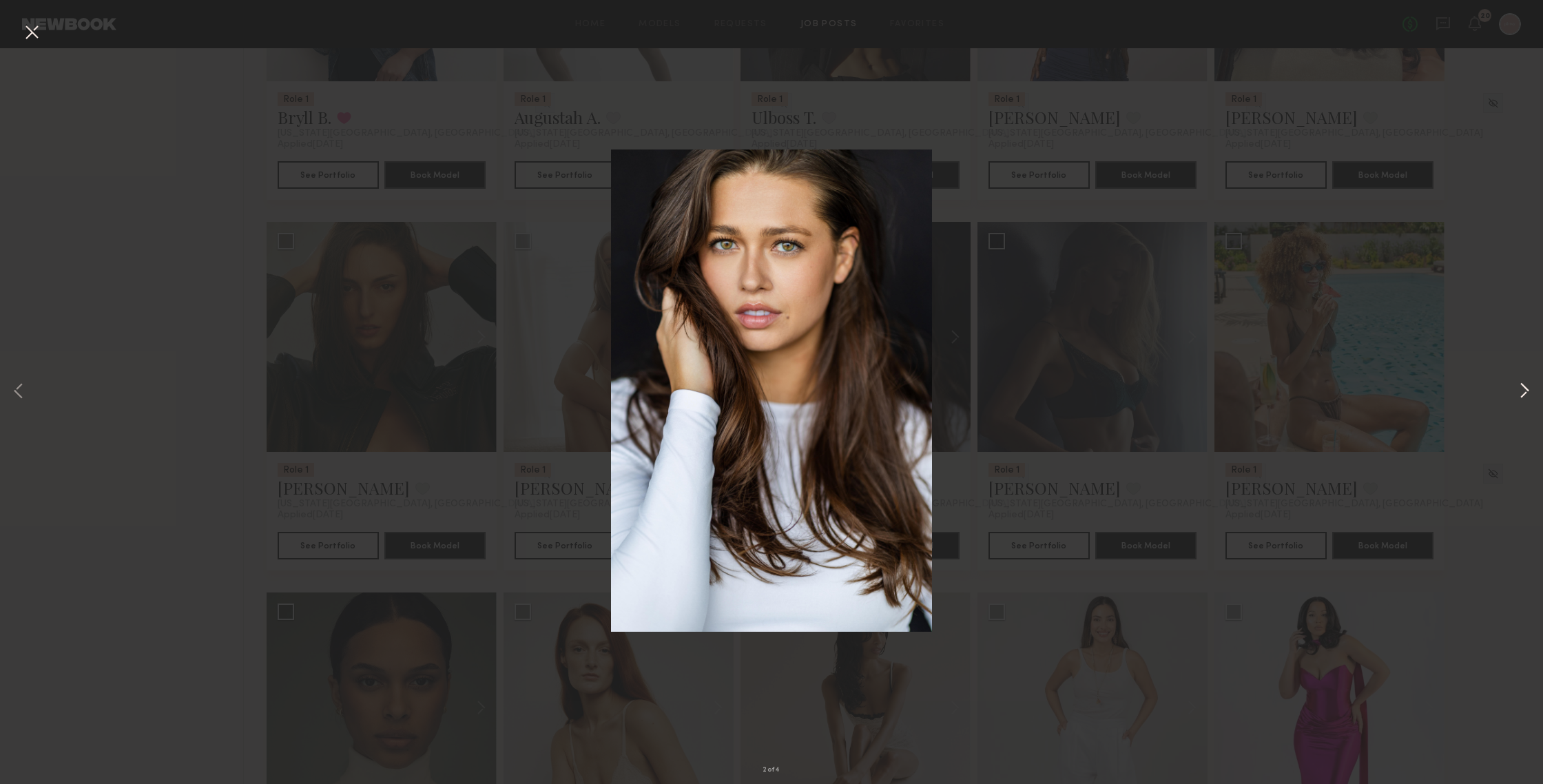
click at [1336, 385] on button at bounding box center [1525, 392] width 17 height 626
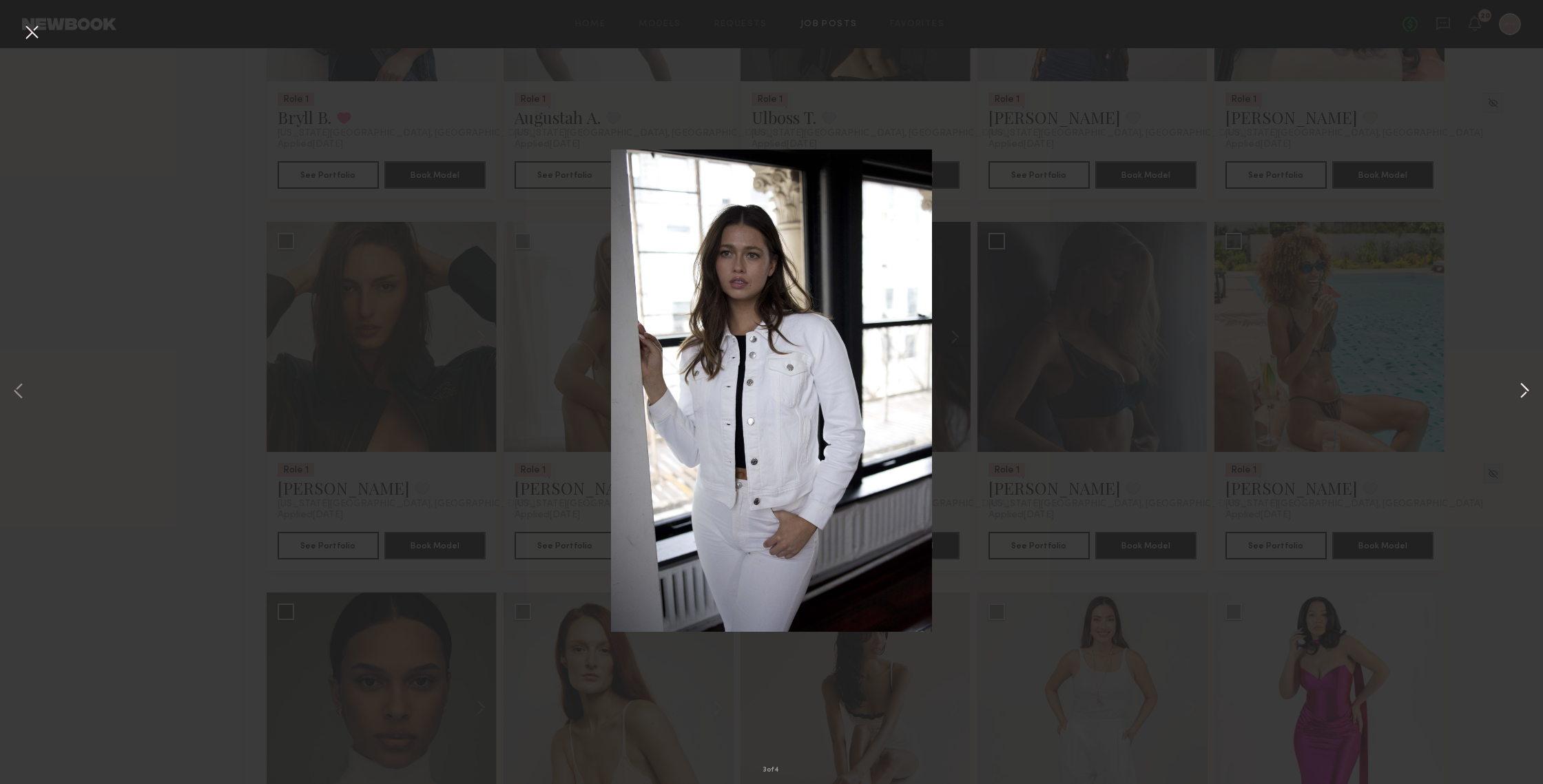
click at [1336, 385] on button at bounding box center [1525, 392] width 17 height 626
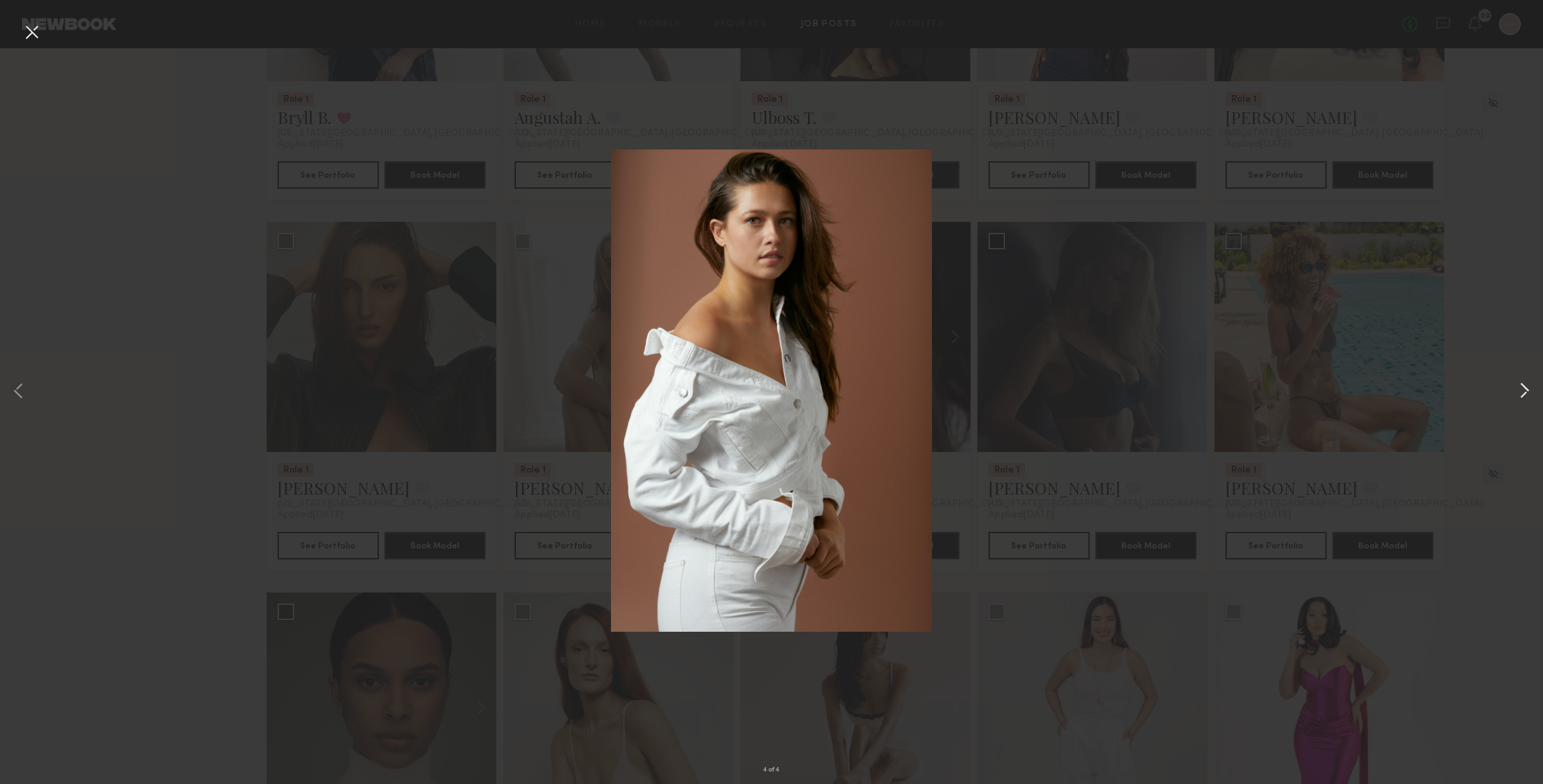
click at [1336, 385] on button at bounding box center [1525, 392] width 17 height 626
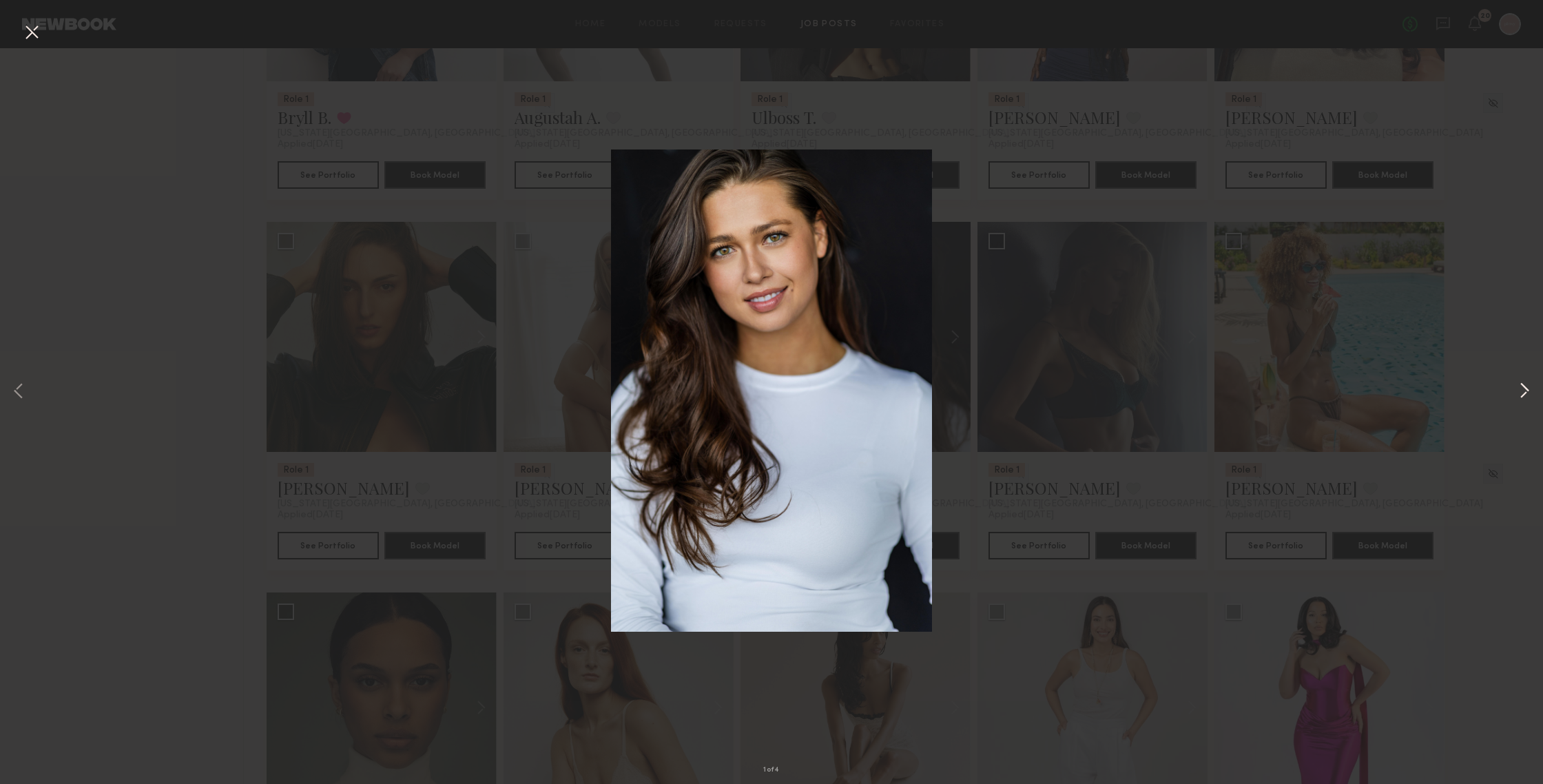
click at [1336, 385] on button at bounding box center [1525, 392] width 17 height 626
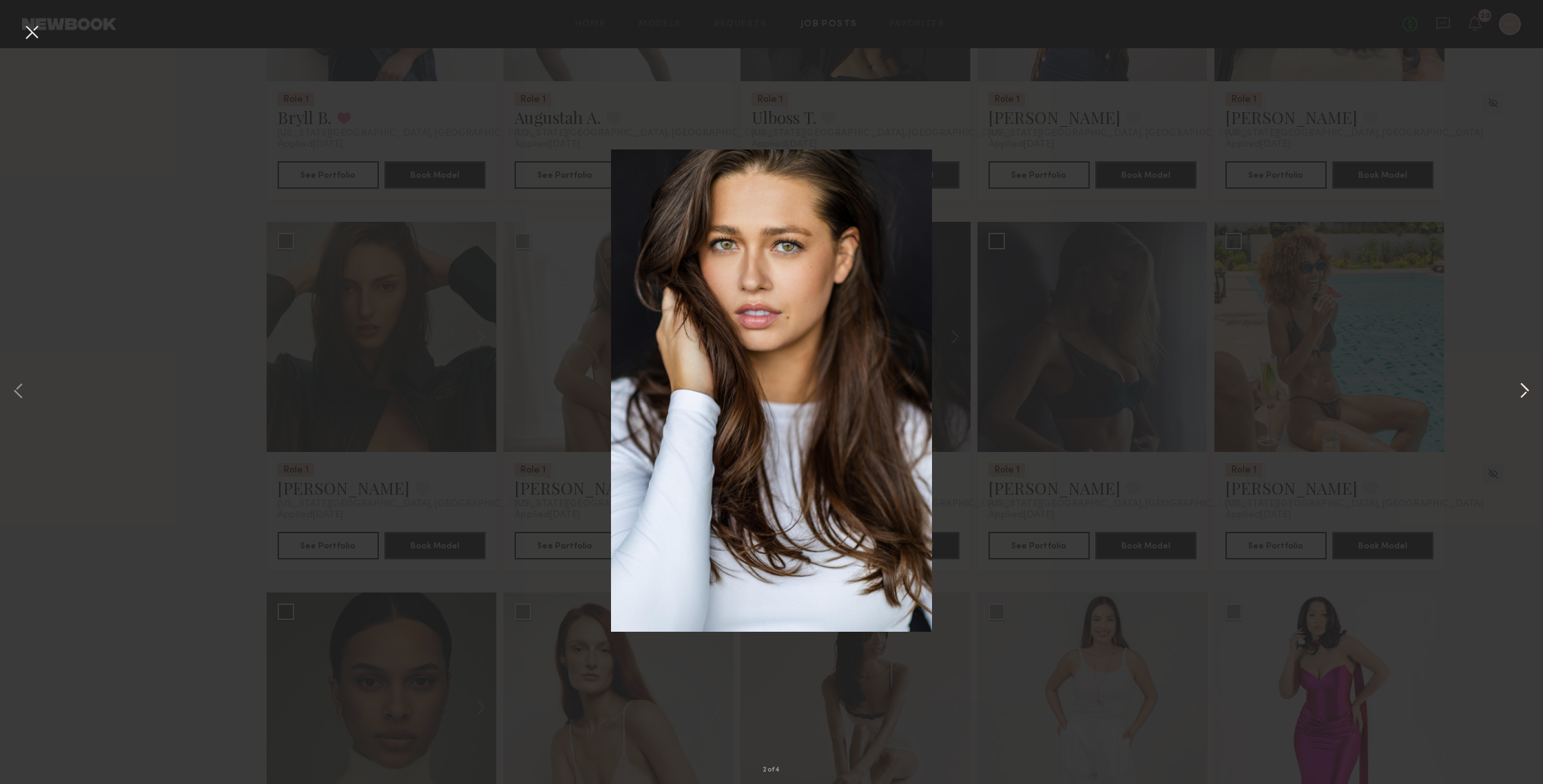
click at [1336, 385] on button at bounding box center [1525, 392] width 17 height 626
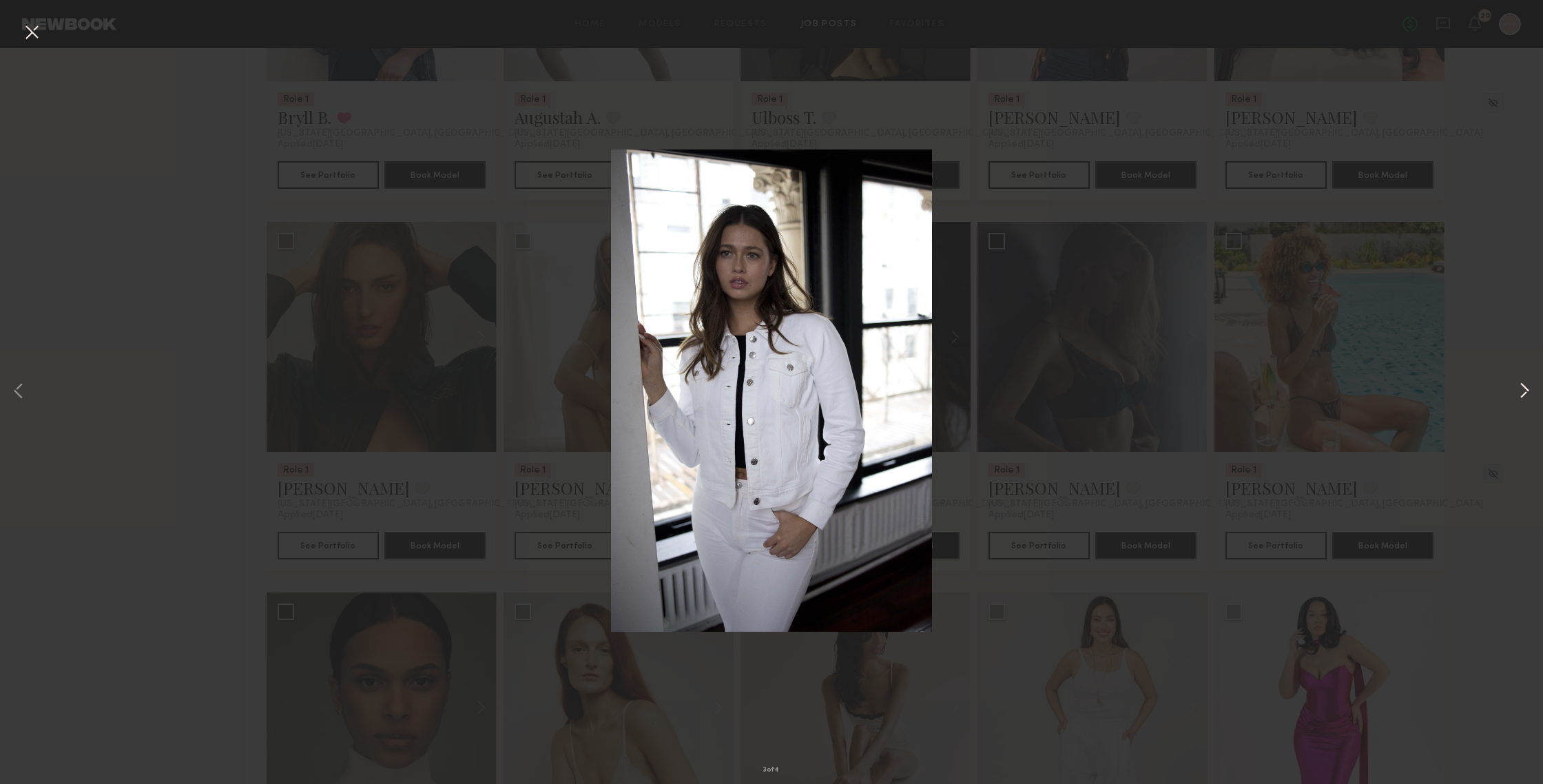
click at [1336, 385] on button at bounding box center [1525, 392] width 17 height 626
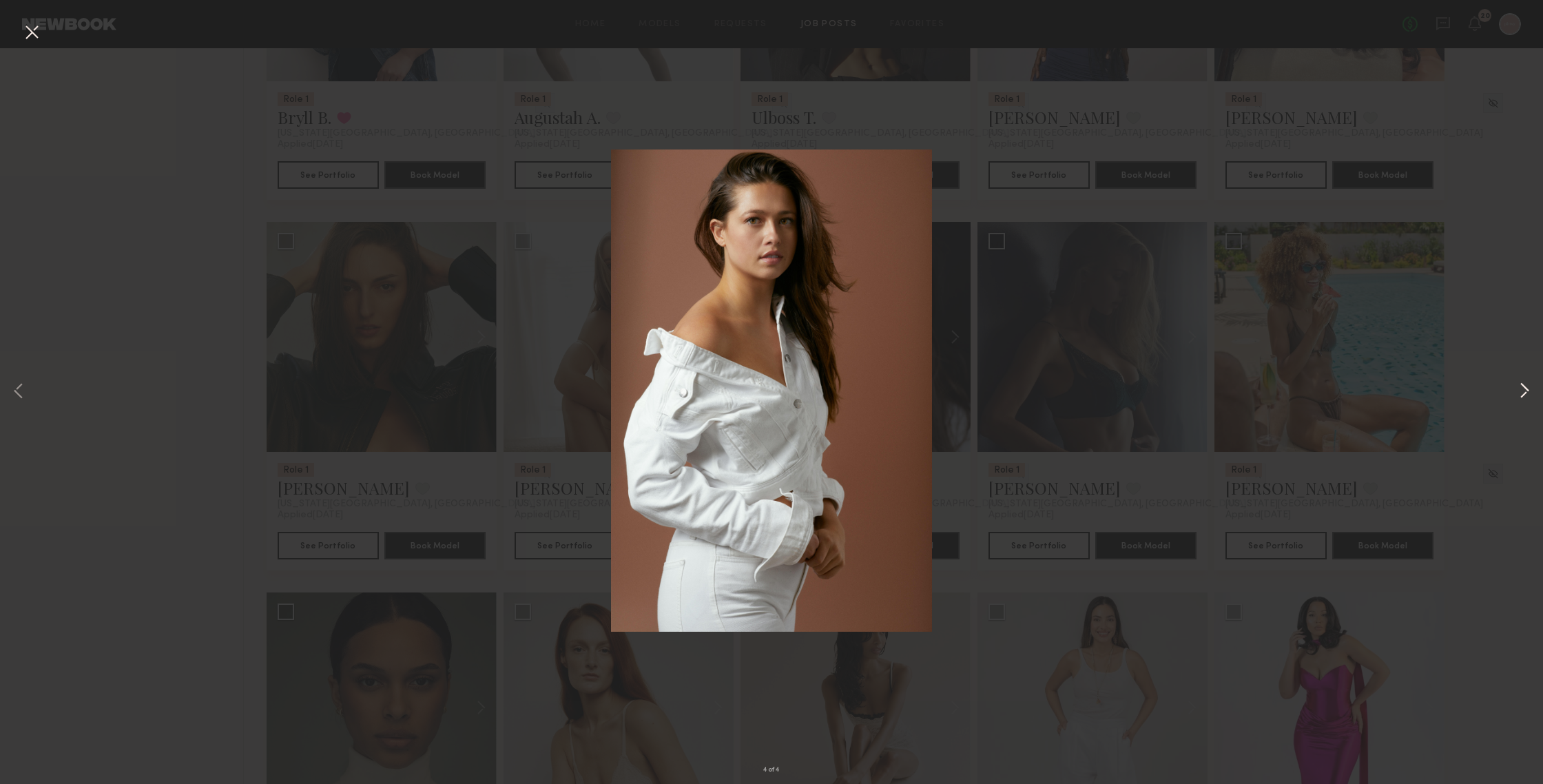
click at [1336, 385] on button at bounding box center [1525, 392] width 17 height 626
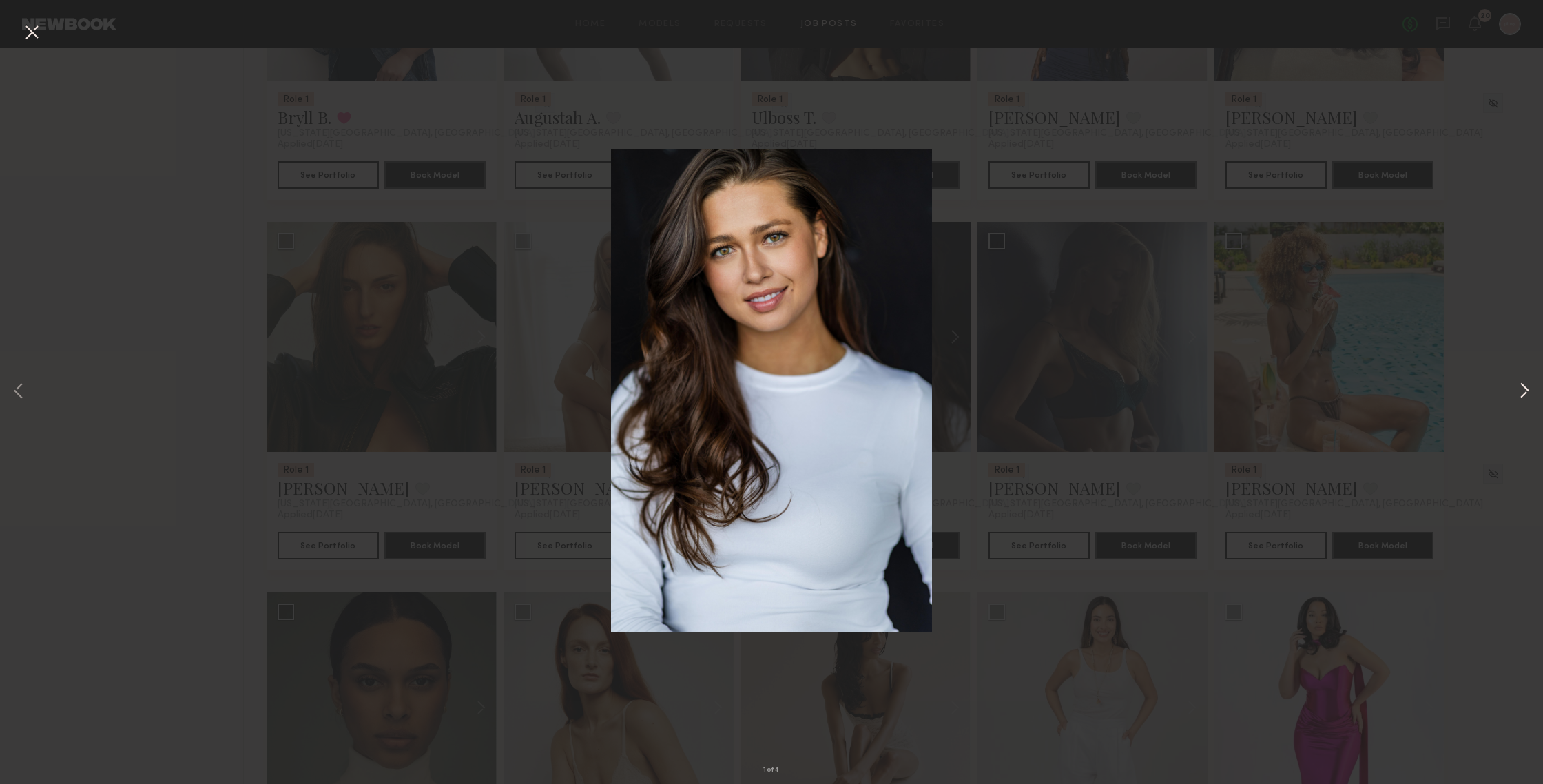
click at [1336, 385] on button at bounding box center [1525, 392] width 17 height 626
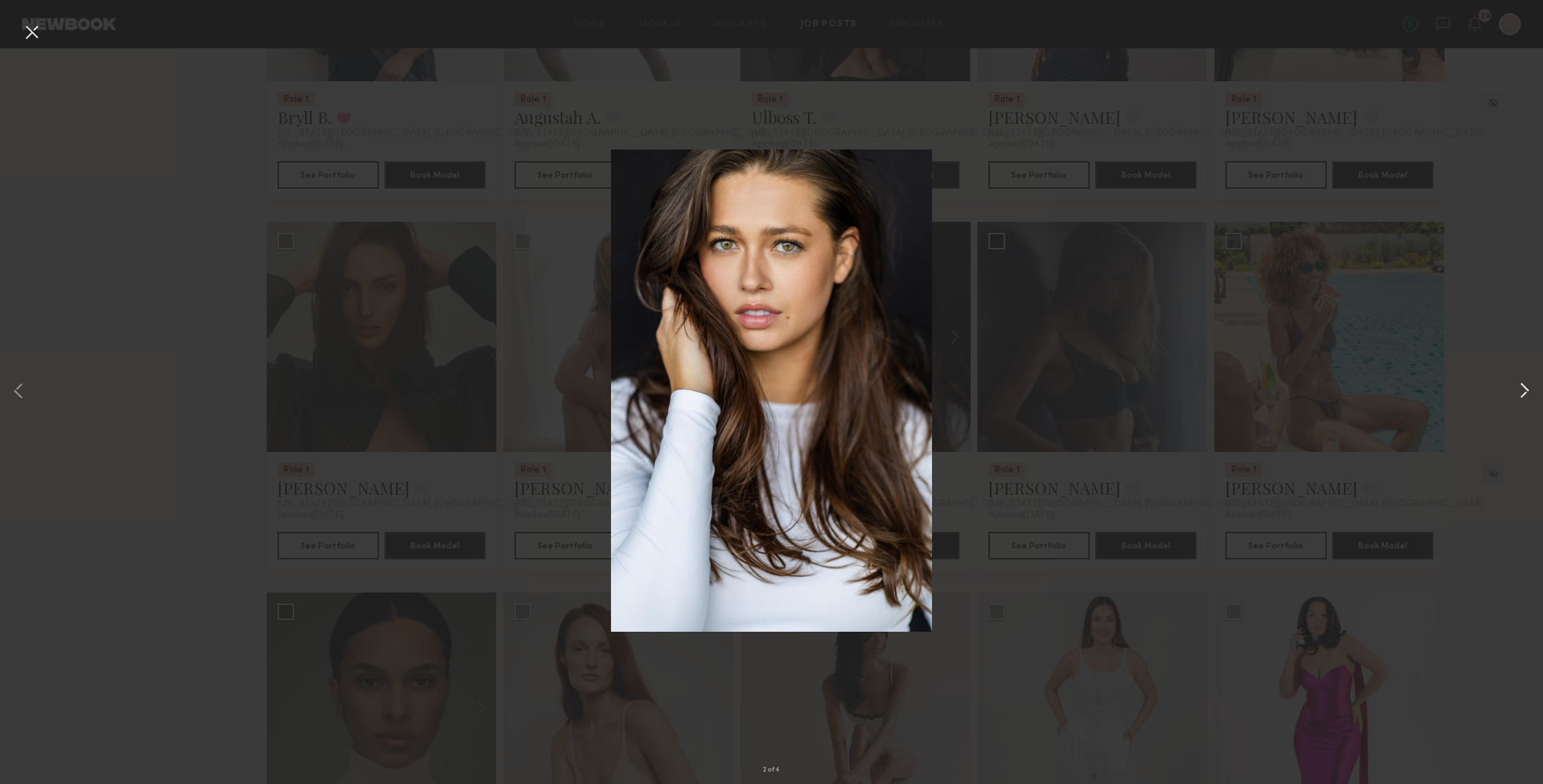
click at [1336, 385] on button at bounding box center [1525, 392] width 17 height 626
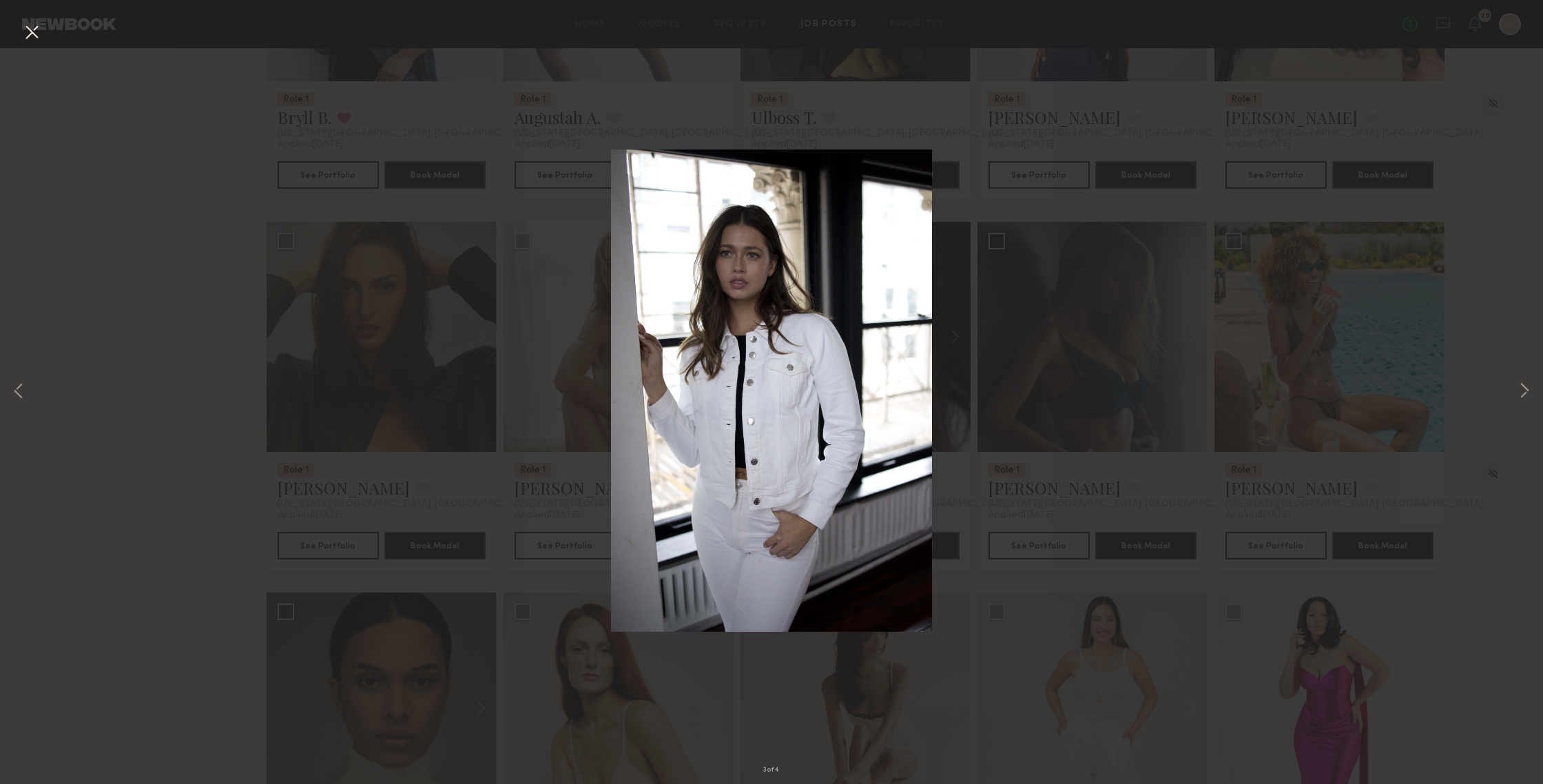
click at [23, 29] on button at bounding box center [31, 32] width 22 height 25
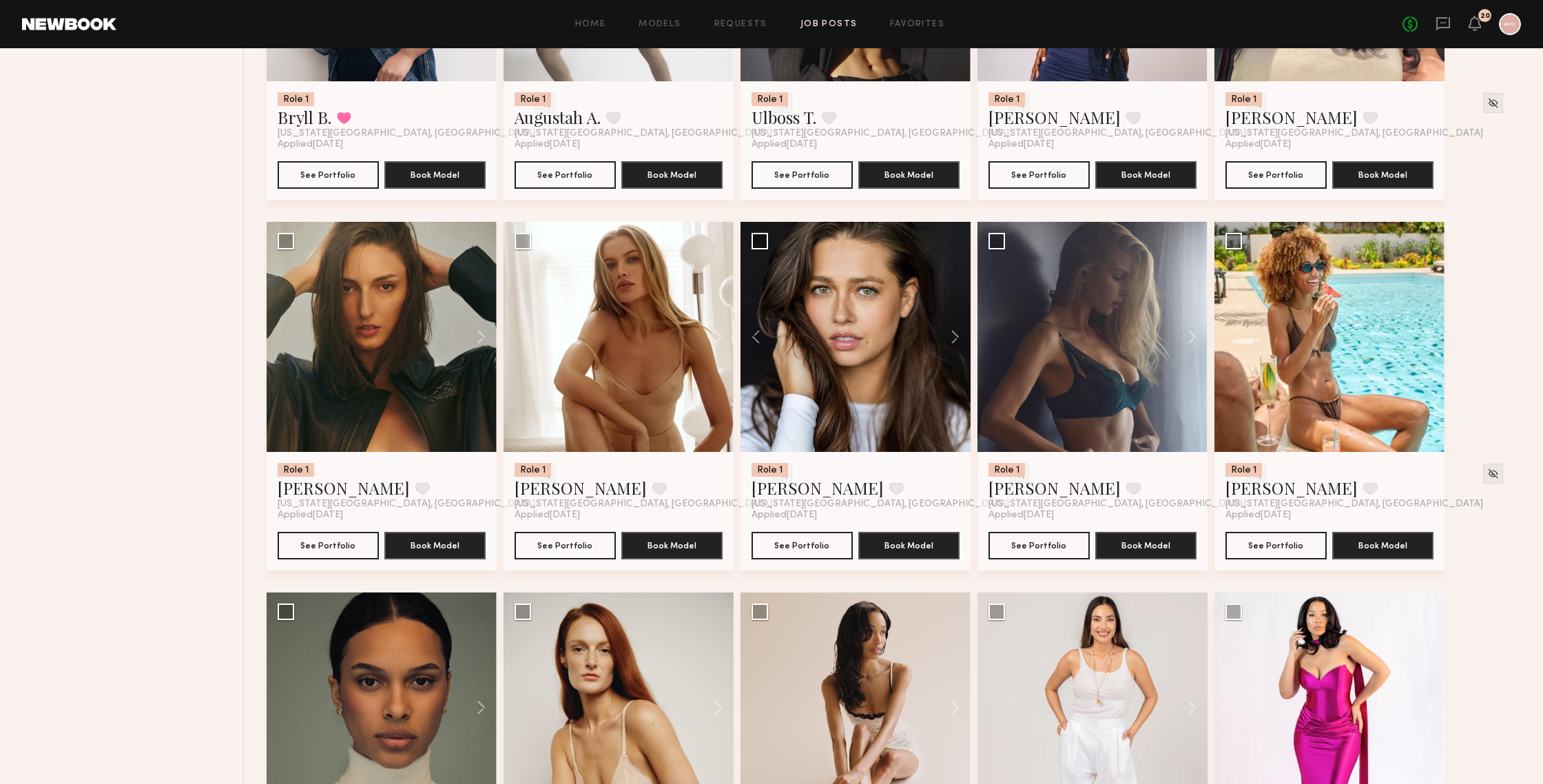
scroll to position [1128, 0]
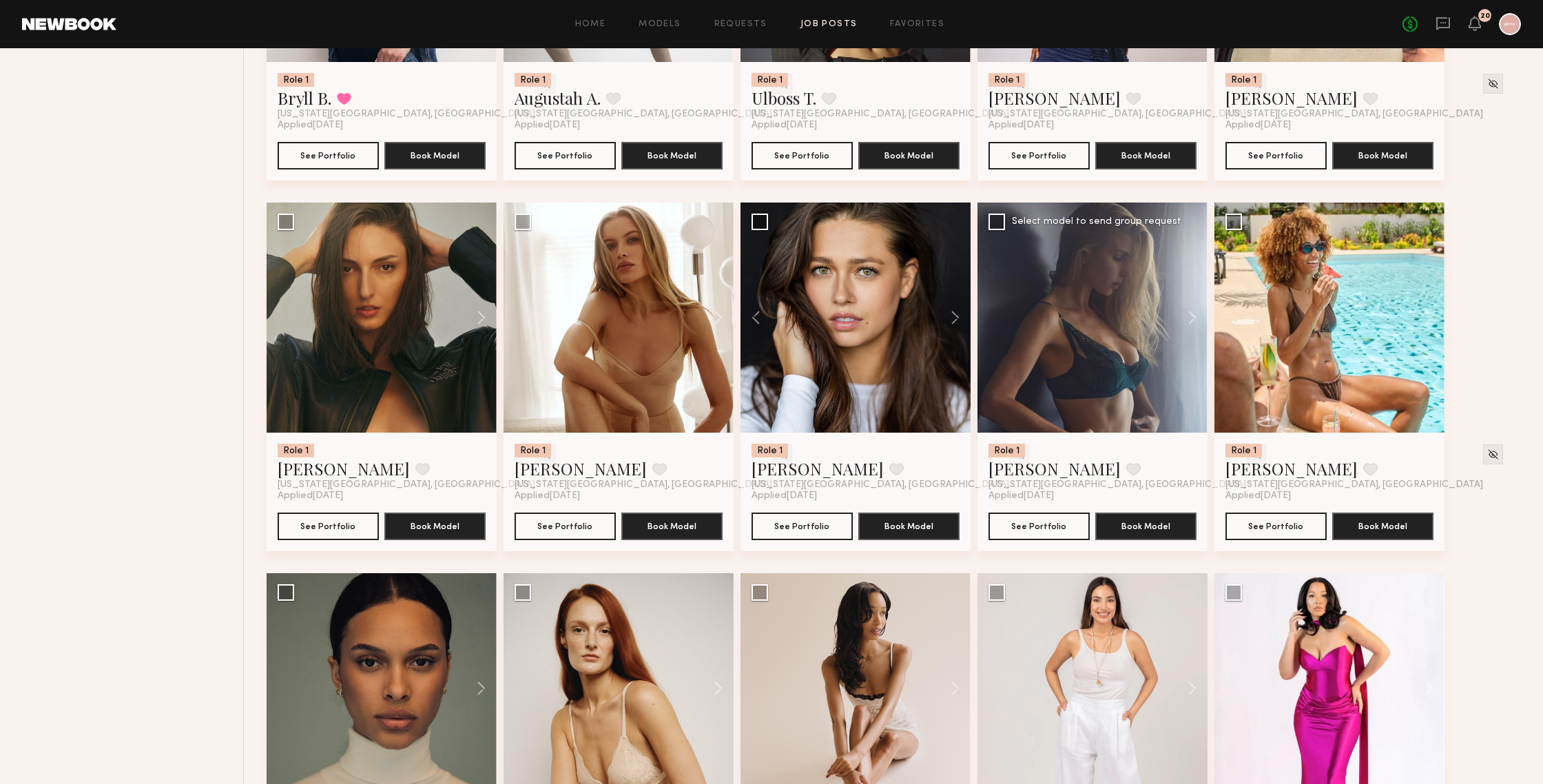
click at [1032, 269] on div at bounding box center [1092, 317] width 230 height 230
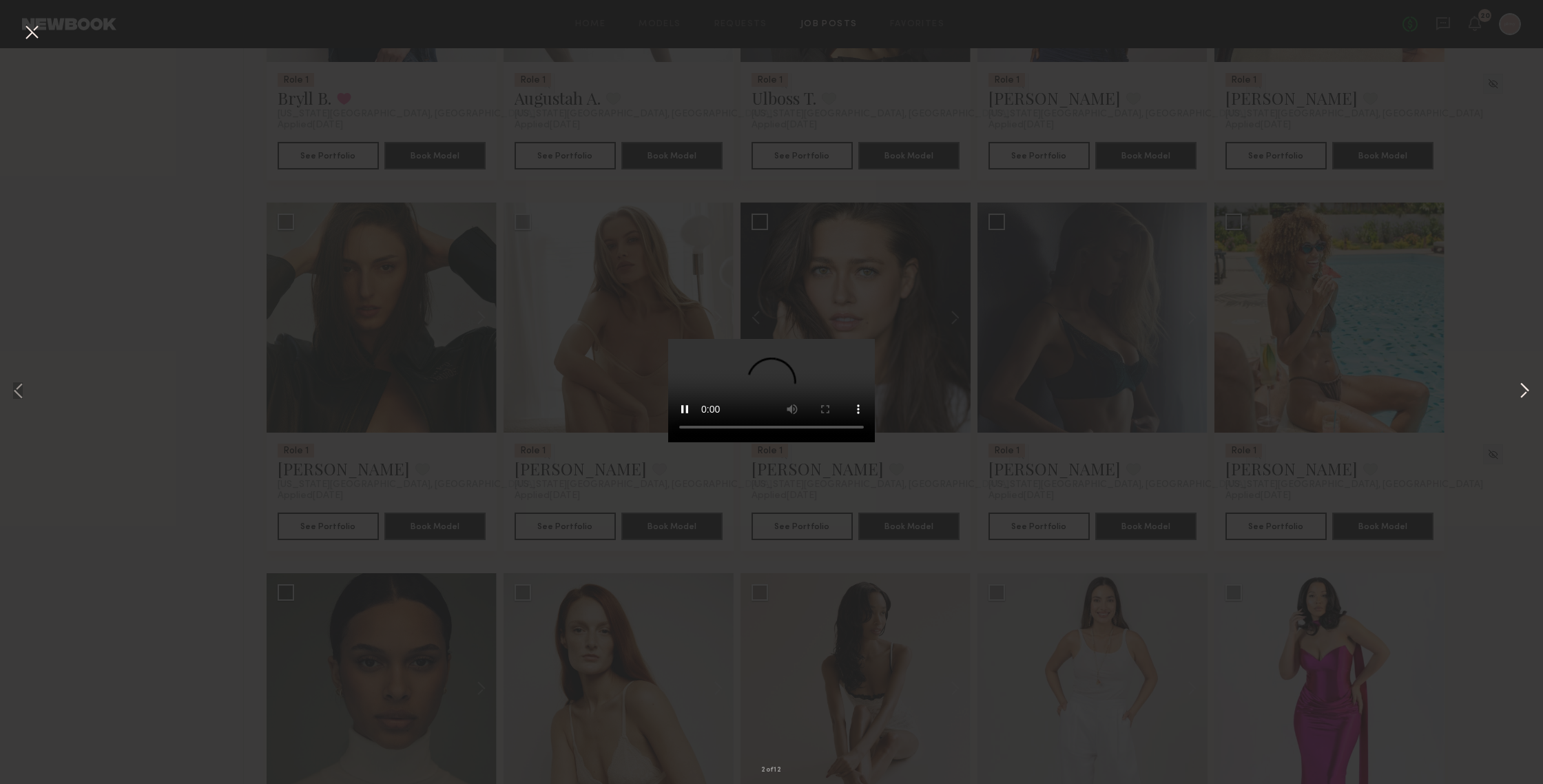
click at [1336, 395] on button at bounding box center [1525, 392] width 17 height 626
click at [30, 33] on button at bounding box center [31, 32] width 22 height 25
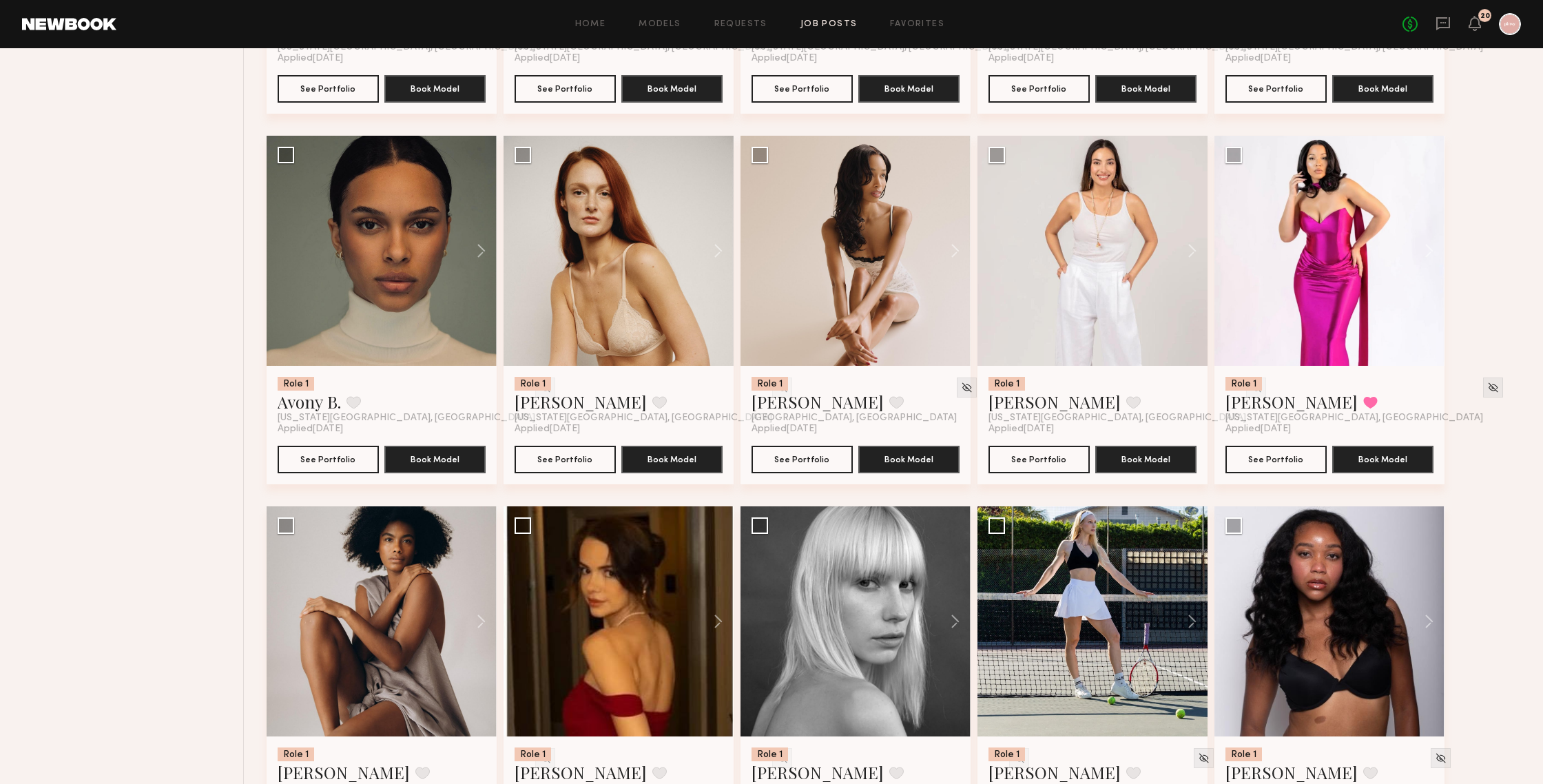
scroll to position [1566, 0]
click at [377, 292] on div at bounding box center [381, 250] width 230 height 230
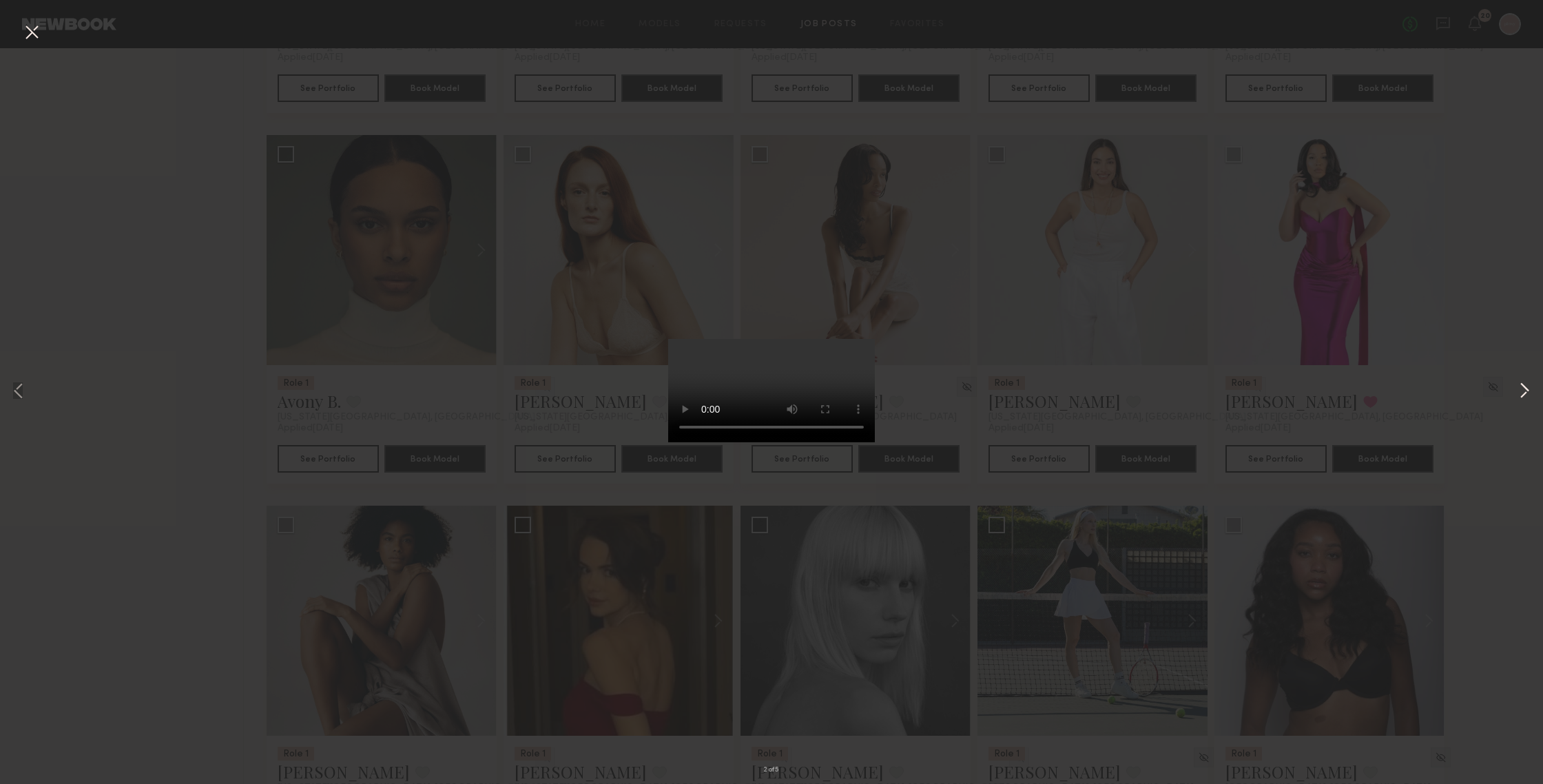
click at [1336, 389] on button at bounding box center [1525, 392] width 17 height 626
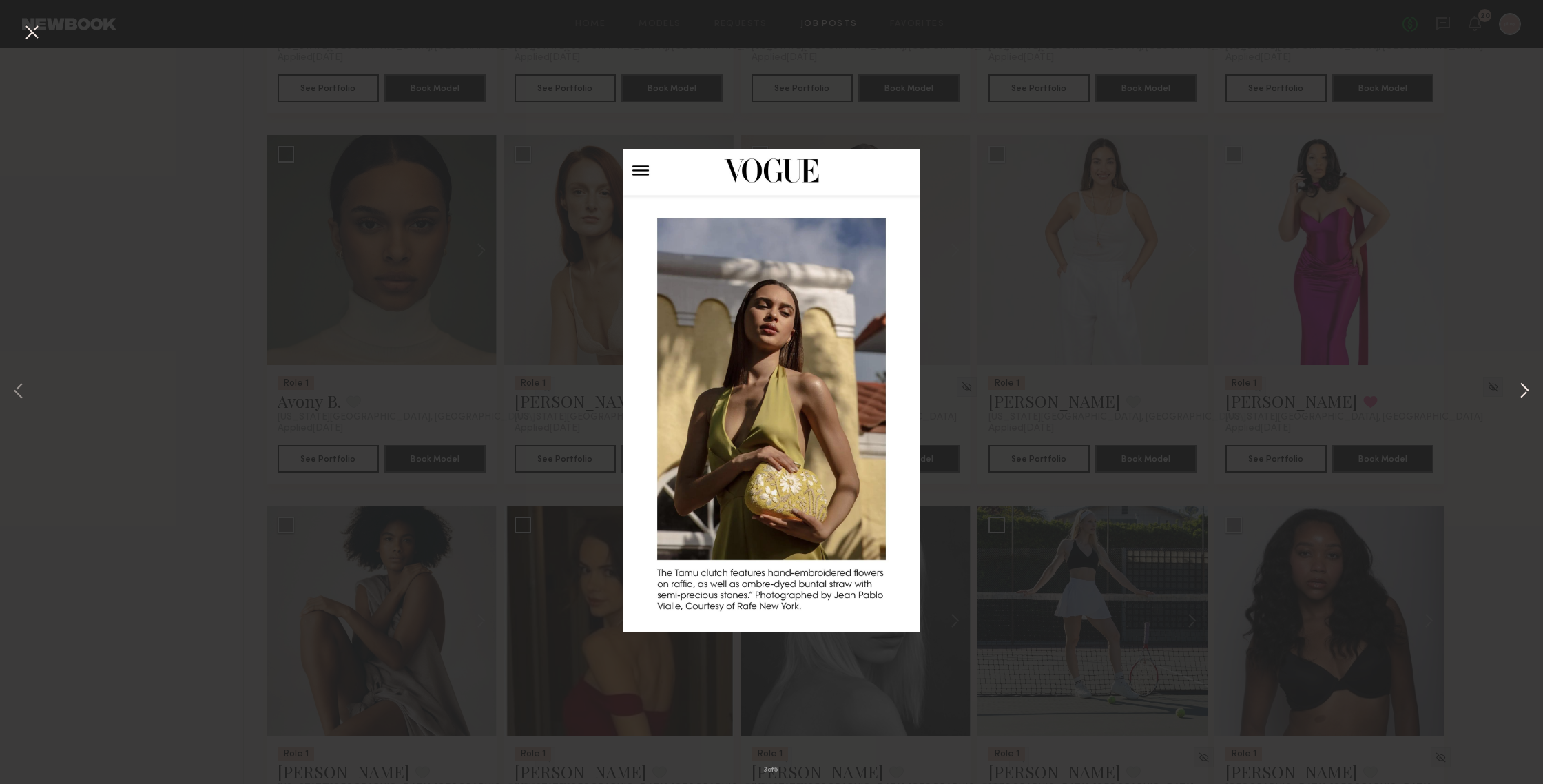
click at [1336, 389] on button at bounding box center [1525, 392] width 17 height 626
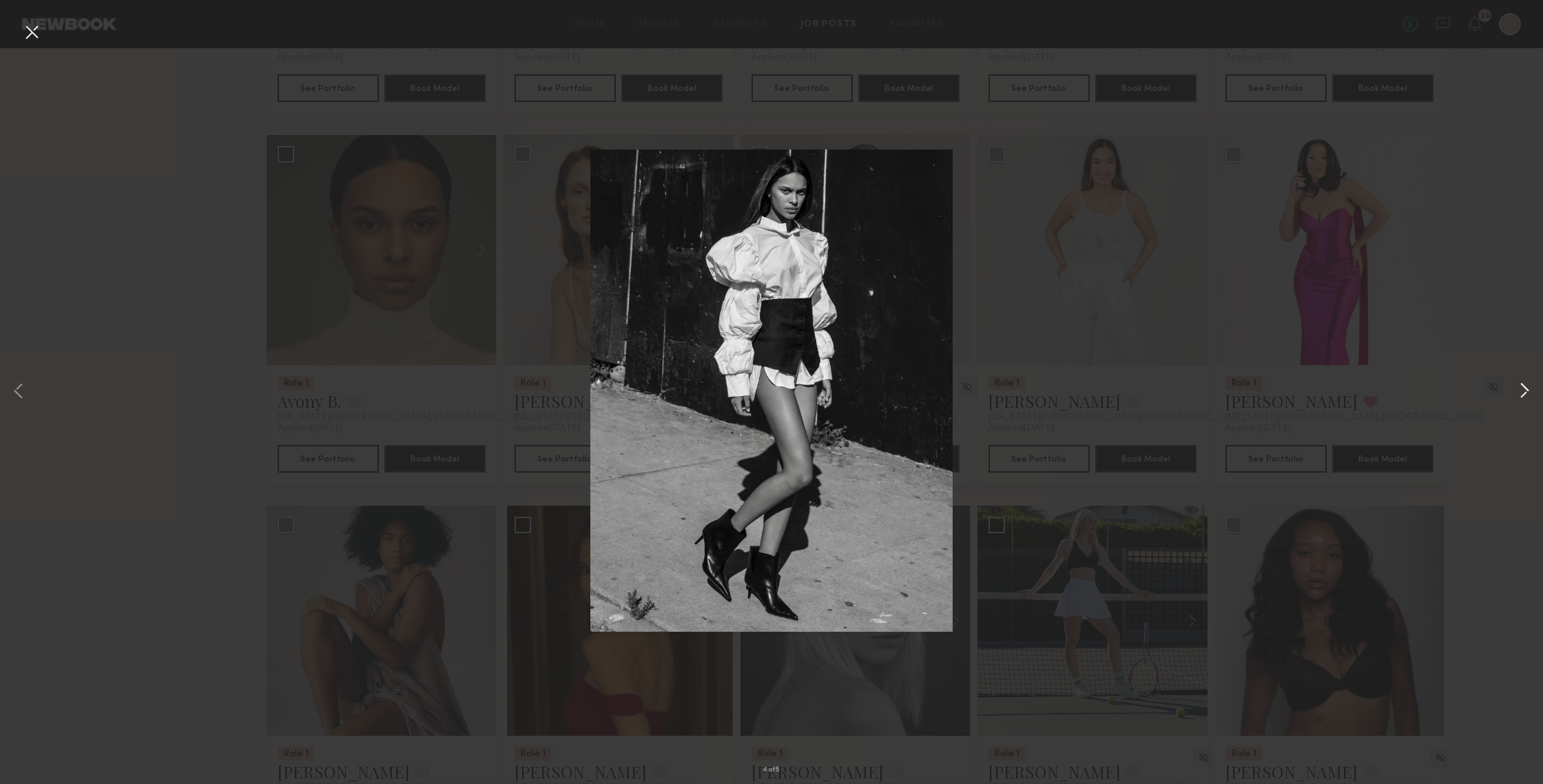
click at [1336, 389] on button at bounding box center [1525, 392] width 17 height 626
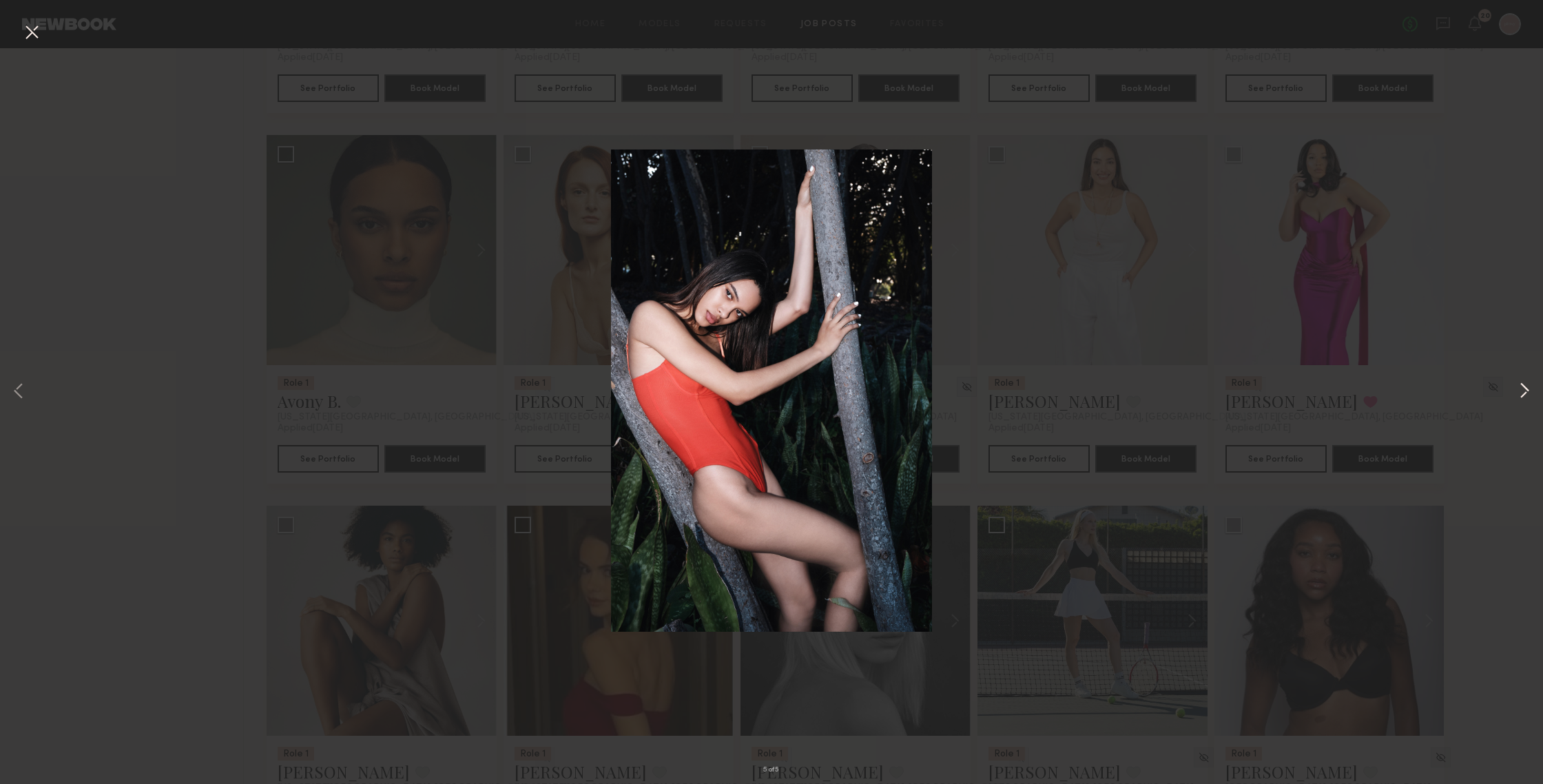
click at [1336, 389] on button at bounding box center [1525, 392] width 17 height 626
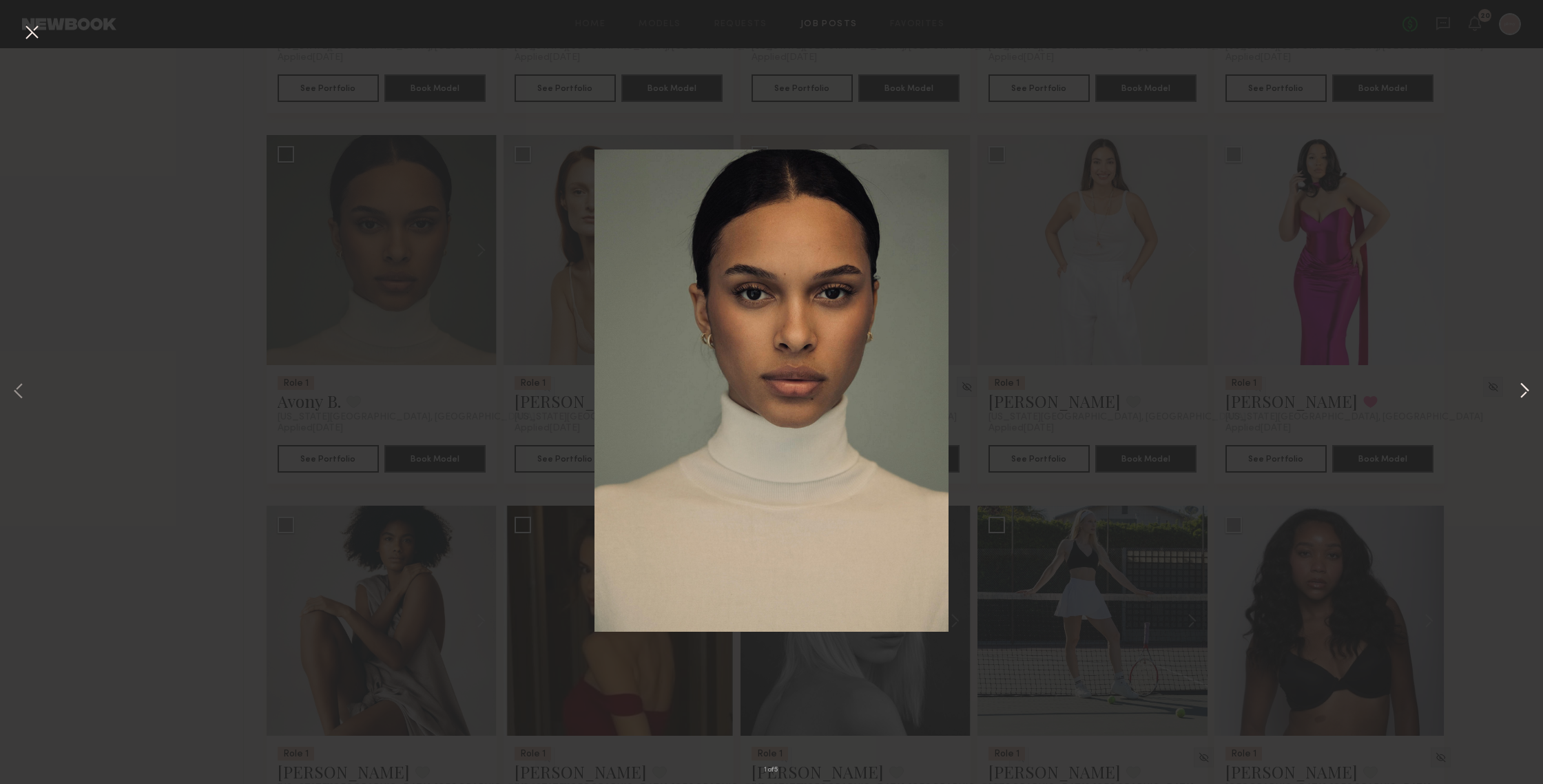
click at [1336, 389] on button at bounding box center [1525, 392] width 17 height 626
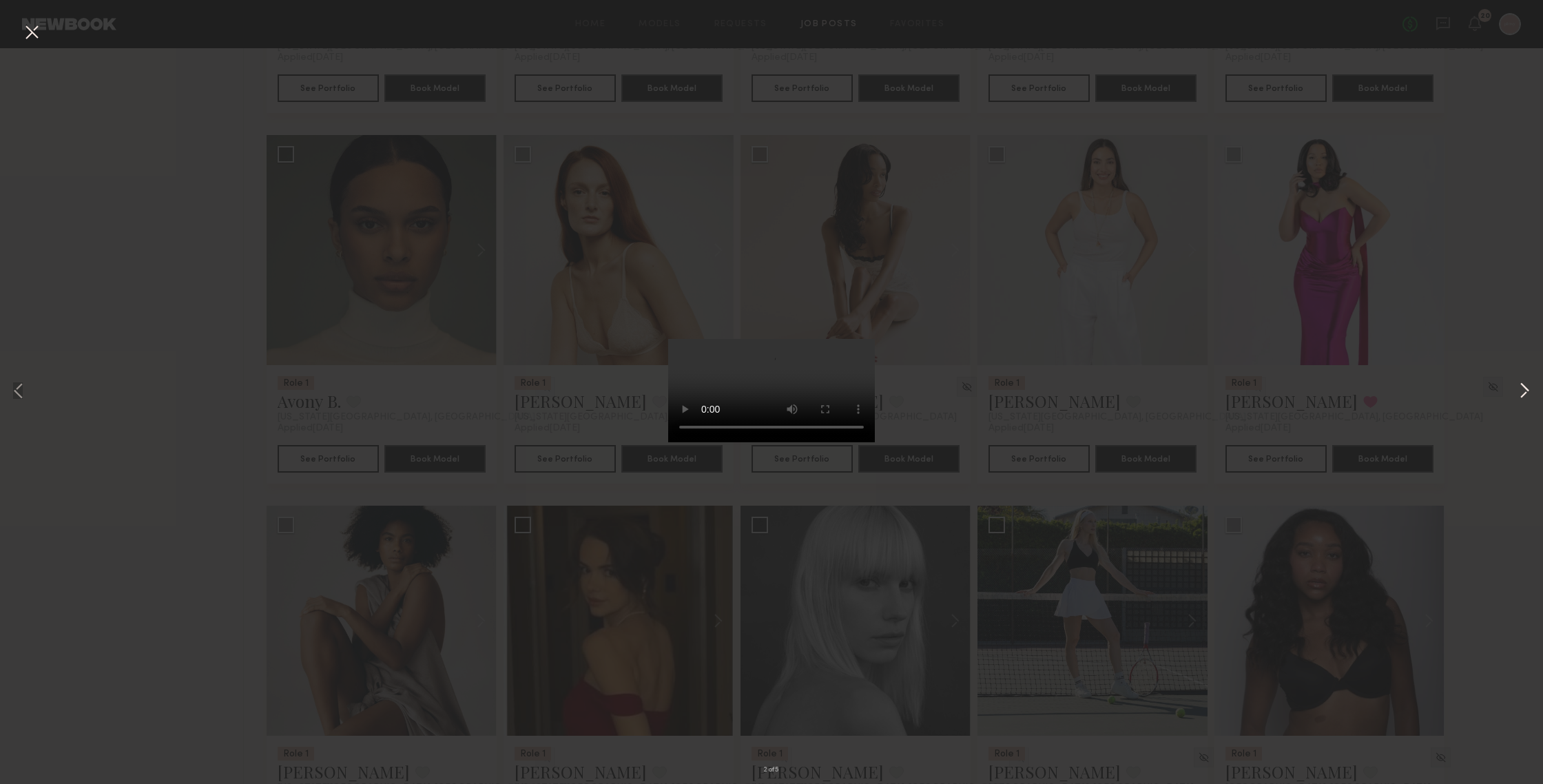
click at [1336, 389] on button at bounding box center [1525, 392] width 17 height 626
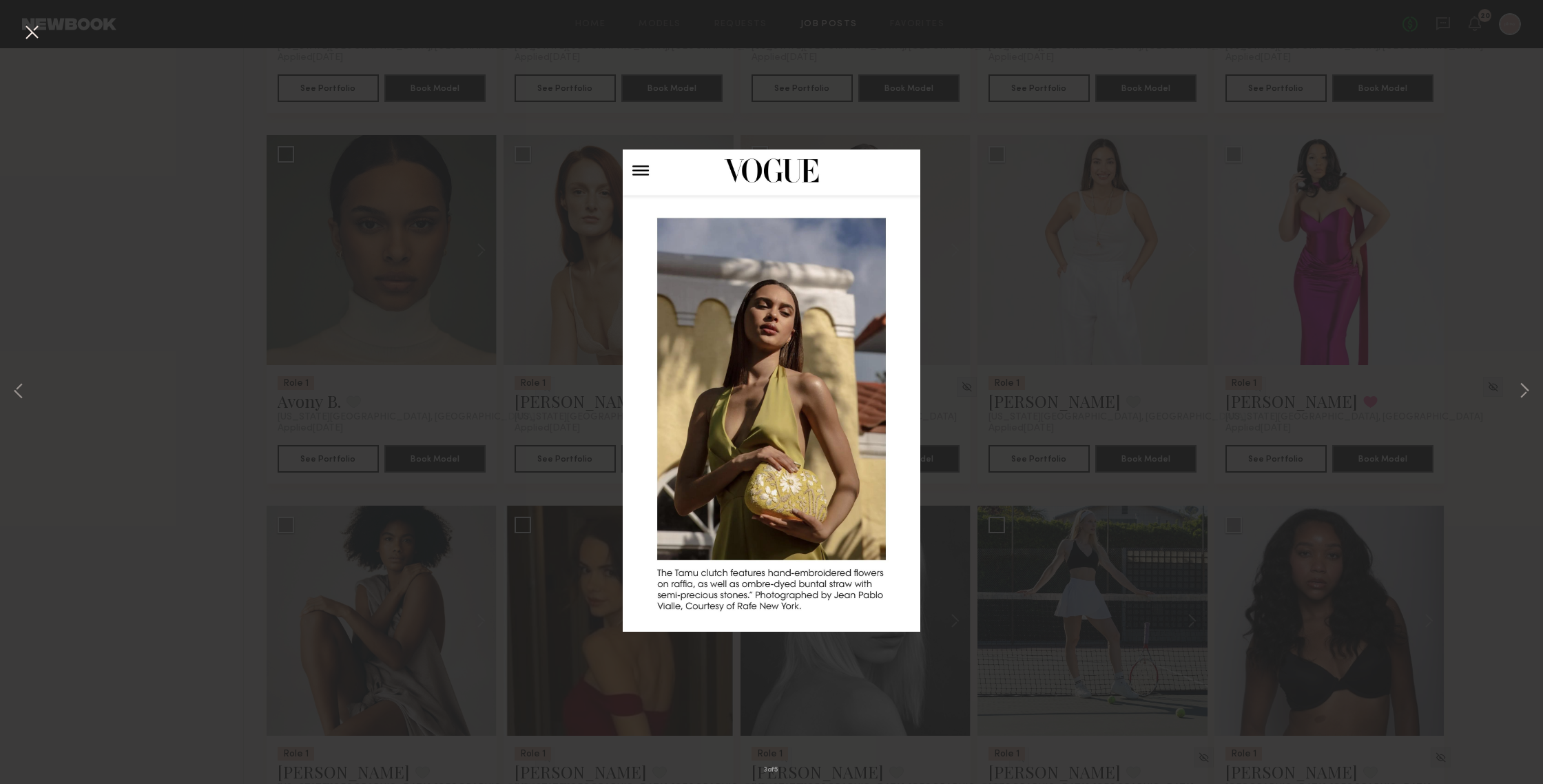
click at [162, 375] on div "3 of 5" at bounding box center [772, 392] width 1543 height 784
click at [741, 122] on div "3 of 5" at bounding box center [772, 392] width 1543 height 784
click at [39, 37] on button at bounding box center [31, 32] width 22 height 25
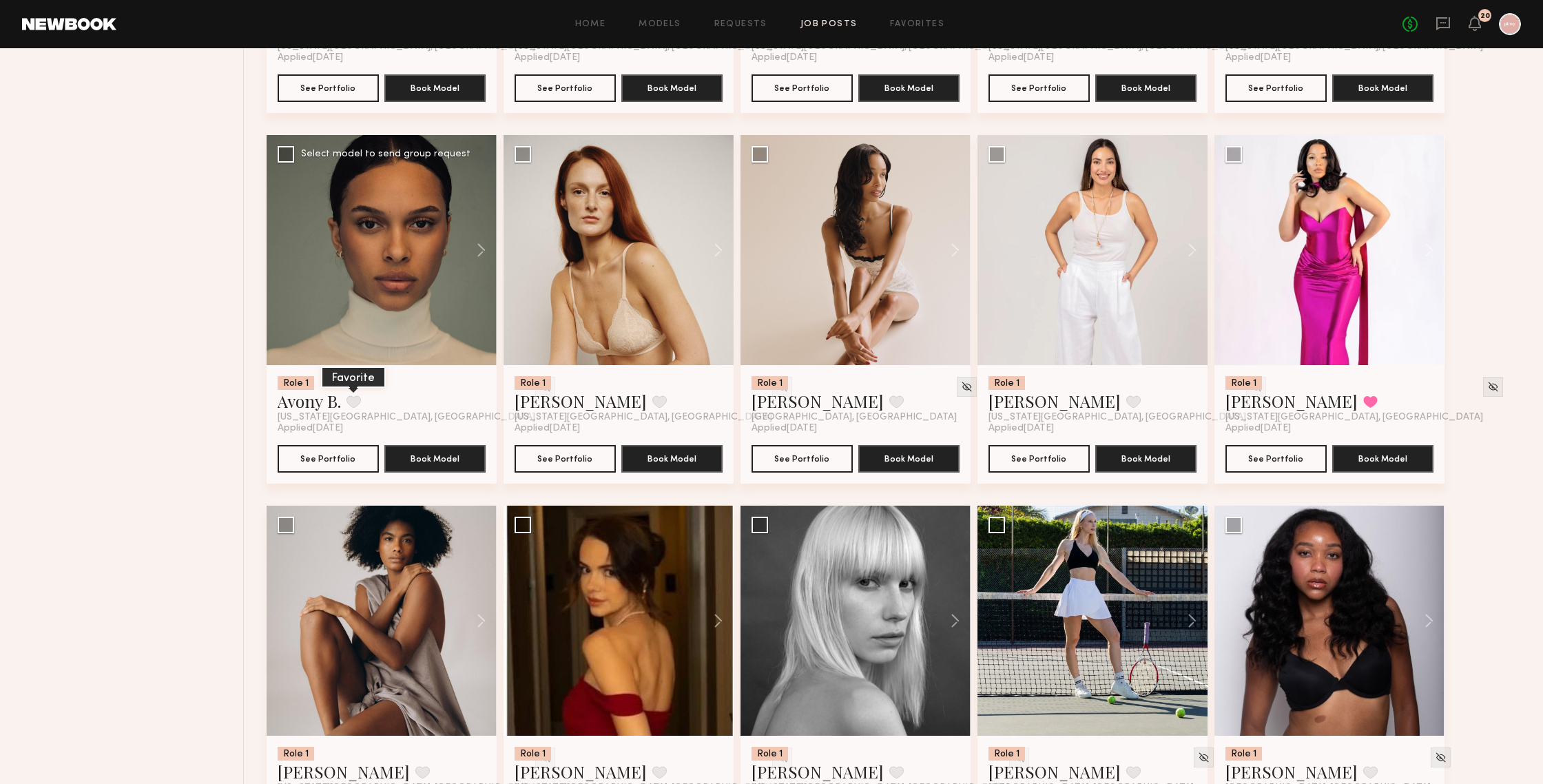
click at [355, 406] on button at bounding box center [354, 401] width 15 height 13
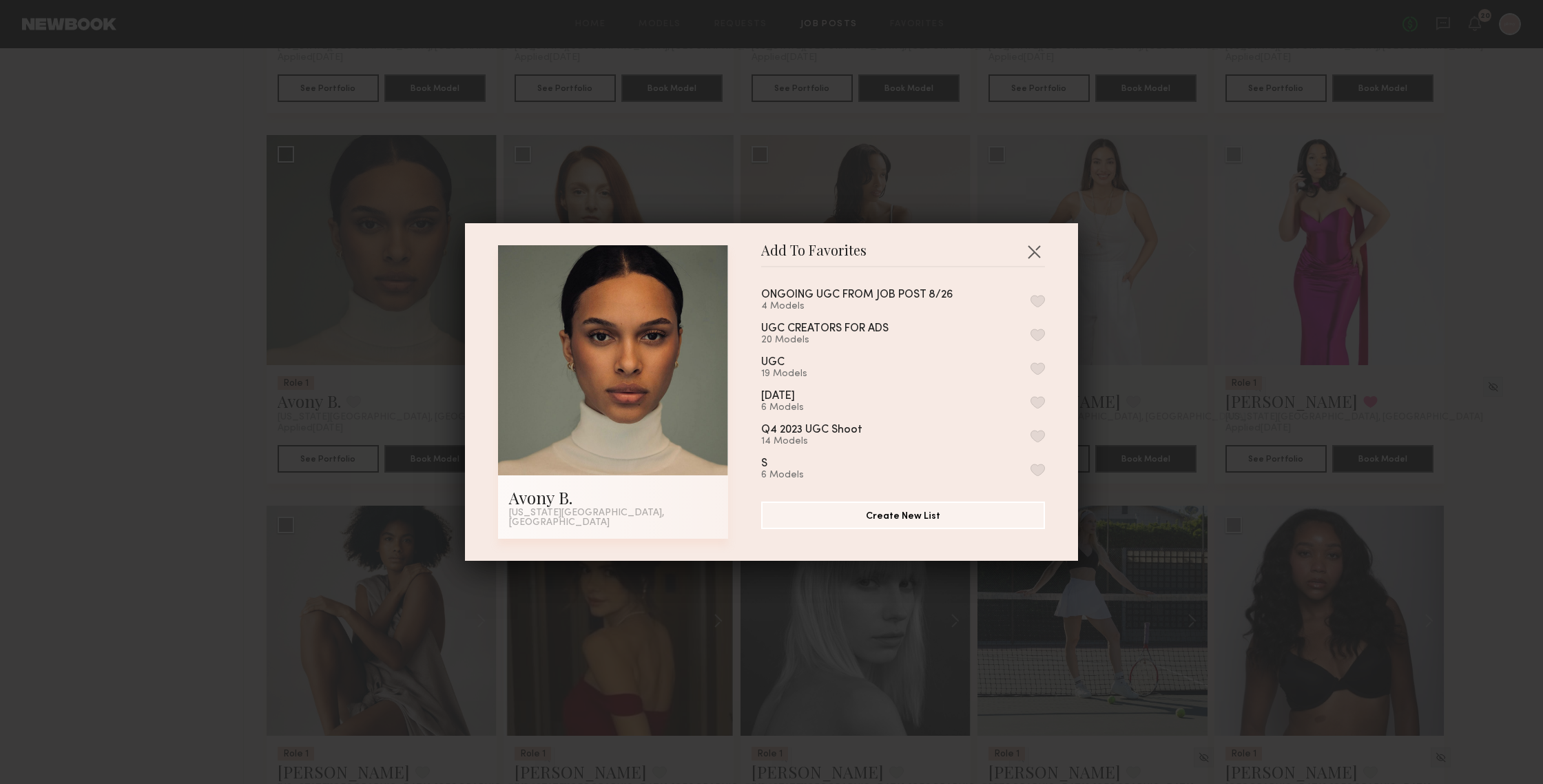
click at [1039, 304] on button "button" at bounding box center [1037, 301] width 15 height 13
click at [1038, 262] on button "button" at bounding box center [1034, 251] width 22 height 22
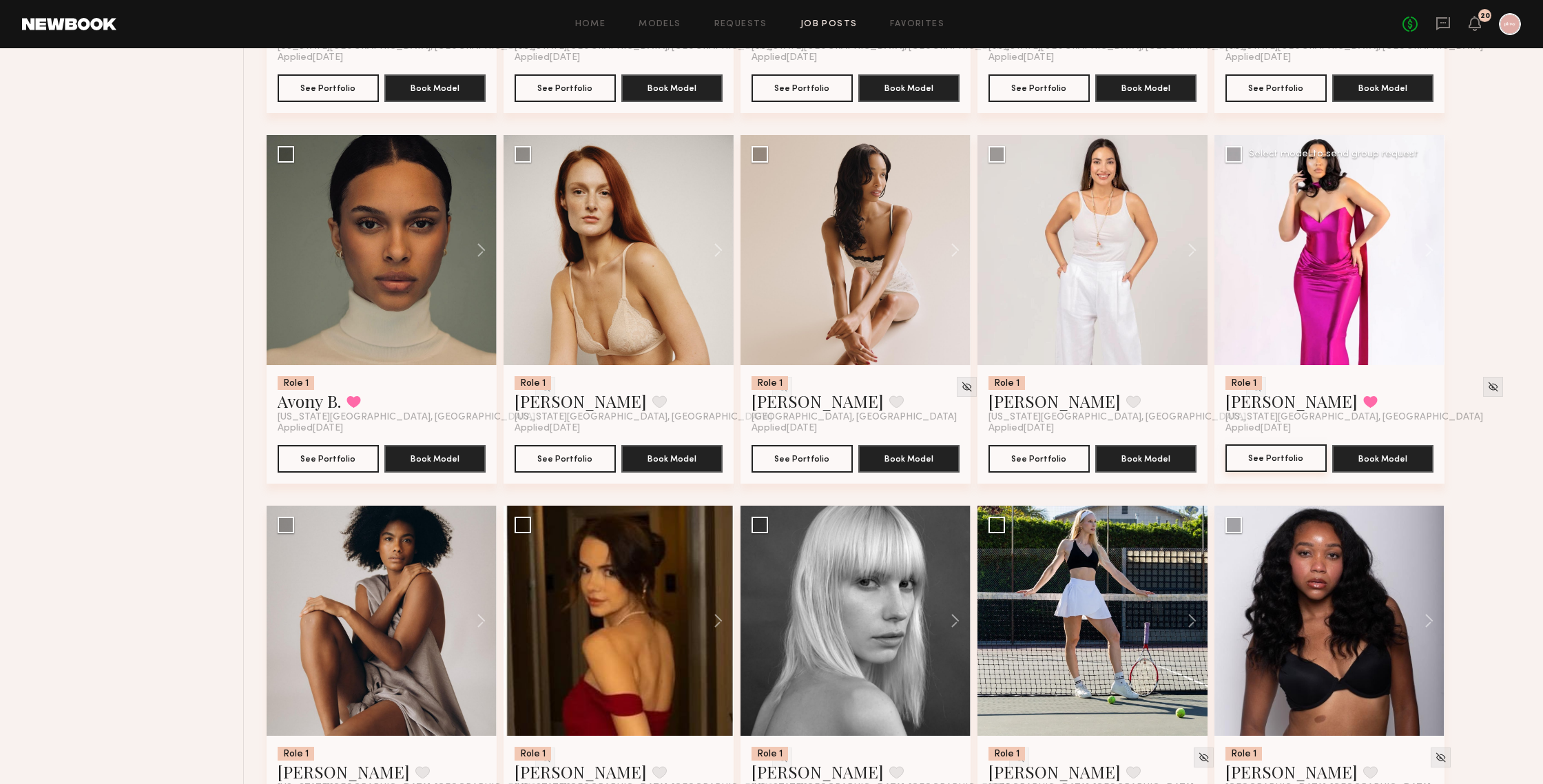
scroll to position [1661, 0]
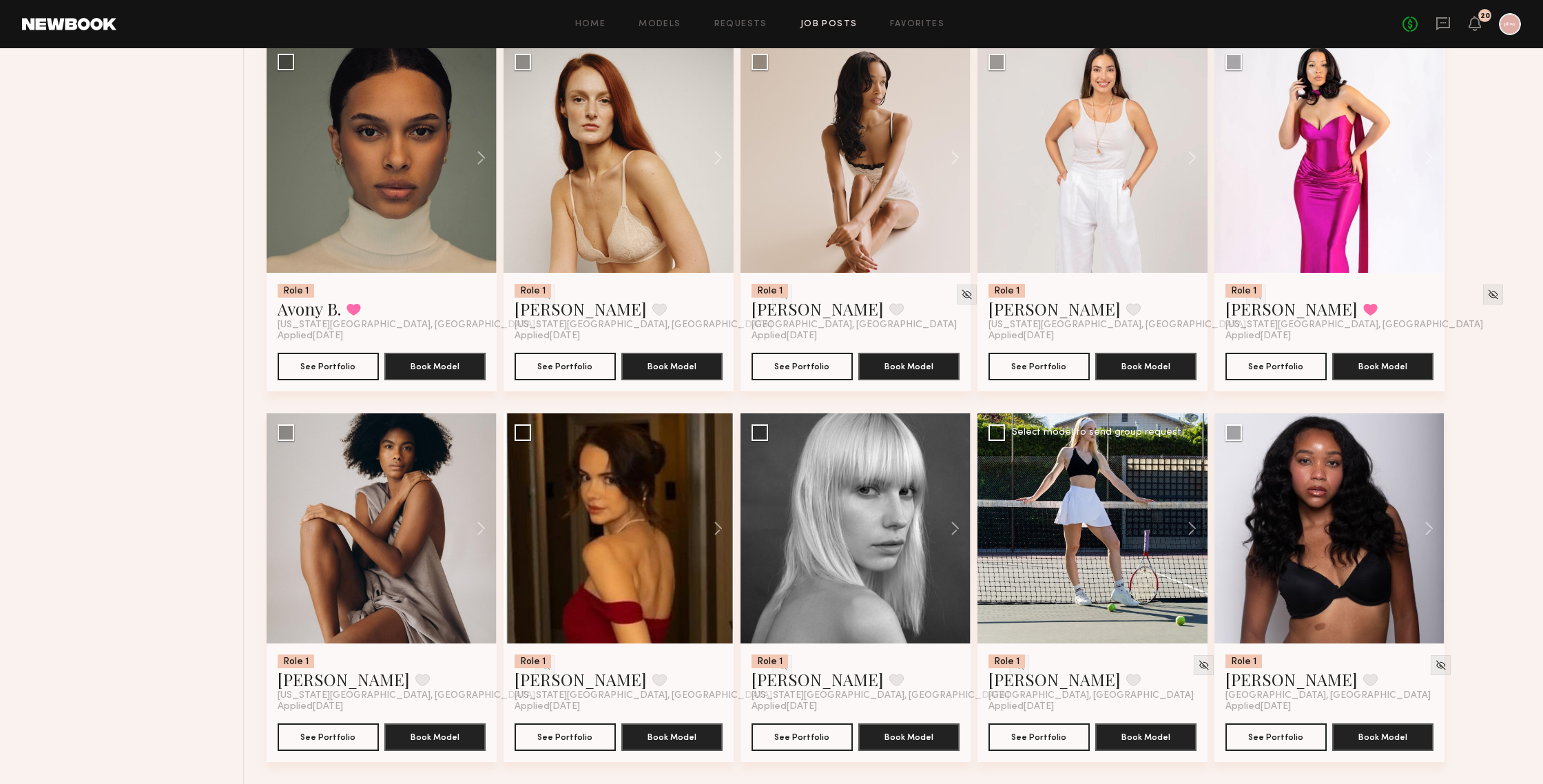
click at [1058, 515] on div at bounding box center [1092, 528] width 230 height 230
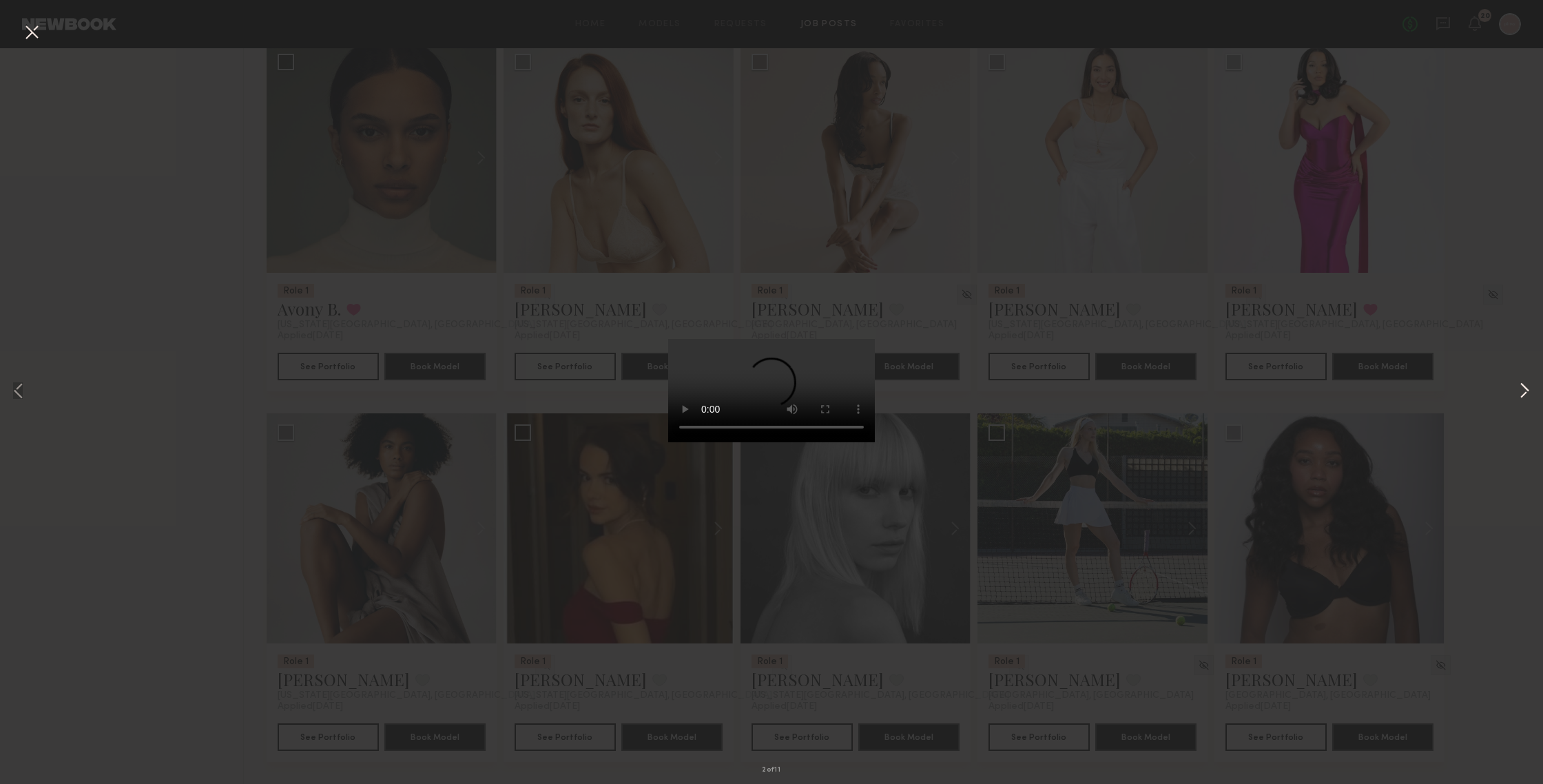
click at [1336, 390] on button at bounding box center [1525, 392] width 17 height 626
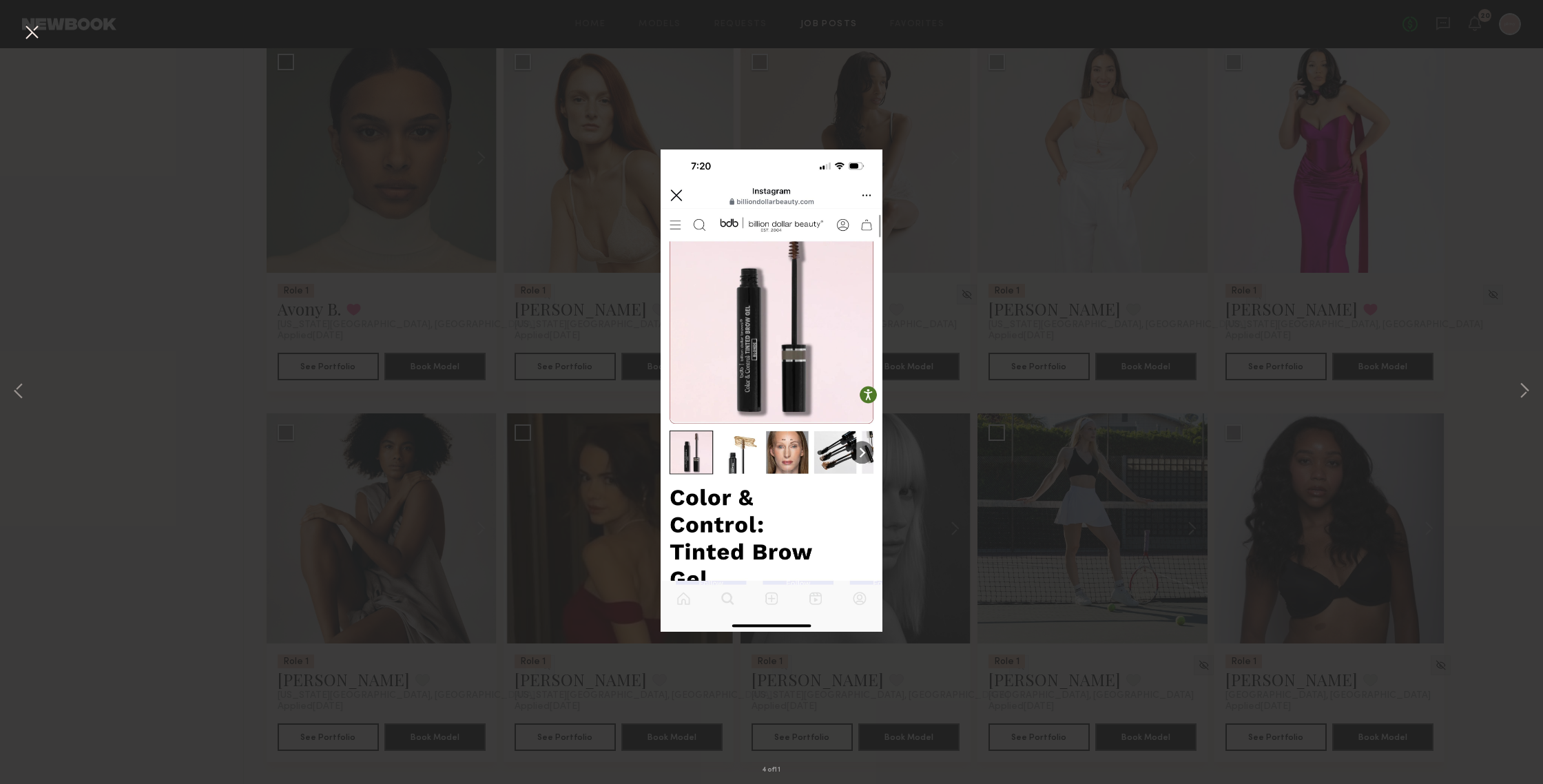
click at [1336, 354] on div "4 of 11" at bounding box center [772, 392] width 1543 height 784
click at [27, 23] on button at bounding box center [31, 32] width 22 height 25
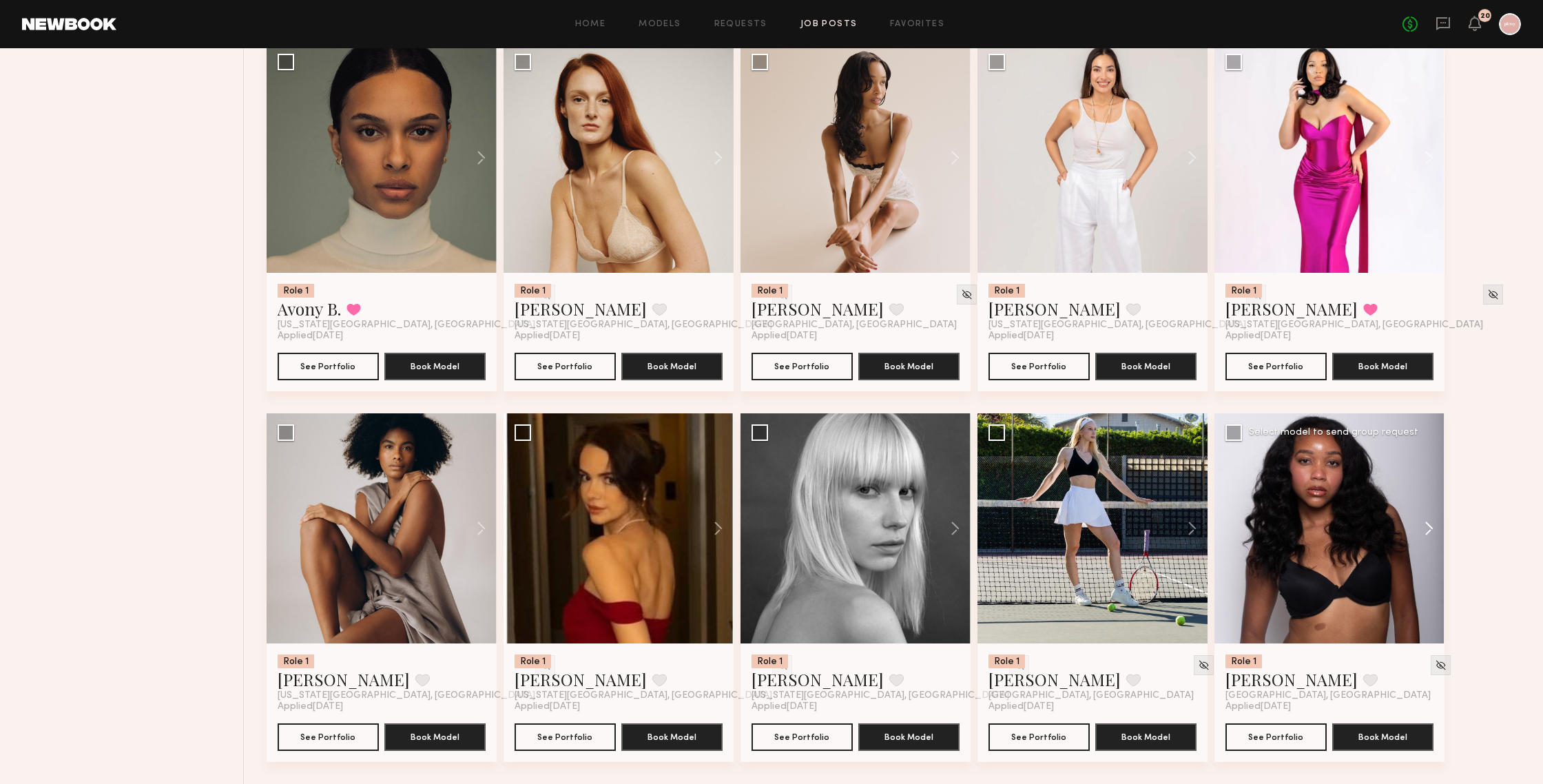
click at [1336, 532] on button at bounding box center [1422, 528] width 44 height 230
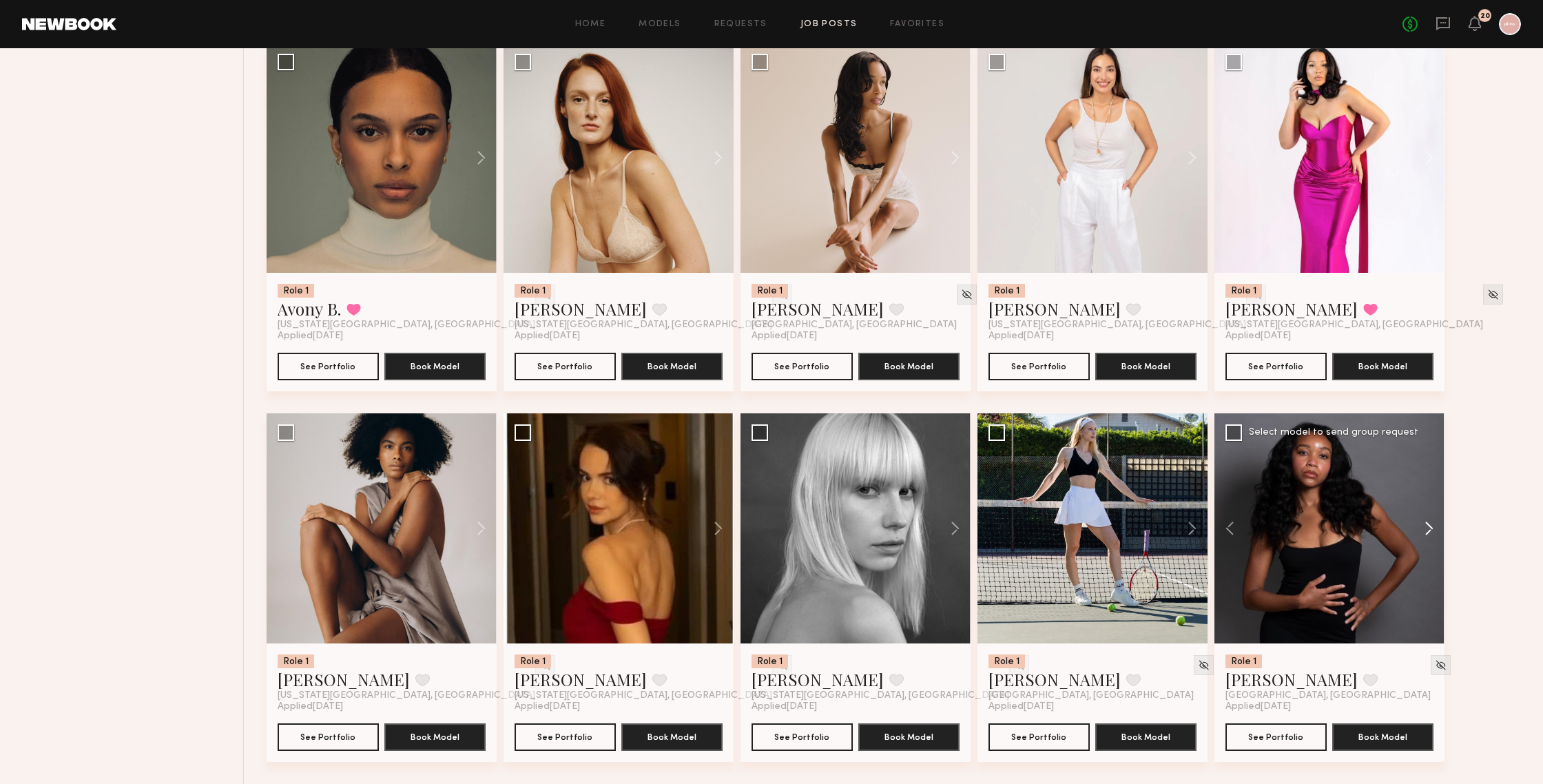
click at [1336, 532] on button at bounding box center [1422, 528] width 44 height 230
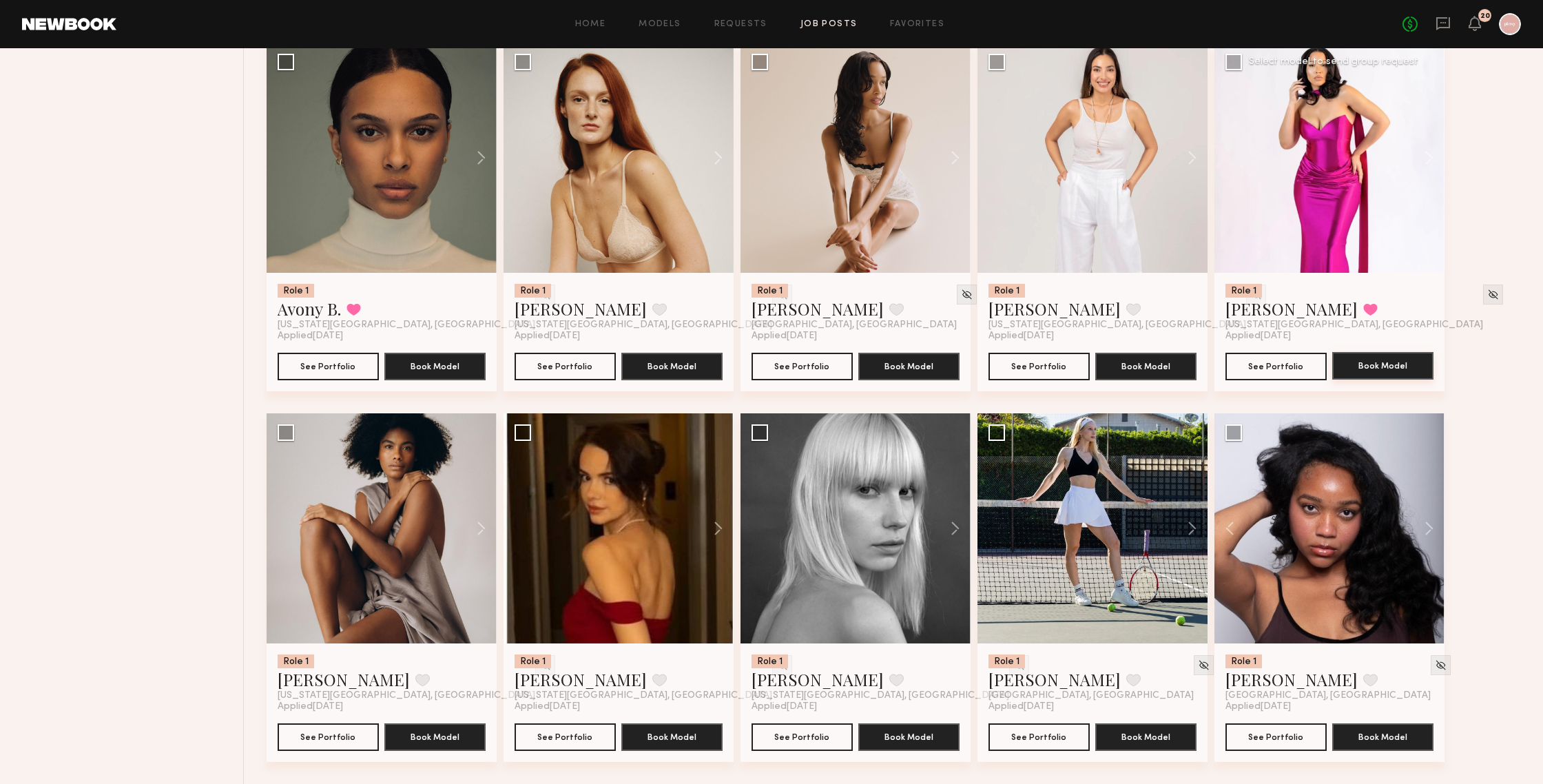
drag, startPoint x: 1424, startPoint y: 532, endPoint x: 1407, endPoint y: 364, distance: 168.9
click at [1336, 532] on button at bounding box center [1422, 528] width 44 height 230
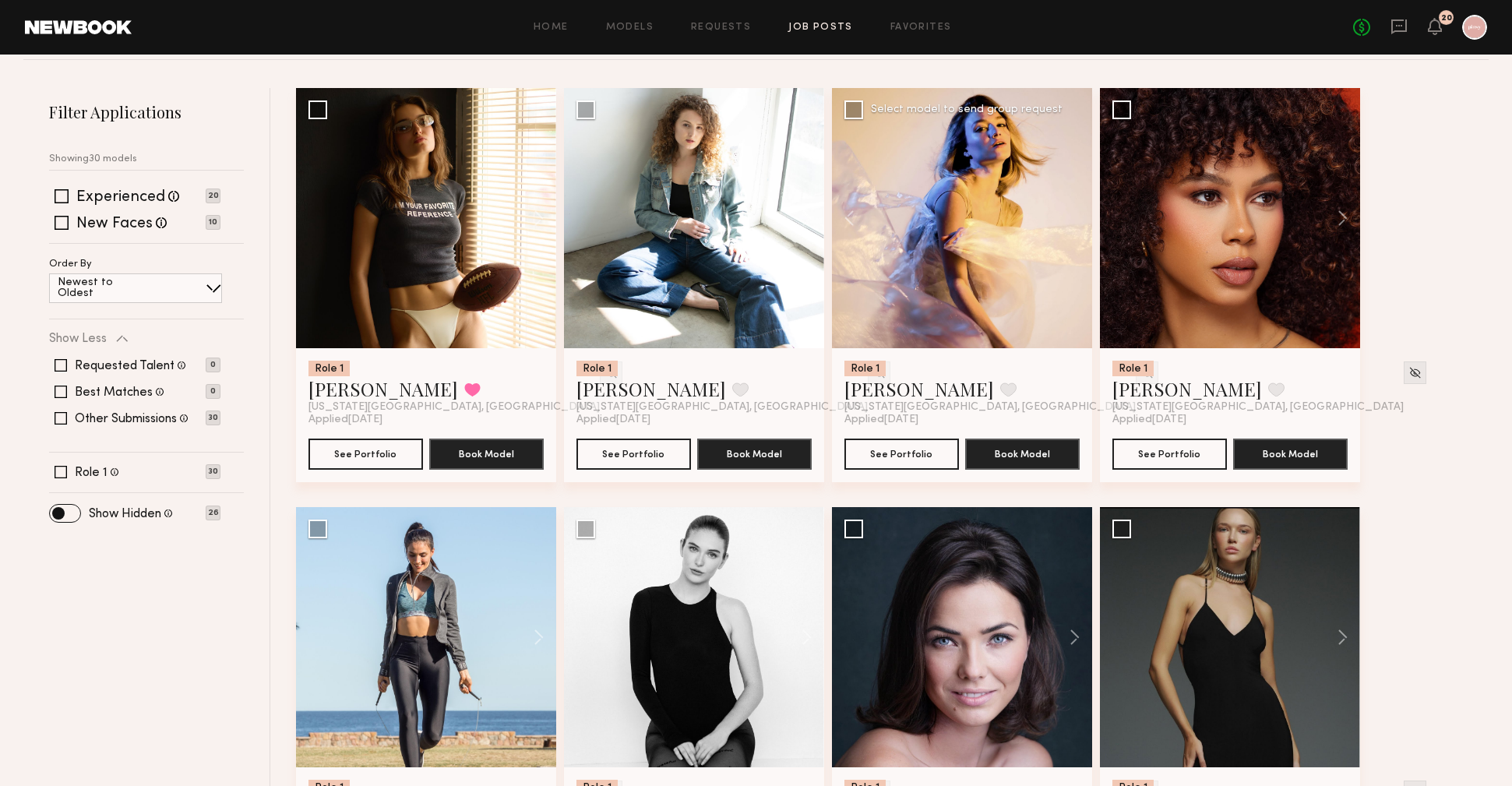
scroll to position [0, 0]
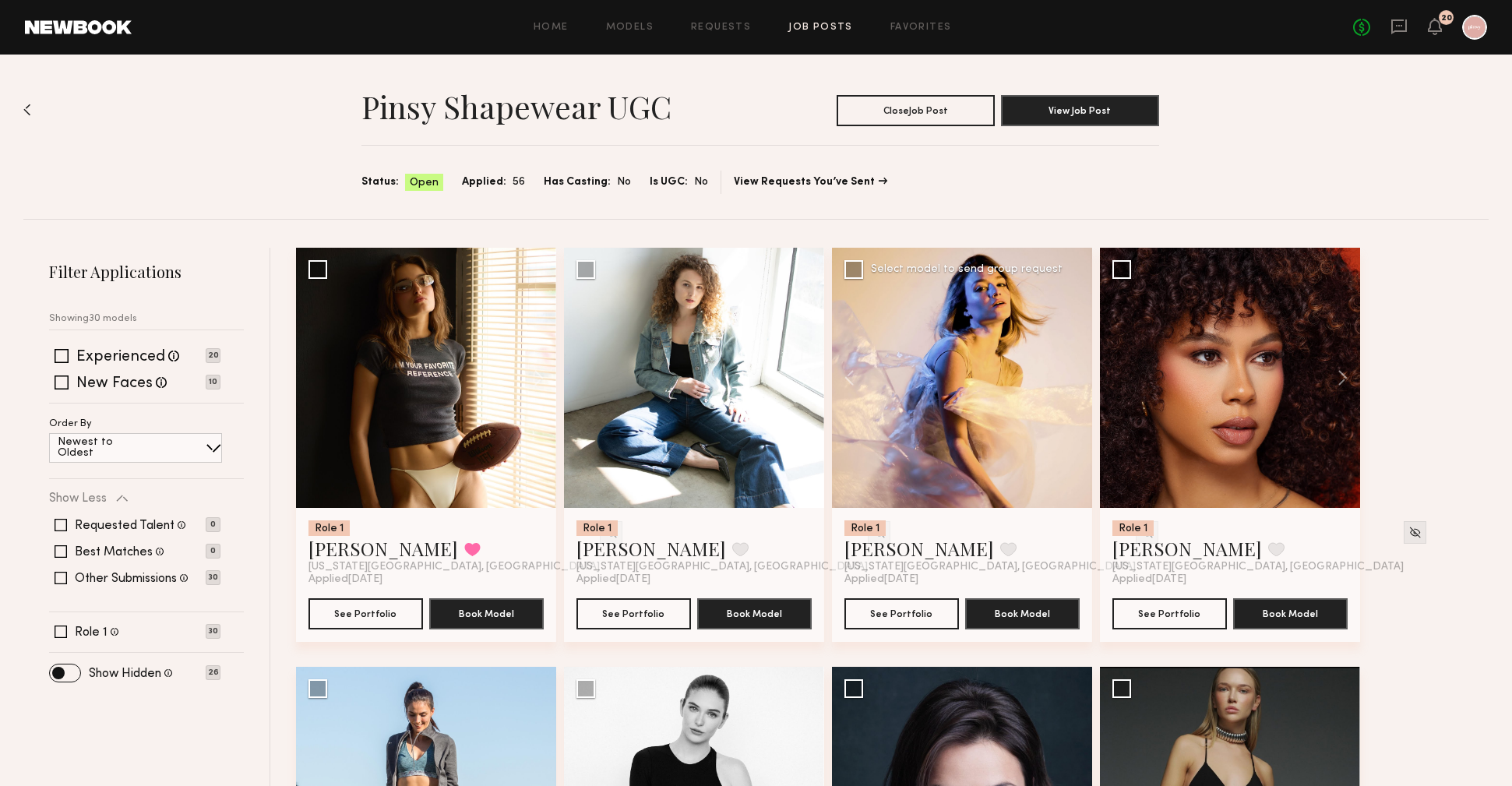
click at [24, 111] on img at bounding box center [27, 110] width 8 height 13
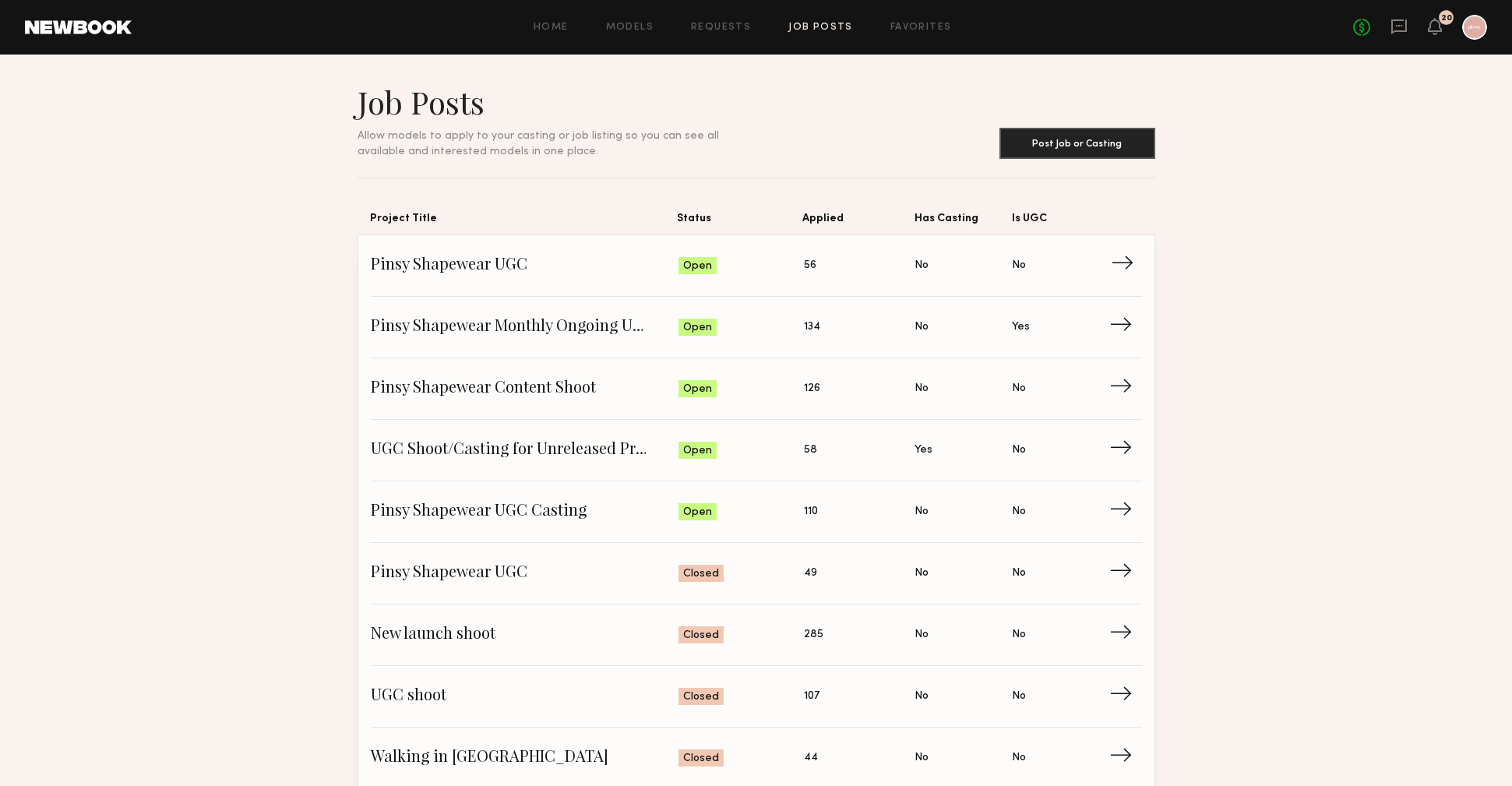
click at [461, 261] on span "Pinsy Shapewear UGC" at bounding box center [525, 265] width 309 height 23
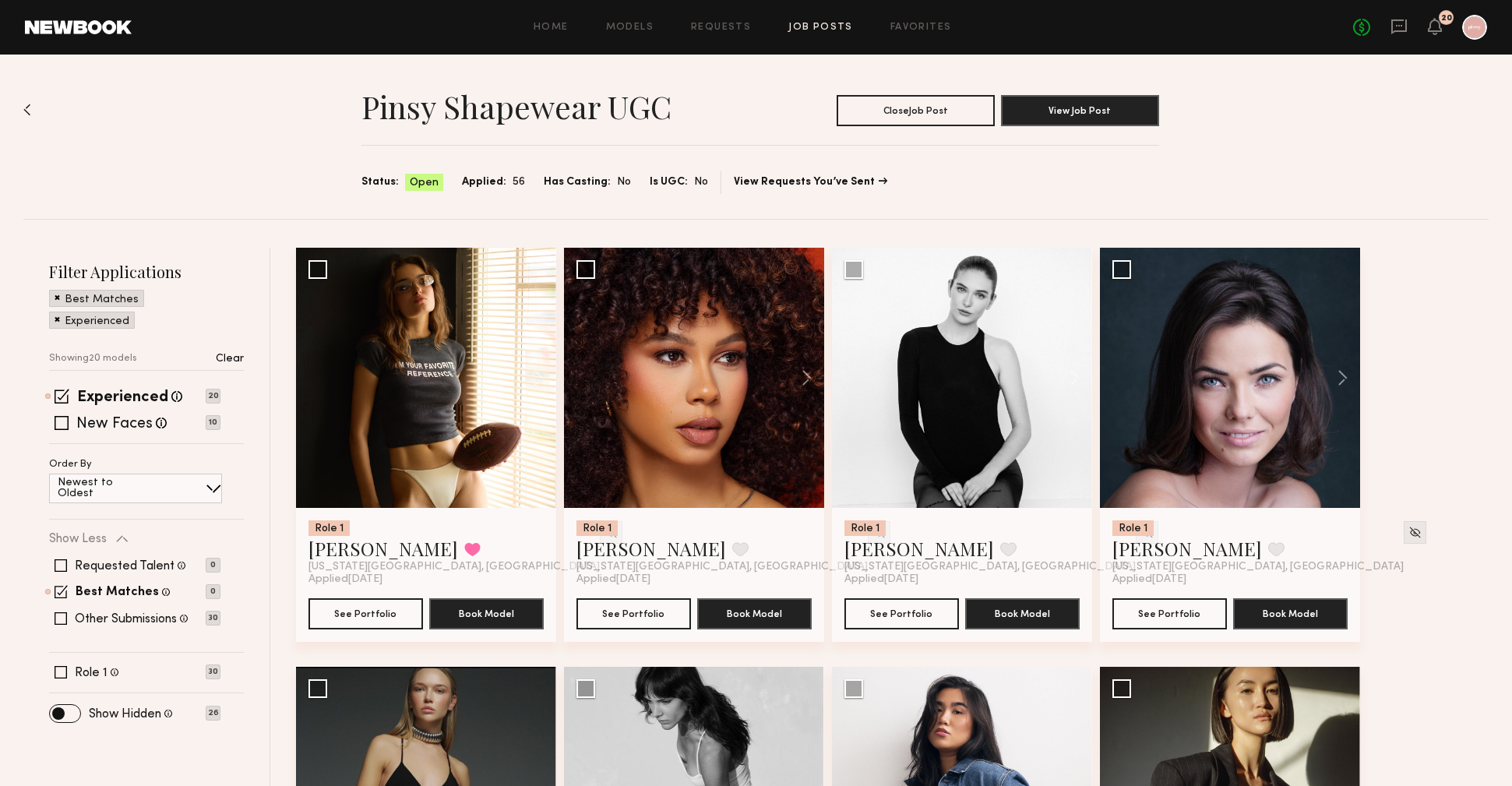
click at [23, 114] on img at bounding box center [27, 110] width 8 height 13
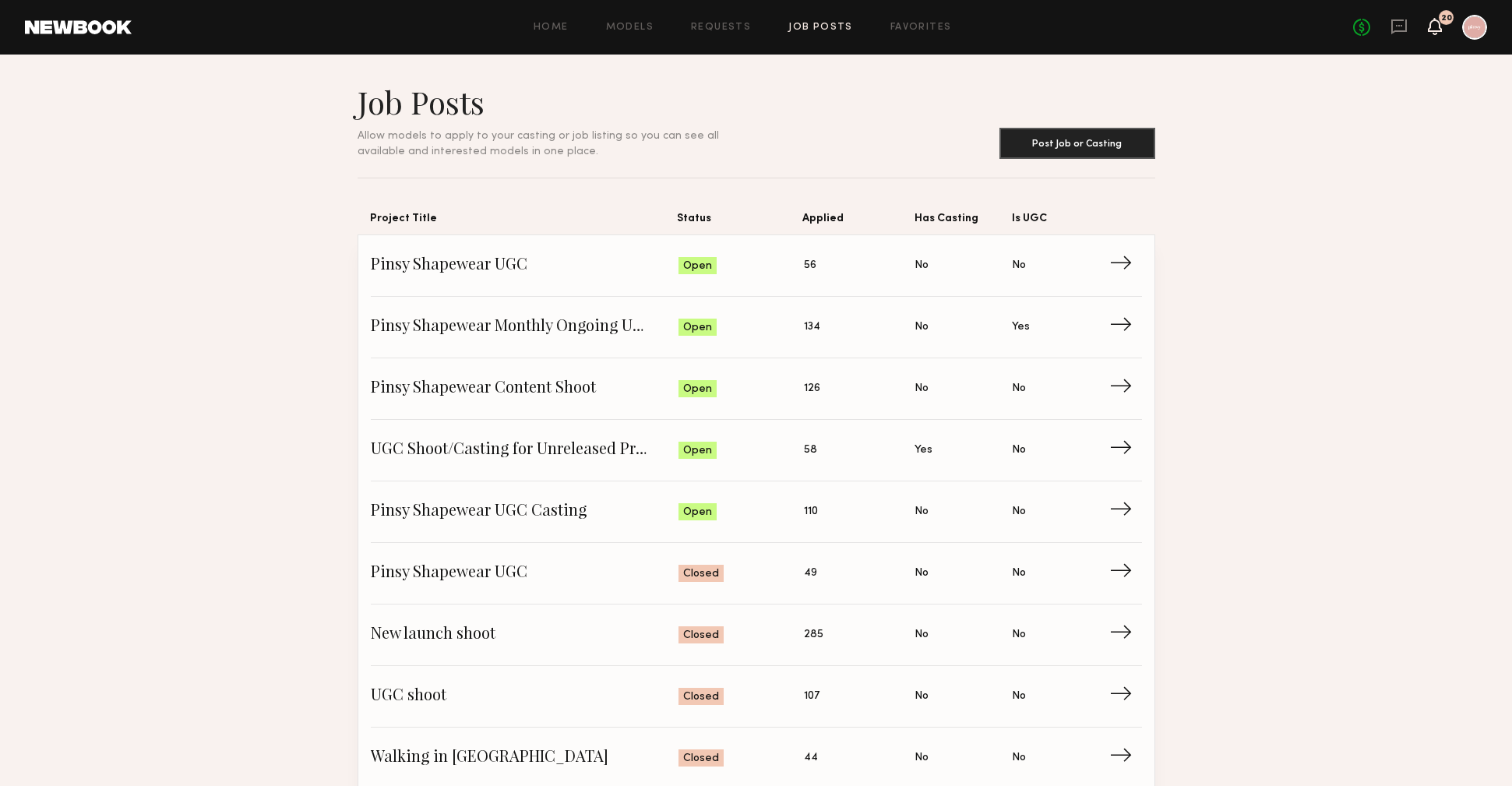
click at [1431, 29] on icon at bounding box center [1435, 25] width 13 height 11
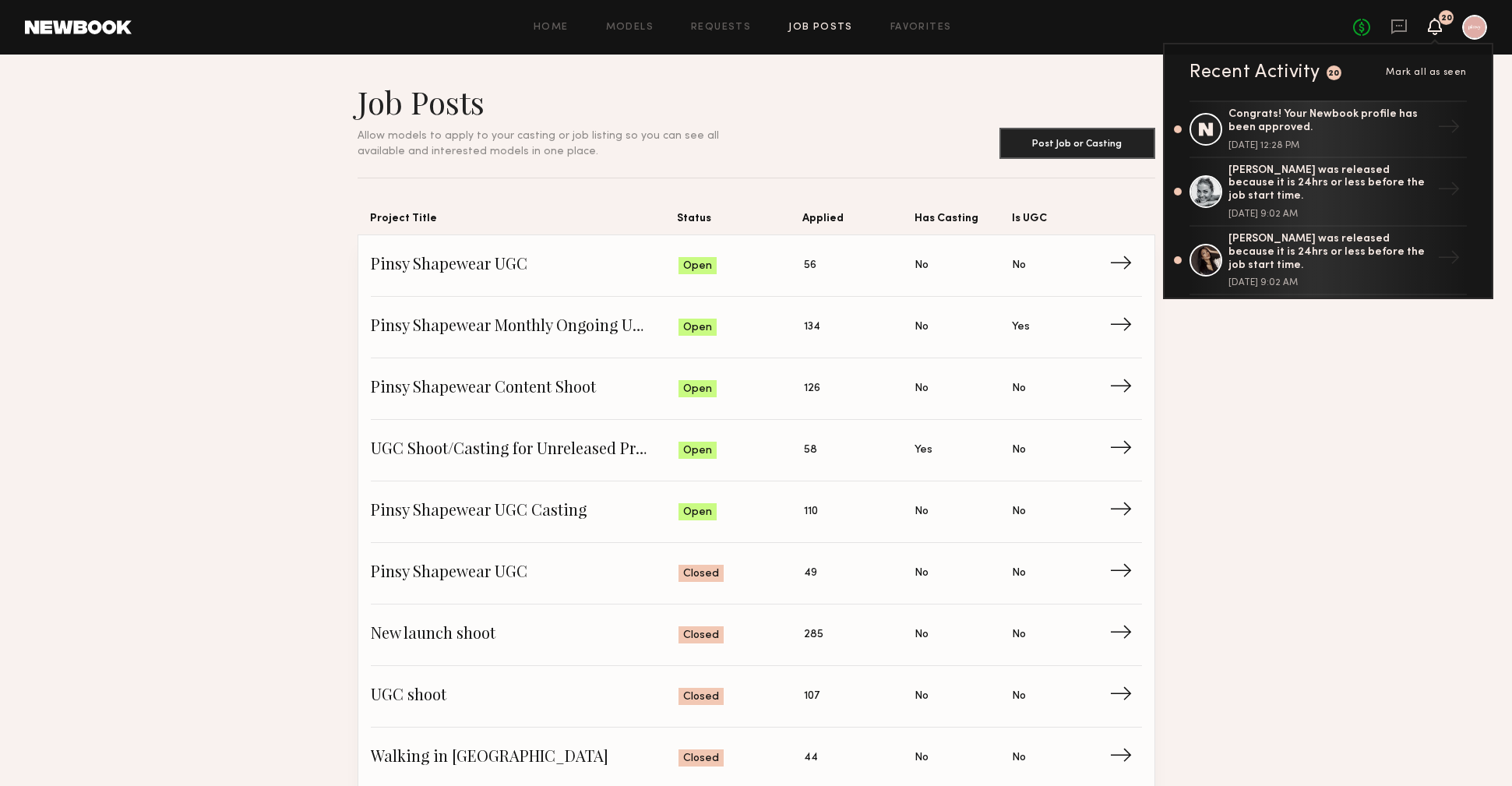
click at [1343, 391] on section "Job Posts Allow models to apply to your casting or job listing so you can see a…" at bounding box center [756, 682] width 1512 height 1199
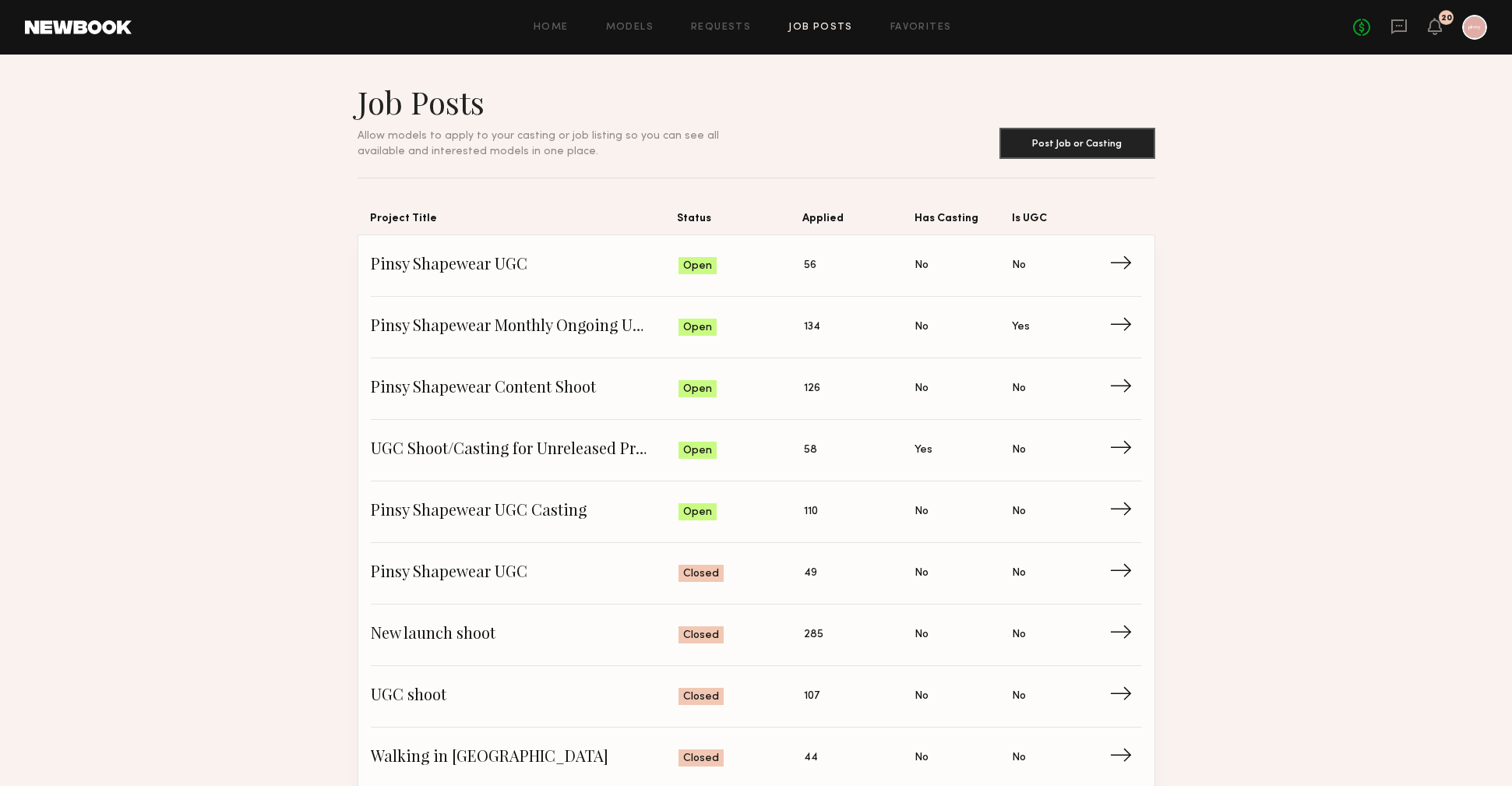
click at [1470, 24] on div at bounding box center [1475, 27] width 25 height 25
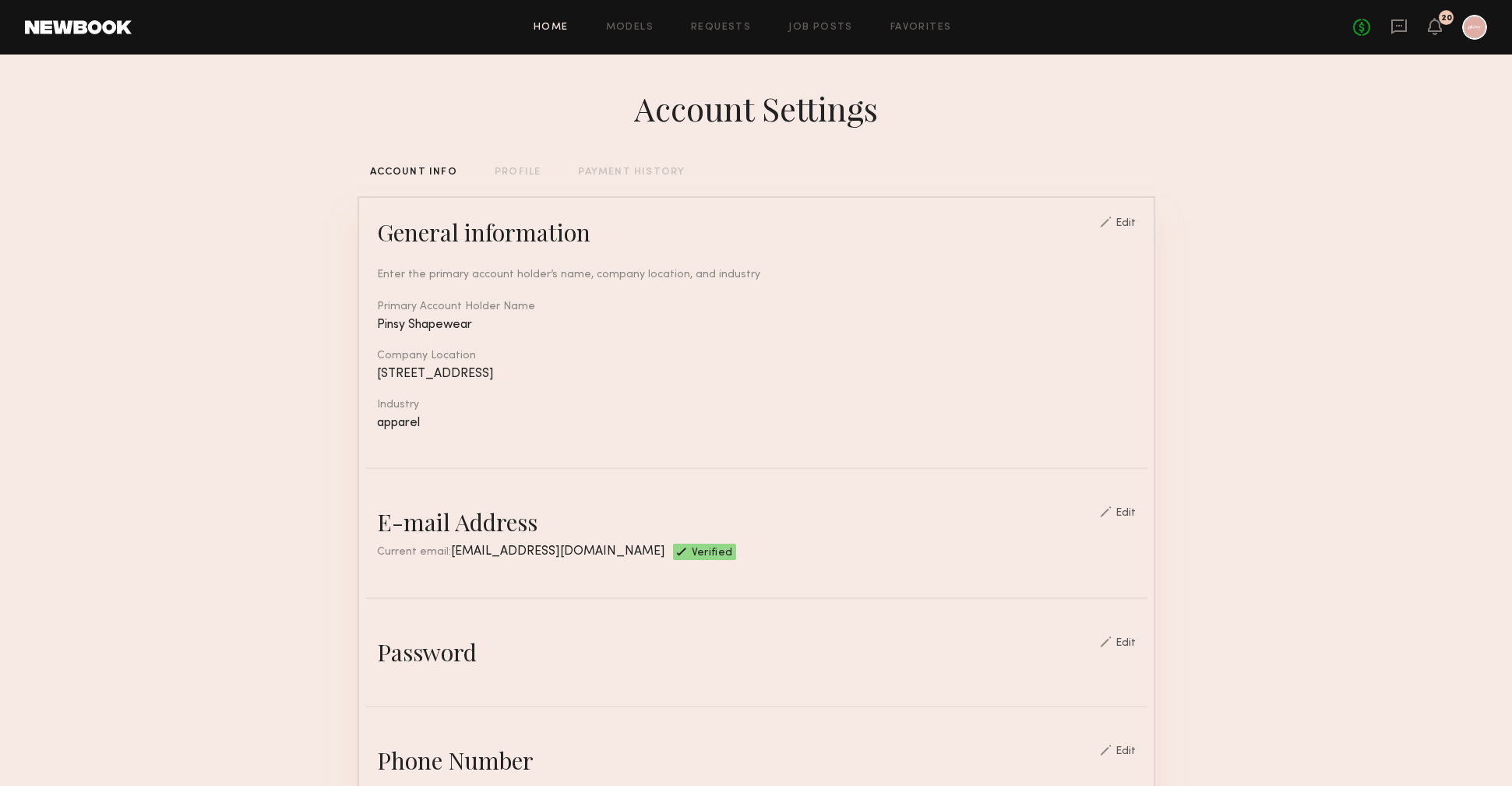
click at [542, 27] on link "Home" at bounding box center [551, 27] width 35 height 10
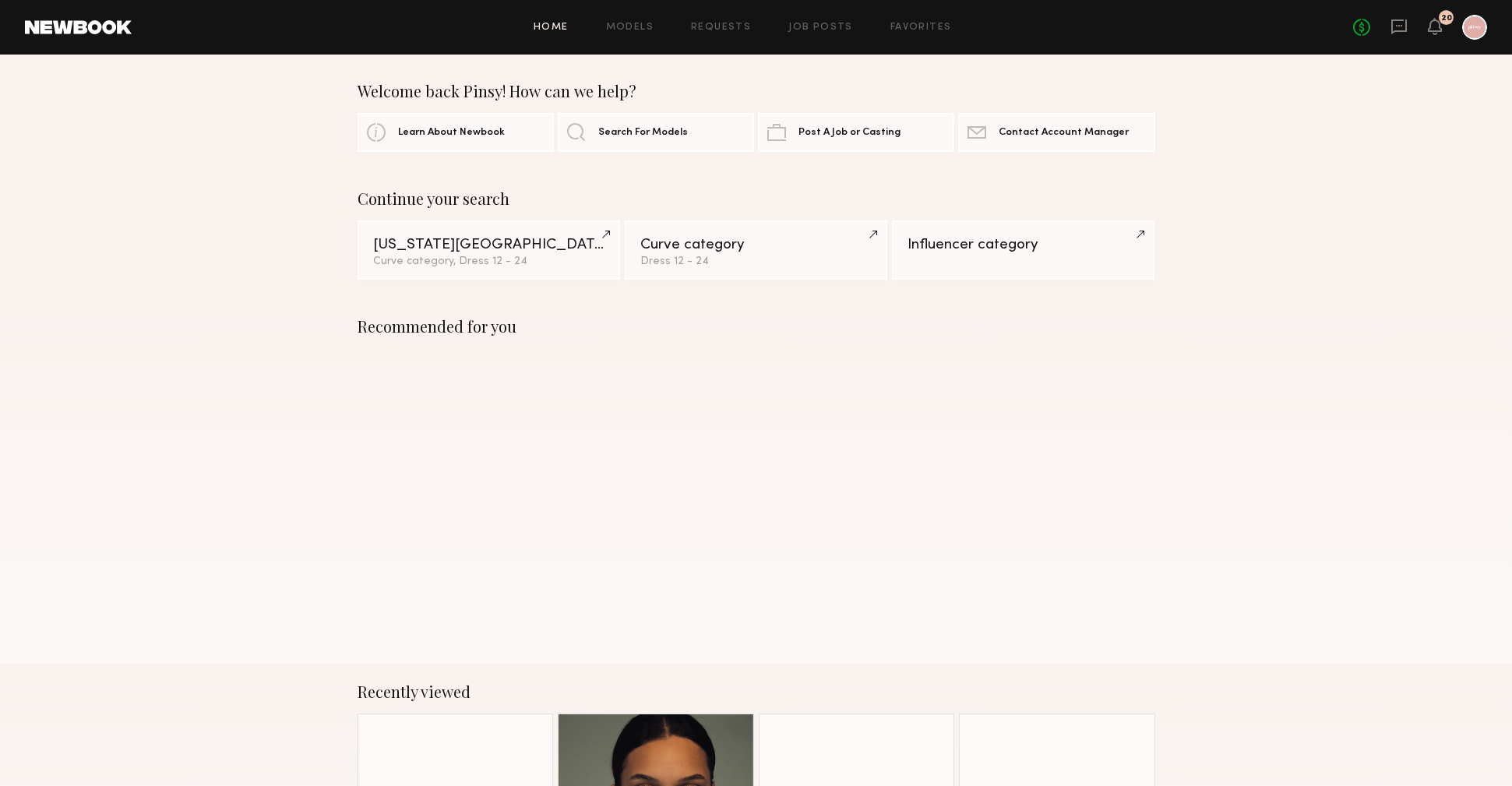
scroll to position [3, 0]
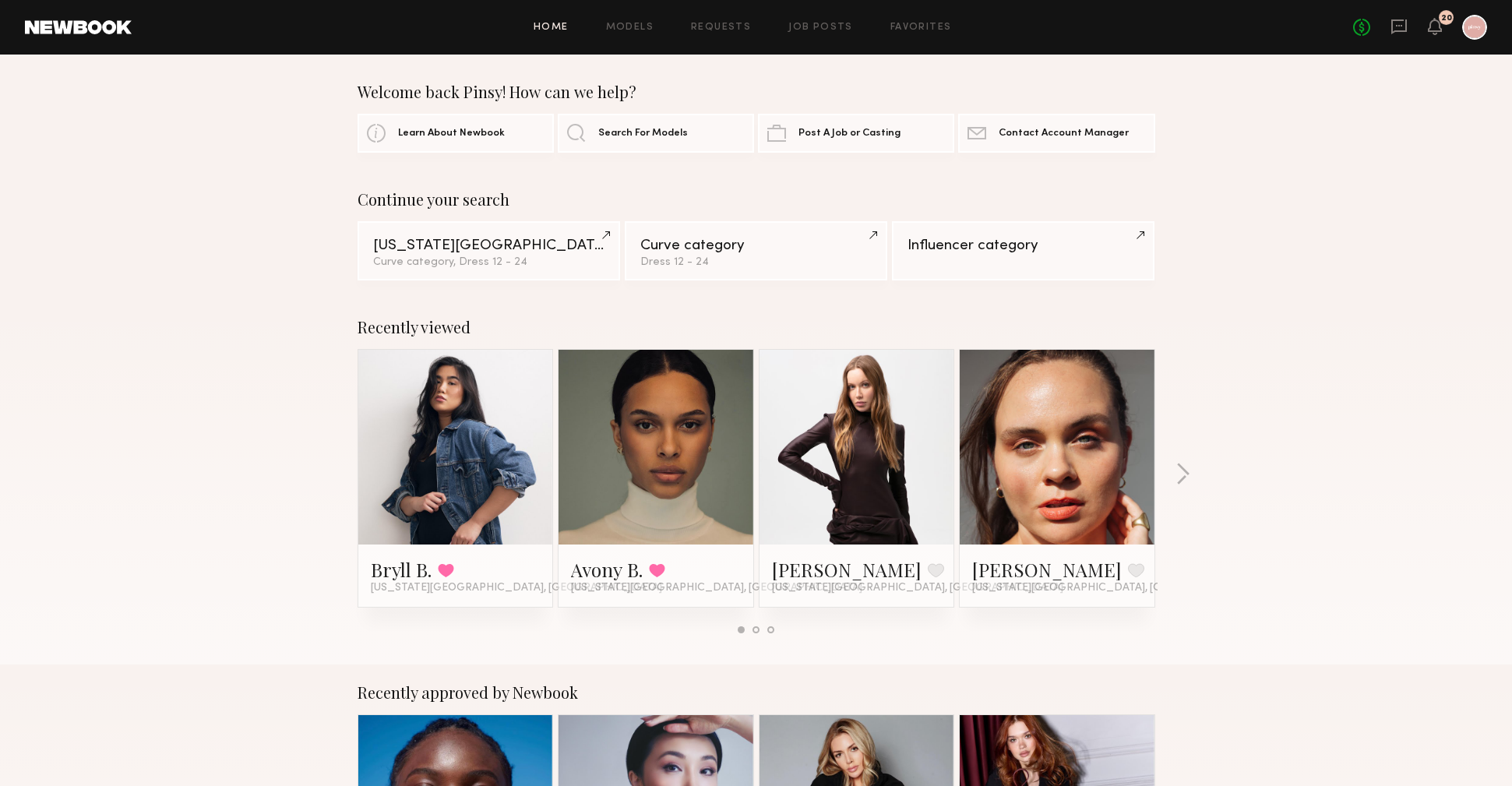
click at [409, 458] on link at bounding box center [456, 447] width 95 height 195
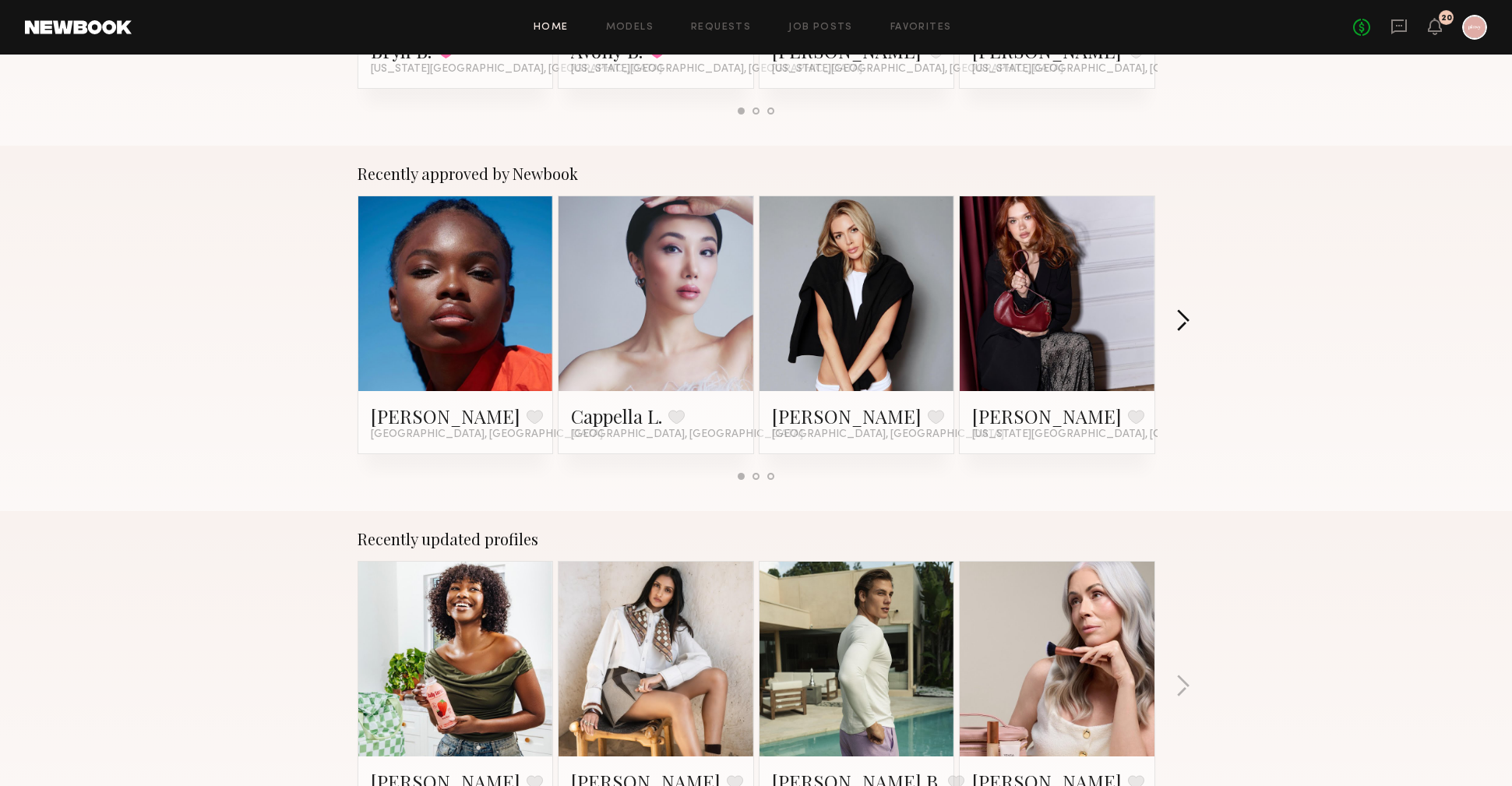
click at [1187, 311] on button "button" at bounding box center [1183, 322] width 15 height 25
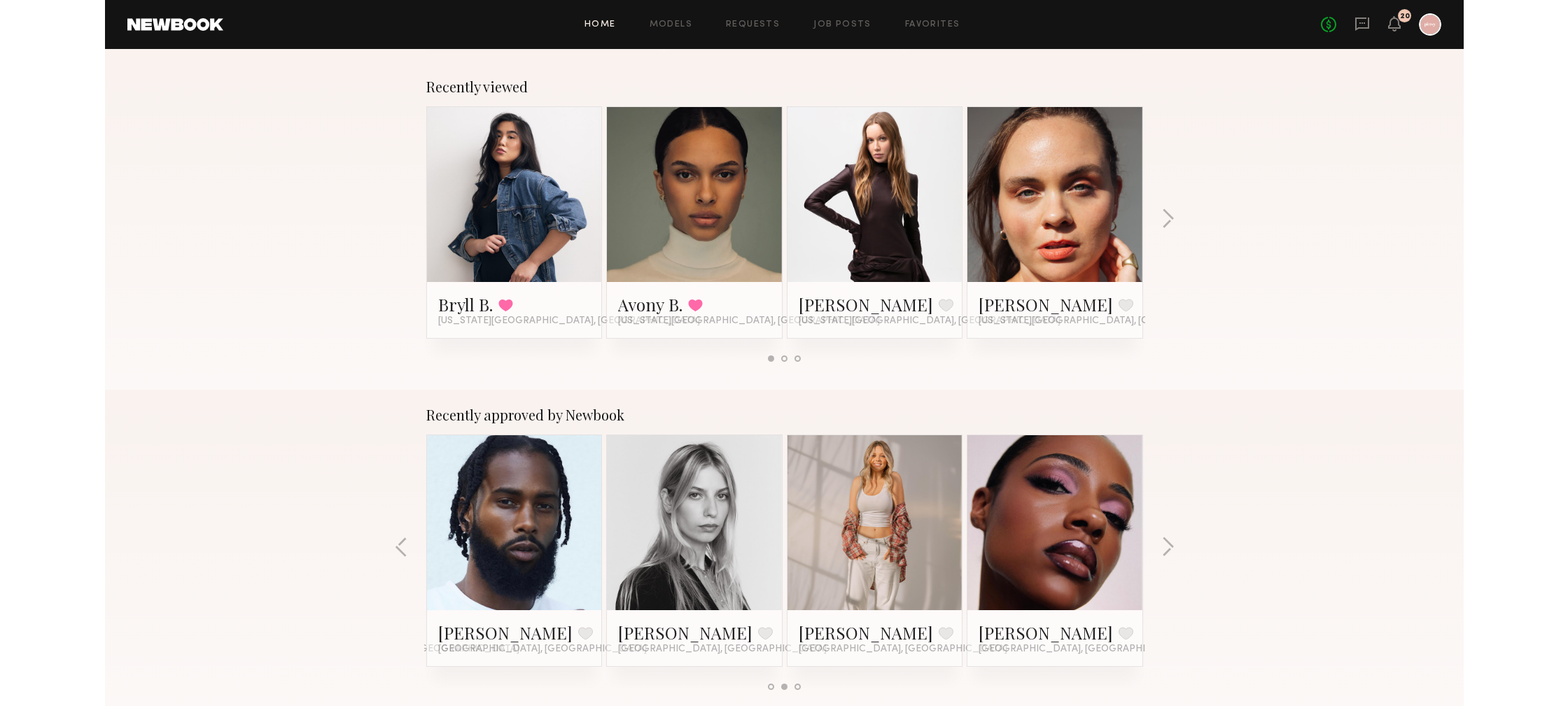
scroll to position [204, 0]
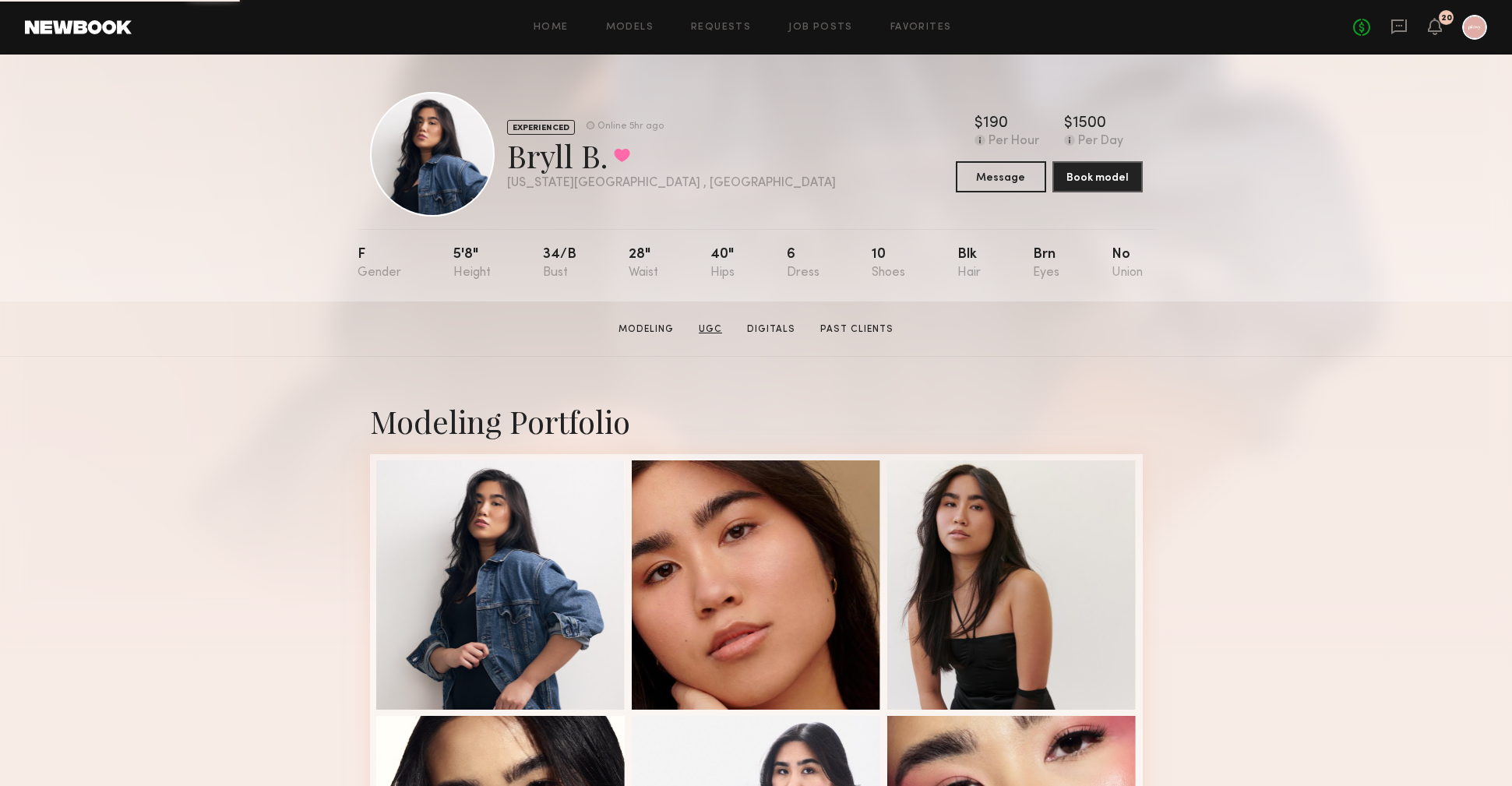
click at [710, 329] on link "UGC" at bounding box center [710, 330] width 36 height 14
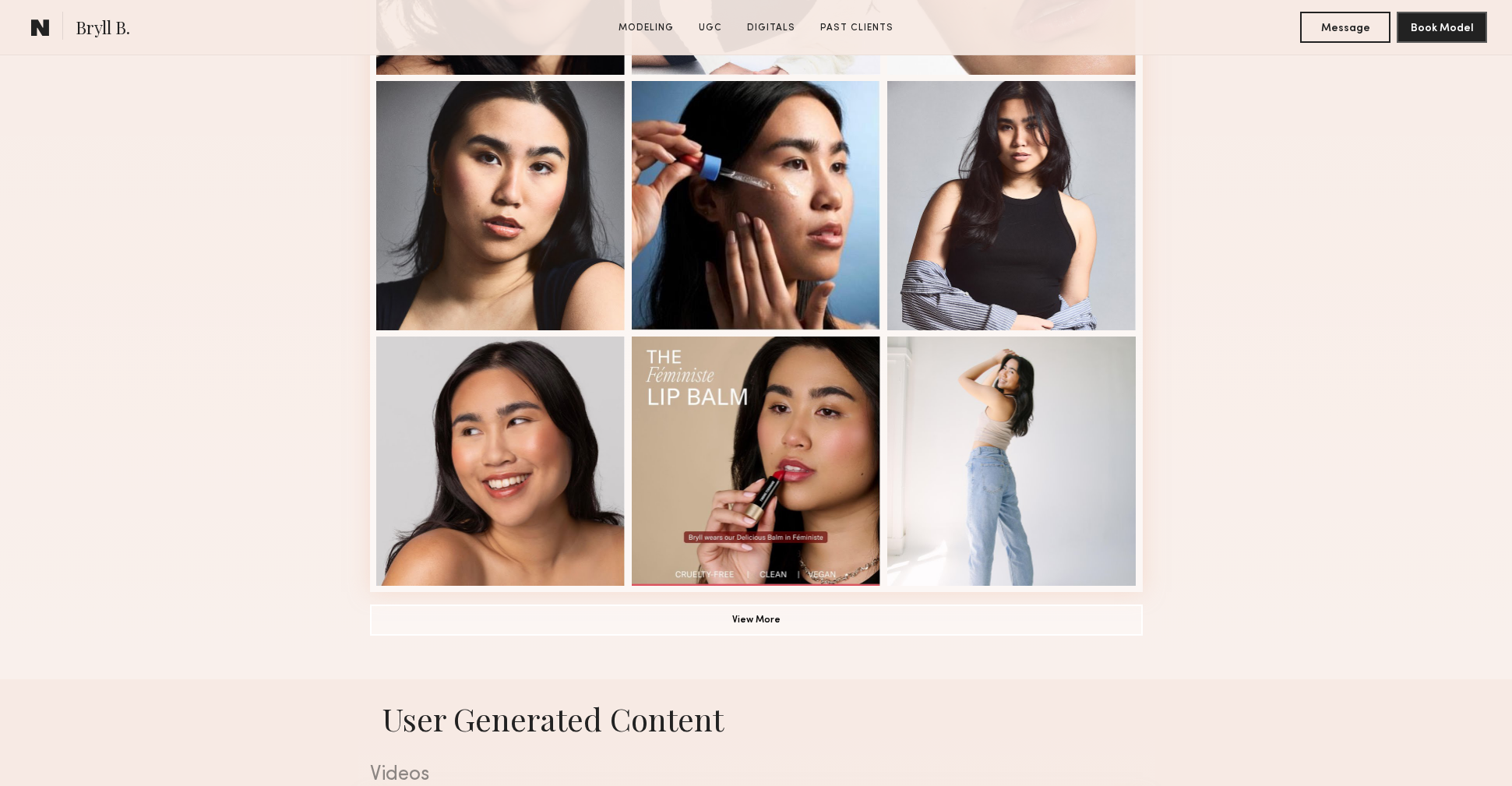
scroll to position [834, 0]
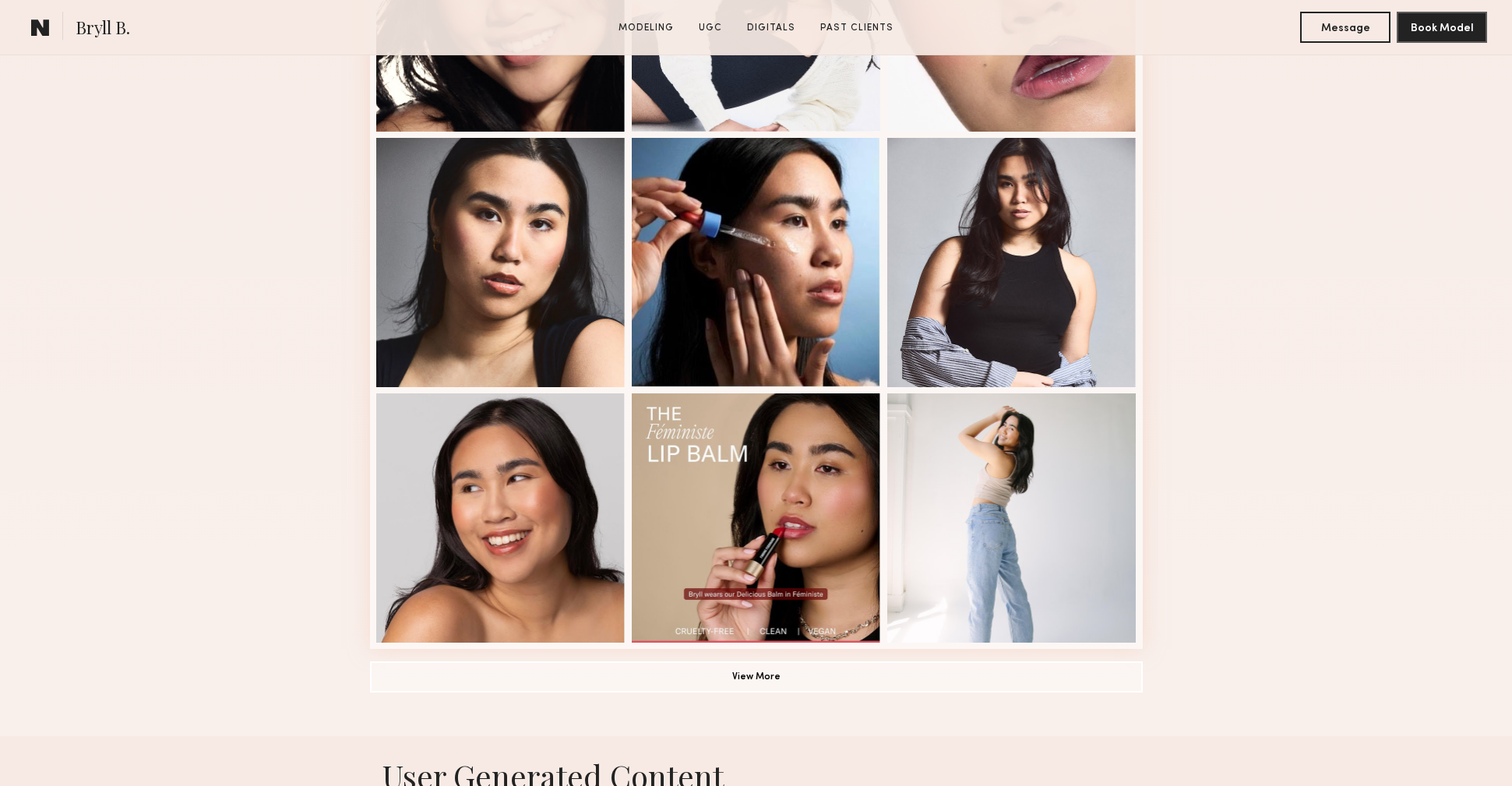
click at [1240, 372] on div "Modeling Portfolio View More" at bounding box center [756, 130] width 1512 height 1213
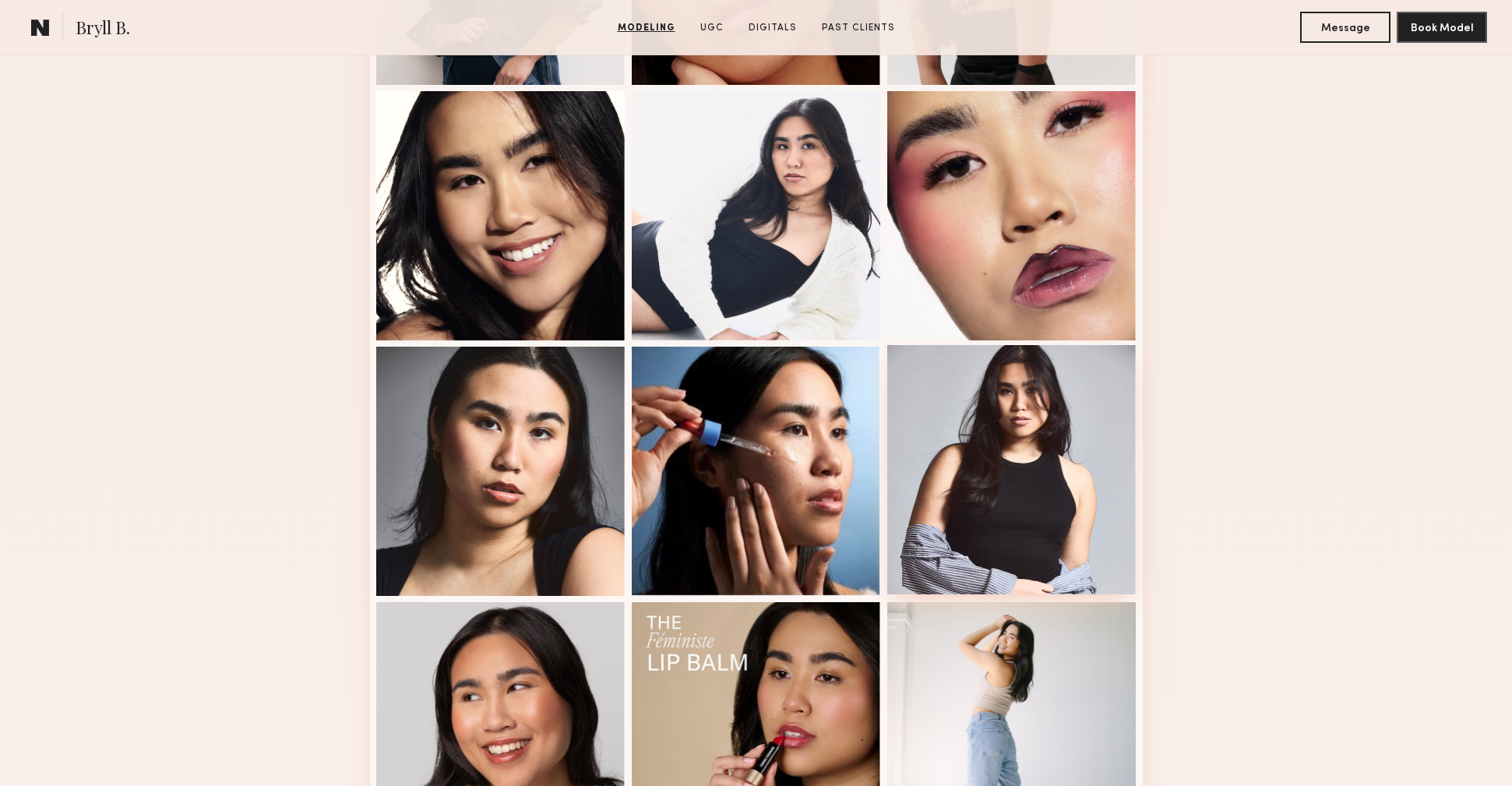
scroll to position [917, 0]
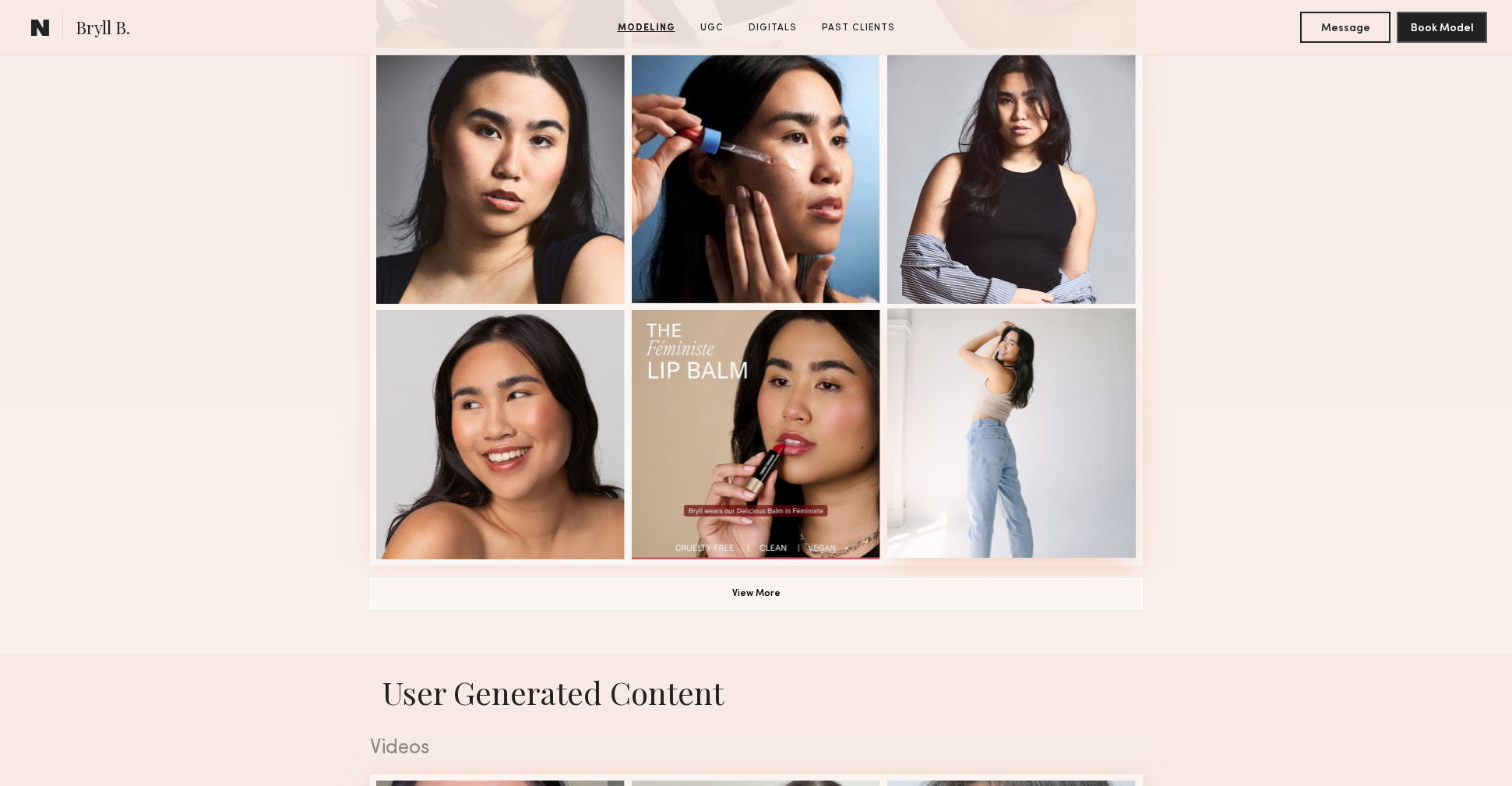
click at [1008, 441] on div at bounding box center [1012, 433] width 249 height 249
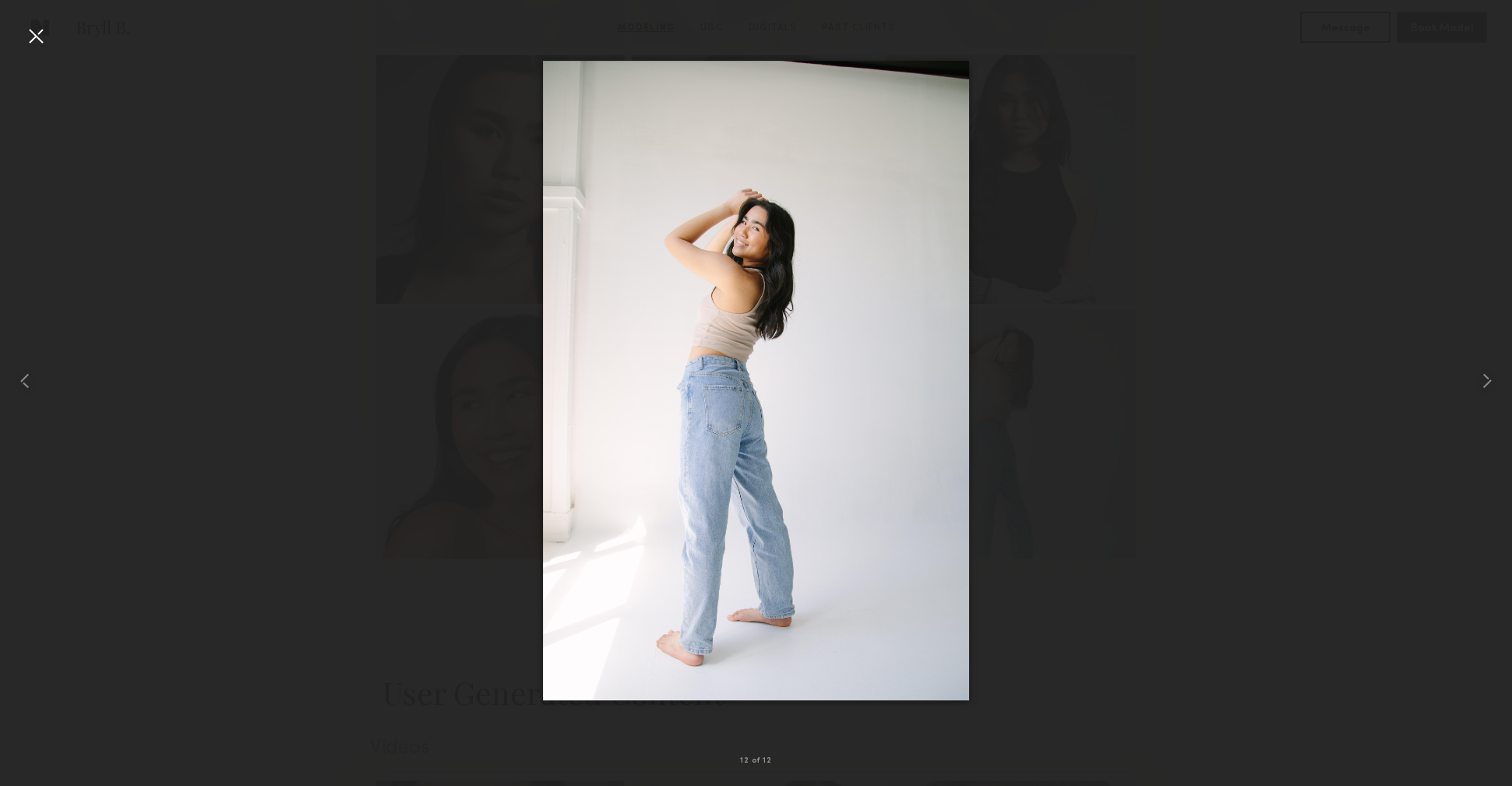
click at [27, 36] on div at bounding box center [35, 35] width 25 height 25
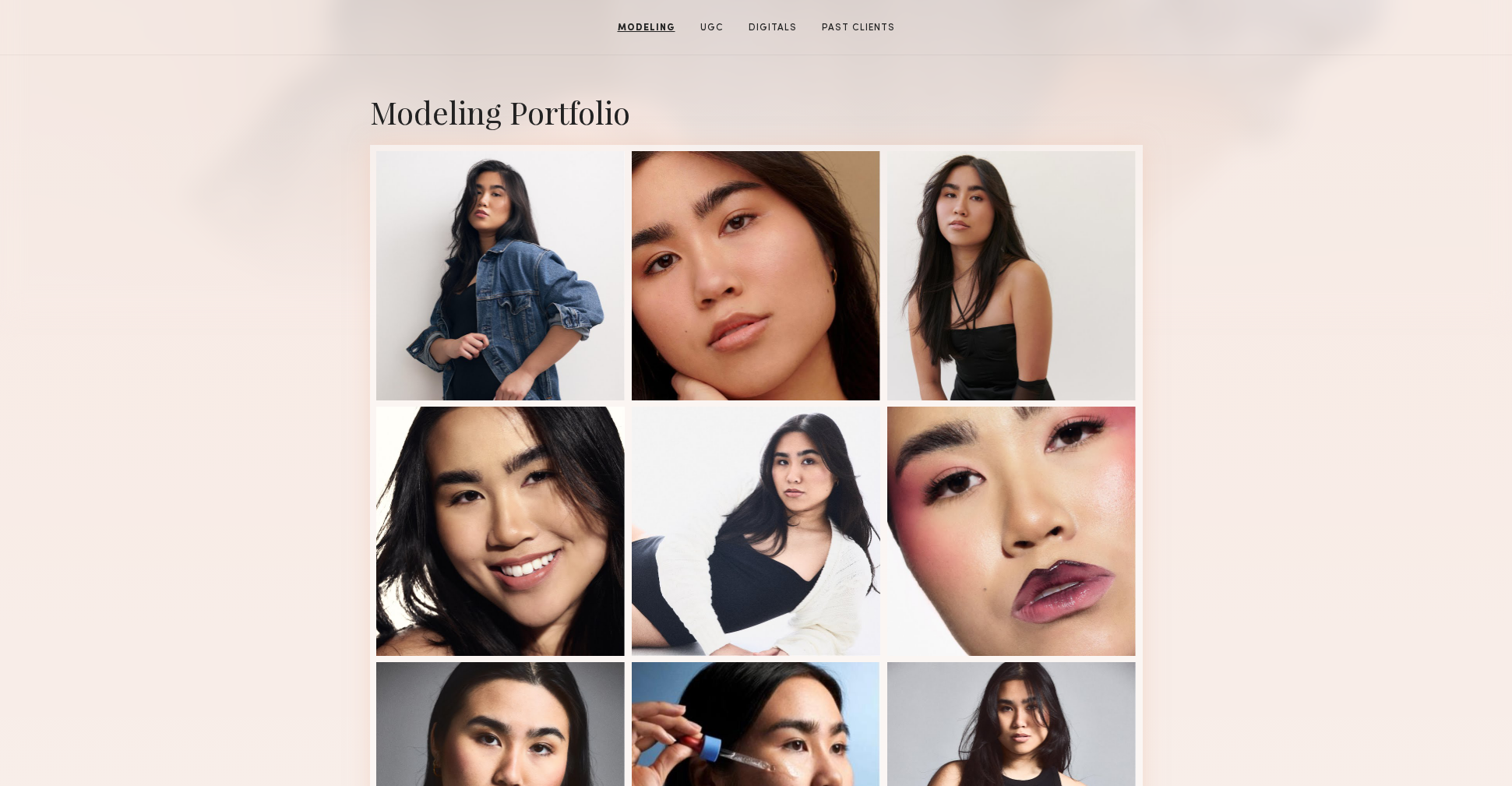
scroll to position [0, 0]
